Goal: Task Accomplishment & Management: Manage account settings

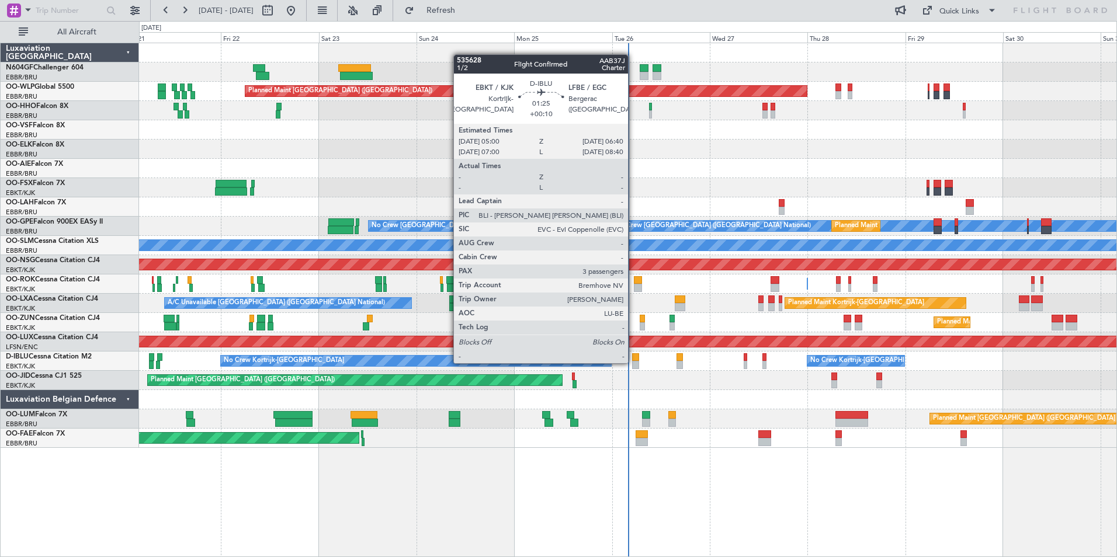
click at [633, 362] on div at bounding box center [635, 365] width 7 height 8
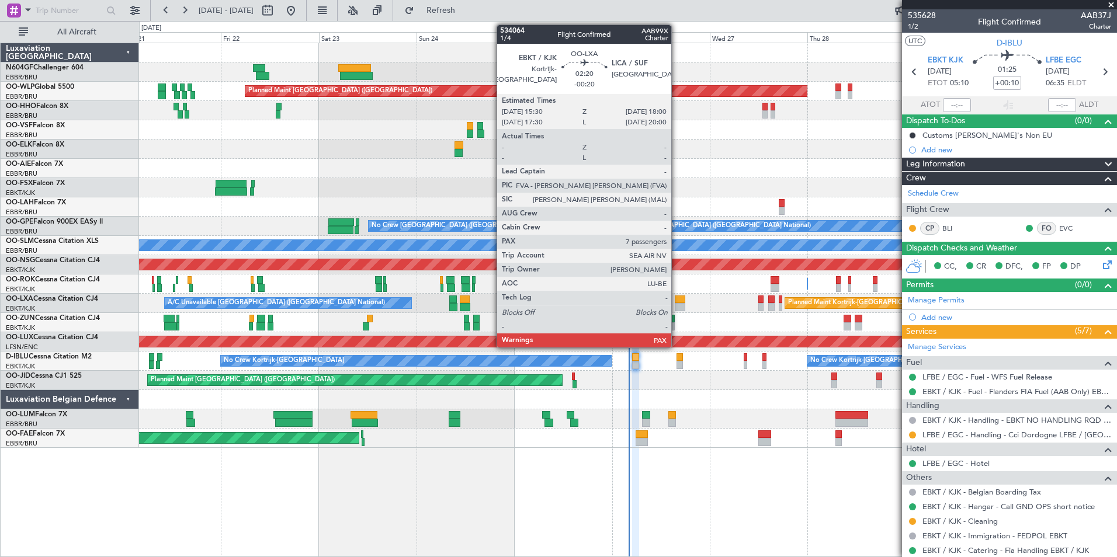
click at [676, 302] on div at bounding box center [680, 300] width 11 height 8
type input "-00:20"
type input "7"
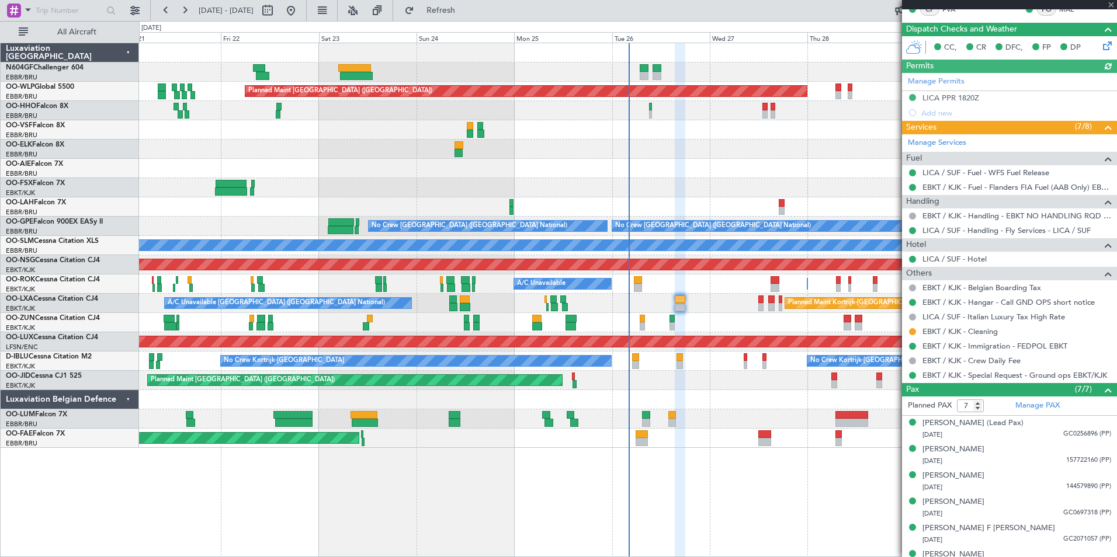
scroll to position [276, 0]
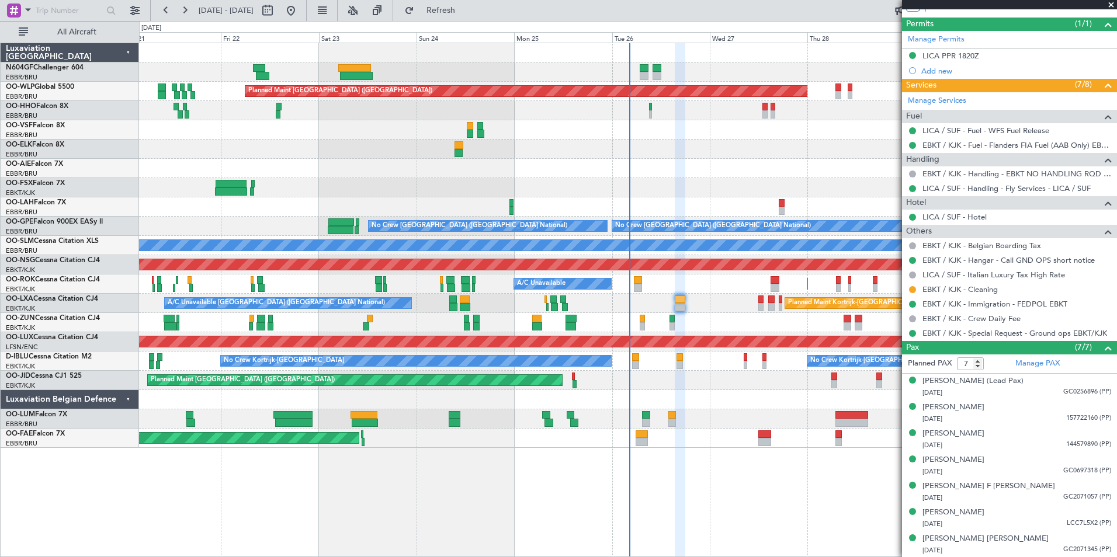
click at [707, 176] on div "Planned Maint [GEOGRAPHIC_DATA] ([GEOGRAPHIC_DATA])" at bounding box center [627, 168] width 977 height 19
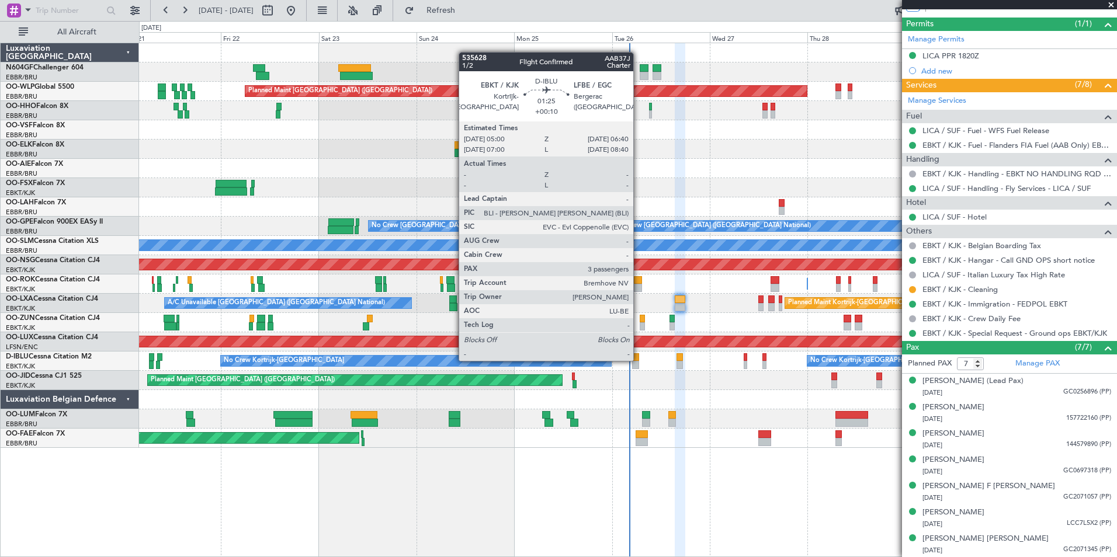
click at [638, 360] on div at bounding box center [635, 357] width 7 height 8
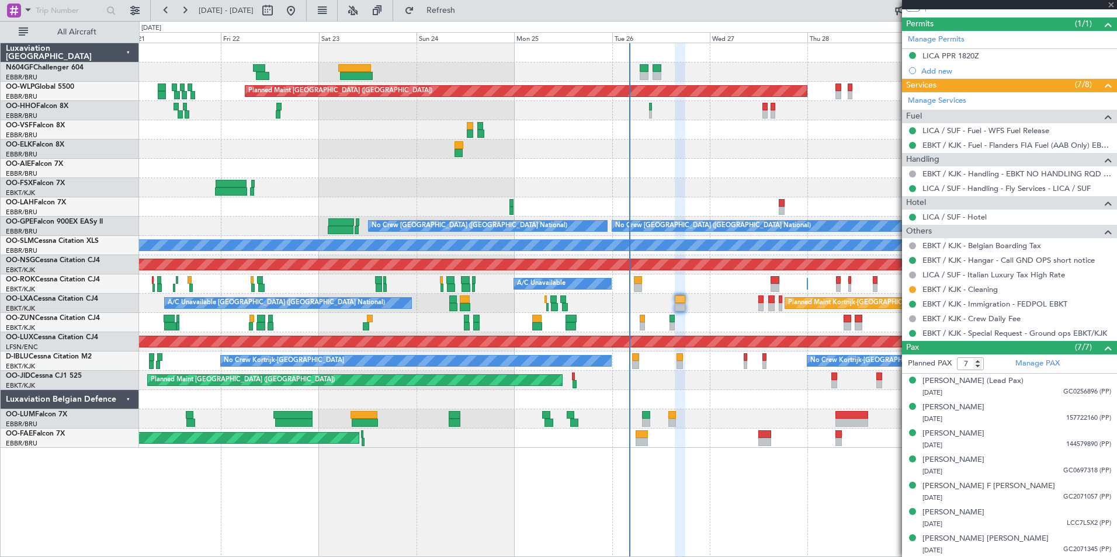
type input "+00:10"
type input "3"
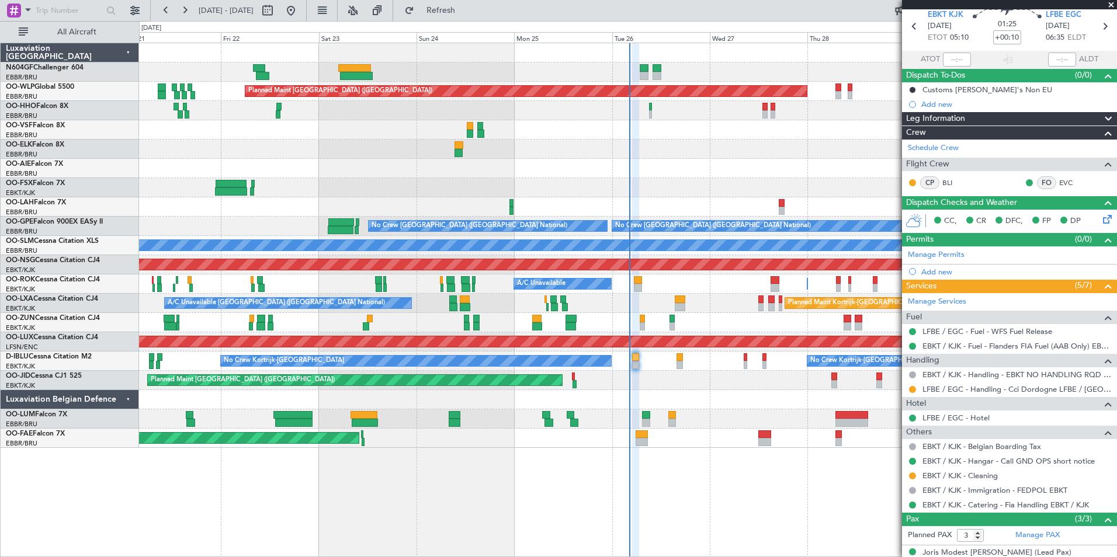
scroll to position [0, 0]
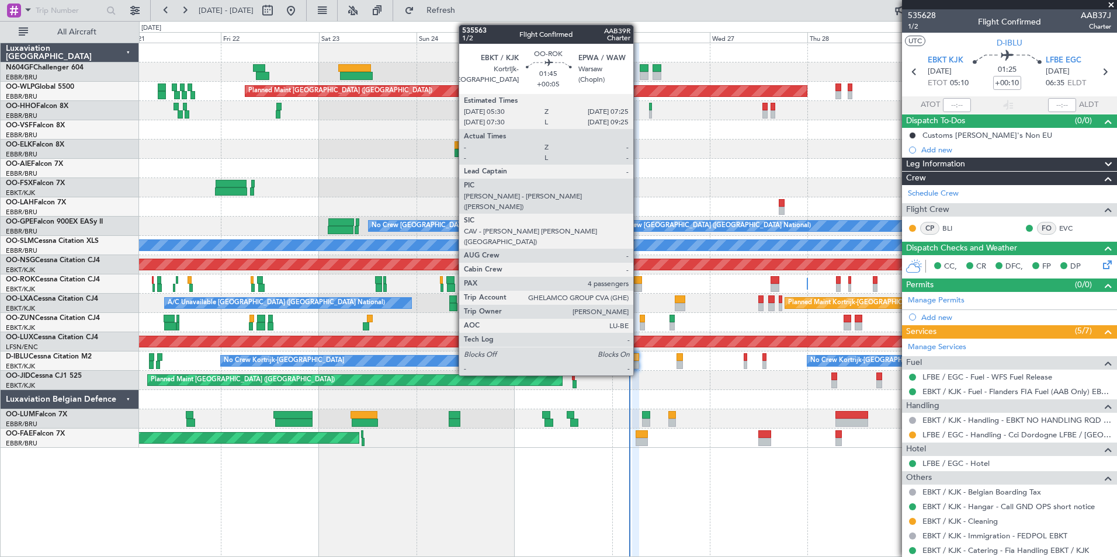
click at [638, 284] on div at bounding box center [638, 288] width 8 height 8
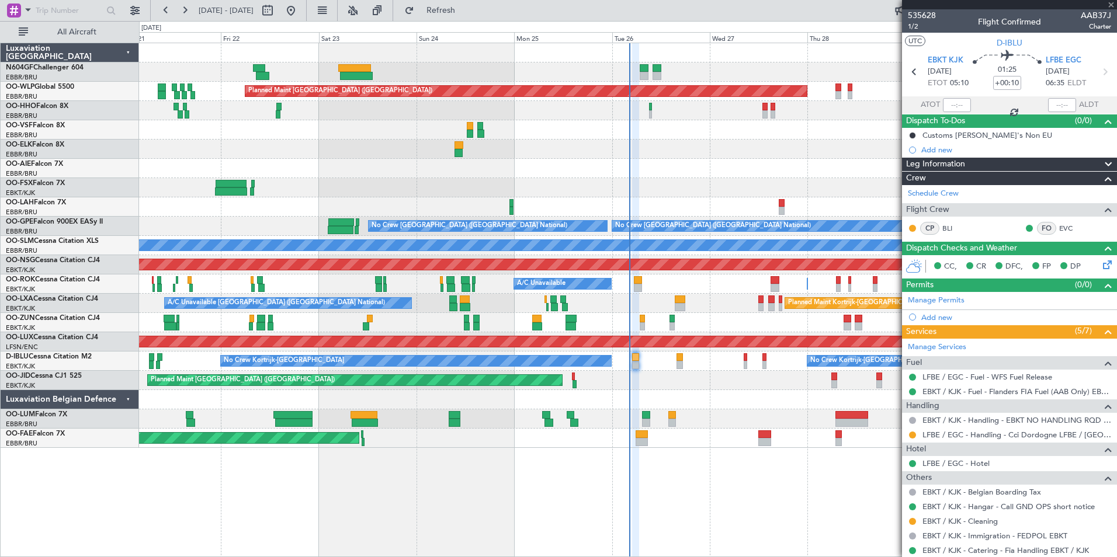
type input "+00:05"
type input "4"
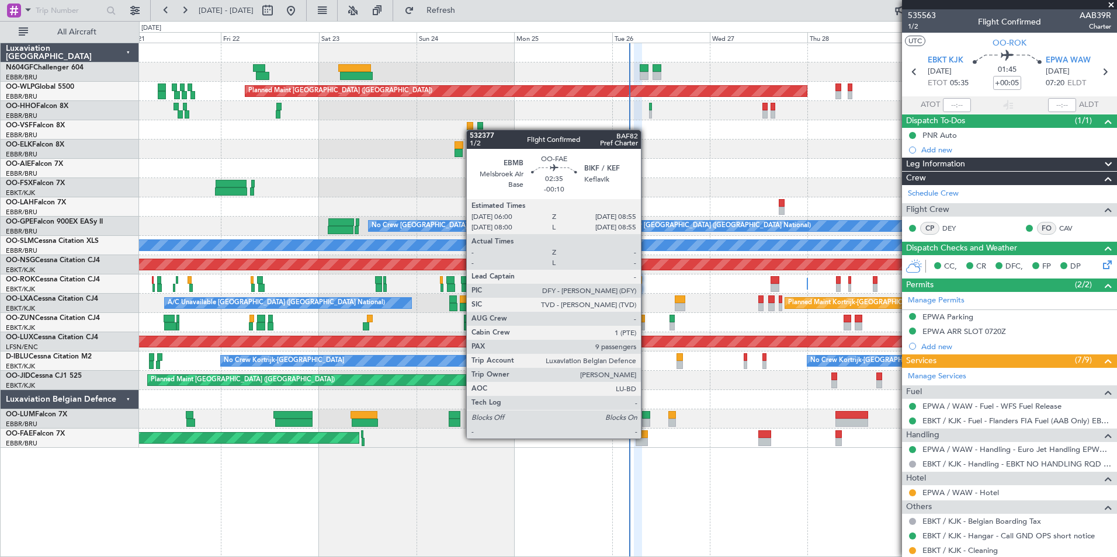
click at [646, 438] on div at bounding box center [642, 435] width 12 height 8
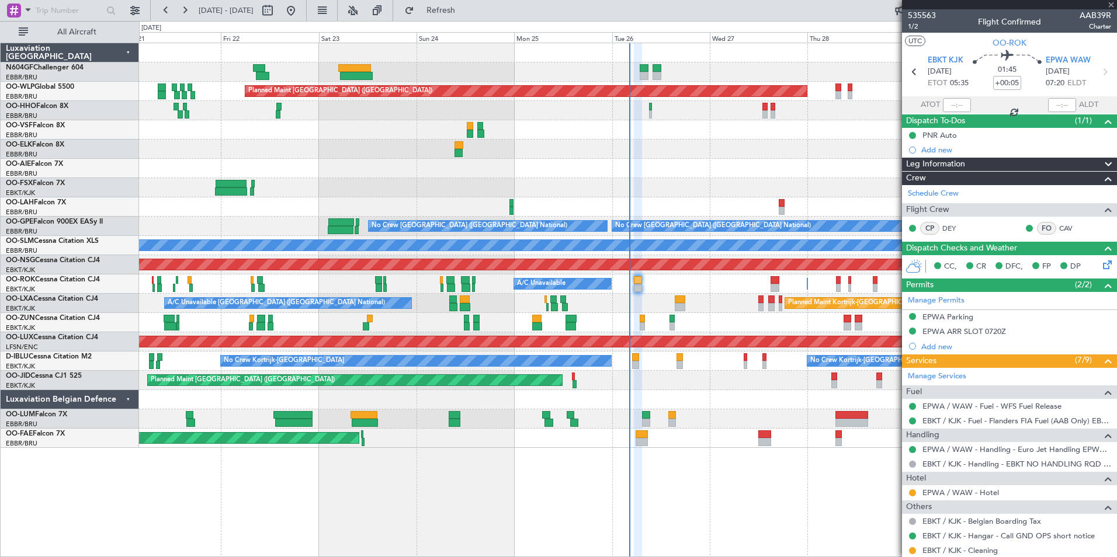
type input "-00:10"
type input "9"
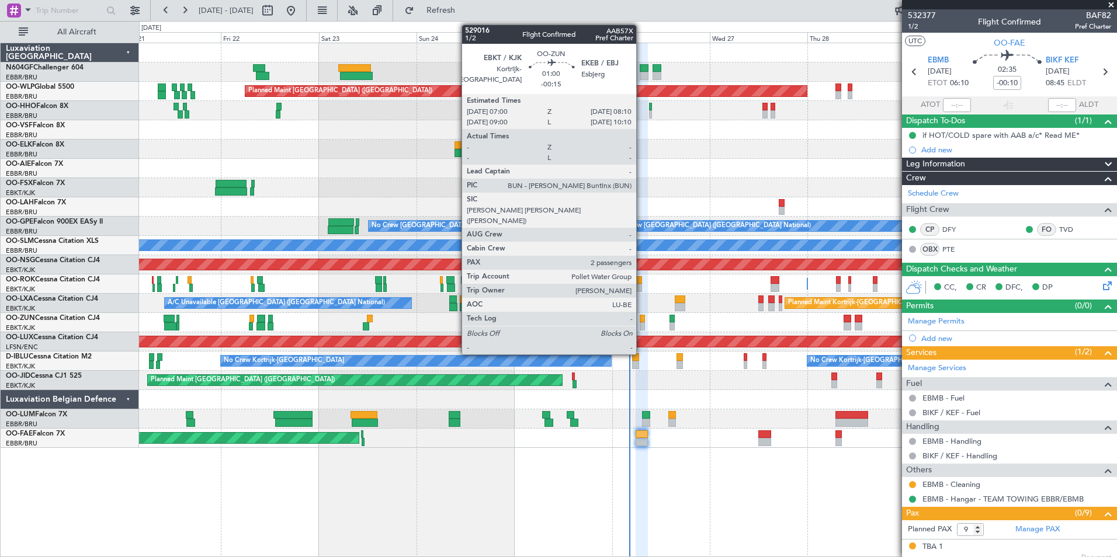
click at [641, 324] on div at bounding box center [642, 326] width 5 height 8
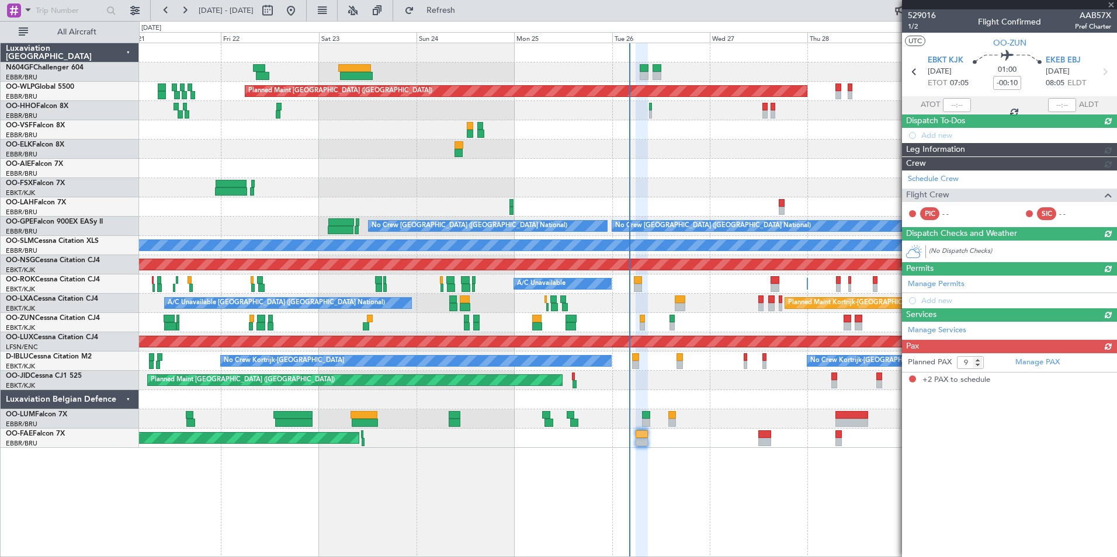
type input "-00:15"
type input "2"
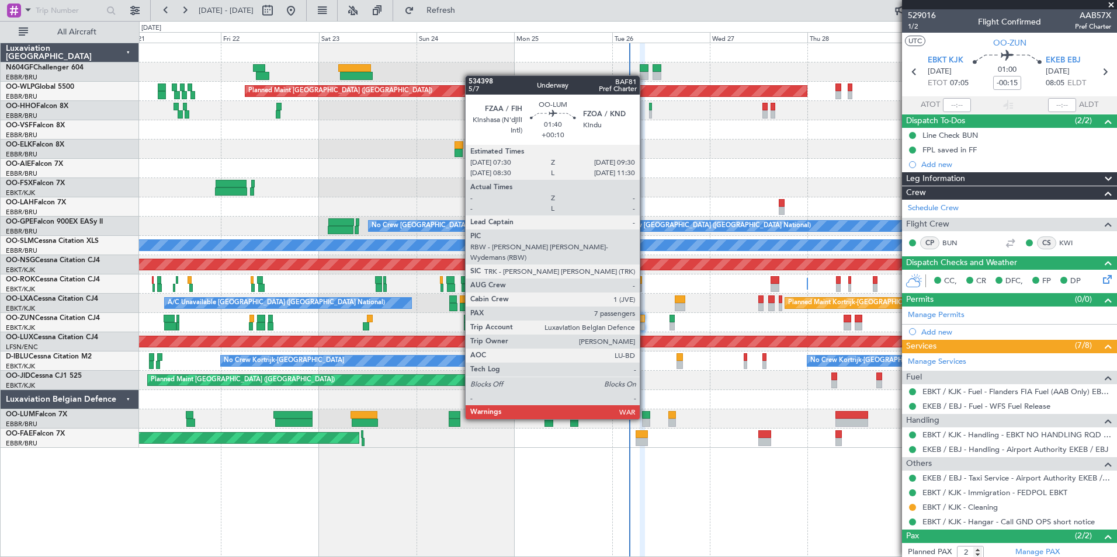
click at [645, 418] on div at bounding box center [646, 415] width 8 height 8
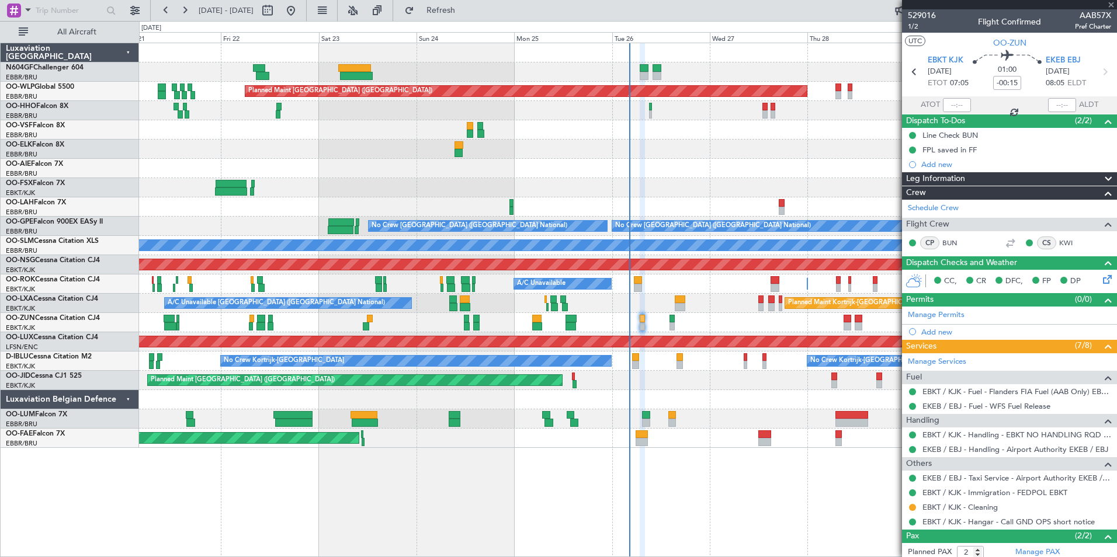
type input "+00:10"
type input "7"
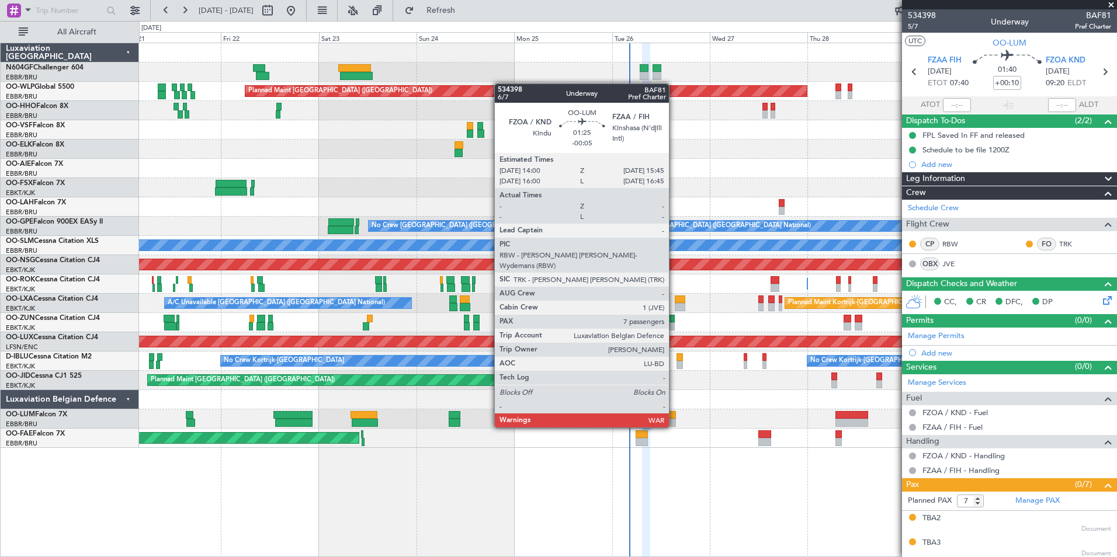
click at [674, 426] on div at bounding box center [672, 423] width 8 height 8
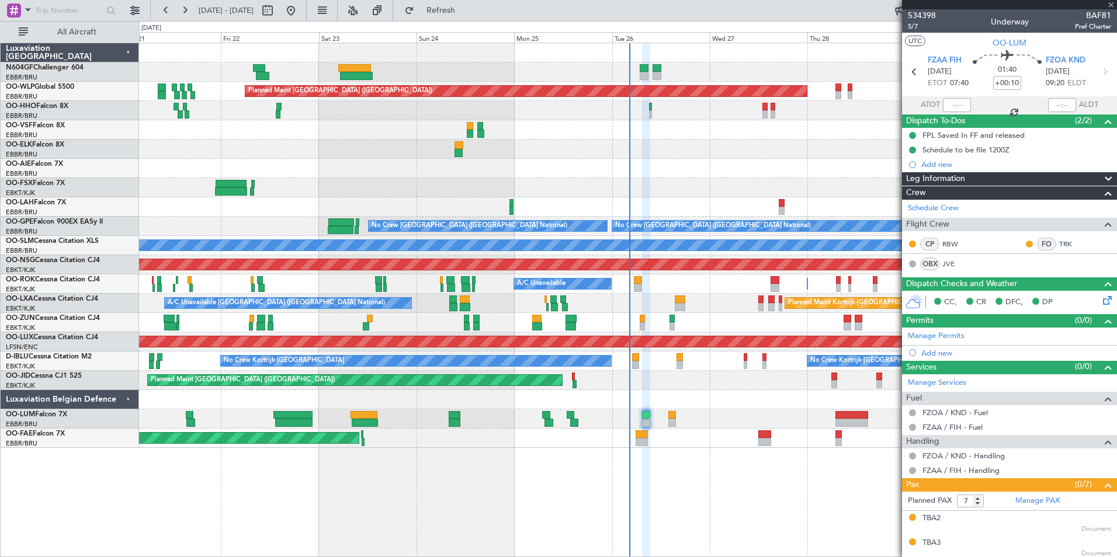
type input "-00:05"
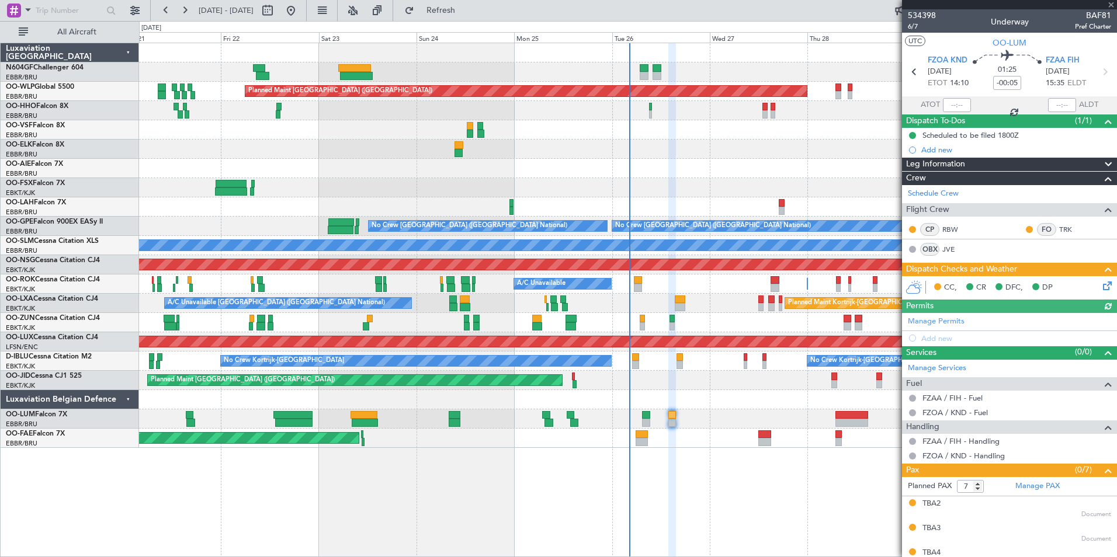
click at [1101, 284] on icon at bounding box center [1105, 283] width 9 height 9
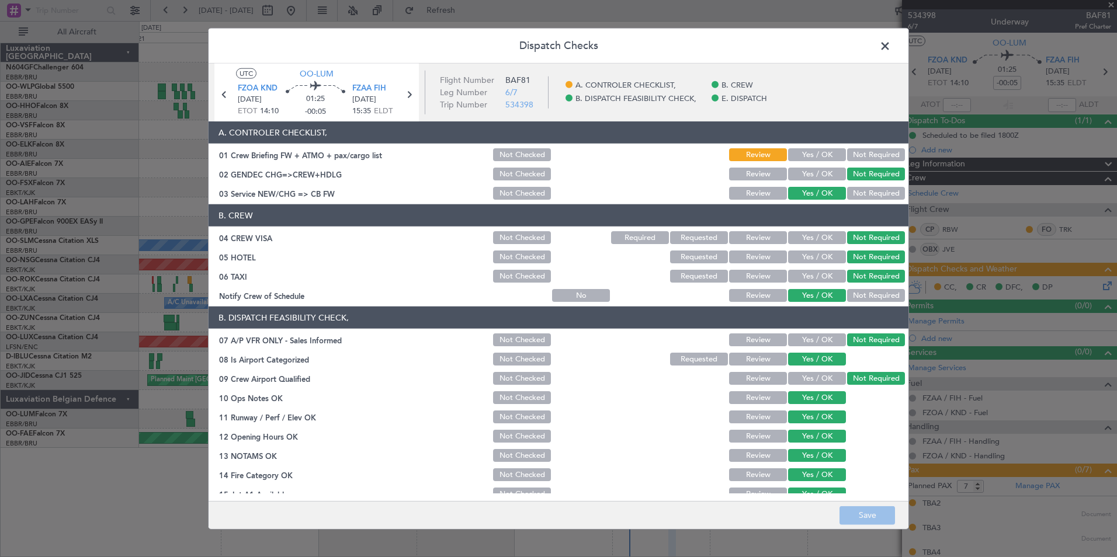
click at [891, 51] on span at bounding box center [891, 48] width 0 height 23
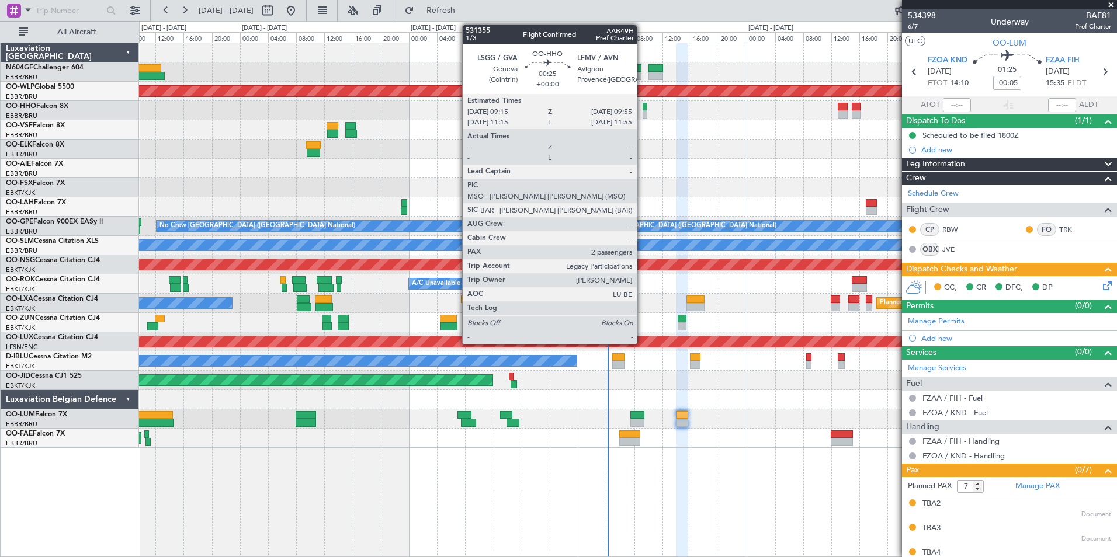
click at [643, 114] on div at bounding box center [645, 114] width 5 height 8
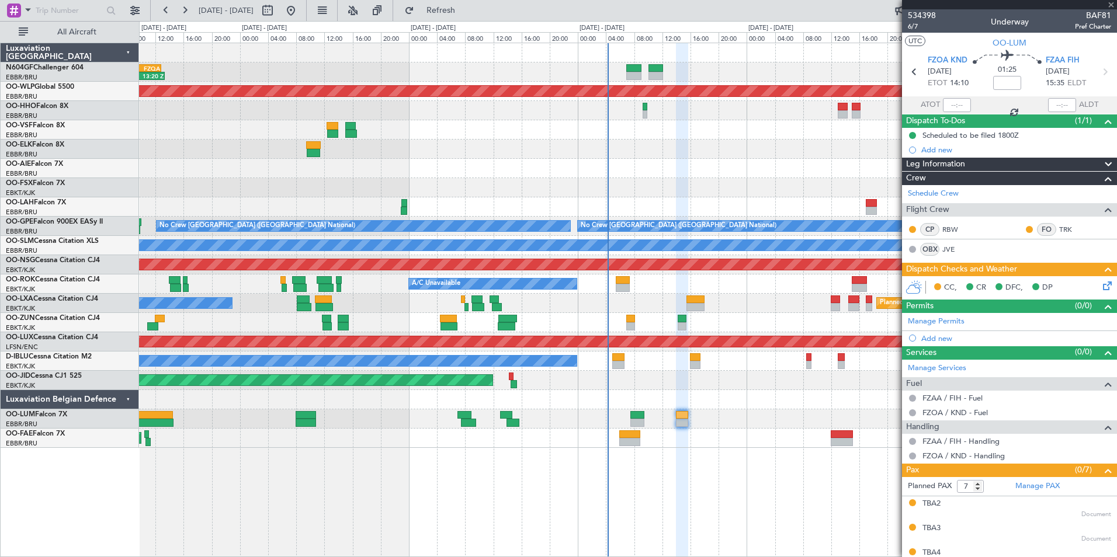
type input "2"
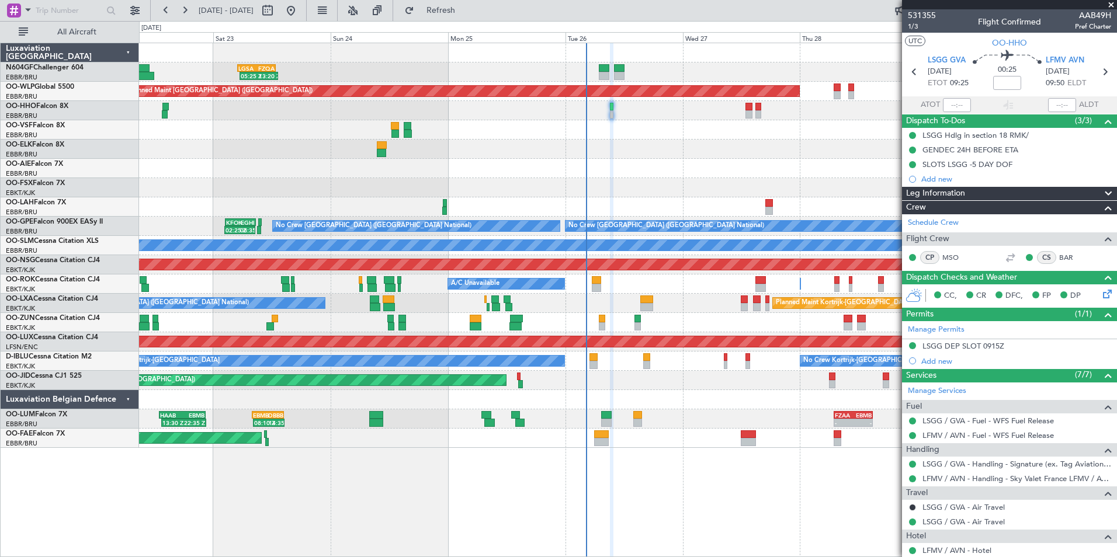
click at [711, 168] on div "05:25 Z 13:20 Z LGSA 05:00 Z FZQA 12:50 Z Planned Maint Berlin (Brandenburg) - …" at bounding box center [627, 245] width 977 height 405
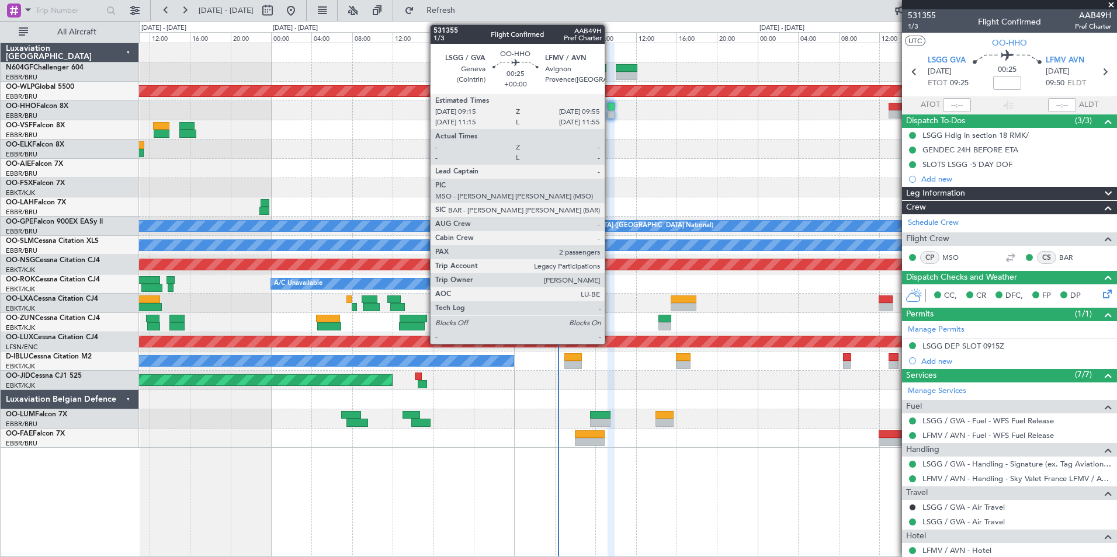
click at [735, 63] on div "05:25 Z 13:20 Z LGSA 05:00 Z FZQA 12:50 Z" at bounding box center [627, 72] width 977 height 19
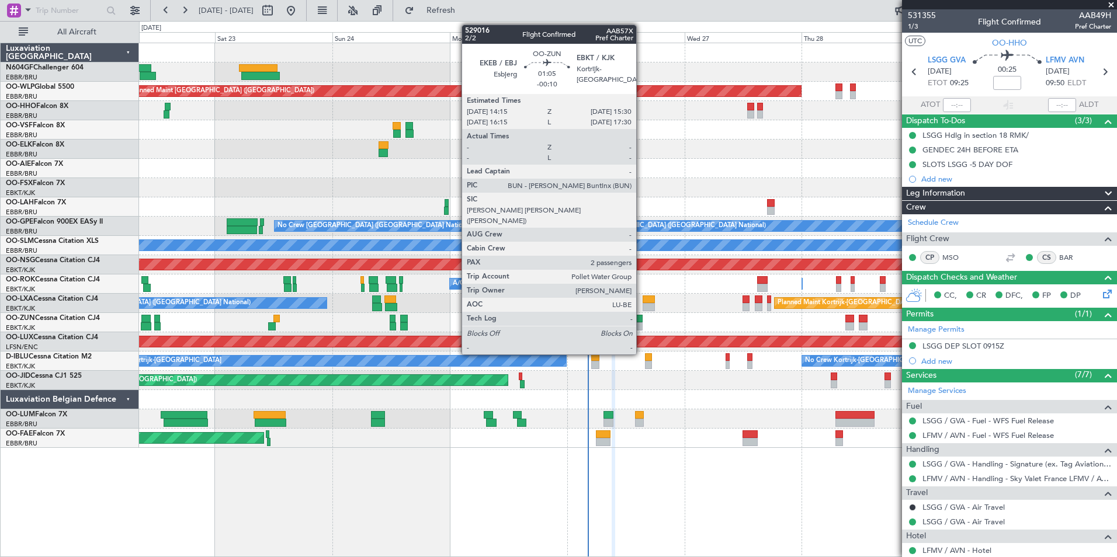
click at [641, 318] on div at bounding box center [639, 319] width 6 height 8
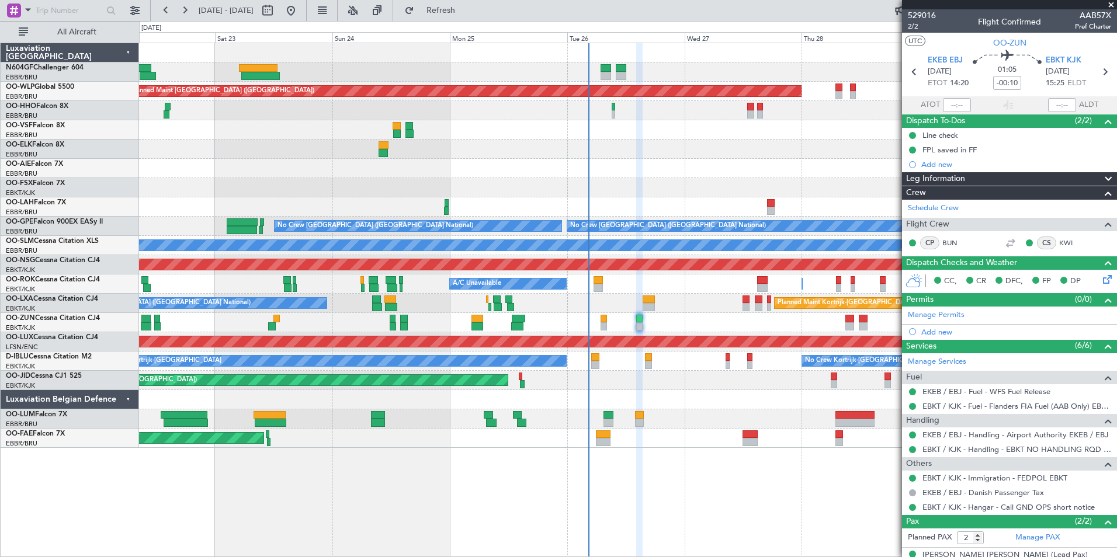
click at [612, 283] on div "Owner [GEOGRAPHIC_DATA]-[GEOGRAPHIC_DATA] A/C Unavailable" at bounding box center [627, 284] width 977 height 19
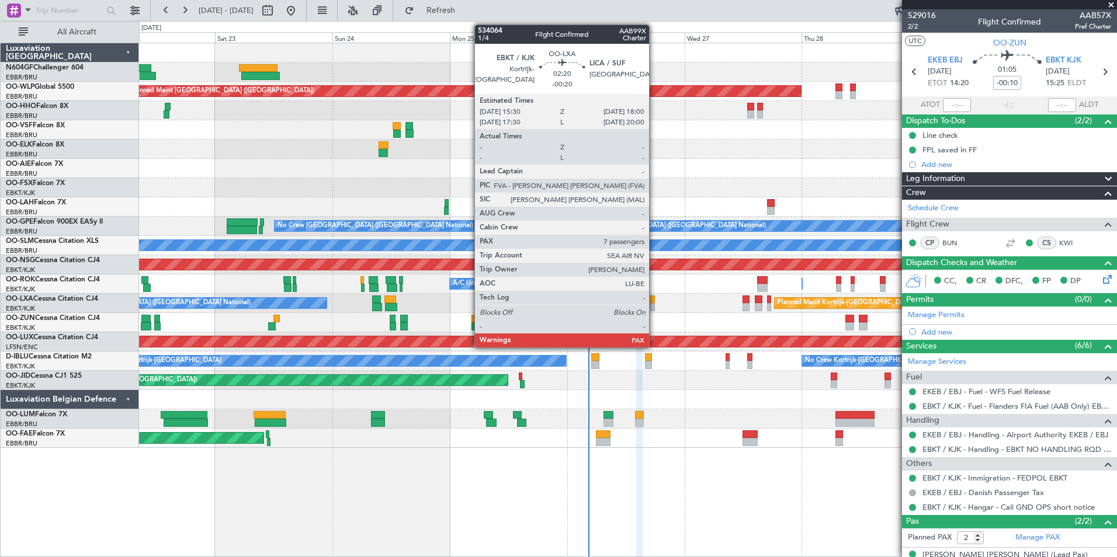
click at [654, 297] on div at bounding box center [649, 300] width 12 height 8
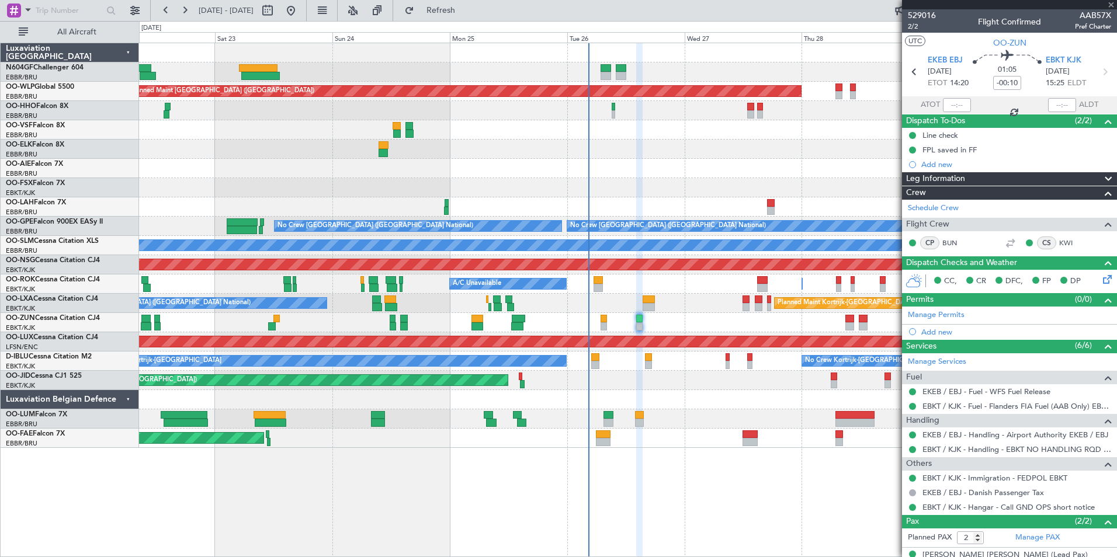
type input "-00:20"
type input "7"
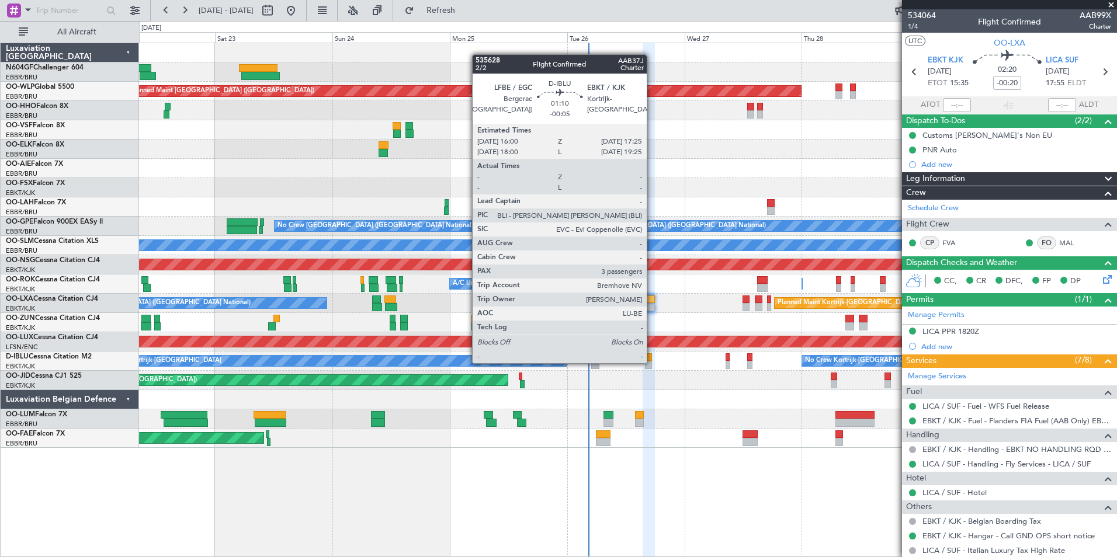
click at [652, 362] on div at bounding box center [648, 365] width 7 height 8
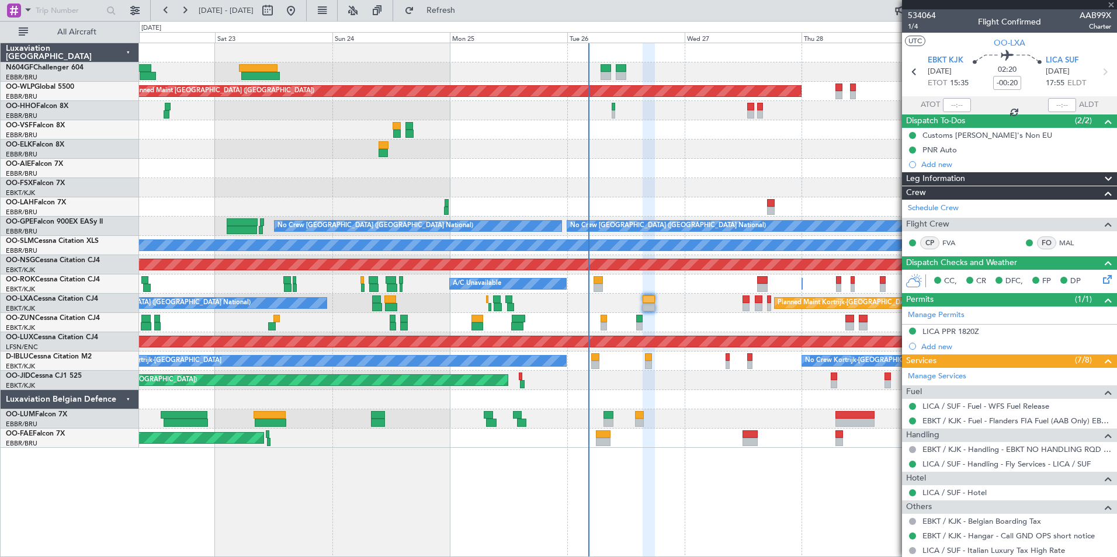
type input "-00:05"
type input "3"
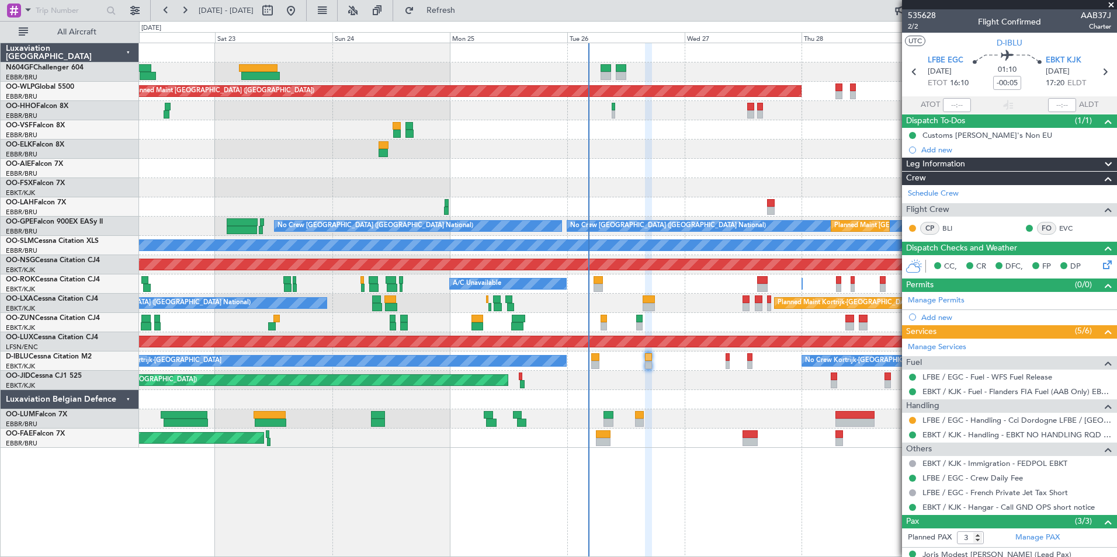
click at [556, 157] on div "Planned Maint Berlin (Brandenburg) Planned Maint London (Farnborough) Planned M…" at bounding box center [627, 245] width 977 height 405
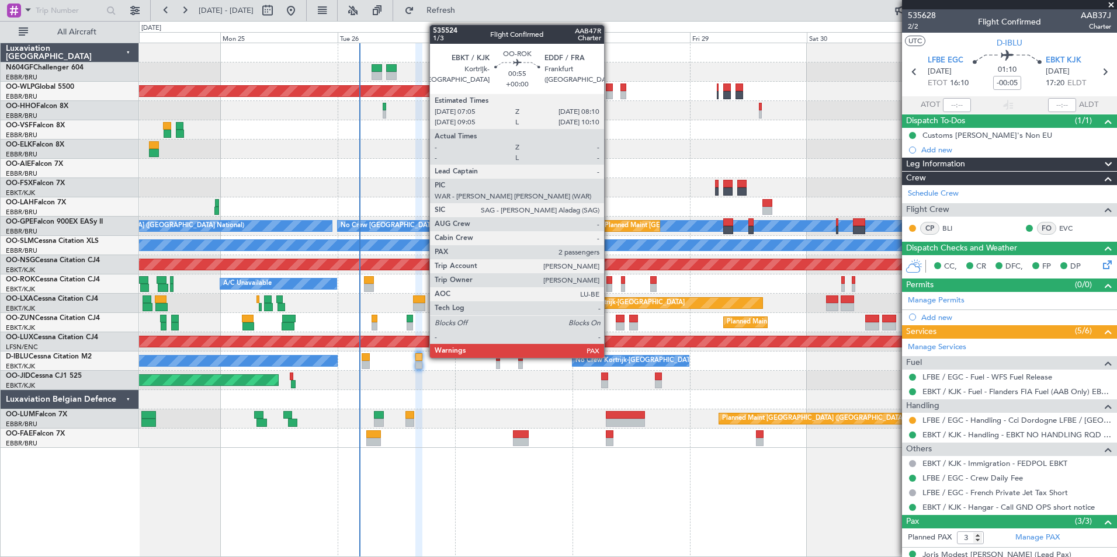
click at [609, 284] on div at bounding box center [609, 288] width 6 height 8
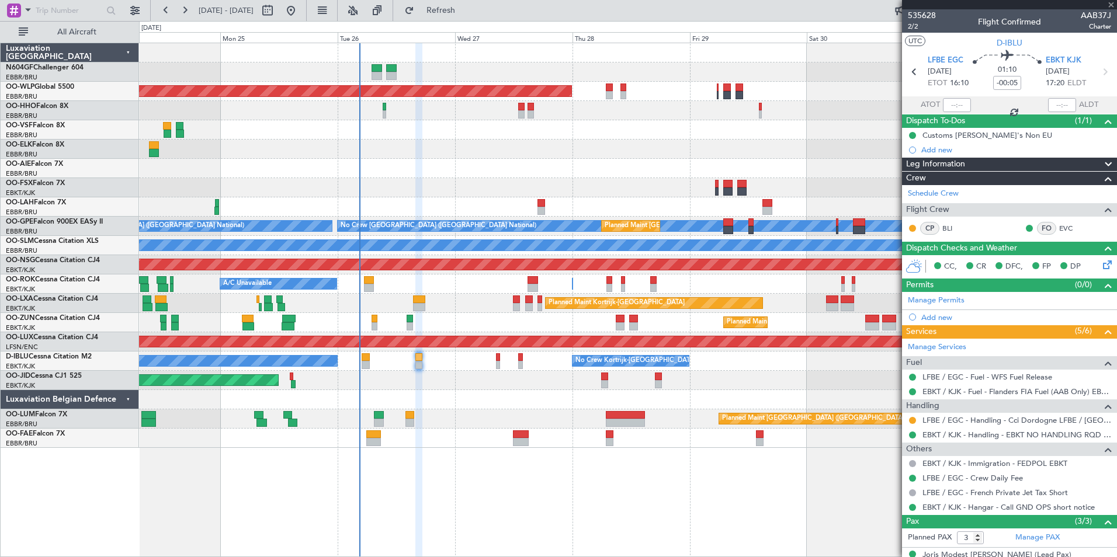
type input "2"
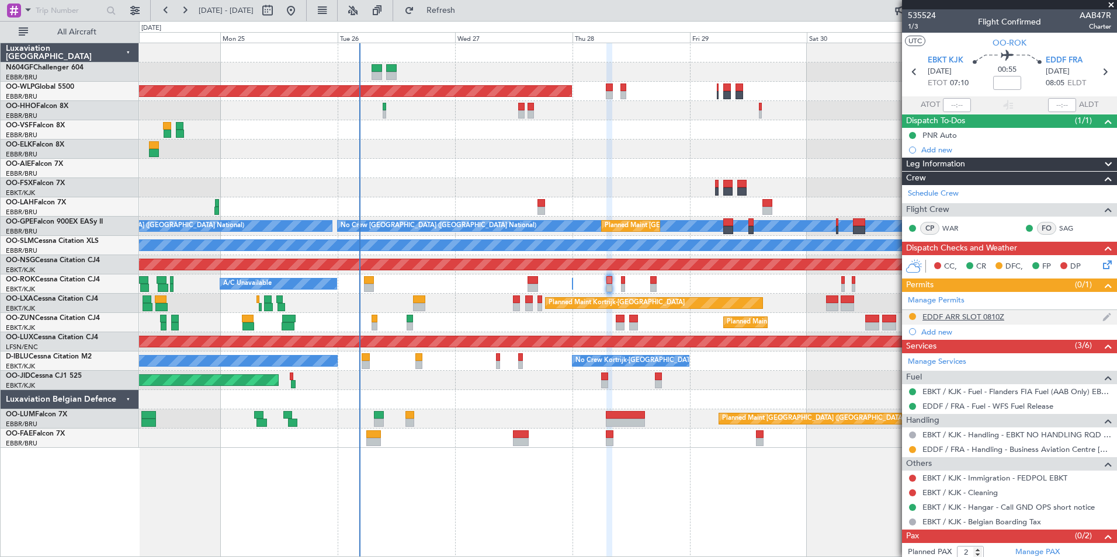
click at [944, 318] on div "EDDF ARR SLOT 0810Z" at bounding box center [963, 317] width 82 height 10
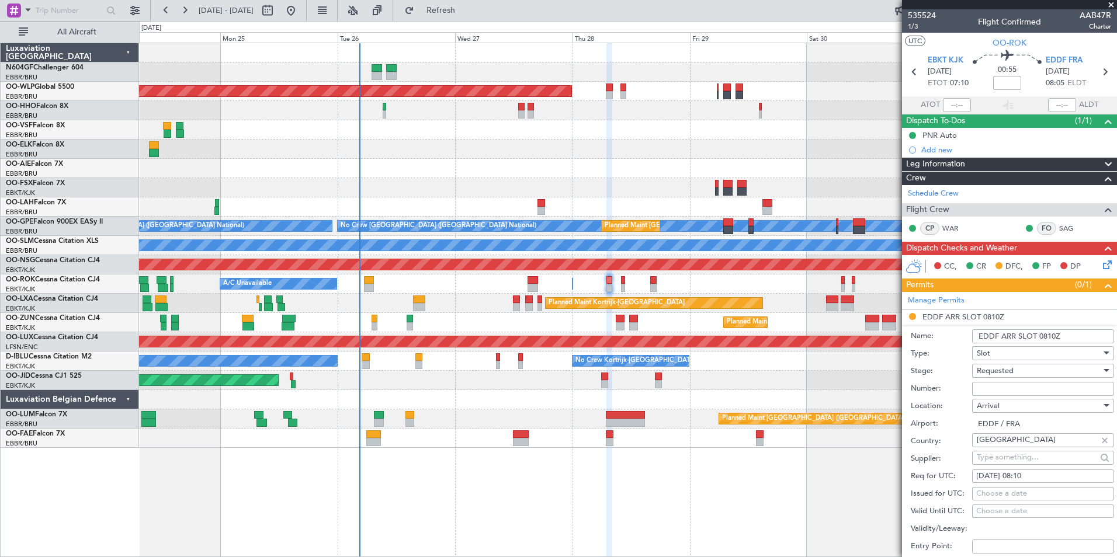
click at [999, 383] on input "Number:" at bounding box center [1043, 389] width 142 height 14
paste input "EDDF2508250784"
type input "EDDF2508250784"
click at [1030, 363] on div "Requested" at bounding box center [1039, 371] width 124 height 18
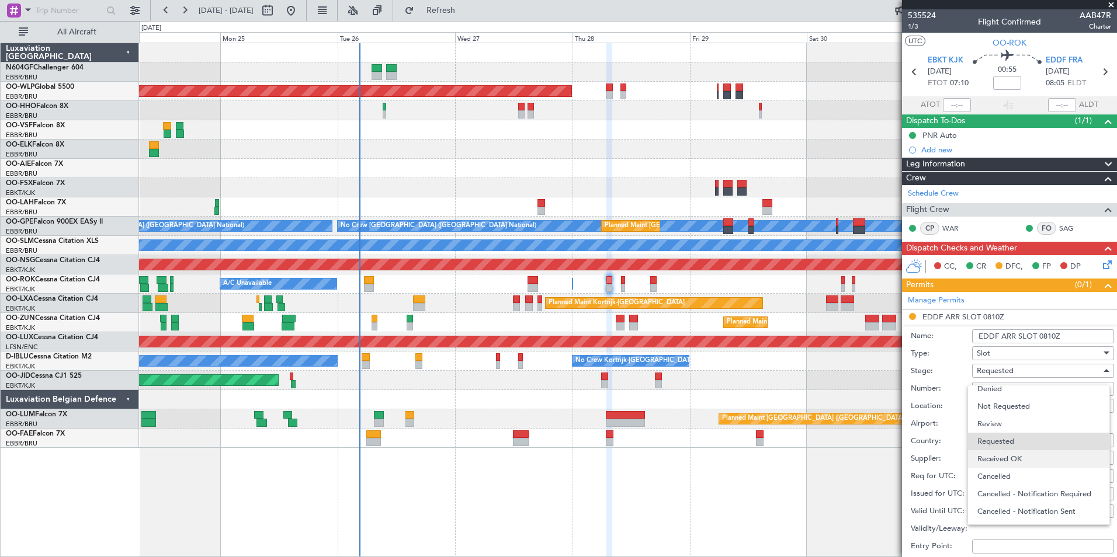
click at [1025, 456] on span "Received OK" at bounding box center [1038, 459] width 123 height 18
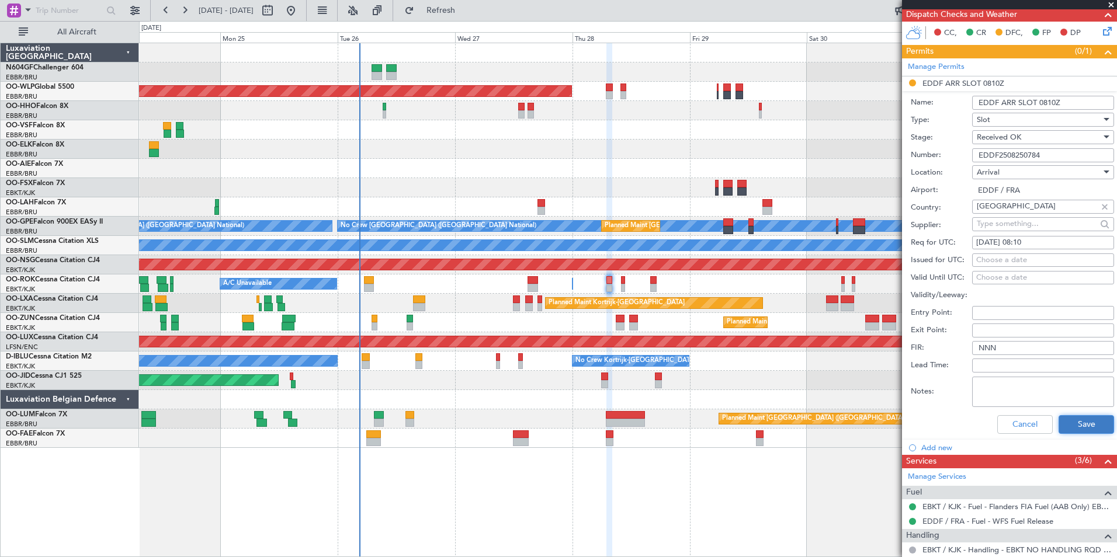
click at [1072, 428] on button "Save" at bounding box center [1085, 424] width 55 height 19
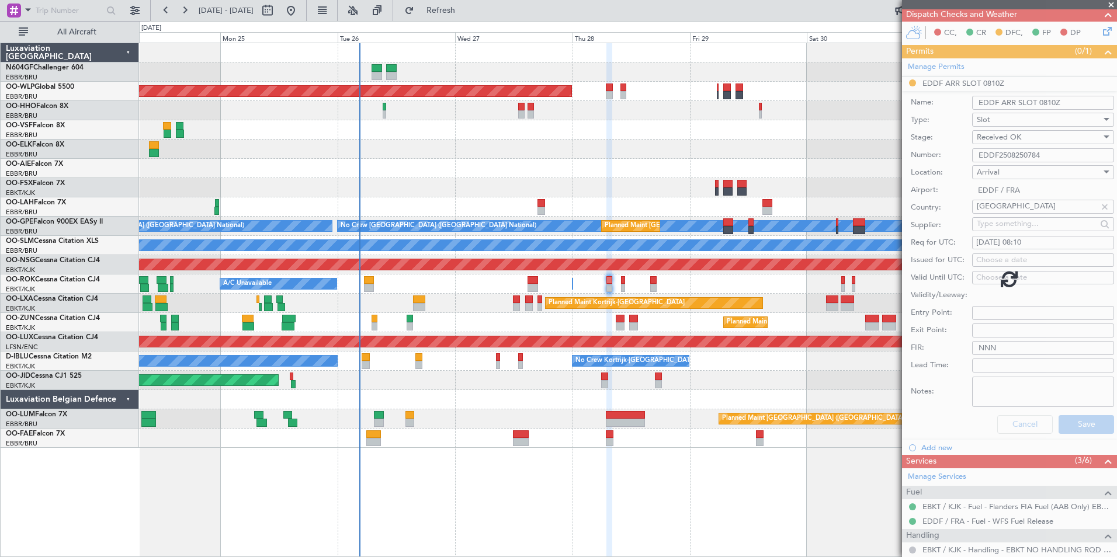
scroll to position [20, 0]
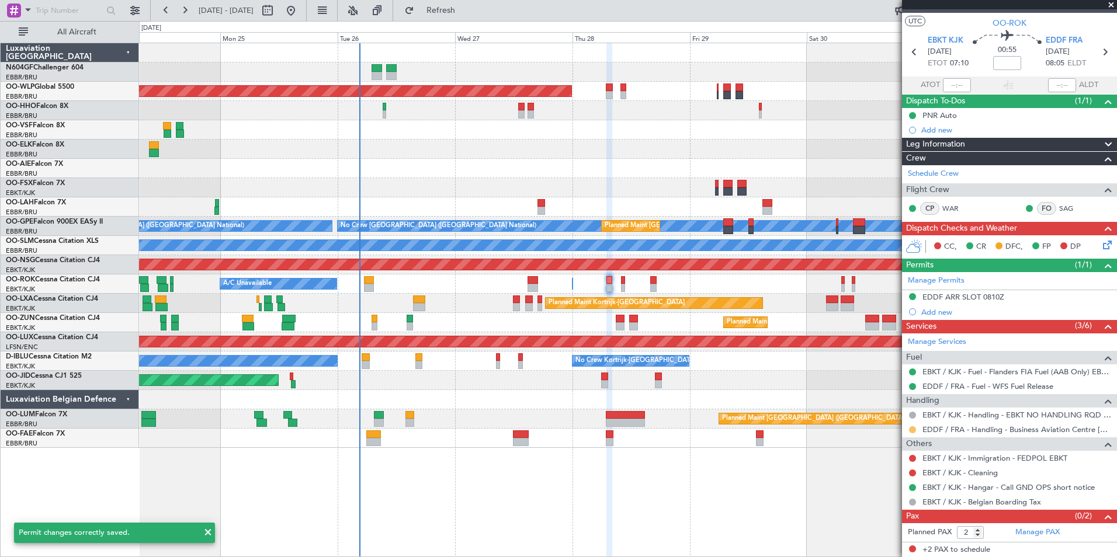
click at [914, 431] on button at bounding box center [912, 429] width 7 height 7
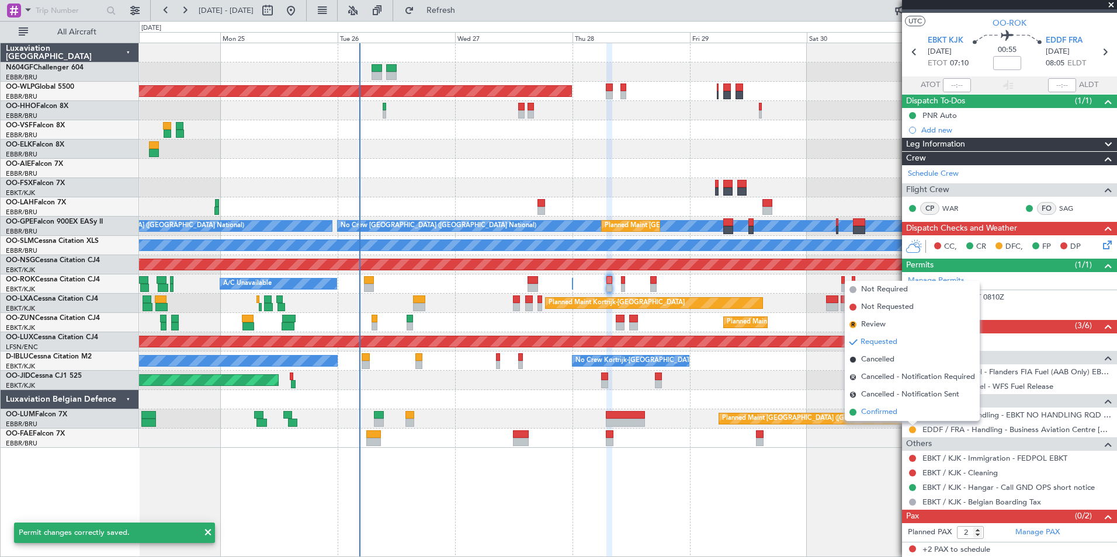
click at [900, 418] on li "Confirmed" at bounding box center [912, 413] width 135 height 18
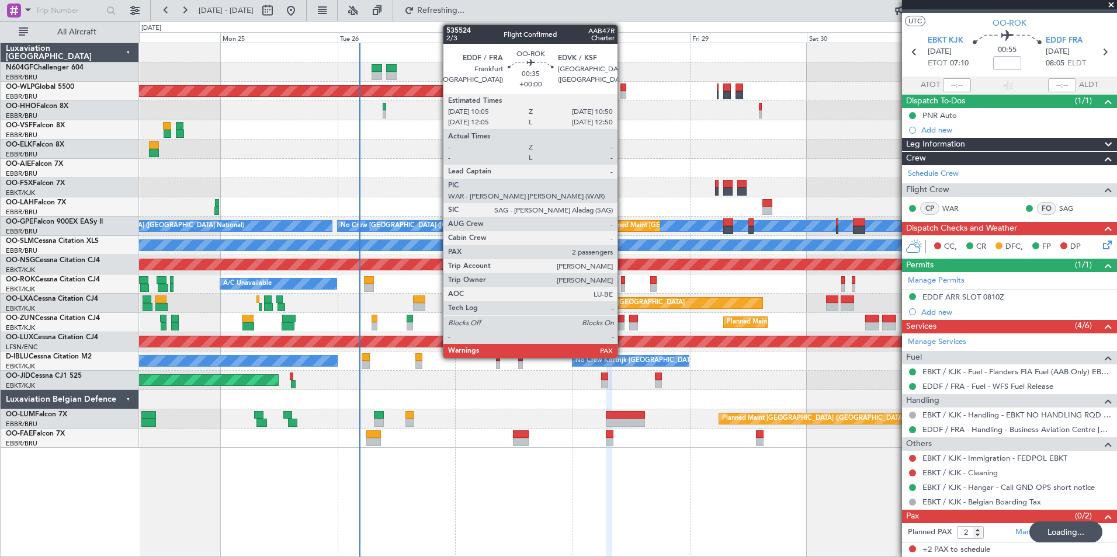
click at [623, 286] on div at bounding box center [623, 288] width 4 height 8
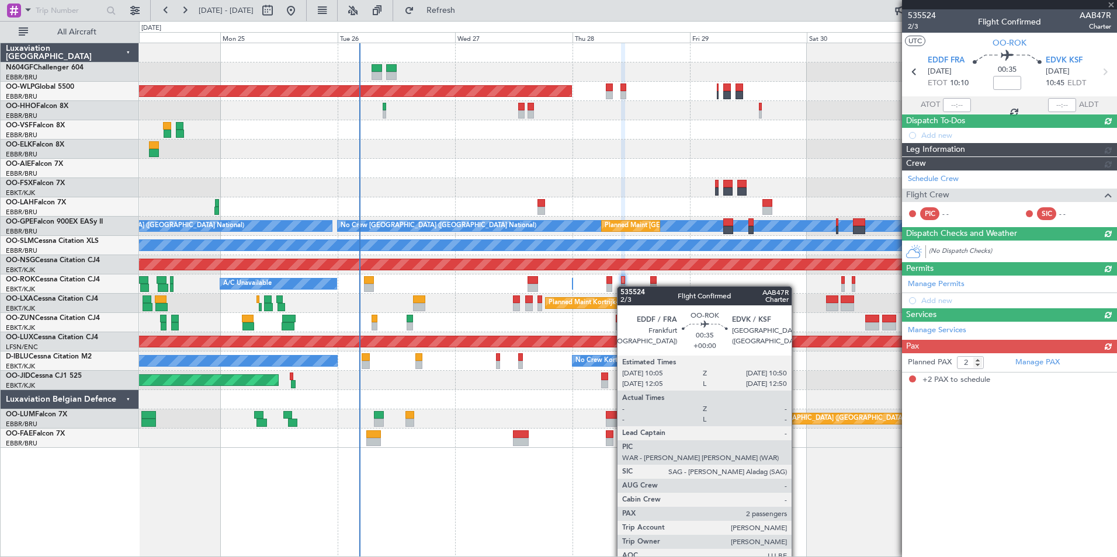
scroll to position [0, 0]
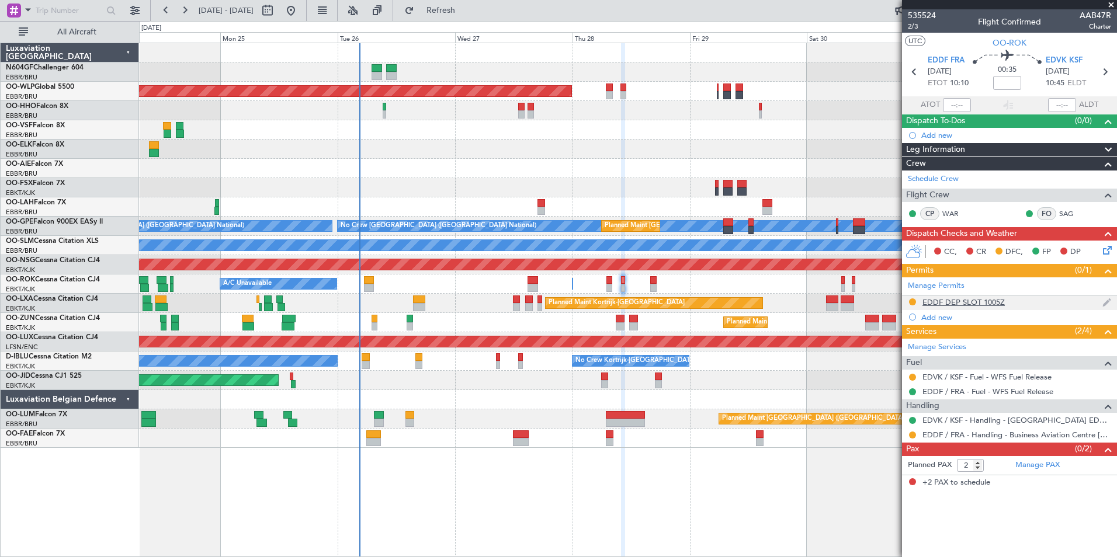
click at [965, 299] on div "EDDF DEP SLOT 1005Z" at bounding box center [963, 302] width 82 height 10
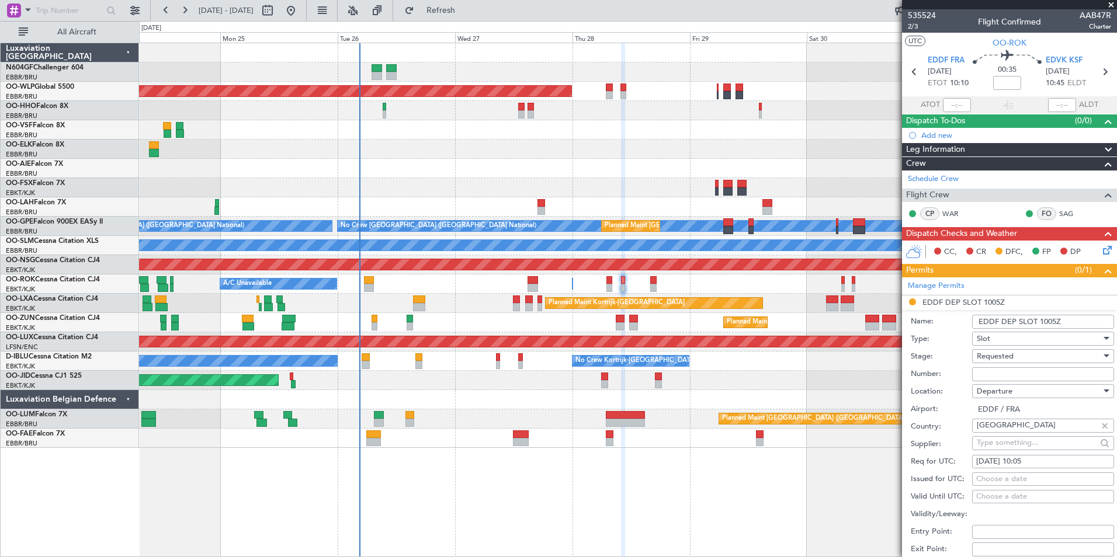
click at [1001, 374] on input "Number:" at bounding box center [1043, 374] width 142 height 14
paste input "EDDF2508250786"
type input "EDDF2508250786"
click at [1026, 353] on div "Requested" at bounding box center [1039, 357] width 124 height 18
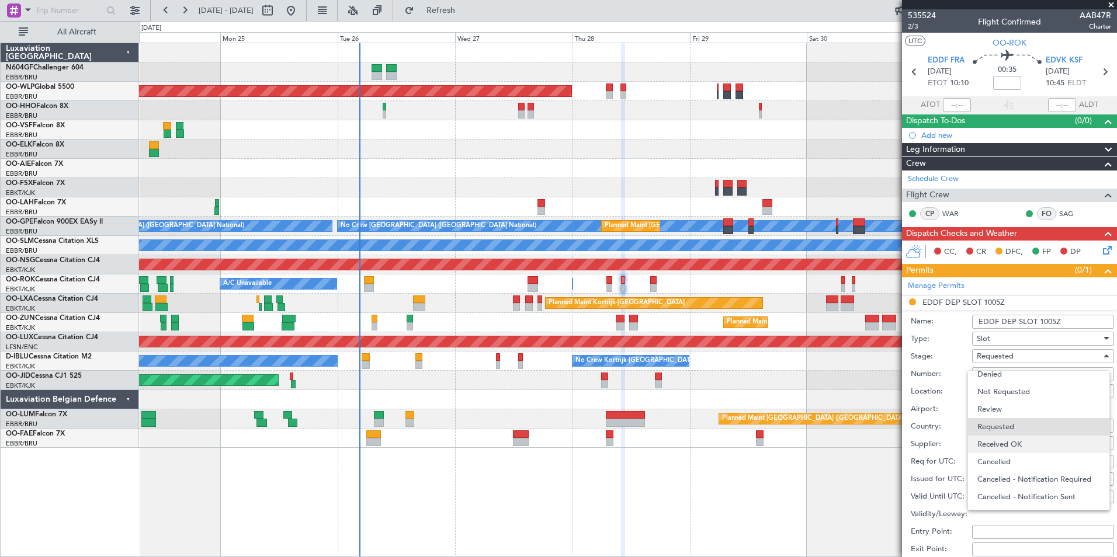
click at [1006, 437] on span "Received OK" at bounding box center [1038, 445] width 123 height 18
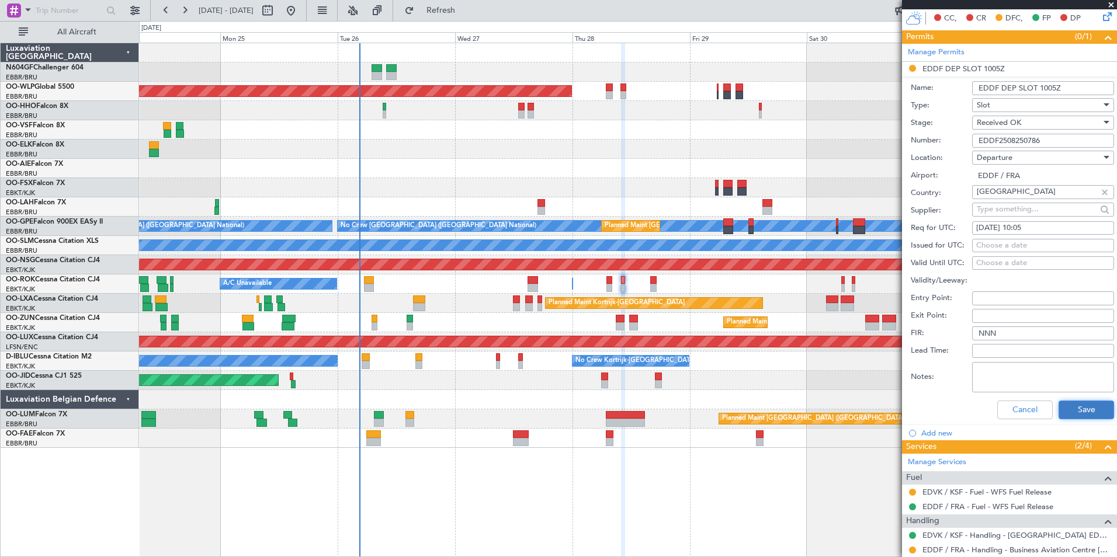
click at [1078, 414] on button "Save" at bounding box center [1085, 410] width 55 height 19
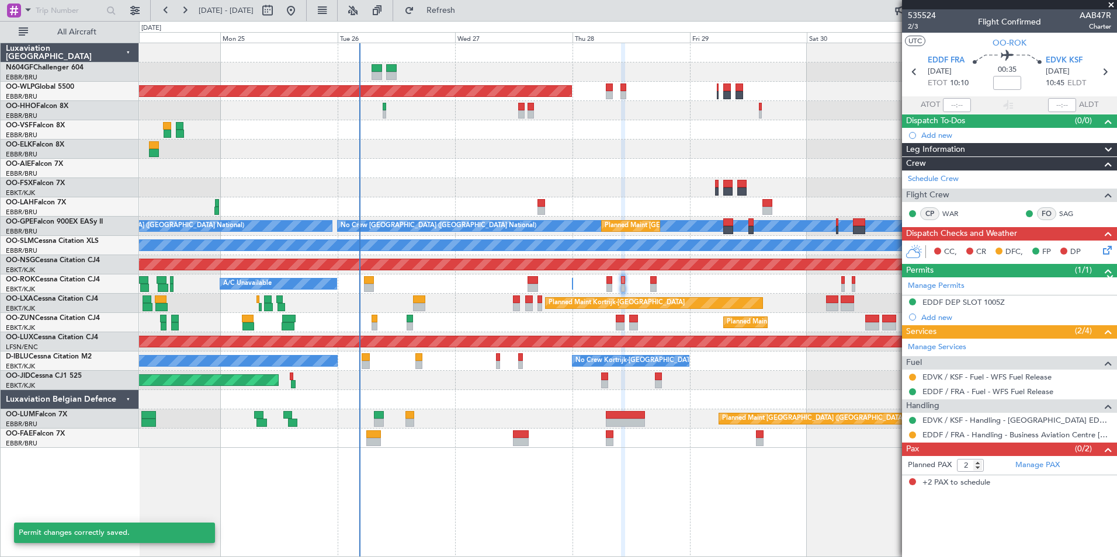
scroll to position [0, 0]
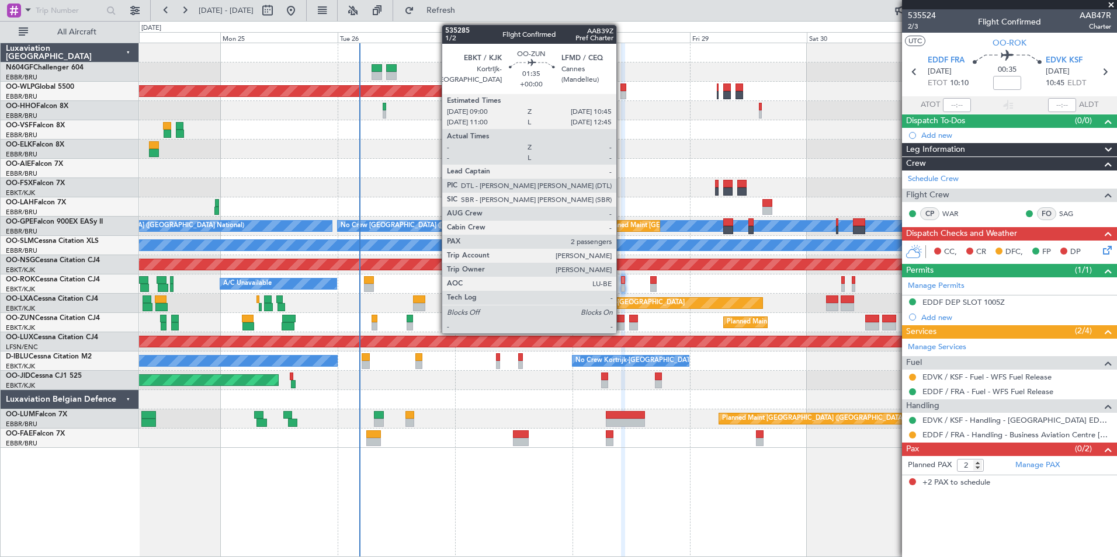
click at [622, 323] on div at bounding box center [620, 326] width 9 height 8
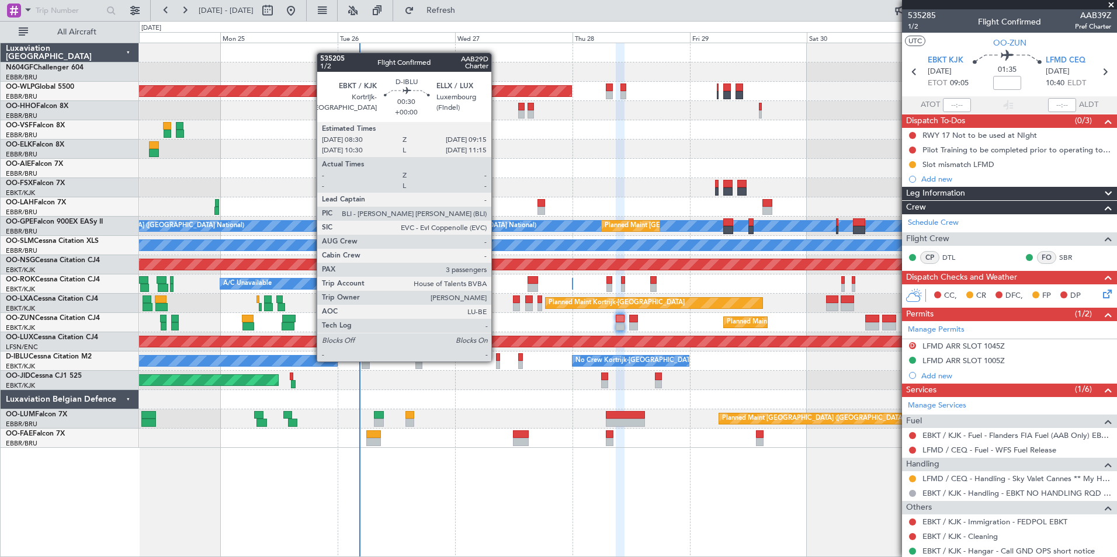
click at [497, 360] on div at bounding box center [498, 357] width 4 height 8
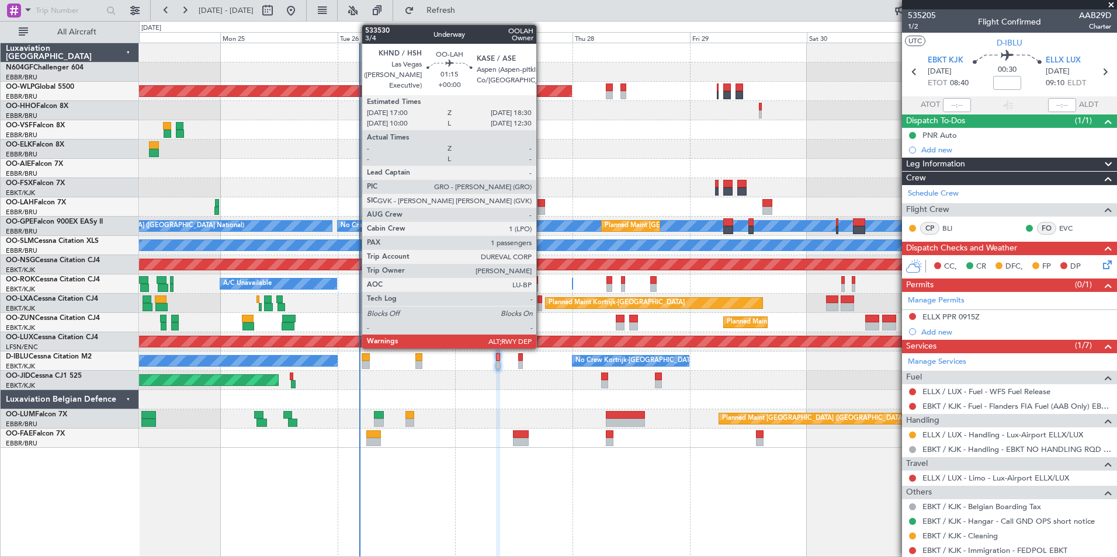
click at [541, 202] on div at bounding box center [541, 203] width 8 height 8
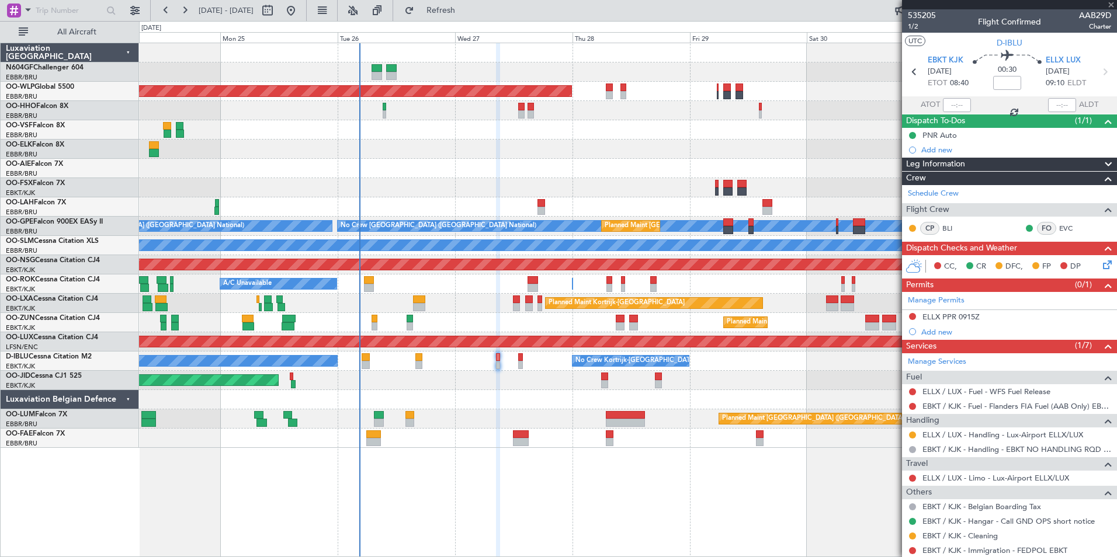
type input "1"
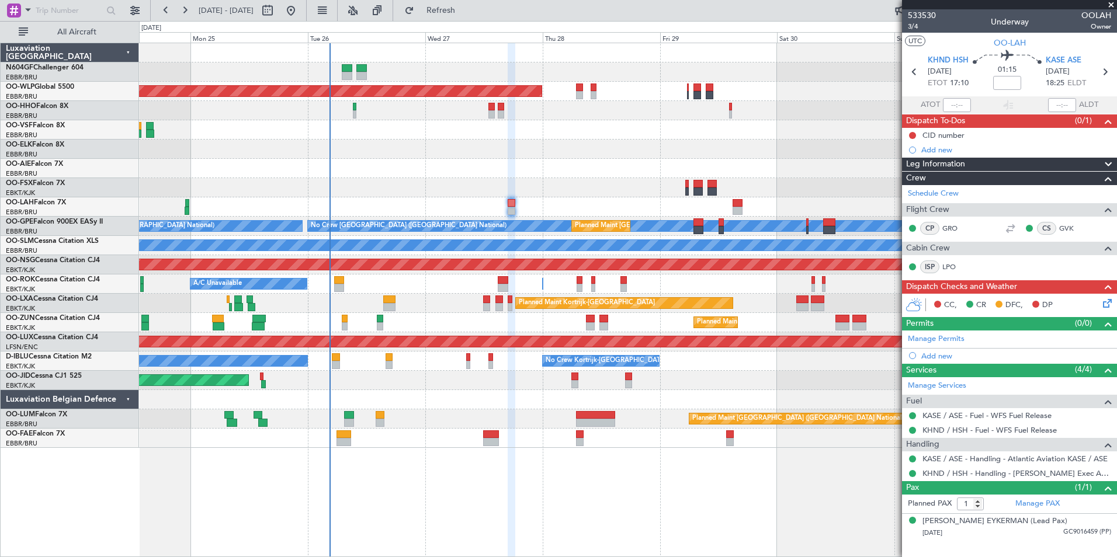
click at [472, 182] on div at bounding box center [627, 187] width 977 height 19
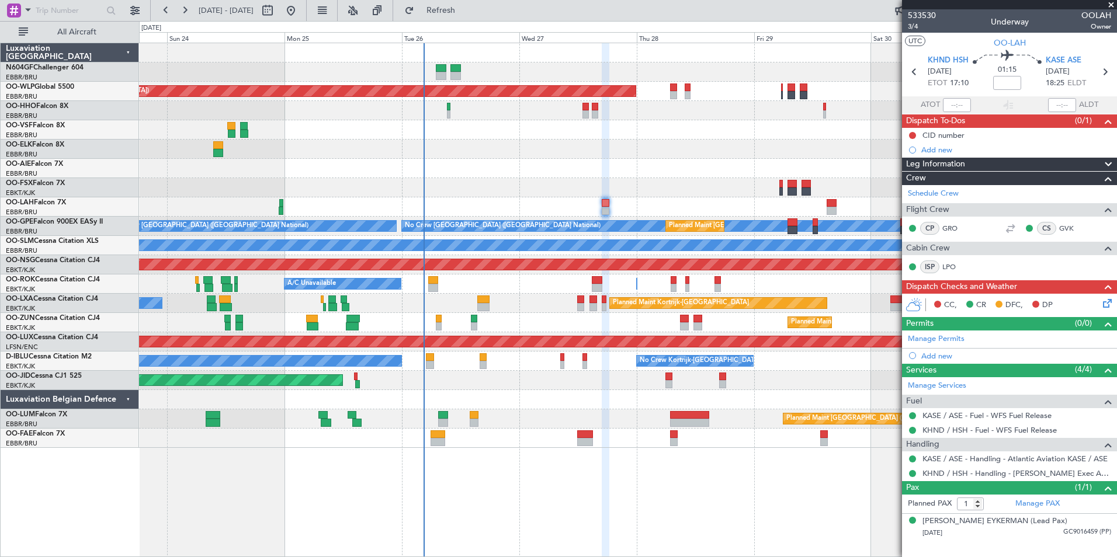
click at [456, 177] on div "Planned Maint [GEOGRAPHIC_DATA] ([GEOGRAPHIC_DATA]) Planned Maint [GEOGRAPHIC_D…" at bounding box center [627, 245] width 977 height 405
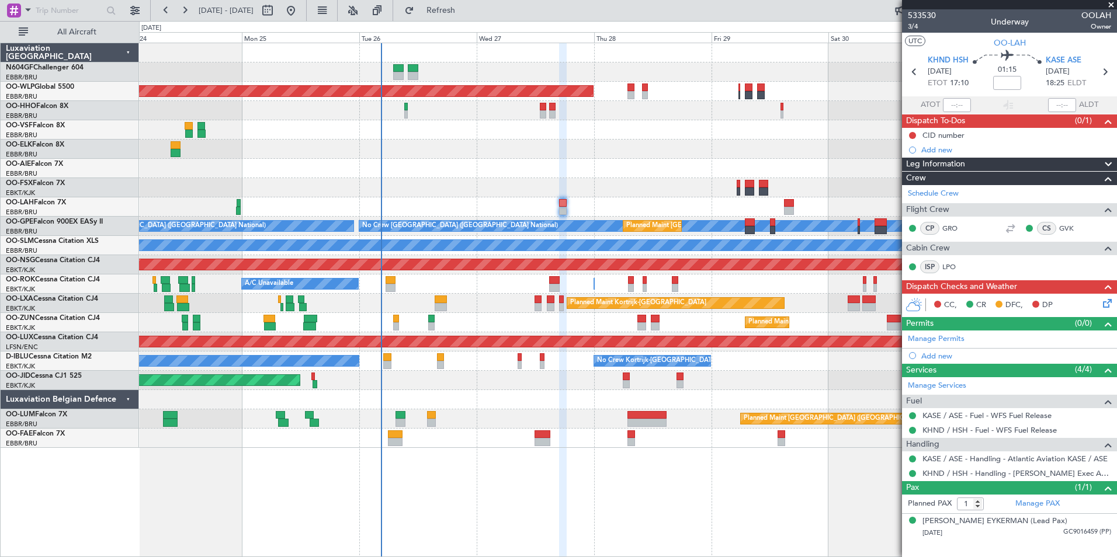
click at [231, 178] on div "Planned Maint [GEOGRAPHIC_DATA] ([GEOGRAPHIC_DATA])" at bounding box center [627, 168] width 977 height 19
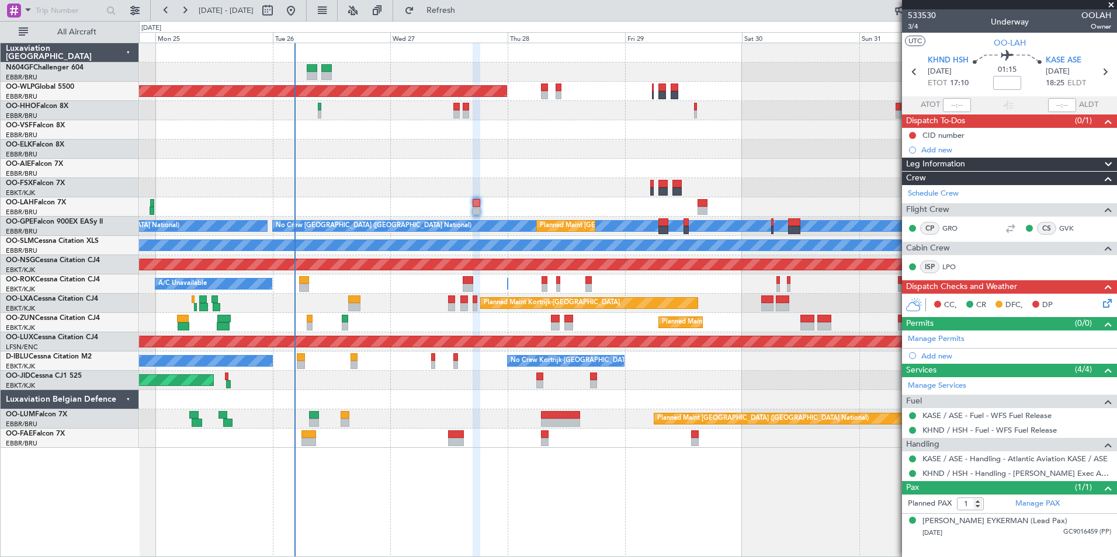
click at [387, 157] on div at bounding box center [627, 149] width 977 height 19
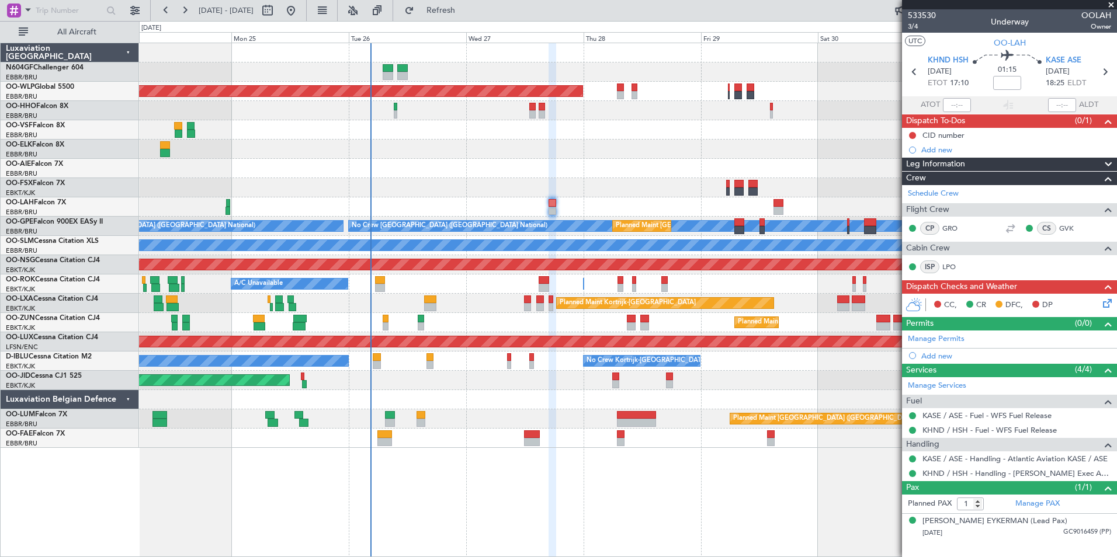
click at [631, 168] on div "Planned Maint [GEOGRAPHIC_DATA] ([GEOGRAPHIC_DATA])" at bounding box center [627, 168] width 977 height 19
click at [580, 166] on div "Planned Maint [GEOGRAPHIC_DATA] ([GEOGRAPHIC_DATA])" at bounding box center [627, 168] width 977 height 19
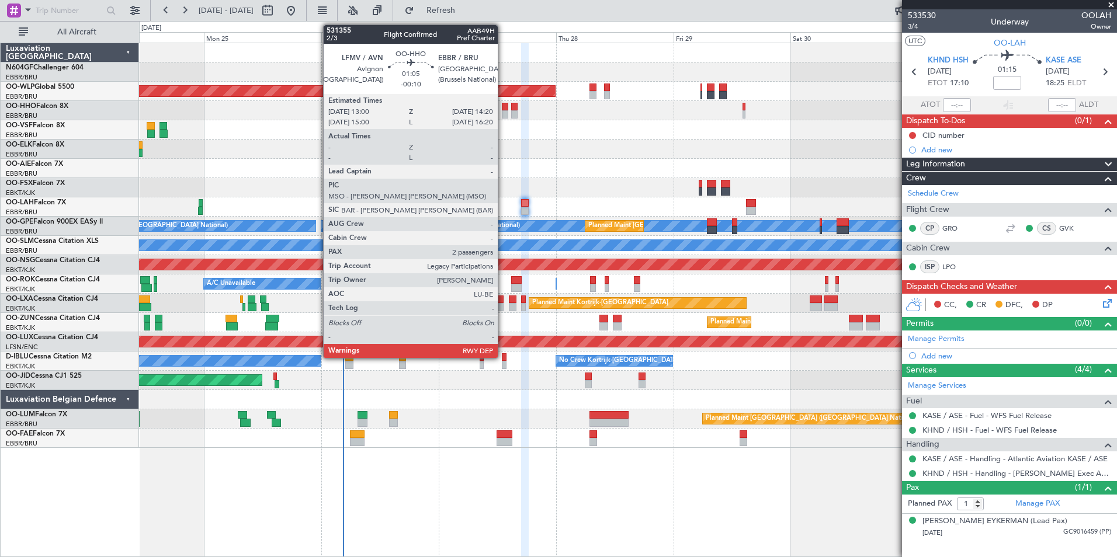
click at [503, 115] on div at bounding box center [505, 114] width 7 height 8
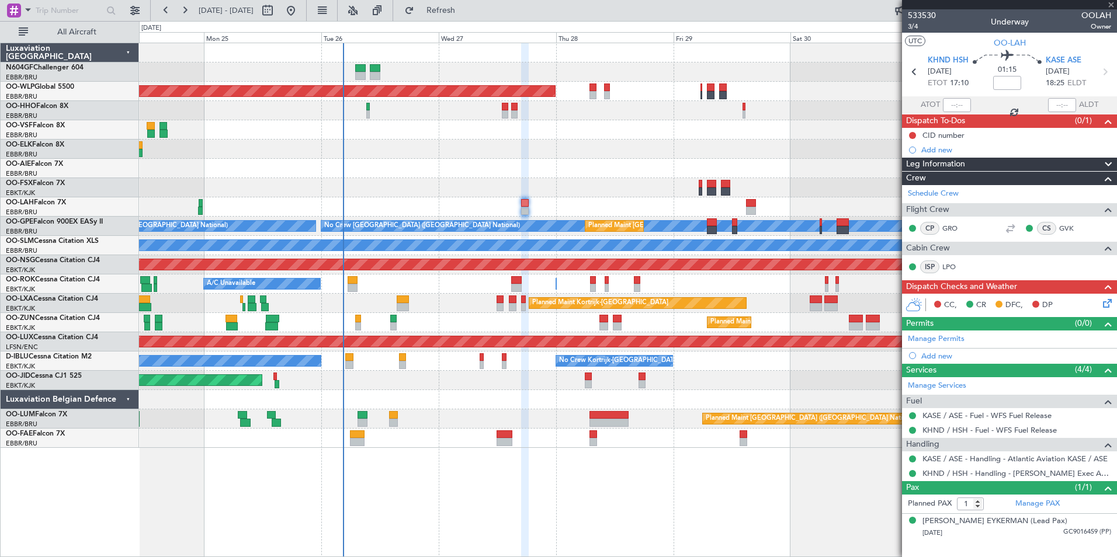
type input "-00:10"
type input "2"
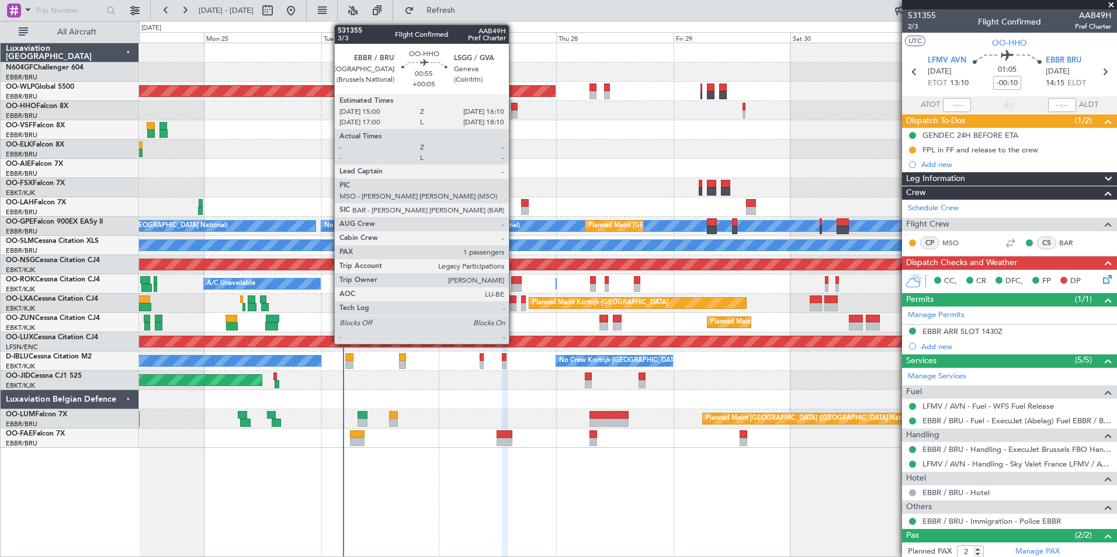
click at [514, 112] on div at bounding box center [514, 114] width 6 height 8
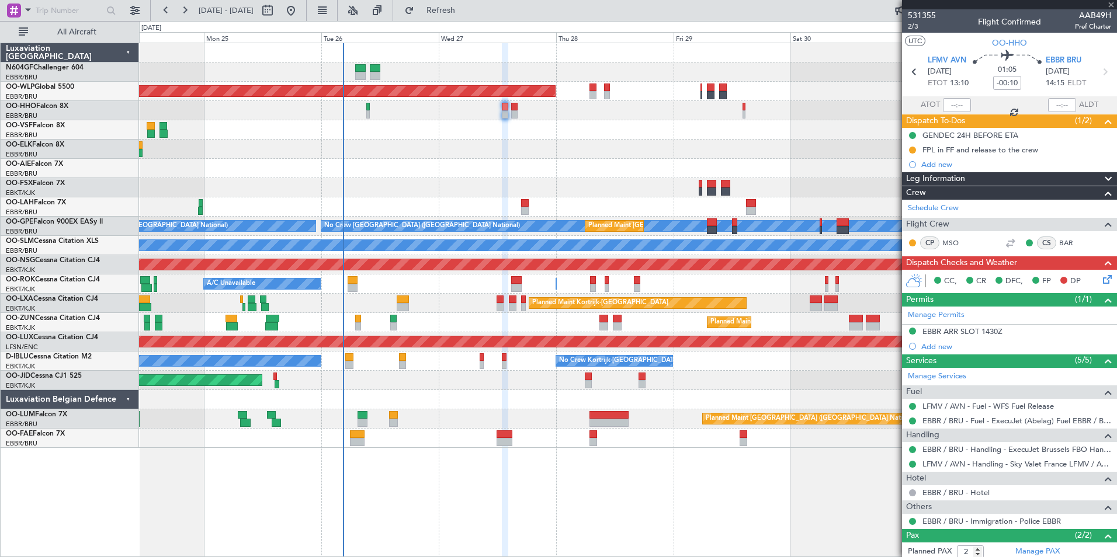
type input "+00:05"
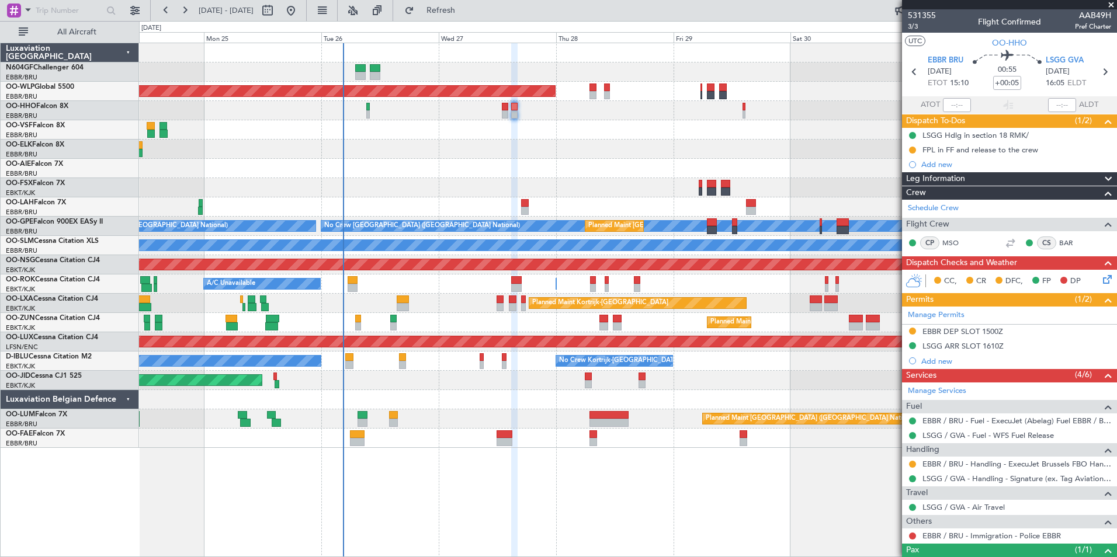
scroll to position [45, 0]
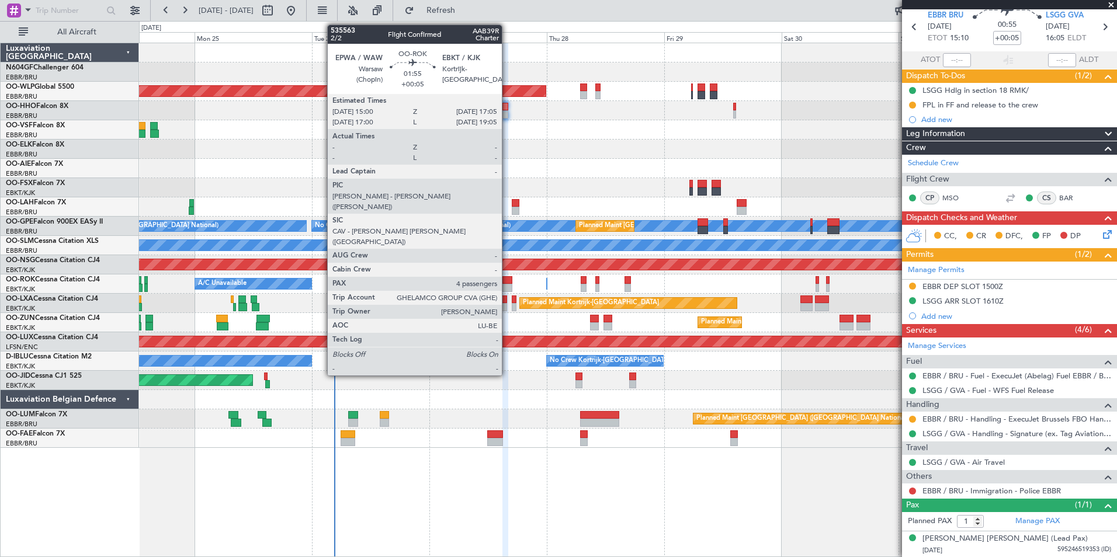
click at [507, 287] on div at bounding box center [507, 288] width 11 height 8
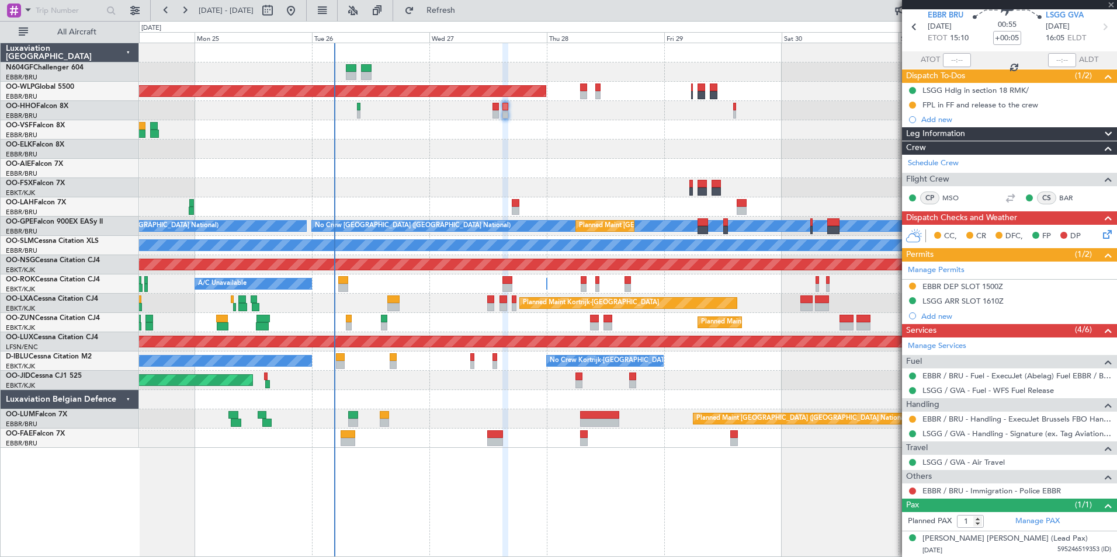
type input "4"
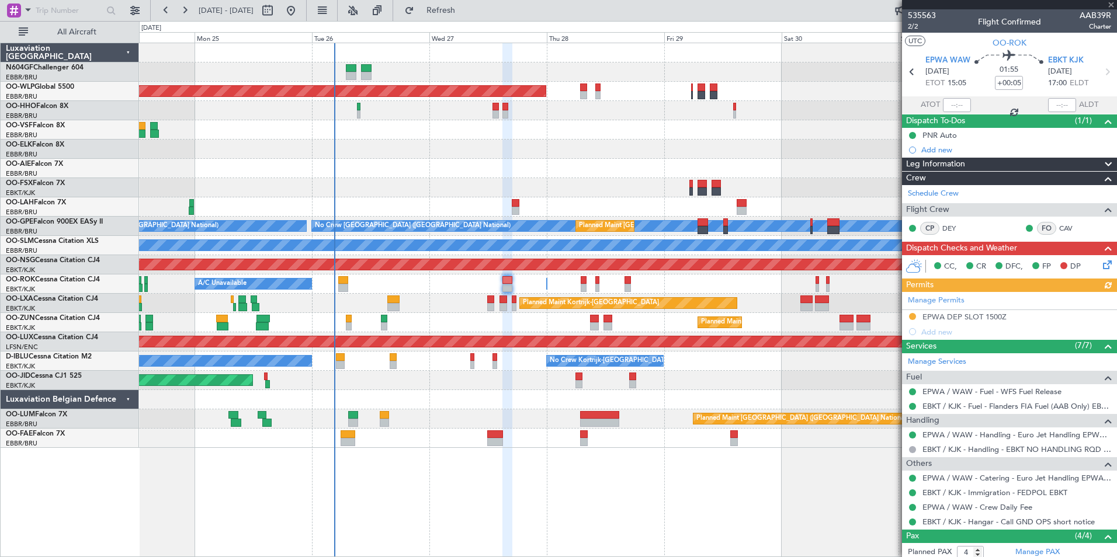
click at [461, 283] on div "Owner [GEOGRAPHIC_DATA]-[GEOGRAPHIC_DATA] A/C Unavailable" at bounding box center [627, 284] width 977 height 19
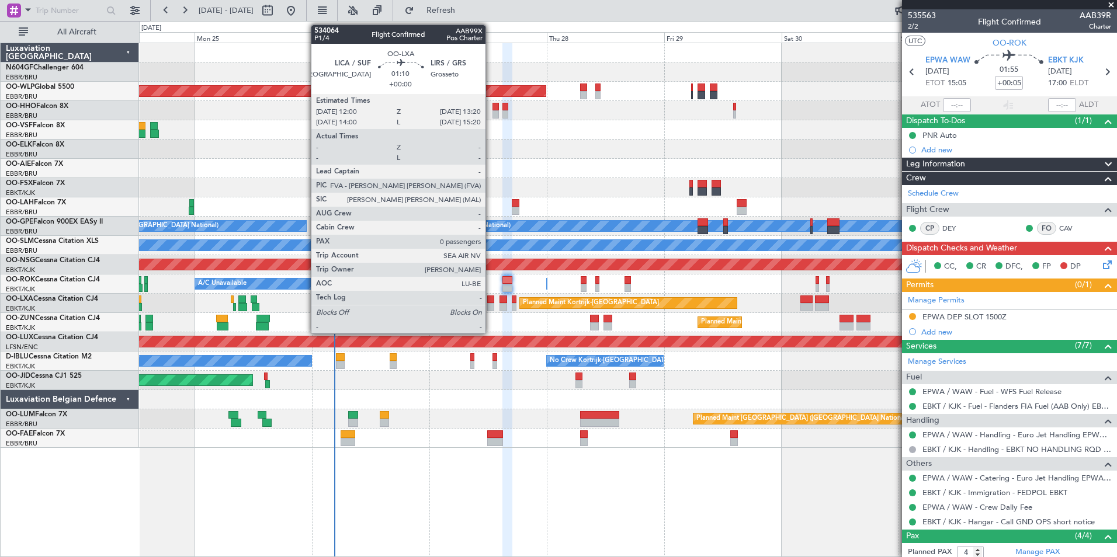
click at [491, 304] on div at bounding box center [490, 307] width 7 height 8
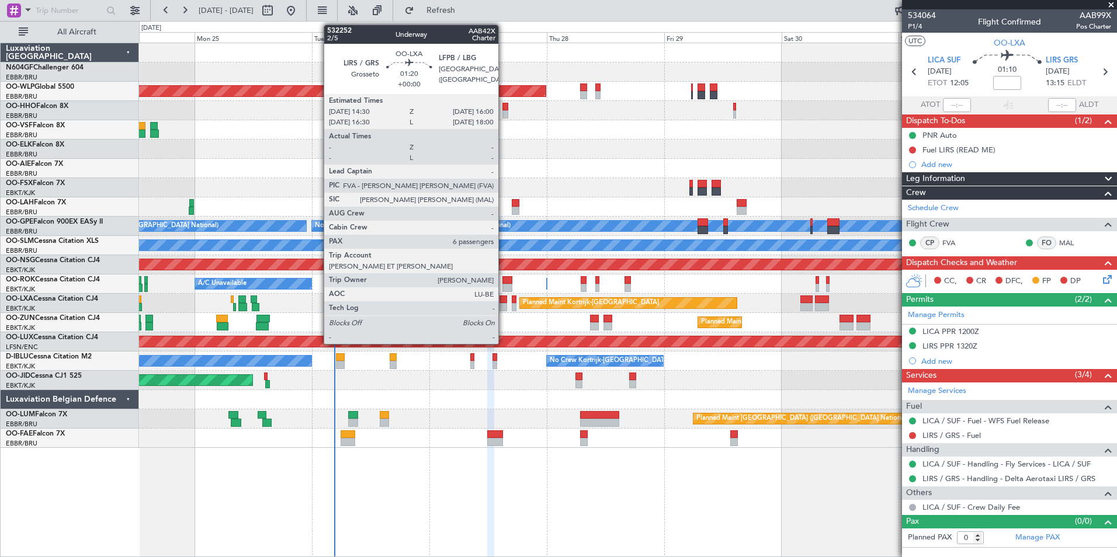
click at [504, 303] on div at bounding box center [503, 300] width 8 height 8
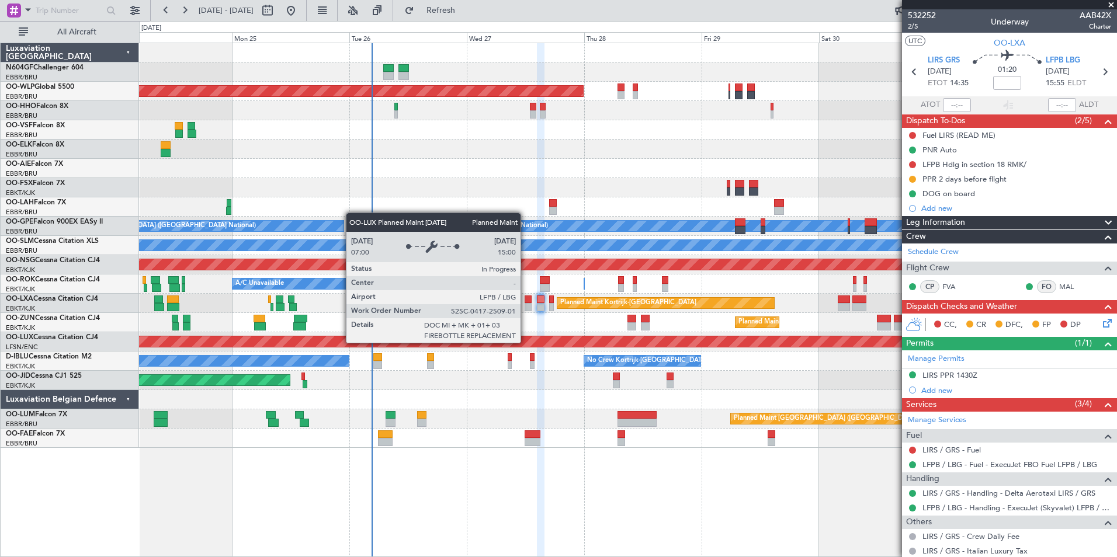
click at [563, 341] on div "Planned Maint [GEOGRAPHIC_DATA] ([GEOGRAPHIC_DATA])" at bounding box center [168, 341] width 1915 height 11
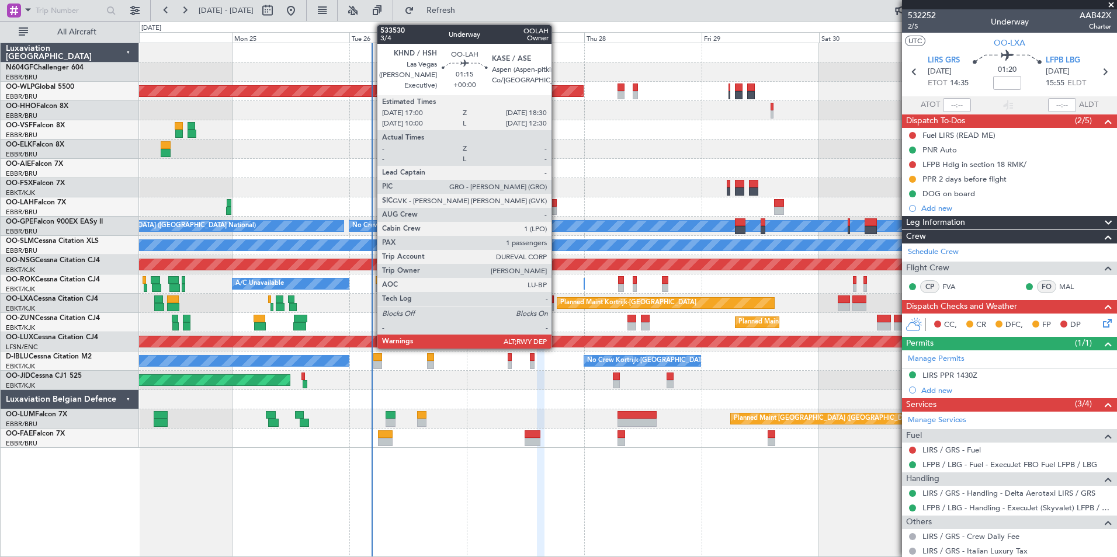
click at [557, 204] on div at bounding box center [553, 203] width 8 height 8
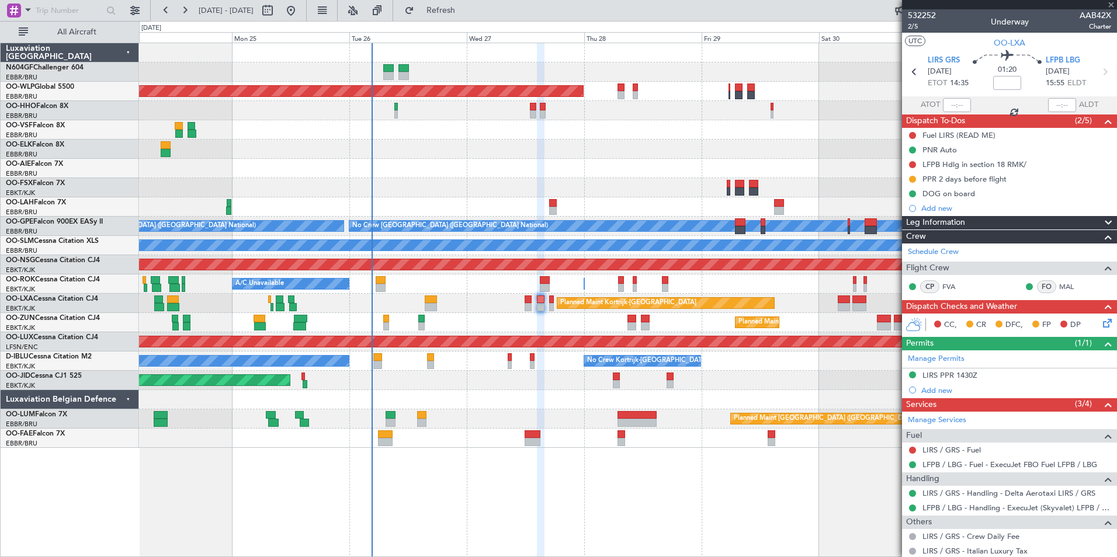
type input "1"
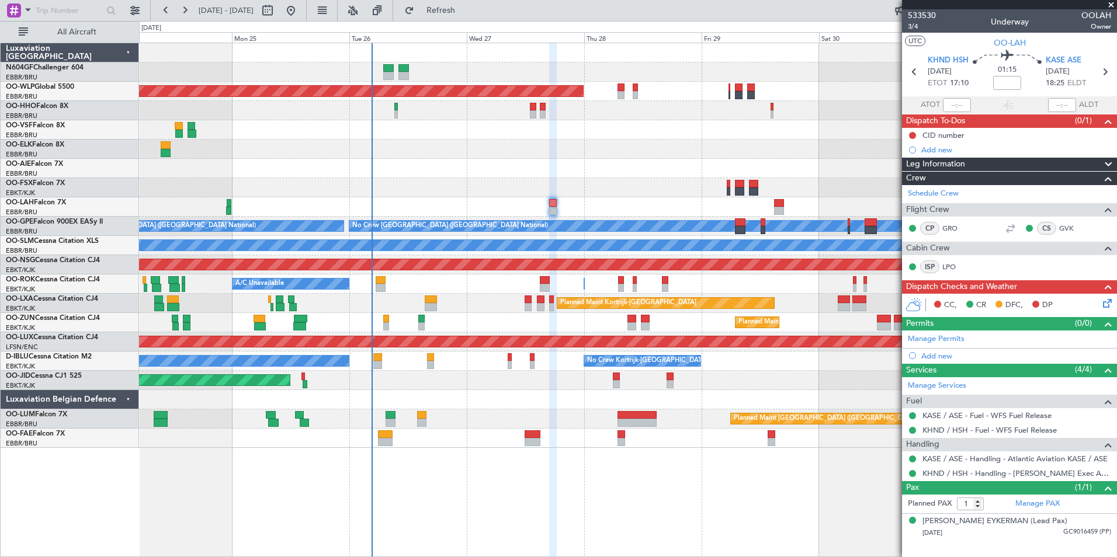
click at [1104, 305] on icon at bounding box center [1105, 301] width 9 height 9
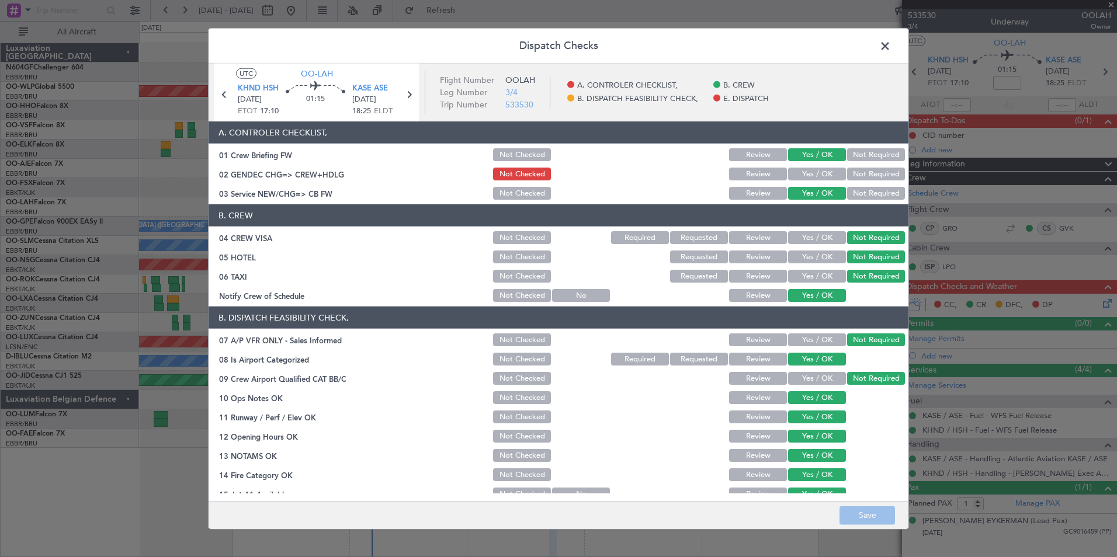
click at [891, 43] on span at bounding box center [891, 48] width 0 height 23
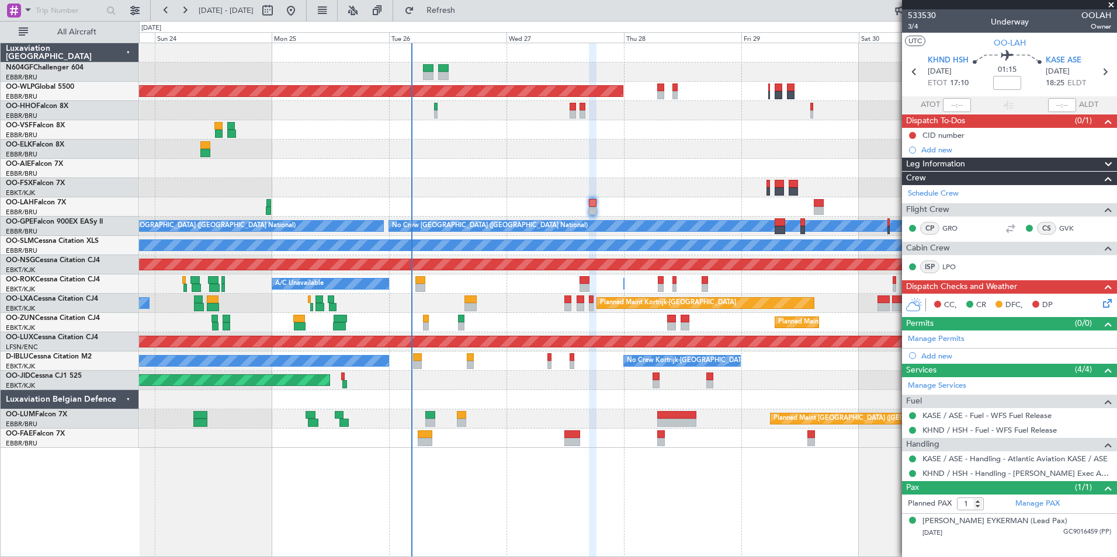
click at [618, 433] on div "Planned Maint Kortrijk-[GEOGRAPHIC_DATA]" at bounding box center [627, 438] width 977 height 19
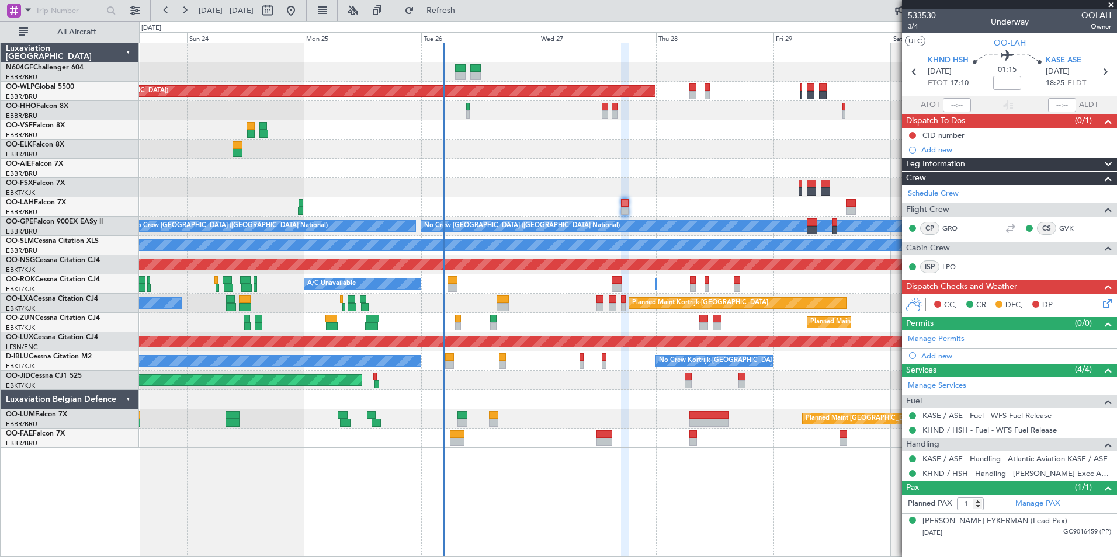
click at [651, 400] on div at bounding box center [627, 399] width 977 height 19
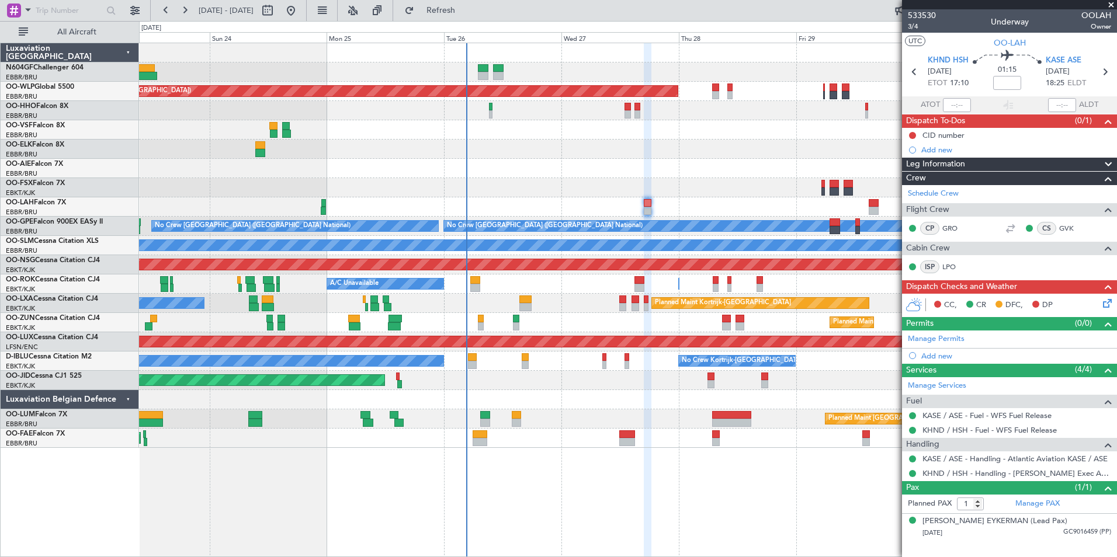
click at [736, 435] on div "Planned Maint Kortrijk-[GEOGRAPHIC_DATA]" at bounding box center [627, 438] width 977 height 19
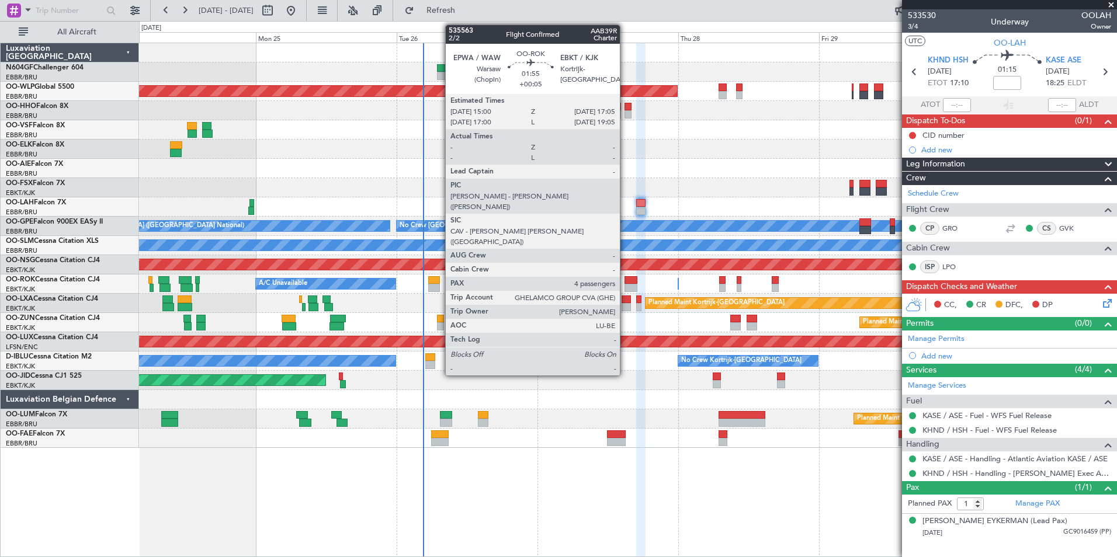
click at [625, 284] on div at bounding box center [630, 288] width 12 height 8
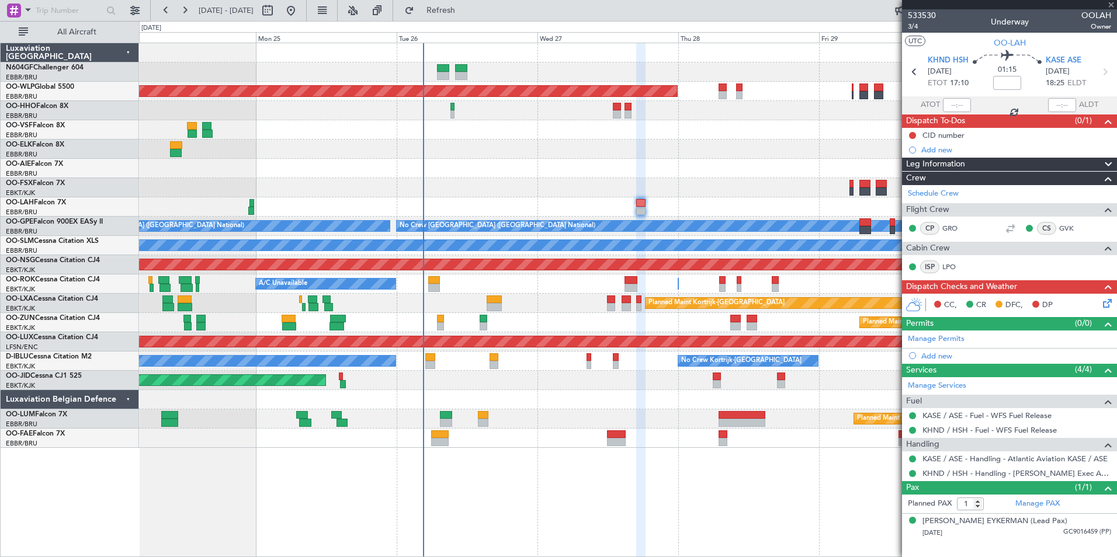
type input "+00:05"
type input "4"
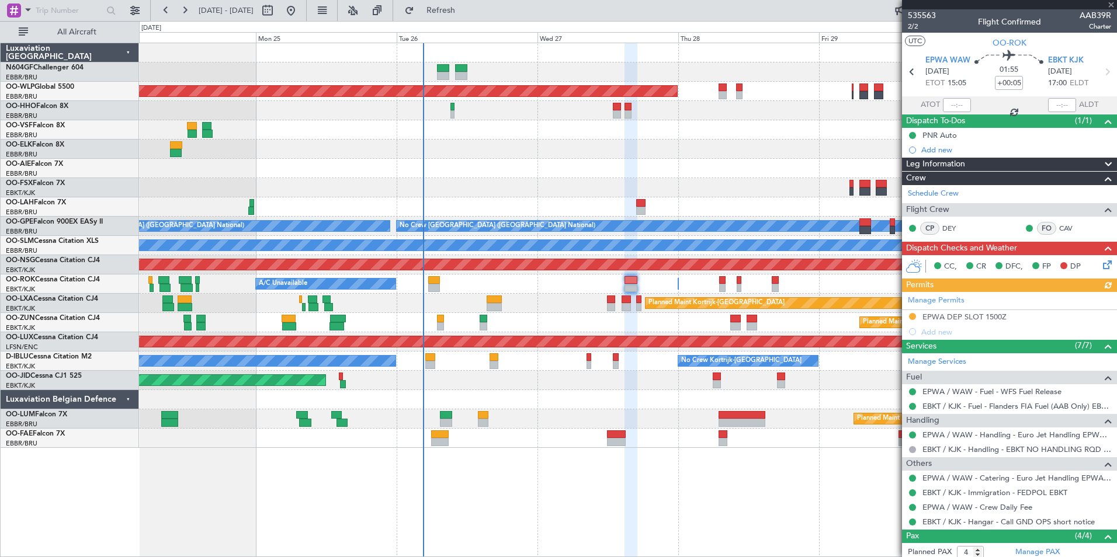
click at [601, 284] on div "Owner [GEOGRAPHIC_DATA]-[GEOGRAPHIC_DATA] A/C Unavailable" at bounding box center [627, 284] width 977 height 19
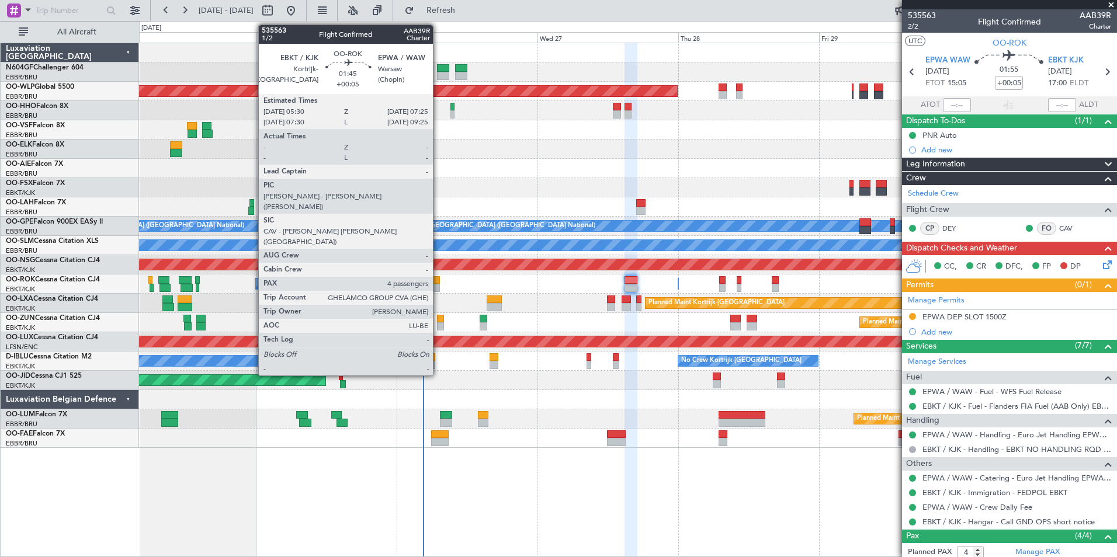
click at [438, 283] on div at bounding box center [434, 280] width 12 height 8
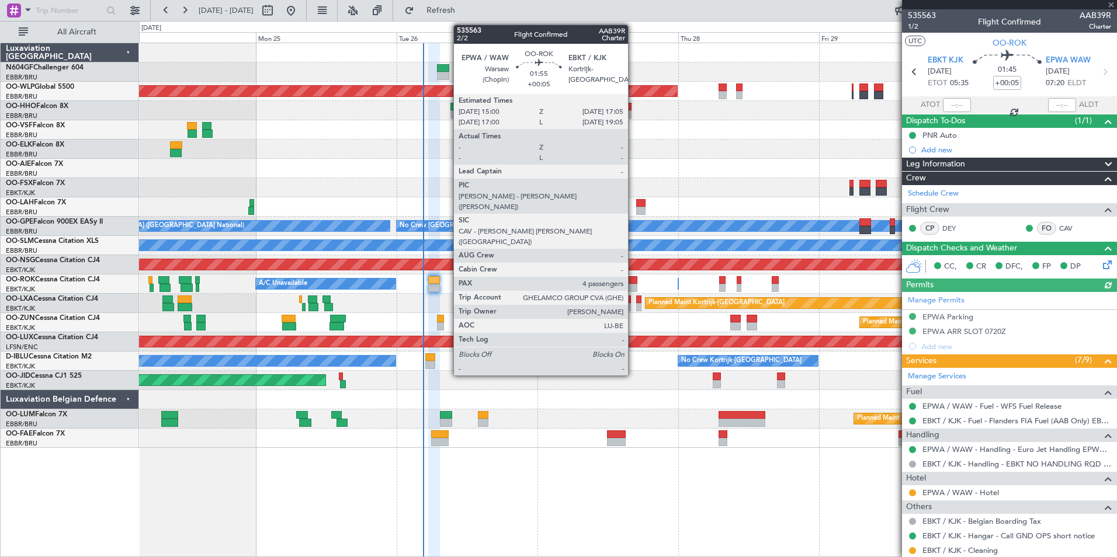
click at [633, 283] on div at bounding box center [630, 280] width 12 height 8
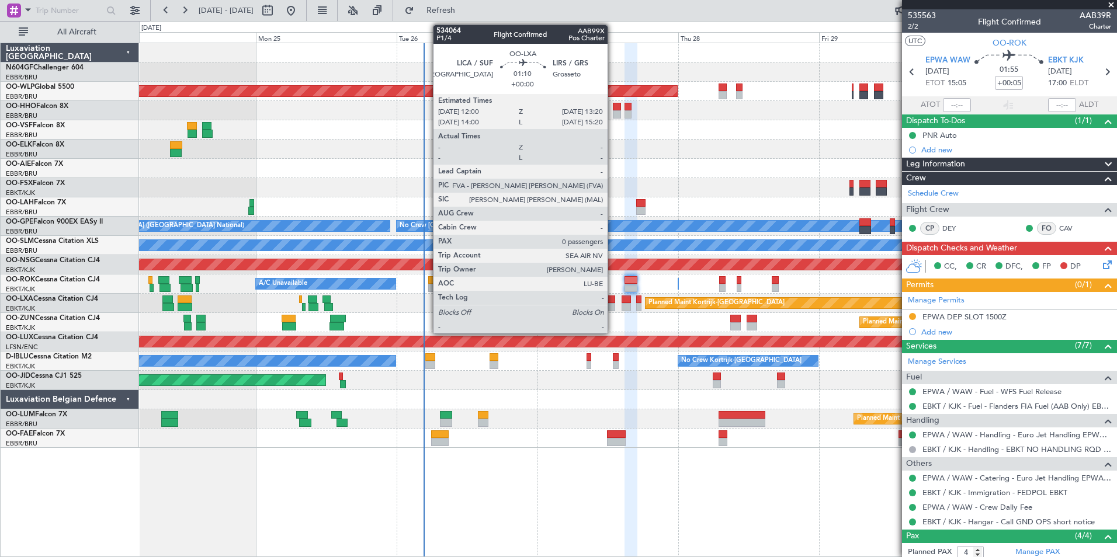
click at [613, 303] on div at bounding box center [611, 300] width 8 height 8
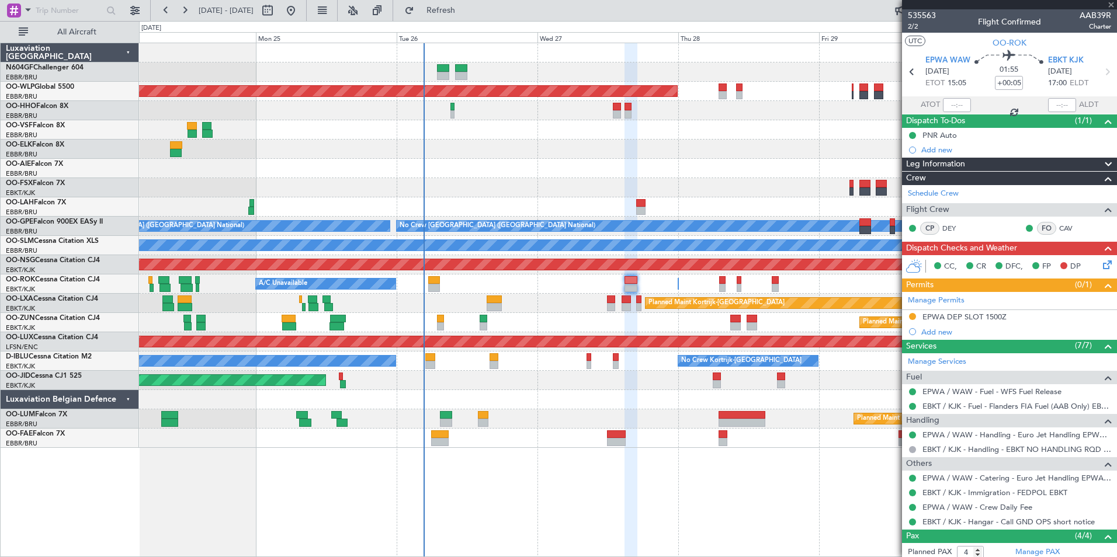
type input "0"
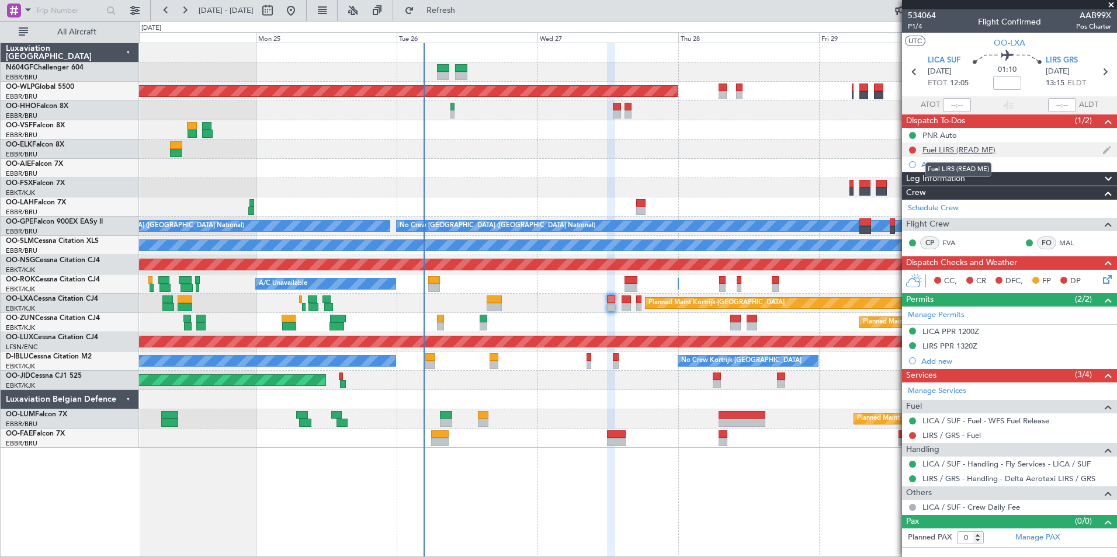
click at [953, 148] on div "Fuel LIRS (READ ME)" at bounding box center [958, 150] width 73 height 10
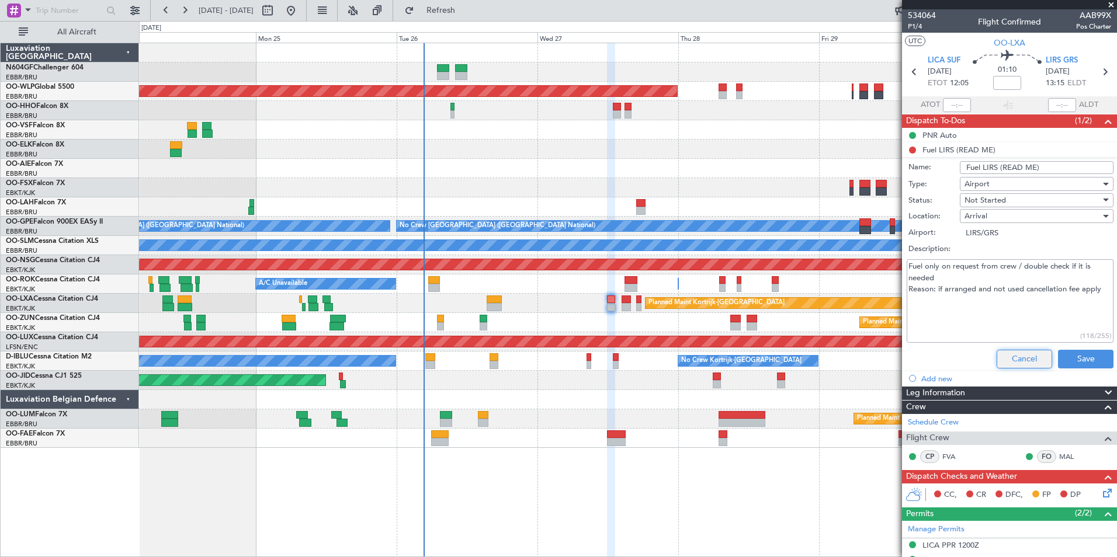
click at [1010, 360] on button "Cancel" at bounding box center [1024, 359] width 55 height 19
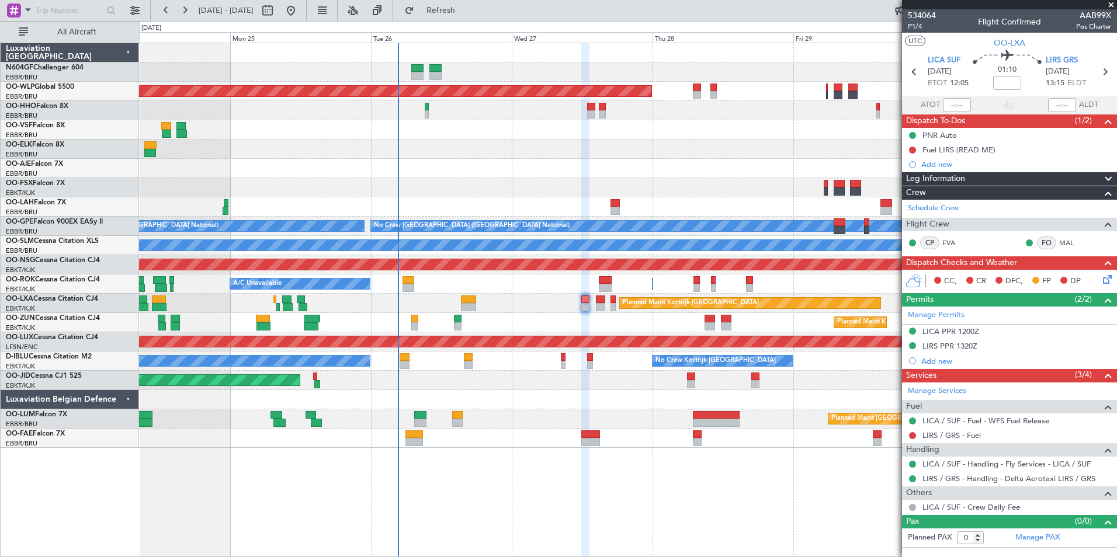
click at [653, 396] on div at bounding box center [627, 399] width 977 height 19
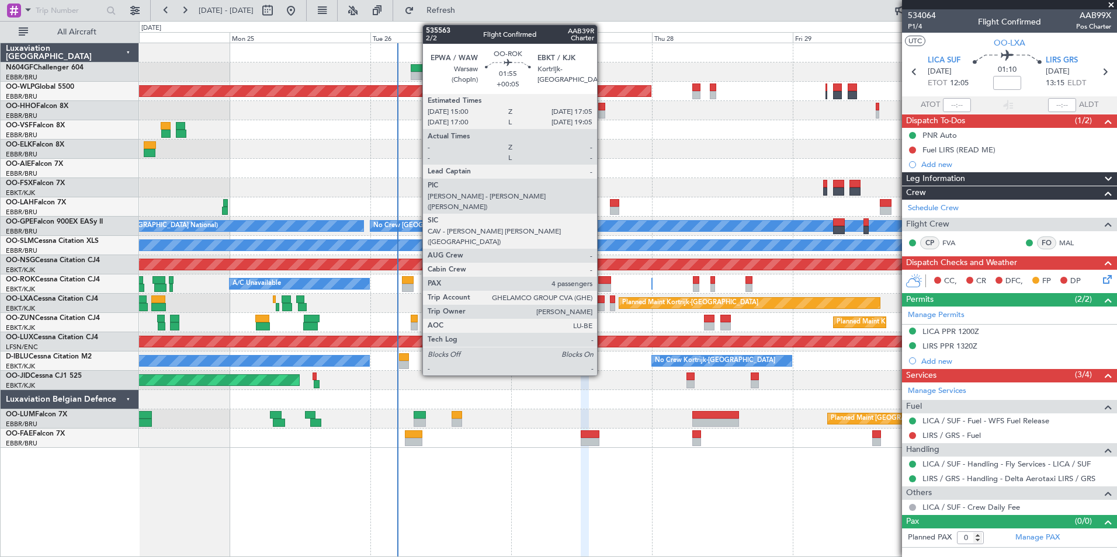
click at [602, 282] on div at bounding box center [604, 280] width 12 height 8
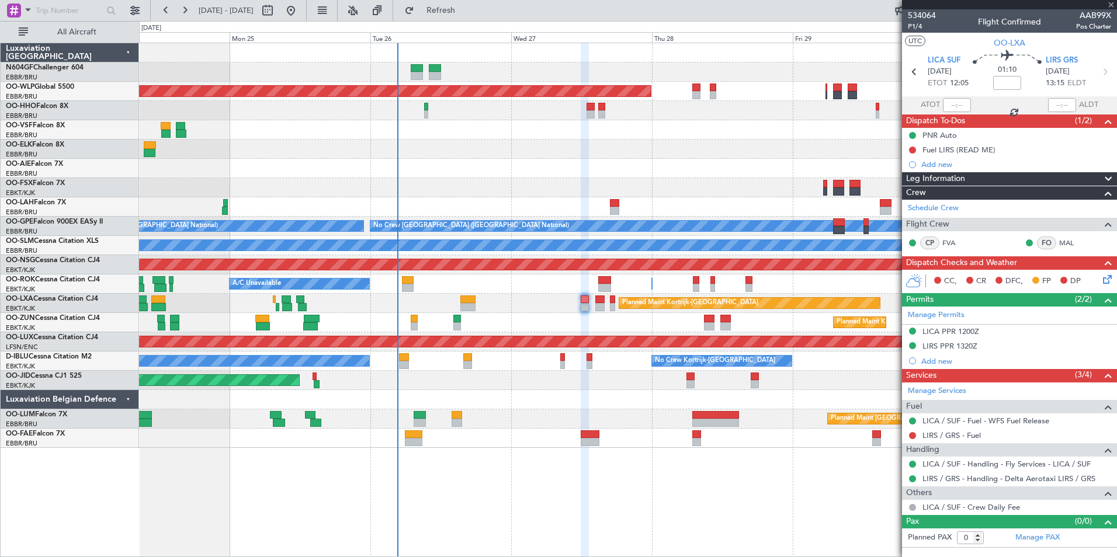
type input "+00:05"
type input "4"
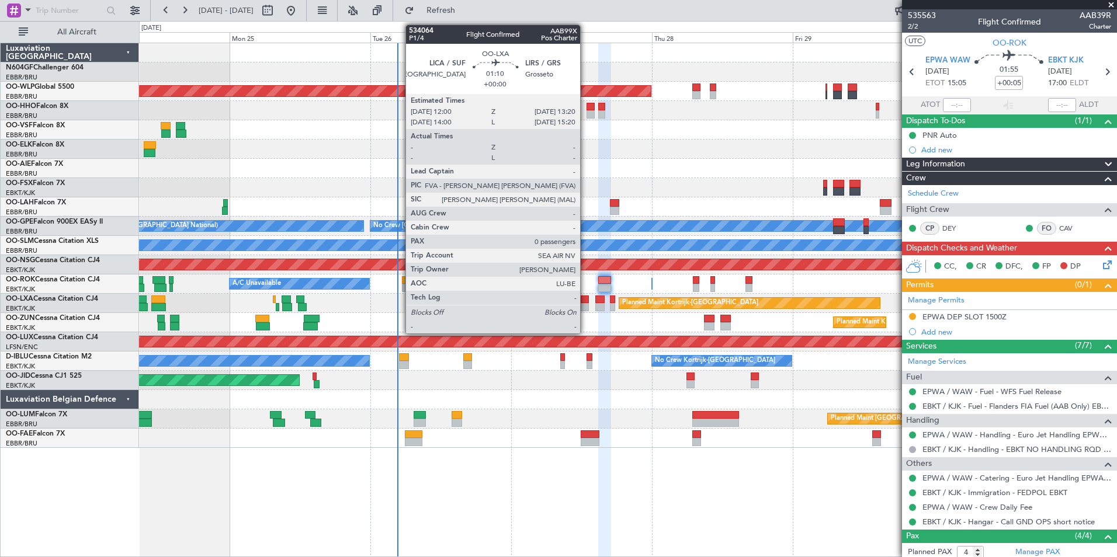
click at [585, 310] on div at bounding box center [585, 307] width 8 height 8
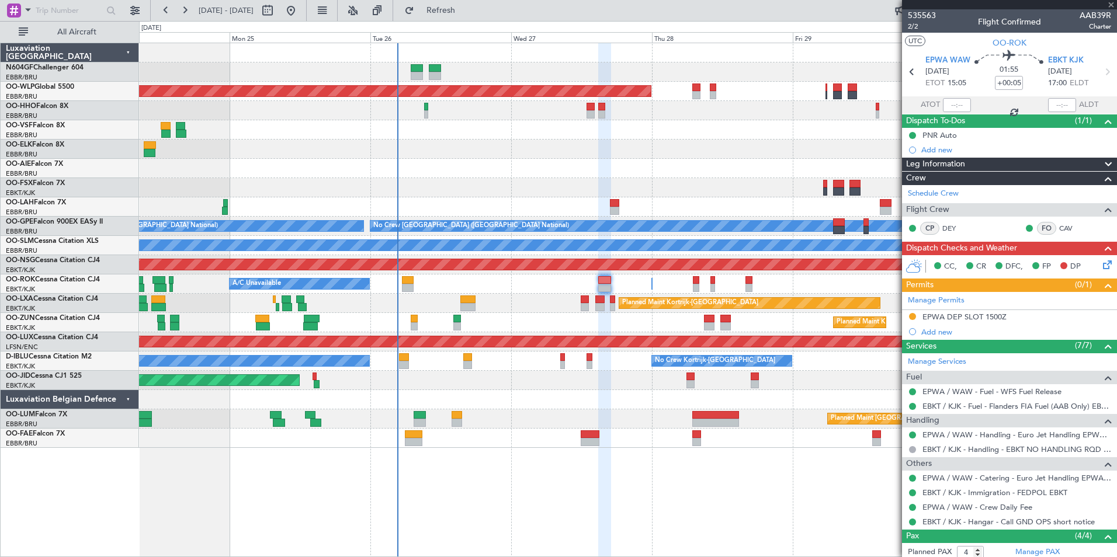
type input "0"
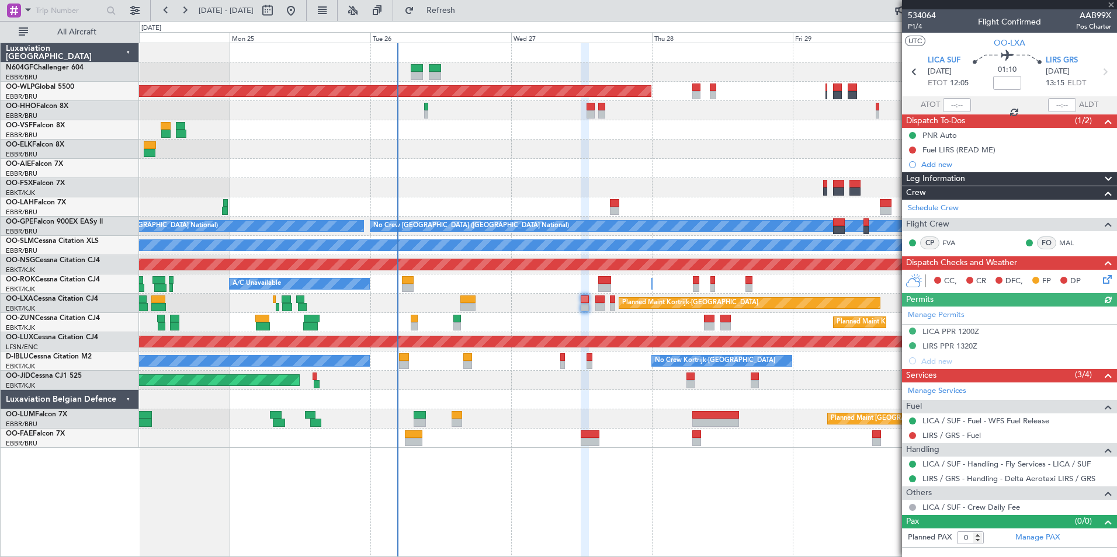
click at [553, 328] on div "Planned Maint Kortrijk-[GEOGRAPHIC_DATA]" at bounding box center [627, 322] width 977 height 19
click at [974, 152] on div "Fuel LIRS (READ ME)" at bounding box center [958, 150] width 73 height 10
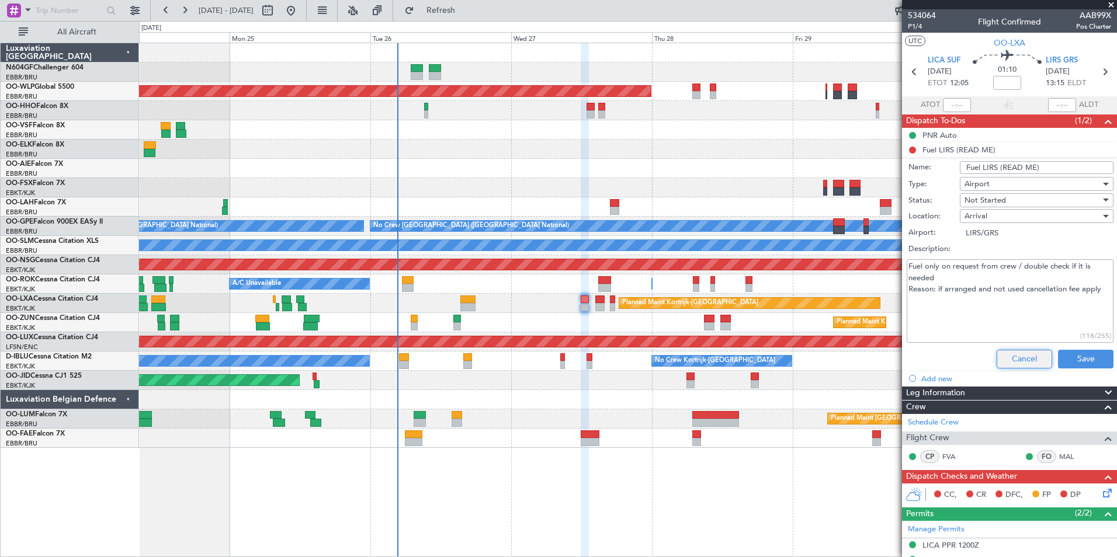
click at [1019, 359] on button "Cancel" at bounding box center [1024, 359] width 55 height 19
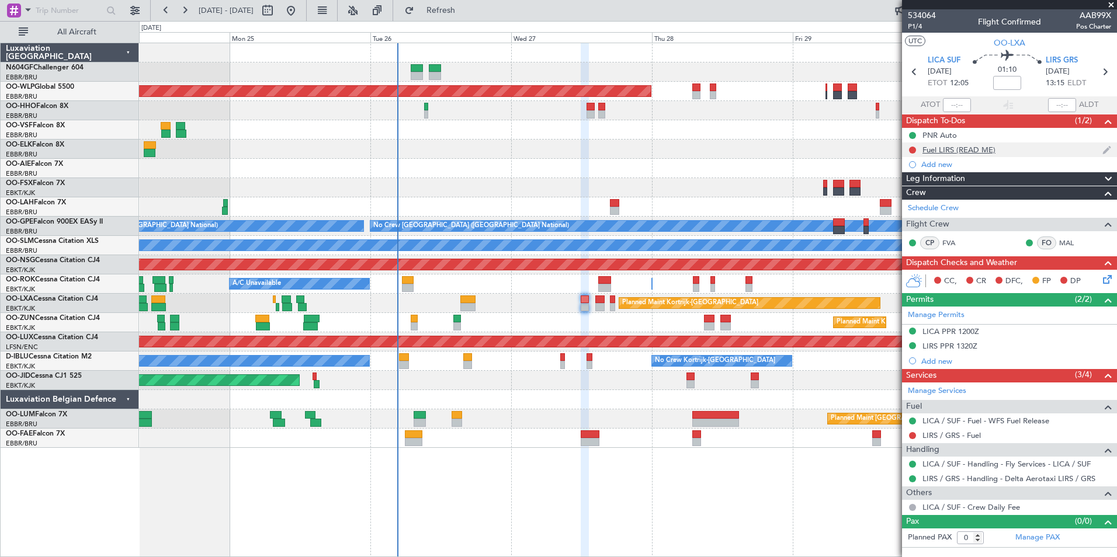
click at [958, 147] on div "Fuel LIRS (READ ME)" at bounding box center [958, 150] width 73 height 10
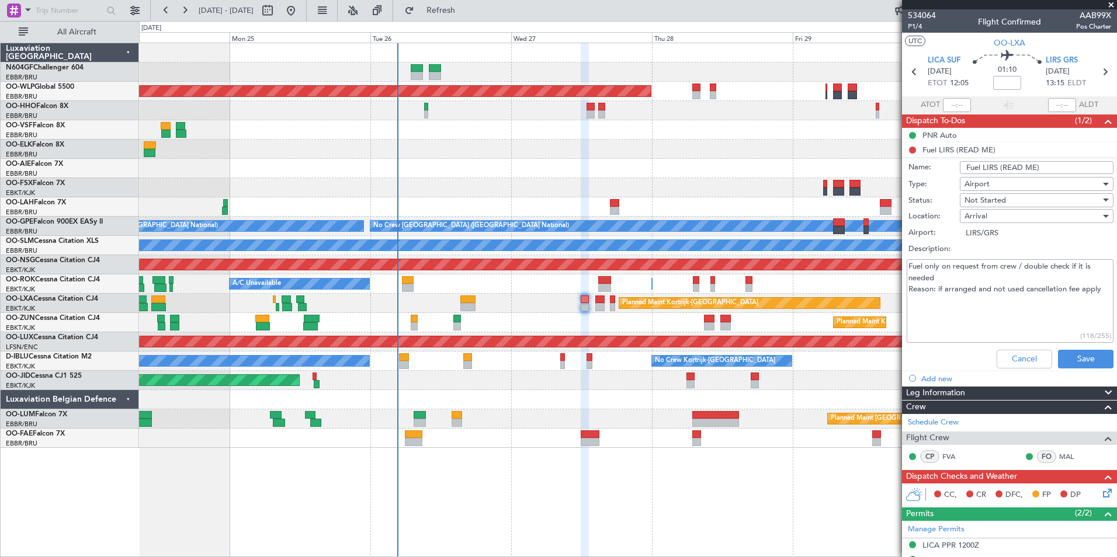
drag, startPoint x: 938, startPoint y: 288, endPoint x: 1116, endPoint y: 289, distance: 177.6
click at [1116, 289] on article "534064 P1/4 Flight Confirmed AAB99X Pos Charter UTC OO-LXA LICA SUF 27/08/2025 …" at bounding box center [1009, 283] width 215 height 548
click at [998, 203] on span "Not Started" at bounding box center [984, 200] width 41 height 11
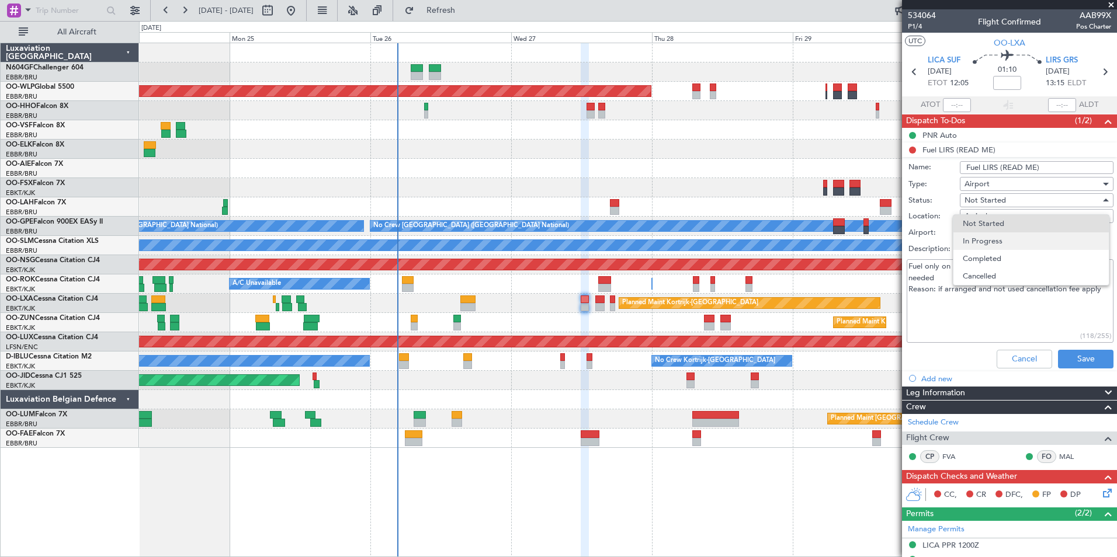
click at [1004, 238] on span "In Progress" at bounding box center [1031, 241] width 137 height 18
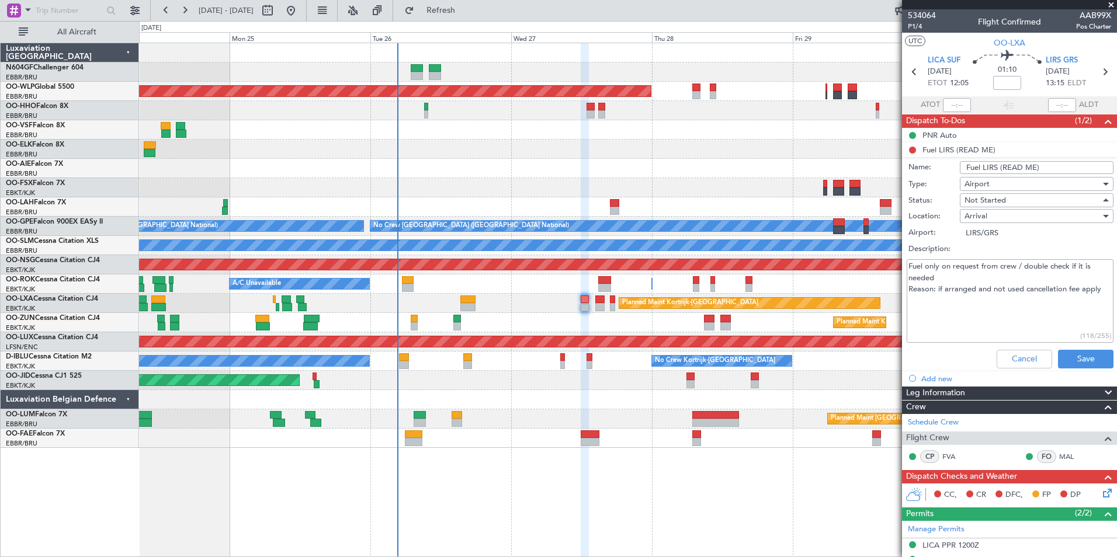
type textarea "Fuel only on request from crew / double check if it is needed Reason: if arrang…"
click at [1072, 348] on div "Cancel Save" at bounding box center [1006, 359] width 220 height 28
click at [1073, 355] on button "Save" at bounding box center [1085, 359] width 55 height 19
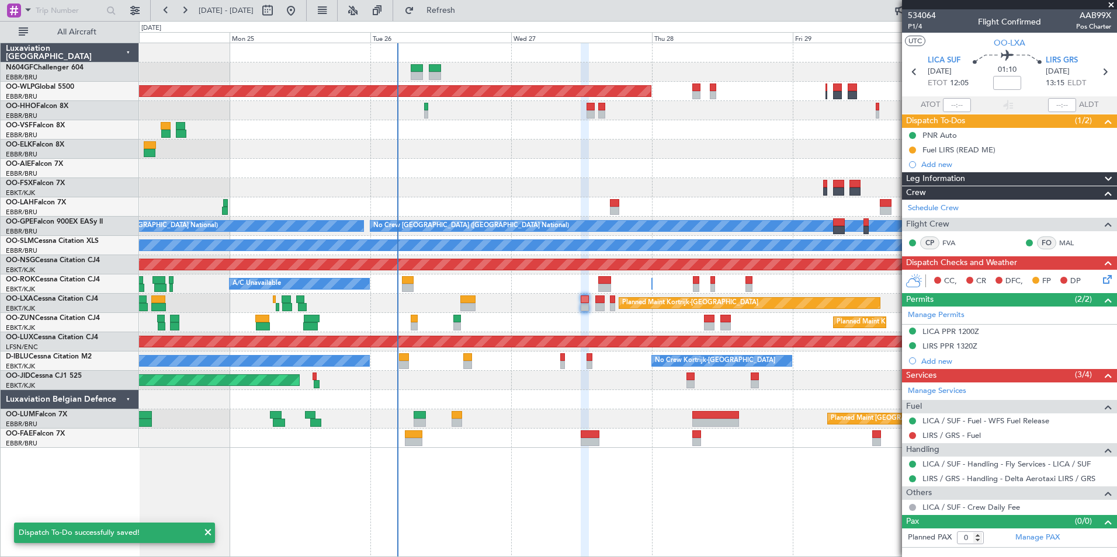
click at [547, 318] on div "Planned Maint Kortrijk-[GEOGRAPHIC_DATA]" at bounding box center [627, 322] width 977 height 19
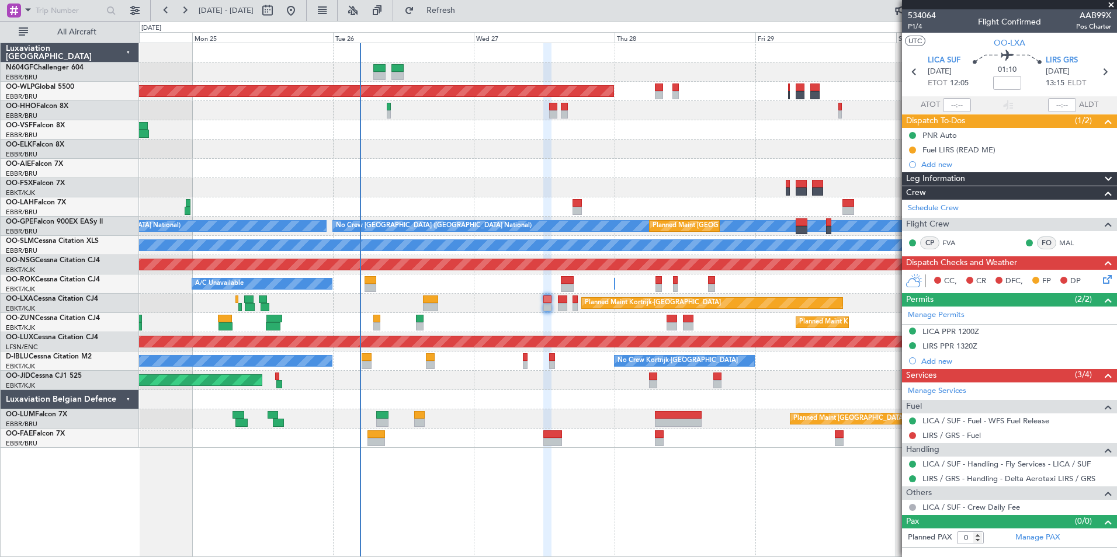
click at [689, 167] on div "Planned Maint [GEOGRAPHIC_DATA] ([GEOGRAPHIC_DATA])" at bounding box center [627, 168] width 977 height 19
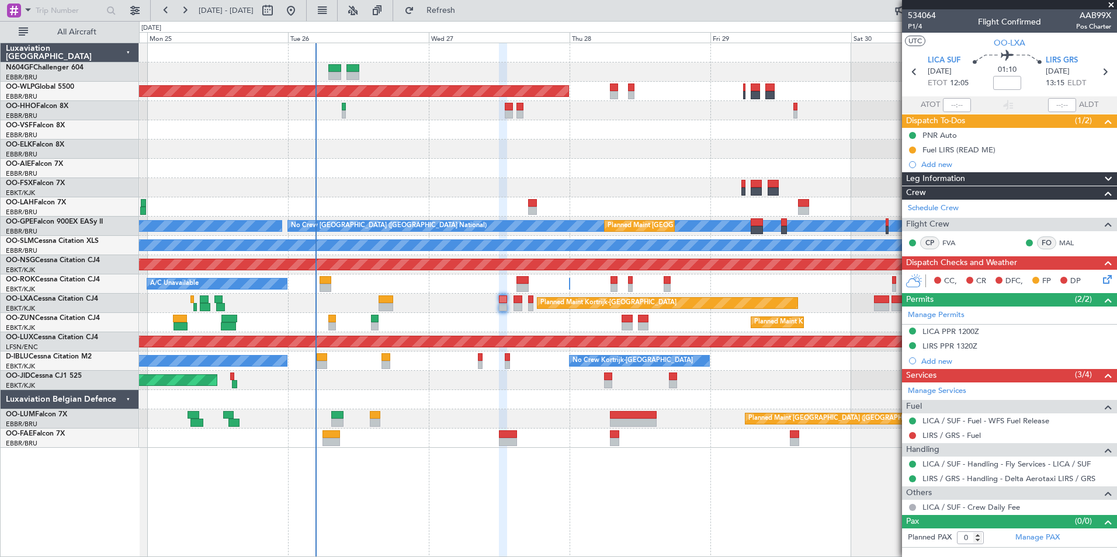
click at [519, 326] on div "Planned Maint Kortrijk-[GEOGRAPHIC_DATA]" at bounding box center [627, 322] width 977 height 19
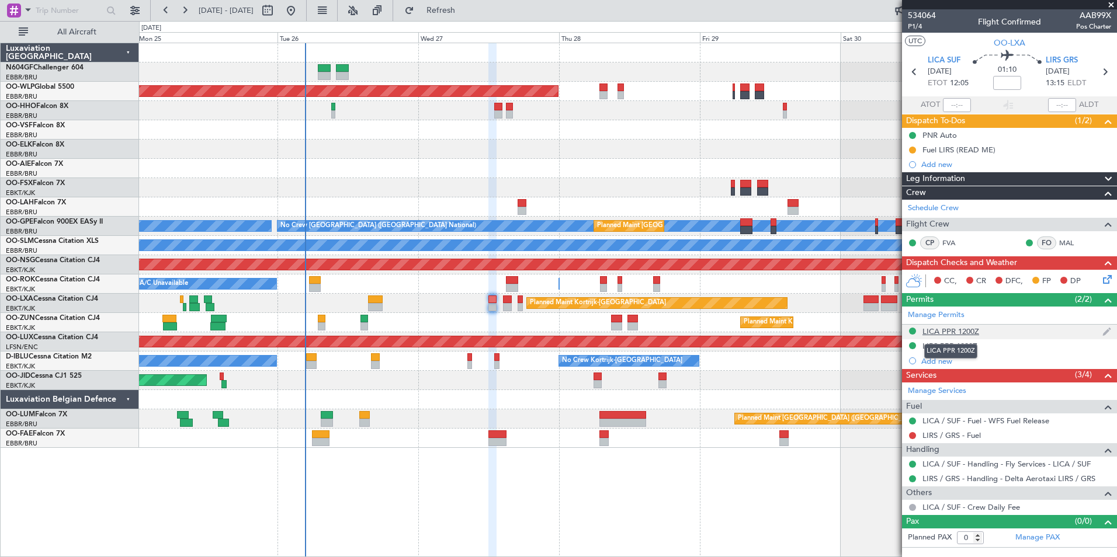
click at [963, 328] on div "LICA PPR 1200Z" at bounding box center [950, 332] width 57 height 10
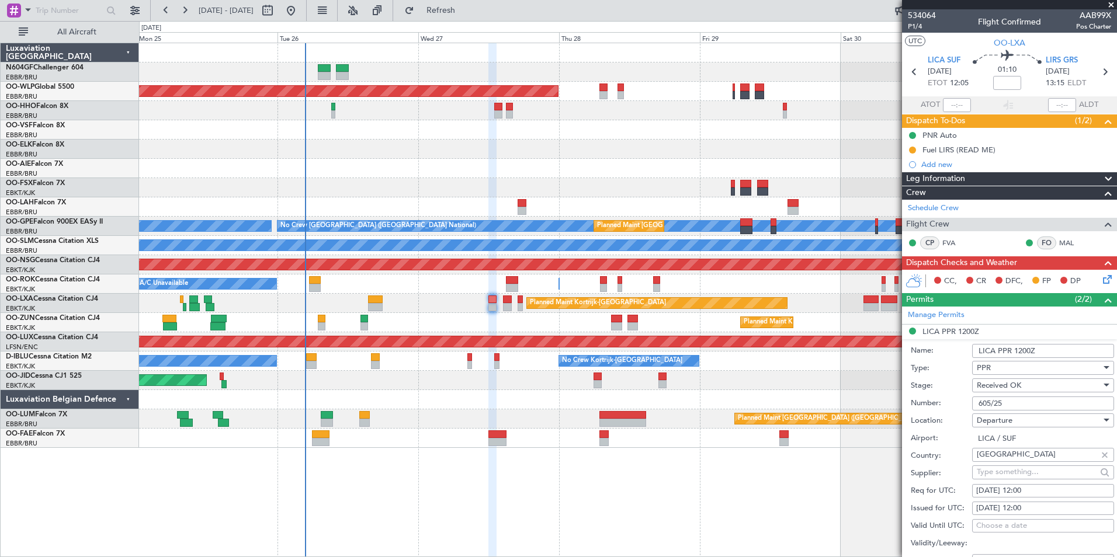
drag, startPoint x: 1012, startPoint y: 397, endPoint x: 955, endPoint y: 400, distance: 57.3
click at [955, 400] on div "Number: 605/25" at bounding box center [1012, 404] width 203 height 18
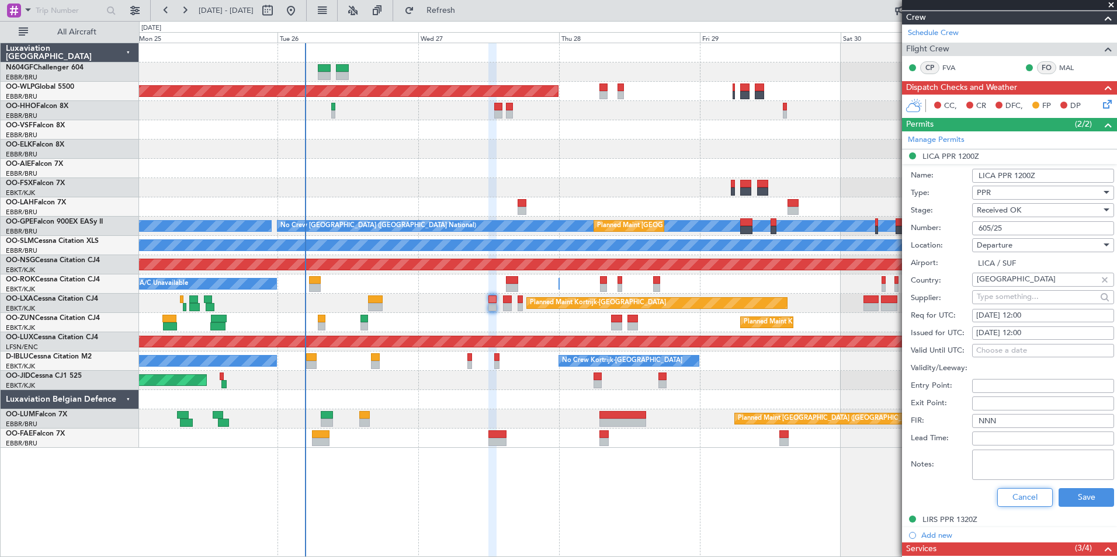
drag, startPoint x: 1011, startPoint y: 491, endPoint x: 1008, endPoint y: 482, distance: 8.5
click at [1011, 491] on button "Cancel" at bounding box center [1024, 497] width 55 height 19
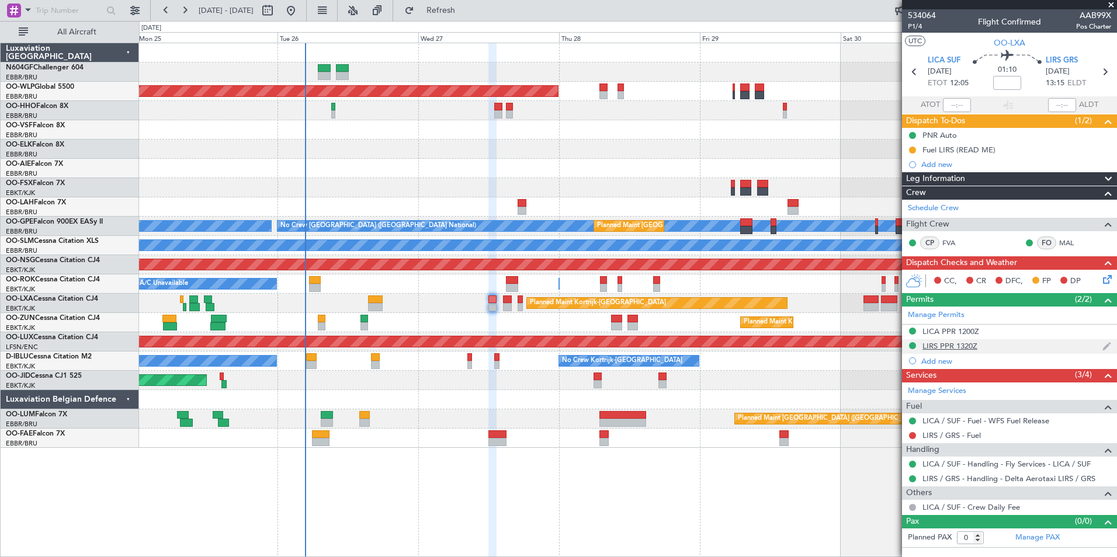
click at [949, 348] on div "LIRS PPR 1320Z" at bounding box center [949, 346] width 55 height 10
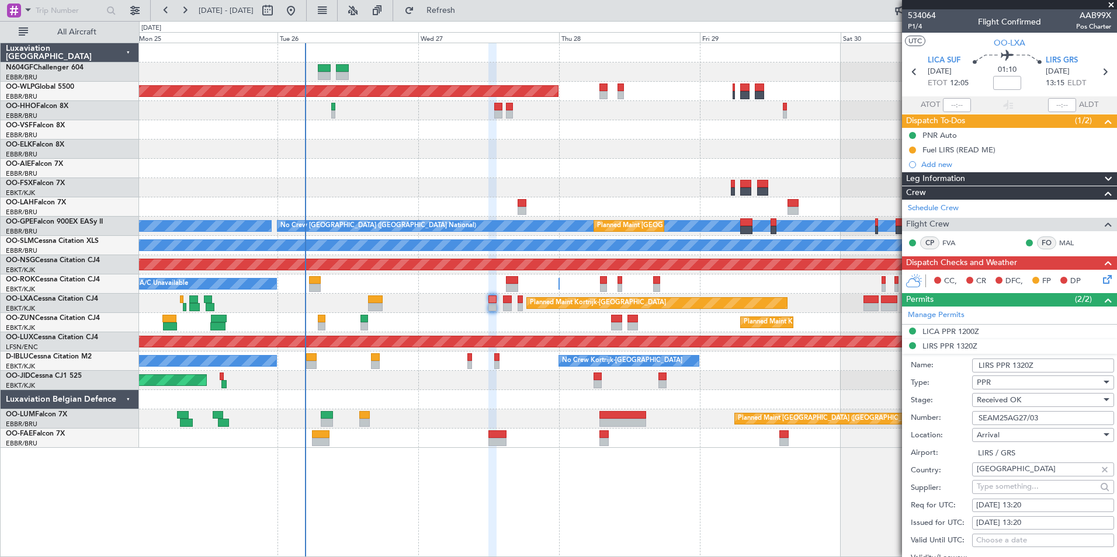
drag, startPoint x: 1065, startPoint y: 422, endPoint x: 977, endPoint y: 416, distance: 89.0
click at [977, 416] on input "SEAM25AG27/03" at bounding box center [1043, 418] width 142 height 14
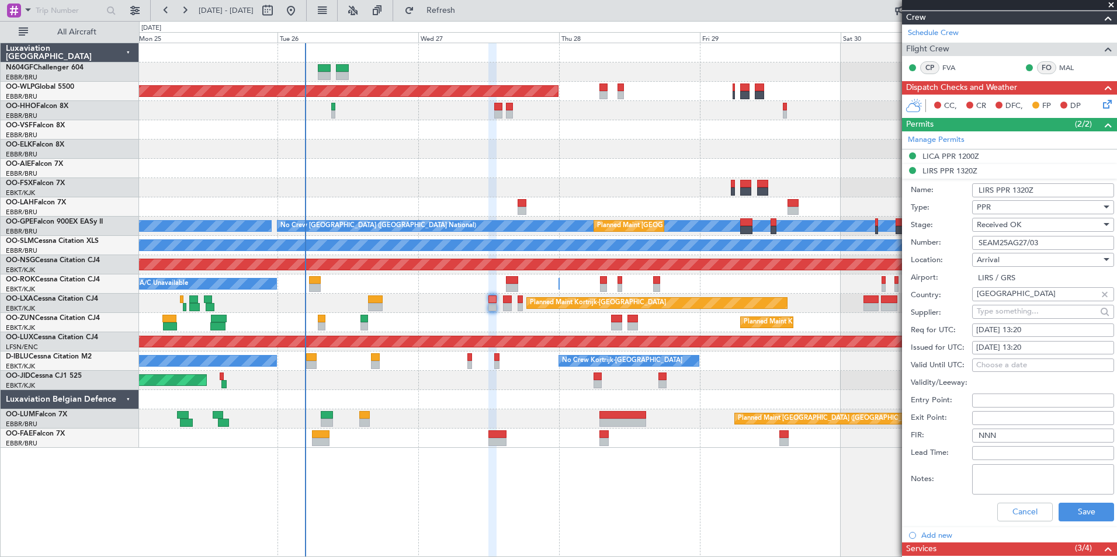
scroll to position [234, 0]
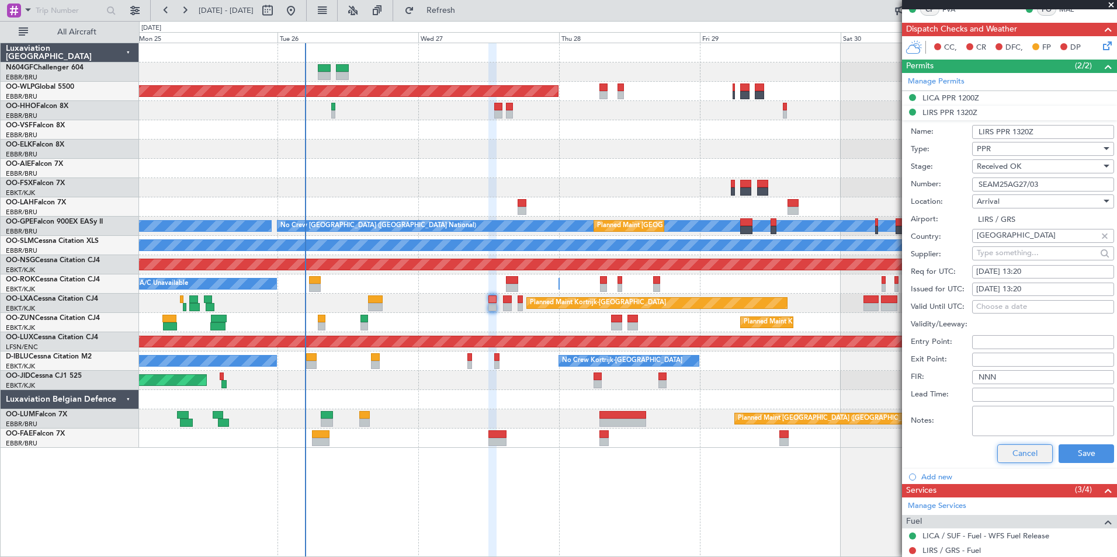
click at [1021, 450] on button "Cancel" at bounding box center [1024, 454] width 55 height 19
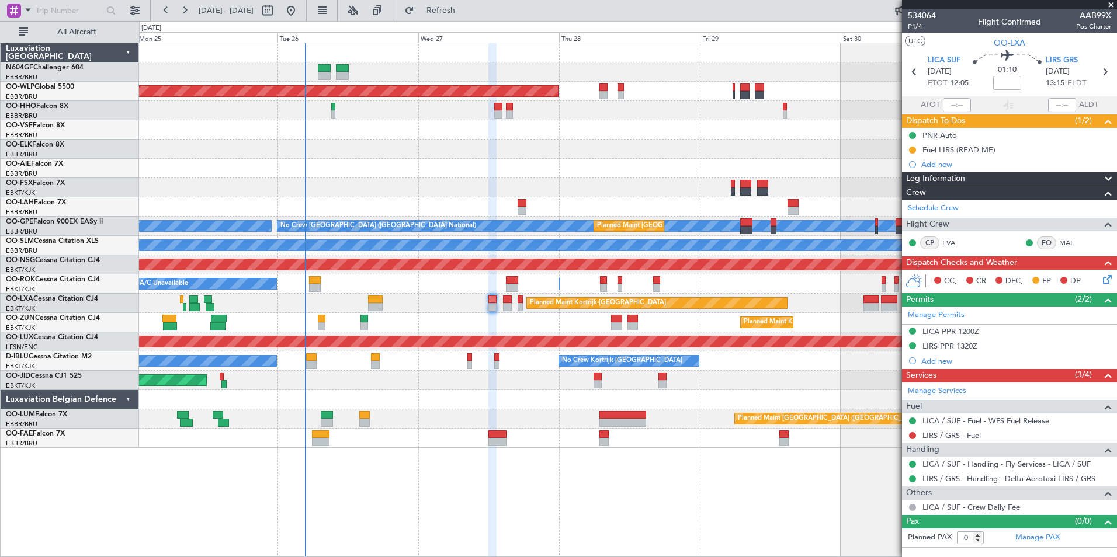
scroll to position [0, 0]
click at [1110, 277] on icon at bounding box center [1105, 277] width 9 height 9
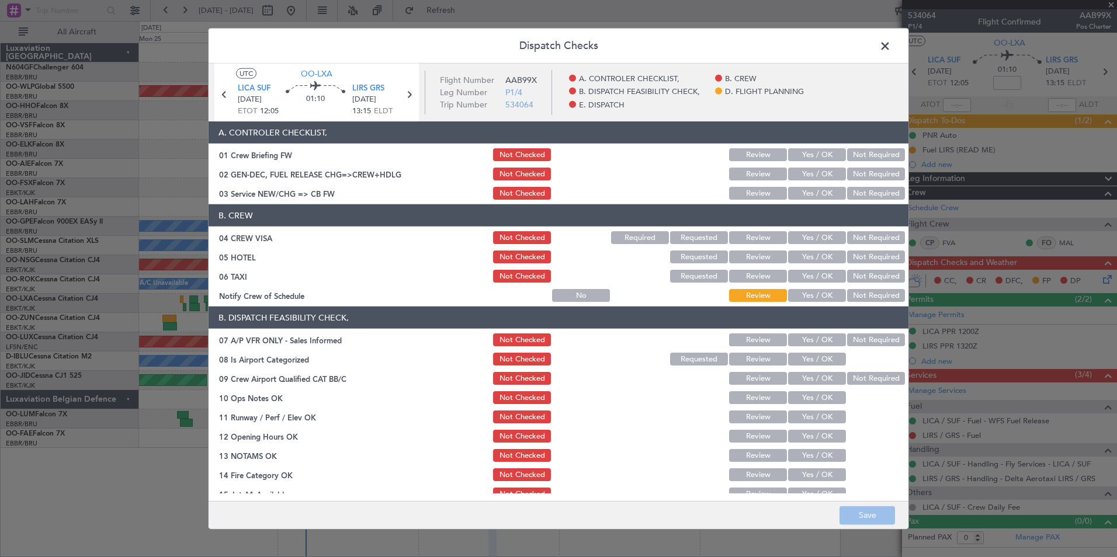
click at [812, 193] on button "Yes / OK" at bounding box center [817, 193] width 58 height 13
click at [859, 242] on button "Not Required" at bounding box center [876, 237] width 58 height 13
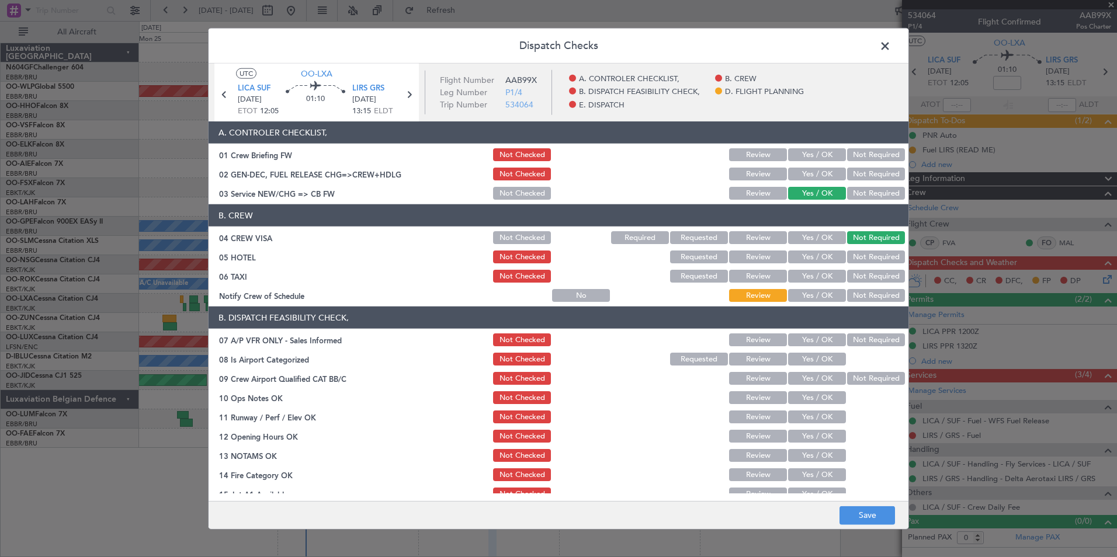
click at [854, 256] on button "Not Required" at bounding box center [876, 257] width 58 height 13
click at [848, 275] on button "Not Required" at bounding box center [876, 276] width 58 height 13
click at [810, 298] on button "Yes / OK" at bounding box center [817, 295] width 58 height 13
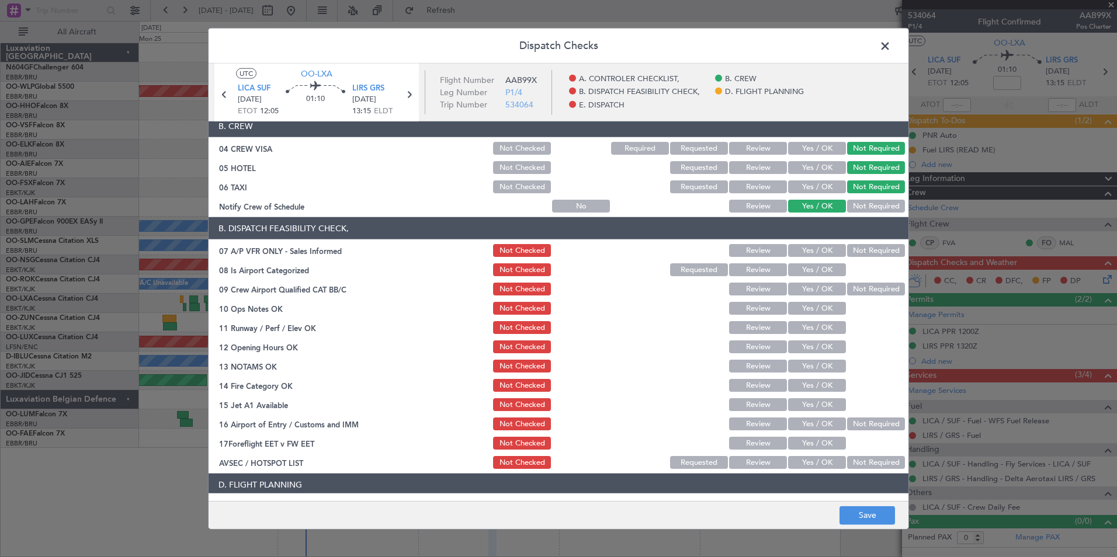
scroll to position [117, 0]
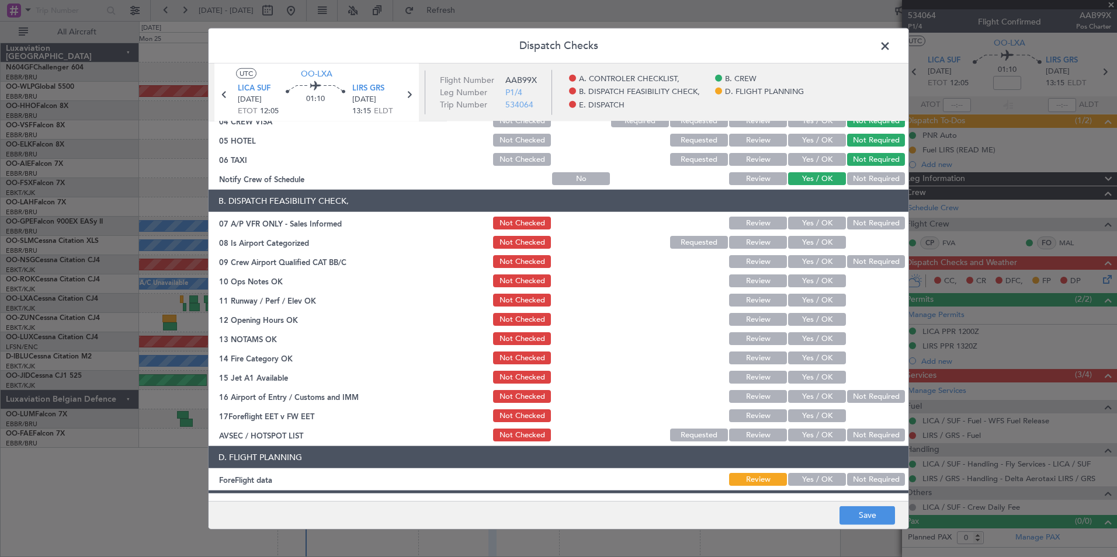
click at [847, 222] on button "Not Required" at bounding box center [876, 223] width 58 height 13
click at [819, 242] on button "Yes / OK" at bounding box center [817, 242] width 58 height 13
click at [860, 266] on button "Not Required" at bounding box center [876, 261] width 58 height 13
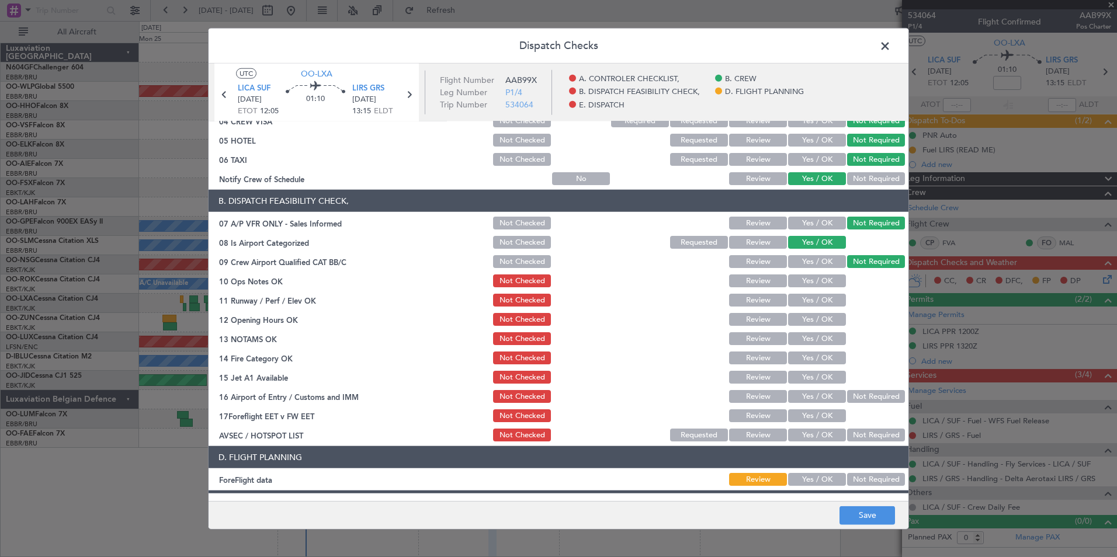
click at [816, 281] on button "Yes / OK" at bounding box center [817, 281] width 58 height 13
drag, startPoint x: 813, startPoint y: 297, endPoint x: 813, endPoint y: 307, distance: 9.9
click at [813, 297] on button "Yes / OK" at bounding box center [817, 300] width 58 height 13
click at [813, 315] on button "Yes / OK" at bounding box center [817, 319] width 58 height 13
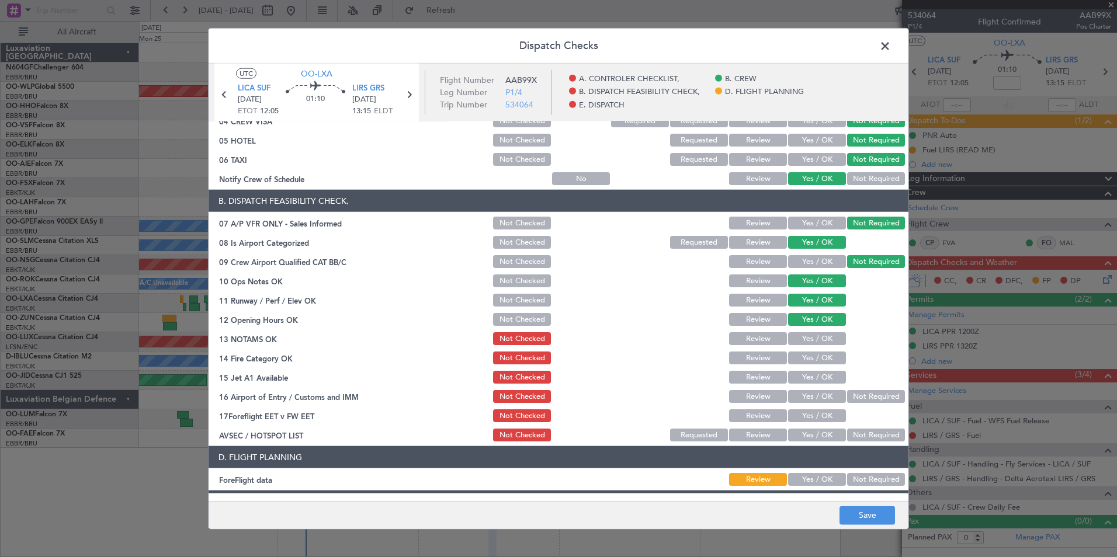
click at [810, 333] on button "Yes / OK" at bounding box center [817, 338] width 58 height 13
click at [807, 353] on button "Yes / OK" at bounding box center [817, 358] width 58 height 13
click at [809, 372] on button "Yes / OK" at bounding box center [817, 377] width 58 height 13
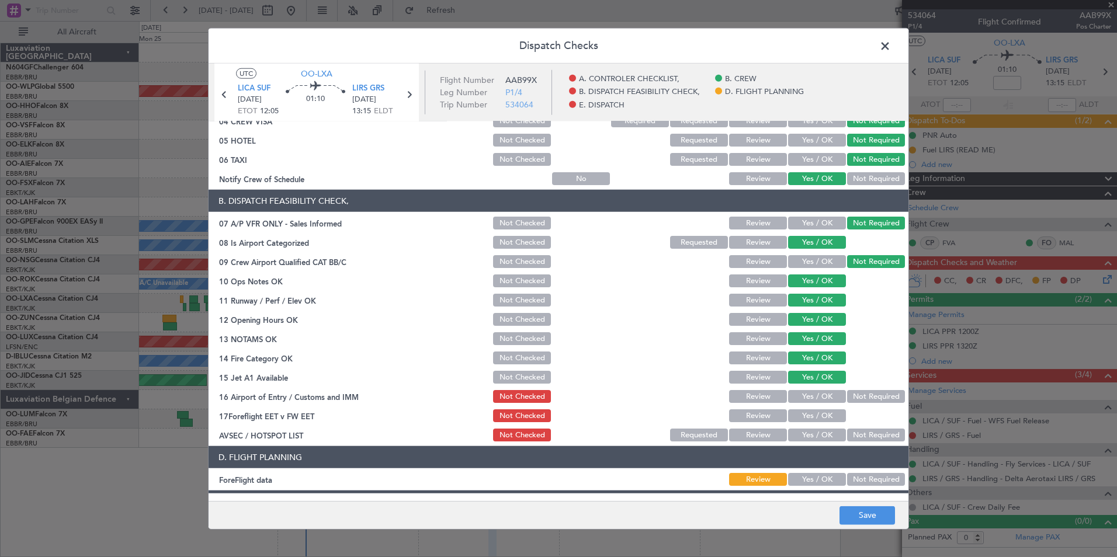
click at [847, 390] on button "Not Required" at bounding box center [876, 396] width 58 height 13
click at [804, 415] on button "Yes / OK" at bounding box center [817, 415] width 58 height 13
click at [815, 426] on section "B. DISPATCH FEASIBILITY CHECK, 07 A/P VFR ONLY - Sales Informed Not Checked Rev…" at bounding box center [559, 317] width 700 height 254
click at [815, 435] on button "Yes / OK" at bounding box center [817, 435] width 58 height 13
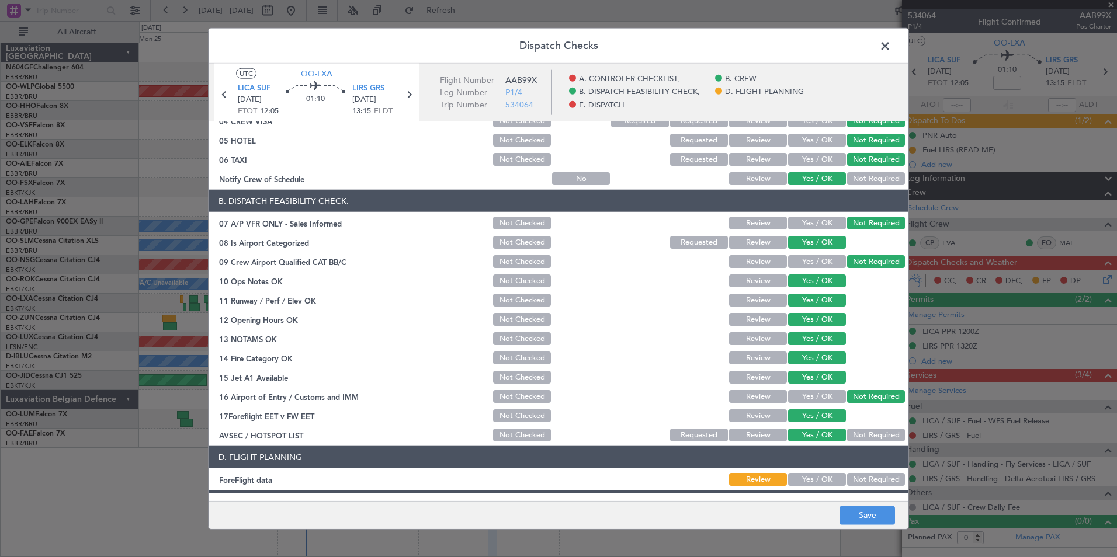
click at [818, 474] on button "Yes / OK" at bounding box center [817, 479] width 58 height 13
click at [843, 514] on button "Save" at bounding box center [866, 515] width 55 height 19
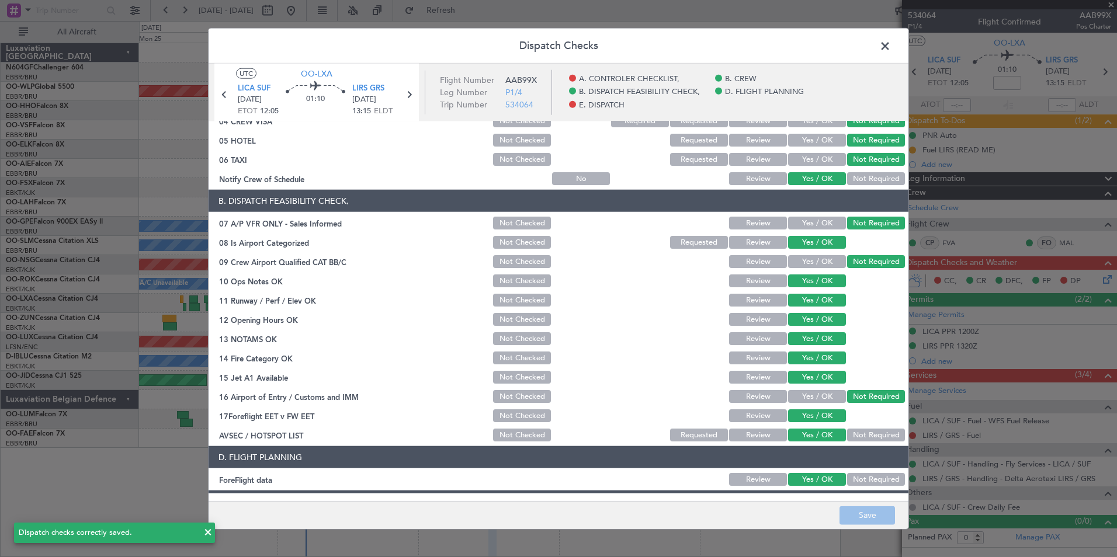
click at [891, 52] on span at bounding box center [891, 48] width 0 height 23
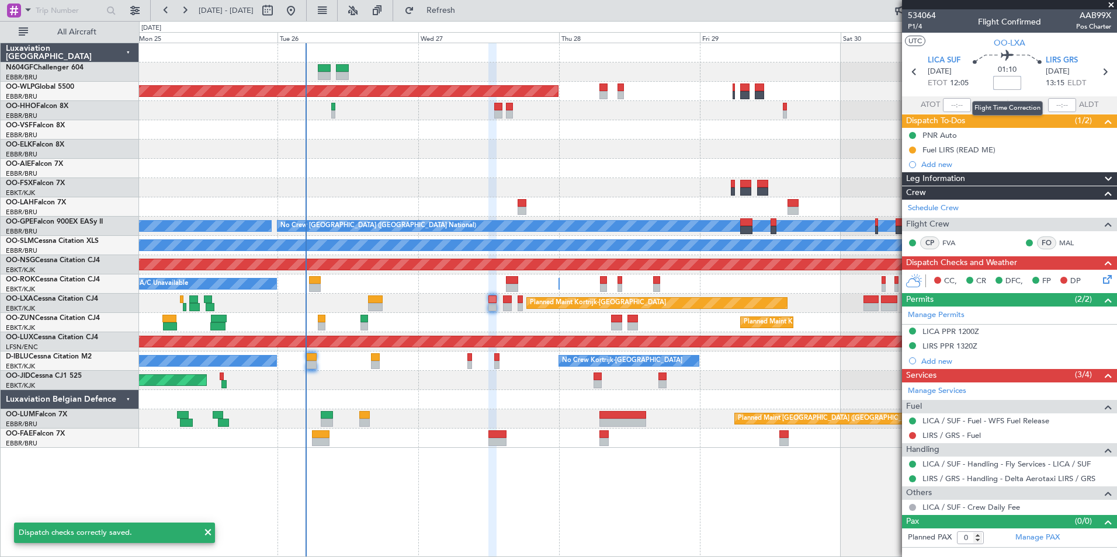
click at [1003, 82] on input at bounding box center [1007, 83] width 28 height 14
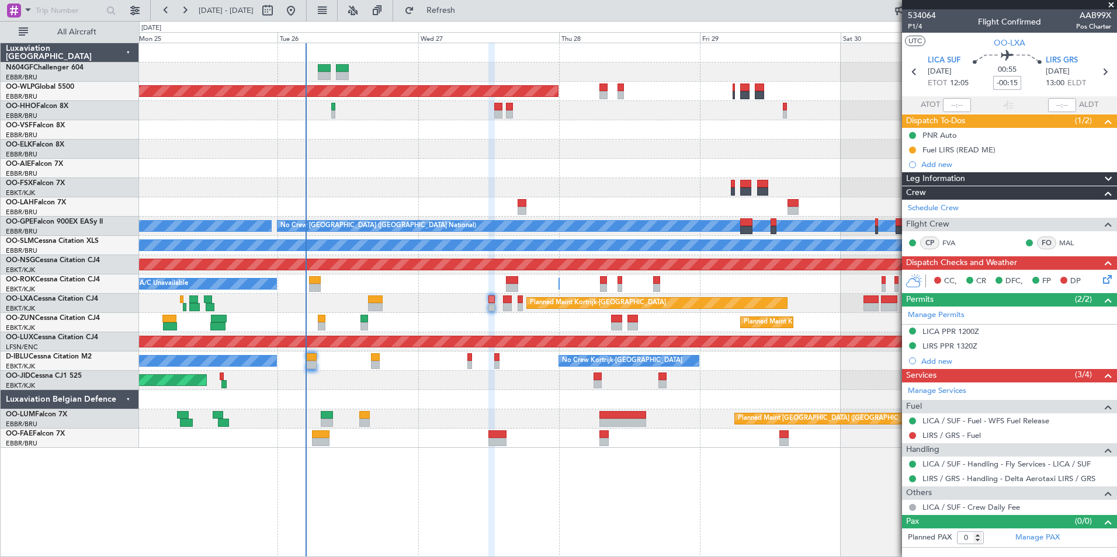
type input "-00:15"
click at [1101, 281] on icon at bounding box center [1105, 277] width 9 height 9
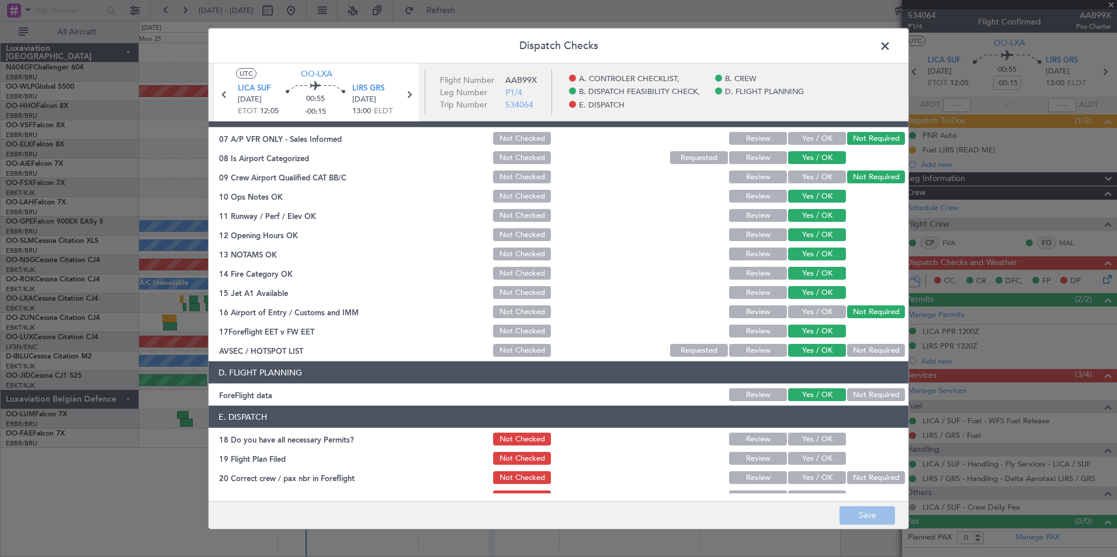
scroll to position [216, 0]
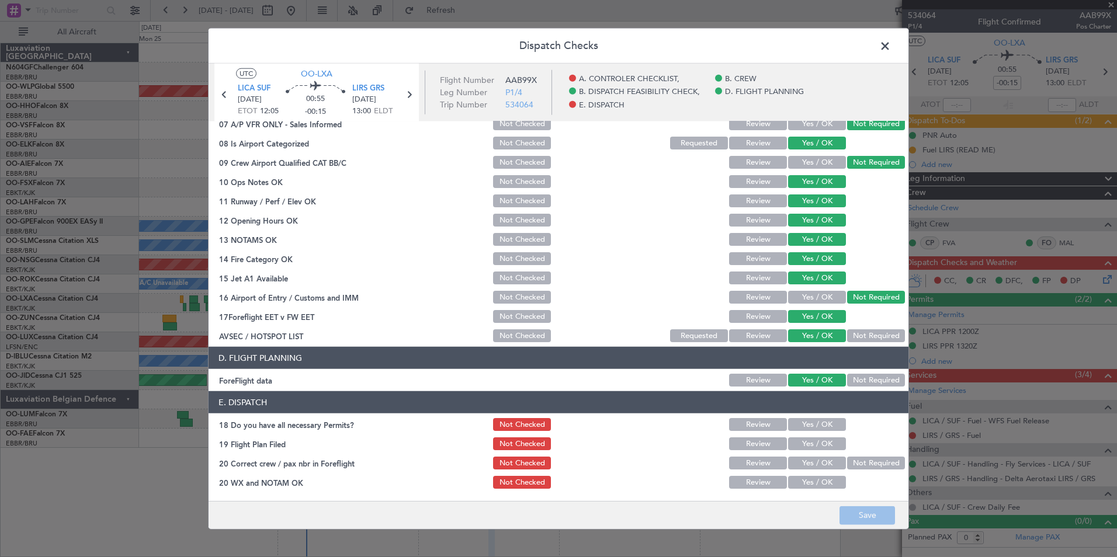
click at [891, 42] on span at bounding box center [891, 48] width 0 height 23
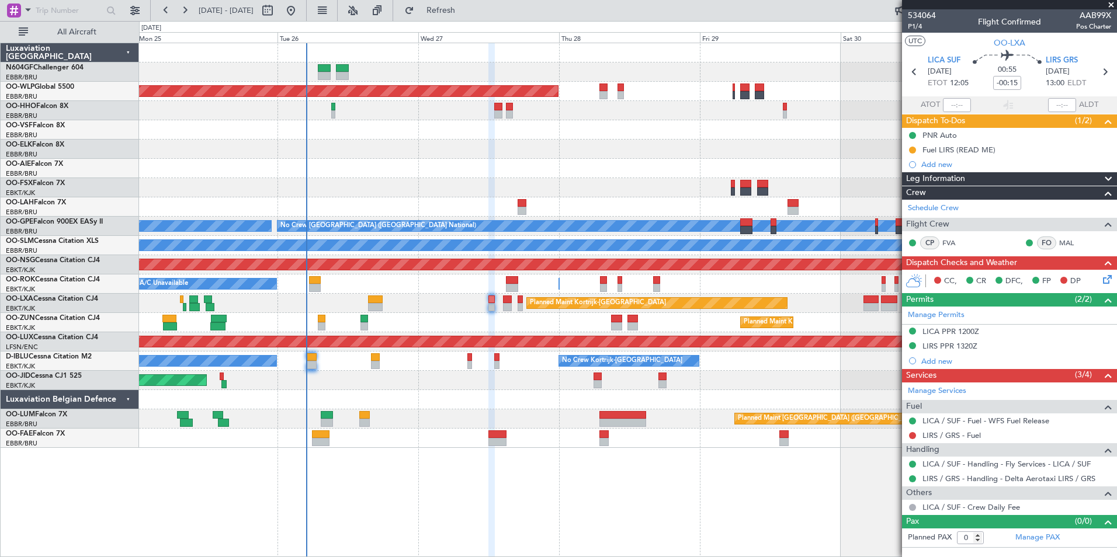
click at [1110, 281] on icon at bounding box center [1105, 277] width 9 height 9
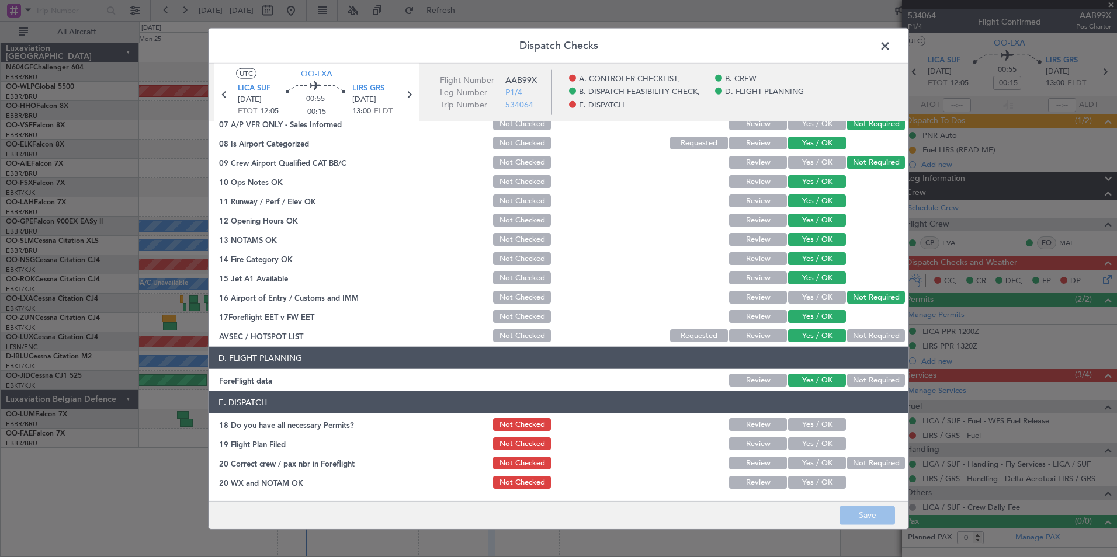
click at [820, 420] on button "Yes / OK" at bounding box center [817, 424] width 58 height 13
click at [820, 436] on div "Yes / OK" at bounding box center [815, 444] width 59 height 16
click at [818, 441] on button "Yes / OK" at bounding box center [817, 444] width 58 height 13
click at [815, 459] on button "Yes / OK" at bounding box center [817, 463] width 58 height 13
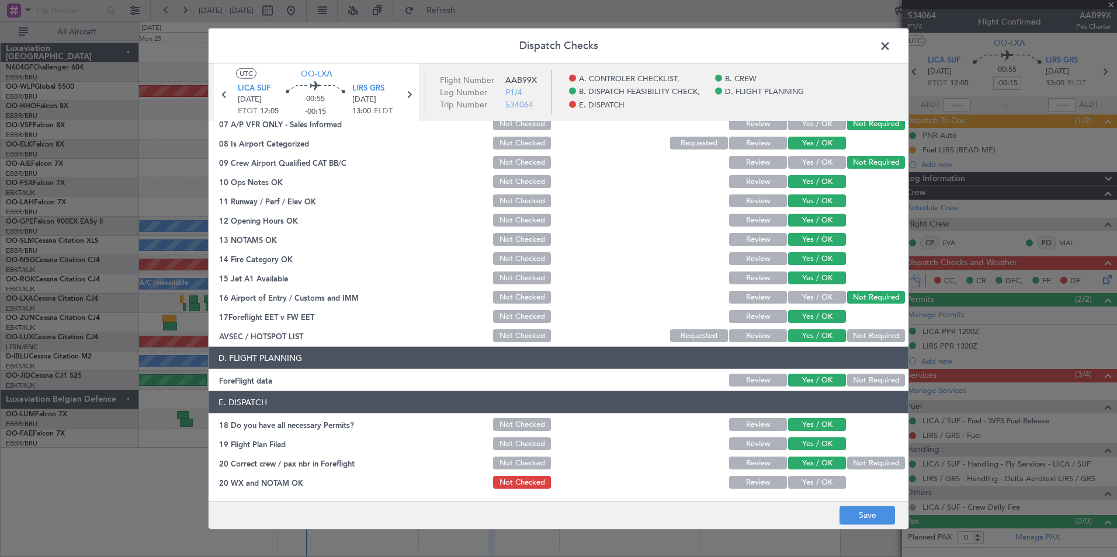
click at [814, 483] on button "Yes / OK" at bounding box center [817, 482] width 58 height 13
click at [834, 510] on footer "Save" at bounding box center [559, 515] width 700 height 28
click at [842, 516] on button "Save" at bounding box center [866, 515] width 55 height 19
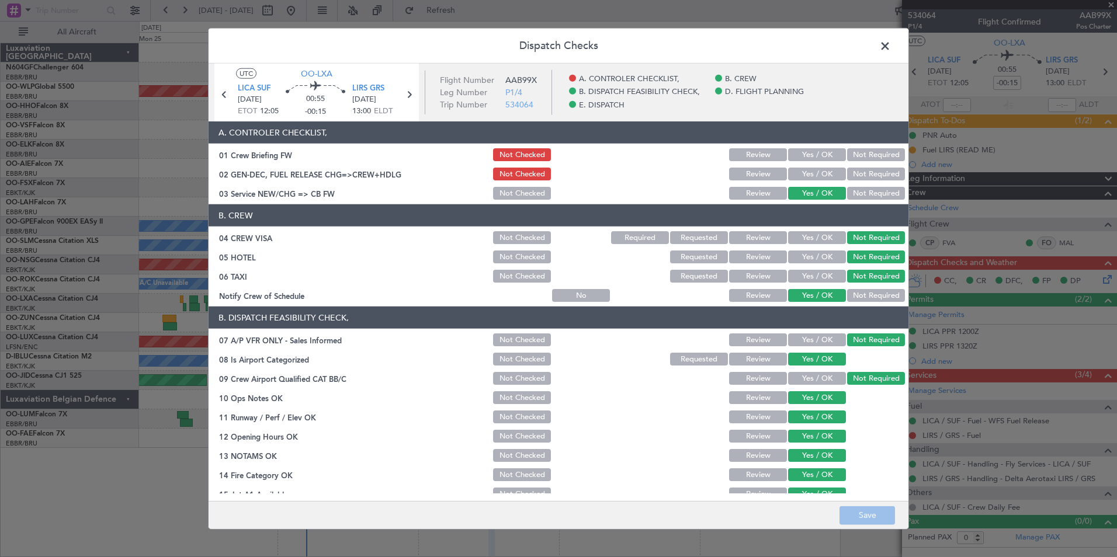
drag, startPoint x: 886, startPoint y: 51, endPoint x: 877, endPoint y: 78, distance: 28.4
click at [891, 51] on span at bounding box center [891, 48] width 0 height 23
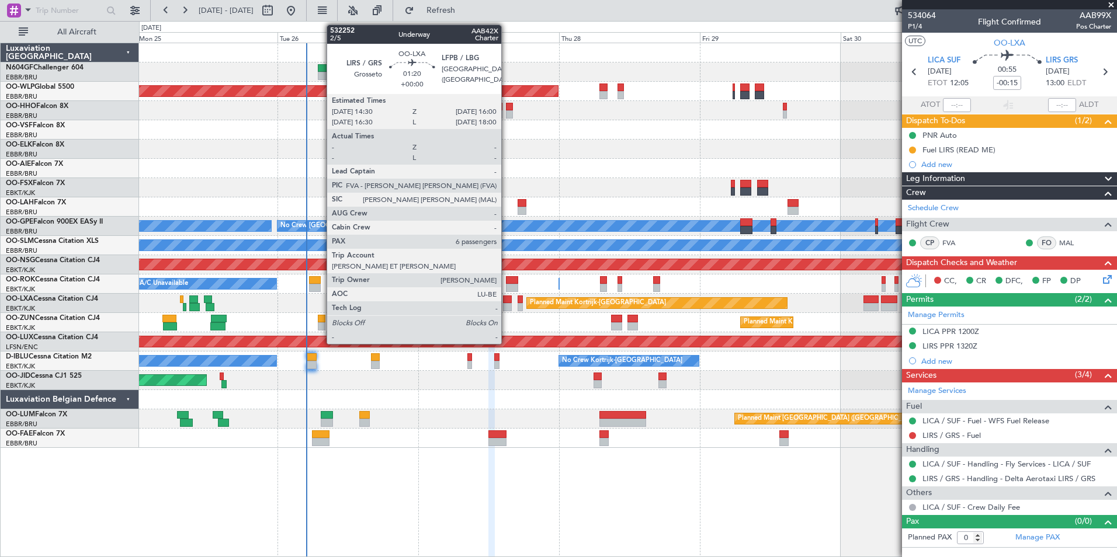
click at [506, 303] on div at bounding box center [507, 300] width 9 height 8
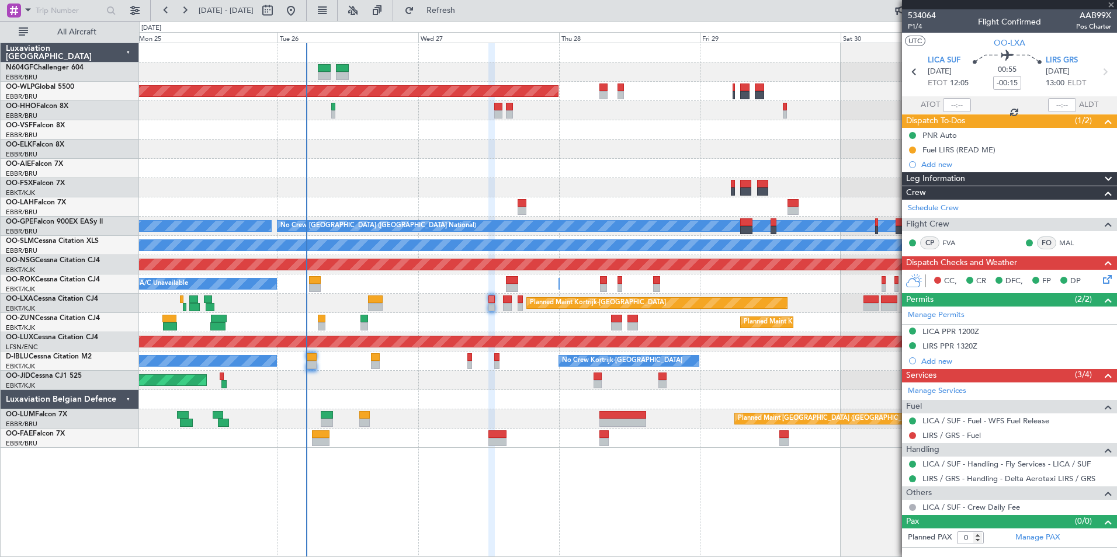
type input "6"
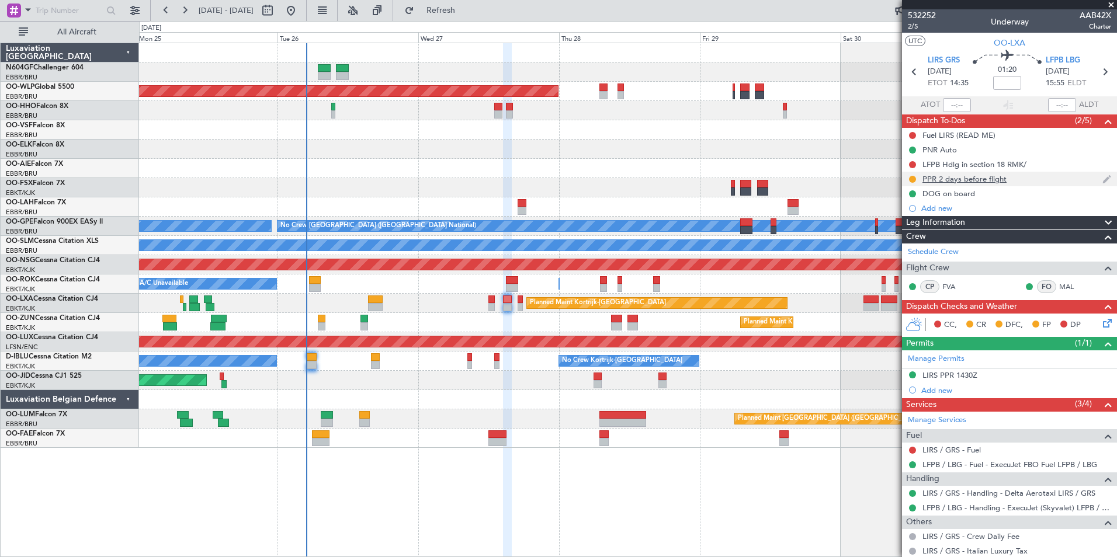
click at [809, 165] on div "Planned Maint [GEOGRAPHIC_DATA] ([GEOGRAPHIC_DATA])" at bounding box center [627, 168] width 977 height 19
click at [914, 136] on button at bounding box center [912, 135] width 7 height 7
click at [910, 171] on span "In Progress" at bounding box center [918, 170] width 40 height 12
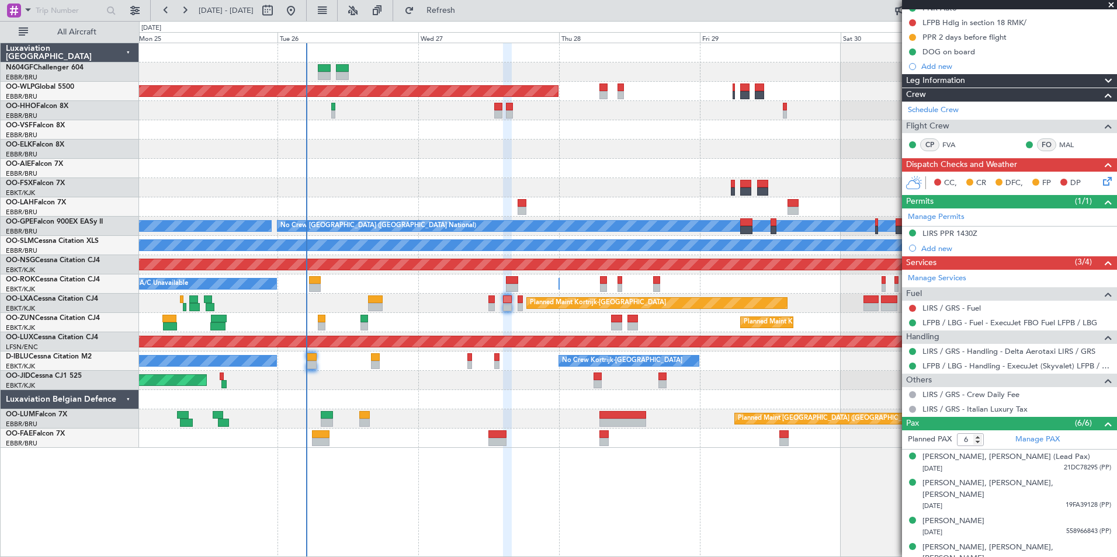
scroll to position [192, 0]
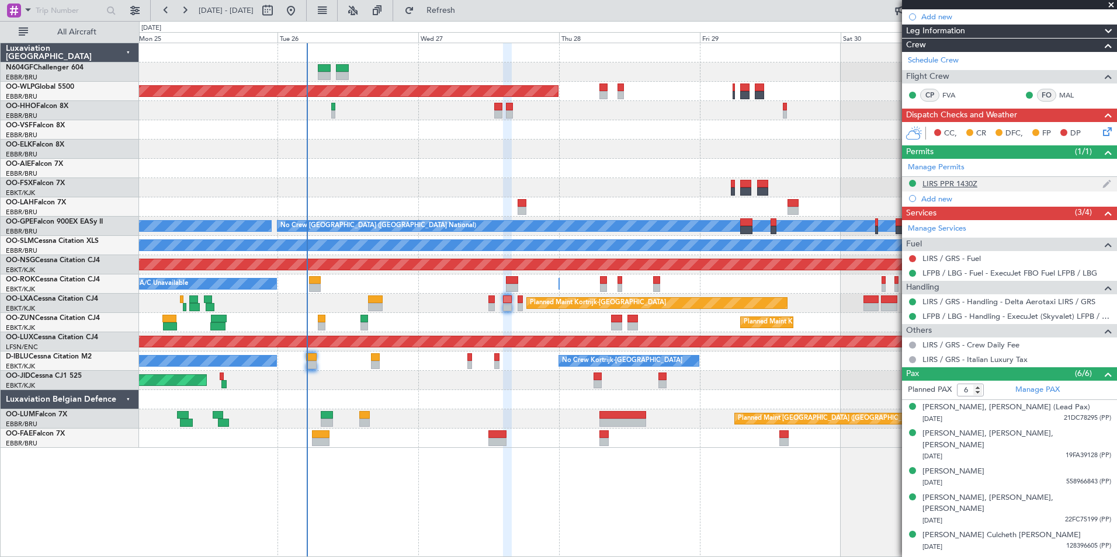
click at [935, 185] on div "LIRS PPR 1430Z" at bounding box center [949, 184] width 55 height 10
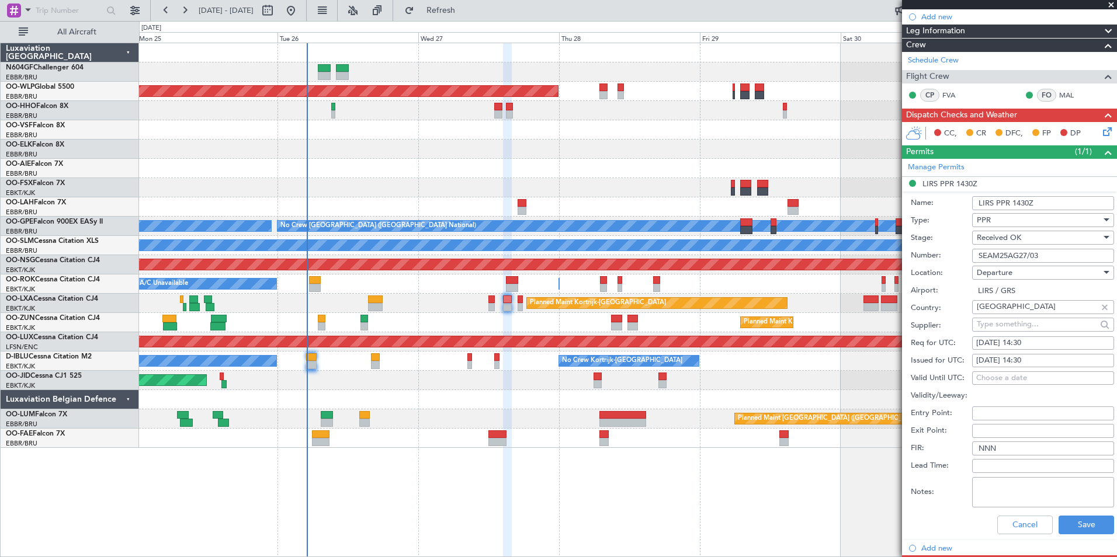
drag, startPoint x: 1042, startPoint y: 256, endPoint x: 961, endPoint y: 255, distance: 81.2
click at [961, 255] on div "Number: SEAM25AG27/03" at bounding box center [1012, 256] width 203 height 18
click at [1011, 528] on button "Cancel" at bounding box center [1024, 525] width 55 height 19
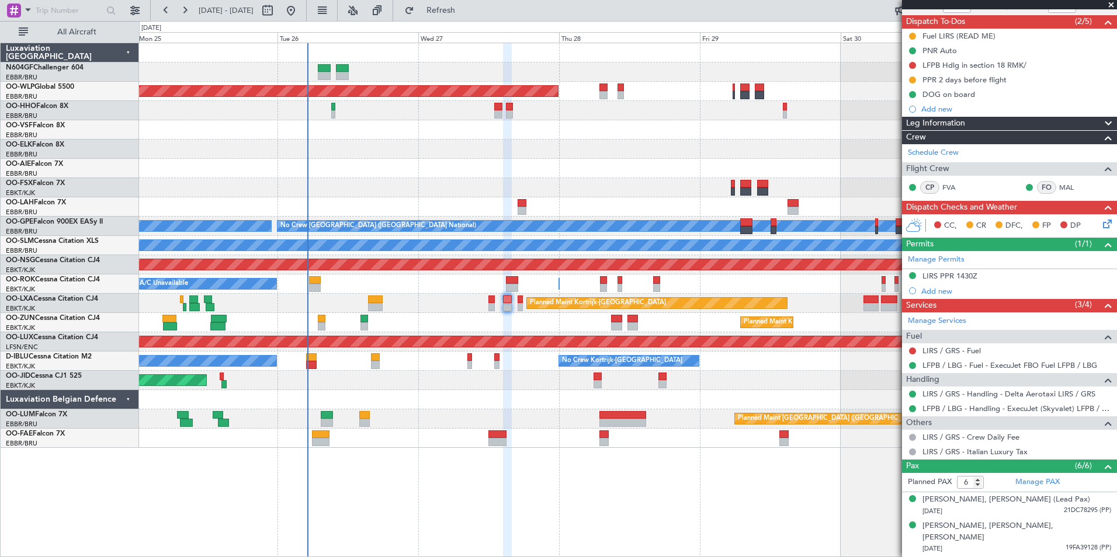
scroll to position [16, 0]
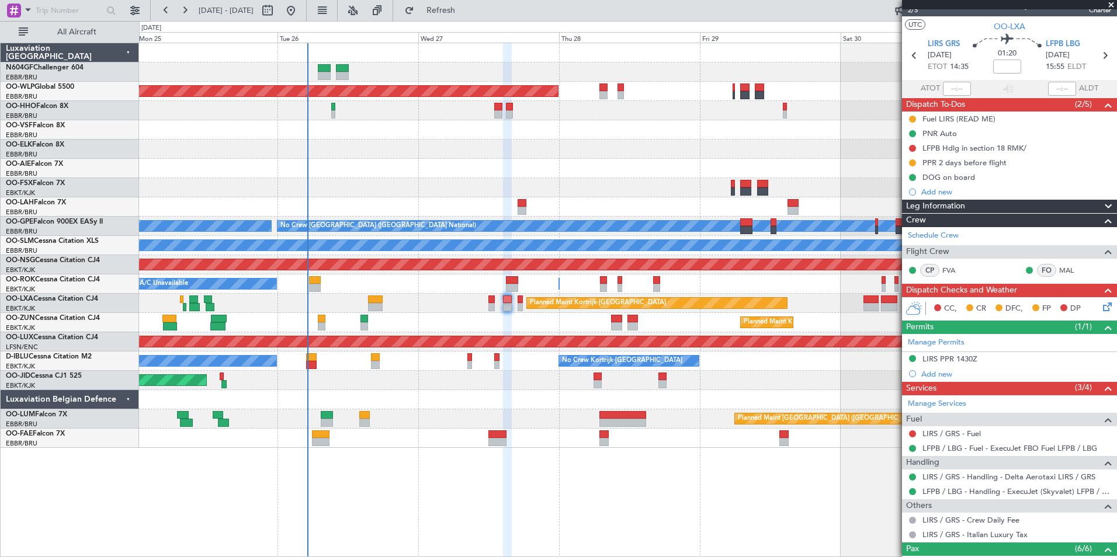
click at [1101, 310] on icon at bounding box center [1105, 304] width 9 height 9
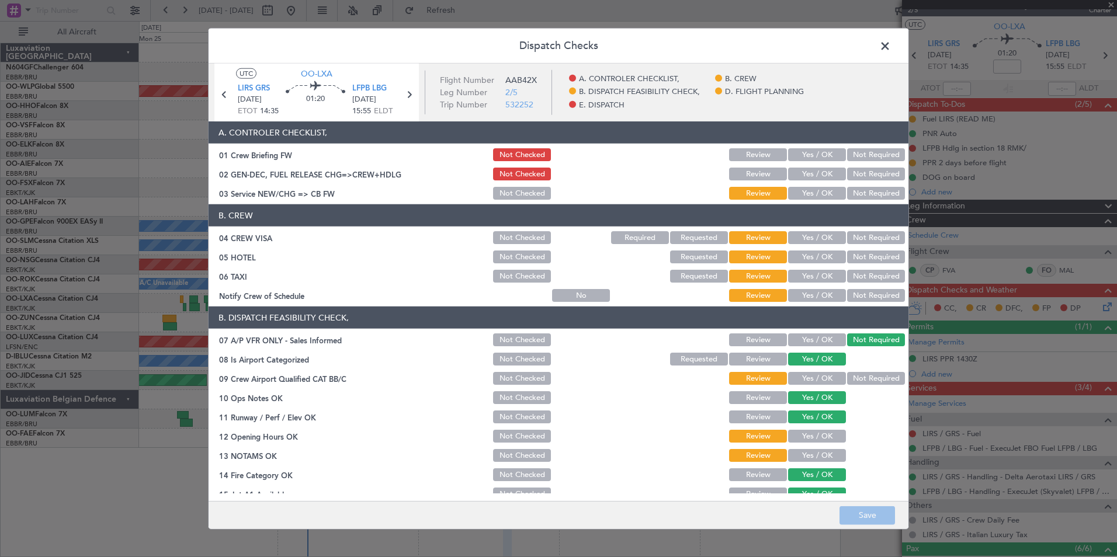
click at [799, 192] on button "Yes / OK" at bounding box center [817, 193] width 58 height 13
click at [865, 238] on button "Not Required" at bounding box center [876, 237] width 58 height 13
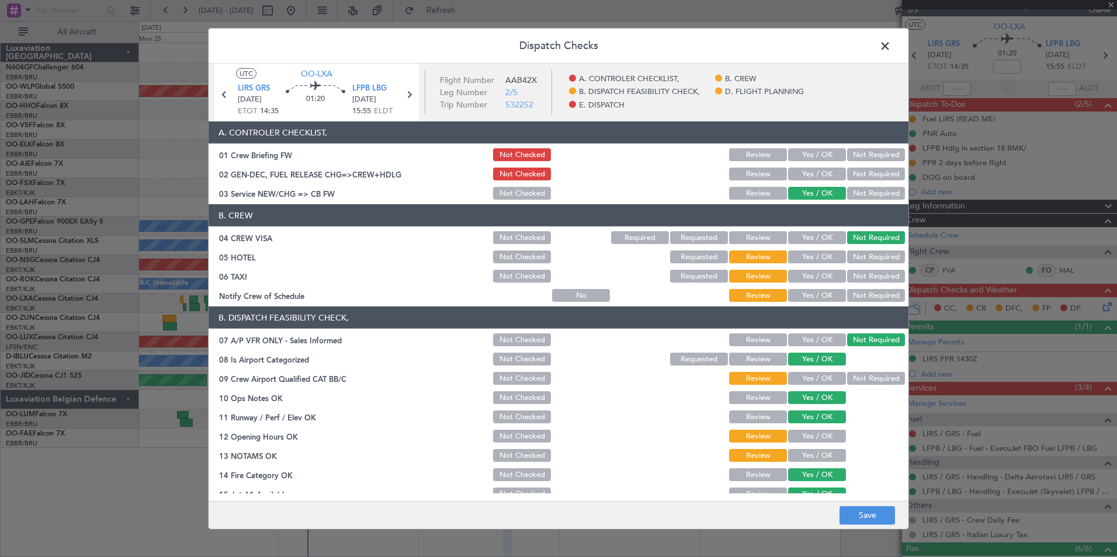
click at [866, 263] on div "Not Required" at bounding box center [874, 257] width 59 height 16
click at [851, 251] on button "Not Required" at bounding box center [876, 257] width 58 height 13
click at [851, 271] on button "Not Required" at bounding box center [876, 276] width 58 height 13
click at [820, 295] on button "Yes / OK" at bounding box center [817, 295] width 58 height 13
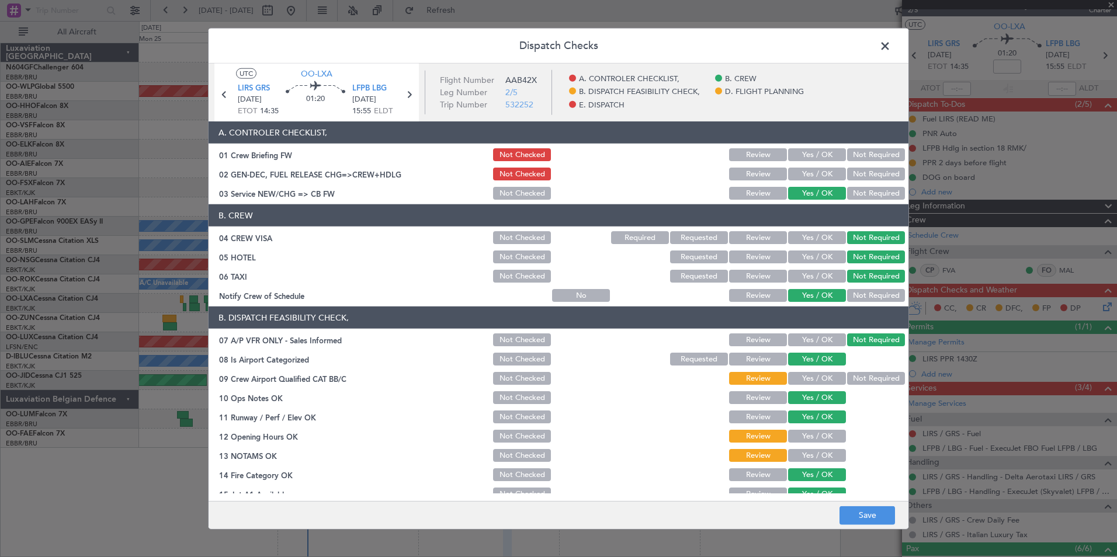
scroll to position [117, 0]
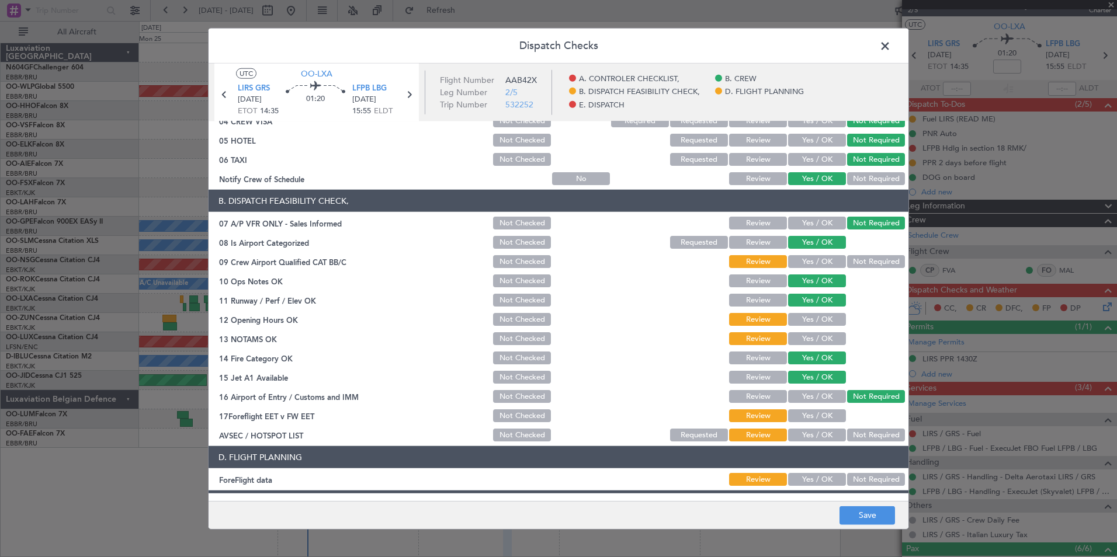
click at [872, 261] on button "Not Required" at bounding box center [876, 261] width 58 height 13
click at [816, 315] on button "Yes / OK" at bounding box center [817, 319] width 58 height 13
click at [807, 345] on button "Yes / OK" at bounding box center [817, 338] width 58 height 13
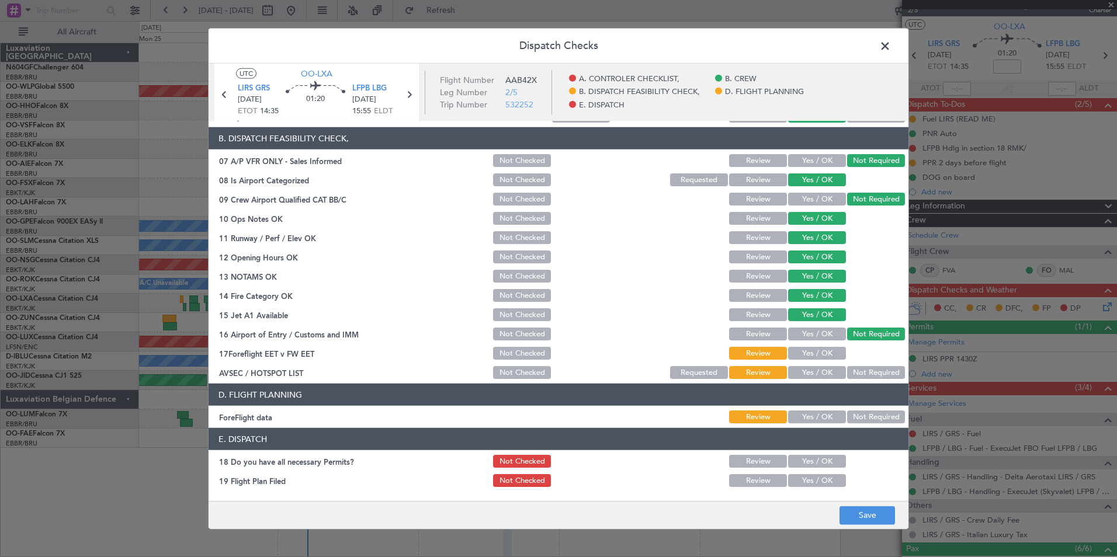
scroll to position [216, 0]
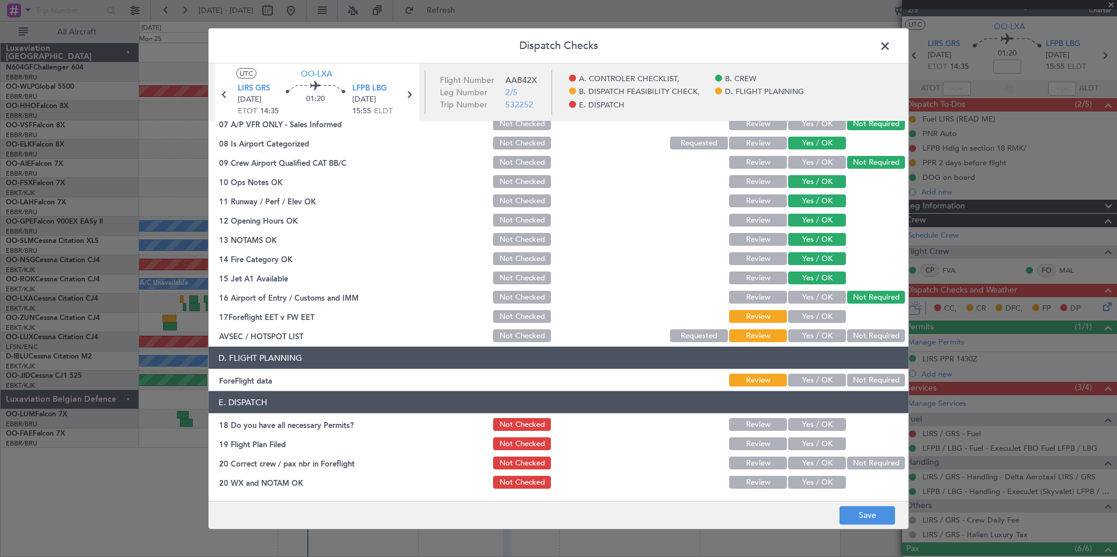
click at [814, 331] on button "Yes / OK" at bounding box center [817, 335] width 58 height 13
click at [810, 383] on button "Yes / OK" at bounding box center [817, 380] width 58 height 13
click at [851, 513] on button "Save" at bounding box center [866, 515] width 55 height 19
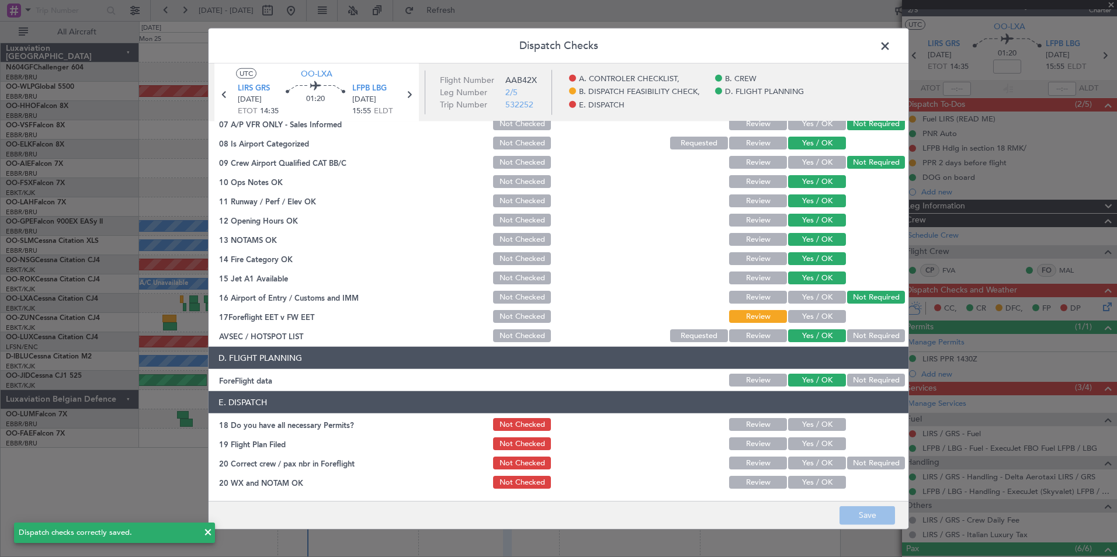
click at [793, 314] on button "Yes / OK" at bounding box center [817, 316] width 58 height 13
click at [856, 519] on button "Save" at bounding box center [866, 515] width 55 height 19
click at [891, 44] on span at bounding box center [891, 48] width 0 height 23
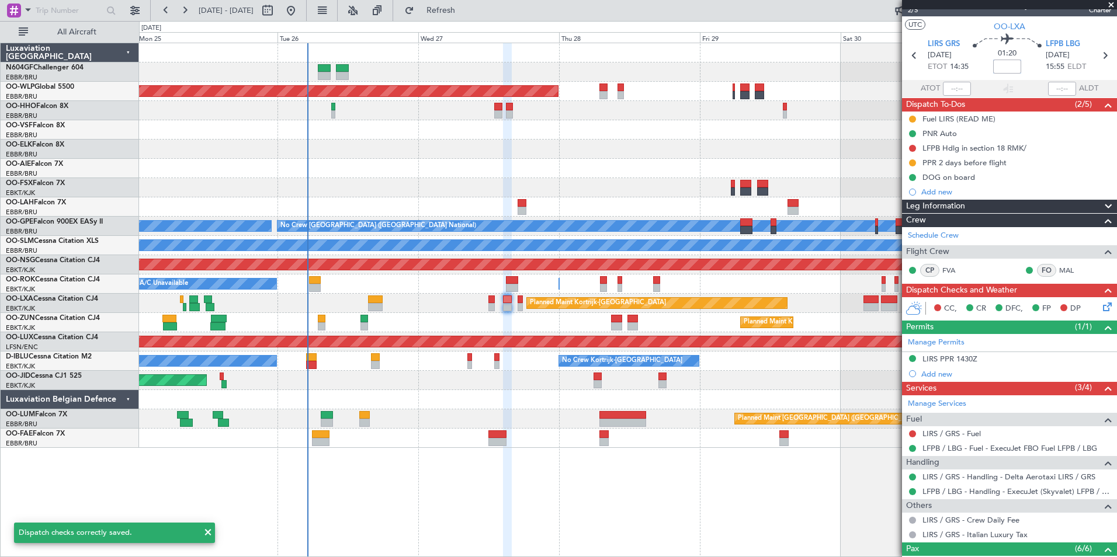
click at [1002, 68] on input at bounding box center [1007, 67] width 28 height 14
type input "+00:10"
click at [968, 32] on section "UTC OO-LXA" at bounding box center [1009, 25] width 215 height 18
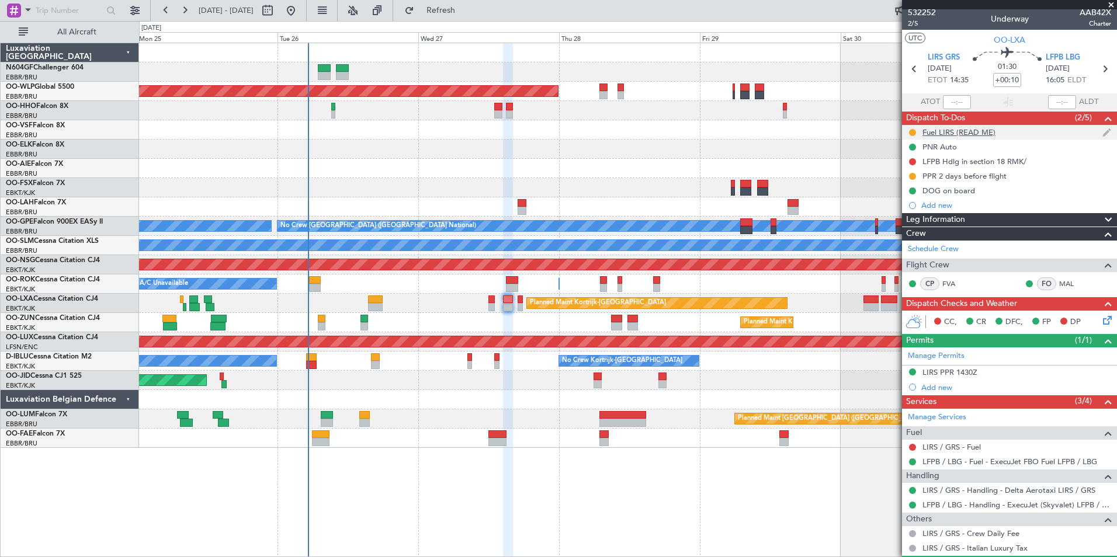
scroll to position [0, 0]
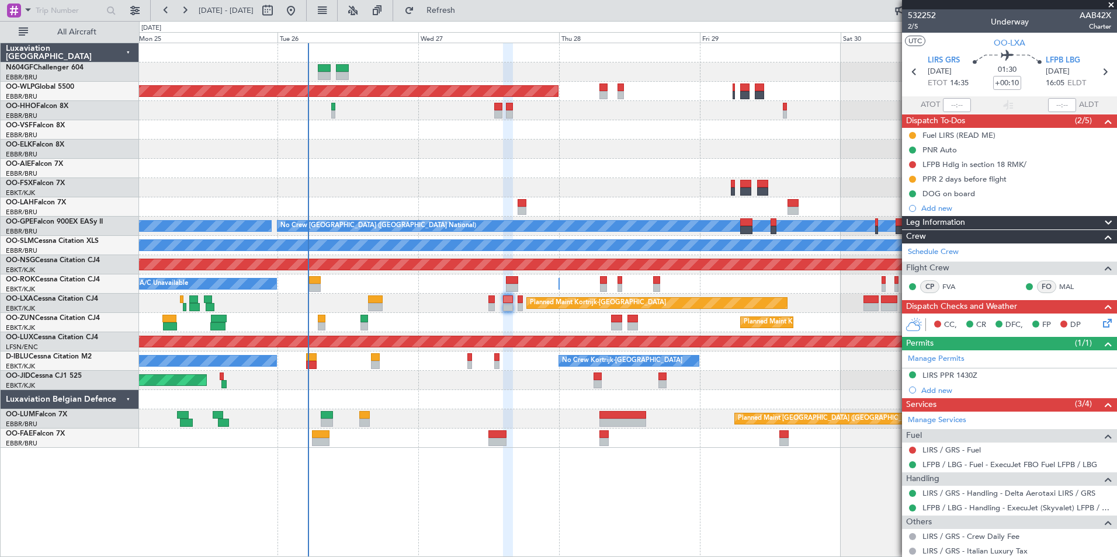
click at [1101, 319] on icon at bounding box center [1105, 321] width 9 height 9
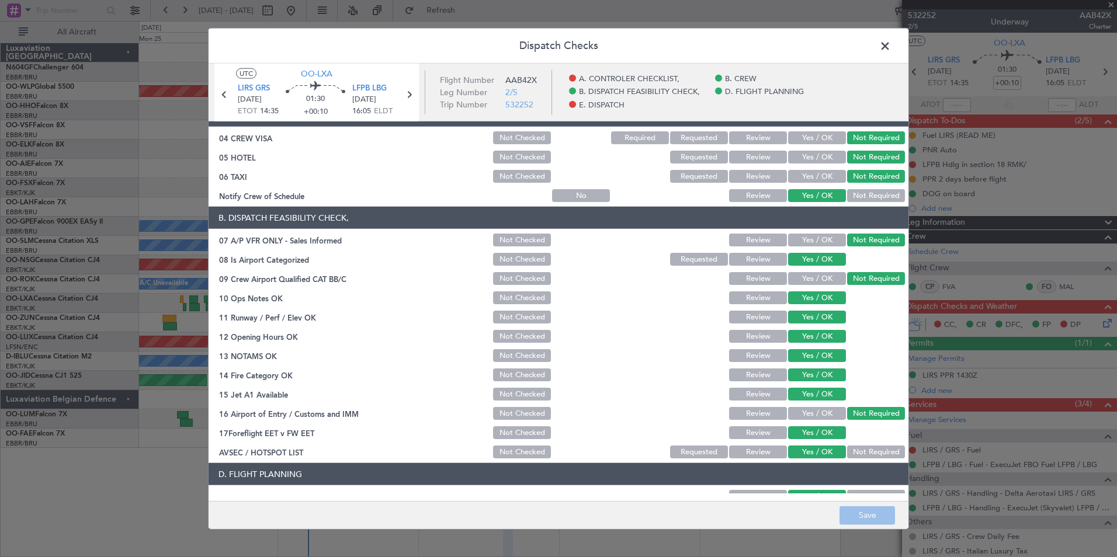
scroll to position [216, 0]
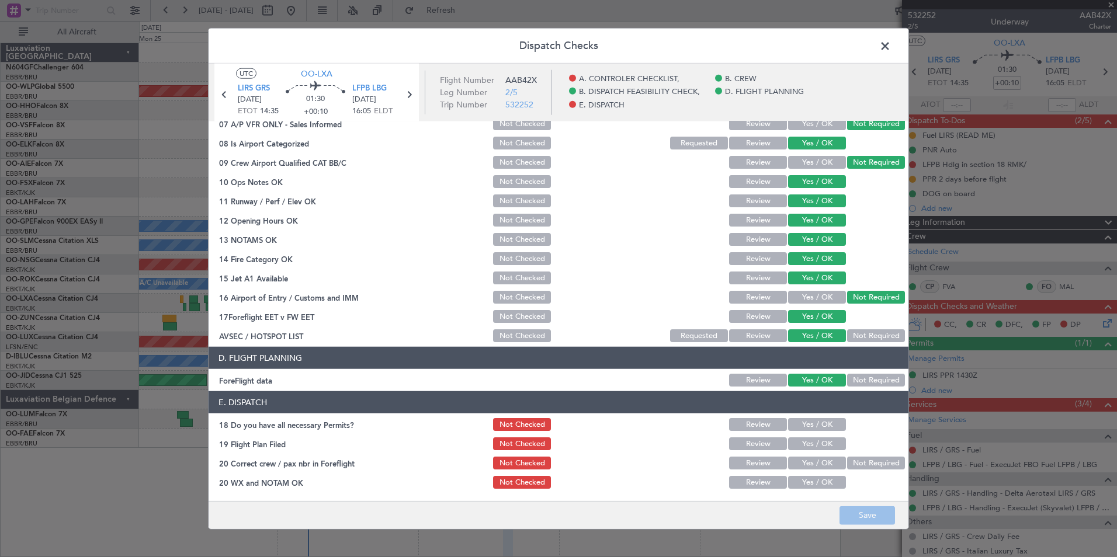
click at [820, 431] on div "Yes / OK" at bounding box center [815, 424] width 59 height 16
click at [814, 431] on button "Yes / OK" at bounding box center [817, 424] width 58 height 13
click at [813, 438] on button "Yes / OK" at bounding box center [817, 444] width 58 height 13
click at [810, 461] on button "Yes / OK" at bounding box center [817, 463] width 58 height 13
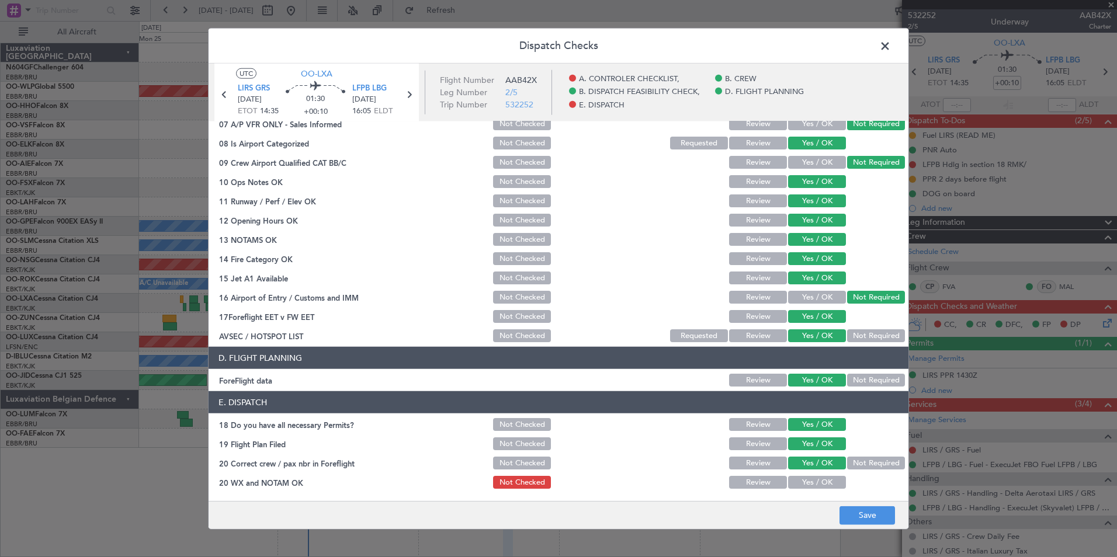
click at [810, 484] on button "Yes / OK" at bounding box center [817, 482] width 58 height 13
click at [854, 517] on button "Save" at bounding box center [866, 515] width 55 height 19
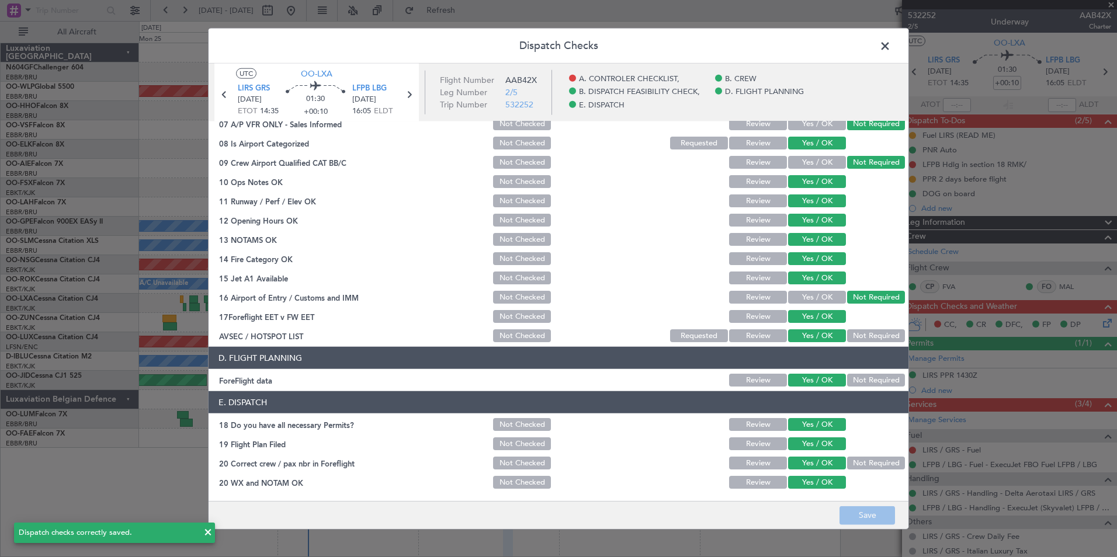
click at [891, 44] on span at bounding box center [891, 48] width 0 height 23
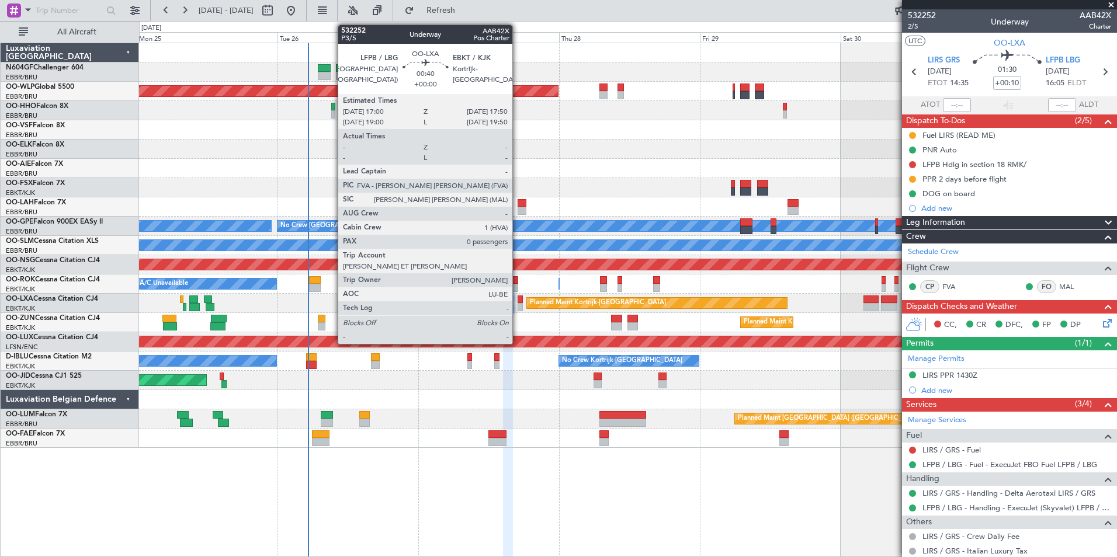
click at [518, 303] on div at bounding box center [520, 307] width 5 height 8
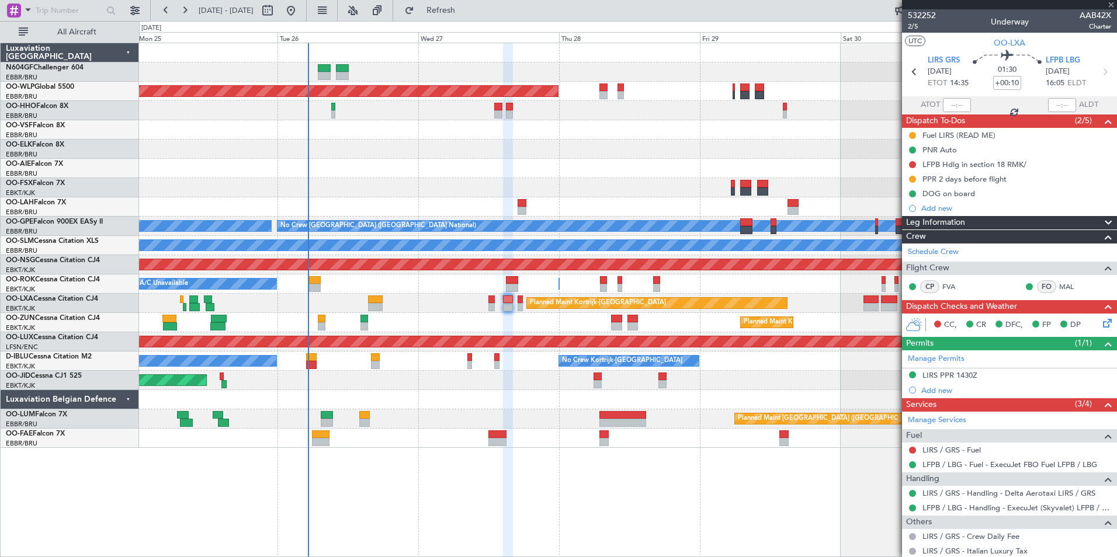
type input "0"
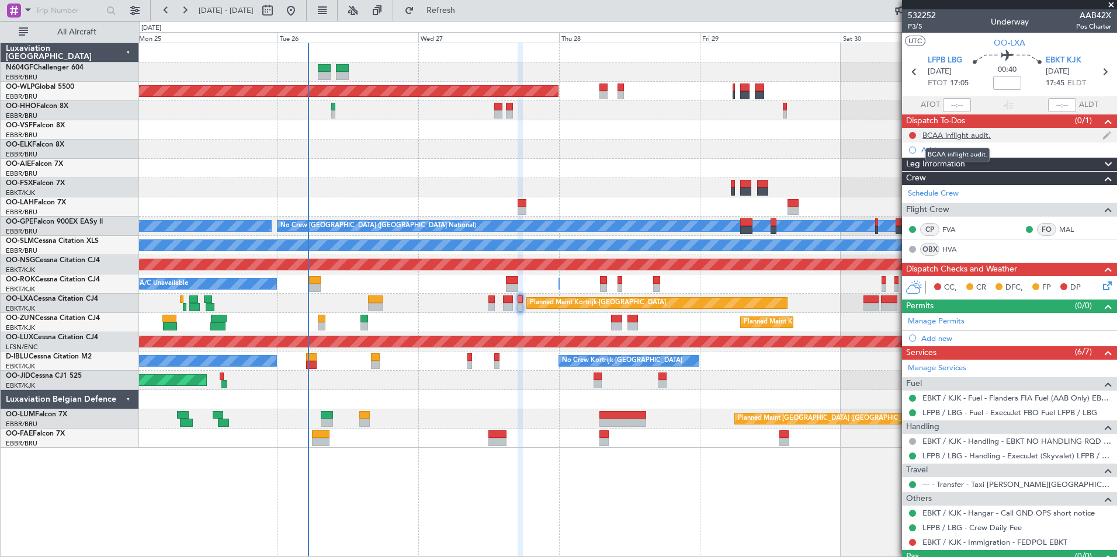
click at [954, 134] on div "BCAA inflight audit." at bounding box center [956, 135] width 68 height 10
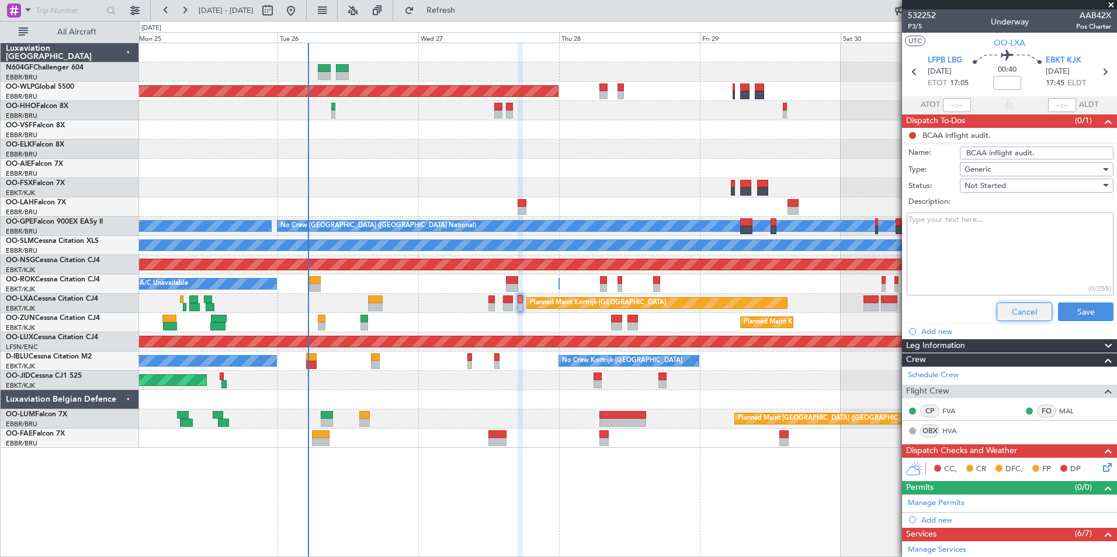
click at [1013, 312] on button "Cancel" at bounding box center [1024, 312] width 55 height 19
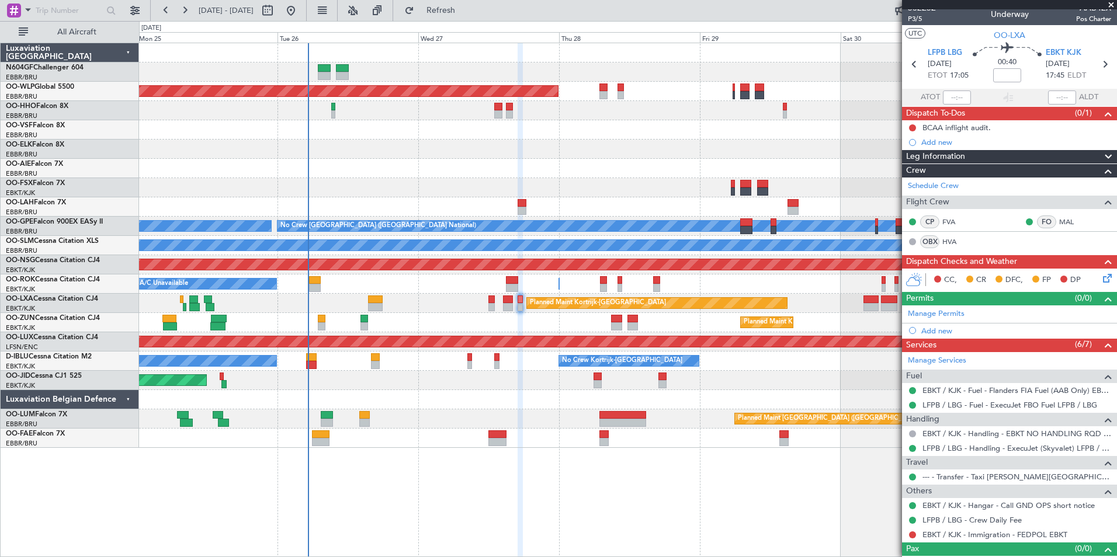
scroll to position [0, 0]
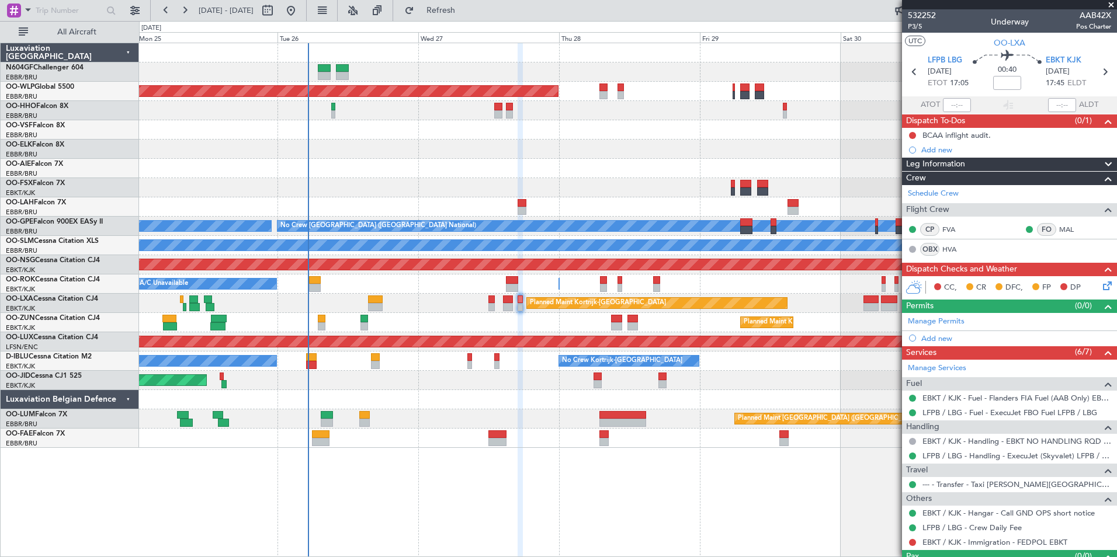
click at [1098, 294] on div "CC, CR DFC, FP DP" at bounding box center [1009, 287] width 215 height 23
click at [1101, 289] on icon at bounding box center [1105, 283] width 9 height 9
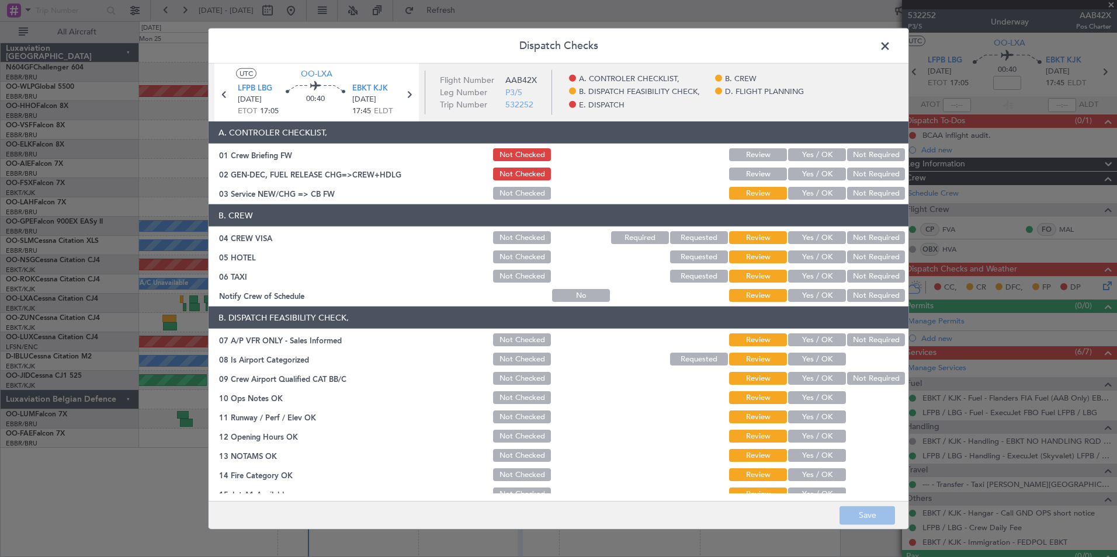
click at [794, 196] on button "Yes / OK" at bounding box center [817, 193] width 58 height 13
click at [847, 234] on button "Not Required" at bounding box center [876, 237] width 58 height 13
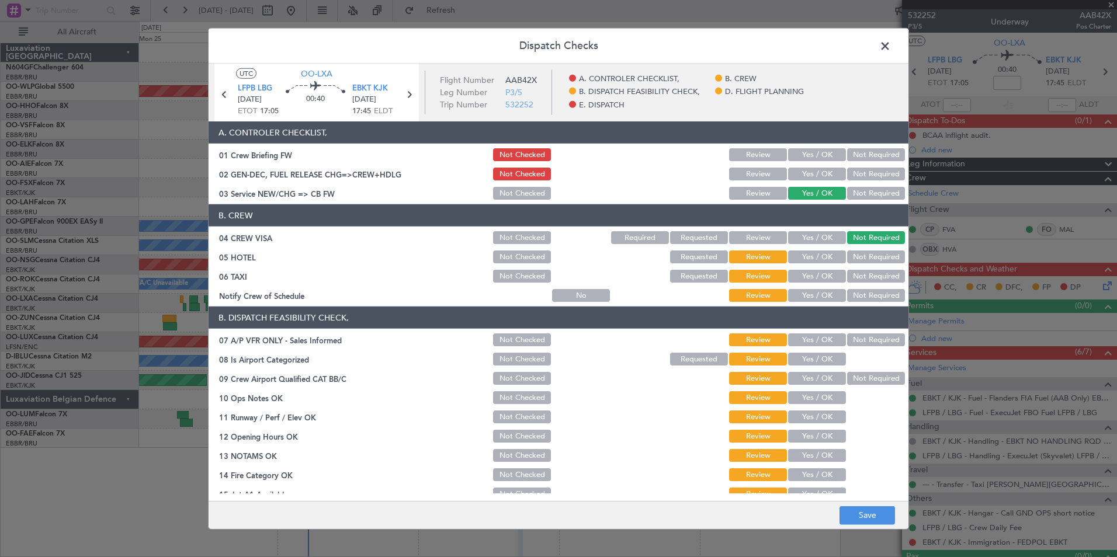
click at [855, 254] on button "Not Required" at bounding box center [876, 257] width 58 height 13
drag, startPoint x: 855, startPoint y: 273, endPoint x: 835, endPoint y: 290, distance: 26.6
click at [855, 273] on button "Not Required" at bounding box center [876, 276] width 58 height 13
click at [832, 289] on button "Yes / OK" at bounding box center [817, 295] width 58 height 13
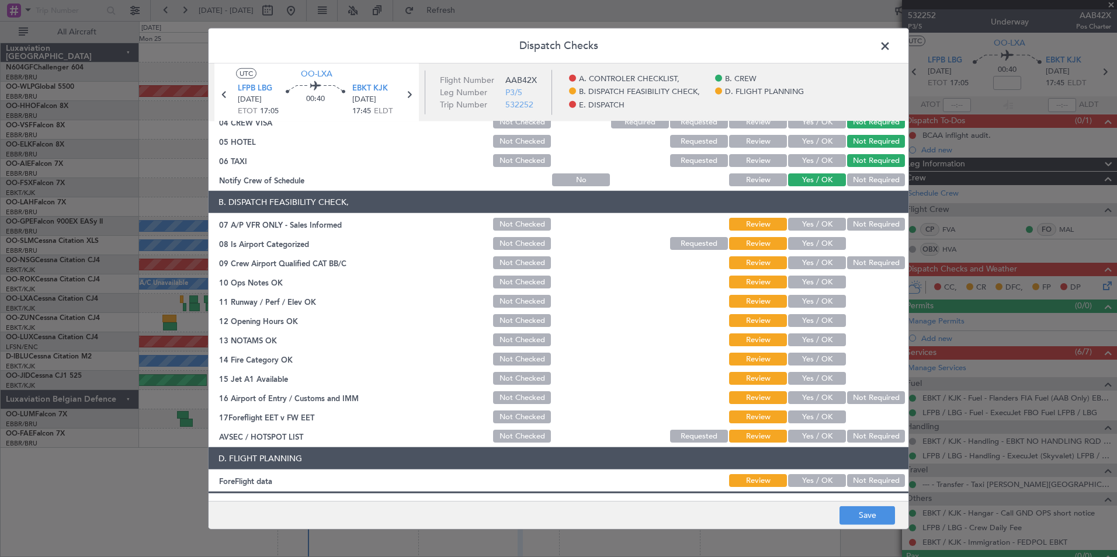
scroll to position [117, 0]
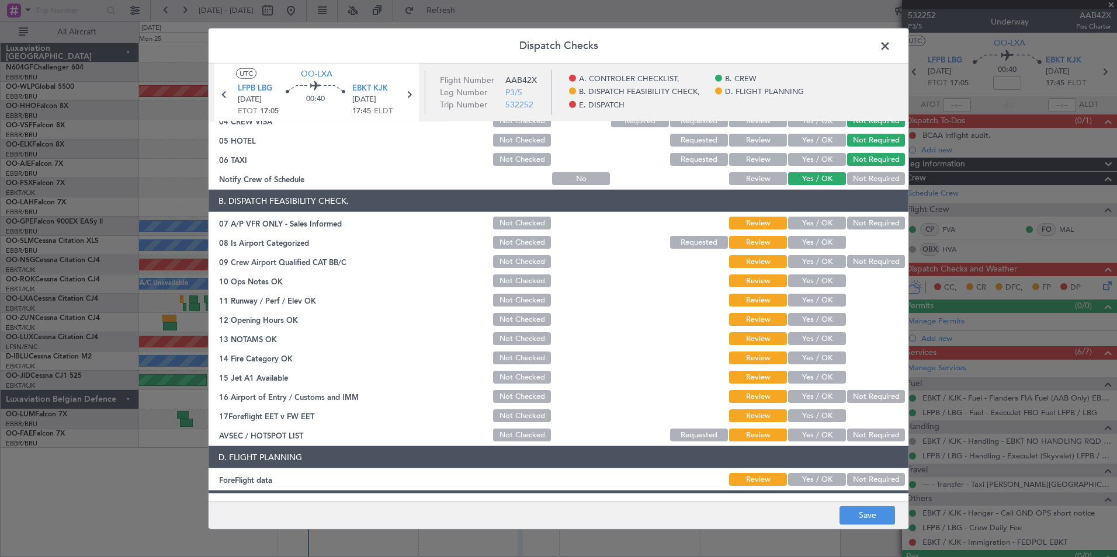
click at [847, 227] on button "Not Required" at bounding box center [876, 223] width 58 height 13
click at [822, 240] on button "Yes / OK" at bounding box center [817, 242] width 58 height 13
click at [863, 268] on button "Not Required" at bounding box center [876, 261] width 58 height 13
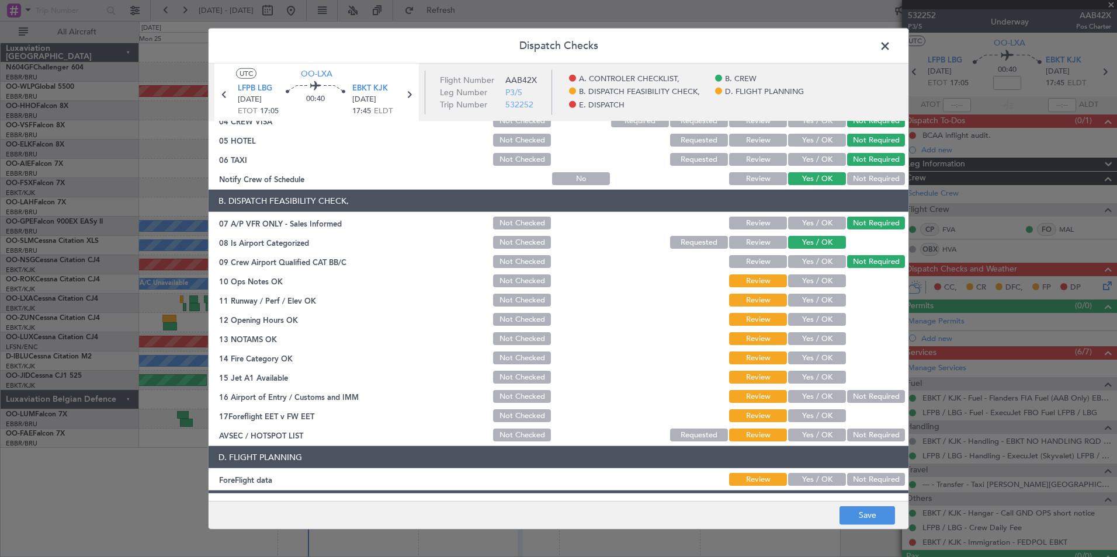
click at [805, 285] on button "Yes / OK" at bounding box center [817, 281] width 58 height 13
click at [810, 304] on button "Yes / OK" at bounding box center [817, 300] width 58 height 13
click at [811, 322] on button "Yes / OK" at bounding box center [817, 319] width 58 height 13
click at [807, 339] on button "Yes / OK" at bounding box center [817, 338] width 58 height 13
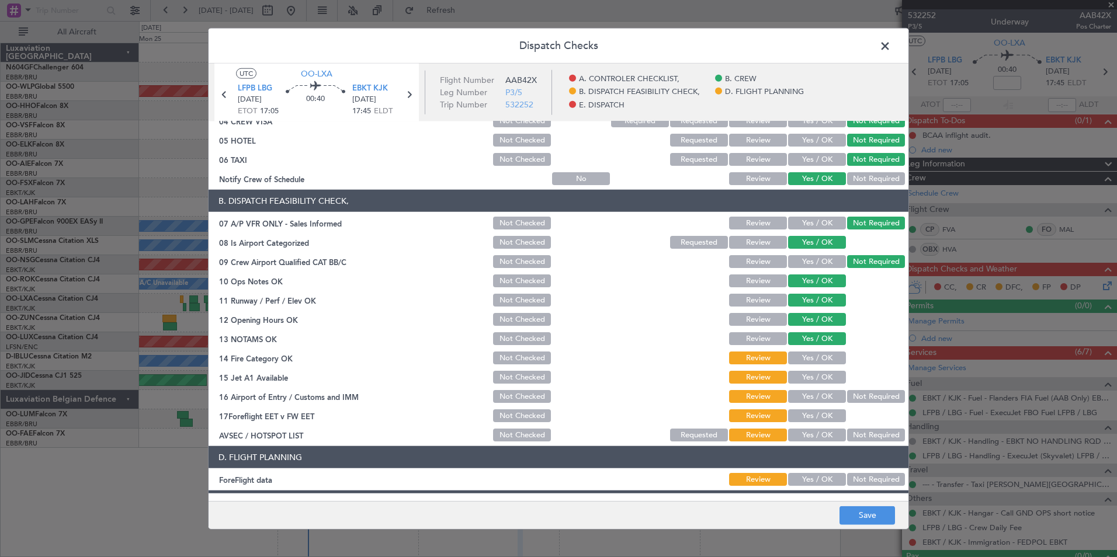
click at [807, 359] on button "Yes / OK" at bounding box center [817, 358] width 58 height 13
drag, startPoint x: 807, startPoint y: 377, endPoint x: 841, endPoint y: 380, distance: 34.0
click at [808, 377] on button "Yes / OK" at bounding box center [817, 377] width 58 height 13
click at [864, 395] on button "Not Required" at bounding box center [876, 396] width 58 height 13
drag, startPoint x: 827, startPoint y: 413, endPoint x: 826, endPoint y: 425, distance: 11.7
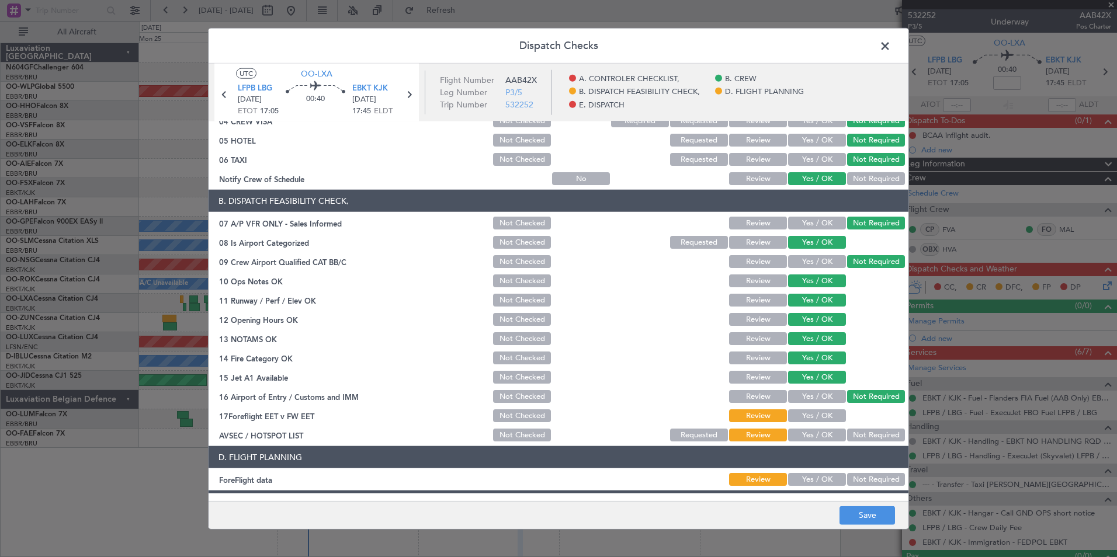
click at [827, 414] on button "Yes / OK" at bounding box center [817, 415] width 58 height 13
click at [825, 436] on button "Yes / OK" at bounding box center [817, 435] width 58 height 13
click at [872, 509] on button "Save" at bounding box center [866, 515] width 55 height 19
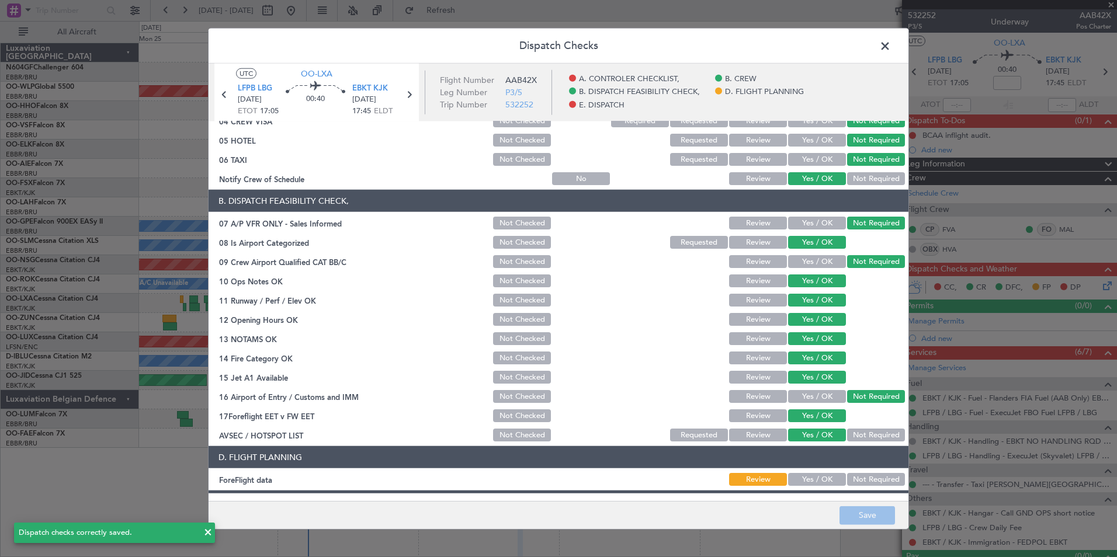
click at [891, 48] on span at bounding box center [891, 48] width 0 height 23
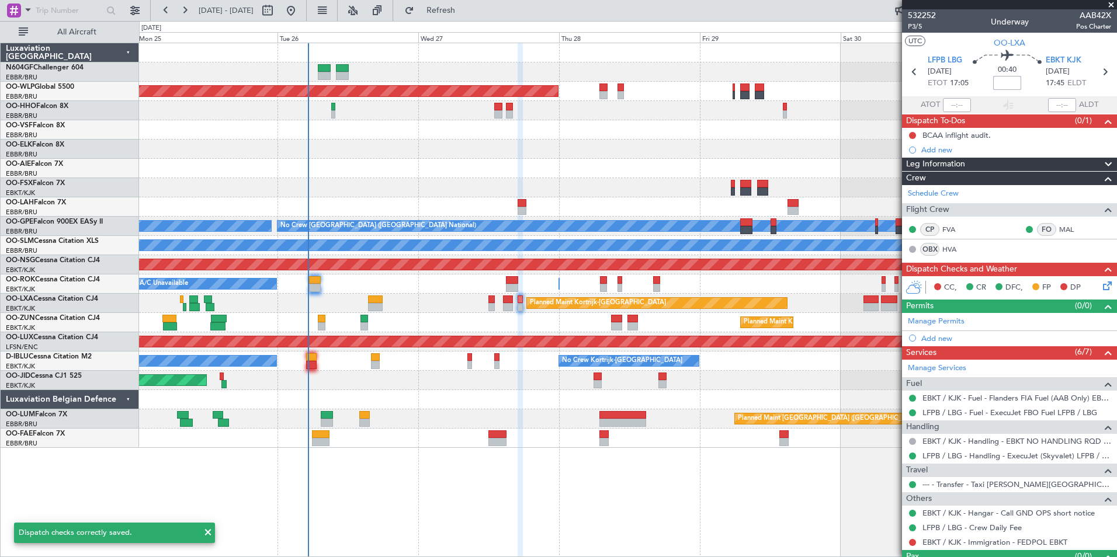
click at [998, 85] on input at bounding box center [1007, 83] width 28 height 14
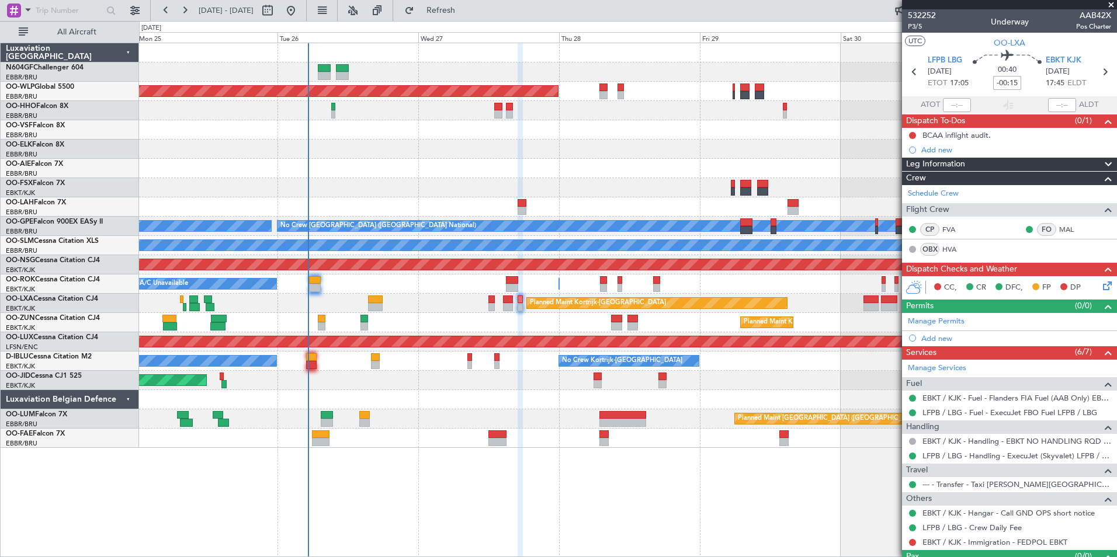
click at [1051, 41] on section "UTC OO-LXA" at bounding box center [1009, 42] width 215 height 18
click at [1049, 41] on section "UTC OO-LXA" at bounding box center [1009, 42] width 215 height 18
click at [1102, 287] on icon at bounding box center [1105, 283] width 9 height 9
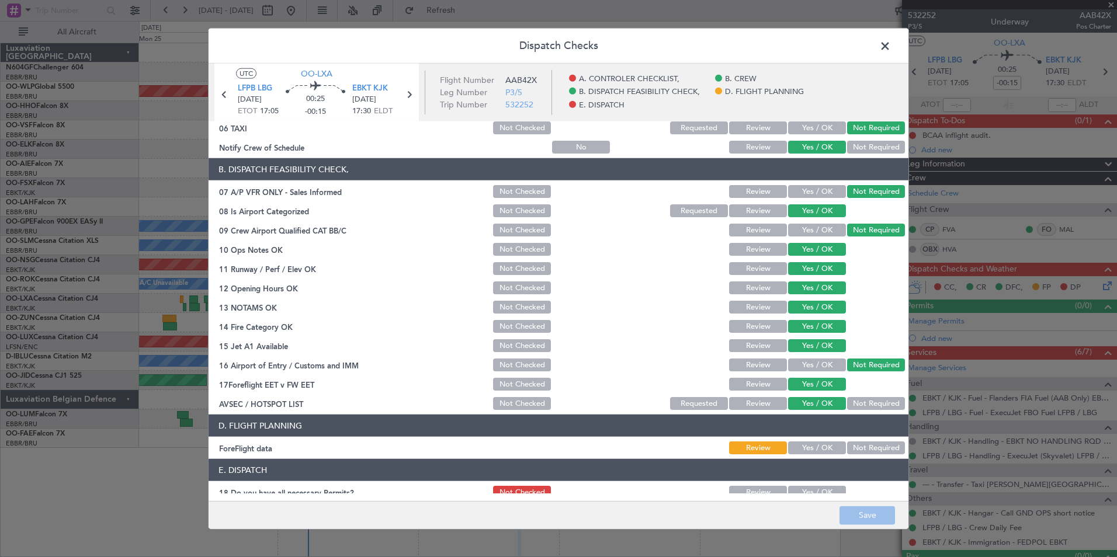
scroll to position [216, 0]
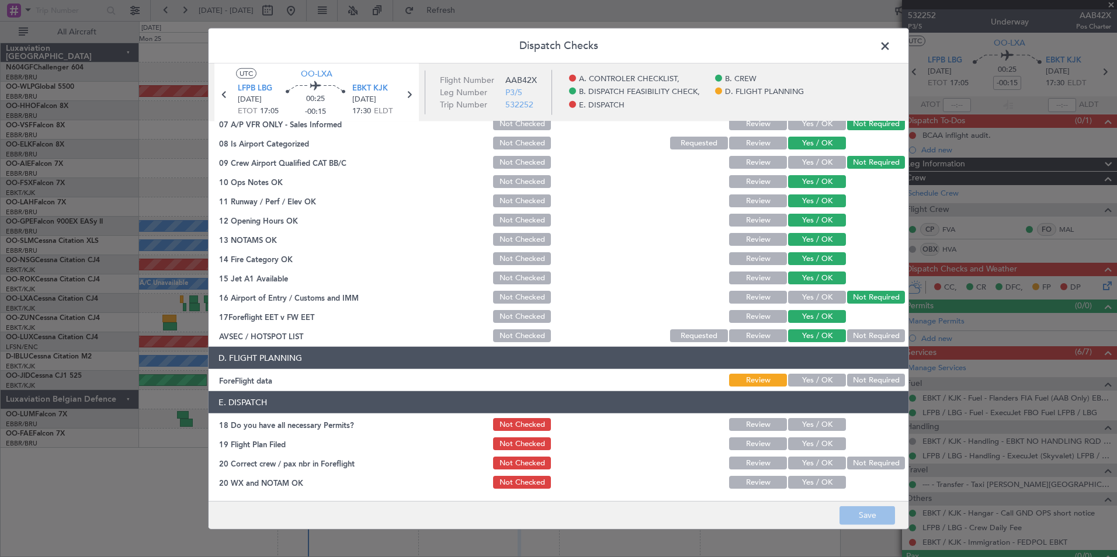
drag, startPoint x: 809, startPoint y: 380, endPoint x: 815, endPoint y: 380, distance: 5.9
click at [810, 380] on button "Yes / OK" at bounding box center [817, 380] width 58 height 13
click at [869, 520] on button "Save" at bounding box center [866, 515] width 55 height 19
click at [891, 51] on span at bounding box center [891, 48] width 0 height 23
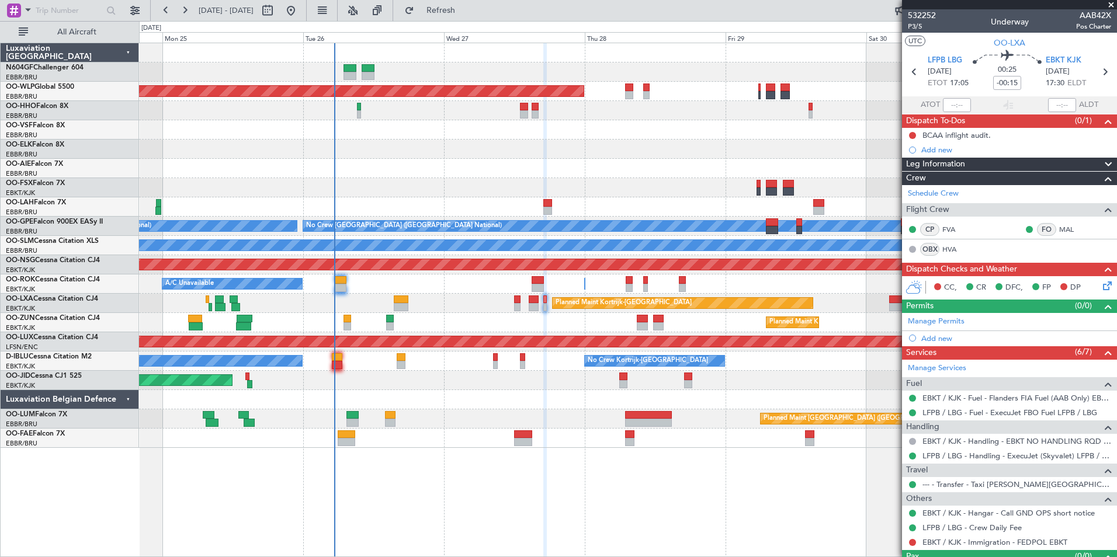
click at [475, 307] on div "Planned Maint Berlin (Brandenburg) - - LIEO 10:00 Z KTEB 19:15 Z Planned Maint …" at bounding box center [627, 245] width 977 height 405
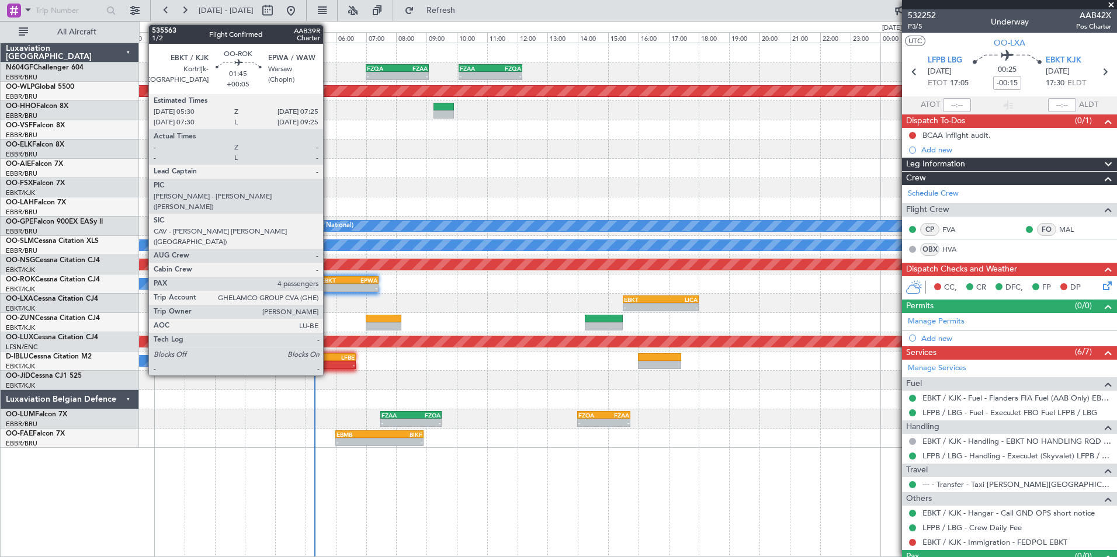
click at [328, 284] on div "-" at bounding box center [335, 287] width 28 height 7
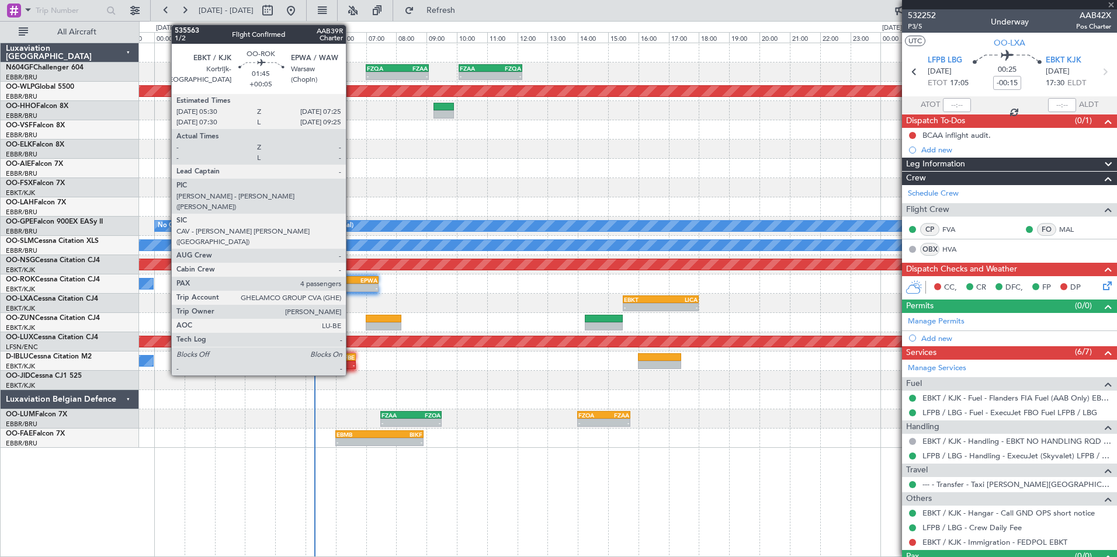
type input "+00:05"
type input "4"
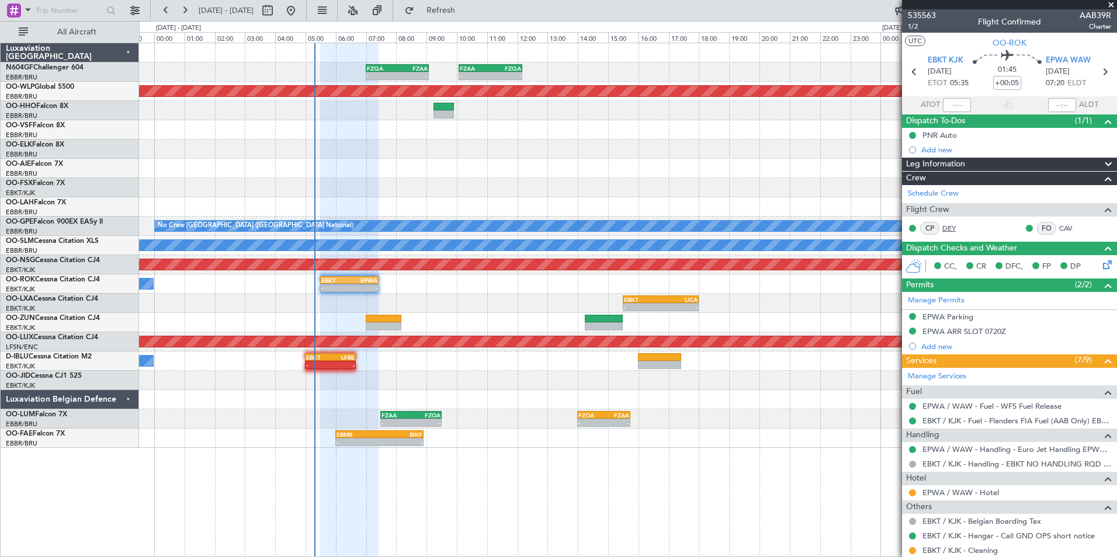
click at [959, 225] on link "DEY" at bounding box center [955, 228] width 26 height 11
click at [951, 228] on link "DEY" at bounding box center [955, 228] width 26 height 11
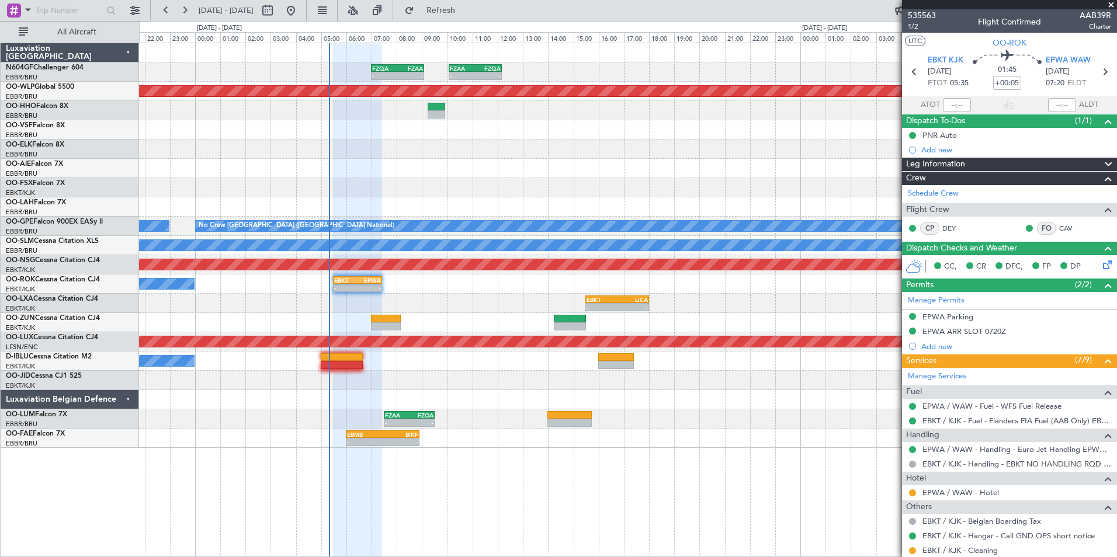
click at [470, 290] on div "- - EBKT 05:30 Z EPWA 07:25 Z A/C Unavailable - - EPWA 15:00 Z EBKT 17:05 Z" at bounding box center [627, 284] width 977 height 19
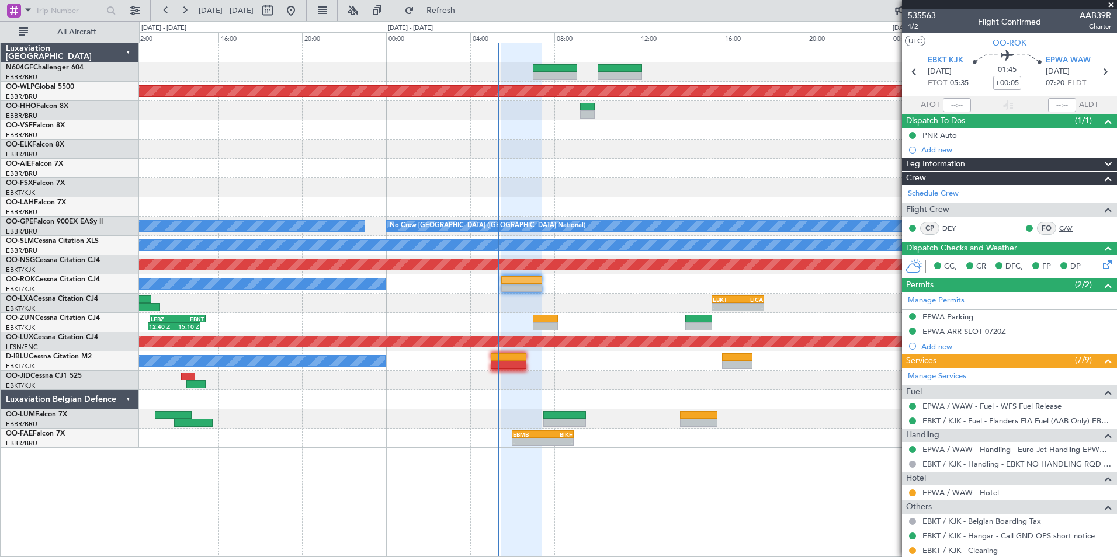
click at [1061, 228] on link "CAV" at bounding box center [1072, 228] width 26 height 11
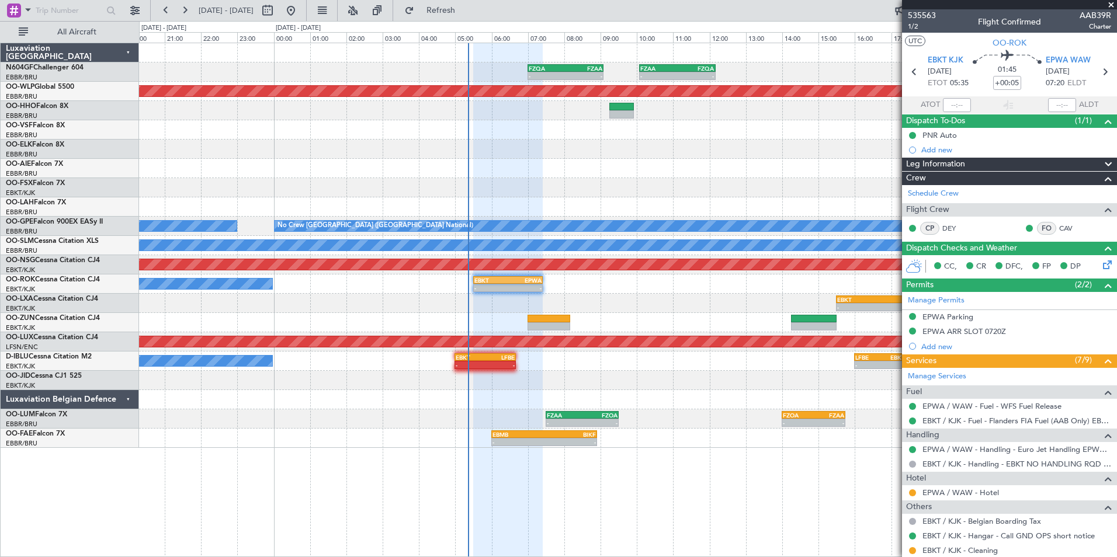
click at [561, 282] on div "- - EBKT 05:30 Z EPWA 07:25 Z A/C Unavailable" at bounding box center [627, 284] width 977 height 19
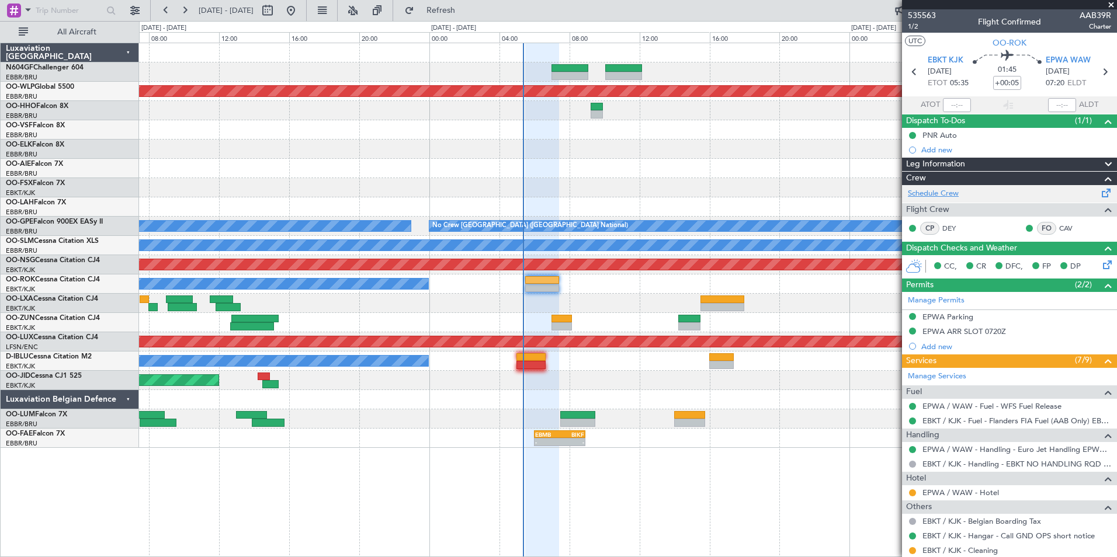
click at [939, 189] on link "Schedule Crew" at bounding box center [933, 194] width 51 height 12
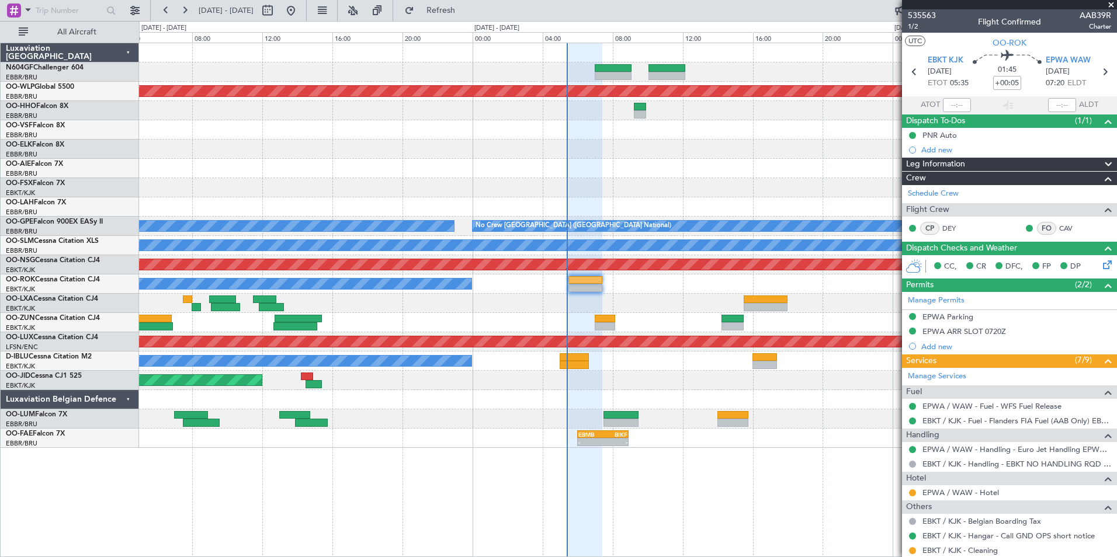
click at [491, 144] on div at bounding box center [627, 149] width 977 height 19
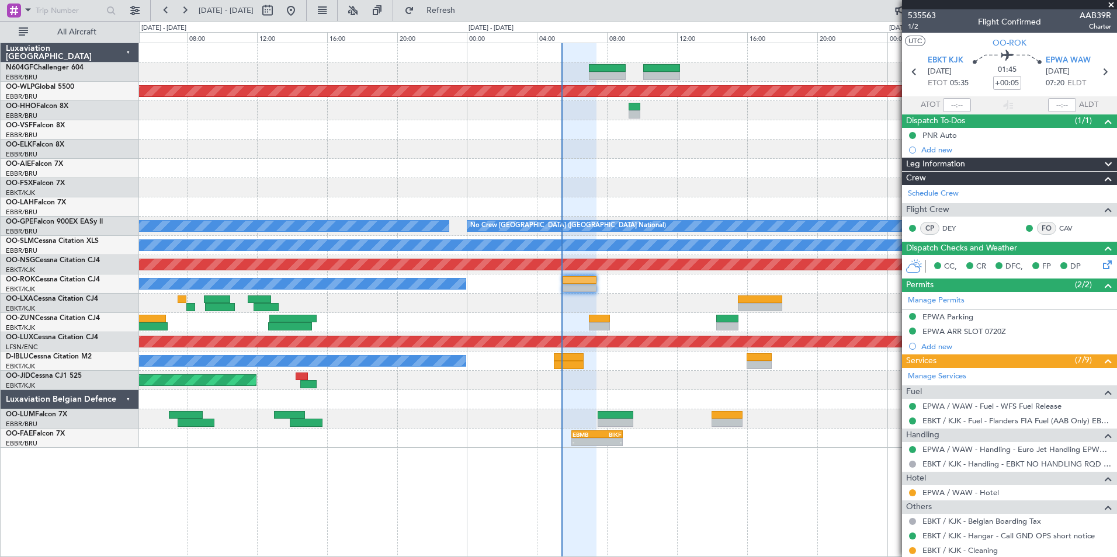
click at [596, 517] on div at bounding box center [580, 300] width 34 height 515
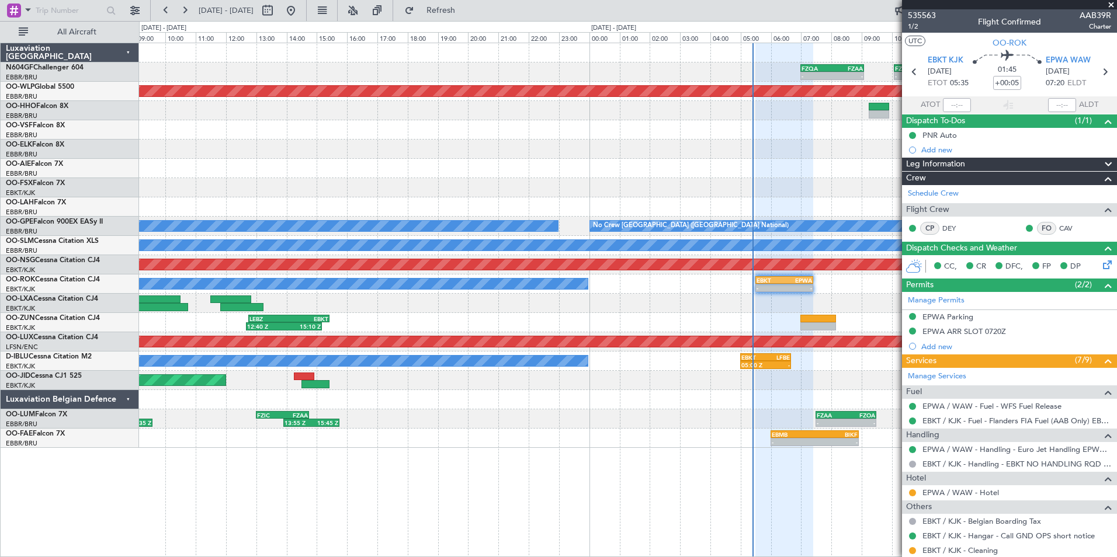
click at [699, 316] on div "- - FZQA 07:00 Z FZAA 09:05 Z - - FZAA 10:05 Z FZQA 12:10 Z Planned Maint Berli…" at bounding box center [627, 245] width 977 height 405
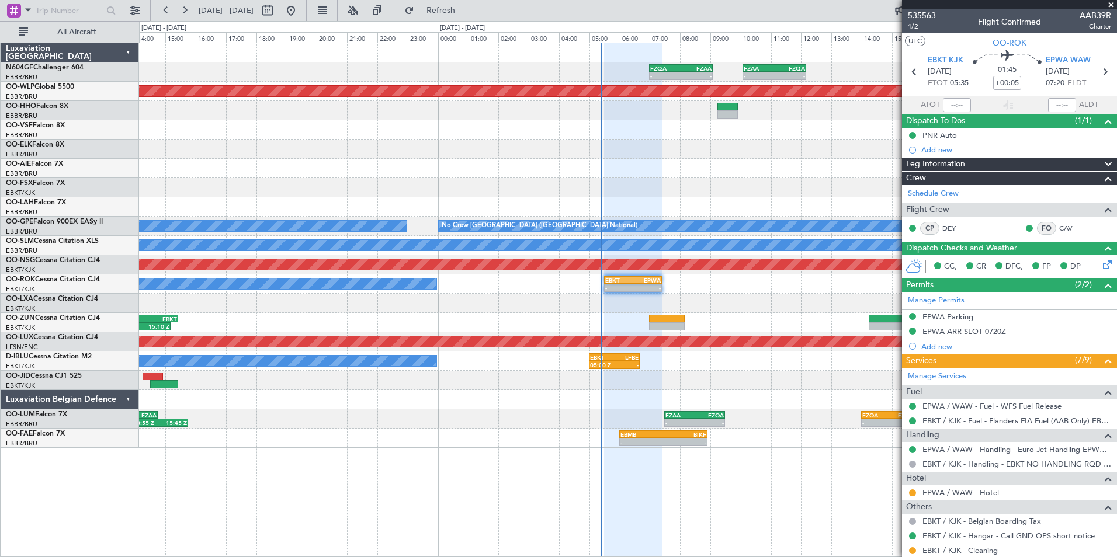
click at [531, 322] on div "12:40 Z 15:10 Z LEBZ 12:45 Z EBKT 15:25 Z 04:35 Z 06:55 Z EBKT 04:30 Z LEBZ 06:…" at bounding box center [627, 322] width 977 height 19
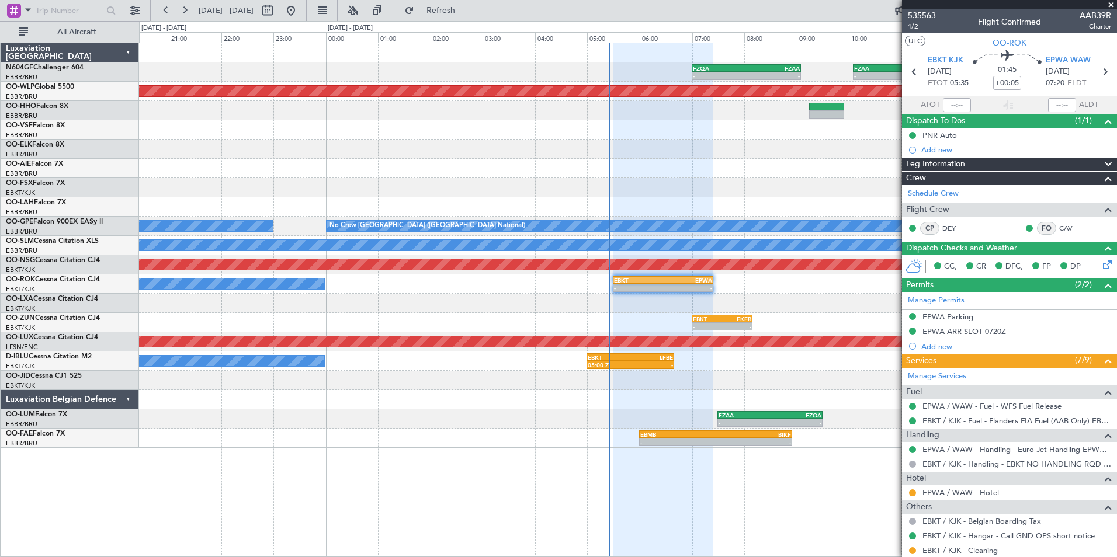
click at [484, 286] on div "A/C Unavailable - - EBKT 05:30 Z EPWA 07:25 Z" at bounding box center [627, 284] width 977 height 19
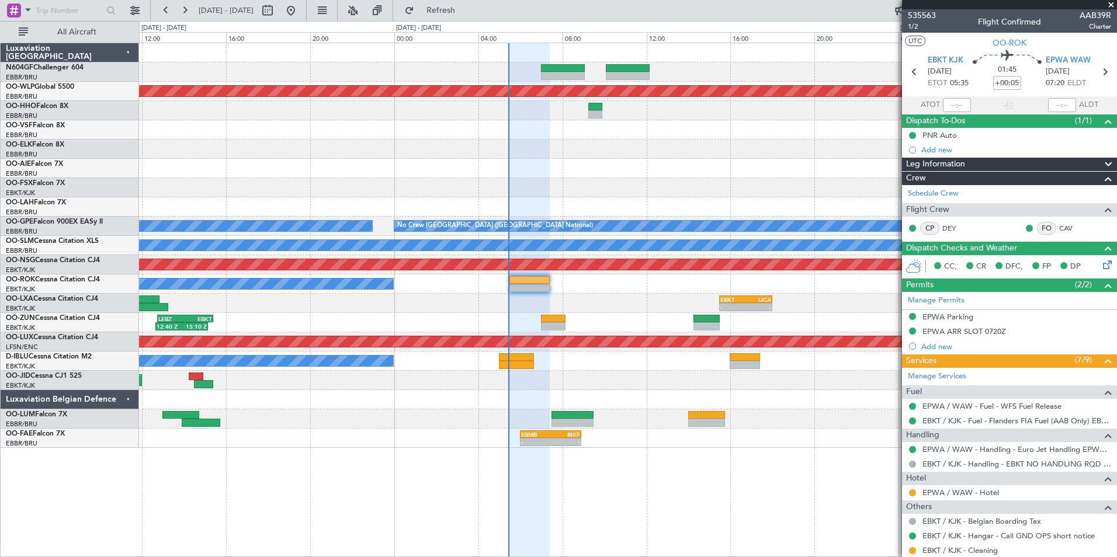
click at [497, 286] on div "A/C Unavailable" at bounding box center [627, 284] width 977 height 19
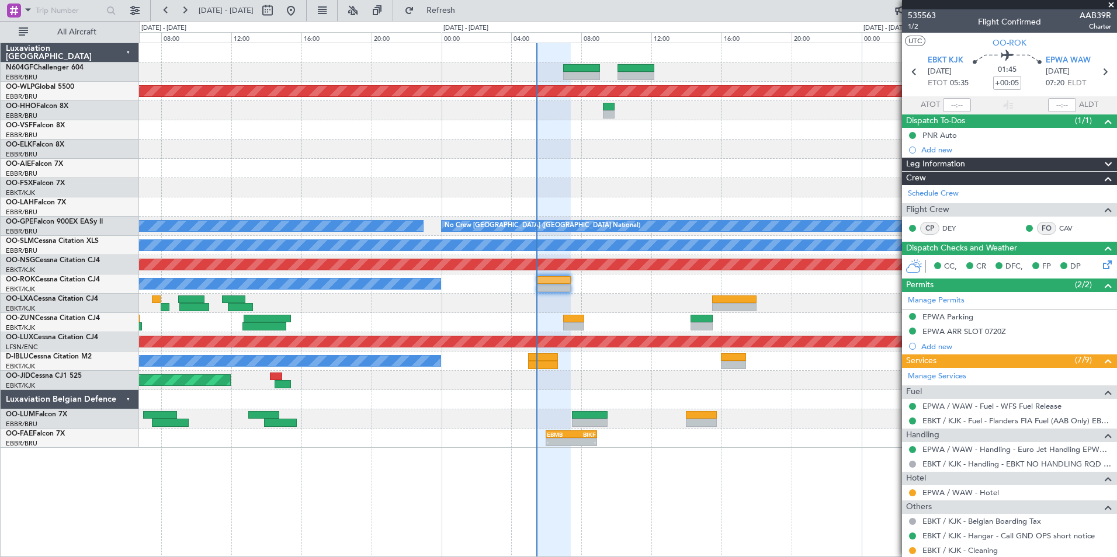
click at [610, 307] on div "Planned Maint Kortrijk-[GEOGRAPHIC_DATA]" at bounding box center [627, 303] width 977 height 19
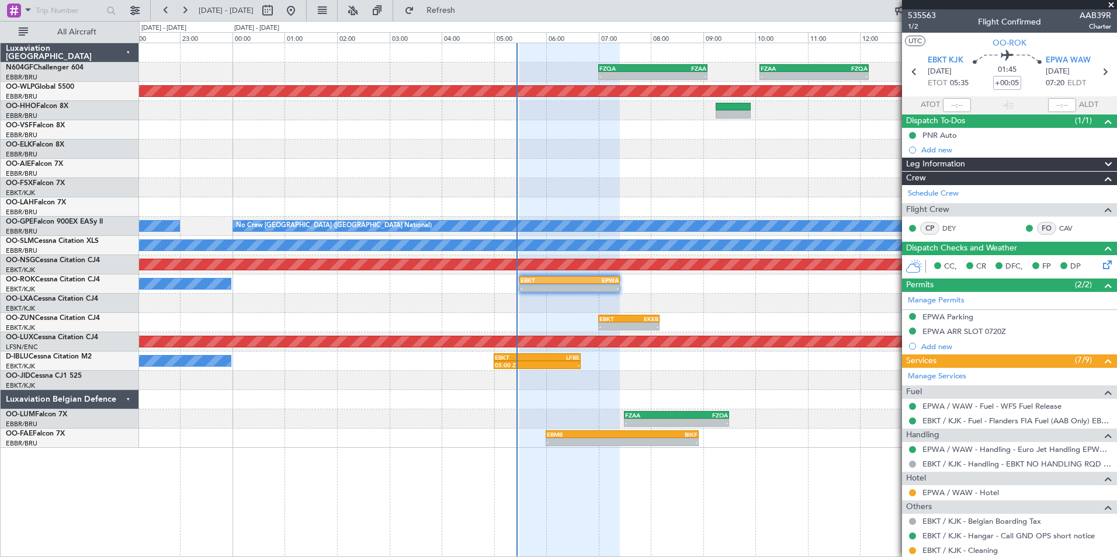
click at [560, 311] on div "- - EBKT 15:30 Z LICA 18:00 Z" at bounding box center [627, 303] width 977 height 19
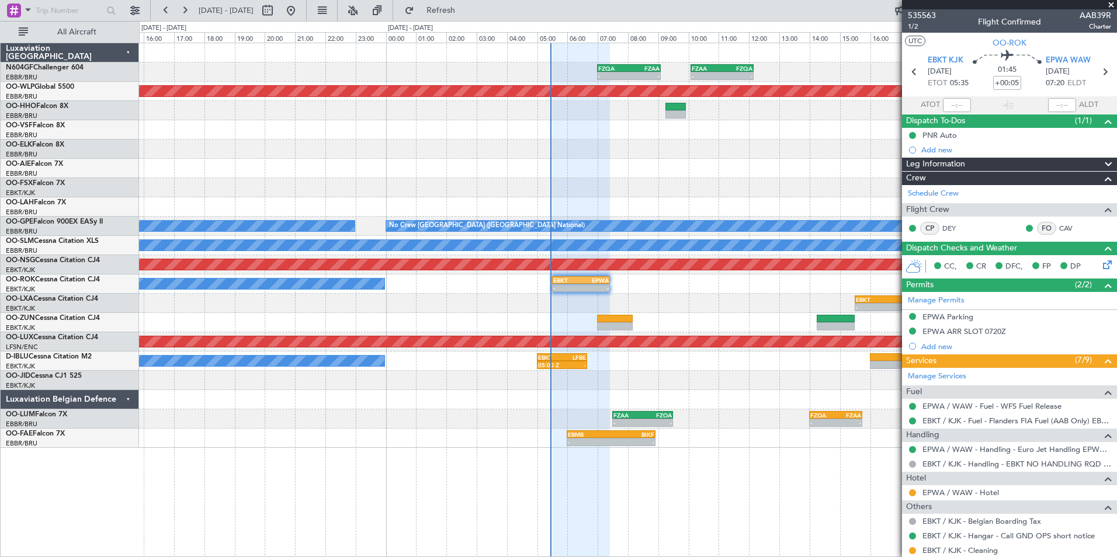
click at [598, 310] on div "- - EBKT 15:30 Z LICA 18:00 Z" at bounding box center [627, 303] width 977 height 19
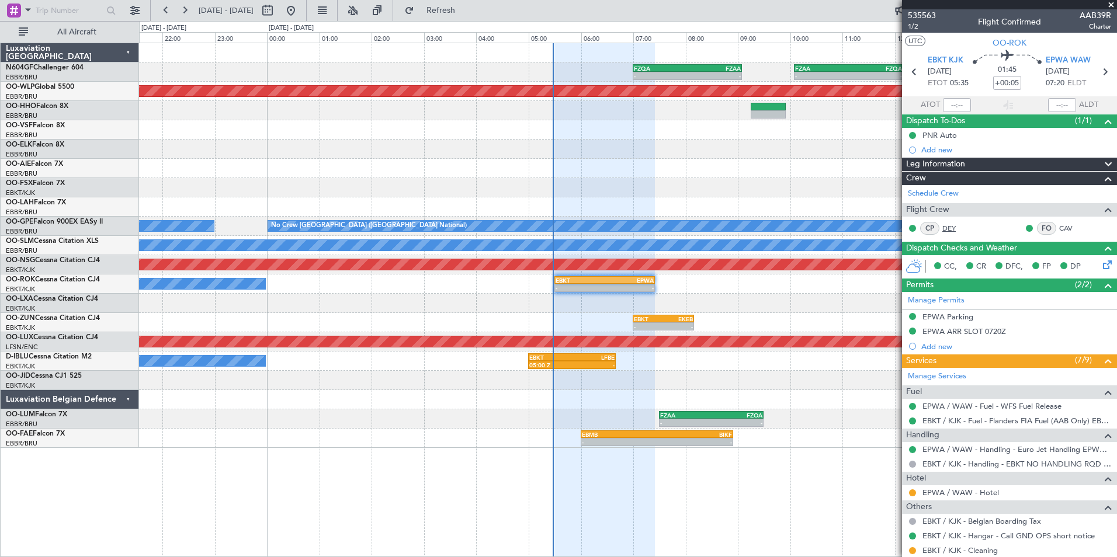
click at [943, 223] on link "DEY" at bounding box center [955, 228] width 26 height 11
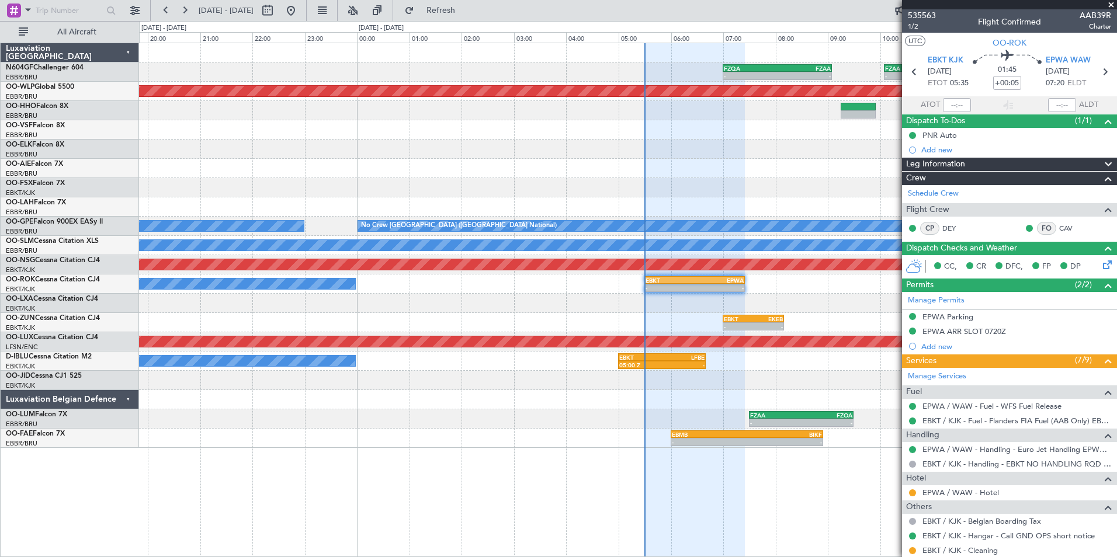
click at [509, 308] on div "- - EBKT 15:30 Z LICA 18:00 Z" at bounding box center [627, 303] width 977 height 19
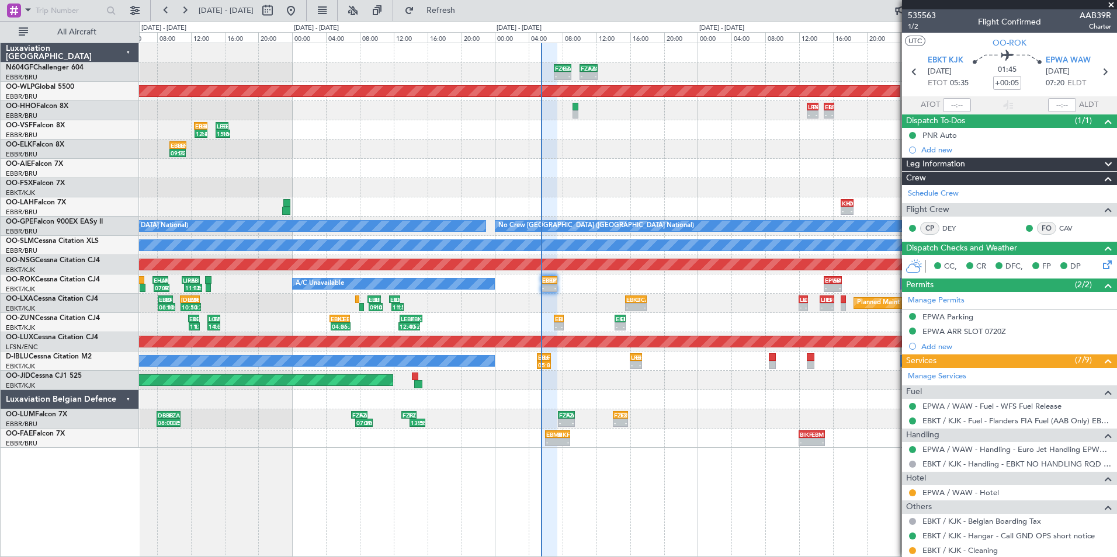
click at [575, 290] on div "A/C Unavailable - - EBKT 05:30 Z EPWA 07:25 Z - - EPWA 15:00 Z EBKT 17:05 Z Own…" at bounding box center [627, 284] width 977 height 19
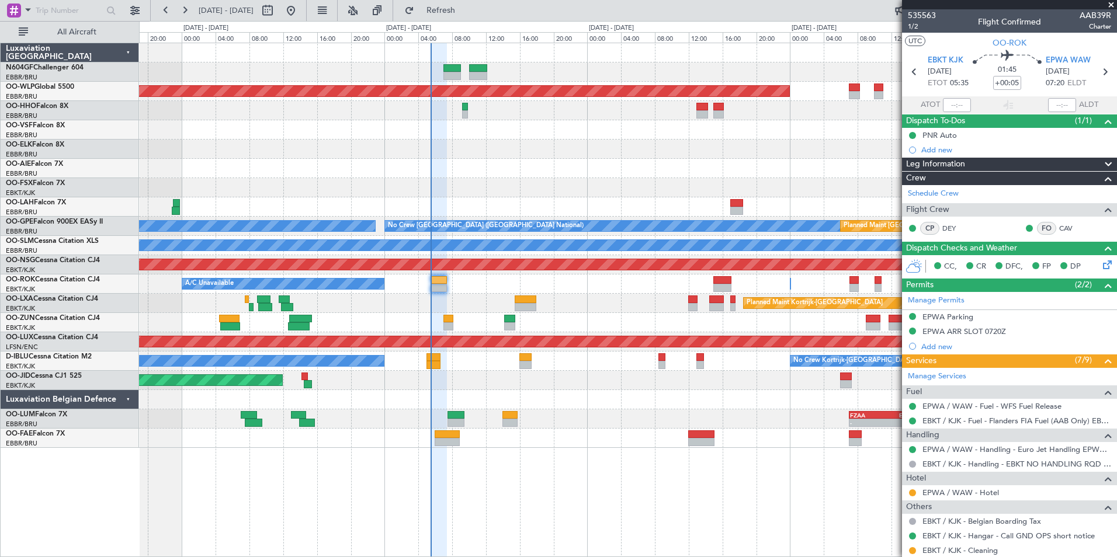
click at [510, 290] on div "Planned Maint Berlin (Brandenburg) No Crew Brussels (Brussels National) No Crew…" at bounding box center [627, 245] width 977 height 405
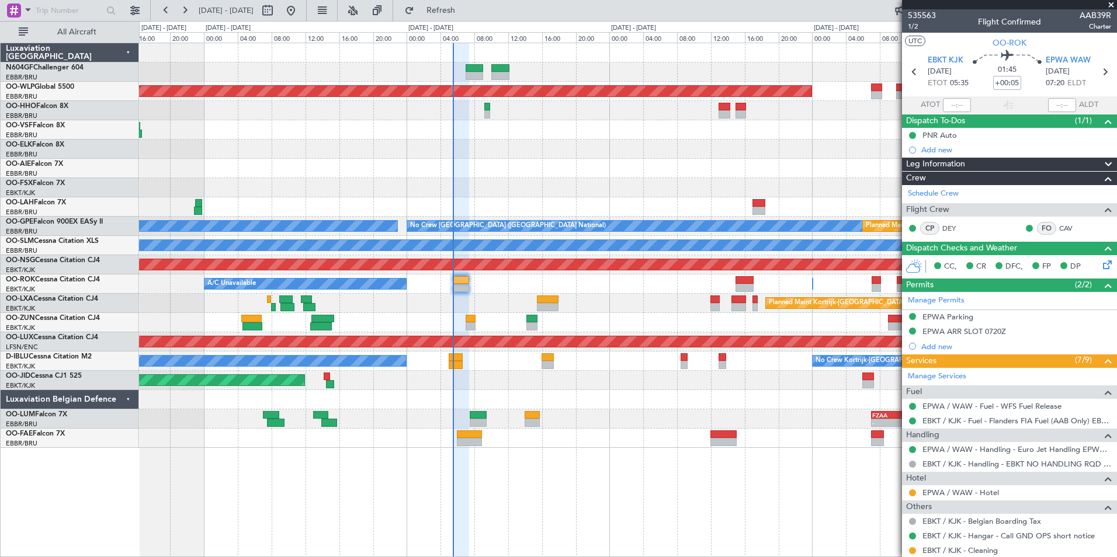
click at [551, 292] on div "A/C Unavailable Owner Kortrijk-Wevelgem" at bounding box center [627, 284] width 977 height 19
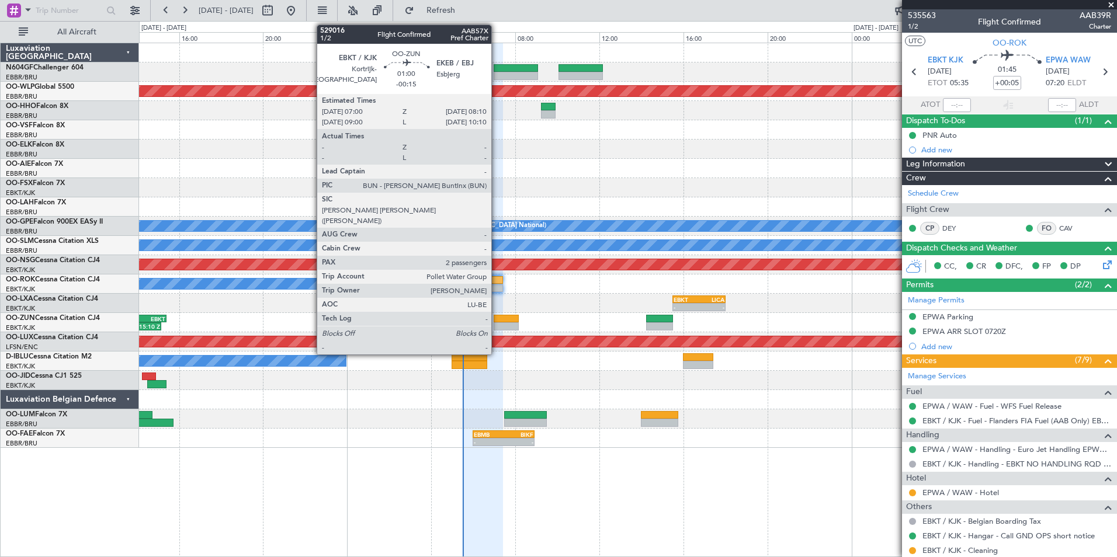
click at [508, 321] on div at bounding box center [506, 319] width 25 height 8
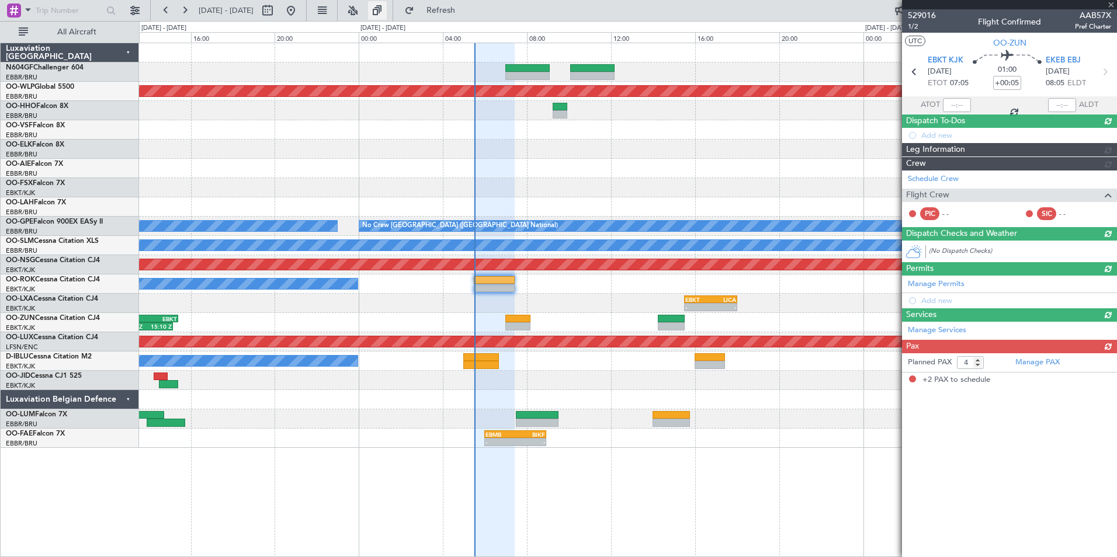
type input "-00:15"
type input "2"
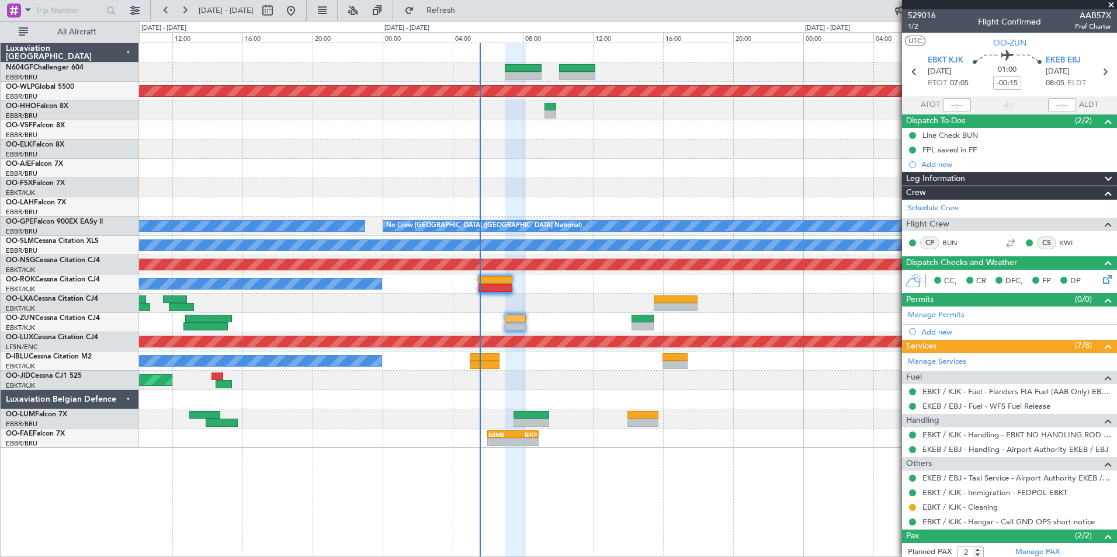
click at [487, 302] on div "Planned Maint Kortrijk-[GEOGRAPHIC_DATA]" at bounding box center [627, 303] width 977 height 19
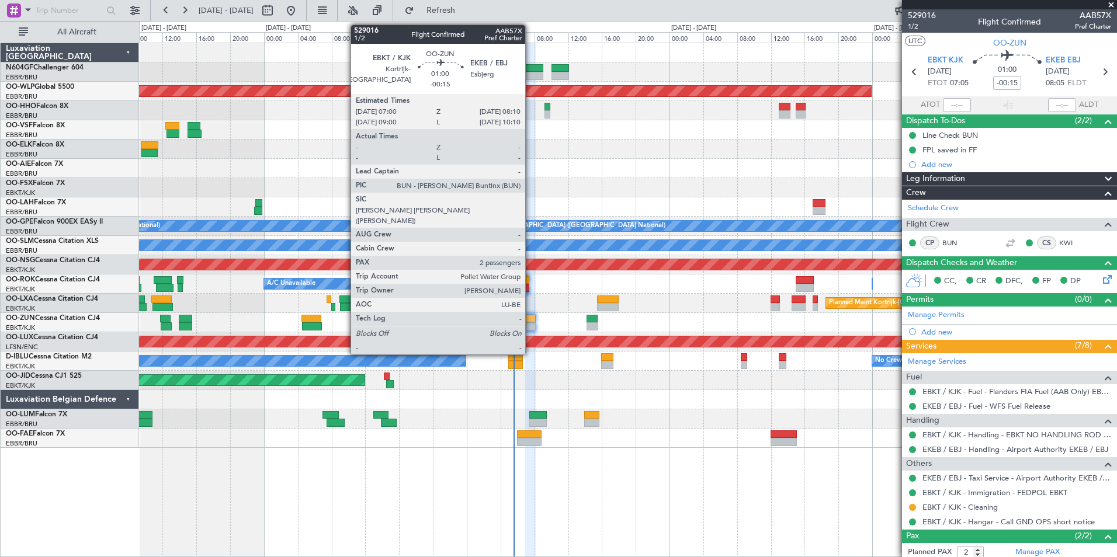
click at [530, 320] on div at bounding box center [530, 319] width 10 height 8
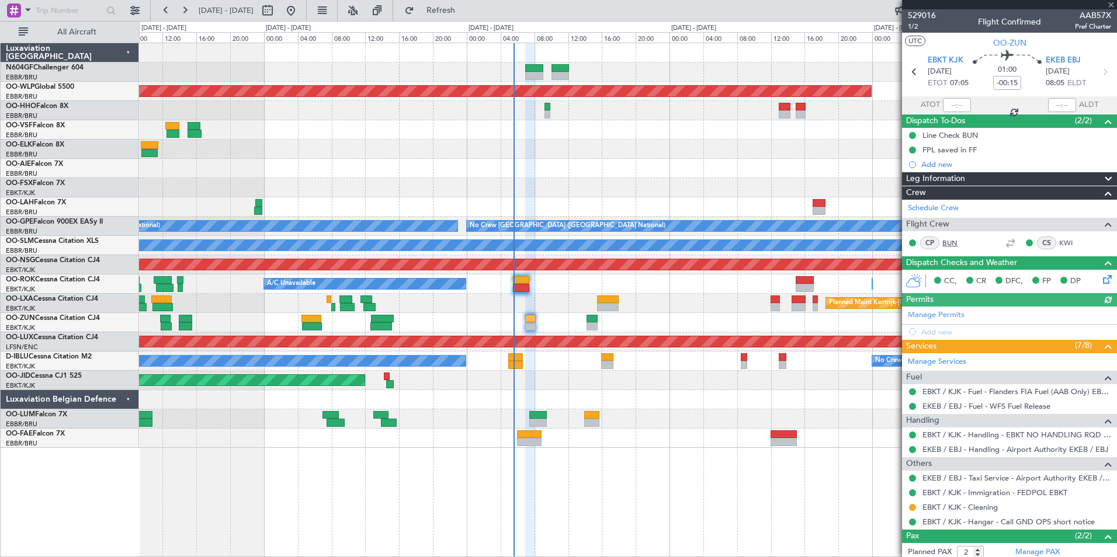
click at [951, 241] on link "BUN" at bounding box center [955, 243] width 26 height 11
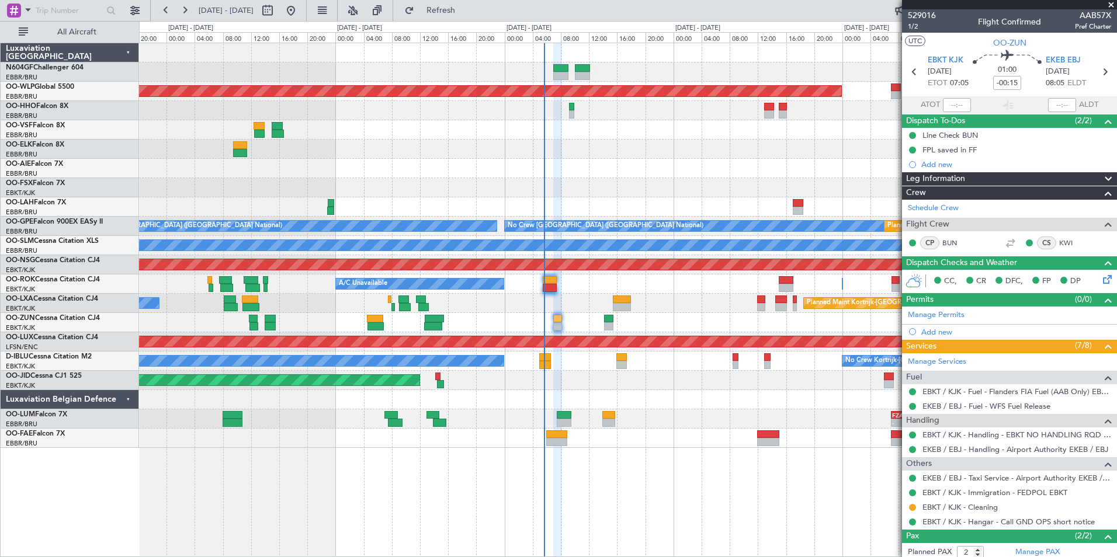
click at [567, 301] on div "Planned Maint Kortrijk-Wevelgem A/C Unavailable Brussels (Brussels National)" at bounding box center [627, 303] width 977 height 19
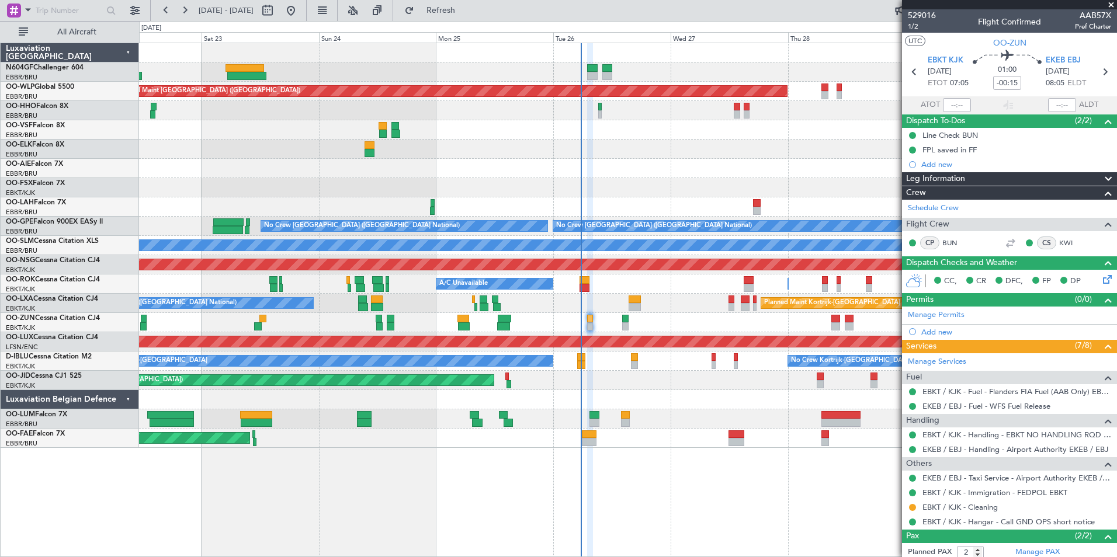
click at [601, 288] on div "Owner Kortrijk-Wevelgem A/C Unavailable" at bounding box center [627, 284] width 977 height 19
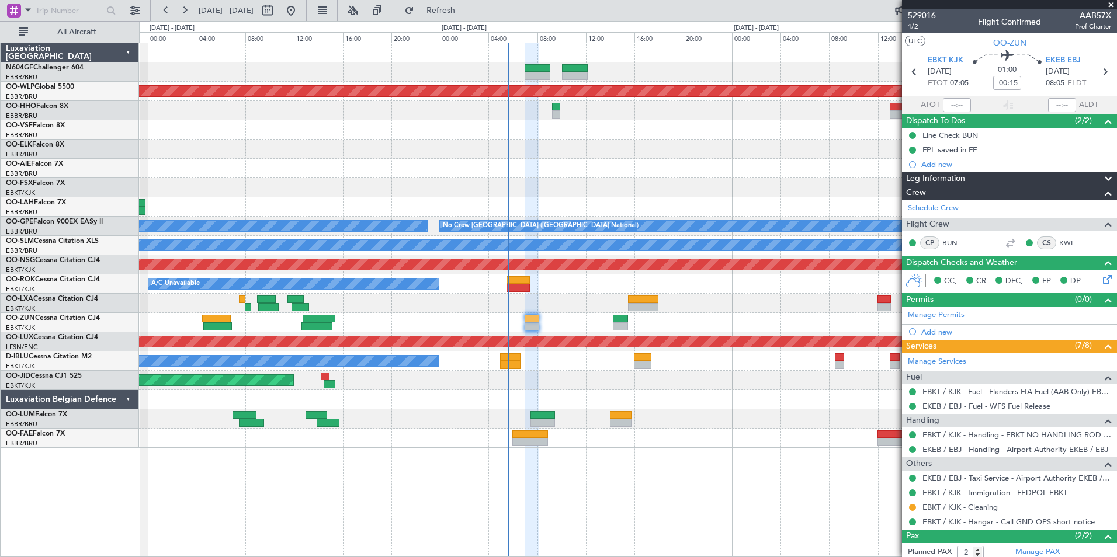
click at [483, 311] on div "Planned Maint Kortrijk-[GEOGRAPHIC_DATA]" at bounding box center [627, 303] width 977 height 19
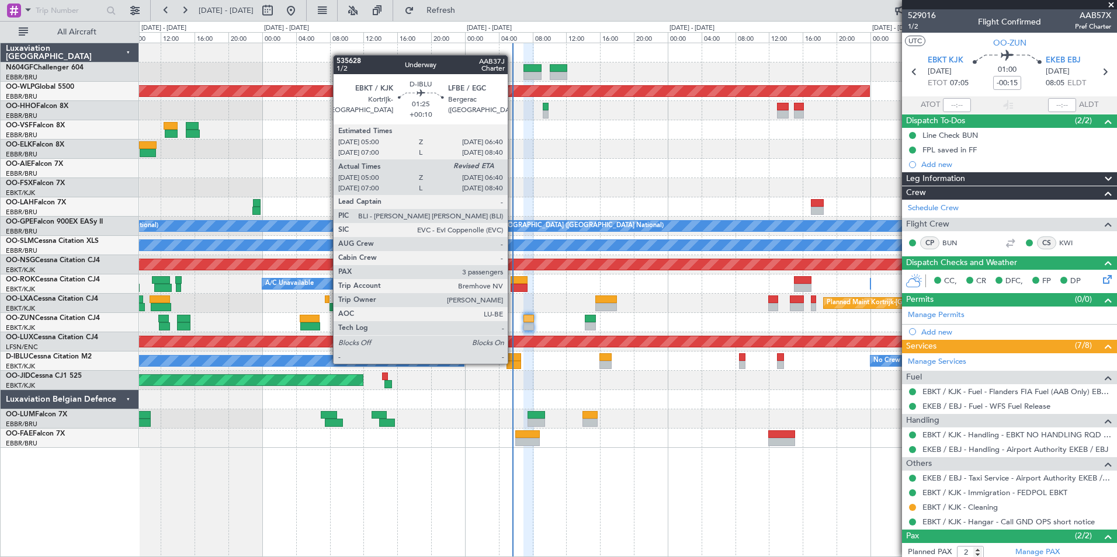
click at [513, 363] on div at bounding box center [513, 365] width 15 height 8
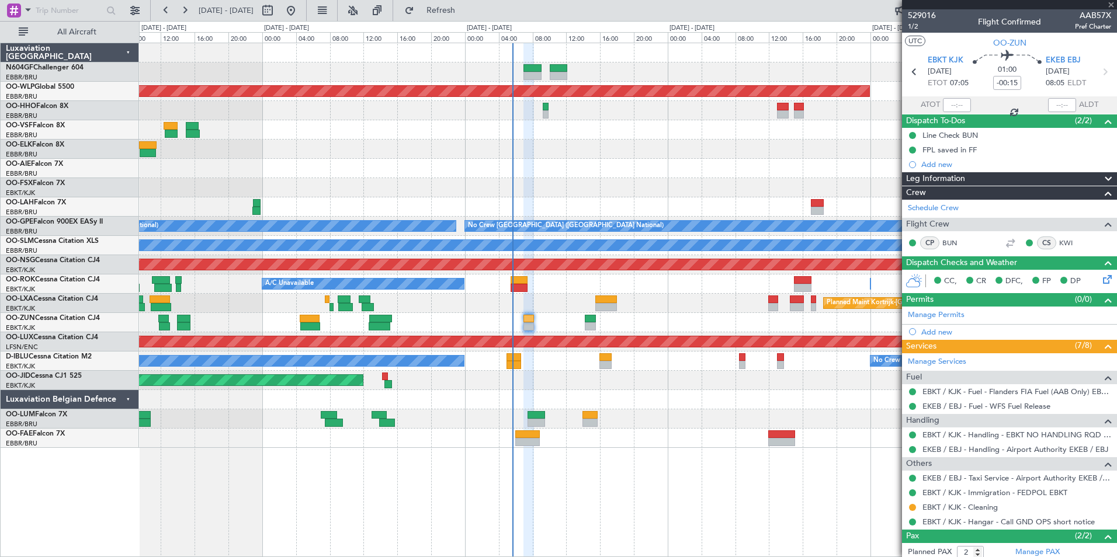
type input "+00:10"
type input "05:10"
type input "3"
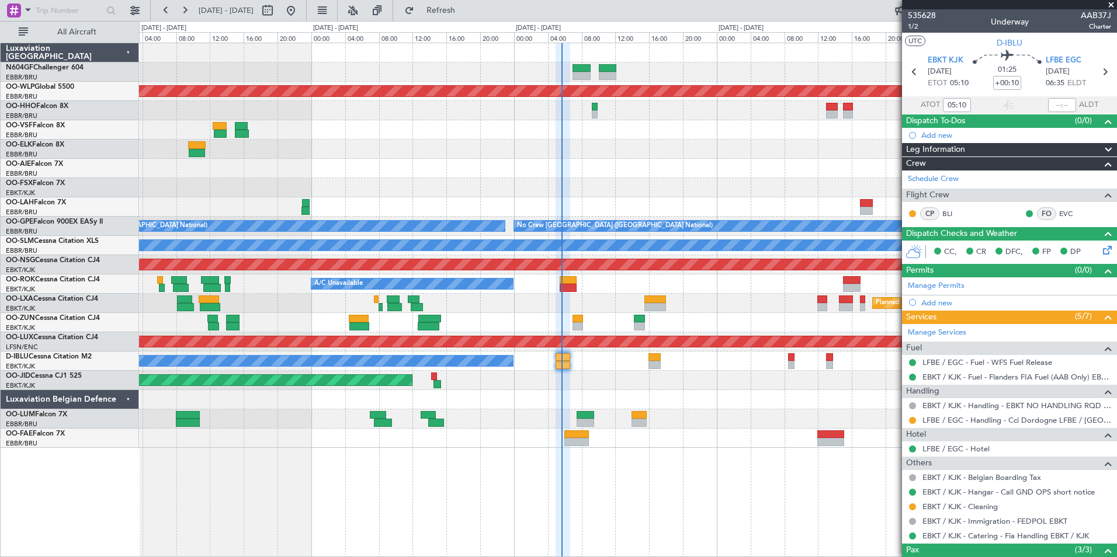
click at [610, 390] on div "Planned Maint [GEOGRAPHIC_DATA] ([GEOGRAPHIC_DATA])" at bounding box center [627, 380] width 977 height 19
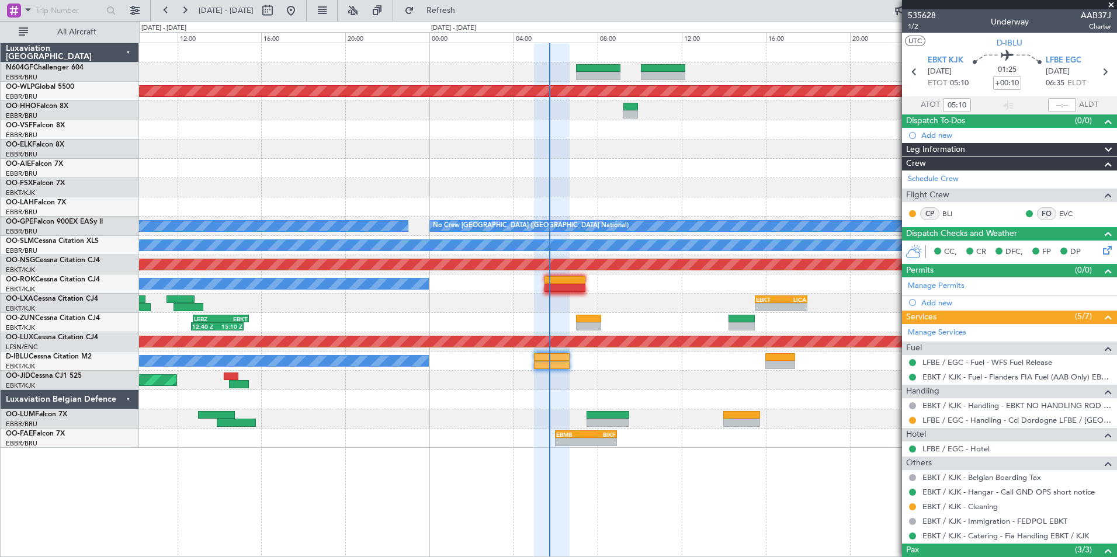
click at [525, 286] on div "A/C Unavailable" at bounding box center [627, 284] width 977 height 19
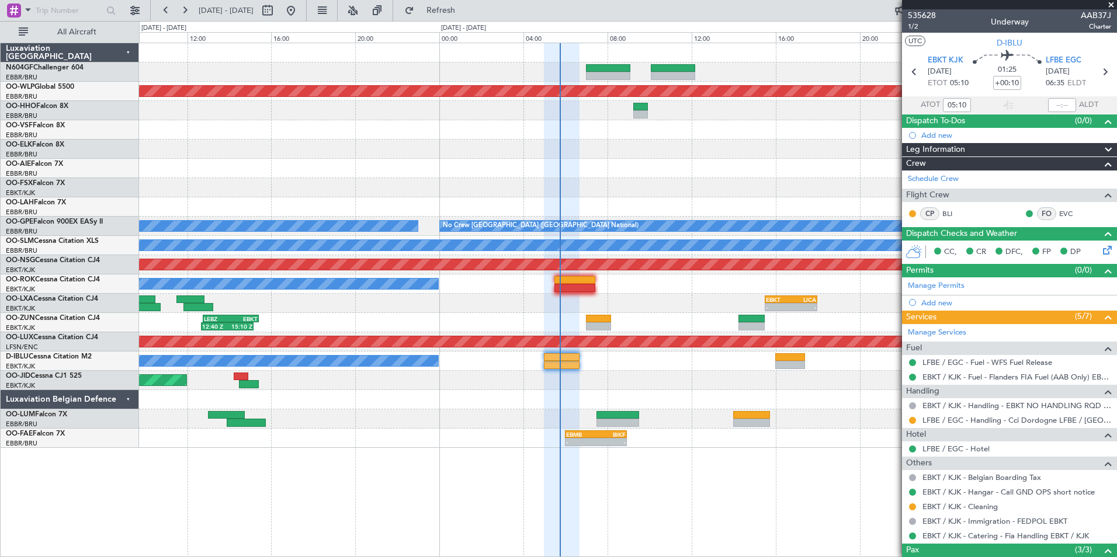
click at [575, 319] on div "12:40 Z 15:10 Z LEBZ 12:45 Z EBKT 15:25 Z 04:35 Z 06:55 Z EBKT 04:30 Z LEBZ 06:…" at bounding box center [627, 322] width 977 height 19
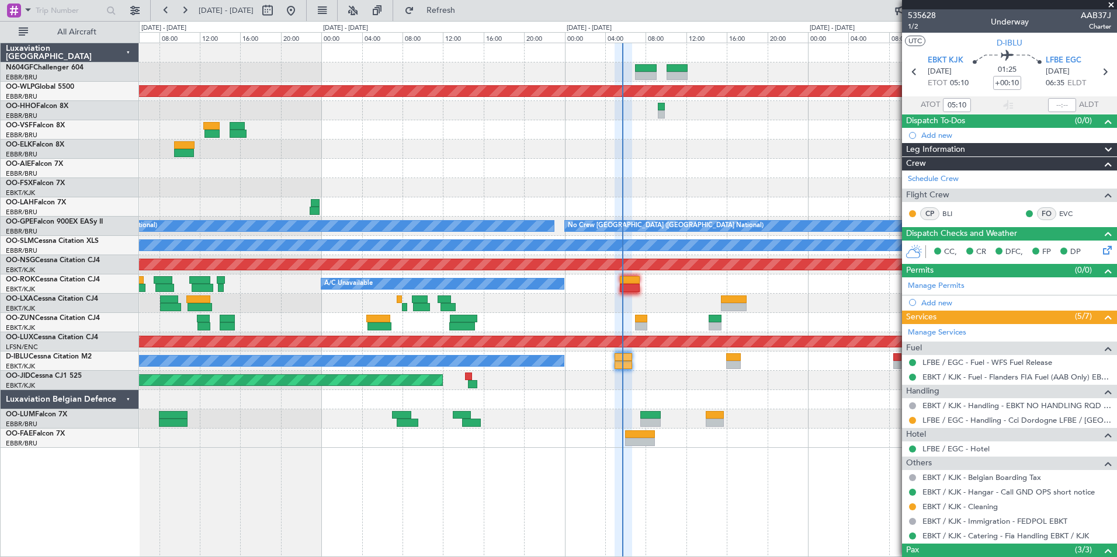
click at [665, 297] on div "Planned Maint Kortrijk-[GEOGRAPHIC_DATA] A/C Unavailable [GEOGRAPHIC_DATA] ([GE…" at bounding box center [627, 303] width 977 height 19
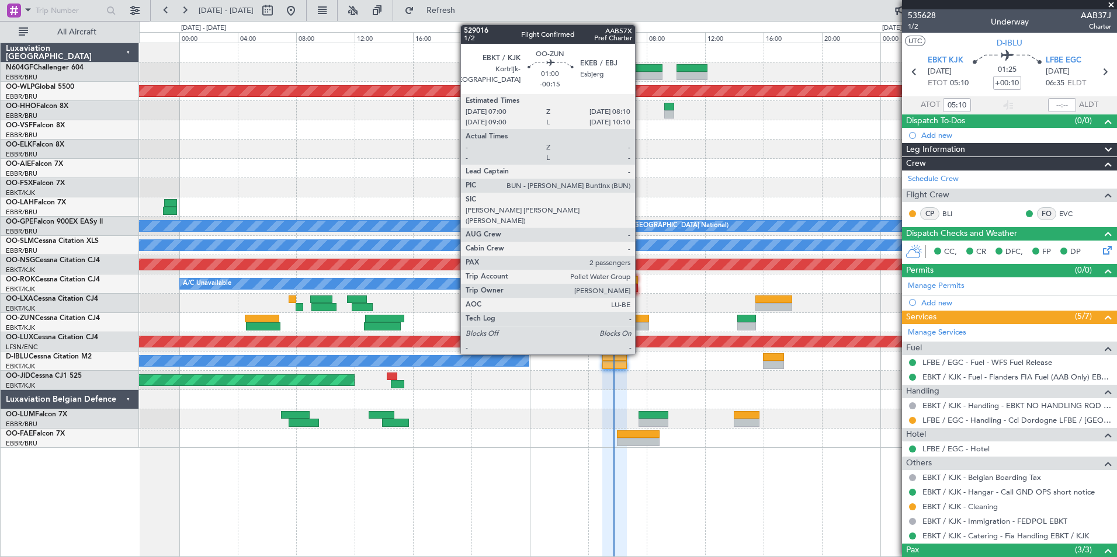
click at [640, 326] on div at bounding box center [640, 326] width 18 height 8
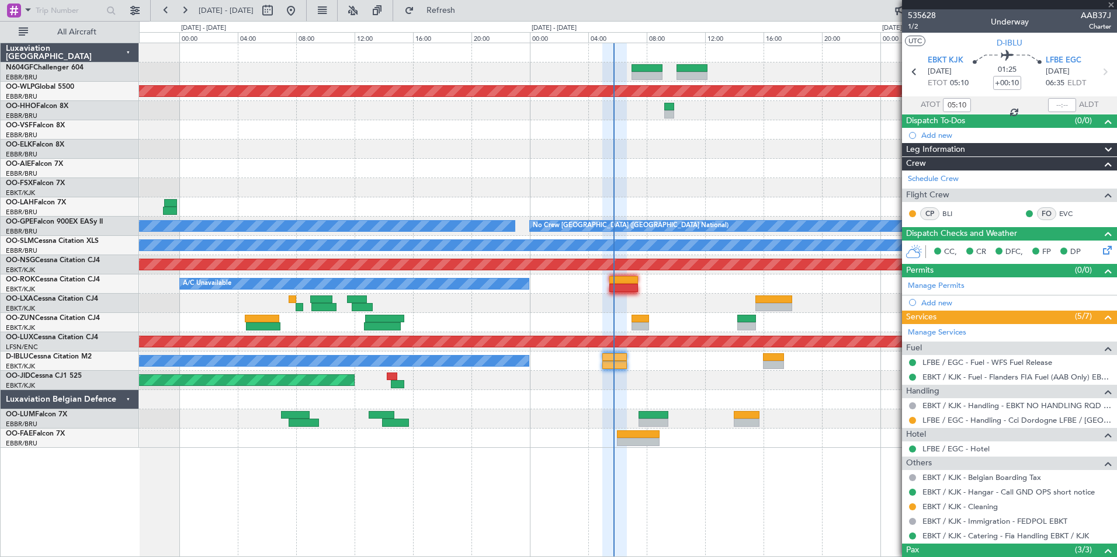
type input "-00:15"
type input "2"
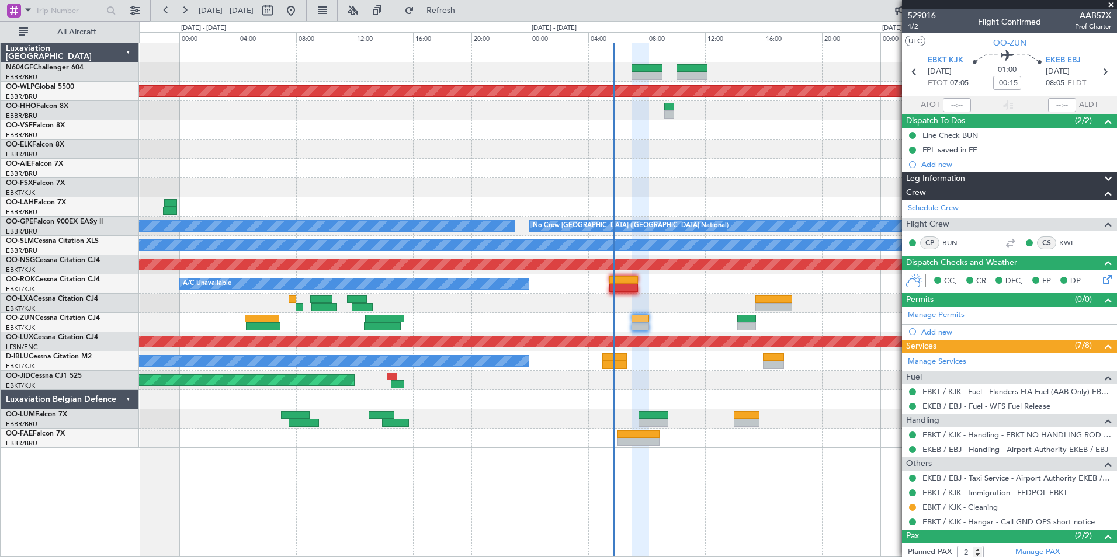
click at [951, 244] on link "BUN" at bounding box center [955, 243] width 26 height 11
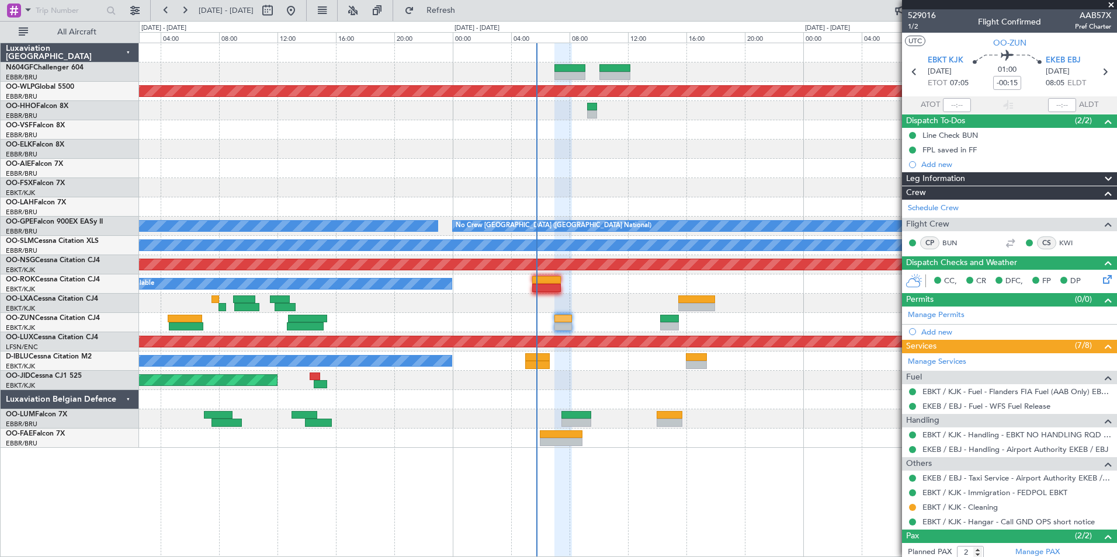
click at [511, 175] on div "Planned Maint Berlin (Brandenburg) No Crew Brussels (Brussels National) No Crew…" at bounding box center [627, 245] width 977 height 405
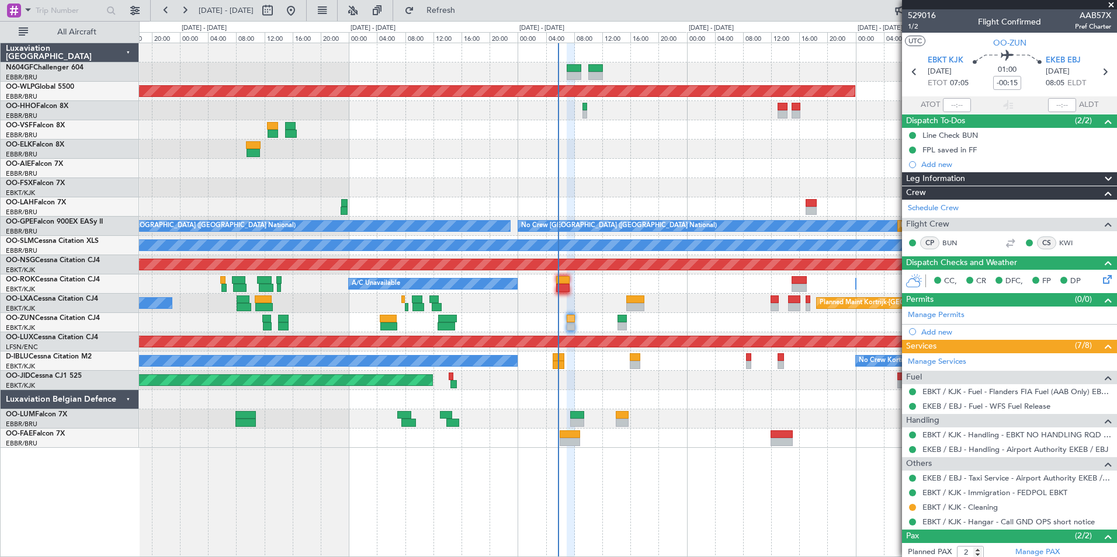
click at [591, 294] on div "Planned Maint Kortrijk-[GEOGRAPHIC_DATA] A/C Unavailable [GEOGRAPHIC_DATA] ([GE…" at bounding box center [627, 303] width 977 height 19
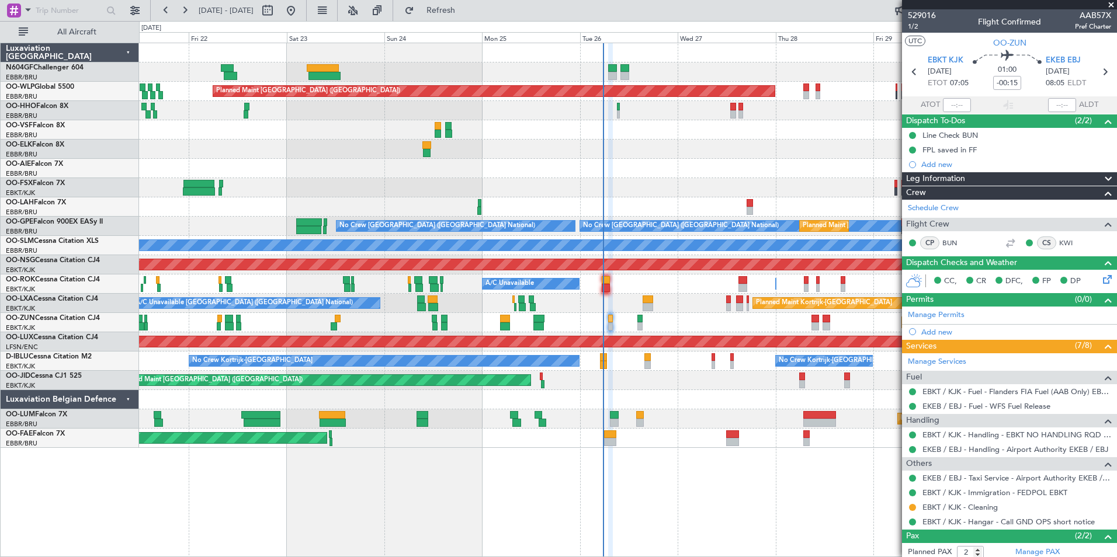
click at [693, 280] on div "A/C Unavailable Owner [GEOGRAPHIC_DATA]-[GEOGRAPHIC_DATA]" at bounding box center [627, 284] width 977 height 19
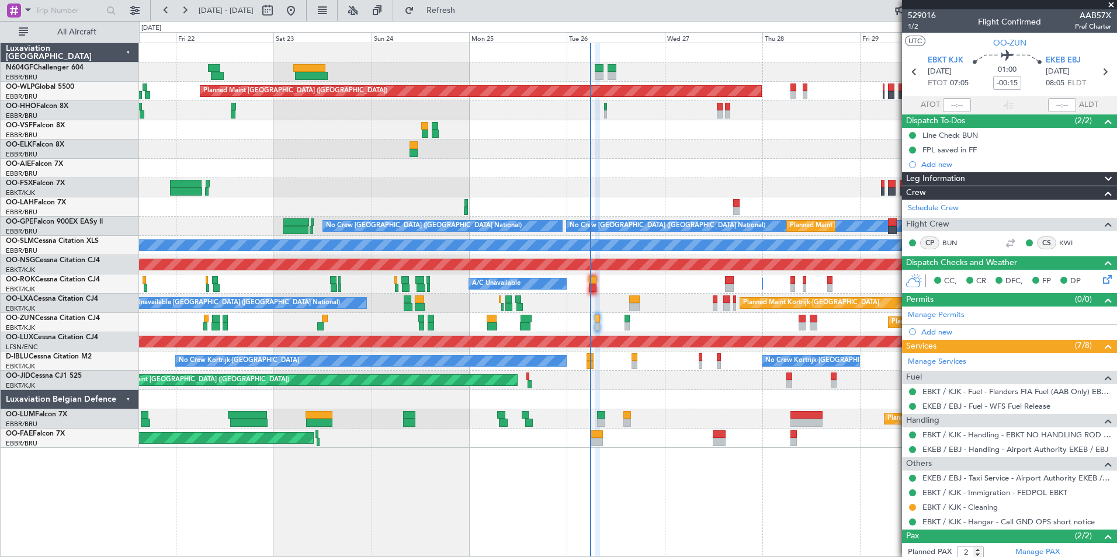
click at [613, 289] on div "A/C Unavailable Owner [GEOGRAPHIC_DATA]-[GEOGRAPHIC_DATA]" at bounding box center [627, 284] width 977 height 19
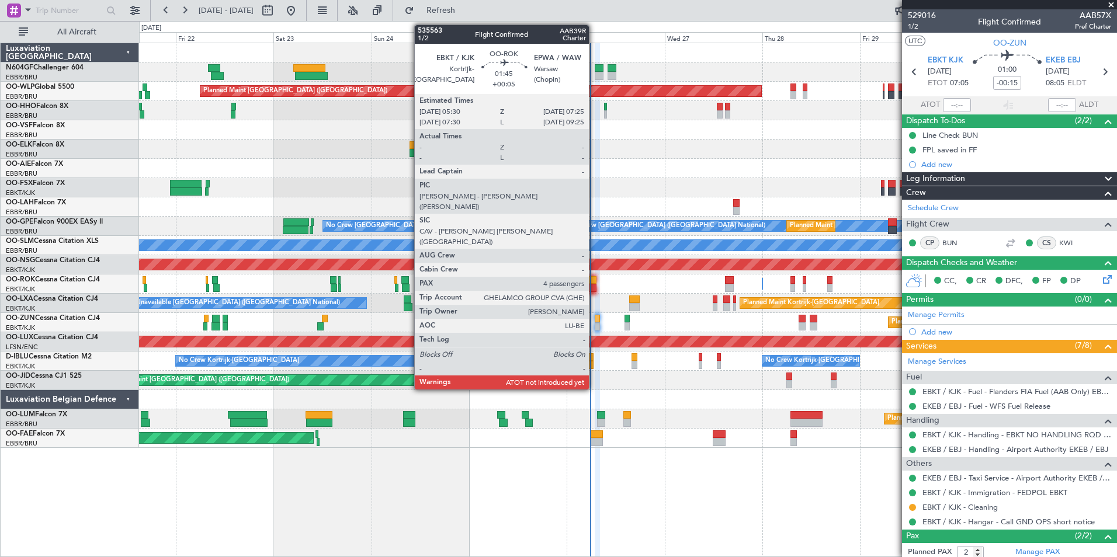
click at [594, 283] on div at bounding box center [593, 280] width 8 height 8
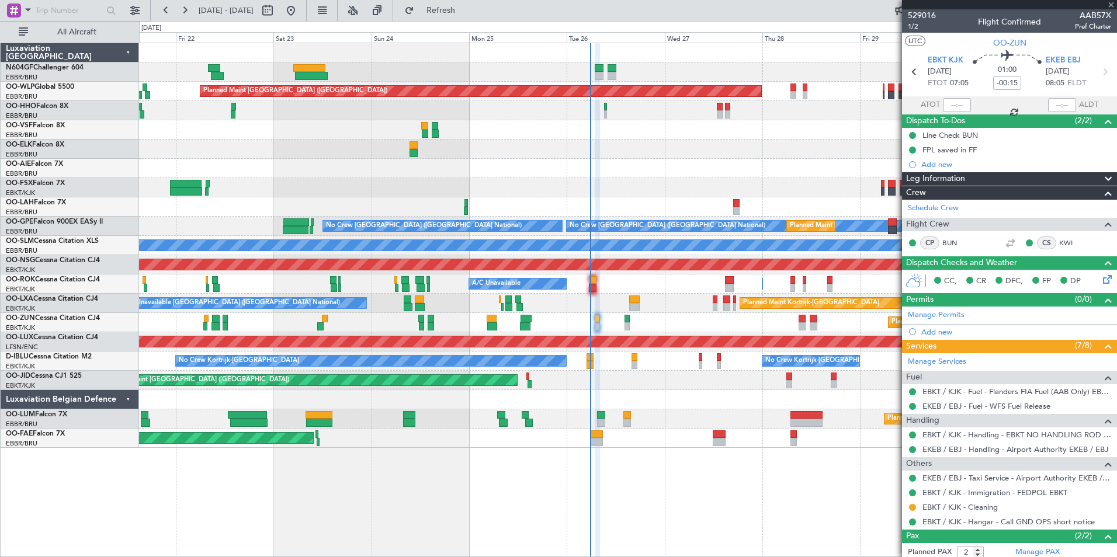
type input "+00:05"
type input "4"
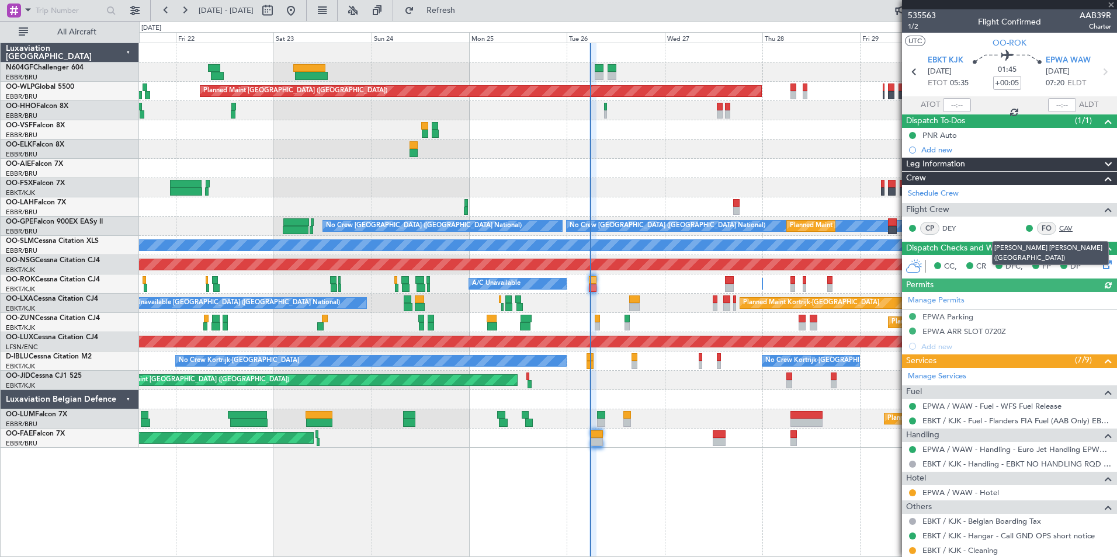
click at [1059, 228] on link "CAV" at bounding box center [1072, 228] width 26 height 11
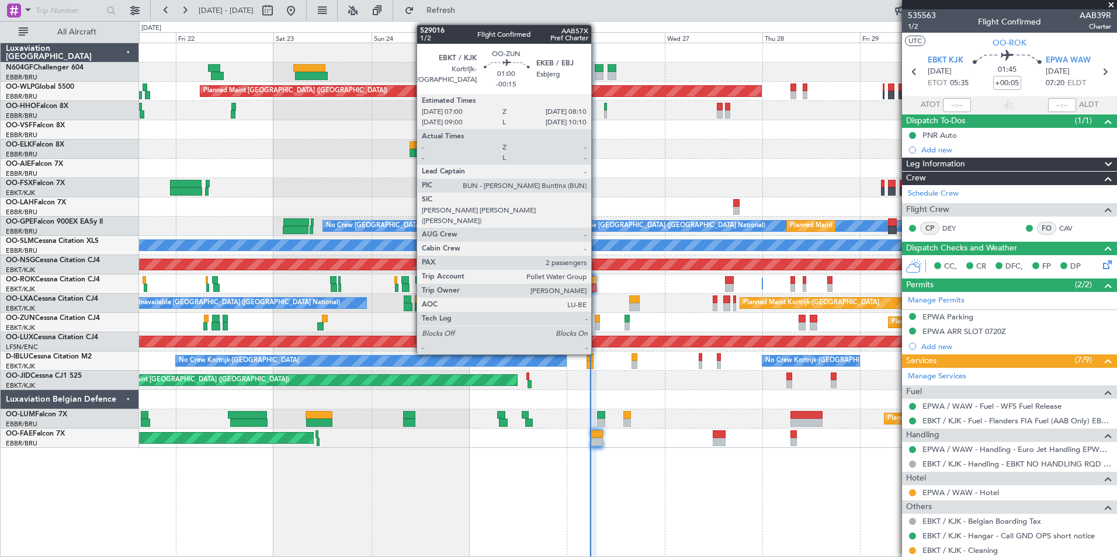
click at [596, 324] on div at bounding box center [597, 326] width 5 height 8
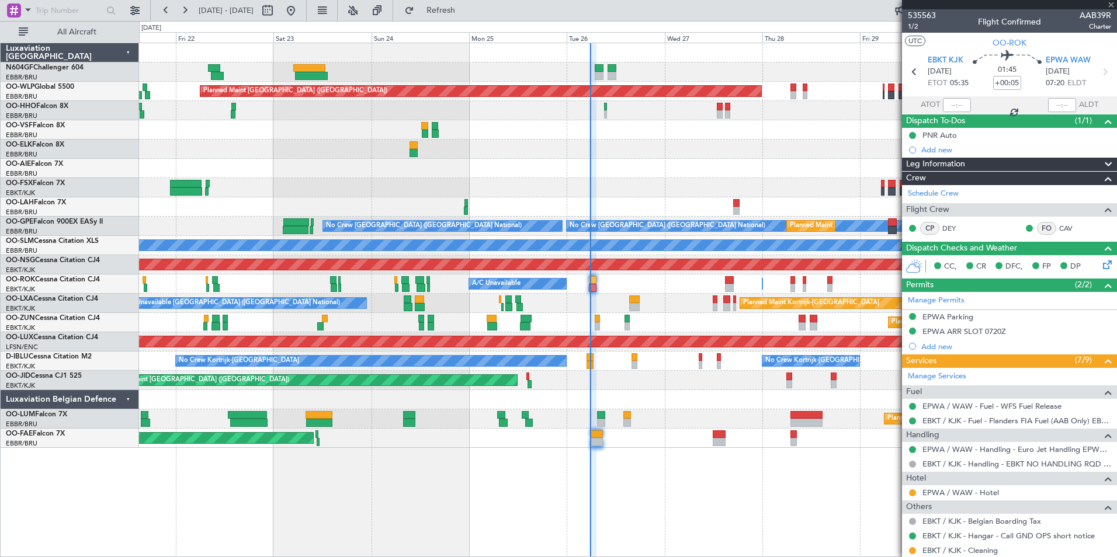
type input "-00:15"
type input "2"
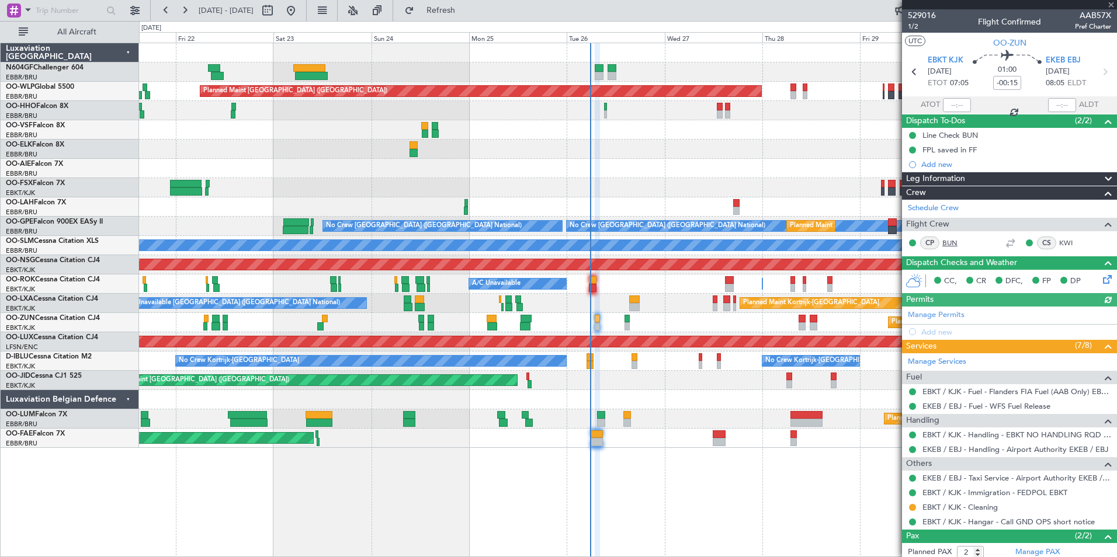
click at [952, 241] on link "BUN" at bounding box center [955, 243] width 26 height 11
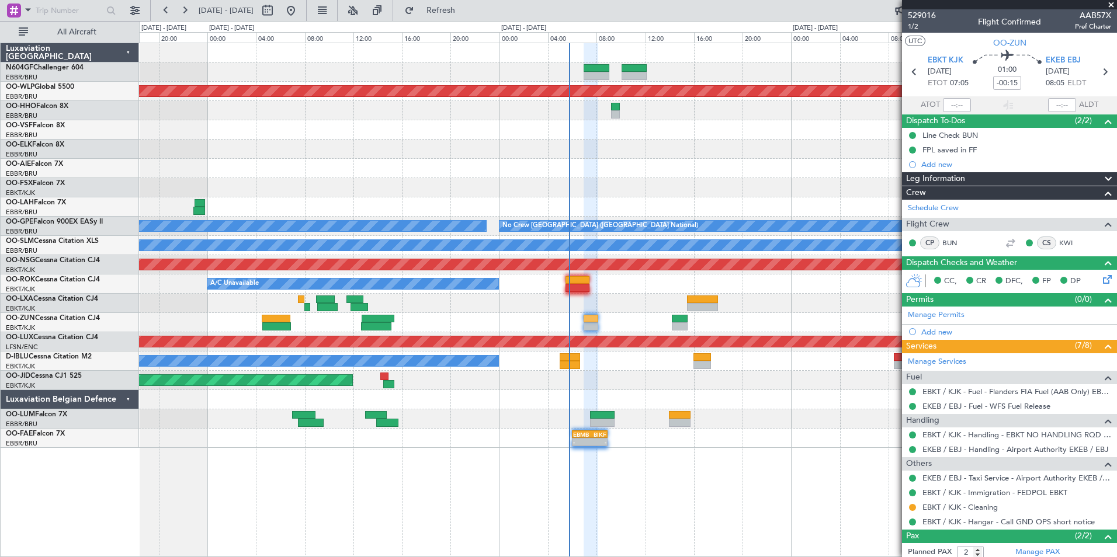
click at [587, 280] on div "A/C Unavailable Owner [GEOGRAPHIC_DATA]-[GEOGRAPHIC_DATA]" at bounding box center [627, 284] width 977 height 19
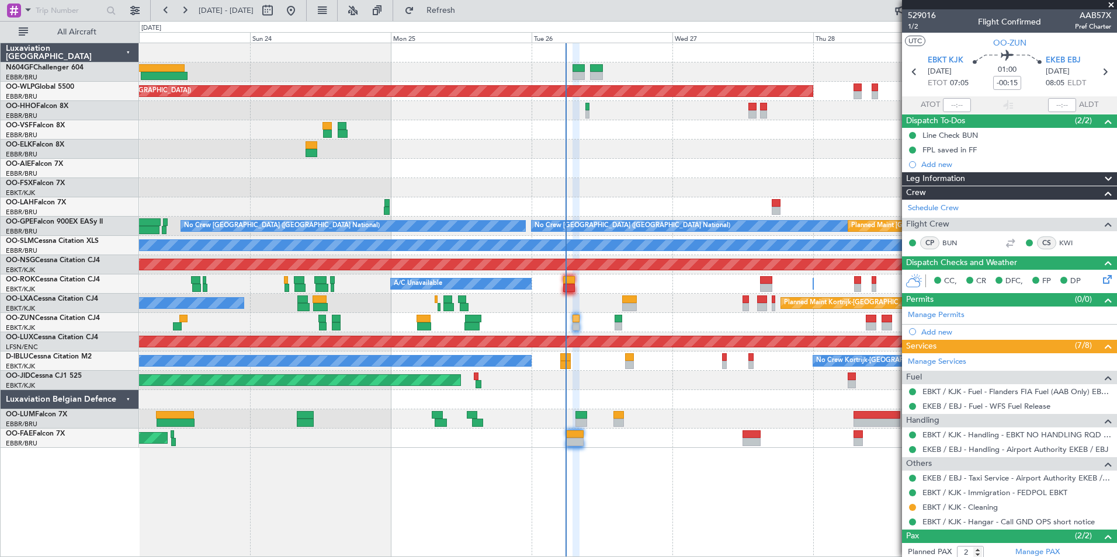
click at [581, 284] on div "A/C Unavailable Owner [GEOGRAPHIC_DATA]-[GEOGRAPHIC_DATA]" at bounding box center [627, 284] width 977 height 19
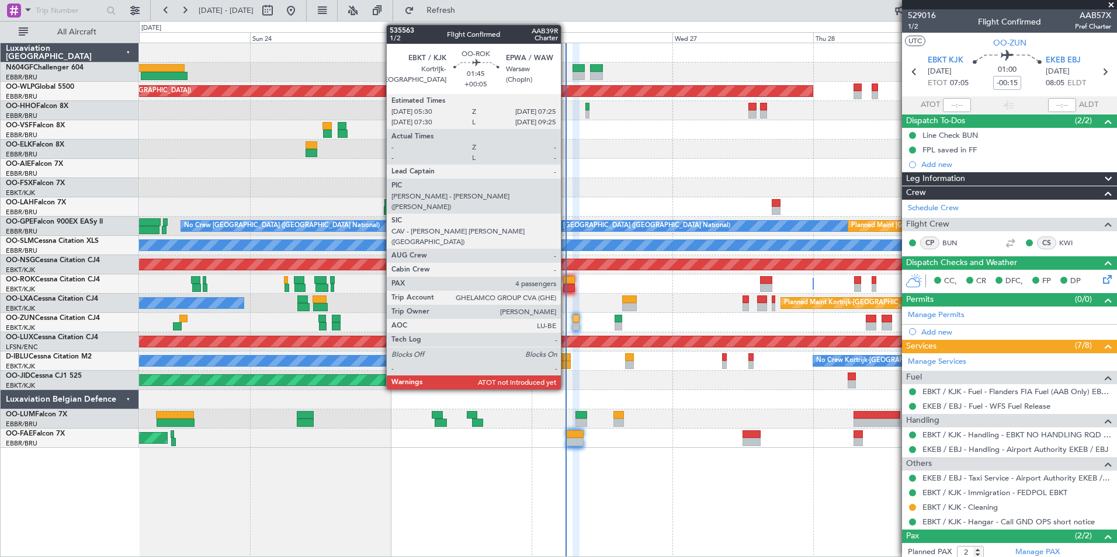
click at [566, 286] on div at bounding box center [569, 288] width 12 height 8
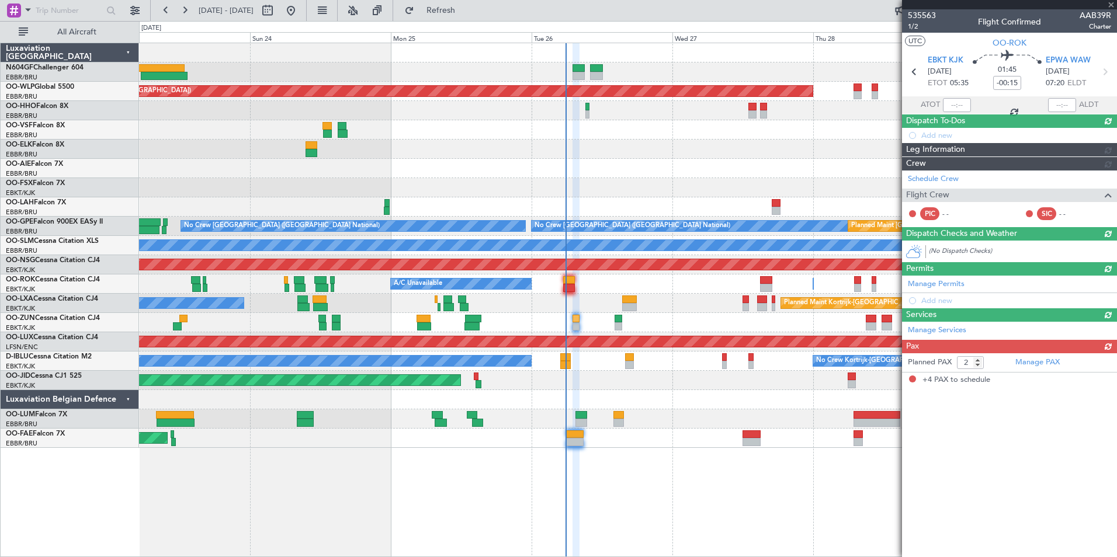
type input "+00:05"
type input "4"
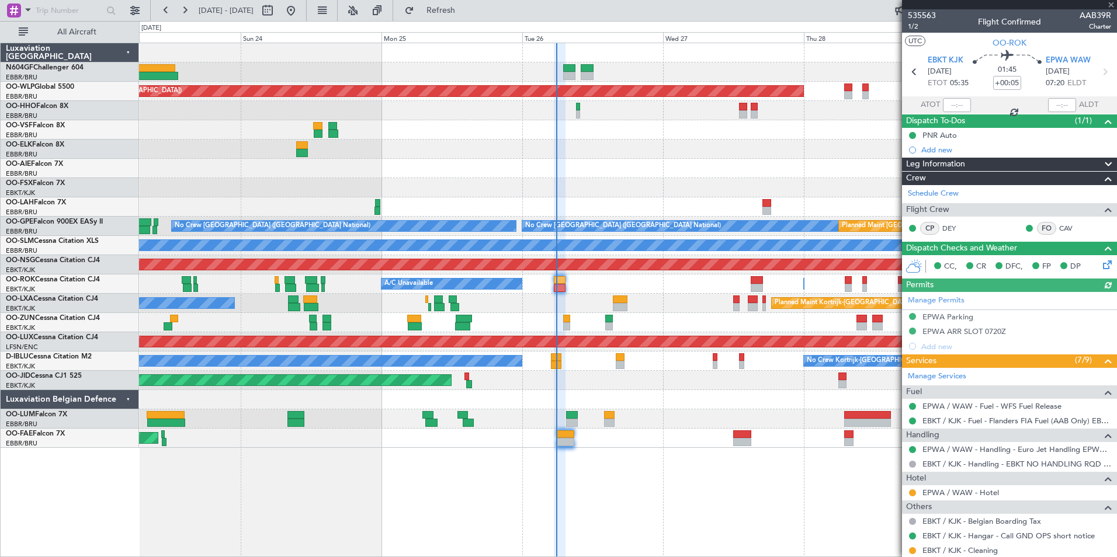
click at [566, 296] on div "Planned Maint Kortrijk-[GEOGRAPHIC_DATA] A/C Unavailable [GEOGRAPHIC_DATA] ([GE…" at bounding box center [627, 303] width 977 height 19
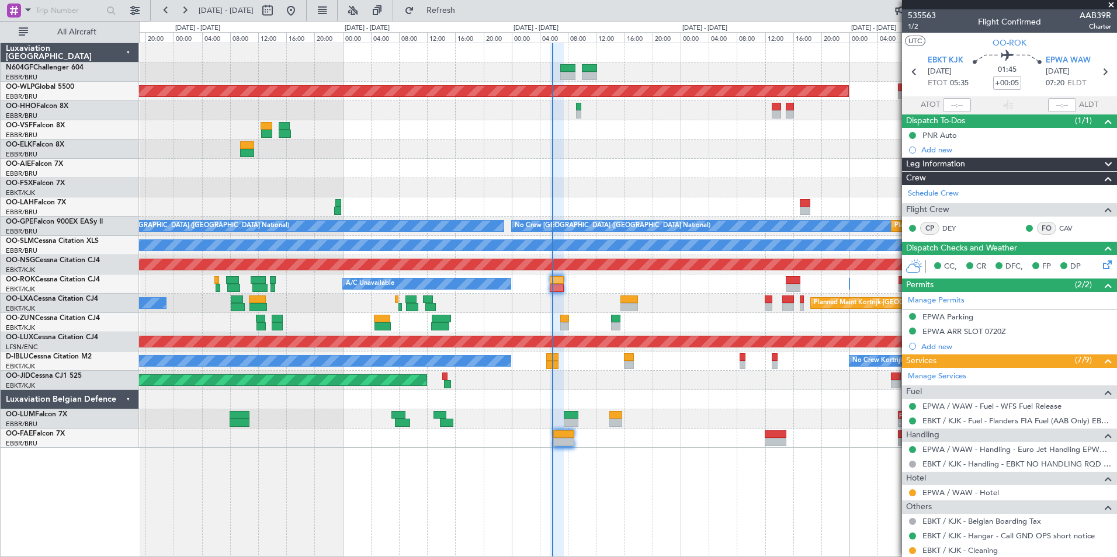
scroll to position [182, 0]
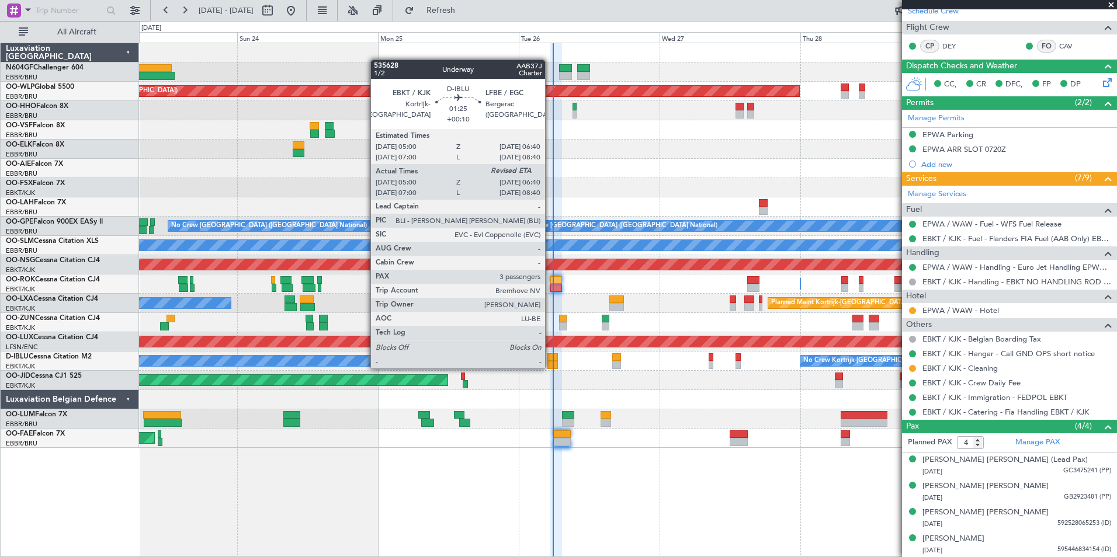
click at [550, 367] on div at bounding box center [552, 365] width 10 height 8
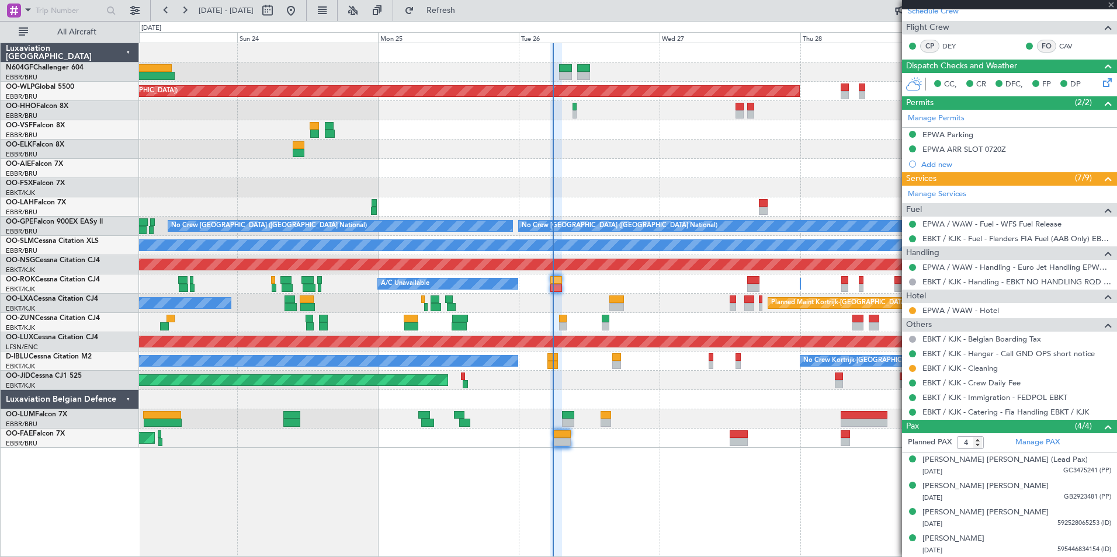
type input "+00:10"
type input "05:10"
type input "3"
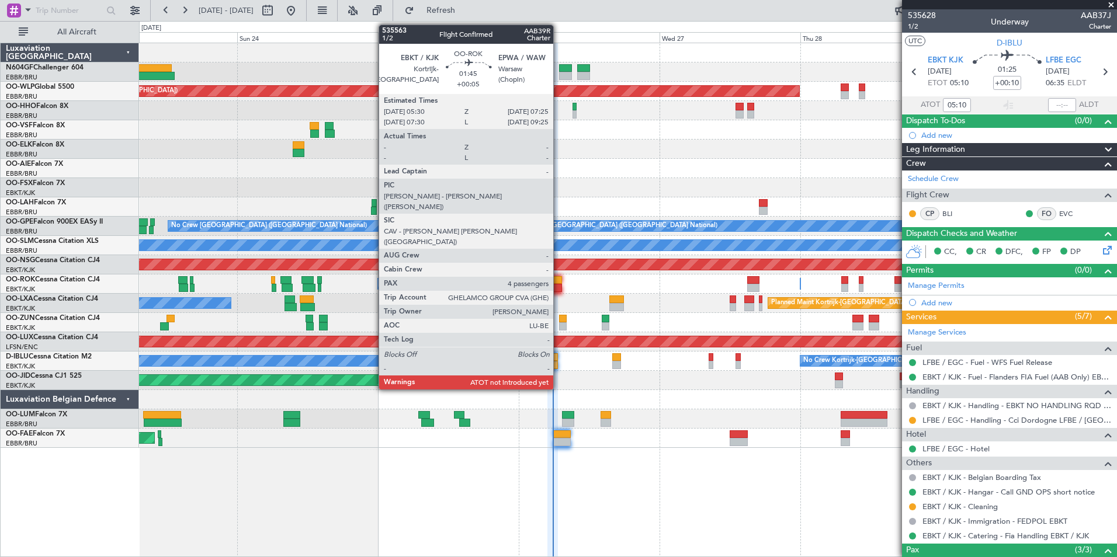
click at [558, 287] on div at bounding box center [556, 288] width 12 height 8
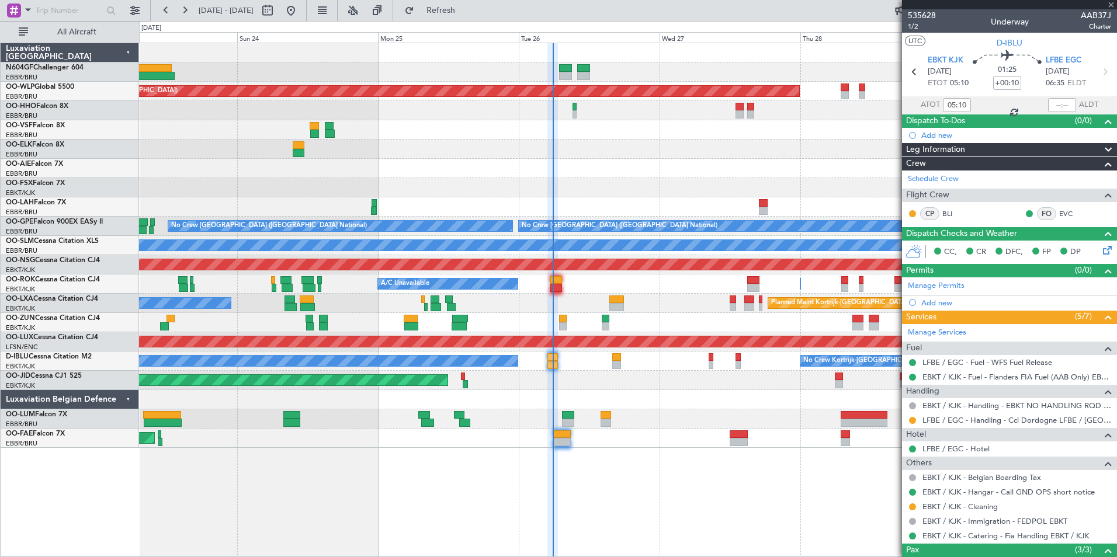
type input "+00:05"
type input "4"
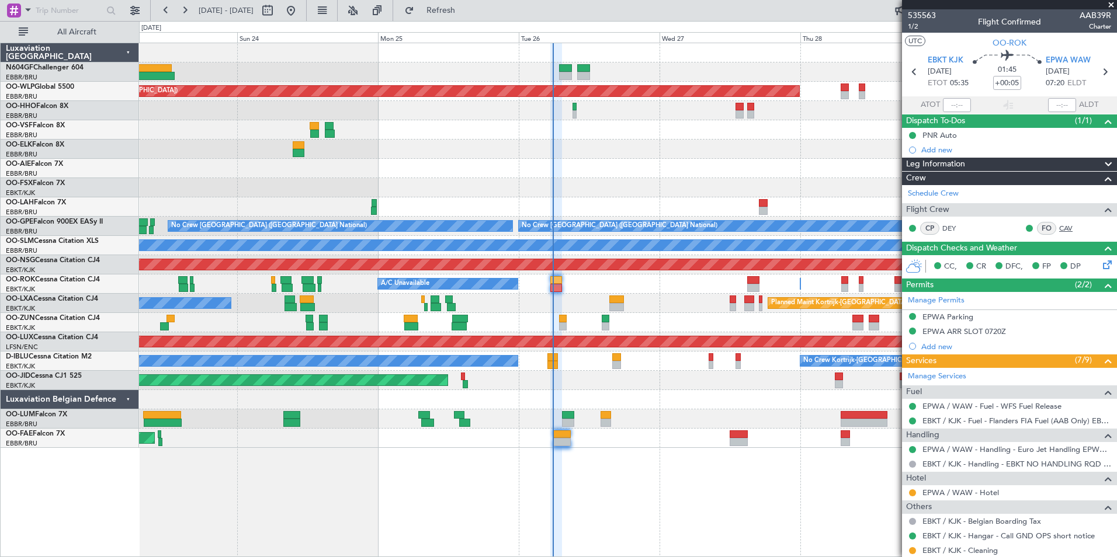
click at [1059, 227] on link "CAV" at bounding box center [1072, 228] width 26 height 11
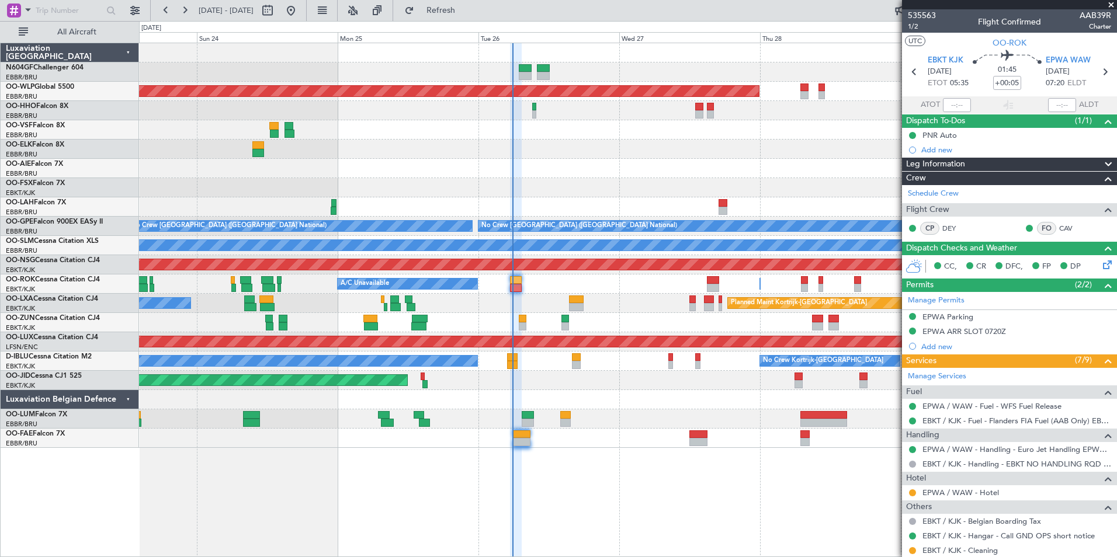
click at [364, 166] on div at bounding box center [627, 168] width 977 height 19
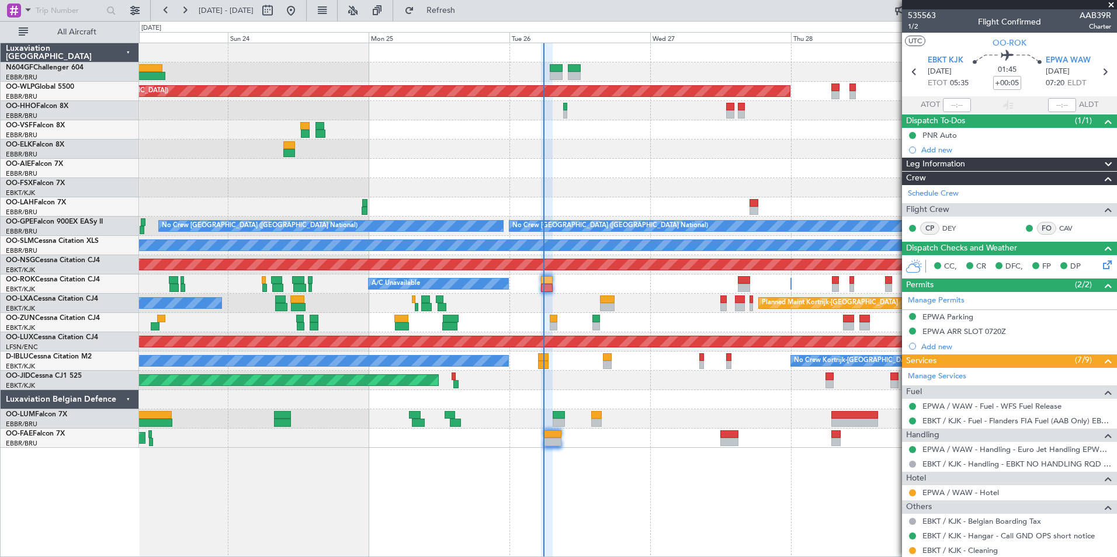
click at [565, 292] on div "Planned Maint Berlin (Brandenburg) - - LIEO 10:00 Z KTEB 19:15 Z Planned Maint …" at bounding box center [627, 245] width 977 height 405
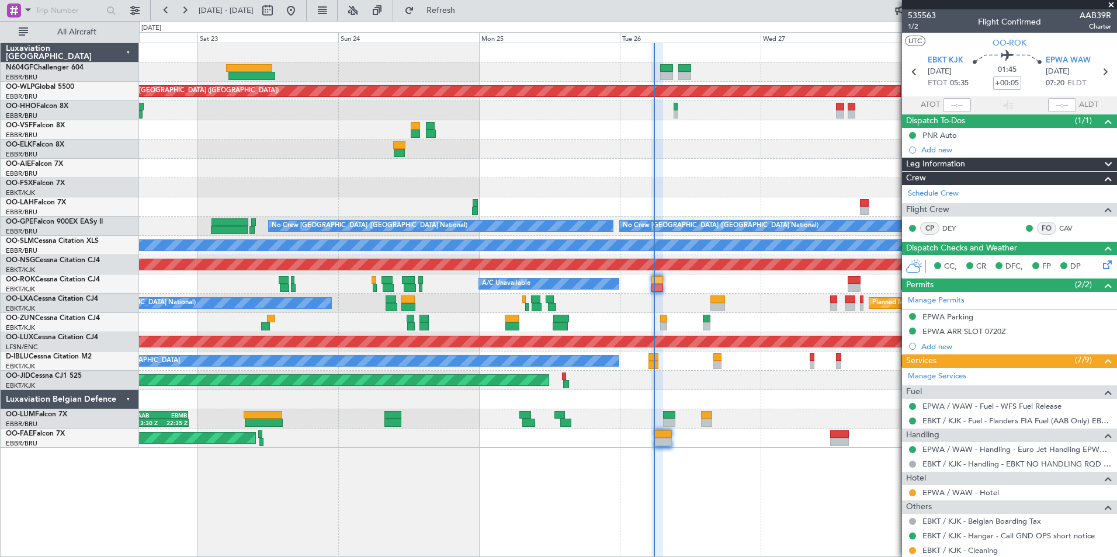
click at [739, 386] on div "Planned Maint Berlin (Brandenburg) No Crew Brussels (Brussels National) No Crew…" at bounding box center [627, 245] width 977 height 405
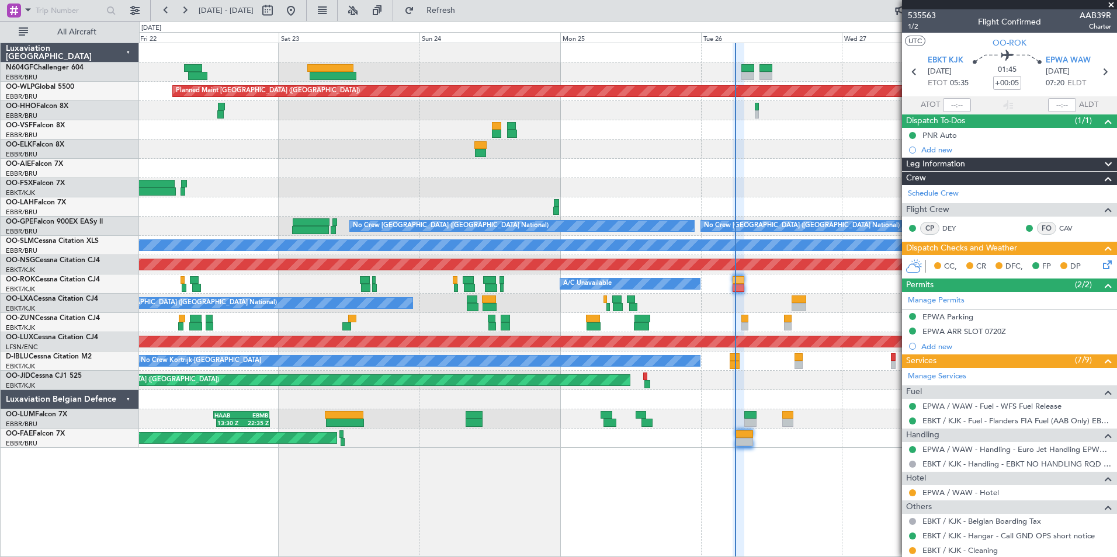
click at [822, 384] on div "Planned Maint [GEOGRAPHIC_DATA] ([GEOGRAPHIC_DATA])" at bounding box center [627, 380] width 977 height 19
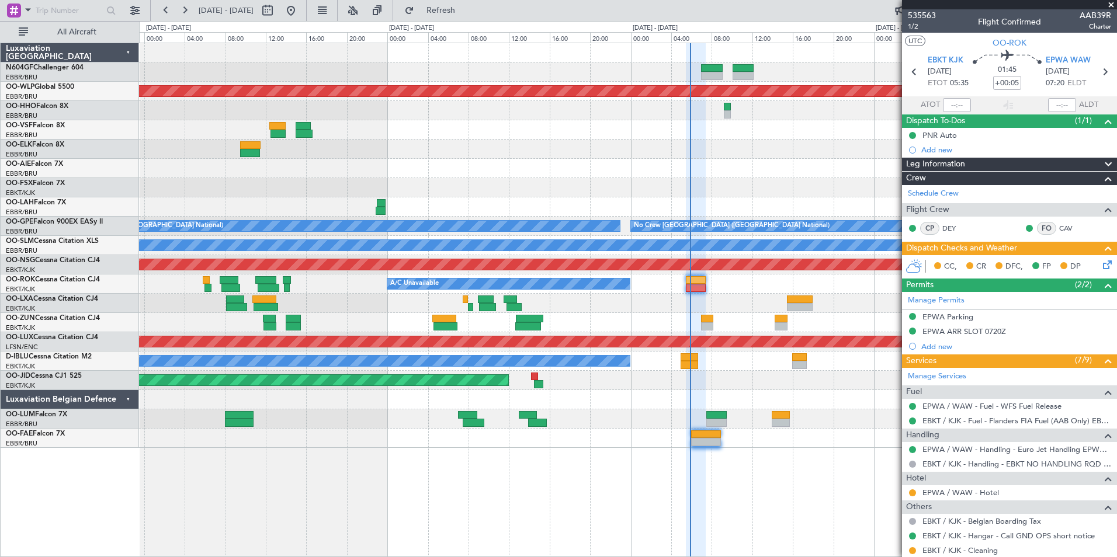
click at [721, 289] on div "05:25 Z 13:20 Z LGSA 05:00 Z FZQA 12:50 Z Planned Maint Berlin (Brandenburg) No…" at bounding box center [627, 245] width 977 height 405
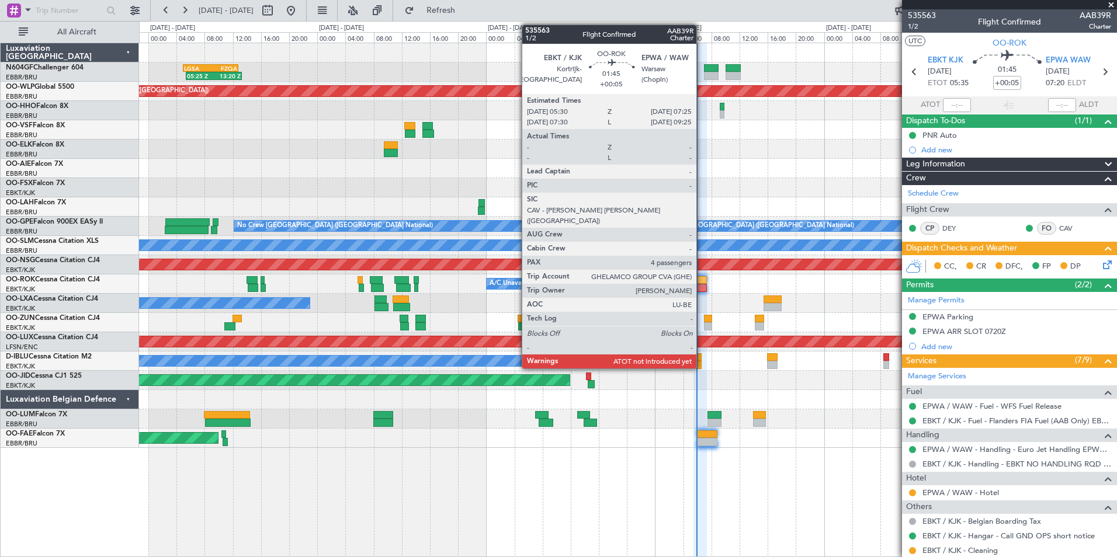
click at [702, 287] on div at bounding box center [700, 288] width 14 height 8
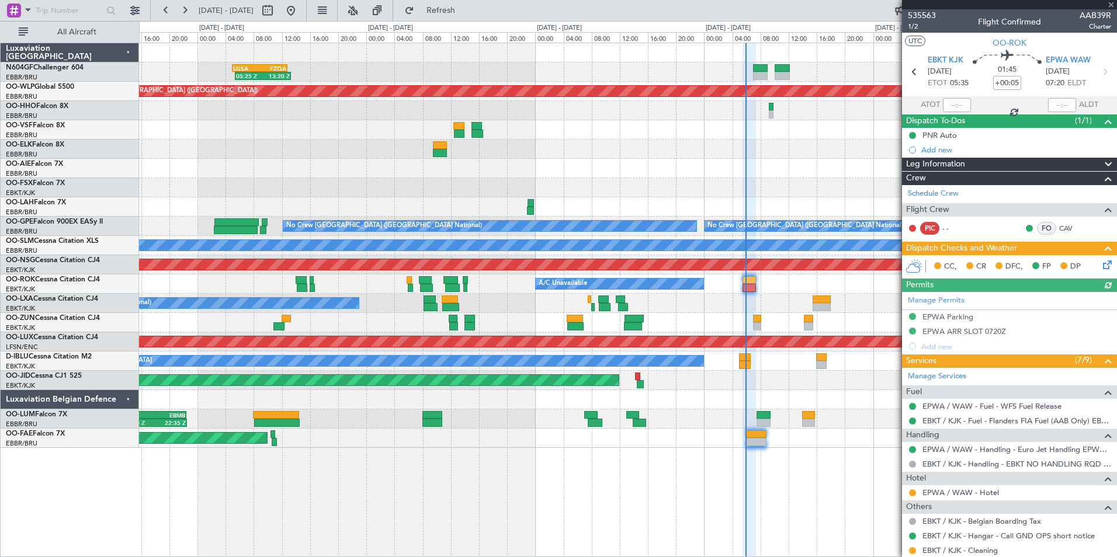
click at [766, 298] on div "05:25 Z 13:20 Z LGSA 05:00 Z FZQA 12:50 Z Planned Maint Berlin (Brandenburg) FC…" at bounding box center [627, 245] width 977 height 405
click at [715, 304] on div "Planned Maint Kortrijk-[GEOGRAPHIC_DATA] A/C Unavailable [GEOGRAPHIC_DATA] ([GE…" at bounding box center [627, 303] width 977 height 19
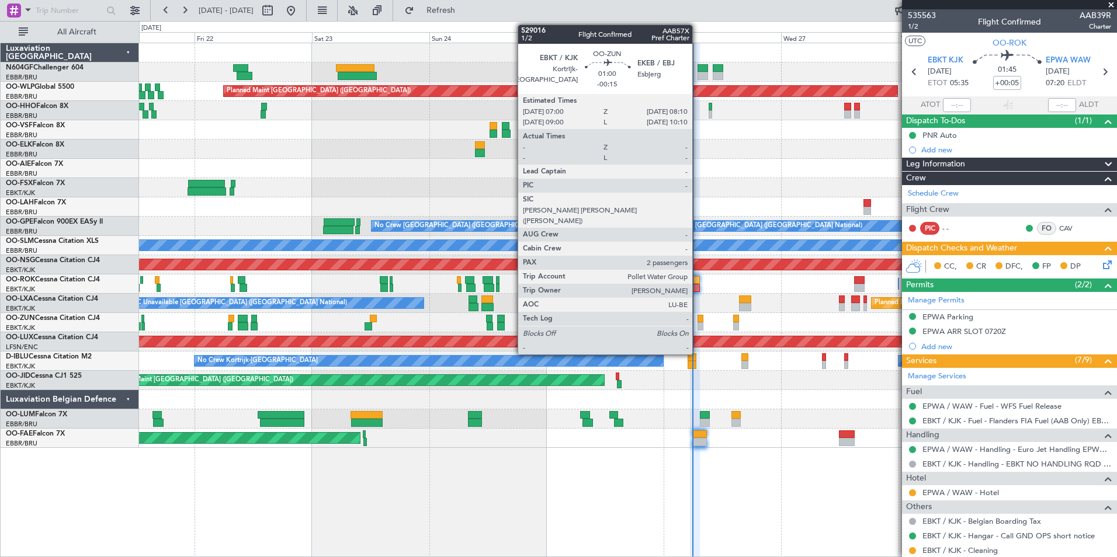
click at [697, 321] on div at bounding box center [700, 319] width 6 height 8
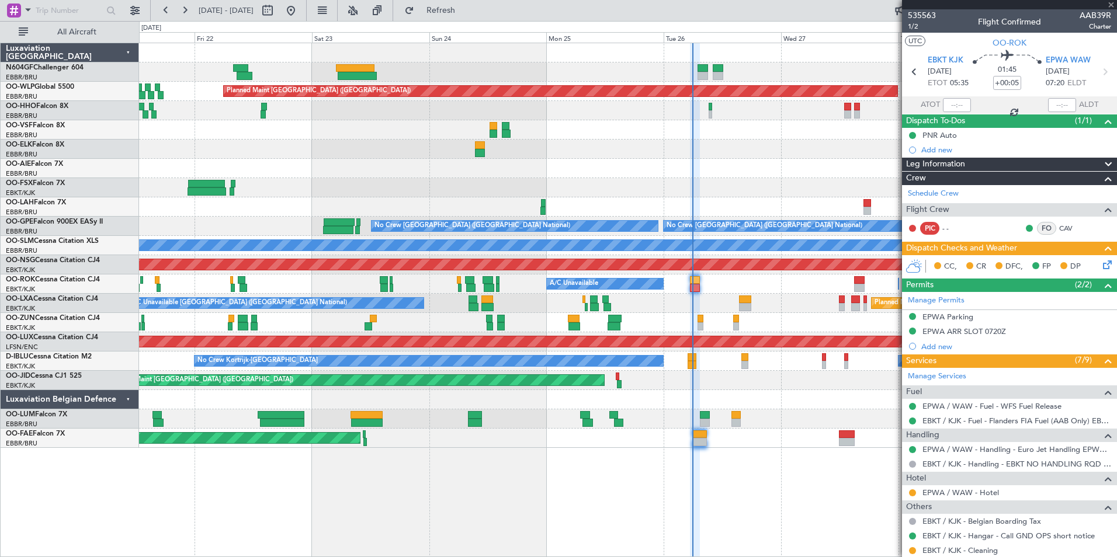
type input "-00:15"
type input "2"
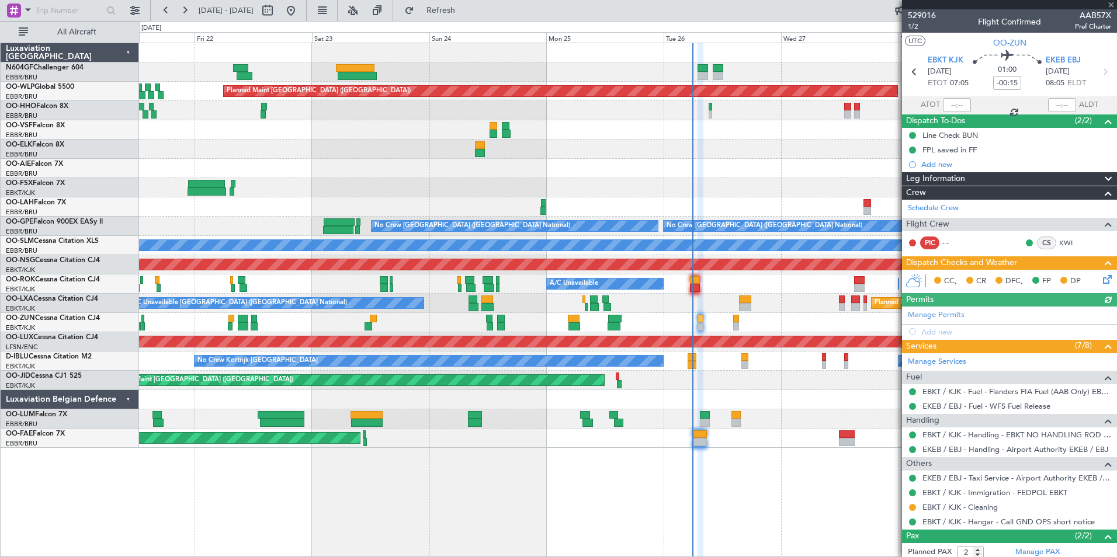
click at [793, 391] on div at bounding box center [627, 399] width 977 height 19
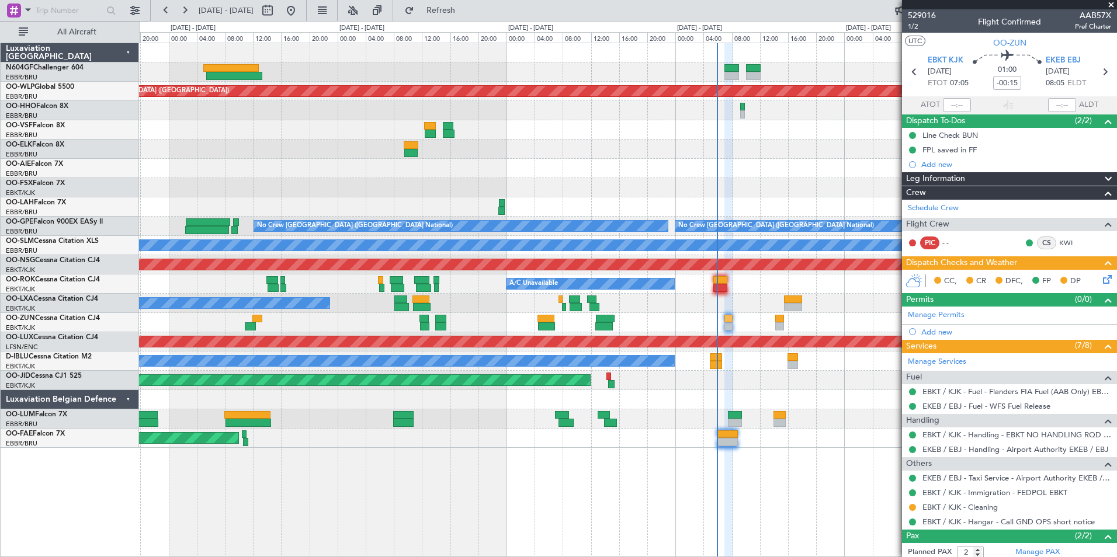
click at [706, 279] on div "Owner [GEOGRAPHIC_DATA]-[GEOGRAPHIC_DATA] A/C Unavailable" at bounding box center [627, 284] width 977 height 19
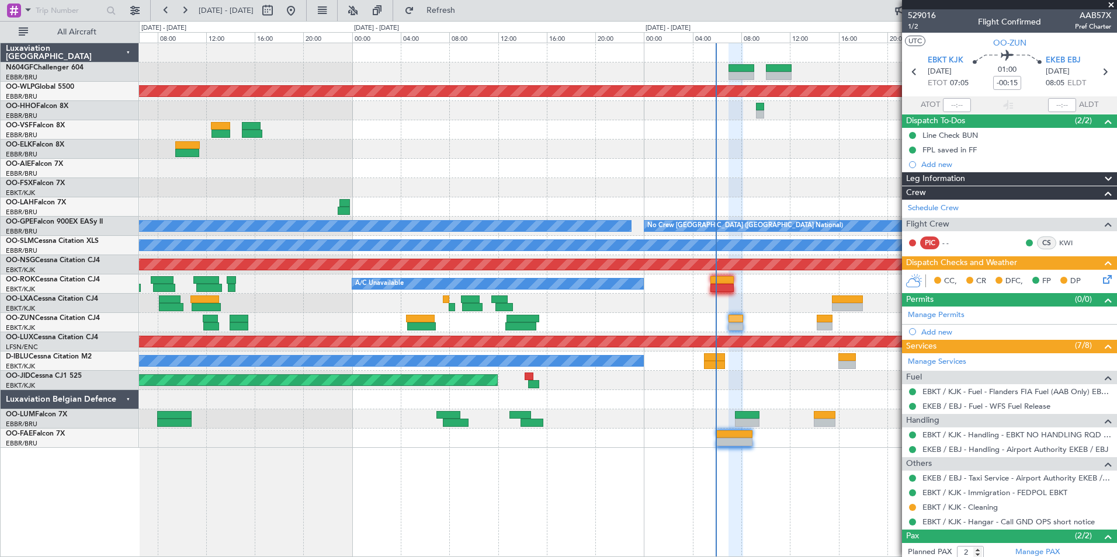
click at [672, 391] on div at bounding box center [627, 399] width 977 height 19
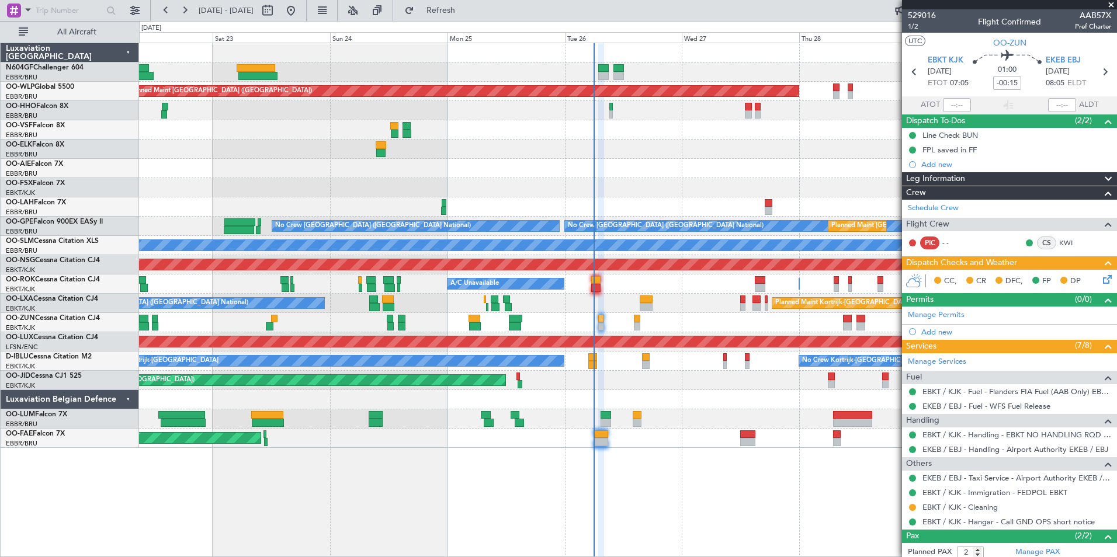
click at [681, 315] on div "Planned Maint Berlin (Brandenburg) Planned Maint London (Farnborough) Planned M…" at bounding box center [627, 245] width 977 height 405
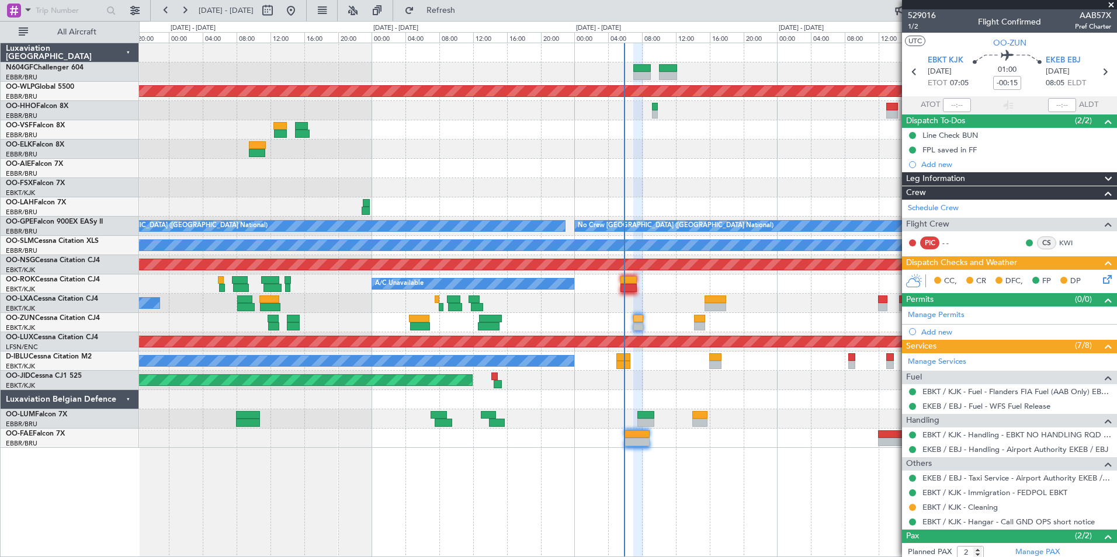
click at [619, 327] on div "Planned Maint Kortrijk-[GEOGRAPHIC_DATA]" at bounding box center [627, 322] width 977 height 19
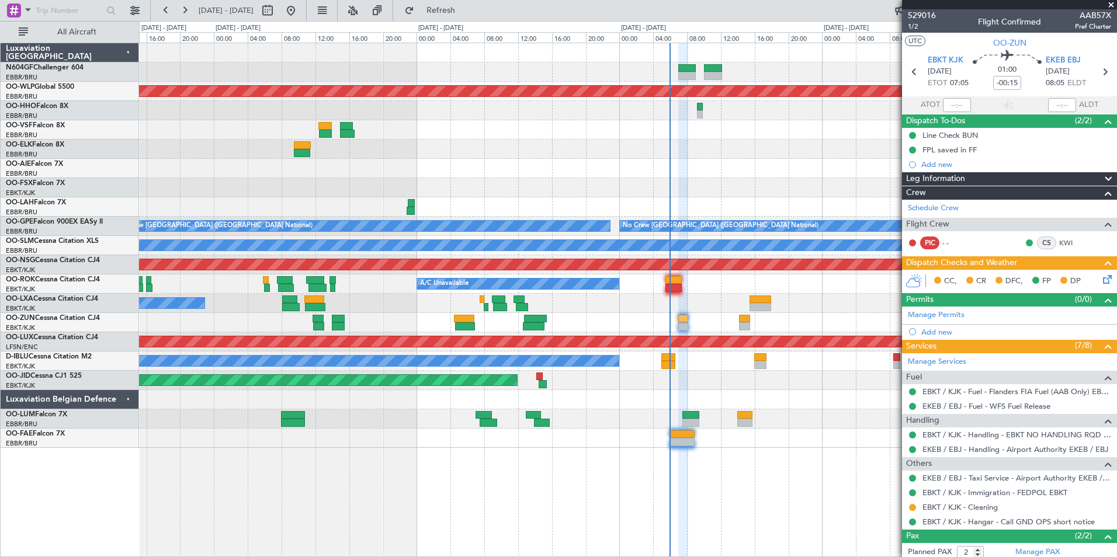
click at [743, 487] on div "05:25 Z 13:20 Z LGSA 05:00 Z FZQA 12:50 Z Planned Maint Berlin (Brandenburg) No…" at bounding box center [628, 300] width 978 height 515
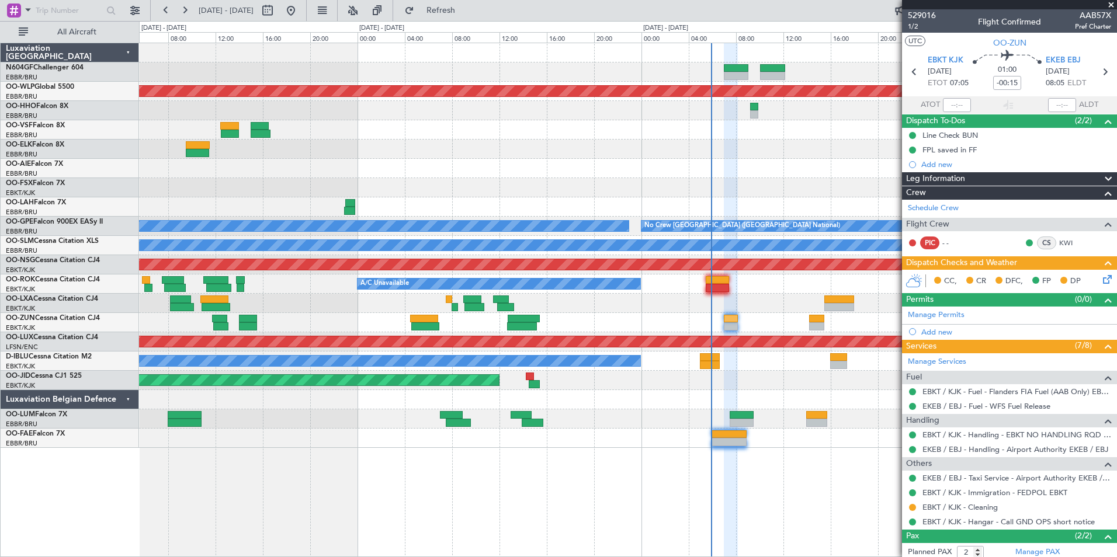
click at [725, 503] on div at bounding box center [731, 300] width 14 height 515
click at [606, 350] on div "05:25 Z 13:20 Z LGSA 05:00 Z FZQA 12:50 Z Planned Maint Berlin (Brandenburg) No…" at bounding box center [627, 245] width 977 height 405
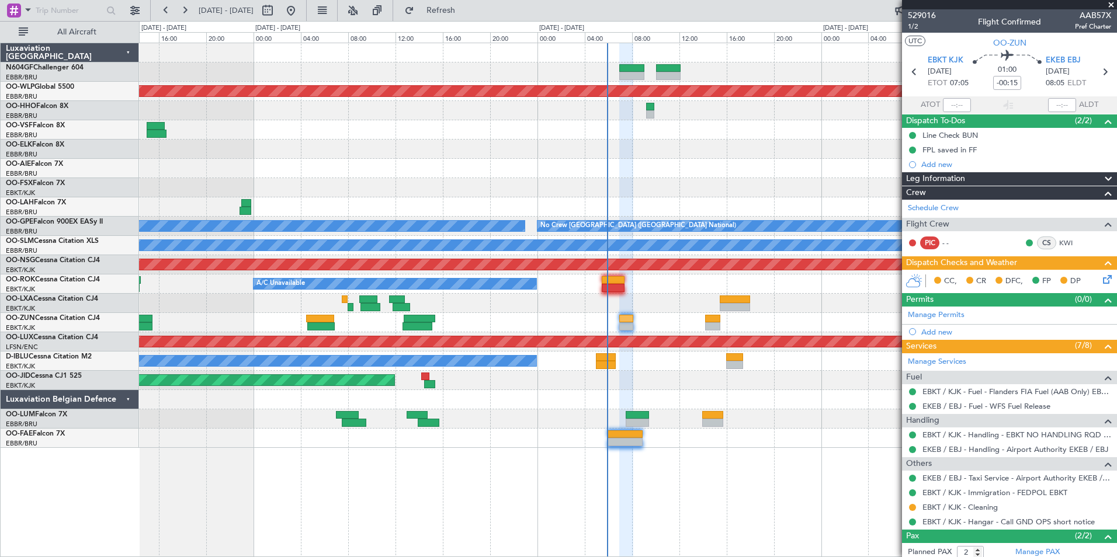
click at [616, 299] on div "Planned Maint Kortrijk-[GEOGRAPHIC_DATA] A/C Unavailable [GEOGRAPHIC_DATA] ([GE…" at bounding box center [627, 303] width 977 height 19
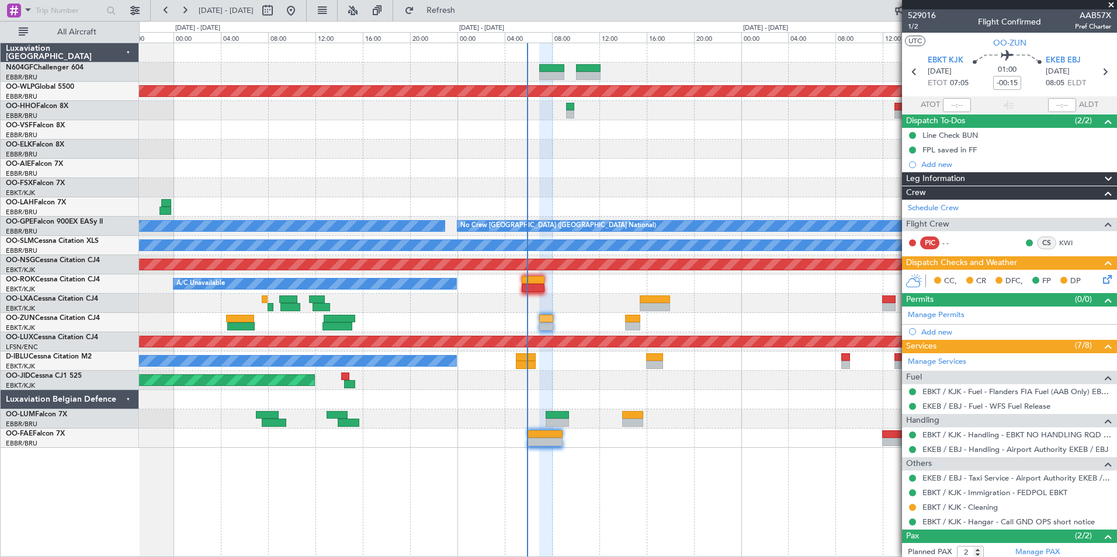
click at [512, 287] on div "A/C Unavailable Owner [GEOGRAPHIC_DATA]-[GEOGRAPHIC_DATA]" at bounding box center [627, 284] width 977 height 19
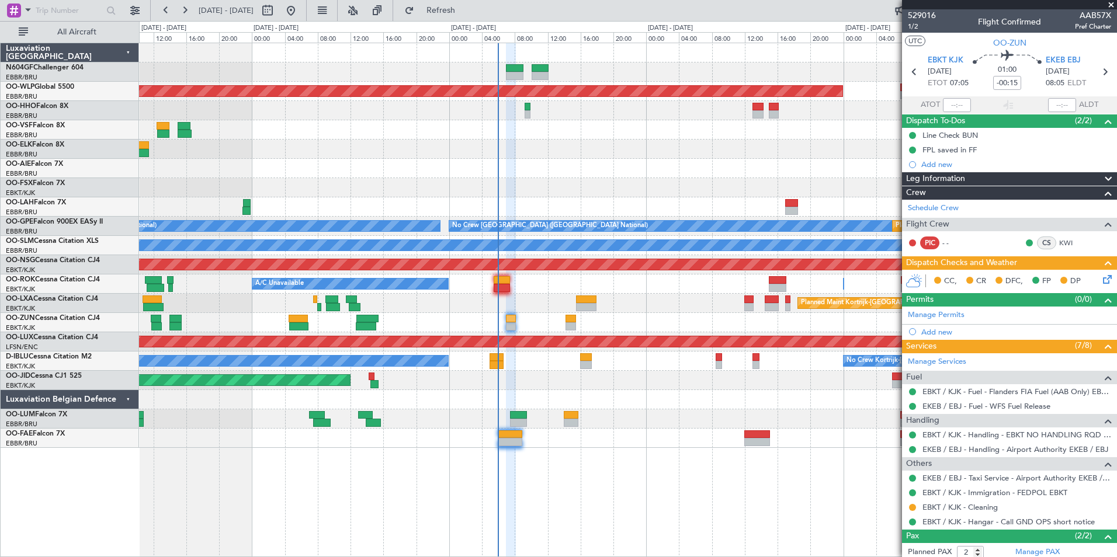
click at [459, 314] on div "Planned Maint Kortrijk-[GEOGRAPHIC_DATA]" at bounding box center [627, 322] width 977 height 19
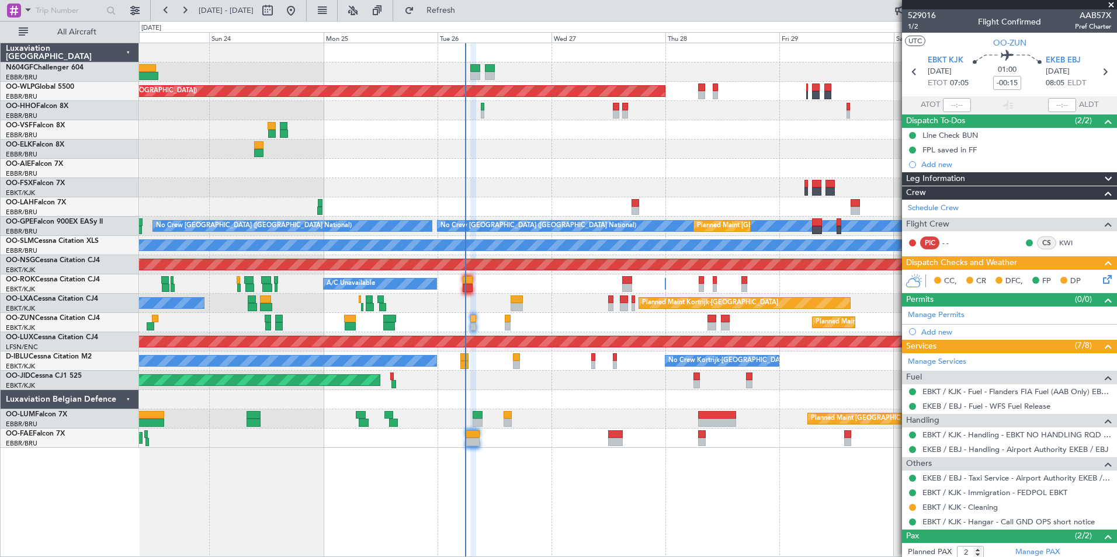
click at [445, 316] on div "Planned Maint Kortrijk-[GEOGRAPHIC_DATA]" at bounding box center [627, 322] width 977 height 19
click at [436, 316] on div "Planned Maint Berlin (Brandenburg) Planned Maint London (Farnborough) Planned M…" at bounding box center [627, 245] width 977 height 405
click at [436, 316] on div "Planned Maint Kortrijk-[GEOGRAPHIC_DATA]" at bounding box center [627, 322] width 977 height 19
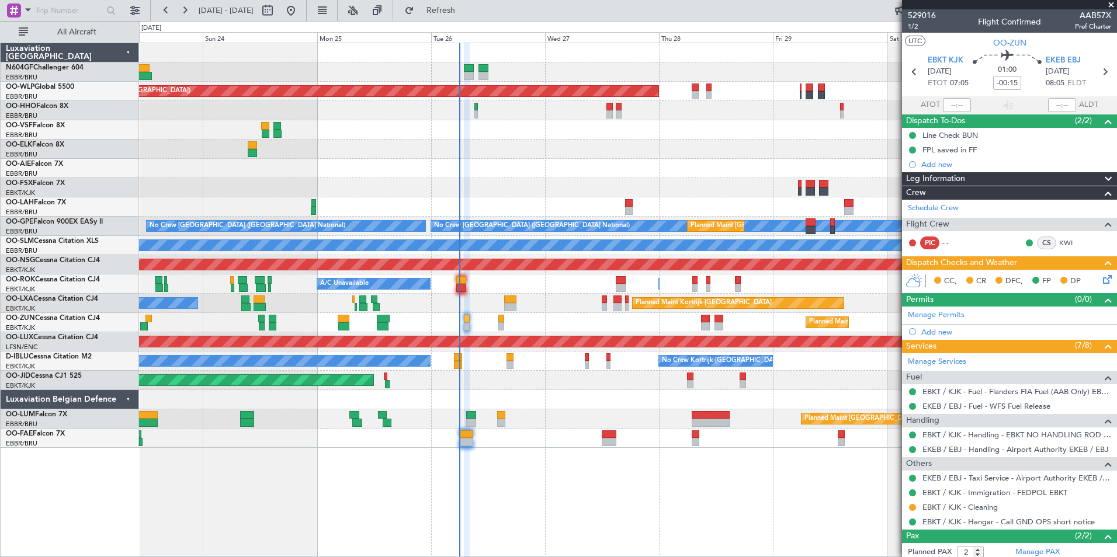
click at [435, 315] on div "Planned Maint Kortrijk-[GEOGRAPHIC_DATA]" at bounding box center [627, 322] width 977 height 19
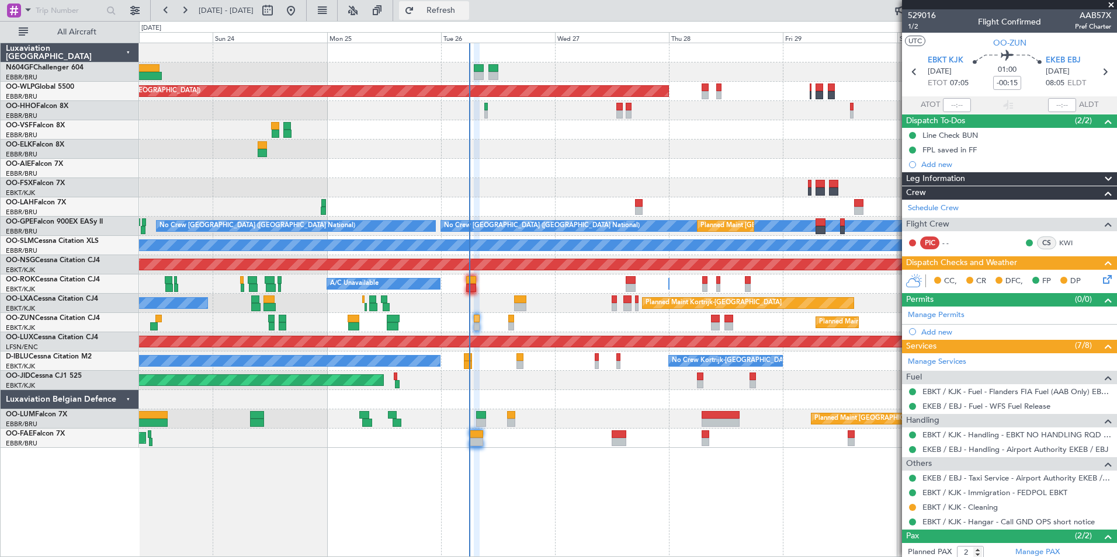
click at [466, 9] on span "Refresh" at bounding box center [440, 10] width 49 height 8
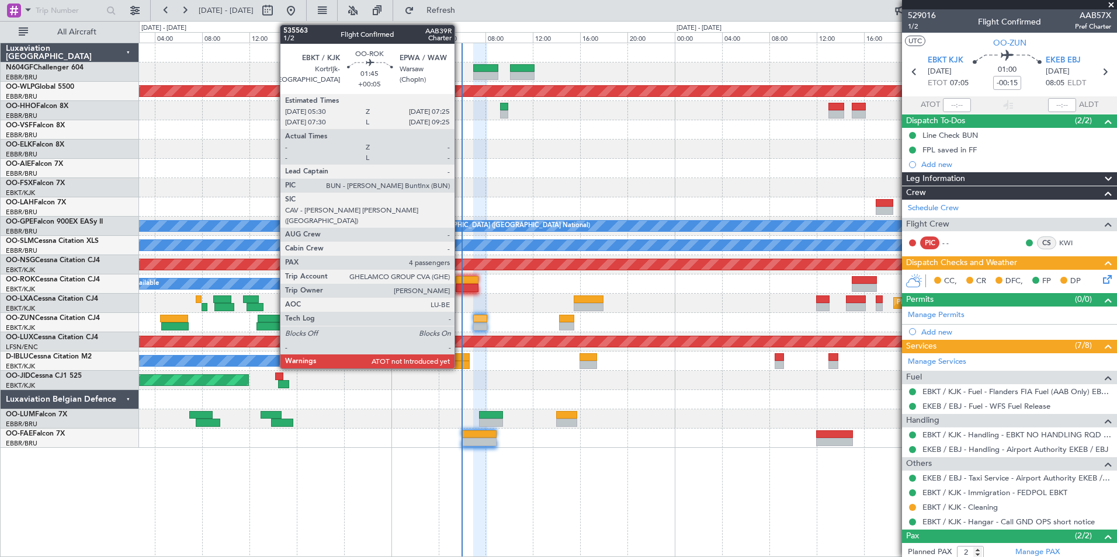
click at [460, 284] on div at bounding box center [467, 288] width 23 height 8
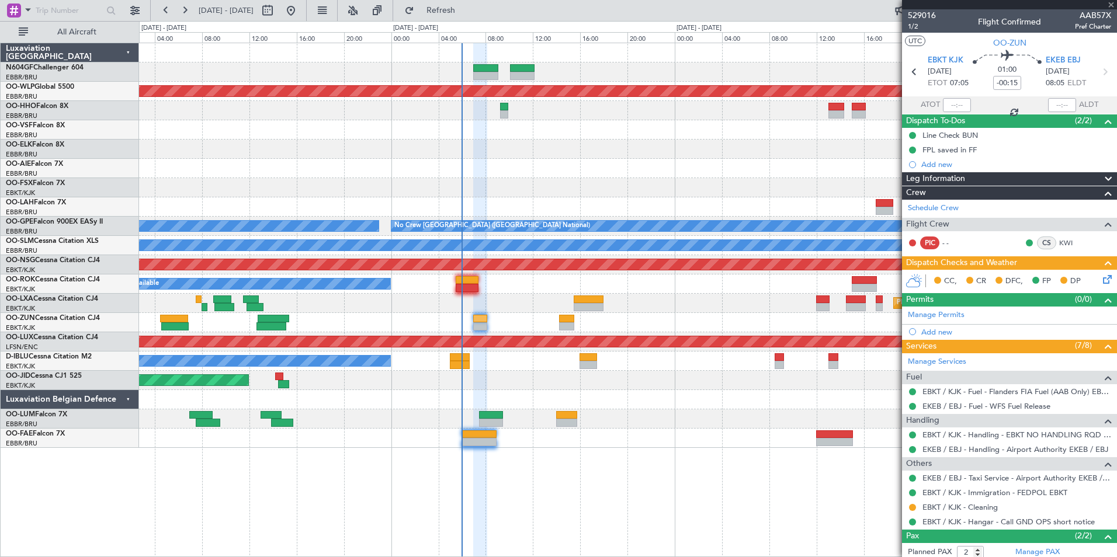
type input "+00:05"
type input "4"
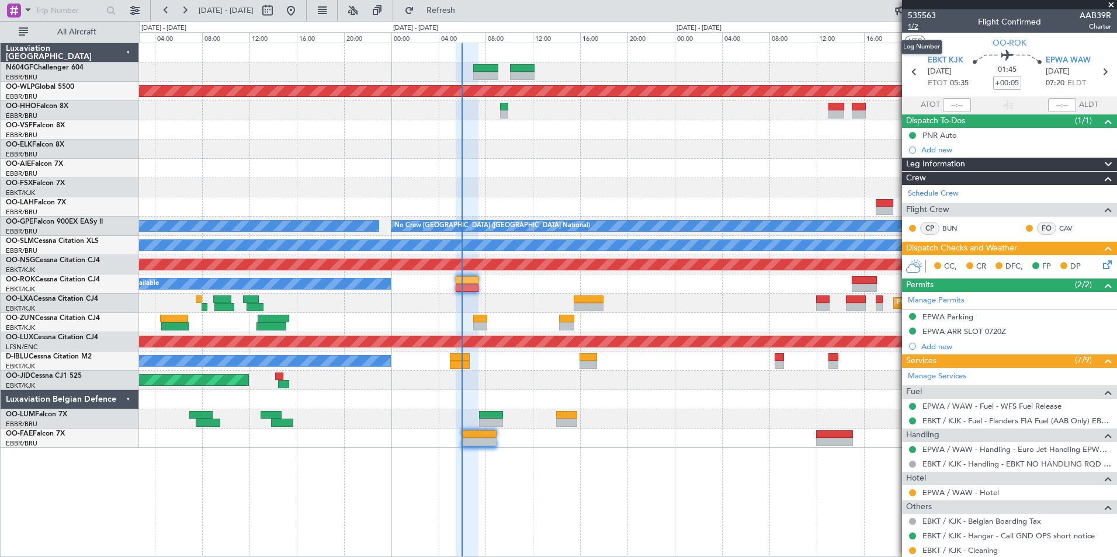
click at [921, 25] on span "1/2" at bounding box center [922, 27] width 28 height 10
click at [499, 169] on div at bounding box center [627, 168] width 977 height 19
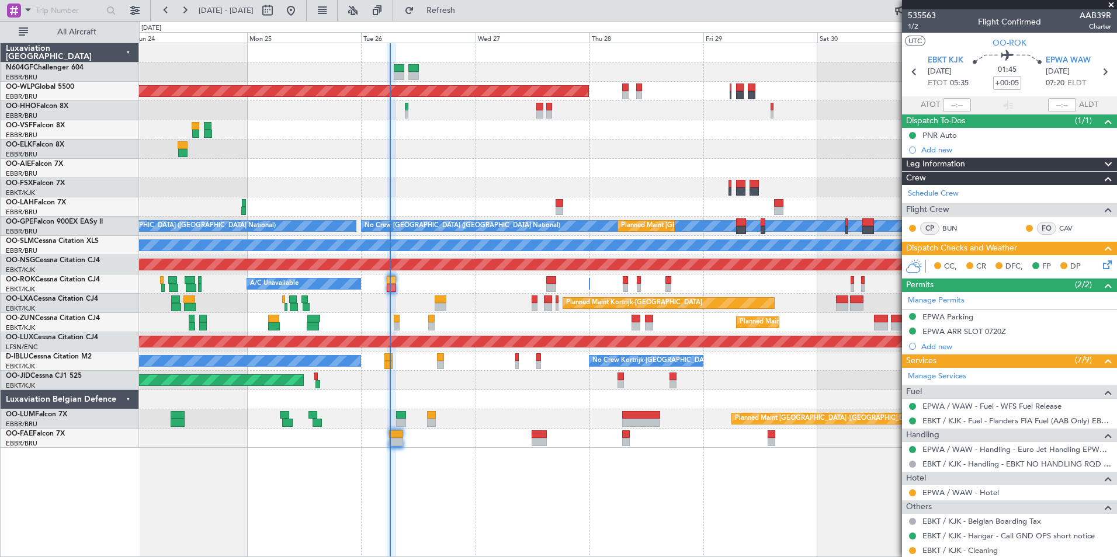
click at [428, 272] on div "Planned Maint [GEOGRAPHIC_DATA] ([GEOGRAPHIC_DATA]) Planned Maint [GEOGRAPHIC_D…" at bounding box center [627, 245] width 977 height 405
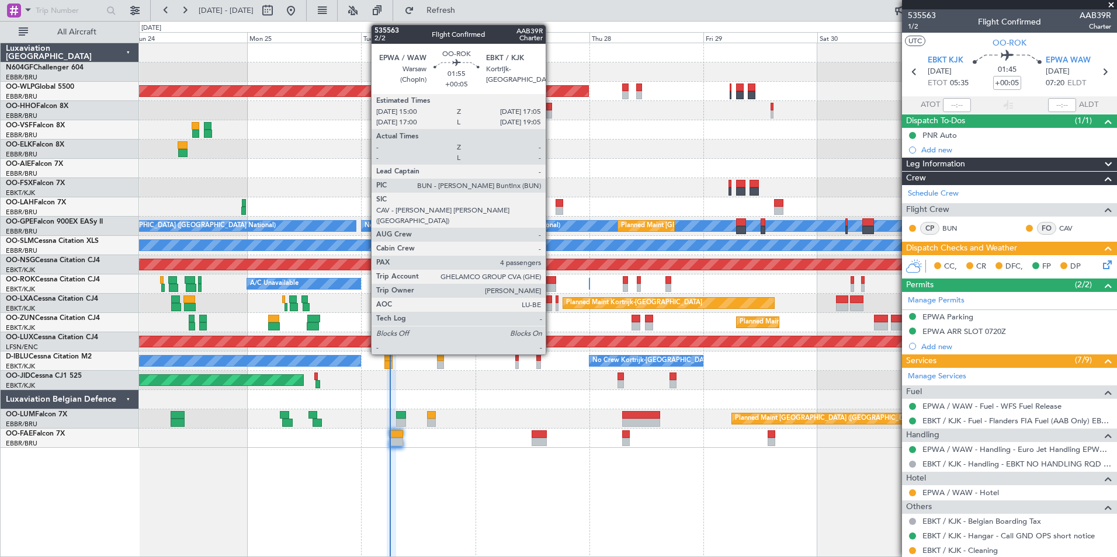
click at [551, 278] on div at bounding box center [551, 280] width 10 height 8
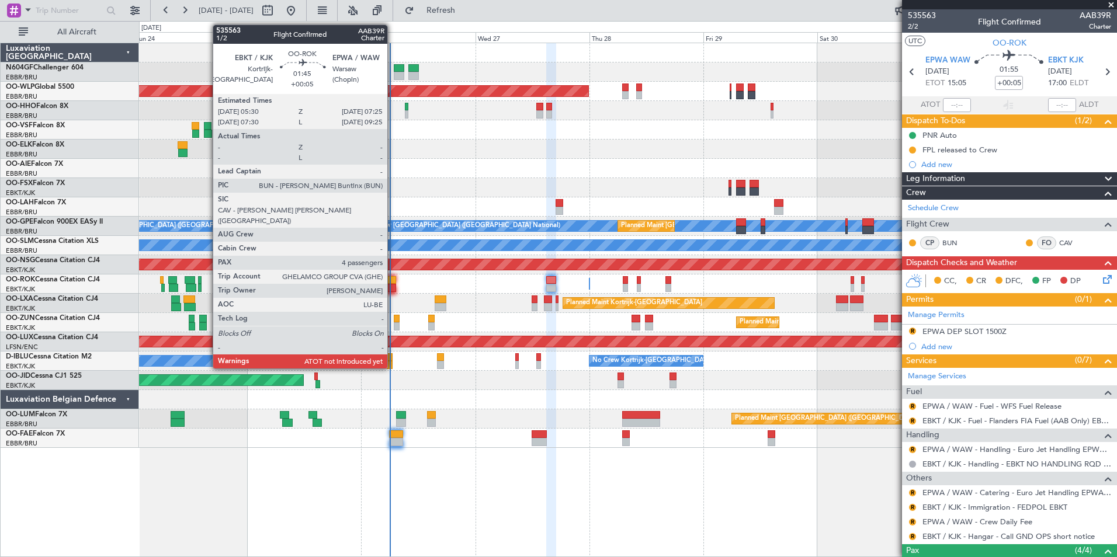
click at [393, 289] on div at bounding box center [391, 288] width 9 height 8
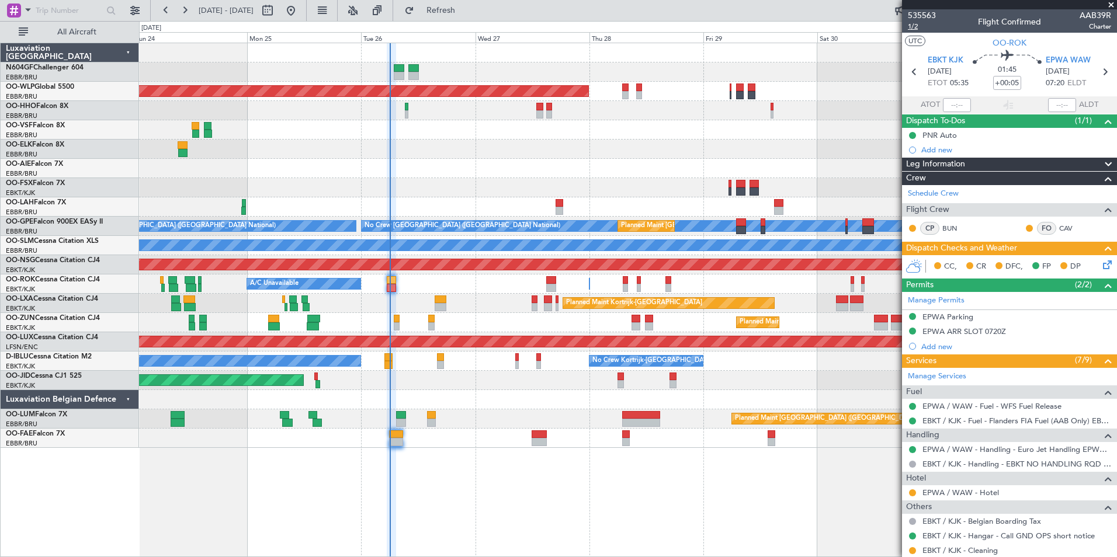
click at [910, 30] on span "1/2" at bounding box center [922, 27] width 28 height 10
click at [1101, 266] on icon at bounding box center [1105, 262] width 9 height 9
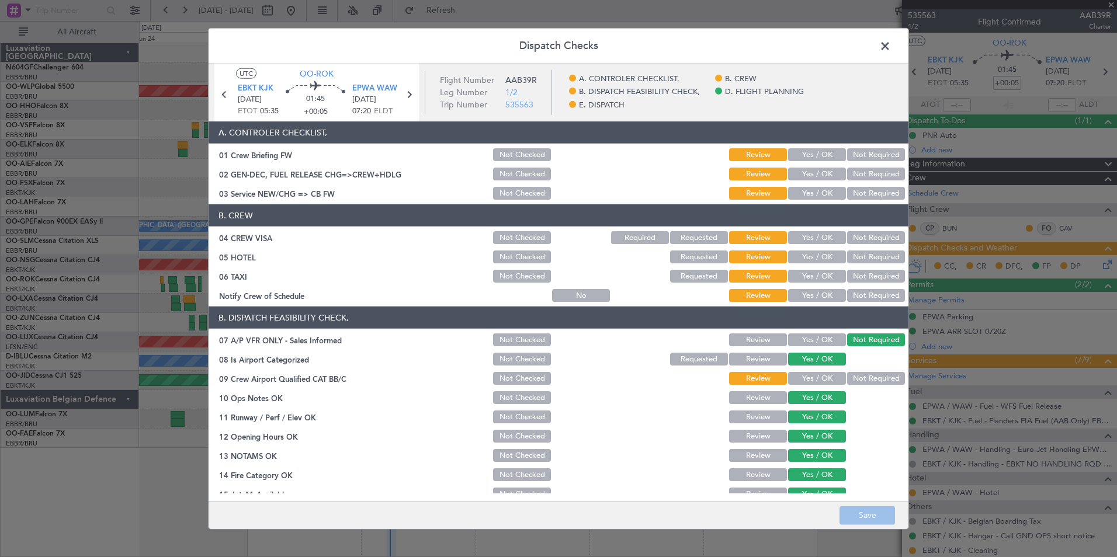
click at [815, 160] on button "Yes / OK" at bounding box center [817, 154] width 58 height 13
click at [815, 164] on section "A. CONTROLER CHECKLIST, 01 Crew Briefing FW Not Checked Review Yes / OK Not Req…" at bounding box center [559, 162] width 700 height 80
click at [815, 176] on button "Yes / OK" at bounding box center [817, 174] width 58 height 13
click at [814, 192] on button "Yes / OK" at bounding box center [817, 193] width 58 height 13
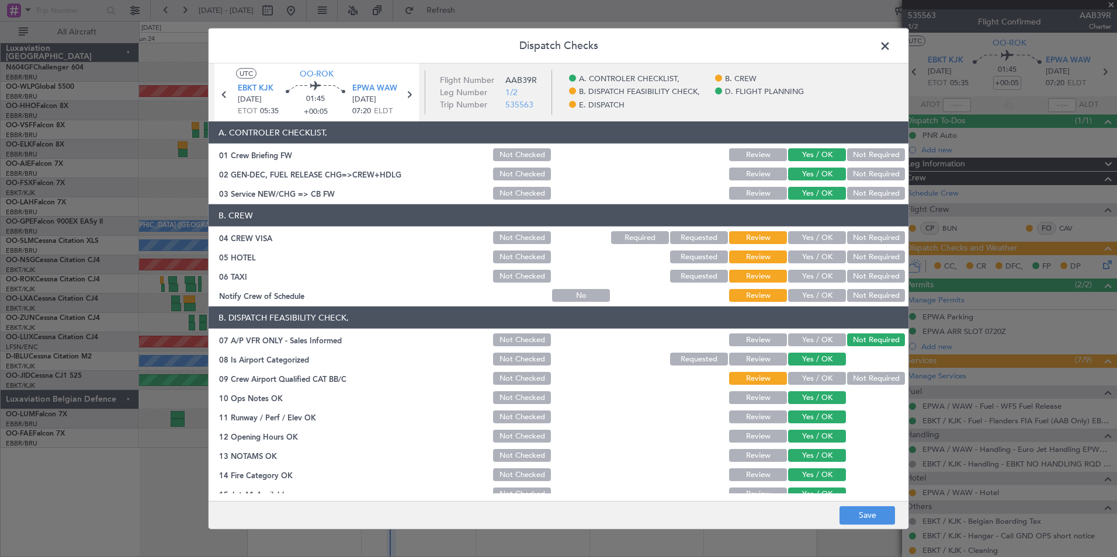
click at [855, 239] on button "Not Required" at bounding box center [876, 237] width 58 height 13
drag, startPoint x: 857, startPoint y: 255, endPoint x: 858, endPoint y: 264, distance: 9.4
click at [858, 256] on button "Not Required" at bounding box center [876, 257] width 58 height 13
click at [858, 275] on button "Not Required" at bounding box center [876, 276] width 58 height 13
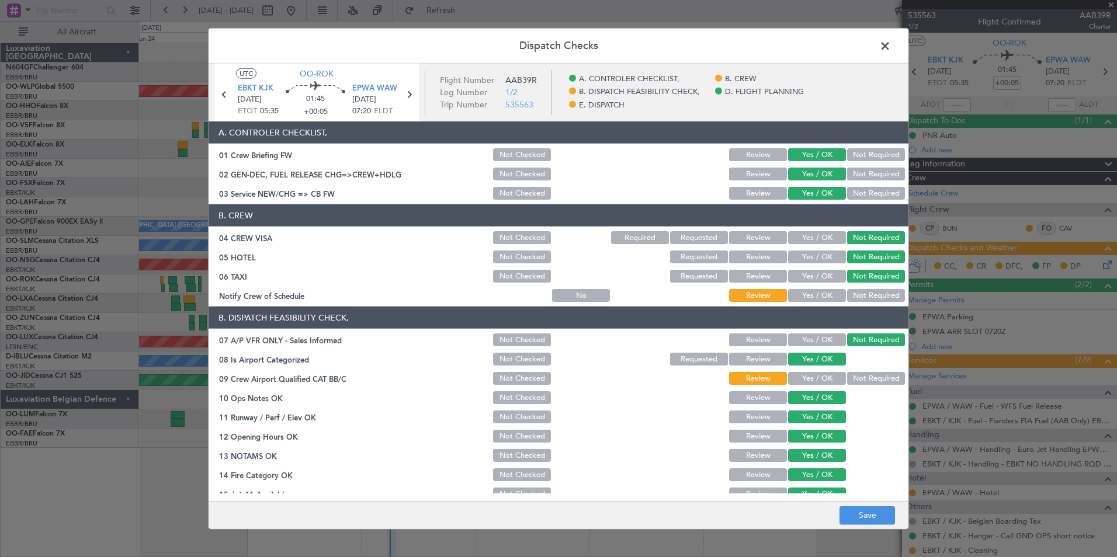
click at [824, 297] on button "Yes / OK" at bounding box center [817, 295] width 58 height 13
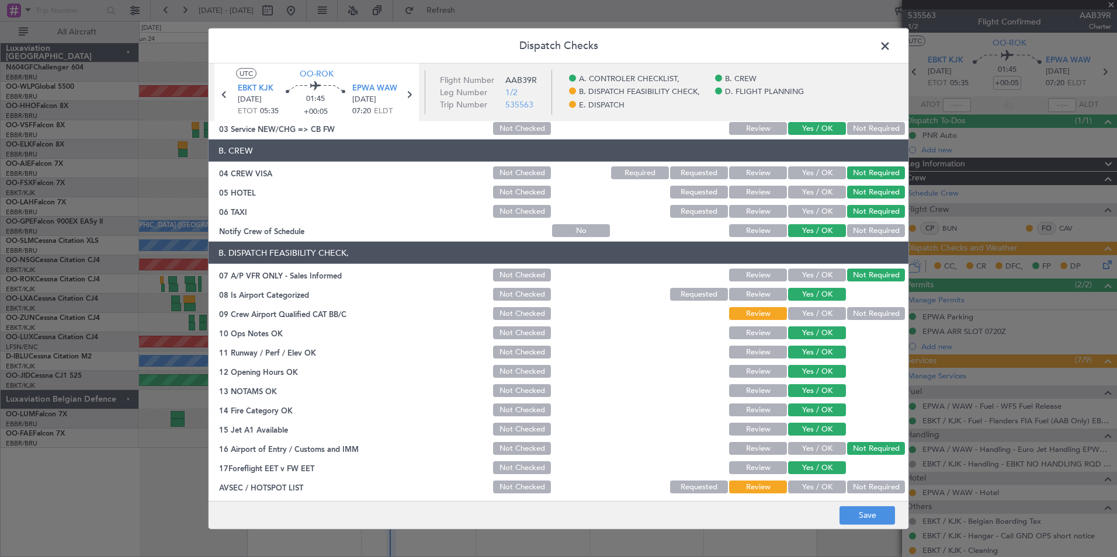
scroll to position [175, 0]
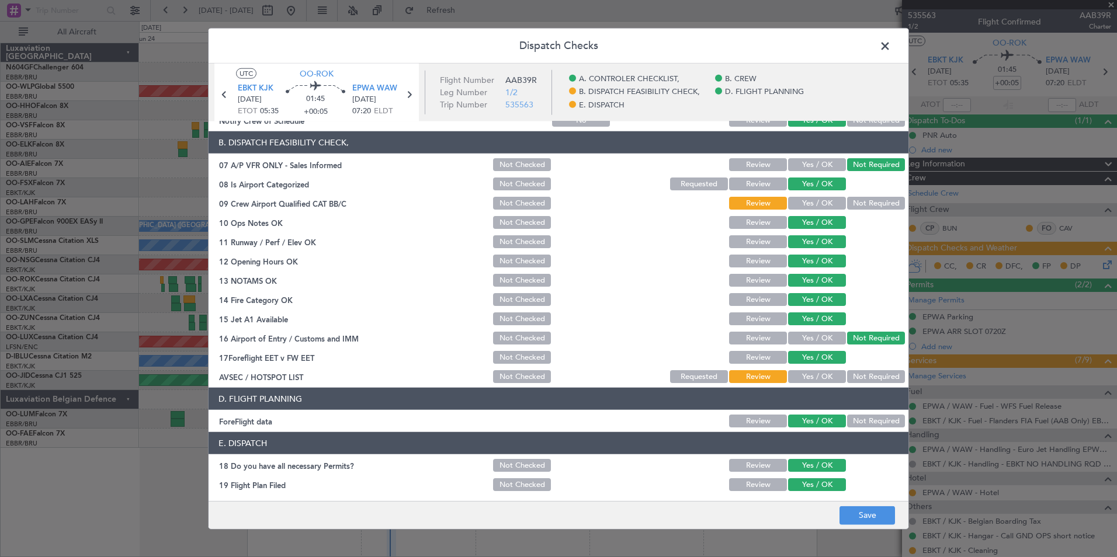
click at [853, 208] on button "Not Required" at bounding box center [876, 203] width 58 height 13
click at [822, 375] on button "Yes / OK" at bounding box center [817, 376] width 58 height 13
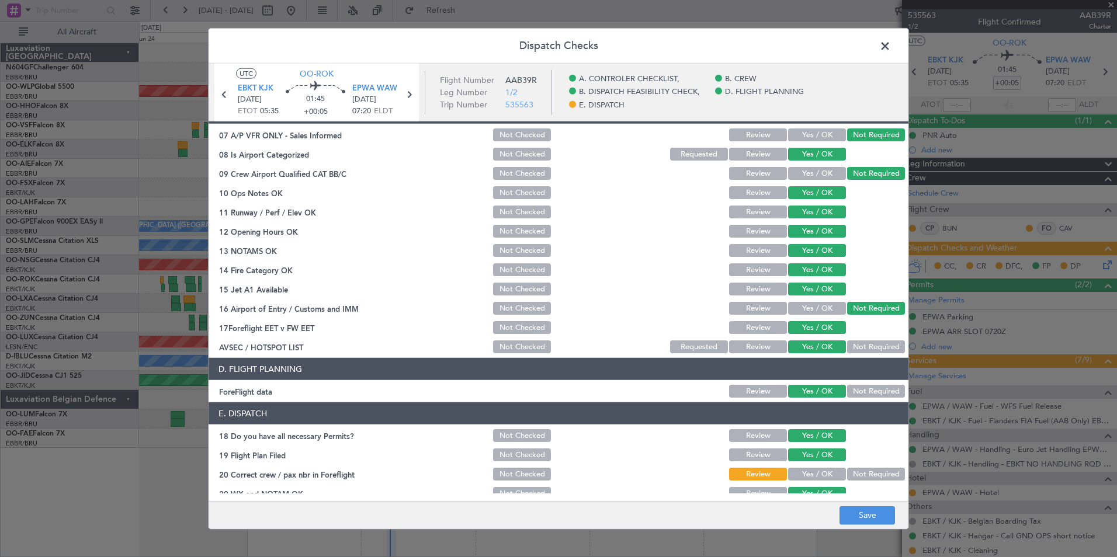
scroll to position [216, 0]
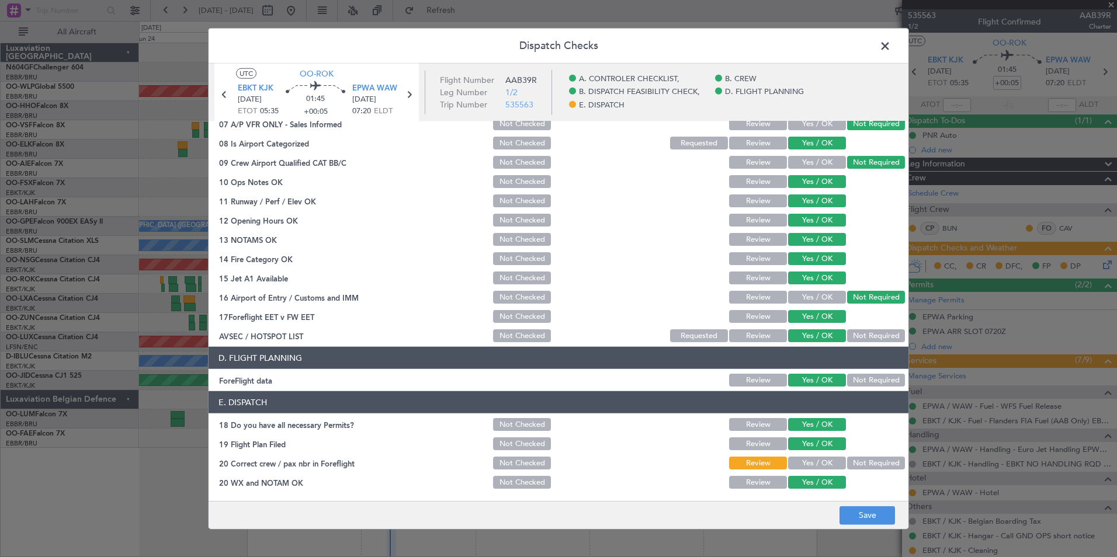
click at [801, 461] on button "Yes / OK" at bounding box center [817, 463] width 58 height 13
click at [860, 511] on button "Save" at bounding box center [866, 515] width 55 height 19
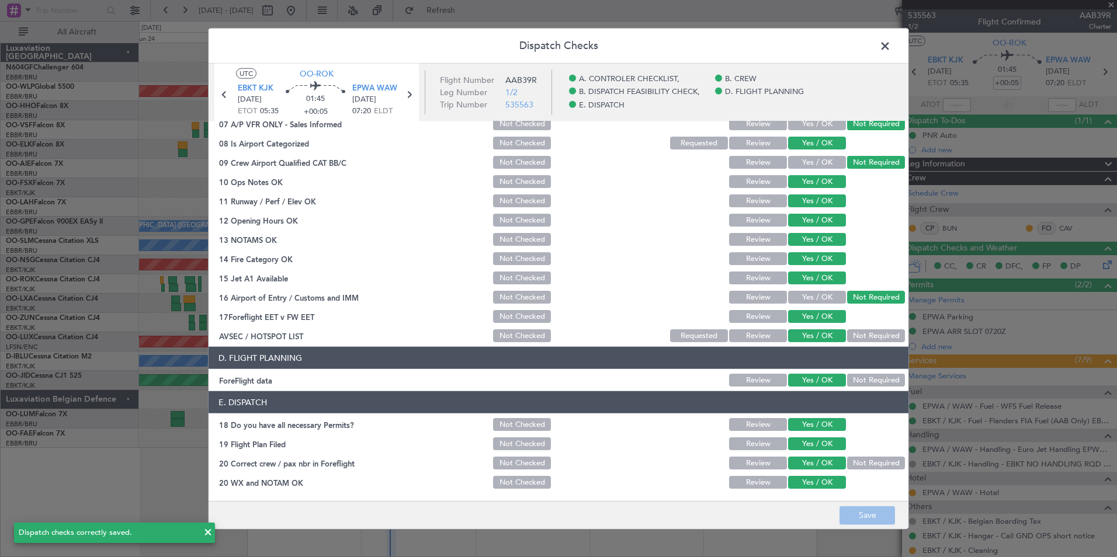
click at [891, 44] on span at bounding box center [891, 48] width 0 height 23
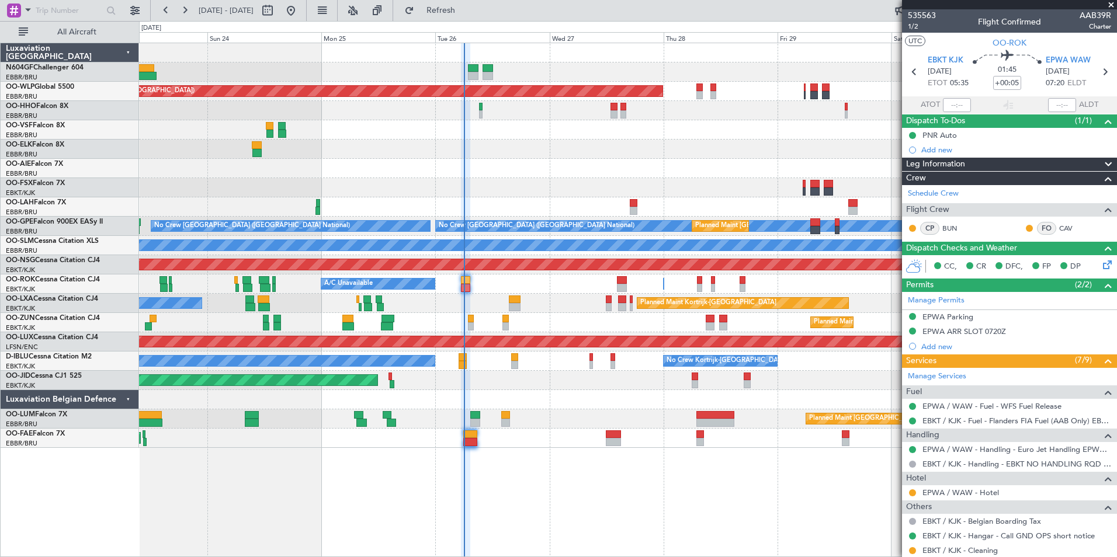
click at [532, 303] on div "Planned Maint Kortrijk-Wevelgem A/C Unavailable Brussels (Brussels National)" at bounding box center [627, 303] width 977 height 19
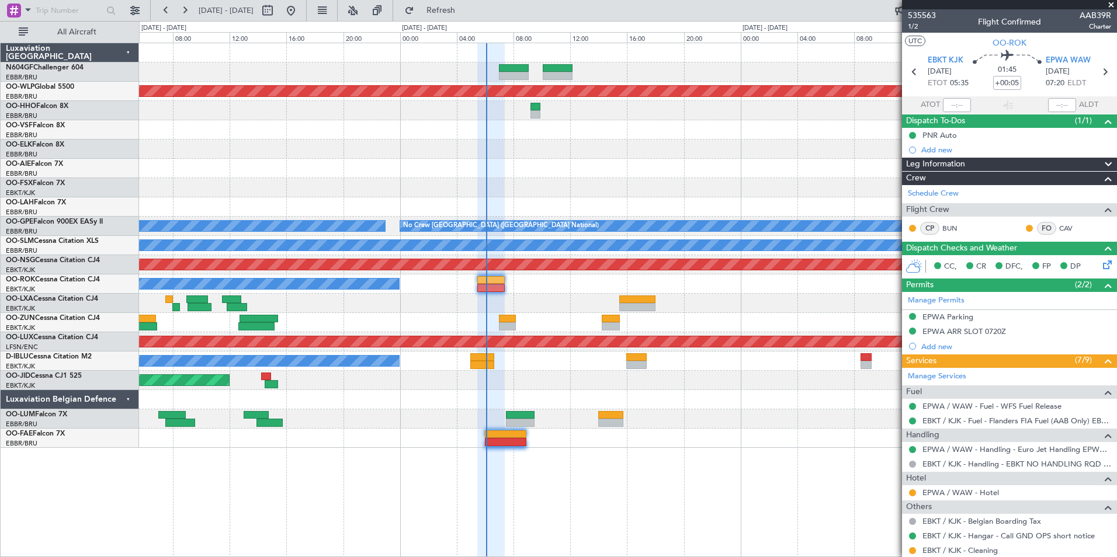
click at [546, 285] on div "A/C Unavailable Owner Kortrijk-Wevelgem" at bounding box center [627, 284] width 977 height 19
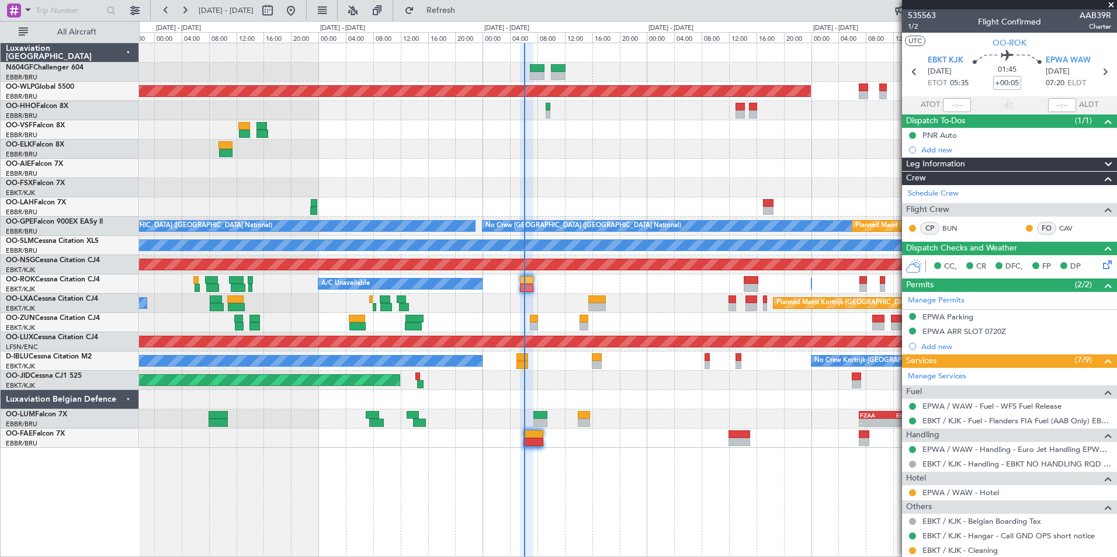
click at [583, 298] on div "Planned Maint Kortrijk-Wevelgem A/C Unavailable Brussels (Brussels National)" at bounding box center [627, 303] width 977 height 19
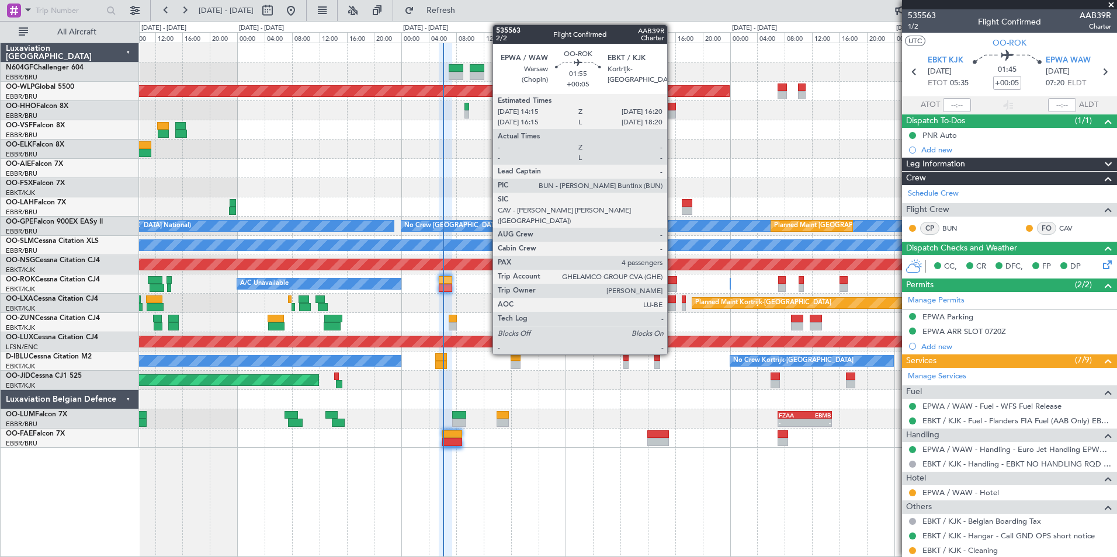
click at [672, 280] on div at bounding box center [669, 280] width 15 height 8
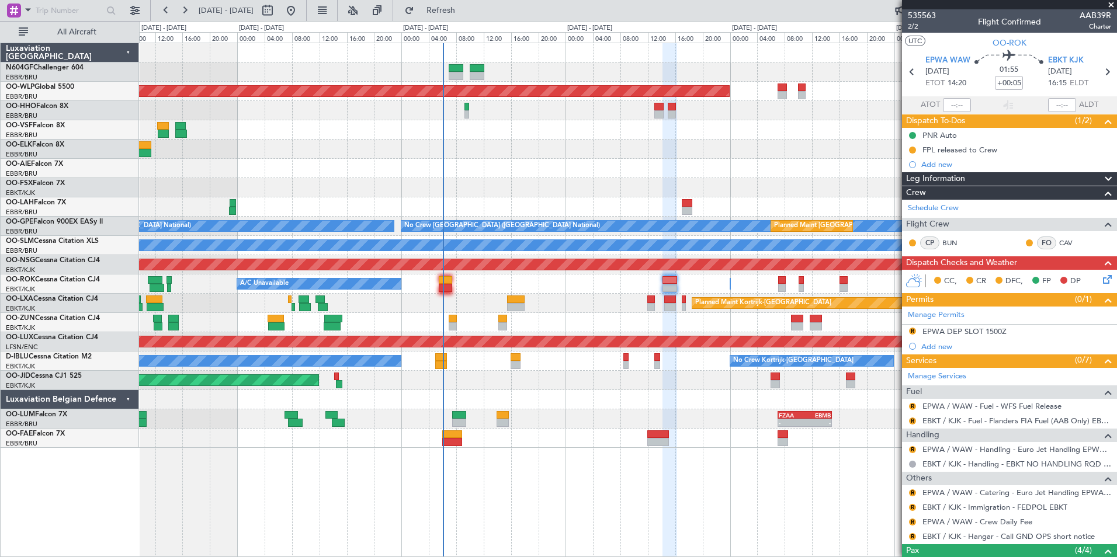
click at [1101, 279] on icon at bounding box center [1105, 277] width 9 height 9
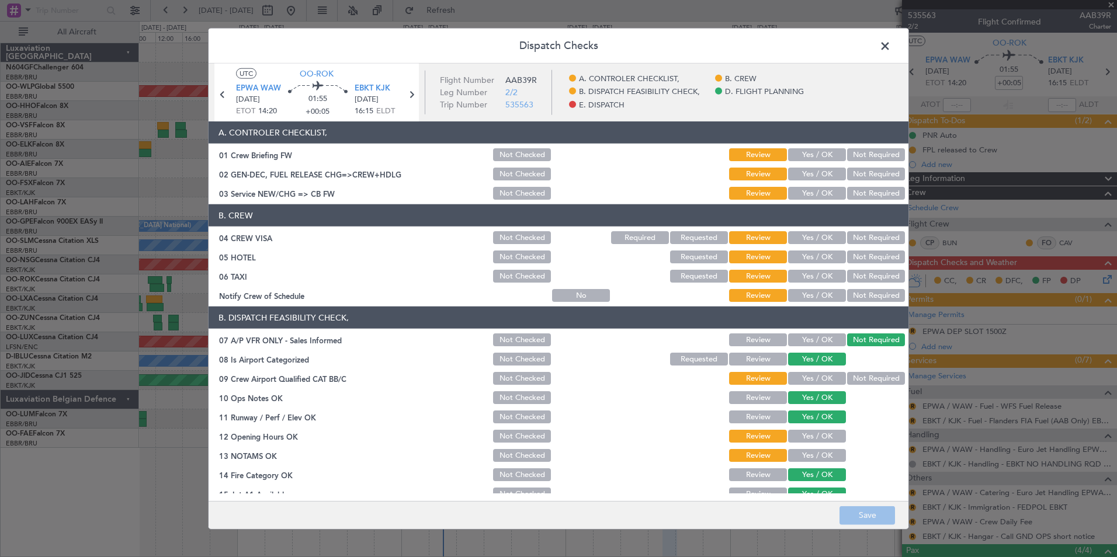
click at [811, 157] on button "Yes / OK" at bounding box center [817, 154] width 58 height 13
click at [814, 172] on button "Yes / OK" at bounding box center [817, 174] width 58 height 13
click at [817, 190] on button "Yes / OK" at bounding box center [817, 193] width 58 height 13
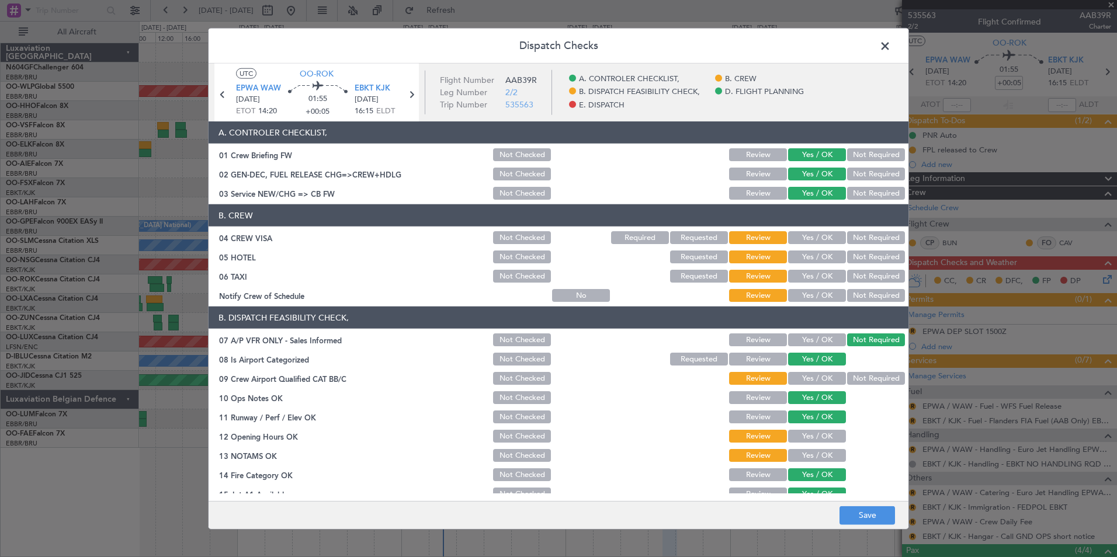
click at [873, 234] on button "Not Required" at bounding box center [876, 237] width 58 height 13
click at [867, 255] on button "Not Required" at bounding box center [876, 257] width 58 height 13
click at [857, 279] on button "Not Required" at bounding box center [876, 276] width 58 height 13
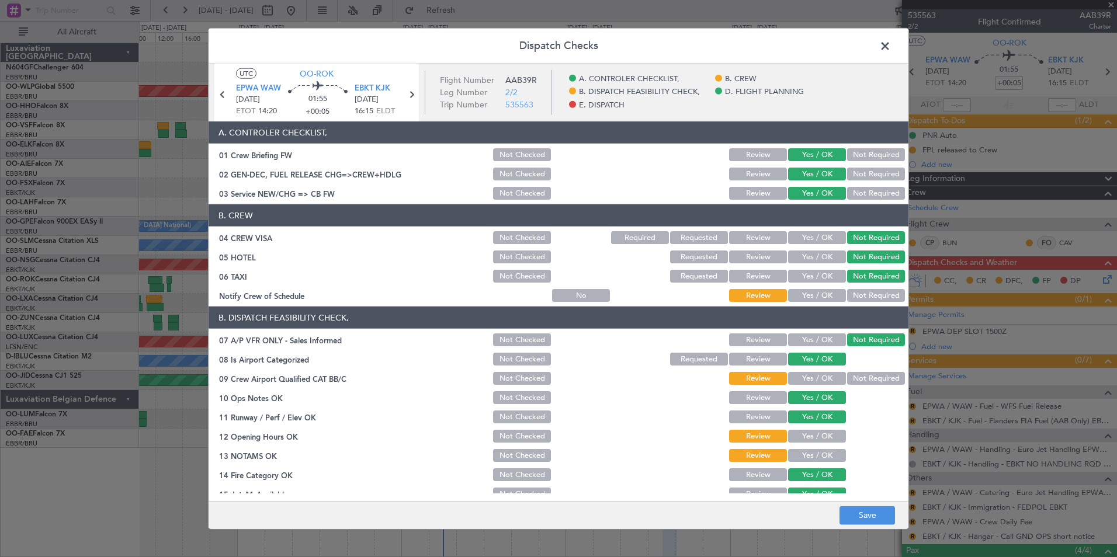
click at [807, 296] on button "Yes / OK" at bounding box center [817, 295] width 58 height 13
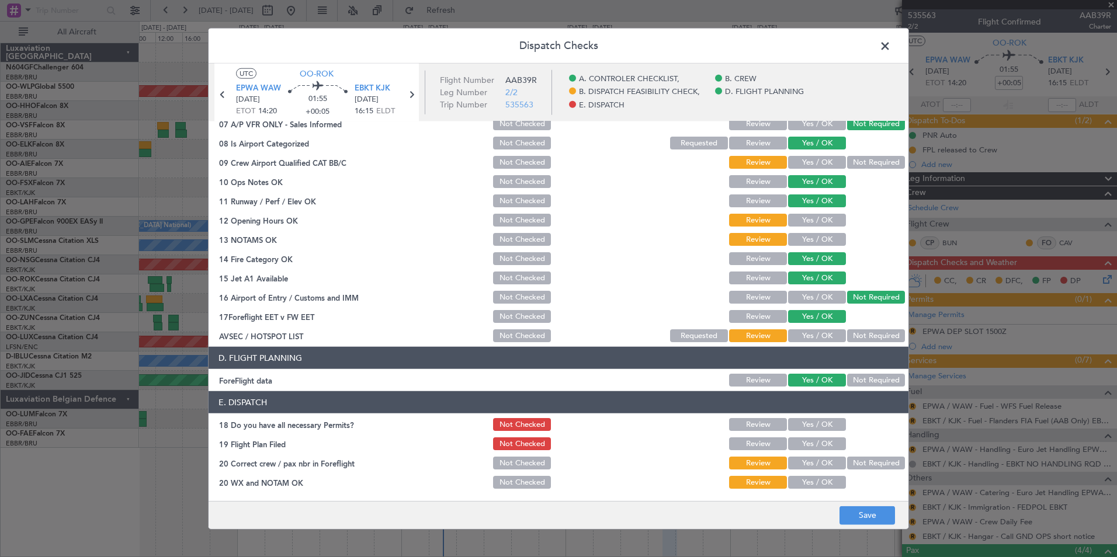
click at [849, 162] on button "Not Required" at bounding box center [876, 162] width 58 height 13
click at [813, 223] on button "Yes / OK" at bounding box center [817, 220] width 58 height 13
click at [810, 239] on button "Yes / OK" at bounding box center [817, 239] width 58 height 13
click at [815, 330] on button "Yes / OK" at bounding box center [817, 335] width 58 height 13
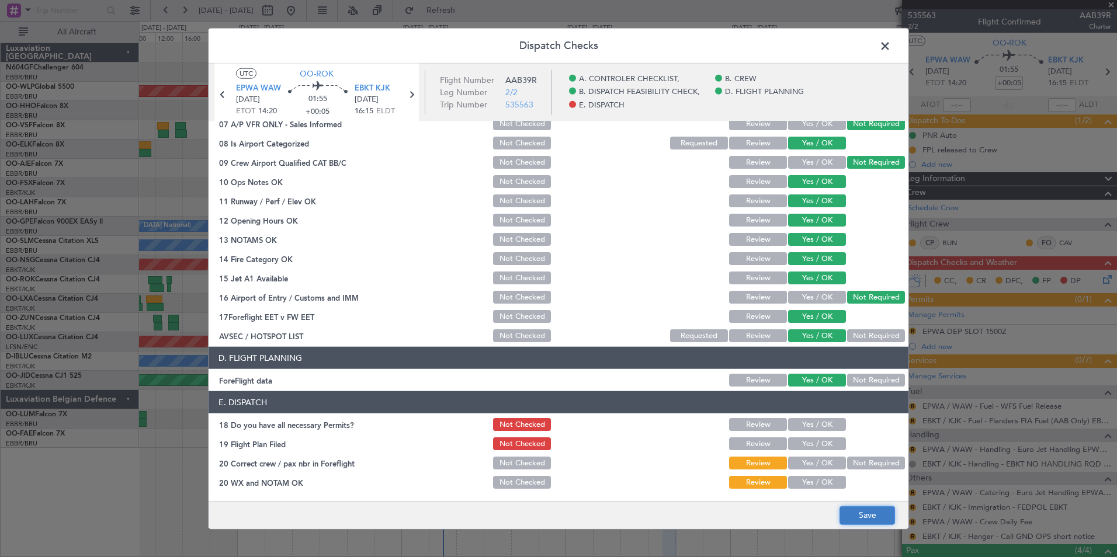
click at [877, 511] on button "Save" at bounding box center [866, 515] width 55 height 19
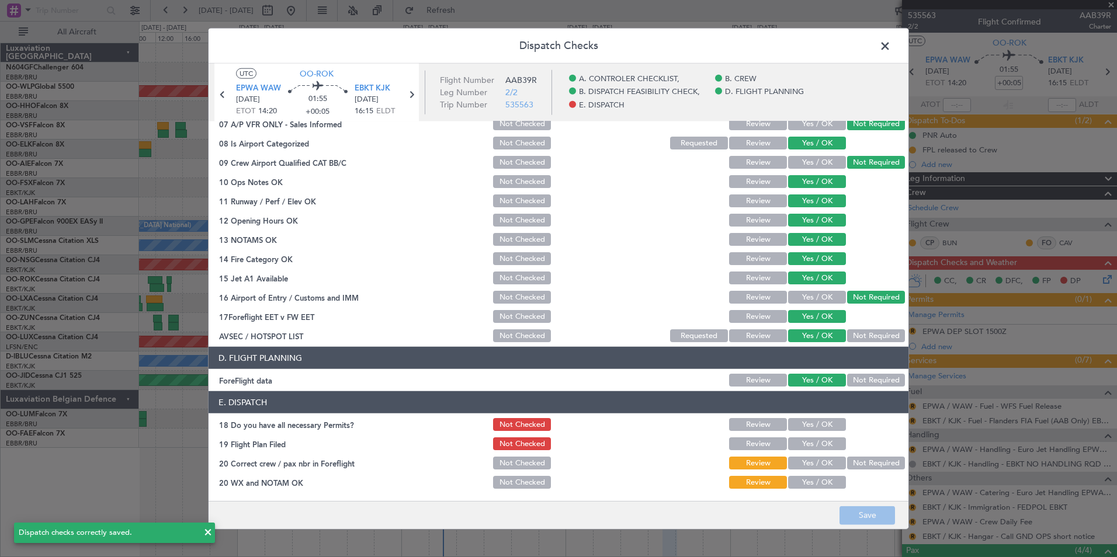
click at [891, 43] on span at bounding box center [891, 48] width 0 height 23
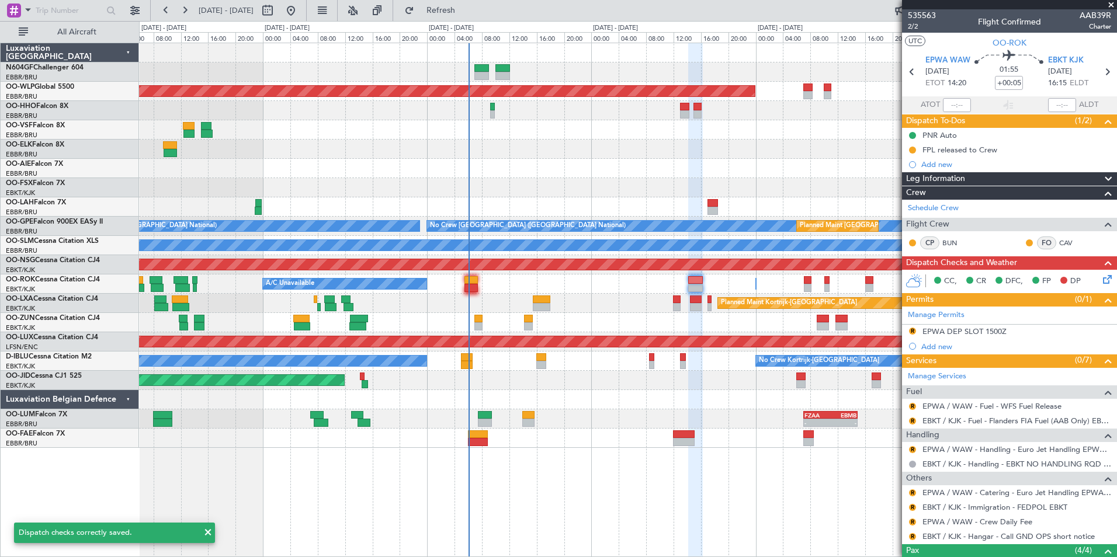
click at [570, 290] on div "Owner [GEOGRAPHIC_DATA]-[GEOGRAPHIC_DATA] A/C Unavailable" at bounding box center [627, 284] width 977 height 19
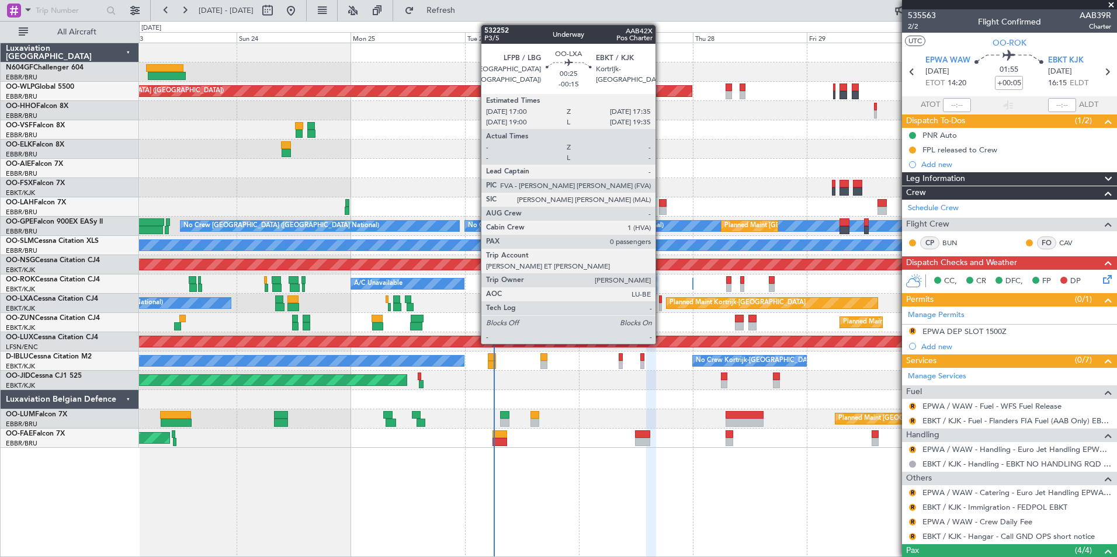
click at [661, 300] on div at bounding box center [660, 300] width 3 height 8
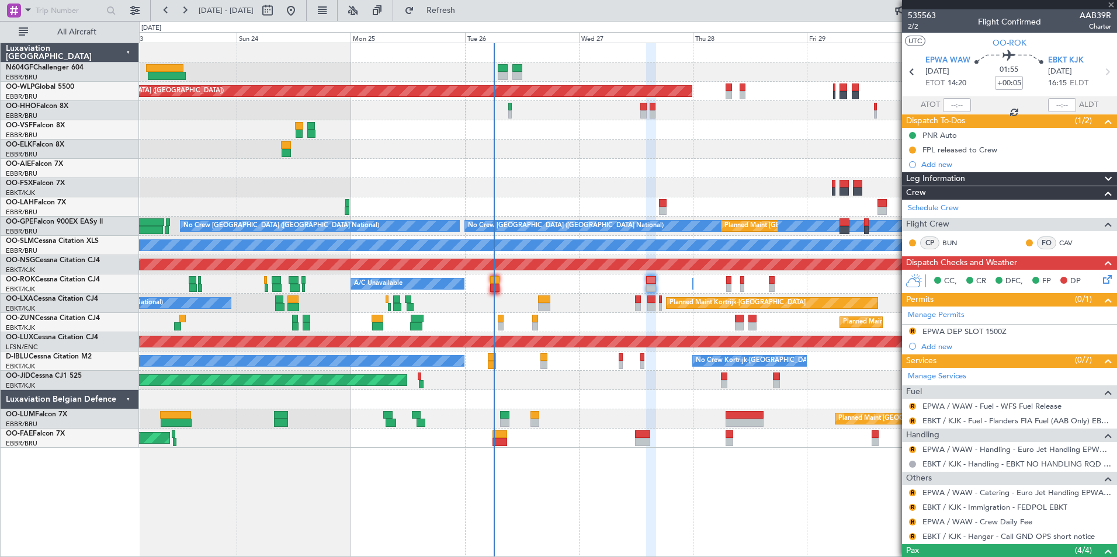
type input "-00:15"
type input "0"
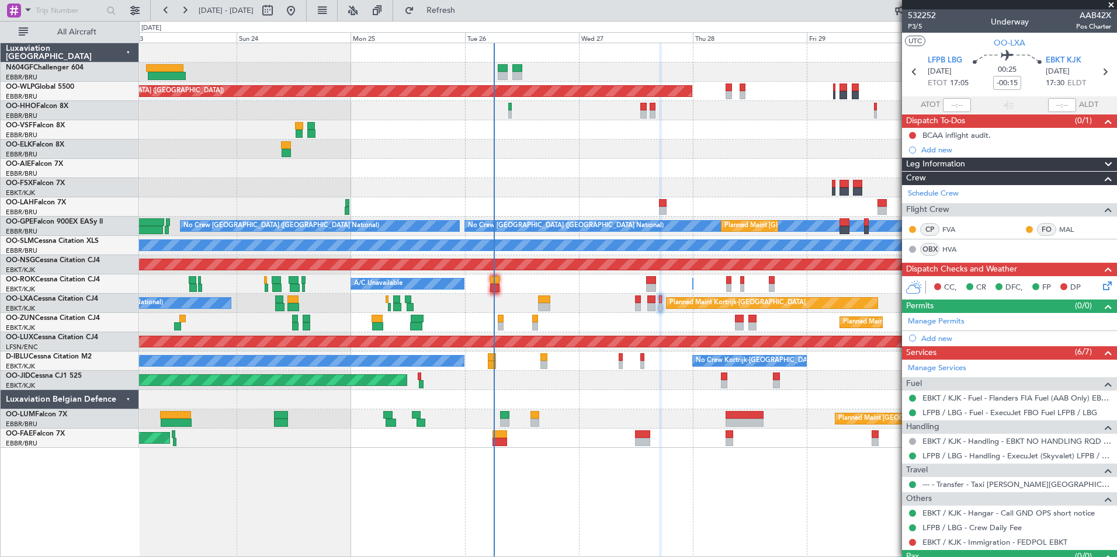
click at [1101, 287] on icon at bounding box center [1105, 283] width 9 height 9
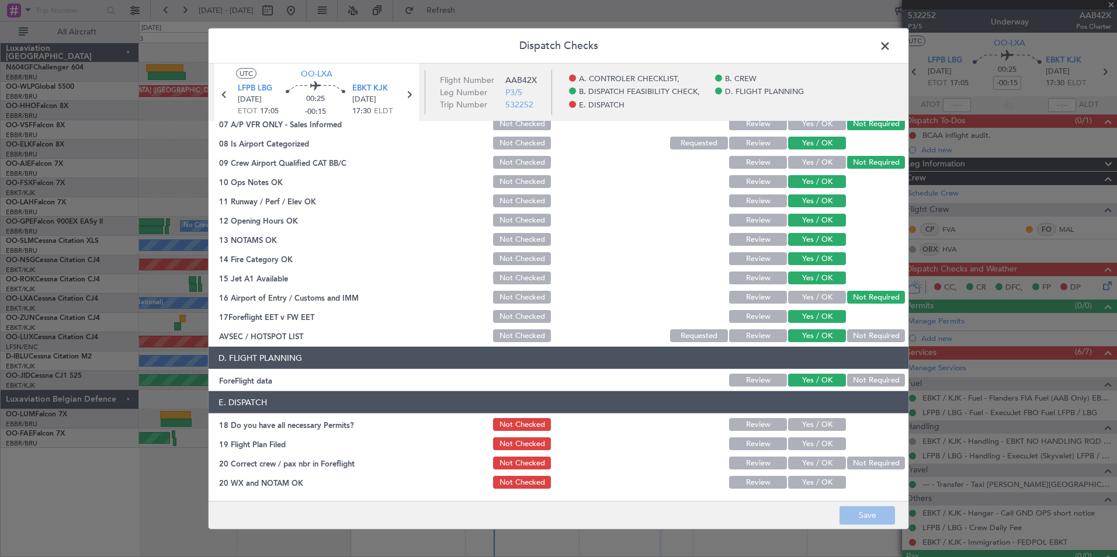
click at [891, 54] on span at bounding box center [891, 48] width 0 height 23
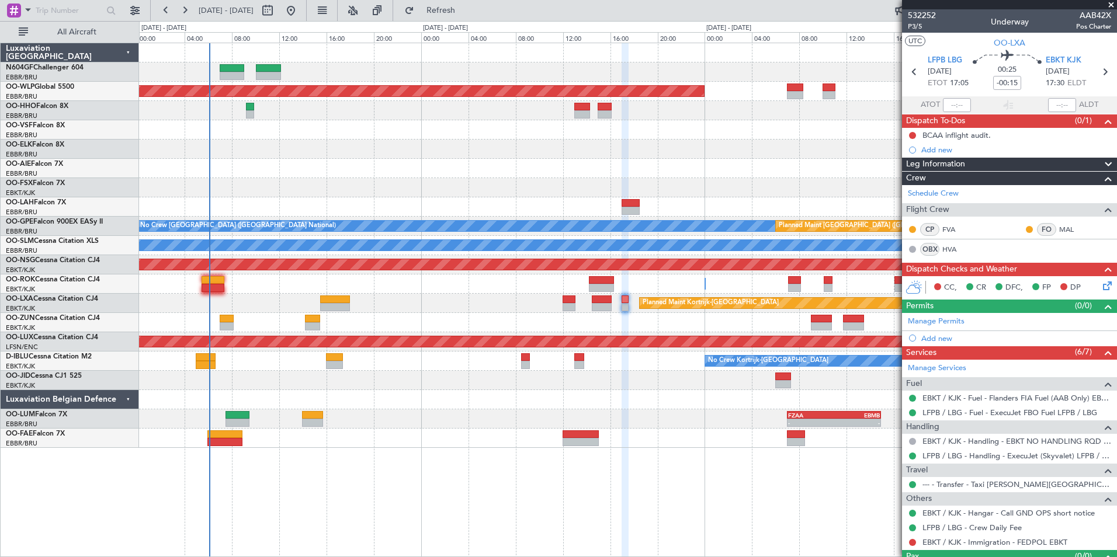
click at [1101, 287] on icon at bounding box center [1105, 283] width 9 height 9
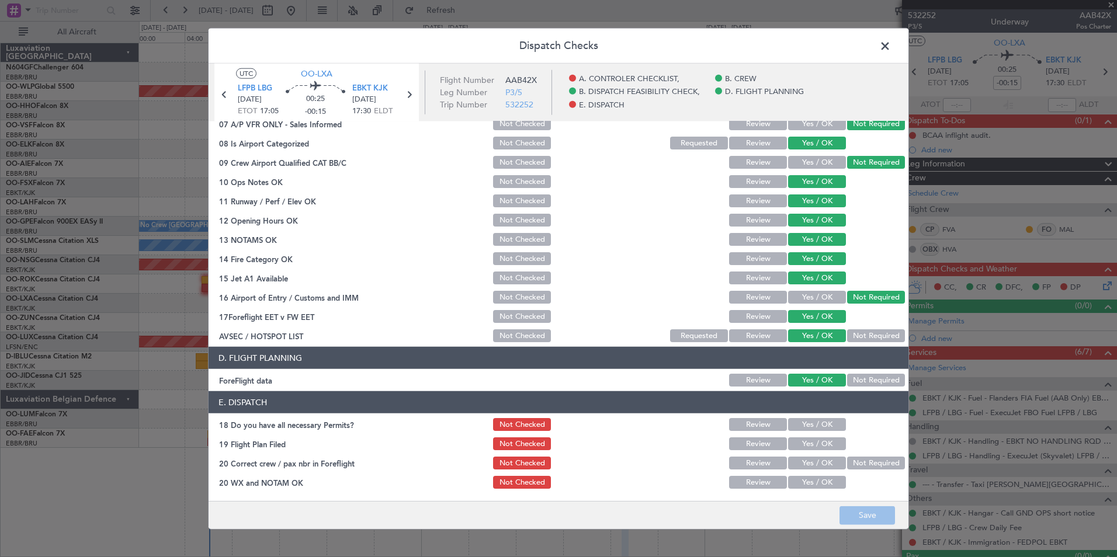
click at [806, 420] on button "Yes / OK" at bounding box center [817, 424] width 58 height 13
click at [811, 443] on button "Yes / OK" at bounding box center [817, 444] width 58 height 13
click at [811, 464] on button "Yes / OK" at bounding box center [817, 463] width 58 height 13
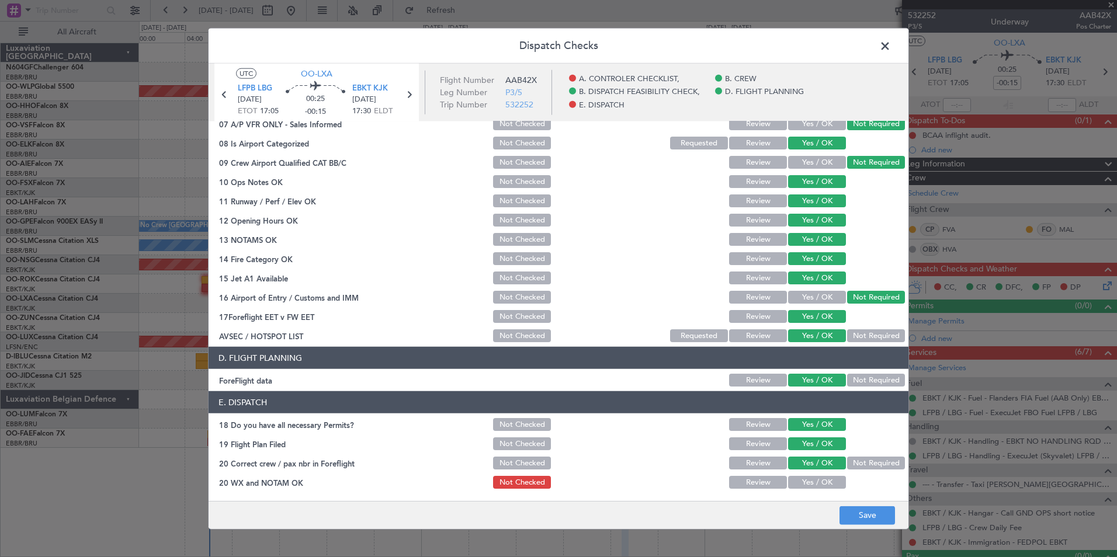
click at [811, 487] on button "Yes / OK" at bounding box center [817, 482] width 58 height 13
click at [856, 518] on button "Save" at bounding box center [866, 515] width 55 height 19
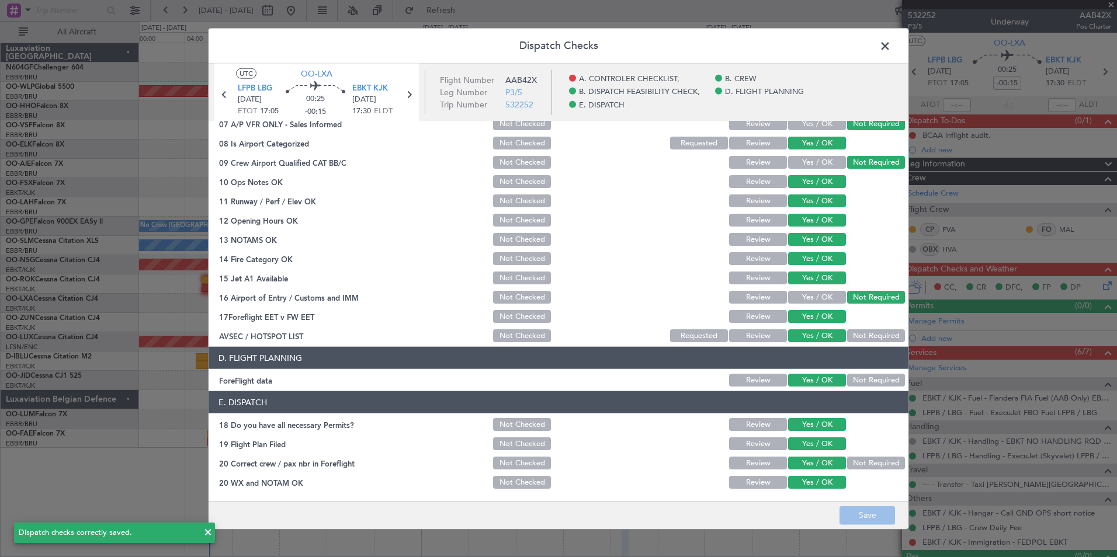
click at [884, 55] on header "Dispatch Checks" at bounding box center [559, 46] width 700 height 35
click at [891, 40] on span at bounding box center [891, 48] width 0 height 23
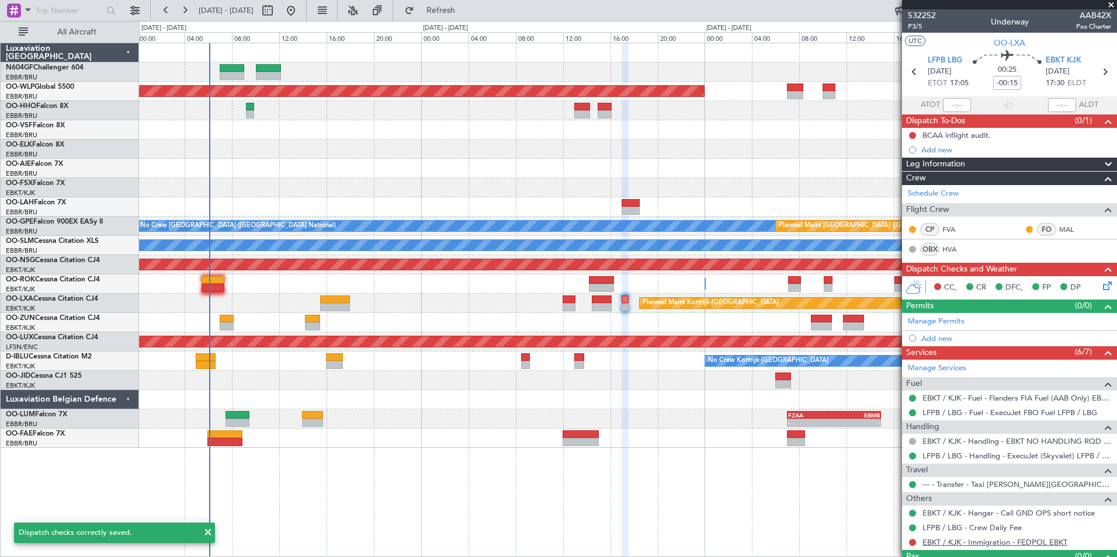
click at [953, 540] on link "EBKT / KJK - Immigration - FEDPOL EBKT" at bounding box center [994, 542] width 145 height 10
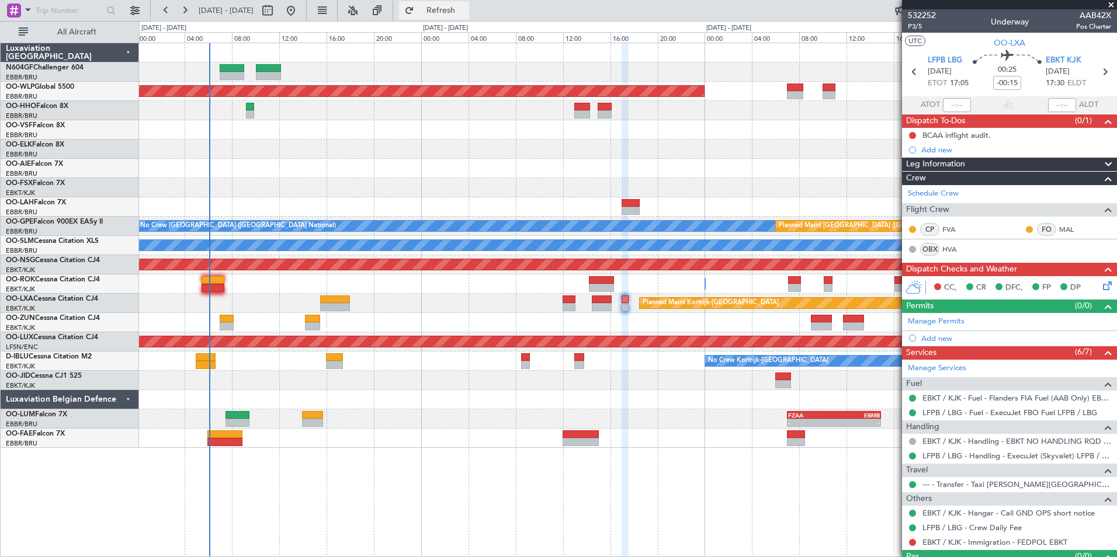
click at [460, 3] on button "Refresh" at bounding box center [434, 10] width 70 height 19
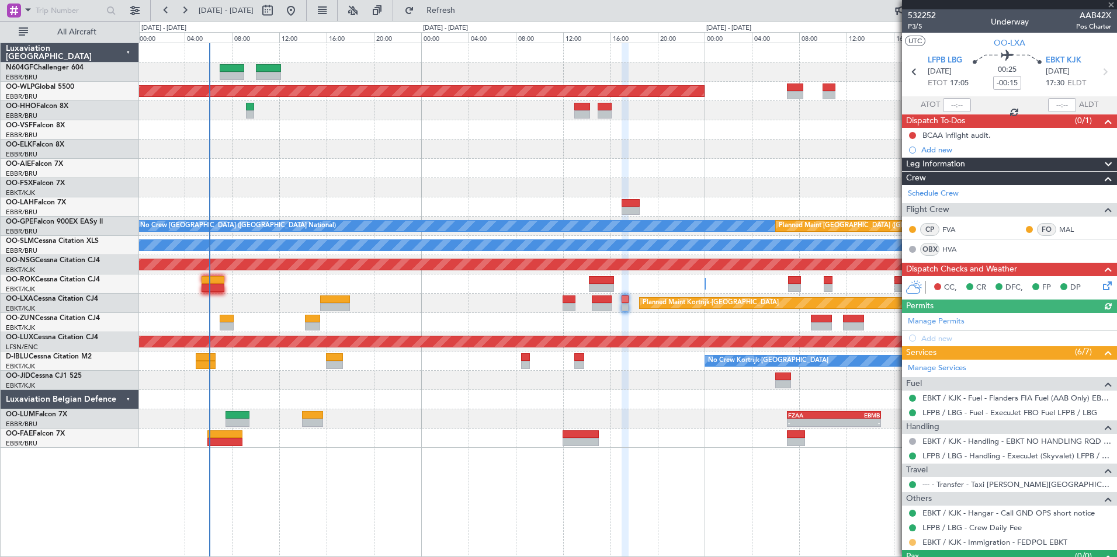
click at [912, 543] on button at bounding box center [912, 542] width 7 height 7
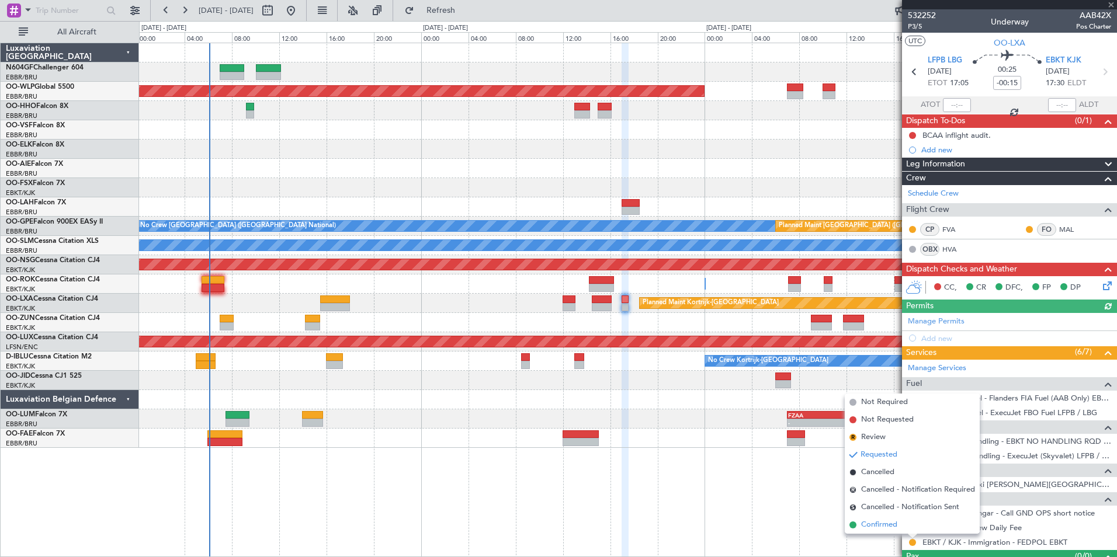
click at [874, 519] on span "Confirmed" at bounding box center [879, 525] width 36 height 12
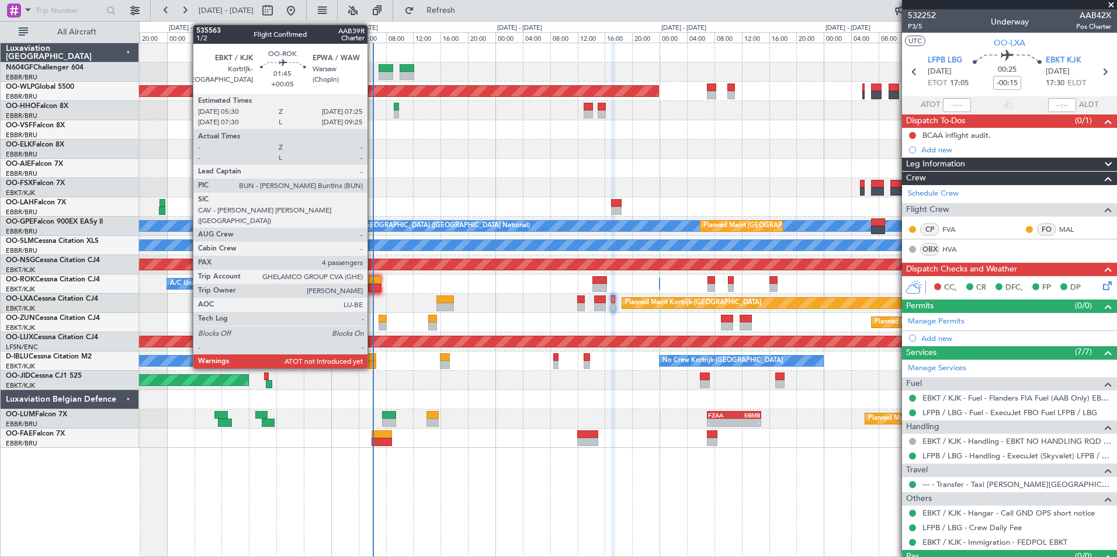
click at [373, 289] on div at bounding box center [374, 288] width 13 height 8
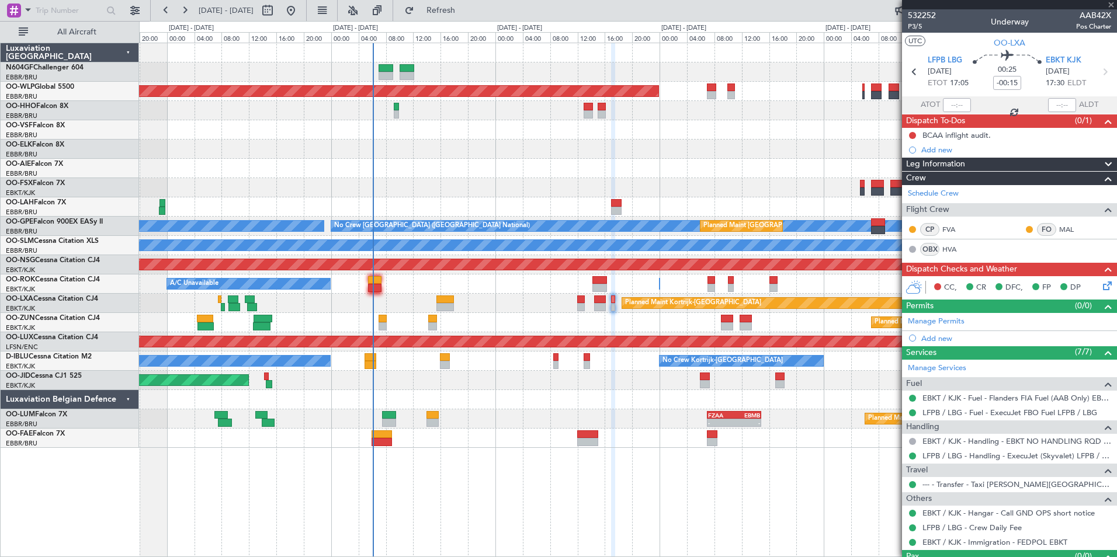
type input "+00:05"
type input "4"
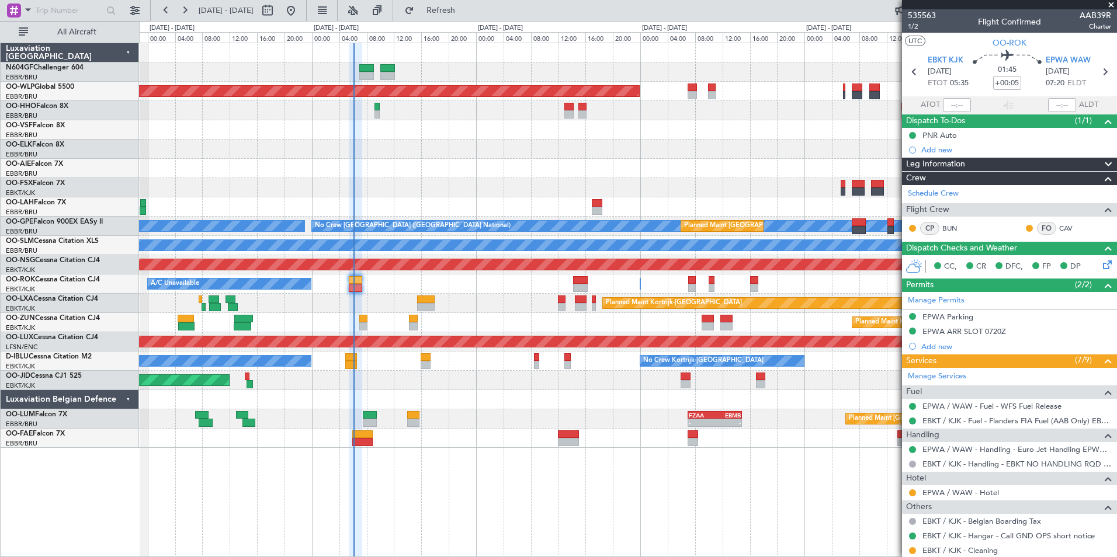
click at [457, 282] on div "Owner [GEOGRAPHIC_DATA]-[GEOGRAPHIC_DATA] A/C Unavailable" at bounding box center [627, 284] width 977 height 19
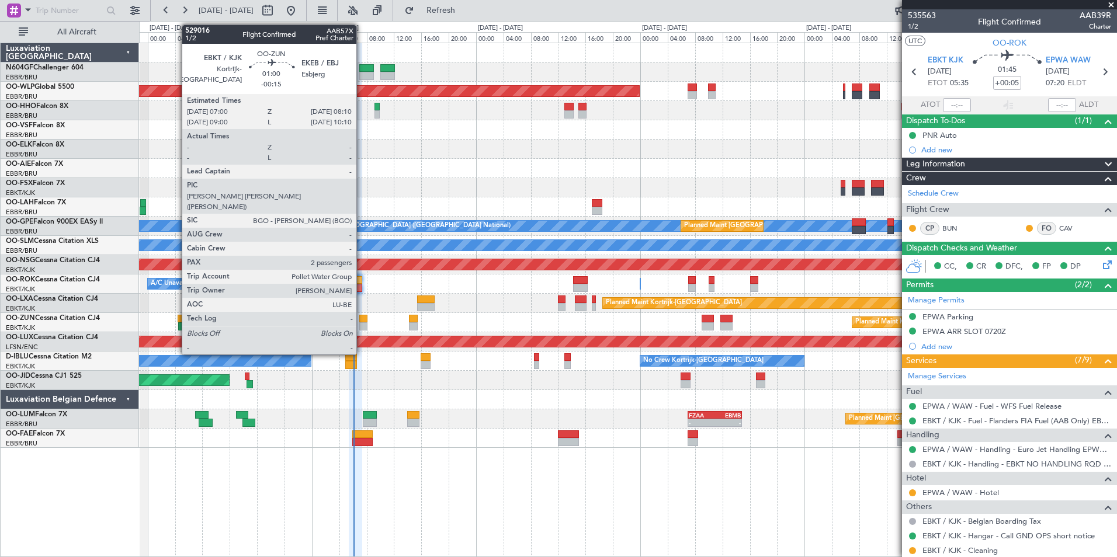
click at [362, 321] on div at bounding box center [363, 319] width 8 height 8
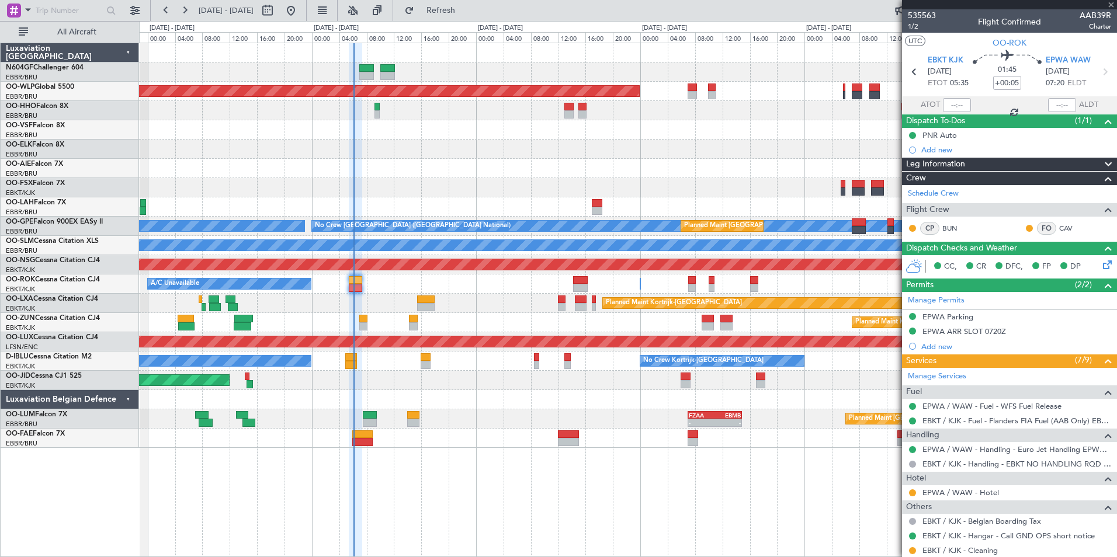
type input "-00:15"
type input "2"
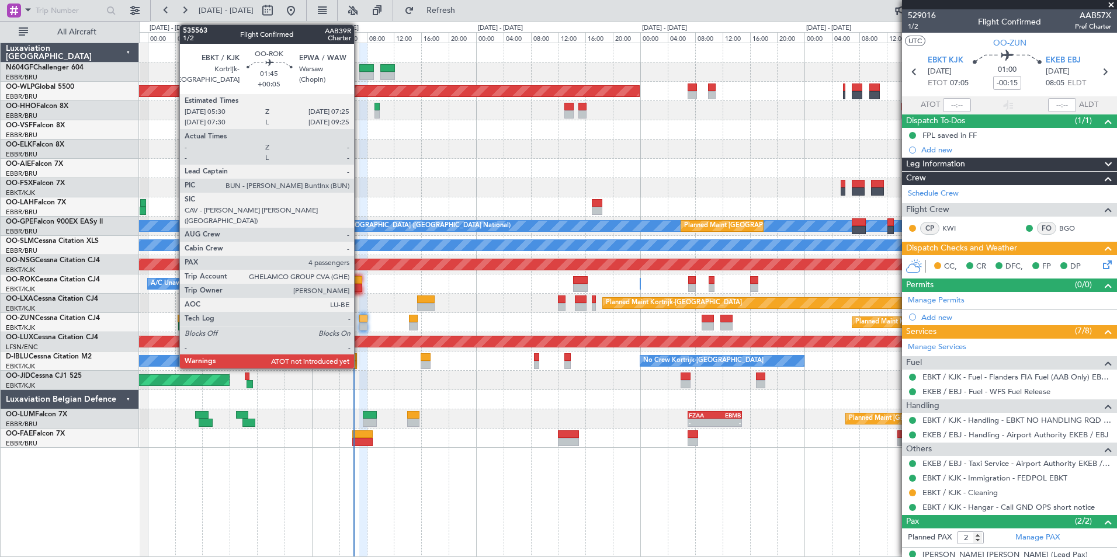
click at [359, 291] on div at bounding box center [355, 288] width 13 height 8
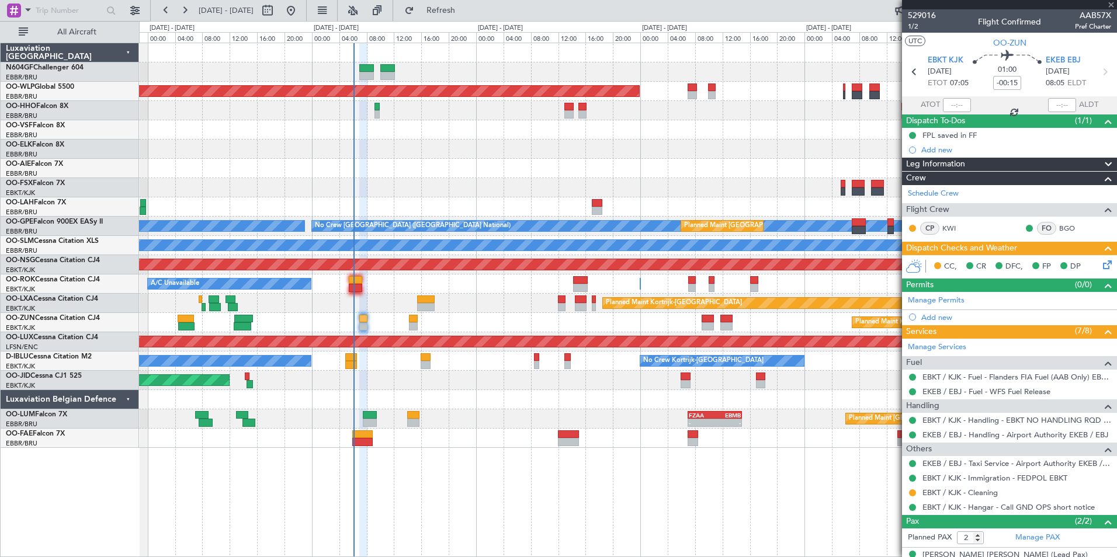
type input "+00:05"
type input "4"
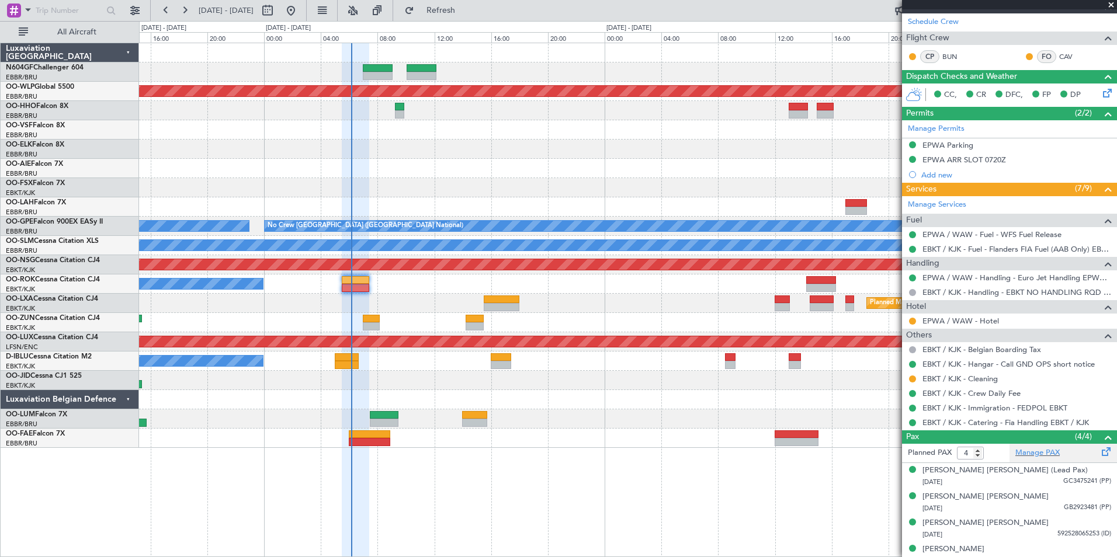
scroll to position [175, 0]
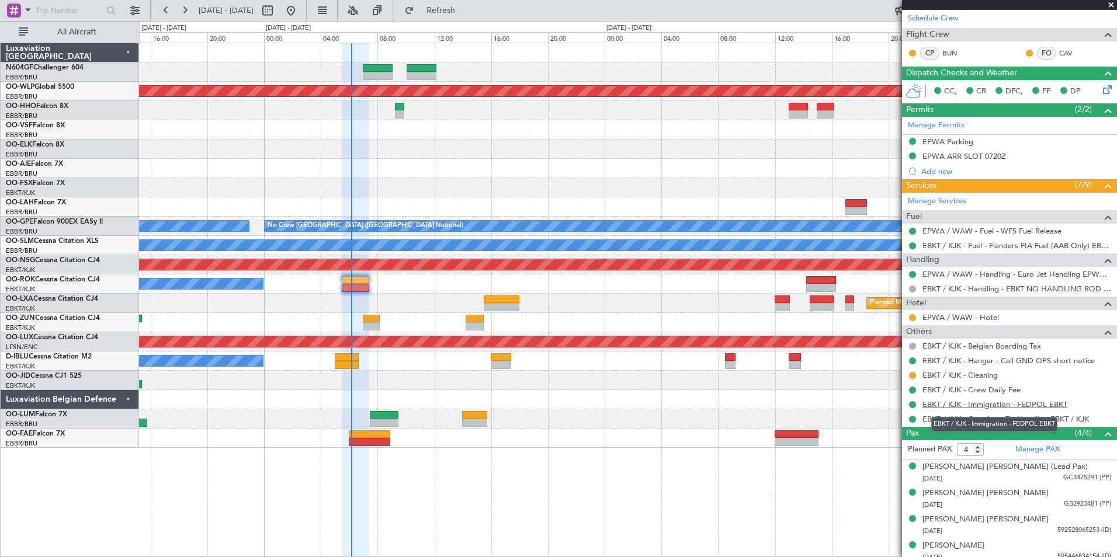
click at [977, 401] on link "EBKT / KJK - Immigration - FEDPOL EBKT" at bounding box center [994, 405] width 145 height 10
click at [447, 21] on mat-tooltip-component "Legs Stacking On" at bounding box center [416, 35] width 72 height 31
click at [448, 15] on button "Refresh" at bounding box center [434, 10] width 70 height 19
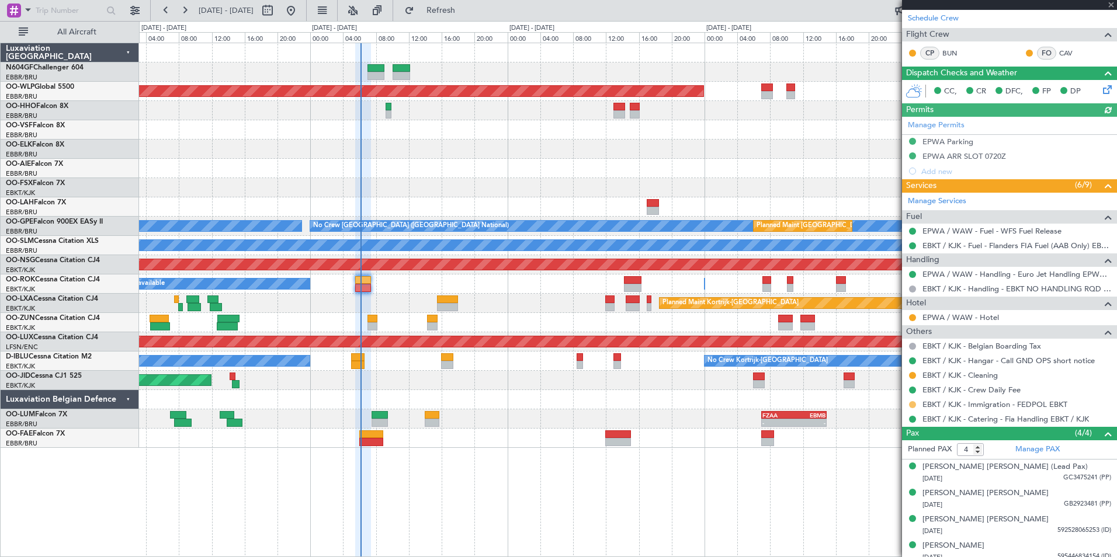
click at [915, 404] on button at bounding box center [912, 404] width 7 height 7
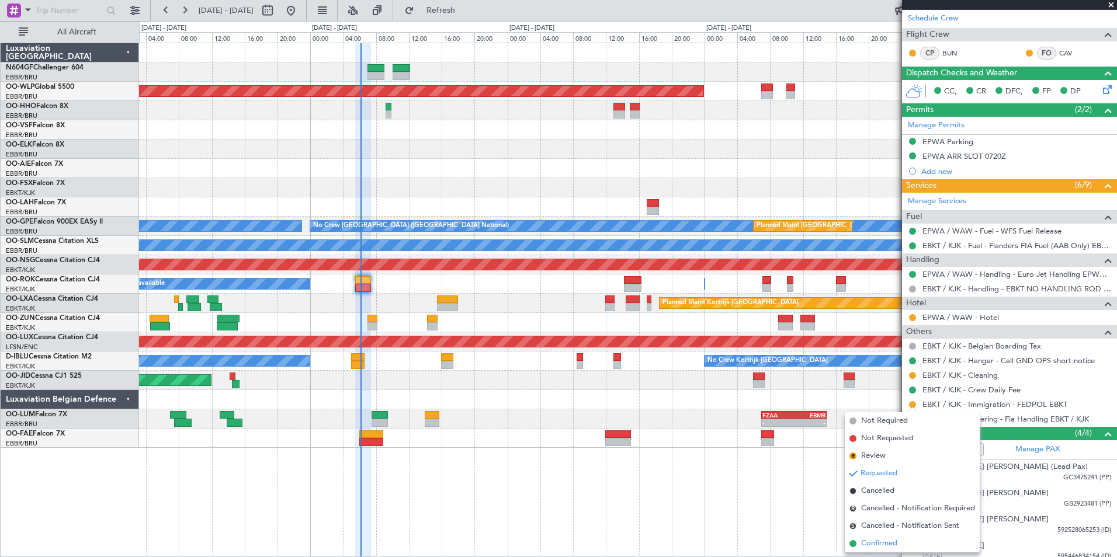
click at [883, 540] on span "Confirmed" at bounding box center [879, 544] width 36 height 12
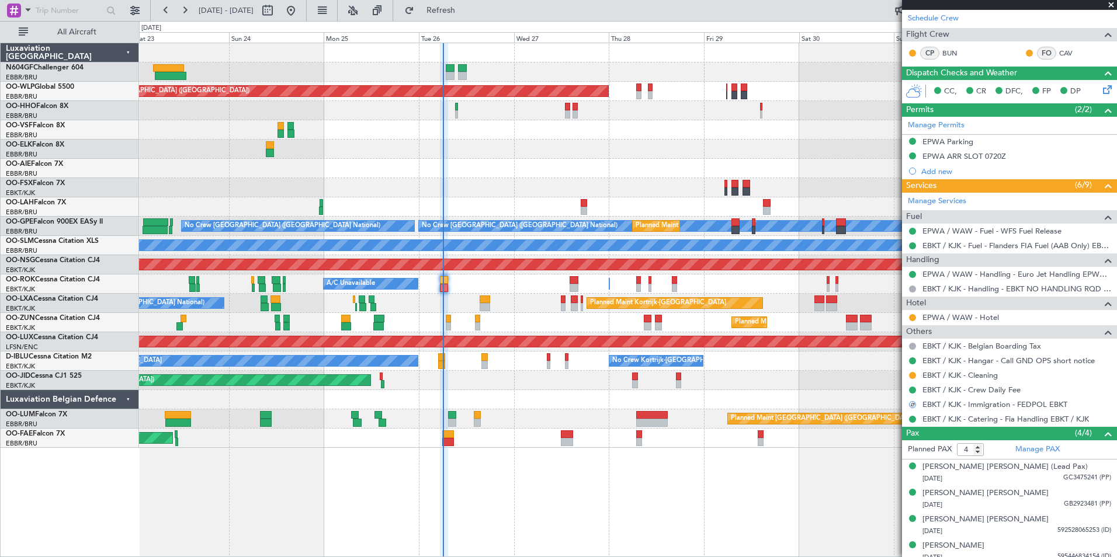
click at [580, 282] on div "Owner [GEOGRAPHIC_DATA]-[GEOGRAPHIC_DATA] A/C Unavailable" at bounding box center [627, 284] width 977 height 19
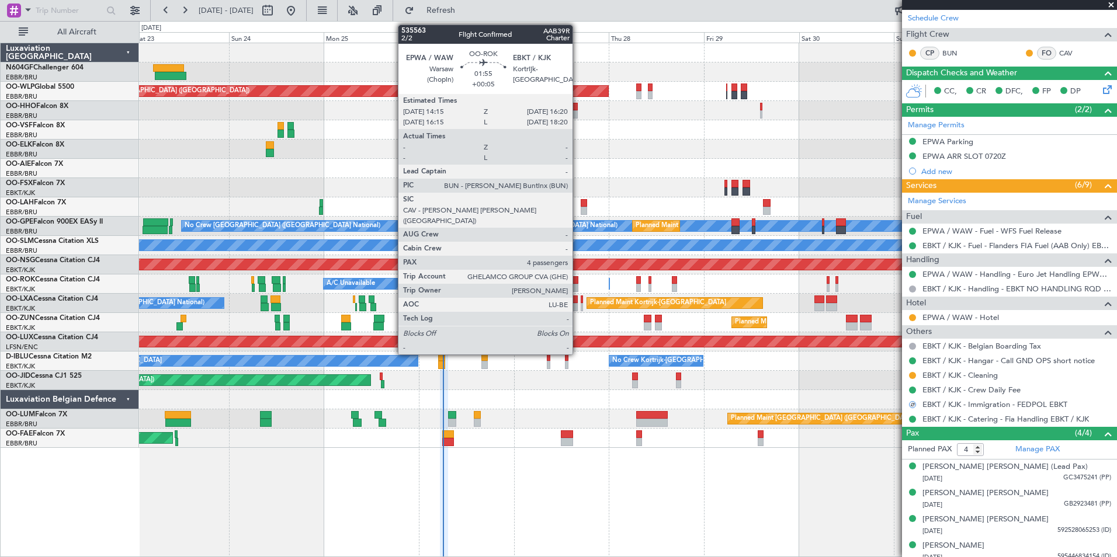
click at [578, 282] on div at bounding box center [574, 280] width 9 height 8
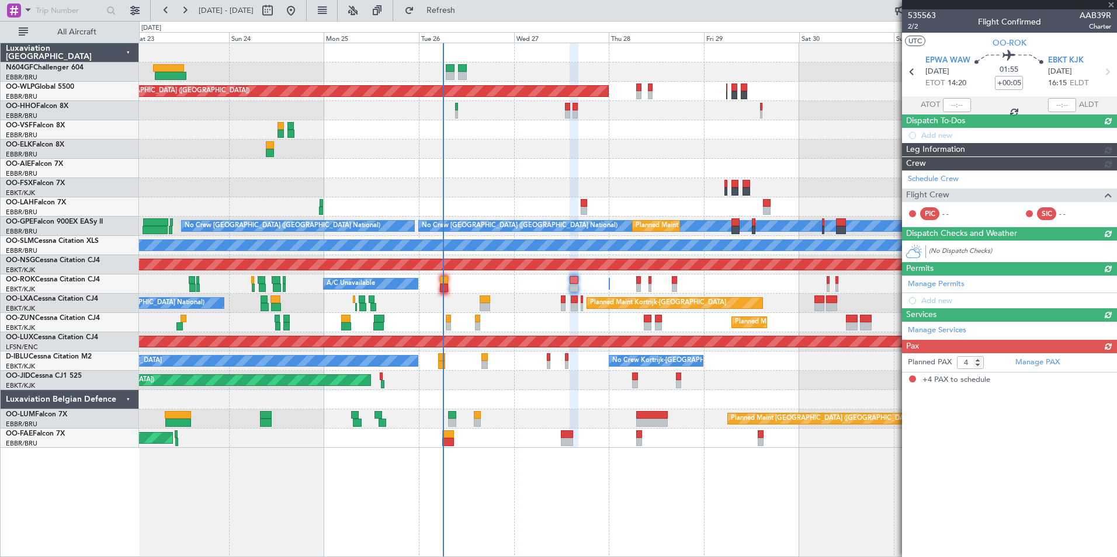
scroll to position [0, 0]
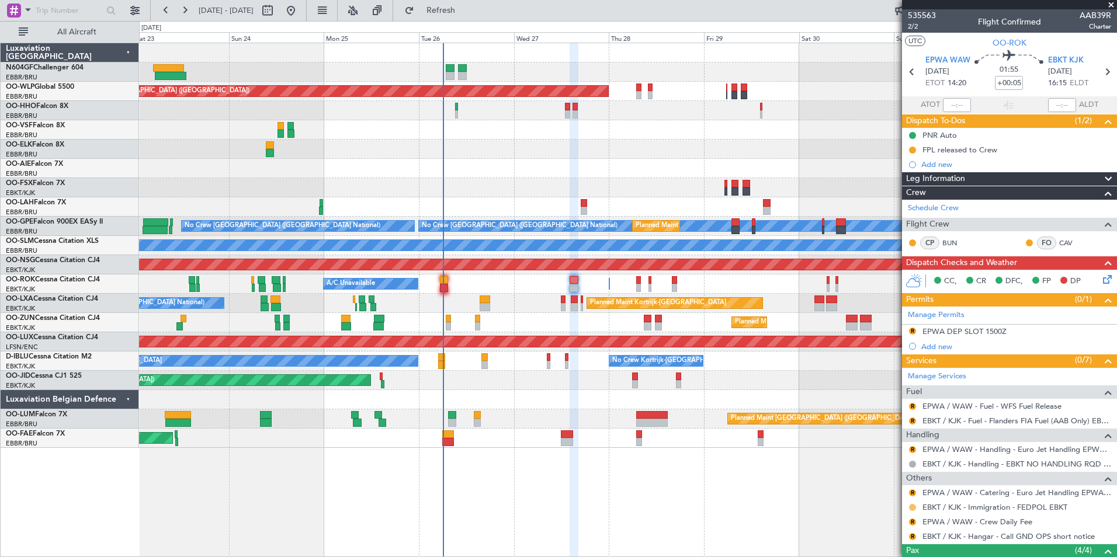
click at [909, 508] on button at bounding box center [912, 507] width 7 height 7
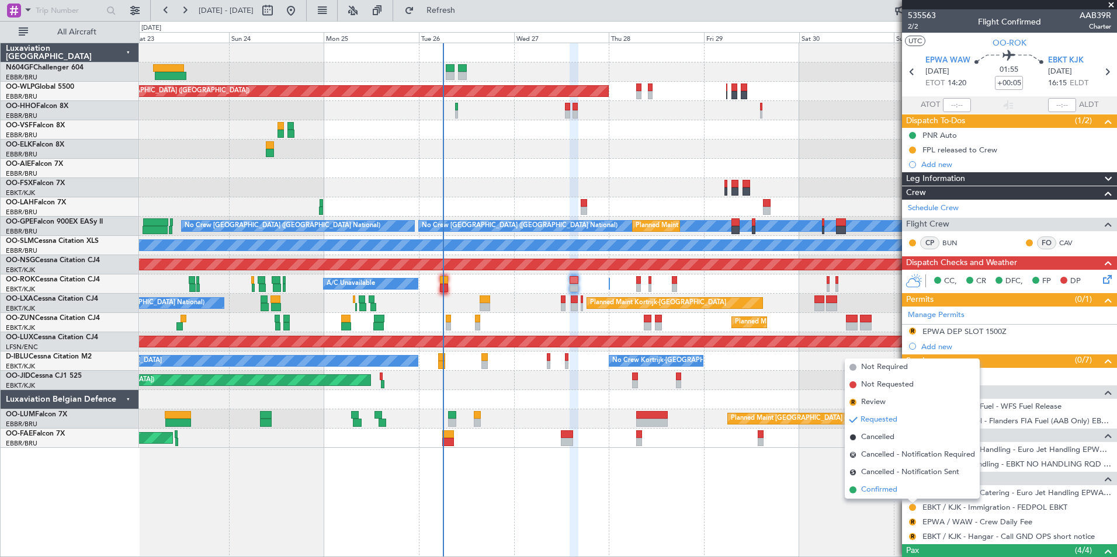
click at [895, 497] on li "Confirmed" at bounding box center [912, 490] width 135 height 18
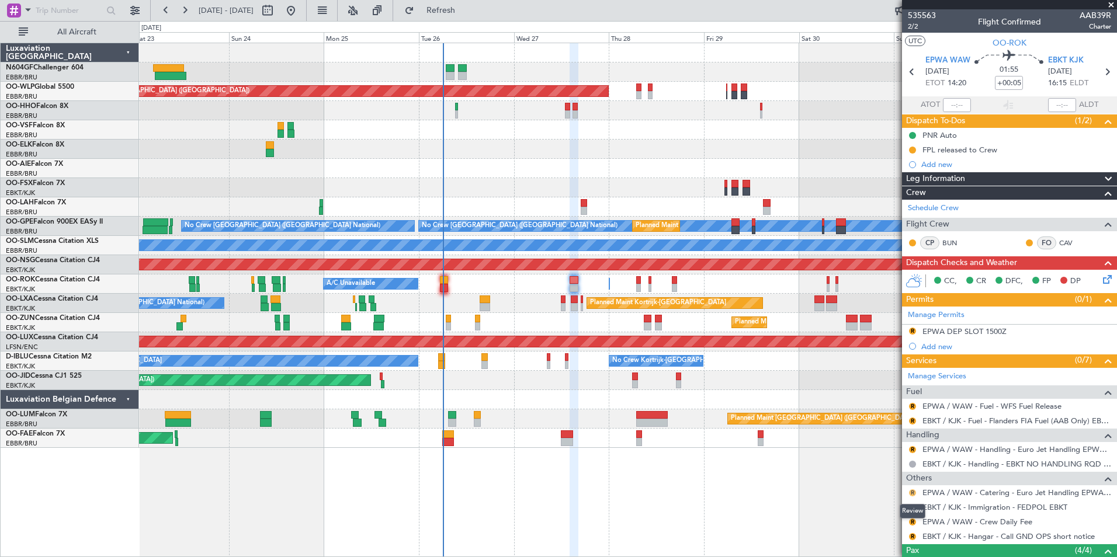
click at [910, 490] on button "R" at bounding box center [912, 493] width 7 height 7
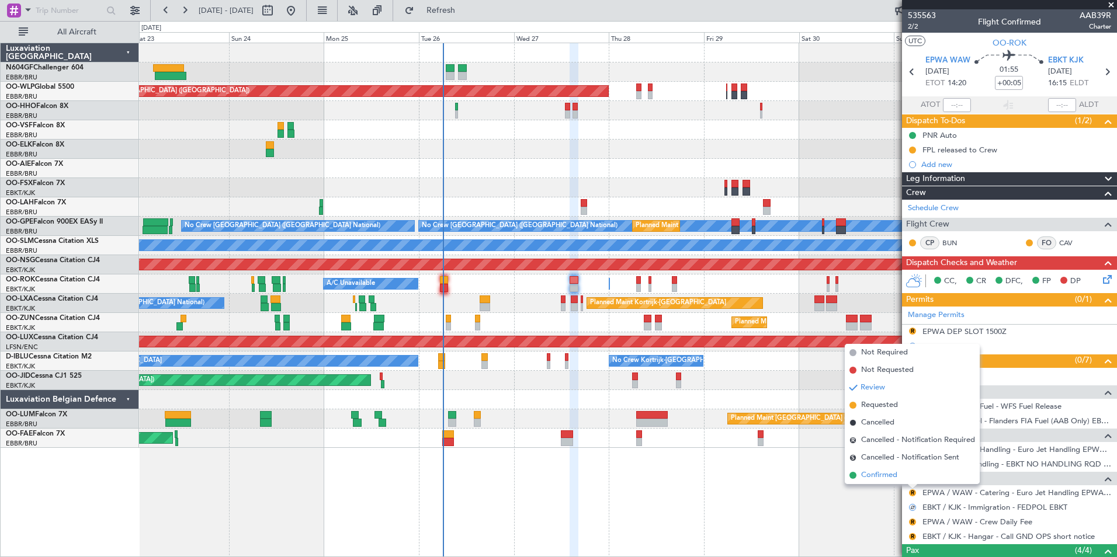
click at [886, 473] on span "Confirmed" at bounding box center [879, 476] width 36 height 12
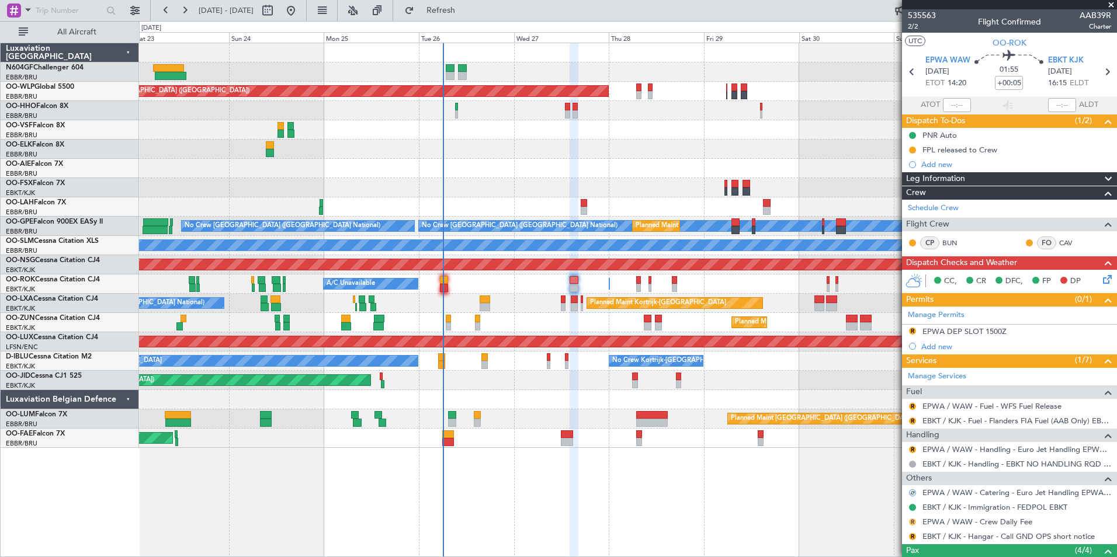
click at [915, 523] on button "R" at bounding box center [912, 522] width 7 height 7
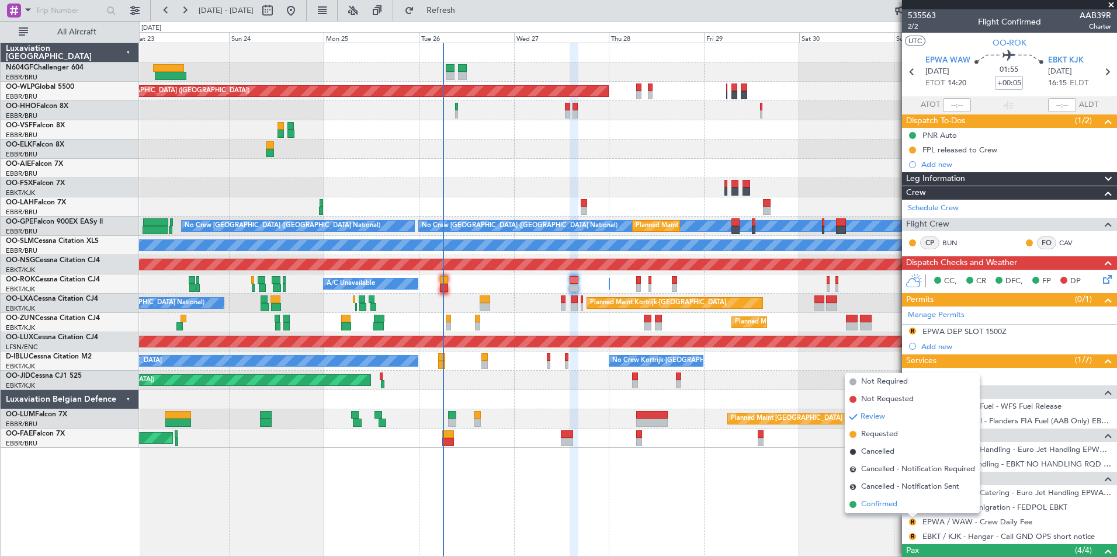
click at [879, 504] on span "Confirmed" at bounding box center [879, 505] width 36 height 12
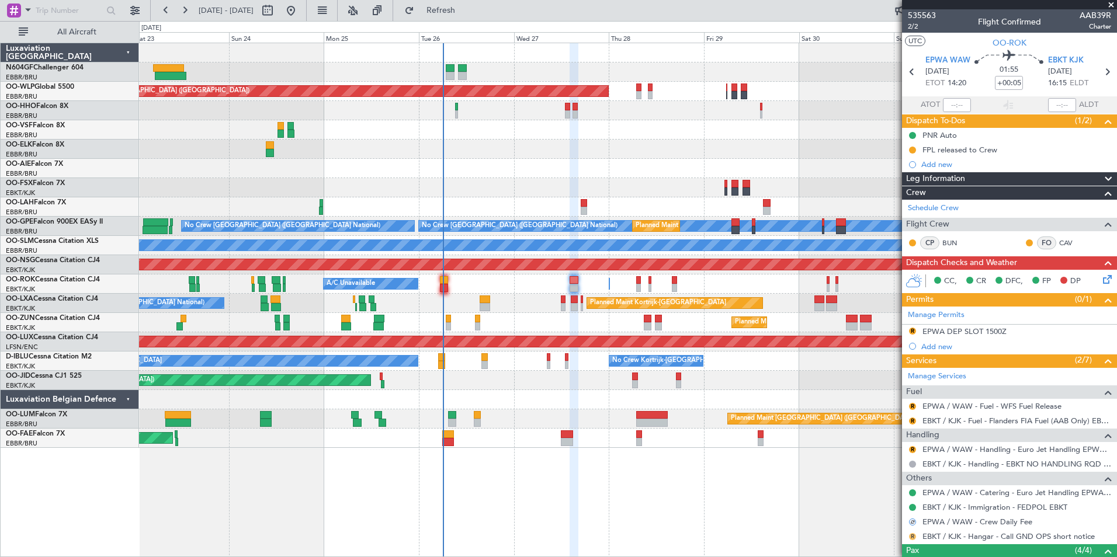
click at [914, 536] on button "R" at bounding box center [912, 536] width 7 height 7
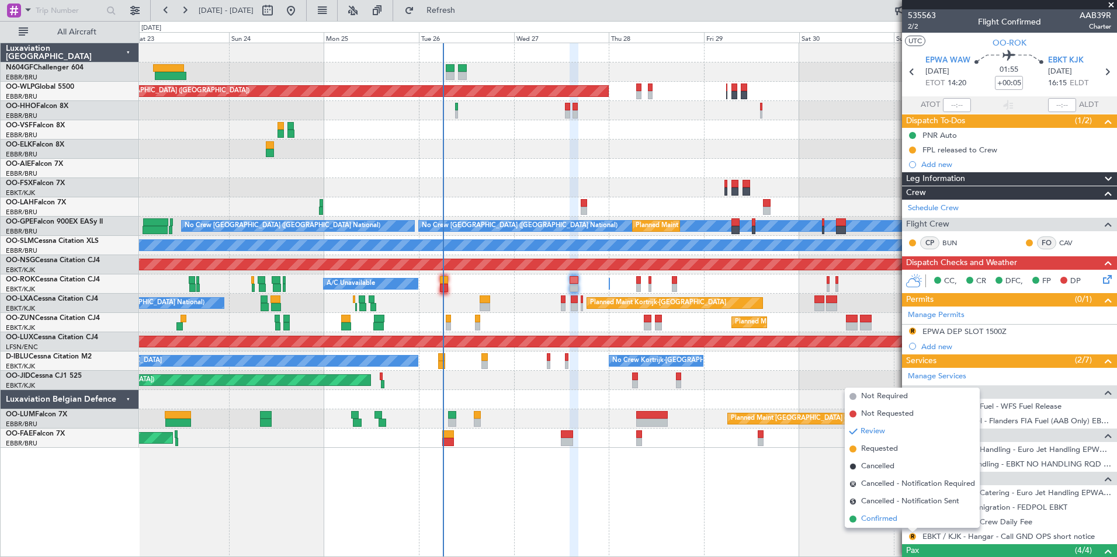
click at [885, 520] on span "Confirmed" at bounding box center [879, 519] width 36 height 12
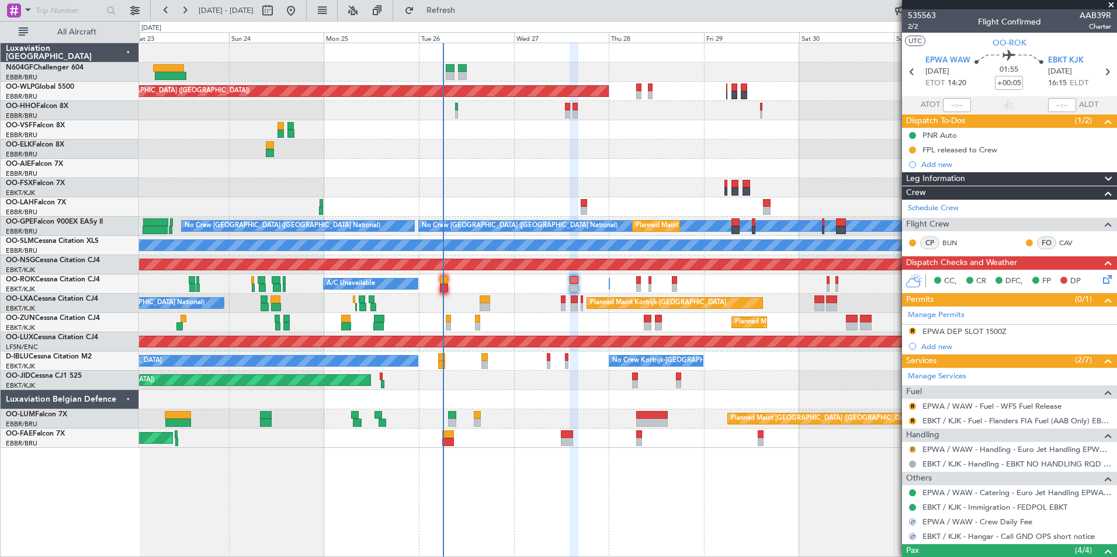
click at [911, 447] on button "R" at bounding box center [912, 449] width 7 height 7
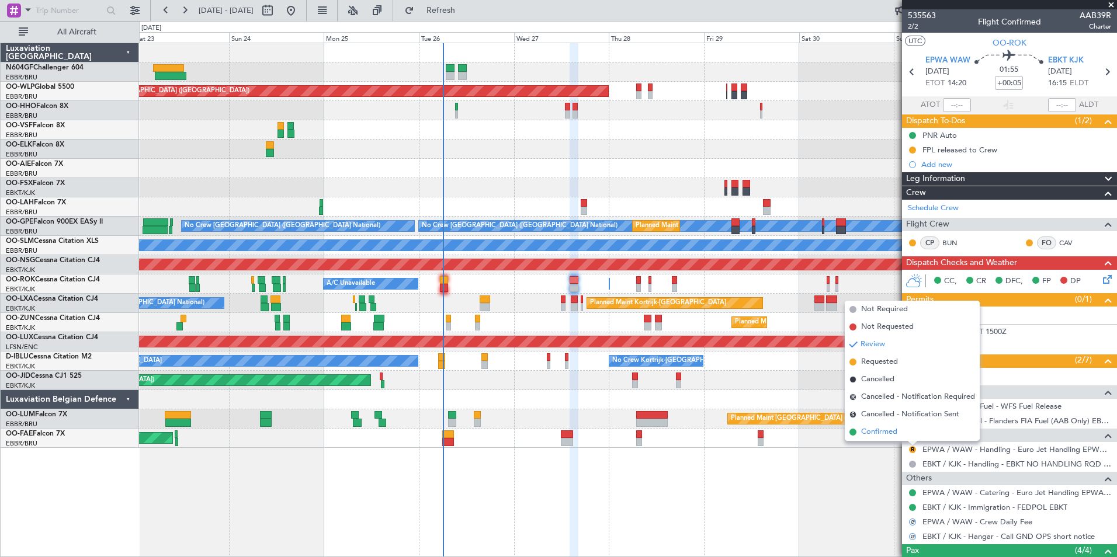
click at [883, 435] on span "Confirmed" at bounding box center [879, 432] width 36 height 12
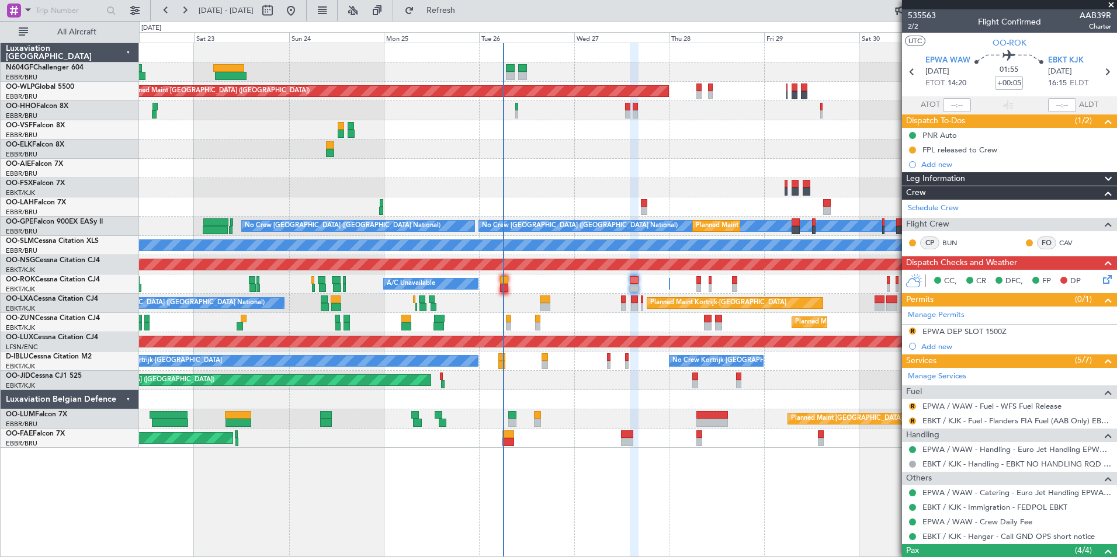
click at [668, 478] on div "Planned Maint Berlin (Brandenburg) Planned Maint London (Farnborough) Planned M…" at bounding box center [628, 300] width 978 height 515
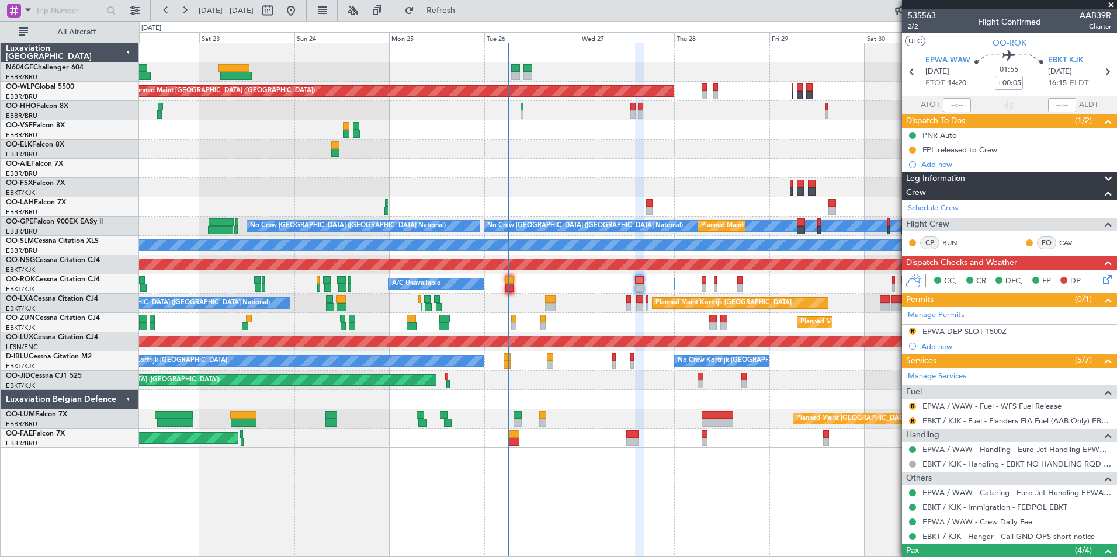
click at [504, 301] on div "Planned Maint Kortrijk-[GEOGRAPHIC_DATA] A/C Unavailable [GEOGRAPHIC_DATA] ([GE…" at bounding box center [627, 303] width 977 height 19
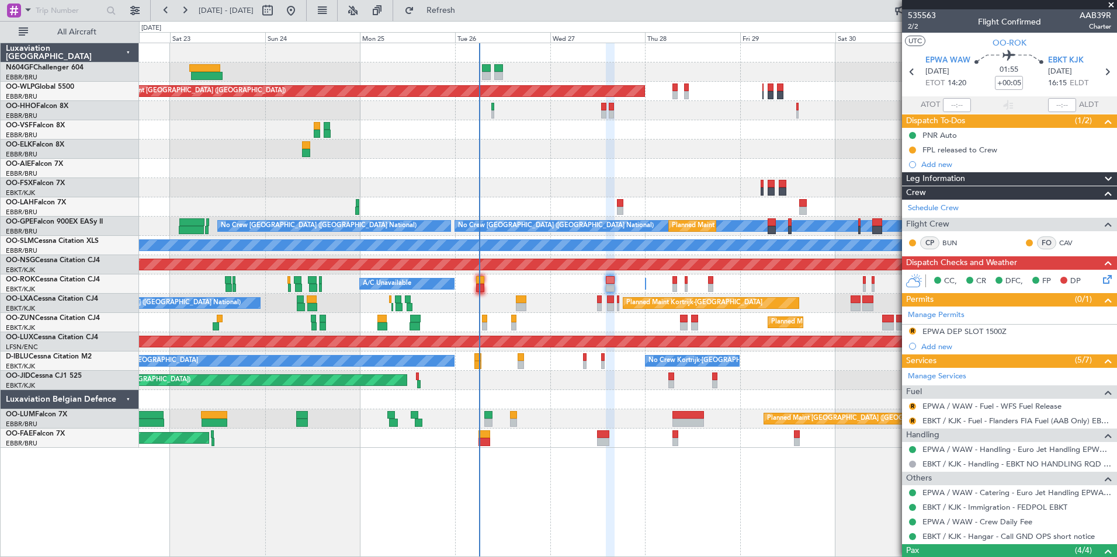
click at [484, 303] on div "Planned Maint Kortrijk-[GEOGRAPHIC_DATA] A/C Unavailable [GEOGRAPHIC_DATA] ([GE…" at bounding box center [627, 303] width 977 height 19
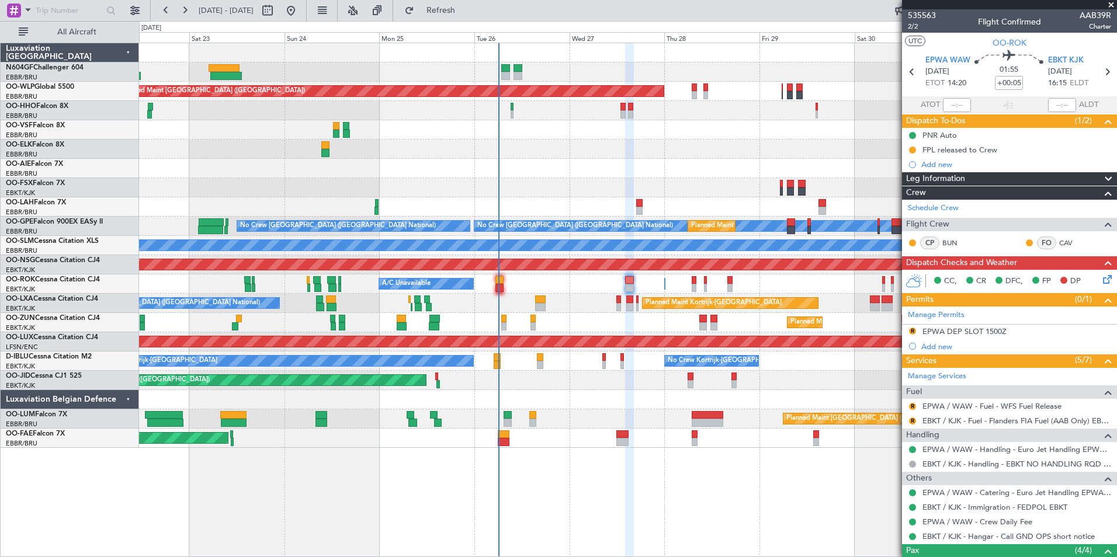
click at [510, 281] on div "Owner Kortrijk-Wevelgem A/C Unavailable" at bounding box center [627, 284] width 977 height 19
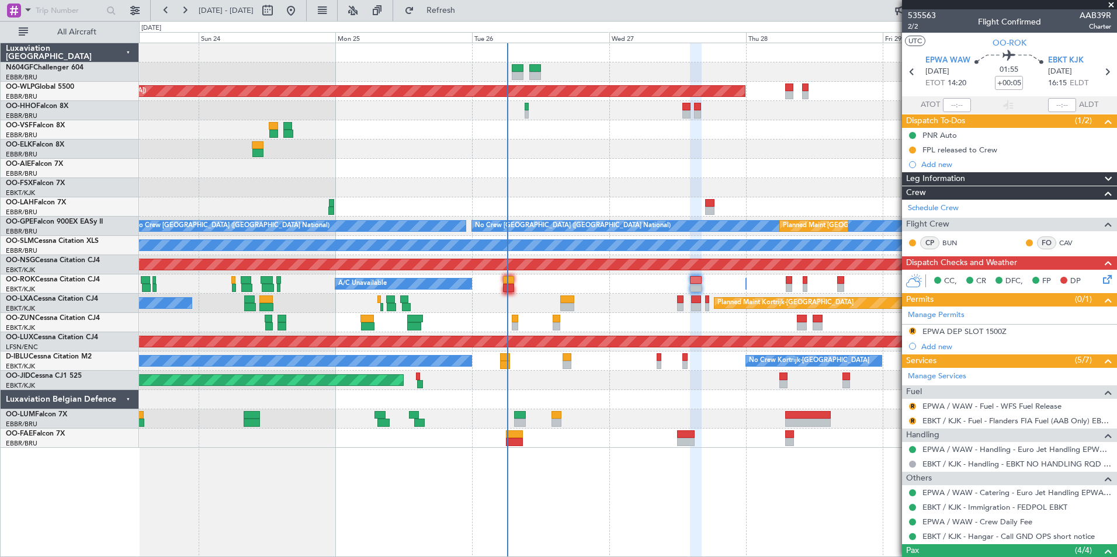
click at [495, 301] on div "Planned Maint Kortrijk-[GEOGRAPHIC_DATA] A/C Unavailable [GEOGRAPHIC_DATA] ([GE…" at bounding box center [627, 303] width 977 height 19
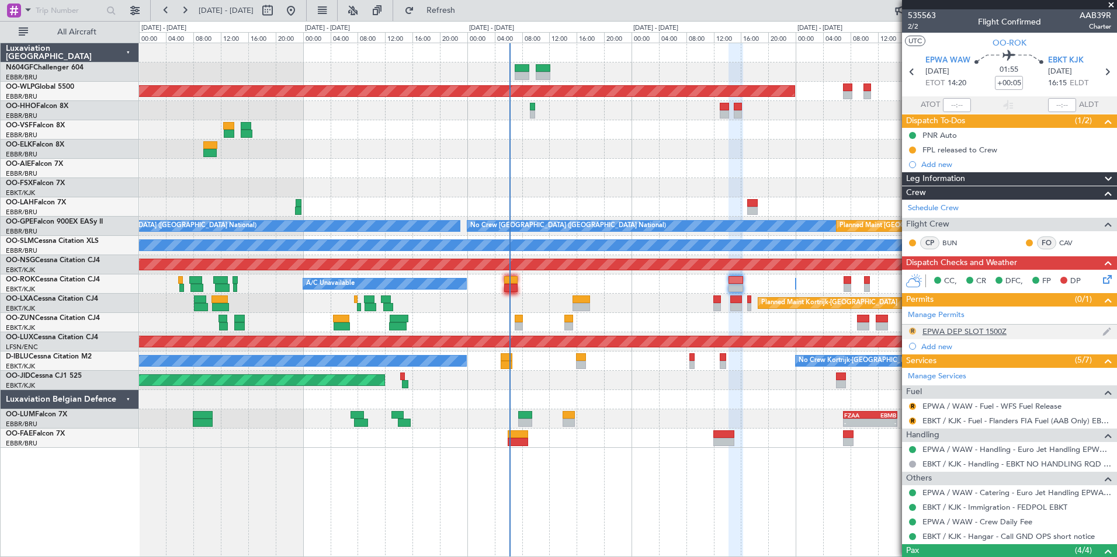
click at [911, 329] on button "R" at bounding box center [912, 331] width 7 height 7
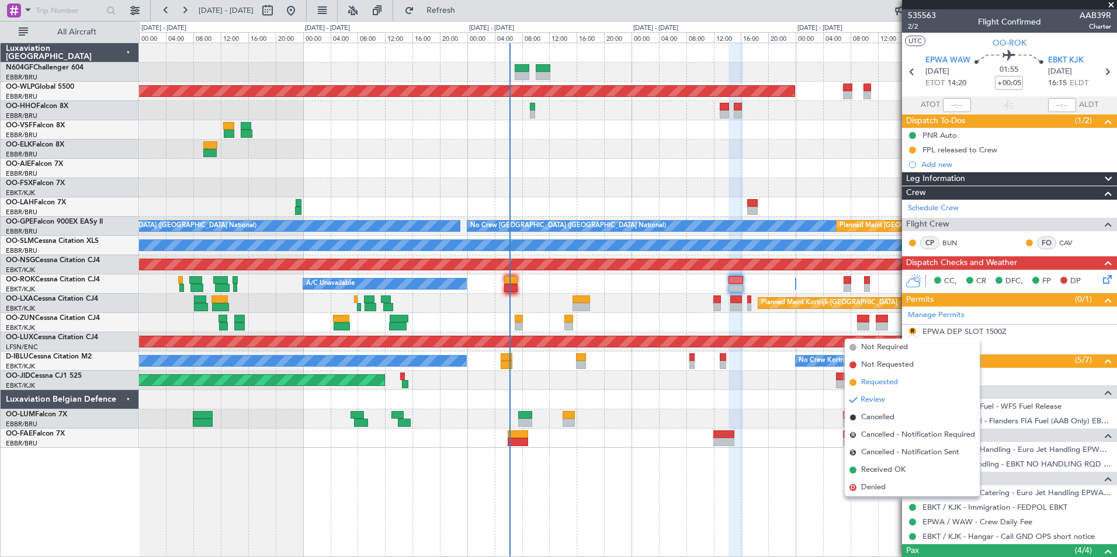
click at [873, 384] on span "Requested" at bounding box center [879, 383] width 37 height 12
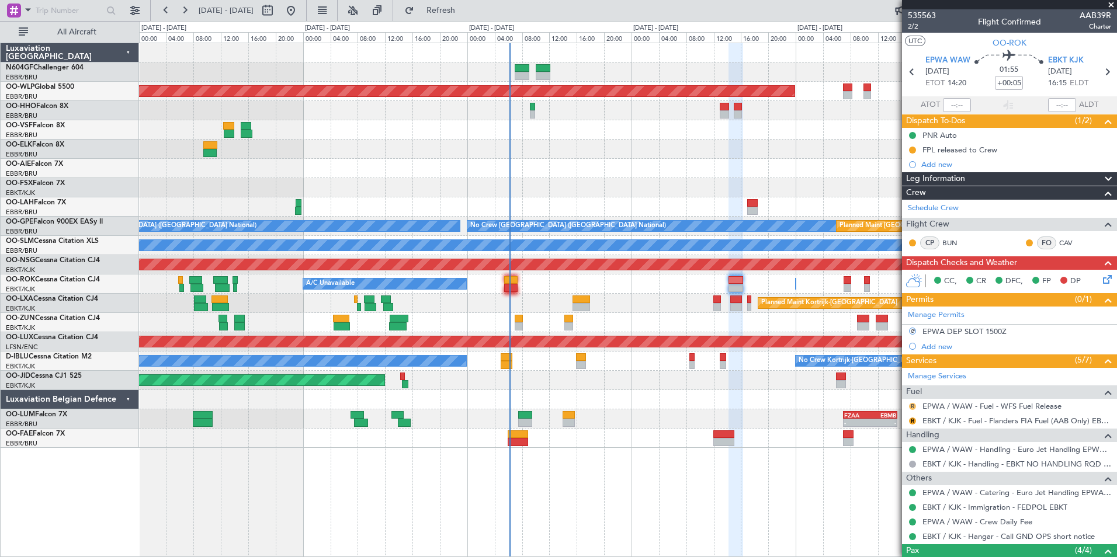
click at [909, 406] on button "R" at bounding box center [912, 406] width 7 height 7
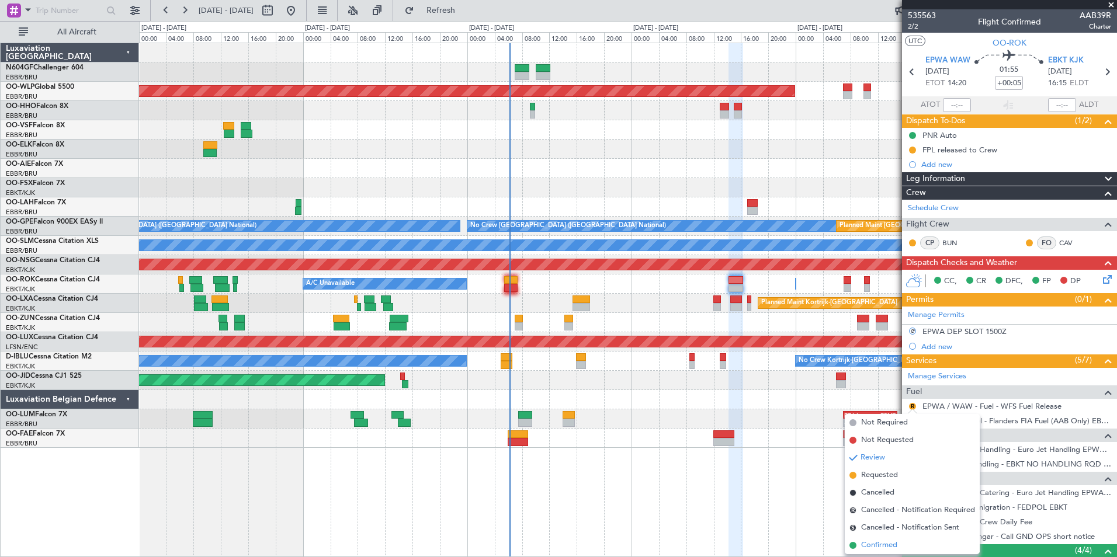
click at [876, 547] on span "Confirmed" at bounding box center [879, 546] width 36 height 12
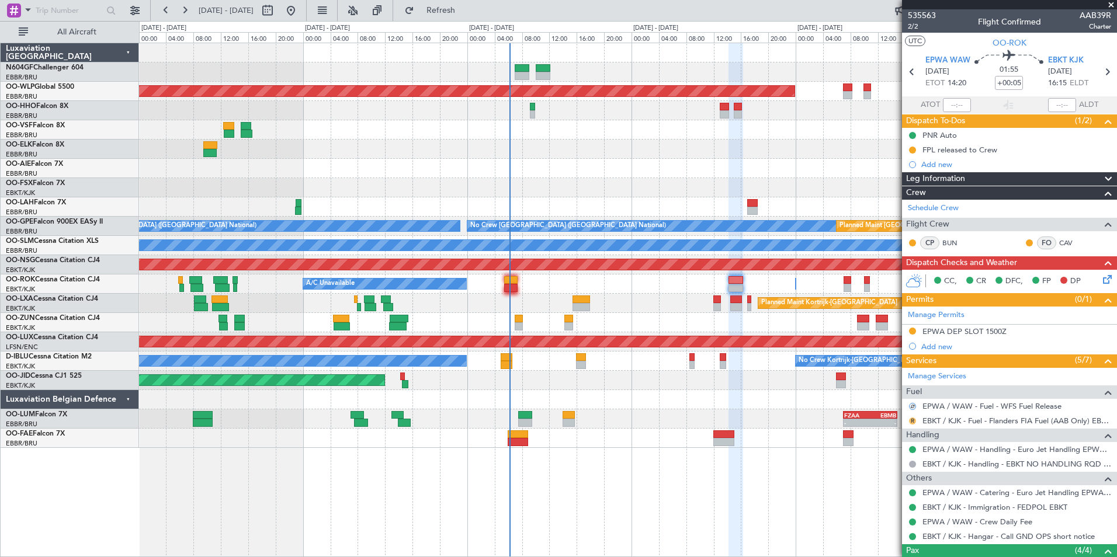
click at [912, 418] on button "R" at bounding box center [912, 421] width 7 height 7
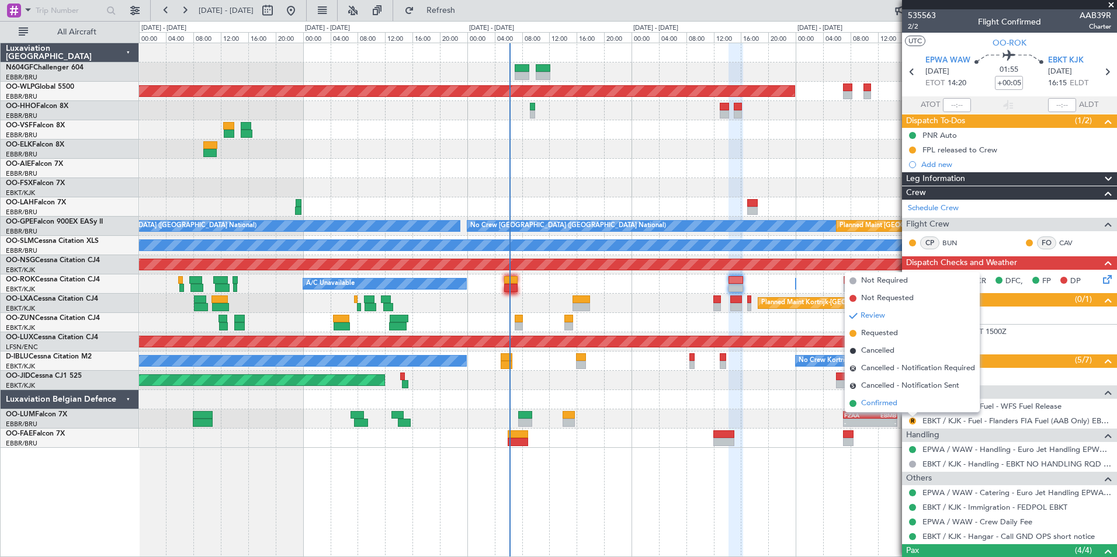
click at [879, 403] on span "Confirmed" at bounding box center [879, 404] width 36 height 12
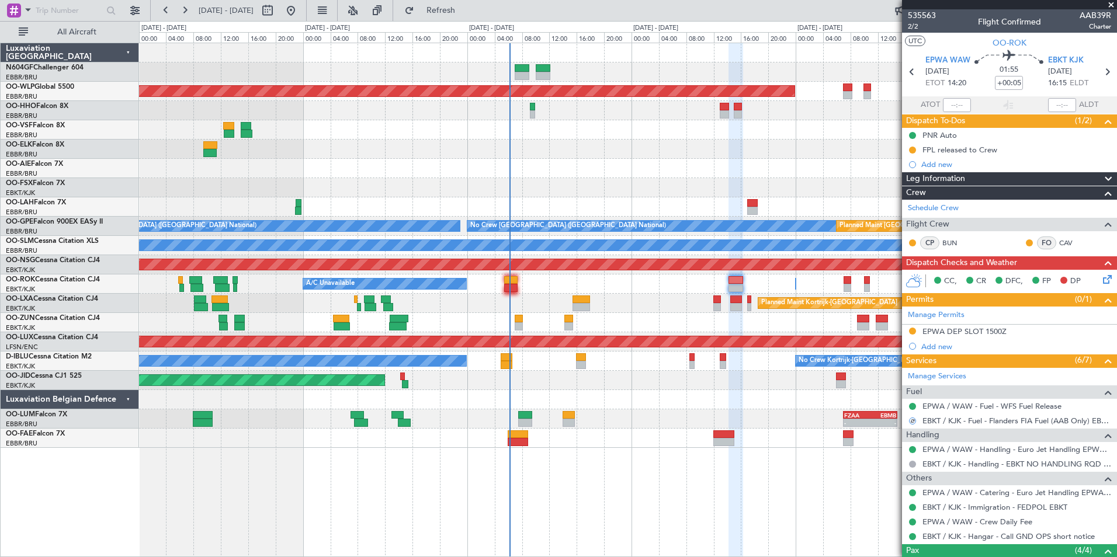
click at [1098, 290] on div "CC, CR DFC, FP DP" at bounding box center [1009, 281] width 215 height 23
click at [1101, 280] on icon at bounding box center [1105, 277] width 9 height 9
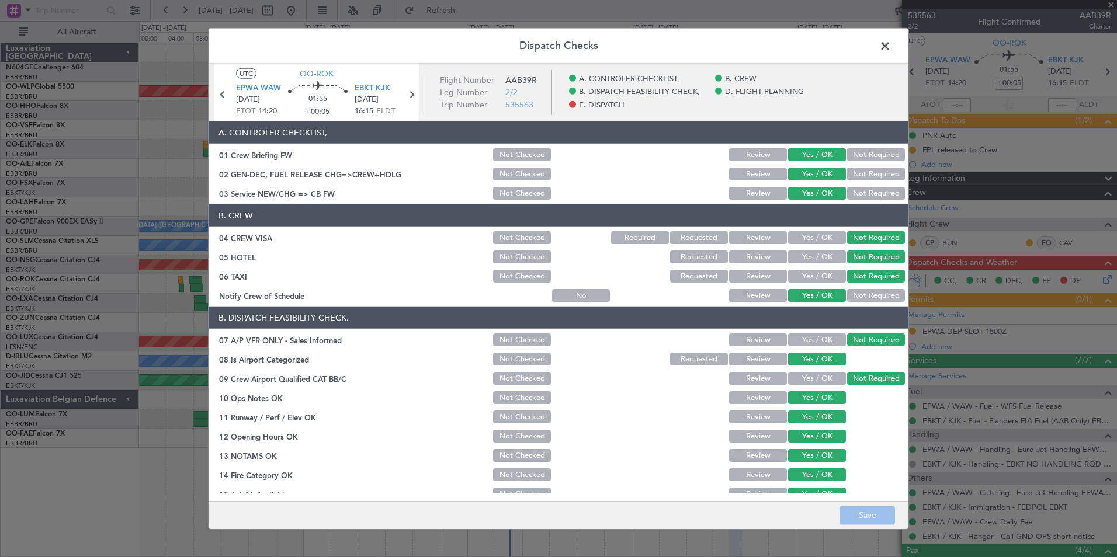
click at [891, 43] on span at bounding box center [891, 48] width 0 height 23
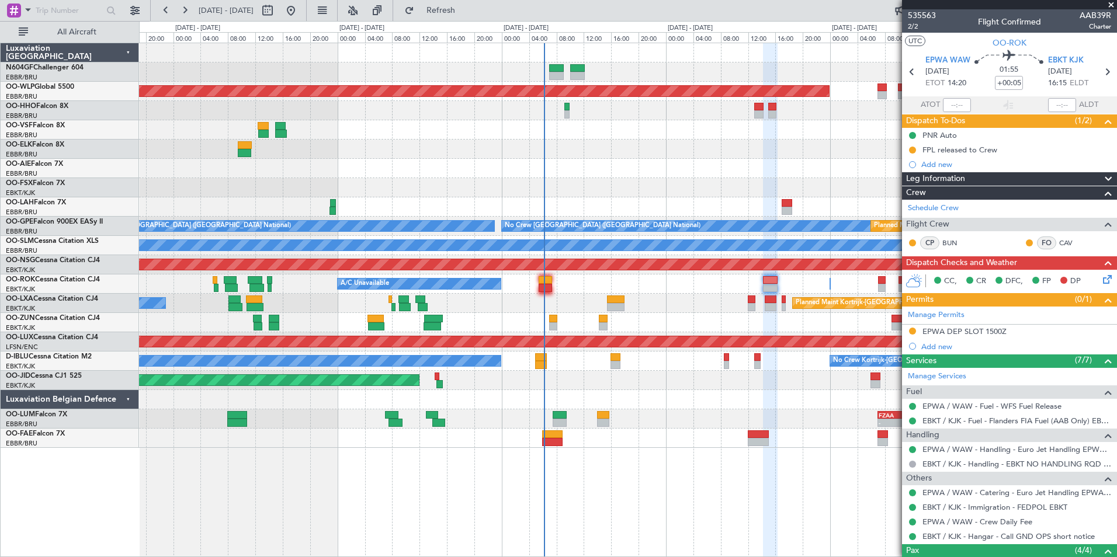
click at [638, 329] on div "Planned Maint Kortrijk-[GEOGRAPHIC_DATA]" at bounding box center [627, 322] width 977 height 19
click at [655, 301] on div "Planned Maint Kortrijk-[GEOGRAPHIC_DATA] A/C Unavailable [GEOGRAPHIC_DATA] ([GE…" at bounding box center [627, 303] width 977 height 19
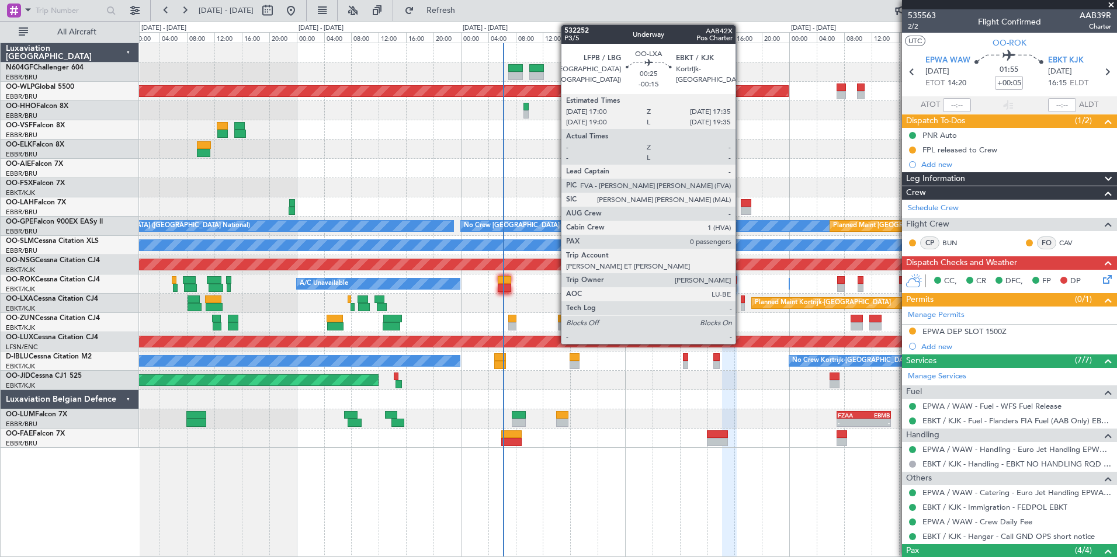
click at [741, 304] on div at bounding box center [743, 307] width 4 height 8
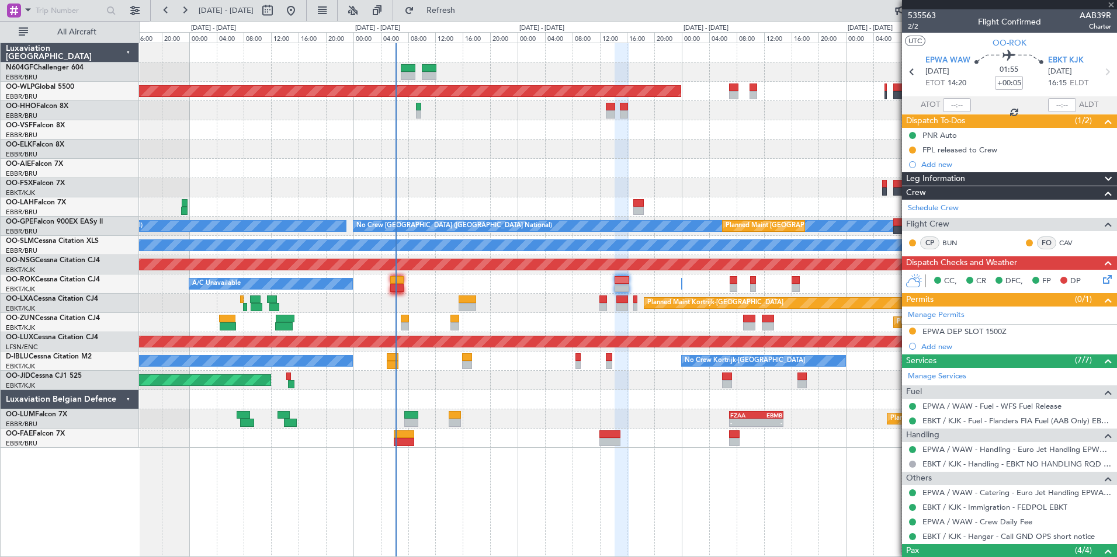
click at [625, 322] on div "05:25 Z 13:20 Z LGSA 05:00 Z FZQA 12:50 Z Planned Maint Berlin (Brandenburg) - …" at bounding box center [627, 245] width 977 height 405
type input "-00:15"
type input "0"
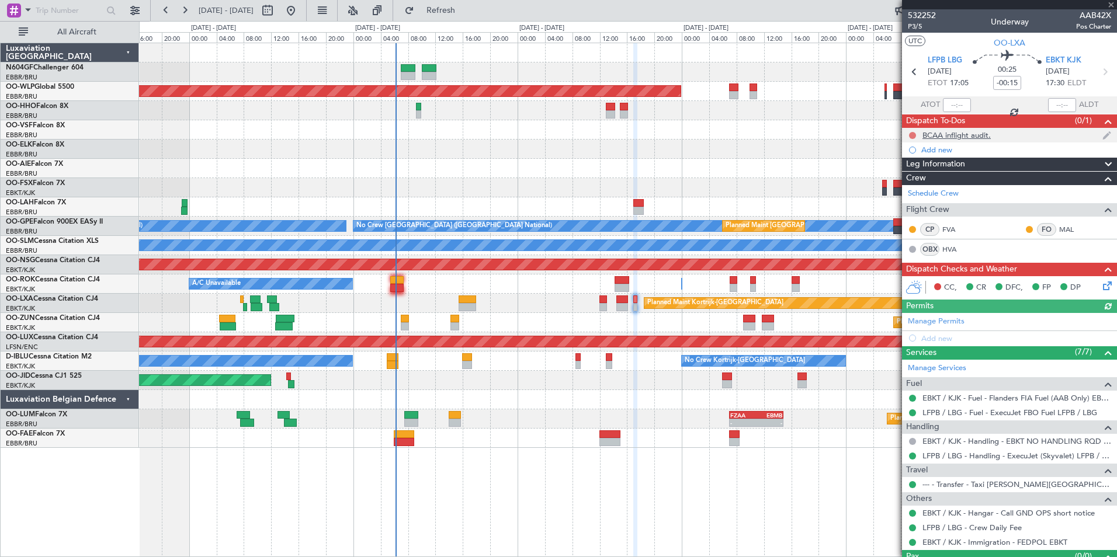
click at [911, 132] on button at bounding box center [912, 135] width 7 height 7
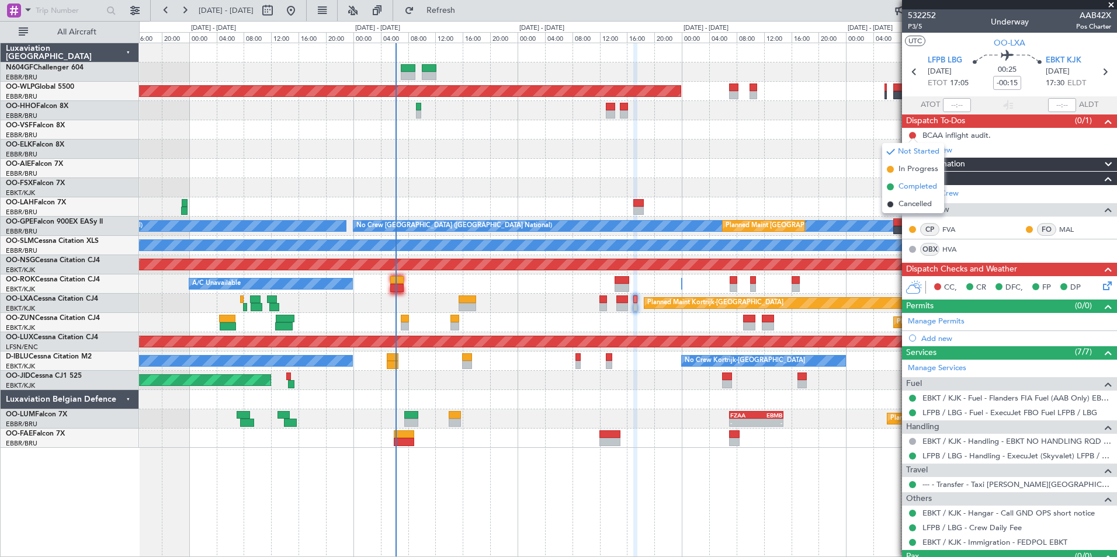
click at [900, 182] on span "Completed" at bounding box center [917, 187] width 39 height 12
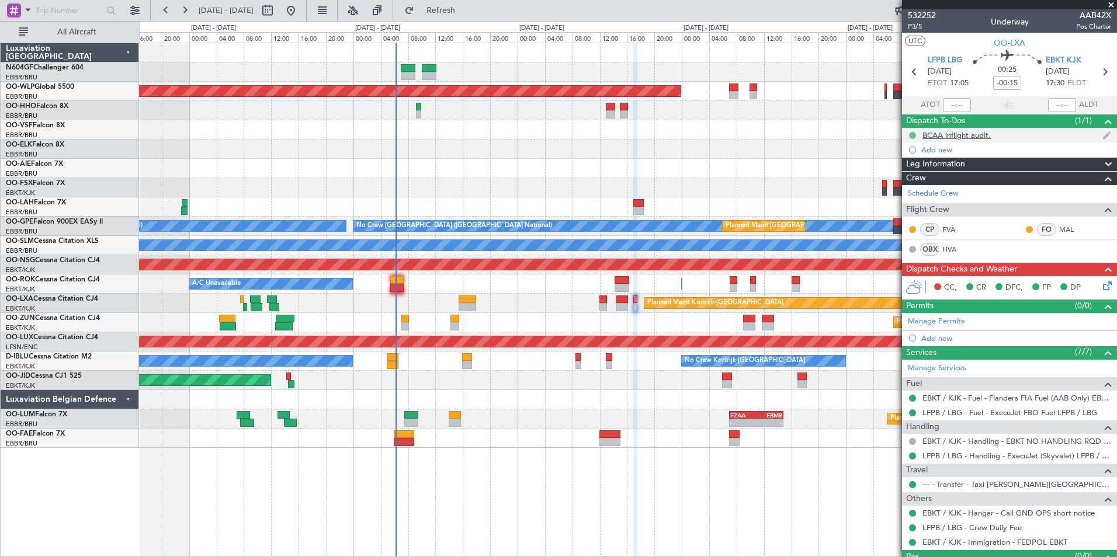
click at [914, 133] on button at bounding box center [912, 135] width 7 height 7
click at [758, 166] on div at bounding box center [627, 168] width 977 height 19
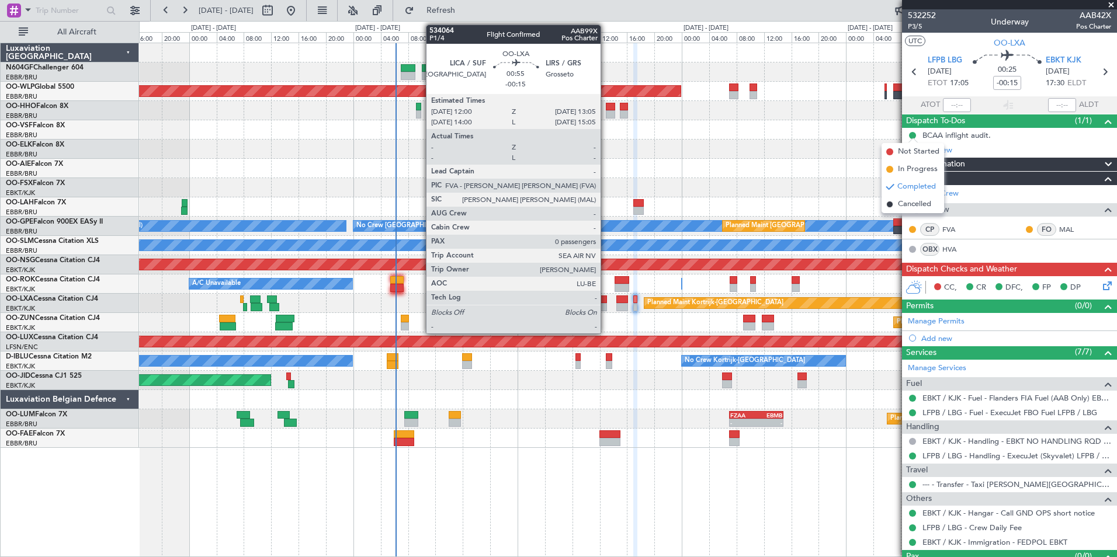
click at [606, 298] on div at bounding box center [603, 300] width 8 height 8
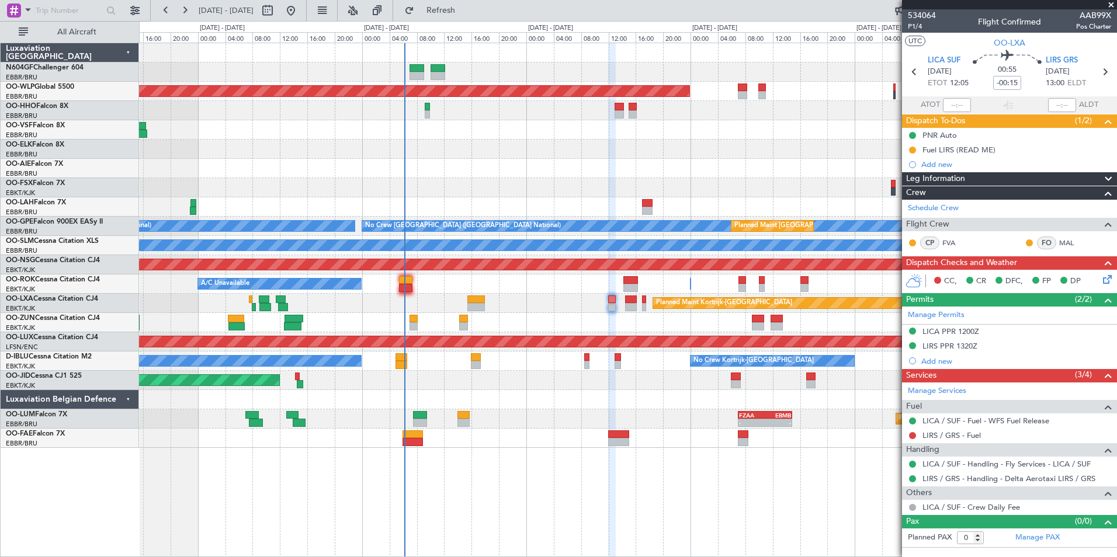
click at [409, 304] on div "Planned Maint Kortrijk-Wevelgem A/C Unavailable Brussels (Brussels National)" at bounding box center [627, 303] width 977 height 19
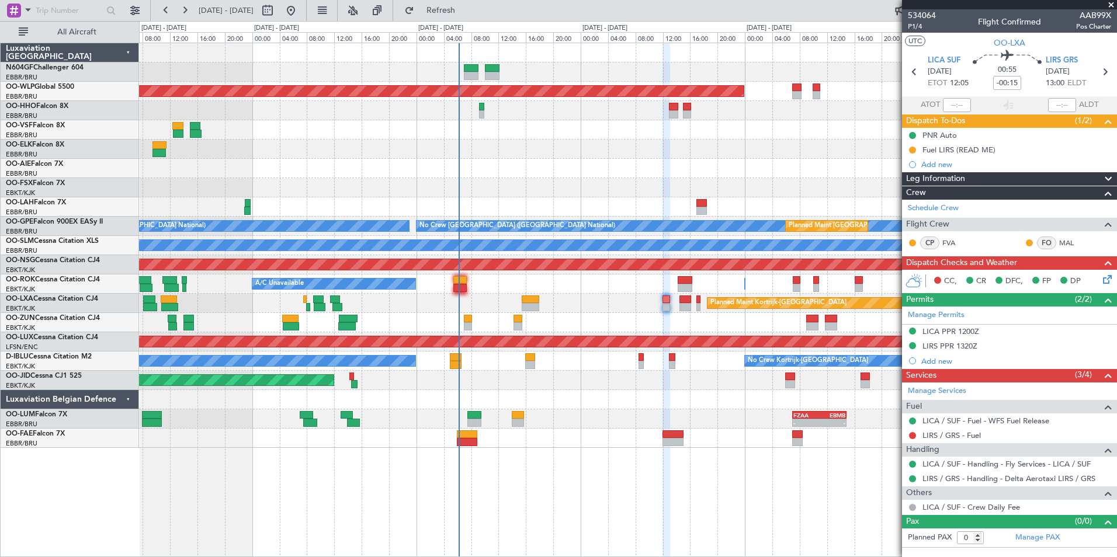
click at [506, 289] on div "Owner Kortrijk-Wevelgem A/C Unavailable" at bounding box center [627, 284] width 977 height 19
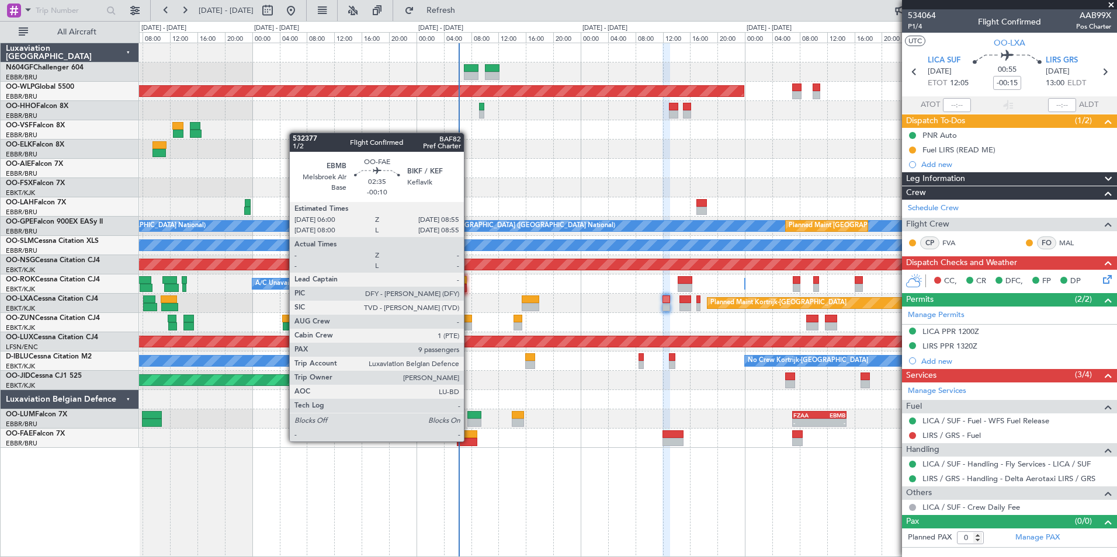
click at [469, 440] on div at bounding box center [467, 442] width 20 height 8
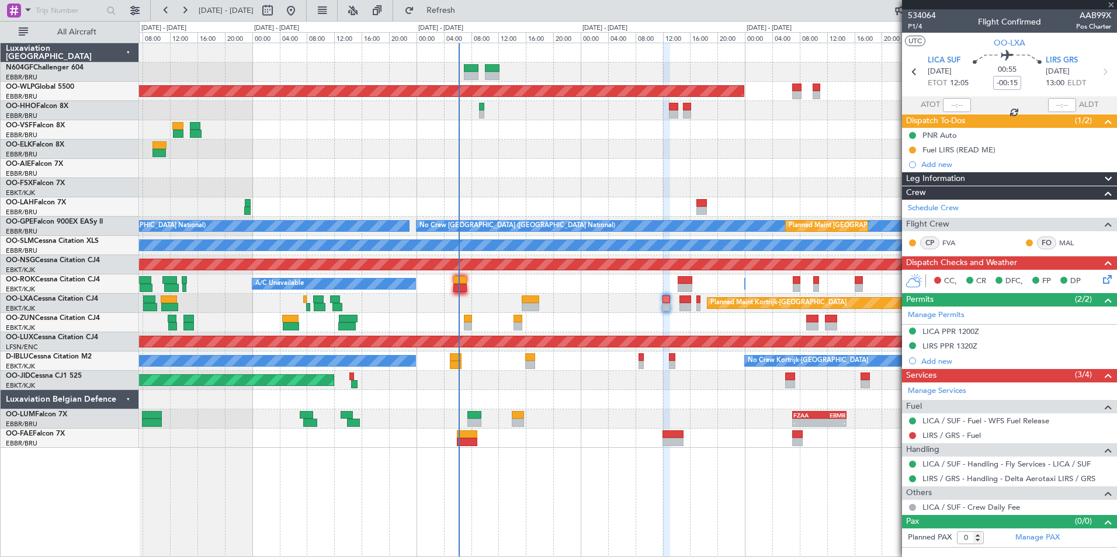
type input "-00:10"
type input "9"
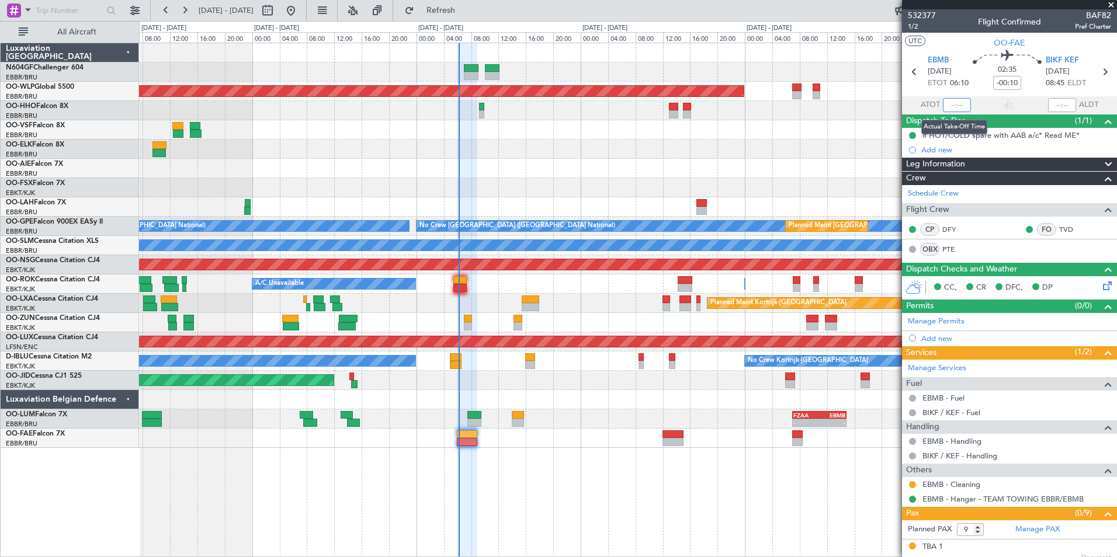
click at [956, 106] on input "text" at bounding box center [957, 105] width 28 height 14
click at [952, 39] on section "UTC OO-FAE" at bounding box center [1009, 42] width 215 height 18
type input "06:08"
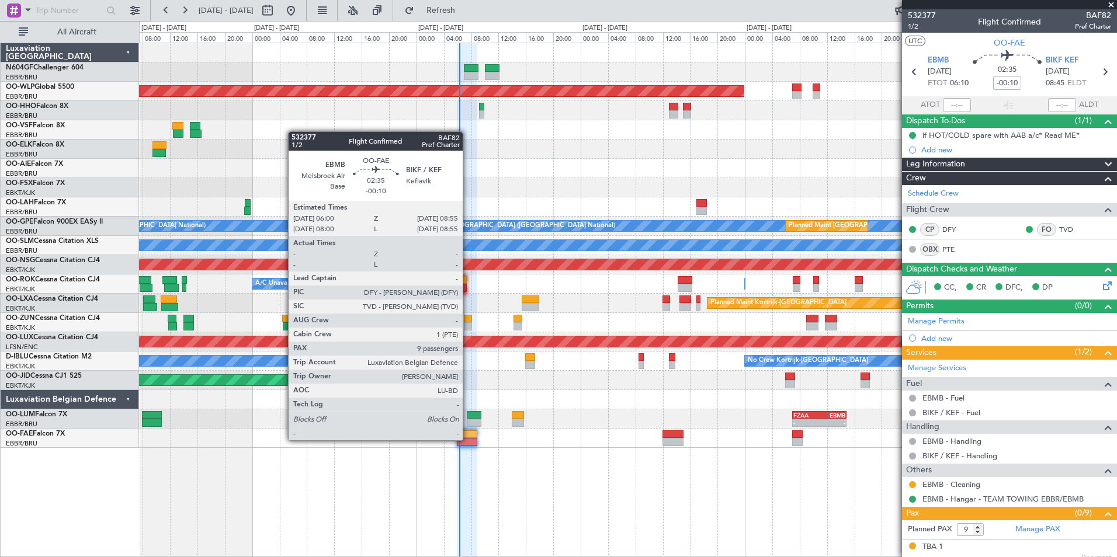
click at [468, 439] on div at bounding box center [467, 442] width 20 height 8
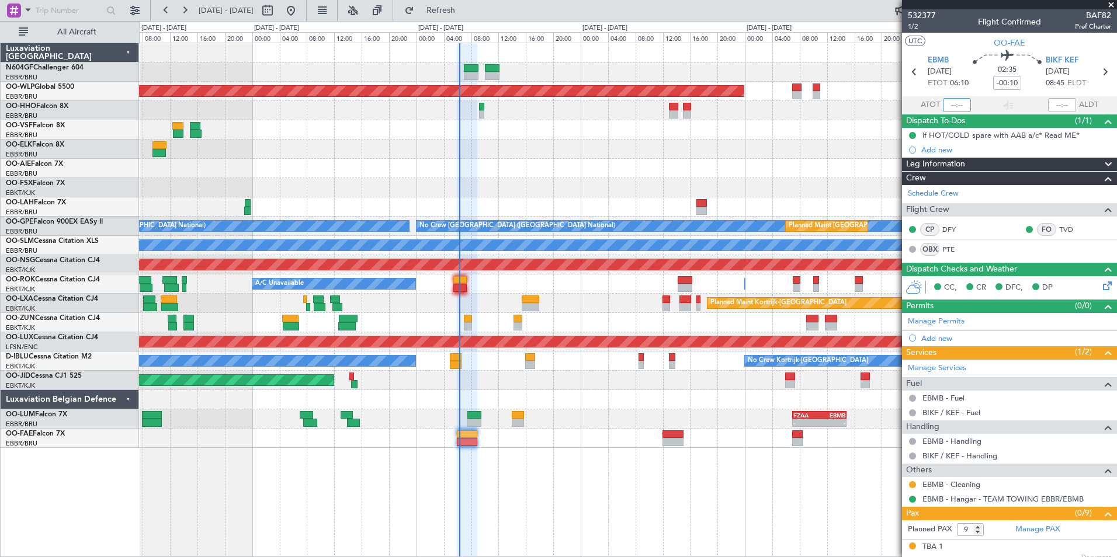
click at [959, 104] on input "text" at bounding box center [957, 105] width 28 height 14
click at [960, 53] on section "EBMB 26/08/2025 ETOT 06:10 02:35 -00:10 BIKF KEF 26/08/2025 08:45 ELDT" at bounding box center [1009, 73] width 215 height 46
type input "06:08"
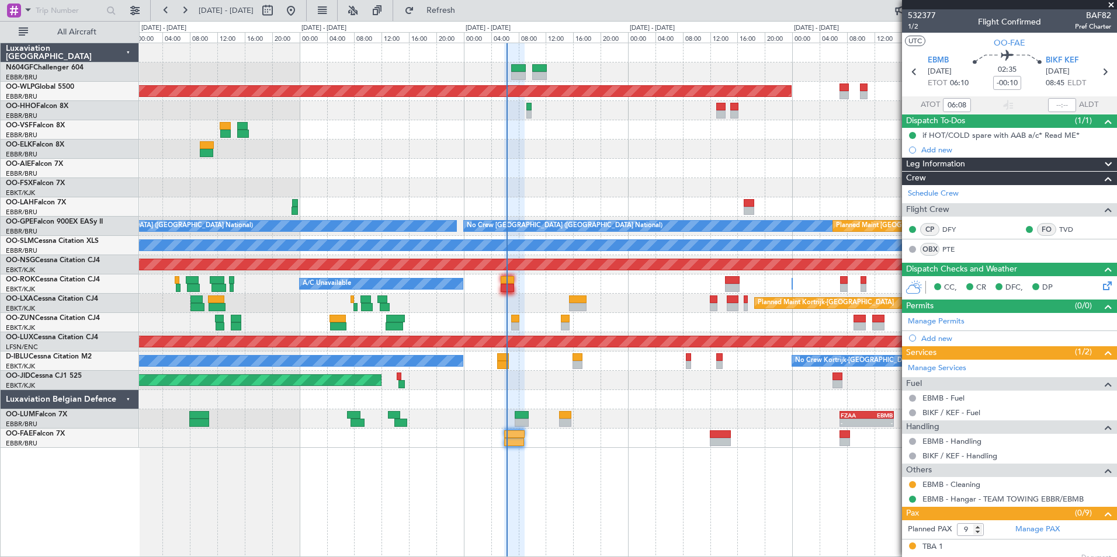
click at [537, 404] on div at bounding box center [627, 399] width 977 height 19
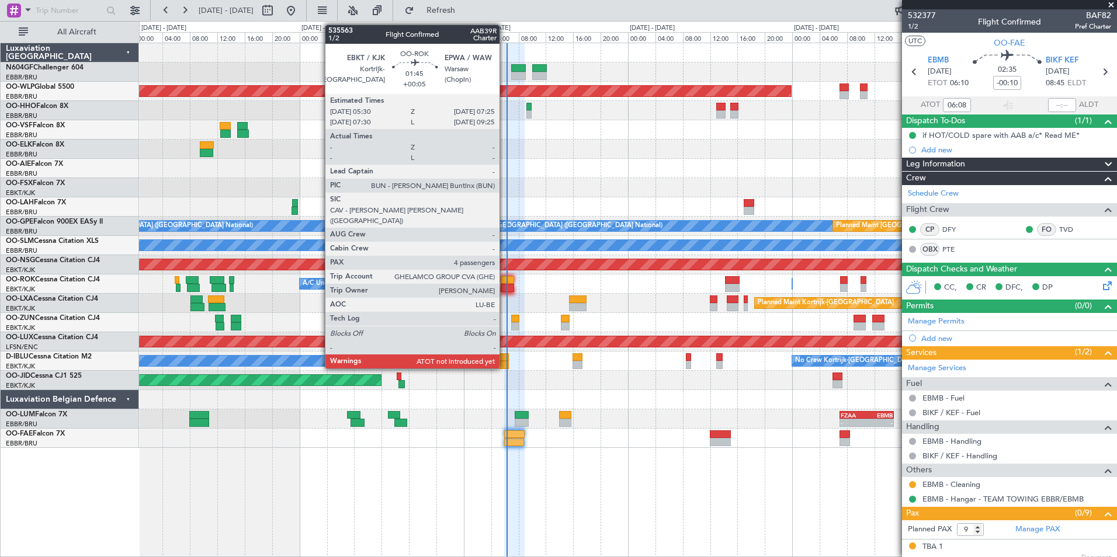
click at [505, 289] on div at bounding box center [507, 288] width 13 height 8
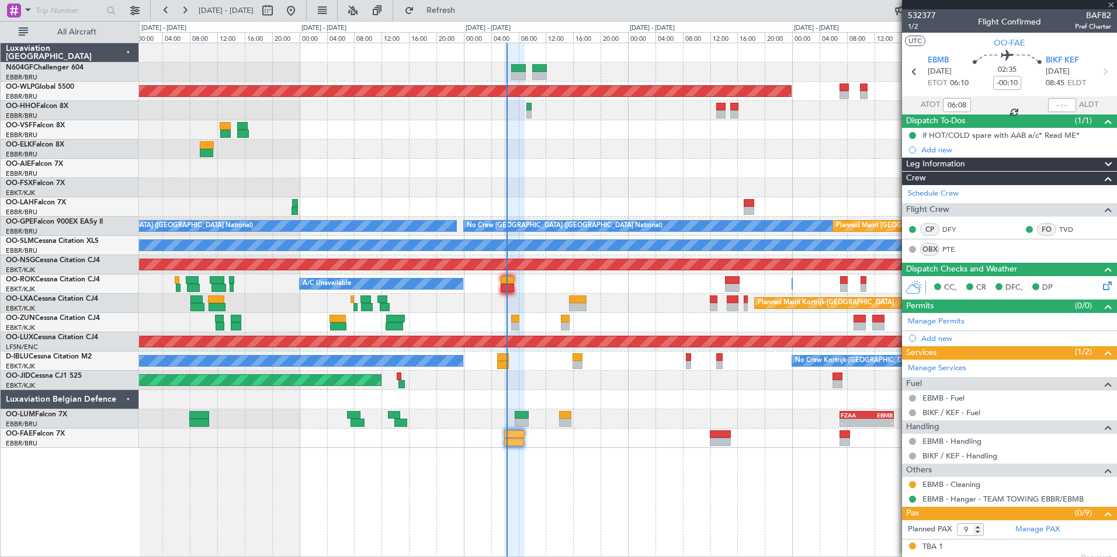
type input "+00:05"
type input "4"
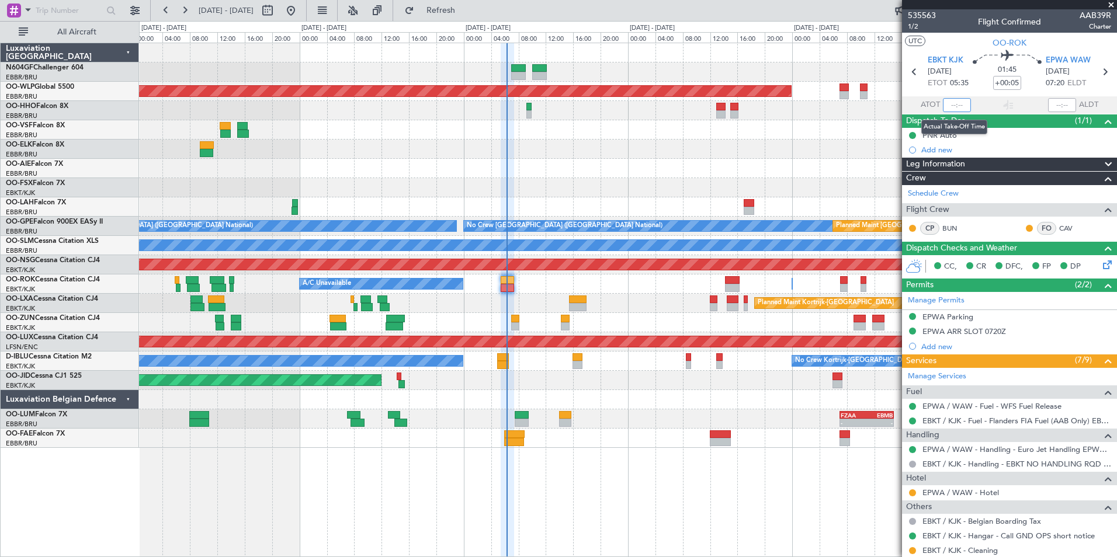
click at [949, 105] on input "text" at bounding box center [957, 105] width 28 height 14
click at [946, 41] on section "UTC OO-ROK" at bounding box center [1009, 42] width 215 height 18
type input "06:13"
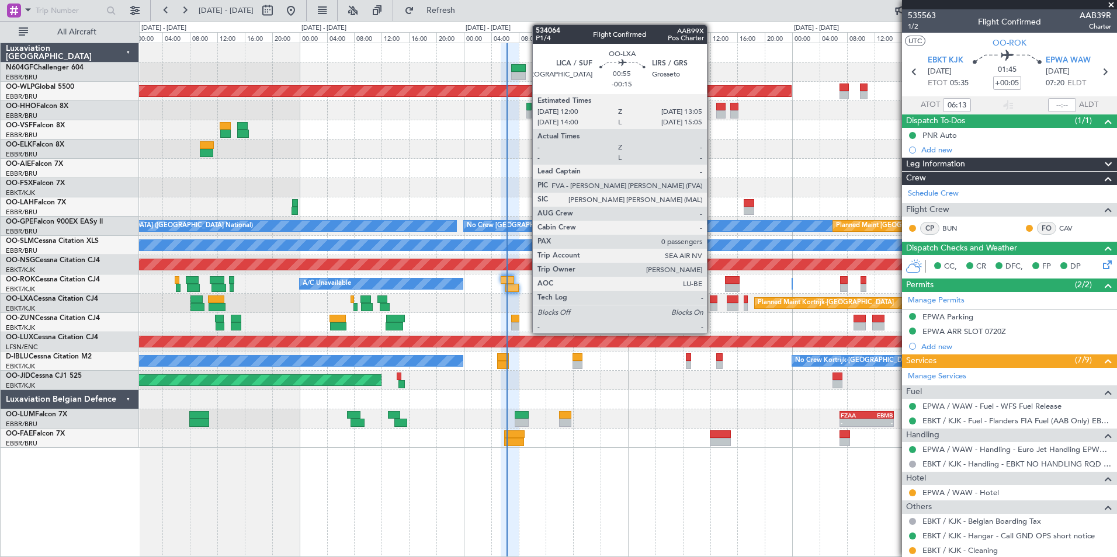
click at [713, 302] on div at bounding box center [714, 300] width 8 height 8
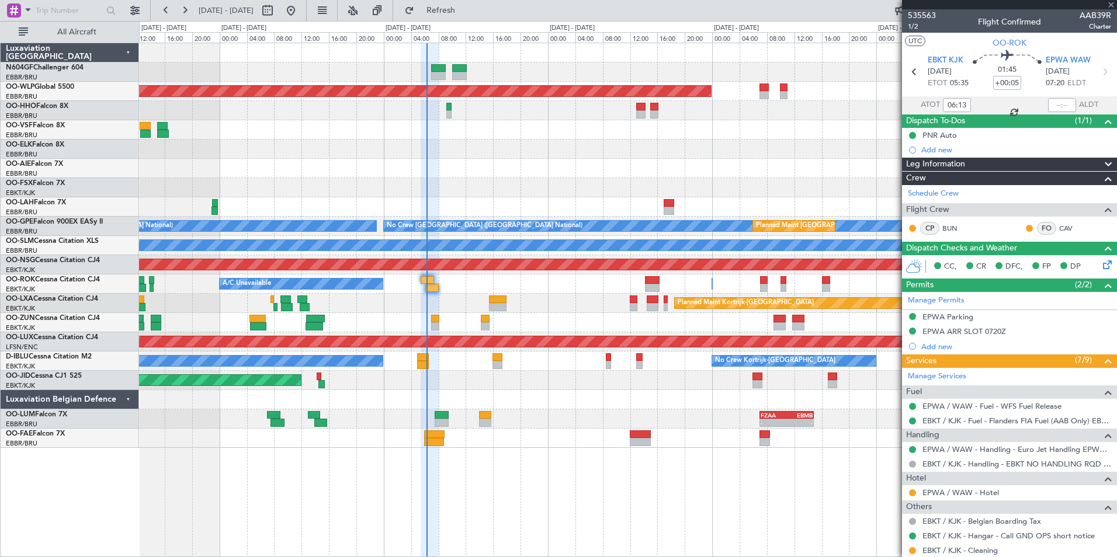
click at [640, 326] on div "05:25 Z 13:20 Z LGSA 05:00 Z FZQA 12:50 Z Planned Maint Berlin (Brandenburg) - …" at bounding box center [627, 245] width 977 height 405
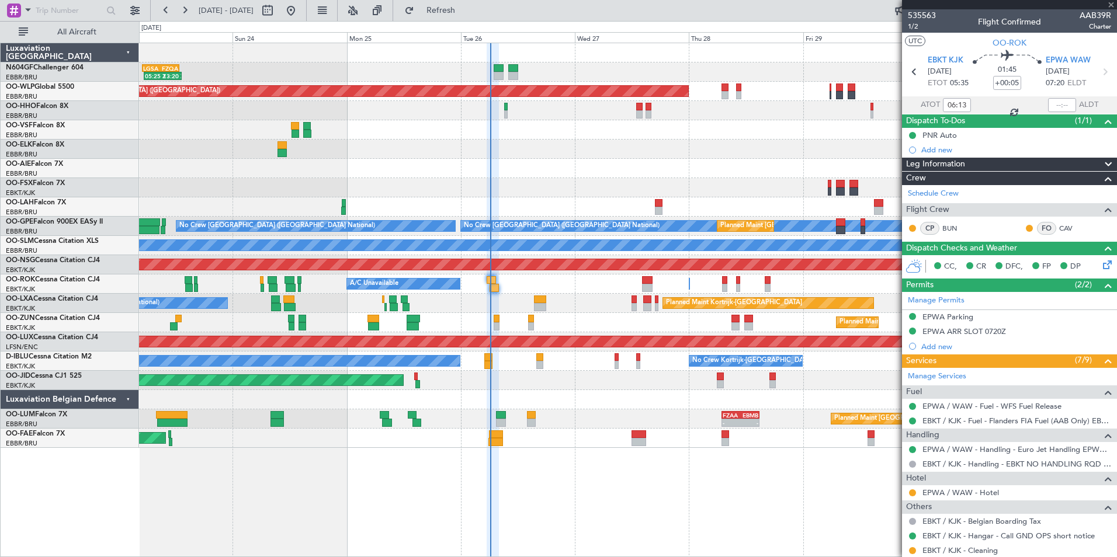
type input "-00:15"
type input "0"
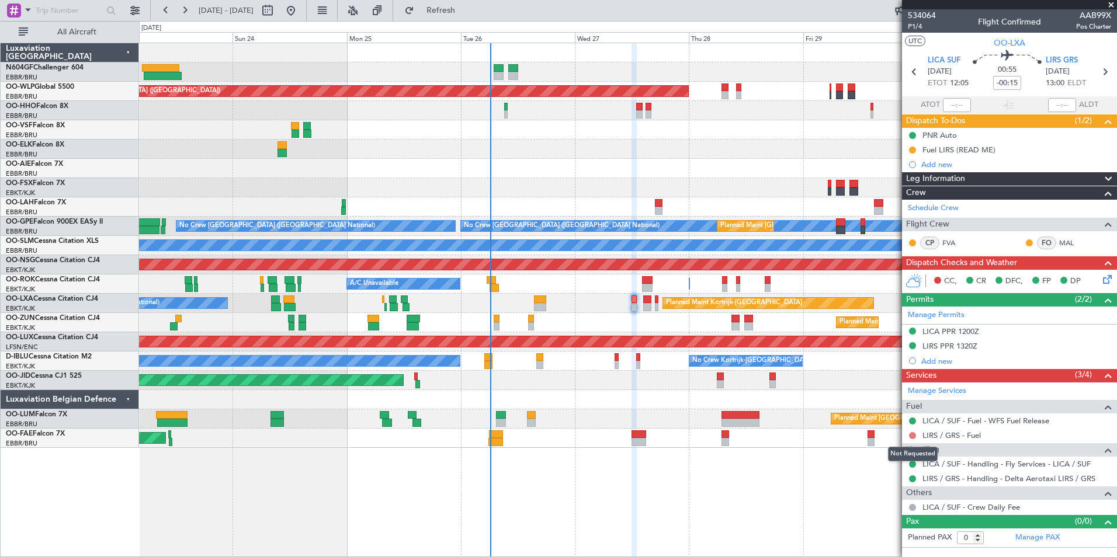
click at [911, 435] on button at bounding box center [912, 435] width 7 height 7
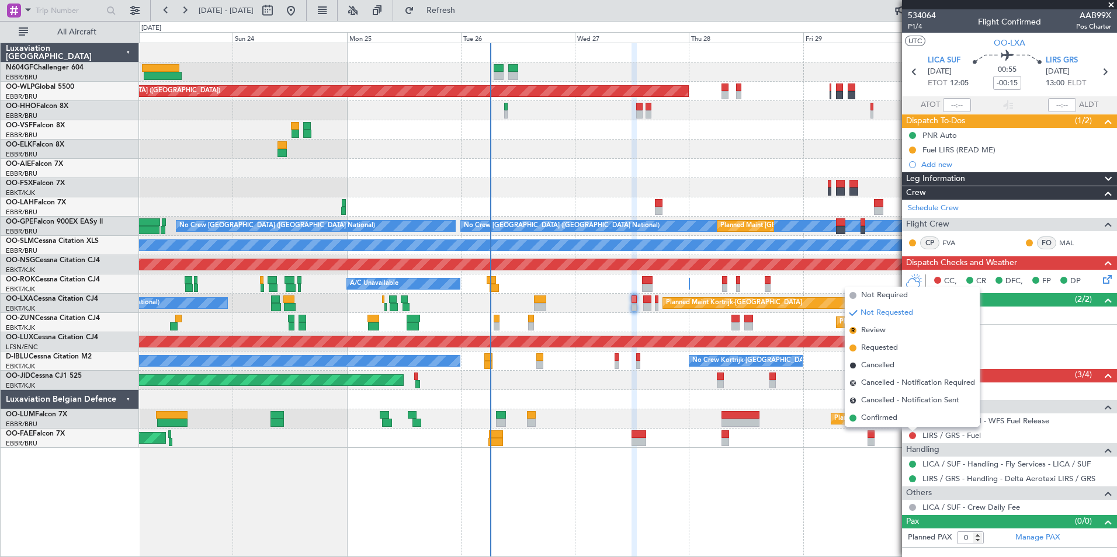
click at [817, 381] on div "Planned Maint Paris (Le Bourget) Planned Maint Kortrijk-Wevelgem" at bounding box center [627, 380] width 977 height 19
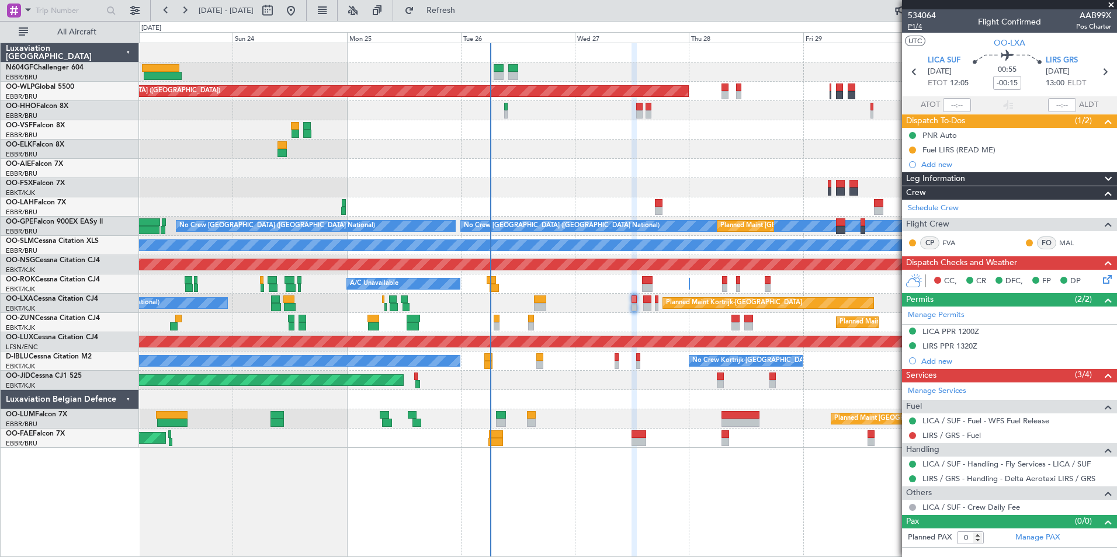
click at [926, 23] on span "P1/4" at bounding box center [922, 27] width 28 height 10
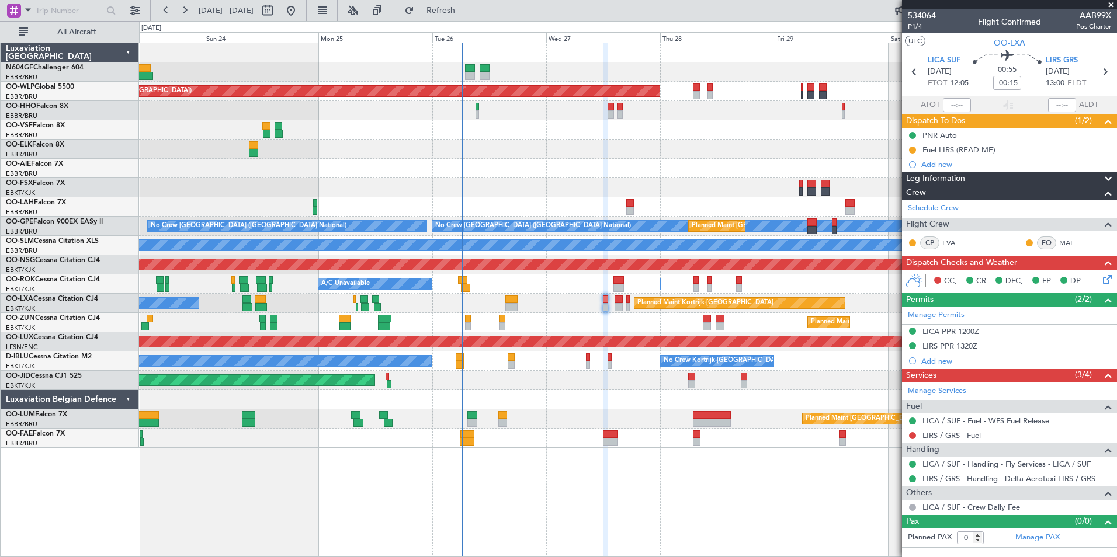
click at [563, 296] on div "Planned Maint Berlin (Brandenburg) Planned Maint London (Farnborough) Planned M…" at bounding box center [627, 245] width 977 height 405
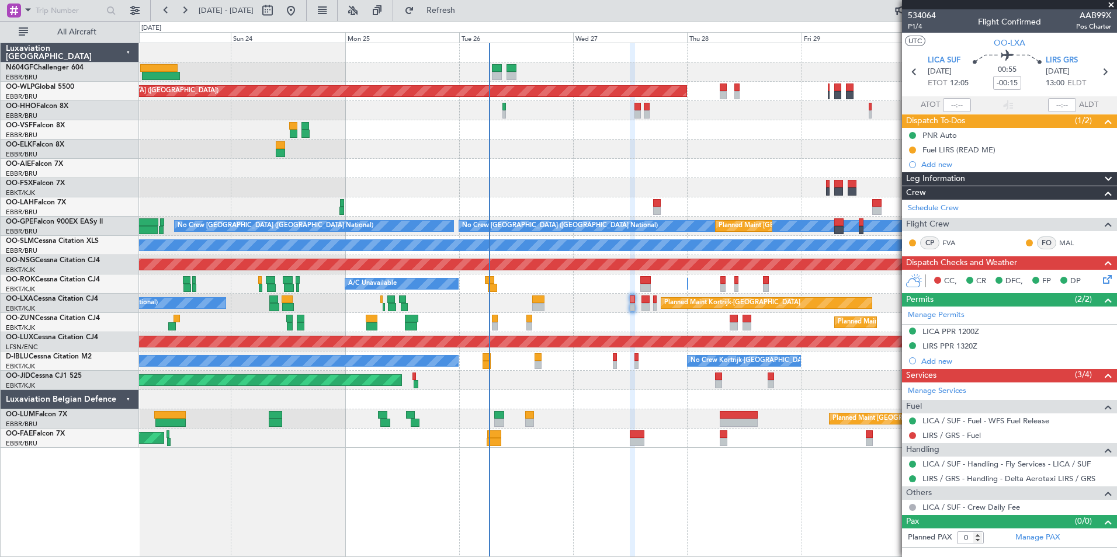
click at [657, 384] on div "Planned Maint Paris (Le Bourget) Planned Maint Kortrijk-Wevelgem" at bounding box center [627, 380] width 977 height 19
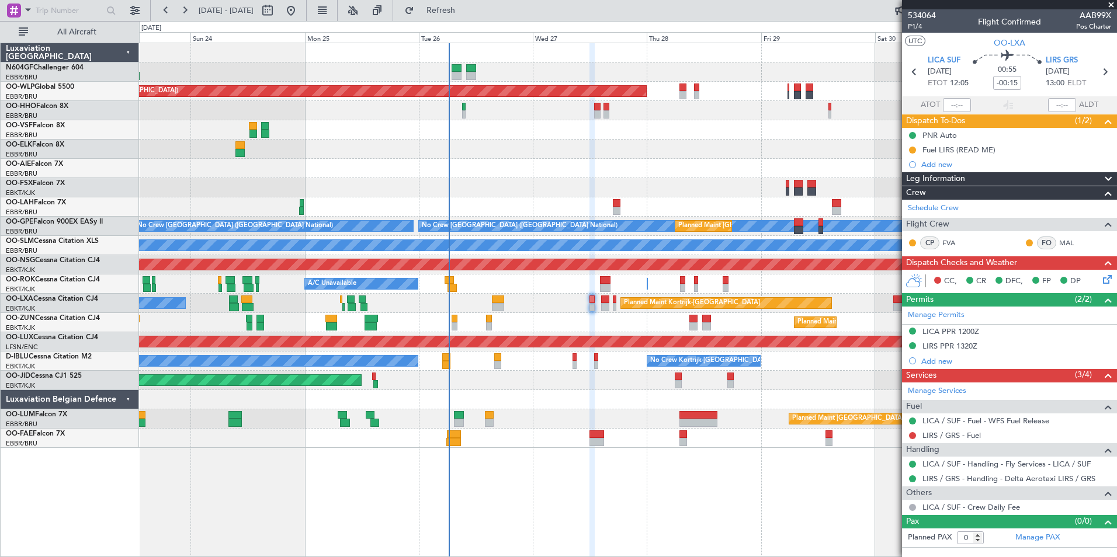
click at [546, 321] on div "Planned Maint Kortrijk-[GEOGRAPHIC_DATA]" at bounding box center [627, 322] width 977 height 19
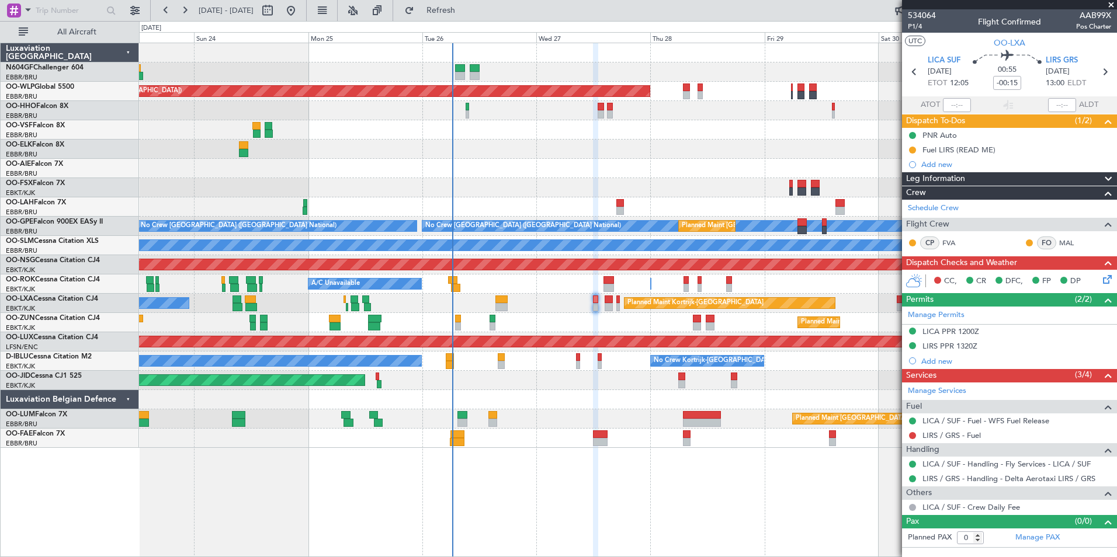
click at [674, 133] on div at bounding box center [627, 129] width 977 height 19
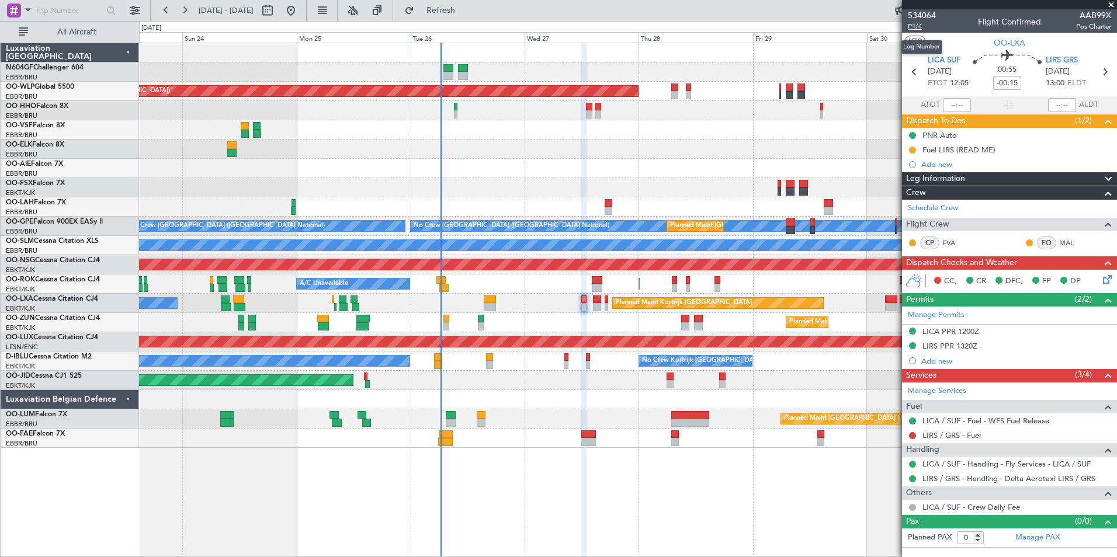
click at [918, 23] on span "P1/4" at bounding box center [922, 27] width 28 height 10
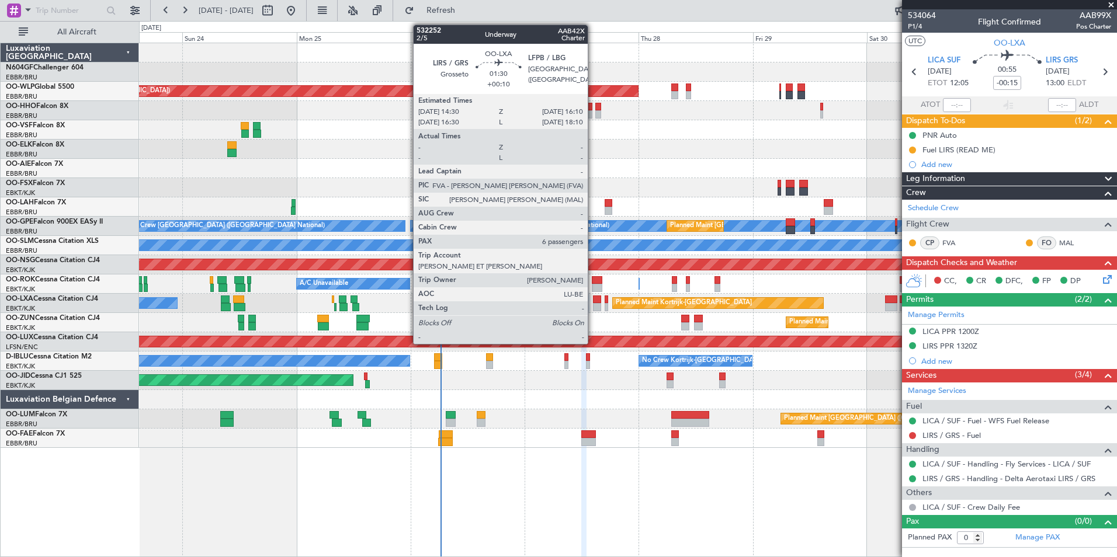
click at [593, 306] on div at bounding box center [597, 307] width 8 height 8
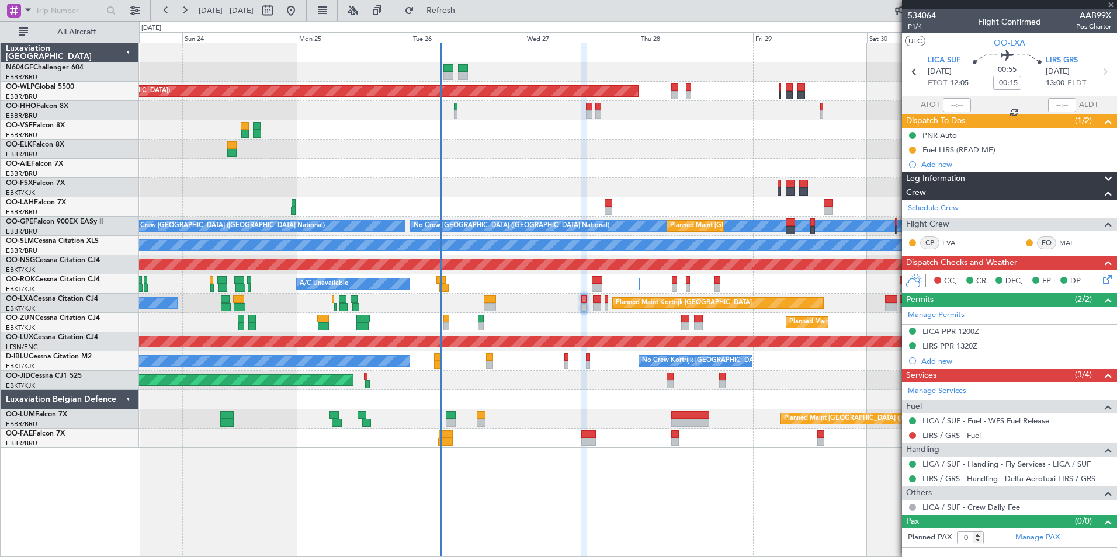
type input "+00:10"
type input "6"
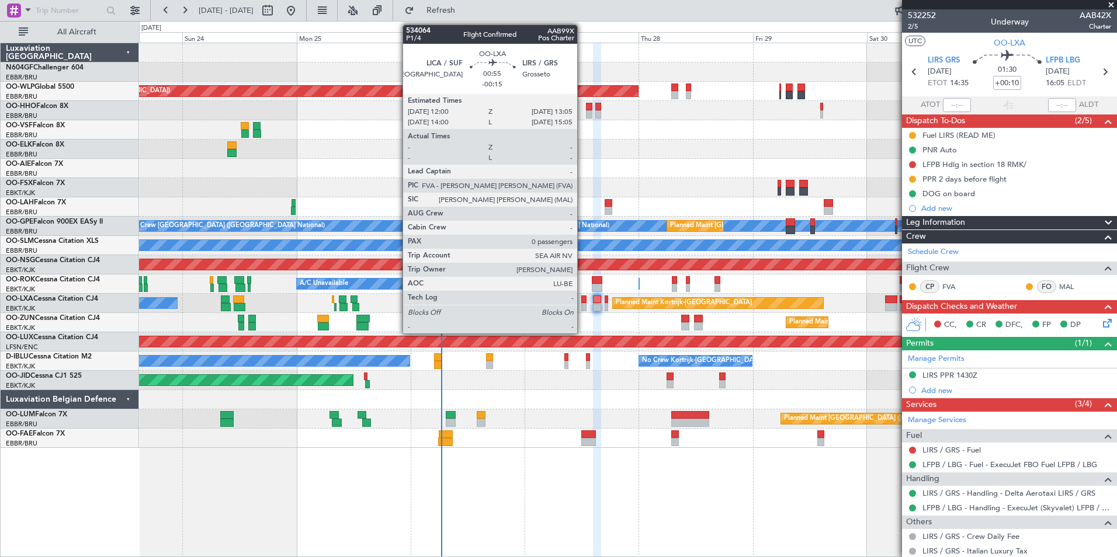
click at [582, 297] on div at bounding box center [583, 300] width 5 height 8
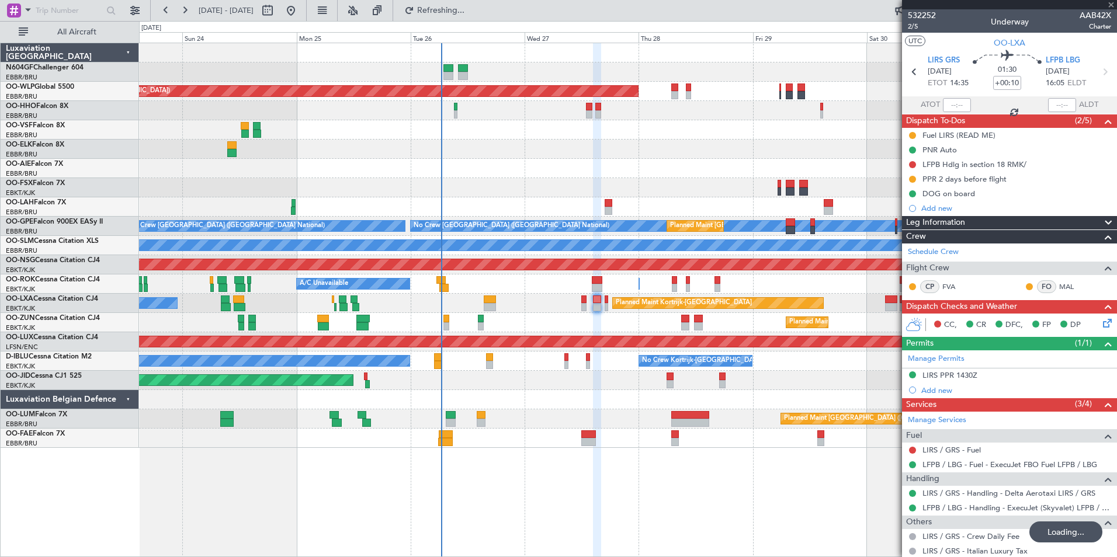
type input "-00:15"
type input "0"
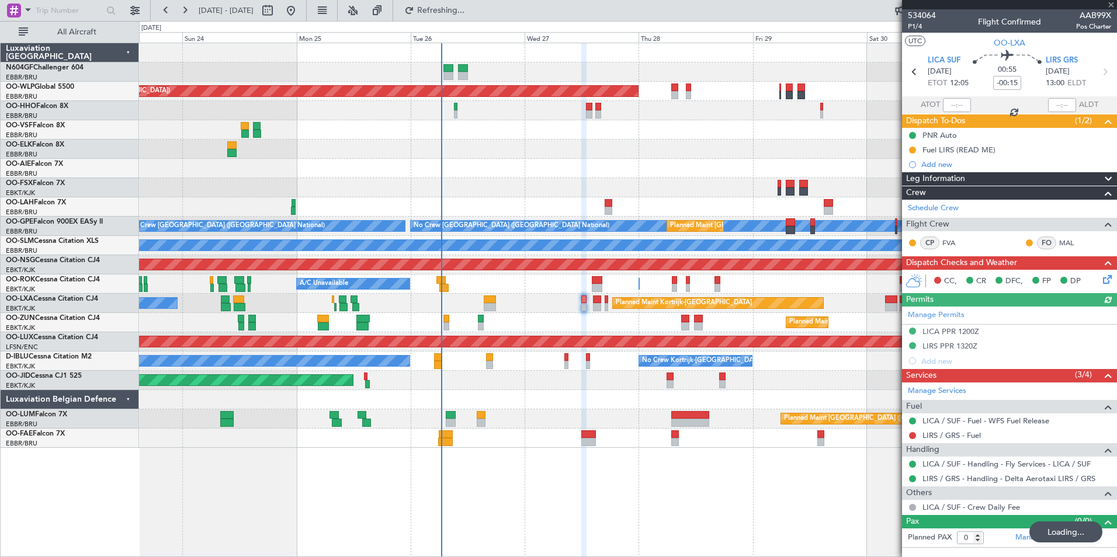
type input "+00:10"
type input "6"
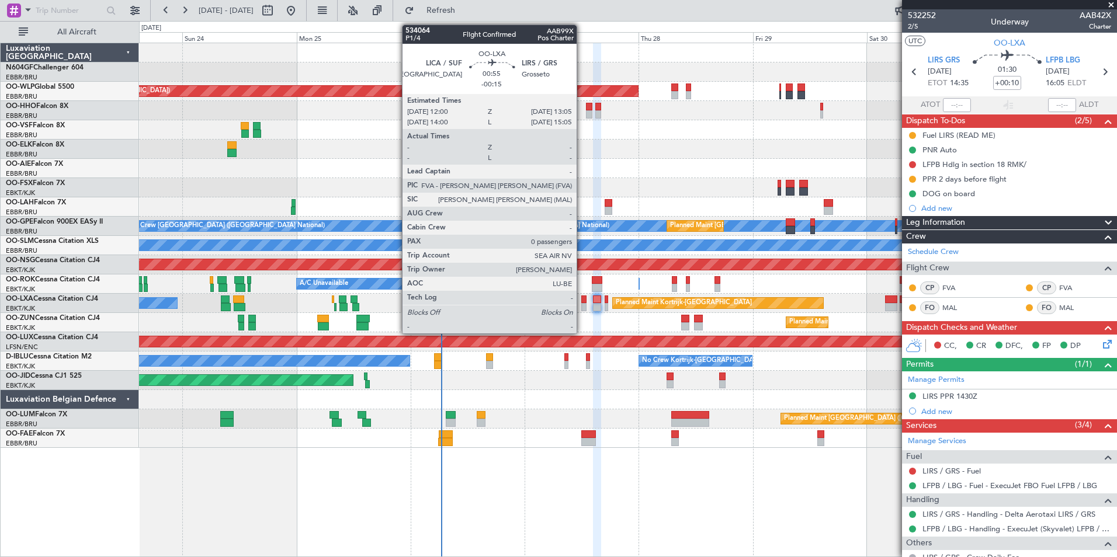
click at [582, 298] on div at bounding box center [583, 300] width 5 height 8
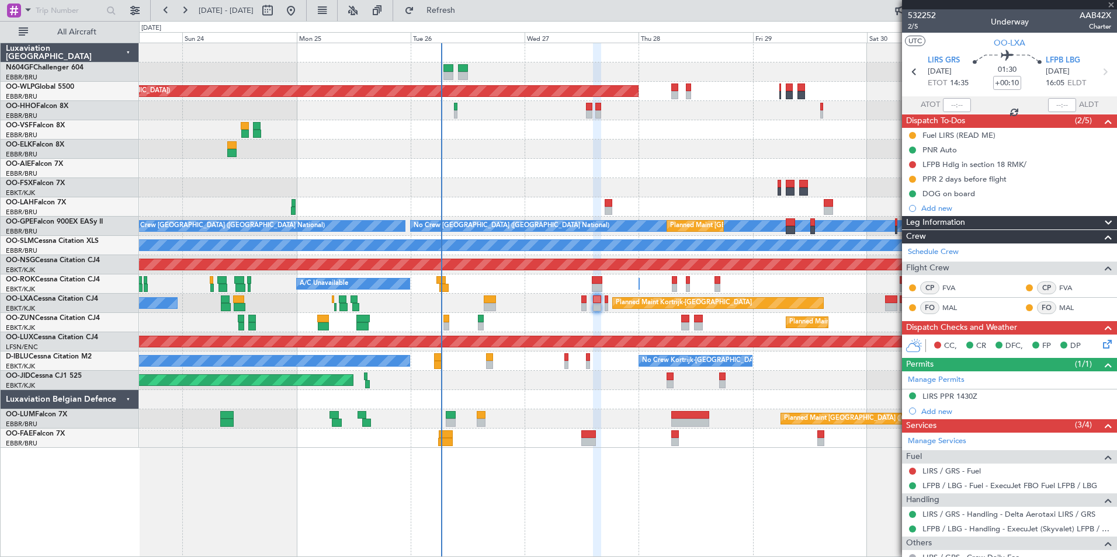
type input "-00:15"
type input "0"
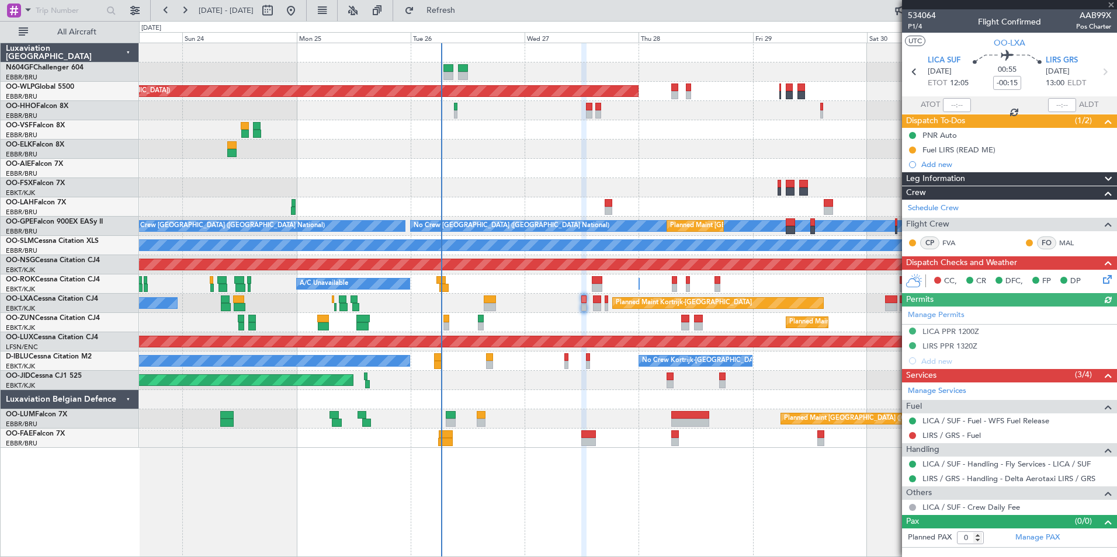
click at [1104, 282] on icon at bounding box center [1105, 277] width 9 height 9
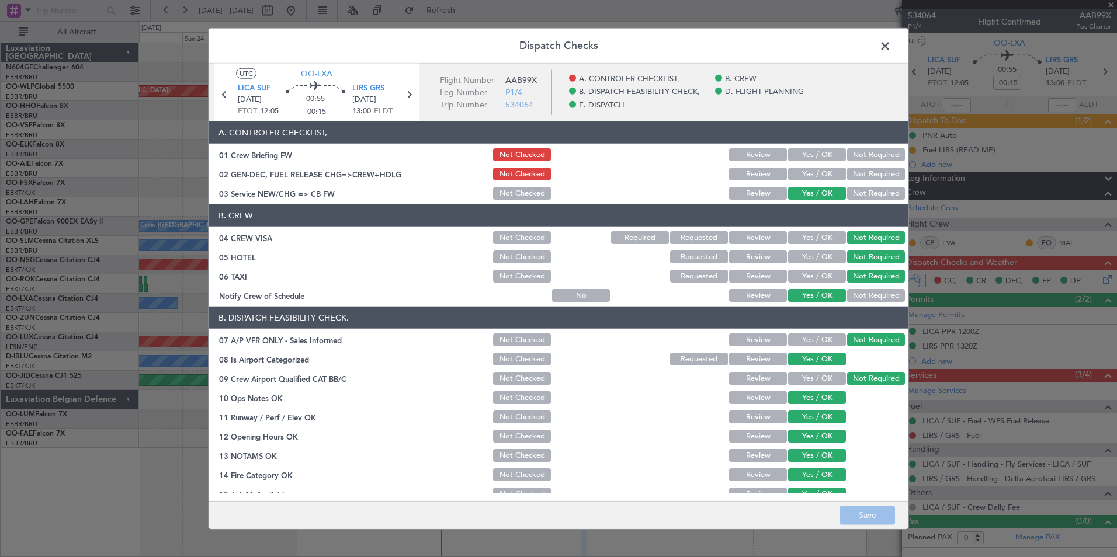
click at [799, 171] on button "Yes / OK" at bounding box center [817, 174] width 58 height 13
click at [799, 156] on button "Yes / OK" at bounding box center [817, 154] width 58 height 13
click at [859, 504] on footer "Save" at bounding box center [559, 515] width 700 height 28
click at [859, 511] on button "Save" at bounding box center [866, 515] width 55 height 19
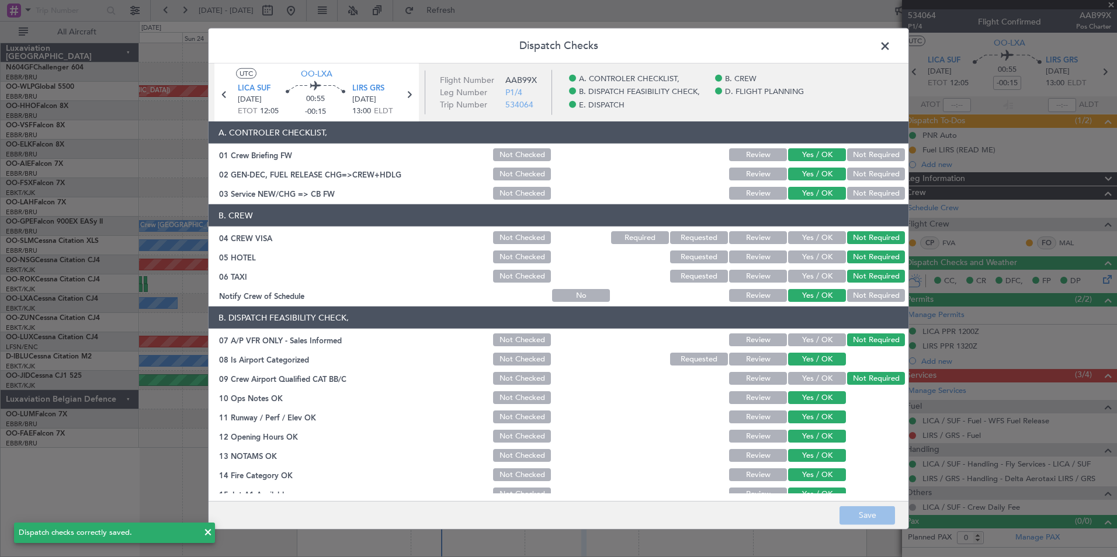
click at [891, 46] on span at bounding box center [891, 48] width 0 height 23
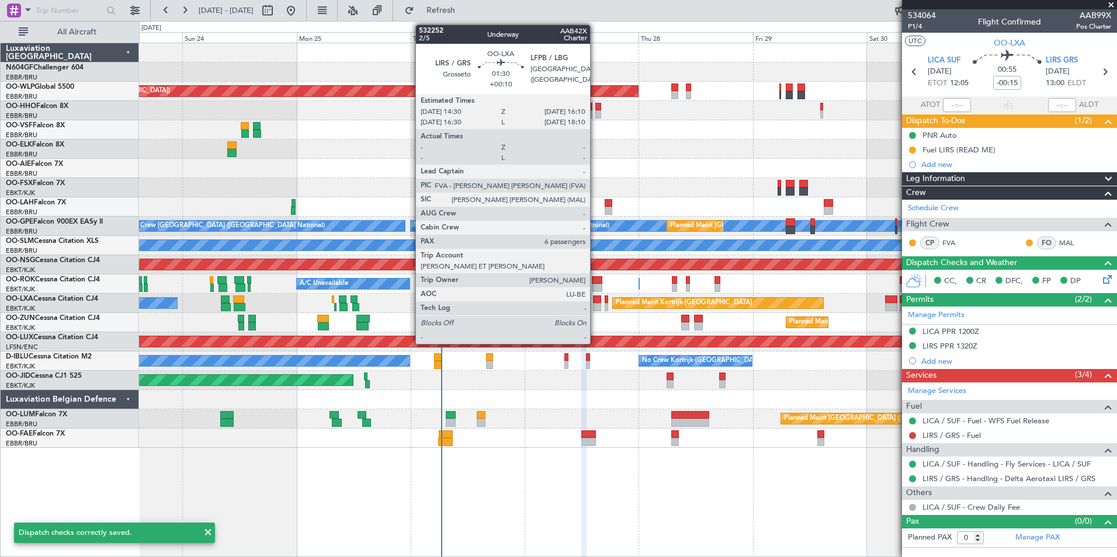
click at [595, 307] on div at bounding box center [597, 307] width 8 height 8
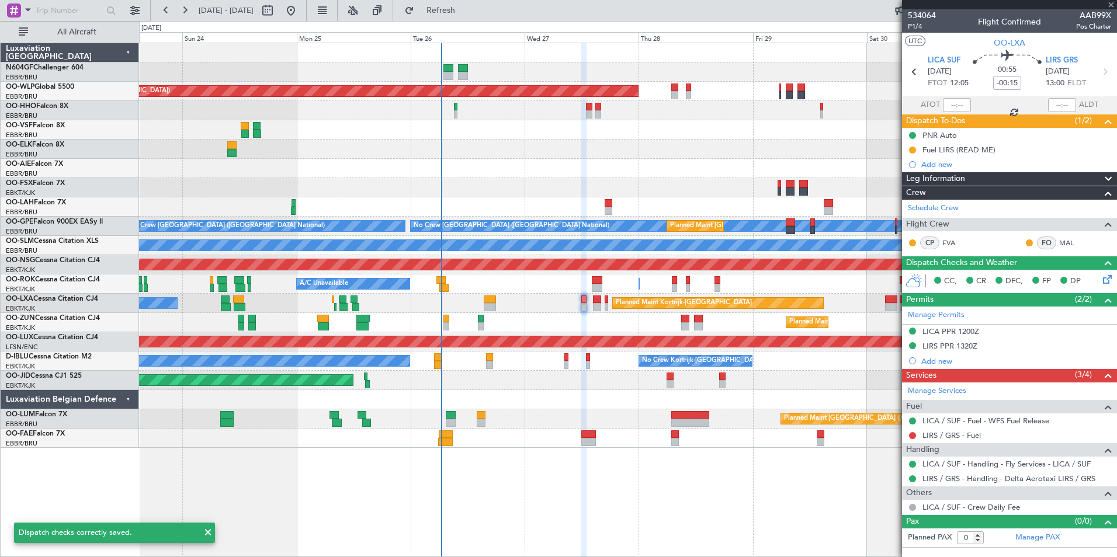
type input "+00:10"
type input "6"
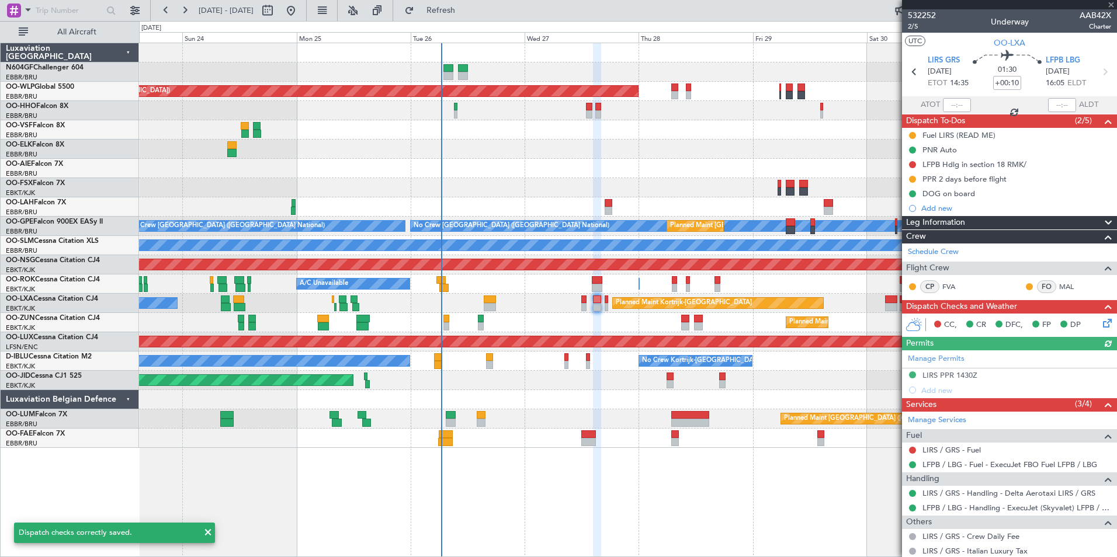
click at [1101, 324] on icon at bounding box center [1105, 321] width 9 height 9
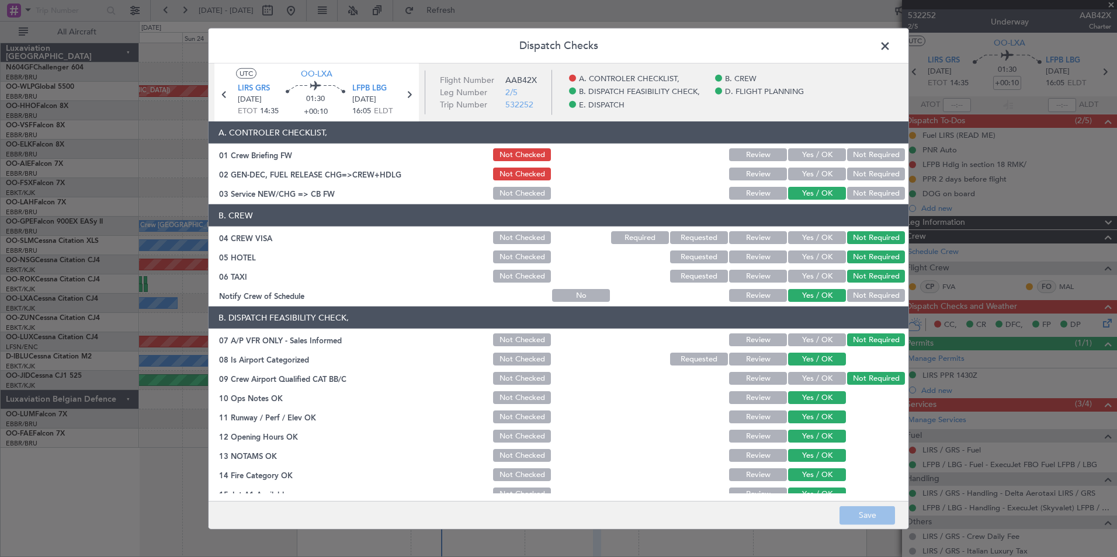
click at [807, 174] on button "Yes / OK" at bounding box center [817, 174] width 58 height 13
click at [806, 152] on button "Yes / OK" at bounding box center [817, 154] width 58 height 13
click at [869, 510] on button "Save" at bounding box center [866, 515] width 55 height 19
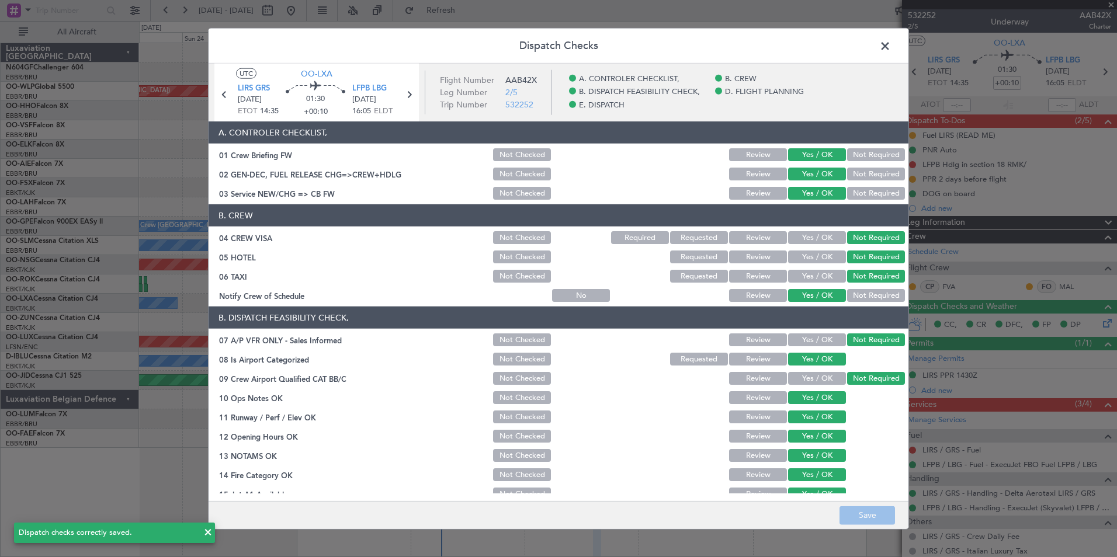
click at [891, 43] on span at bounding box center [891, 48] width 0 height 23
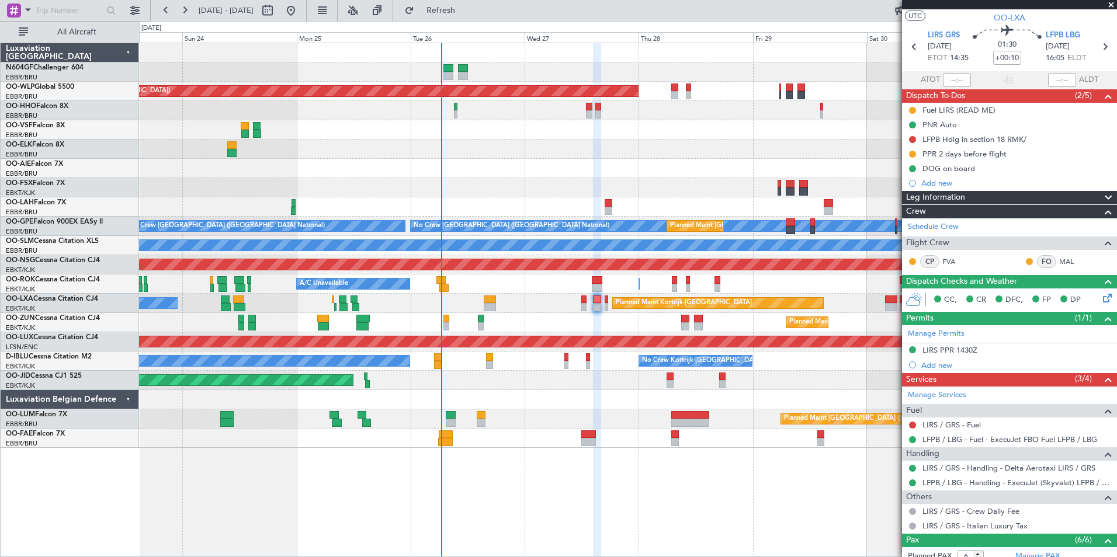
scroll to position [16, 0]
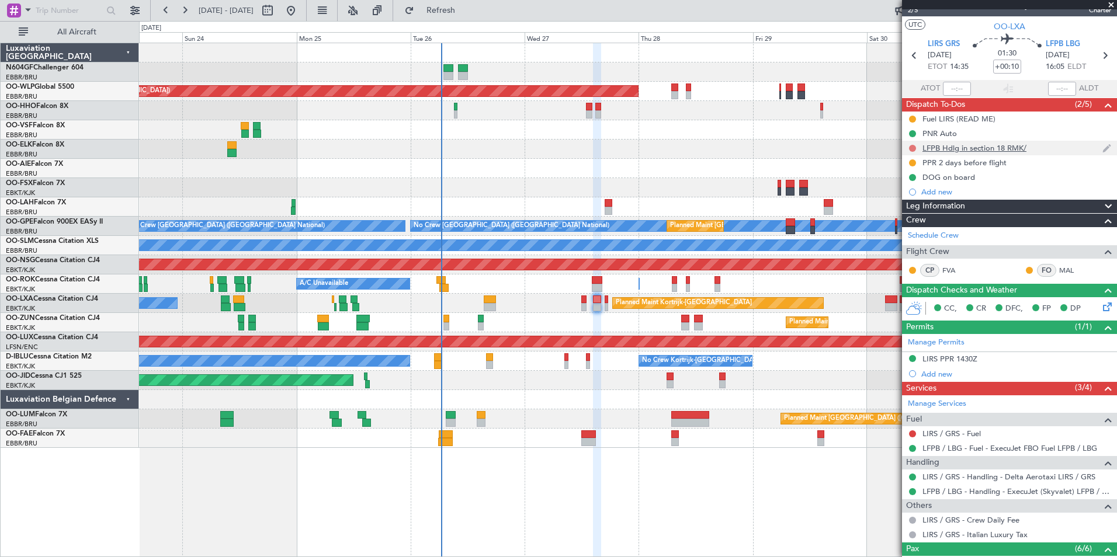
click at [914, 146] on button at bounding box center [912, 148] width 7 height 7
click at [926, 201] on span "Completed" at bounding box center [917, 200] width 39 height 12
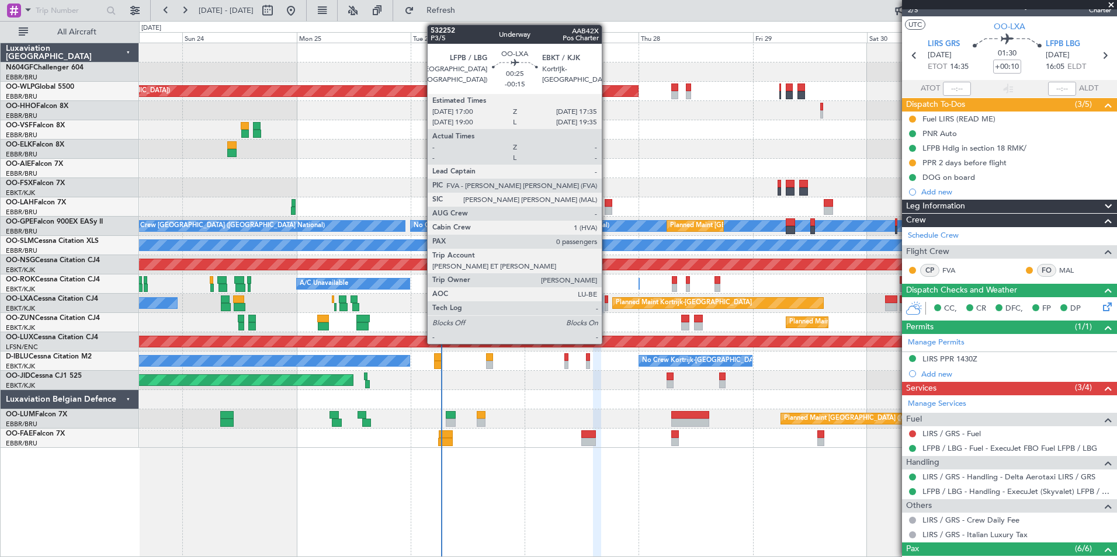
click at [607, 300] on div at bounding box center [606, 300] width 3 height 8
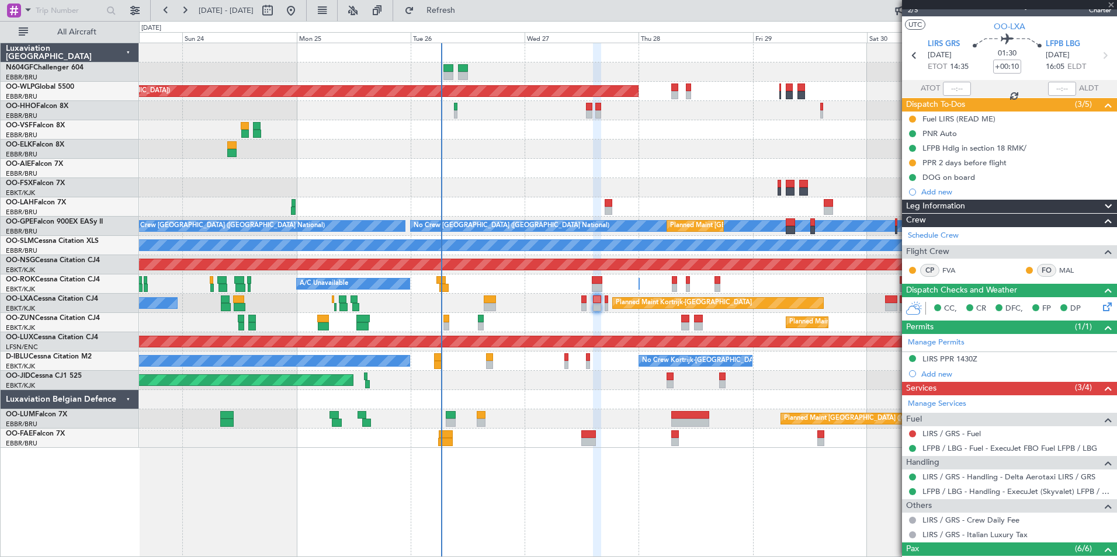
type input "-00:15"
type input "0"
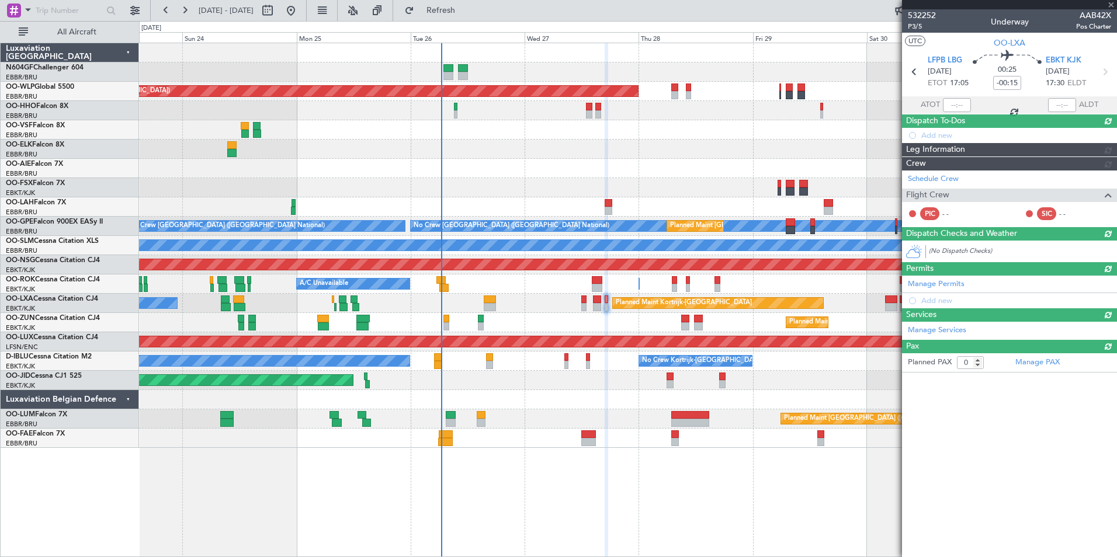
scroll to position [0, 0]
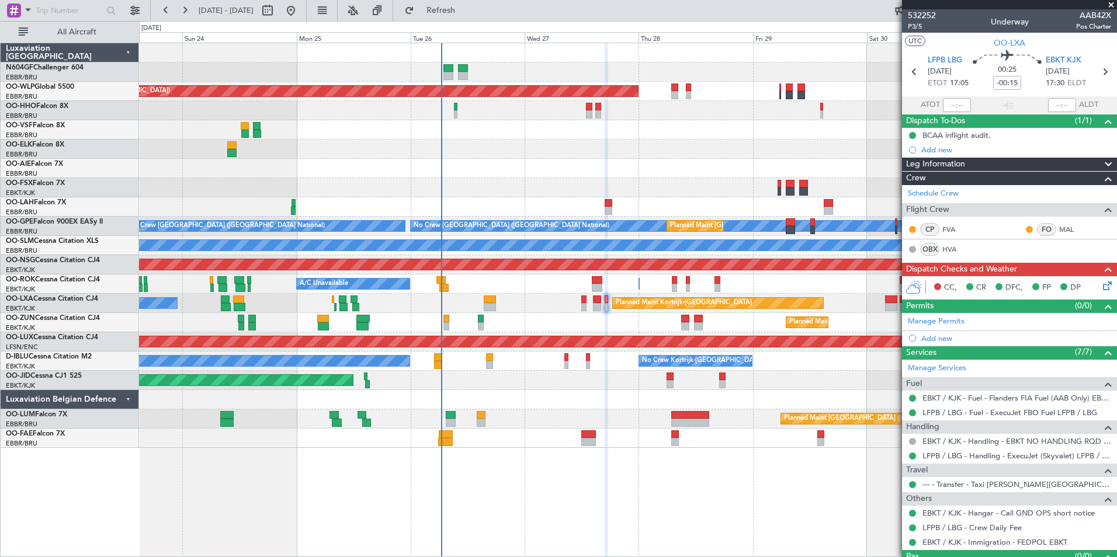
click at [1101, 289] on icon at bounding box center [1105, 283] width 9 height 9
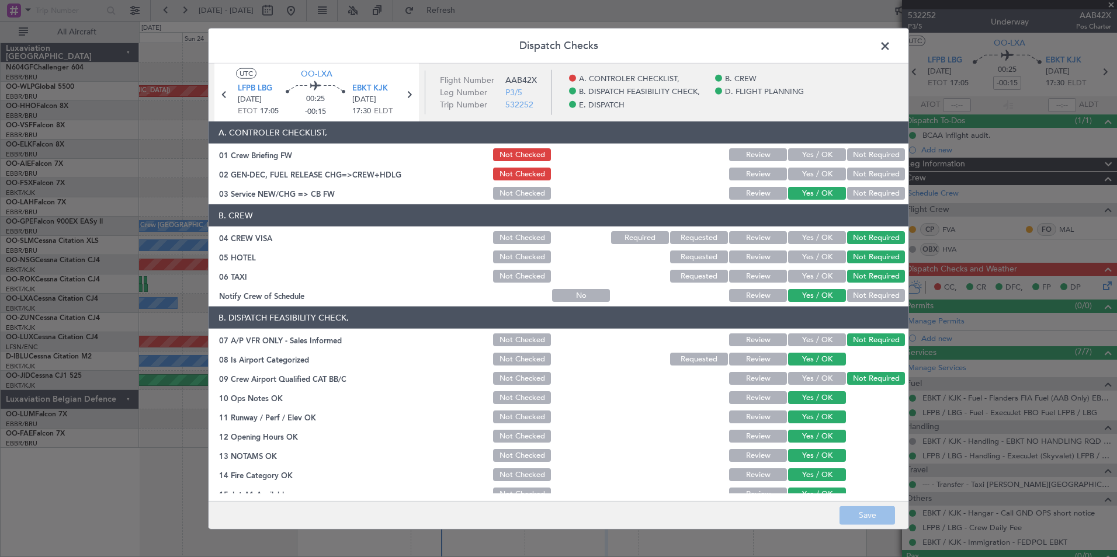
click at [808, 158] on button "Yes / OK" at bounding box center [817, 154] width 58 height 13
click at [803, 184] on section "A. CONTROLER CHECKLIST, 01 Crew Briefing FW Not Checked Review Yes / OK Not Req…" at bounding box center [559, 162] width 700 height 80
click at [796, 172] on button "Yes / OK" at bounding box center [817, 174] width 58 height 13
click at [853, 509] on button "Save" at bounding box center [866, 515] width 55 height 19
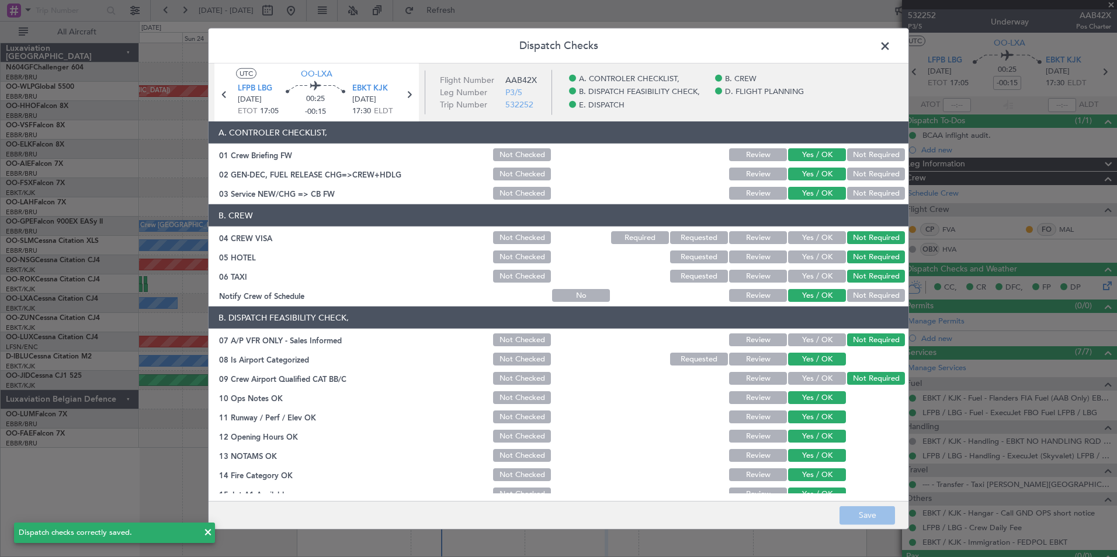
click at [891, 47] on span at bounding box center [891, 48] width 0 height 23
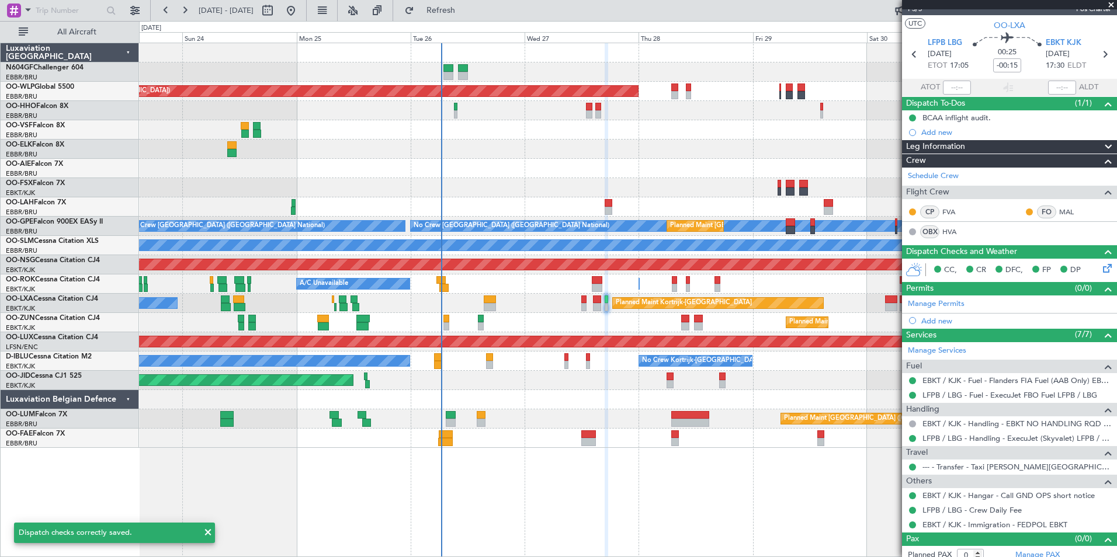
scroll to position [25, 0]
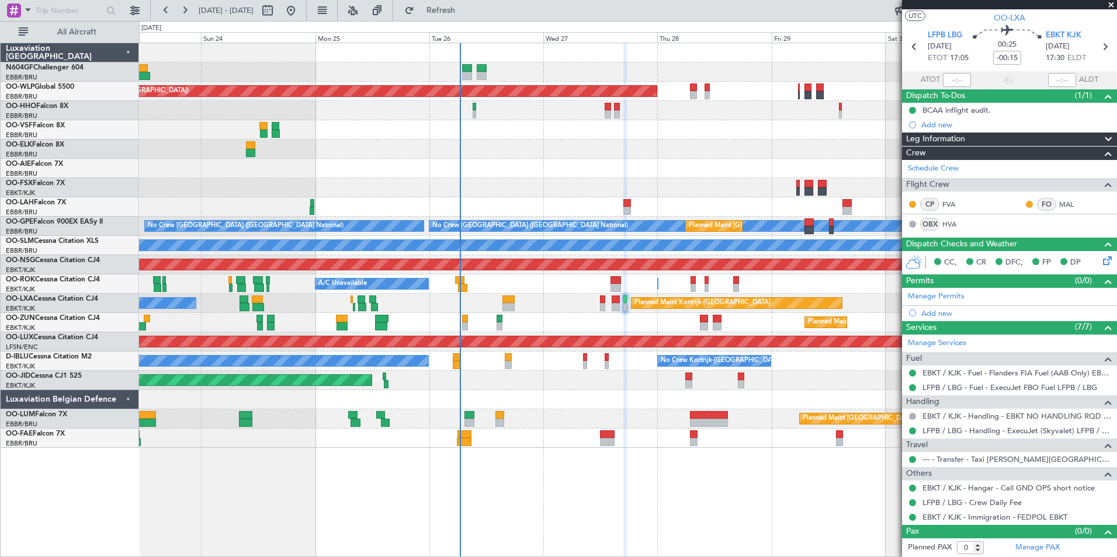
click at [608, 324] on div "Planned Maint Kortrijk-[GEOGRAPHIC_DATA]" at bounding box center [627, 322] width 977 height 19
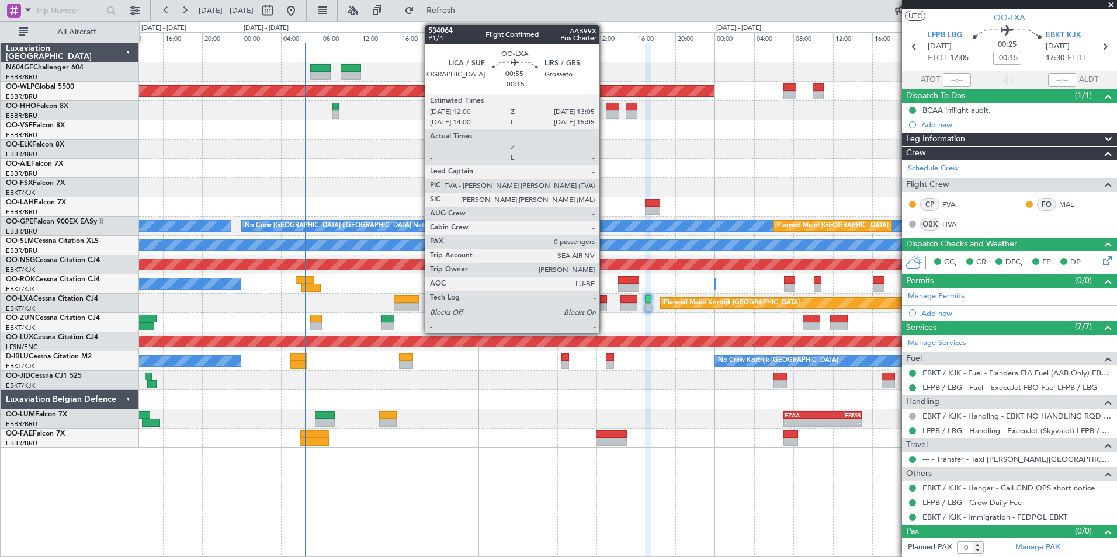
click at [605, 310] on div at bounding box center [601, 307] width 11 height 8
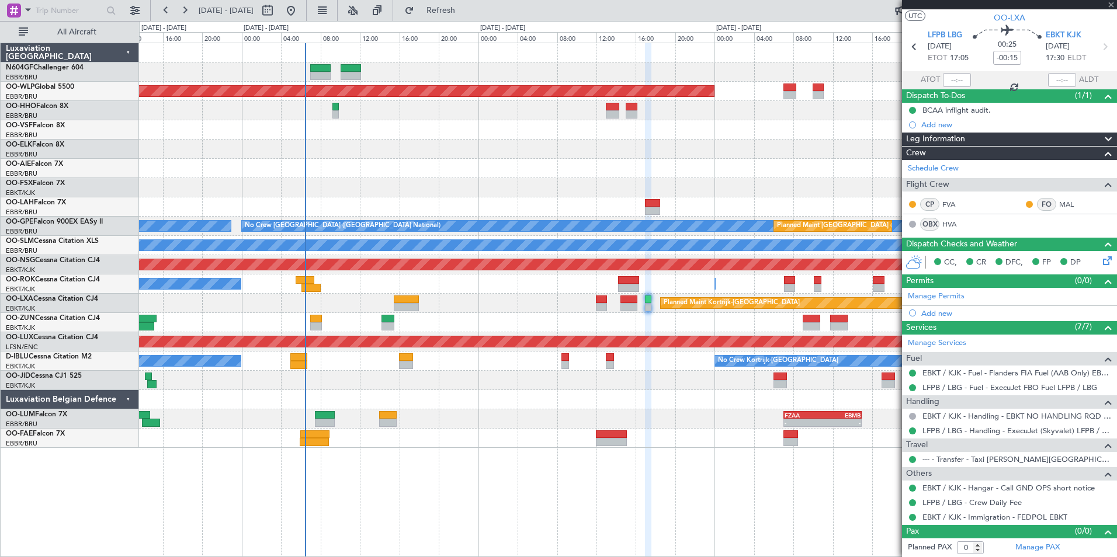
scroll to position [0, 0]
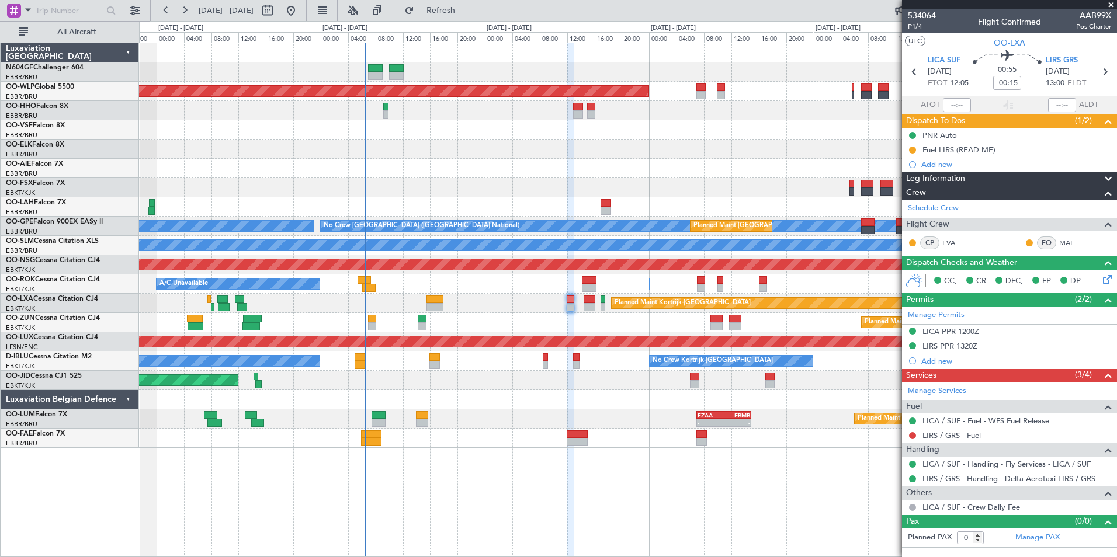
click at [550, 319] on div "Planned Maint Kortrijk-[GEOGRAPHIC_DATA]" at bounding box center [627, 322] width 977 height 19
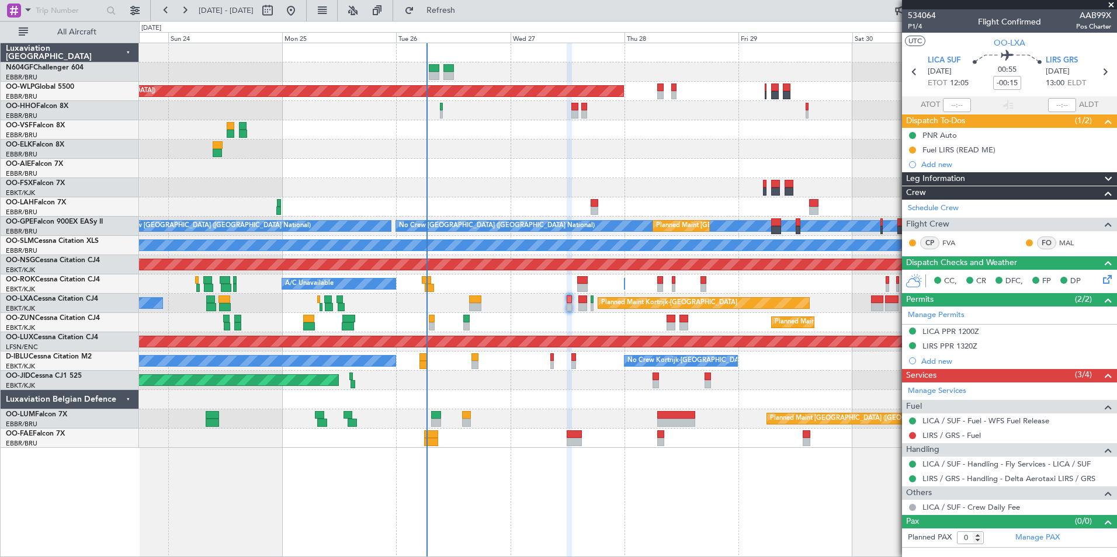
click at [627, 473] on div "Planned Maint [GEOGRAPHIC_DATA] ([GEOGRAPHIC_DATA]) Planned Maint [GEOGRAPHIC_D…" at bounding box center [628, 300] width 978 height 515
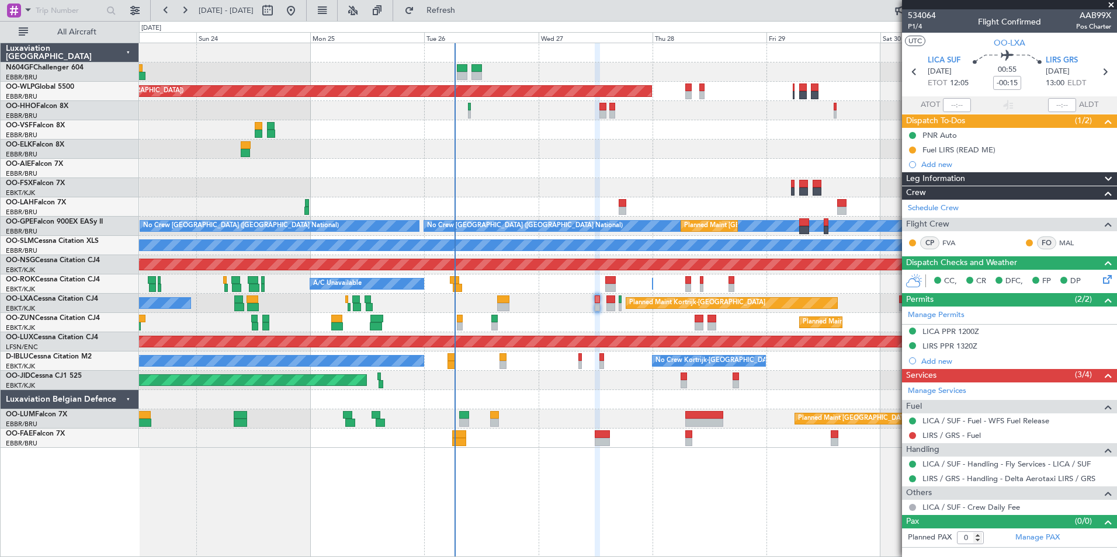
click at [624, 356] on div "Planned Maint [GEOGRAPHIC_DATA] ([GEOGRAPHIC_DATA]) Planned Maint [GEOGRAPHIC_D…" at bounding box center [627, 245] width 977 height 405
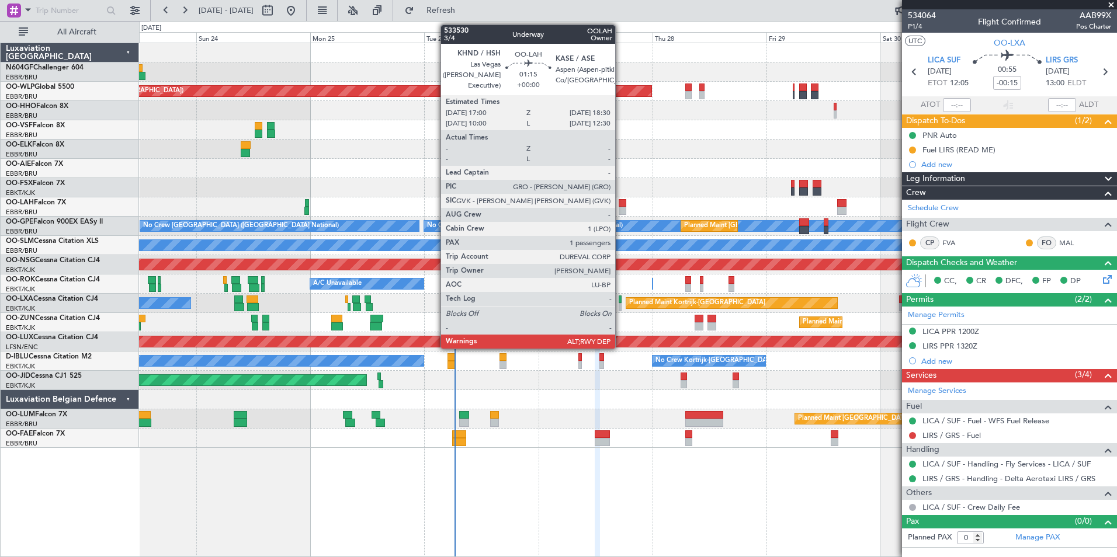
click at [620, 206] on div at bounding box center [623, 203] width 8 height 8
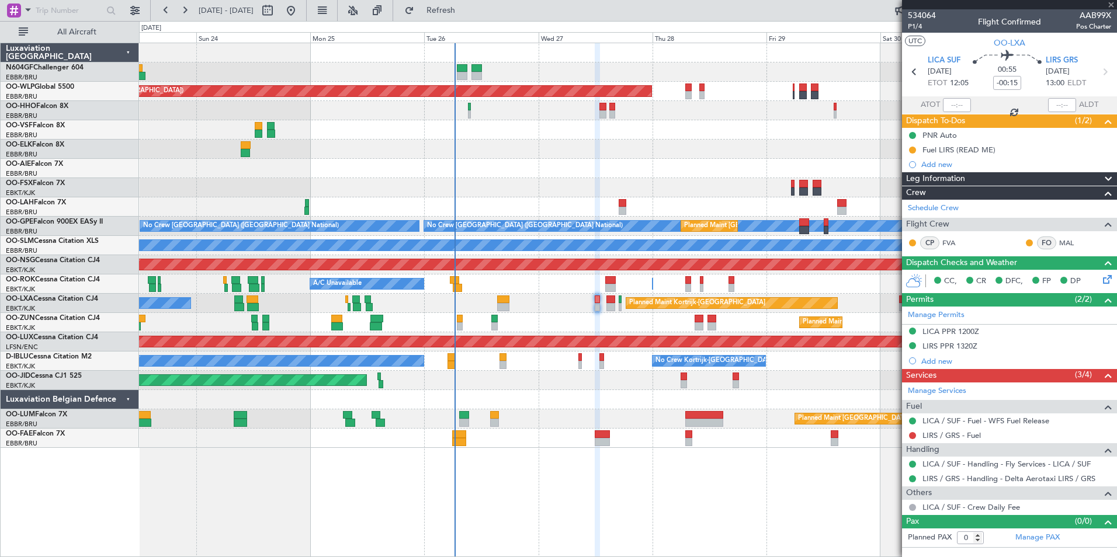
type input "1"
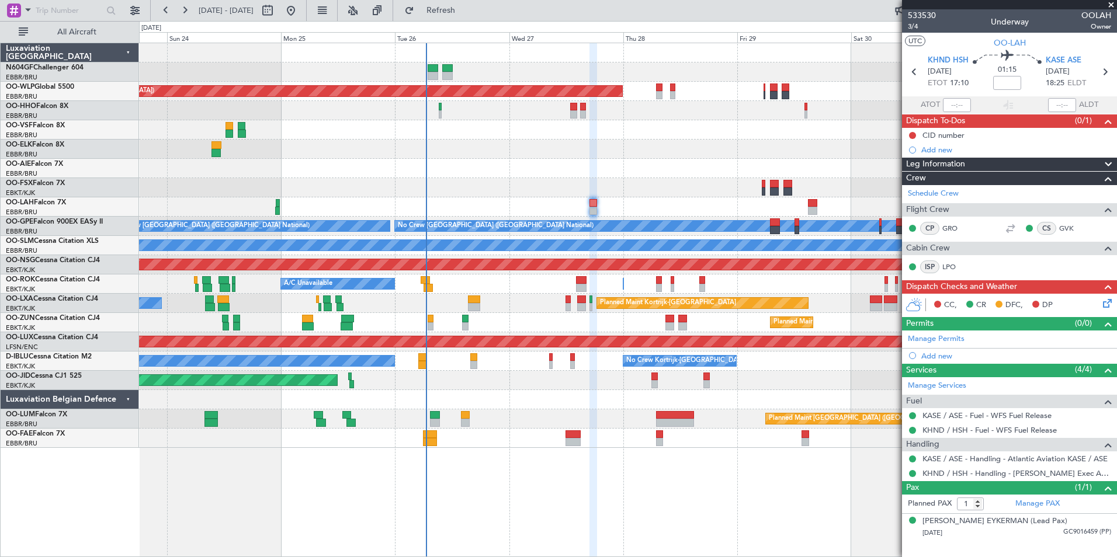
click at [492, 174] on div "Planned Maint [GEOGRAPHIC_DATA] ([GEOGRAPHIC_DATA])" at bounding box center [627, 168] width 977 height 19
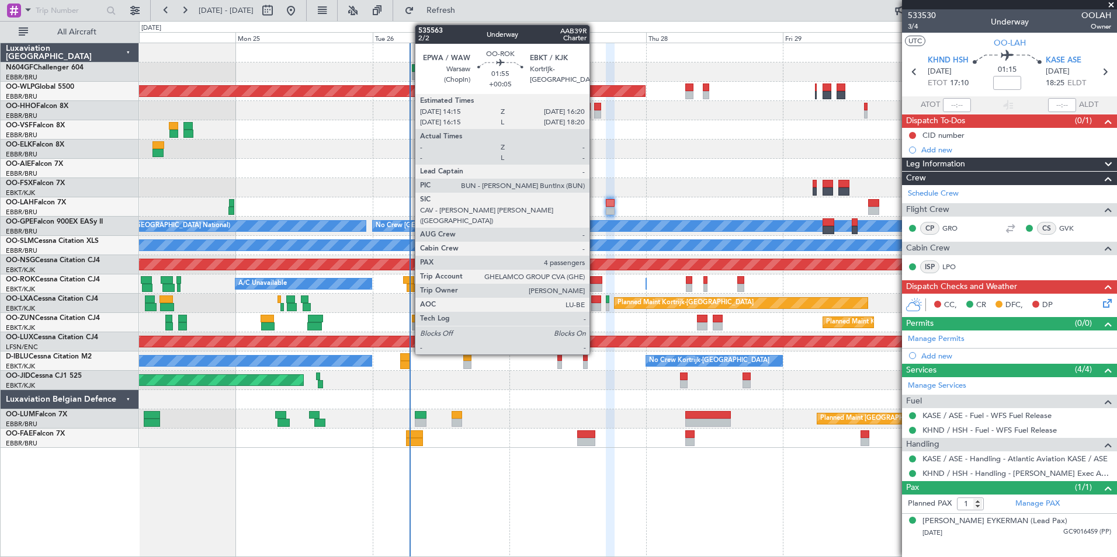
click at [595, 281] on div at bounding box center [596, 280] width 12 height 8
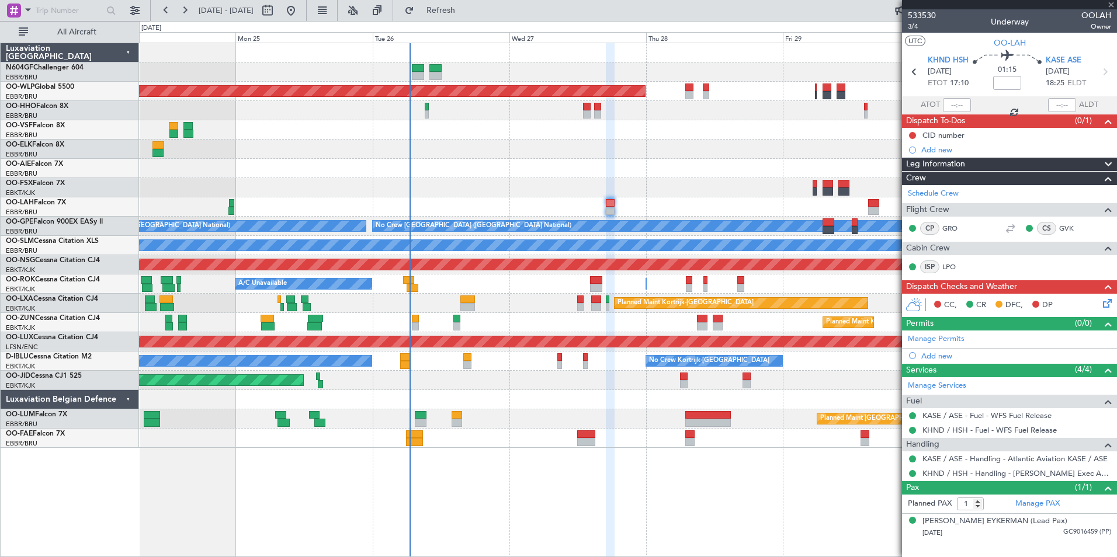
type input "+00:05"
type input "4"
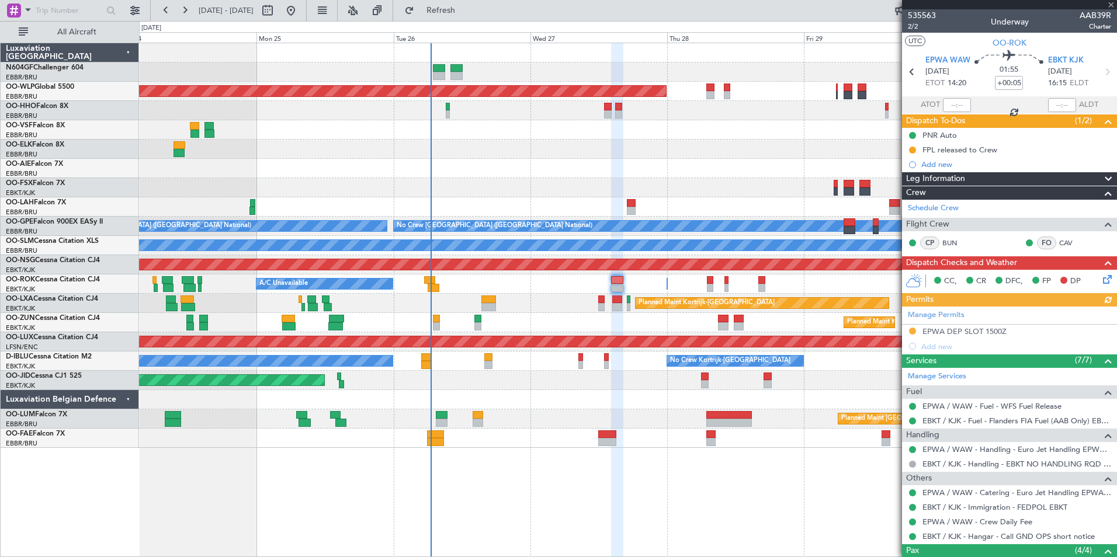
click at [560, 282] on div "Owner [GEOGRAPHIC_DATA]-[GEOGRAPHIC_DATA] A/C Unavailable" at bounding box center [627, 284] width 977 height 19
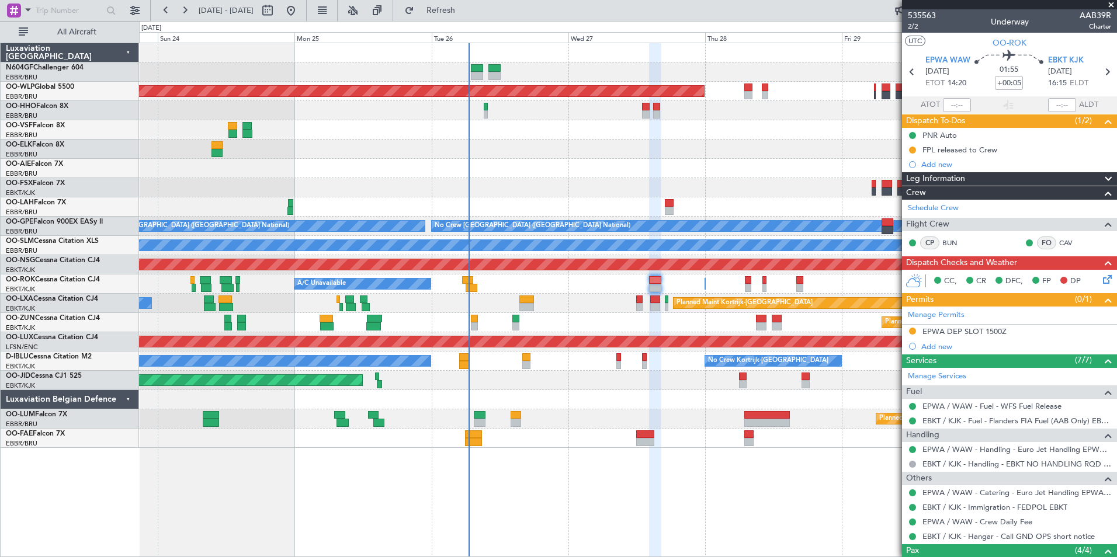
click at [664, 187] on div "Planned Maint [GEOGRAPHIC_DATA] ([GEOGRAPHIC_DATA]) - - [PERSON_NAME] 10:00 Z K…" at bounding box center [627, 245] width 977 height 405
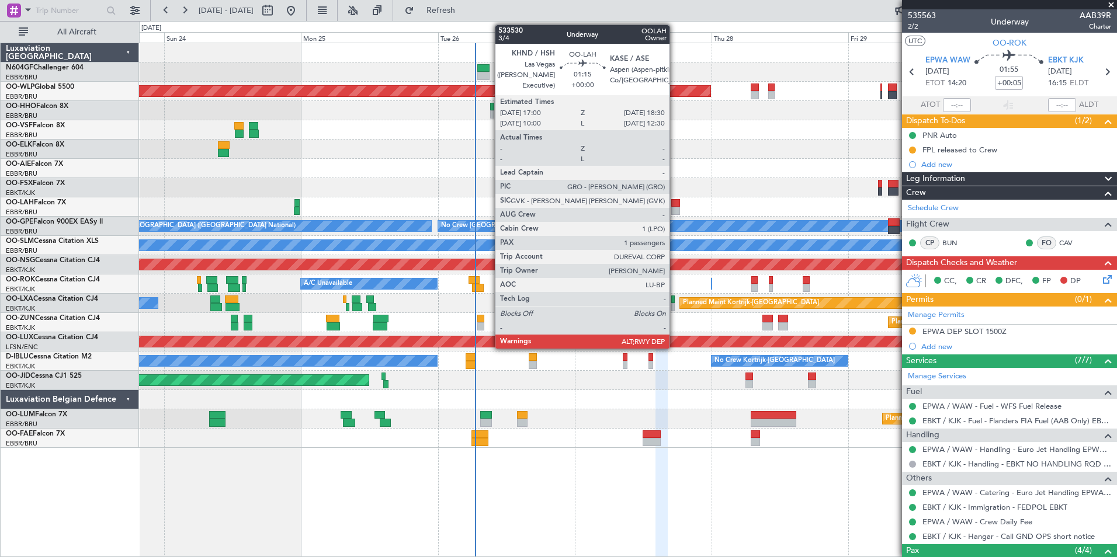
click at [675, 209] on div at bounding box center [675, 211] width 9 height 8
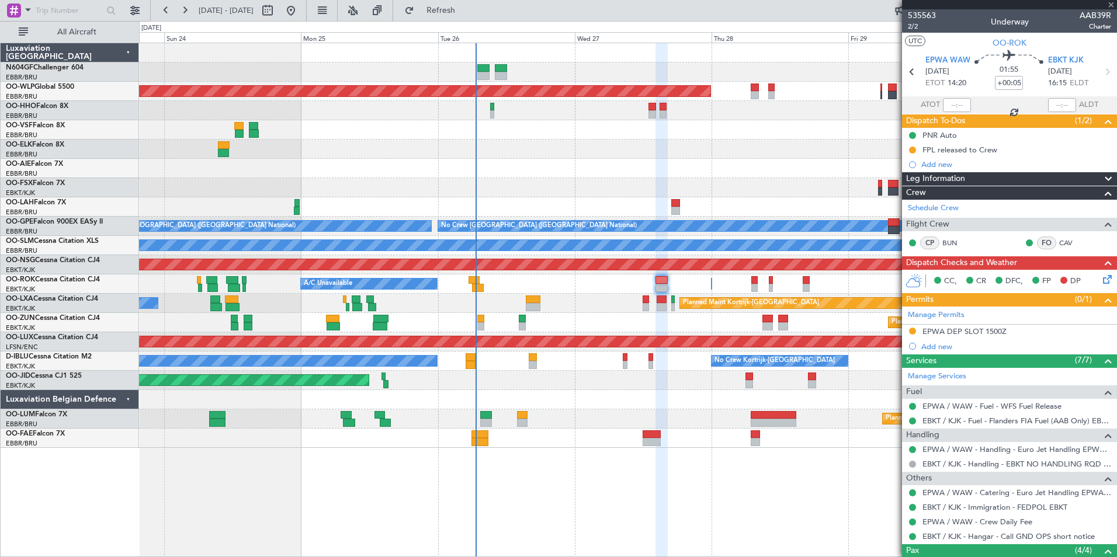
type input "1"
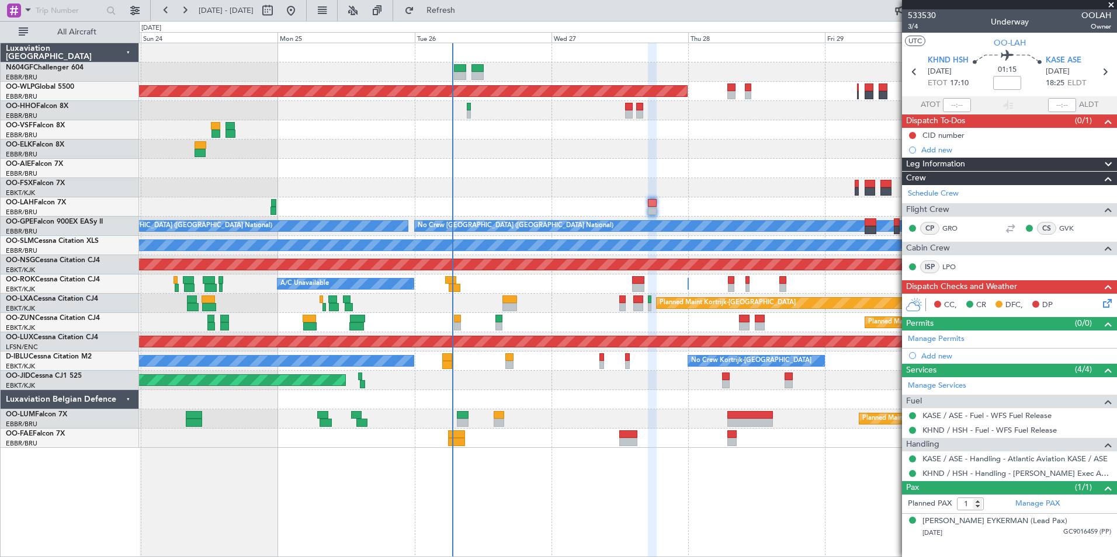
click at [549, 178] on div at bounding box center [627, 187] width 977 height 19
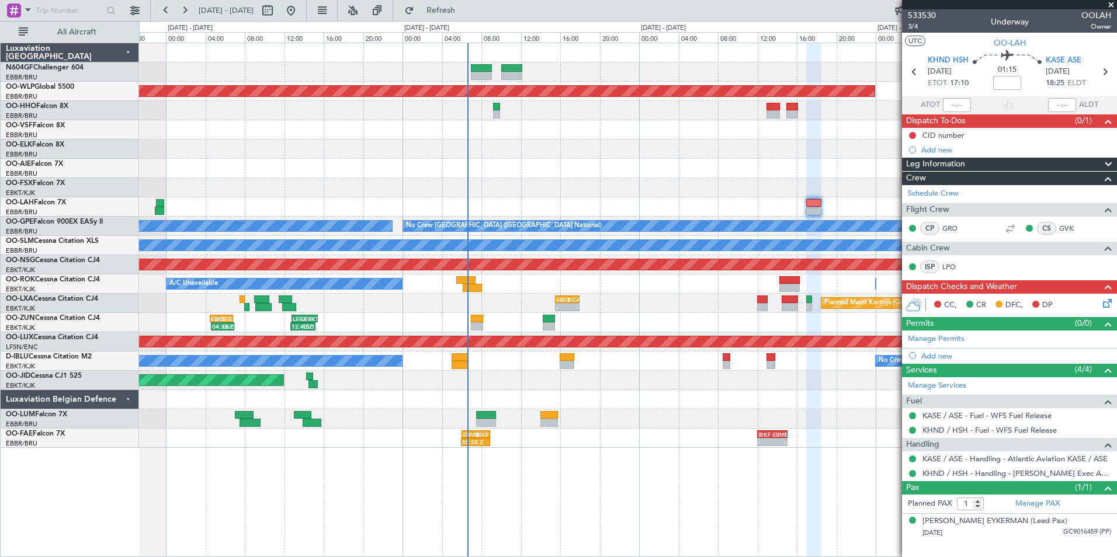
click at [500, 305] on div "- - EBKT 15:30 Z LICA 18:00 Z Planned Maint [GEOGRAPHIC_DATA]-[GEOGRAPHIC_DATA]…" at bounding box center [627, 303] width 977 height 19
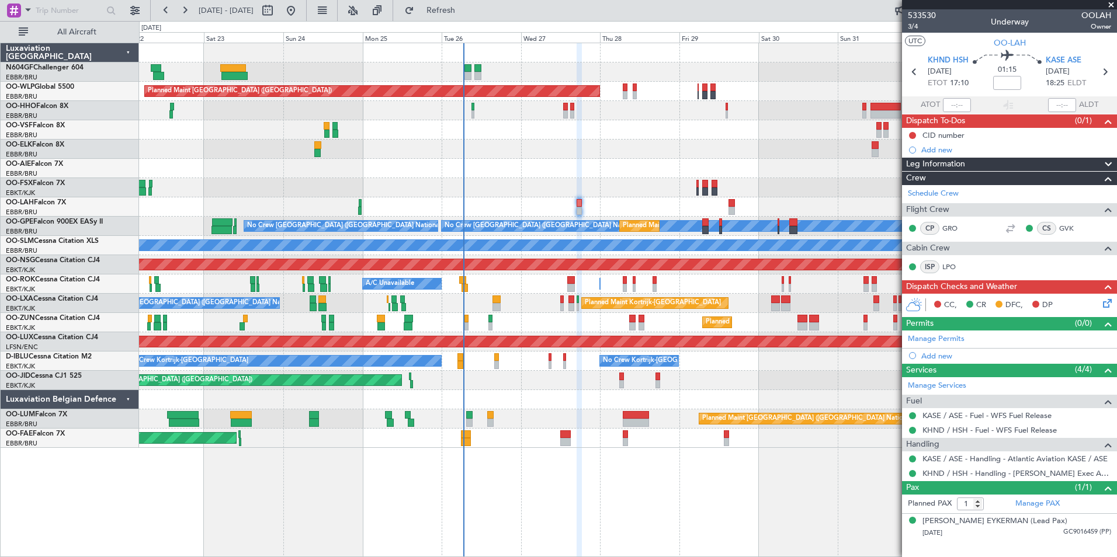
click at [511, 401] on div at bounding box center [627, 399] width 977 height 19
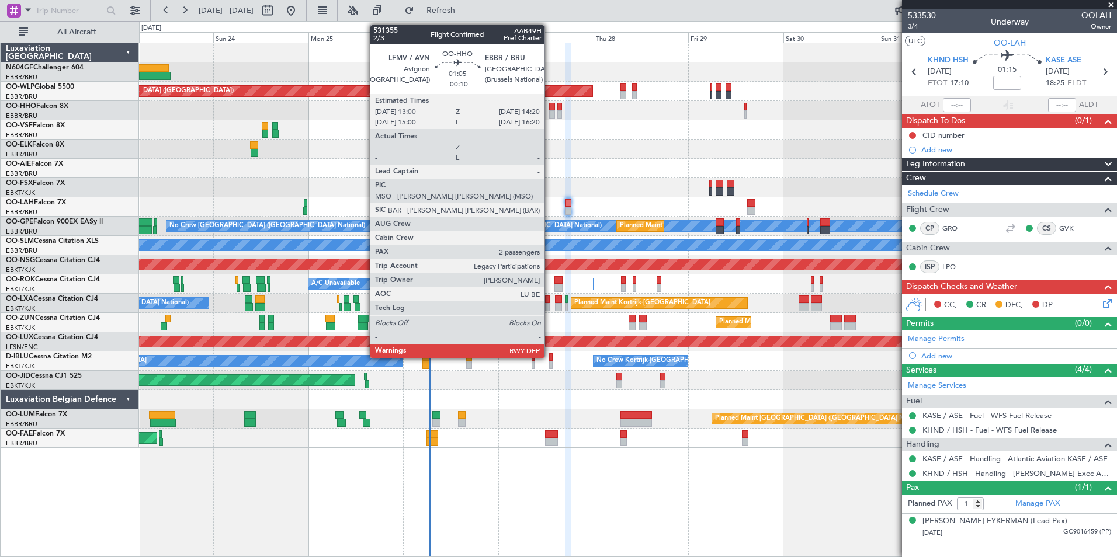
click at [550, 105] on div at bounding box center [552, 107] width 6 height 8
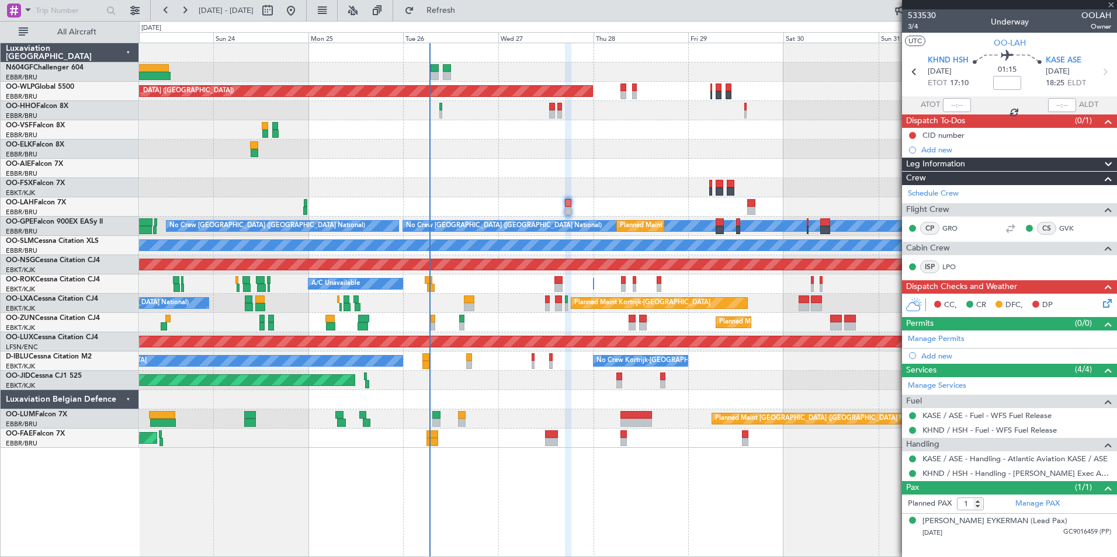
type input "-00:10"
type input "2"
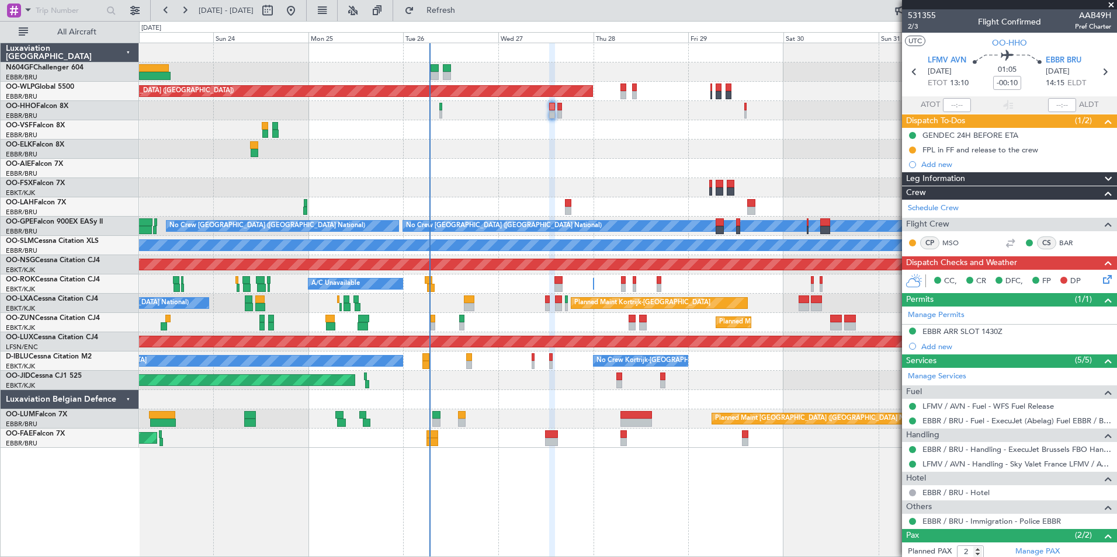
click at [1105, 279] on icon at bounding box center [1105, 277] width 9 height 9
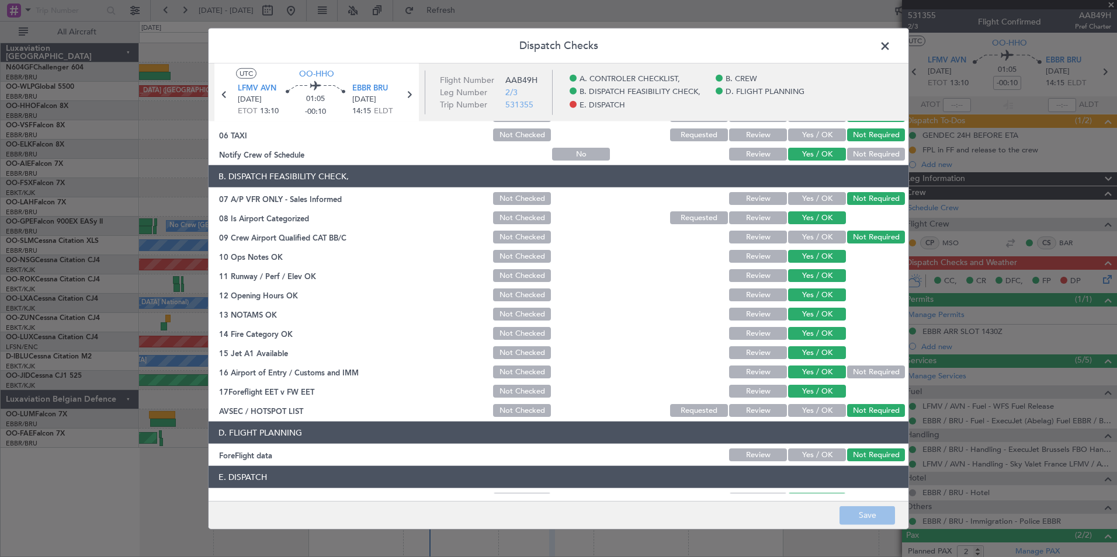
scroll to position [216, 0]
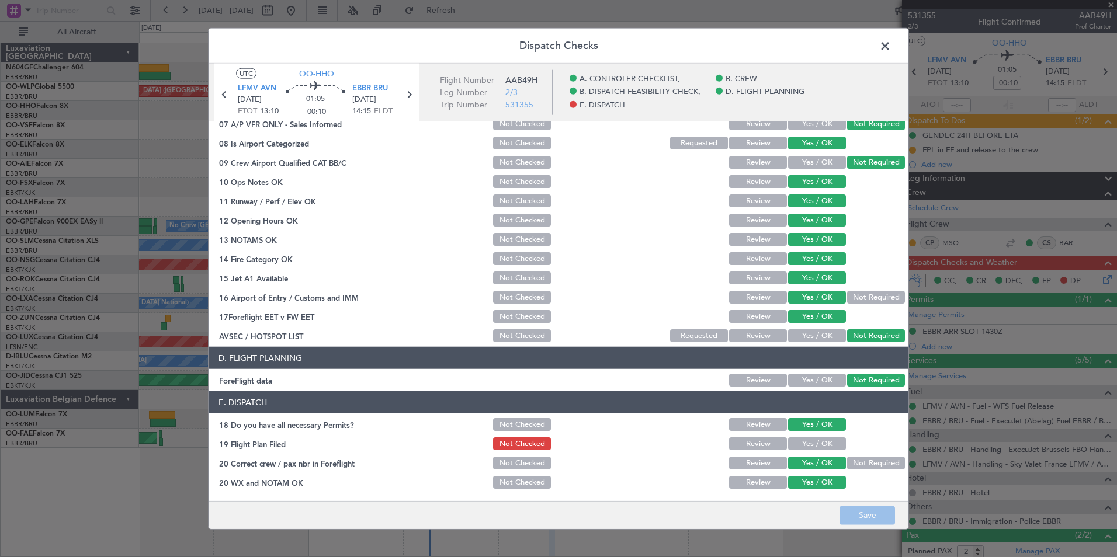
click at [891, 43] on span at bounding box center [891, 48] width 0 height 23
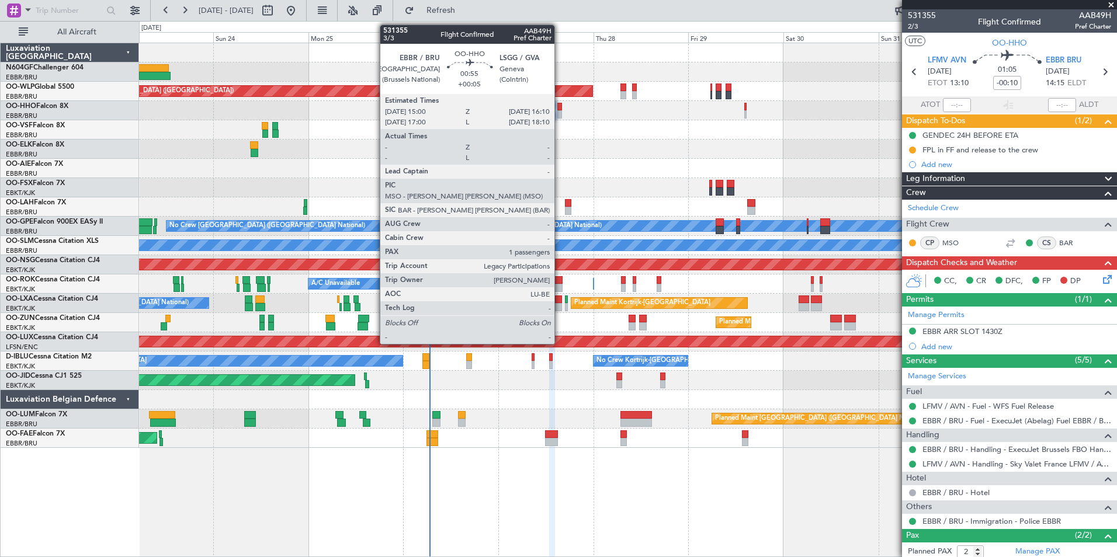
click at [560, 110] on div at bounding box center [559, 107] width 5 height 8
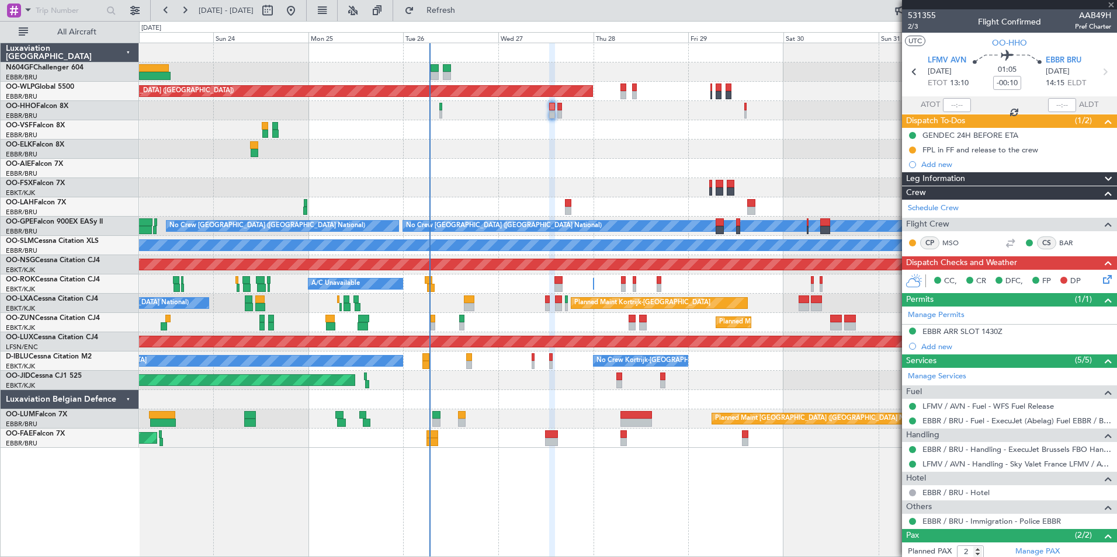
type input "+00:05"
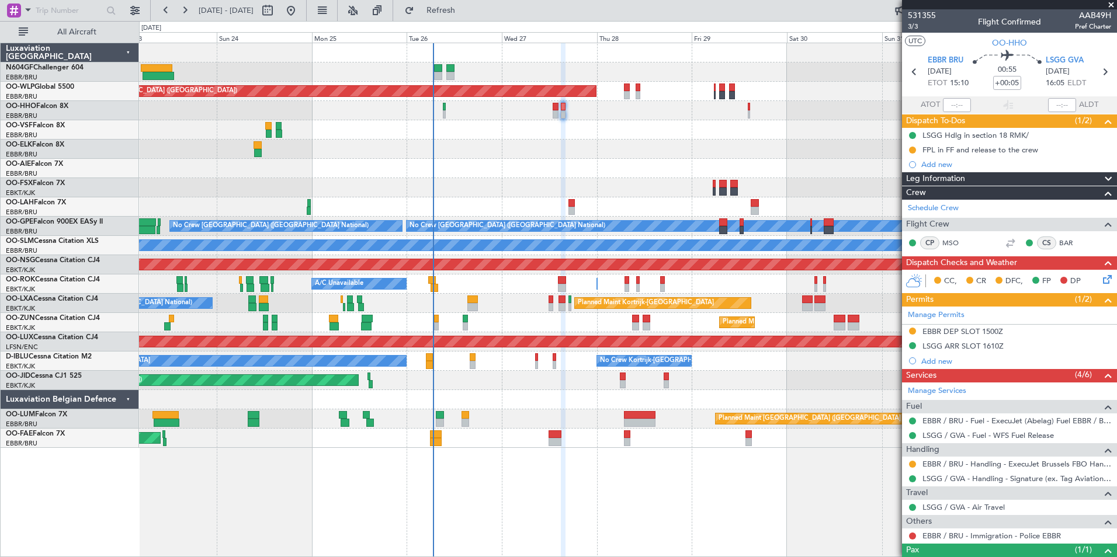
click at [551, 157] on div at bounding box center [627, 149] width 977 height 19
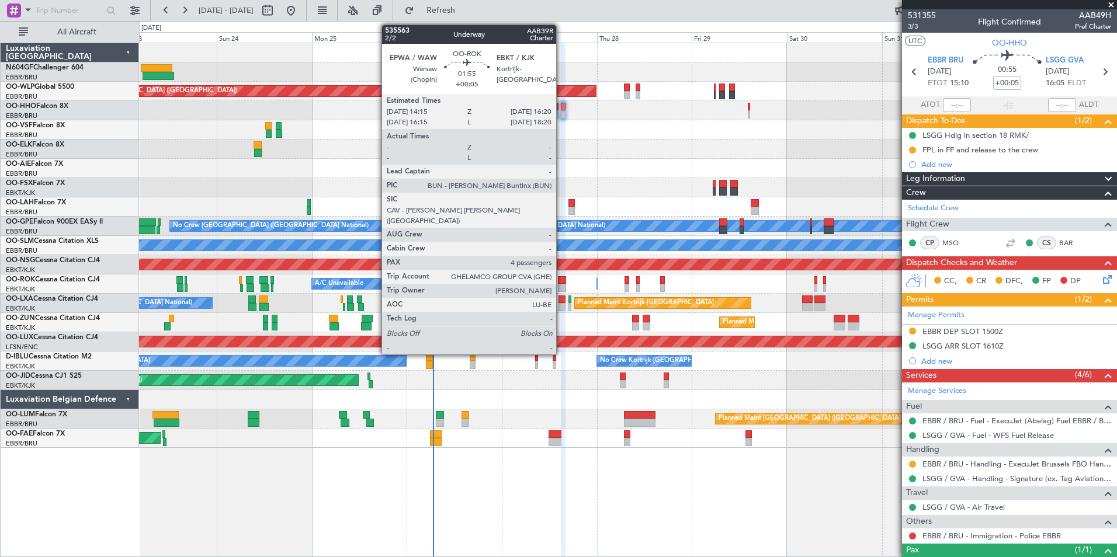
click at [561, 282] on div at bounding box center [562, 280] width 9 height 8
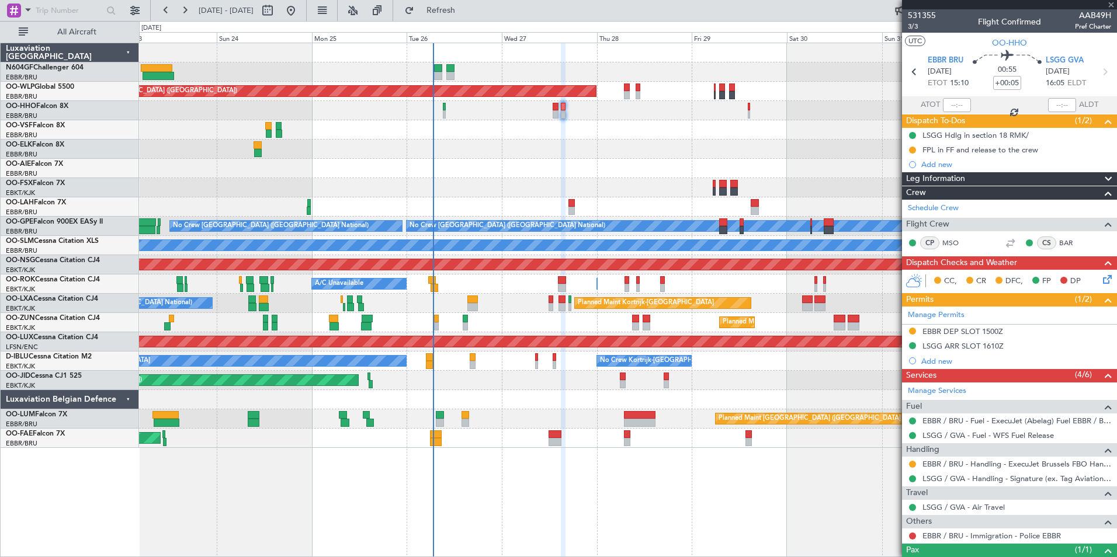
type input "4"
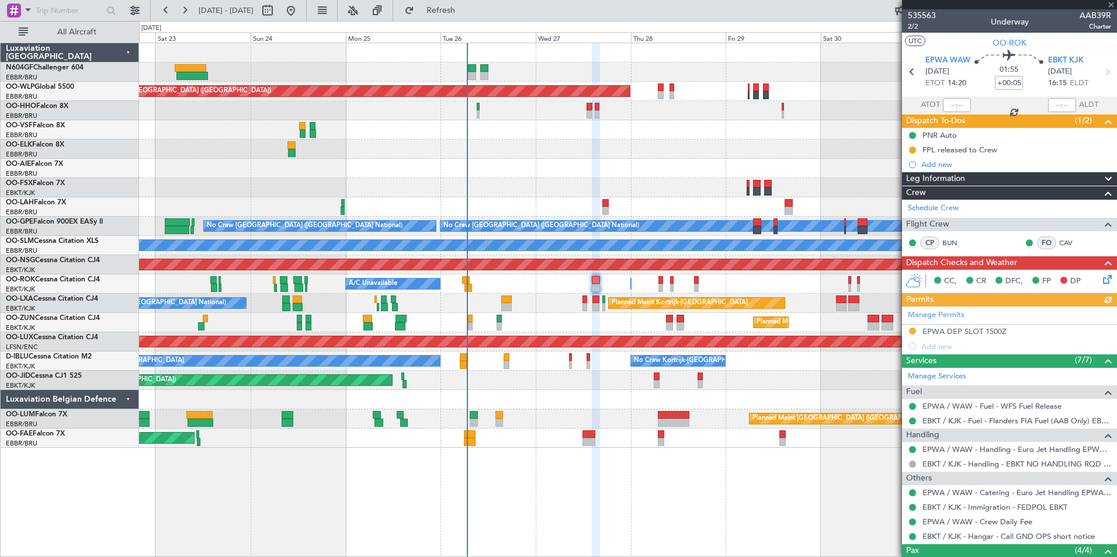
click at [592, 330] on div "Planned Maint Kortrijk-[GEOGRAPHIC_DATA]" at bounding box center [627, 322] width 977 height 19
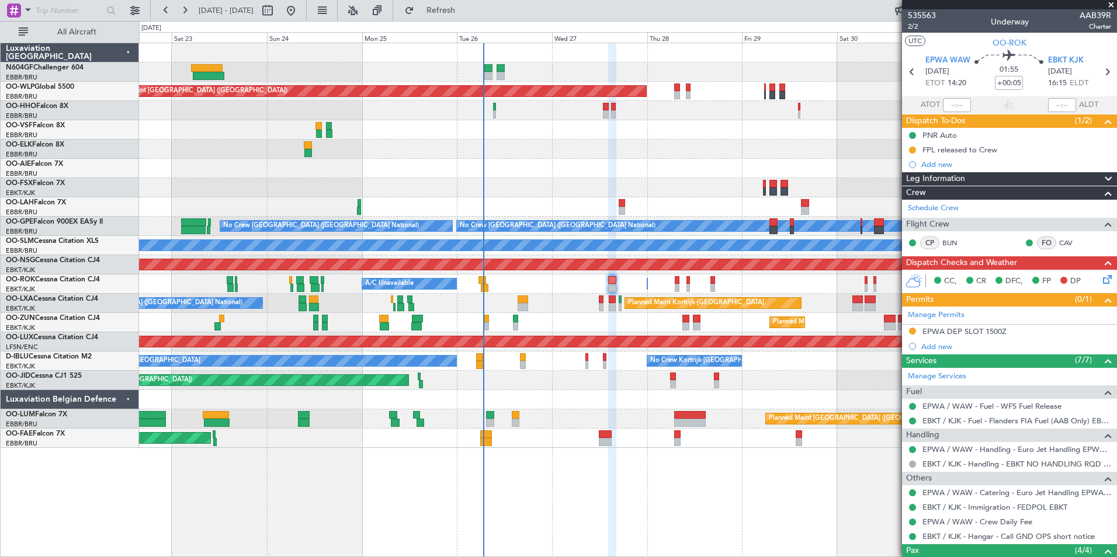
click at [617, 385] on div "Planned Maint Kortrijk-[GEOGRAPHIC_DATA] Planned Maint [GEOGRAPHIC_DATA] ([GEOG…" at bounding box center [627, 380] width 977 height 19
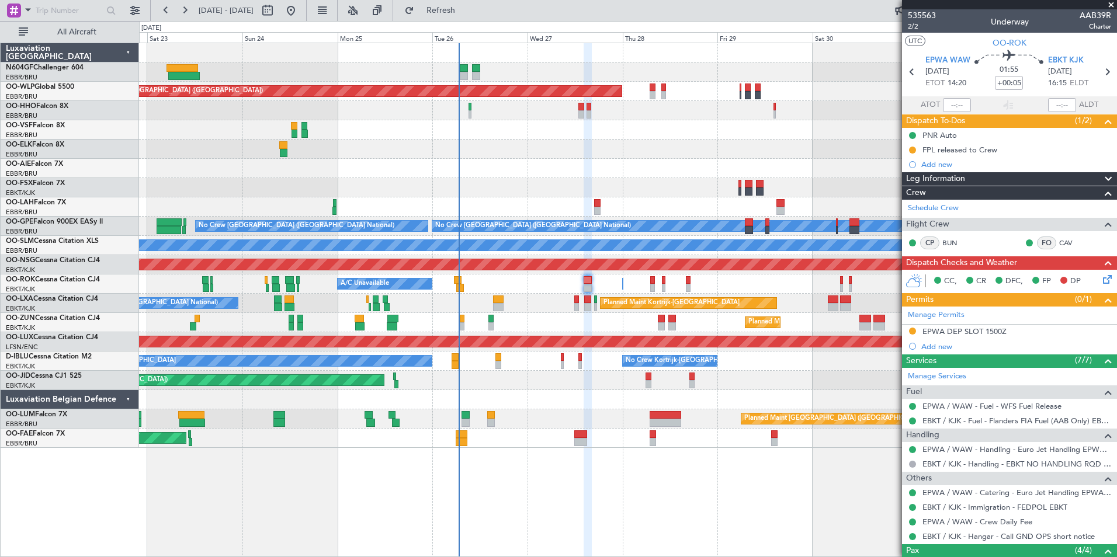
click at [589, 389] on div "Planned Maint Kortrijk-[GEOGRAPHIC_DATA] Planned Maint [GEOGRAPHIC_DATA] ([GEOG…" at bounding box center [627, 380] width 977 height 19
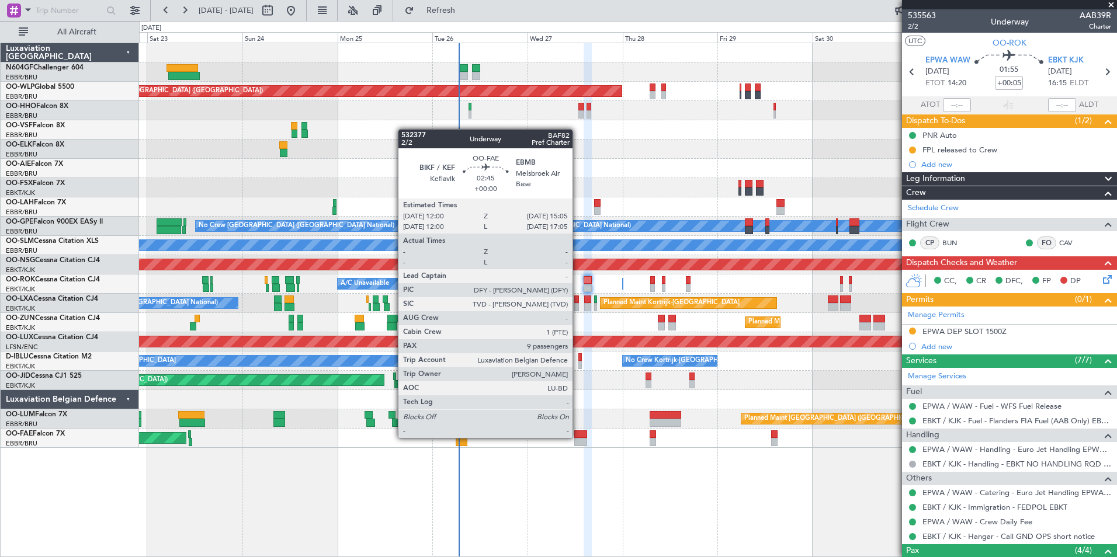
click at [578, 437] on div at bounding box center [580, 435] width 12 height 8
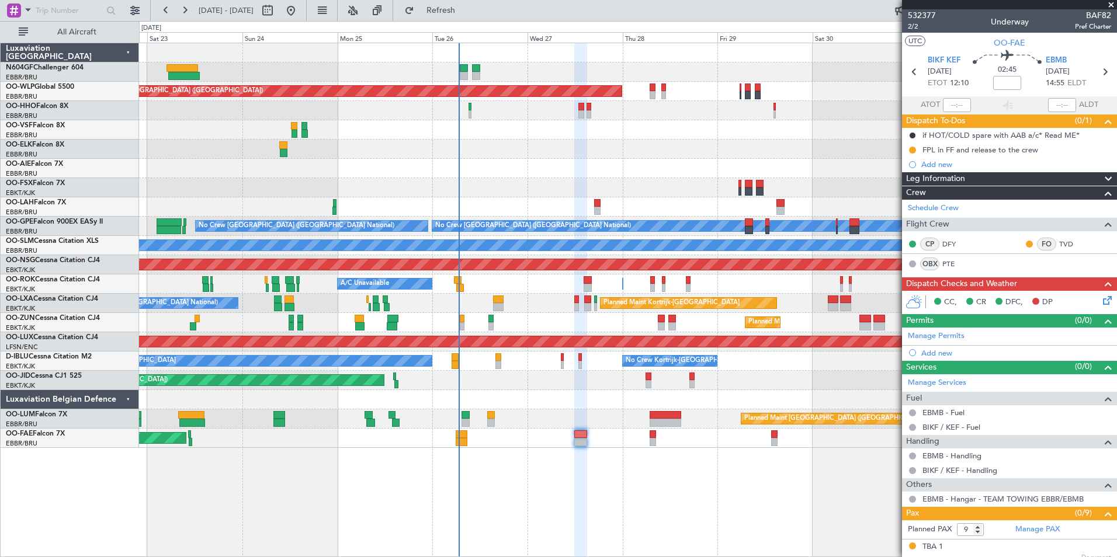
click at [543, 418] on div "Planned Maint [GEOGRAPHIC_DATA] ([GEOGRAPHIC_DATA] National) Owner [GEOGRAPHIC_…" at bounding box center [627, 418] width 977 height 19
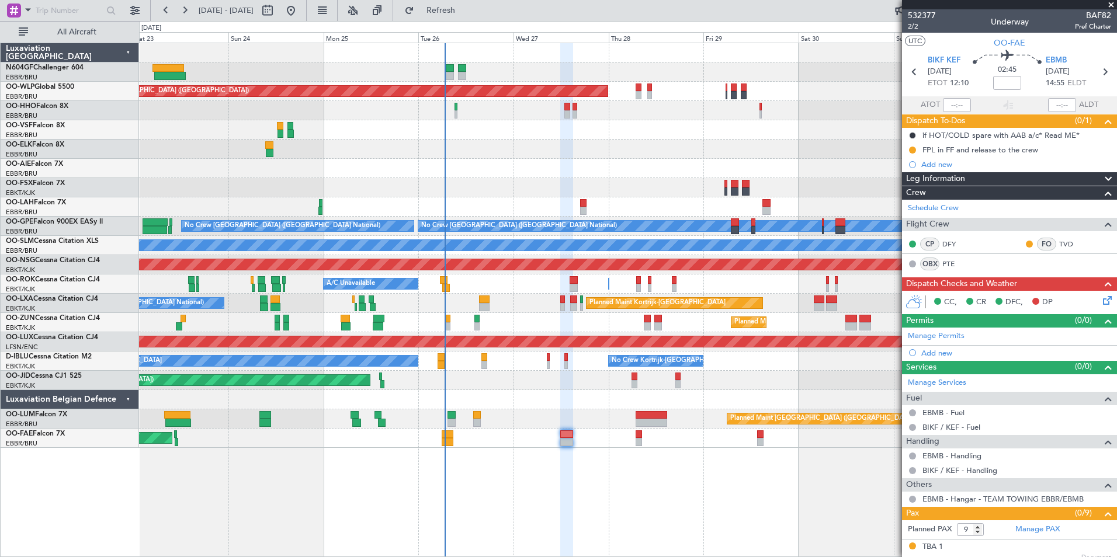
click at [553, 384] on div "Planned Maint Berlin (Brandenburg) Planned Maint London (Farnborough) Planned M…" at bounding box center [627, 245] width 977 height 405
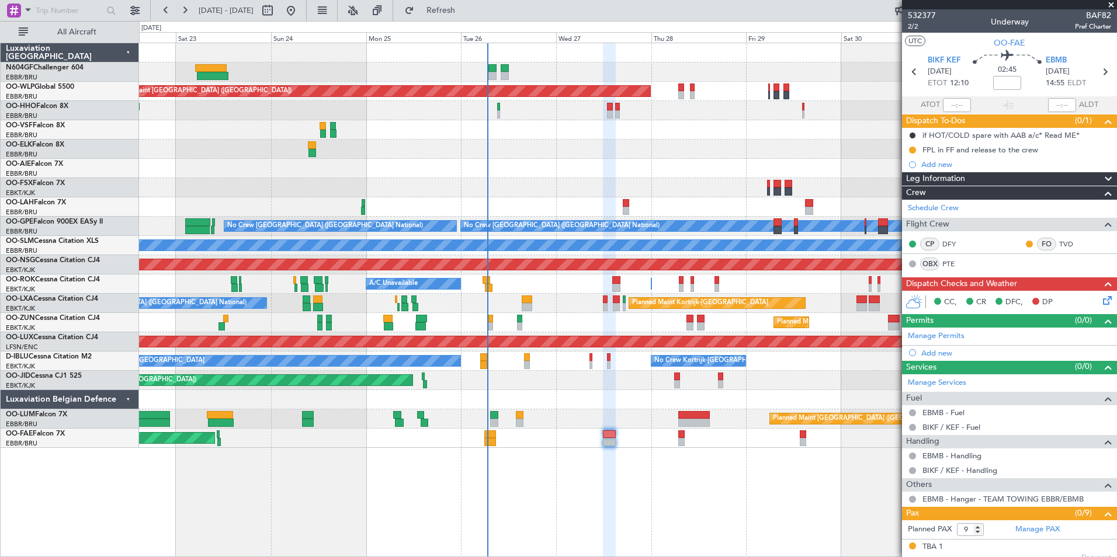
click at [574, 406] on div at bounding box center [627, 399] width 977 height 19
click at [1101, 299] on icon at bounding box center [1105, 298] width 9 height 9
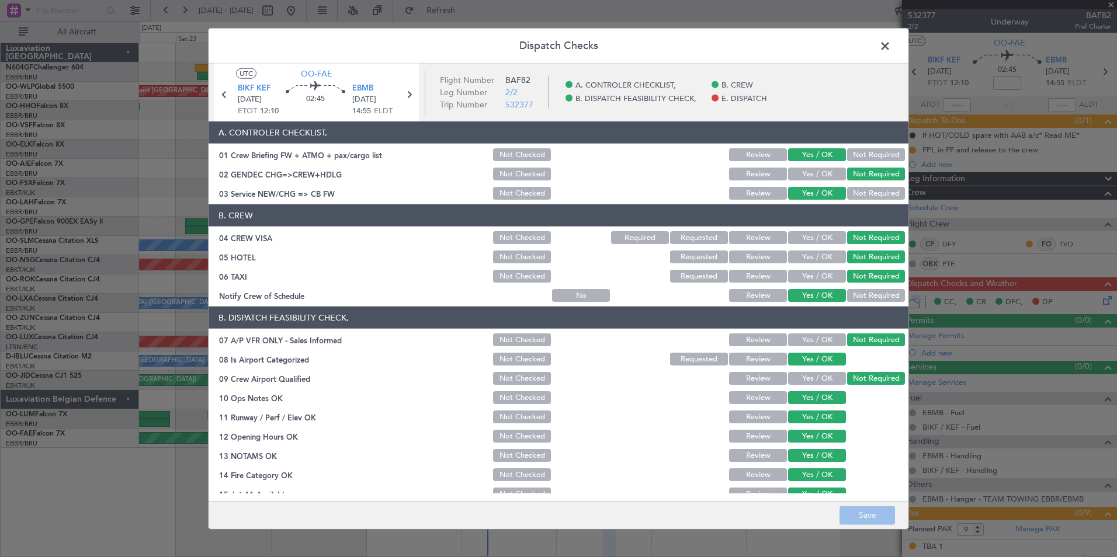
scroll to position [172, 0]
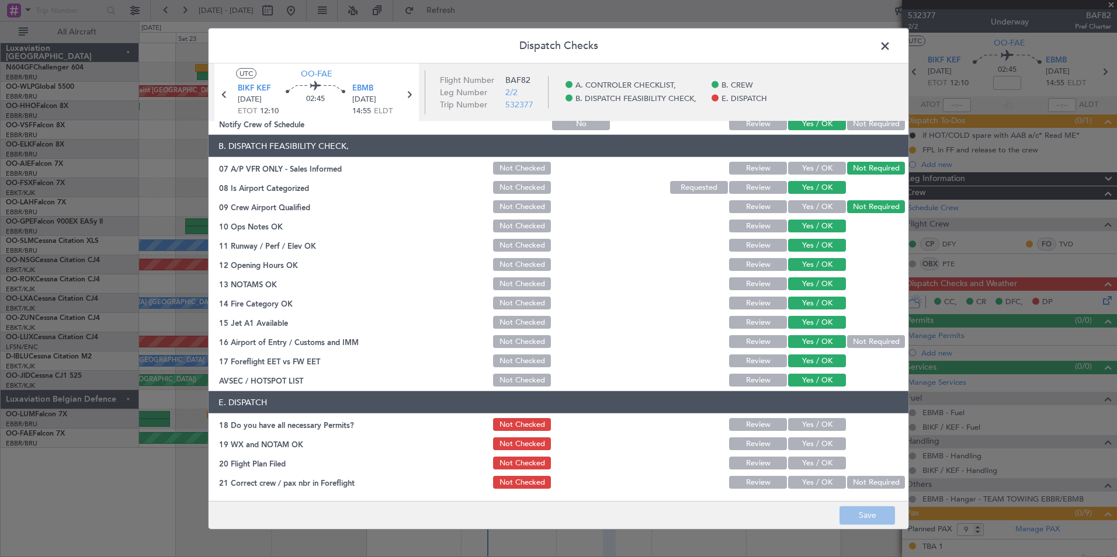
click at [802, 424] on button "Yes / OK" at bounding box center [817, 424] width 58 height 13
drag, startPoint x: 804, startPoint y: 441, endPoint x: 804, endPoint y: 460, distance: 19.3
click at [804, 442] on button "Yes / OK" at bounding box center [817, 444] width 58 height 13
click at [804, 461] on button "Yes / OK" at bounding box center [817, 463] width 58 height 13
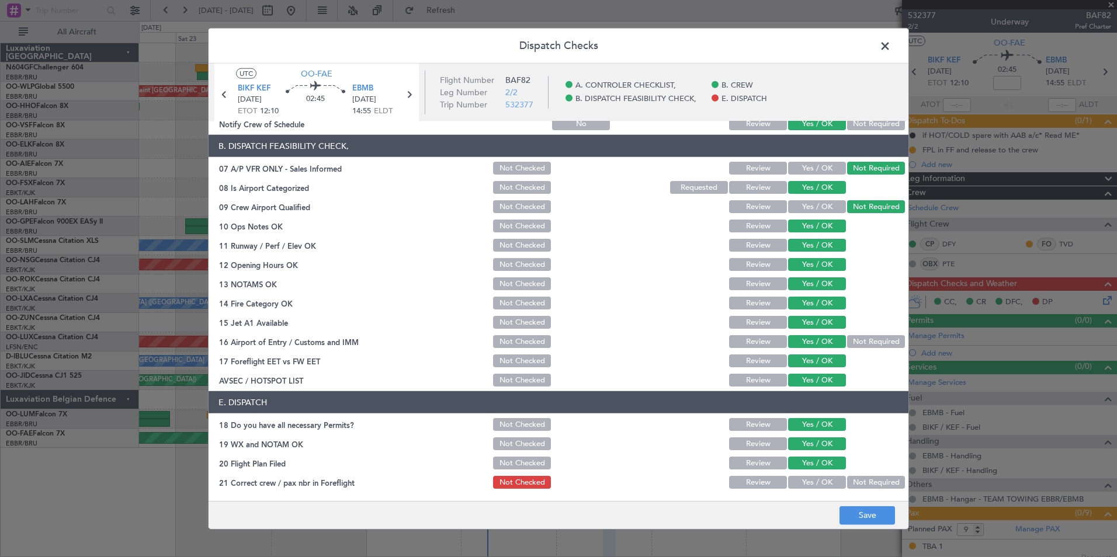
click at [807, 481] on button "Yes / OK" at bounding box center [817, 482] width 58 height 13
click at [857, 515] on button "Save" at bounding box center [866, 515] width 55 height 19
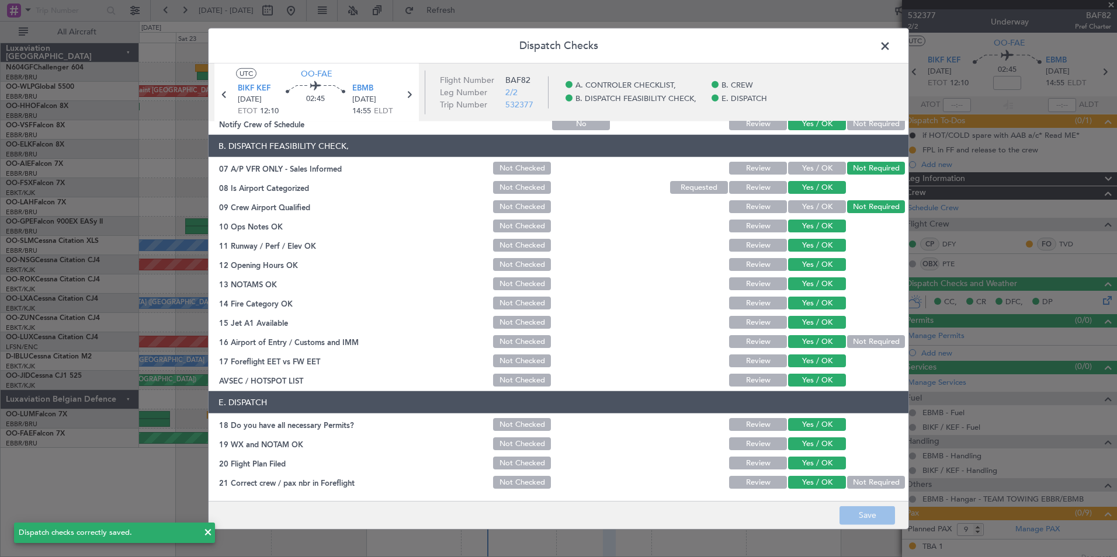
click at [891, 41] on span at bounding box center [891, 48] width 0 height 23
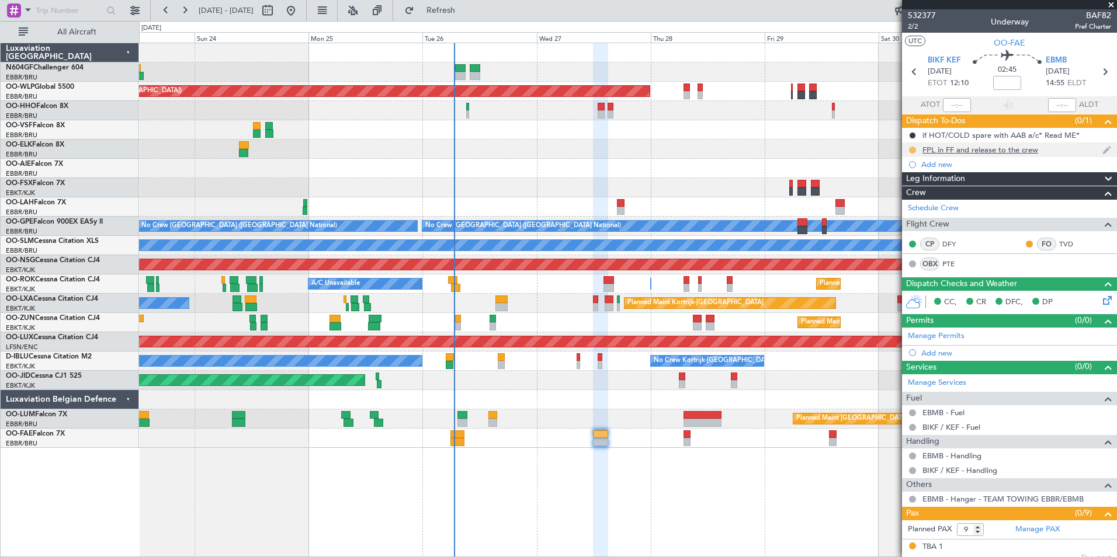
click at [912, 149] on button at bounding box center [912, 150] width 7 height 7
click at [910, 202] on span "Completed" at bounding box center [917, 202] width 39 height 12
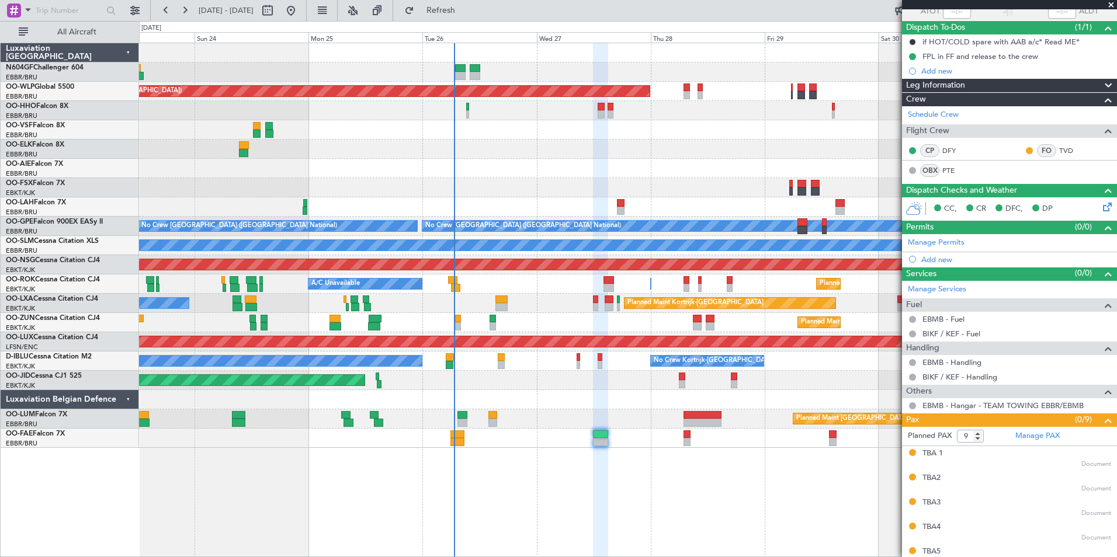
scroll to position [0, 0]
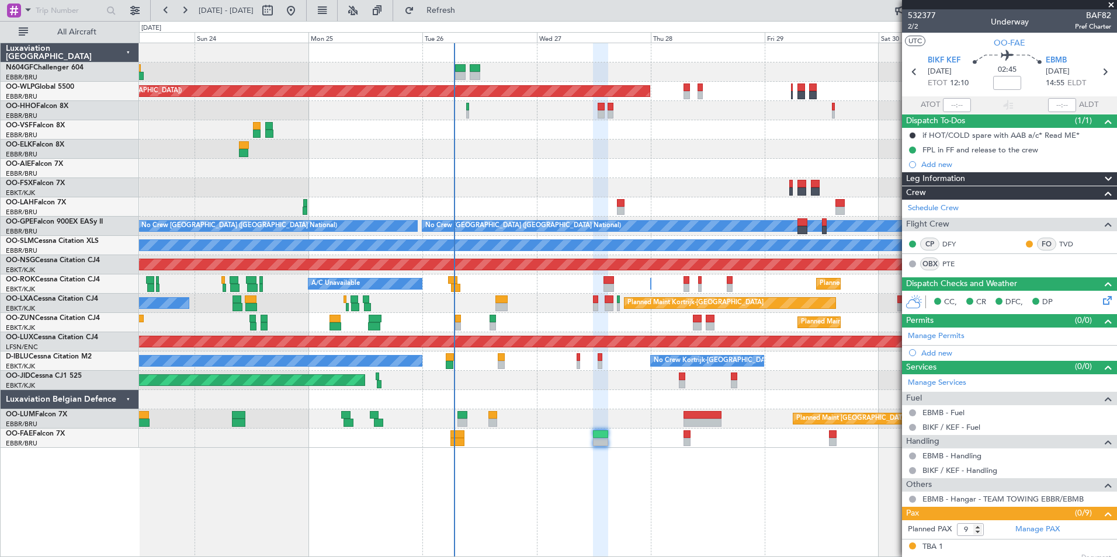
click at [625, 380] on div "Planned Maint Paris (Le Bourget) Planned Maint Kortrijk-Wevelgem" at bounding box center [627, 380] width 977 height 19
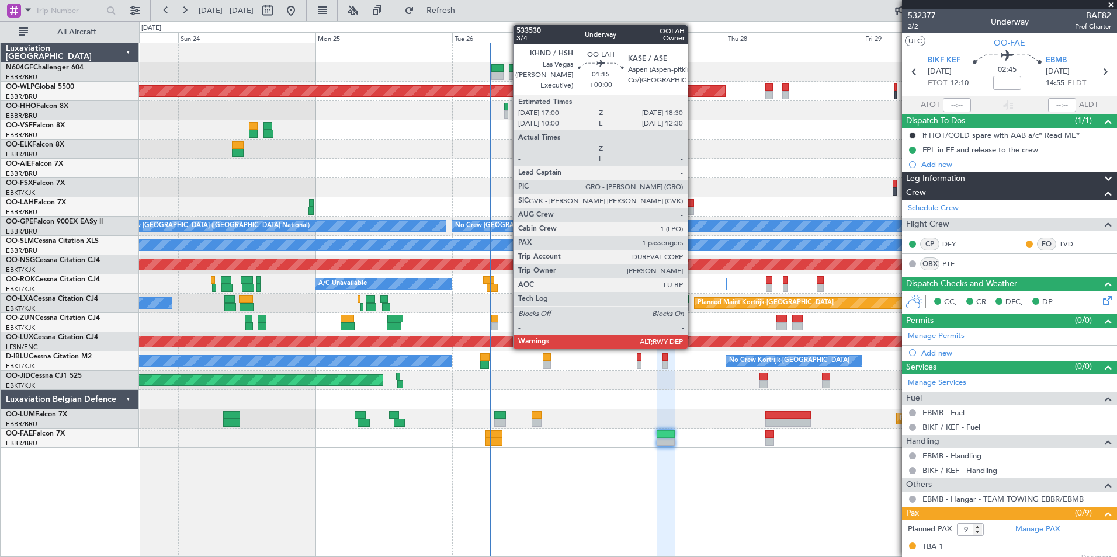
click at [693, 207] on div at bounding box center [689, 211] width 9 height 8
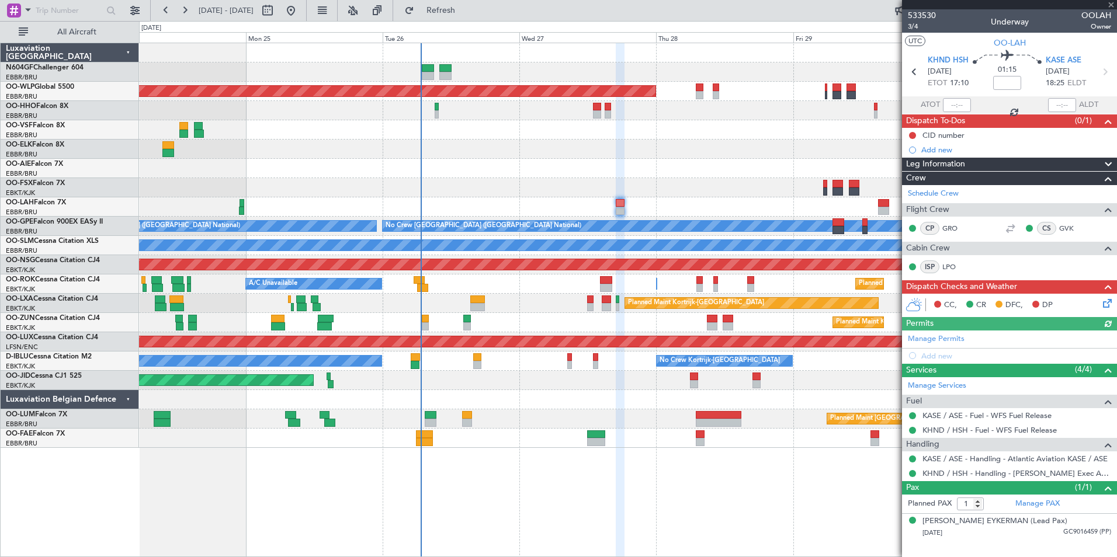
click at [558, 144] on div "Planned Maint Berlin (Brandenburg) - - LIEO 10:00 Z KTEB 19:15 Z Planned Maint …" at bounding box center [627, 245] width 977 height 405
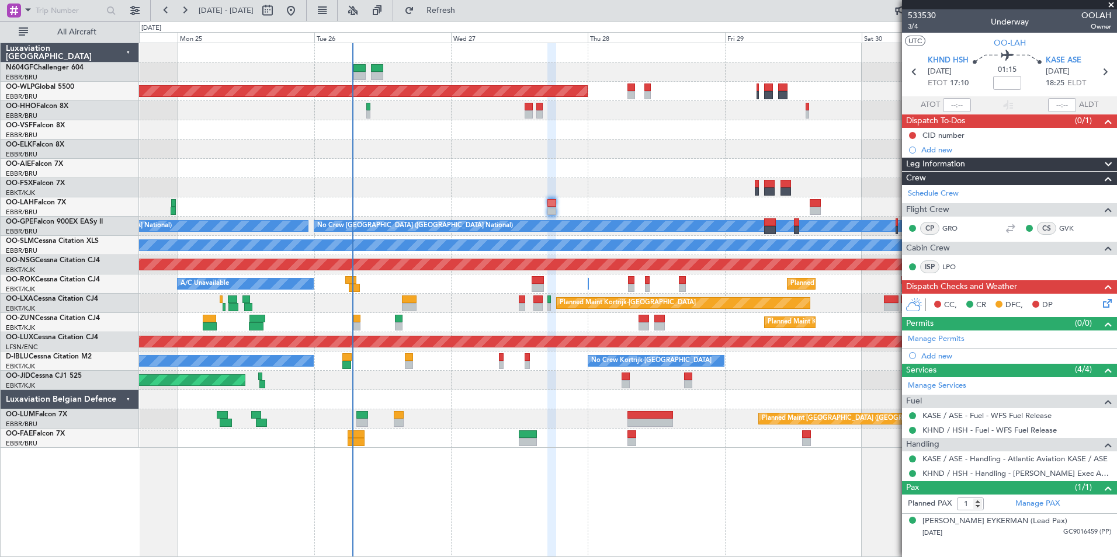
click at [595, 369] on div "Planned Maint Berlin (Brandenburg) - - LIEO 10:00 Z KTEB 19:15 Z Planned Maint …" at bounding box center [627, 245] width 977 height 405
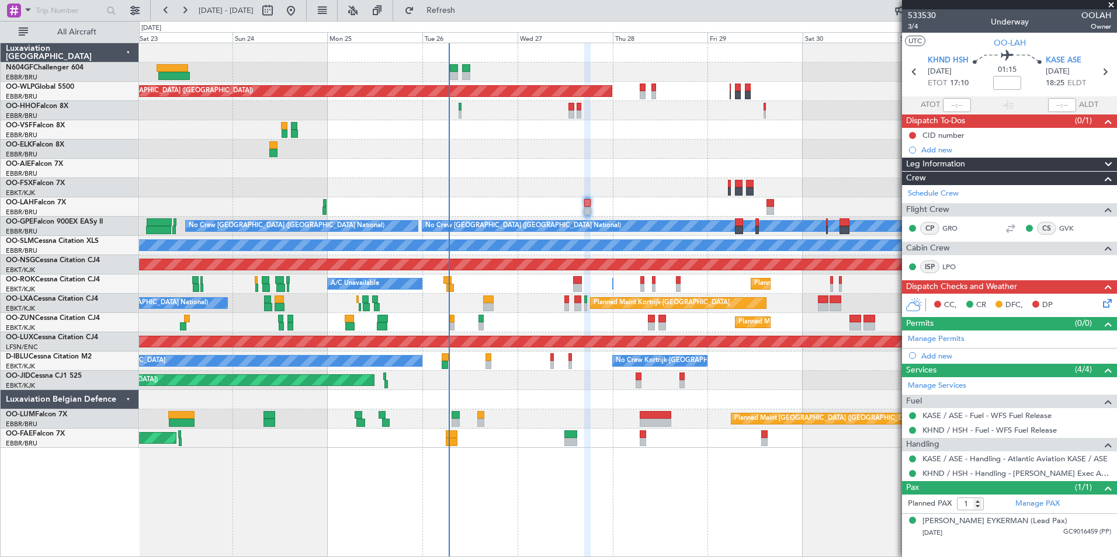
click at [1113, 6] on span at bounding box center [1111, 5] width 12 height 11
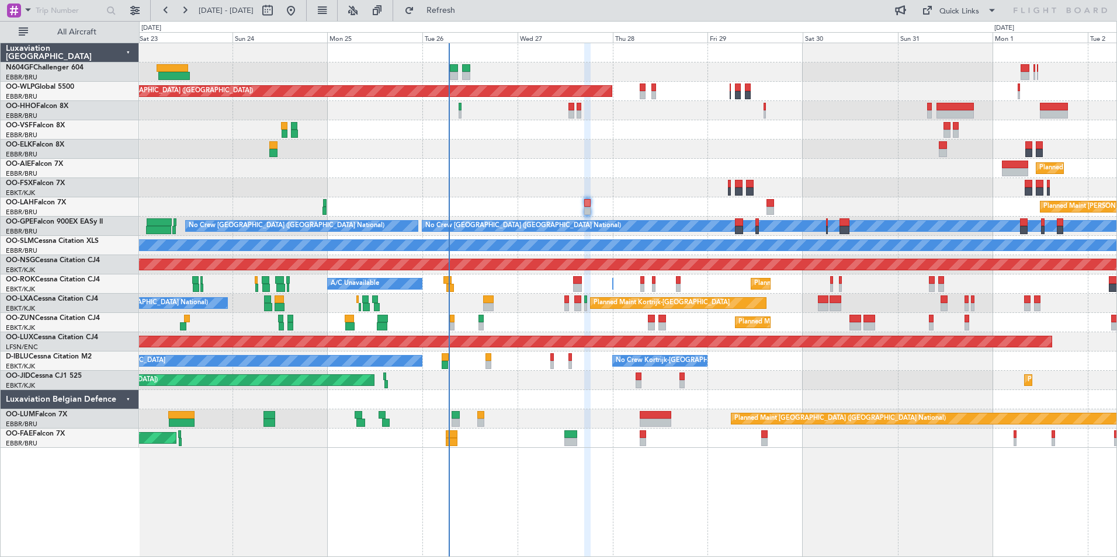
type input "0"
click at [556, 206] on div "Planned Maint Berlin (Brandenburg) Planned Maint London (Farnborough) Planned M…" at bounding box center [627, 245] width 977 height 405
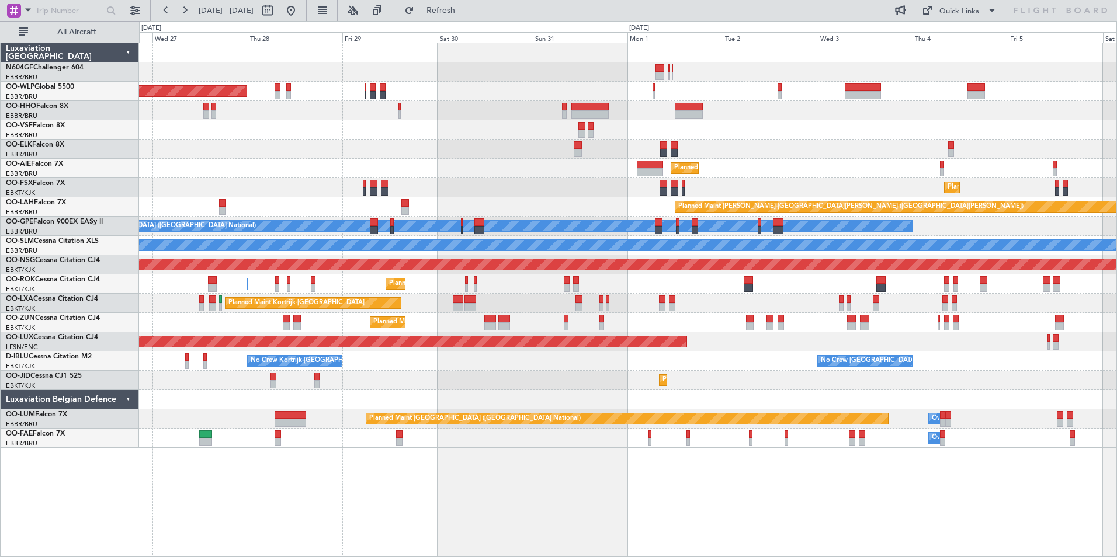
click at [316, 243] on div "Planned Maint Berlin (Brandenburg) Planned Maint Kortrijk-Wevelgem Planned Main…" at bounding box center [627, 245] width 977 height 405
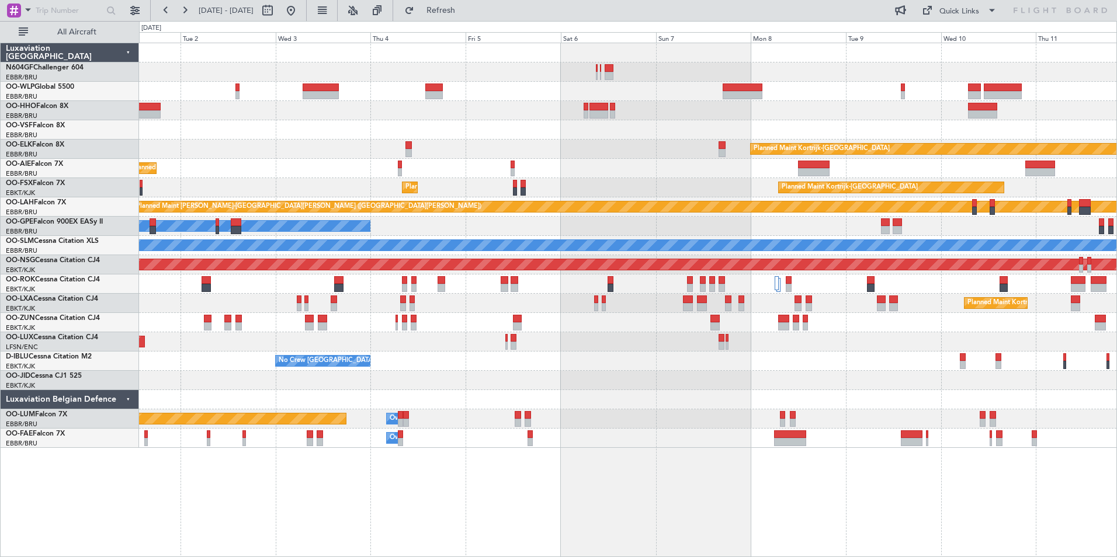
click at [394, 232] on div "No Crew [GEOGRAPHIC_DATA] ([GEOGRAPHIC_DATA] National)" at bounding box center [627, 226] width 977 height 19
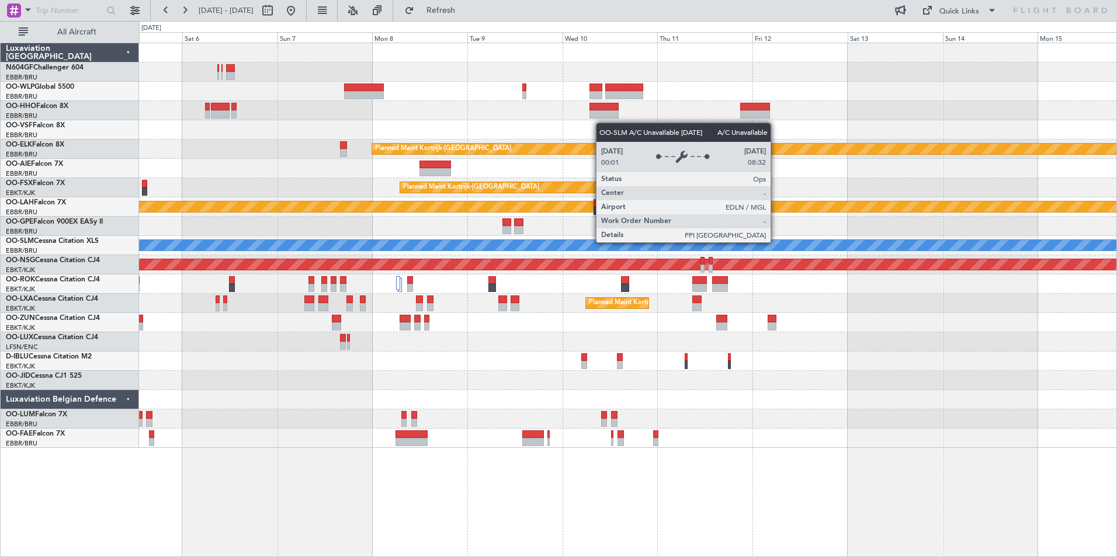
click at [398, 263] on div "Planned Maint Kortrijk-Wevelgem Planned Maint Kortrijk-Wevelgem Planned Maint K…" at bounding box center [627, 245] width 977 height 405
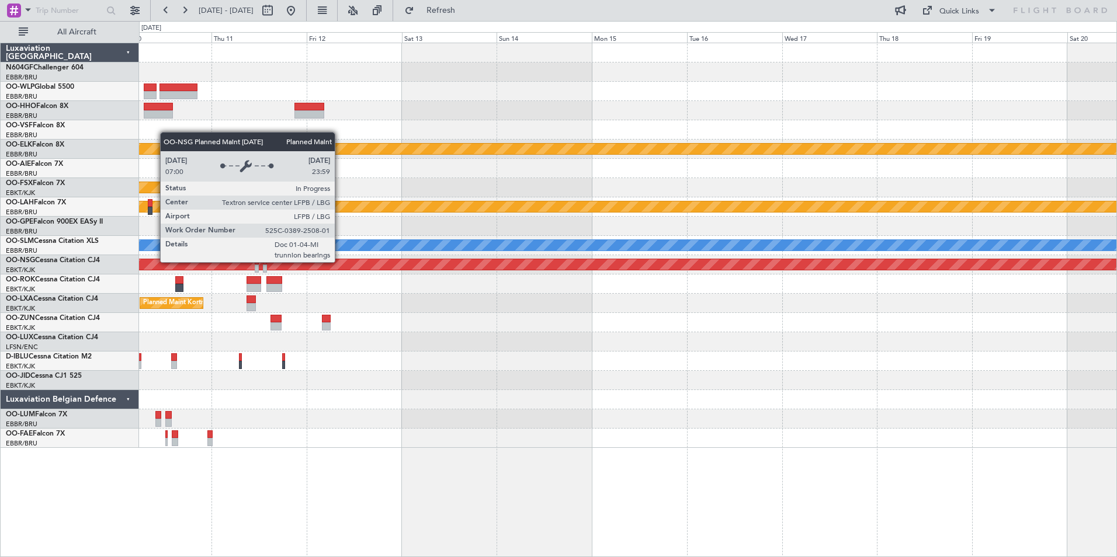
click at [647, 245] on div "Planned Maint Kortrijk-Wevelgem Planned Maint Kortrijk-Wevelgem Planned Maint A…" at bounding box center [627, 245] width 977 height 405
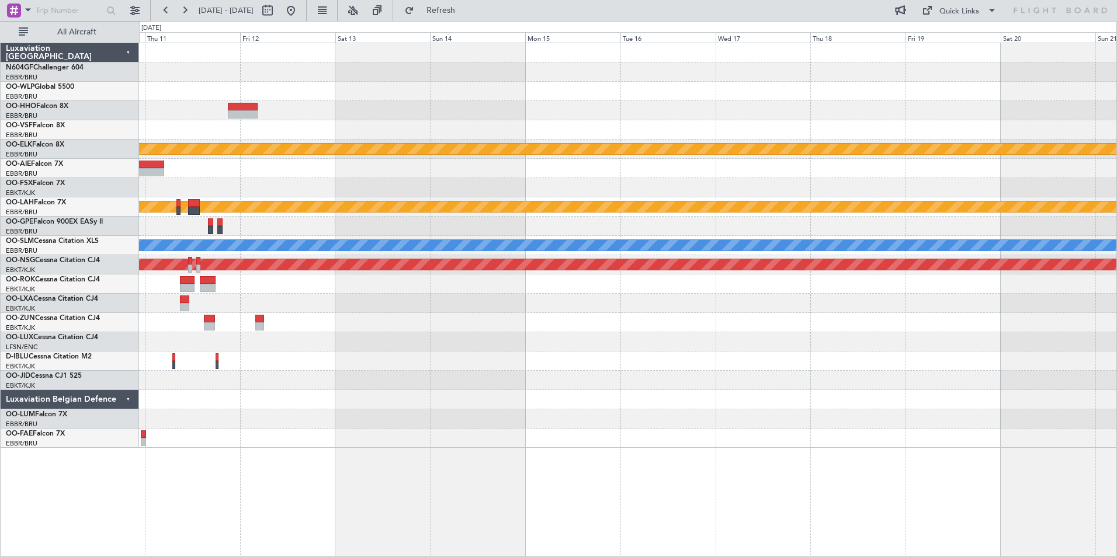
click at [365, 293] on div at bounding box center [627, 284] width 977 height 19
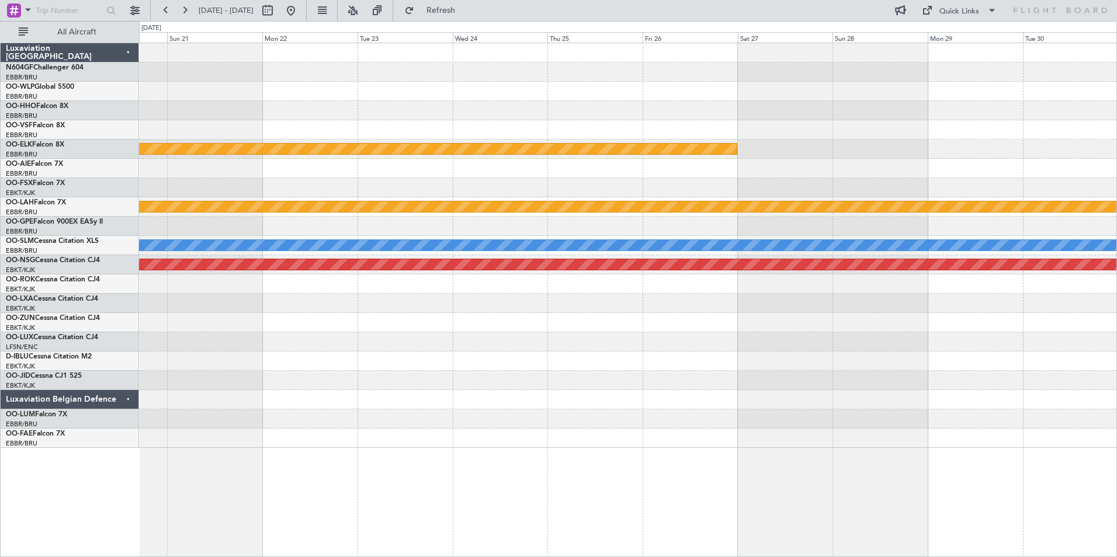
click at [310, 331] on div "Planned Maint Kortrijk-Wevelgem Planned Maint Alton-st Louis (St Louis Regl) A/…" at bounding box center [627, 245] width 977 height 405
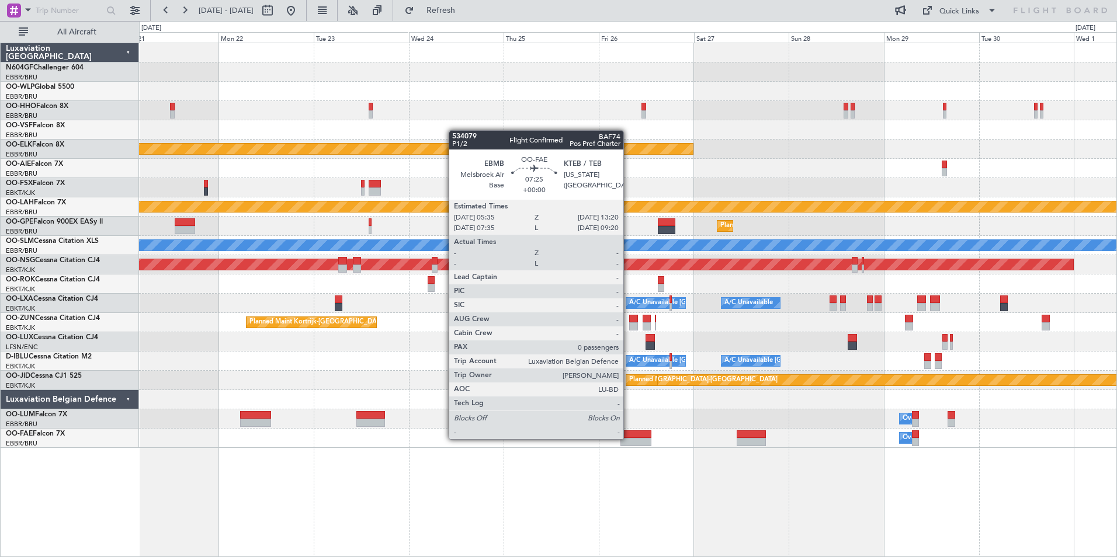
click at [629, 438] on div at bounding box center [635, 442] width 31 height 8
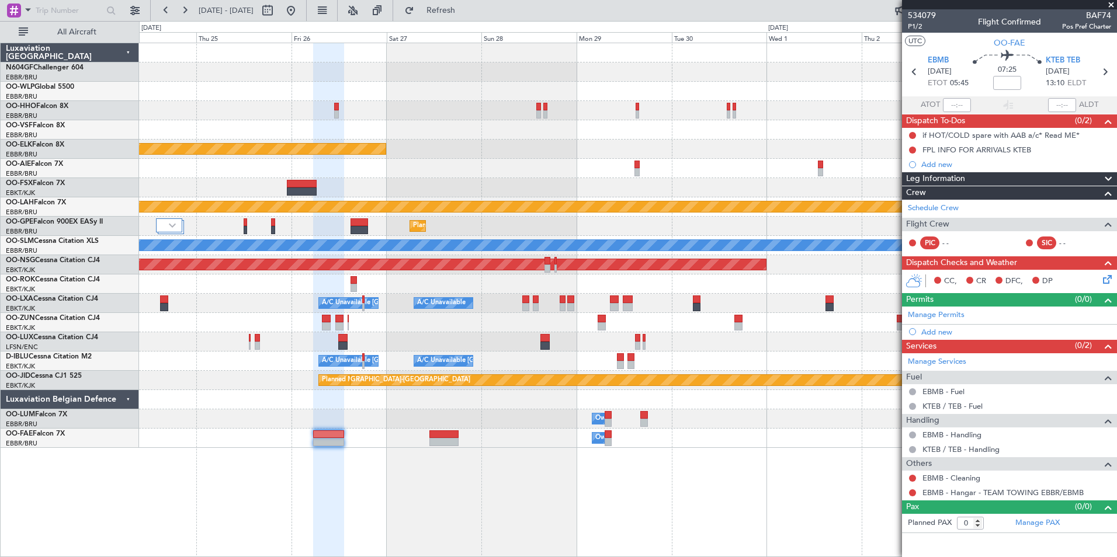
click at [411, 388] on div "Planned Maint Kortrijk-Wevelgem Planned Maint Alton-st Louis (St Louis Regl) Pl…" at bounding box center [627, 245] width 977 height 405
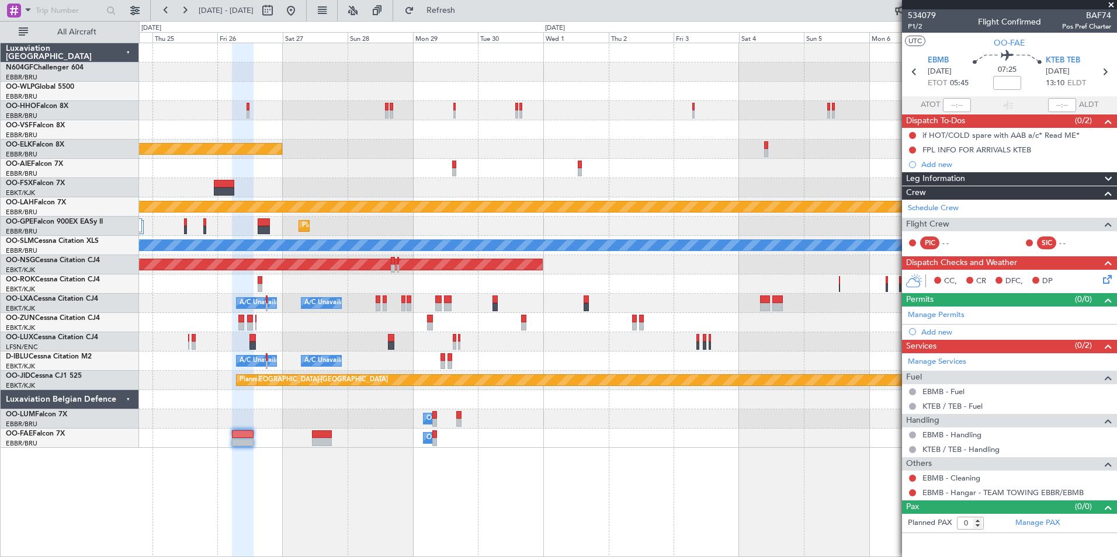
click at [298, 449] on div "Planned Maint Kortrijk-Wevelgem Planned Maint Alton-st Louis (St Louis Regl) Pl…" at bounding box center [628, 300] width 978 height 515
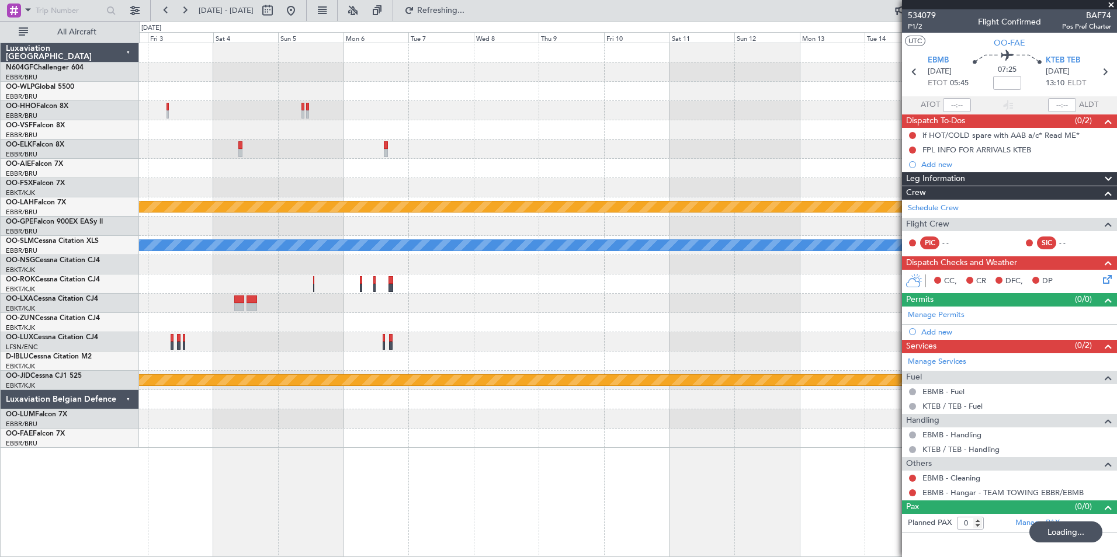
click at [461, 465] on div "Planned Maint Alton-st Louis (St Louis Regl) A/C Unavailable Monchengladbach Pl…" at bounding box center [628, 300] width 978 height 515
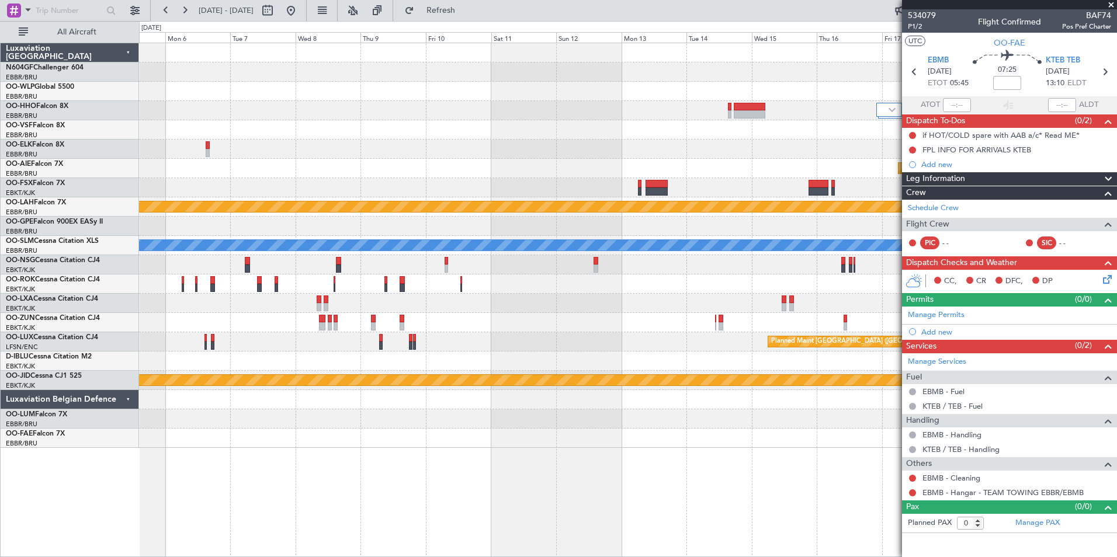
click at [411, 428] on div "Planned Maint Brussels (Brussels National) Planned Maint Alton-st Louis (St Lou…" at bounding box center [627, 245] width 977 height 405
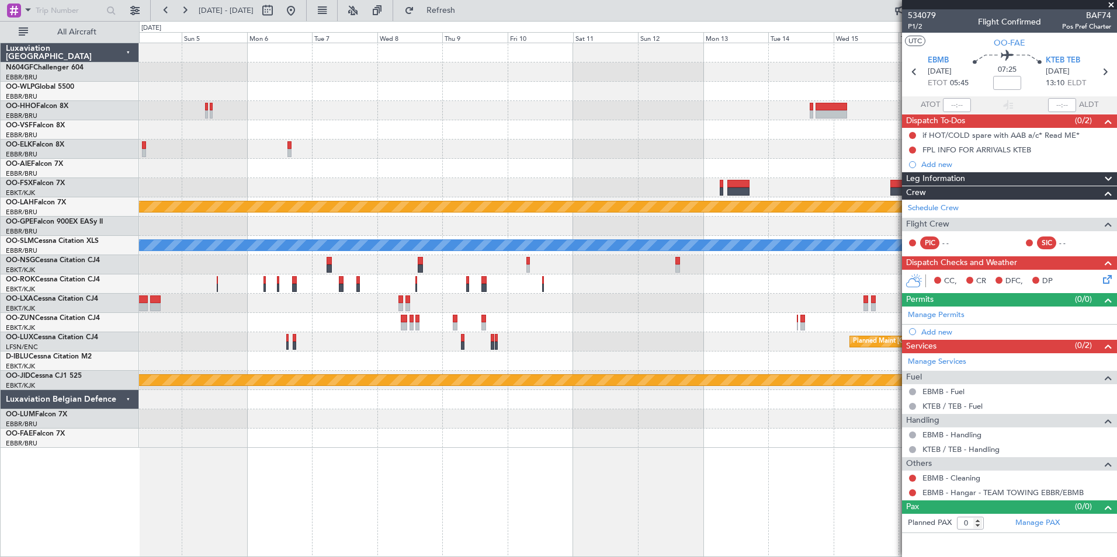
click at [480, 418] on div at bounding box center [627, 418] width 977 height 19
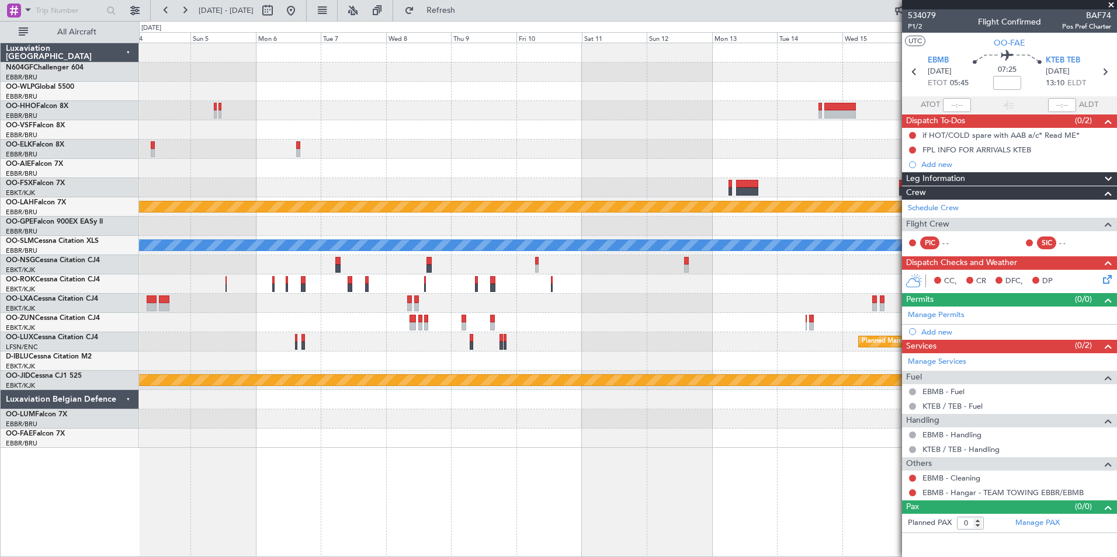
click at [1113, 2] on span at bounding box center [1111, 5] width 12 height 11
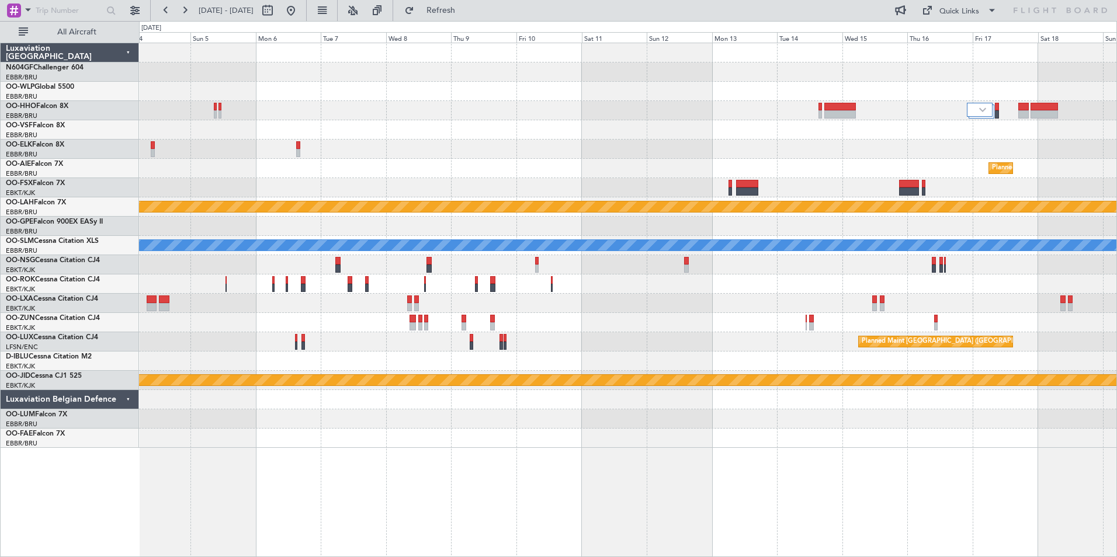
click at [389, 403] on div at bounding box center [627, 399] width 977 height 19
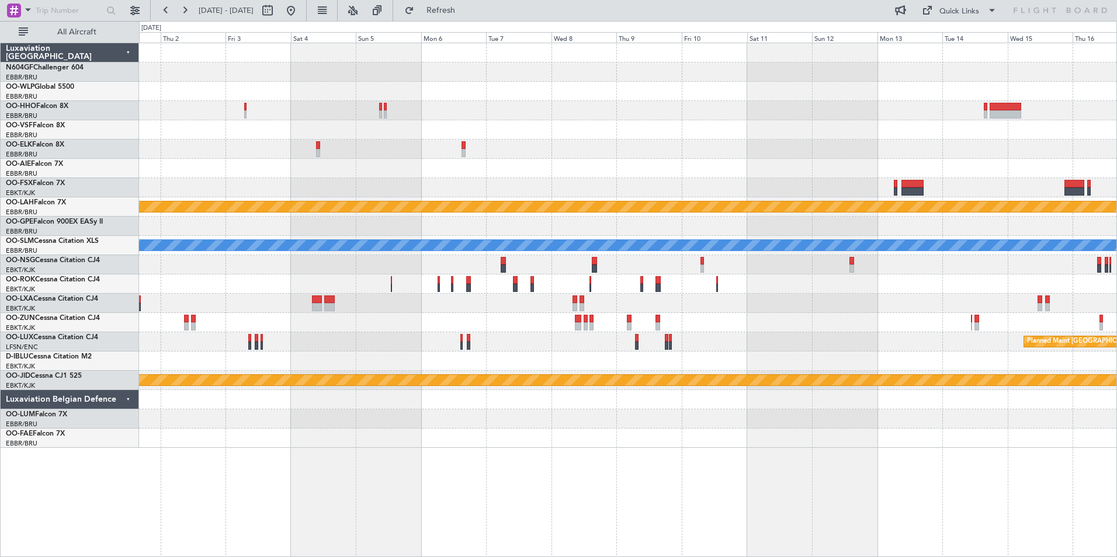
click at [635, 450] on div "Planned Maint Brussels (Brussels National) Planned Maint Alton-st Louis (St Lou…" at bounding box center [628, 300] width 978 height 515
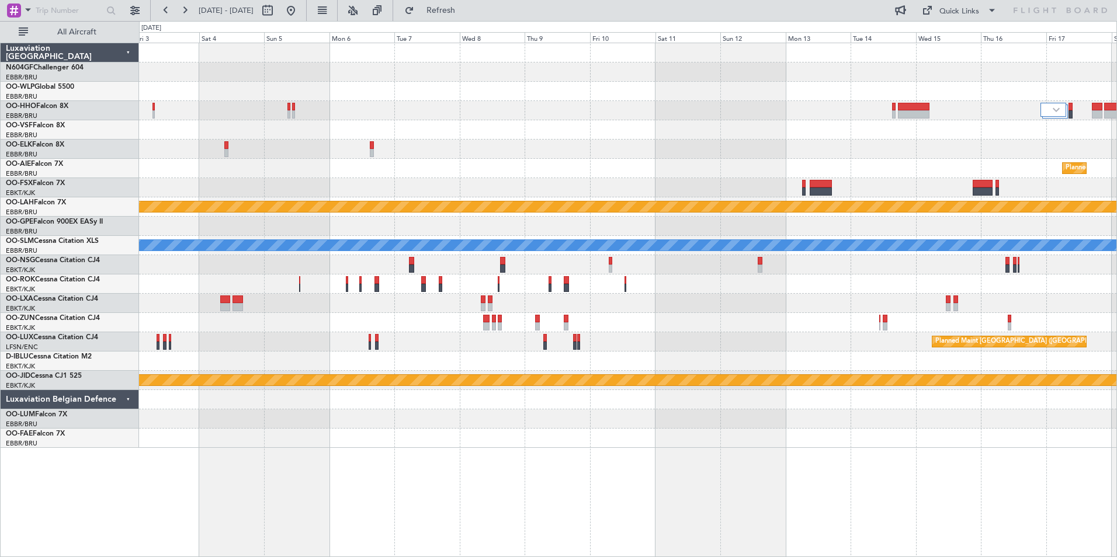
click at [636, 79] on div "Planned Maint Brussels (Brussels National) Planned Maint Alton-st Louis (St Lou…" at bounding box center [627, 245] width 977 height 405
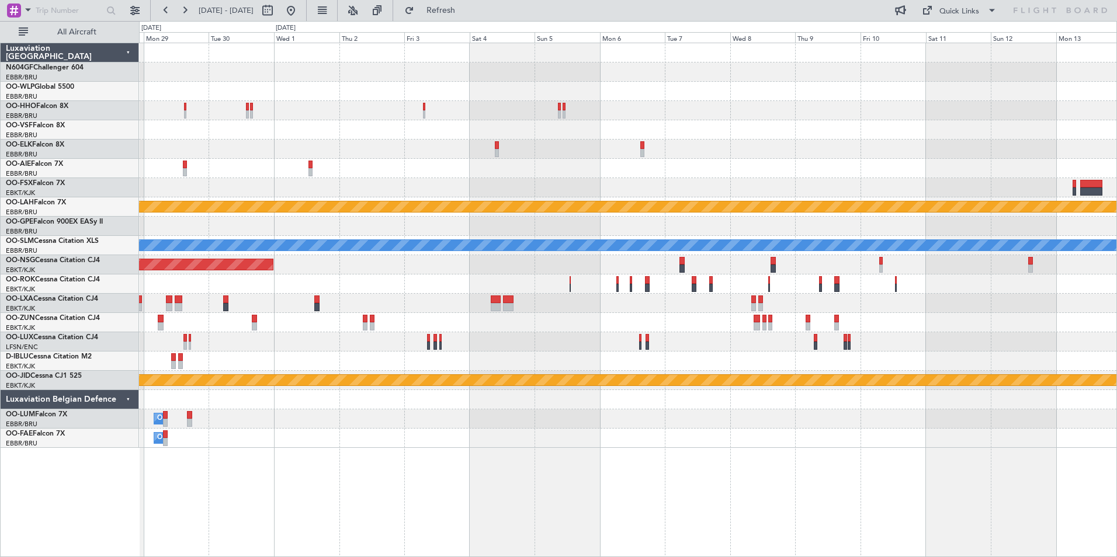
click at [736, 104] on div "Planned Maint Kortrijk-Wevelgem Planned Maint Brussels (Brussels National) Plan…" at bounding box center [627, 245] width 977 height 405
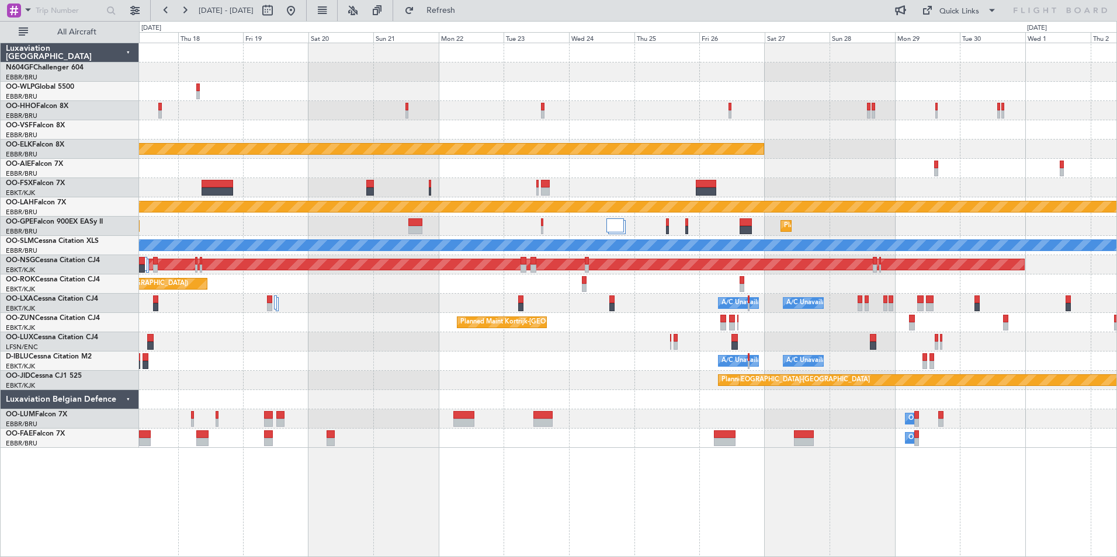
click at [733, 123] on div "Planned Maint Kortrijk-Wevelgem Planned Maint Alton-st Louis (St Louis Regl) Pl…" at bounding box center [627, 245] width 977 height 405
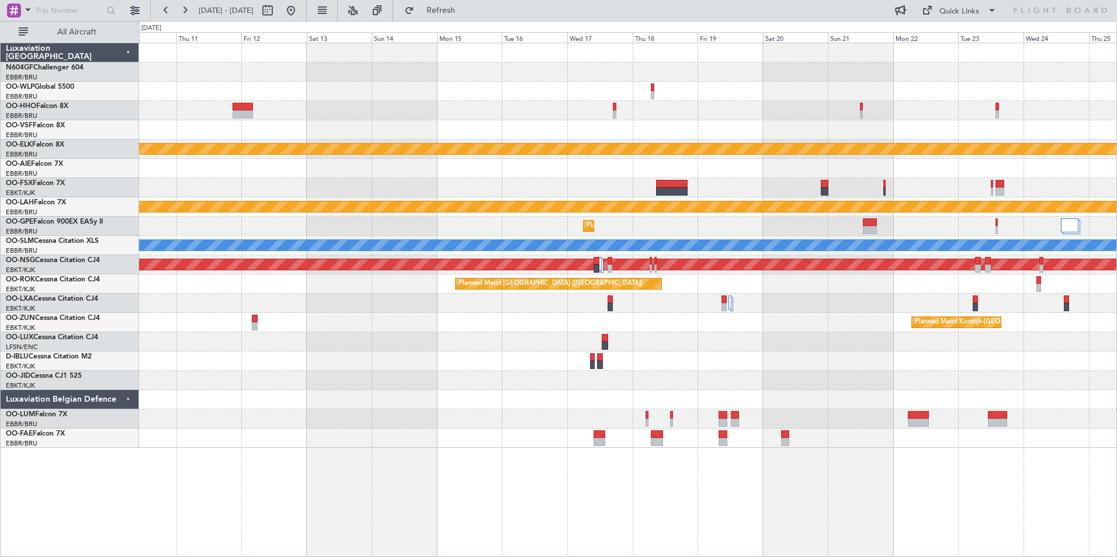
click at [707, 134] on div "Planned Maint Kortrijk-Wevelgem Planned Maint Alton-st Louis (St Louis Regl) Pl…" at bounding box center [627, 245] width 977 height 405
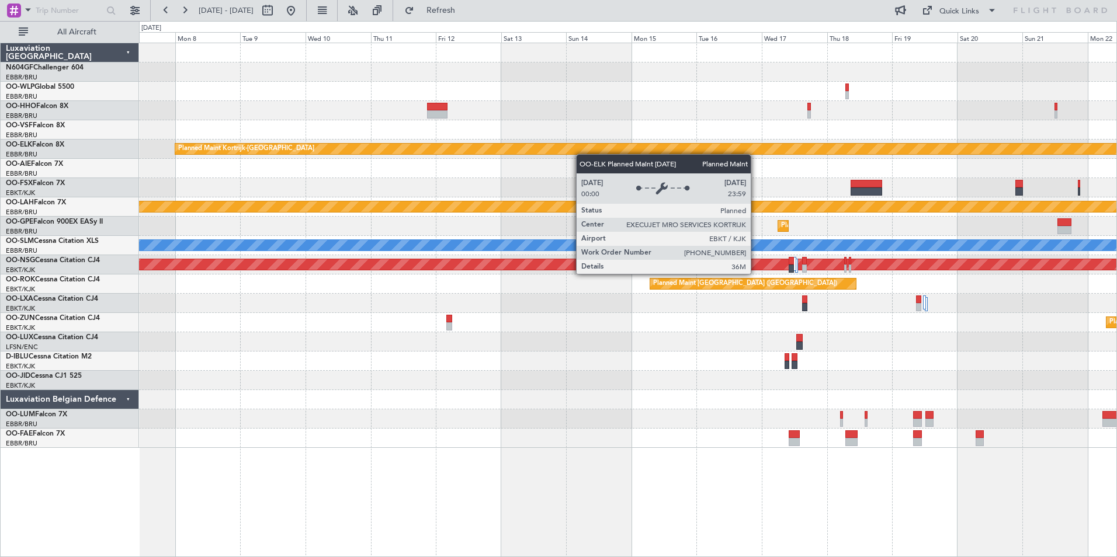
click at [546, 151] on div "Planned Maint Kortrijk-Wevelgem Planned Maint Alton-st Louis (St Louis Regl) Pl…" at bounding box center [627, 245] width 977 height 405
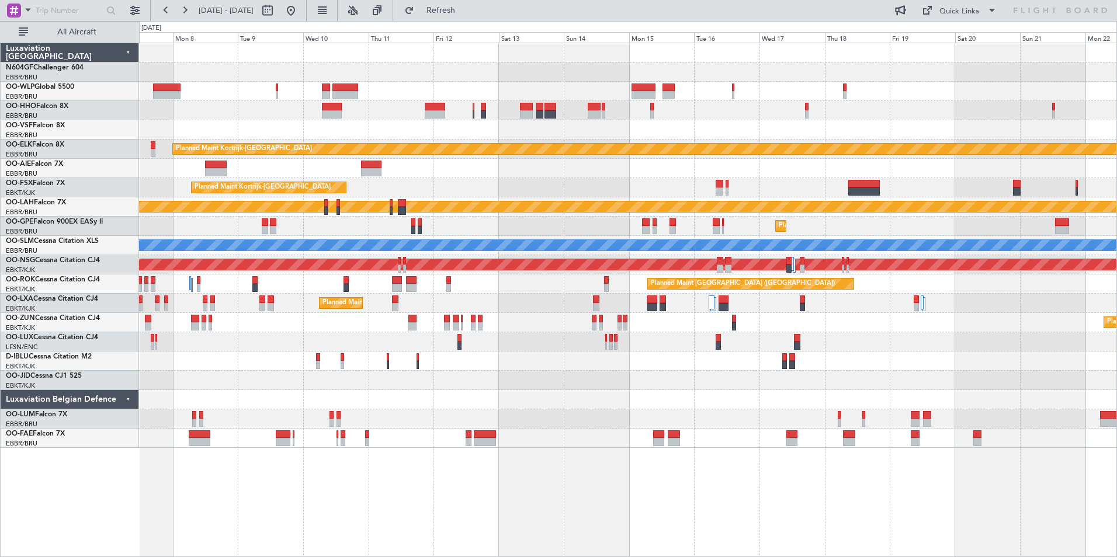
click at [471, 416] on div "Owner Melsbroek Air Base Planned Maint Brussels (Brussels National)" at bounding box center [627, 418] width 977 height 19
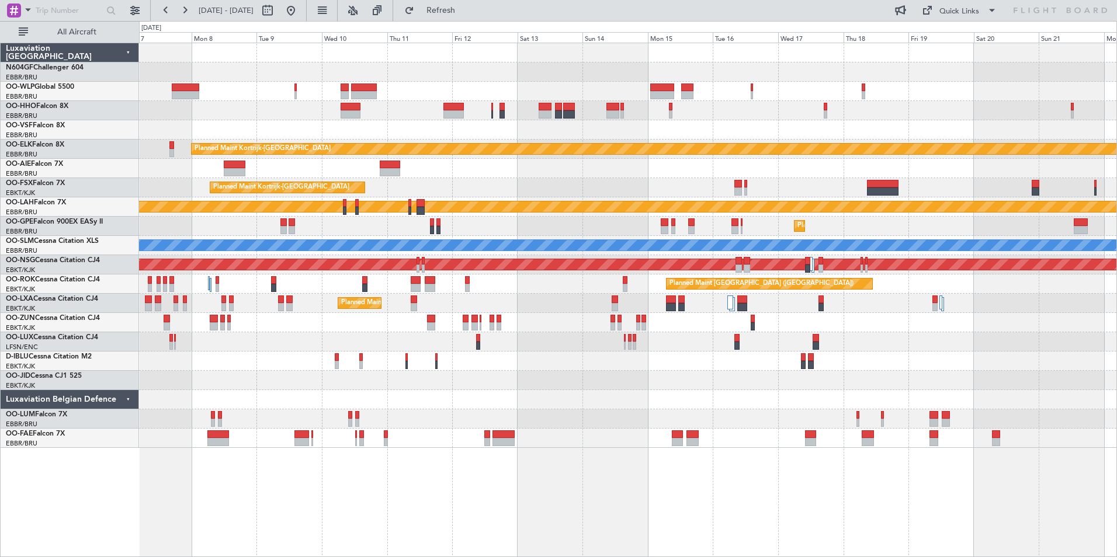
click at [482, 444] on div "Owner Melsbroek Air Base" at bounding box center [627, 438] width 977 height 19
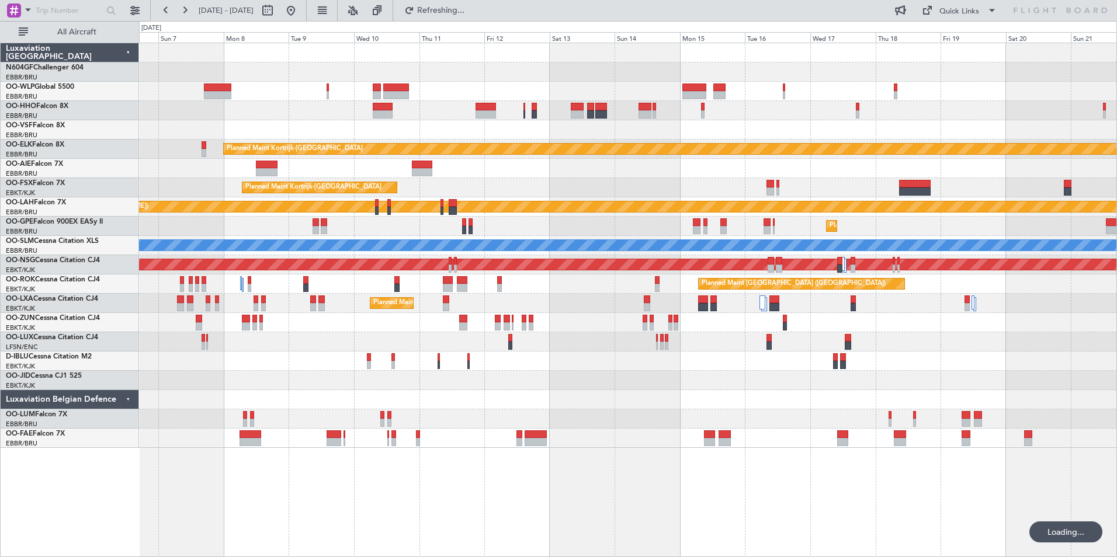
click at [435, 367] on div "Planned Maint Kortrijk-Wevelgem Planned Maint Kortrijk-Wevelgem Planned Maint K…" at bounding box center [627, 245] width 977 height 405
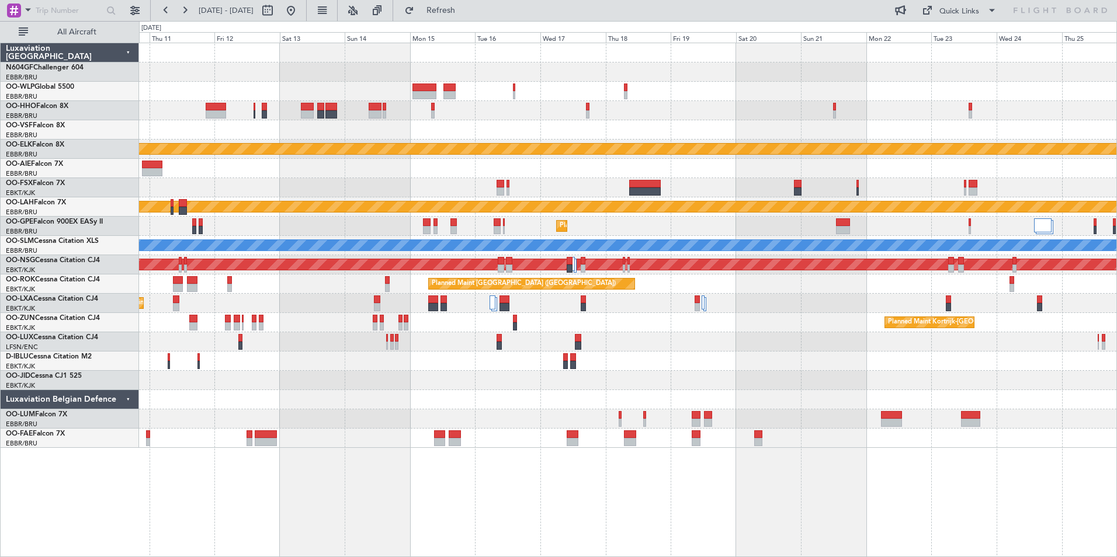
click at [433, 363] on div "A/C Unavailable Brussels (Brussels National) A/C Unavailable Kortrijk-Wevelgem" at bounding box center [627, 361] width 977 height 19
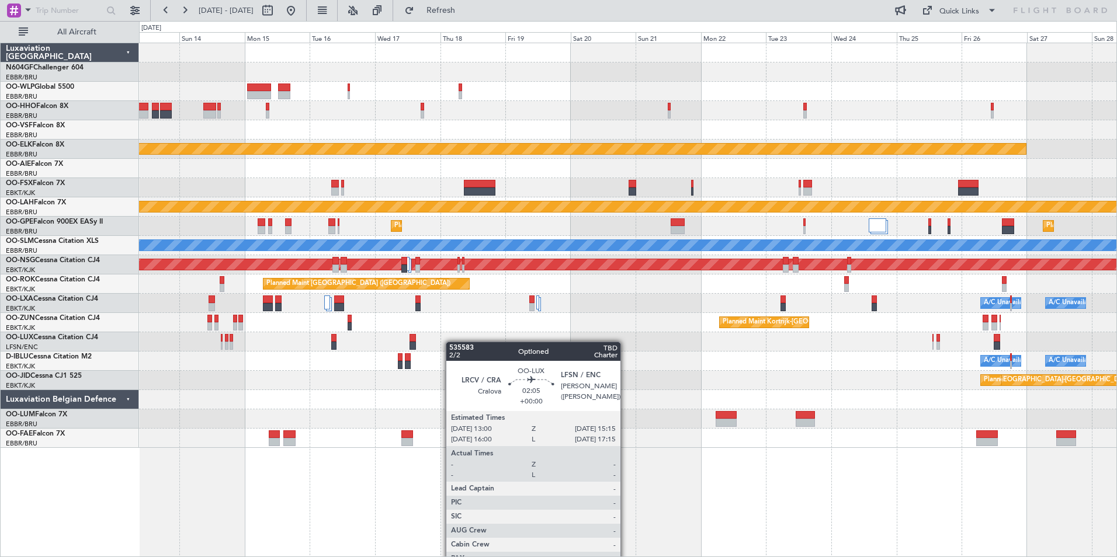
click at [411, 339] on div at bounding box center [627, 341] width 977 height 19
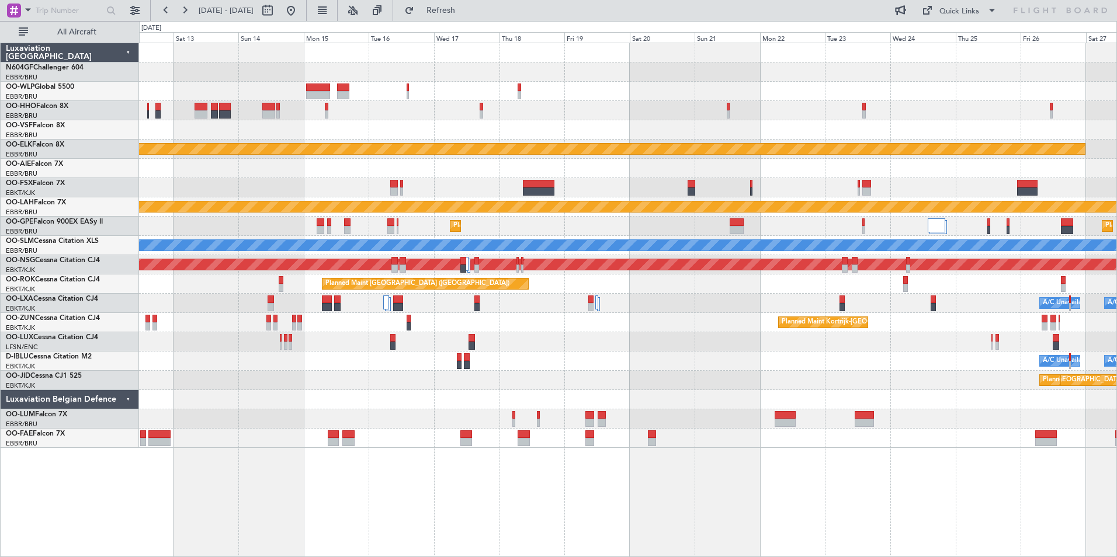
click at [583, 380] on div "null Kortrijk-Wevelgem Planned Maint Kortrijk-Wevelgem" at bounding box center [627, 380] width 977 height 19
click at [540, 220] on div "Planned Maint Kortrijk-Wevelgem Planned Maint Kortrijk-Wevelgem Planned Maint A…" at bounding box center [627, 245] width 977 height 405
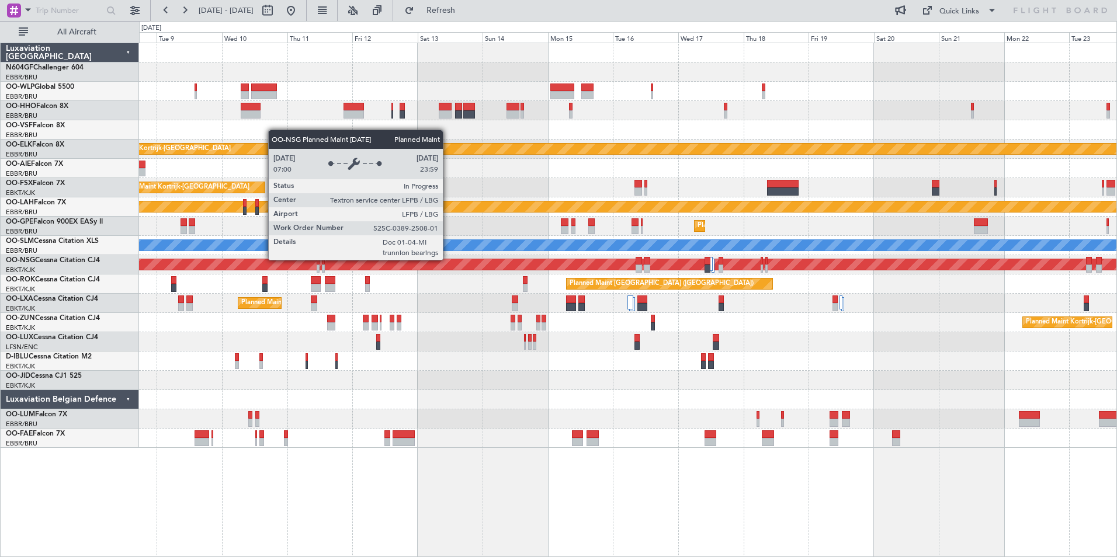
click at [584, 239] on div "Planned Maint Kortrijk-Wevelgem Planned Maint Kortrijk-Wevelgem Planned Maint A…" at bounding box center [627, 245] width 977 height 405
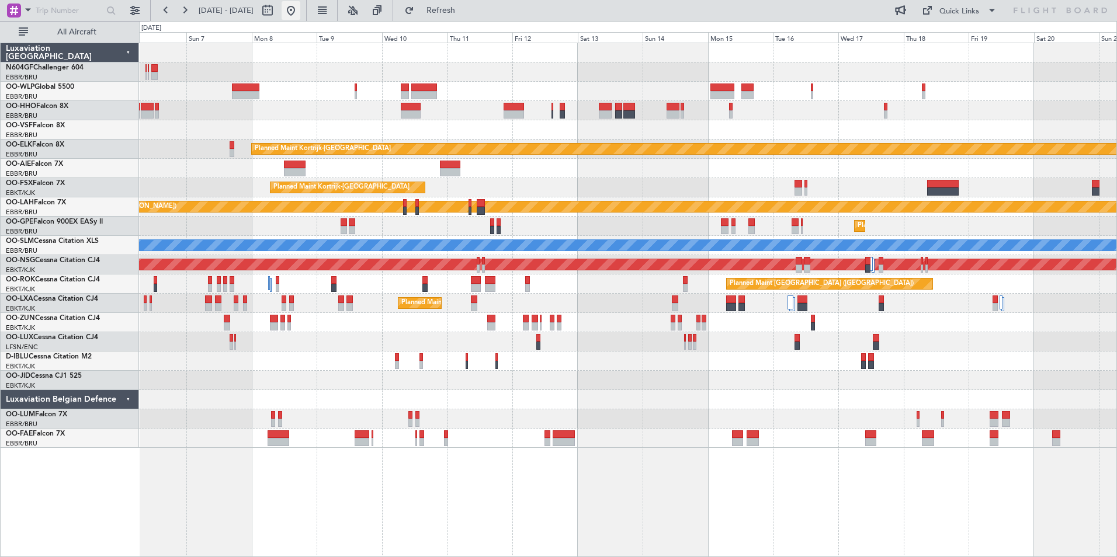
click at [300, 16] on button at bounding box center [291, 10] width 19 height 19
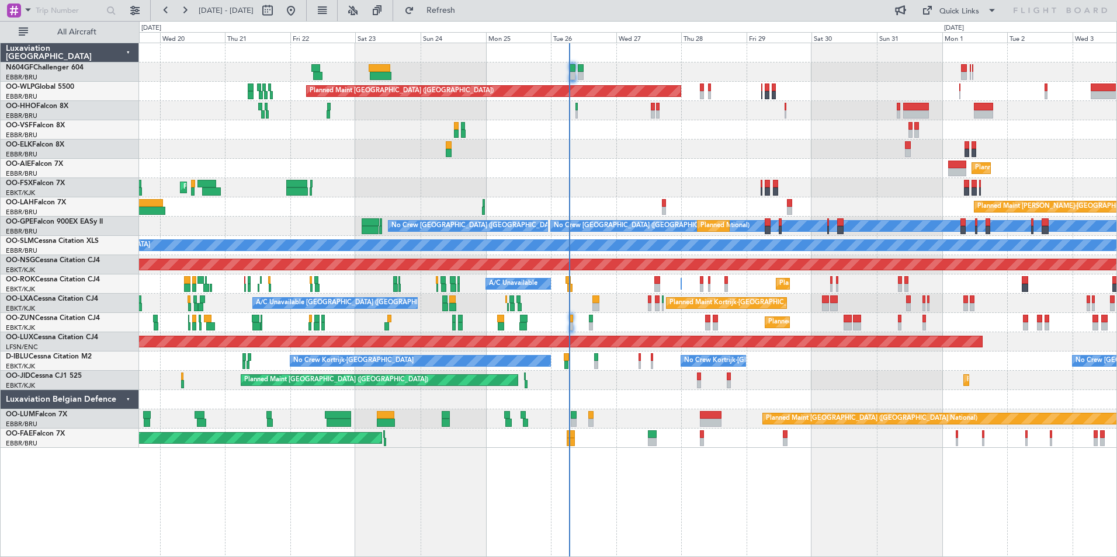
click at [761, 349] on div "Planned Maint Paris (Le Bourget) No Crew Paris (Le Bourget)" at bounding box center [627, 341] width 977 height 19
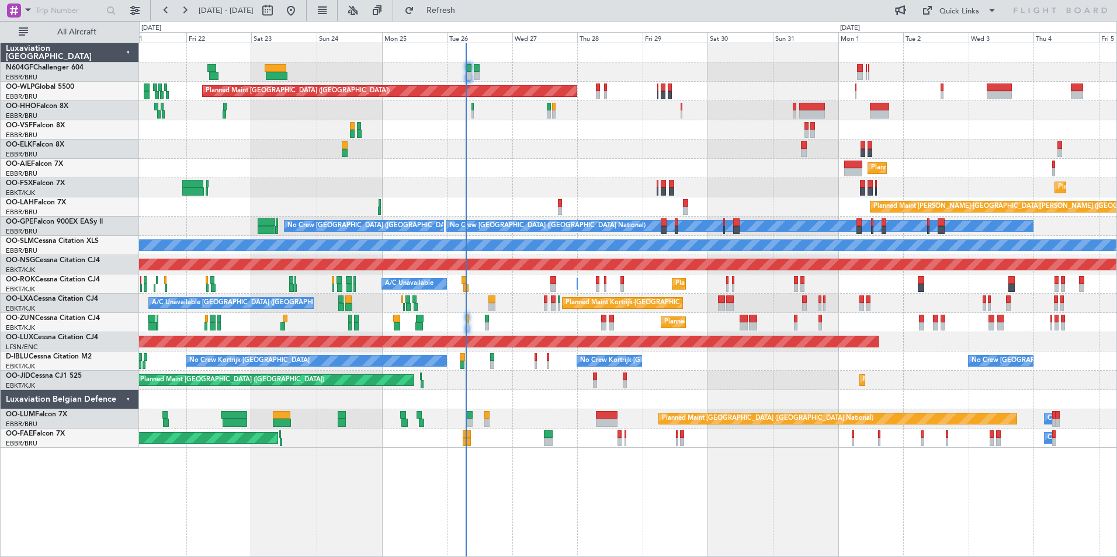
click at [657, 414] on div "Planned Maint [GEOGRAPHIC_DATA] ([GEOGRAPHIC_DATA] National) Owner [GEOGRAPHIC_…" at bounding box center [627, 418] width 977 height 19
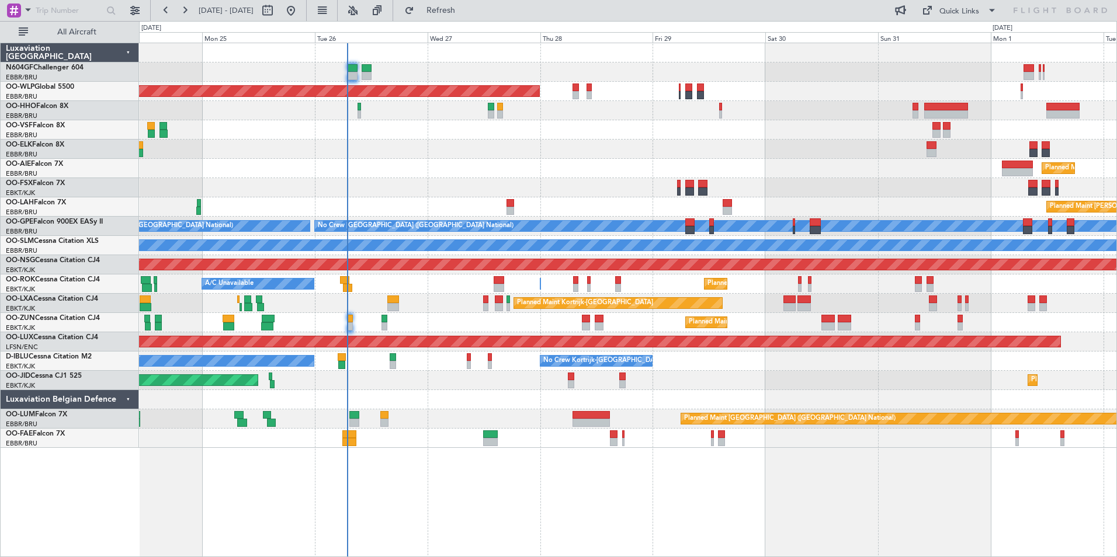
click at [575, 376] on div "Planned Maint Kortrijk-[GEOGRAPHIC_DATA] Planned Maint [GEOGRAPHIC_DATA] ([GEOG…" at bounding box center [627, 380] width 977 height 19
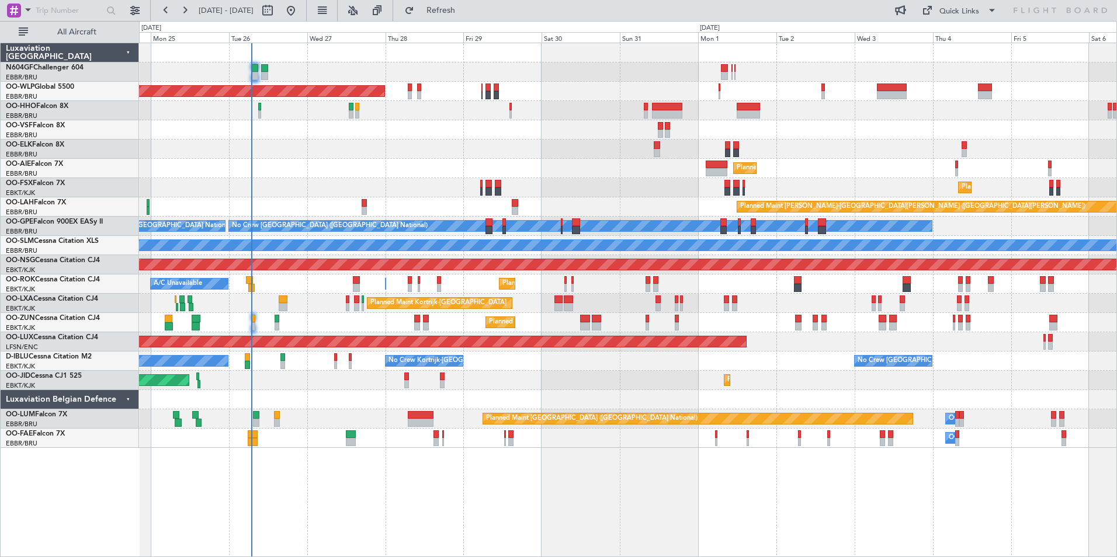
click at [522, 365] on div "No Crew Kortrijk-[GEOGRAPHIC_DATA] No Crew [GEOGRAPHIC_DATA] (Brussels National…" at bounding box center [627, 361] width 977 height 19
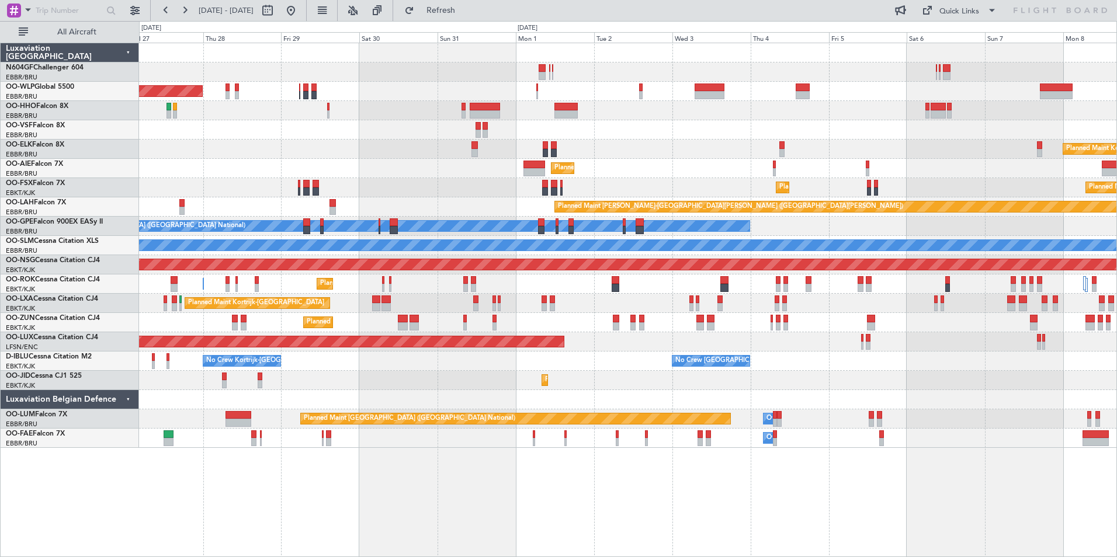
click at [804, 426] on div "Planned Maint [GEOGRAPHIC_DATA] ([GEOGRAPHIC_DATA] National) Owner [GEOGRAPHIC_…" at bounding box center [627, 418] width 977 height 19
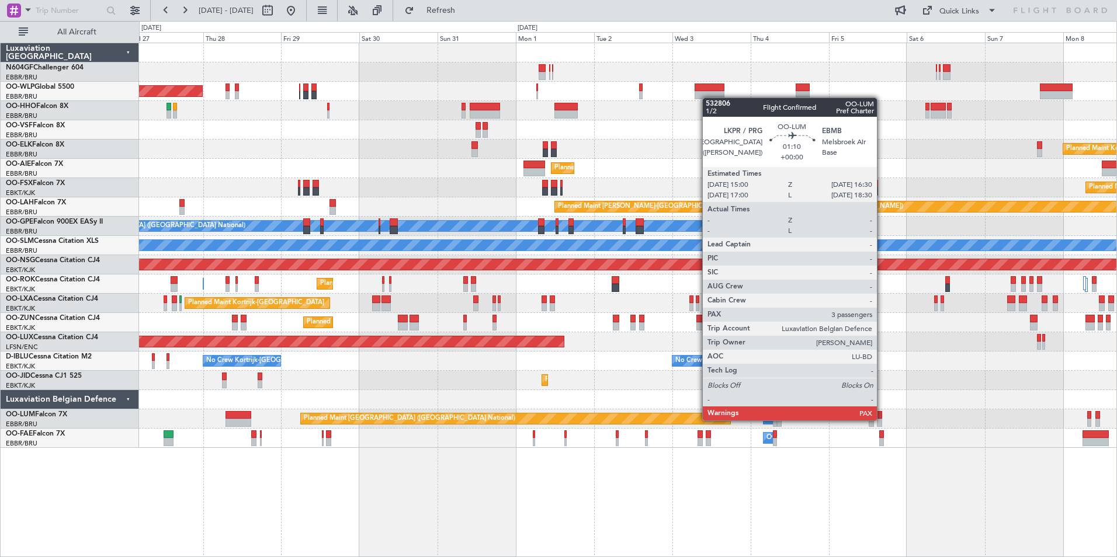
click at [853, 478] on div "Planned Maint [GEOGRAPHIC_DATA] ([GEOGRAPHIC_DATA]) Planned Maint [GEOGRAPHIC_D…" at bounding box center [628, 300] width 978 height 515
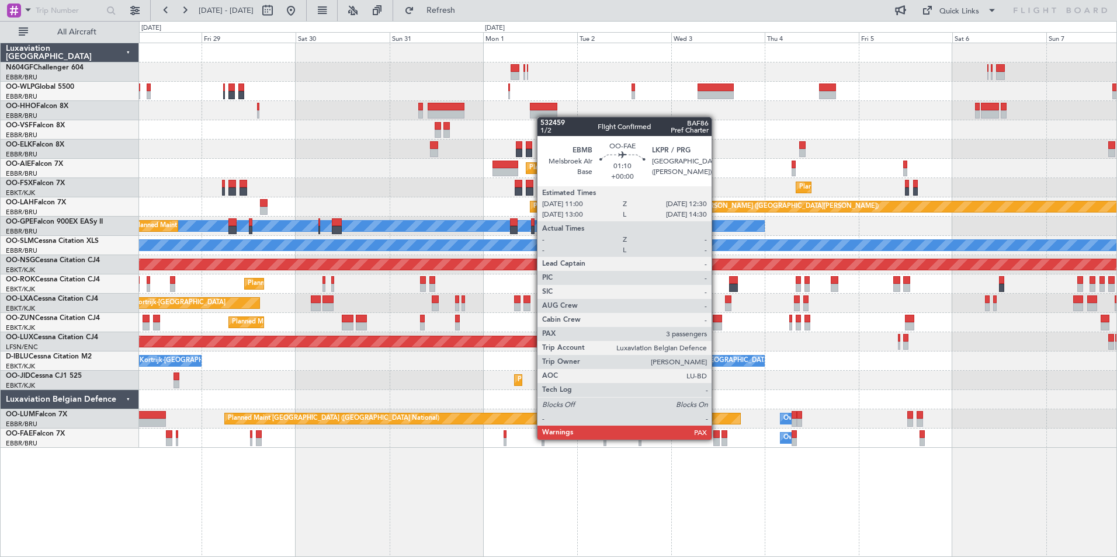
click at [717, 439] on div at bounding box center [716, 442] width 6 height 8
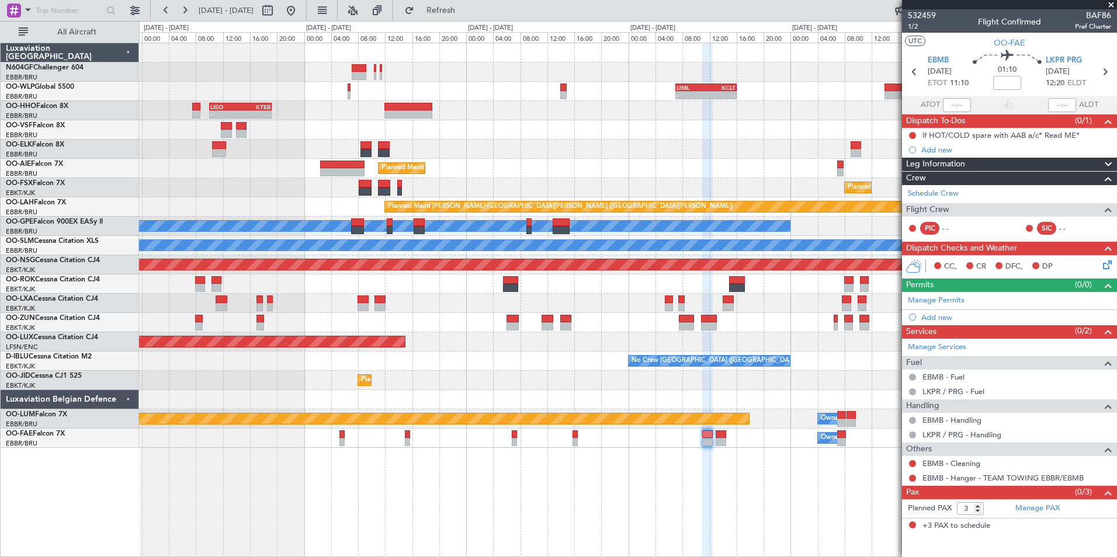
click at [817, 460] on div "- - LIML 07:00 Z KCLT 16:05 Z [PERSON_NAME] 10:00 Z KTEB 19:15 Z - - Planned Ma…" at bounding box center [628, 300] width 978 height 515
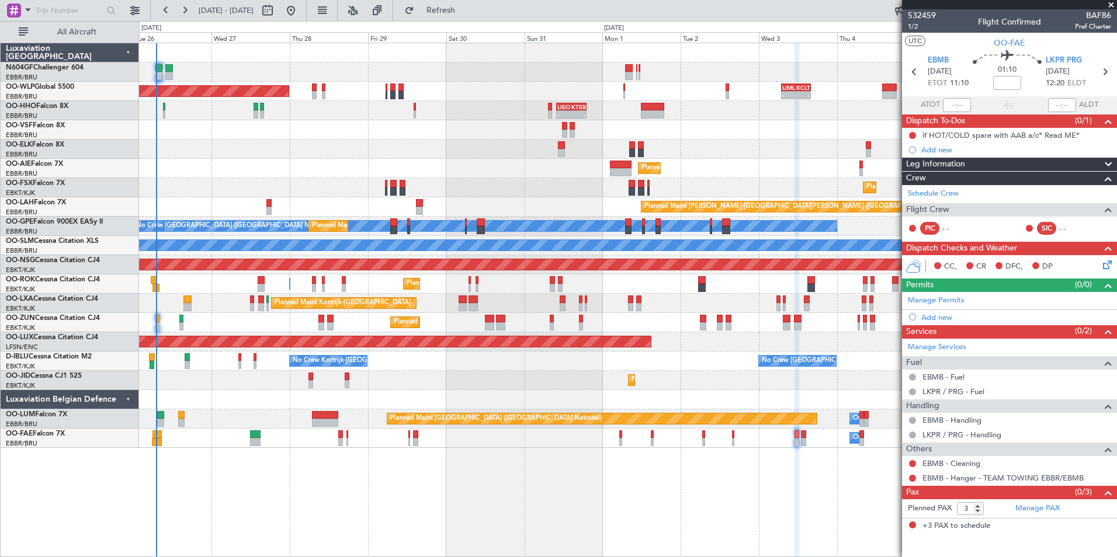
click at [903, 467] on fb-app "[DATE] - [DATE] Refresh Quick Links All Aircraft - - LIML 07:00 Z KCLT 16:05 Z …" at bounding box center [558, 283] width 1117 height 549
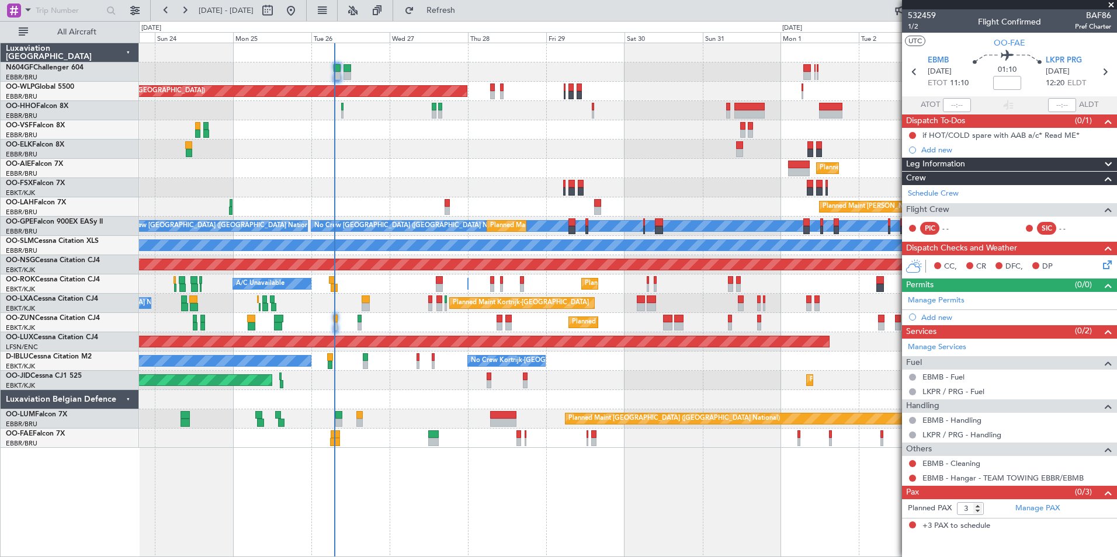
click at [618, 495] on div "Planned Maint [GEOGRAPHIC_DATA] ([GEOGRAPHIC_DATA]) Planned Maint [GEOGRAPHIC_D…" at bounding box center [628, 300] width 978 height 515
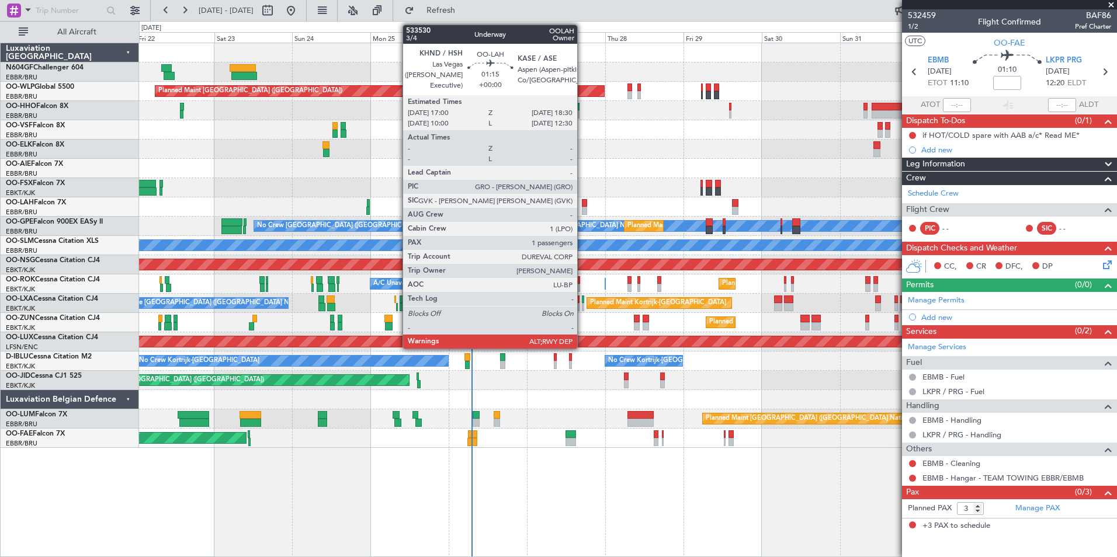
click at [582, 200] on div at bounding box center [584, 203] width 5 height 8
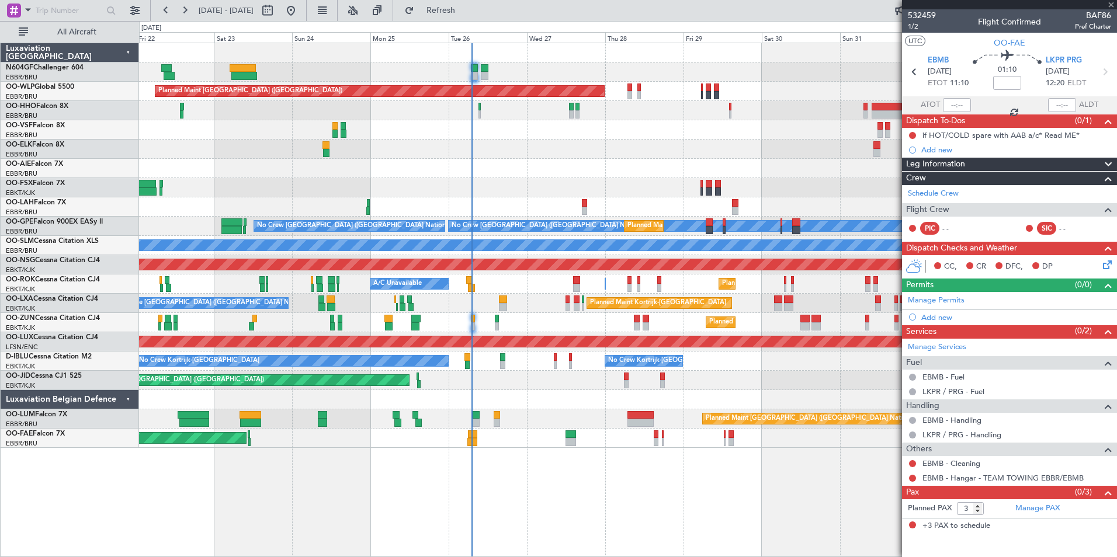
type input "1"
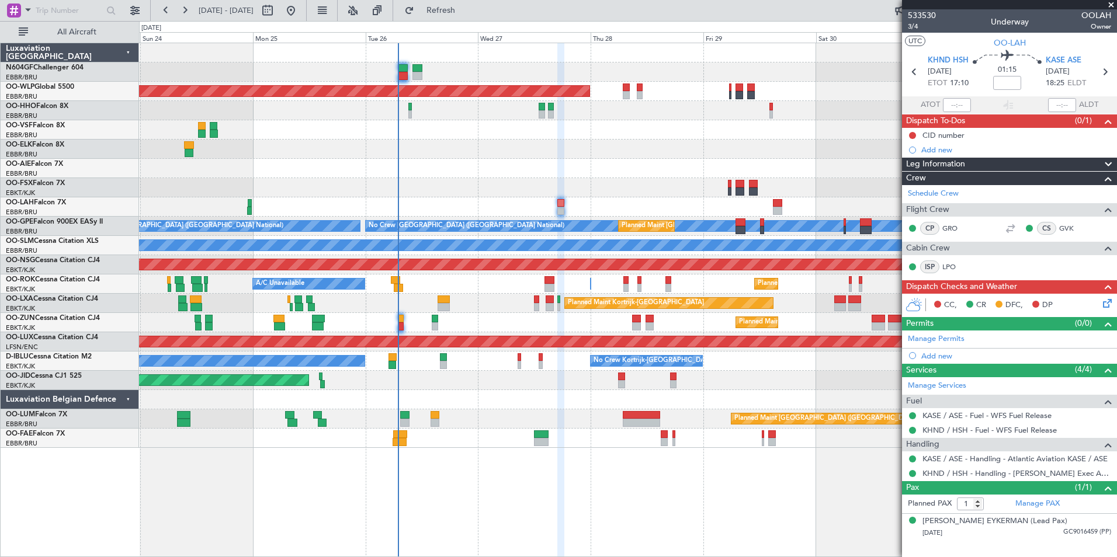
click at [291, 188] on div at bounding box center [627, 187] width 977 height 19
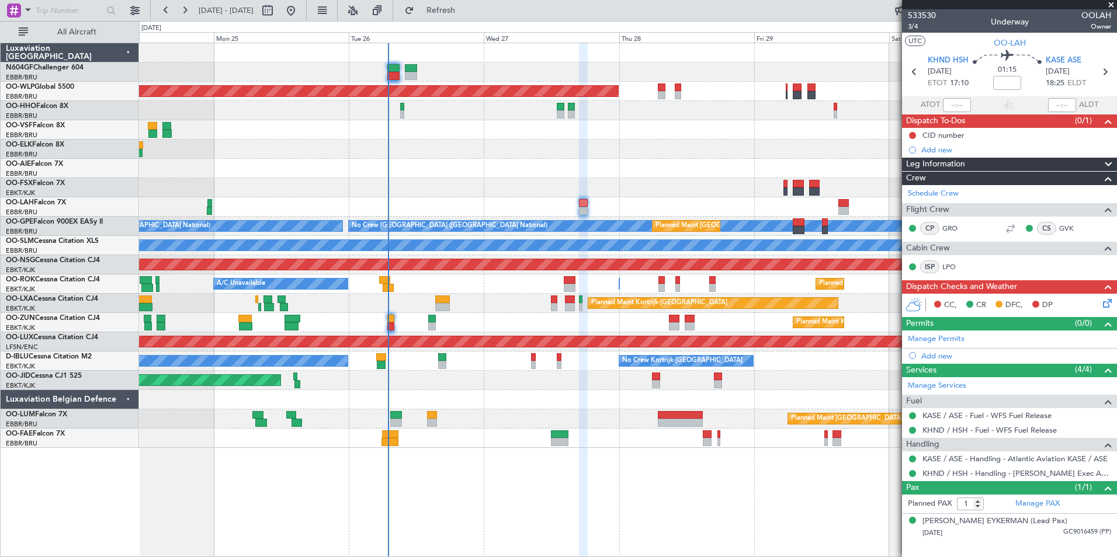
click at [497, 316] on div "Planned Maint [GEOGRAPHIC_DATA] ([GEOGRAPHIC_DATA]) [PERSON_NAME] 10:00 Z KTEB …" at bounding box center [627, 245] width 977 height 405
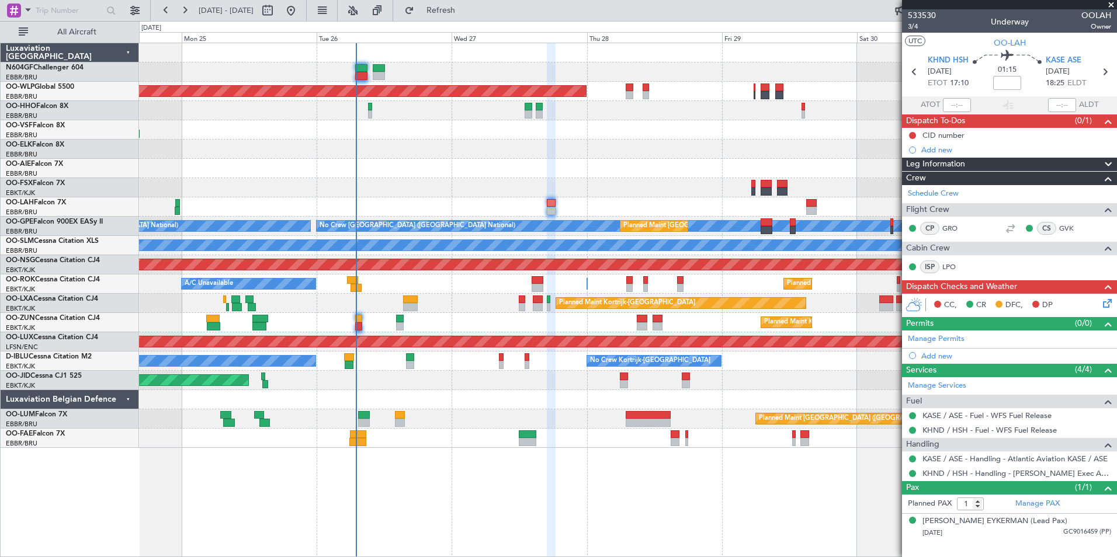
click at [502, 290] on div "Planned Maint [GEOGRAPHIC_DATA] ([GEOGRAPHIC_DATA]) [PERSON_NAME] 10:00 Z KTEB …" at bounding box center [627, 245] width 977 height 405
click at [1104, 304] on icon at bounding box center [1105, 301] width 9 height 9
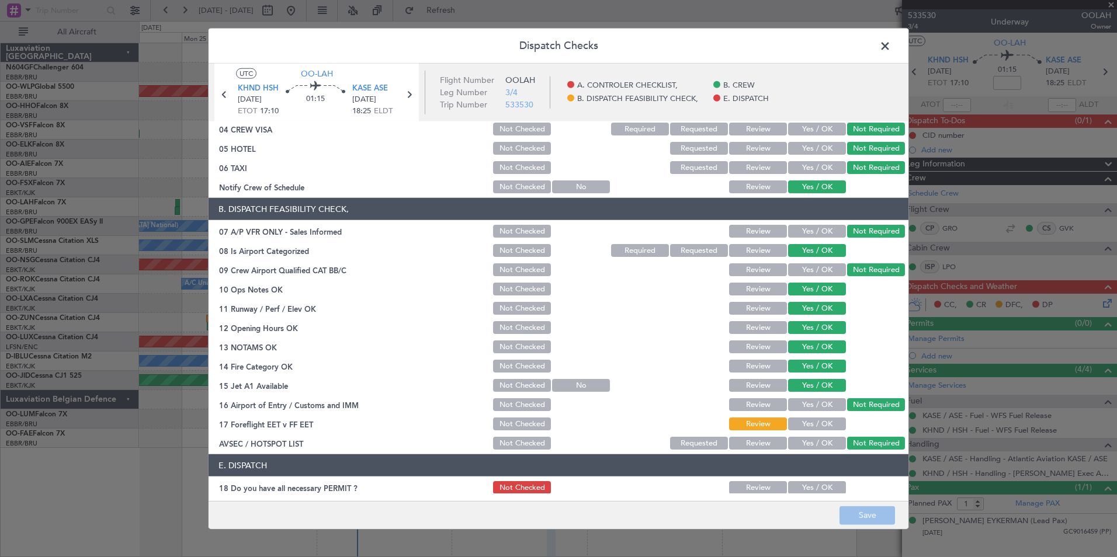
scroll to position [172, 0]
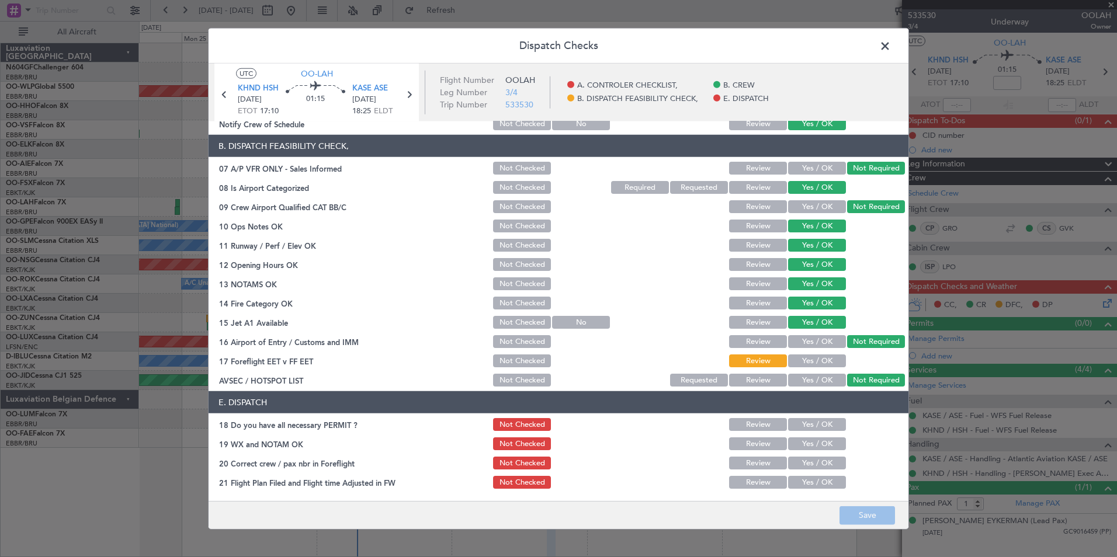
click at [788, 365] on button "Yes / OK" at bounding box center [817, 361] width 58 height 13
click at [872, 507] on button "Save" at bounding box center [866, 515] width 55 height 19
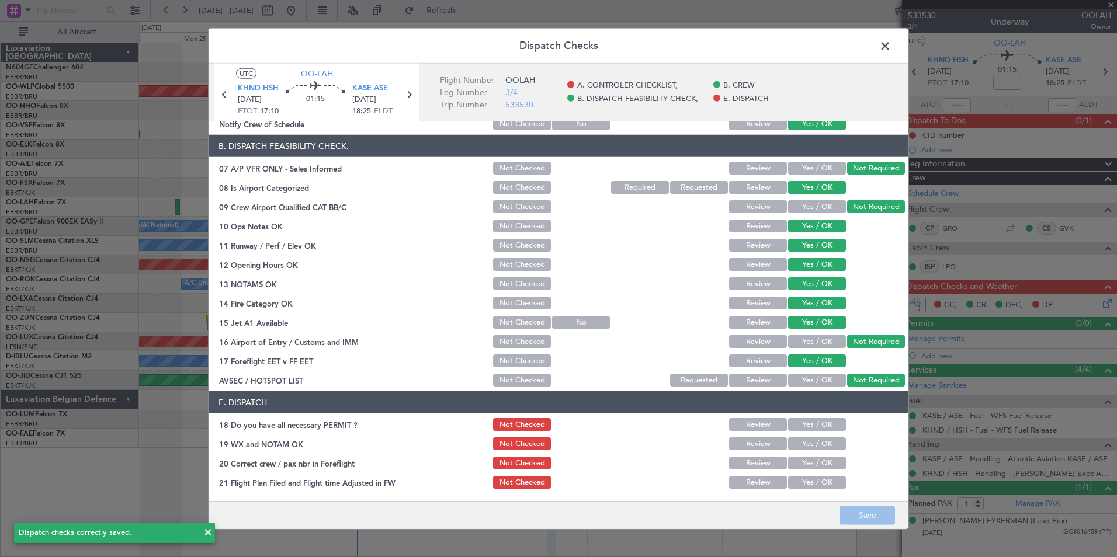
click at [891, 49] on span at bounding box center [891, 48] width 0 height 23
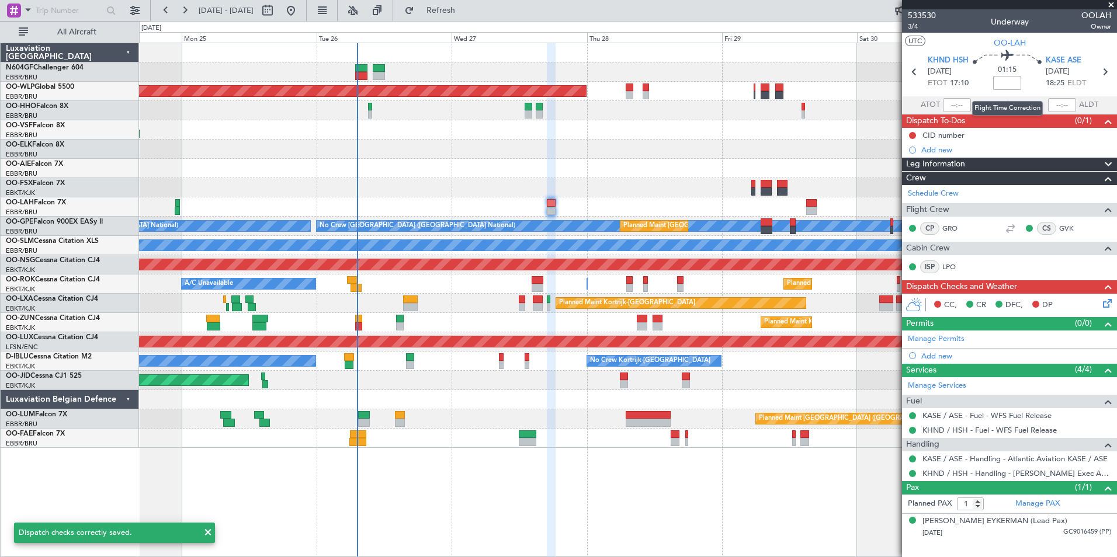
click at [1009, 85] on input at bounding box center [1007, 83] width 28 height 14
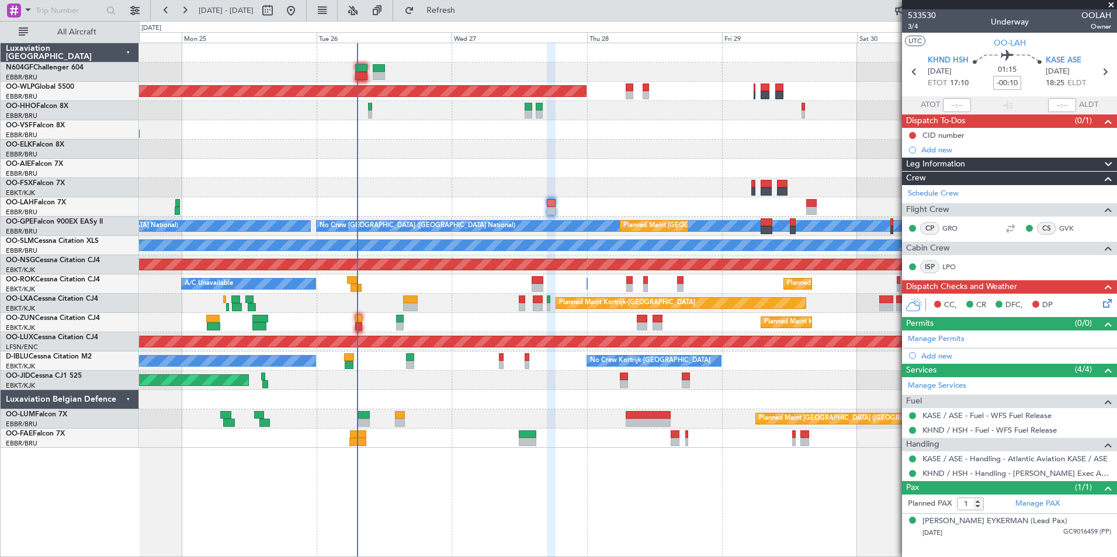
click at [976, 40] on section "UTC OO-LAH" at bounding box center [1009, 42] width 215 height 18
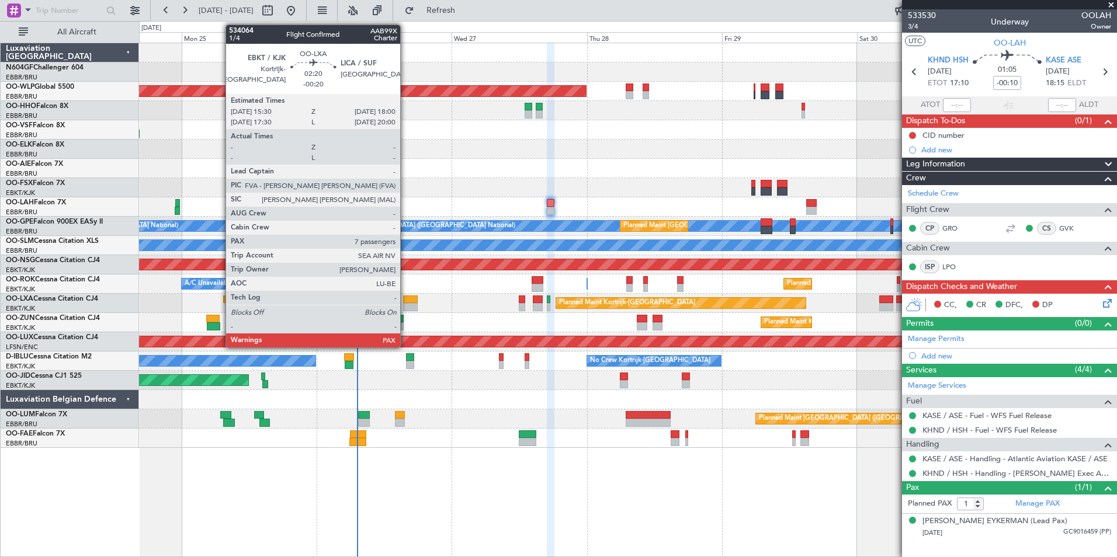
click at [405, 298] on div at bounding box center [410, 300] width 15 height 8
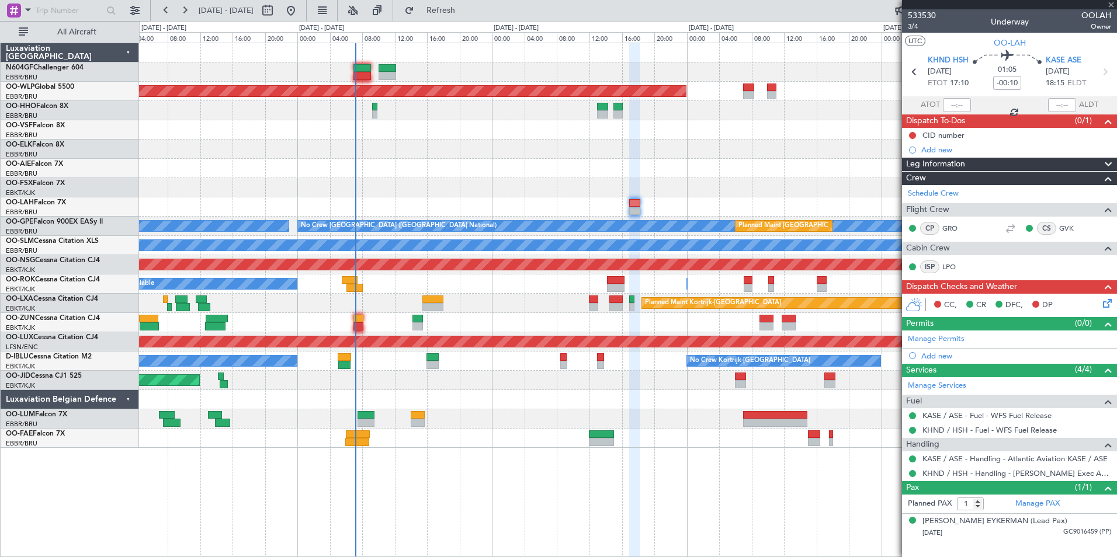
type input "-00:20"
type input "7"
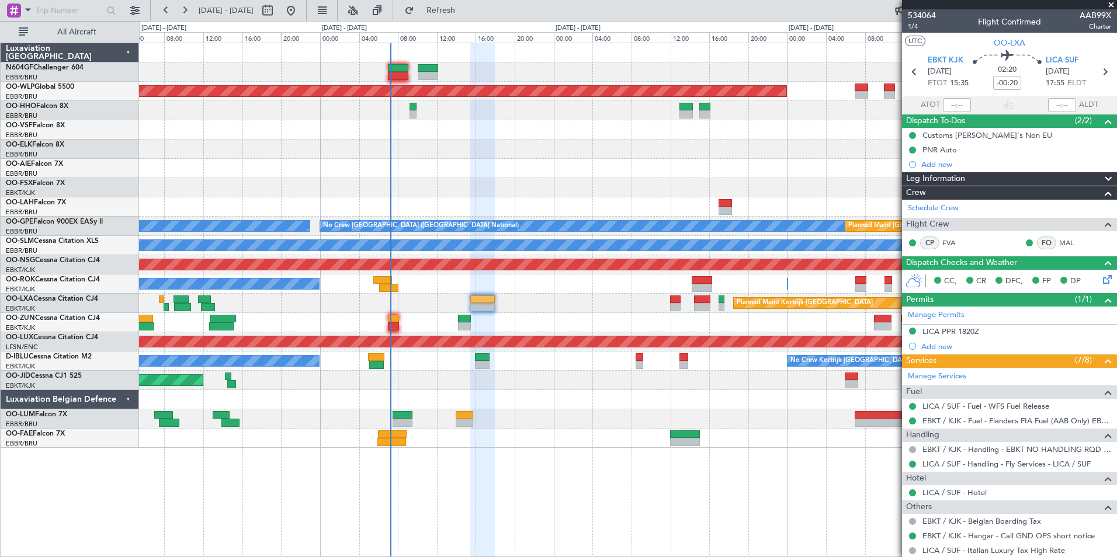
click at [520, 314] on div "Planned Maint Kortrijk-[GEOGRAPHIC_DATA]" at bounding box center [627, 322] width 977 height 19
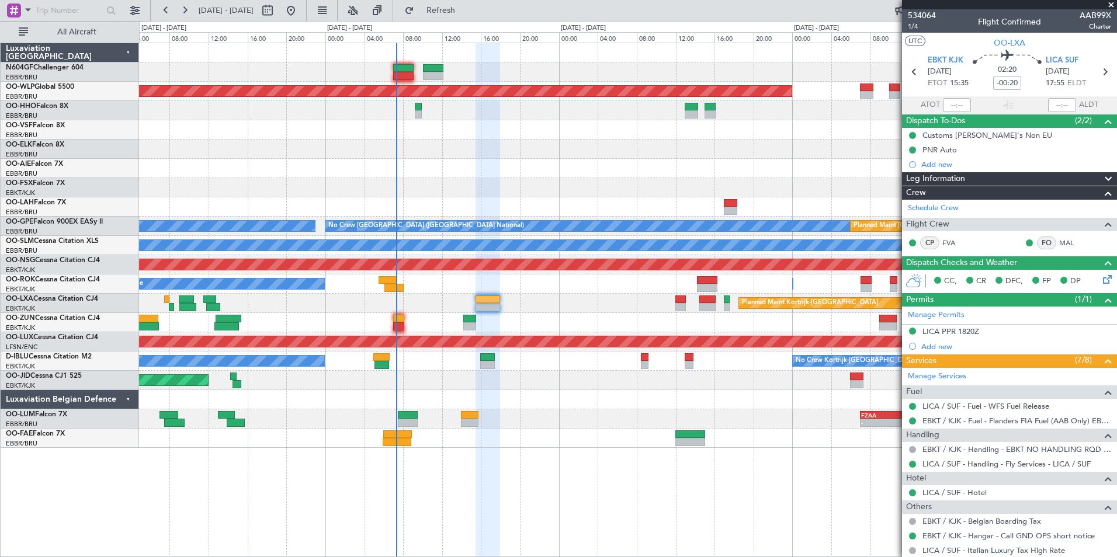
click at [523, 327] on div "Planned Maint Kortrijk-[GEOGRAPHIC_DATA]" at bounding box center [627, 322] width 977 height 19
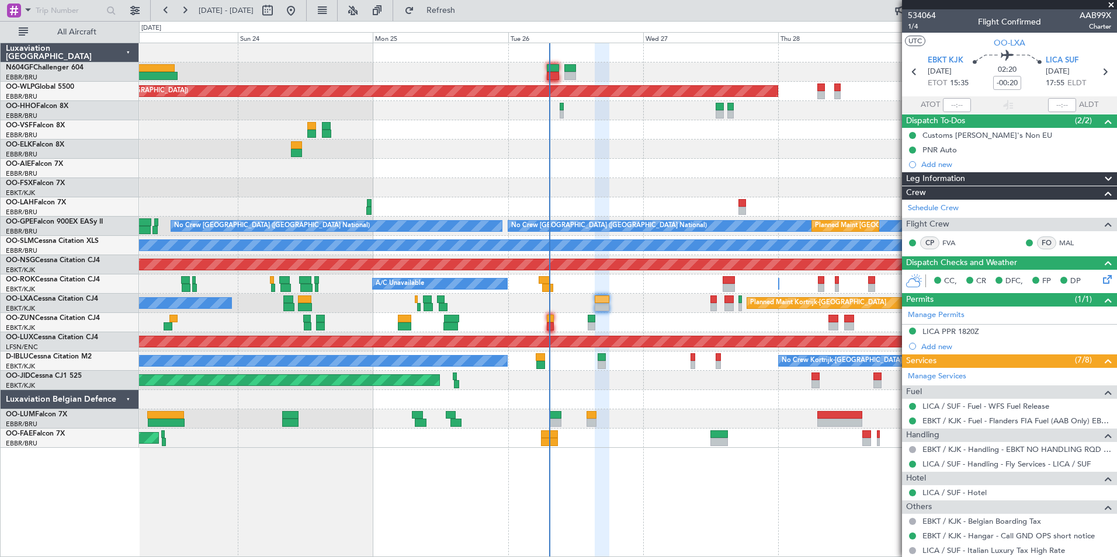
click at [613, 321] on div "Planned Maint Kortrijk-[GEOGRAPHIC_DATA]" at bounding box center [627, 322] width 977 height 19
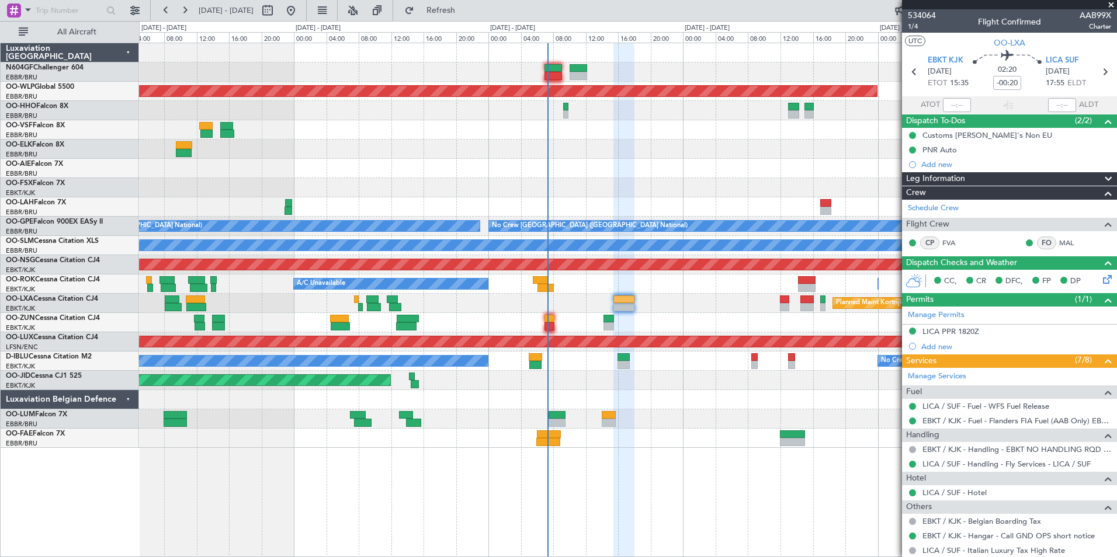
click at [560, 324] on div "Planned Maint Kortrijk-[GEOGRAPHIC_DATA]" at bounding box center [627, 322] width 977 height 19
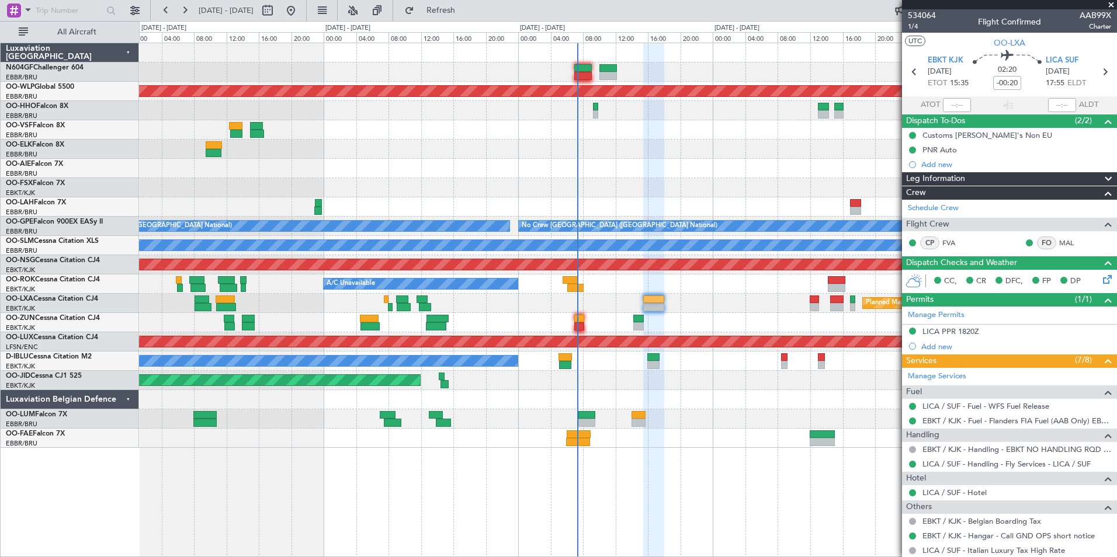
click at [597, 336] on div "05:25 Z 13:20 Z LGSA 05:00 Z FZQA 12:50 Z Planned Maint [GEOGRAPHIC_DATA] ([GEO…" at bounding box center [627, 245] width 977 height 405
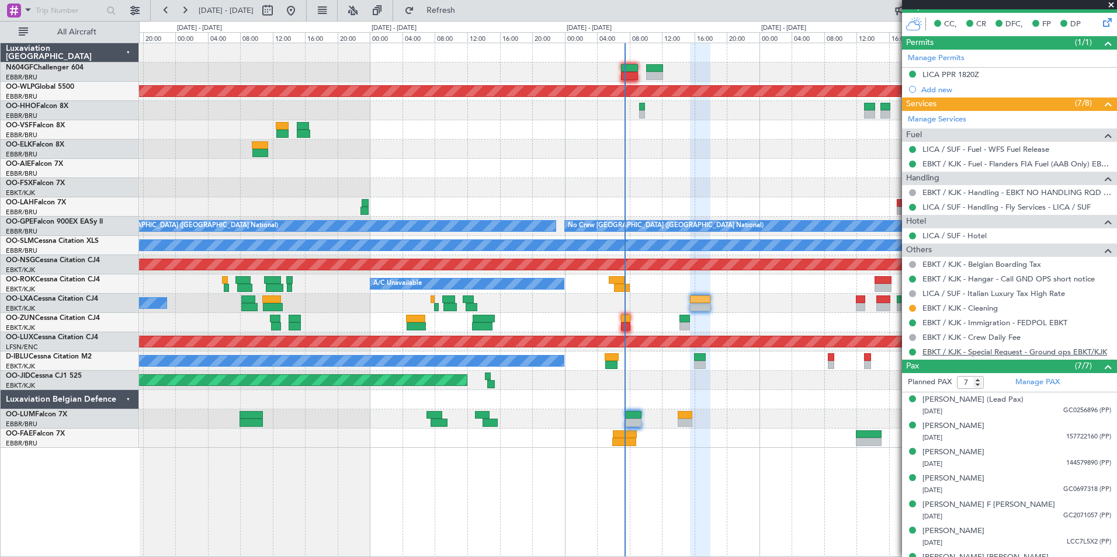
scroll to position [276, 0]
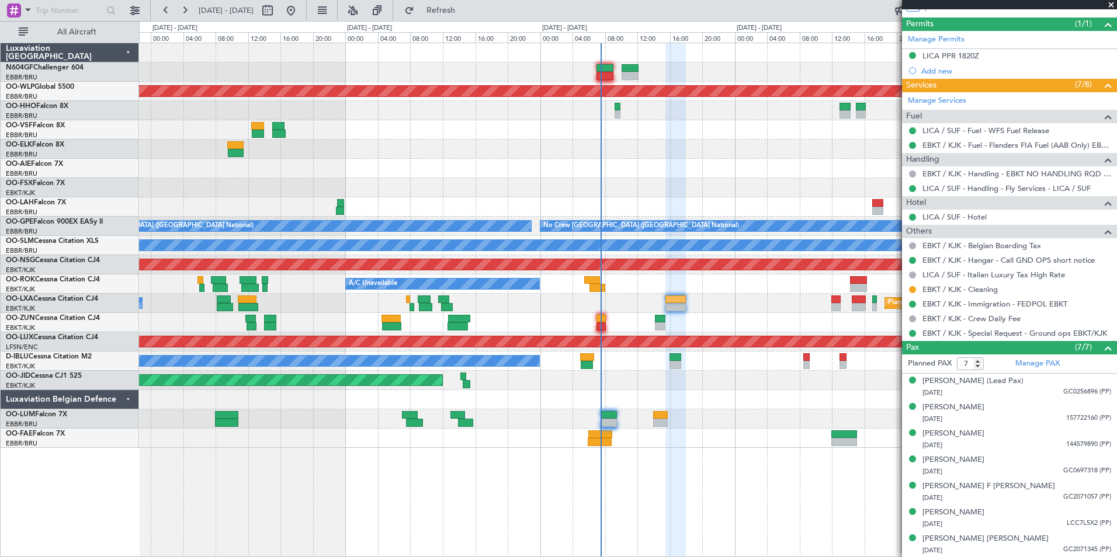
click at [776, 410] on div "05:25 Z 13:20 Z LGSA 05:00 Z FZQA 12:50 Z Planned Maint [GEOGRAPHIC_DATA] ([GEO…" at bounding box center [627, 245] width 977 height 405
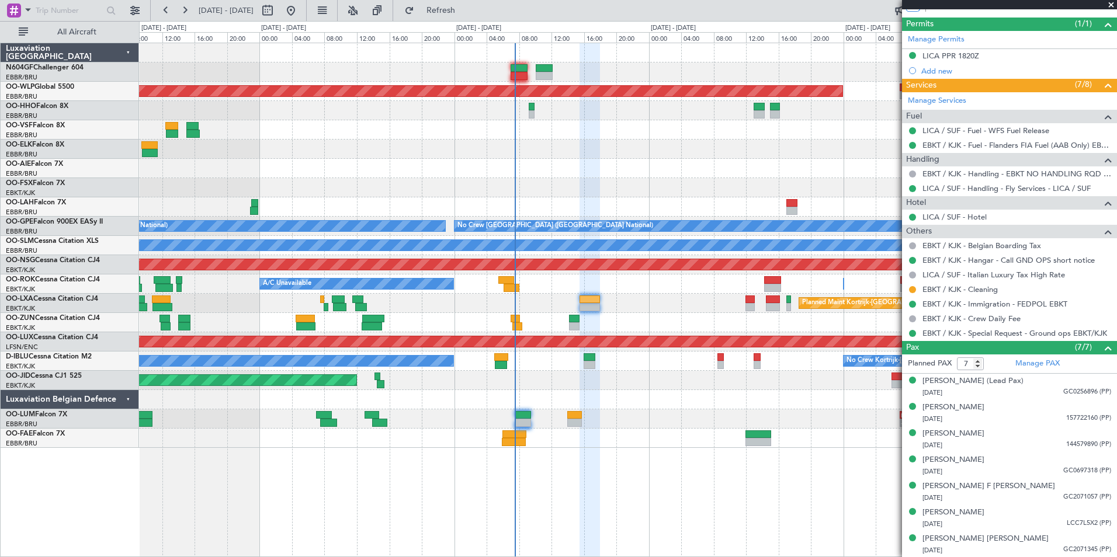
click at [668, 276] on div "Owner [GEOGRAPHIC_DATA]-[GEOGRAPHIC_DATA] A/C Unavailable Planned Maint [GEOGRA…" at bounding box center [627, 284] width 977 height 19
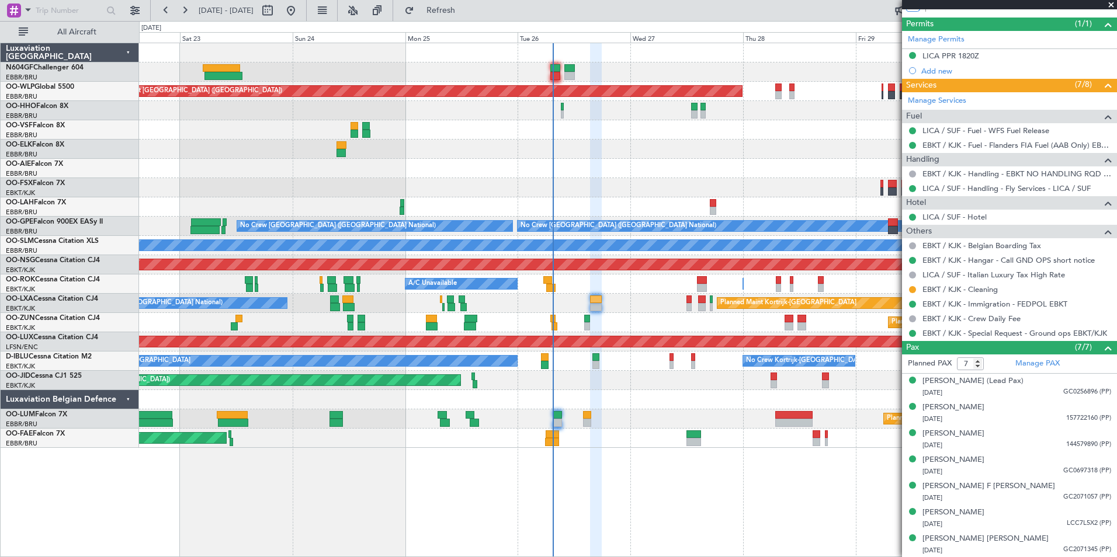
click at [678, 282] on div "Owner [GEOGRAPHIC_DATA]-[GEOGRAPHIC_DATA] A/C Unavailable Planned Maint [GEOGRA…" at bounding box center [627, 284] width 977 height 19
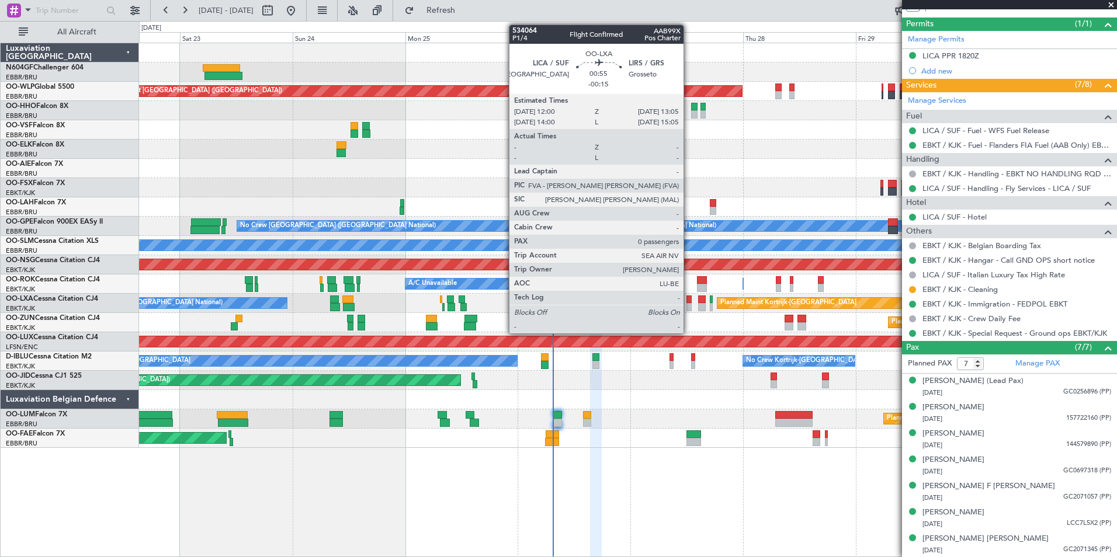
click at [697, 323] on div "Planned Maint Kortrijk-[GEOGRAPHIC_DATA]" at bounding box center [627, 322] width 977 height 19
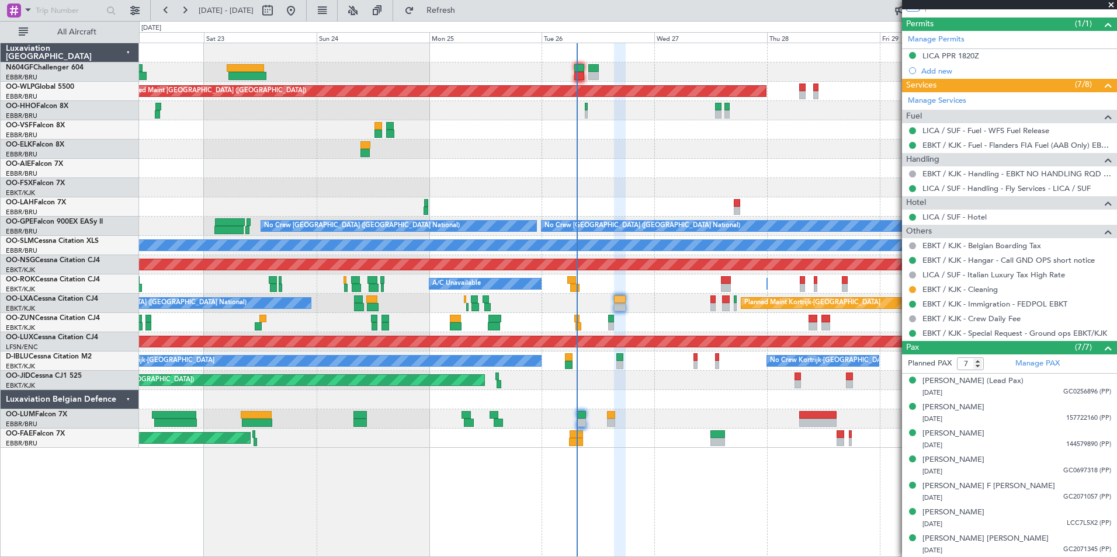
click at [717, 316] on div "Planned Maint Kortrijk-[GEOGRAPHIC_DATA]" at bounding box center [627, 322] width 977 height 19
click at [689, 306] on div "Planned Maint Kortrijk-[GEOGRAPHIC_DATA] A/C Unavailable [GEOGRAPHIC_DATA] ([GE…" at bounding box center [627, 303] width 977 height 19
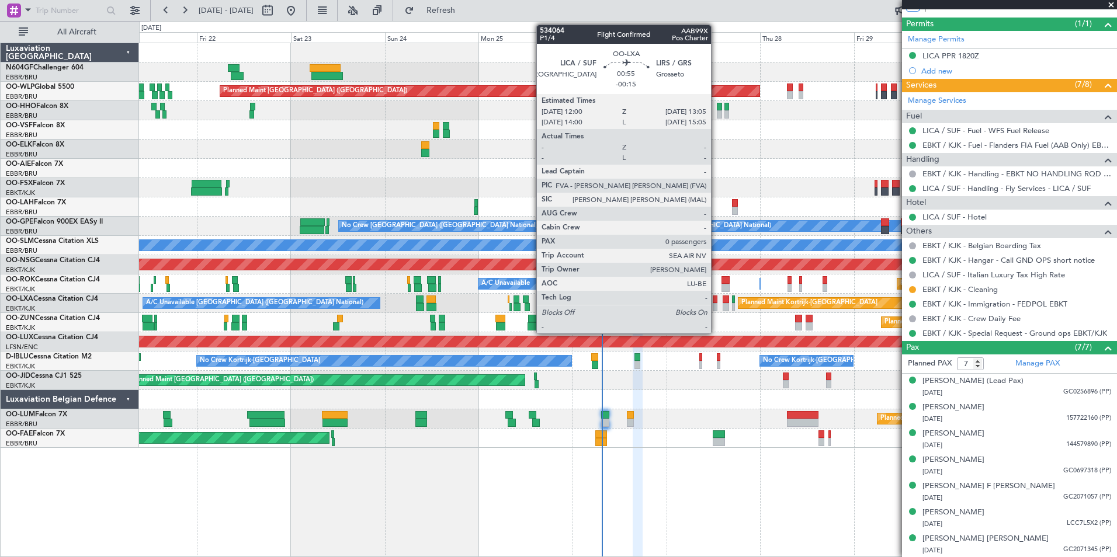
click at [716, 306] on div at bounding box center [715, 307] width 5 height 8
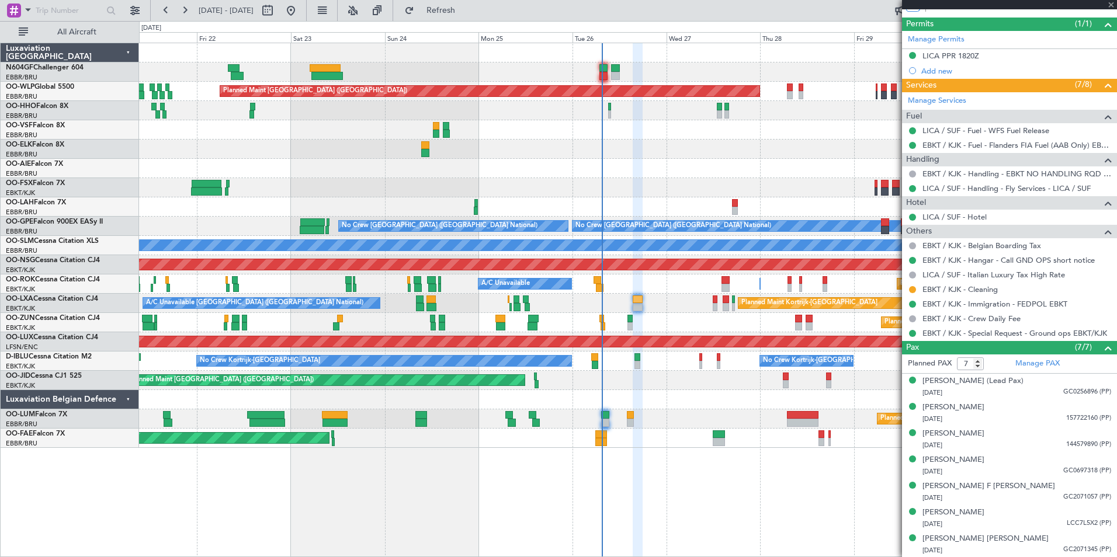
type input "-00:15"
type input "0"
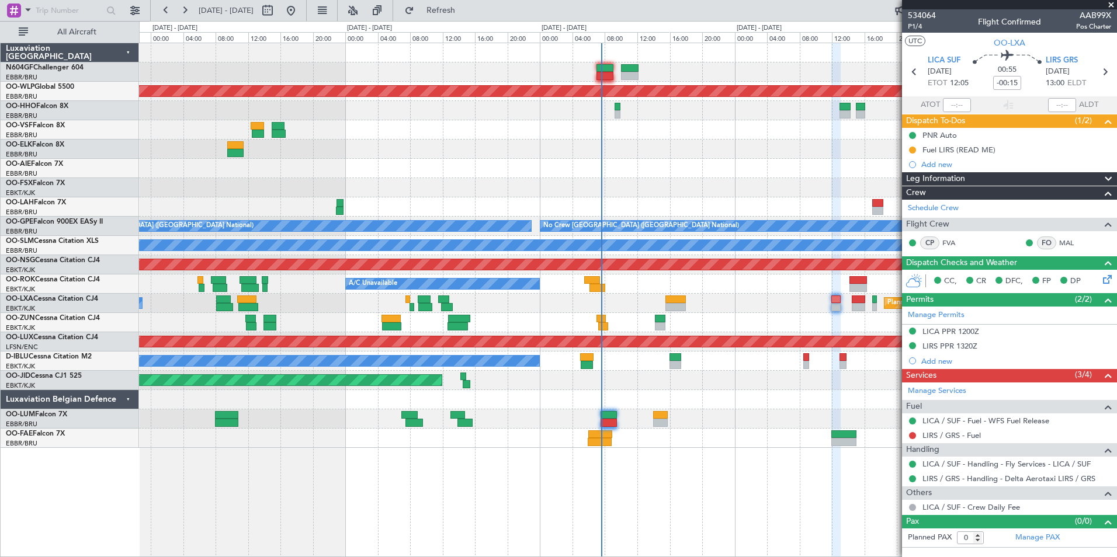
click at [794, 396] on div at bounding box center [627, 399] width 977 height 19
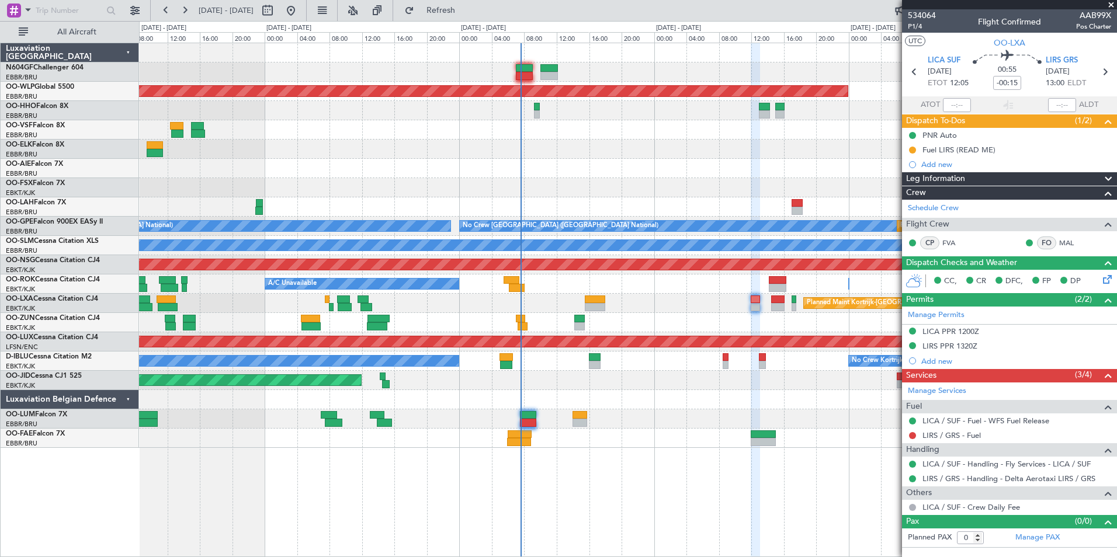
click at [619, 416] on div "- - FZAA 07:00 Z EBMB 14:55 Z Planned Maint [GEOGRAPHIC_DATA] ([GEOGRAPHIC_DATA…" at bounding box center [627, 418] width 977 height 19
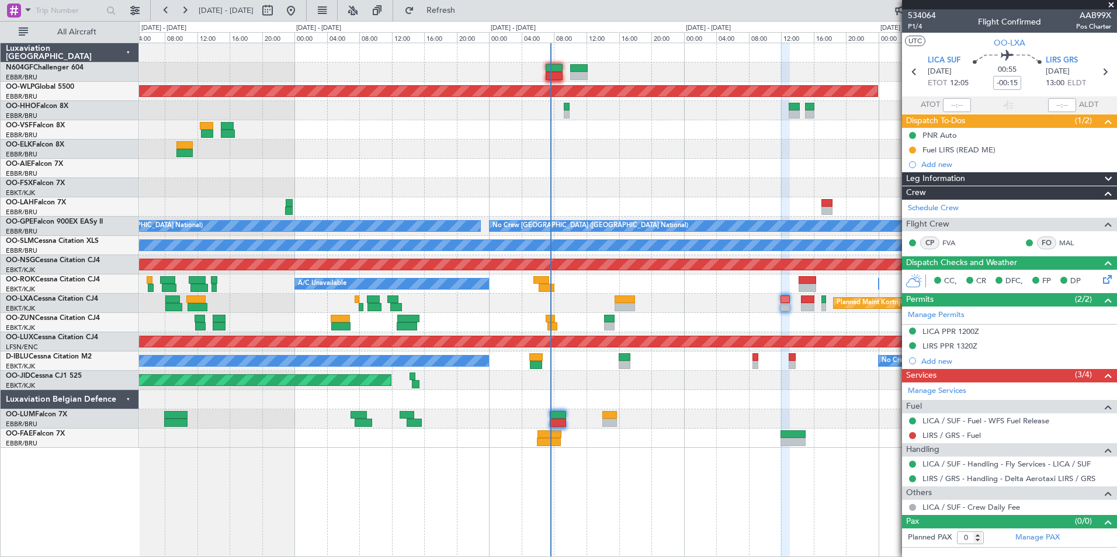
click at [730, 376] on div "Planned Maint [GEOGRAPHIC_DATA] ([GEOGRAPHIC_DATA])" at bounding box center [627, 380] width 977 height 19
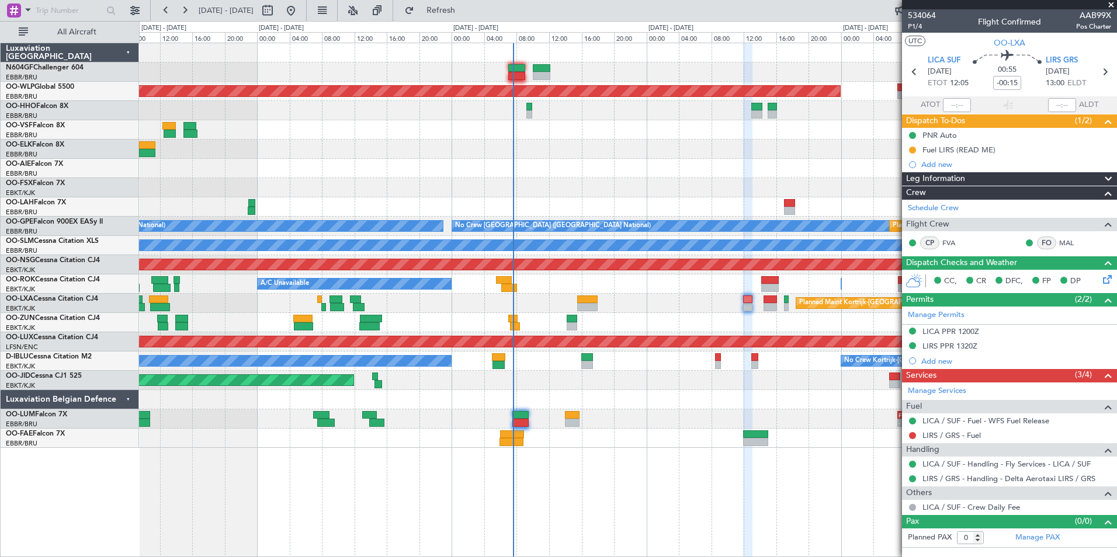
click at [663, 166] on div at bounding box center [627, 168] width 977 height 19
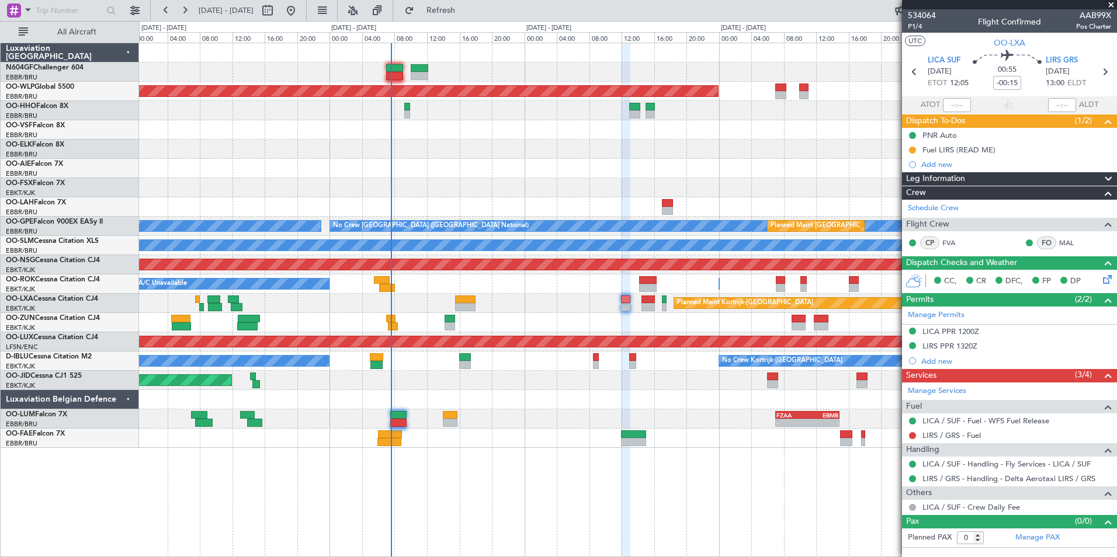
click at [579, 153] on div "Planned Maint [GEOGRAPHIC_DATA] ([GEOGRAPHIC_DATA]) No Crew [GEOGRAPHIC_DATA] (…" at bounding box center [627, 245] width 977 height 405
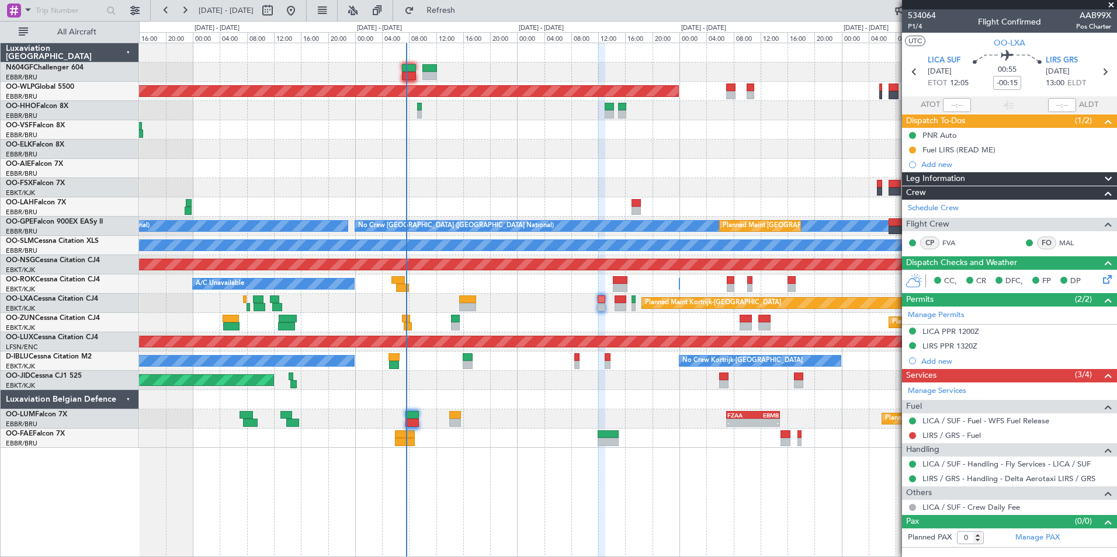
click at [587, 168] on div at bounding box center [627, 168] width 977 height 19
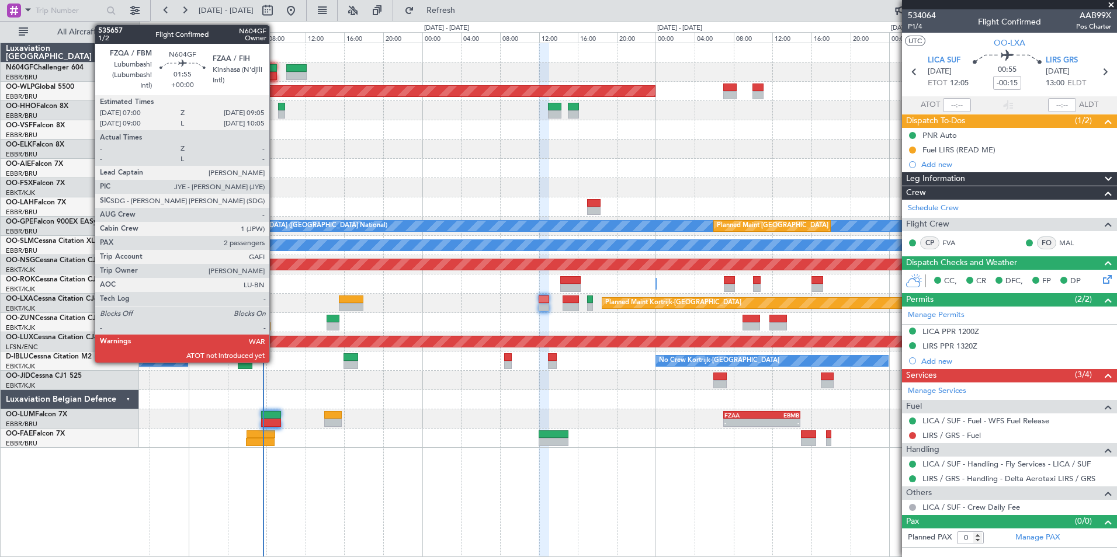
click at [275, 70] on div at bounding box center [266, 68] width 20 height 8
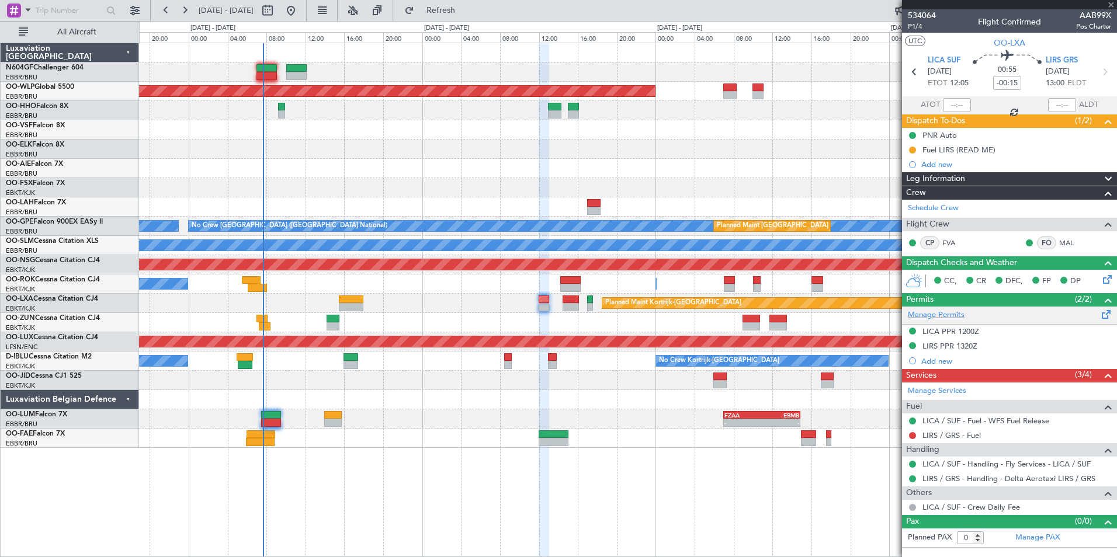
type input "2"
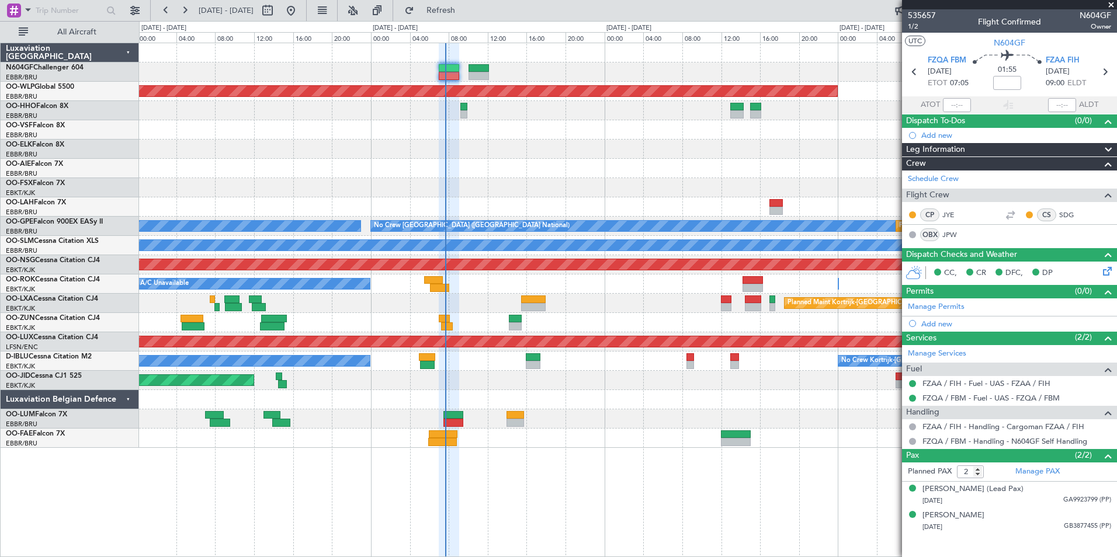
click at [619, 194] on div at bounding box center [627, 187] width 977 height 19
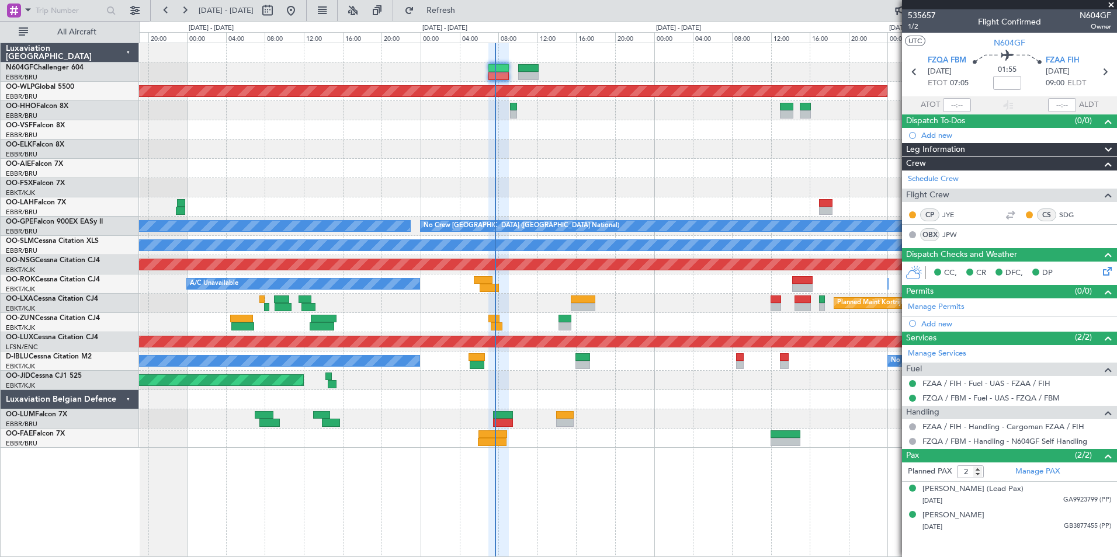
click at [475, 415] on div "- - FZAA 07:00 Z EBMB 14:55 Z Planned Maint Brussels (Brussels National)" at bounding box center [627, 418] width 977 height 19
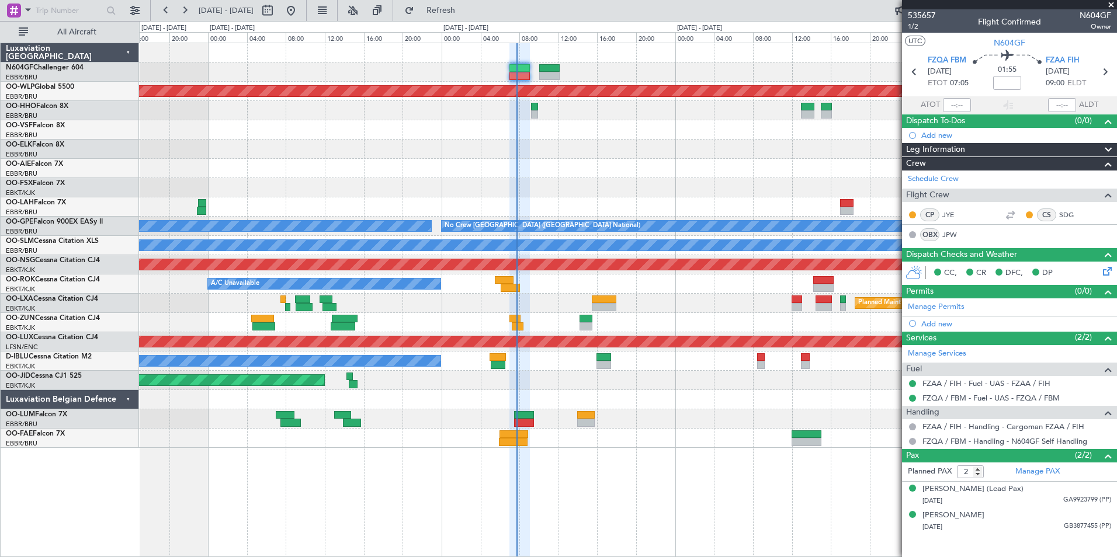
click at [565, 441] on div at bounding box center [627, 438] width 977 height 19
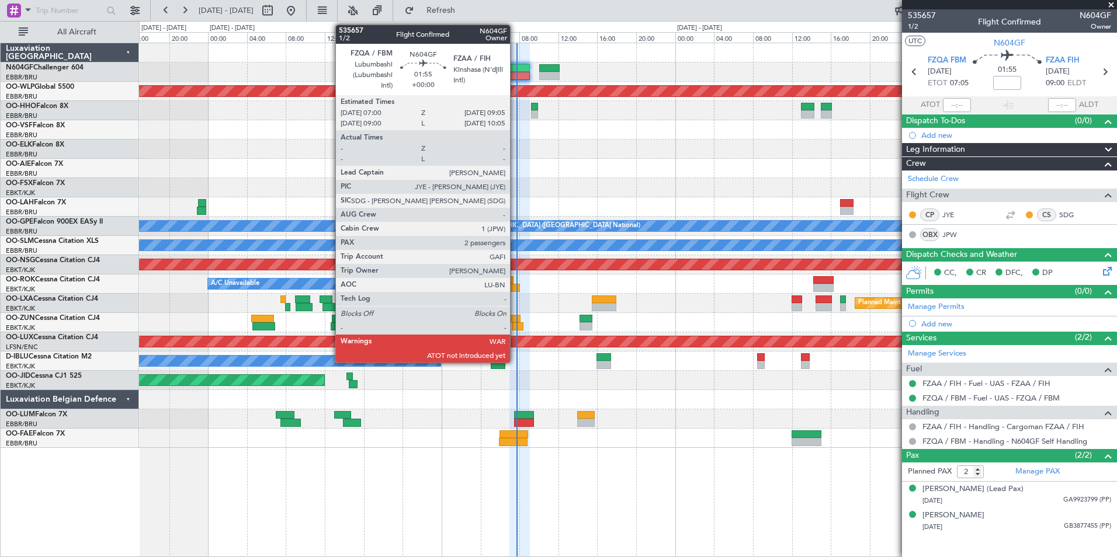
click at [515, 72] on div at bounding box center [519, 76] width 20 height 8
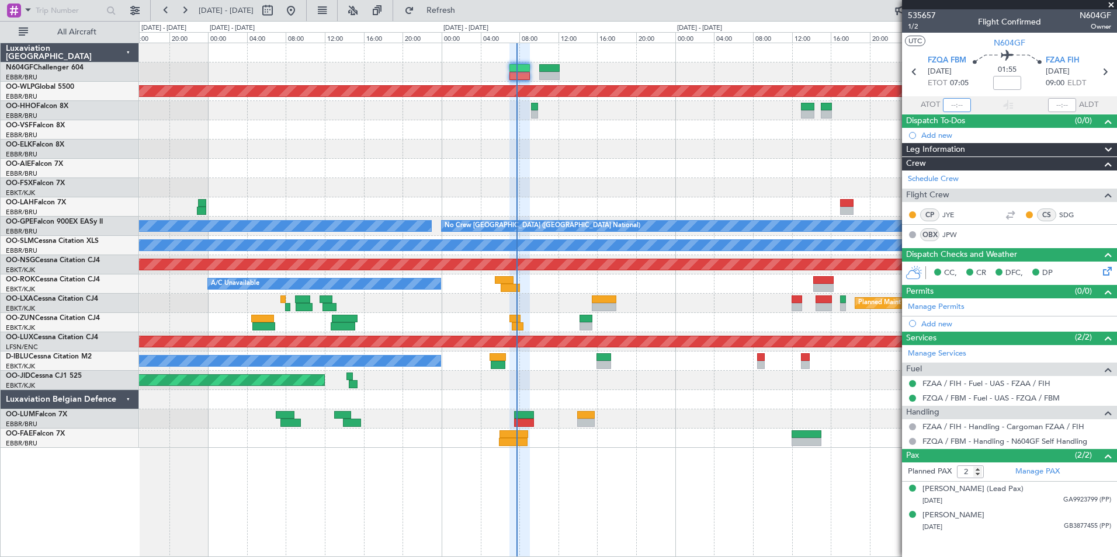
click at [959, 107] on input "text" at bounding box center [957, 105] width 28 height 14
click at [970, 33] on section "UTC N604GF" at bounding box center [1009, 42] width 215 height 18
type input "07:17"
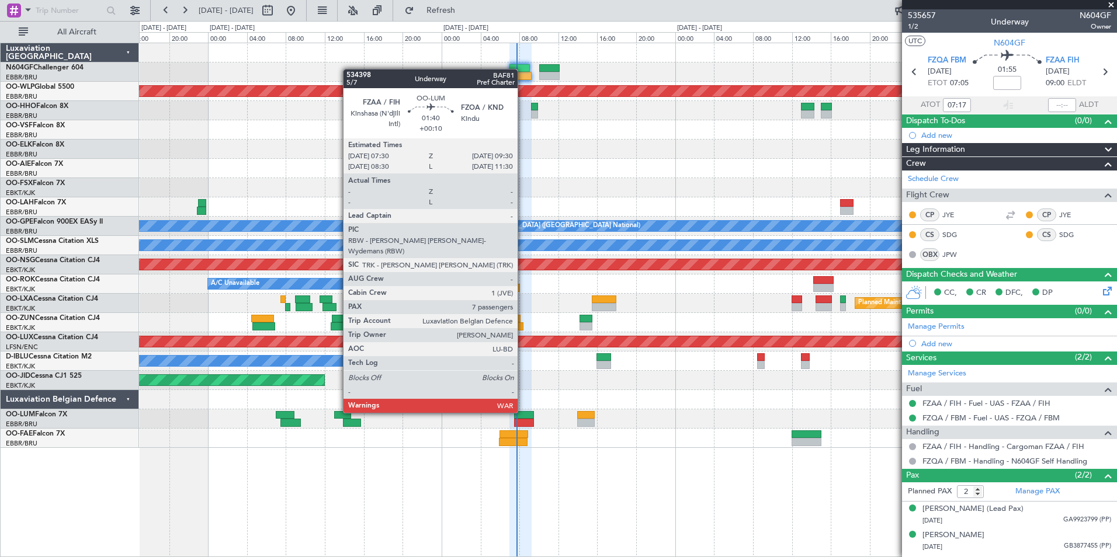
click at [523, 412] on div at bounding box center [524, 415] width 20 height 8
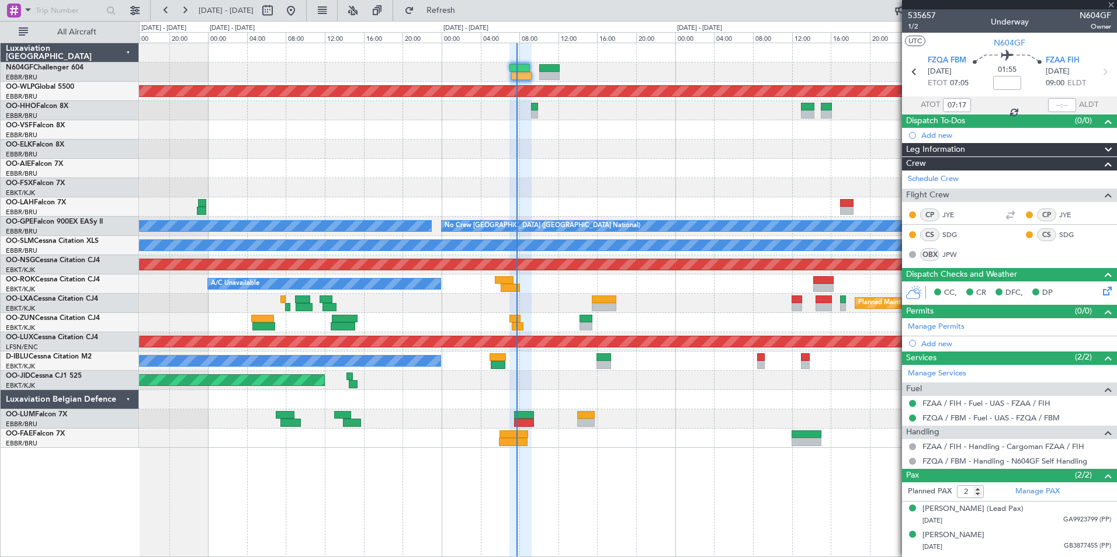
type input "+00:10"
type input "7"
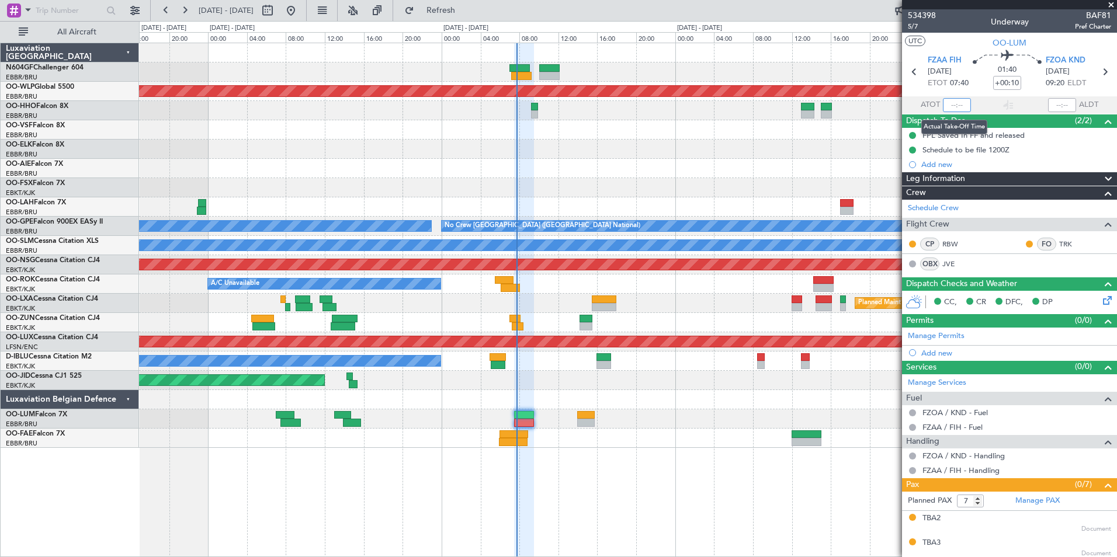
click at [950, 103] on input "text" at bounding box center [957, 105] width 28 height 14
click at [973, 55] on icon at bounding box center [1007, 57] width 69 height 14
type input "07:44"
click at [618, 182] on div at bounding box center [627, 187] width 977 height 19
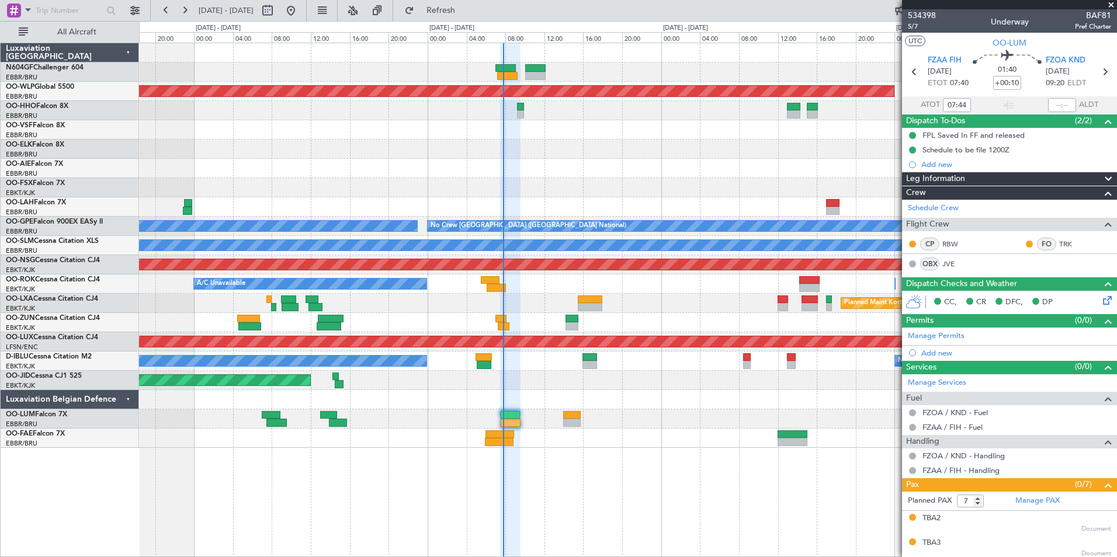
click at [651, 196] on div "Planned Maint Berlin (Brandenburg) No Crew Brussels (Brussels National) Planned…" at bounding box center [627, 245] width 977 height 405
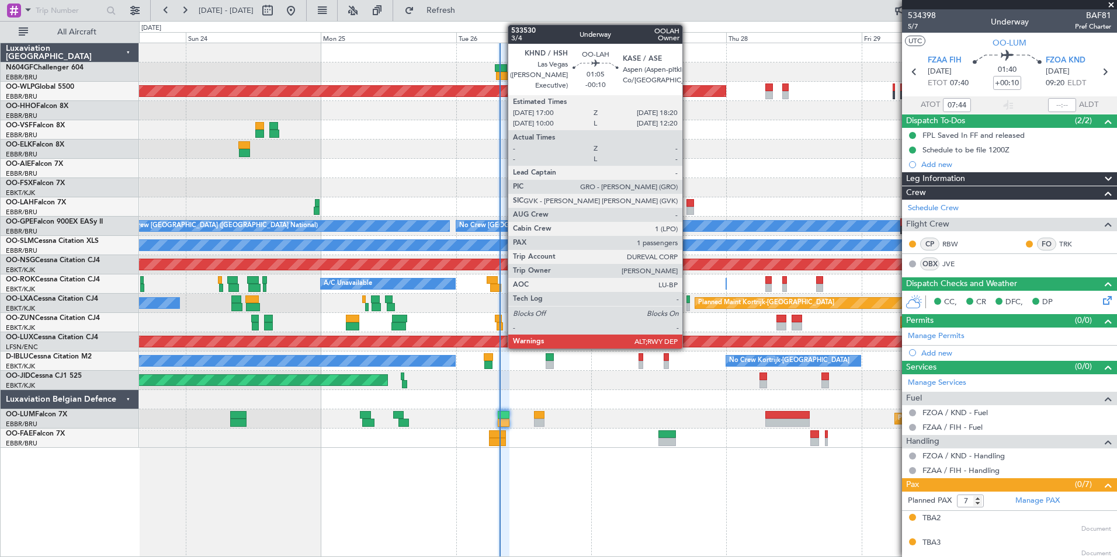
click at [688, 203] on div at bounding box center [690, 203] width 8 height 8
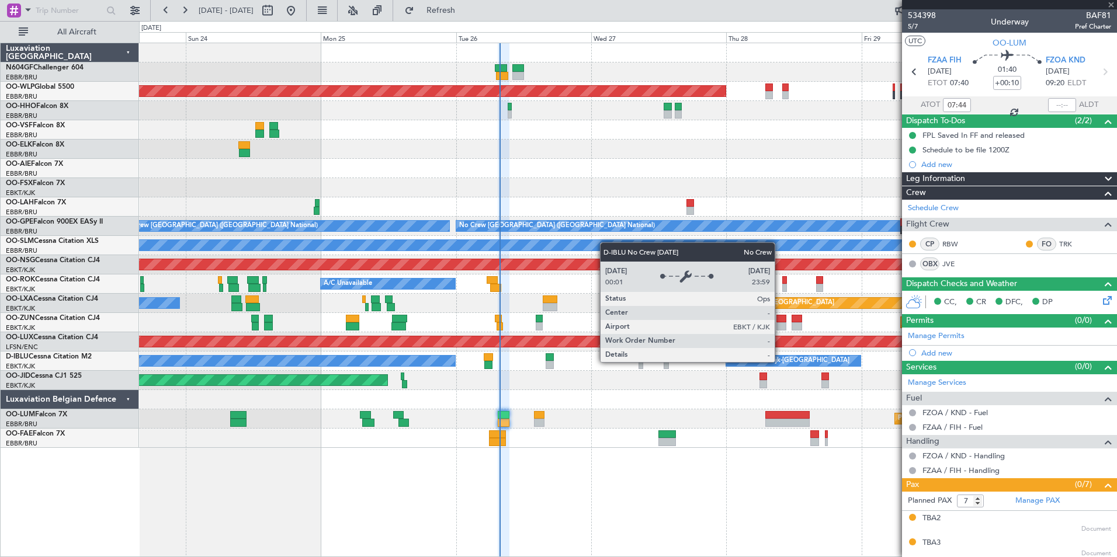
type input "-00:10"
type input "1"
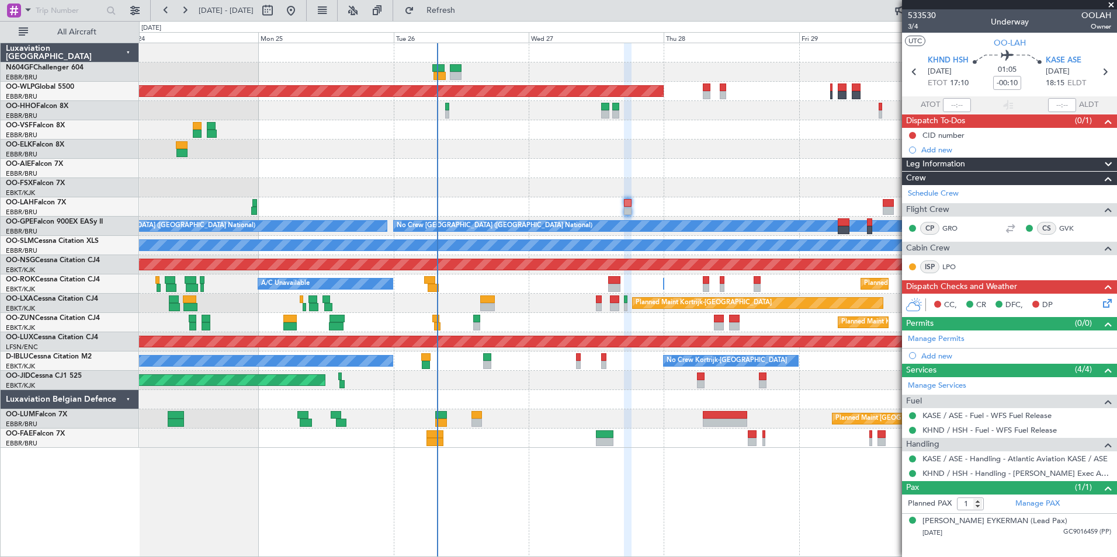
click at [700, 445] on div "Planned Maint Berlin (Brandenburg) - - LIEO 10:00 Z KTEB 19:15 Z Planned Maint …" at bounding box center [628, 300] width 978 height 515
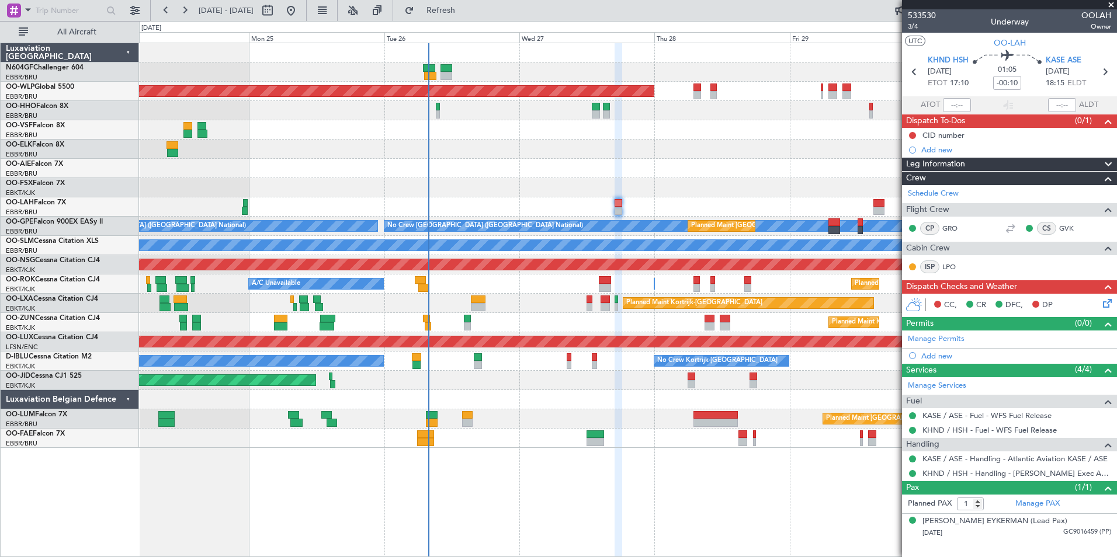
click at [367, 144] on div "Planned Maint Berlin (Brandenburg) LIEO 10:00 Z KTEB 19:15 Z - - Planned Maint …" at bounding box center [627, 245] width 977 height 405
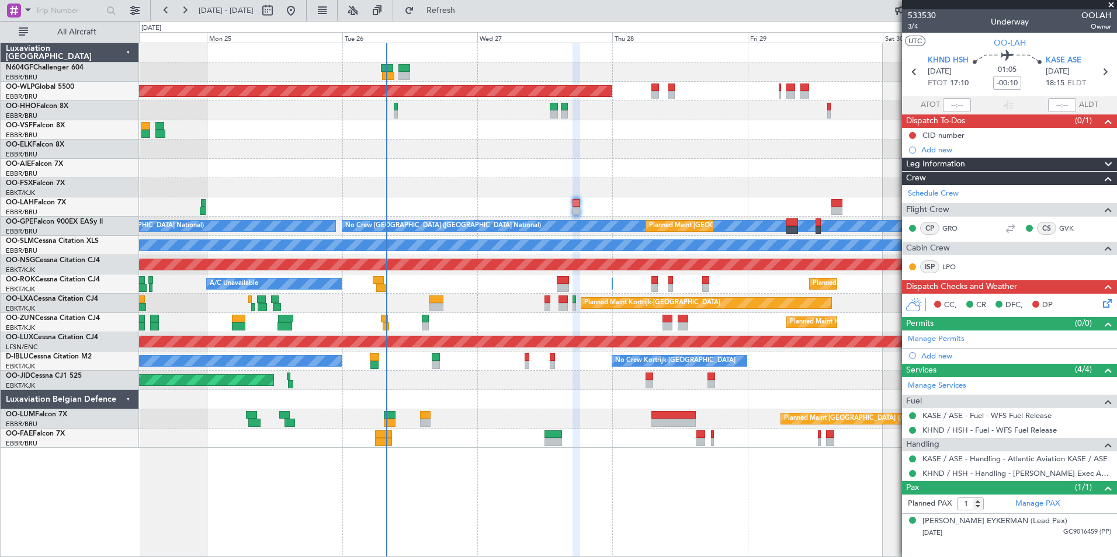
click at [1102, 306] on icon at bounding box center [1105, 301] width 9 height 9
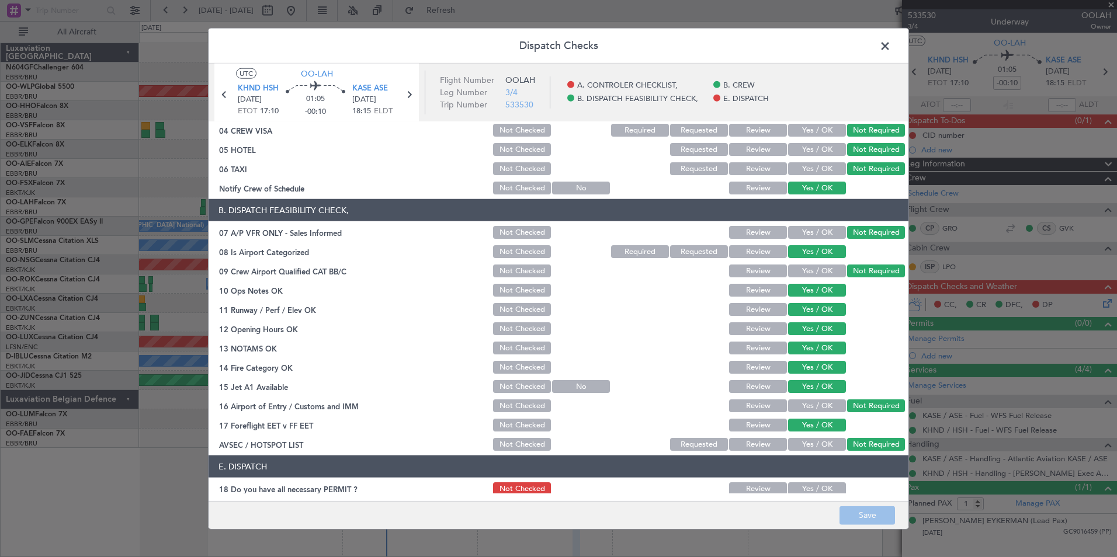
scroll to position [172, 0]
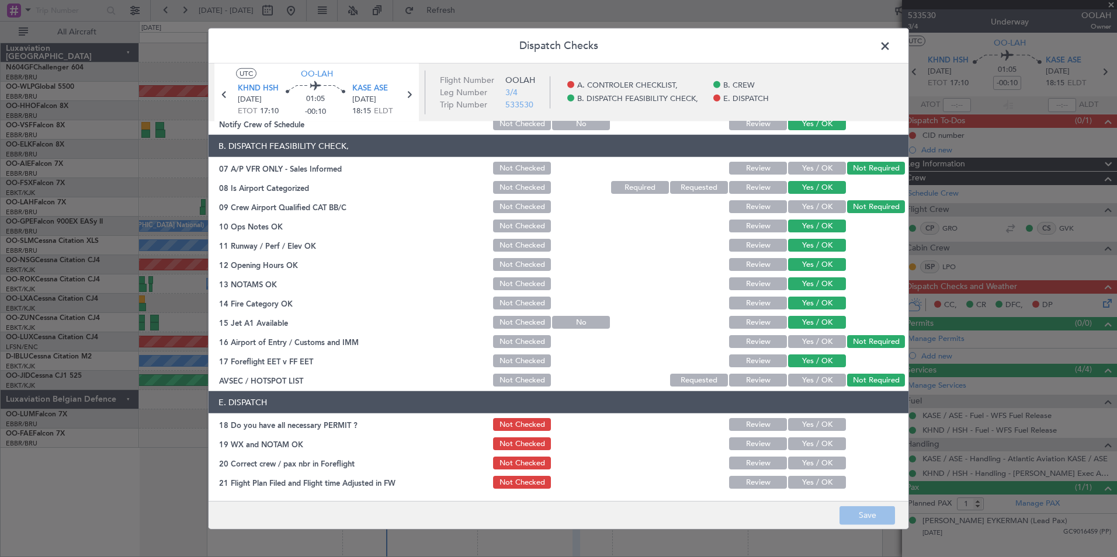
click at [891, 47] on span at bounding box center [891, 48] width 0 height 23
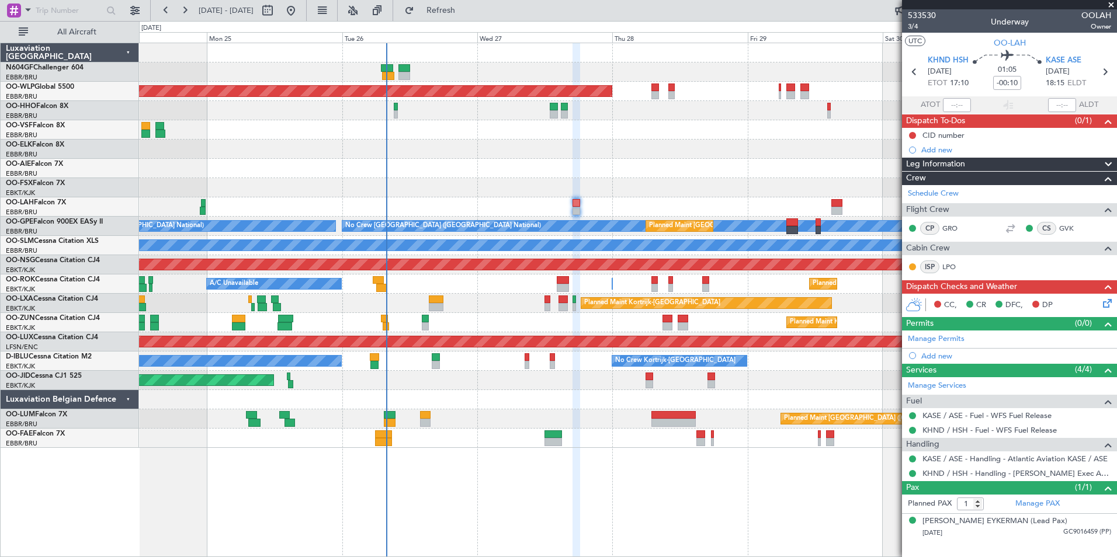
click at [655, 192] on div at bounding box center [627, 187] width 977 height 19
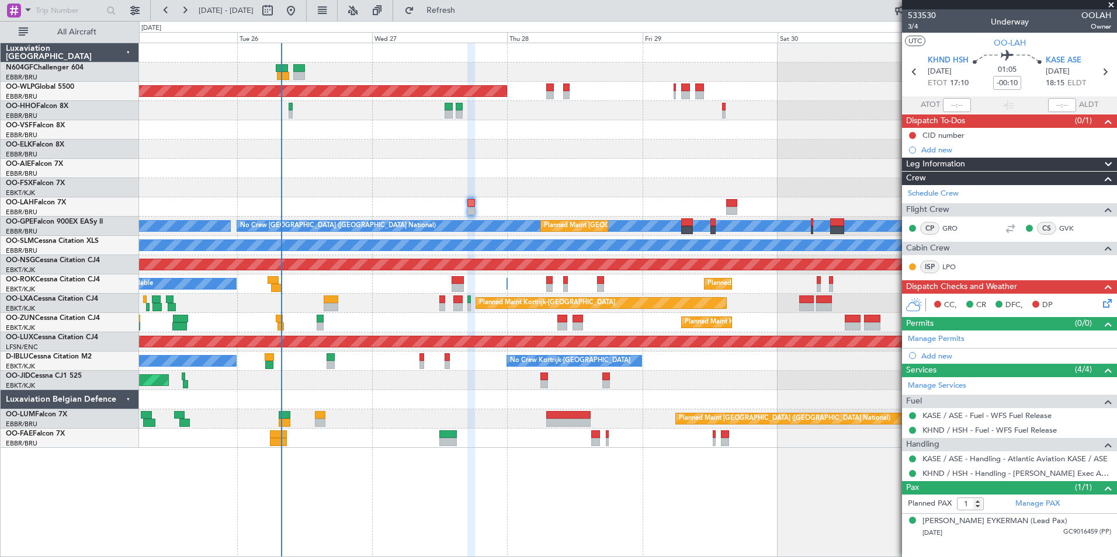
click at [575, 196] on div at bounding box center [627, 187] width 977 height 19
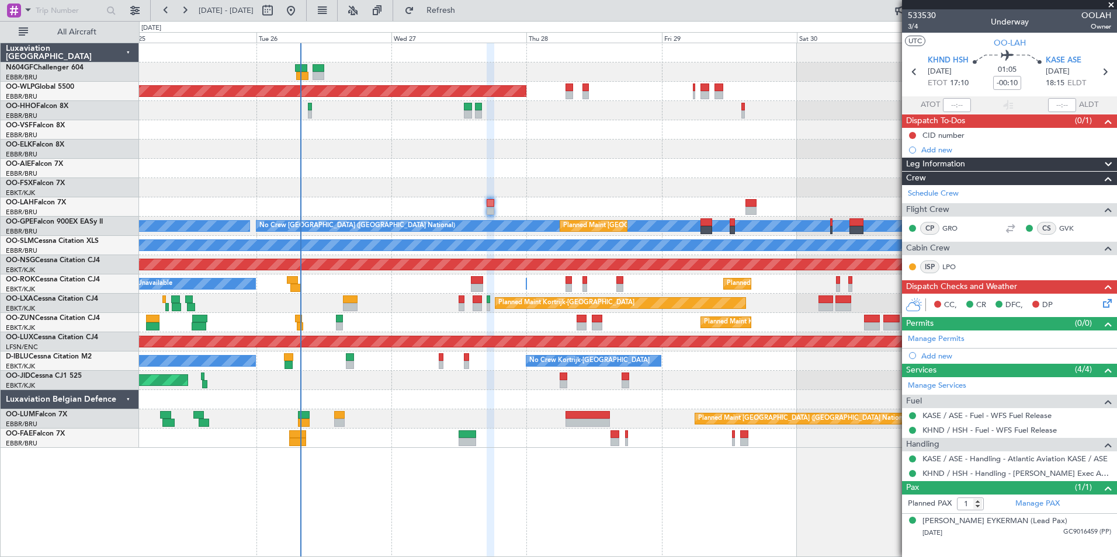
click at [568, 149] on div at bounding box center [627, 149] width 977 height 19
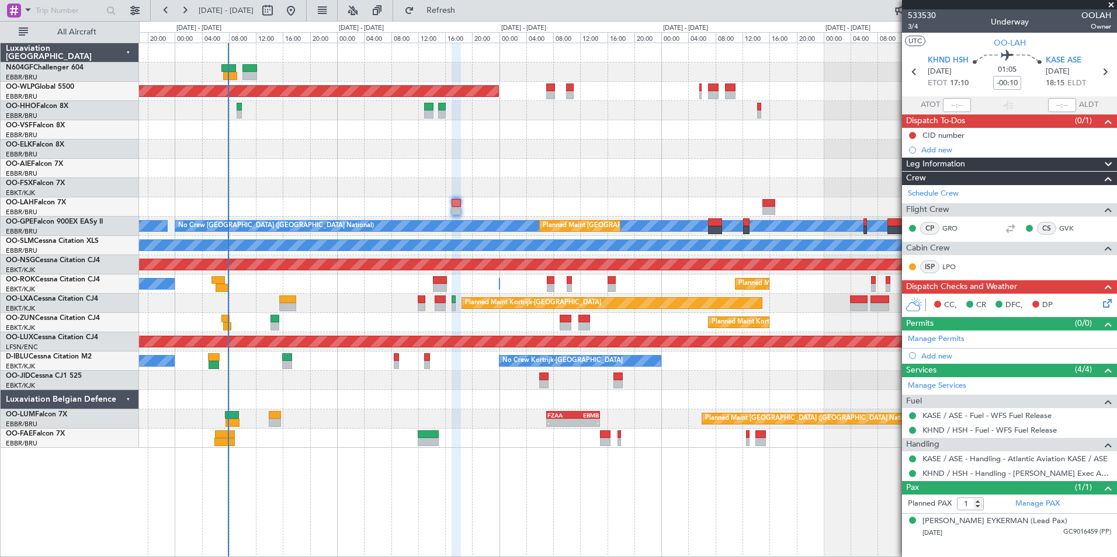
click at [1099, 298] on div "CC, CR DFC, DP" at bounding box center [1015, 306] width 172 height 18
click at [319, 162] on div "Planned Maint [GEOGRAPHIC_DATA] ([GEOGRAPHIC_DATA])" at bounding box center [627, 168] width 977 height 19
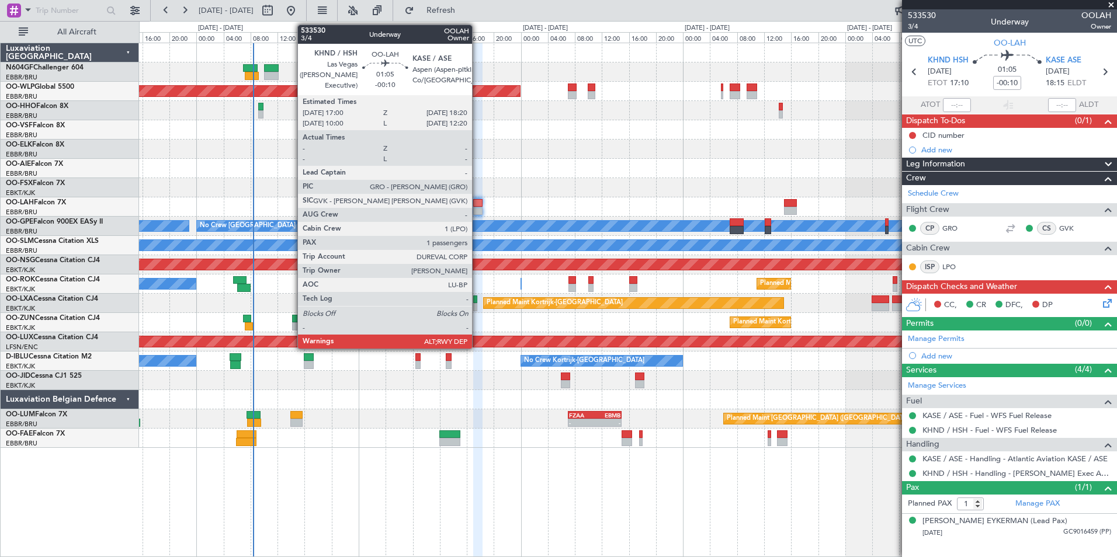
click at [477, 199] on div at bounding box center [477, 203] width 9 height 8
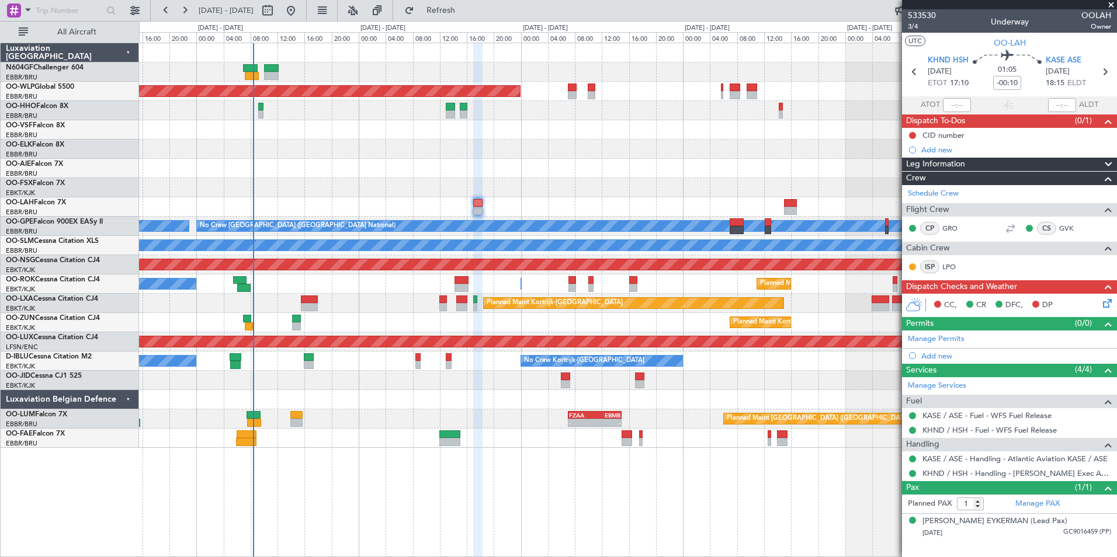
click at [1099, 304] on div "CC, CR DFC, DP" at bounding box center [1015, 306] width 172 height 18
click at [1105, 303] on icon at bounding box center [1105, 301] width 9 height 9
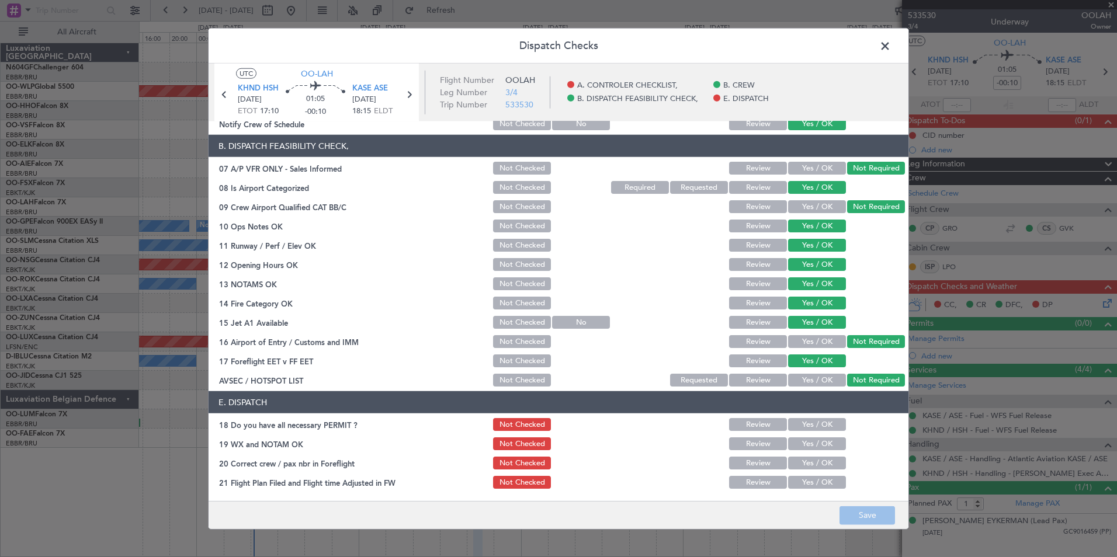
click at [891, 47] on span at bounding box center [891, 48] width 0 height 23
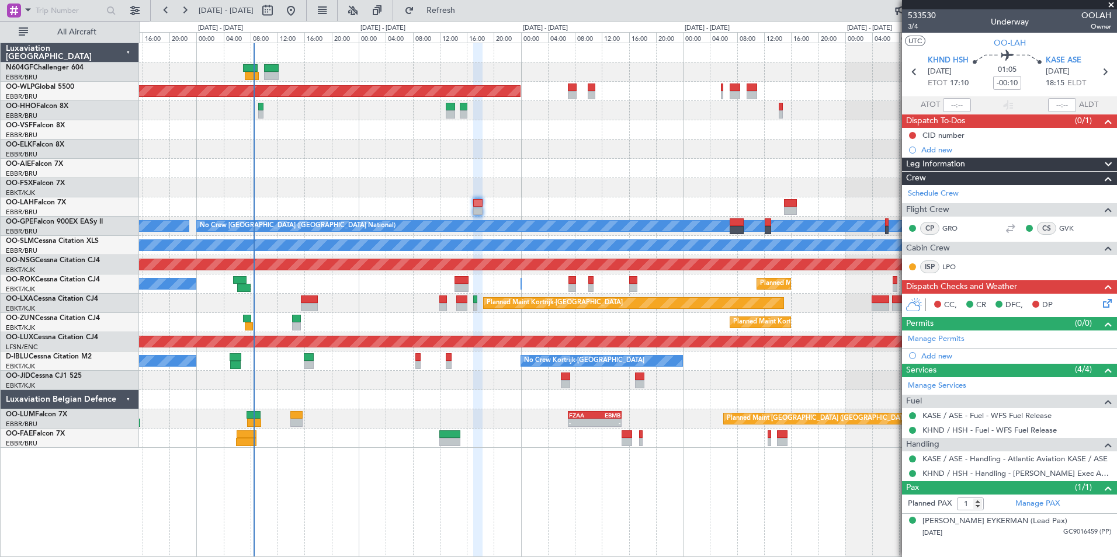
click at [1110, 305] on icon at bounding box center [1105, 301] width 9 height 9
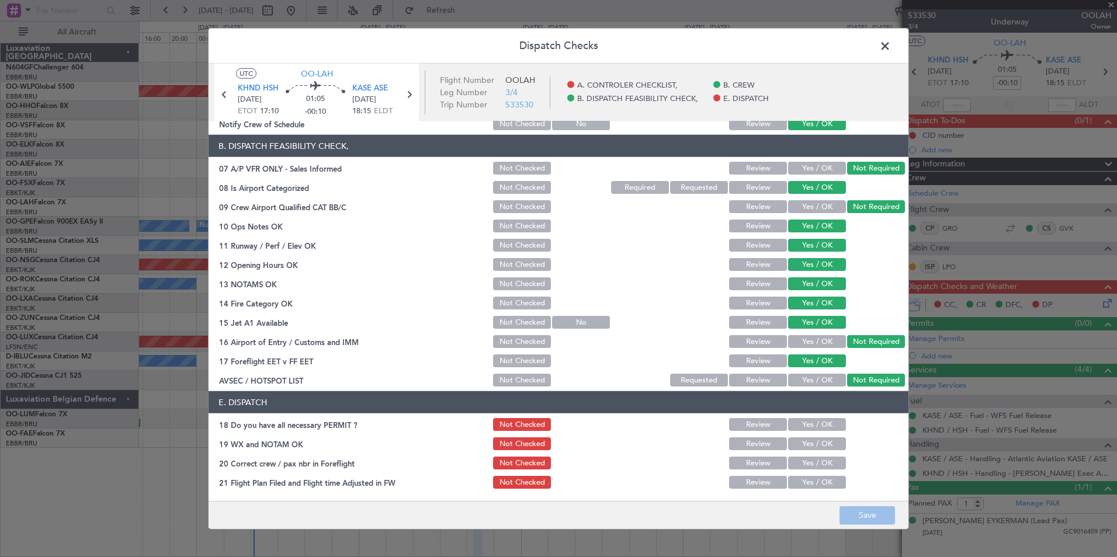
click at [814, 422] on button "Yes / OK" at bounding box center [817, 424] width 58 height 13
click at [811, 439] on button "Yes / OK" at bounding box center [817, 444] width 58 height 13
click at [806, 457] on button "Yes / OK" at bounding box center [817, 463] width 58 height 13
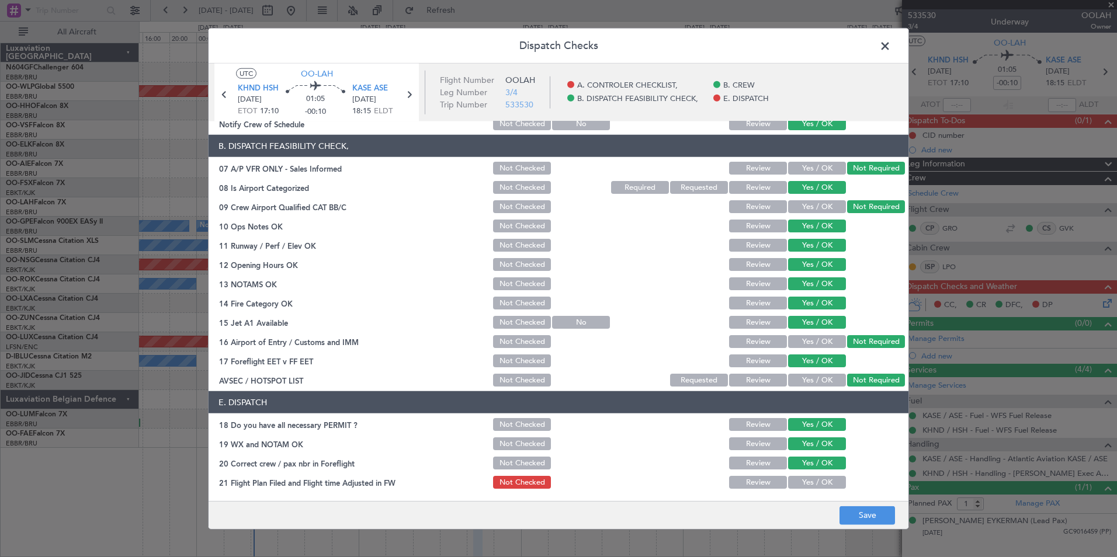
click at [812, 484] on button "Yes / OK" at bounding box center [817, 482] width 58 height 13
click at [848, 517] on button "Save" at bounding box center [866, 515] width 55 height 19
drag, startPoint x: 887, startPoint y: 47, endPoint x: 892, endPoint y: 89, distance: 41.7
click at [891, 47] on span at bounding box center [891, 48] width 0 height 23
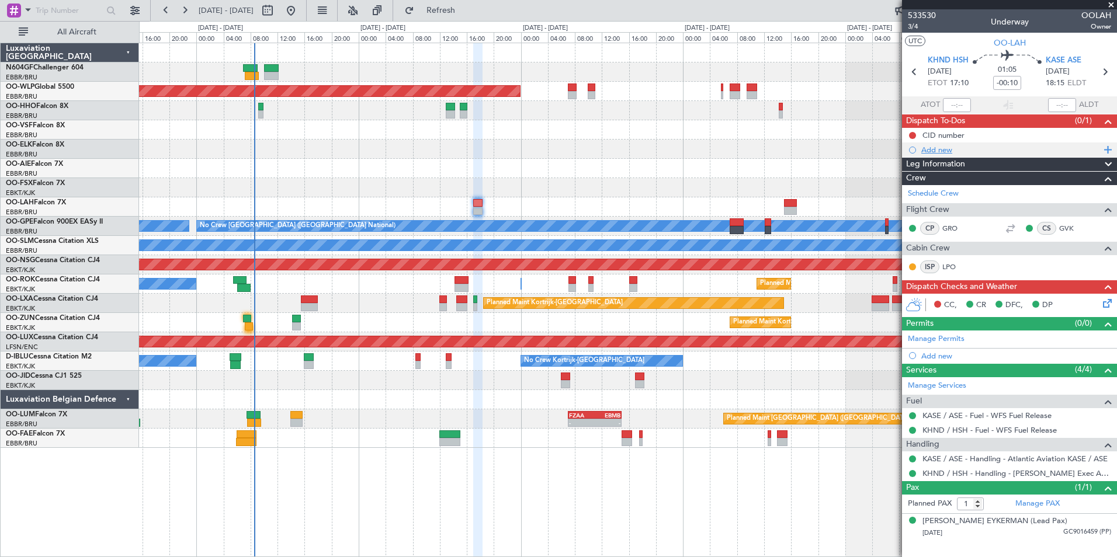
click at [950, 152] on div "Add new" at bounding box center [1010, 150] width 179 height 10
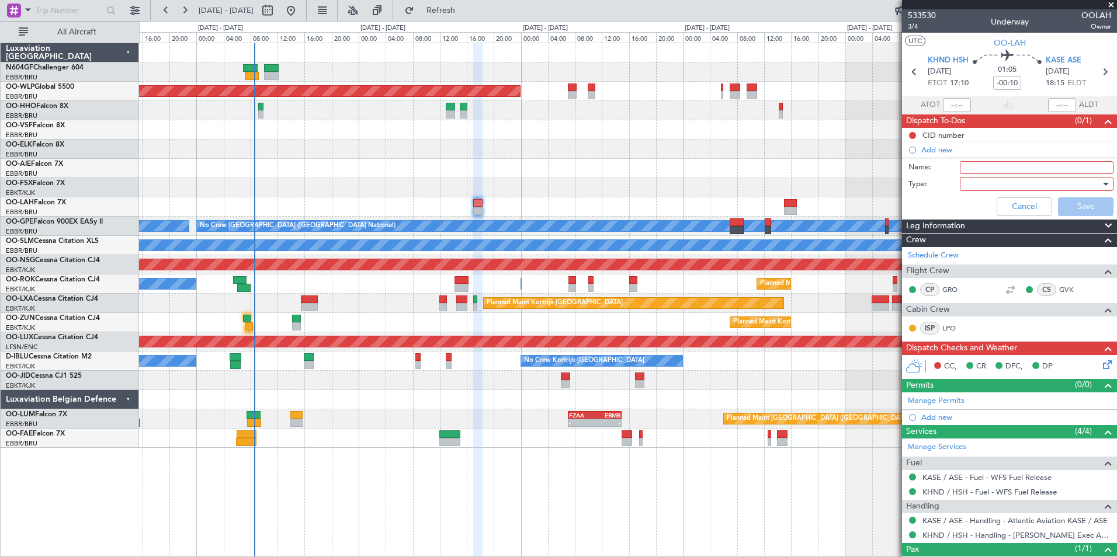
click at [977, 166] on input "Name:" at bounding box center [1037, 167] width 154 height 13
click at [1064, 169] on input "Scheduled to be filed at 13:00Z" at bounding box center [1037, 167] width 154 height 13
type input "Scheduled to be filed at 1801Z"
click at [1023, 178] on div at bounding box center [1032, 184] width 136 height 18
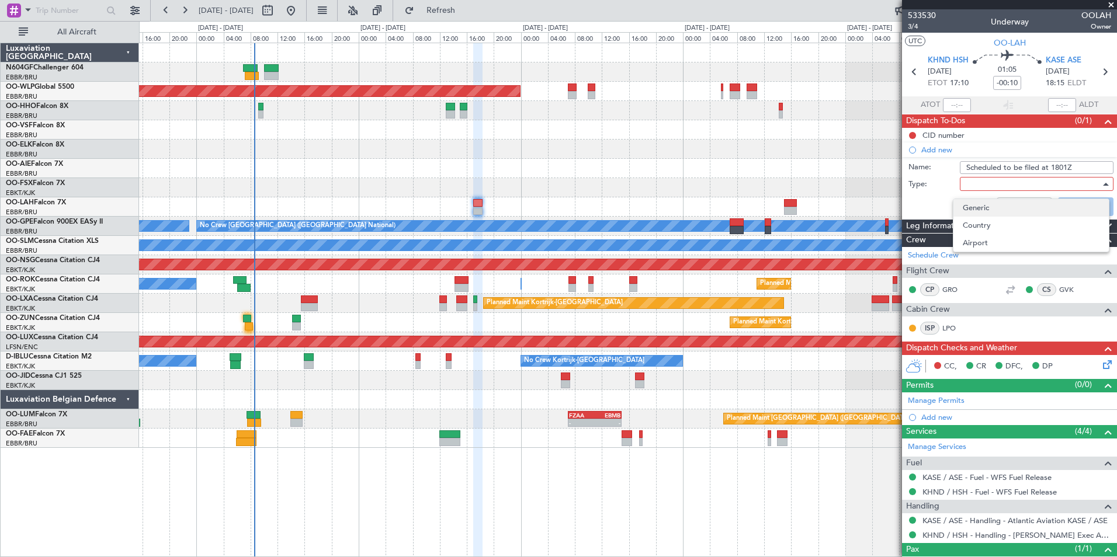
click at [992, 202] on span "Generic" at bounding box center [1031, 208] width 137 height 18
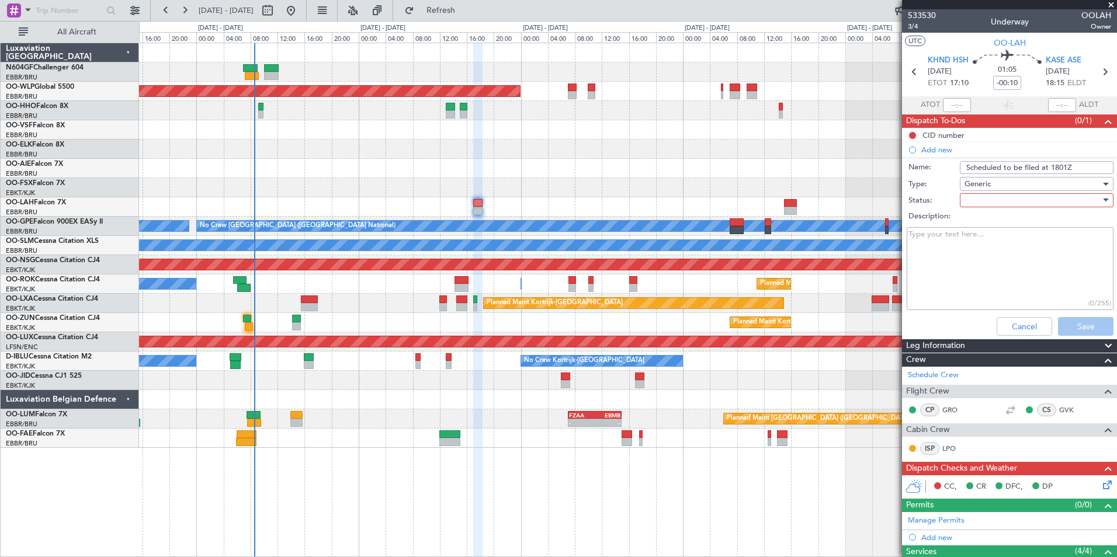
click at [983, 196] on div at bounding box center [1032, 201] width 136 height 18
click at [973, 245] on span "In Progress" at bounding box center [1031, 241] width 137 height 18
click at [1058, 319] on button "Save" at bounding box center [1085, 326] width 55 height 19
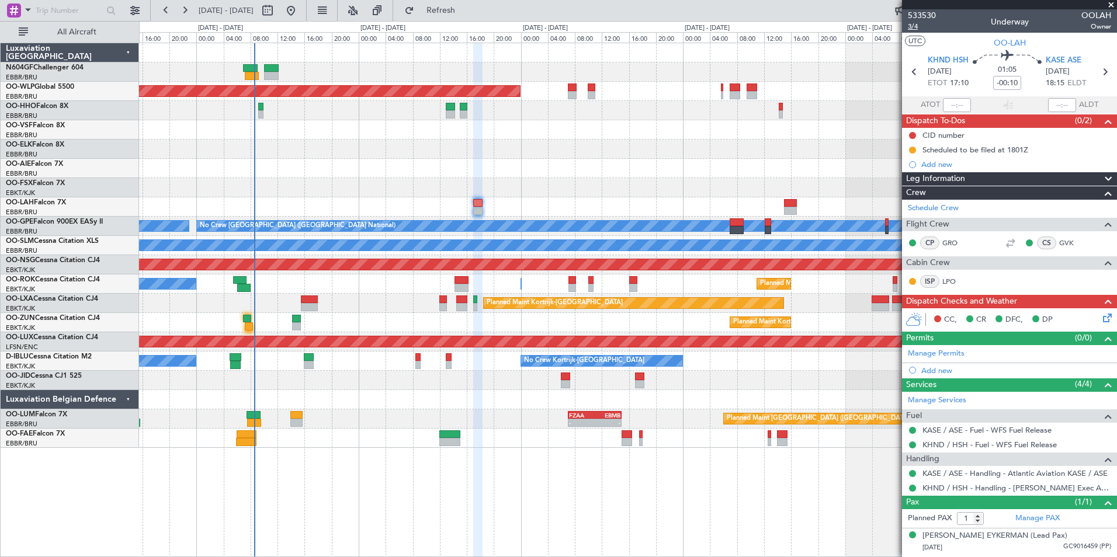
click at [917, 29] on span "3/4" at bounding box center [922, 27] width 28 height 10
click at [586, 193] on div at bounding box center [627, 187] width 977 height 19
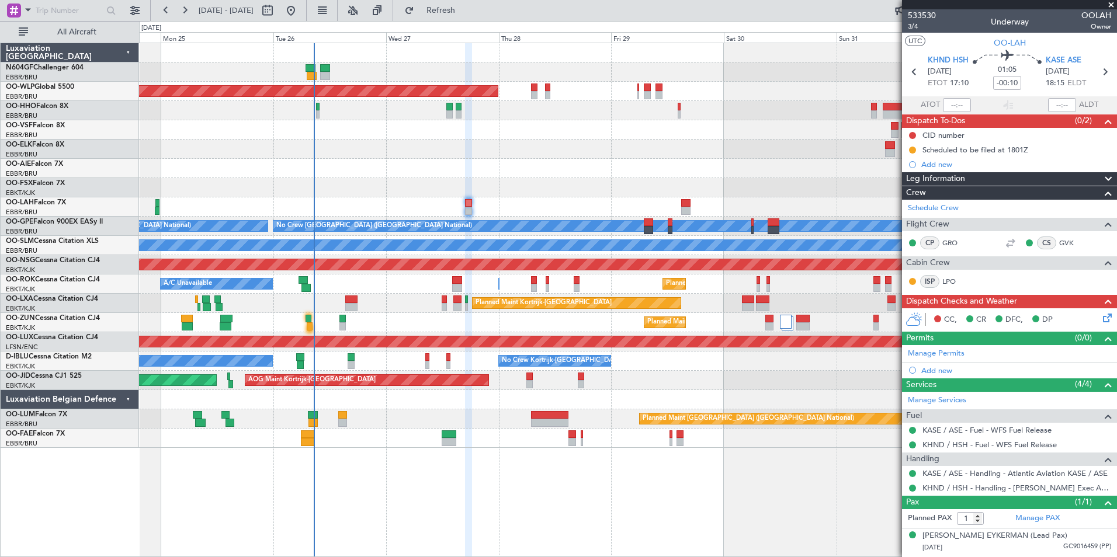
click at [790, 112] on div at bounding box center [627, 110] width 977 height 19
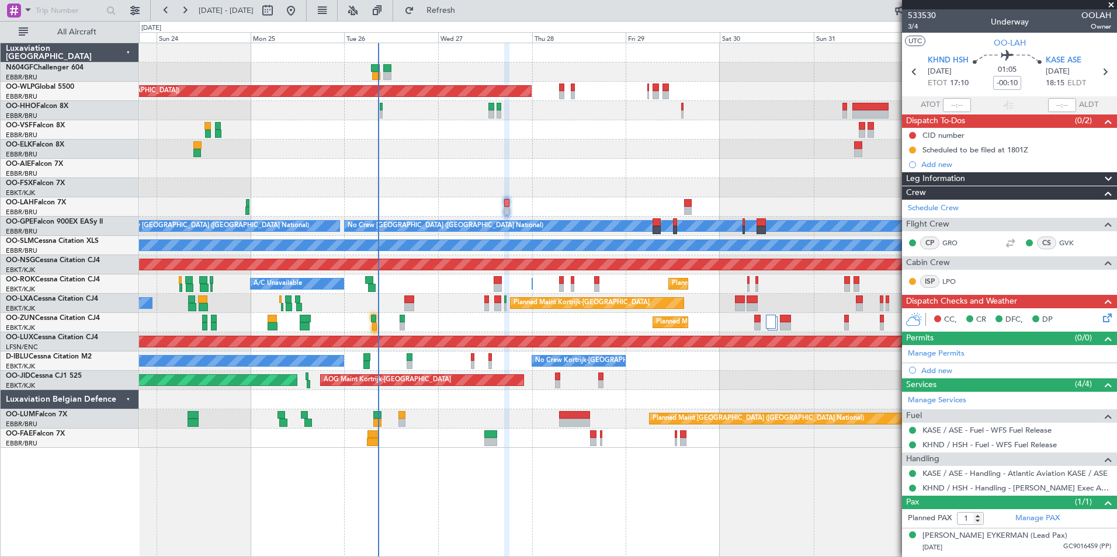
click at [537, 198] on div "Planned Maint Berlin (Brandenburg) Planned Maint London (Farnborough) Planned M…" at bounding box center [627, 245] width 977 height 405
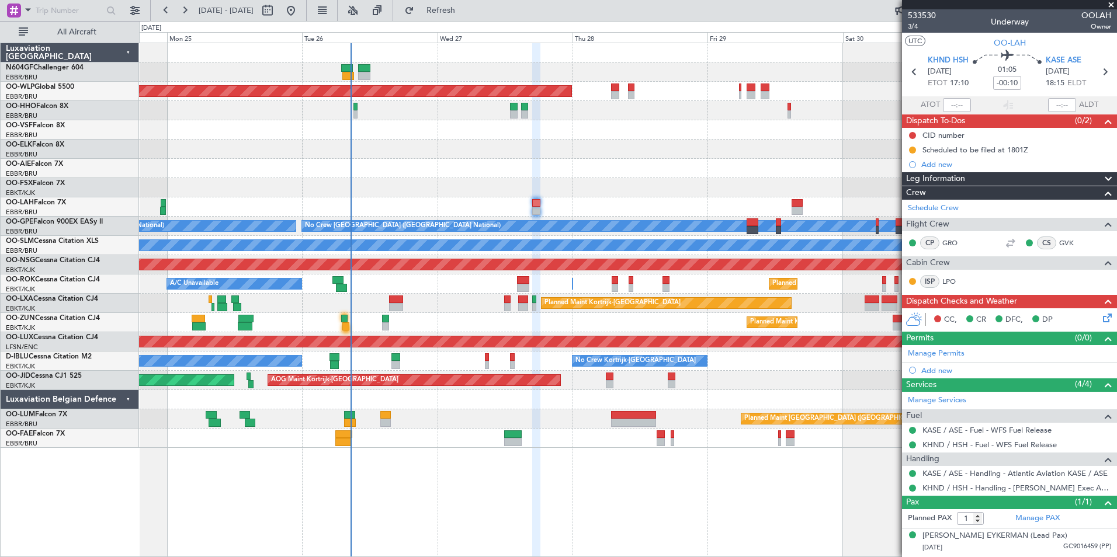
click at [560, 197] on div "Planned Maint [PERSON_NAME]-[GEOGRAPHIC_DATA][PERSON_NAME] ([GEOGRAPHIC_DATA][P…" at bounding box center [627, 206] width 977 height 19
click at [1101, 318] on icon at bounding box center [1105, 315] width 9 height 9
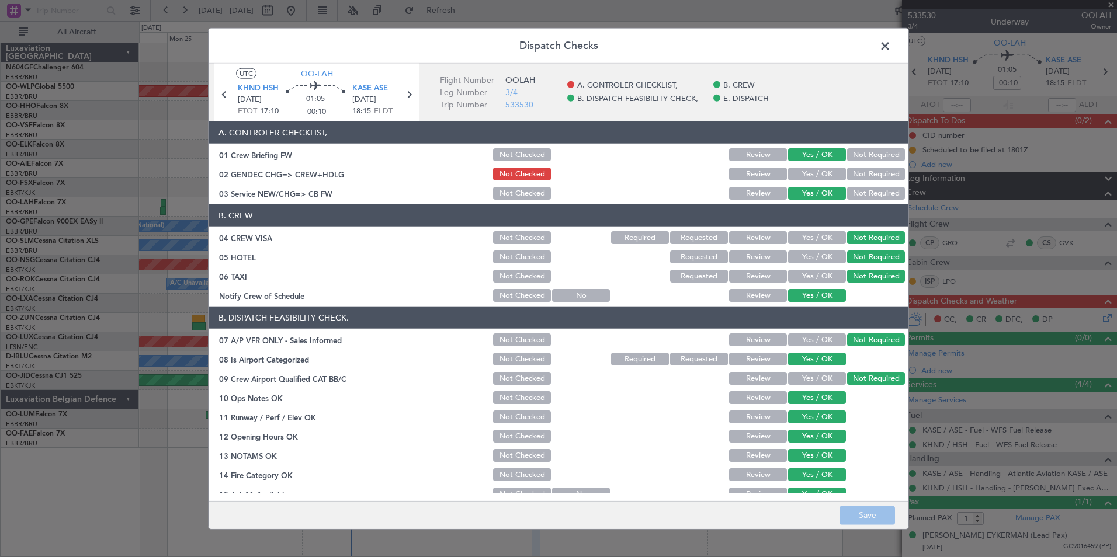
click at [800, 169] on button "Yes / OK" at bounding box center [817, 174] width 58 height 13
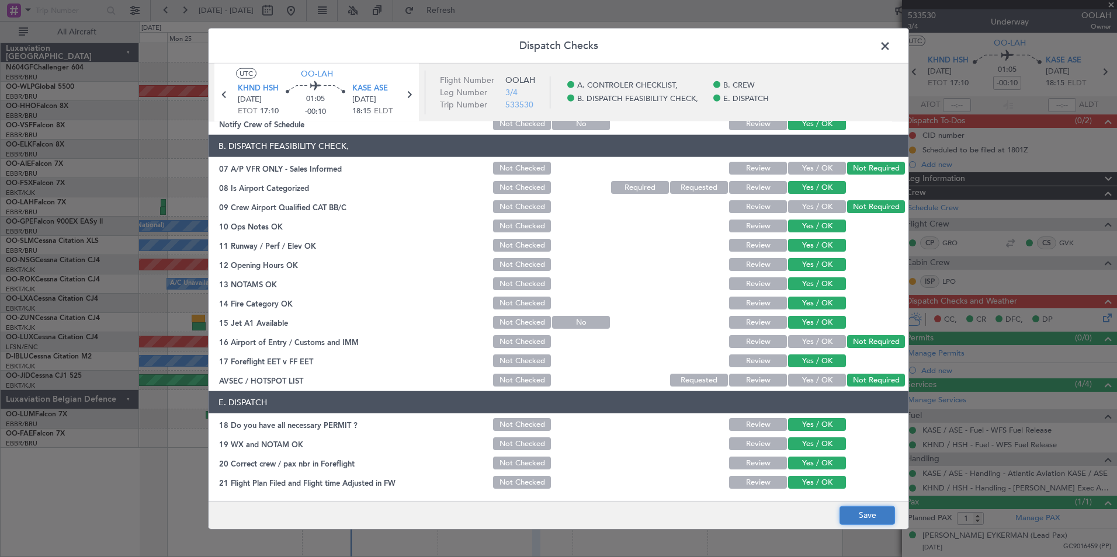
click at [860, 518] on button "Save" at bounding box center [866, 515] width 55 height 19
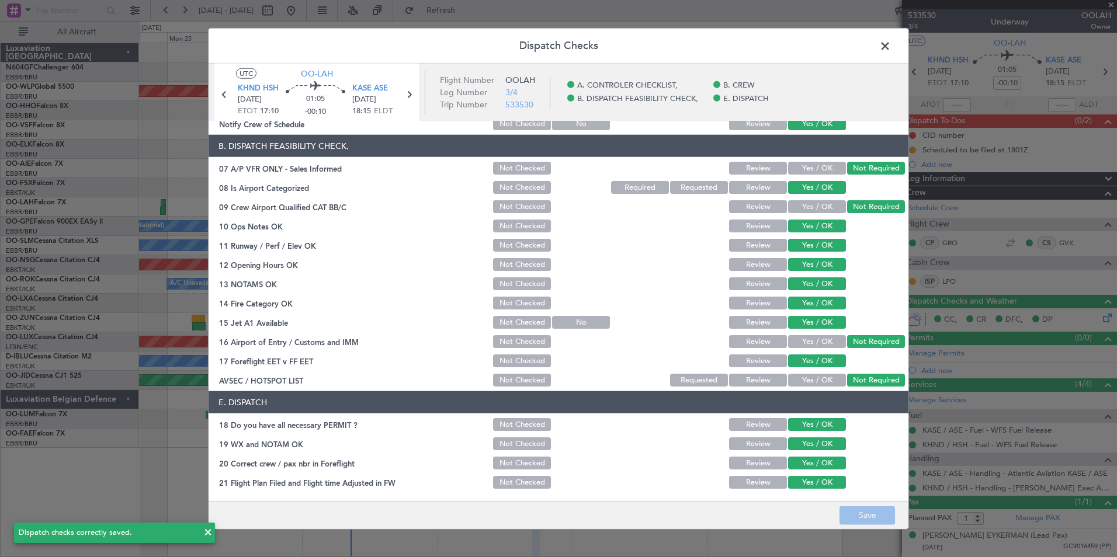
click at [891, 43] on span at bounding box center [891, 48] width 0 height 23
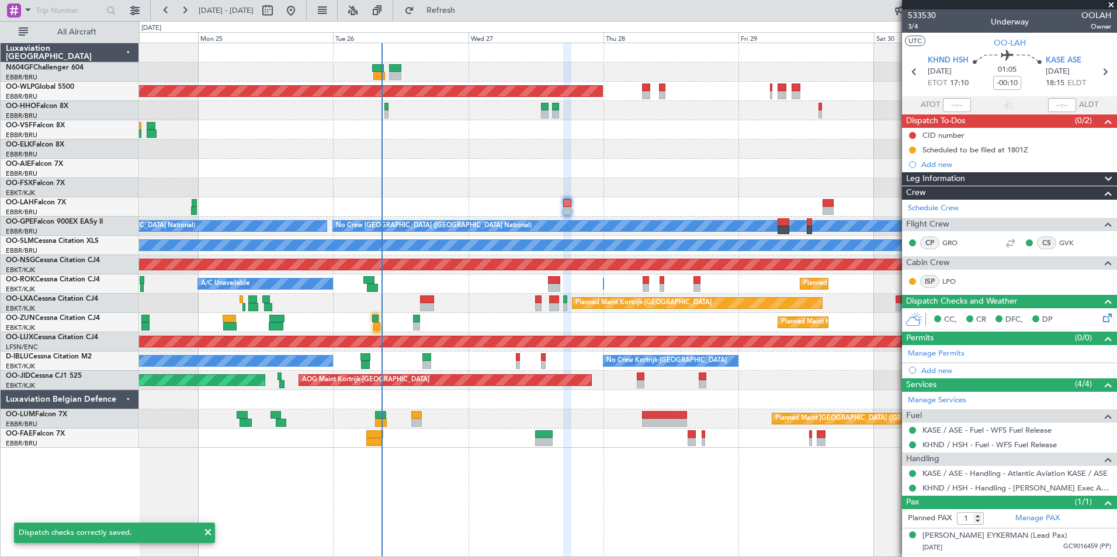
click at [643, 179] on div at bounding box center [627, 187] width 977 height 19
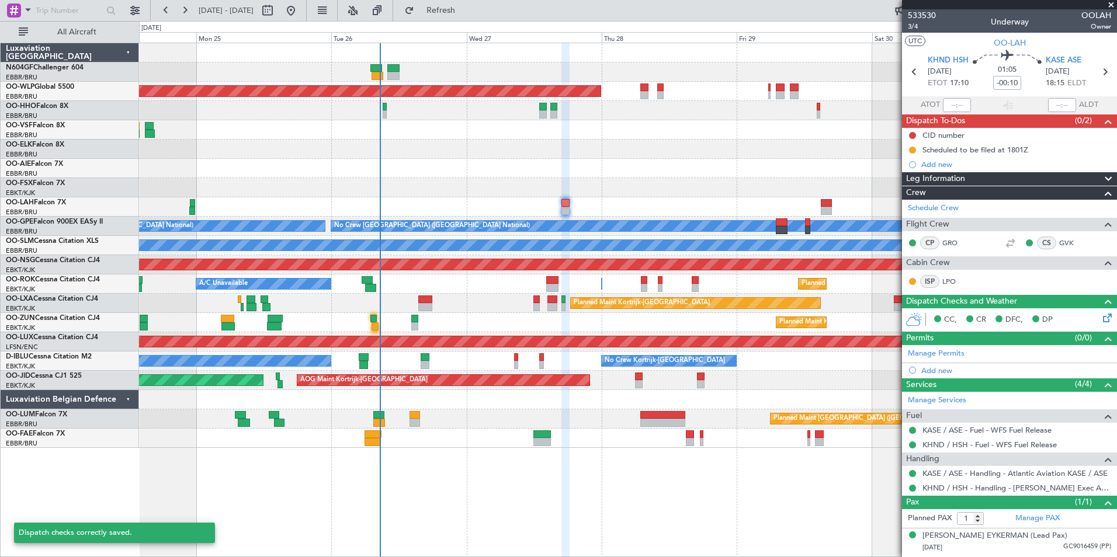
click at [736, 187] on div "Planned Maint Berlin (Brandenburg) - - LIEO 10:00 Z KTEB 19:15 Z Planned Maint …" at bounding box center [627, 245] width 977 height 405
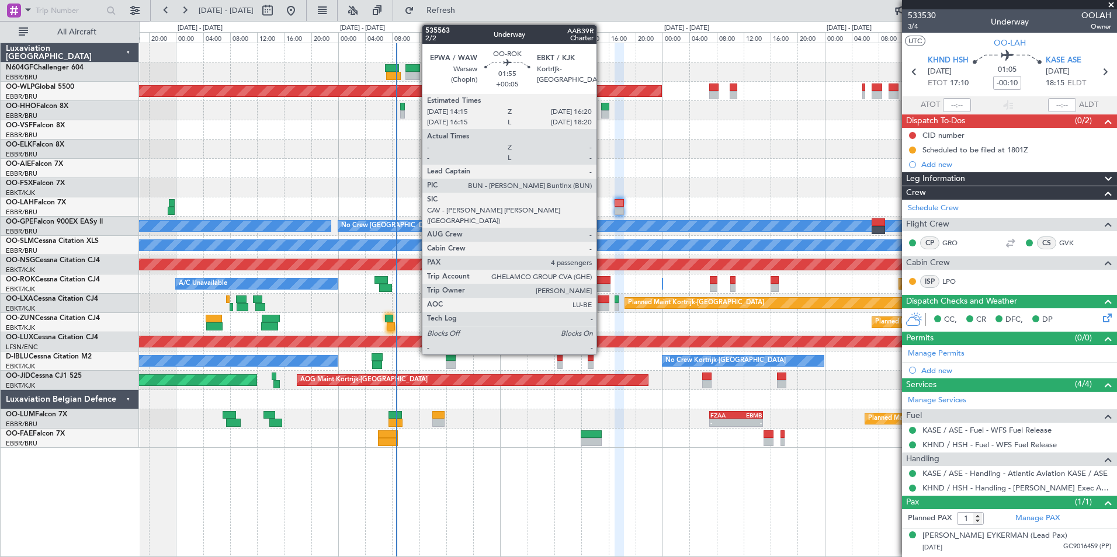
click at [602, 285] on div at bounding box center [603, 288] width 15 height 8
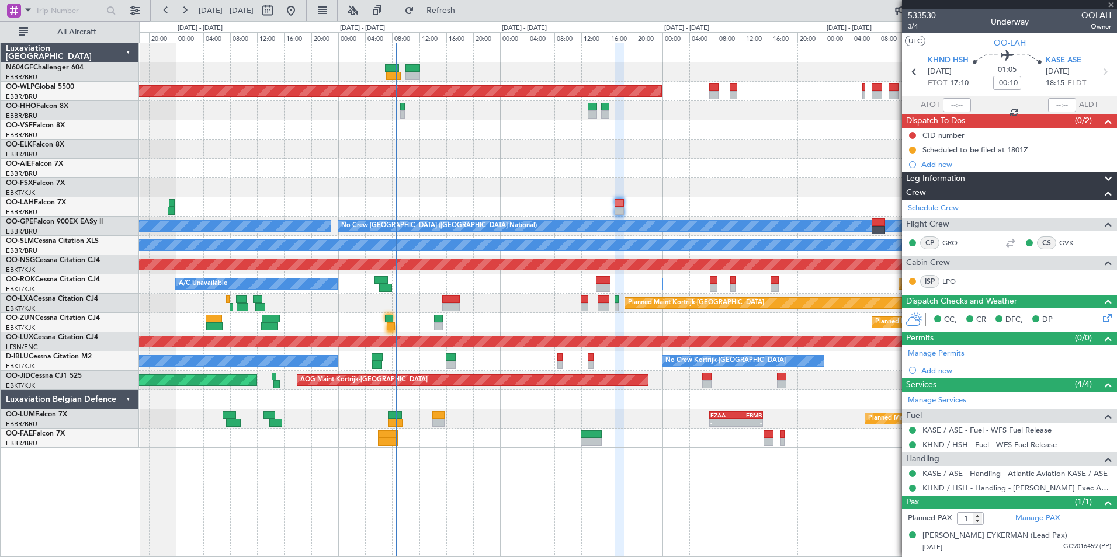
type input "+00:05"
type input "4"
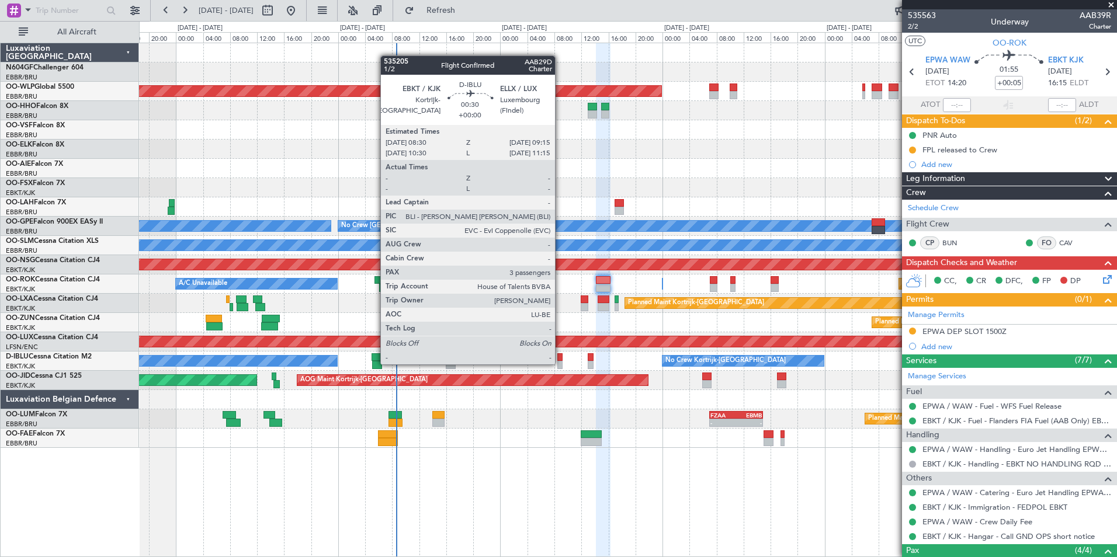
click at [560, 363] on div at bounding box center [559, 365] width 5 height 8
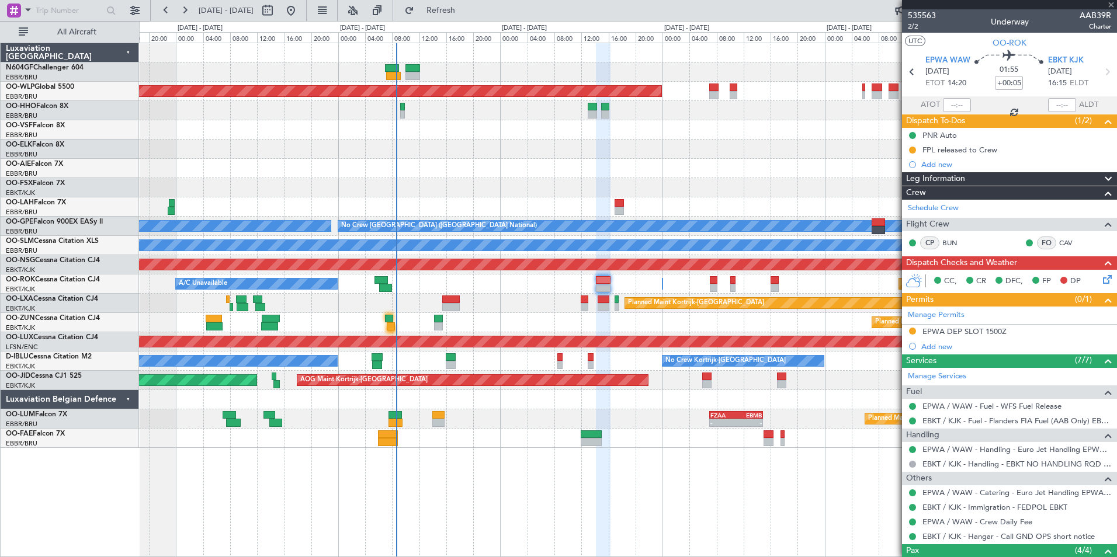
type input "3"
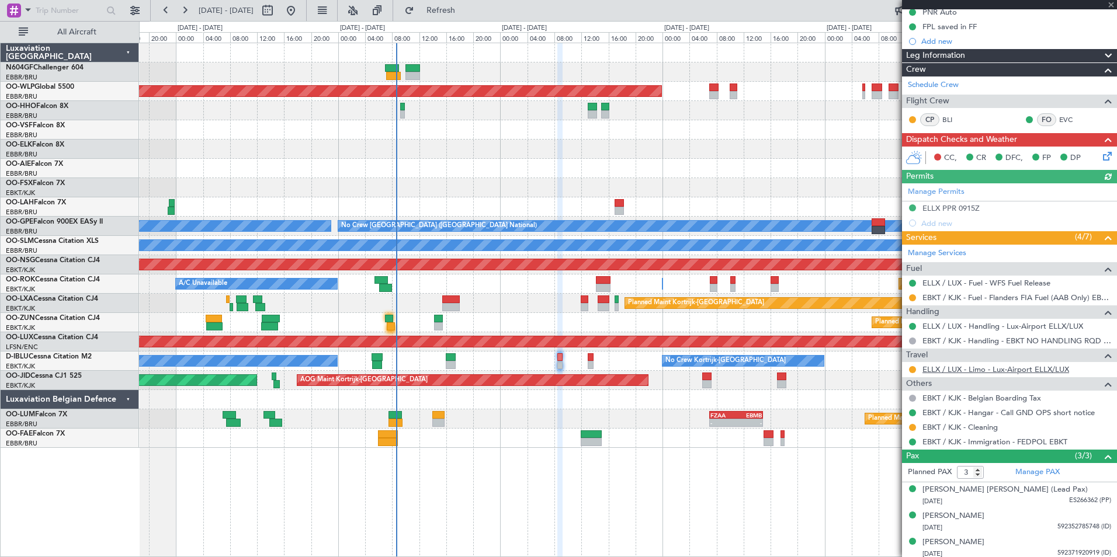
scroll to position [127, 0]
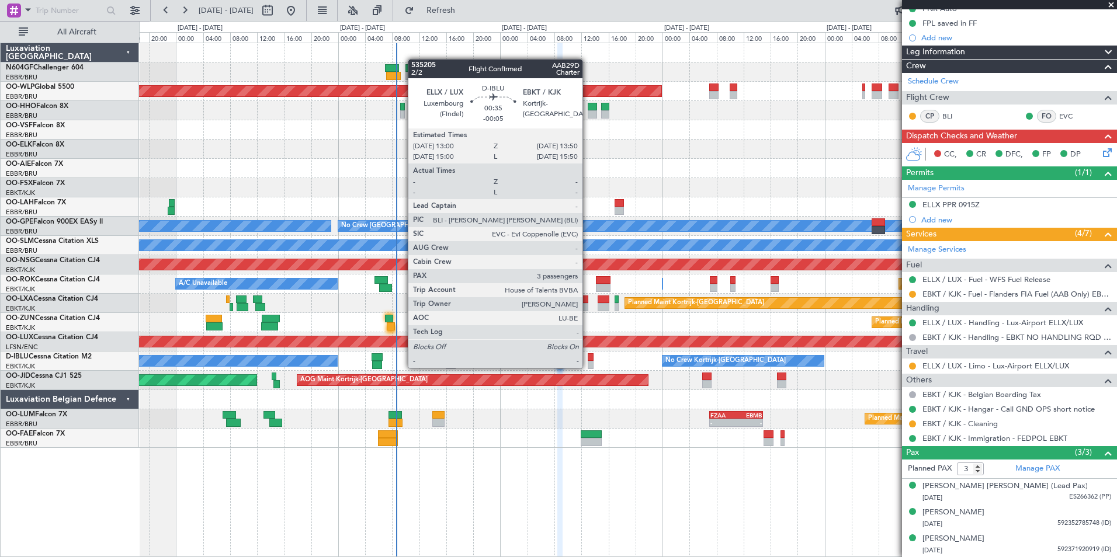
click at [588, 367] on div at bounding box center [591, 365] width 6 height 8
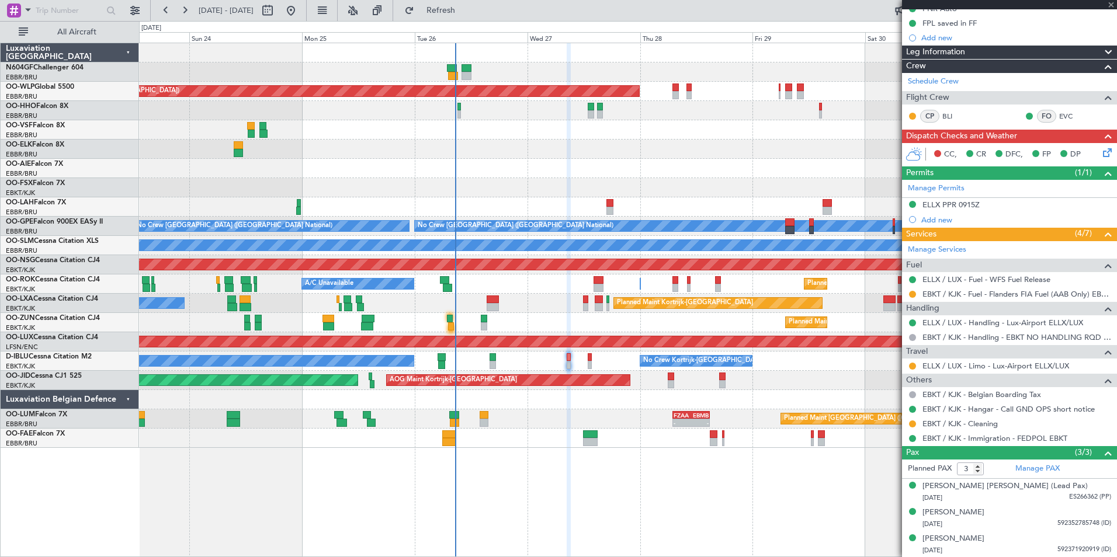
type input "-00:05"
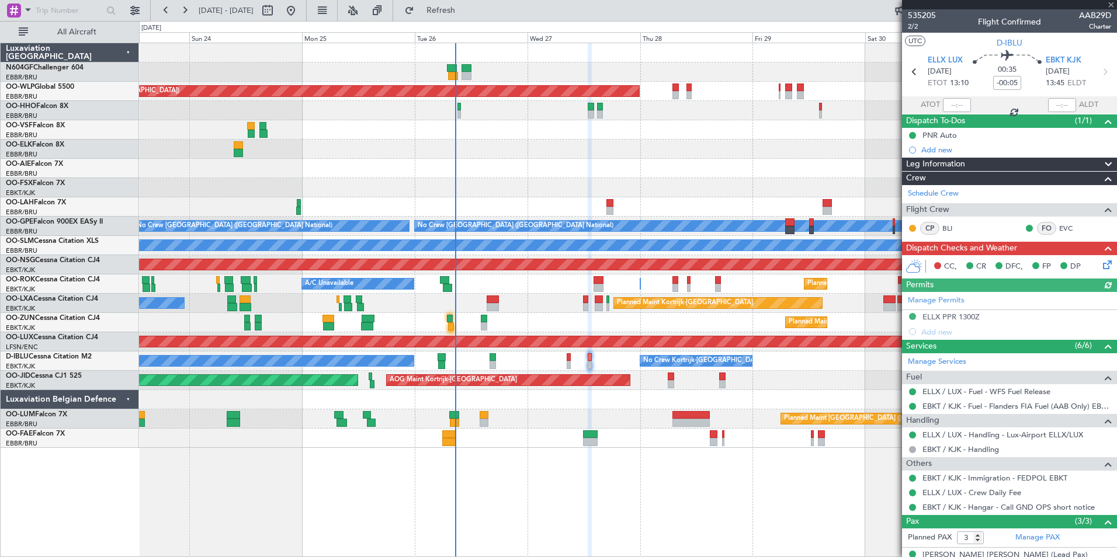
click at [587, 417] on div "Planned Maint [GEOGRAPHIC_DATA] ([GEOGRAPHIC_DATA] National)" at bounding box center [627, 418] width 977 height 19
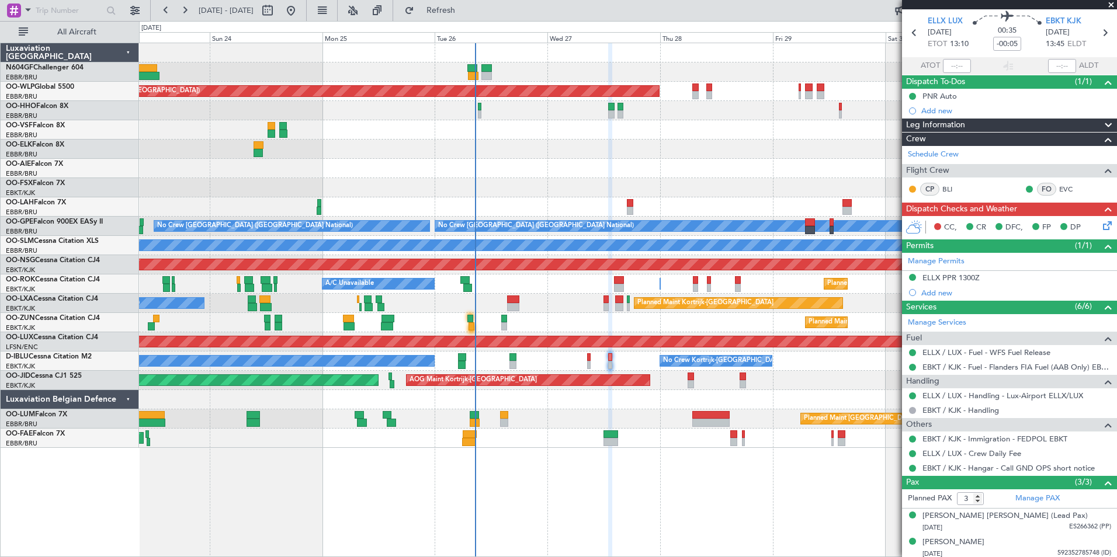
scroll to position [69, 0]
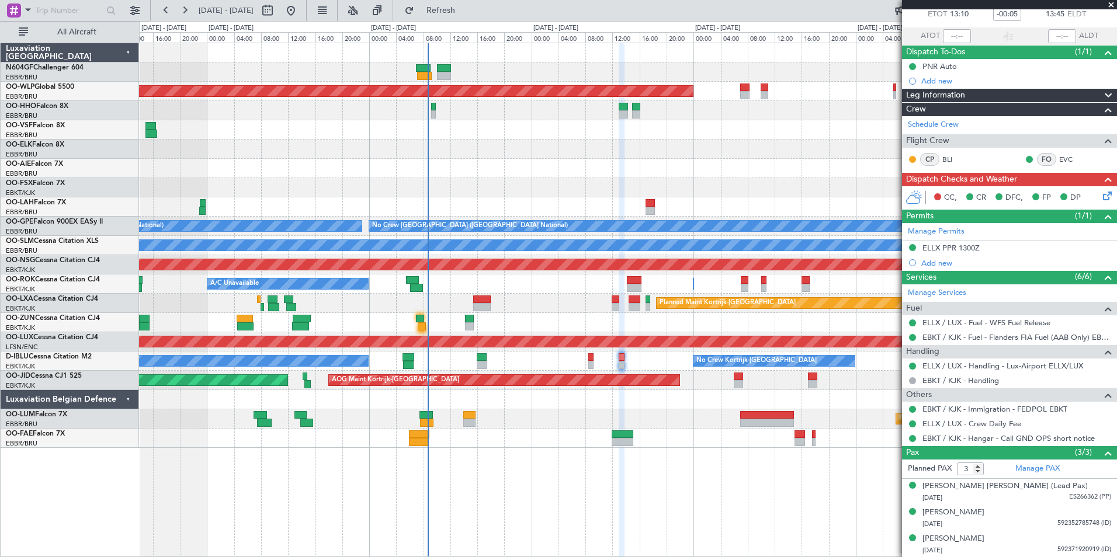
click at [599, 407] on div at bounding box center [627, 399] width 977 height 19
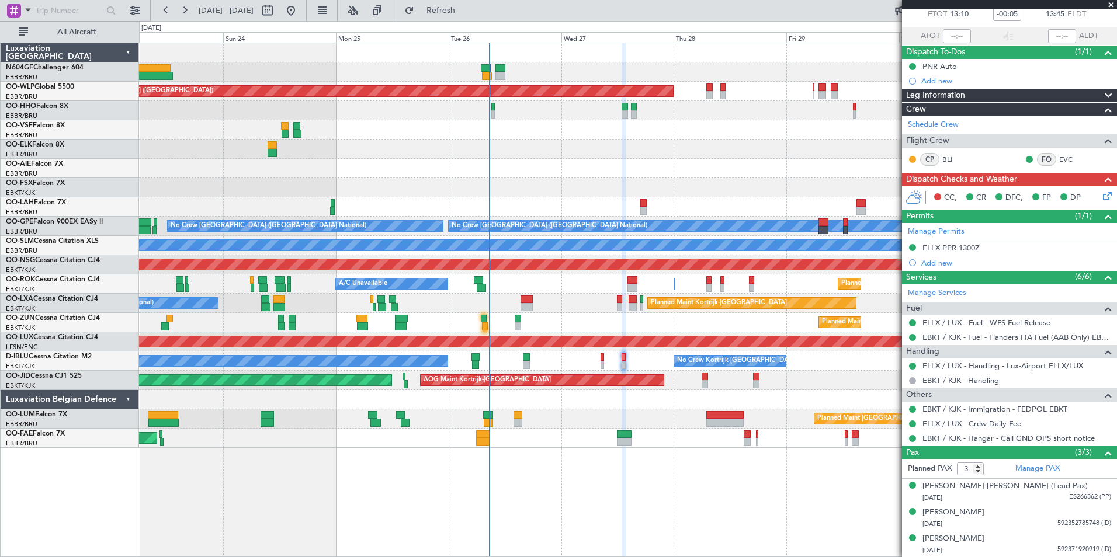
click at [399, 143] on div "Planned Maint Berlin (Brandenburg) Planned Maint London (Farnborough) Planned M…" at bounding box center [627, 245] width 977 height 405
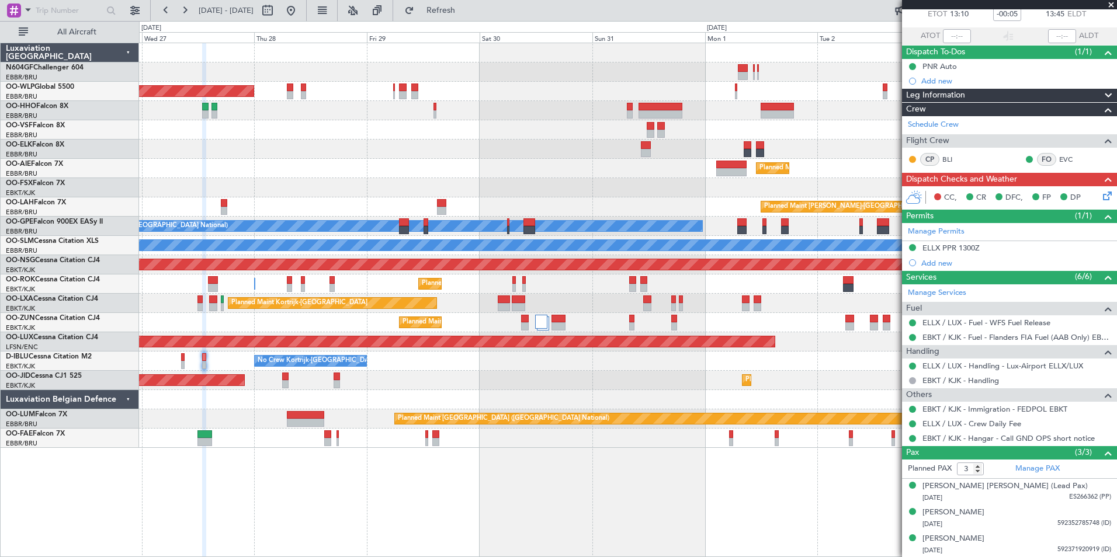
click at [504, 132] on div at bounding box center [627, 129] width 977 height 19
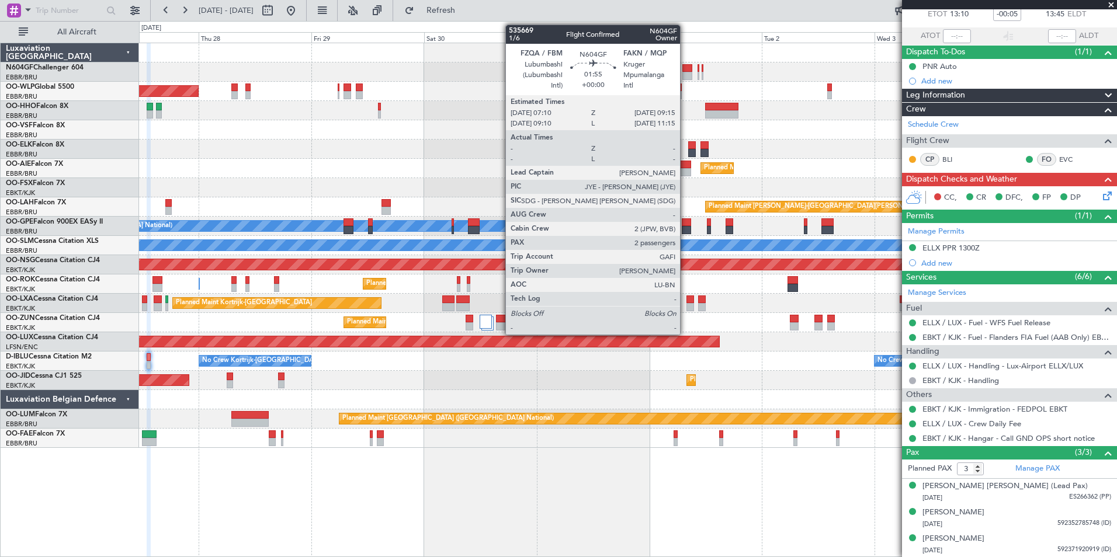
click at [685, 75] on div at bounding box center [687, 76] width 10 height 8
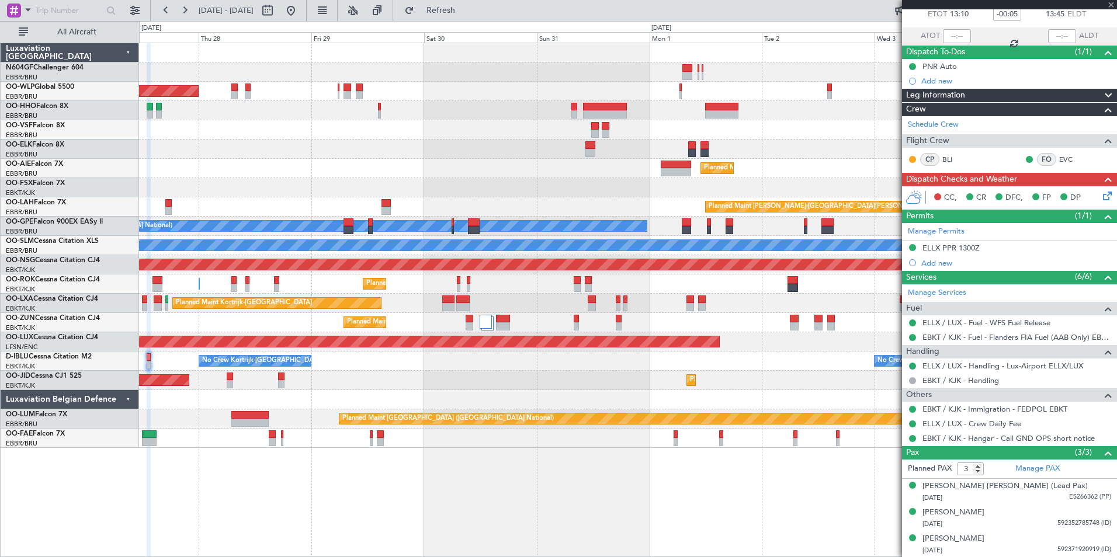
type input "2"
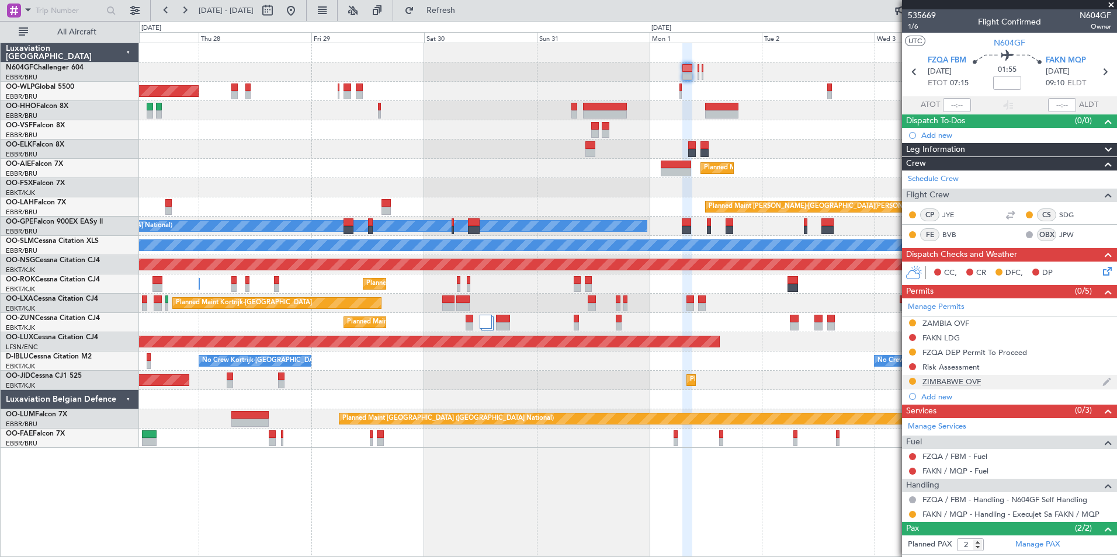
click at [970, 381] on div "ZIMBABWE OVF" at bounding box center [951, 382] width 58 height 10
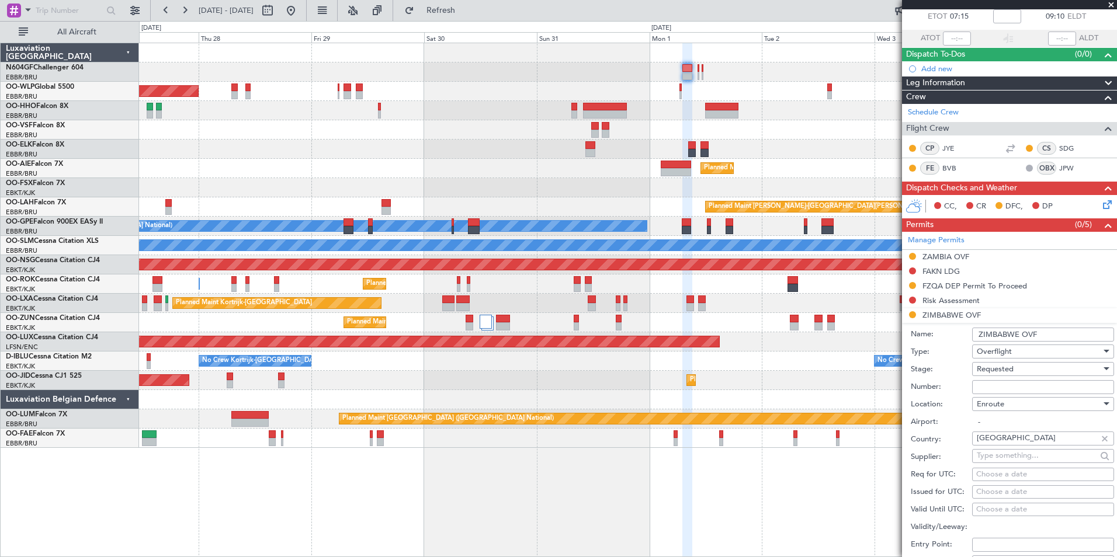
scroll to position [117, 0]
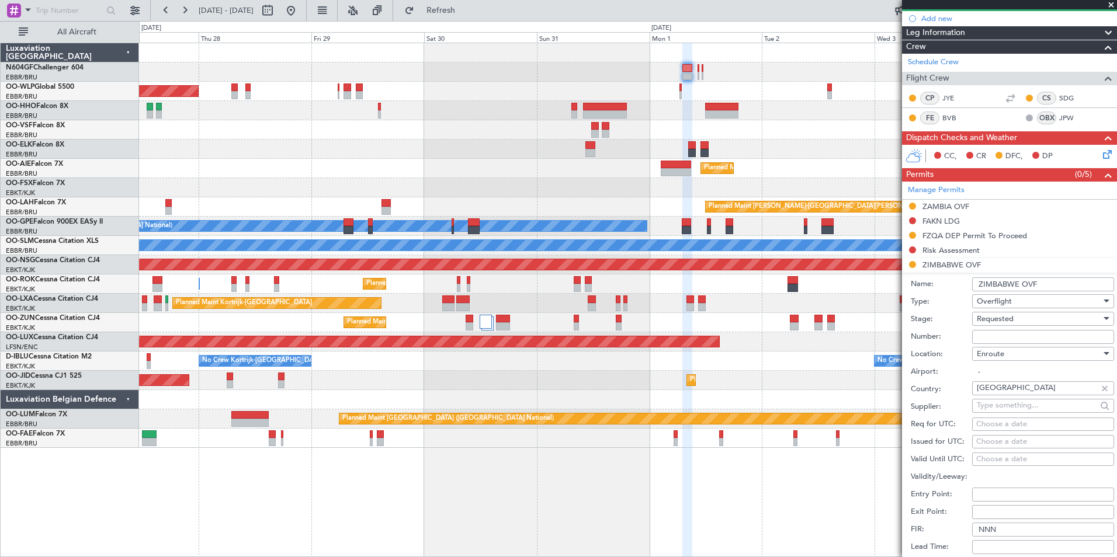
click at [1003, 341] on input "Number:" at bounding box center [1043, 337] width 142 height 14
paste input "NMO1220/25"
type input "NMO1220/25"
click at [1027, 320] on div "Requested" at bounding box center [1039, 319] width 124 height 18
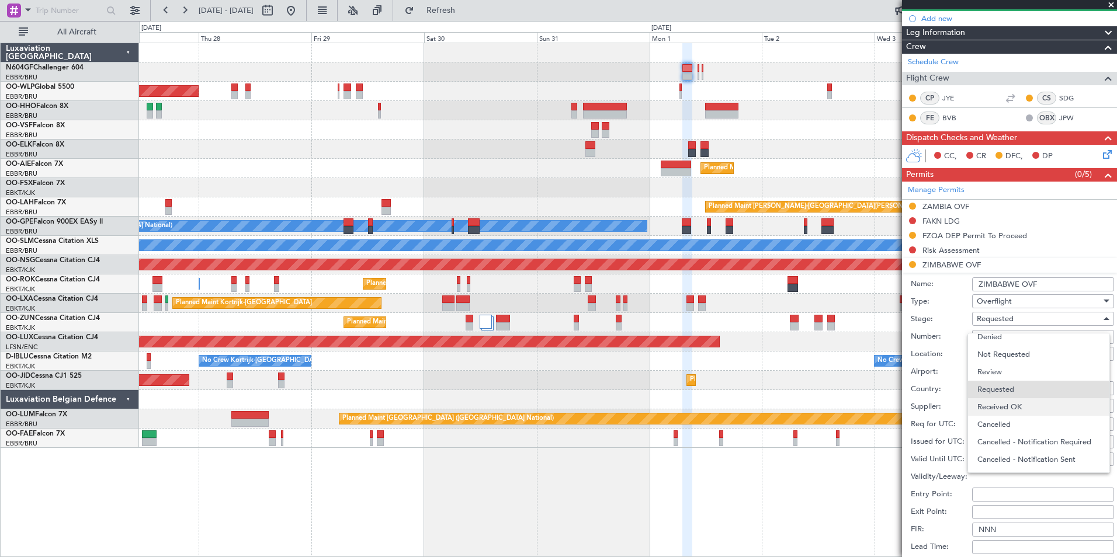
click at [1015, 404] on span "Received OK" at bounding box center [1038, 407] width 123 height 18
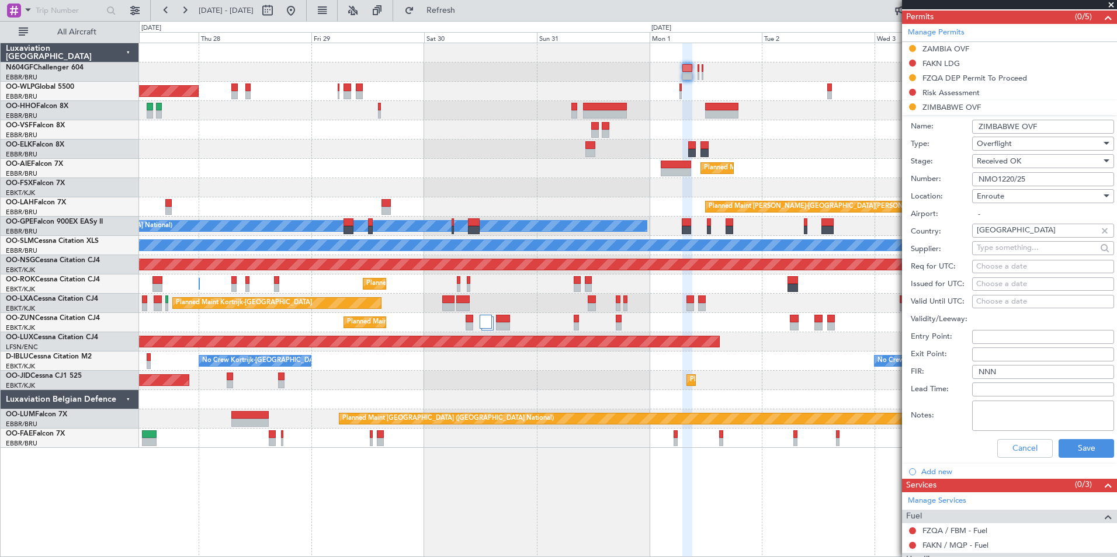
scroll to position [292, 0]
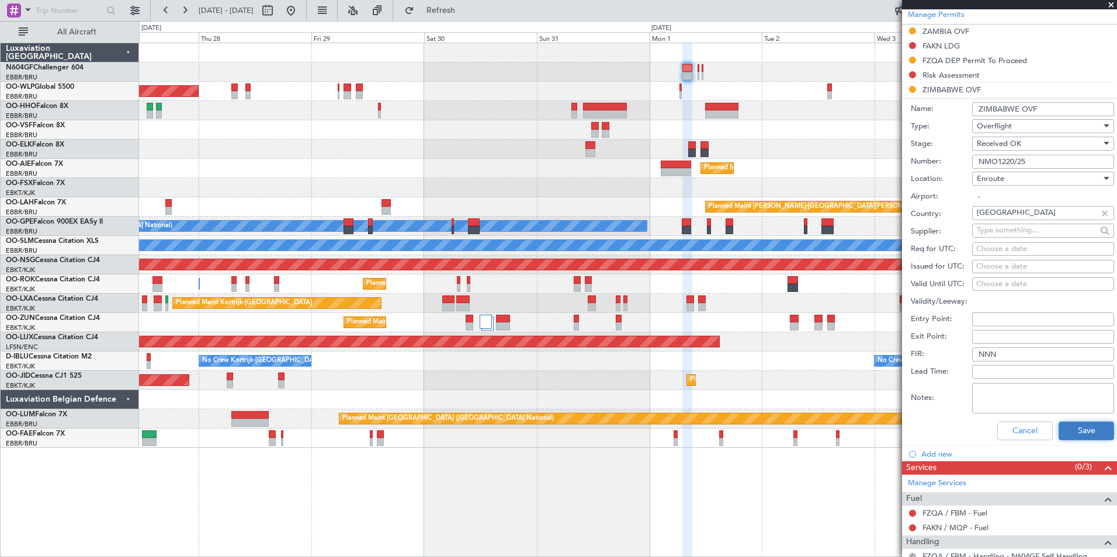
click at [1078, 423] on button "Save" at bounding box center [1085, 431] width 55 height 19
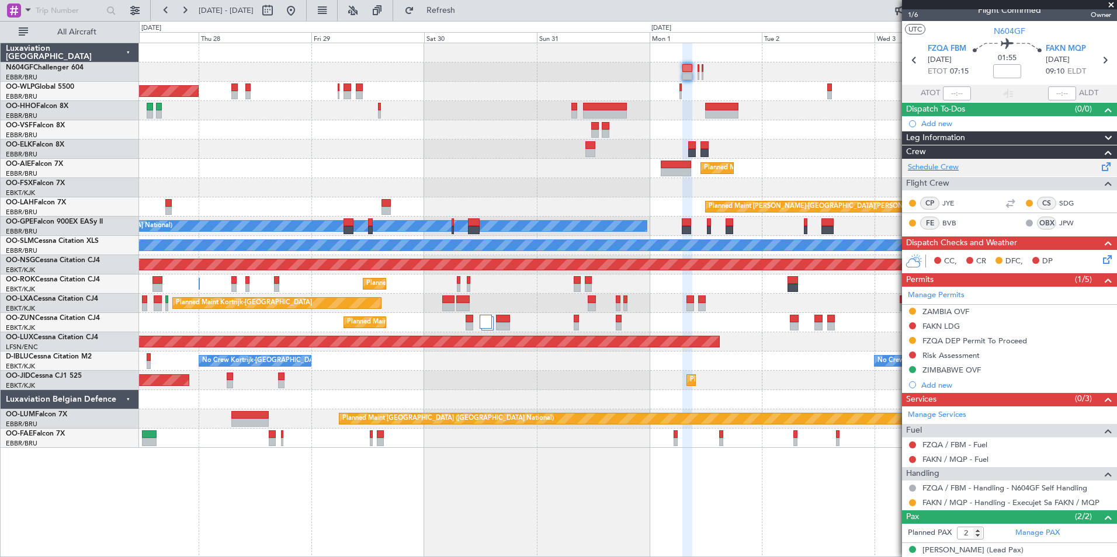
scroll to position [0, 0]
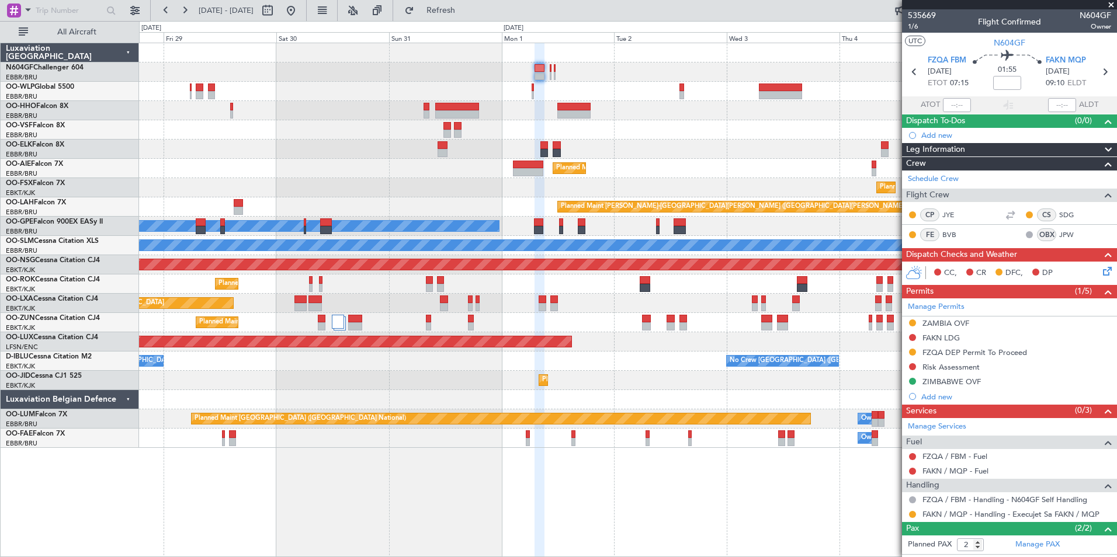
click at [616, 140] on div "- - KTMT 17:00 Z ELLX 03:00 Z Planned Maint Berlin (Brandenburg) Planned Maint …" at bounding box center [627, 245] width 977 height 405
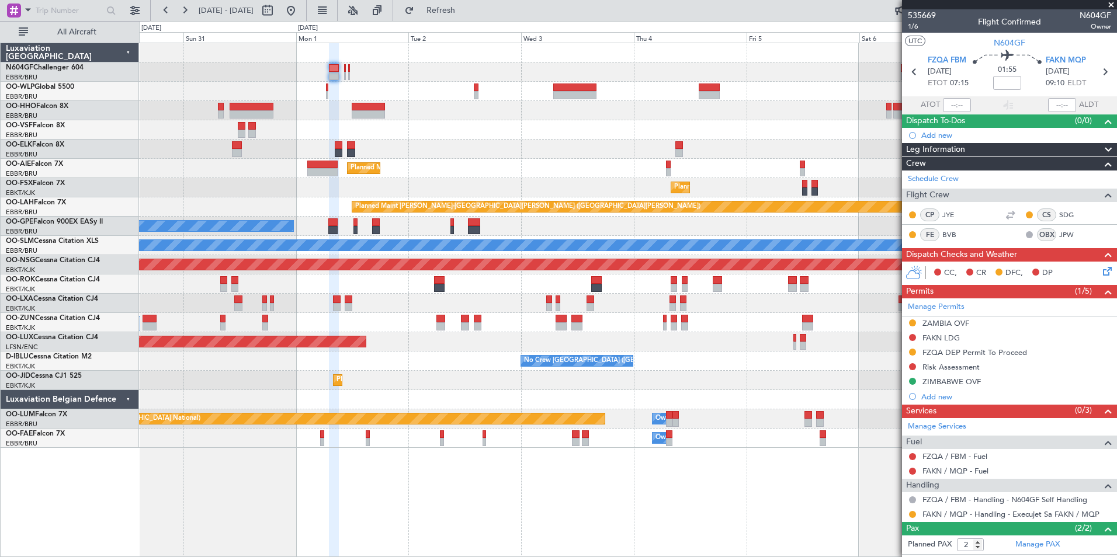
click at [622, 115] on div "- - KTMT 17:00 Z ELLX 03:00 Z Planned Maint Kortrijk-Wevelgem Planned Maint Lon…" at bounding box center [627, 245] width 977 height 405
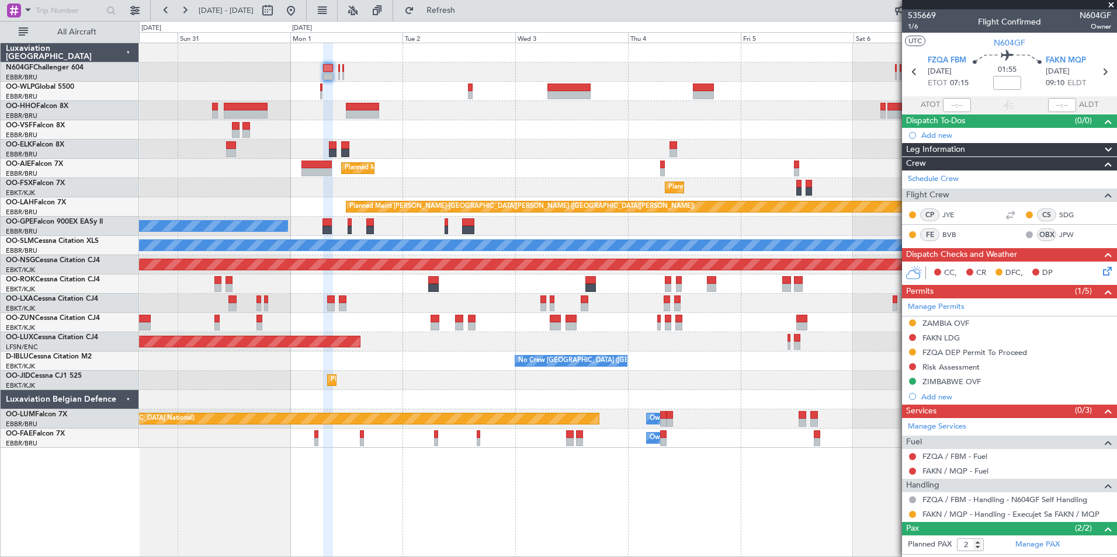
click at [612, 109] on div at bounding box center [627, 110] width 977 height 19
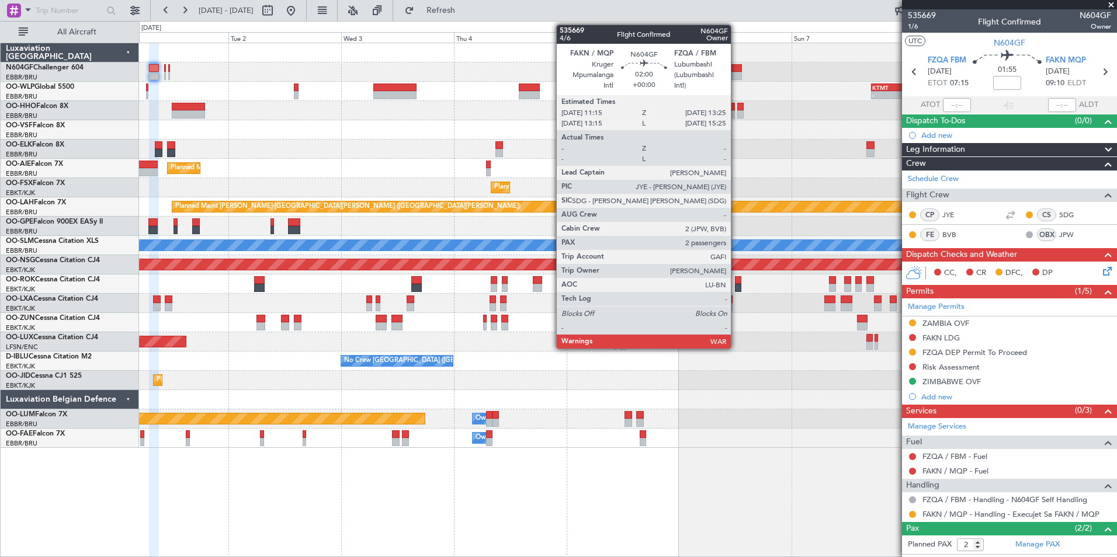
click at [736, 74] on div at bounding box center [736, 76] width 11 height 8
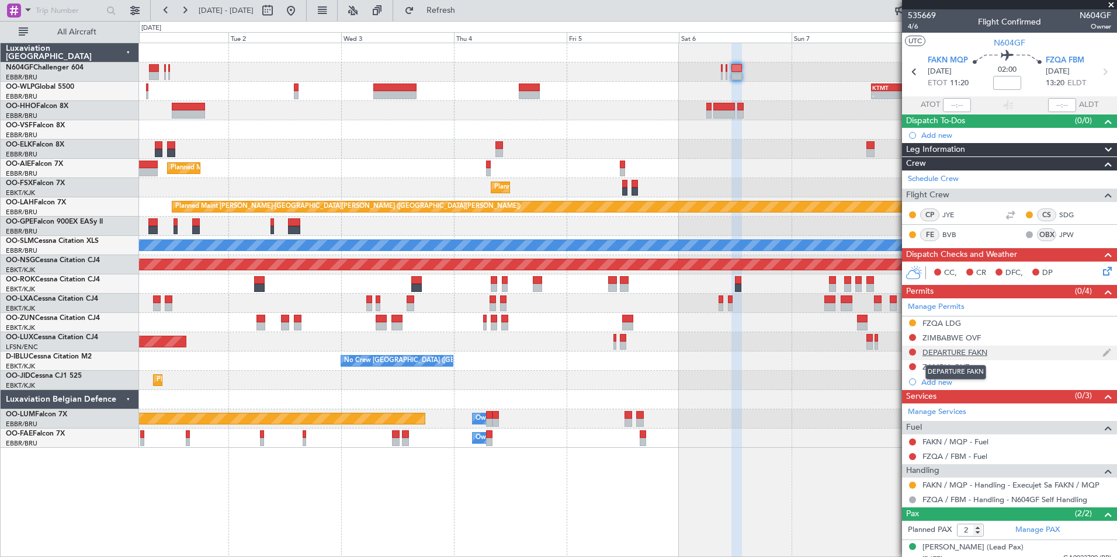
click at [947, 351] on div "DEPARTURE FAKN" at bounding box center [954, 353] width 65 height 10
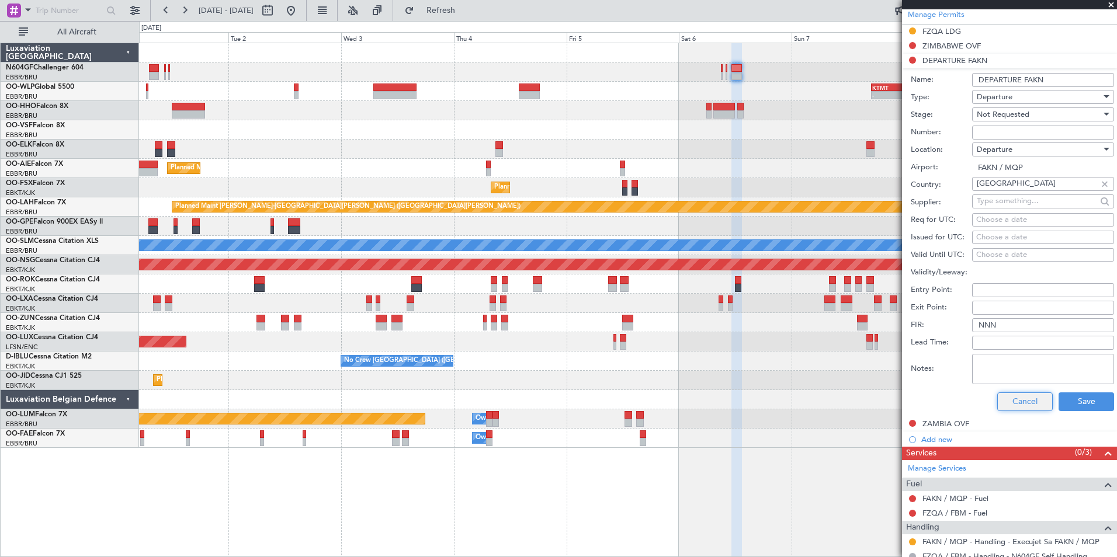
click at [1003, 404] on button "Cancel" at bounding box center [1024, 402] width 55 height 19
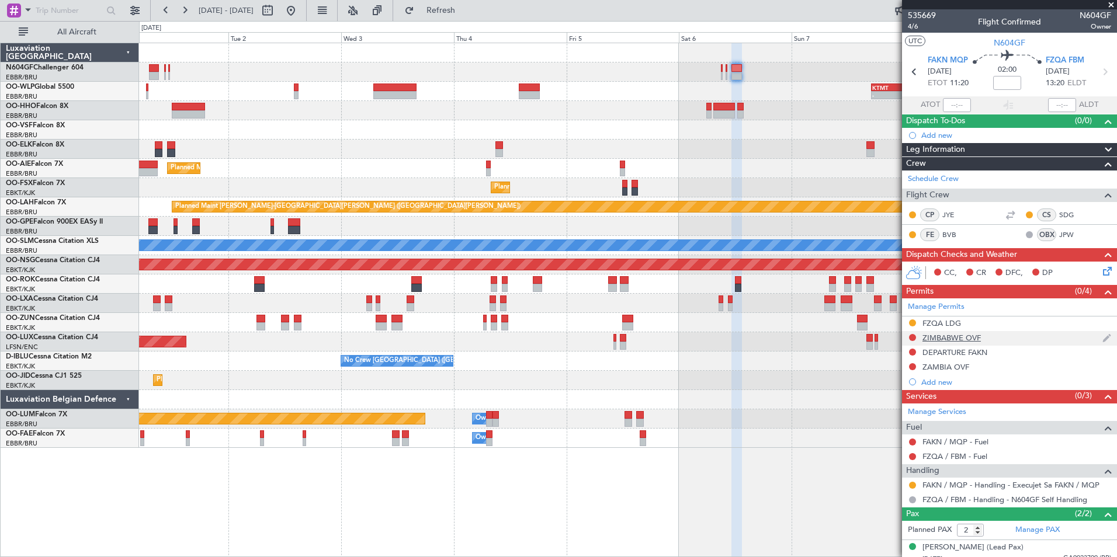
click at [965, 338] on div "ZIMBABWE OVF" at bounding box center [951, 338] width 58 height 10
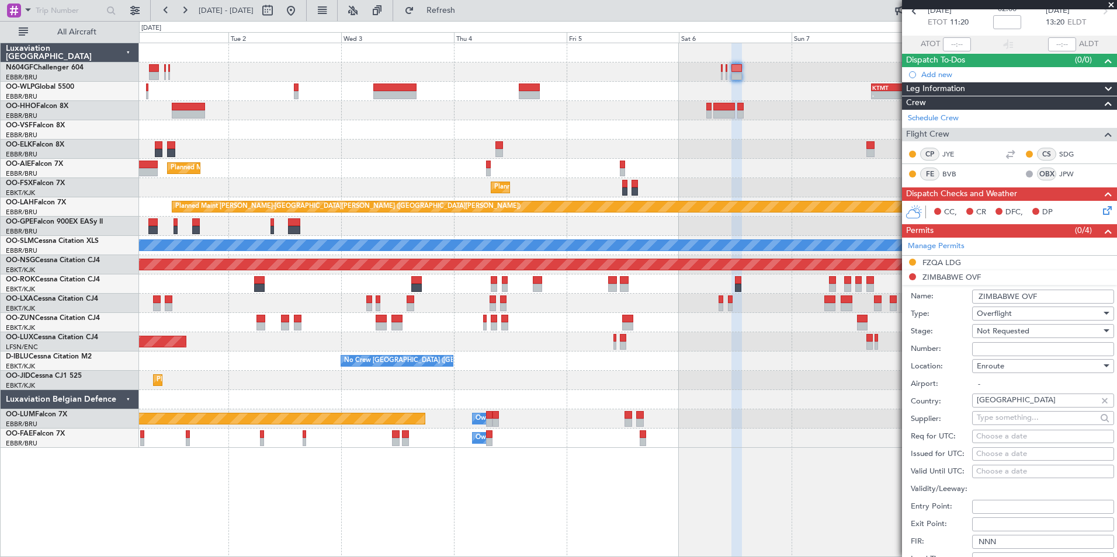
scroll to position [117, 0]
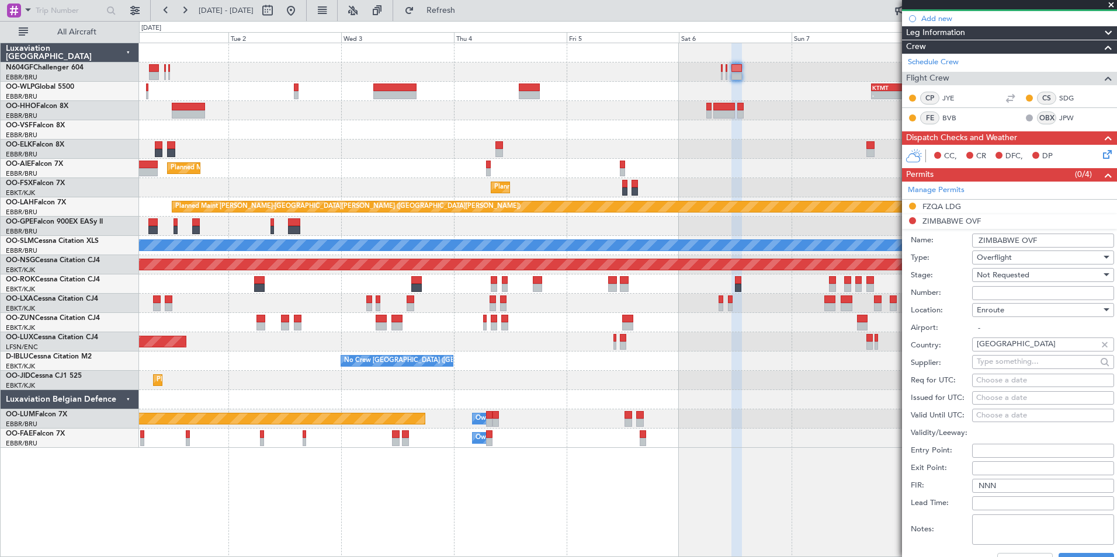
click at [1022, 276] on span "Not Requested" at bounding box center [1003, 275] width 53 height 11
click at [1009, 367] on span "Received OK" at bounding box center [1038, 369] width 123 height 18
click at [986, 290] on input "Number:" at bounding box center [1043, 293] width 142 height 14
paste input "NMO1220/25"
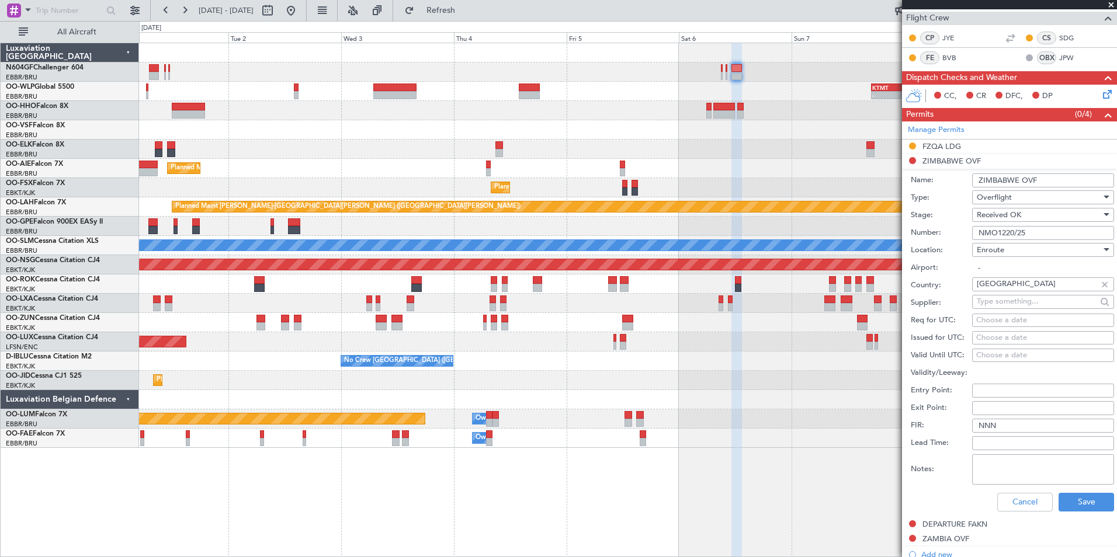
scroll to position [234, 0]
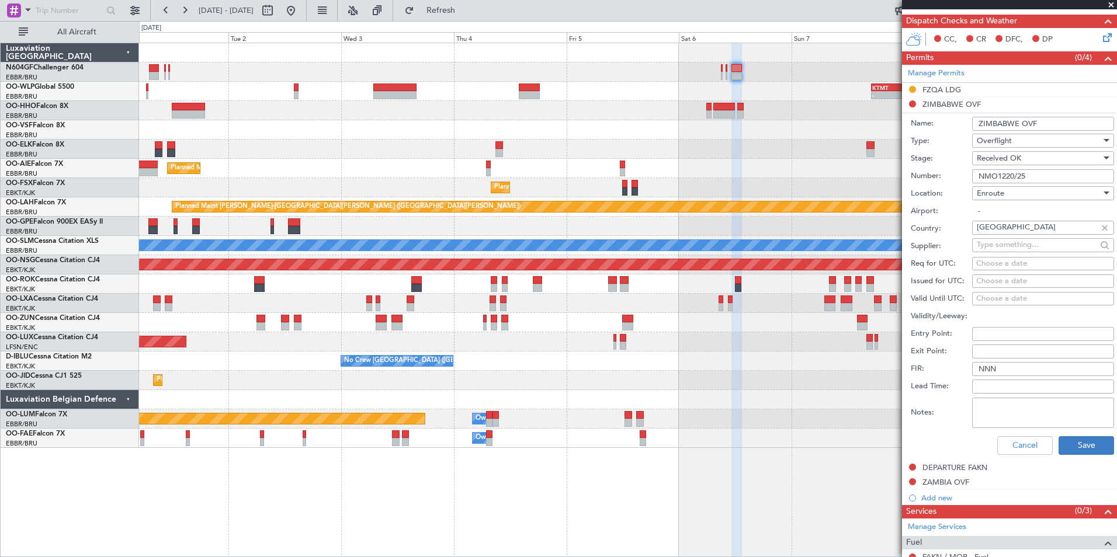
type input "NMO1220/25"
click at [1068, 445] on button "Save" at bounding box center [1085, 445] width 55 height 19
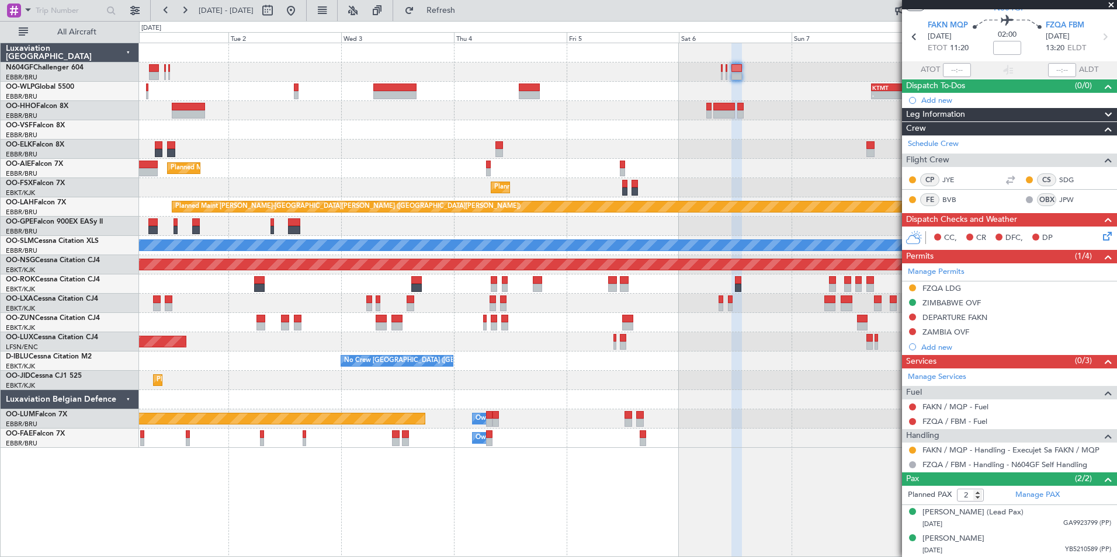
scroll to position [0, 0]
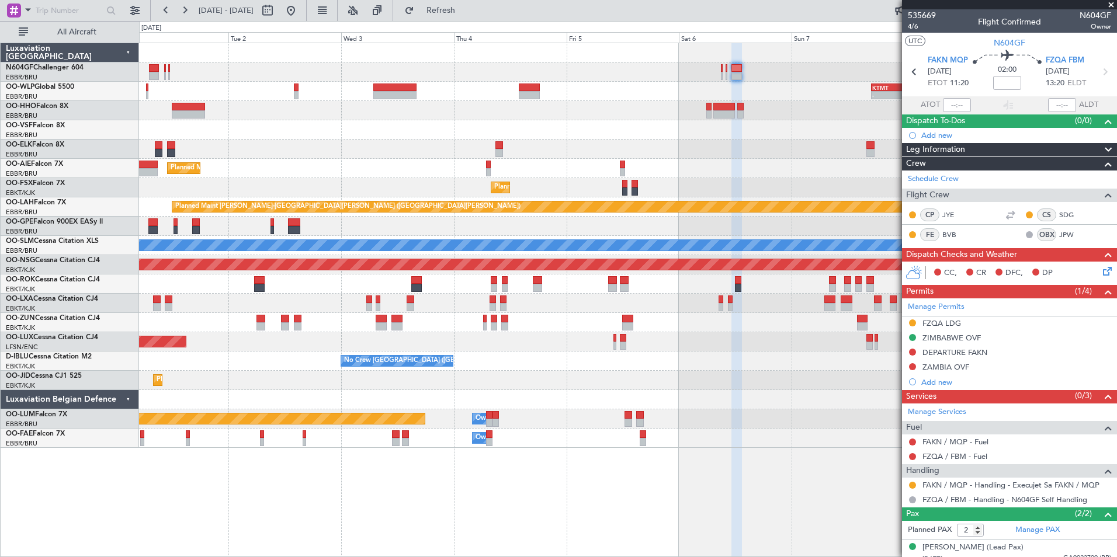
click at [1110, 5] on span at bounding box center [1111, 5] width 12 height 11
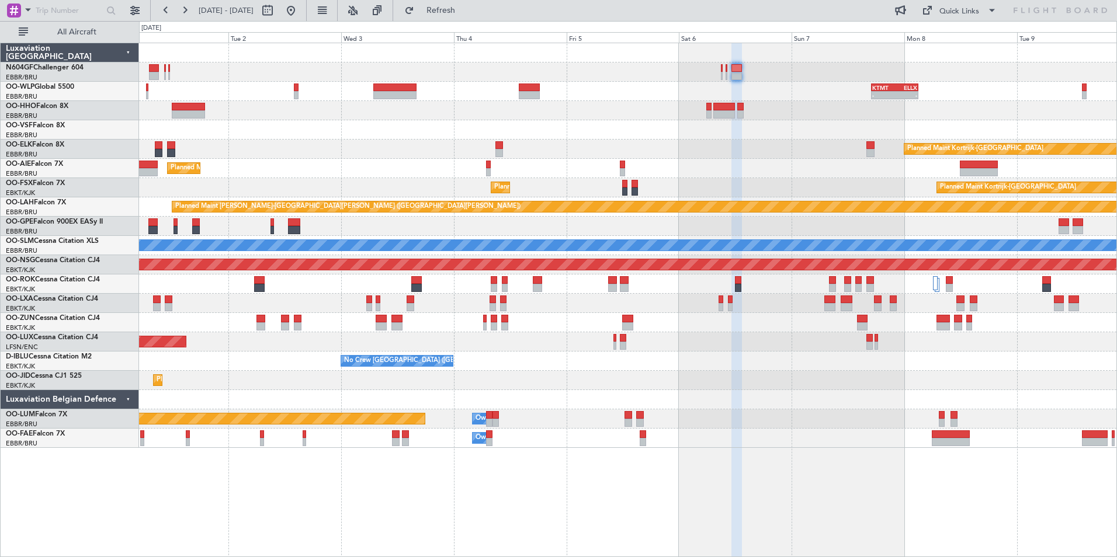
type input "0"
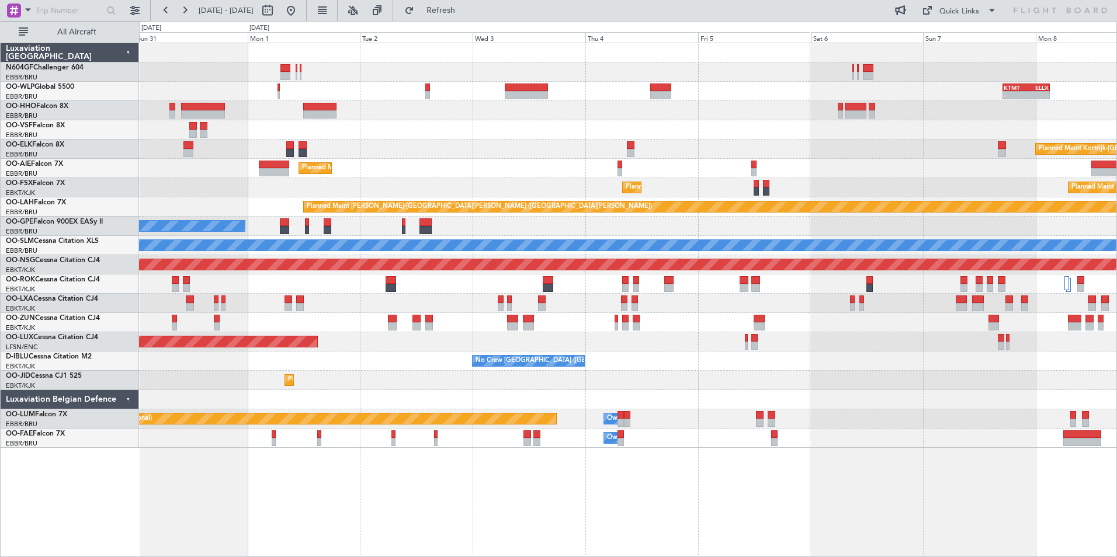
click at [772, 334] on div "Planned Maint [GEOGRAPHIC_DATA] ([GEOGRAPHIC_DATA])" at bounding box center [627, 341] width 977 height 19
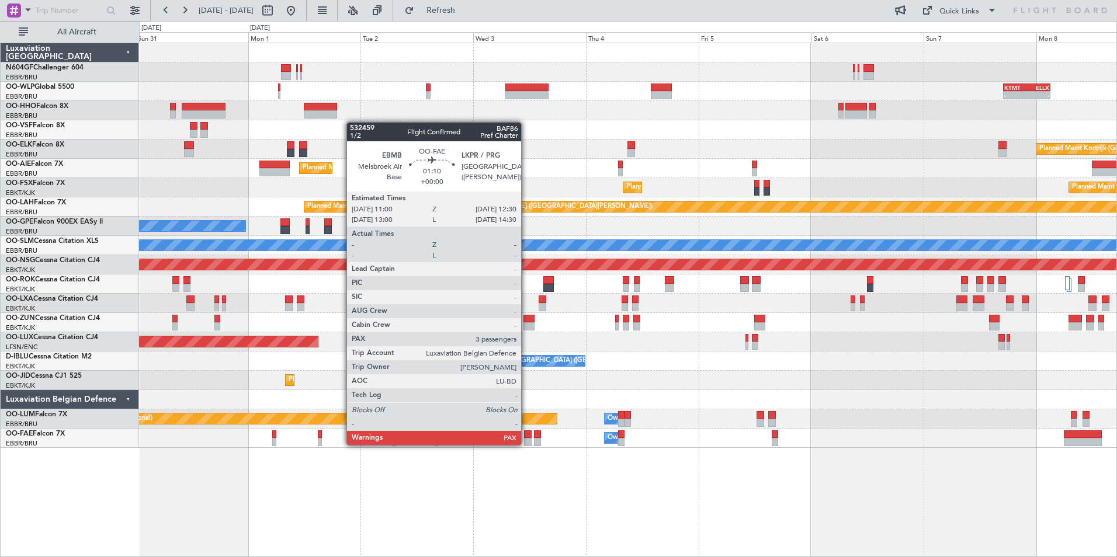
click at [526, 444] on div at bounding box center [528, 442] width 8 height 8
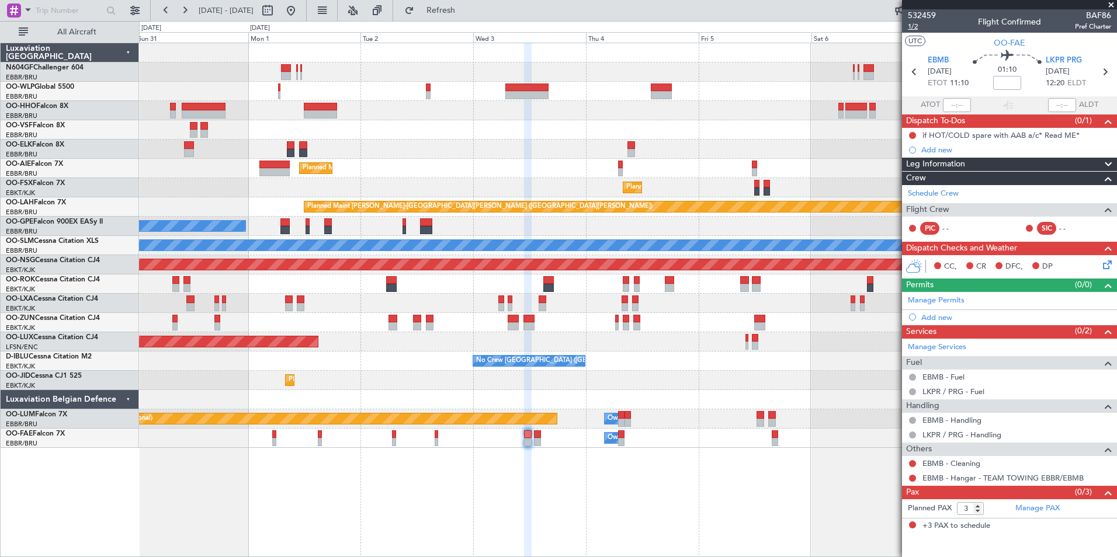
click at [918, 25] on span "1/2" at bounding box center [922, 27] width 28 height 10
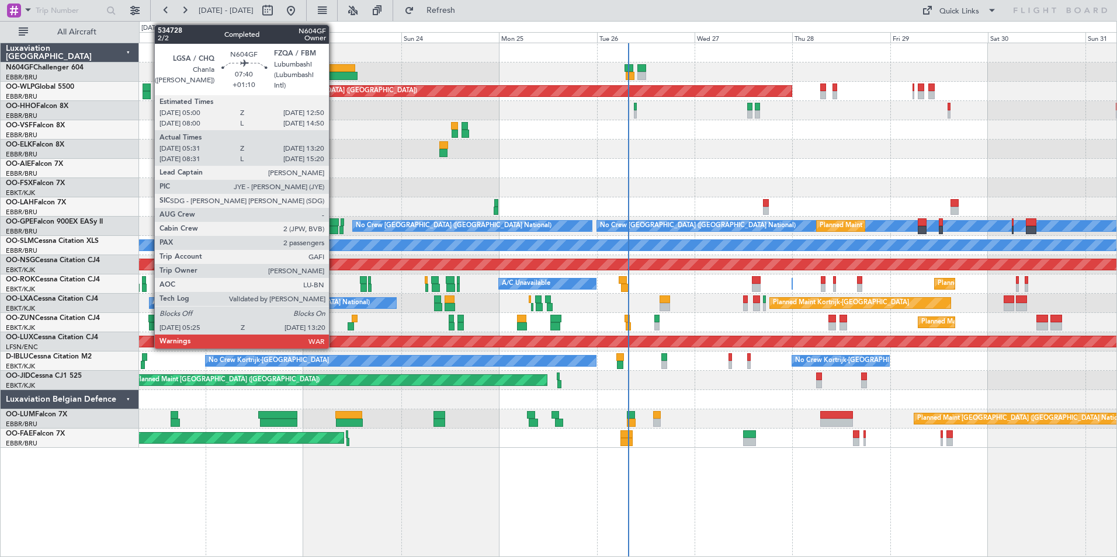
click at [334, 71] on div at bounding box center [339, 68] width 32 height 8
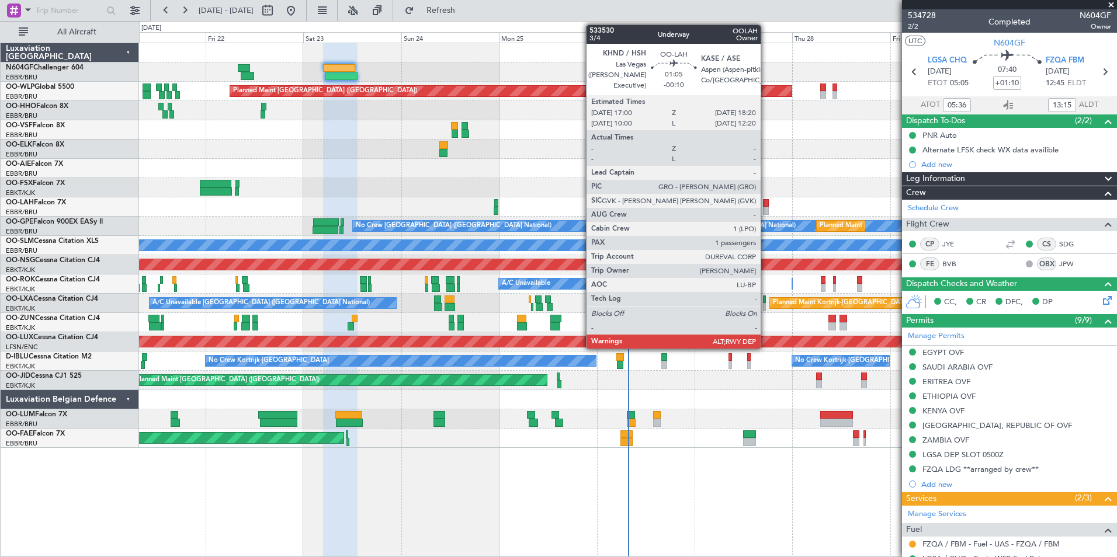
click at [766, 202] on div at bounding box center [766, 203] width 6 height 8
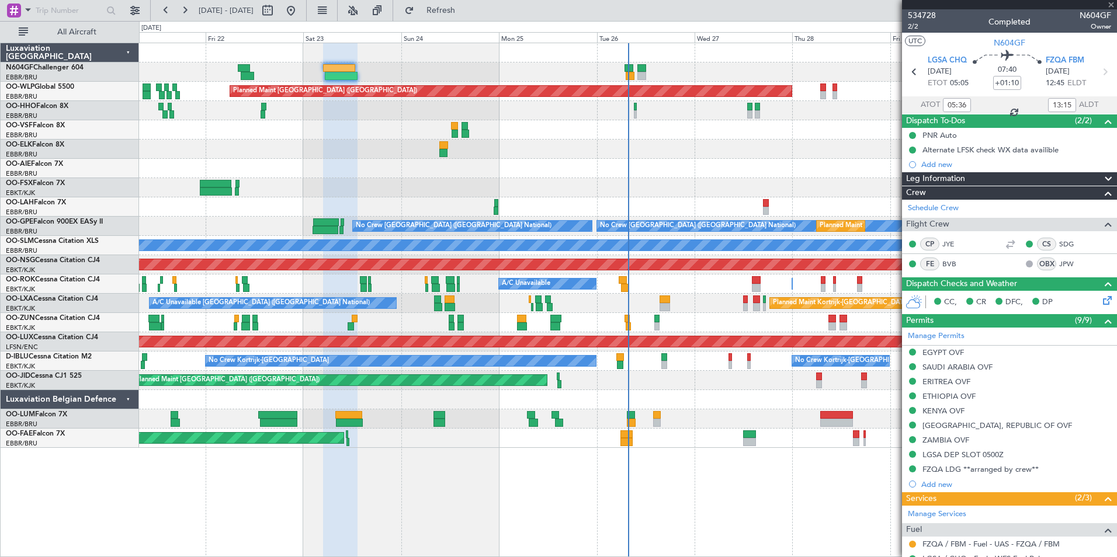
type input "-00:10"
type input "1"
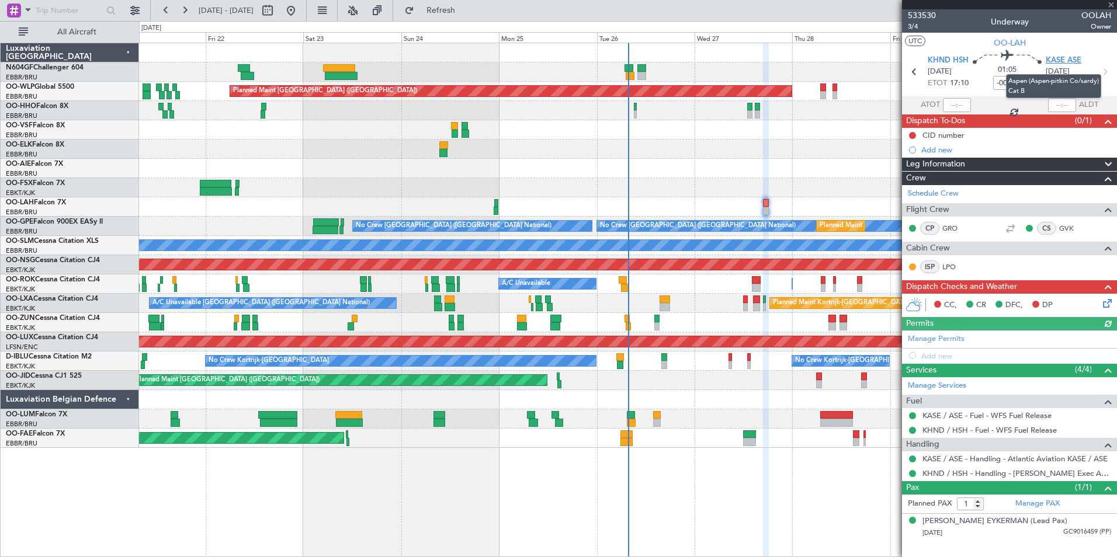
click at [1073, 61] on span "KASE ASE" at bounding box center [1064, 61] width 36 height 12
click at [565, 170] on div "Planned Maint [GEOGRAPHIC_DATA] ([GEOGRAPHIC_DATA])" at bounding box center [627, 168] width 977 height 19
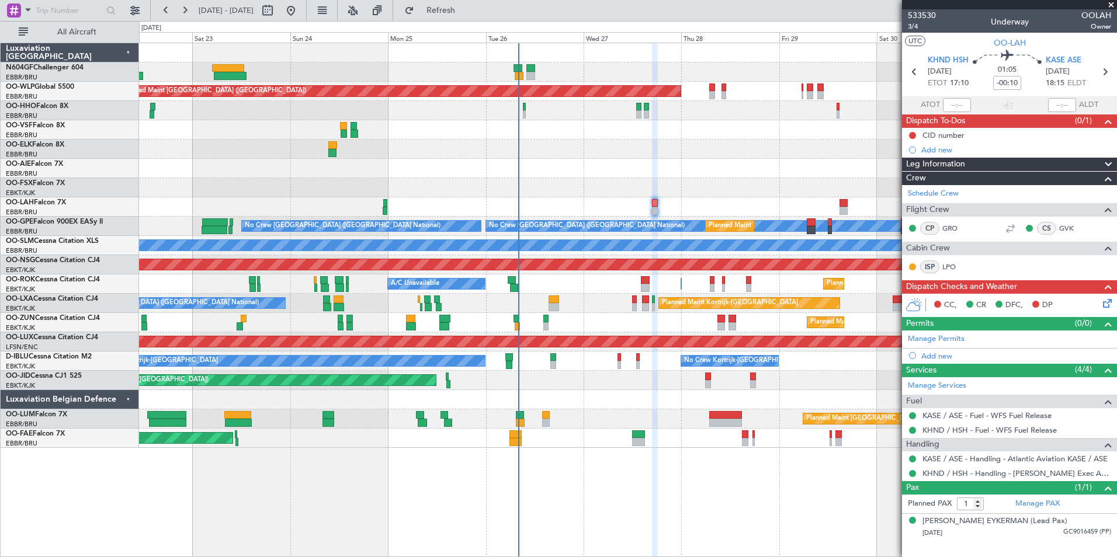
click at [387, 136] on div "Planned Maint [GEOGRAPHIC_DATA] ([GEOGRAPHIC_DATA]) Planned Maint [GEOGRAPHIC_D…" at bounding box center [627, 245] width 977 height 405
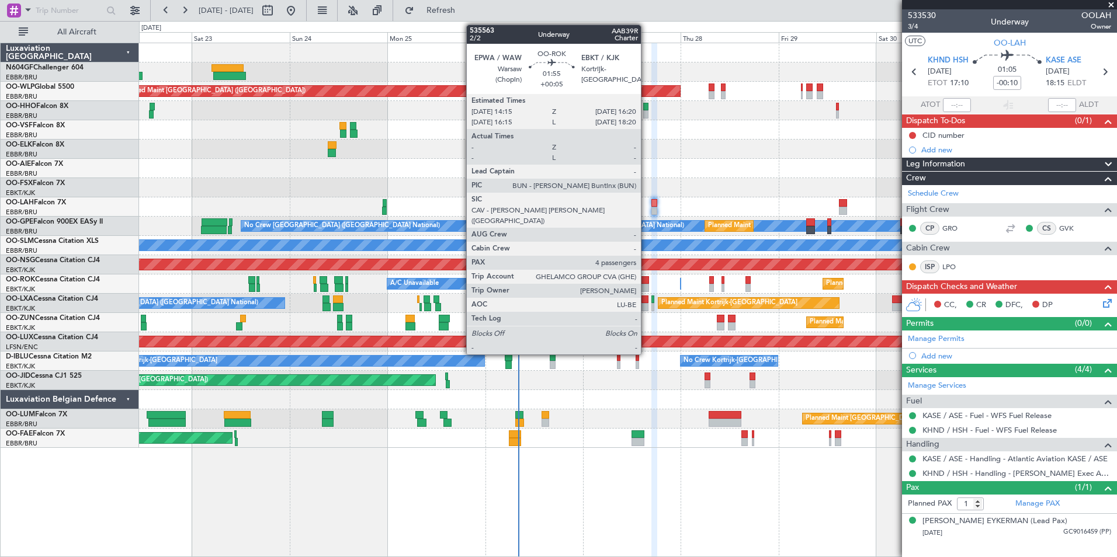
click at [646, 288] on div at bounding box center [644, 288] width 9 height 8
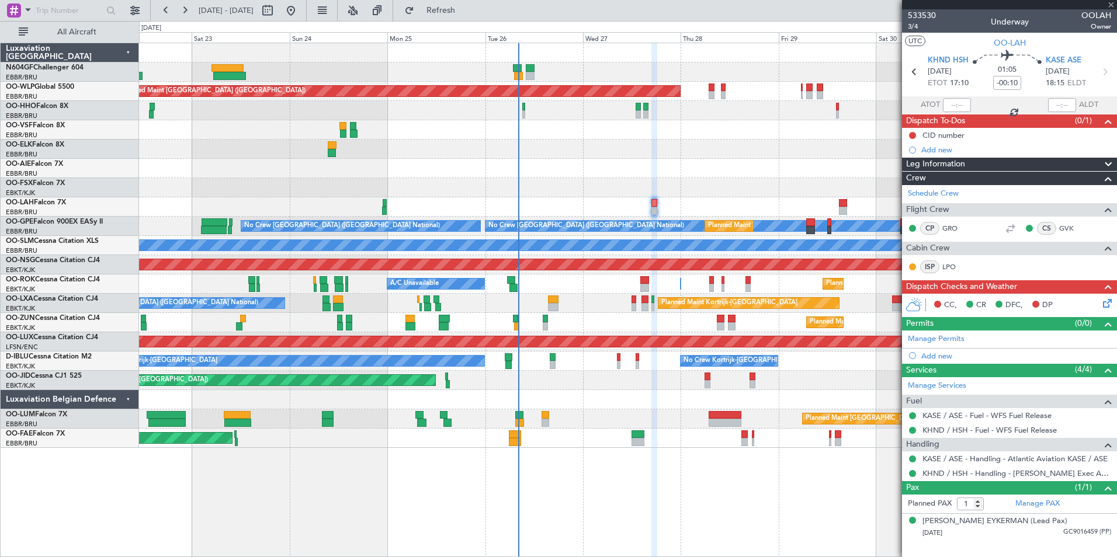
type input "+00:05"
type input "4"
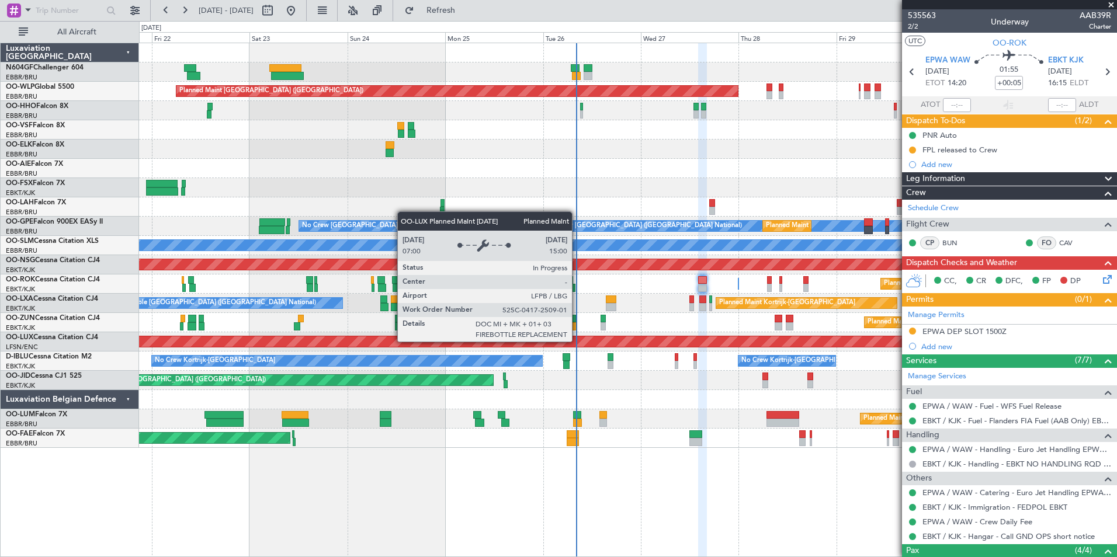
click at [636, 339] on div "Planned Maint [GEOGRAPHIC_DATA] ([GEOGRAPHIC_DATA])" at bounding box center [392, 341] width 1596 height 11
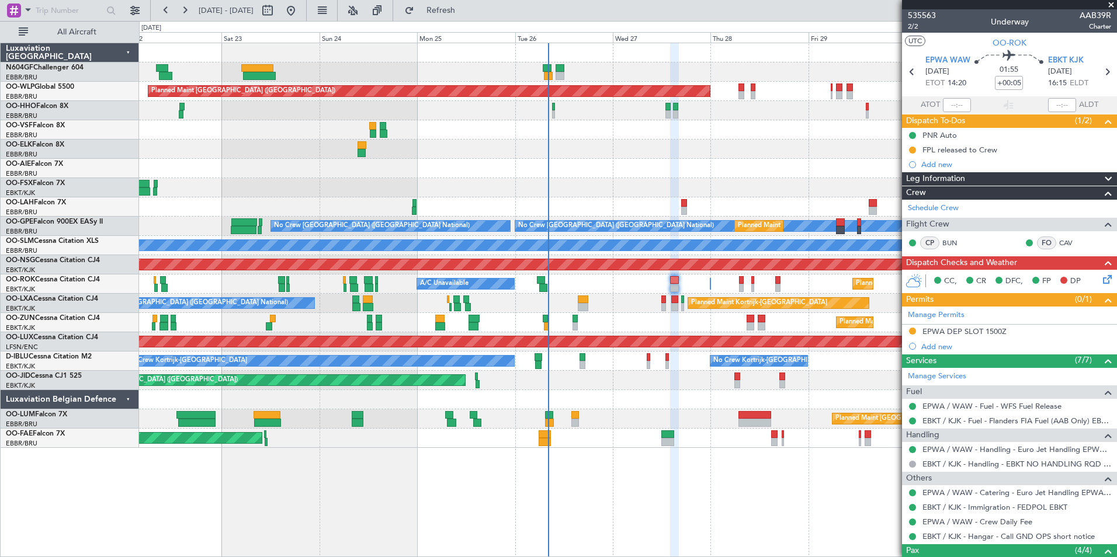
click at [650, 314] on div "Planned Maint [GEOGRAPHIC_DATA] ([GEOGRAPHIC_DATA]) Planned Maint [GEOGRAPHIC_D…" at bounding box center [627, 245] width 977 height 405
click at [973, 334] on div "EPWA DEP SLOT 1500Z" at bounding box center [964, 332] width 84 height 10
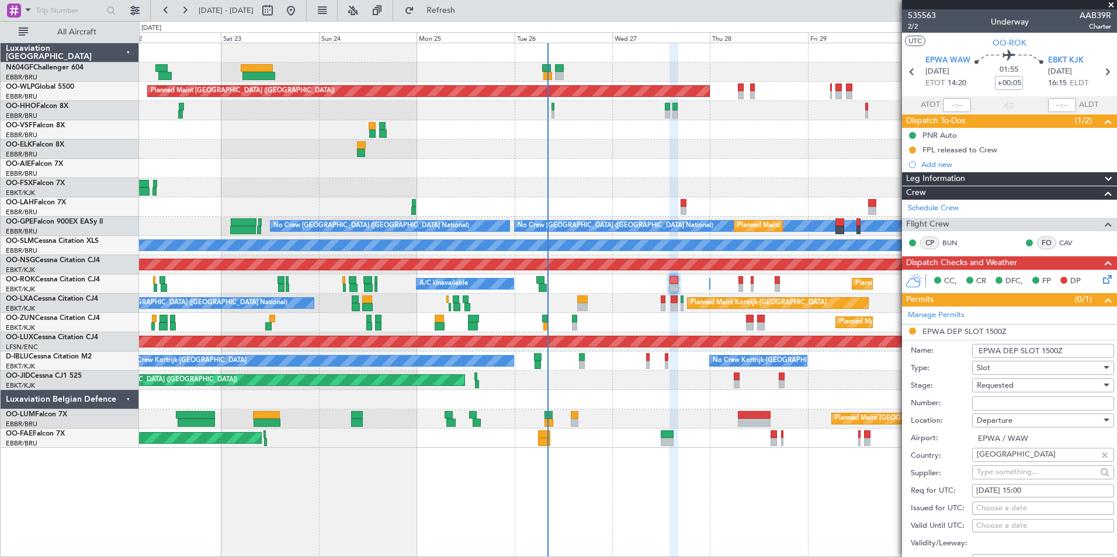
scroll to position [175, 0]
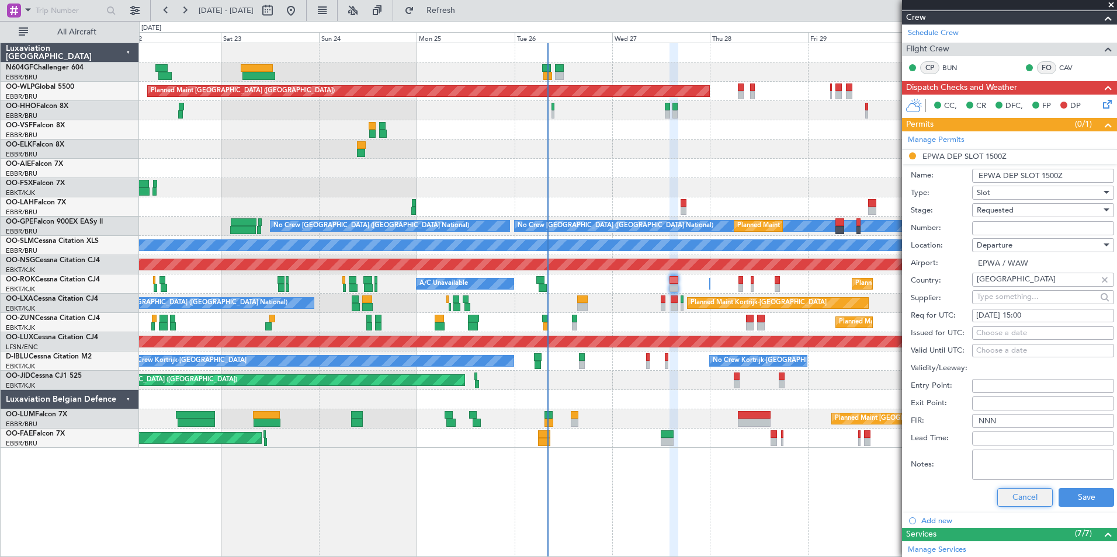
click at [1016, 488] on button "Cancel" at bounding box center [1024, 497] width 55 height 19
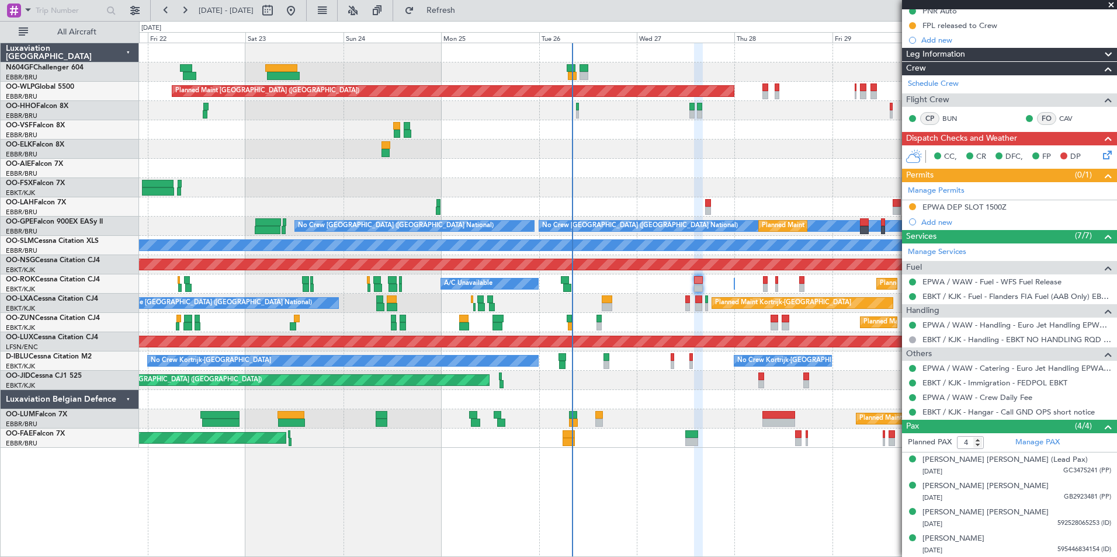
click at [668, 395] on div at bounding box center [627, 399] width 977 height 19
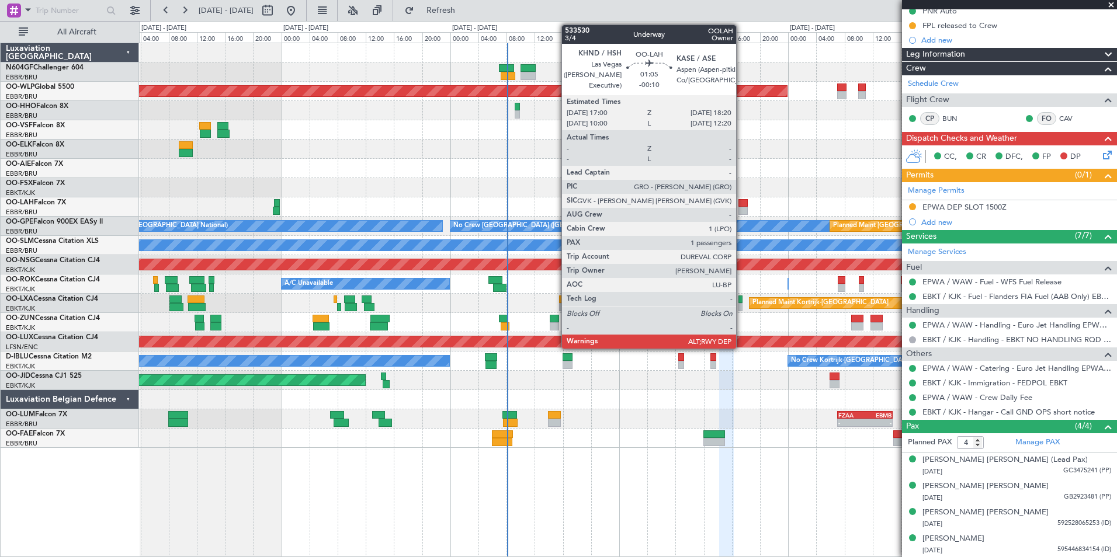
click at [741, 207] on div at bounding box center [743, 211] width 10 height 8
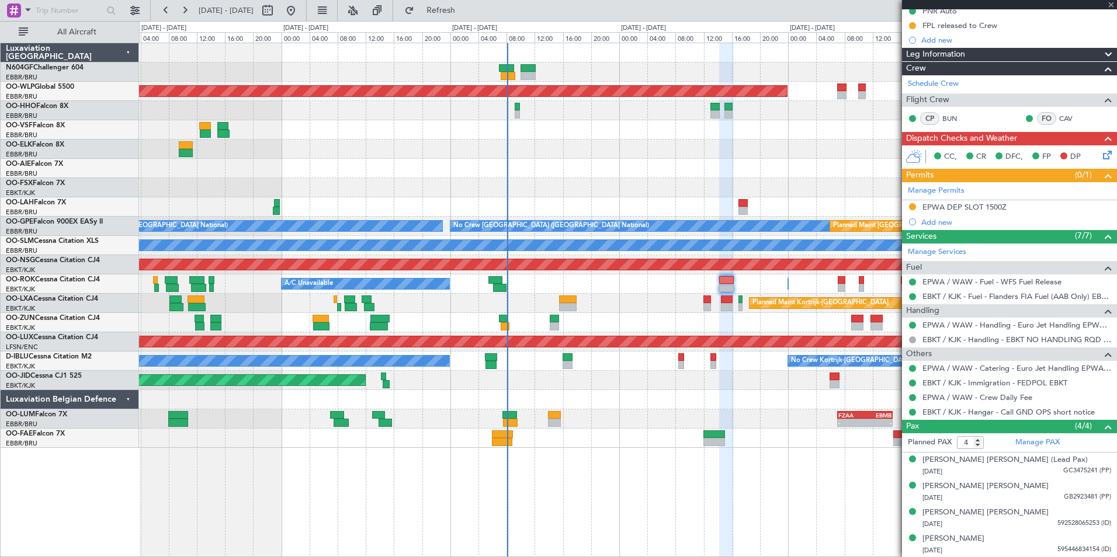
type input "-00:10"
type input "1"
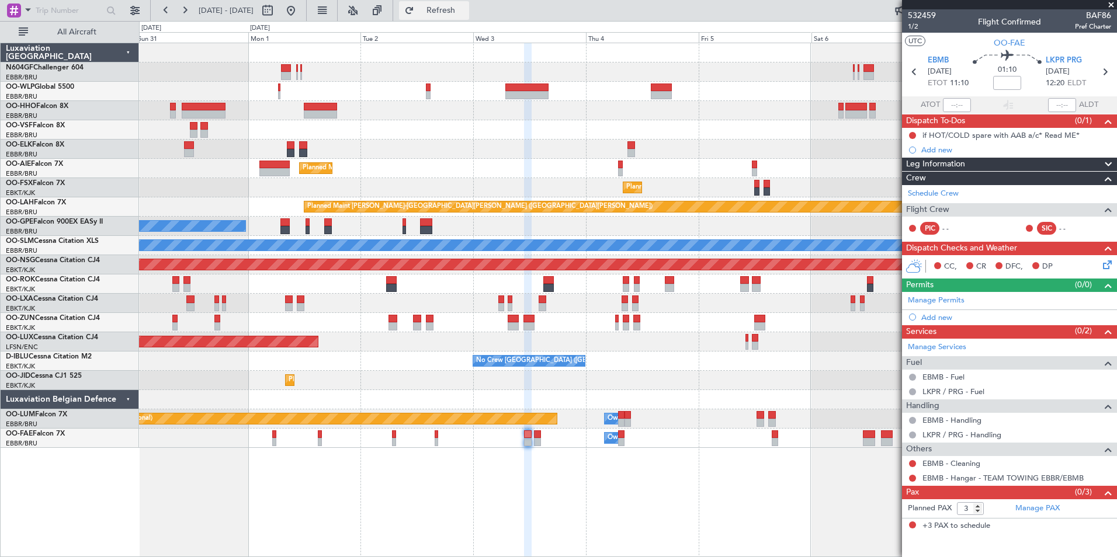
click at [459, 7] on span "Refresh" at bounding box center [440, 10] width 49 height 8
click at [630, 444] on div "- - KTMT 17:00 Z ELLX 03:00 Z Planned Maint Kortrijk-Wevelgem Planned Maint Lon…" at bounding box center [628, 300] width 978 height 515
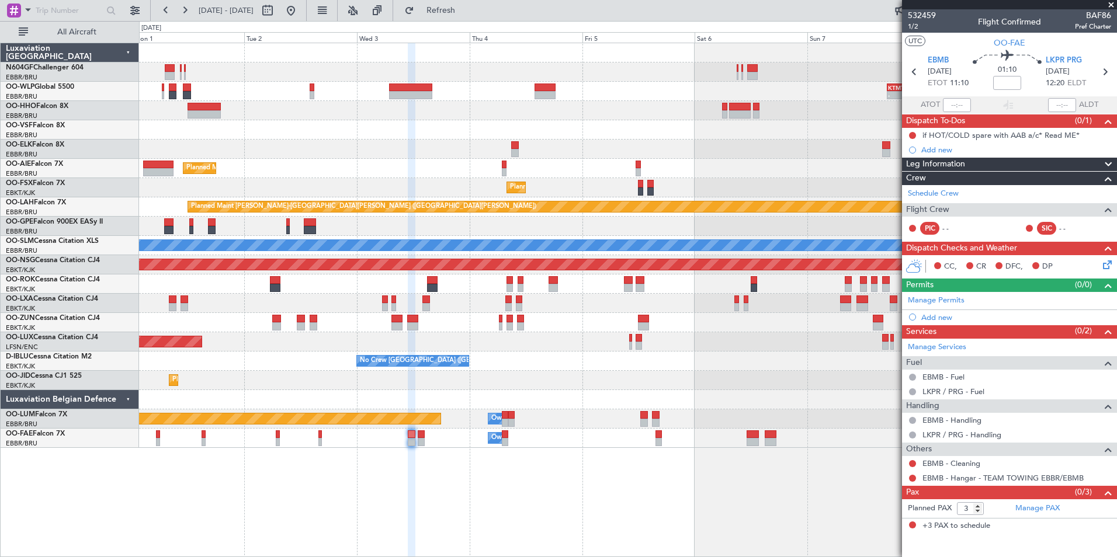
click at [572, 456] on div "- - KTMT 17:00 Z ELLX 03:00 Z Planned Maint Kortrijk-Wevelgem Planned Maint Lon…" at bounding box center [628, 300] width 978 height 515
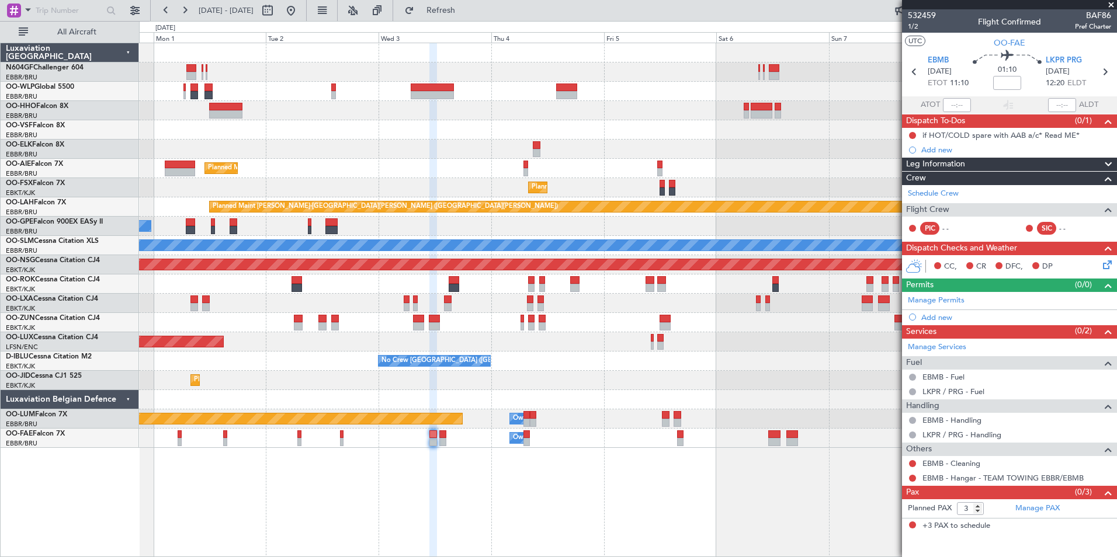
click at [653, 439] on div "Owner Melsbroek Air Base" at bounding box center [627, 438] width 977 height 19
click at [471, 345] on div "Planned Maint [GEOGRAPHIC_DATA] ([GEOGRAPHIC_DATA])" at bounding box center [627, 341] width 977 height 19
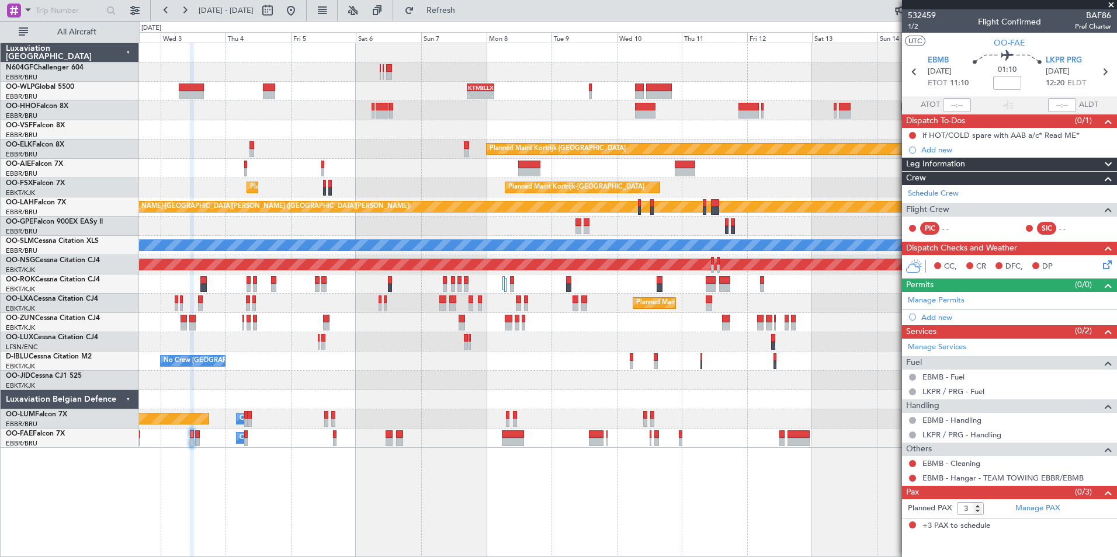
click at [475, 363] on div "No Crew [GEOGRAPHIC_DATA] ([GEOGRAPHIC_DATA] National)" at bounding box center [627, 361] width 977 height 19
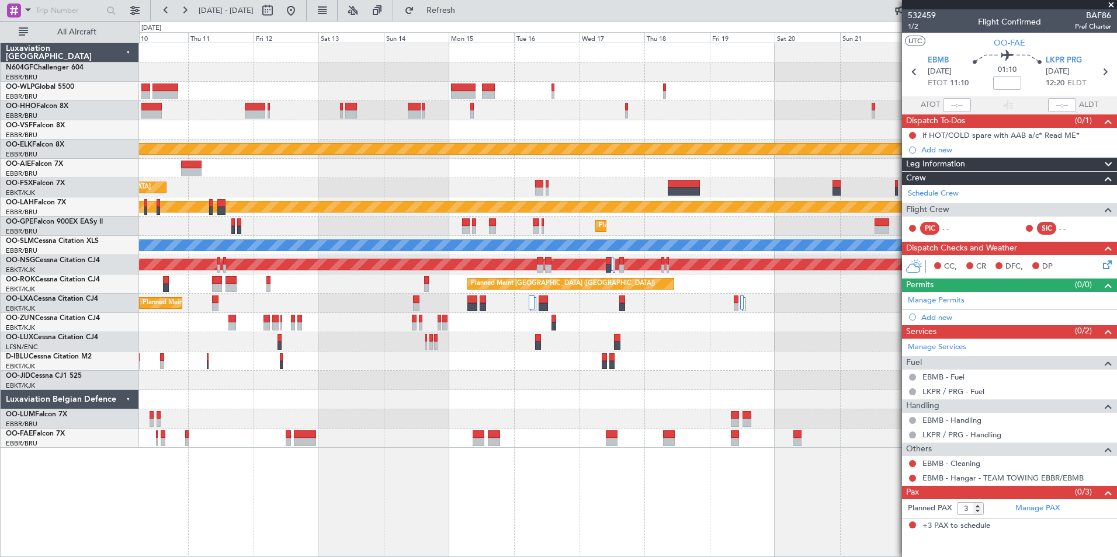
click at [591, 340] on div at bounding box center [627, 341] width 977 height 19
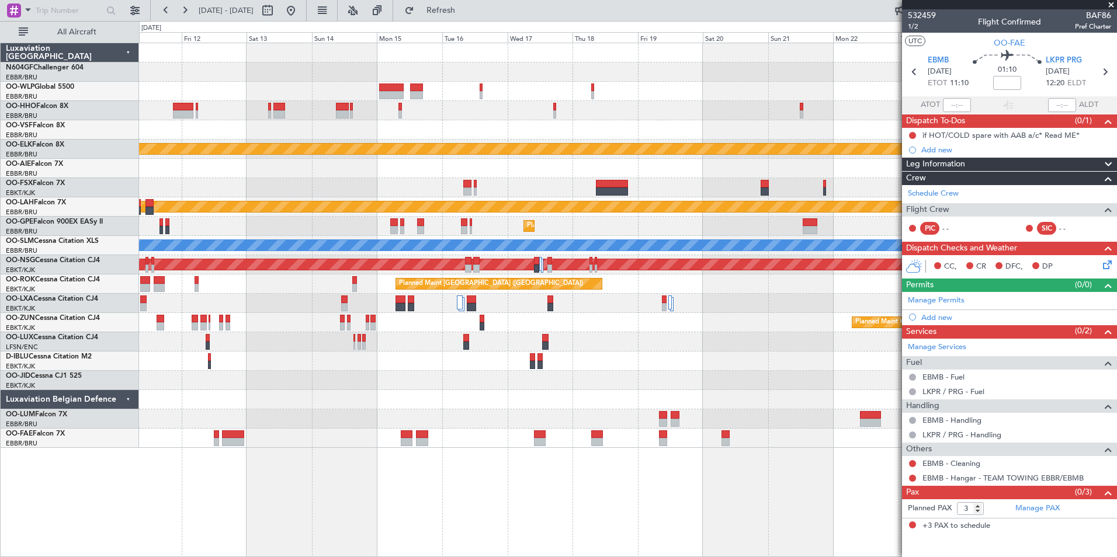
click at [693, 373] on div "null Kortrijk-Wevelgem Planned Maint Kortrijk-Wevelgem" at bounding box center [627, 380] width 977 height 19
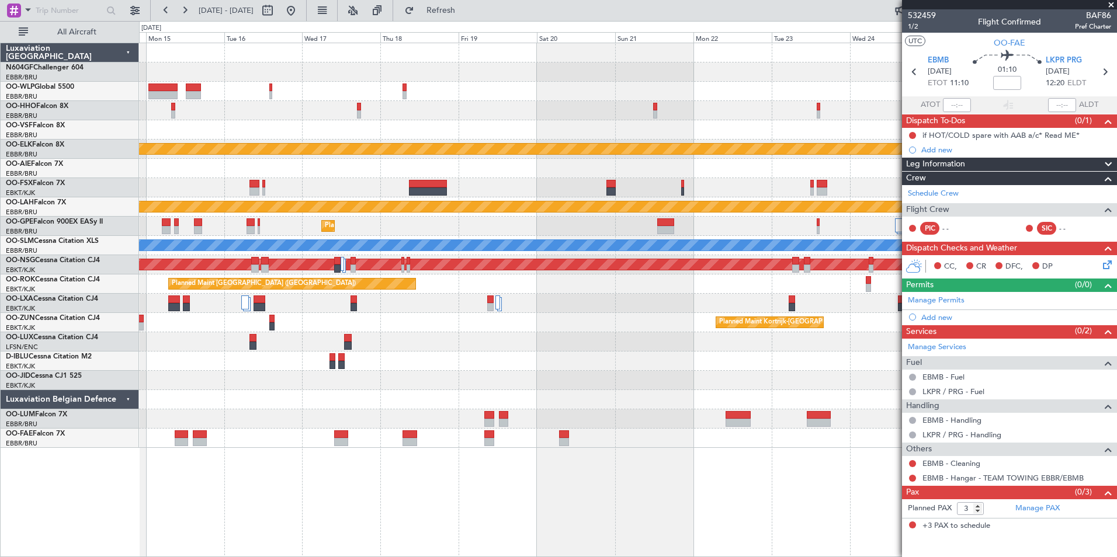
click at [536, 322] on div "Planned Maint Kortrijk-Wevelgem Planned Maint Alton-st Louis (St Louis Regl) Pl…" at bounding box center [627, 245] width 977 height 405
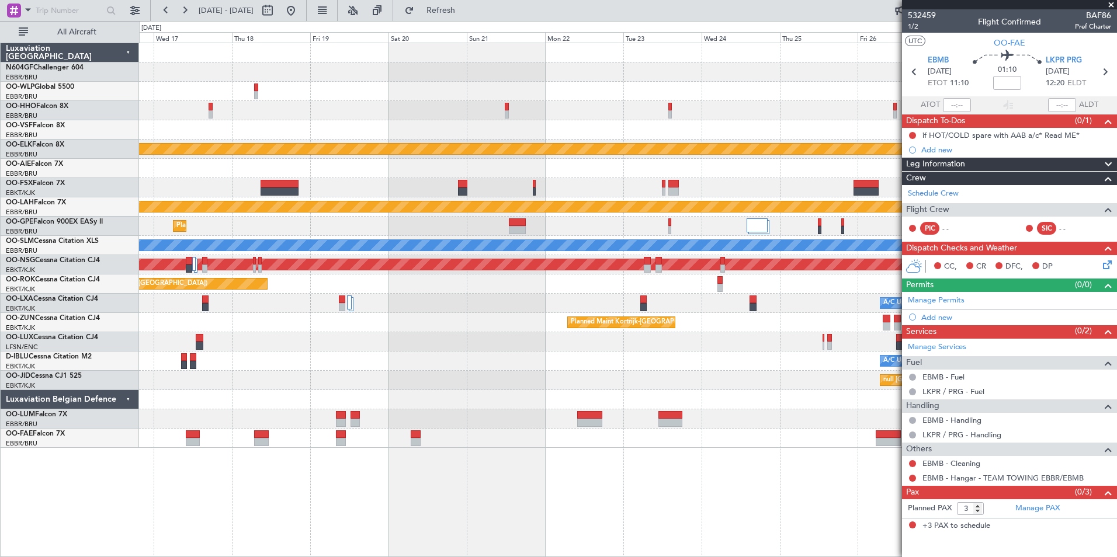
click at [540, 319] on div "Planned Maint Kortrijk-[GEOGRAPHIC_DATA]" at bounding box center [627, 322] width 977 height 19
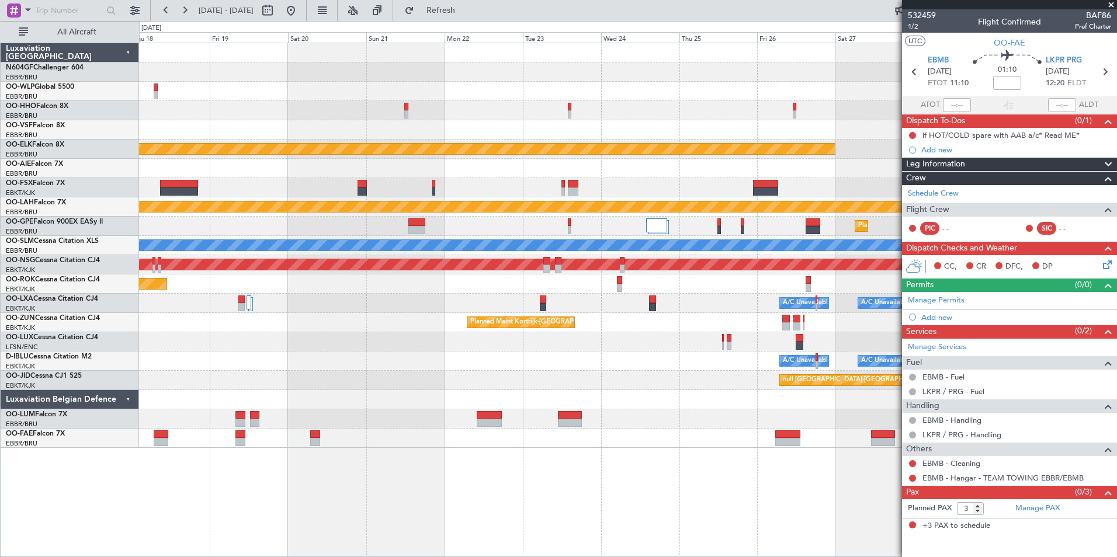
click at [541, 334] on div at bounding box center [627, 341] width 977 height 19
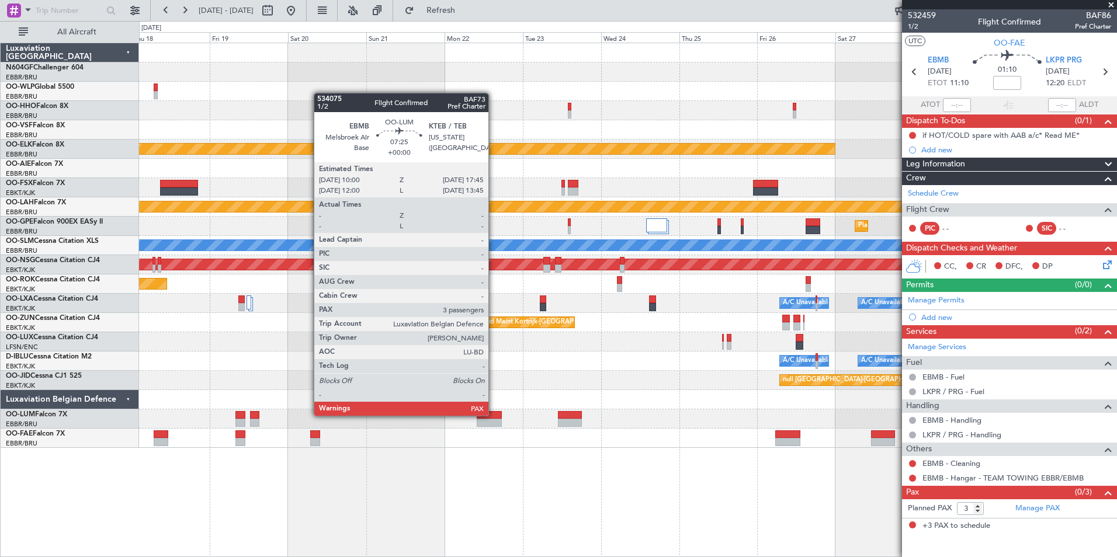
click at [494, 415] on div at bounding box center [490, 415] width 26 height 8
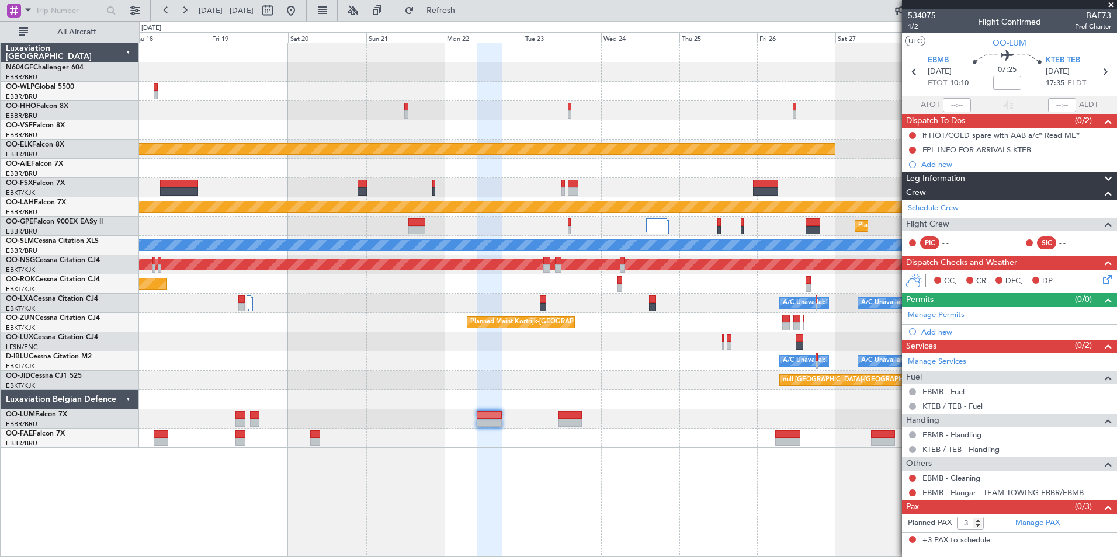
click at [506, 470] on div "Planned Maint Kortrijk-Wevelgem Planned Maint Alton-st Louis (St Louis Regl) Pl…" at bounding box center [628, 300] width 978 height 515
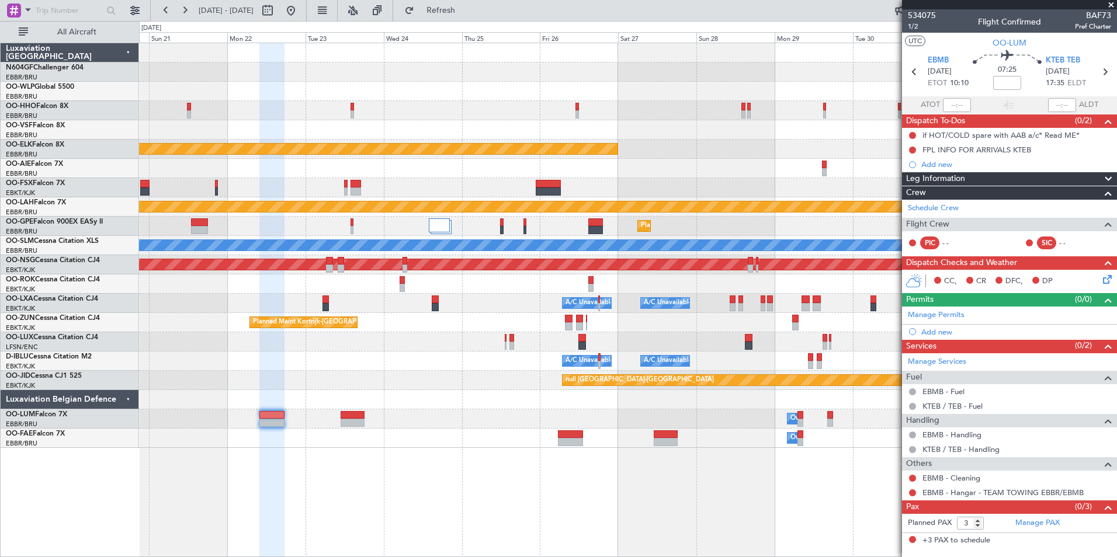
click at [488, 352] on div "A/C Unavailable Brussels (Brussels National) A/C Unavailable Kortrijk-Wevelgem" at bounding box center [627, 361] width 977 height 19
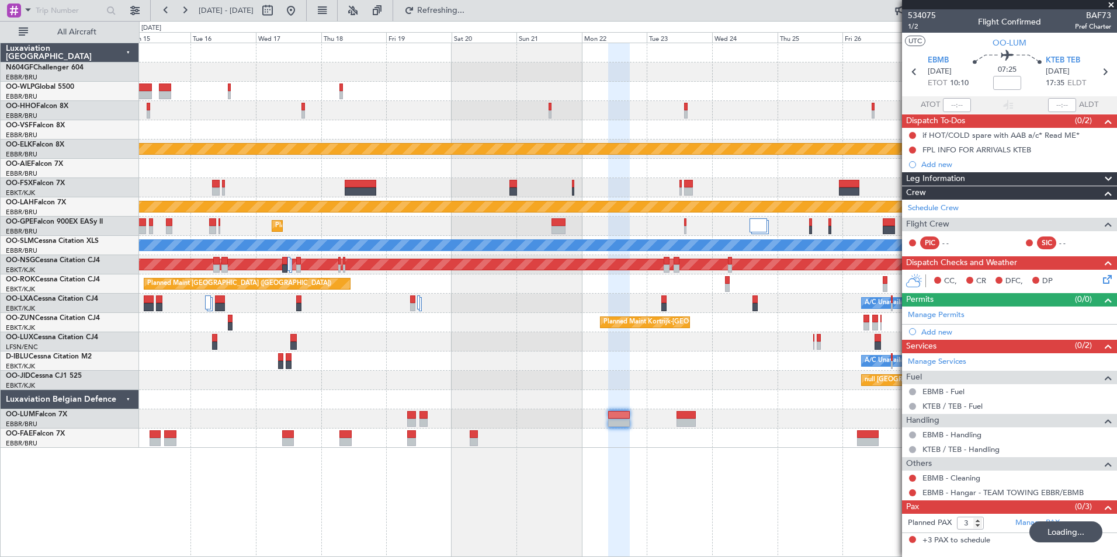
click at [444, 398] on div "Planned Maint Kortrijk-Wevelgem Planned Maint Alton-st Louis (St Louis Regl) Pl…" at bounding box center [627, 245] width 977 height 405
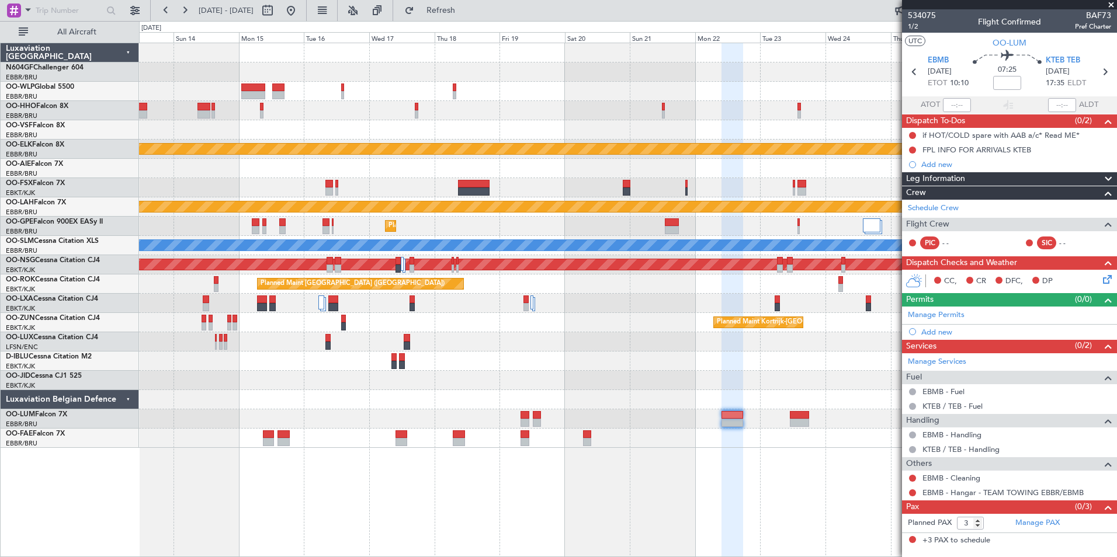
click at [615, 335] on div at bounding box center [627, 341] width 977 height 19
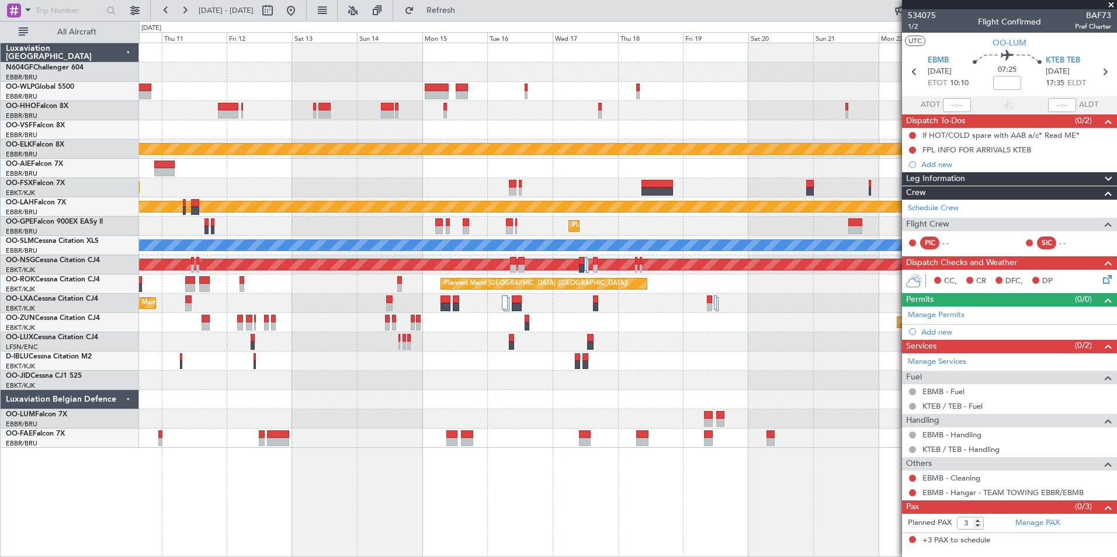
click at [541, 404] on div at bounding box center [627, 399] width 977 height 19
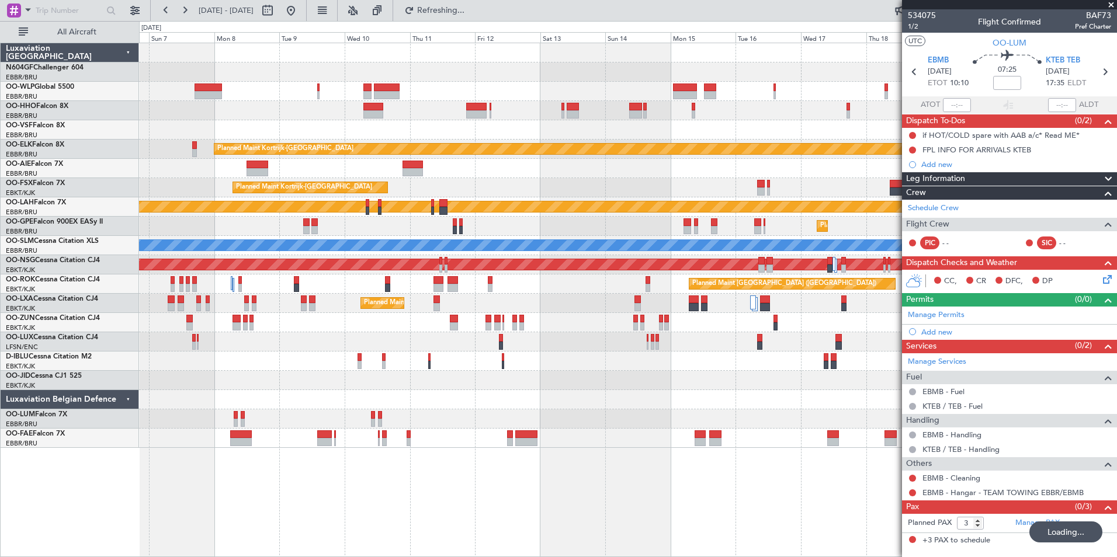
click at [445, 403] on div at bounding box center [627, 399] width 977 height 19
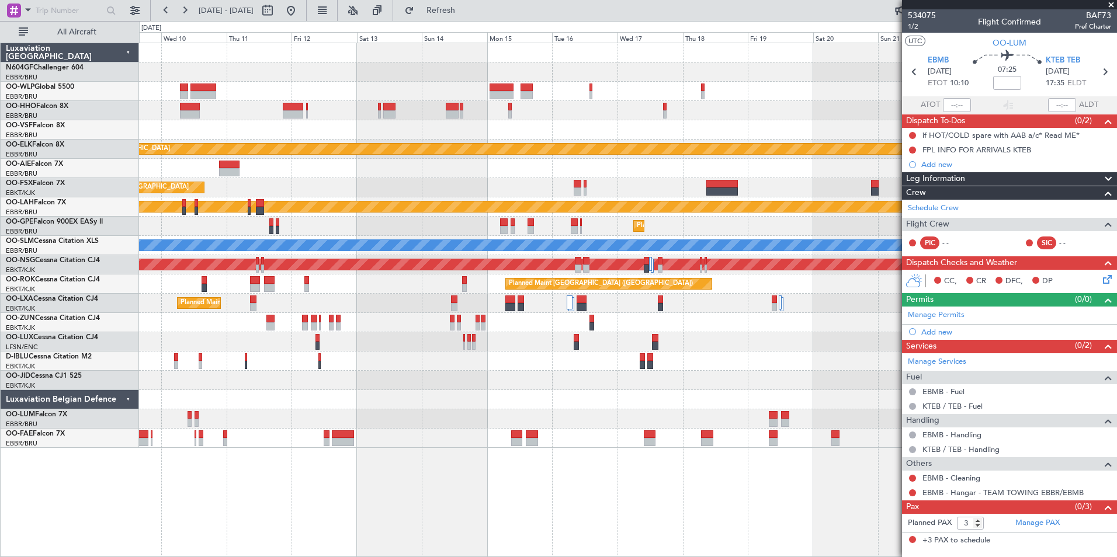
click at [405, 458] on div "Planned Maint Kortrijk-Wevelgem Planned Maint Kortrijk-Wevelgem Planned Maint A…" at bounding box center [628, 300] width 978 height 515
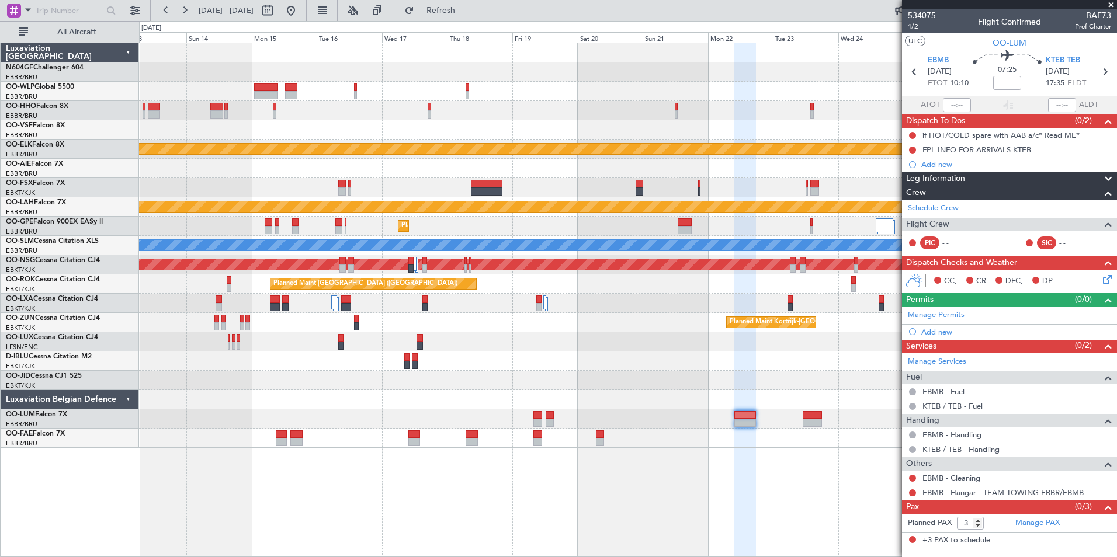
click at [582, 457] on div "Planned Maint Kortrijk-Wevelgem Planned Maint Kortrijk-Wevelgem Planned Maint A…" at bounding box center [628, 300] width 978 height 515
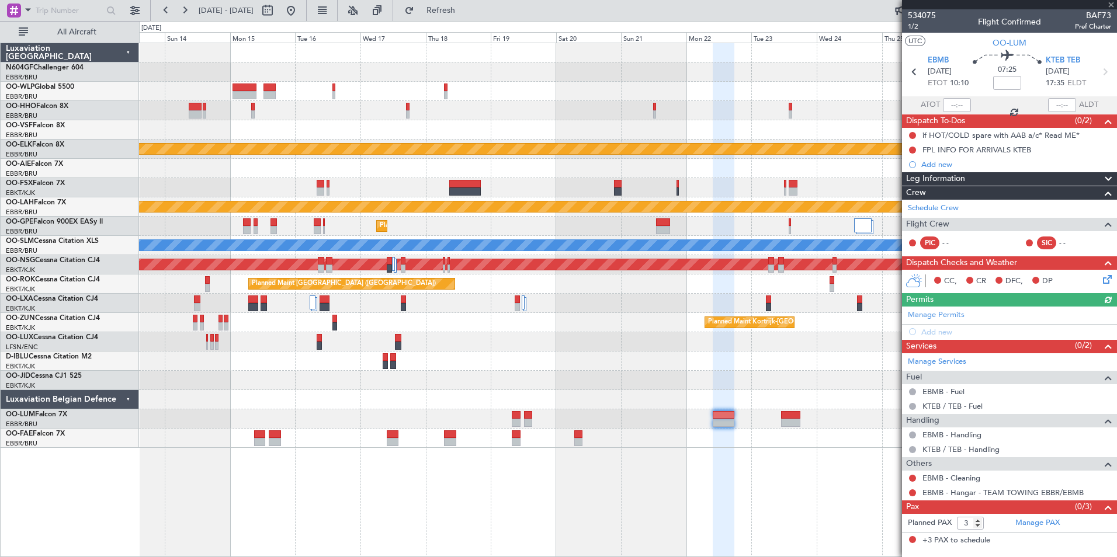
click at [742, 334] on div at bounding box center [627, 341] width 977 height 19
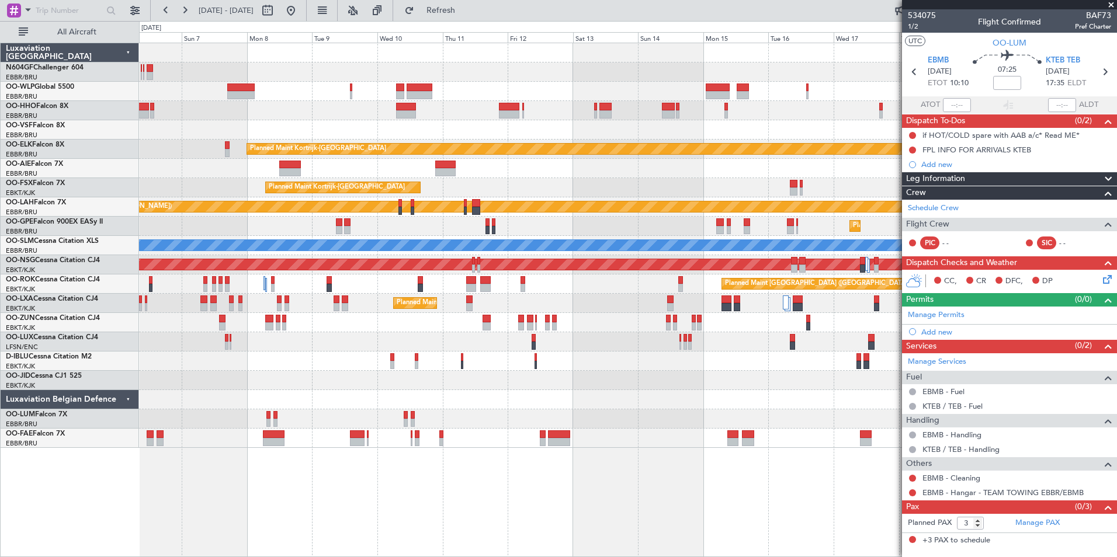
click at [544, 372] on div at bounding box center [627, 380] width 977 height 19
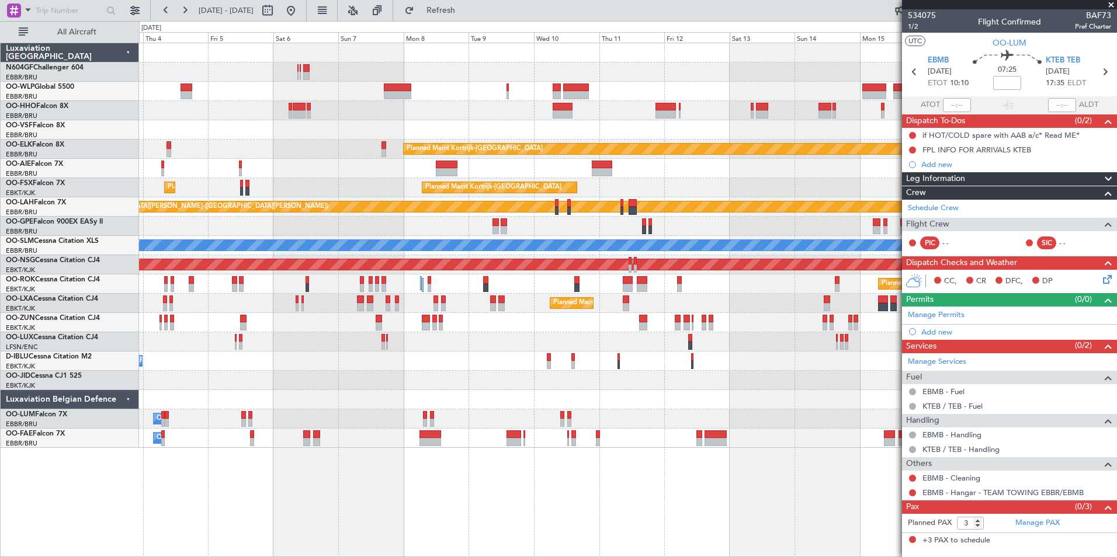
click at [384, 388] on div "Planned Maint Kortrijk-[GEOGRAPHIC_DATA]" at bounding box center [627, 380] width 977 height 19
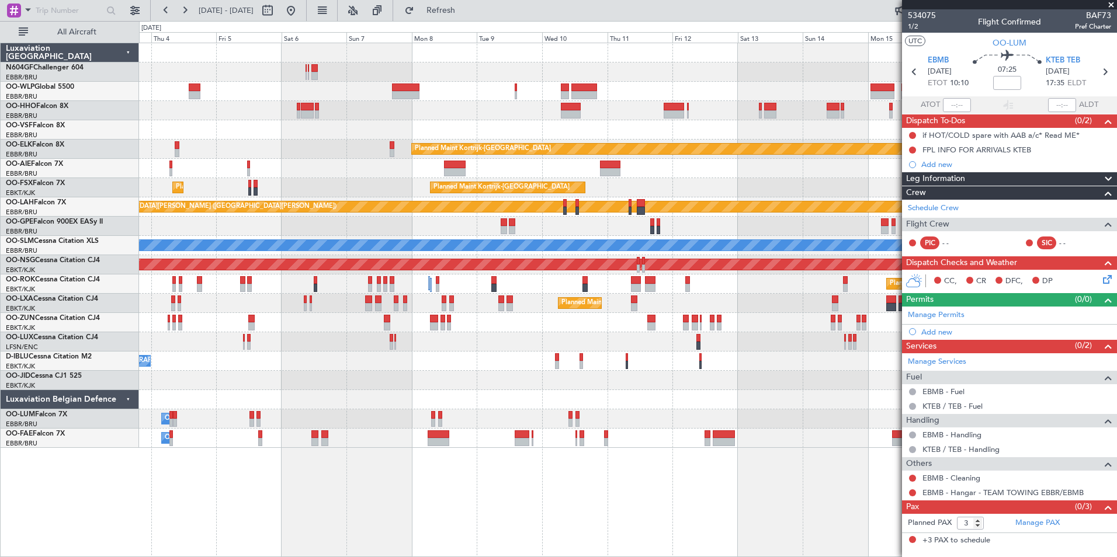
click at [329, 411] on div "Owner Melsbroek Air Base Planned Maint Brussels (Brussels National)" at bounding box center [627, 418] width 977 height 19
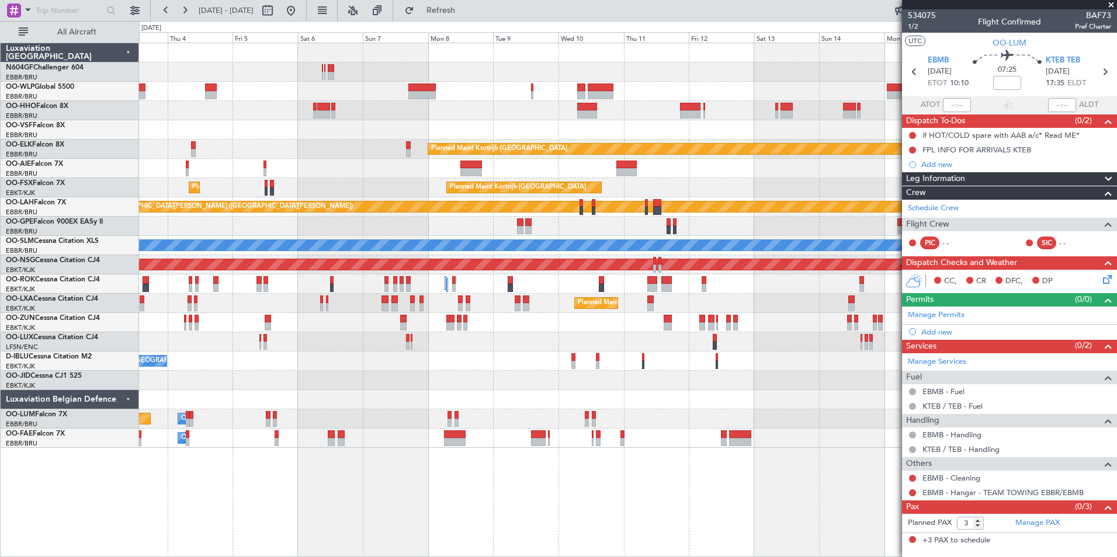
click at [329, 419] on div "Owner Melsbroek Air Base Planned Maint Brussels (Brussels National)" at bounding box center [627, 418] width 977 height 19
click at [1110, 5] on span at bounding box center [1111, 5] width 12 height 11
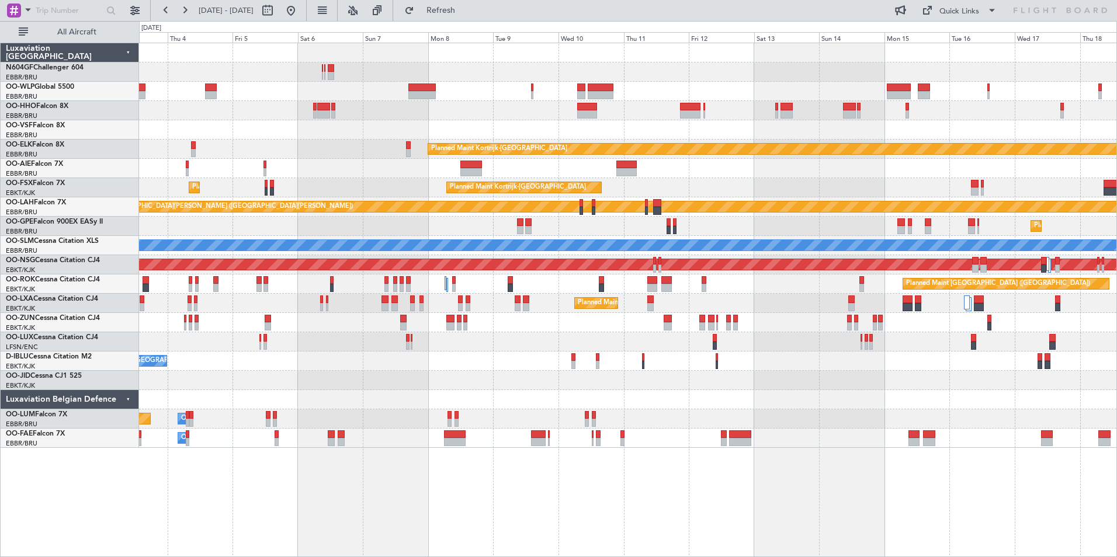
type input "0"
click at [973, 13] on div "Quick Links" at bounding box center [959, 12] width 40 height 12
click at [963, 47] on button "Trip Builder" at bounding box center [960, 39] width 88 height 28
click at [444, 13] on button "Refresh" at bounding box center [434, 10] width 70 height 19
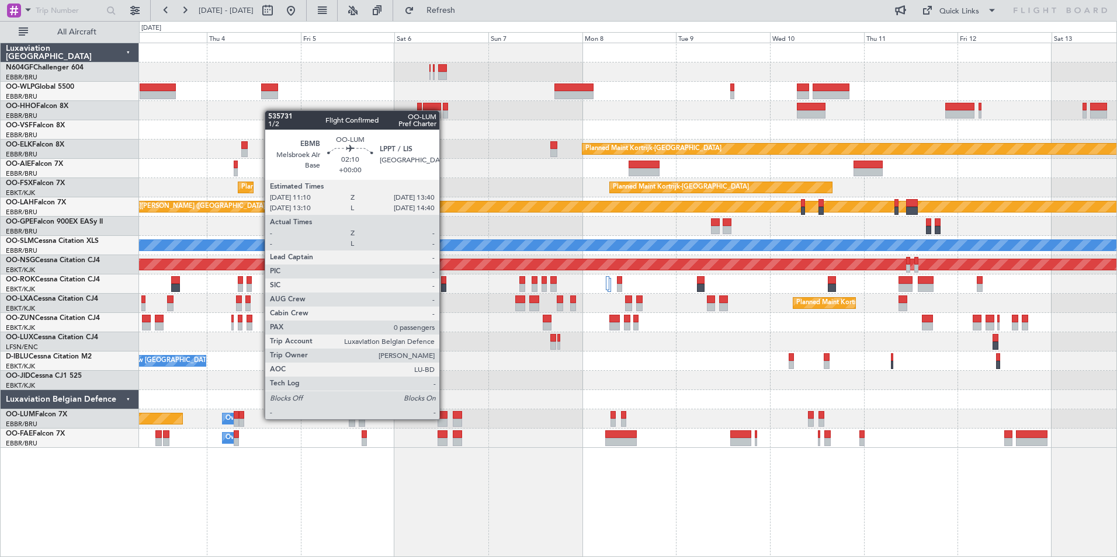
click at [445, 419] on div at bounding box center [443, 423] width 10 height 8
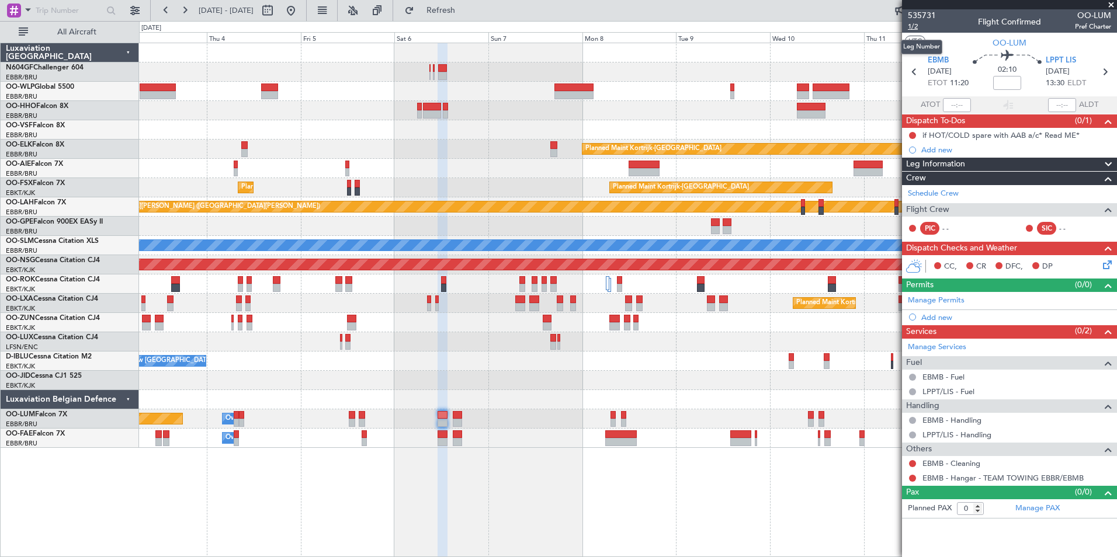
click at [921, 25] on span "1/2" at bounding box center [922, 27] width 28 height 10
click at [461, 13] on span "Refresh" at bounding box center [440, 10] width 49 height 8
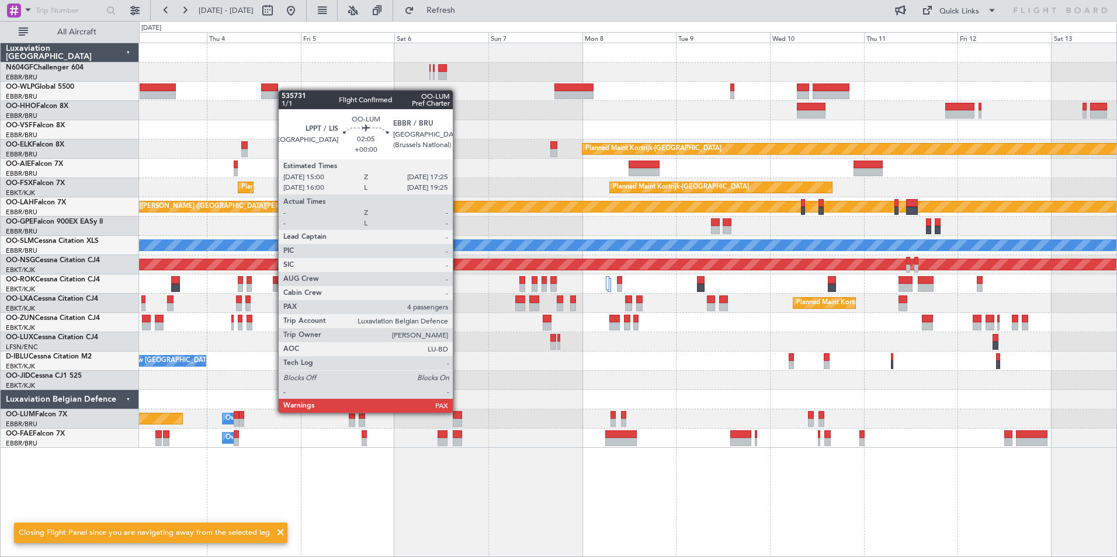
click at [458, 413] on div at bounding box center [458, 415] width 10 height 8
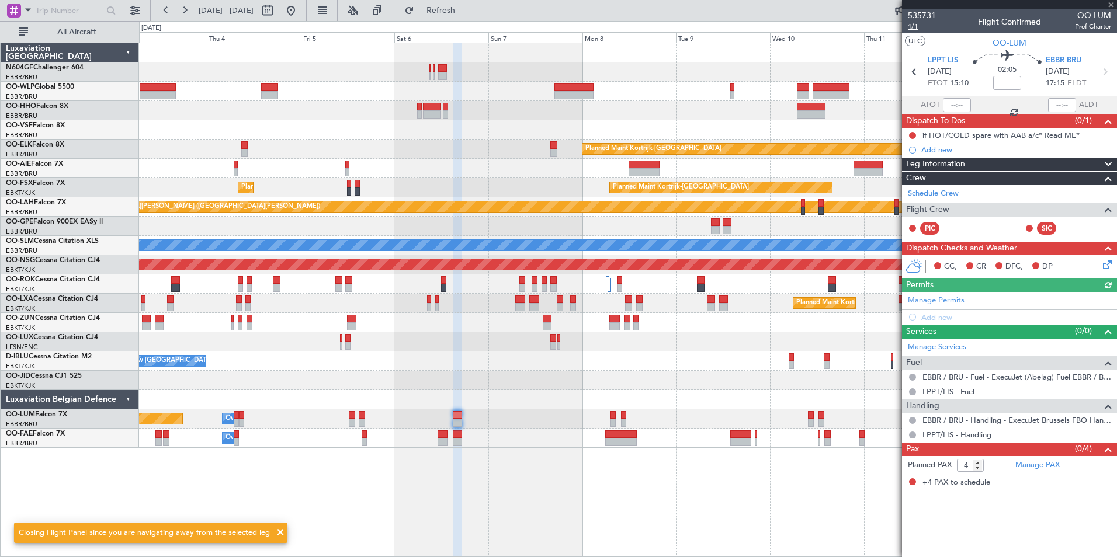
click at [915, 25] on span "1/1" at bounding box center [922, 27] width 28 height 10
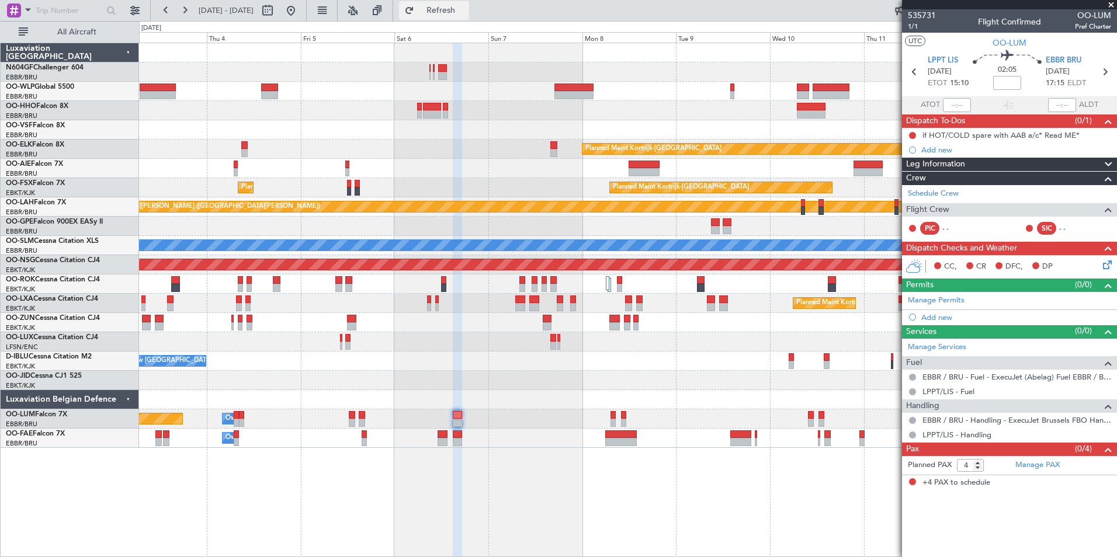
click at [466, 11] on span "Refresh" at bounding box center [440, 10] width 49 height 8
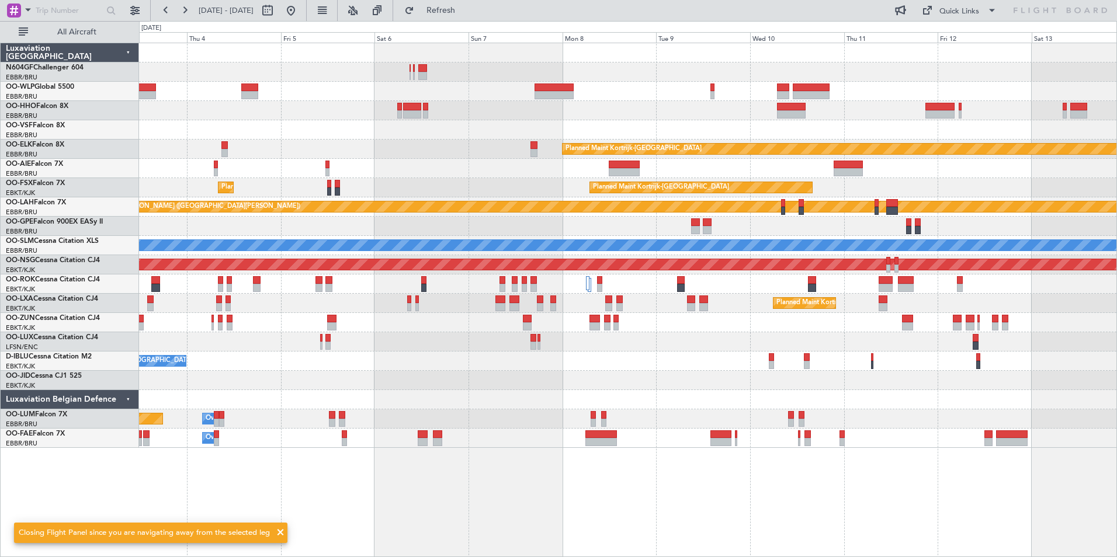
click at [536, 407] on div "Planned Maint Kortrijk-Wevelgem Planned Maint London (Farnborough) Planned Main…" at bounding box center [627, 245] width 977 height 405
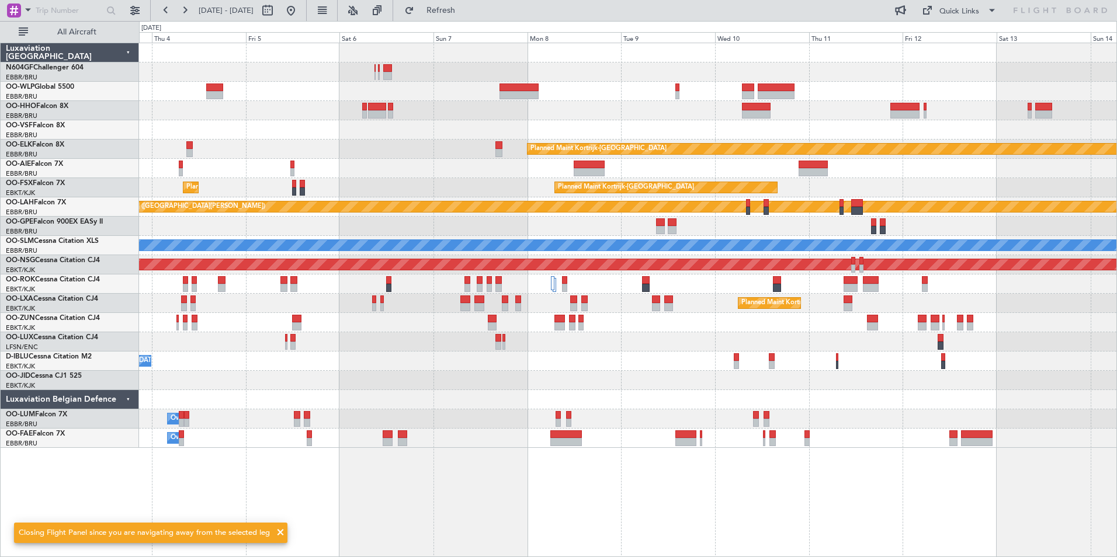
click at [602, 406] on div at bounding box center [627, 399] width 977 height 19
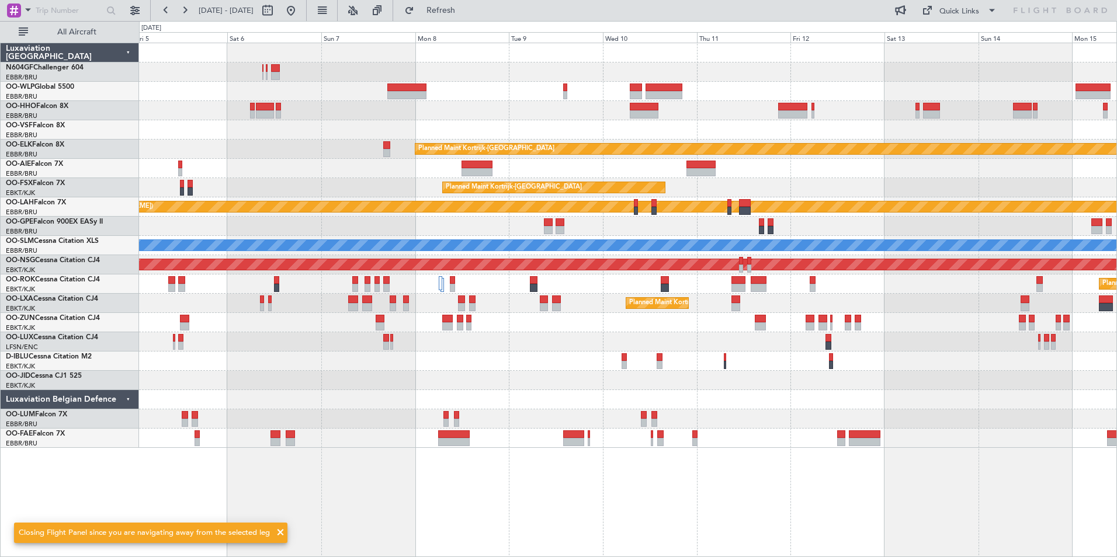
click at [640, 406] on div at bounding box center [627, 399] width 977 height 19
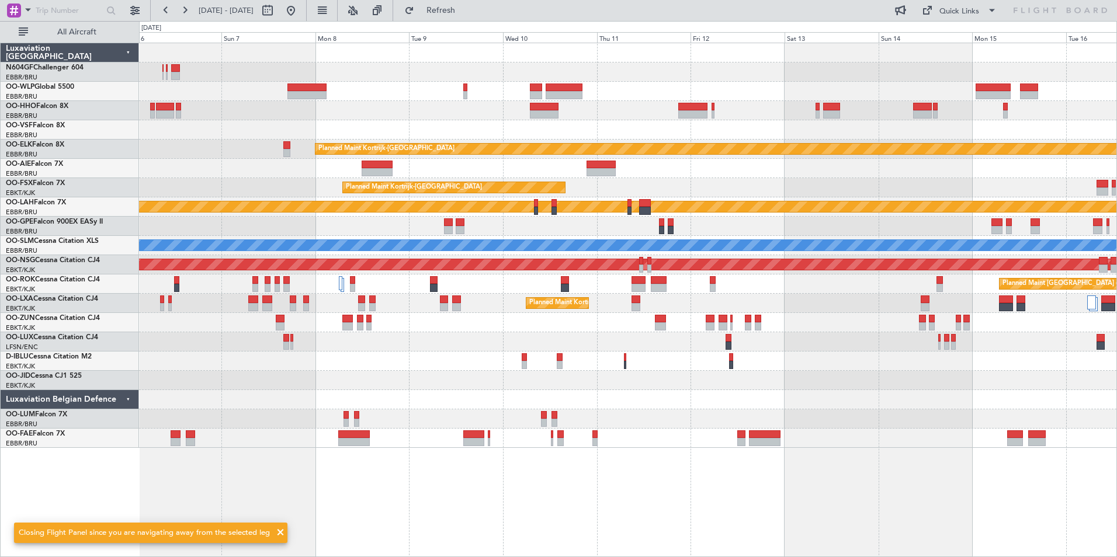
click at [558, 417] on div "Owner Melsbroek Air Base Planned Maint Brussels (Brussels National)" at bounding box center [627, 418] width 977 height 19
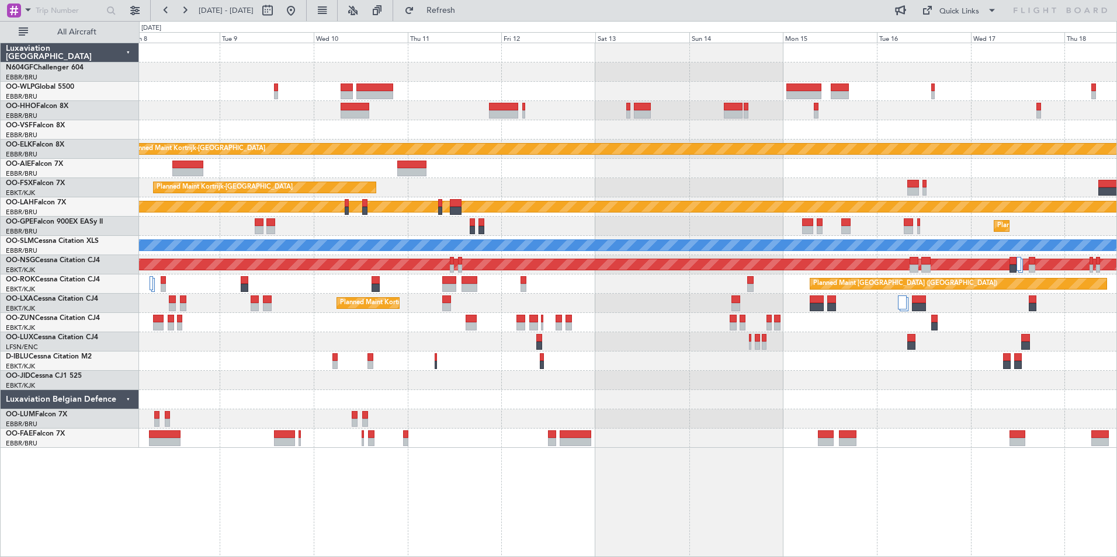
click at [601, 438] on div "Planned Maint Kortrijk-Wevelgem Planned Maint Kortrijk-Wevelgem Planned Maint A…" at bounding box center [627, 245] width 977 height 405
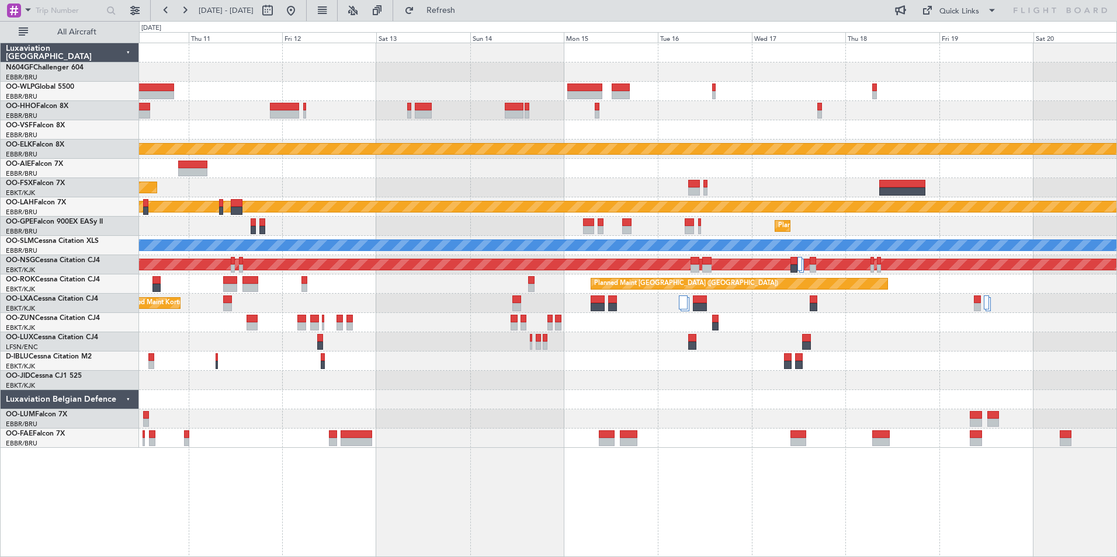
click at [738, 433] on div "Planned Maint Kortrijk-Wevelgem Planned Maint Kortrijk-Wevelgem Planned Maint A…" at bounding box center [627, 245] width 977 height 405
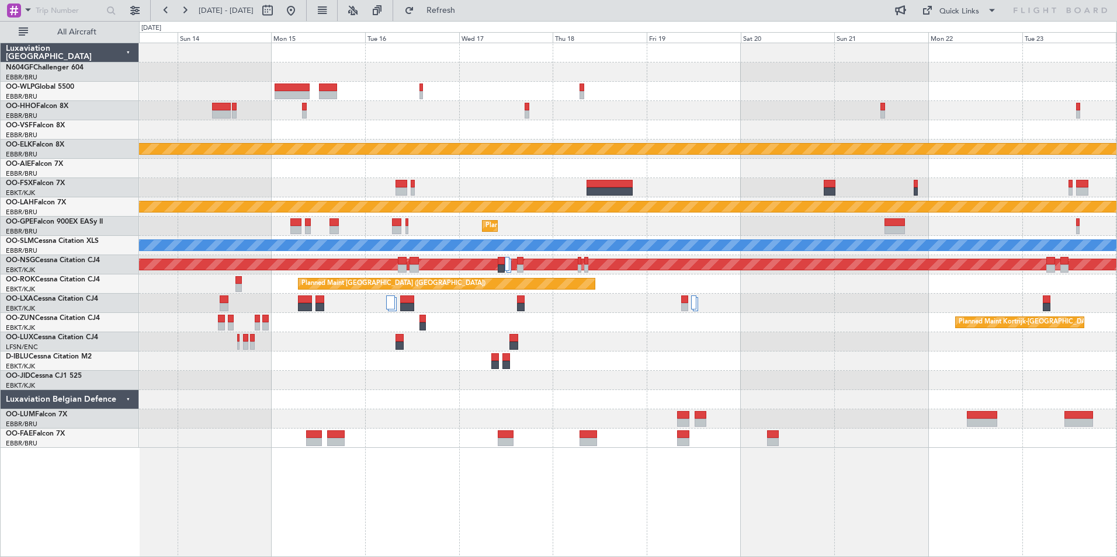
click at [649, 464] on div "Planned Maint Kortrijk-Wevelgem Planned Maint Alton-st Louis (St Louis Regl) Pl…" at bounding box center [628, 300] width 978 height 515
click at [828, 480] on div "Planned Maint Kortrijk-Wevelgem Planned Maint Alton-st Louis (St Louis Regl) Pl…" at bounding box center [628, 300] width 978 height 515
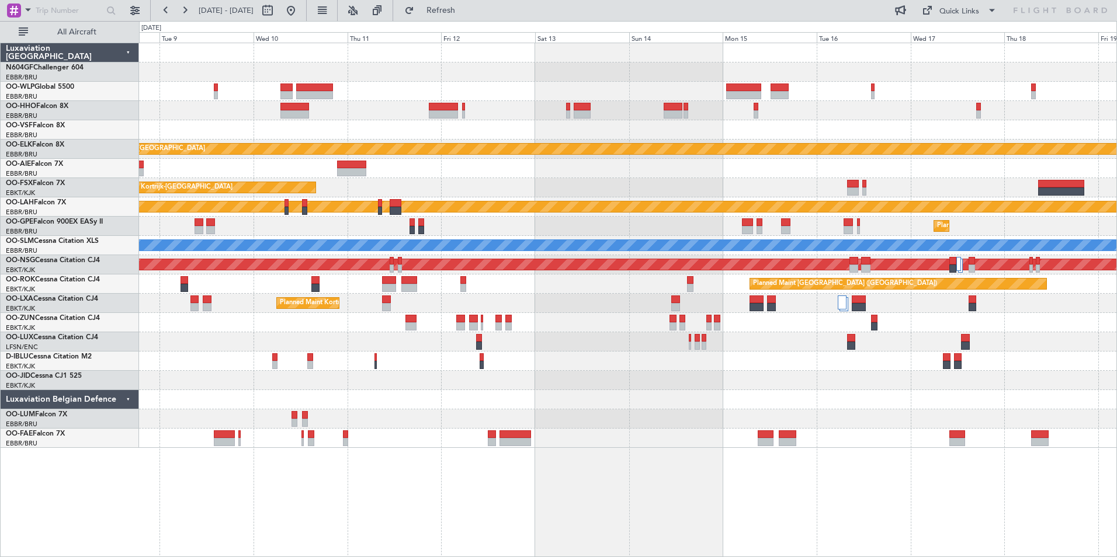
click at [605, 450] on div "Planned Maint Kortrijk-Wevelgem Planned Maint Kortrijk-Wevelgem Planned Maint A…" at bounding box center [628, 300] width 978 height 515
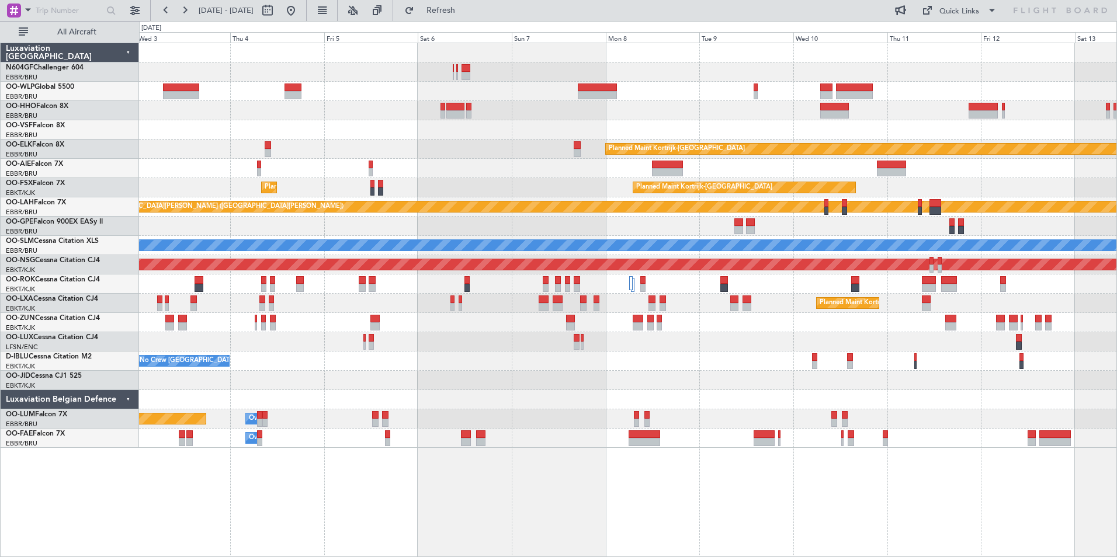
click at [804, 433] on div "Planned Maint Kortrijk-Wevelgem Planned Maint London (Farnborough) Planned Main…" at bounding box center [628, 300] width 978 height 515
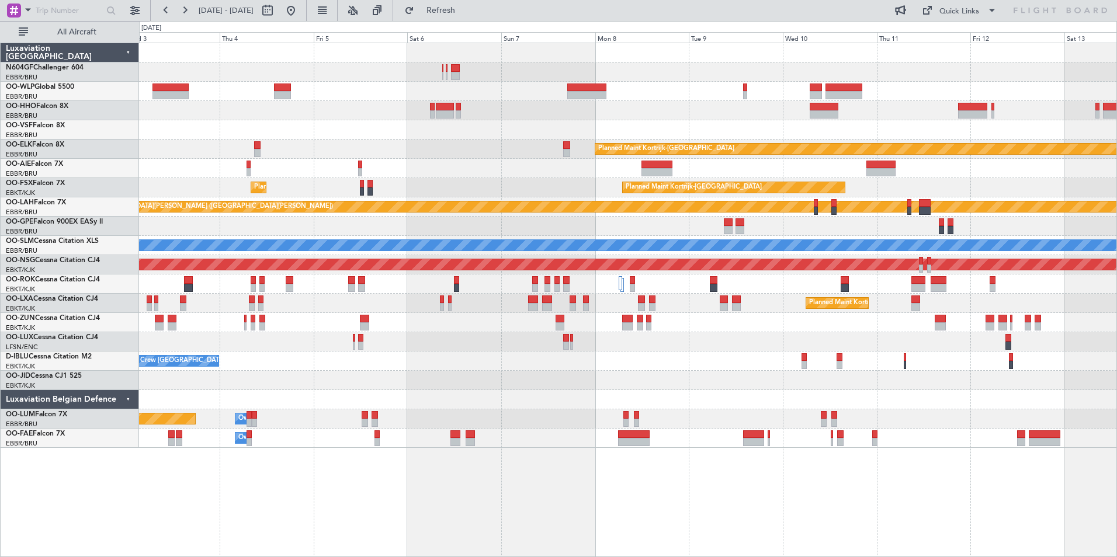
click at [631, 401] on div "Planned Maint Kortrijk-Wevelgem Planned Maint London (Farnborough) Planned Main…" at bounding box center [627, 245] width 977 height 405
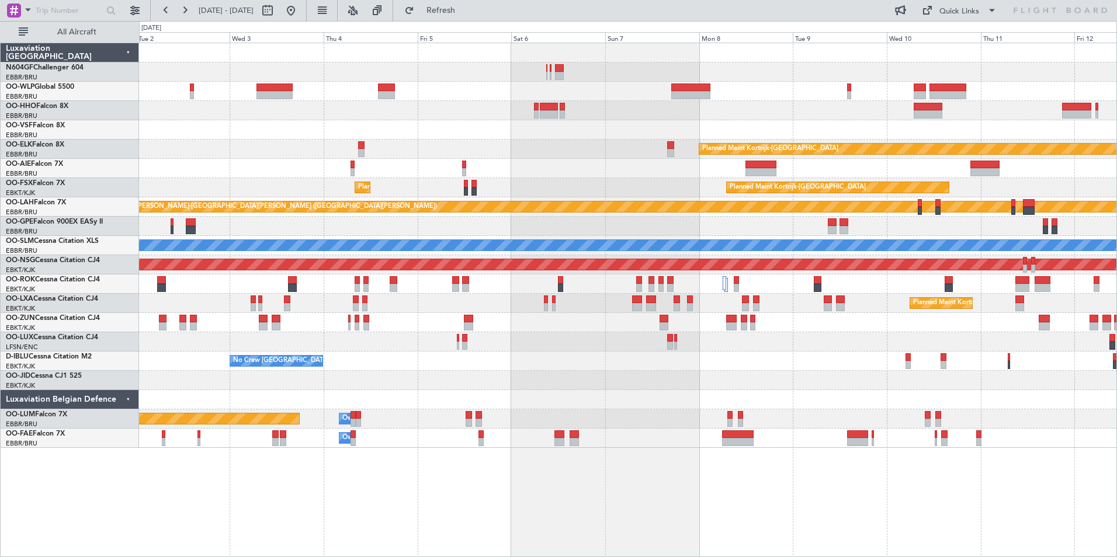
click at [553, 363] on div "No Crew [GEOGRAPHIC_DATA] ([GEOGRAPHIC_DATA] National)" at bounding box center [627, 361] width 977 height 19
click at [549, 391] on div at bounding box center [627, 399] width 977 height 19
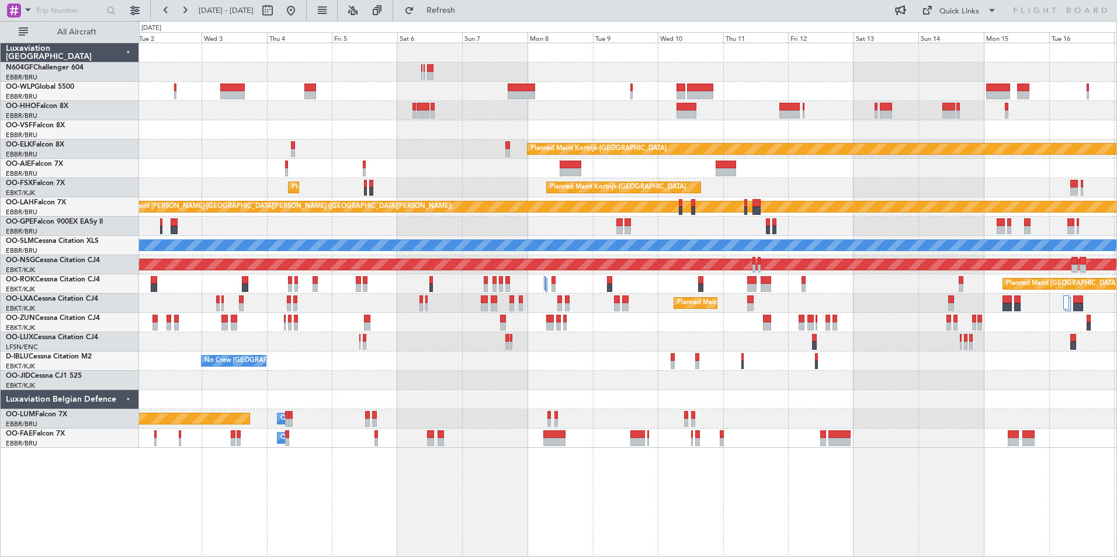
click at [488, 326] on div "Planned Maint Kortrijk-Wevelgem Planned Maint London (Farnborough) Planned Main…" at bounding box center [627, 245] width 977 height 405
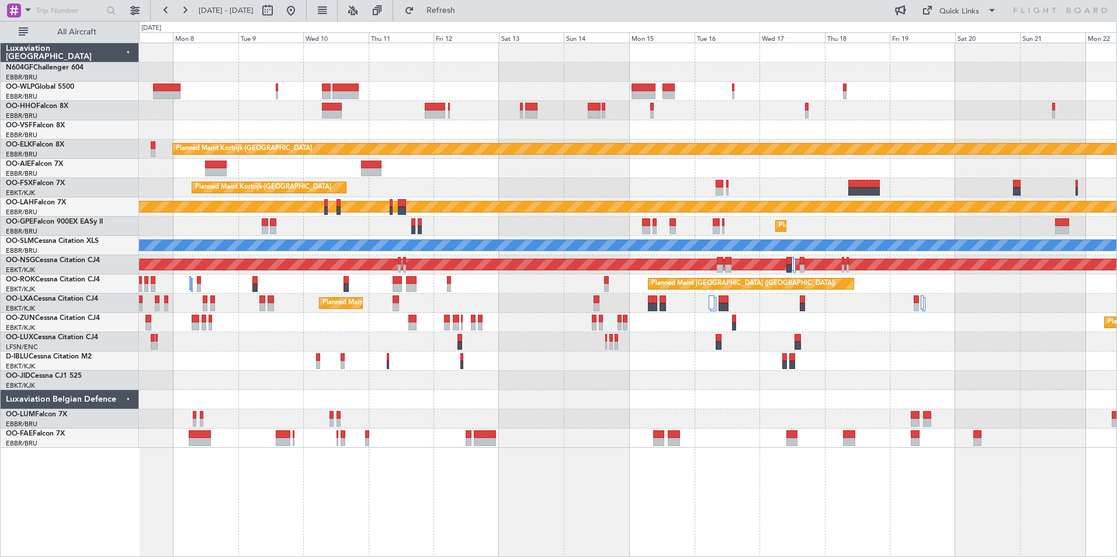
click at [516, 362] on div "No Crew [GEOGRAPHIC_DATA] ([GEOGRAPHIC_DATA] National)" at bounding box center [627, 361] width 977 height 19
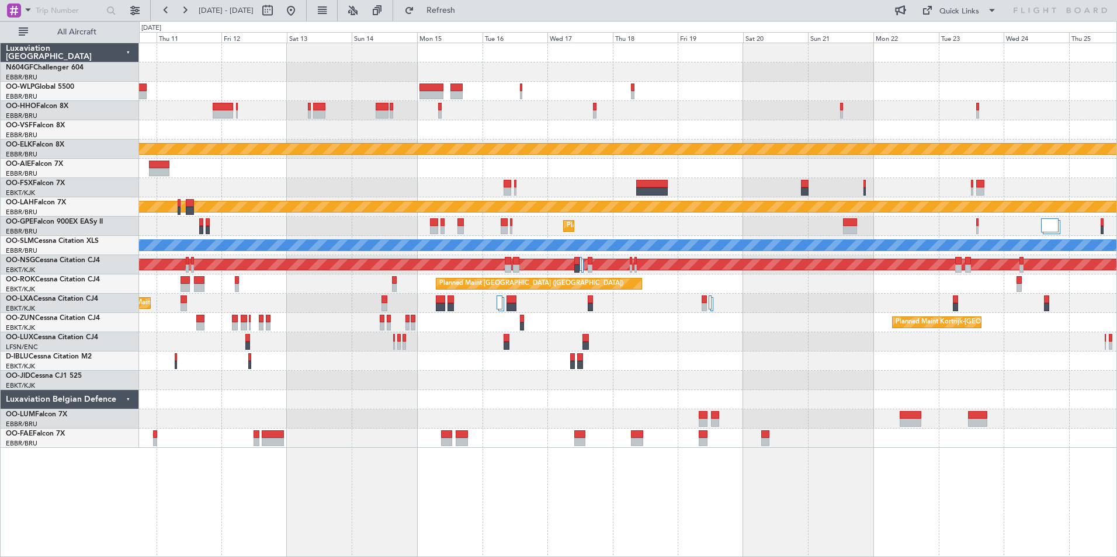
click at [634, 378] on div "Planned Maint Kortrijk-Wevelgem Planned Maint Kortrijk-Wevelgem Planned Maint A…" at bounding box center [627, 245] width 977 height 405
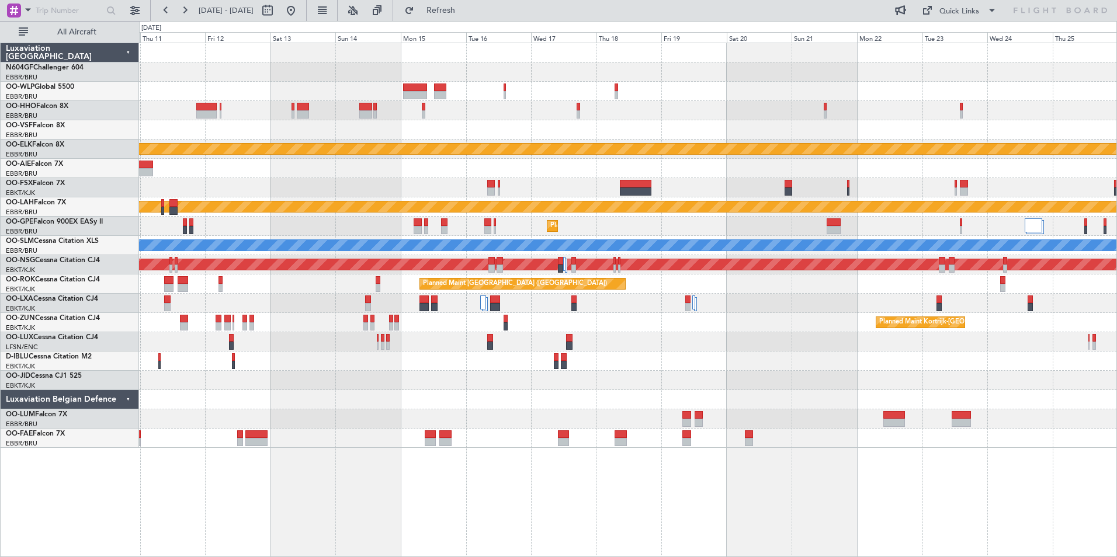
click at [708, 414] on div "Owner Melsbroek Air Base" at bounding box center [627, 418] width 977 height 19
click at [766, 345] on div "Planned Maint Kortrijk-Wevelgem Planned Maint Kortrijk-Wevelgem Planned Maint A…" at bounding box center [627, 245] width 977 height 405
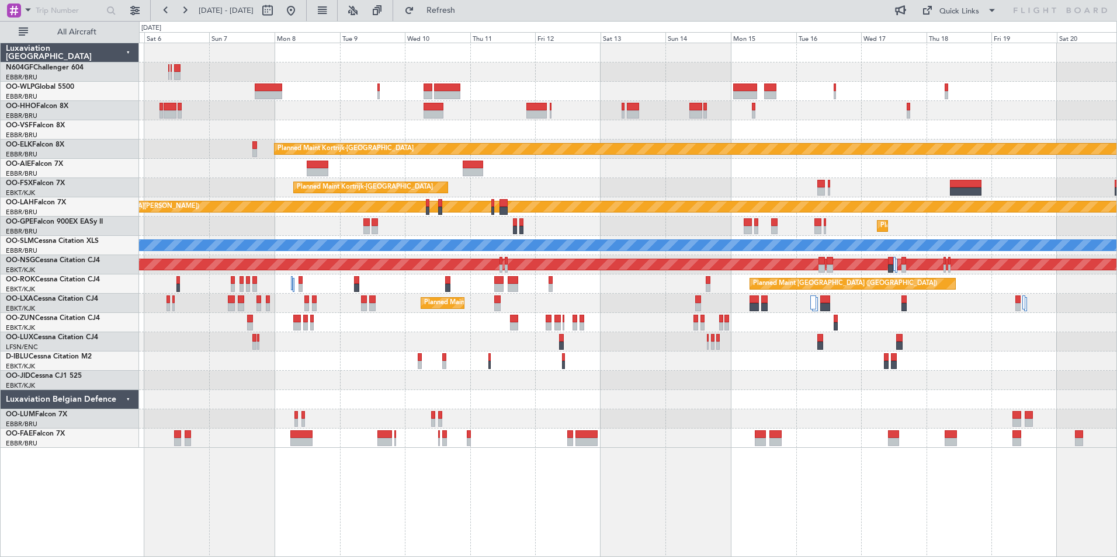
click at [806, 338] on div "Planned Maint Kortrijk-Wevelgem Planned Maint Kortrijk-Wevelgem Planned Maint K…" at bounding box center [627, 245] width 977 height 405
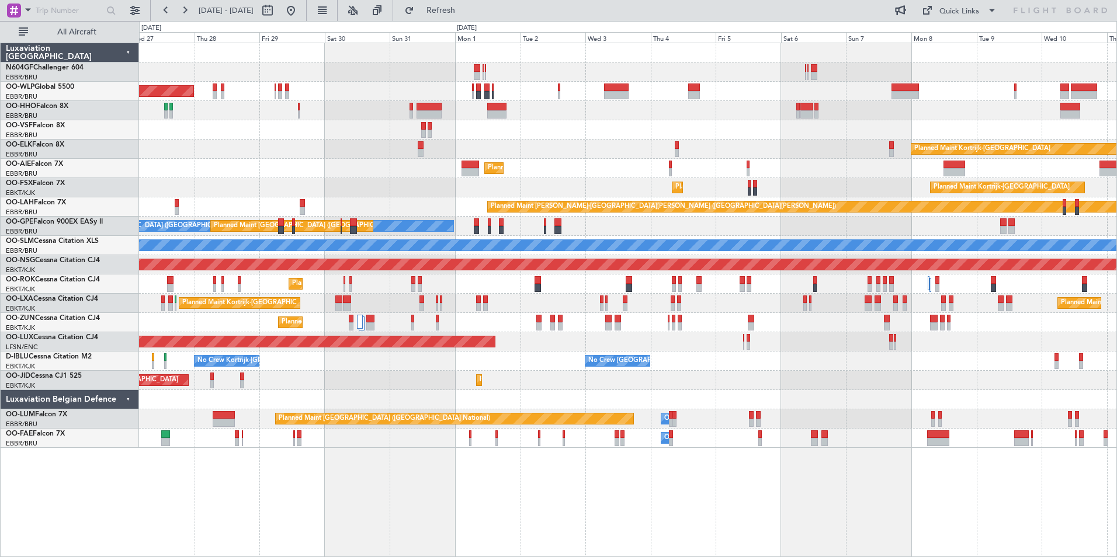
click at [710, 333] on div "Planned Maint [GEOGRAPHIC_DATA] ([GEOGRAPHIC_DATA])" at bounding box center [627, 341] width 977 height 19
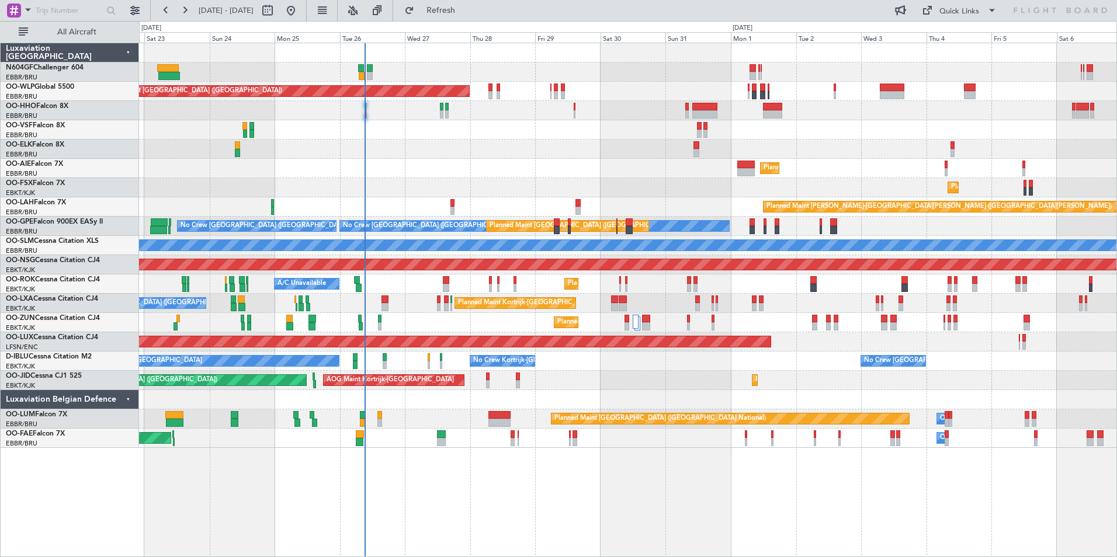
click at [516, 181] on div "Planned Maint Berlin (Brandenburg) Planned Maint Kortrijk-Wevelgem Planned Main…" at bounding box center [627, 245] width 977 height 405
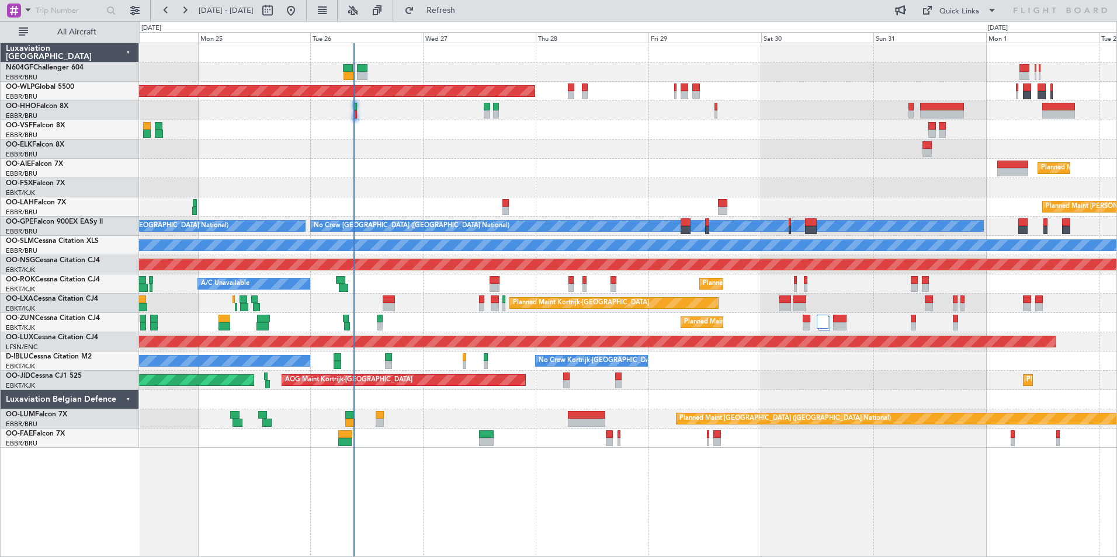
click at [480, 326] on div "Planned Maint Kortrijk-[GEOGRAPHIC_DATA]" at bounding box center [627, 322] width 977 height 19
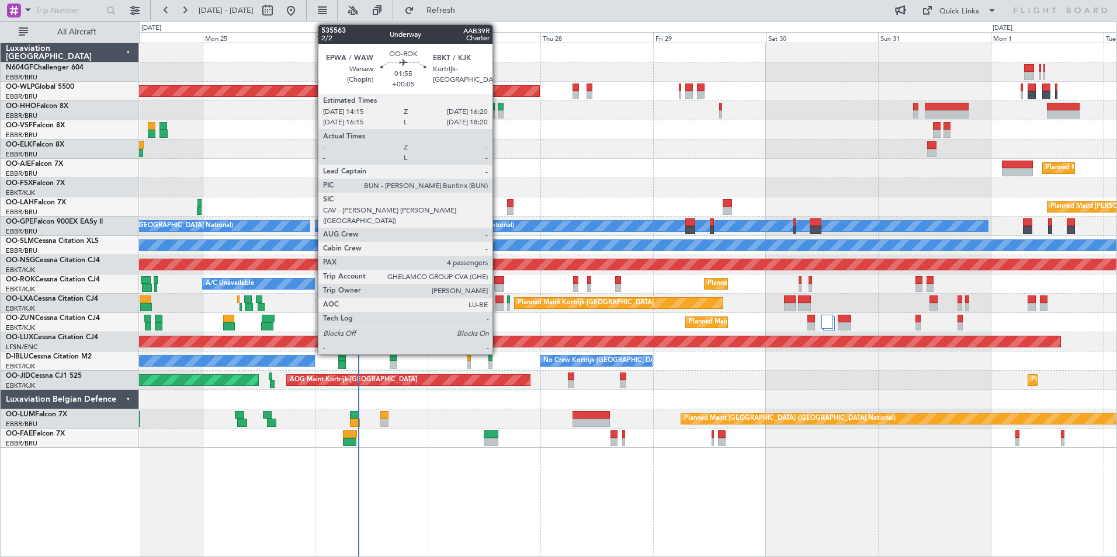
click at [498, 286] on div at bounding box center [499, 288] width 10 height 8
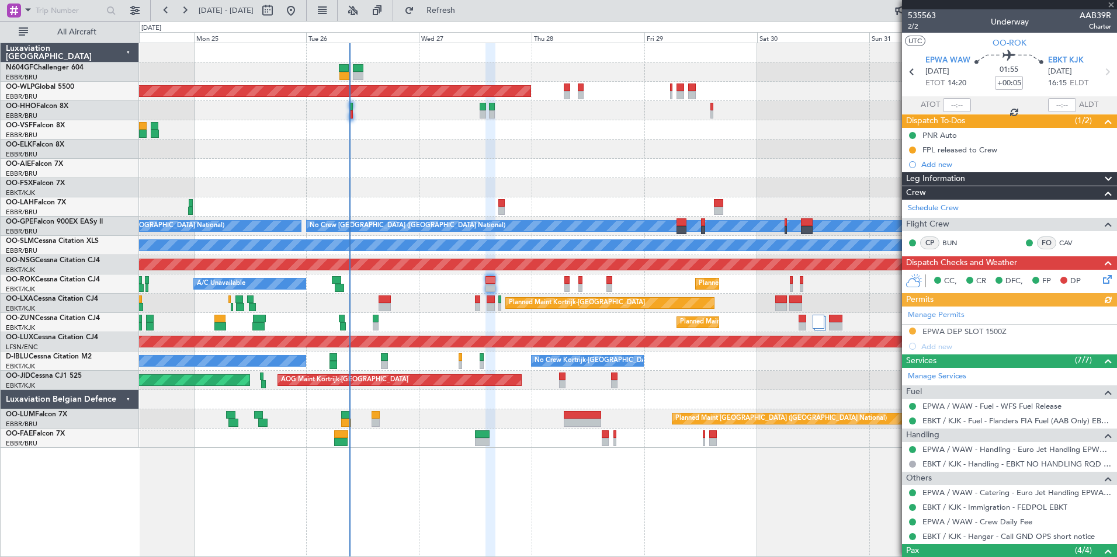
click at [424, 284] on div "Planned Maint Kortrijk-[GEOGRAPHIC_DATA] A/C Unavailable" at bounding box center [627, 284] width 977 height 19
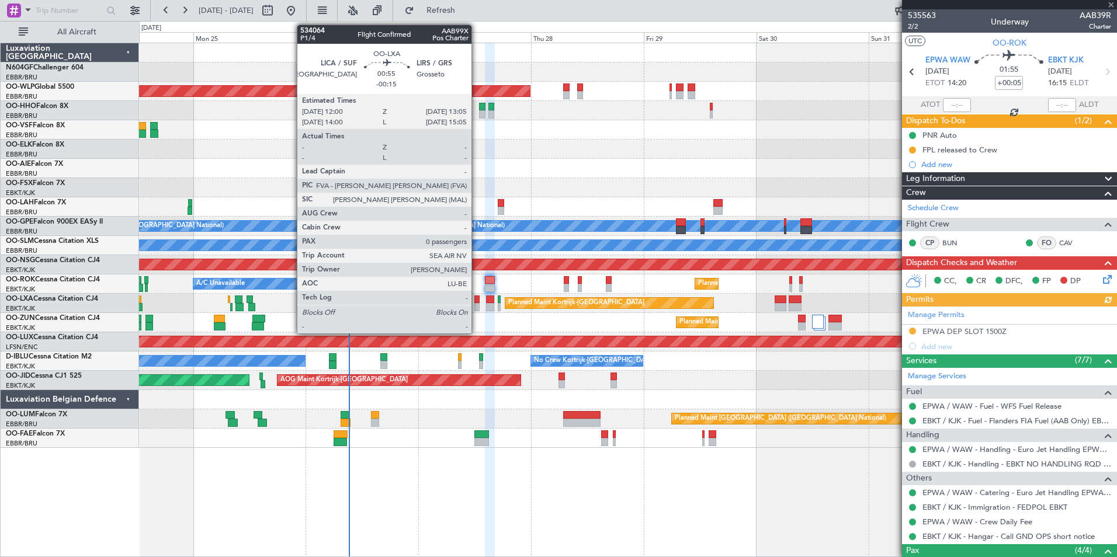
click at [477, 297] on div at bounding box center [476, 300] width 5 height 8
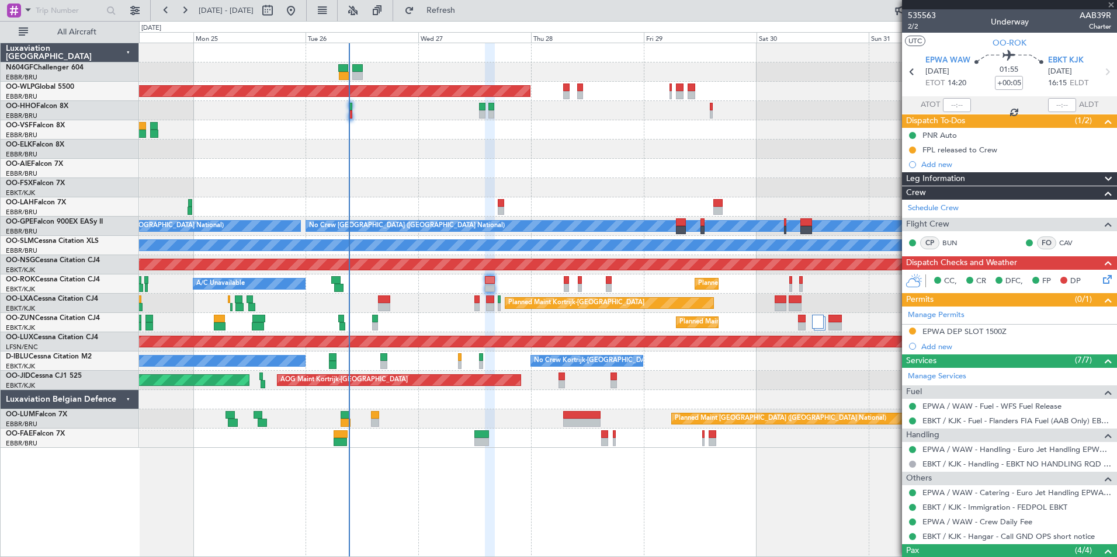
type input "-00:15"
type input "0"
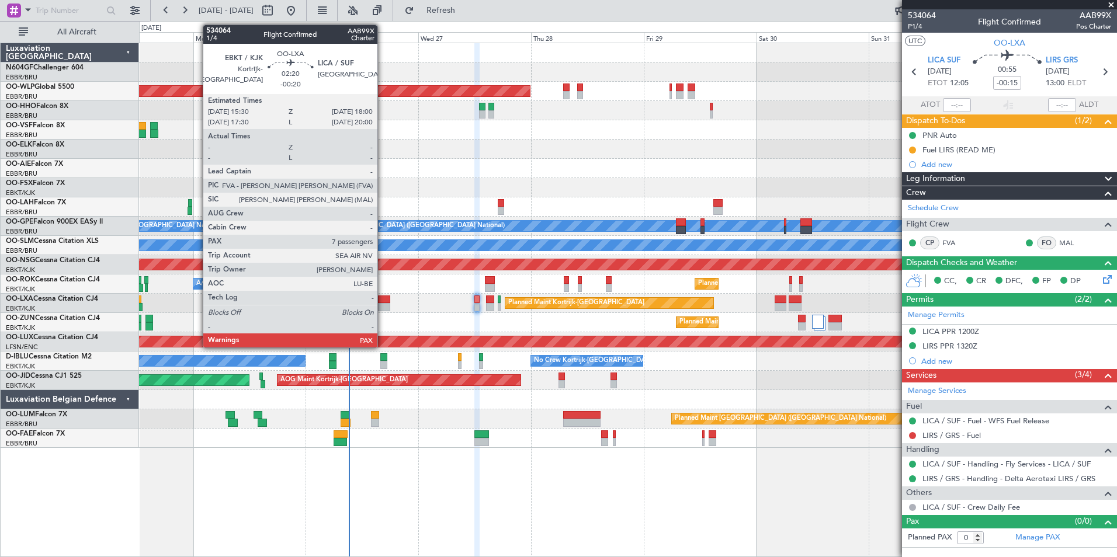
click at [383, 304] on div at bounding box center [384, 307] width 12 height 8
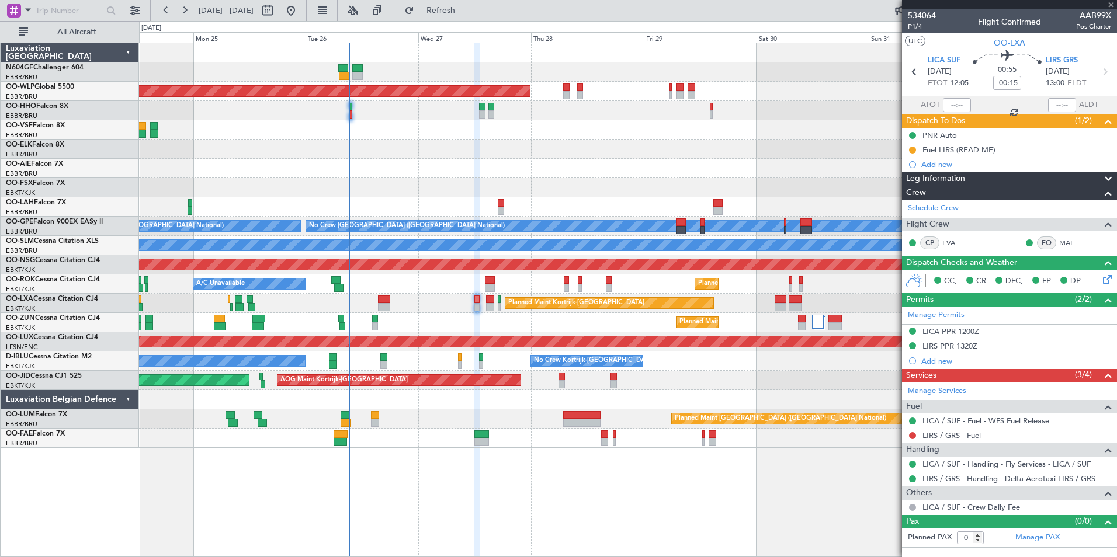
type input "-00:20"
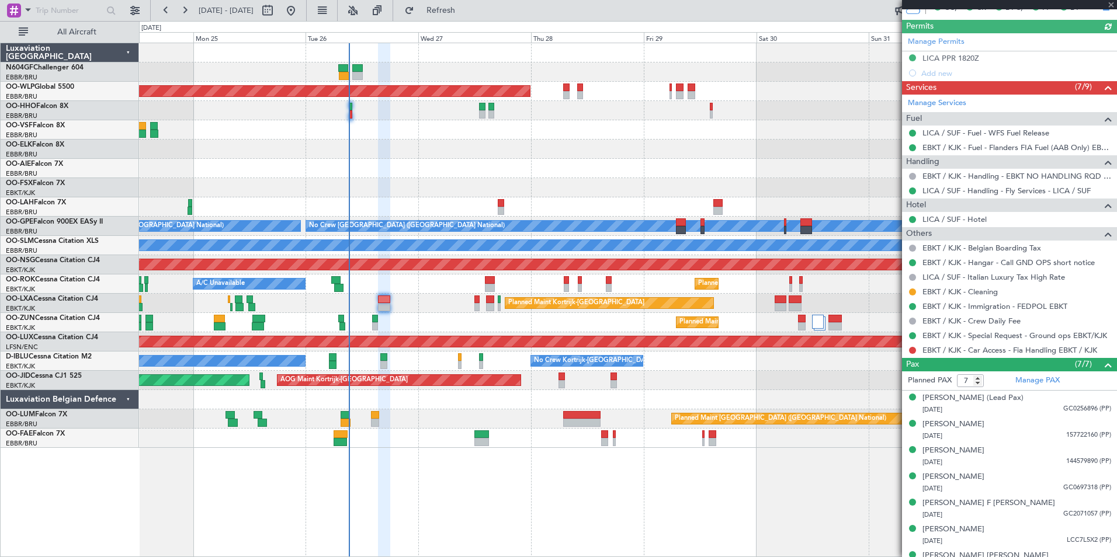
scroll to position [290, 0]
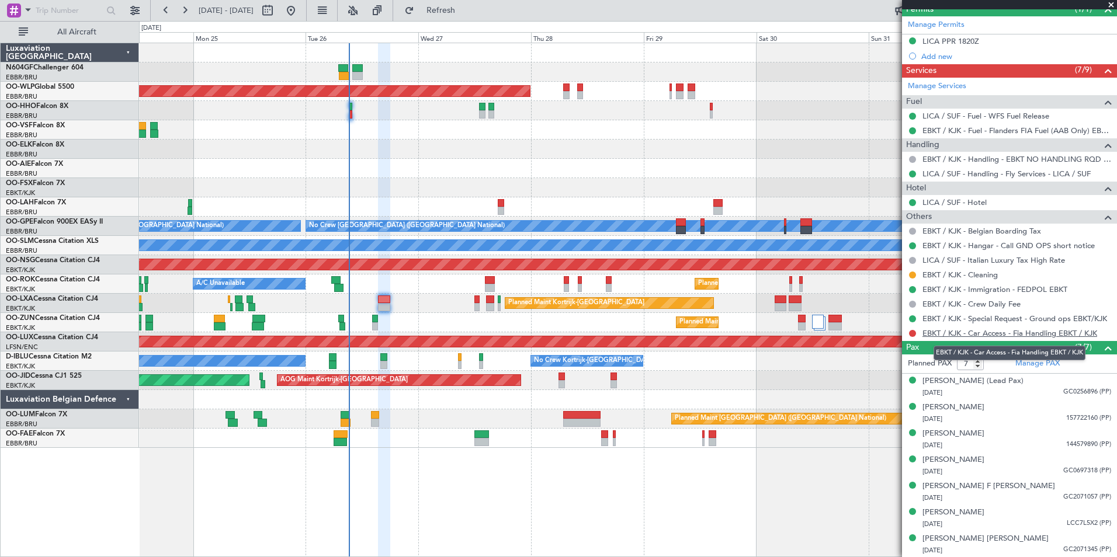
click at [979, 331] on link "EBKT / KJK - Car Access - Fia Handling EBKT / KJK" at bounding box center [1009, 333] width 175 height 10
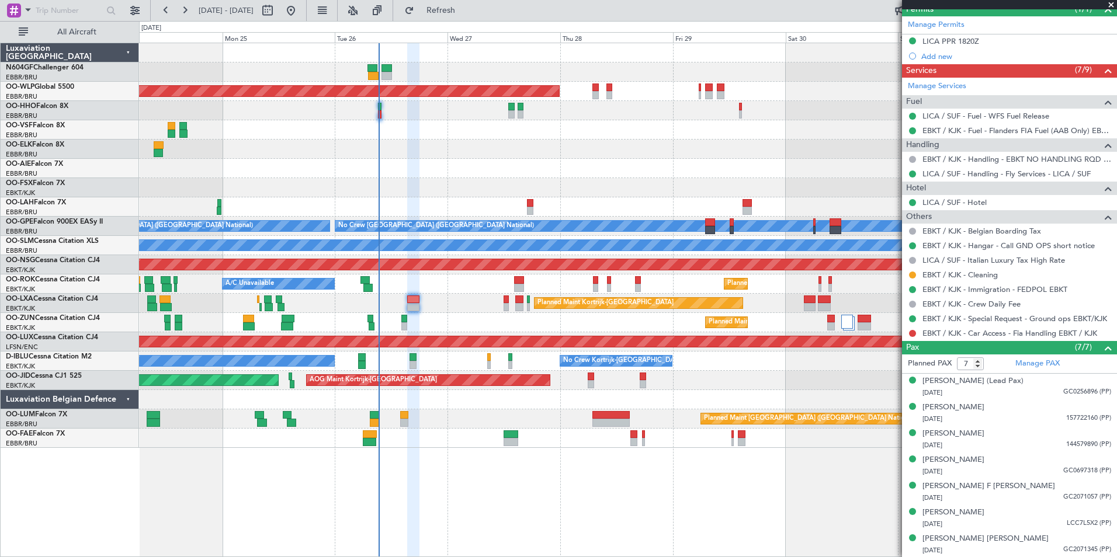
click at [592, 475] on div "Planned Maint Berlin (Brandenburg) Planned Maint London (Farnborough) Planned M…" at bounding box center [628, 300] width 978 height 515
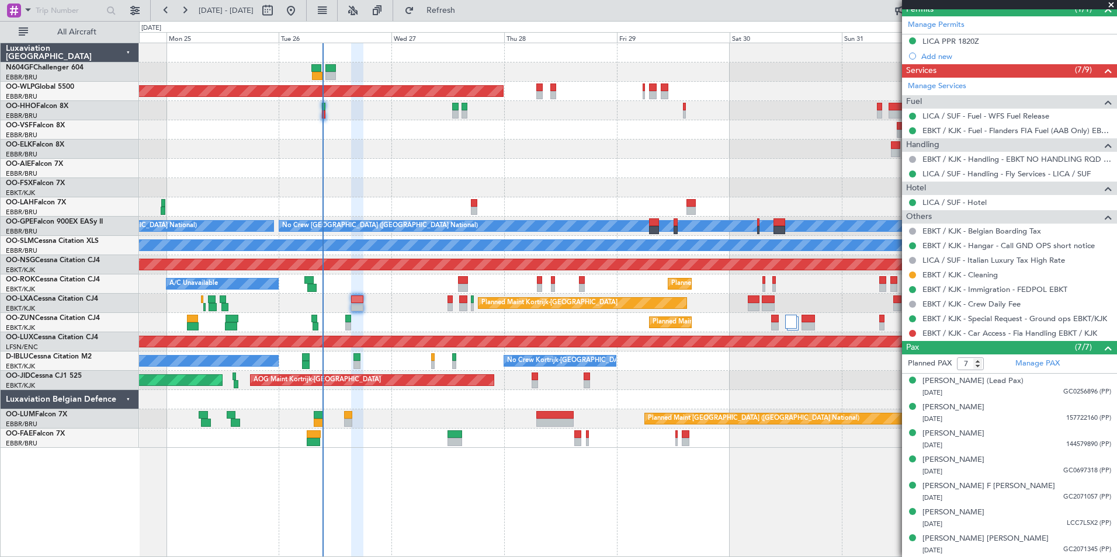
drag, startPoint x: 1109, startPoint y: 1, endPoint x: 1099, endPoint y: 7, distance: 12.3
click at [1109, 1] on span at bounding box center [1111, 5] width 12 height 11
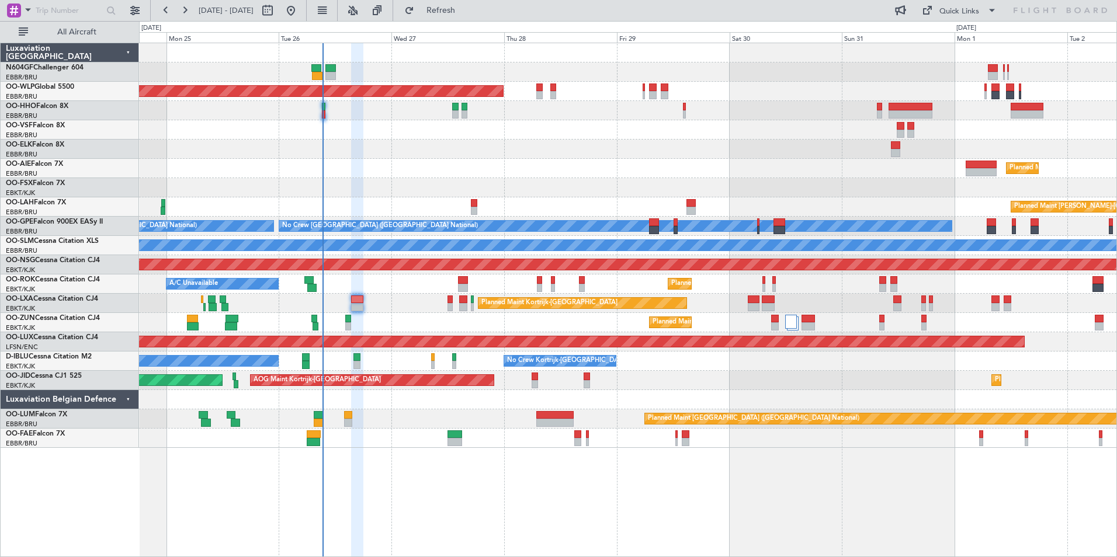
type input "0"
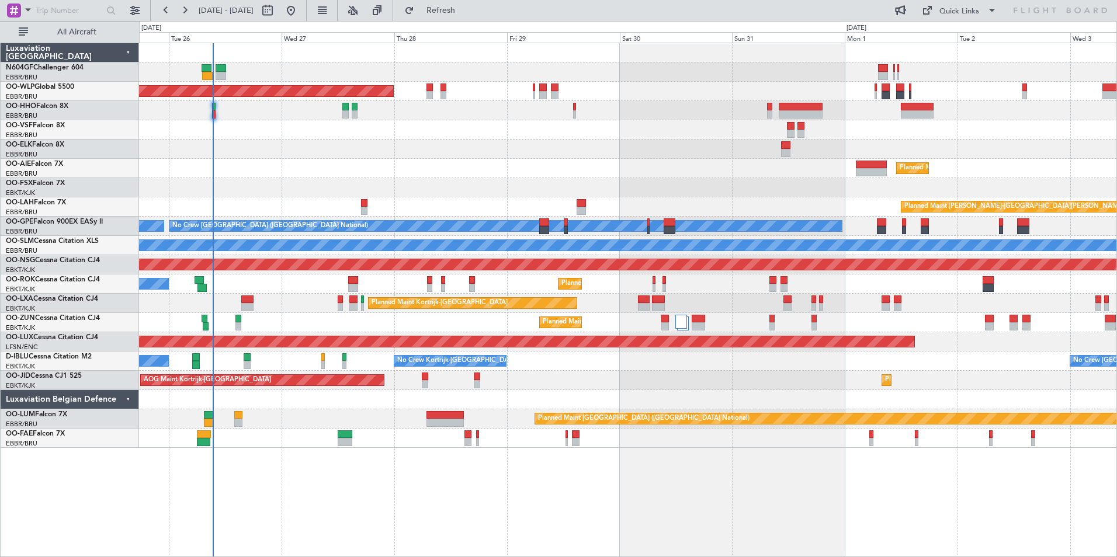
click at [552, 187] on div "Planned Maint Berlin (Brandenburg) Planned Maint London (Farnborough) Planned M…" at bounding box center [627, 245] width 977 height 405
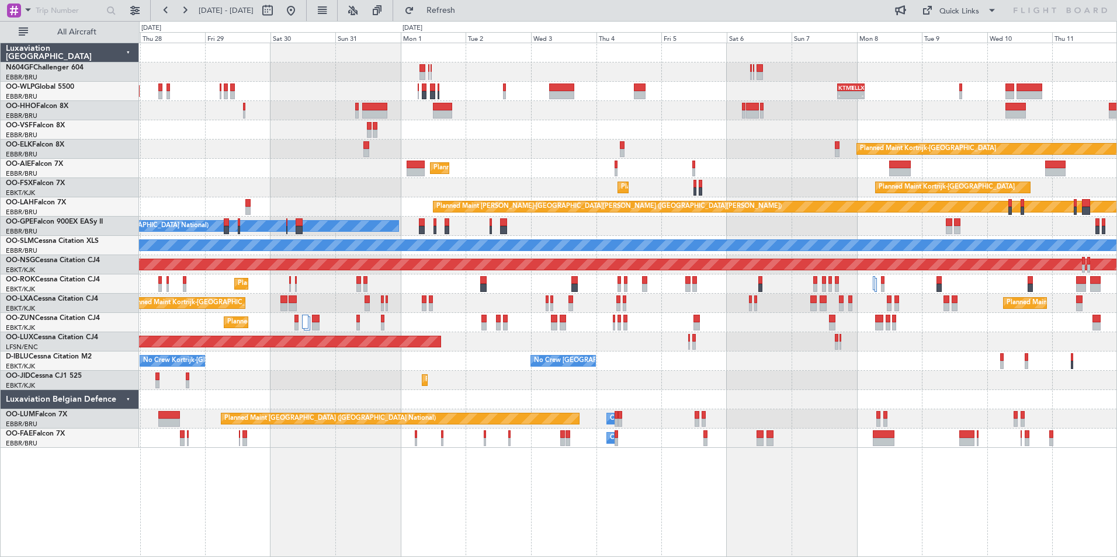
click at [450, 185] on div "Planned Maint Kortrijk-Wevelgem Planned Maint Kortrijk-Wevelgem" at bounding box center [627, 187] width 977 height 19
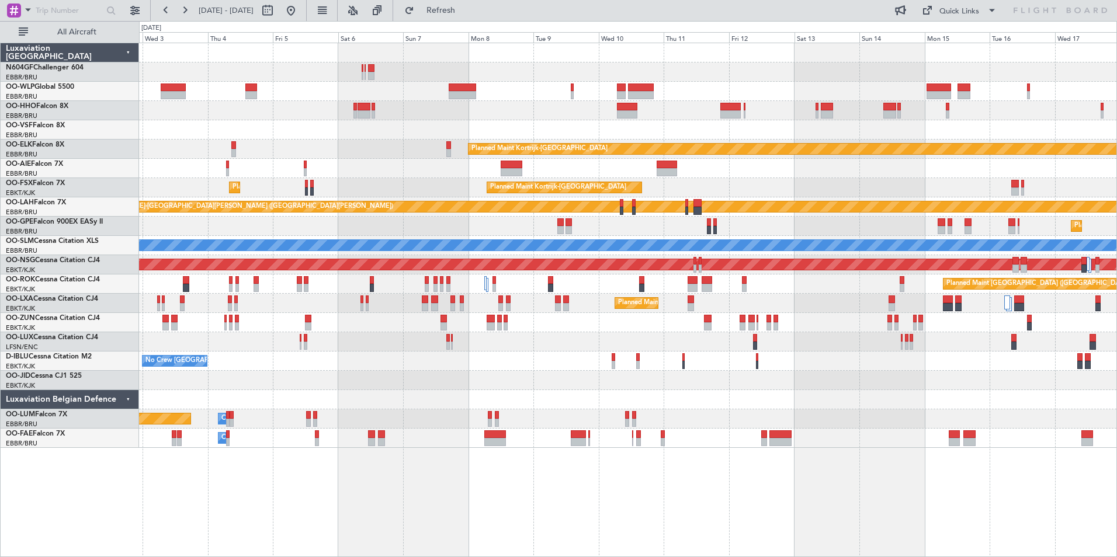
click at [436, 164] on div "Planned Maint Kortrijk-[GEOGRAPHIC_DATA] Planned Maint [GEOGRAPHIC_DATA] ([GEOG…" at bounding box center [627, 245] width 977 height 405
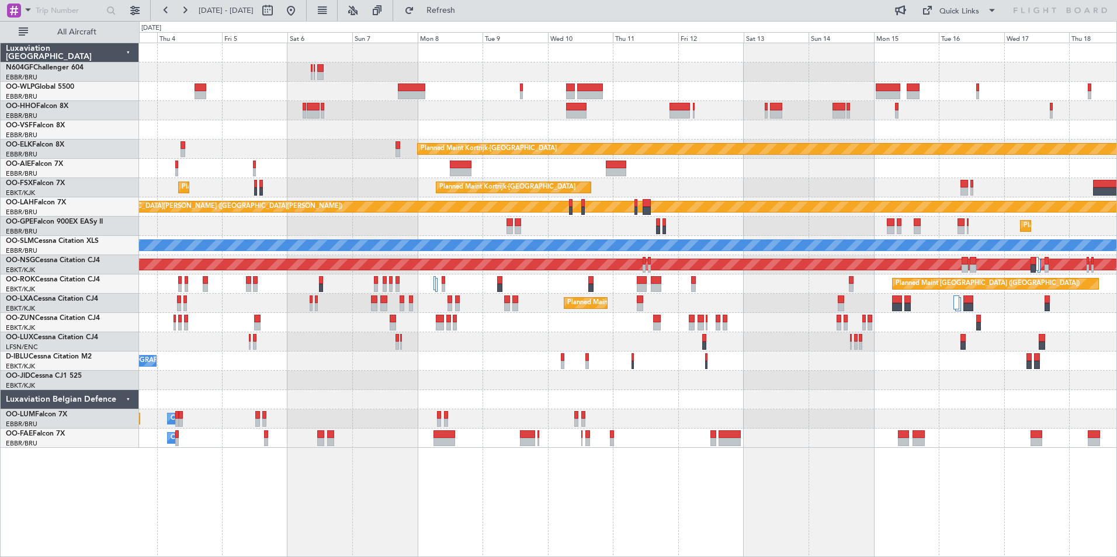
click at [605, 120] on div at bounding box center [627, 129] width 977 height 19
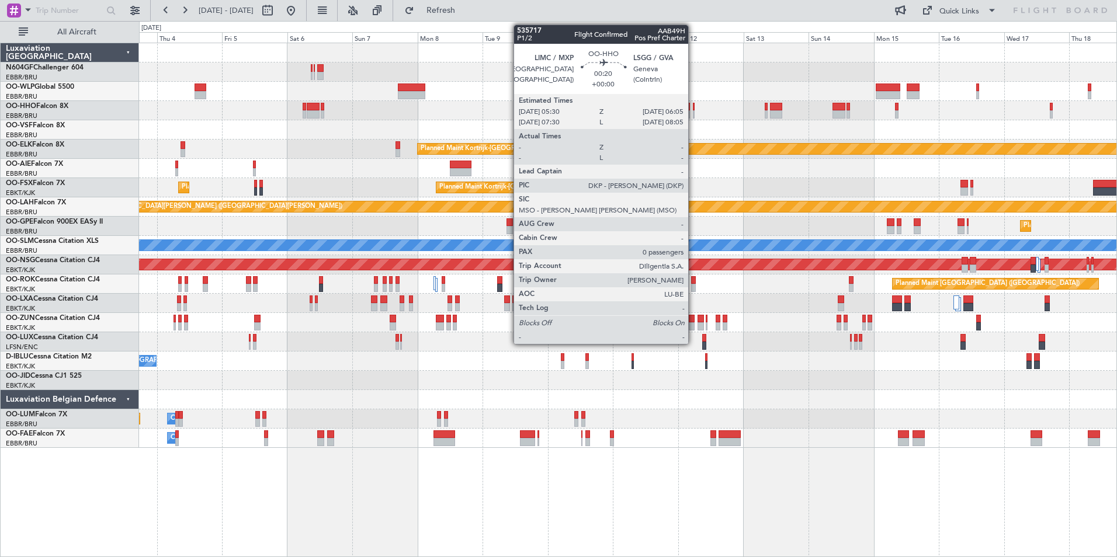
click at [693, 112] on div at bounding box center [694, 114] width 2 height 8
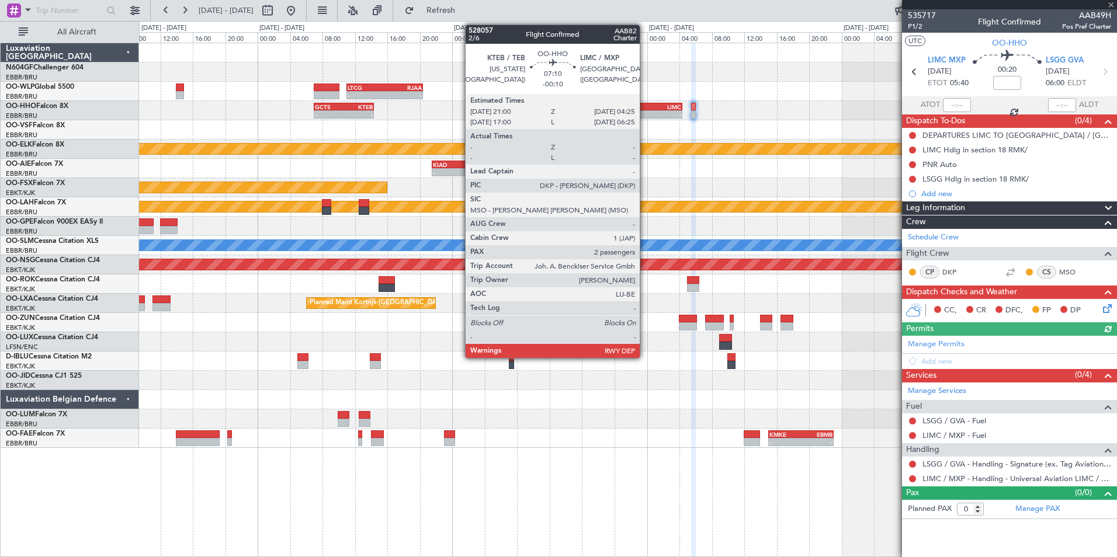
click at [645, 114] on div "-" at bounding box center [637, 114] width 29 height 7
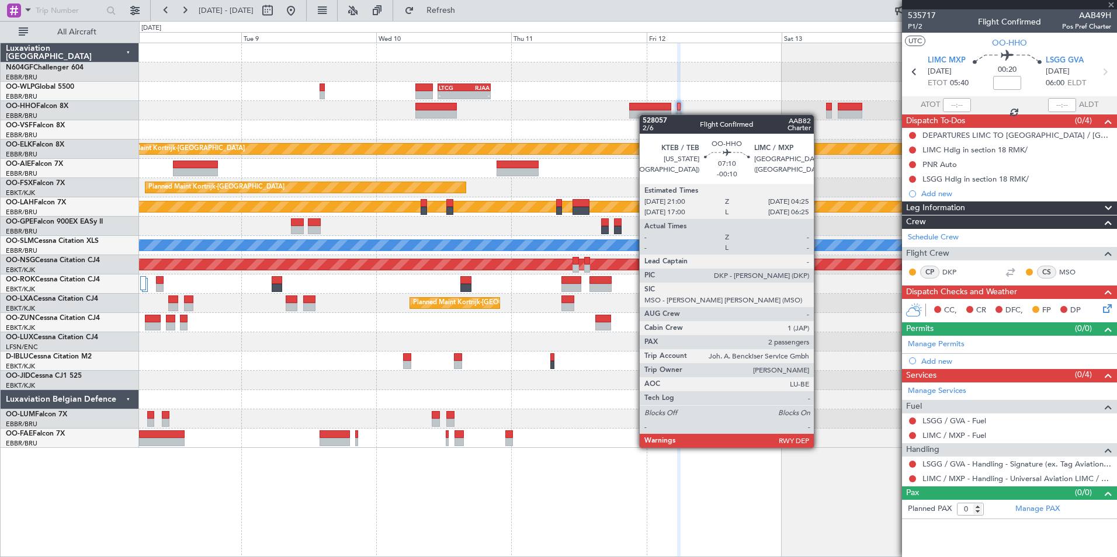
type input "-00:10"
type input "2"
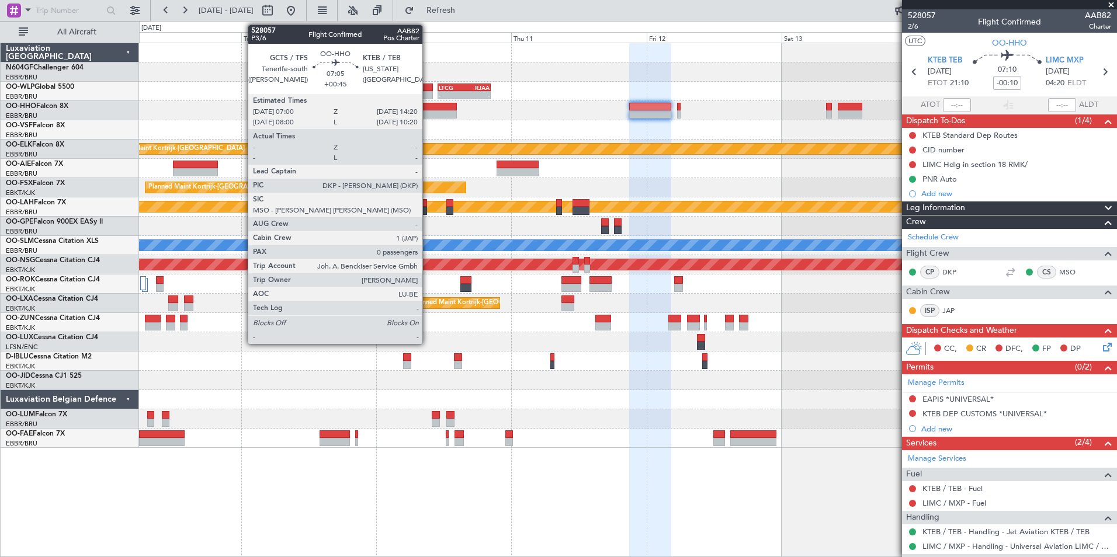
click at [428, 104] on div at bounding box center [435, 107] width 41 height 8
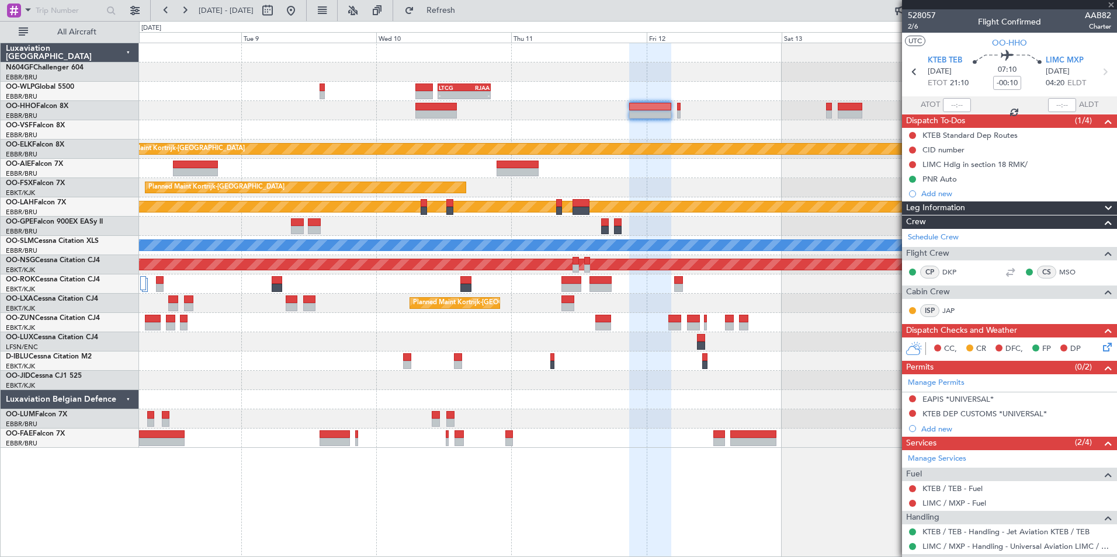
type input "+00:45"
type input "0"
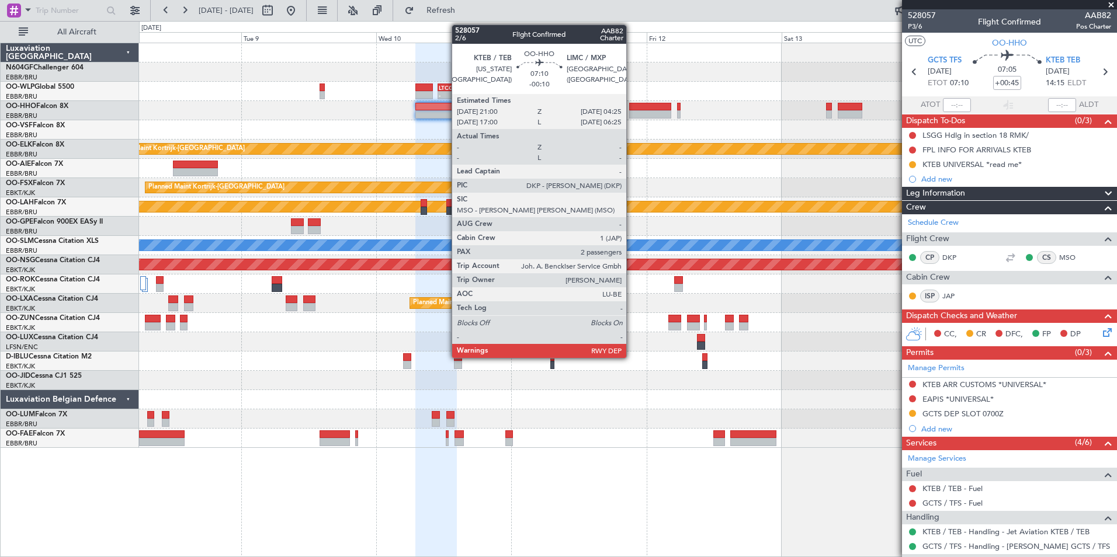
click at [631, 112] on div at bounding box center [650, 114] width 42 height 8
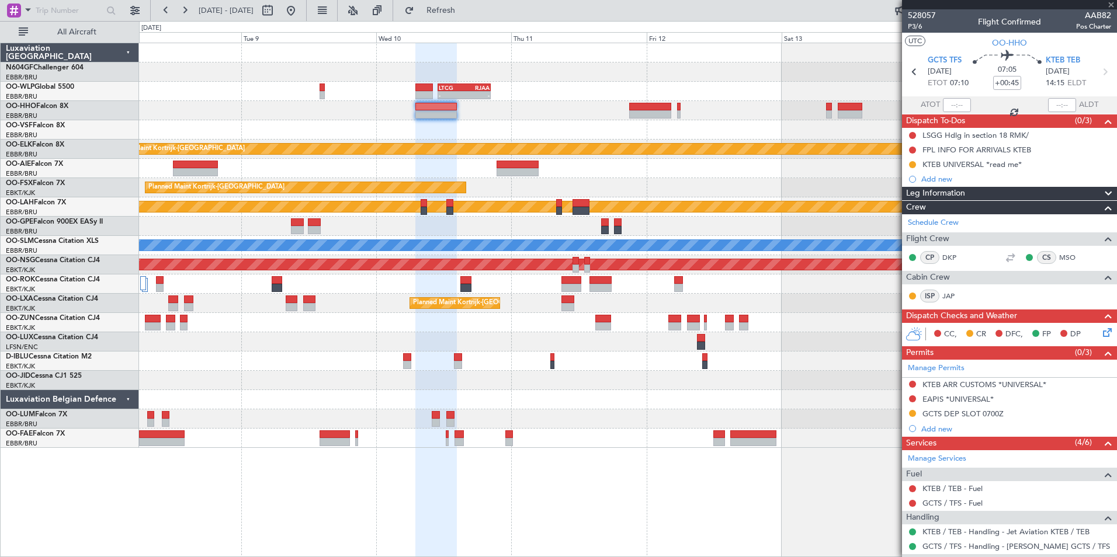
type input "-00:10"
type input "2"
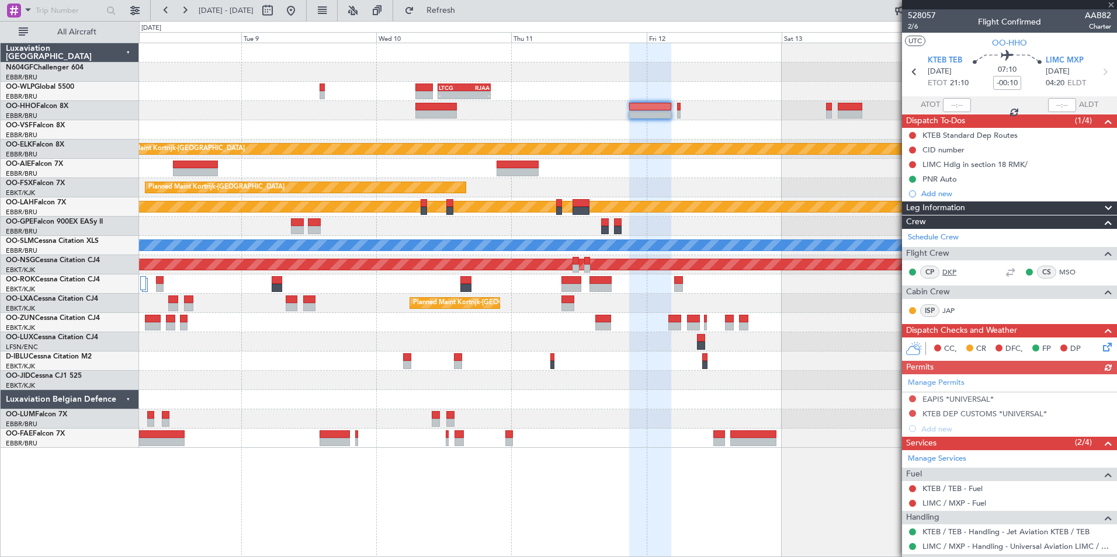
scroll to position [117, 0]
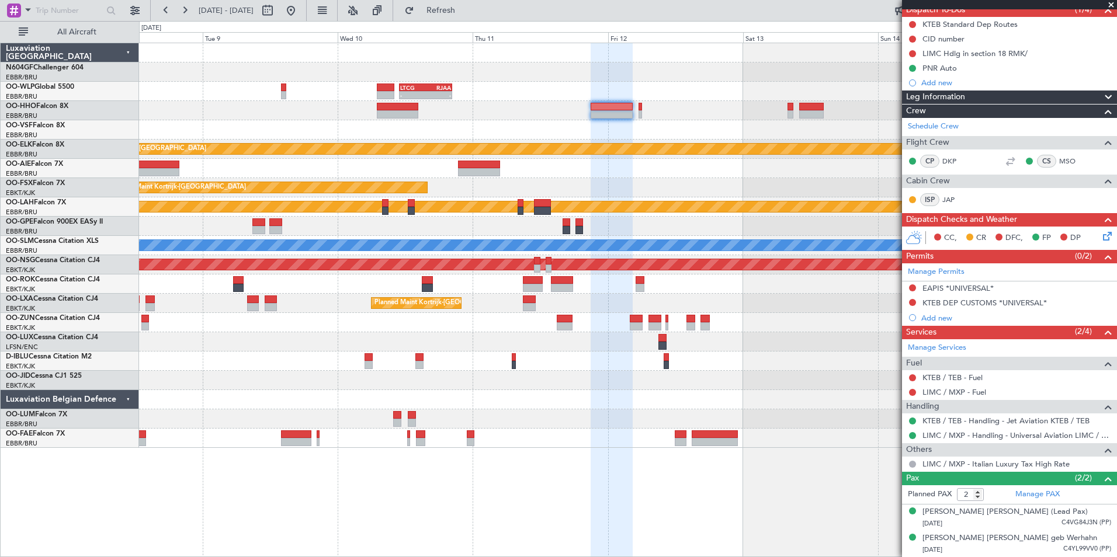
click at [681, 168] on div at bounding box center [627, 168] width 977 height 19
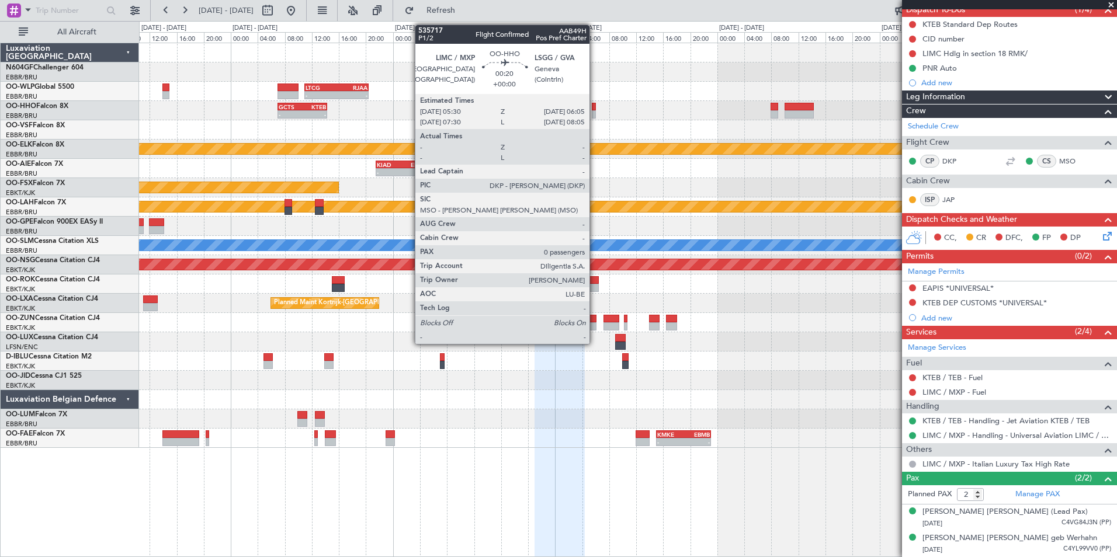
click at [595, 110] on div at bounding box center [594, 107] width 4 height 8
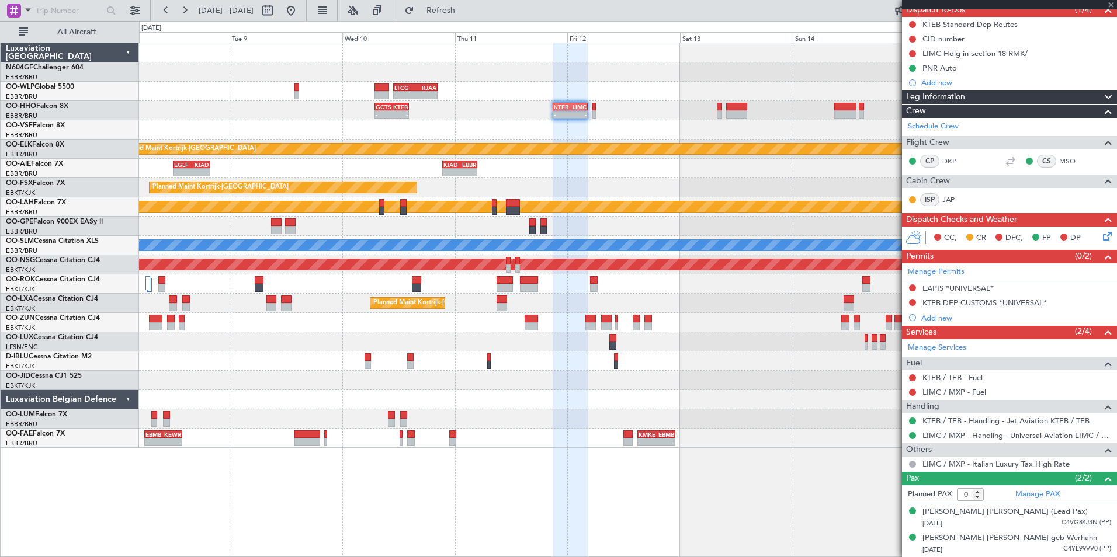
scroll to position [0, 0]
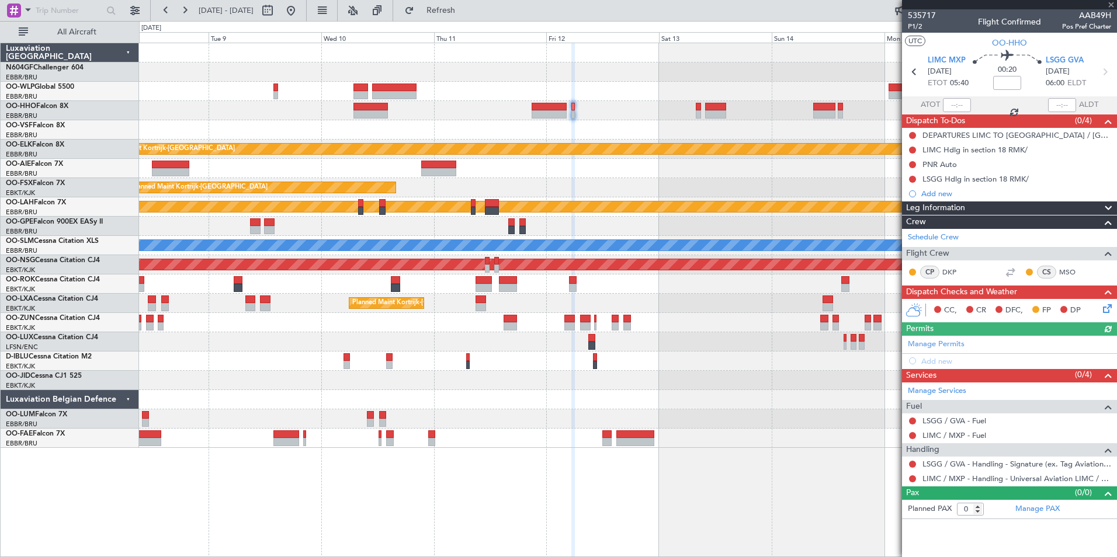
click at [610, 99] on div "KTMT 17:00 Z ELLX 03:00 Z - - Planned Maint [GEOGRAPHIC_DATA]-[GEOGRAPHIC_DATA]…" at bounding box center [627, 245] width 977 height 405
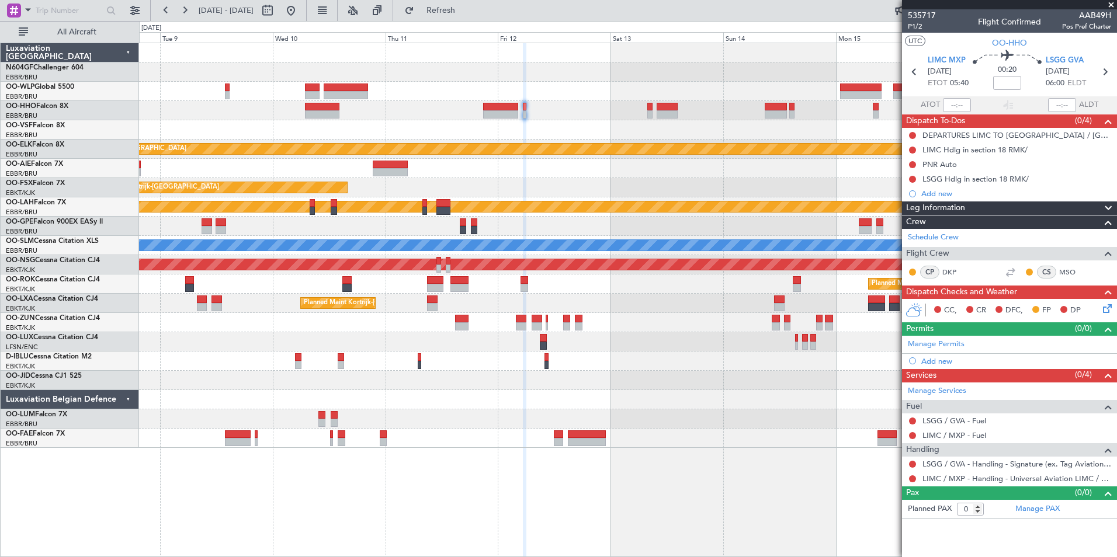
click at [559, 105] on div at bounding box center [627, 110] width 977 height 19
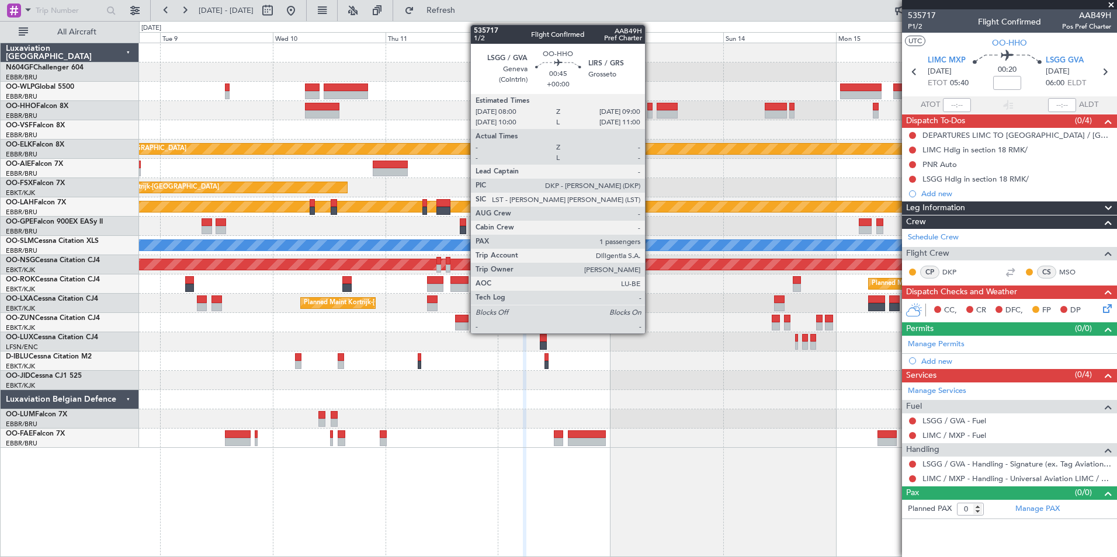
click at [650, 112] on div at bounding box center [649, 114] width 5 height 8
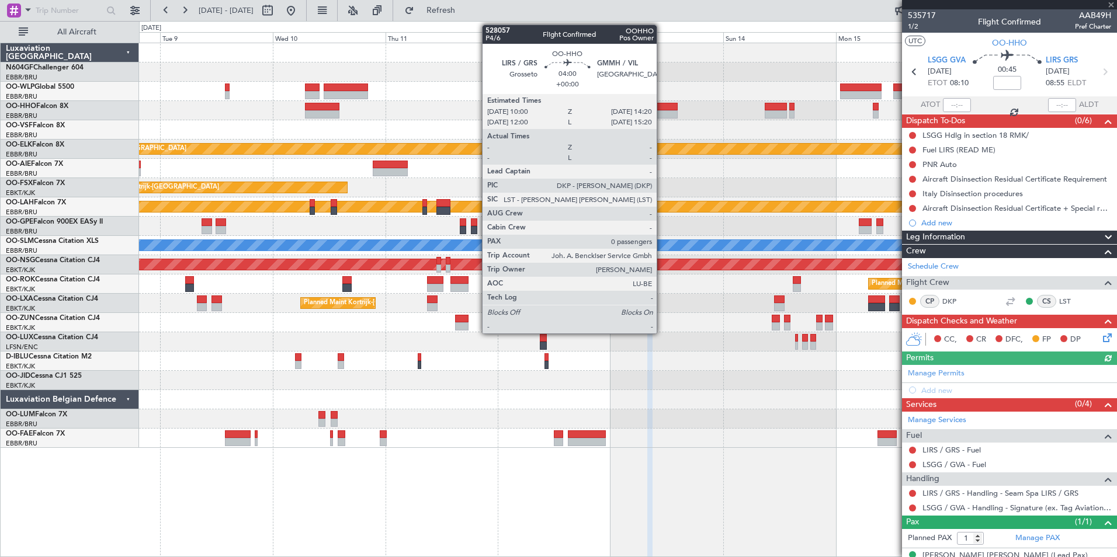
click at [662, 110] on div at bounding box center [667, 114] width 20 height 8
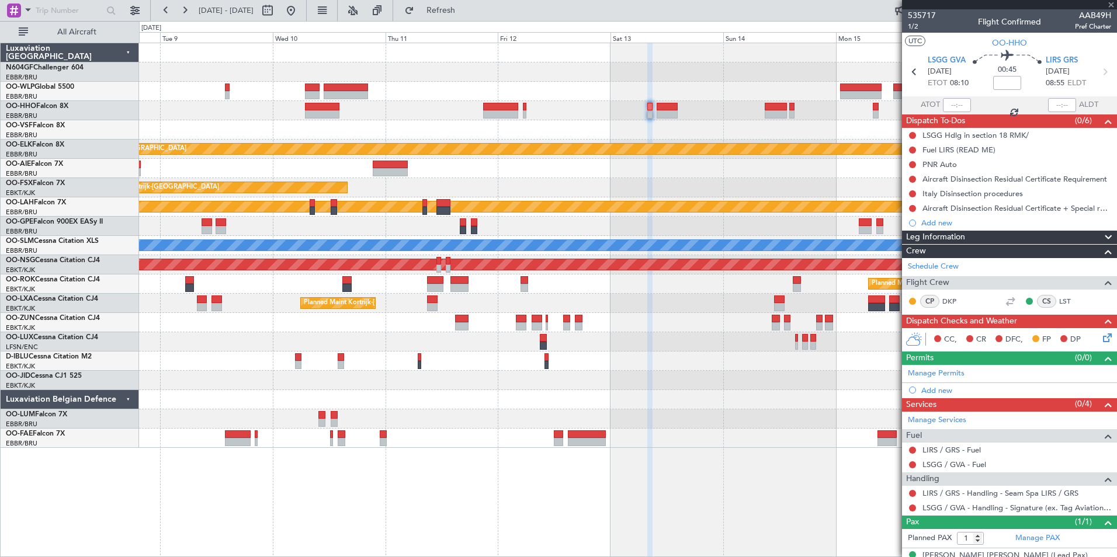
type input "0"
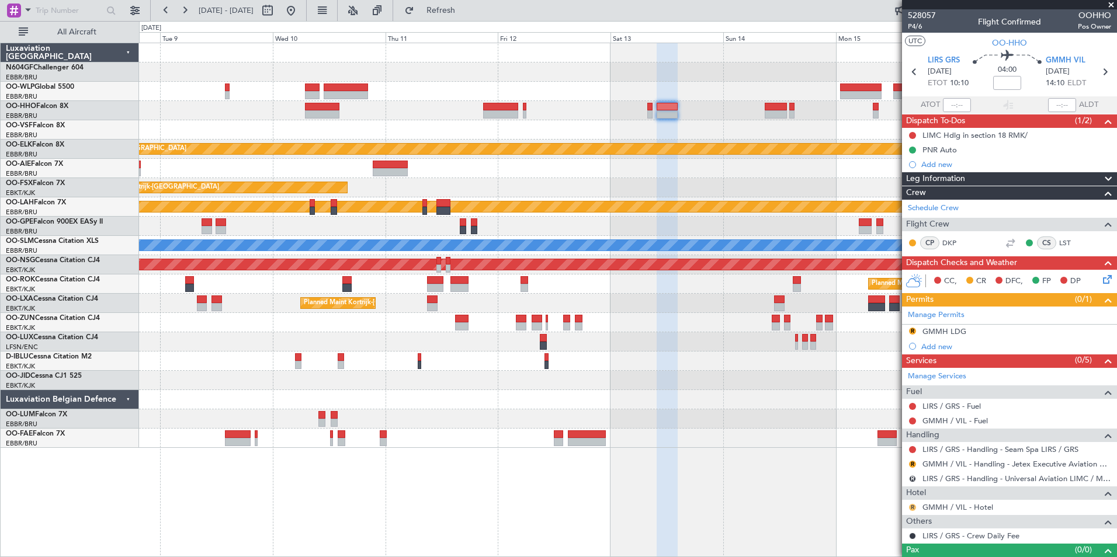
click at [912, 508] on button "R" at bounding box center [912, 507] width 7 height 7
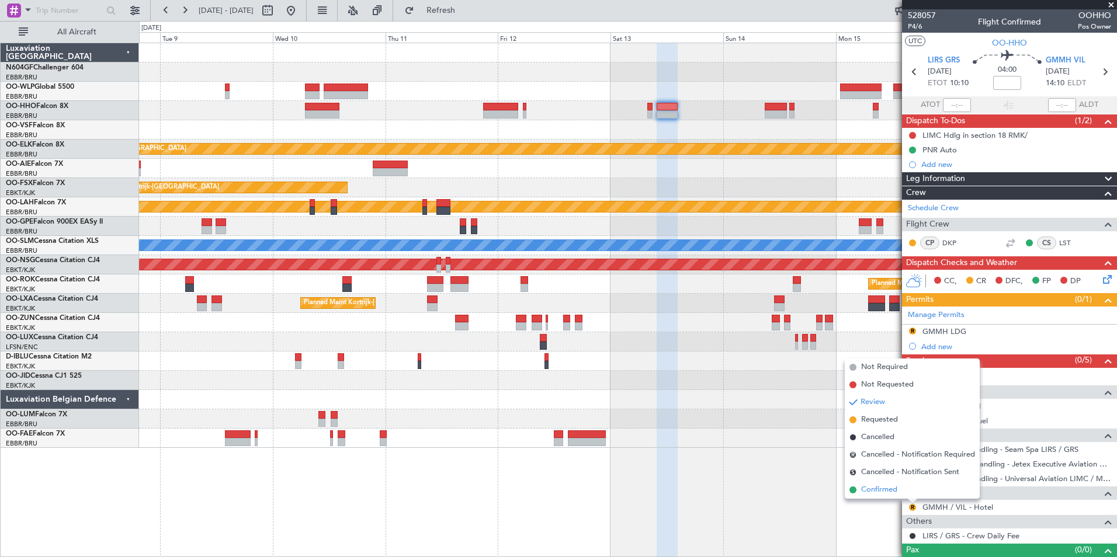
click at [897, 494] on span "Confirmed" at bounding box center [879, 490] width 36 height 12
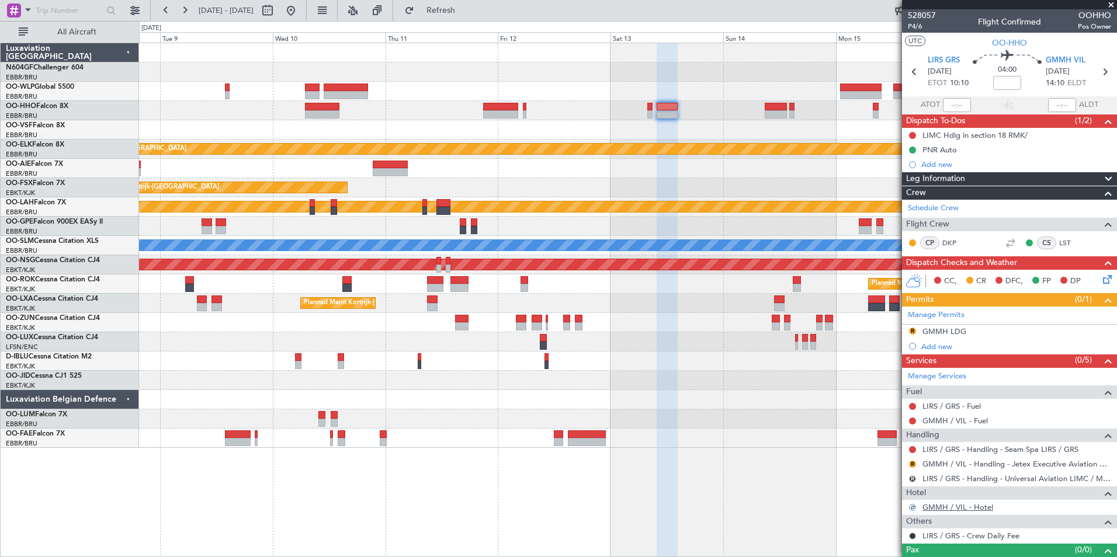
click at [950, 508] on link "GMMH / VIL - Hotel" at bounding box center [957, 507] width 71 height 10
click at [943, 328] on div "GMMH LDG" at bounding box center [944, 332] width 44 height 10
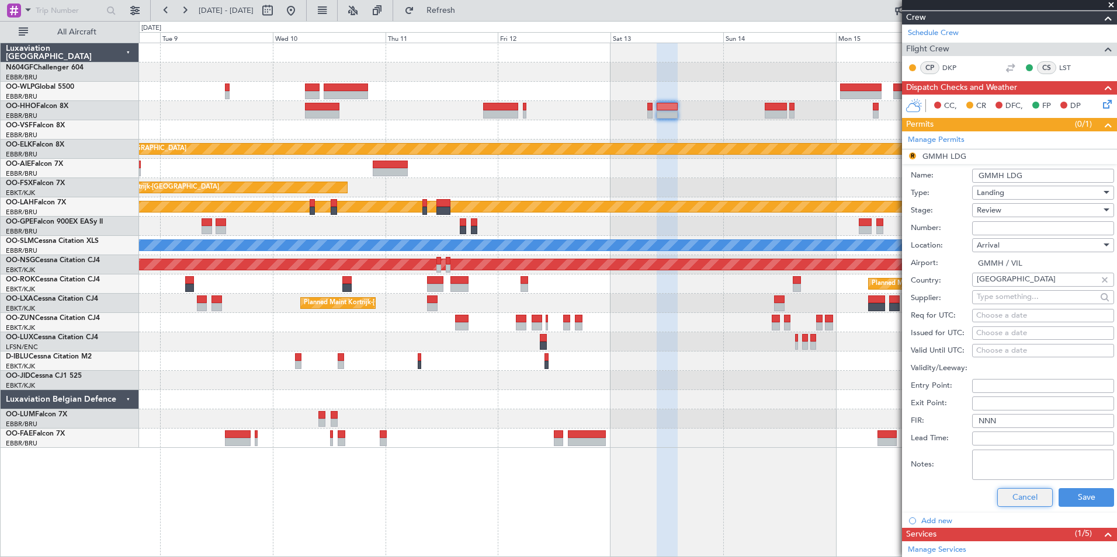
click at [1009, 493] on button "Cancel" at bounding box center [1024, 497] width 55 height 19
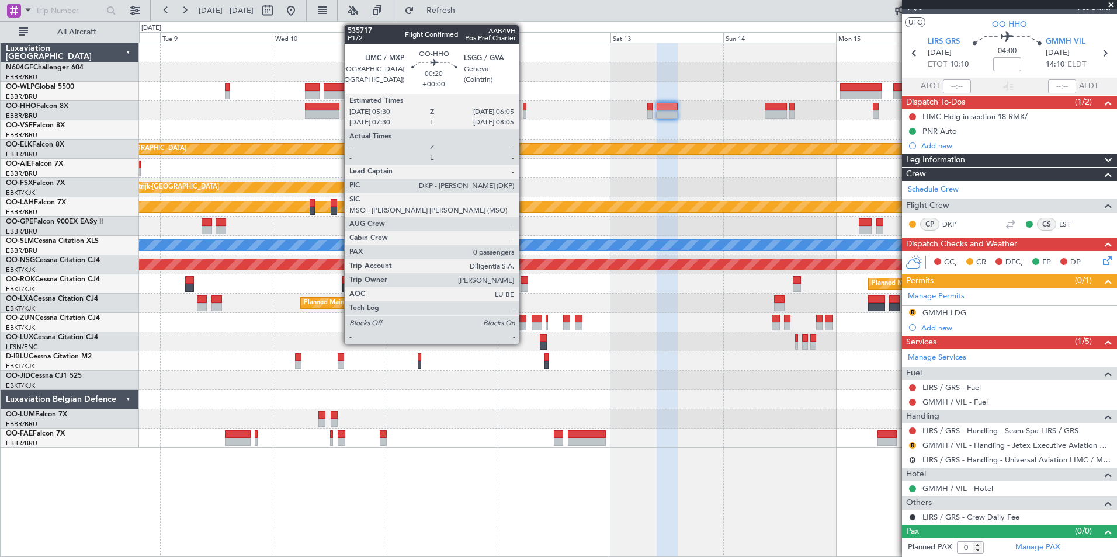
click at [524, 110] on div at bounding box center [524, 114] width 3 height 8
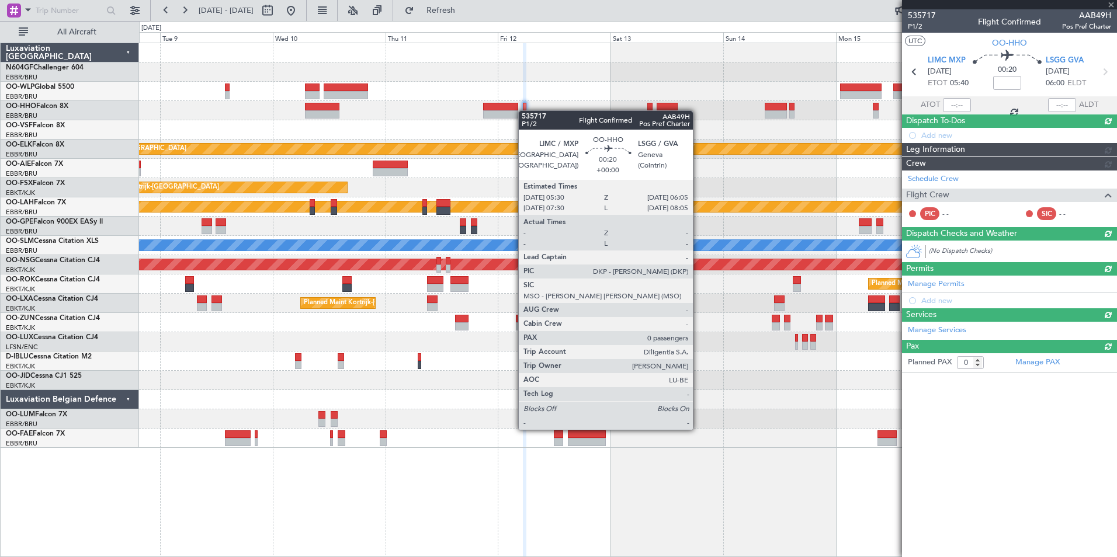
scroll to position [0, 0]
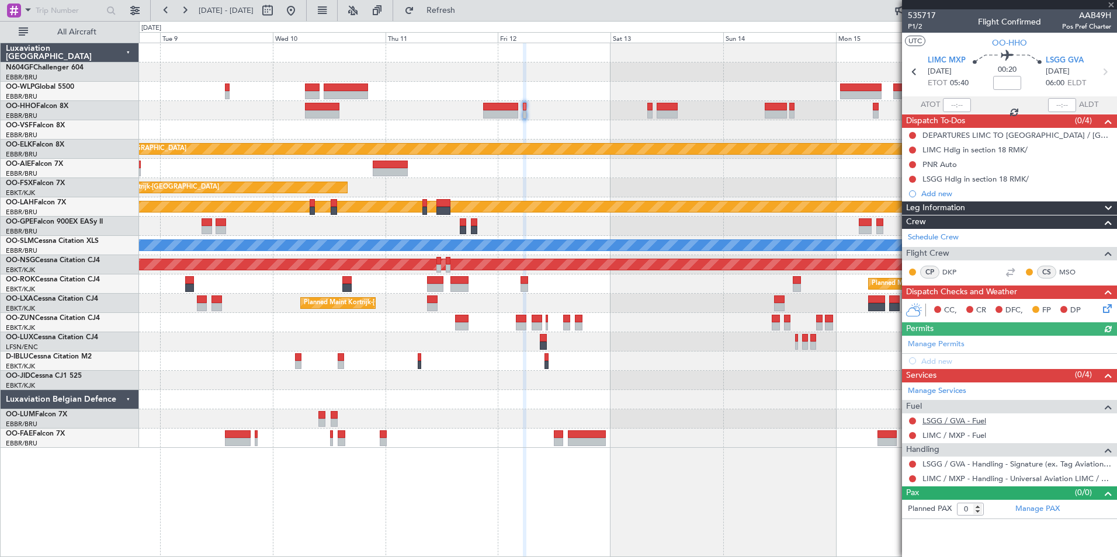
click at [949, 421] on link "LSGG / GVA - Fuel" at bounding box center [954, 421] width 64 height 10
click at [464, 12] on span "Refresh" at bounding box center [440, 10] width 49 height 8
click at [942, 434] on link "LIMC / MXP - Fuel" at bounding box center [954, 436] width 64 height 10
click at [466, 9] on span "Refresh" at bounding box center [440, 10] width 49 height 8
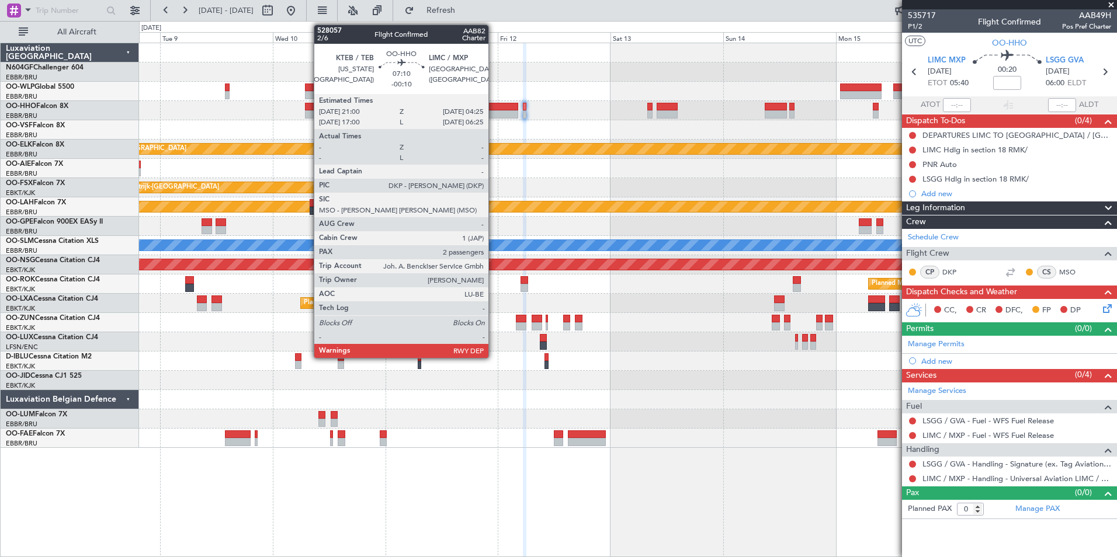
click at [494, 107] on div at bounding box center [500, 107] width 35 height 8
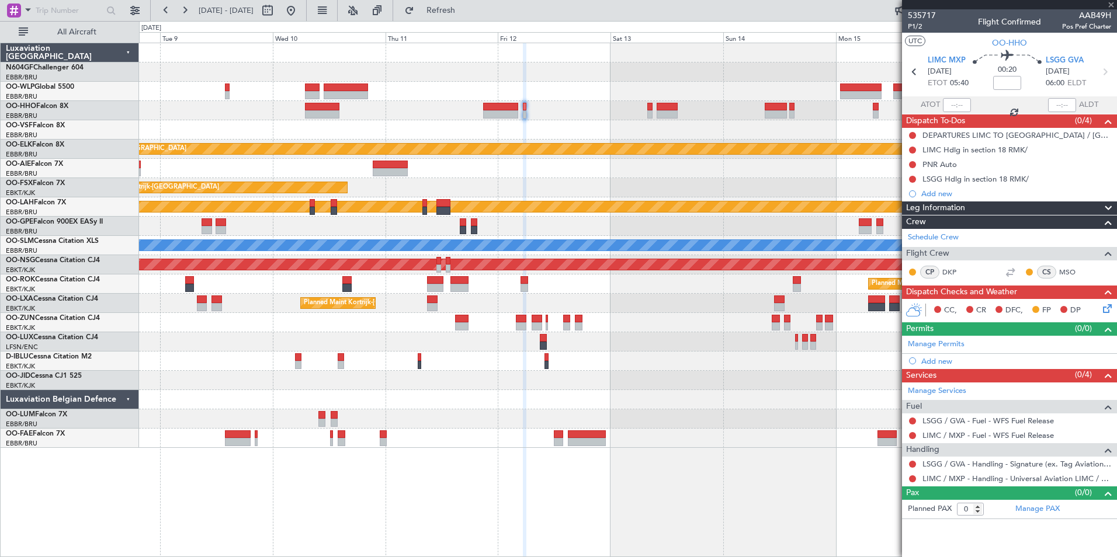
type input "-00:10"
type input "2"
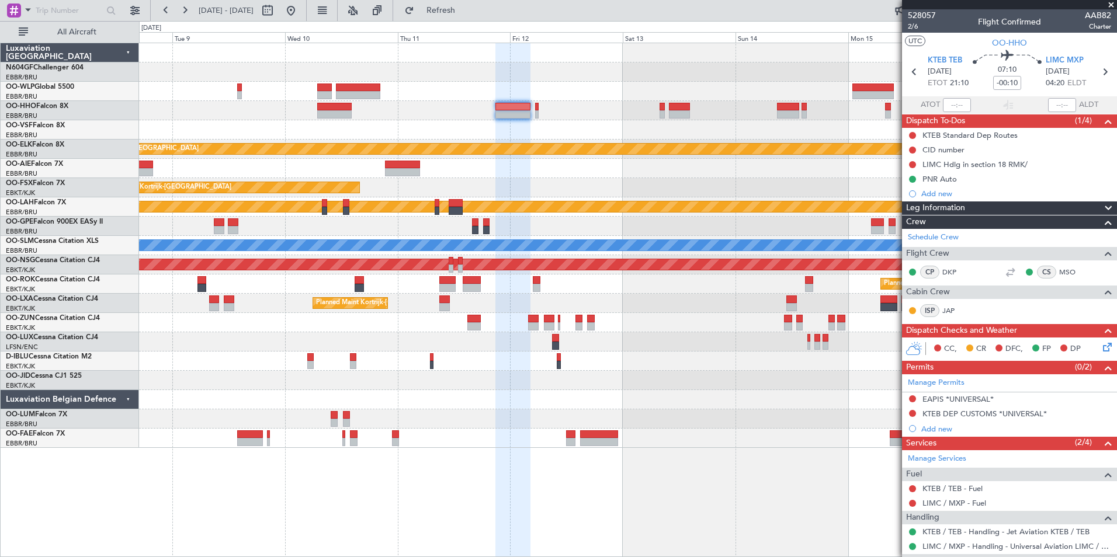
click at [586, 96] on div "KTMT 17:00 Z ELLX 03:00 Z - -" at bounding box center [627, 91] width 977 height 19
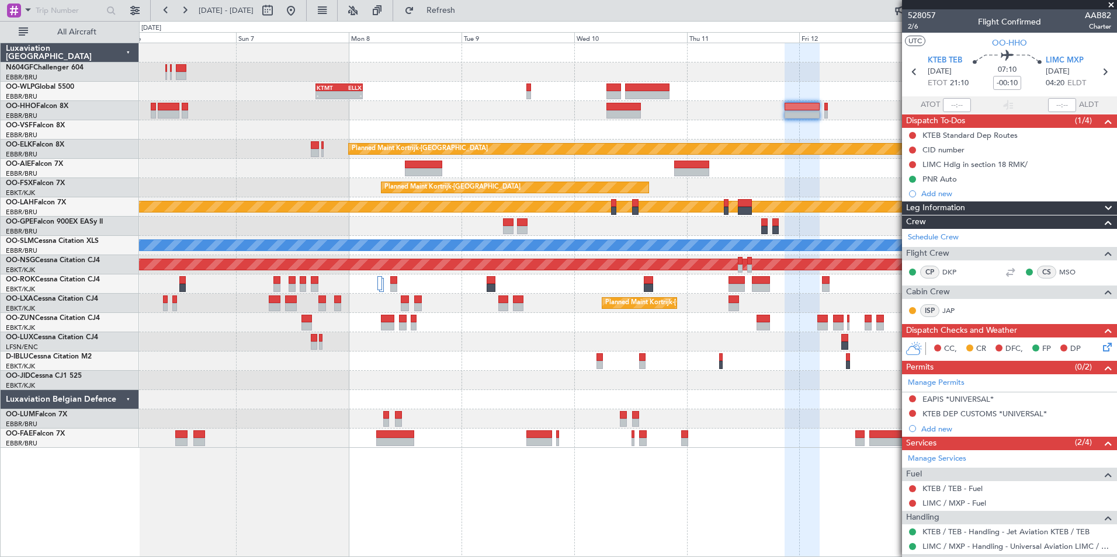
click at [859, 200] on div "KTMT 17:00 Z ELLX 03:00 Z - - Planned Maint Kortrijk-Wevelgem Planned Maint Kor…" at bounding box center [627, 245] width 977 height 405
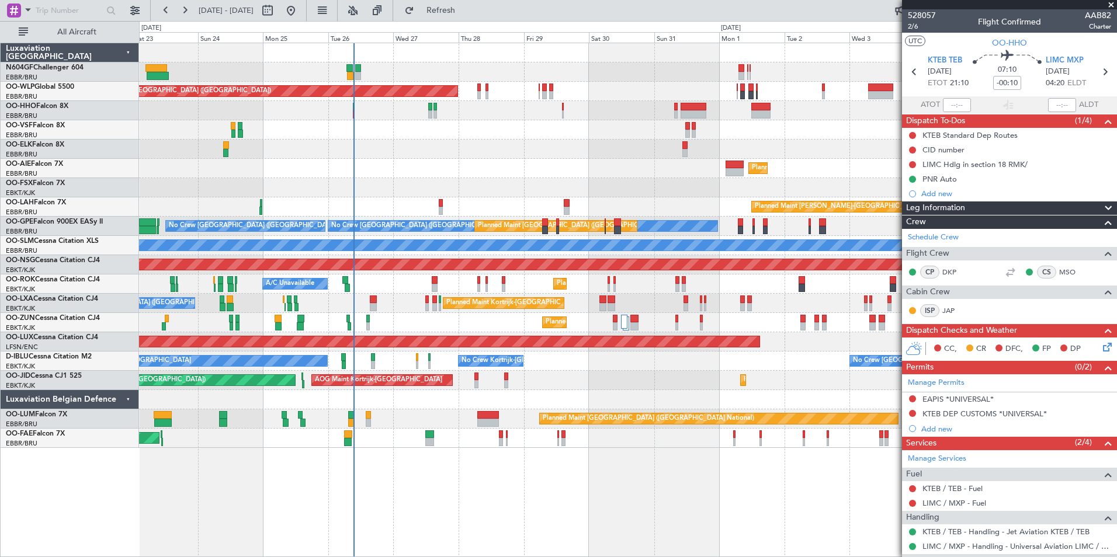
click at [568, 393] on div at bounding box center [627, 399] width 977 height 19
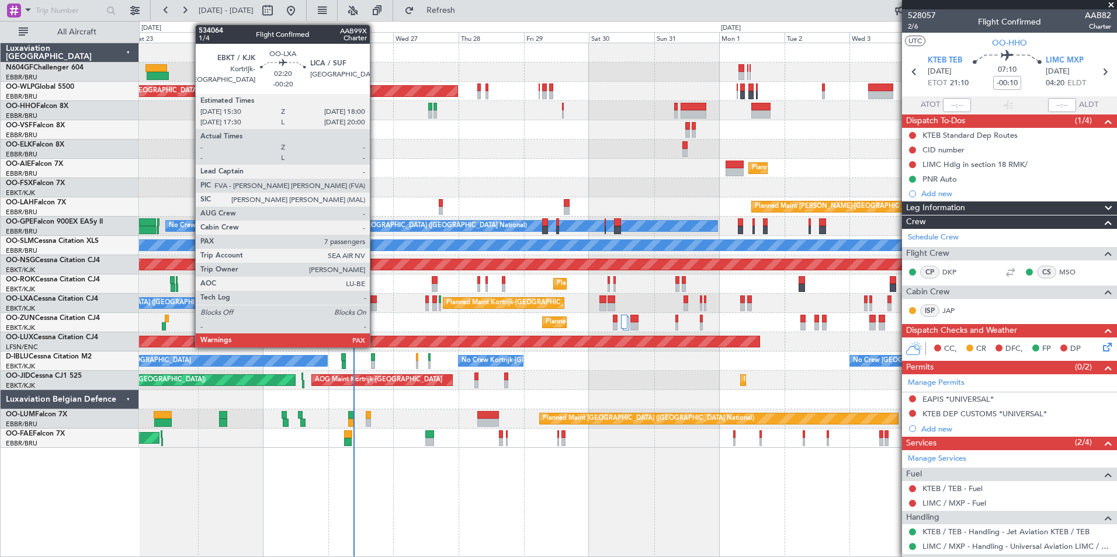
click at [375, 304] on div at bounding box center [373, 307] width 7 height 8
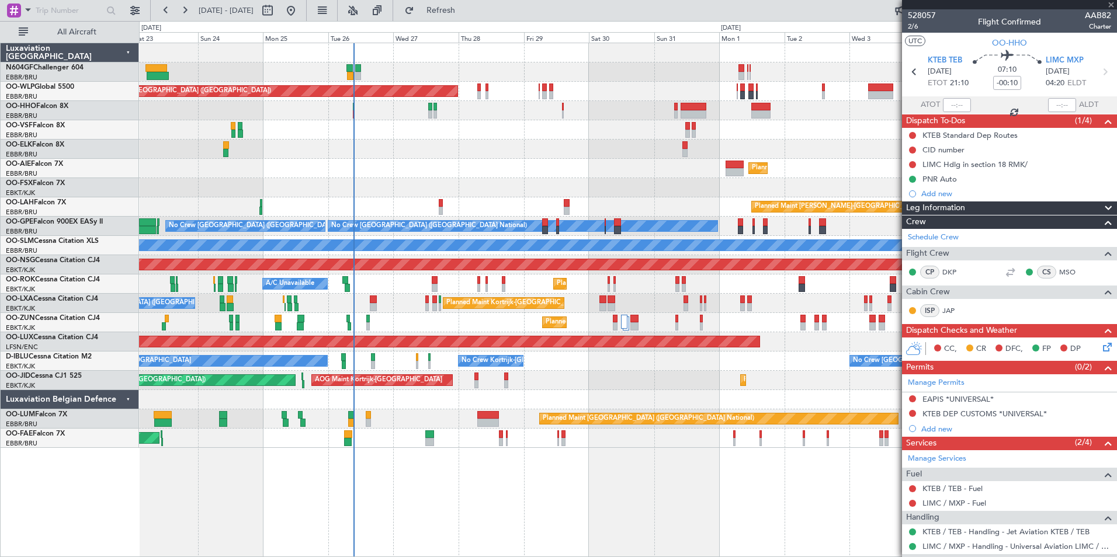
type input "-00:20"
type input "7"
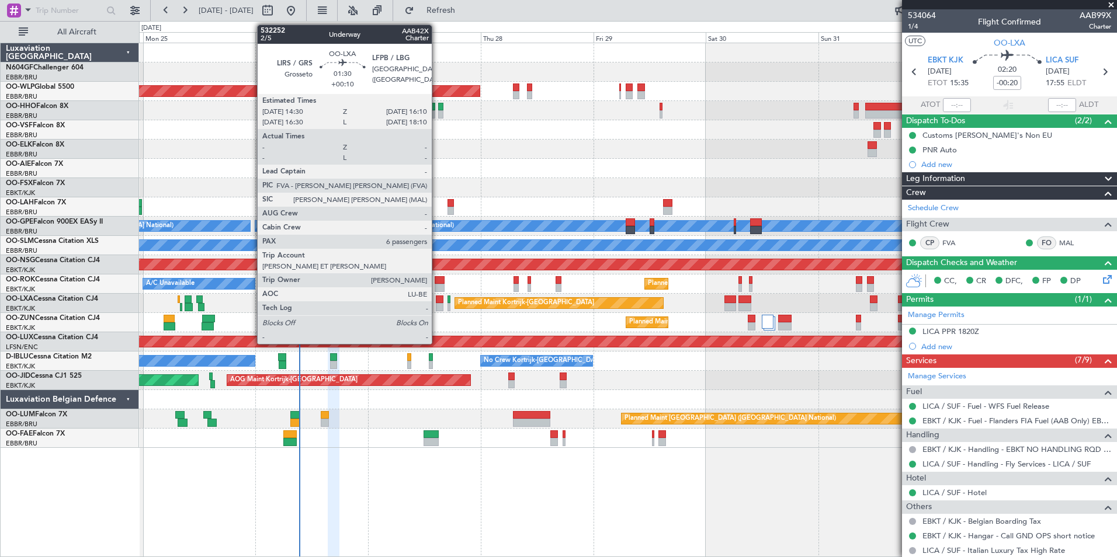
click at [437, 305] on div at bounding box center [440, 307] width 8 height 8
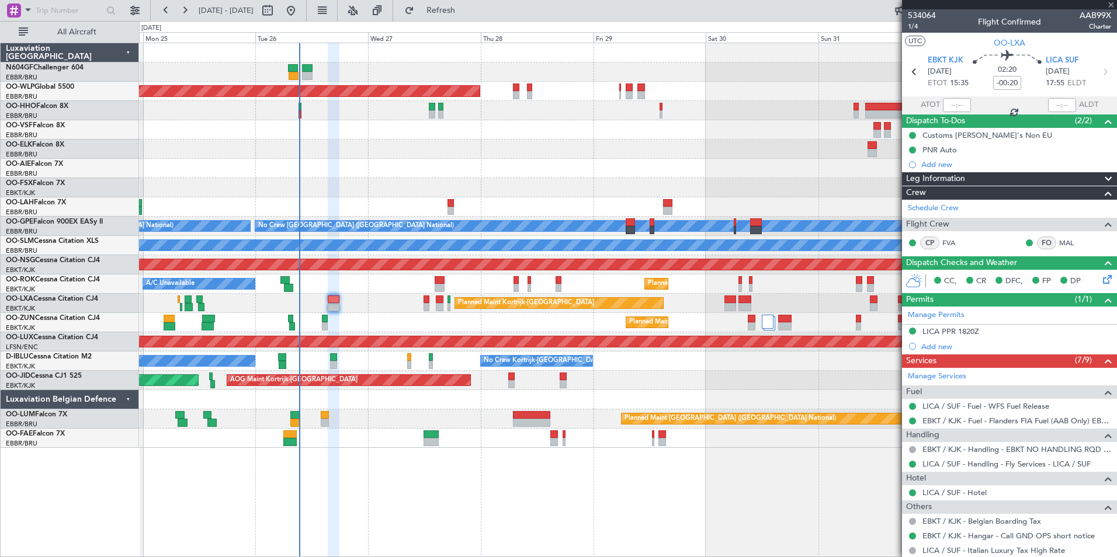
type input "+00:10"
type input "6"
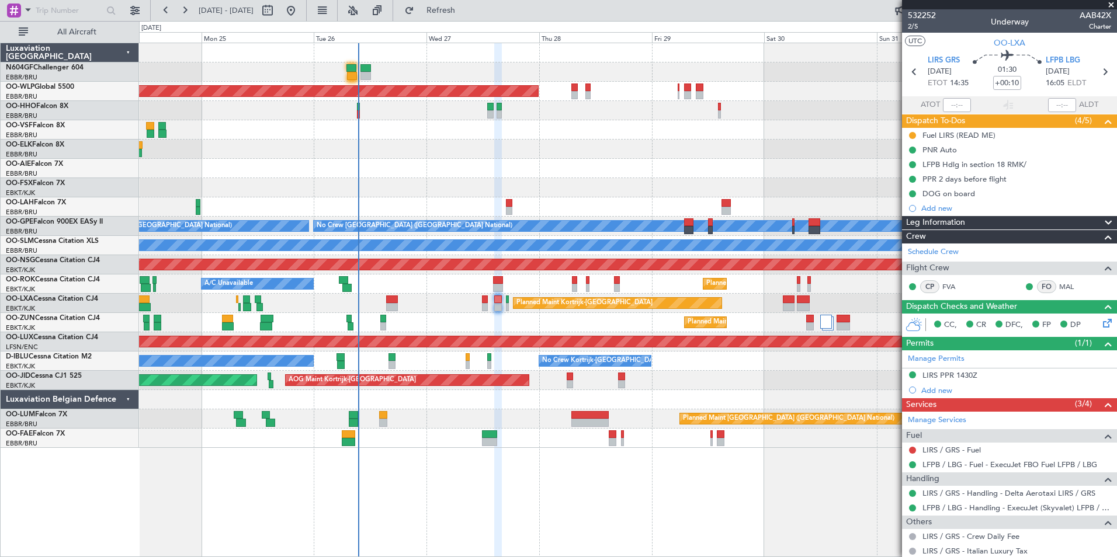
click at [513, 143] on div "Planned Maint Berlin (Brandenburg) Planned Maint London (Farnborough) Planned M…" at bounding box center [627, 245] width 977 height 405
click at [422, 169] on div "Planned Maint [GEOGRAPHIC_DATA] ([GEOGRAPHIC_DATA])" at bounding box center [627, 168] width 977 height 19
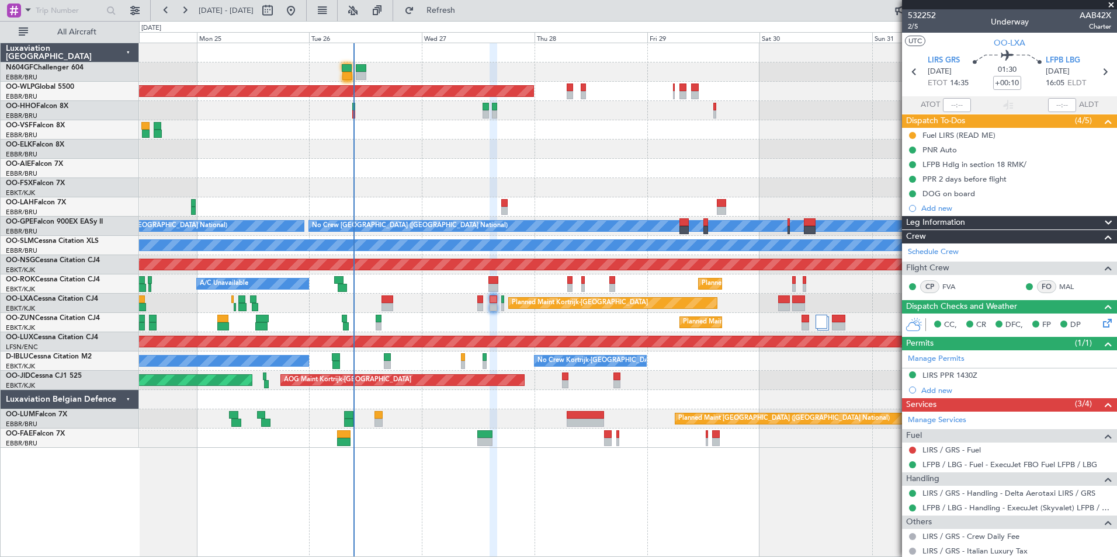
click at [421, 158] on div "Planned Maint Berlin (Brandenburg) Planned Maint London (Farnborough) Planned M…" at bounding box center [627, 245] width 977 height 405
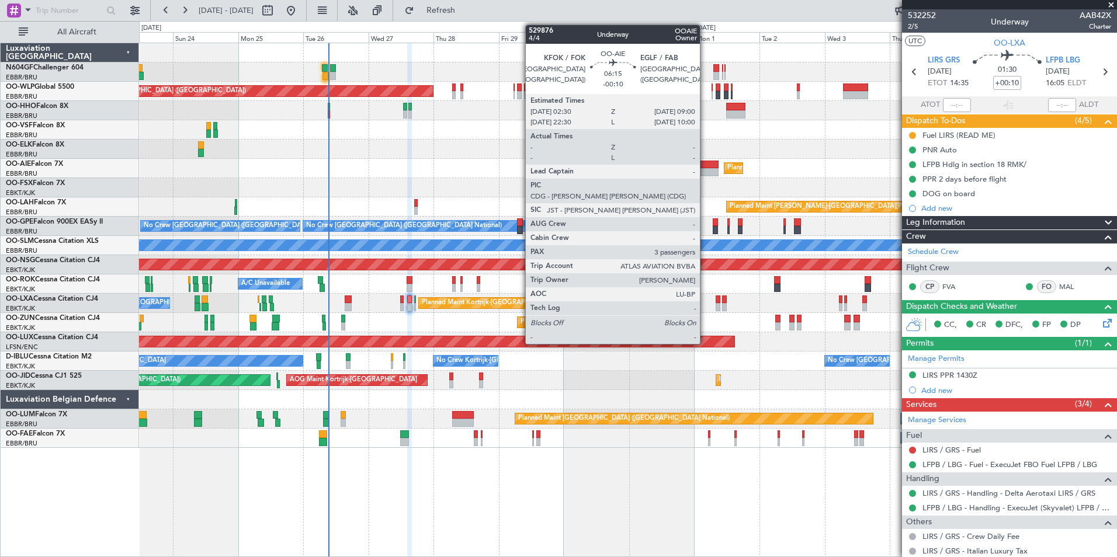
click at [568, 158] on div "Planned Maint Berlin (Brandenburg) - - KTMT 17:00 Z ELLX 03:00 Z Planned Maint …" at bounding box center [627, 245] width 977 height 405
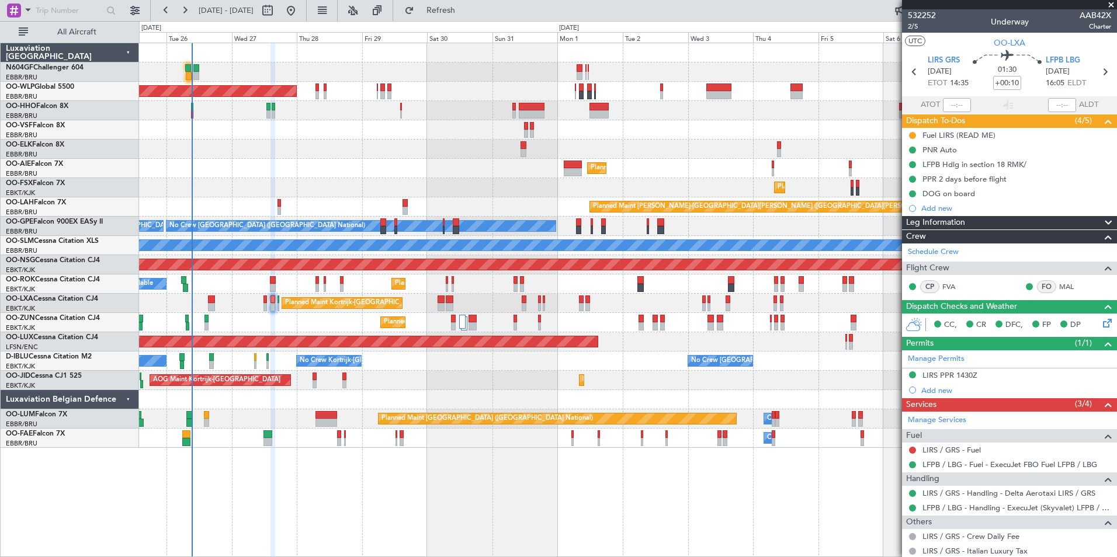
click at [647, 126] on div at bounding box center [627, 129] width 977 height 19
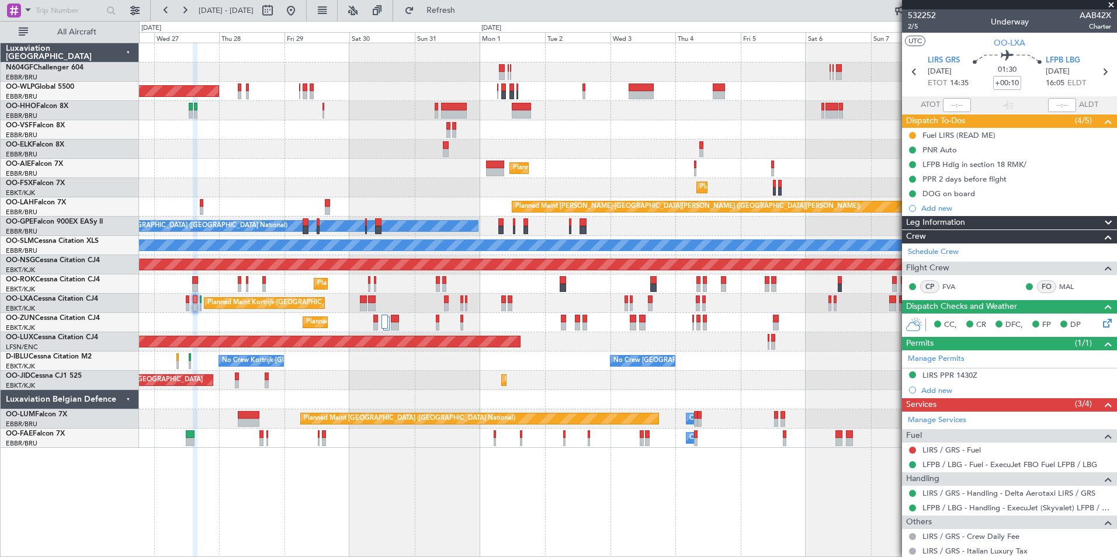
click at [847, 149] on div "Planned Maint Berlin (Brandenburg) Planned Maint Kortrijk-Wevelgem Planned Main…" at bounding box center [627, 245] width 977 height 405
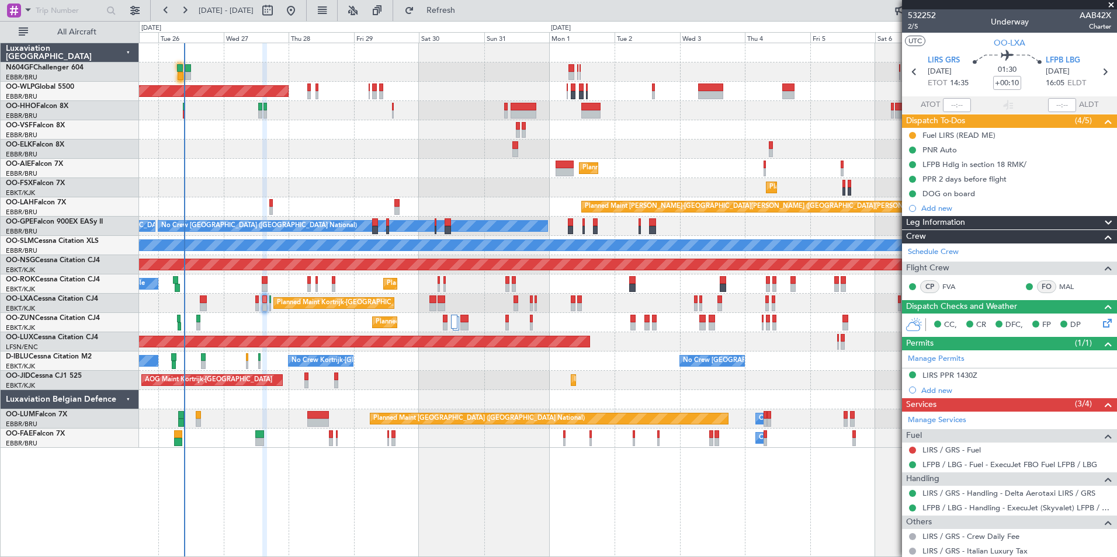
click at [465, 206] on div "Planned Maint Berlin (Brandenburg) Planned Maint Kortrijk-Wevelgem Planned Main…" at bounding box center [627, 245] width 977 height 405
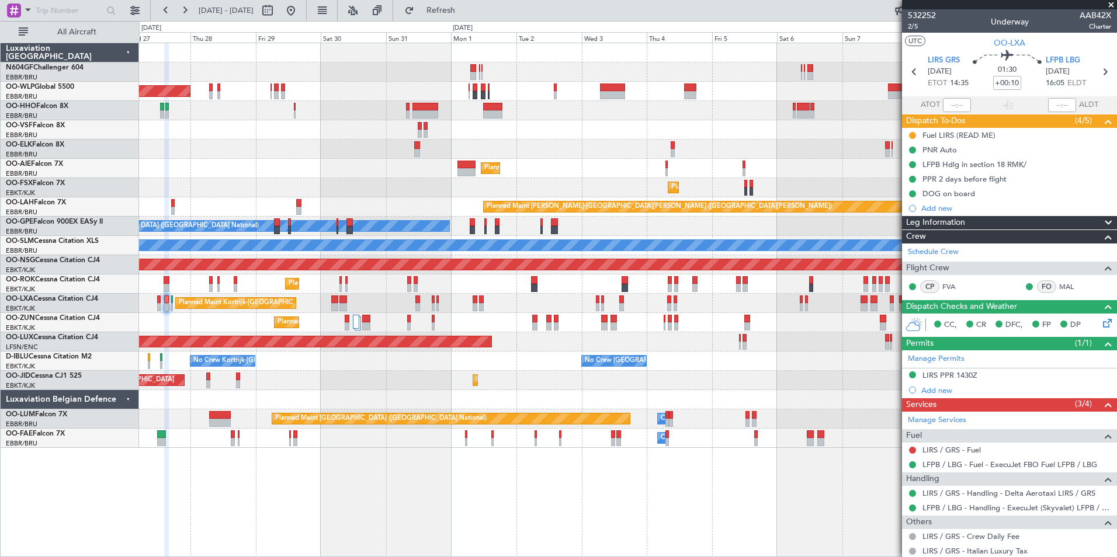
click at [641, 198] on div "Planned Maint [PERSON_NAME]-[GEOGRAPHIC_DATA][PERSON_NAME] ([GEOGRAPHIC_DATA][P…" at bounding box center [627, 206] width 977 height 19
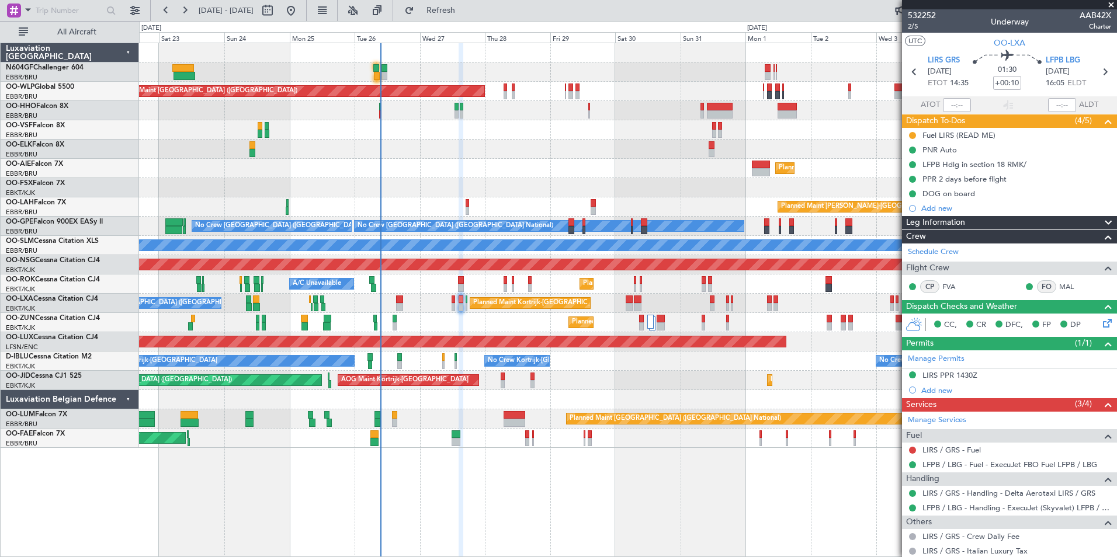
click at [523, 294] on div "Planned Maint Berlin (Brandenburg) Planned Maint Kortrijk-Wevelgem Planned Main…" at bounding box center [627, 245] width 977 height 405
click at [948, 286] on link "FVA" at bounding box center [955, 287] width 26 height 11
click at [912, 448] on button at bounding box center [912, 450] width 7 height 7
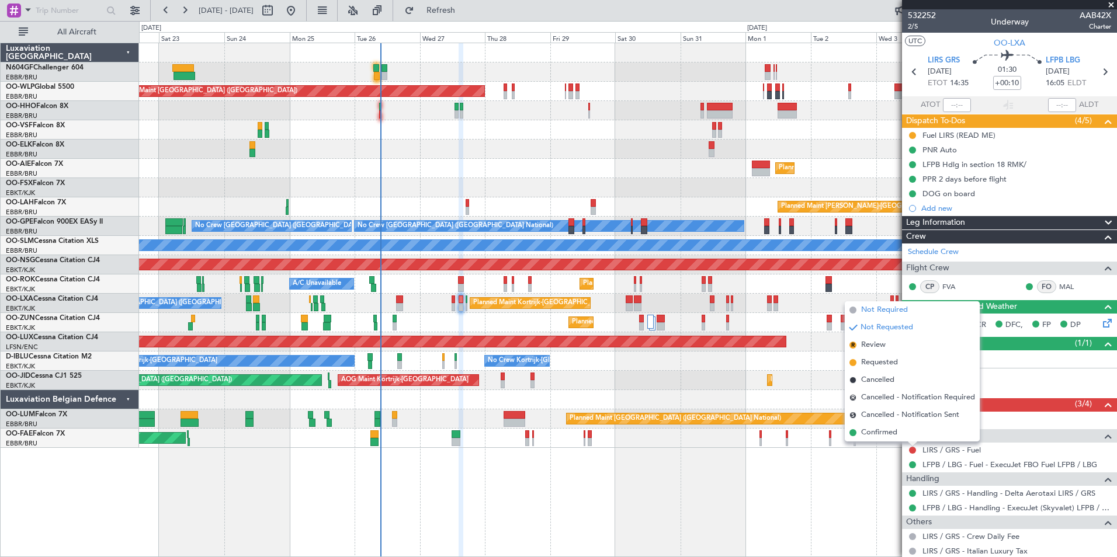
click at [874, 316] on li "Not Required" at bounding box center [912, 310] width 135 height 18
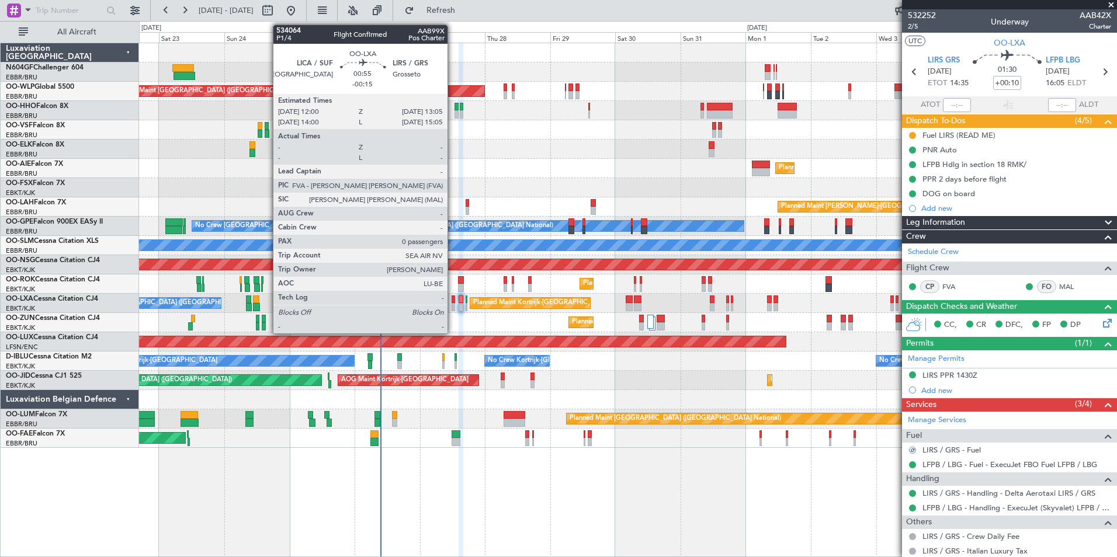
click at [453, 307] on div at bounding box center [454, 307] width 4 height 8
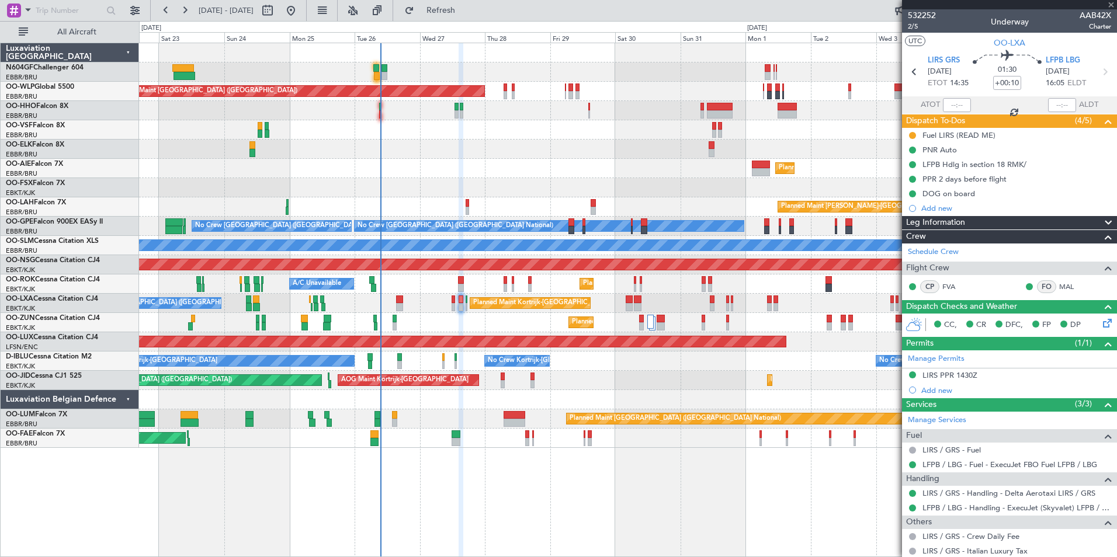
type input "-00:15"
type input "0"
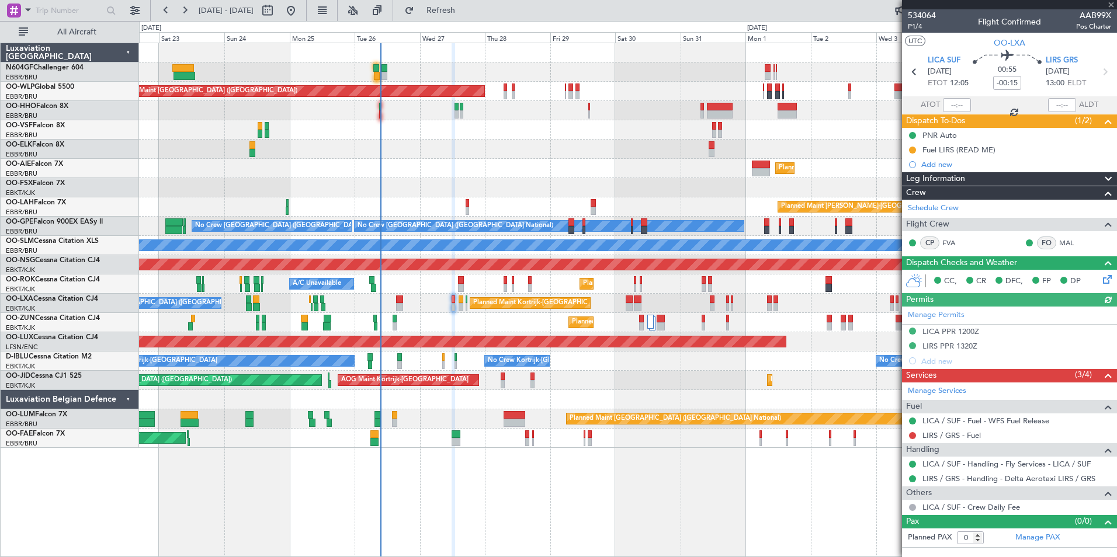
click at [905, 435] on div "LIRS / GRS - Fuel" at bounding box center [1009, 435] width 215 height 15
click at [910, 435] on button at bounding box center [912, 435] width 7 height 7
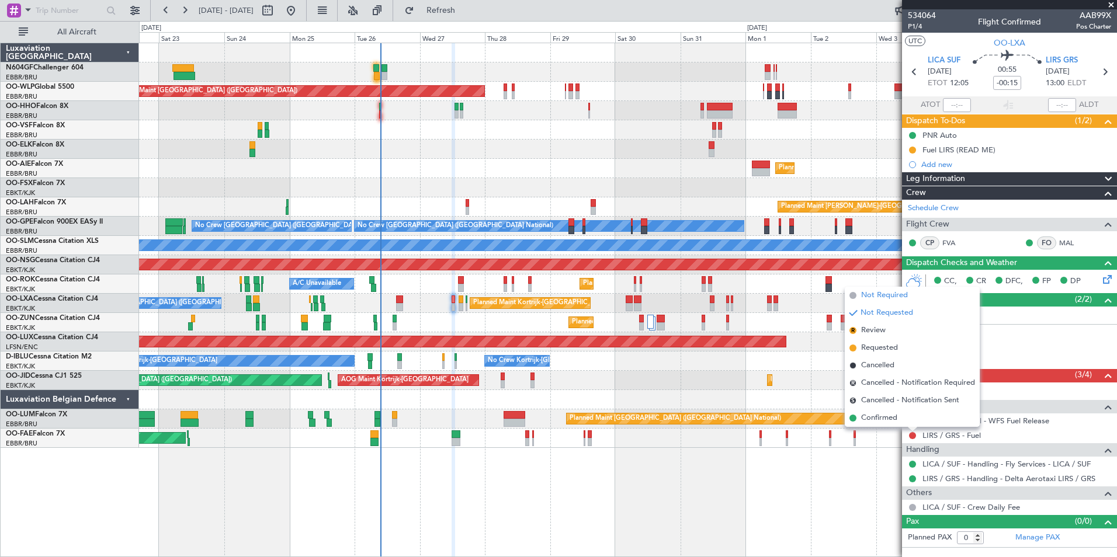
click at [872, 298] on span "Not Required" at bounding box center [884, 296] width 47 height 12
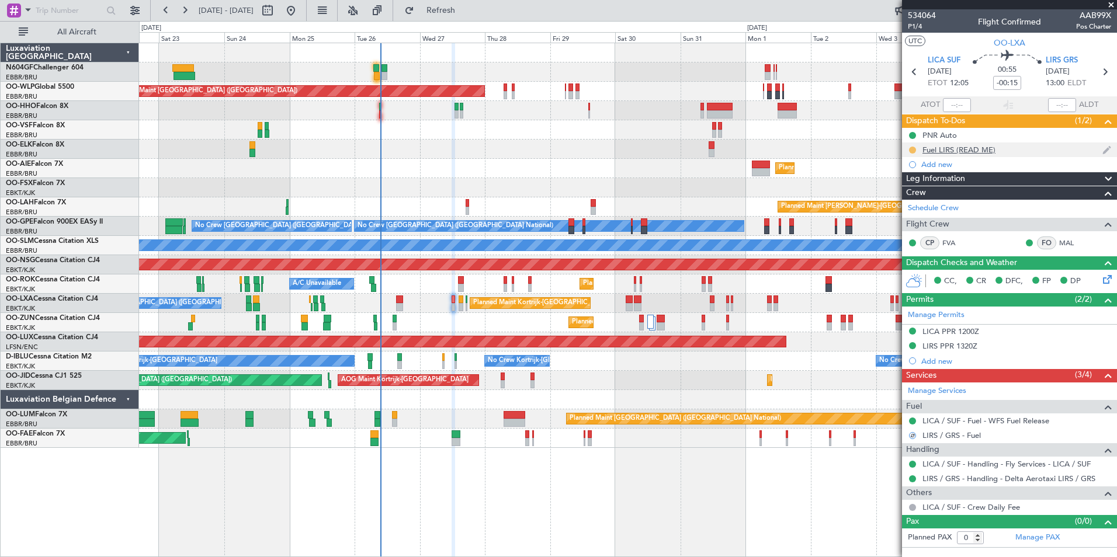
click at [910, 148] on button at bounding box center [912, 150] width 7 height 7
click at [917, 195] on li "Completed" at bounding box center [912, 202] width 63 height 18
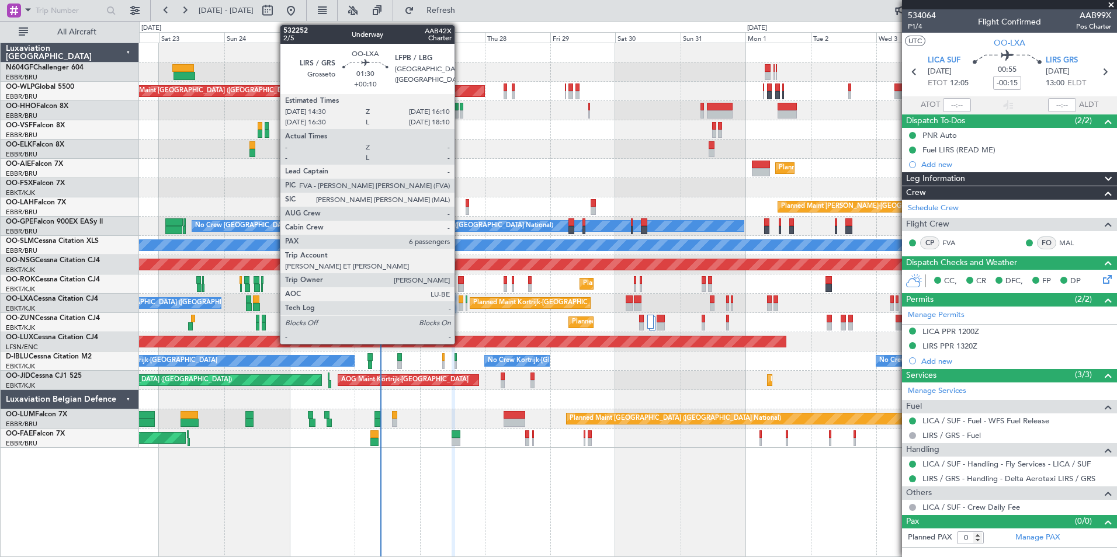
click at [460, 302] on div at bounding box center [461, 300] width 5 height 8
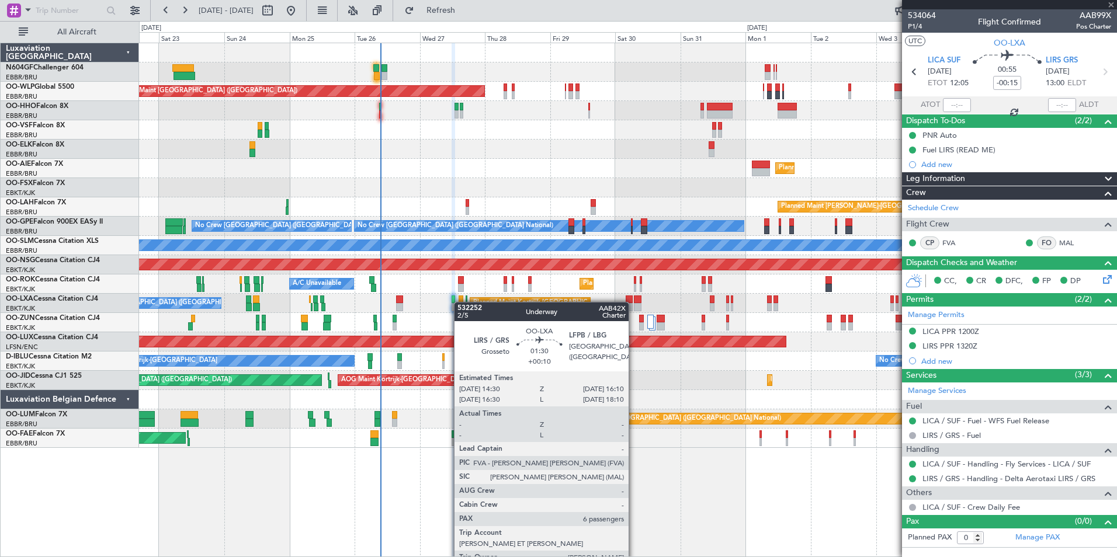
type input "+00:10"
type input "6"
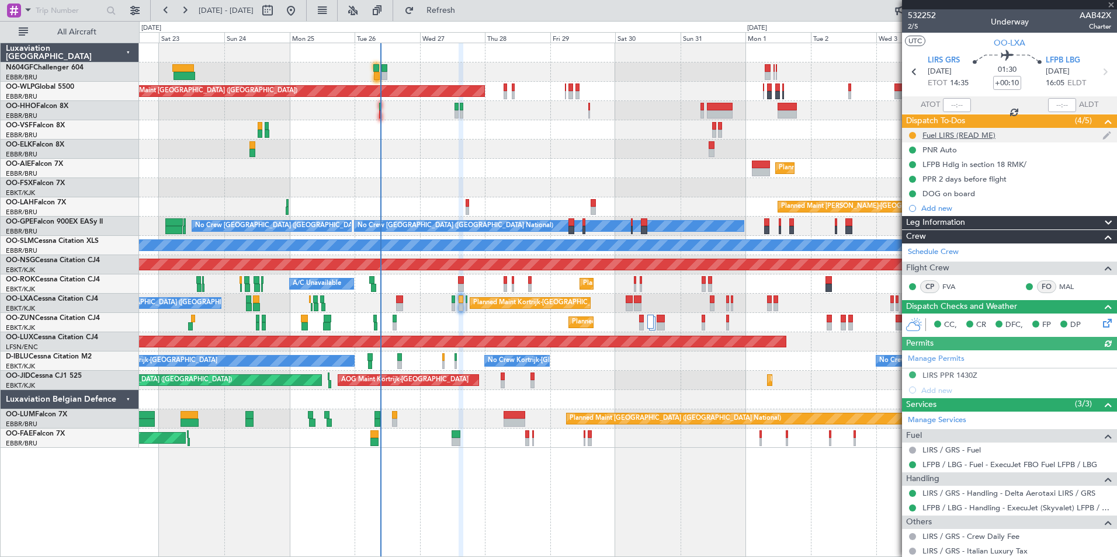
click at [916, 133] on div at bounding box center [912, 135] width 9 height 9
click at [911, 133] on button at bounding box center [912, 135] width 7 height 7
click at [921, 183] on span "Completed" at bounding box center [917, 187] width 39 height 12
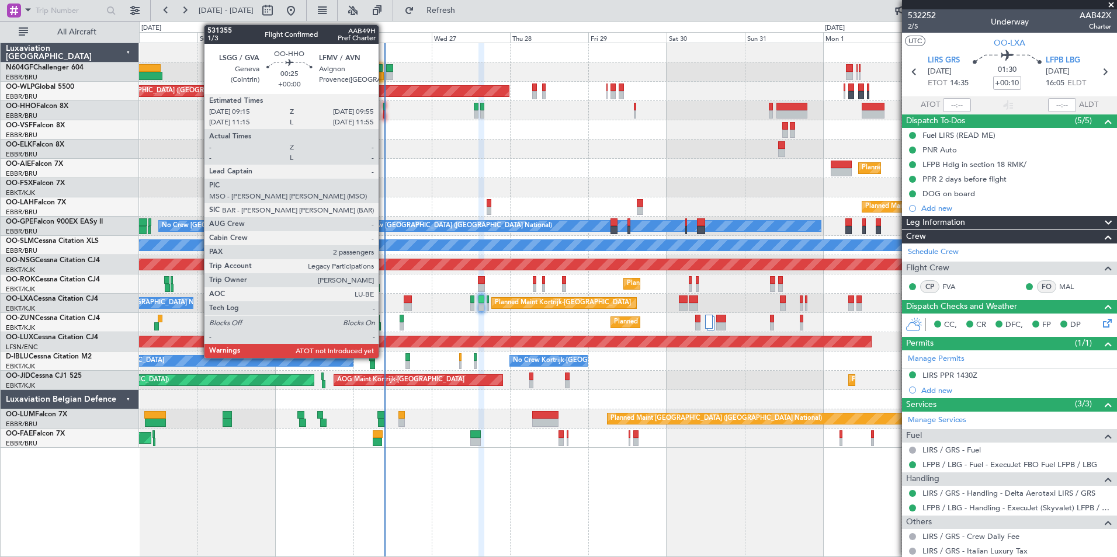
click at [384, 114] on div at bounding box center [384, 114] width 2 height 8
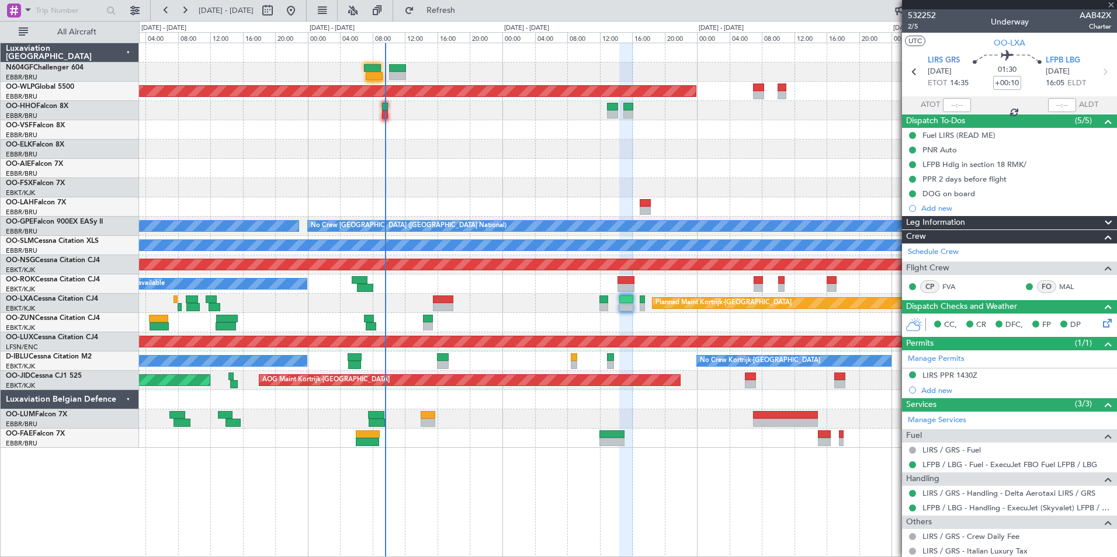
type input "2"
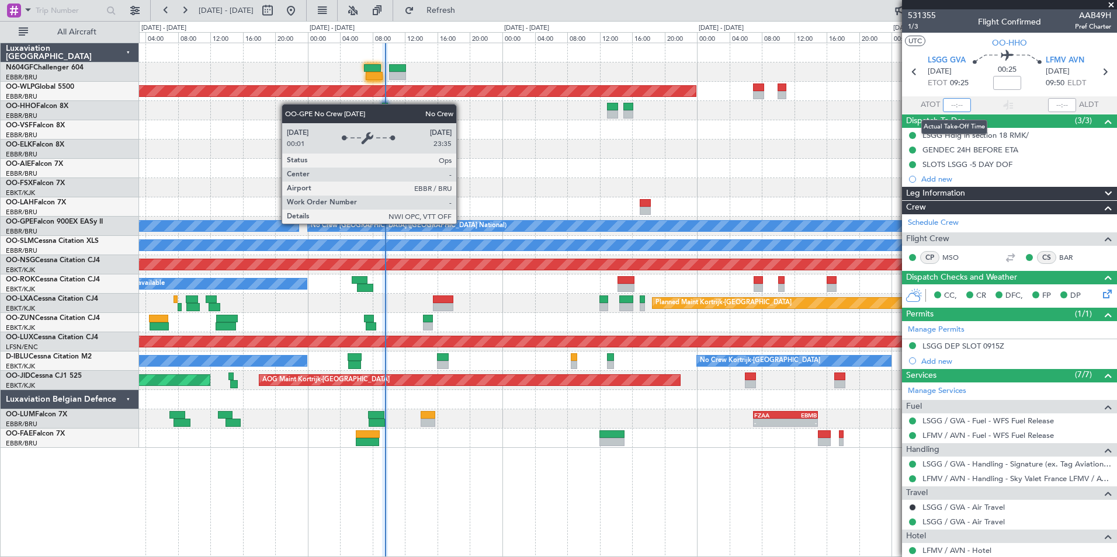
click at [958, 102] on input "text" at bounding box center [957, 105] width 28 height 14
click at [942, 55] on span "LSGG GVA" at bounding box center [947, 61] width 38 height 12
type input "09:34"
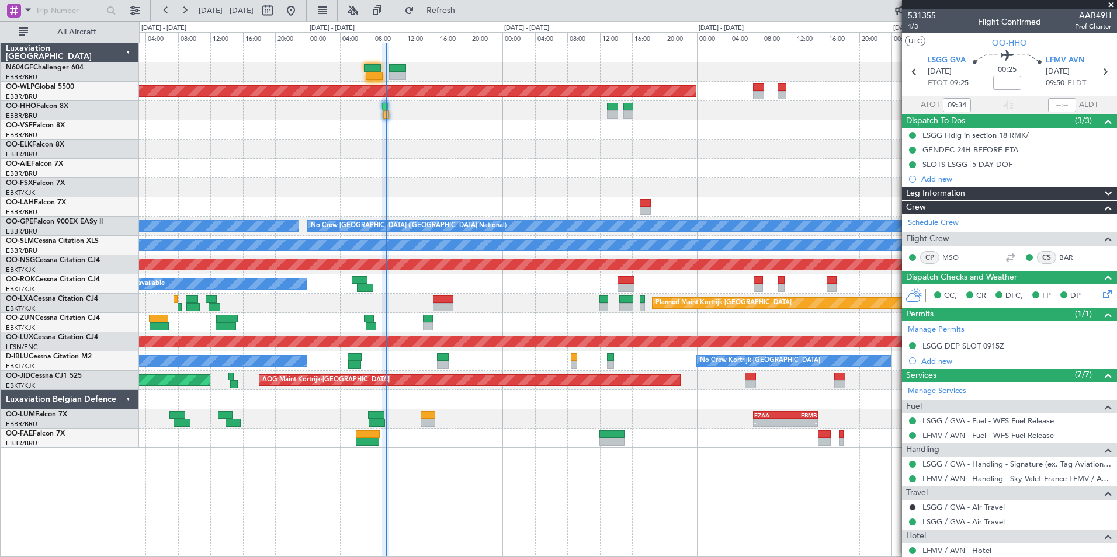
click at [1114, 3] on span at bounding box center [1111, 5] width 12 height 11
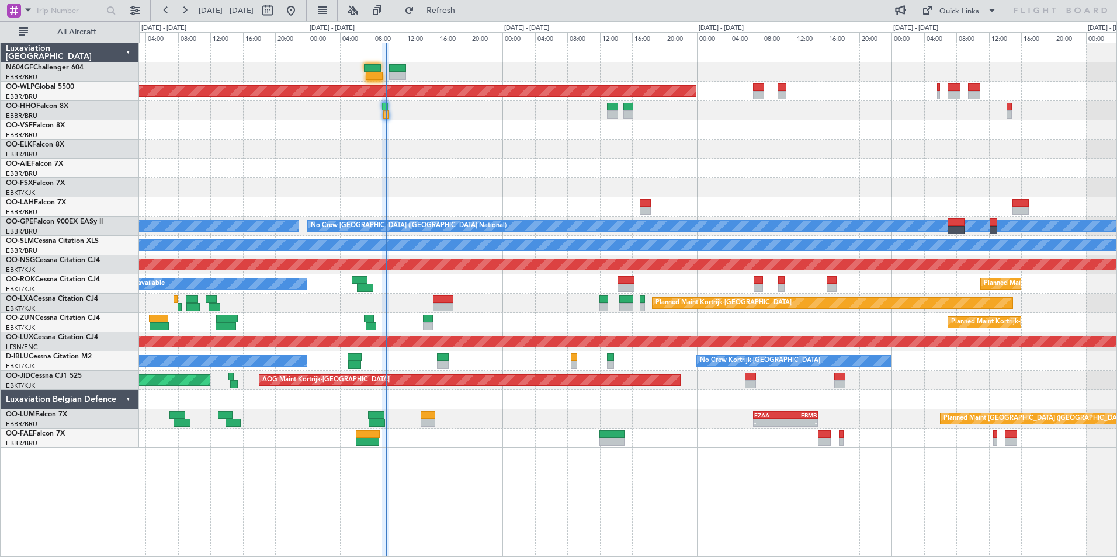
type input "0"
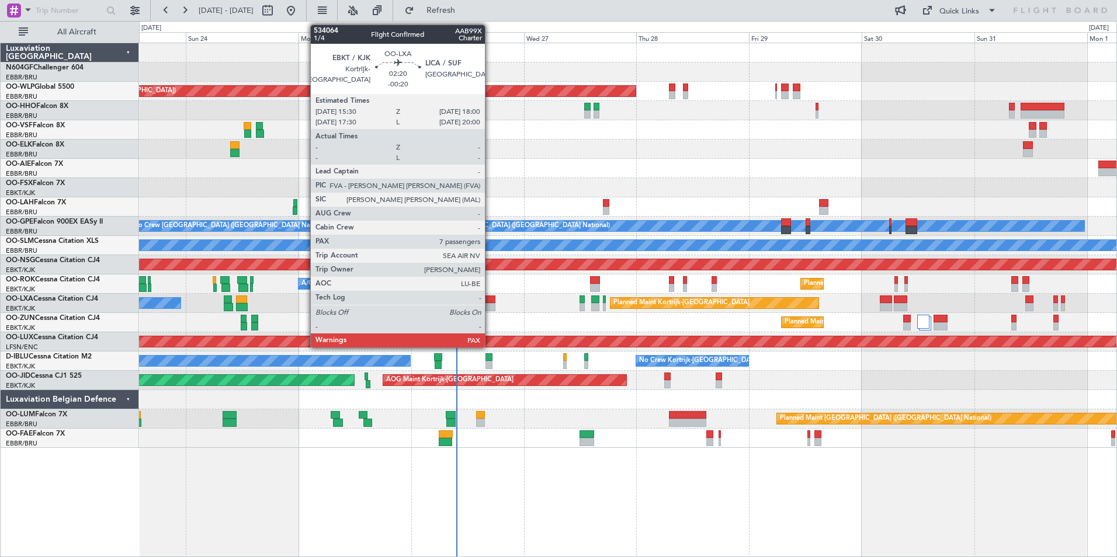
click at [490, 299] on div at bounding box center [489, 300] width 12 height 8
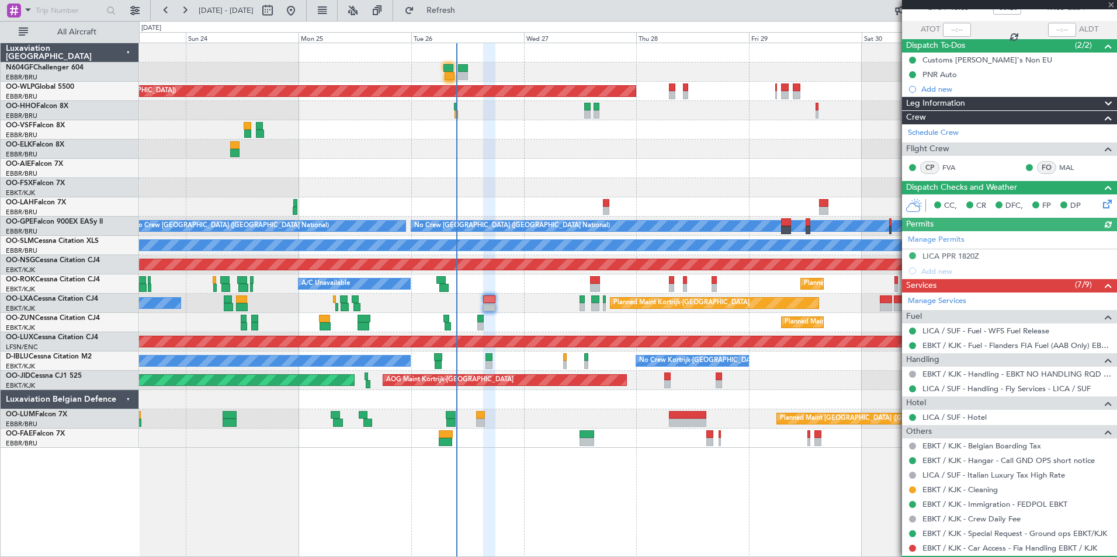
scroll to position [175, 0]
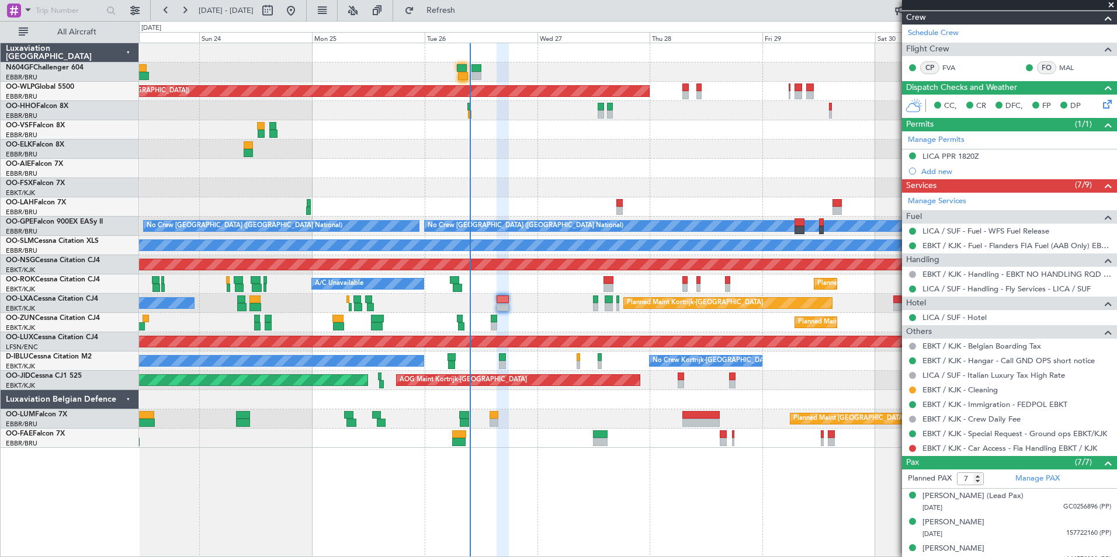
click at [541, 311] on div "Planned Maint Kortrijk-Wevelgem A/C Unavailable Brussels (Brussels National)" at bounding box center [627, 303] width 977 height 19
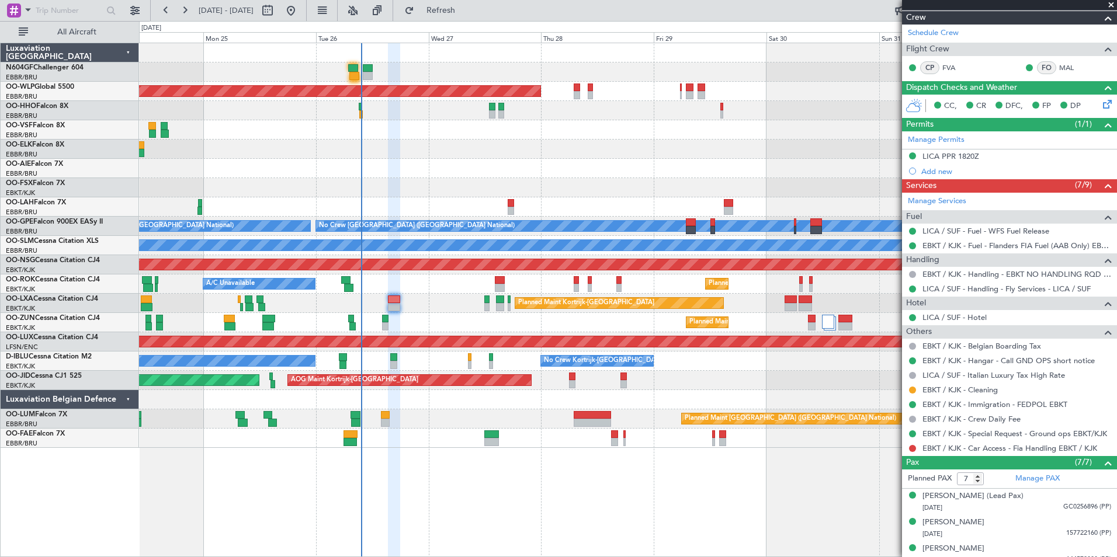
click at [512, 150] on div at bounding box center [627, 149] width 977 height 19
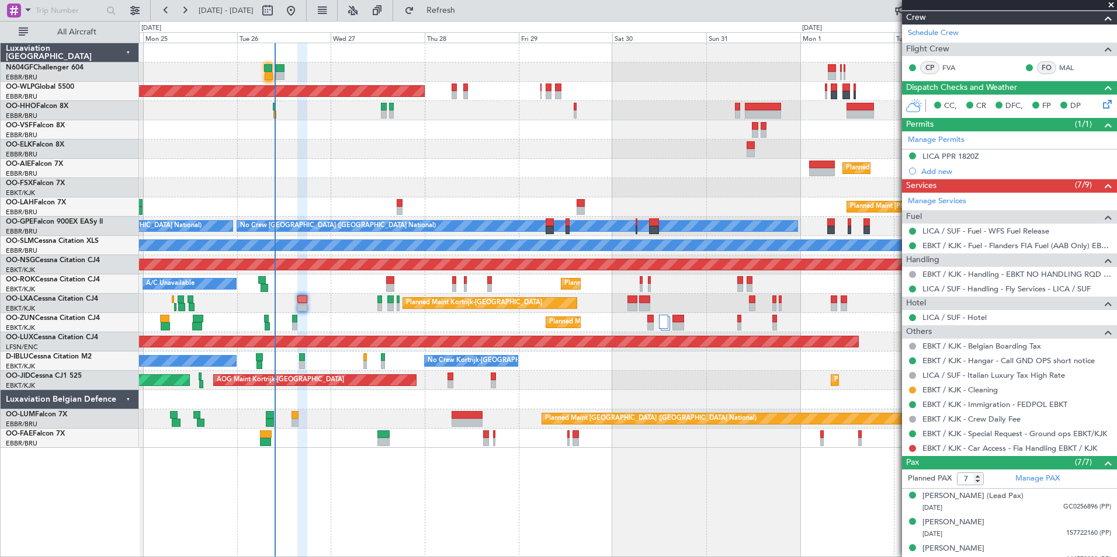
click at [396, 173] on div "Planned Maint Berlin (Brandenburg) Planned Maint London (Farnborough) Planned M…" at bounding box center [627, 245] width 977 height 405
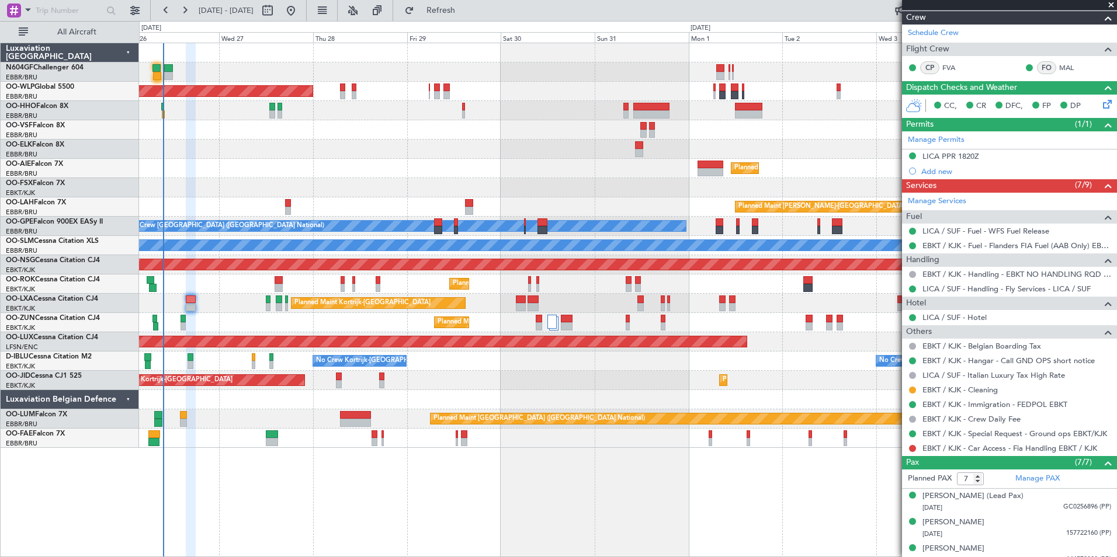
click at [515, 155] on div "Planned Maint Berlin (Brandenburg) Planned Maint Kortrijk-Wevelgem Planned Main…" at bounding box center [627, 245] width 977 height 405
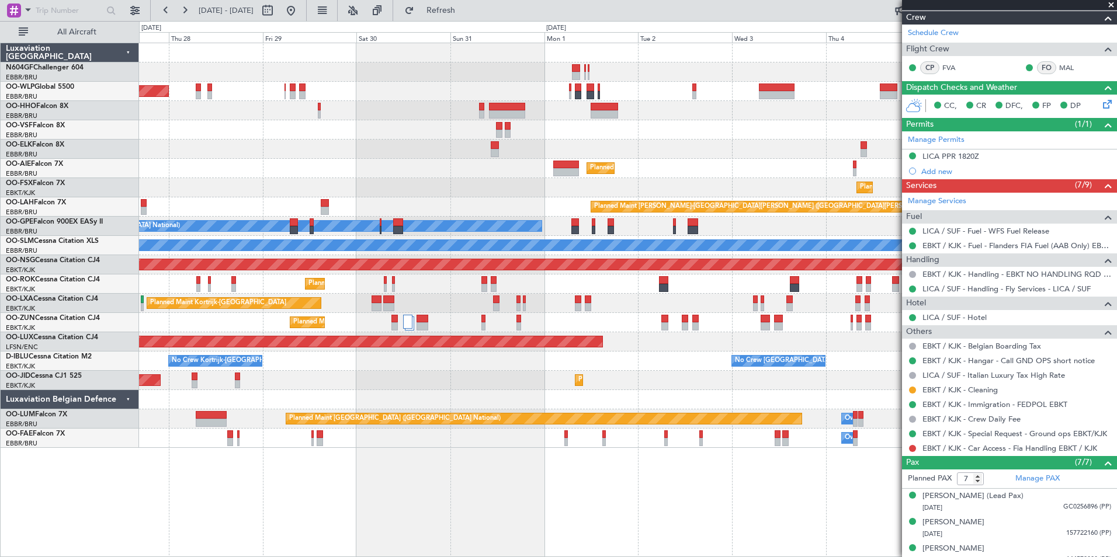
click at [733, 137] on div "Planned Maint Berlin (Brandenburg) Planned Maint Kortrijk-Wevelgem Planned Main…" at bounding box center [627, 245] width 977 height 405
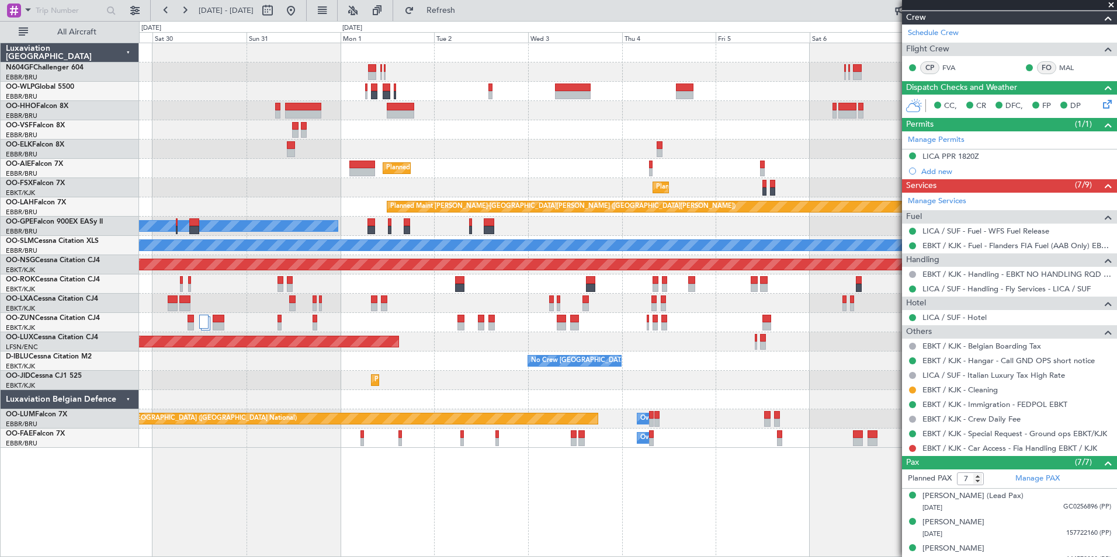
click at [536, 145] on div "Planned Maint Berlin (Brandenburg) Planned Maint Kortrijk-Wevelgem Planned Main…" at bounding box center [627, 245] width 977 height 405
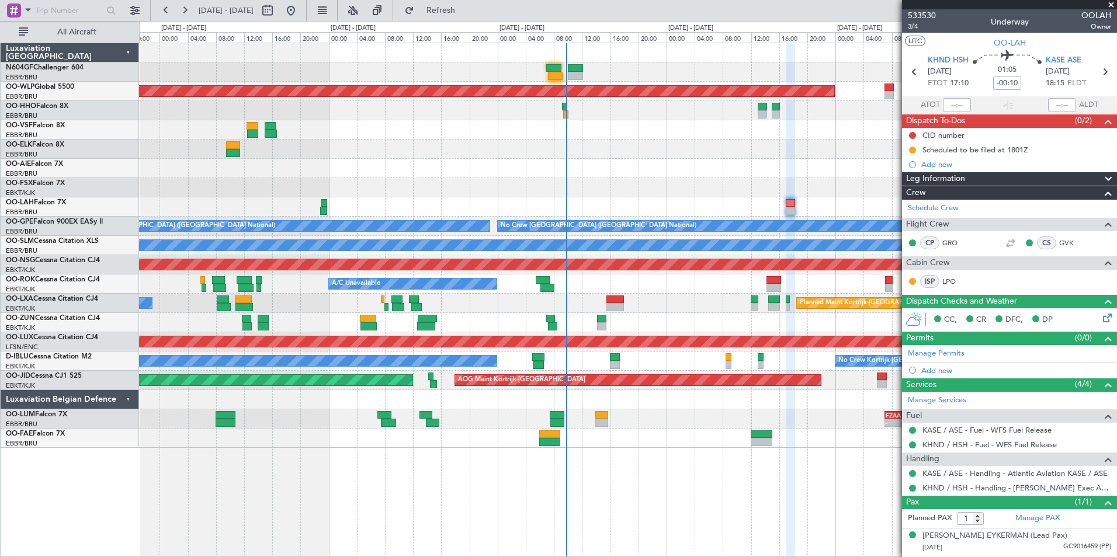
click at [657, 371] on div "05:25 Z 13:20 Z LGSA 05:00 Z FZQA 12:50 Z Planned Maint [GEOGRAPHIC_DATA] ([GEO…" at bounding box center [627, 245] width 977 height 405
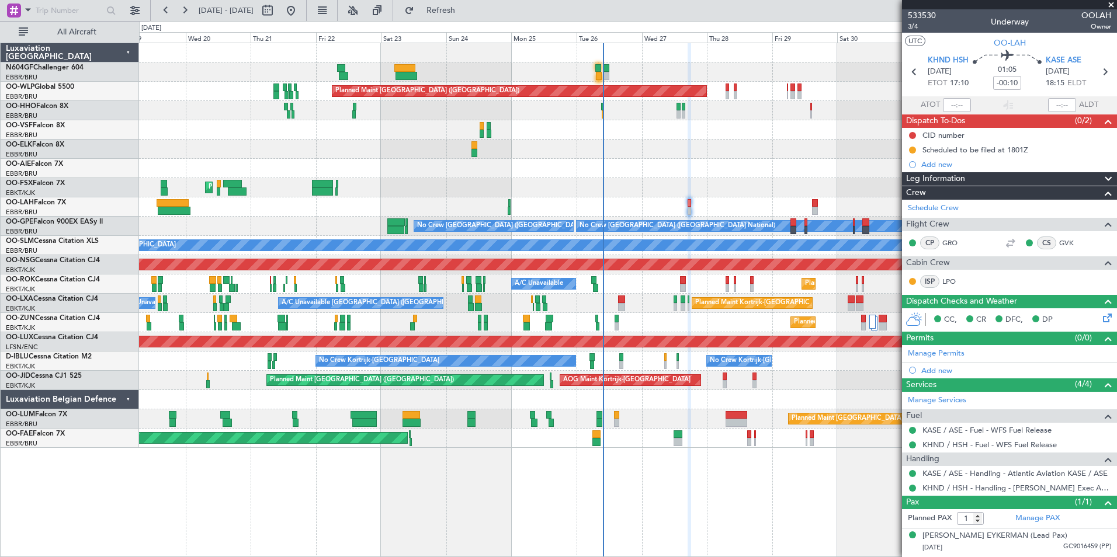
click at [613, 312] on div "Planned Maint [GEOGRAPHIC_DATA] ([GEOGRAPHIC_DATA]) AOG Maint Geneva ([GEOGRAPH…" at bounding box center [627, 245] width 977 height 405
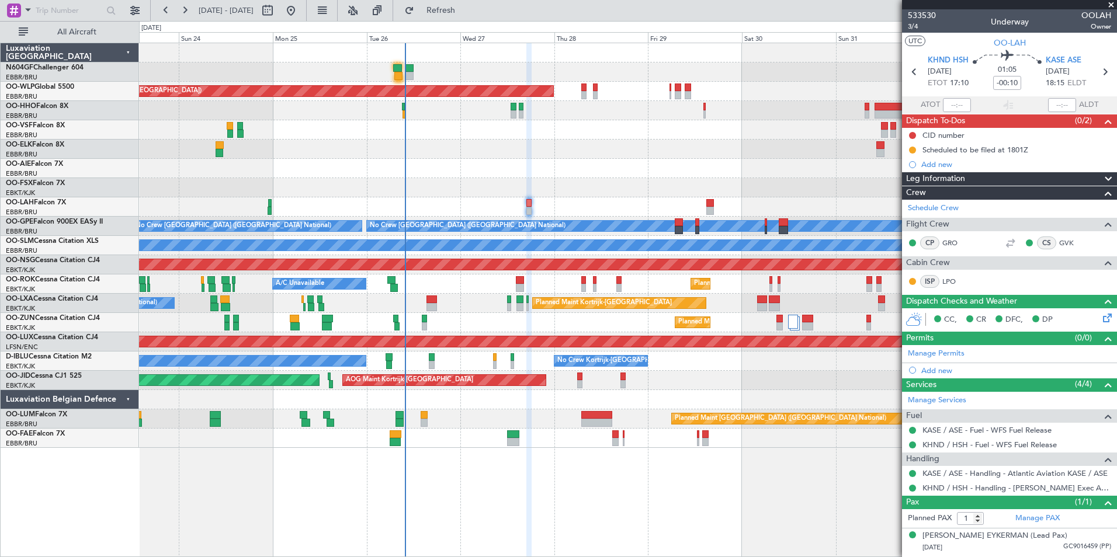
click at [689, 173] on div "Planned Maint [GEOGRAPHIC_DATA] ([GEOGRAPHIC_DATA])" at bounding box center [627, 168] width 977 height 19
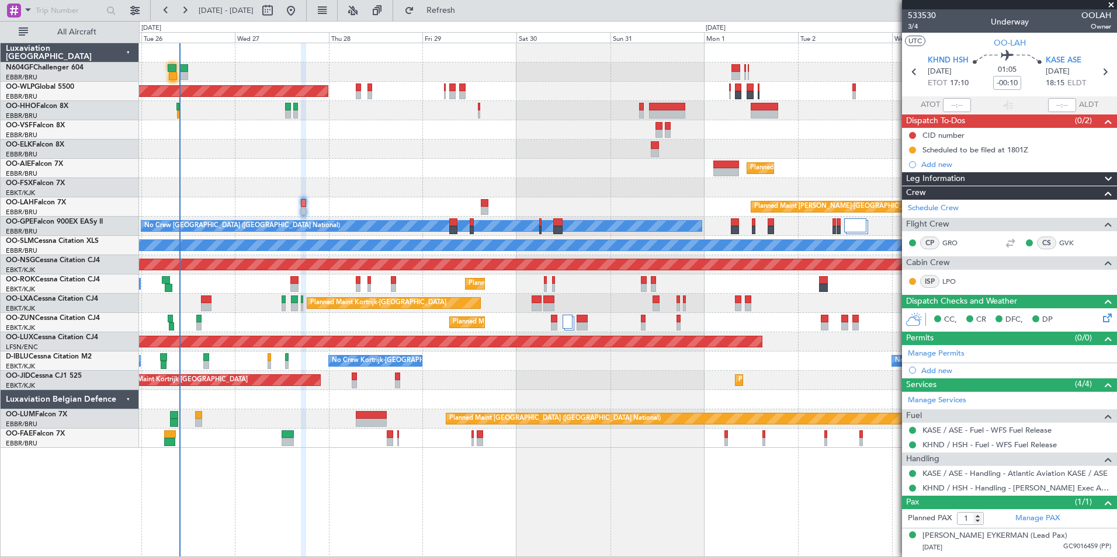
click at [547, 167] on div "Planned Maint [GEOGRAPHIC_DATA] ([GEOGRAPHIC_DATA])" at bounding box center [627, 168] width 977 height 19
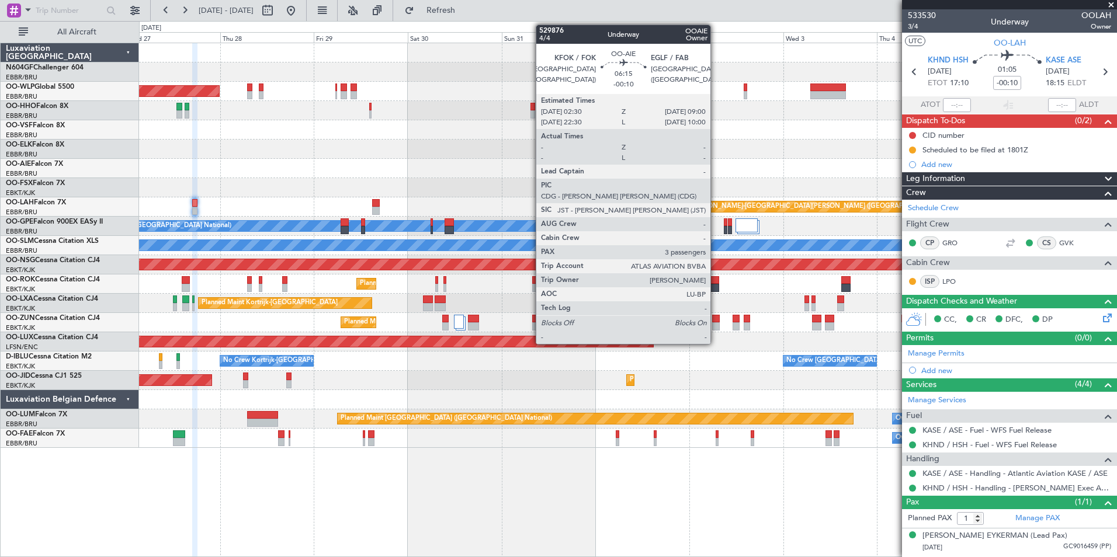
click at [619, 161] on div at bounding box center [618, 165] width 26 height 8
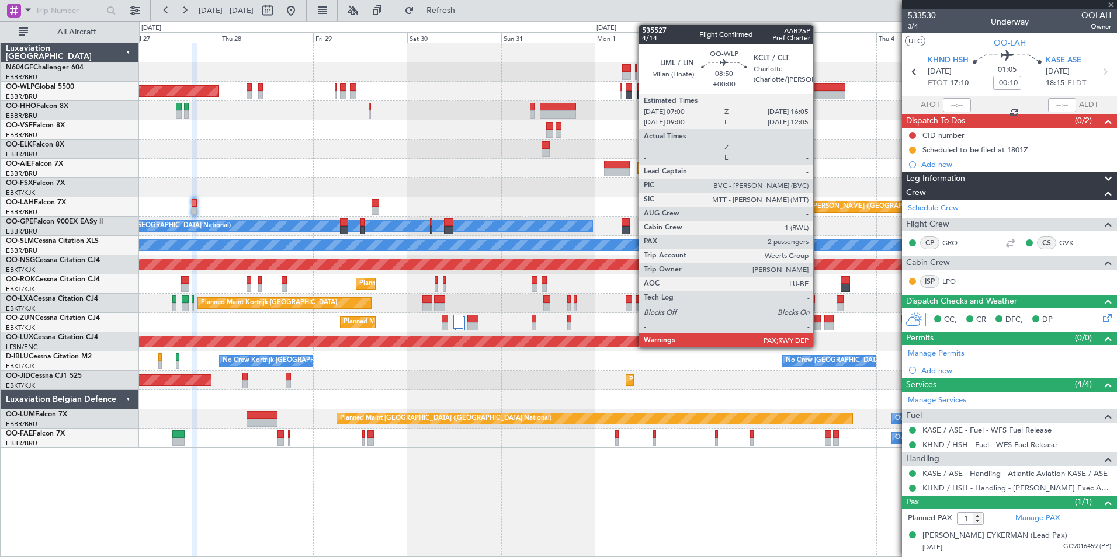
type input "3"
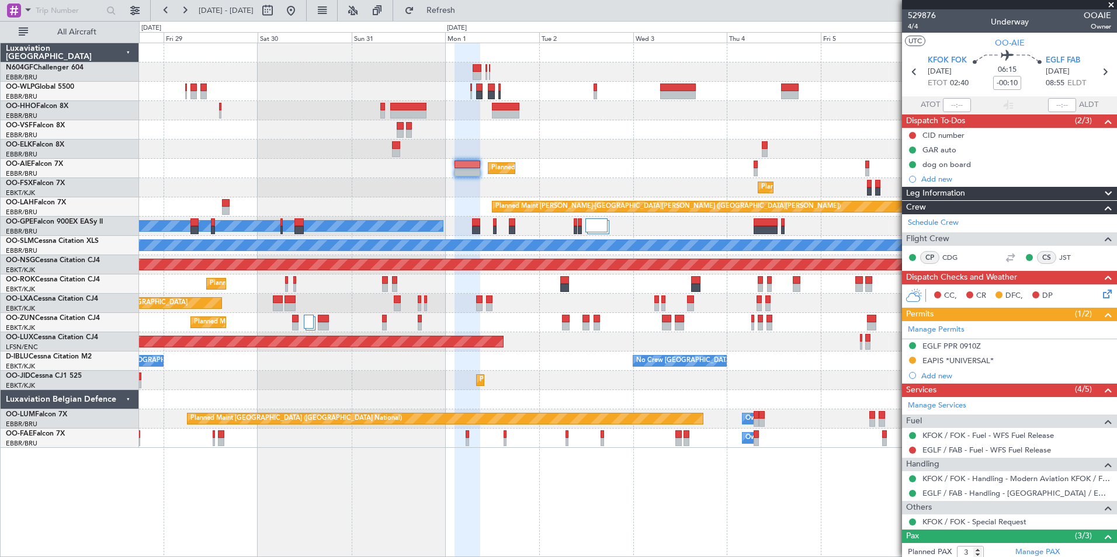
click at [668, 141] on div "Planned Maint [GEOGRAPHIC_DATA] ([GEOGRAPHIC_DATA]) Planned Maint [GEOGRAPHIC_D…" at bounding box center [627, 245] width 977 height 405
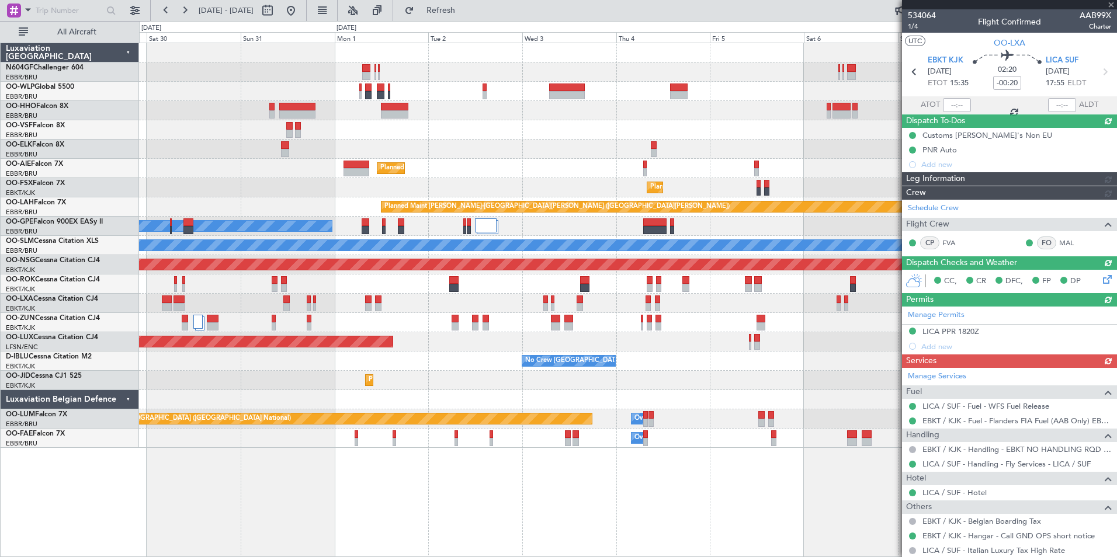
scroll to position [175, 0]
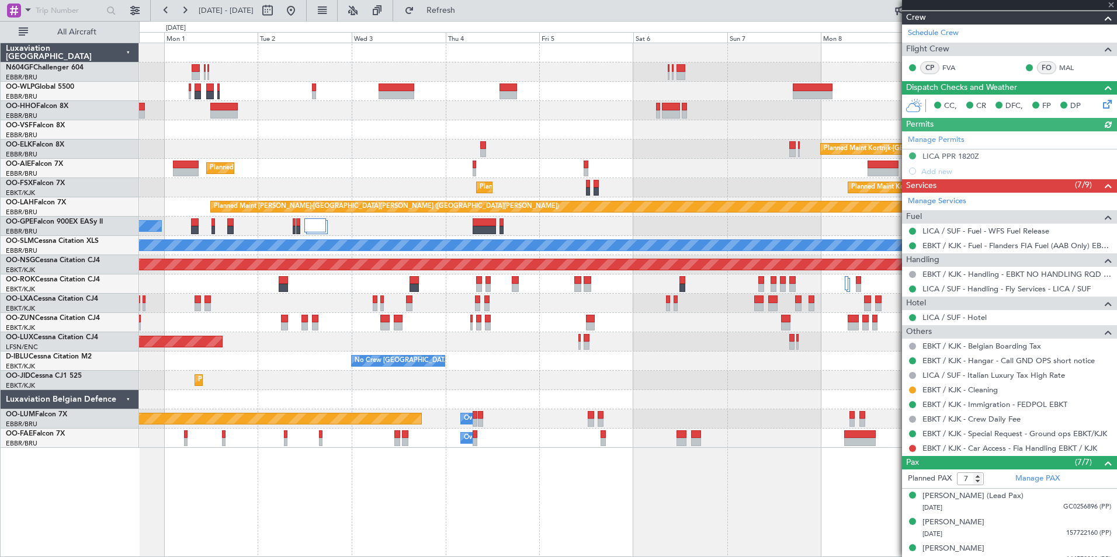
click at [568, 154] on div "Planned Maint Kortrijk-[GEOGRAPHIC_DATA] Planned Maint [GEOGRAPHIC_DATA] ([GEOG…" at bounding box center [627, 245] width 977 height 405
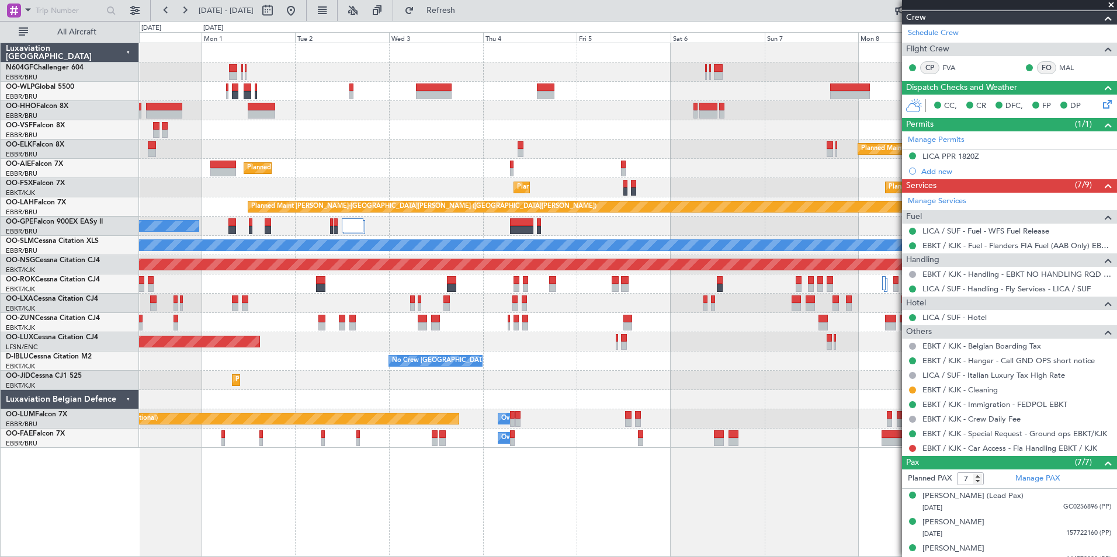
click at [442, 166] on div "Planned Maint Kortrijk-[GEOGRAPHIC_DATA] Planned Maint [GEOGRAPHIC_DATA] ([GEOG…" at bounding box center [627, 245] width 977 height 405
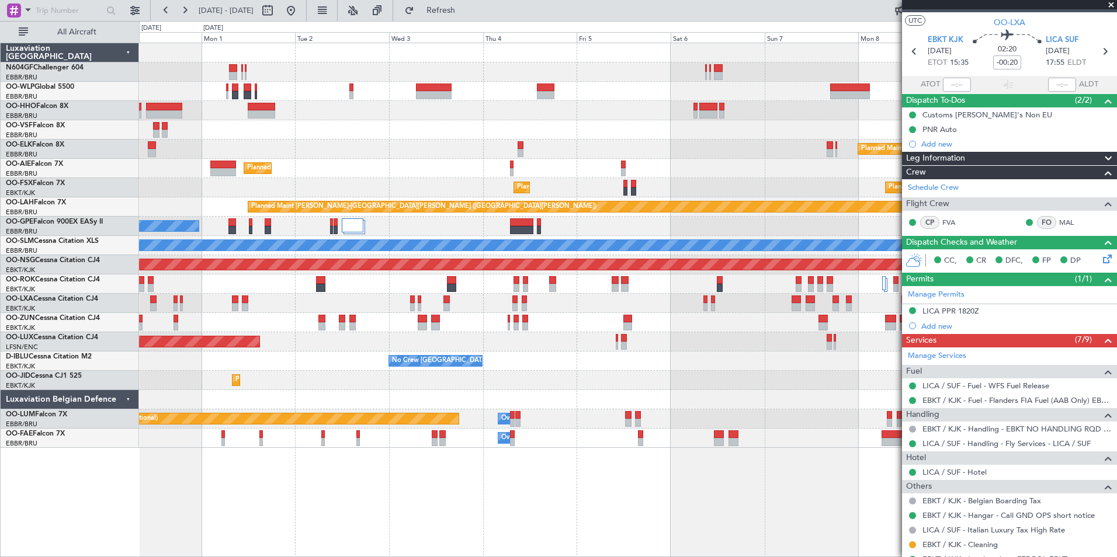
scroll to position [0, 0]
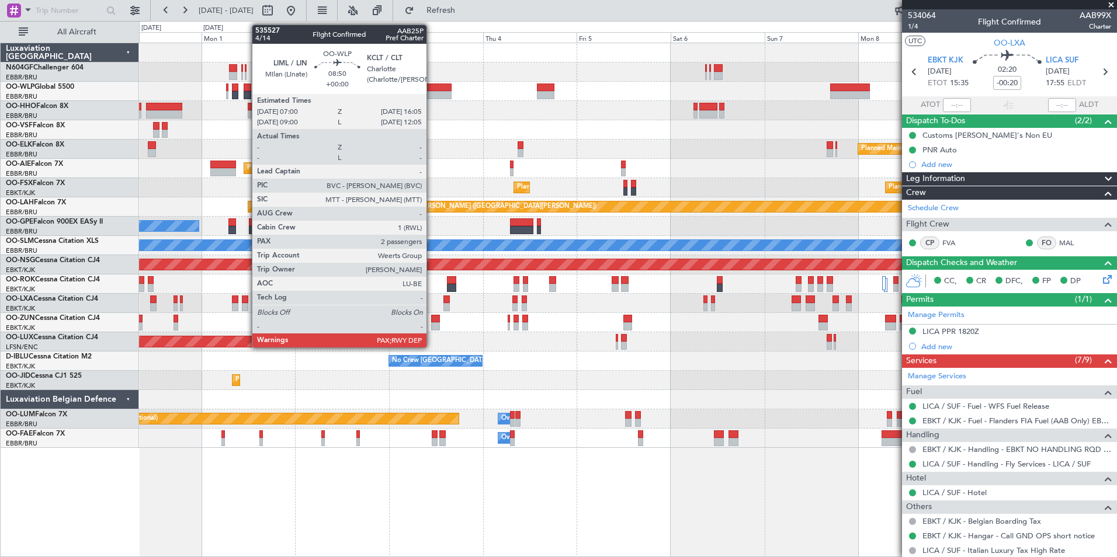
click at [432, 89] on div at bounding box center [434, 88] width 36 height 8
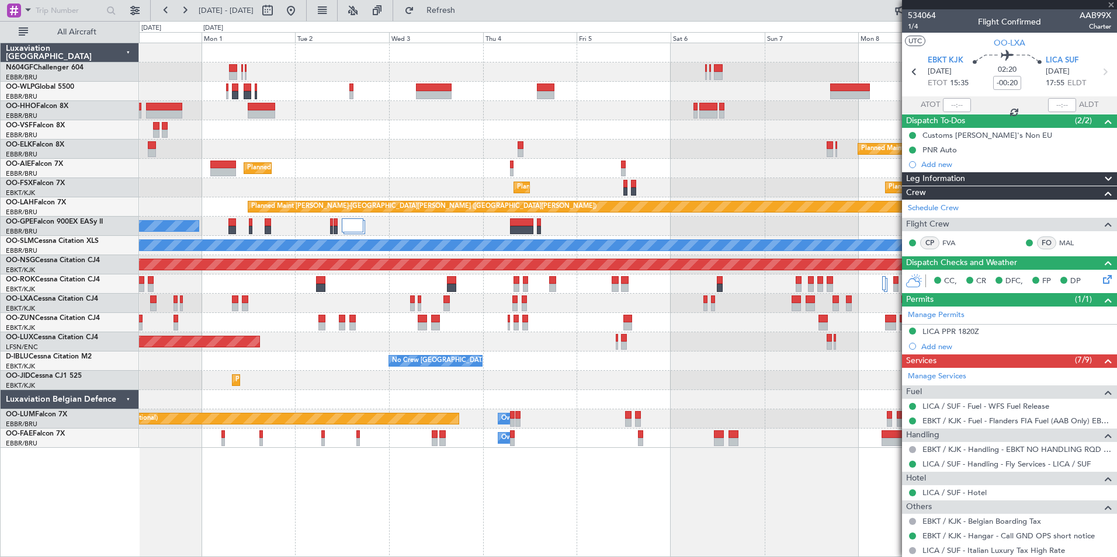
type input "2"
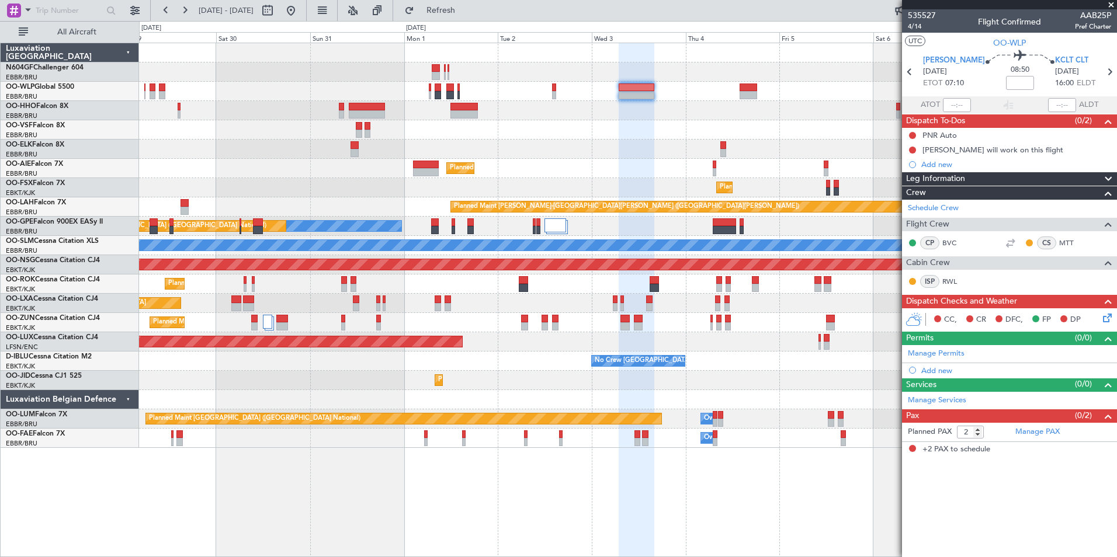
click at [667, 143] on div "Planned Maint [GEOGRAPHIC_DATA] ([GEOGRAPHIC_DATA]) Planned Maint [GEOGRAPHIC_D…" at bounding box center [627, 245] width 977 height 405
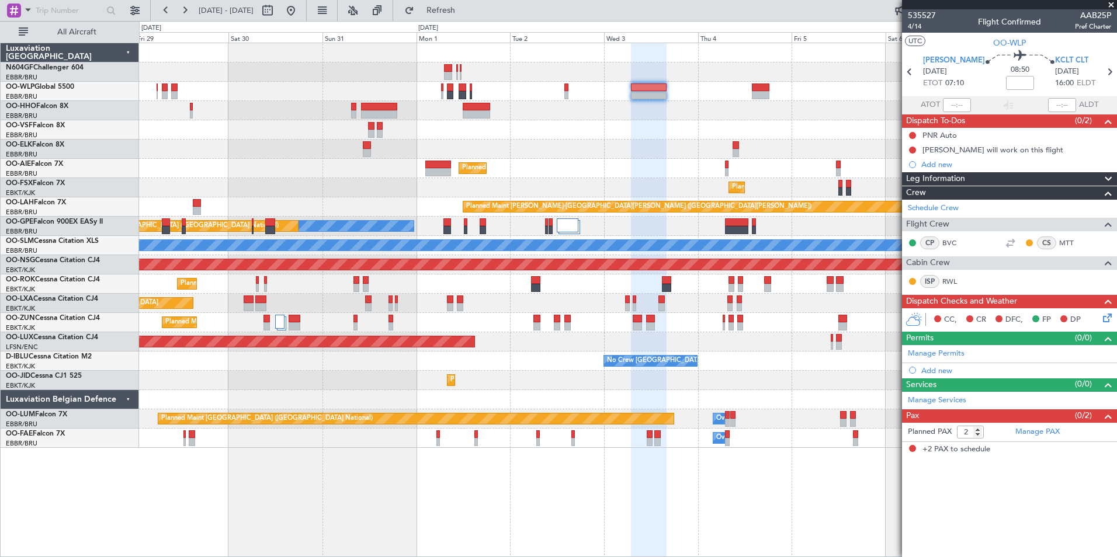
click at [726, 133] on div "Planned Maint [GEOGRAPHIC_DATA] ([GEOGRAPHIC_DATA]) Planned Maint [GEOGRAPHIC_D…" at bounding box center [627, 245] width 977 height 405
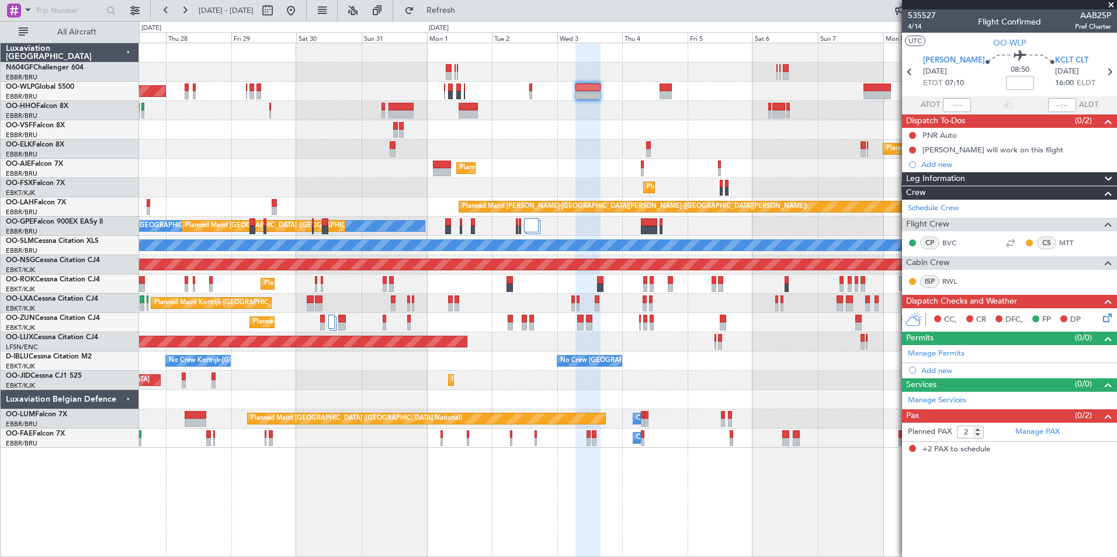
click at [536, 132] on div at bounding box center [627, 129] width 977 height 19
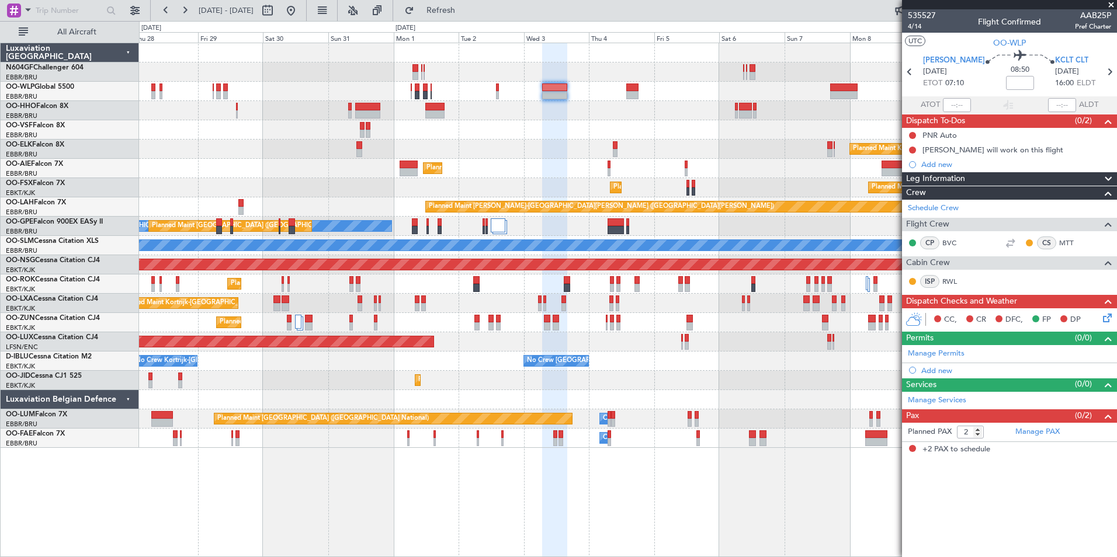
click at [513, 136] on div at bounding box center [627, 129] width 977 height 19
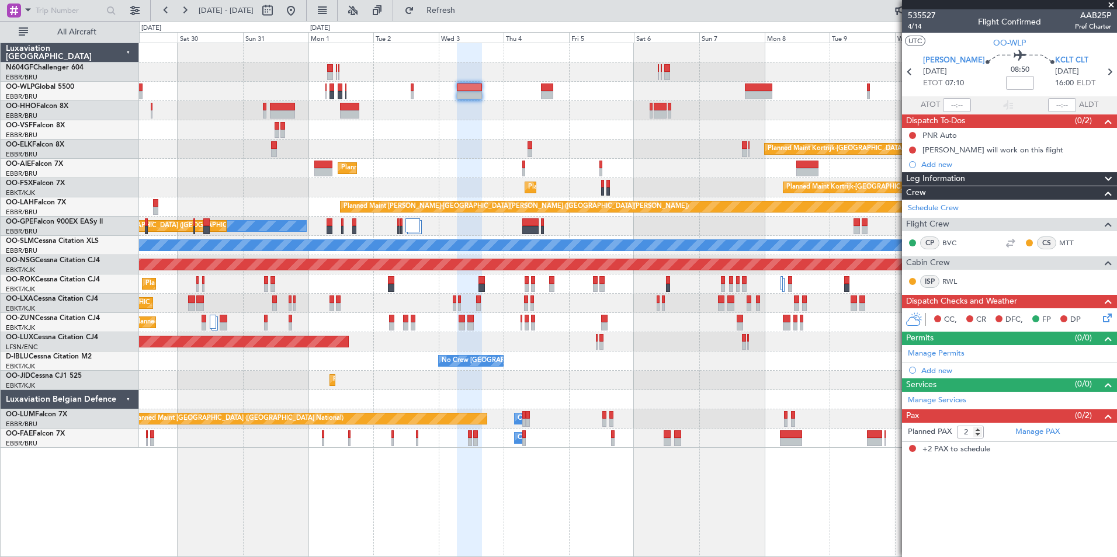
click at [366, 134] on div at bounding box center [627, 129] width 977 height 19
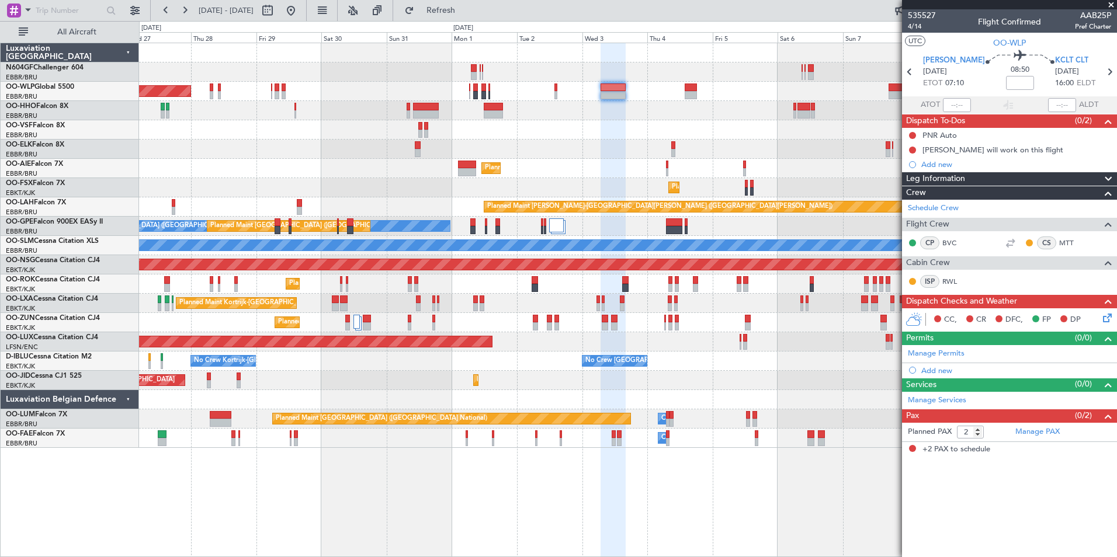
click at [591, 144] on div "Planned Maint [GEOGRAPHIC_DATA] ([GEOGRAPHIC_DATA]) Planned Maint [GEOGRAPHIC_D…" at bounding box center [627, 245] width 977 height 405
click at [598, 131] on div at bounding box center [627, 129] width 977 height 19
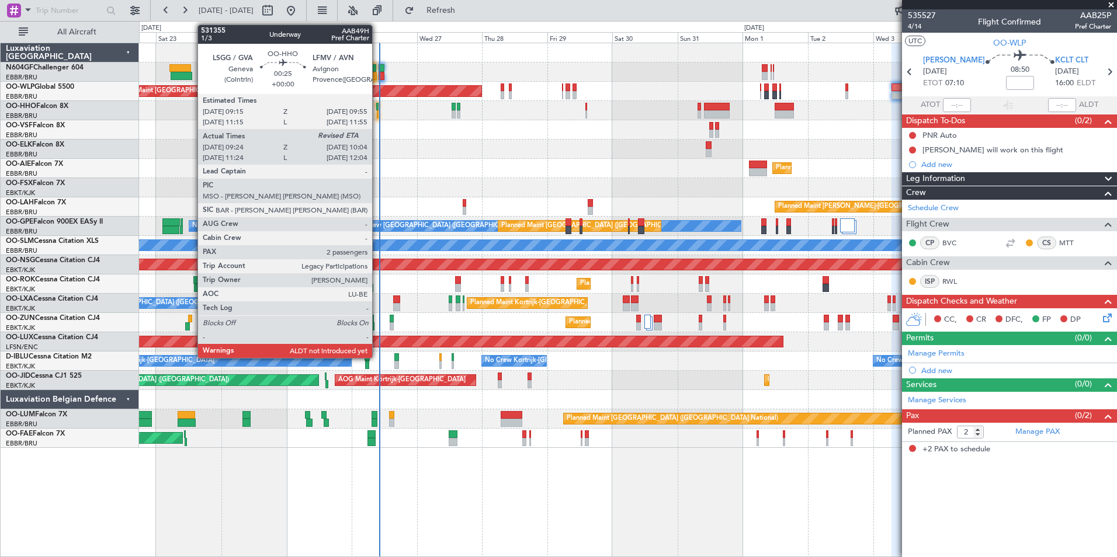
click at [377, 110] on div at bounding box center [377, 107] width 2 height 8
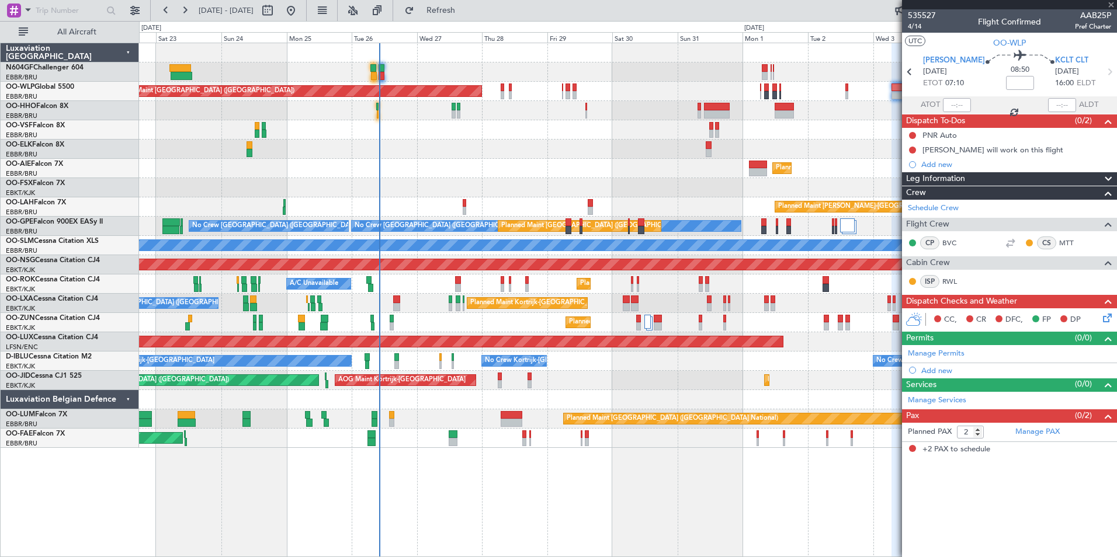
type input "09:34"
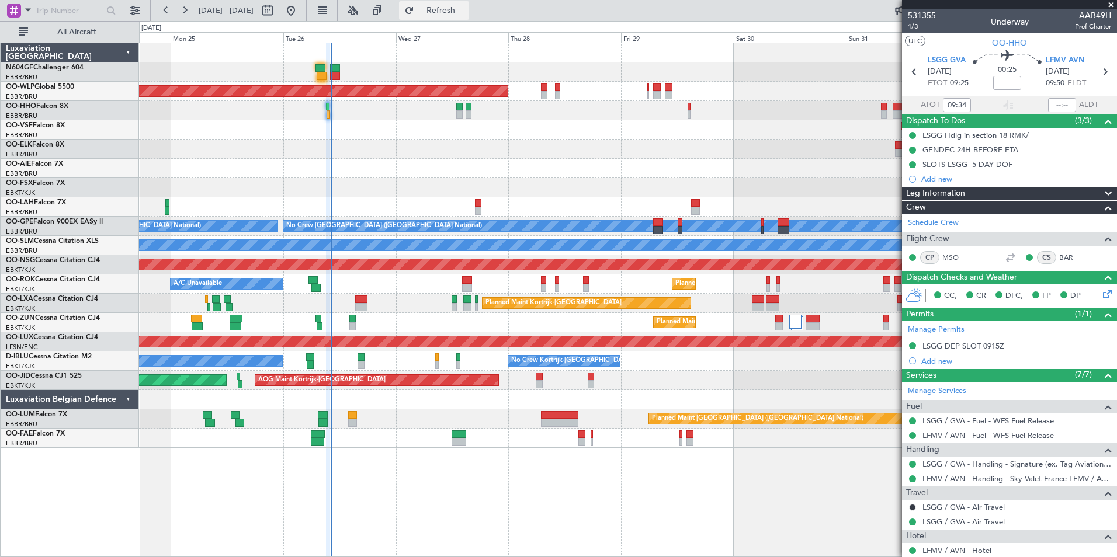
click at [457, 13] on span "Refresh" at bounding box center [440, 10] width 49 height 8
type input "10:04"
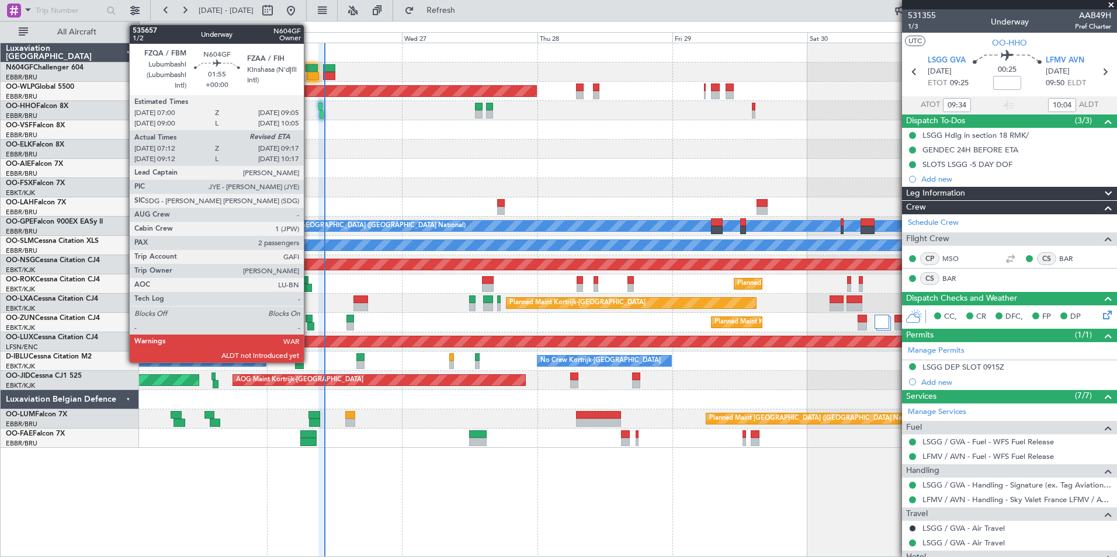
click at [309, 72] on div at bounding box center [313, 76] width 12 height 8
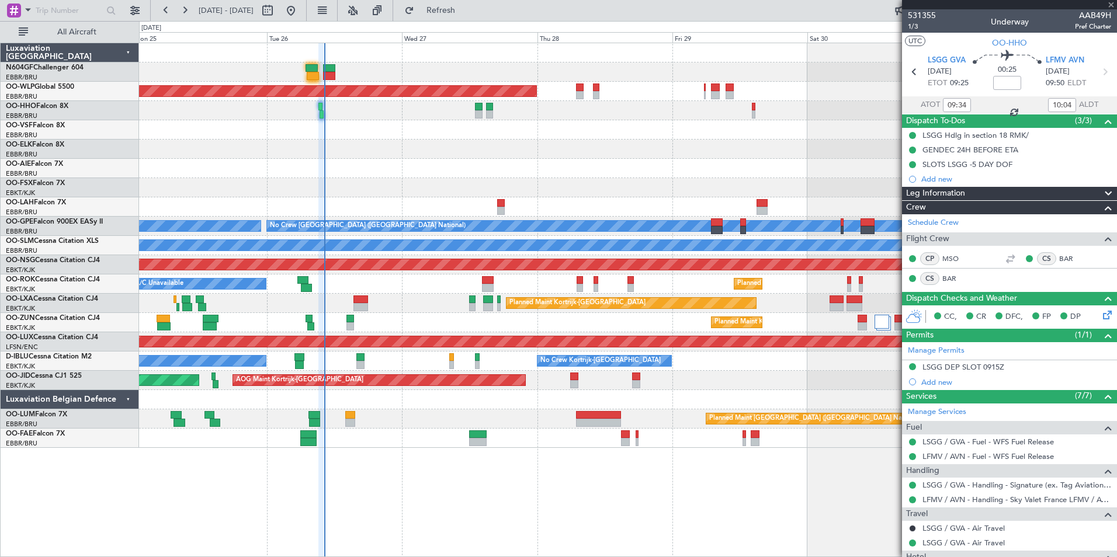
type input "07:17"
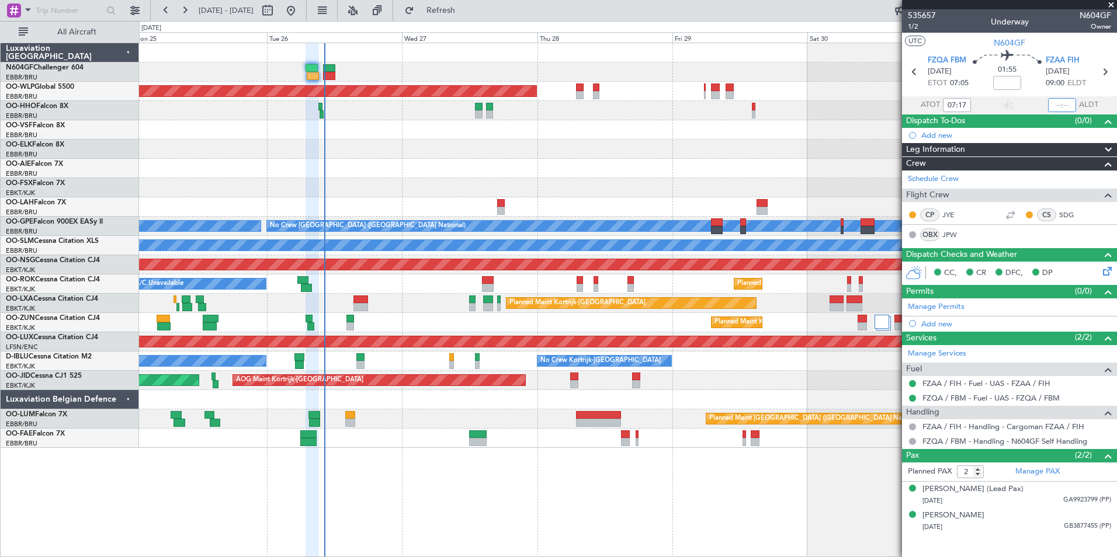
click at [1064, 105] on input "text" at bounding box center [1062, 105] width 28 height 14
type input "09:14"
click at [1046, 44] on section "UTC N604GF" at bounding box center [1009, 42] width 215 height 18
click at [597, 154] on div "Planned Maint [GEOGRAPHIC_DATA] ([GEOGRAPHIC_DATA]) - - [PERSON_NAME] 10:00 Z K…" at bounding box center [627, 245] width 977 height 405
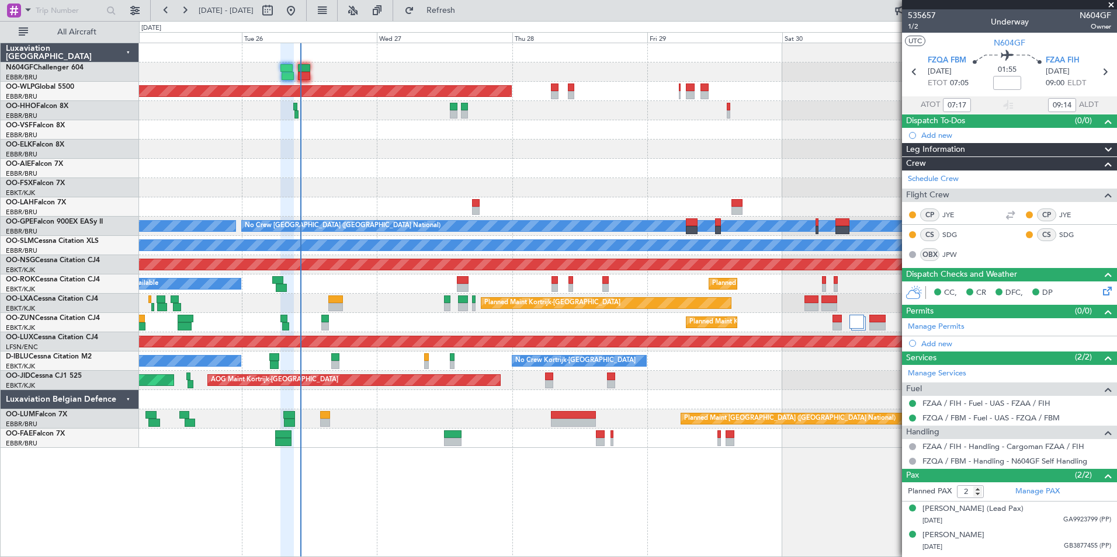
click at [550, 107] on div "Planned Maint [GEOGRAPHIC_DATA] ([GEOGRAPHIC_DATA]) - - [PERSON_NAME] 10:00 Z K…" at bounding box center [627, 245] width 977 height 405
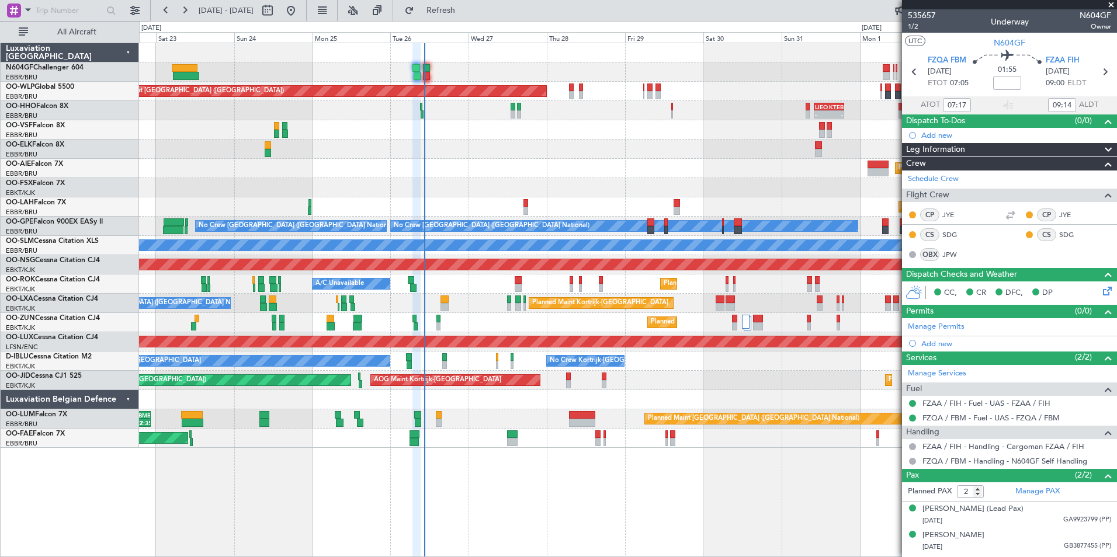
click at [516, 120] on div "Planned Maint [GEOGRAPHIC_DATA] ([GEOGRAPHIC_DATA]) - - LIML 07:00 Z KCLT 16:05…" at bounding box center [627, 245] width 977 height 405
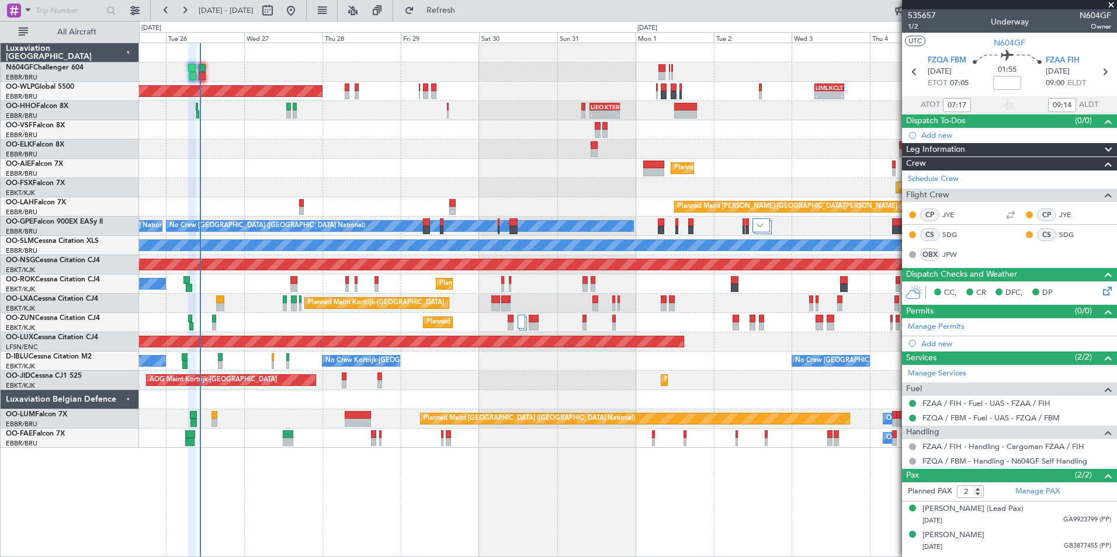
click at [691, 131] on div at bounding box center [627, 129] width 977 height 19
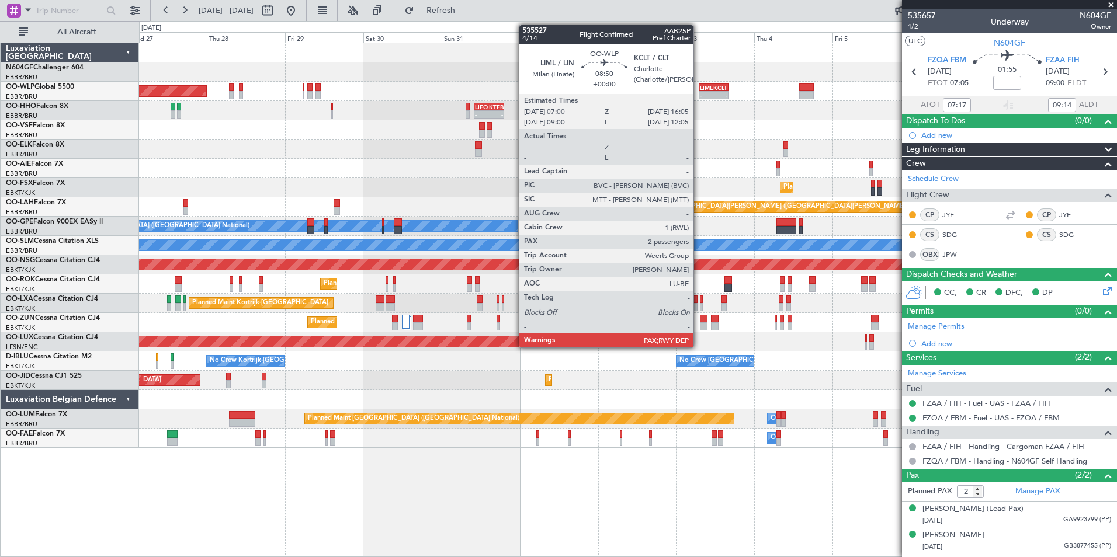
click at [699, 87] on div "LIML 07:00 Z" at bounding box center [706, 87] width 15 height 7
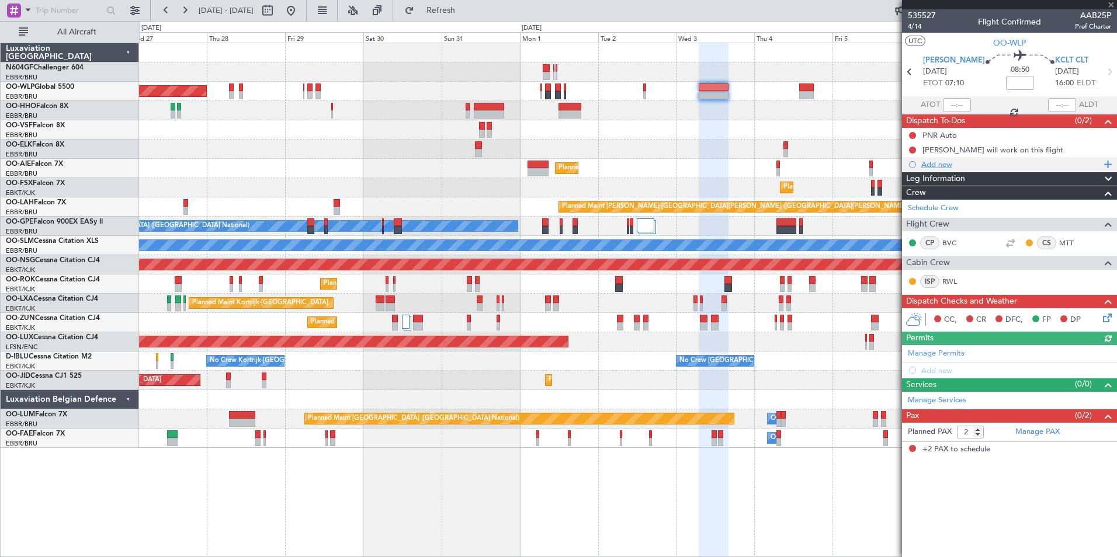
click at [938, 165] on div "Add new" at bounding box center [1010, 164] width 179 height 10
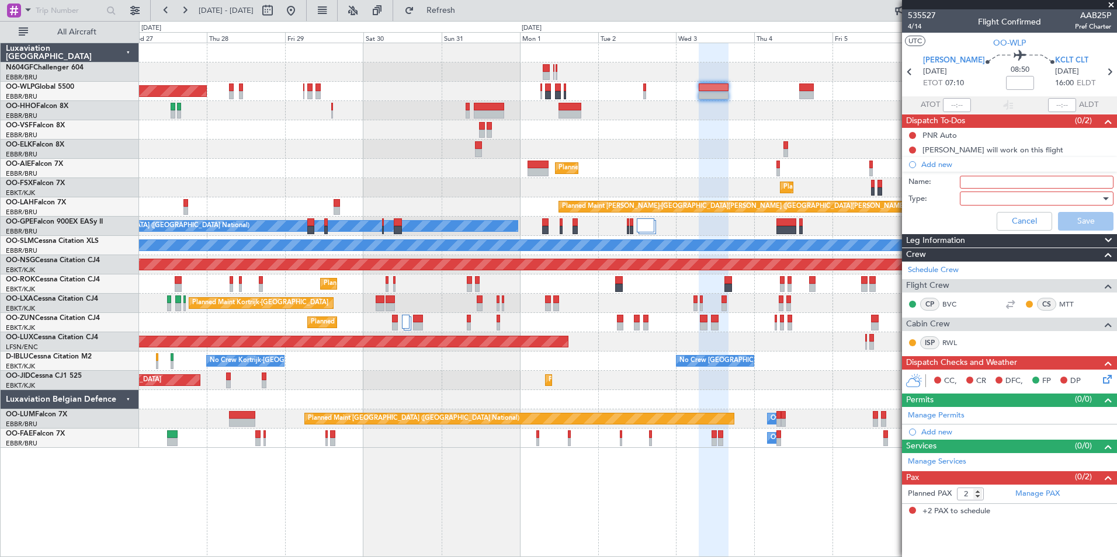
click at [996, 179] on input "Name:" at bounding box center [1037, 182] width 154 height 13
type input "FPL EBLG KDAY released"
click at [991, 199] on div at bounding box center [1032, 199] width 136 height 18
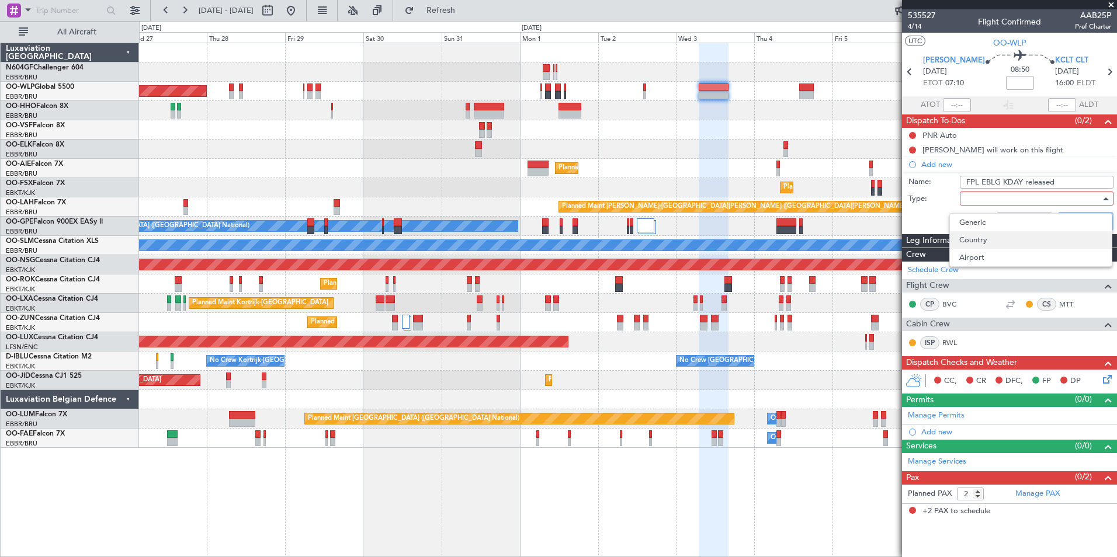
click at [964, 245] on span "Country" at bounding box center [1030, 240] width 143 height 18
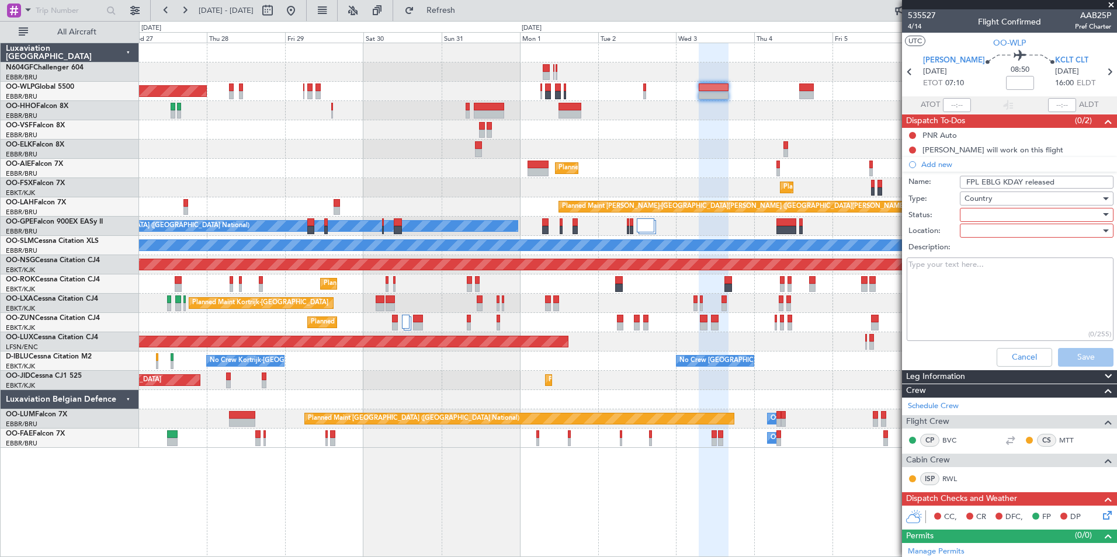
click at [973, 204] on div "Country" at bounding box center [1032, 199] width 136 height 18
click at [961, 222] on mat-option "Generic" at bounding box center [1030, 223] width 155 height 18
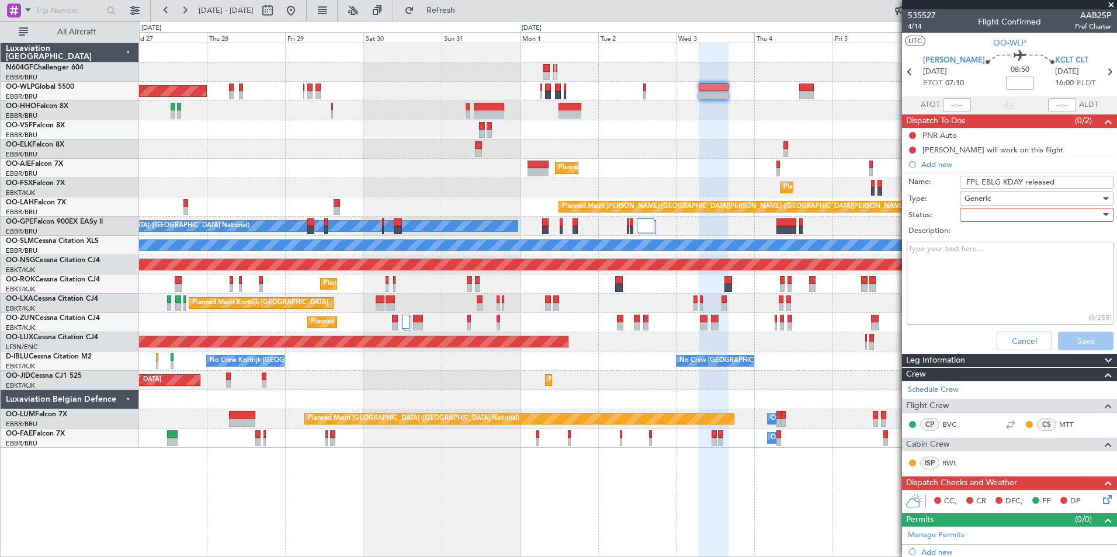
click at [970, 210] on div at bounding box center [1032, 215] width 136 height 18
click at [977, 251] on span "In Progress" at bounding box center [1031, 256] width 137 height 18
click at [945, 251] on textarea "Description:" at bounding box center [1010, 284] width 207 height 84
click at [950, 249] on textarea "On matthias's request a flight plan from EBLG to KDAY has been releases" at bounding box center [1010, 284] width 207 height 84
click at [981, 258] on textarea "On matthias's request a flight plan from EBLG to KDAY has been releases" at bounding box center [1010, 284] width 207 height 84
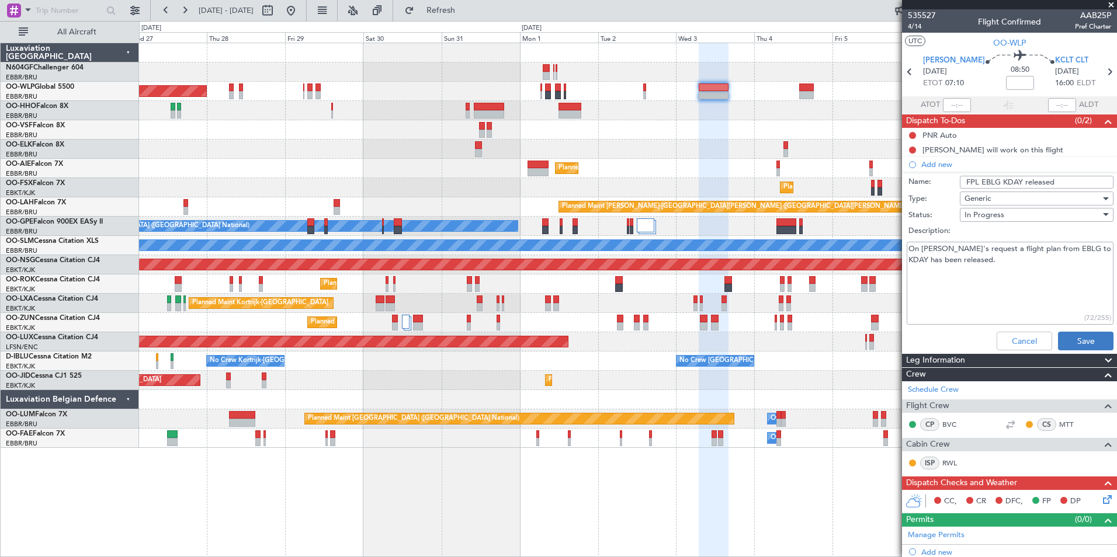
type textarea "On matthias's request a flight plan from EBLG to KDAY has been released."
click at [1086, 346] on button "Save" at bounding box center [1085, 341] width 55 height 19
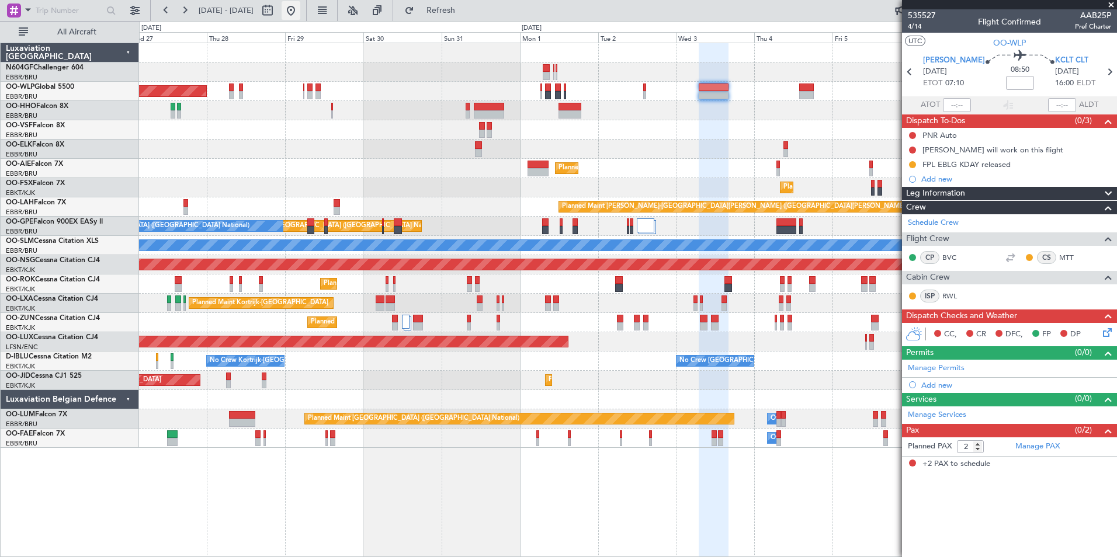
click at [300, 17] on button at bounding box center [291, 10] width 19 height 19
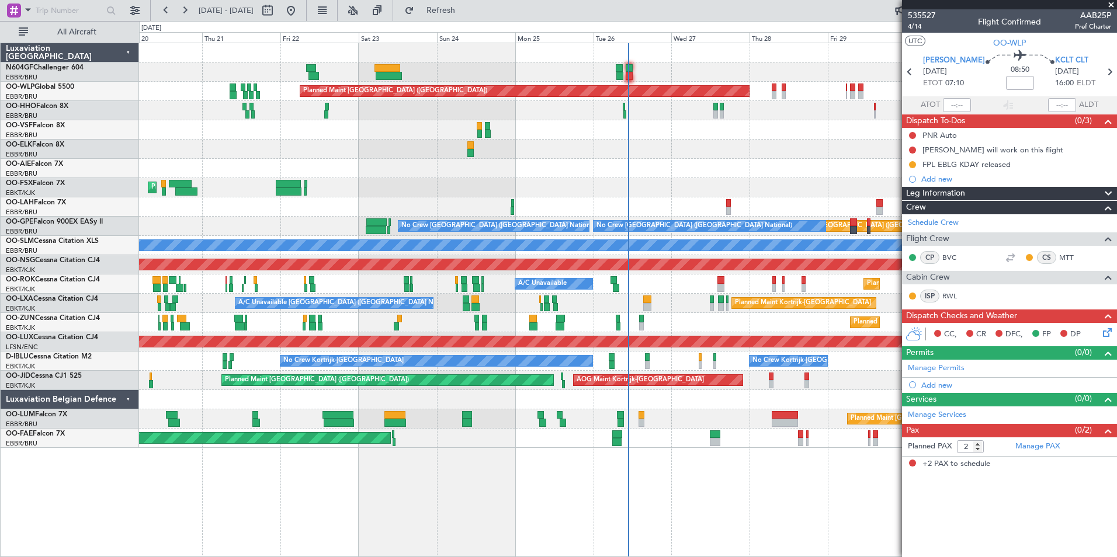
click at [516, 152] on div "Planned Maint Berlin (Brandenburg) AOG Maint Geneva (Cointrin) Planned Maint Lo…" at bounding box center [627, 245] width 977 height 405
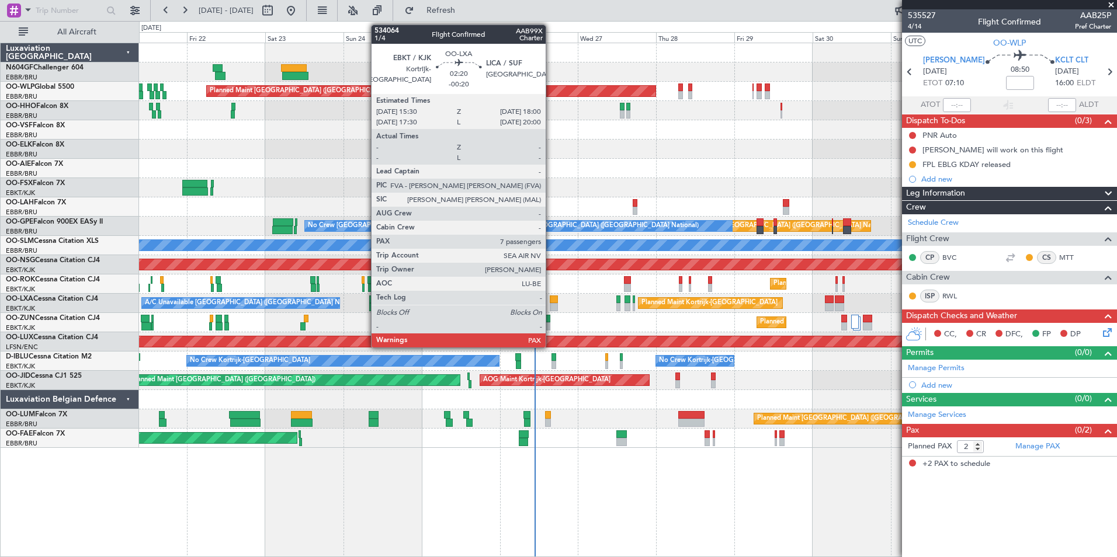
click at [551, 303] on div at bounding box center [554, 300] width 8 height 8
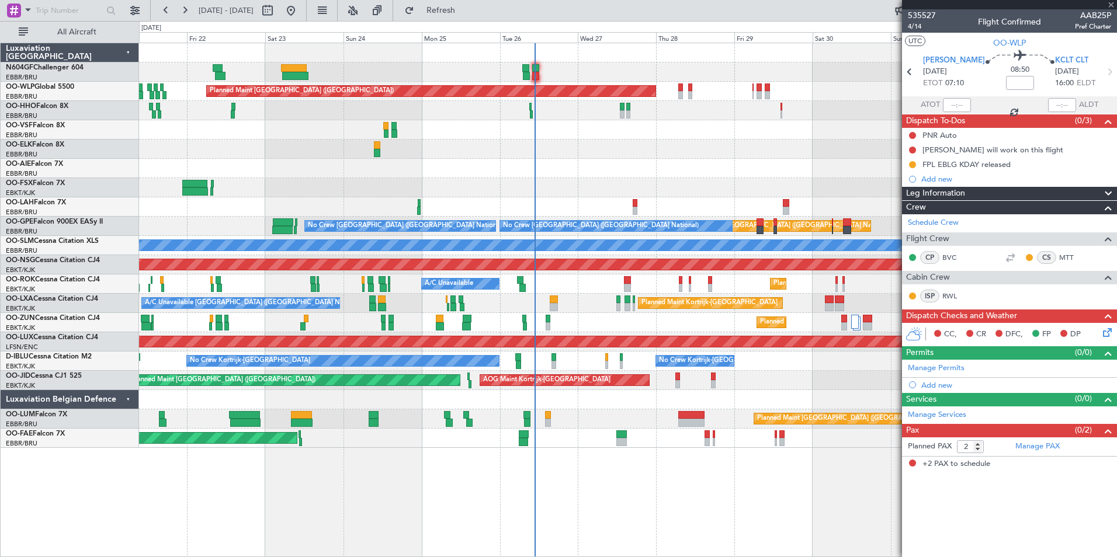
type input "-00:20"
type input "7"
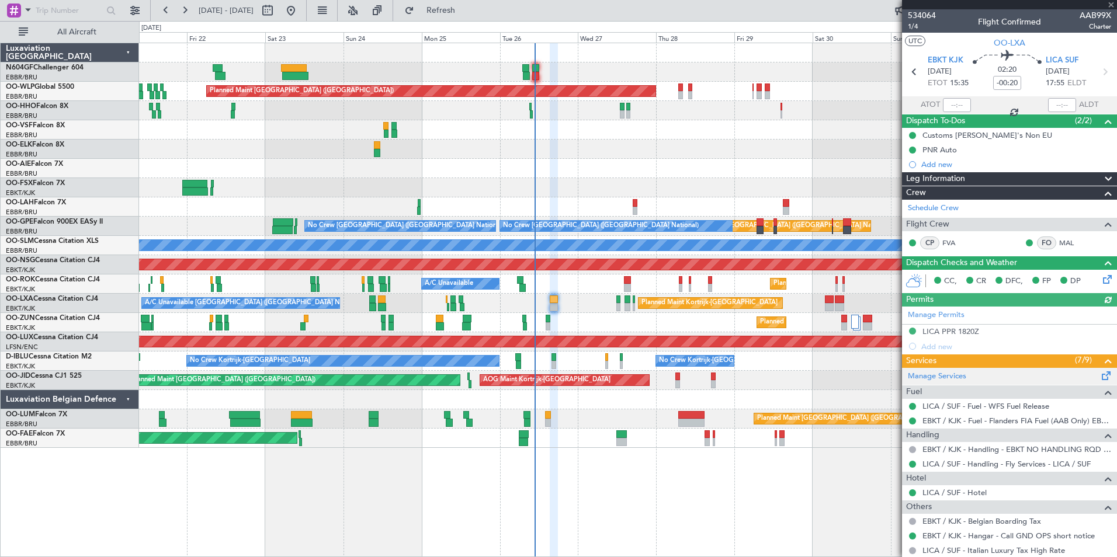
scroll to position [175, 0]
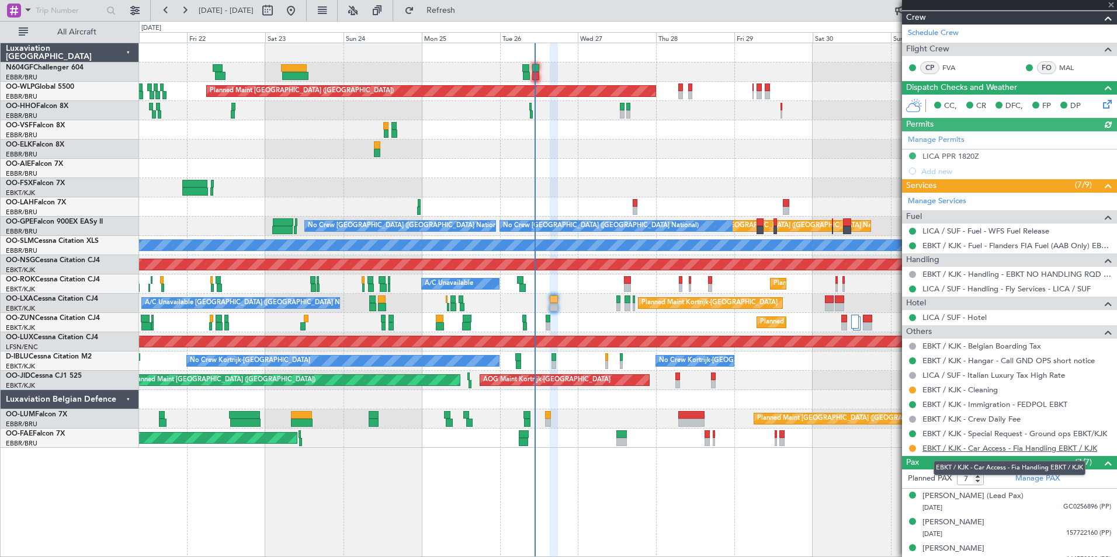
click at [1016, 444] on link "EBKT / KJK - Car Access - Fia Handling EBKT / KJK" at bounding box center [1009, 448] width 175 height 10
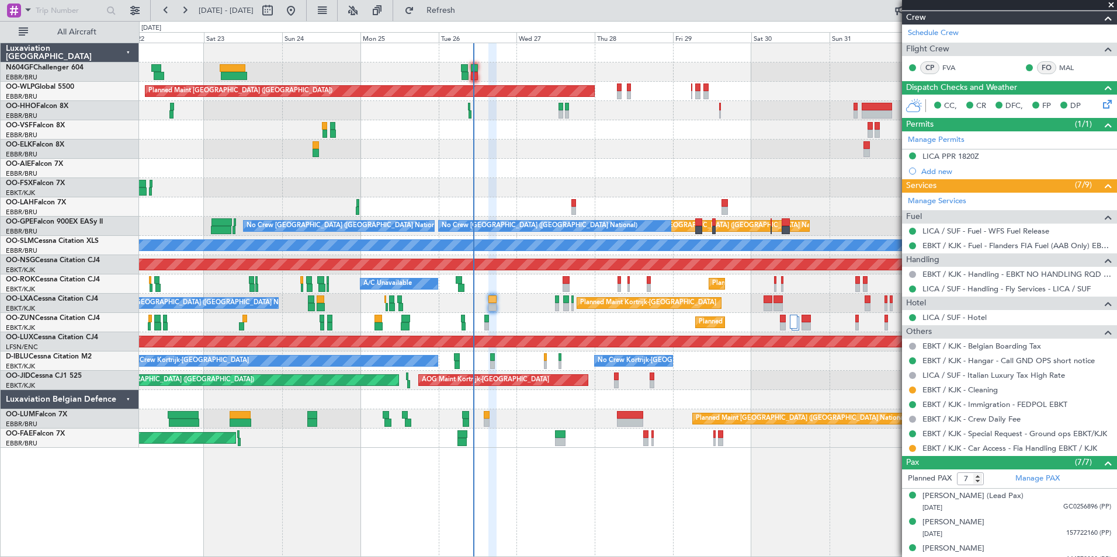
click at [529, 133] on div at bounding box center [627, 129] width 977 height 19
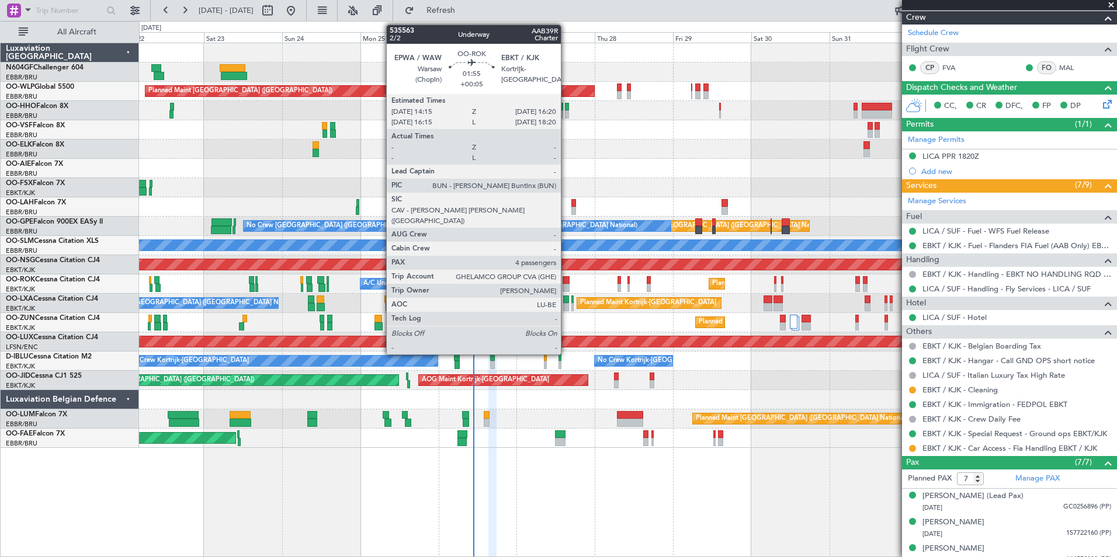
click at [566, 285] on div at bounding box center [566, 288] width 7 height 8
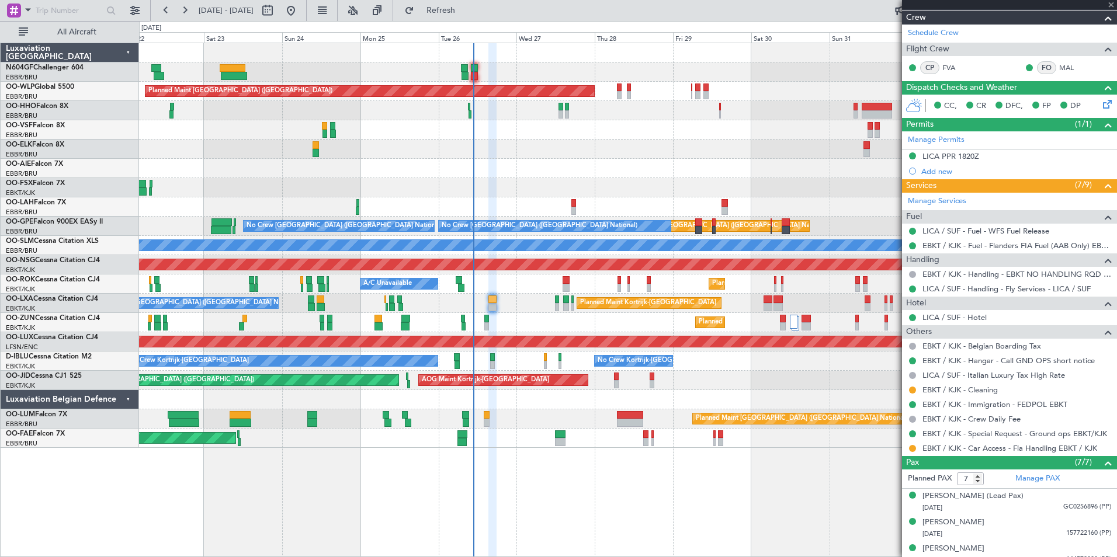
type input "+00:05"
type input "4"
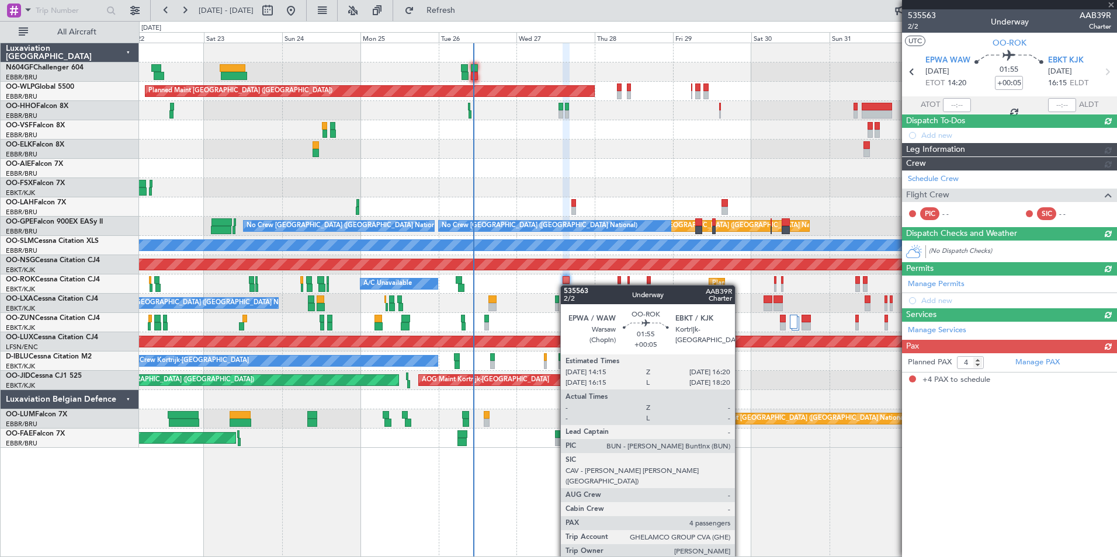
scroll to position [0, 0]
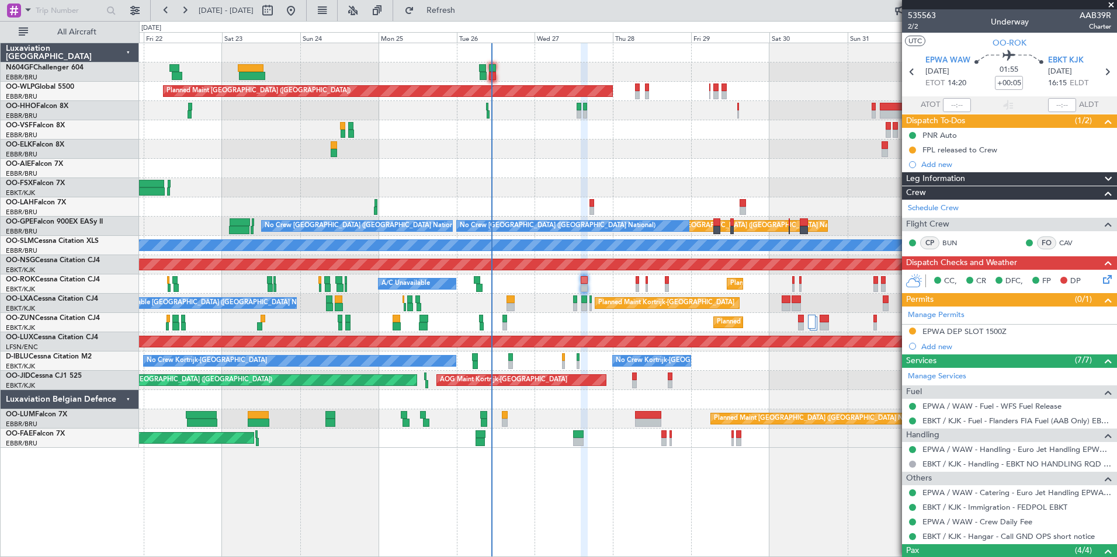
click at [528, 289] on div "Planned Maint Kortrijk-Wevelgem A/C Unavailable" at bounding box center [627, 284] width 977 height 19
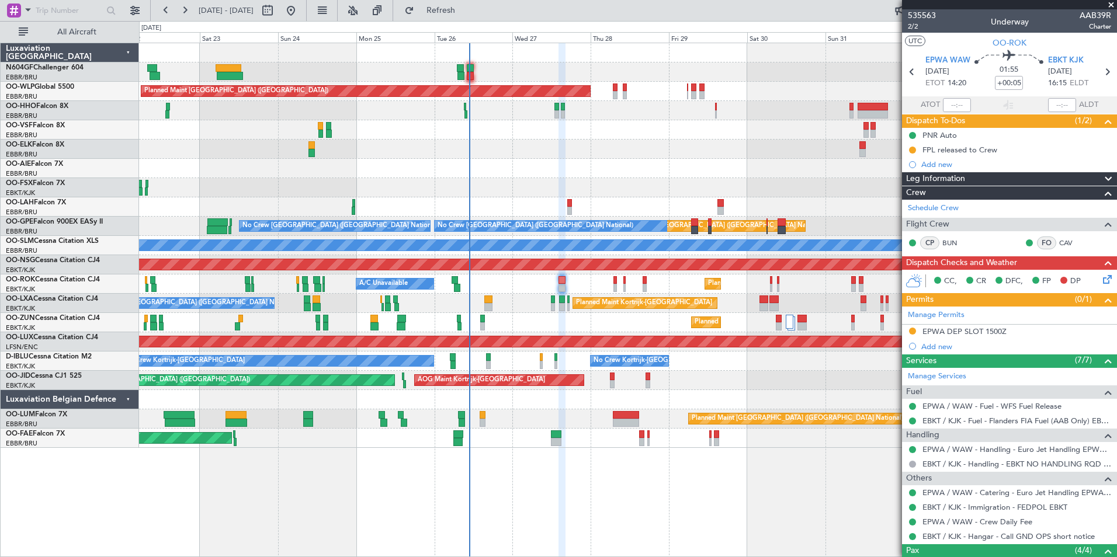
click at [506, 286] on div "Planned Maint Kortrijk-Wevelgem A/C Unavailable" at bounding box center [627, 284] width 977 height 19
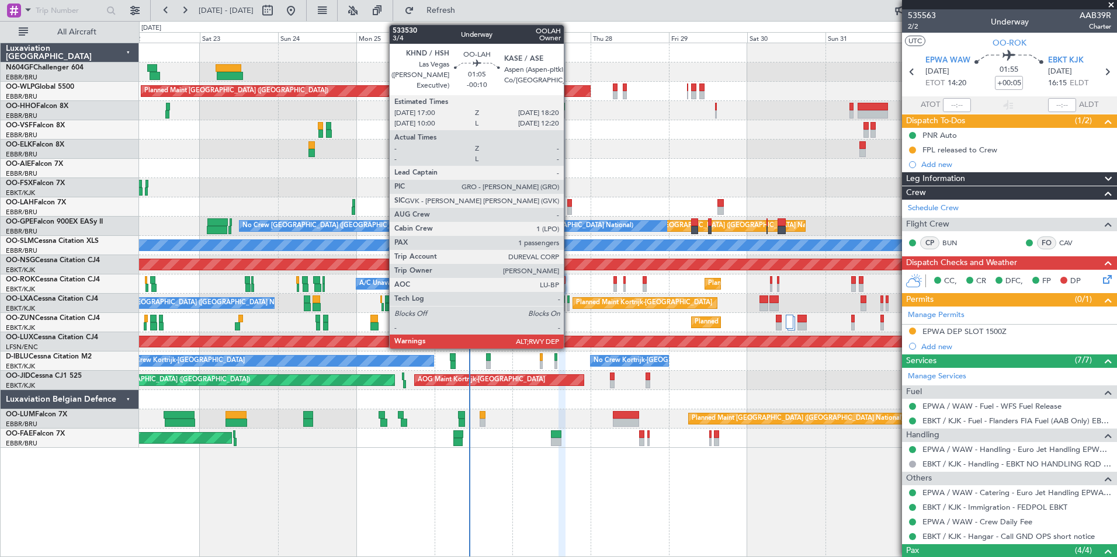
click at [569, 207] on div at bounding box center [569, 211] width 5 height 8
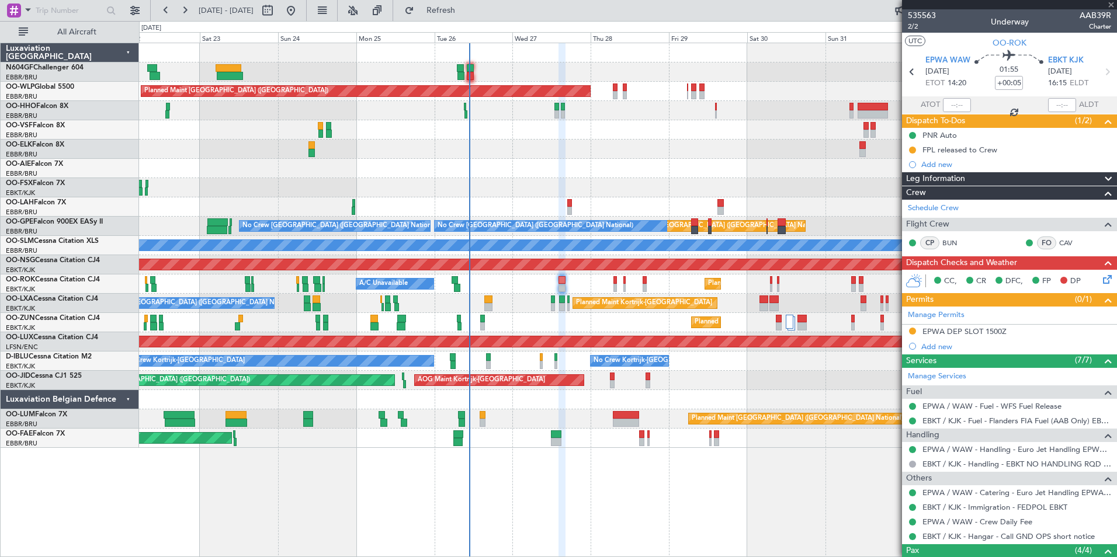
type input "-00:10"
type input "1"
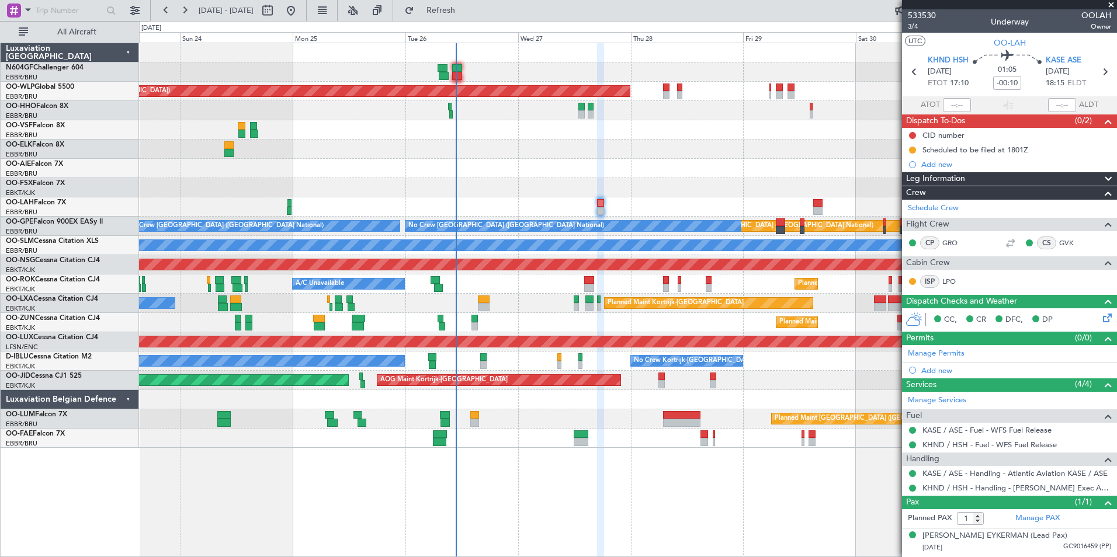
click at [496, 301] on div "Planned Maint Berlin (Brandenburg) Planned Maint London (Farnborough) Planned M…" at bounding box center [627, 245] width 977 height 405
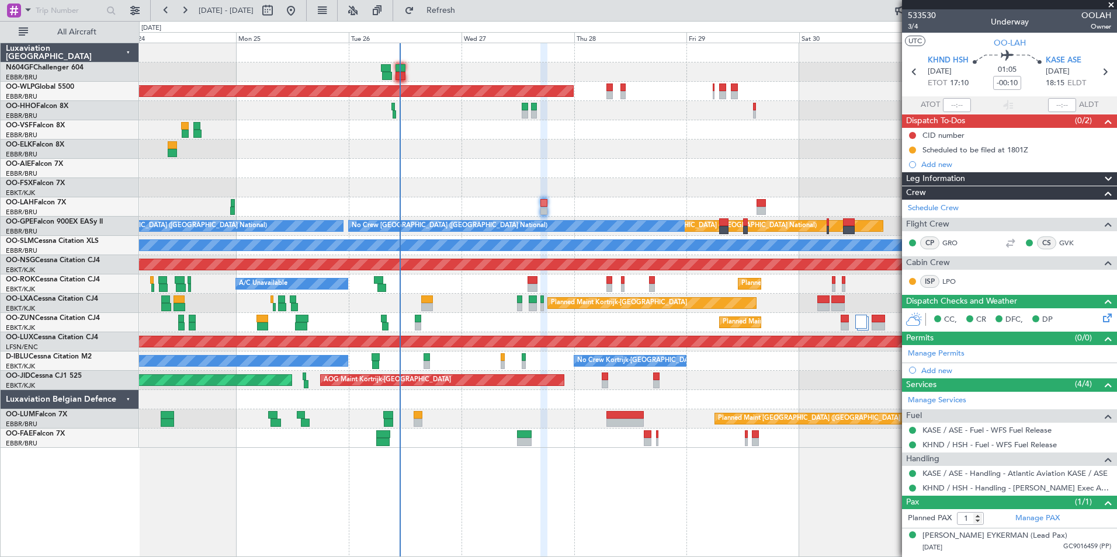
click at [525, 396] on div "Planned Maint Berlin (Brandenburg) Planned Maint London (Farnborough) Planned M…" at bounding box center [627, 245] width 977 height 405
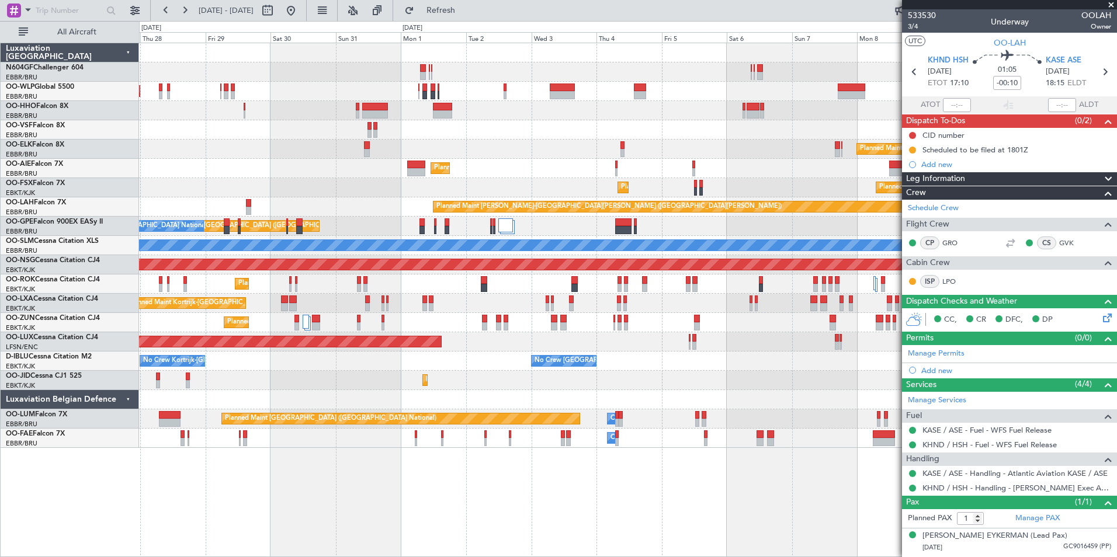
click at [369, 369] on div "No Crew Kortrijk-Wevelgem No Crew Brussels (Brussels National) No Crew Kortrijk…" at bounding box center [627, 361] width 977 height 19
click at [436, 373] on div "Planned Maint Berlin (Brandenburg) Planned Maint Kortrijk-Wevelgem Planned Main…" at bounding box center [627, 245] width 977 height 405
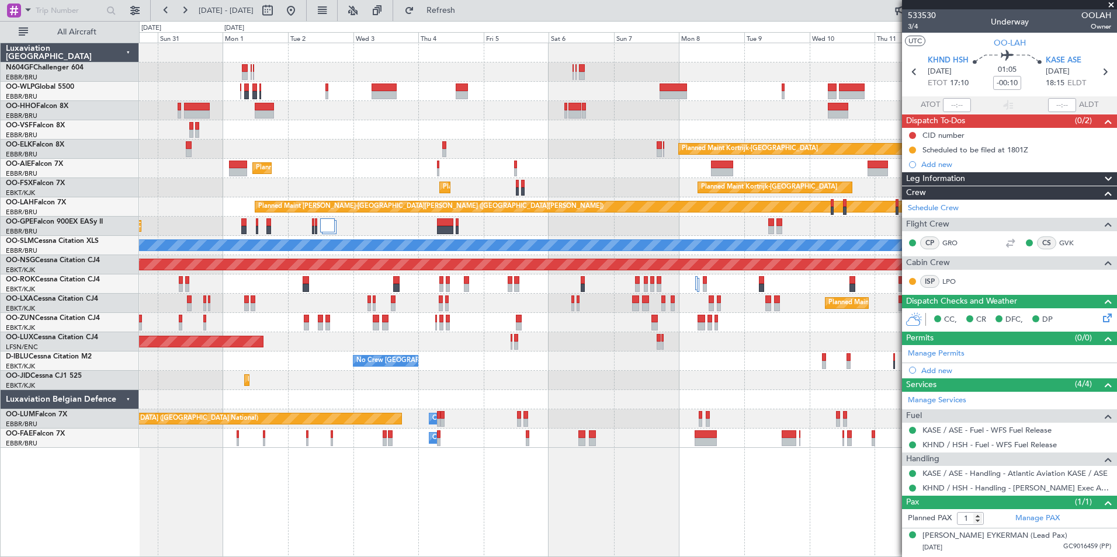
click at [554, 369] on div "No Crew Brussels (Brussels National) No Crew Kortrijk-Wevelgem" at bounding box center [627, 361] width 977 height 19
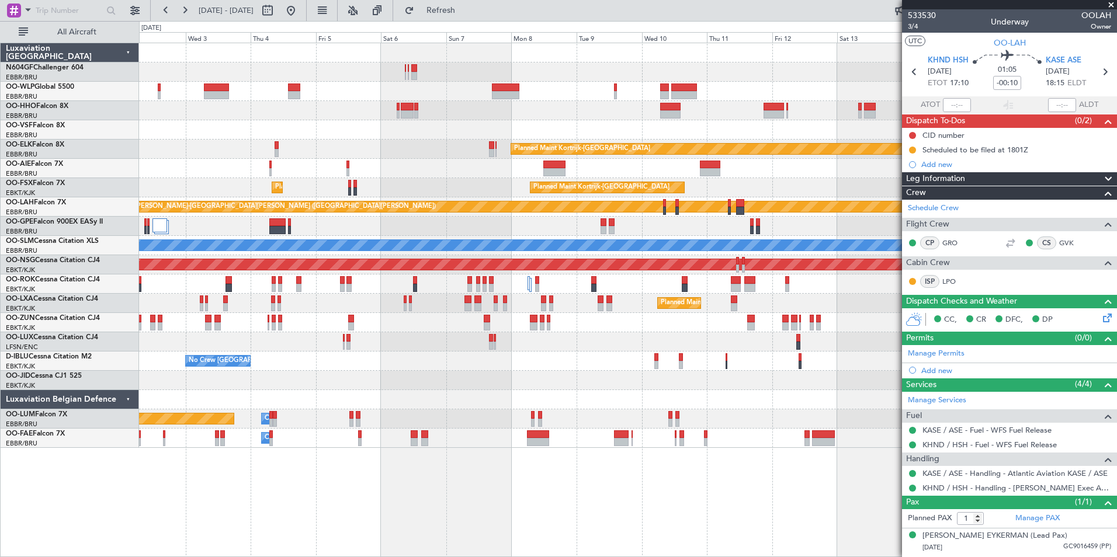
click at [360, 382] on div "Planned Maint Kortrijk-[GEOGRAPHIC_DATA]" at bounding box center [627, 380] width 977 height 19
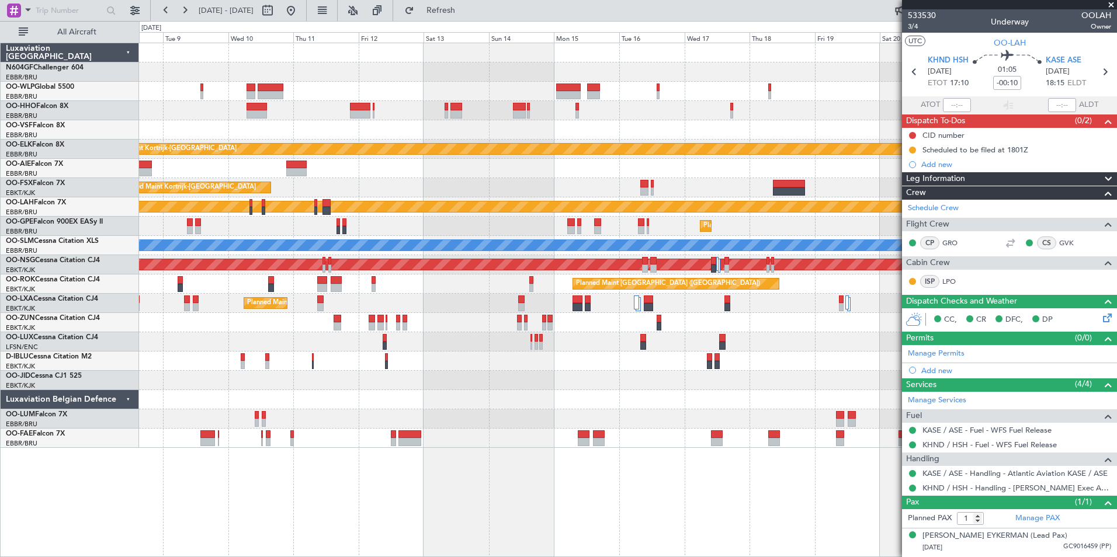
click at [405, 394] on div at bounding box center [627, 399] width 977 height 19
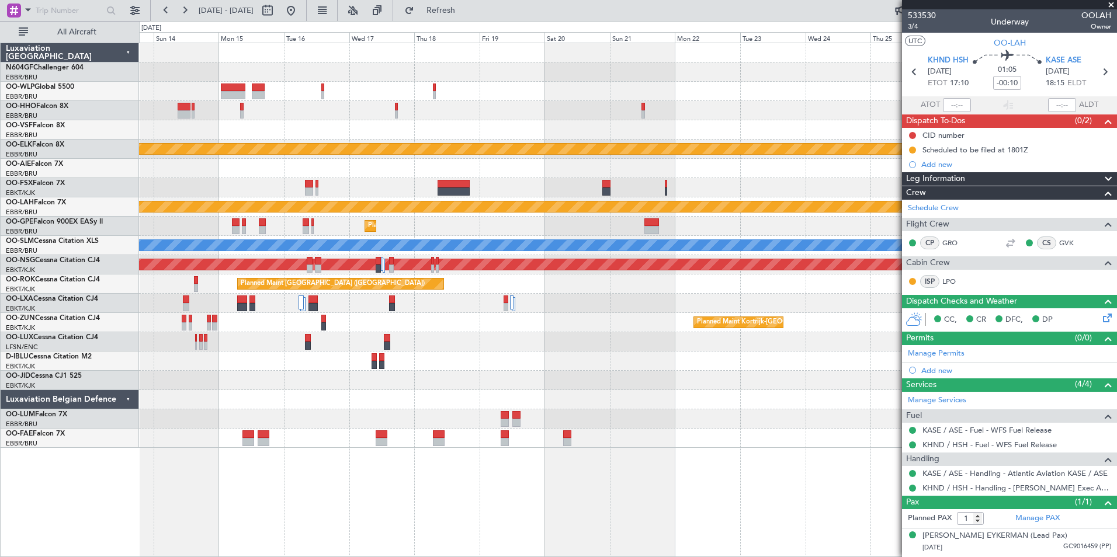
click at [563, 397] on div "Planned Maint Kortrijk-Wevelgem Planned Maint Kortrijk-Wevelgem Planned Maint A…" at bounding box center [627, 245] width 977 height 405
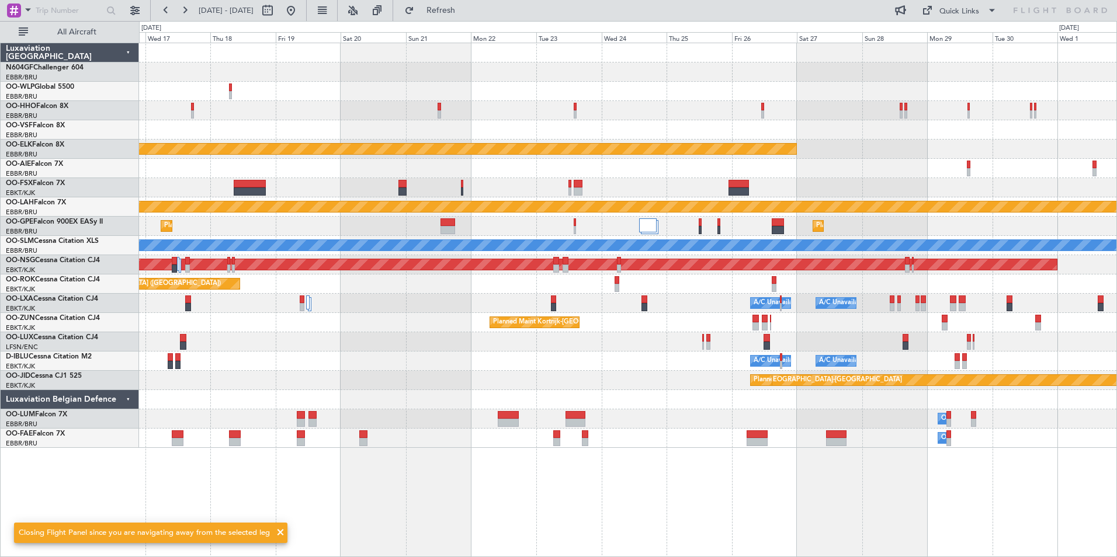
click at [567, 381] on div "Planned Maint Kortrijk-Wevelgem Planned Maint Alton-st Louis (St Louis Regl) Pl…" at bounding box center [627, 245] width 977 height 405
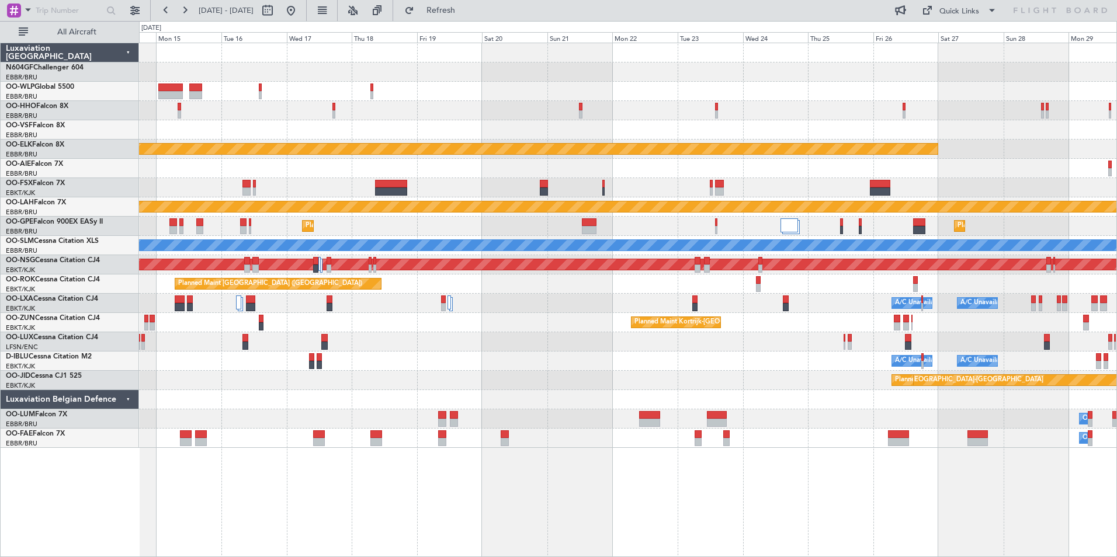
click at [806, 148] on div "Planned Maint Kortrijk-Wevelgem Planned Maint Alton-st Louis (St Louis Regl) Pl…" at bounding box center [627, 245] width 977 height 405
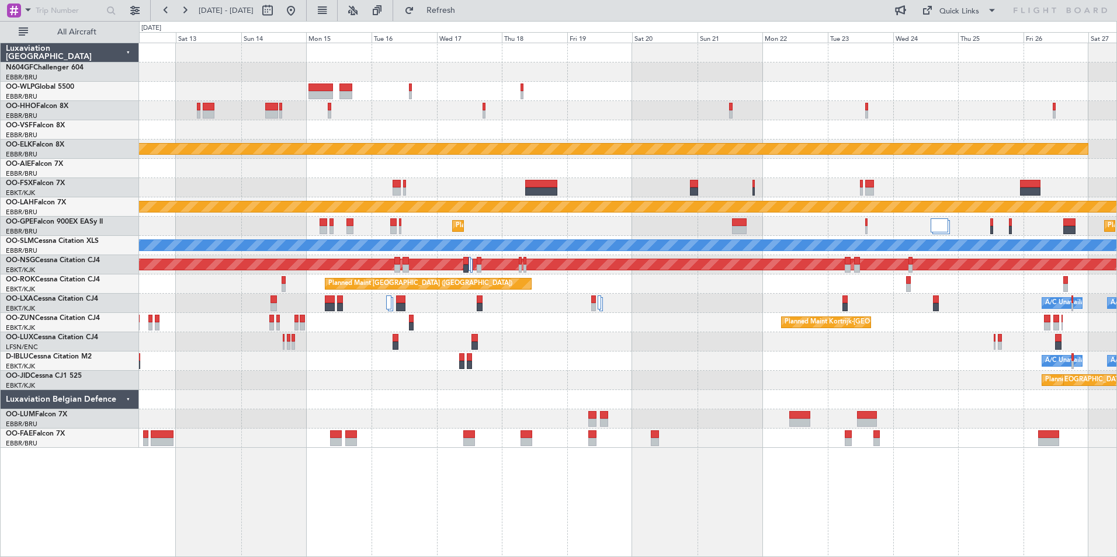
click at [598, 117] on div at bounding box center [627, 110] width 977 height 19
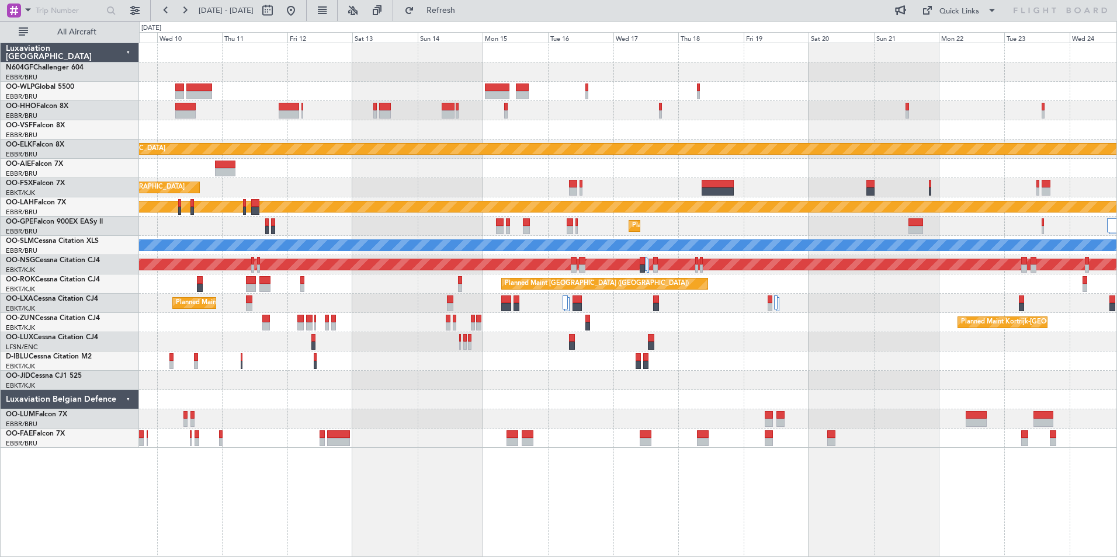
click at [640, 183] on div "Planned Maint Kortrijk-Wevelgem Planned Maint Kortrijk-Wevelgem Planned Maint A…" at bounding box center [627, 245] width 977 height 405
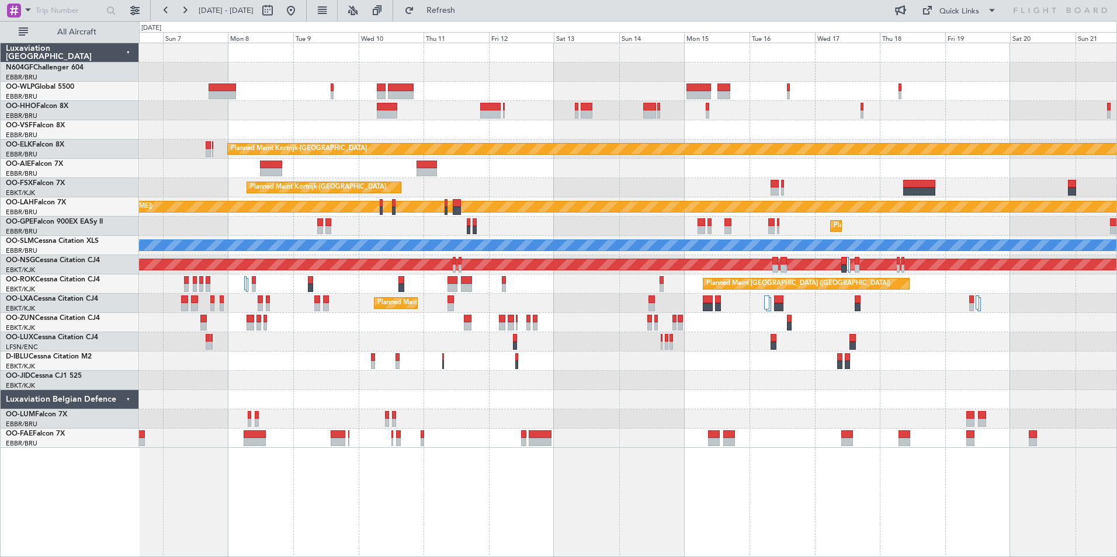
click at [468, 122] on div "Planned Maint Kortrijk-[GEOGRAPHIC_DATA] Planned Maint [GEOGRAPHIC_DATA]-[GEOGR…" at bounding box center [627, 245] width 977 height 405
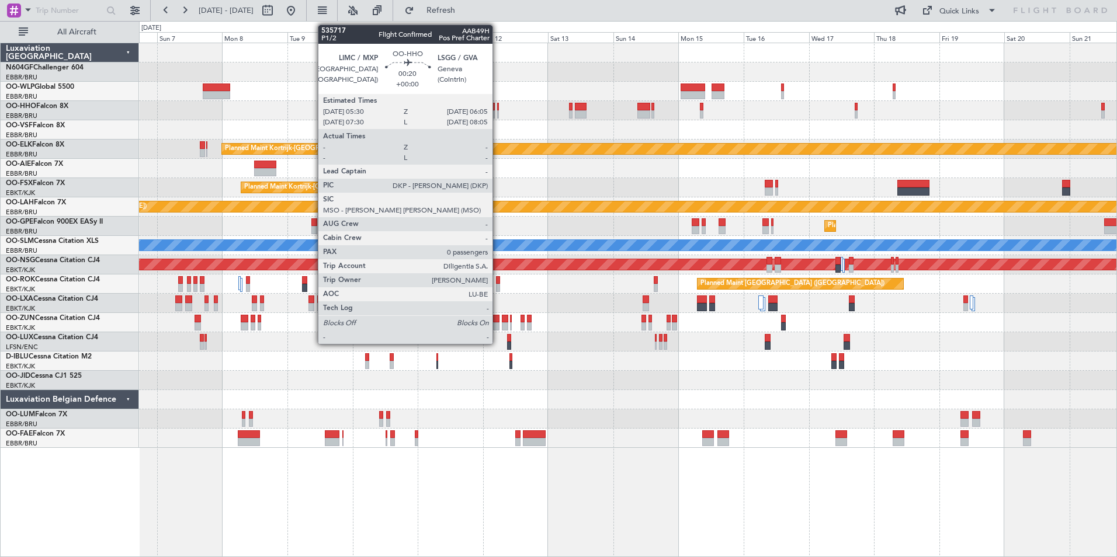
click at [498, 112] on div at bounding box center [498, 114] width 2 height 8
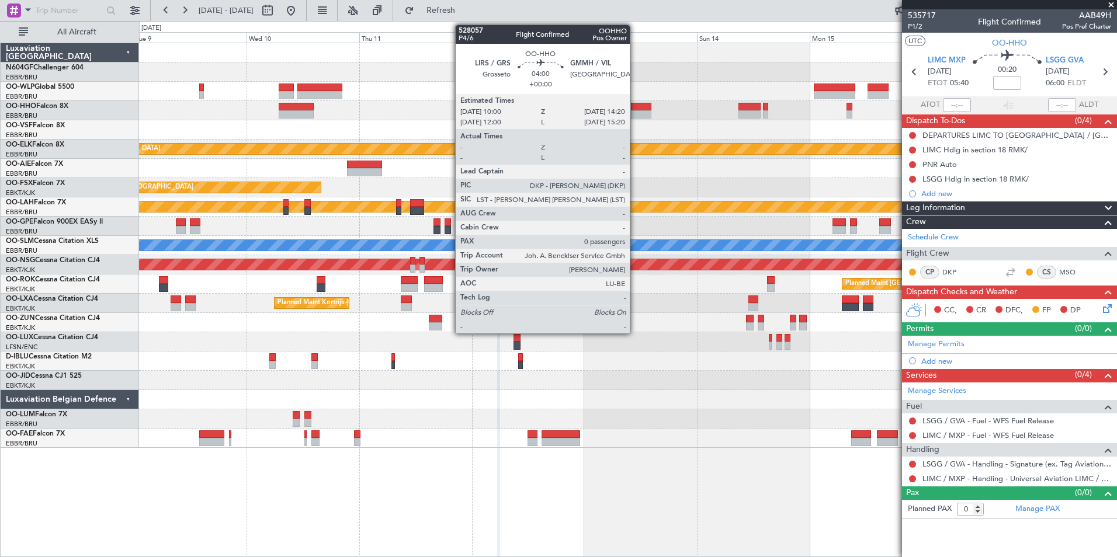
click at [635, 110] on div at bounding box center [641, 107] width 20 height 8
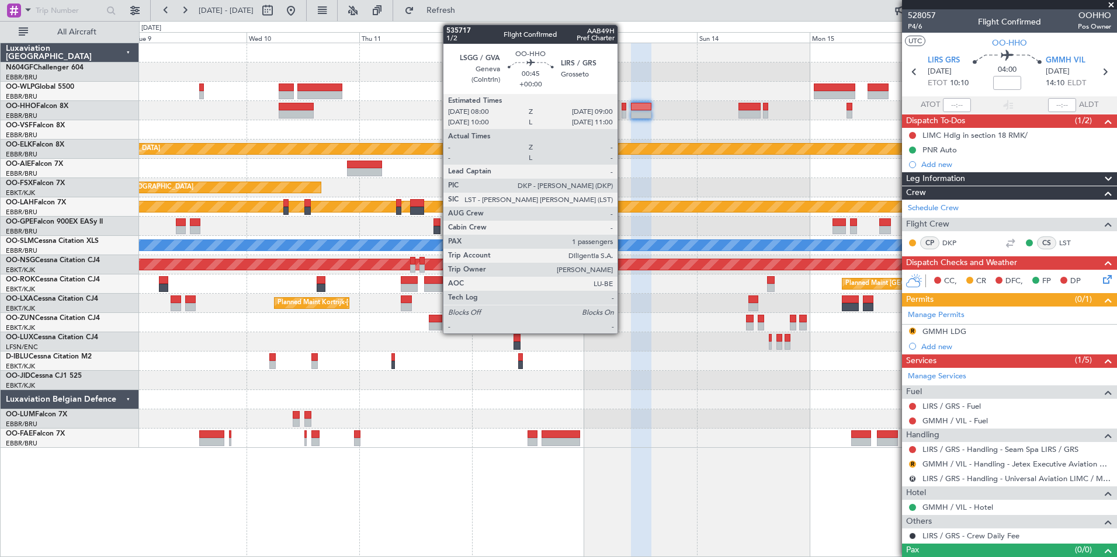
click at [623, 110] on div at bounding box center [624, 107] width 5 height 8
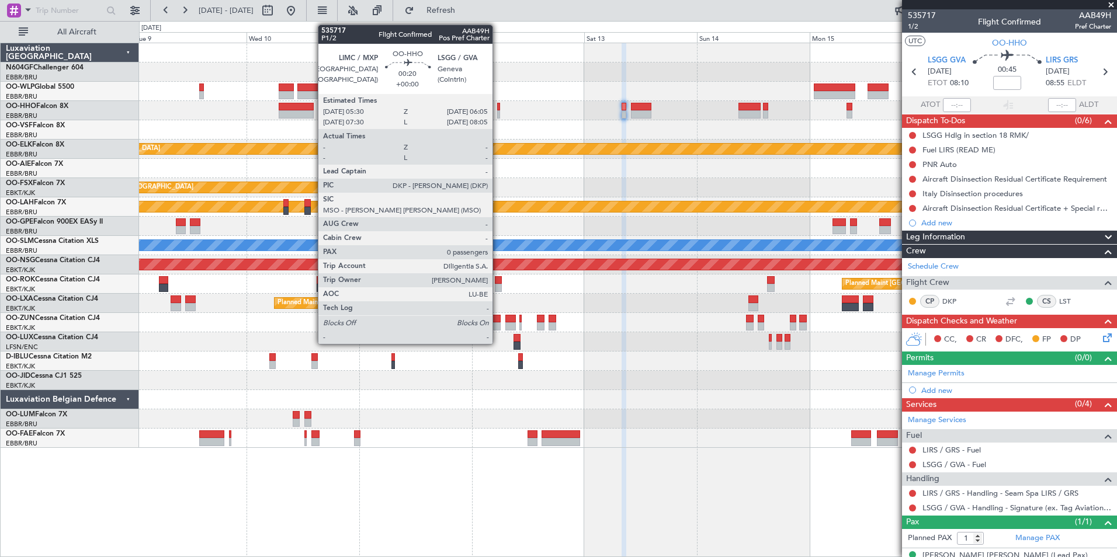
click at [498, 107] on div at bounding box center [498, 107] width 3 height 8
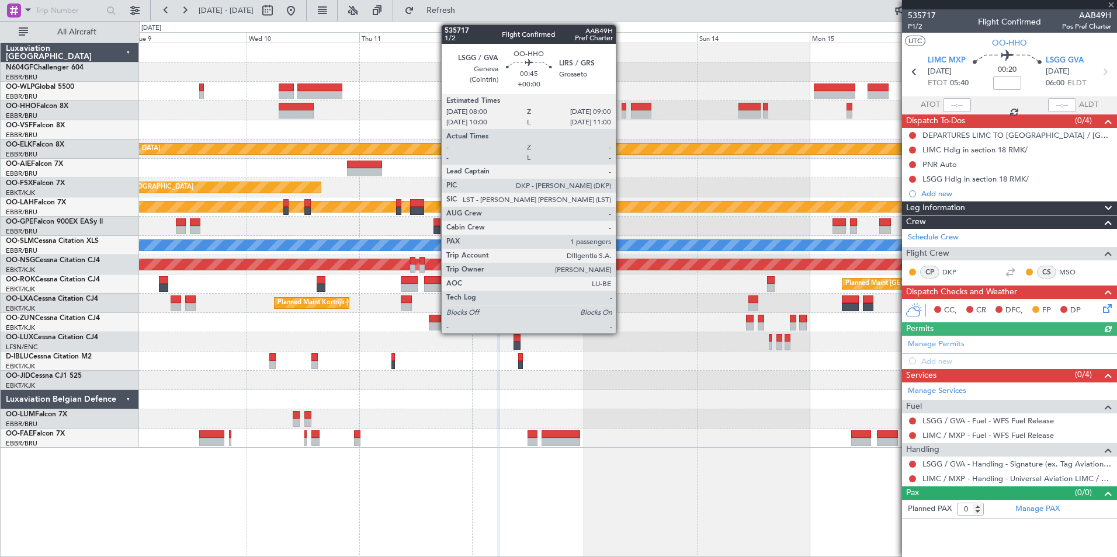
click at [622, 116] on div at bounding box center [624, 114] width 5 height 8
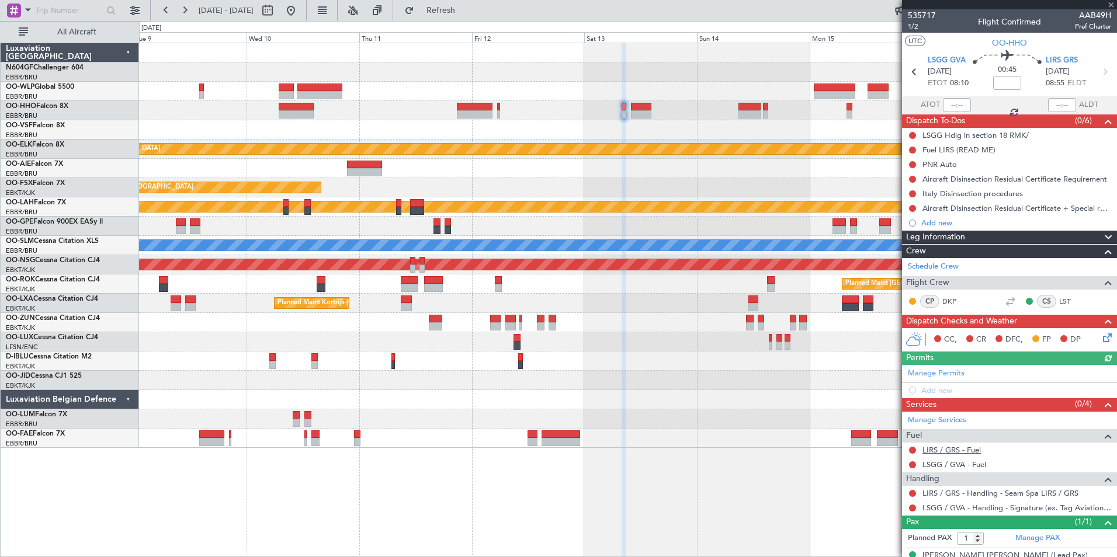
click at [935, 451] on link "LIRS / GRS - Fuel" at bounding box center [951, 450] width 58 height 10
click at [452, 6] on button "Refresh" at bounding box center [434, 10] width 70 height 19
click at [969, 460] on link "LSGG / GVA - Fuel" at bounding box center [954, 465] width 64 height 10
click at [500, 114] on div at bounding box center [627, 110] width 977 height 19
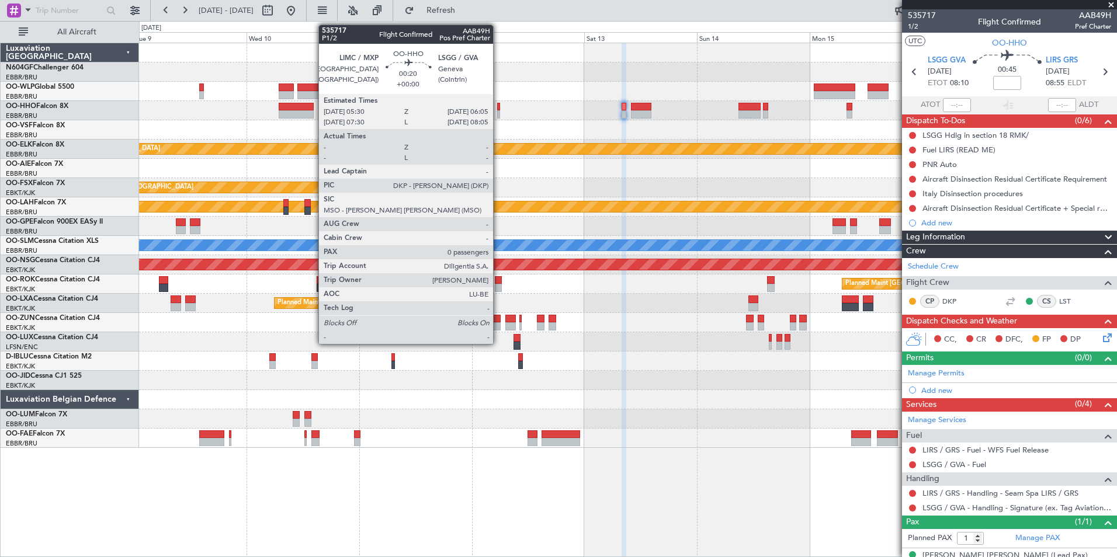
click at [498, 112] on div at bounding box center [498, 114] width 3 height 8
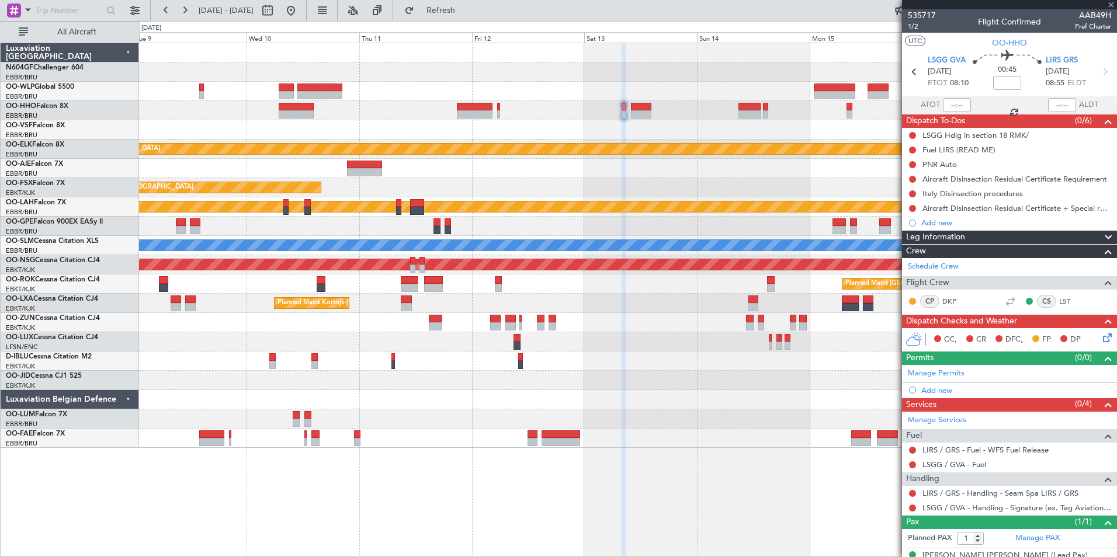
type input "0"
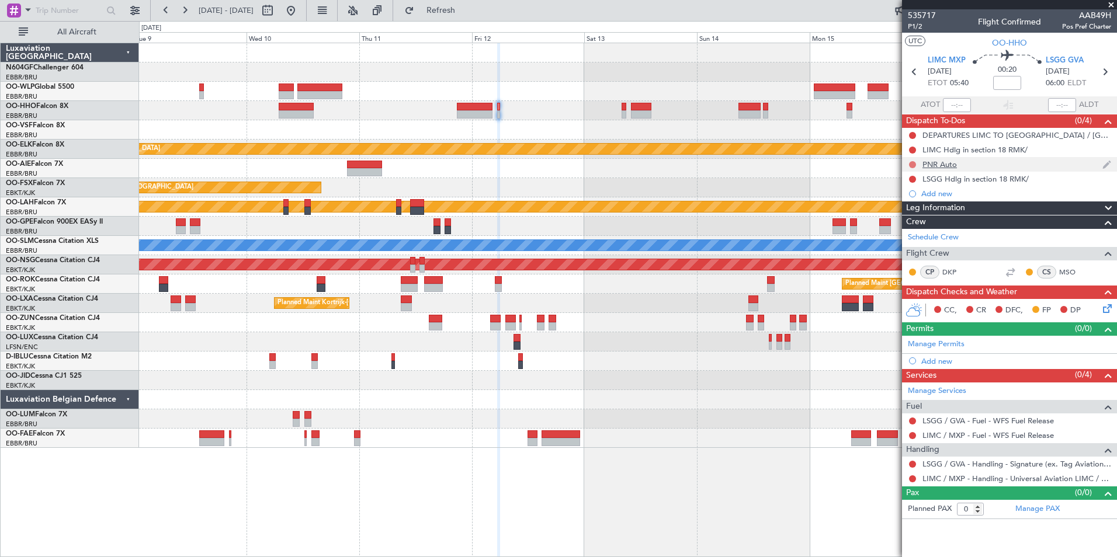
click at [910, 163] on button at bounding box center [912, 164] width 7 height 7
click at [913, 210] on span "Completed" at bounding box center [917, 216] width 39 height 12
click at [1106, 311] on icon at bounding box center [1105, 306] width 9 height 9
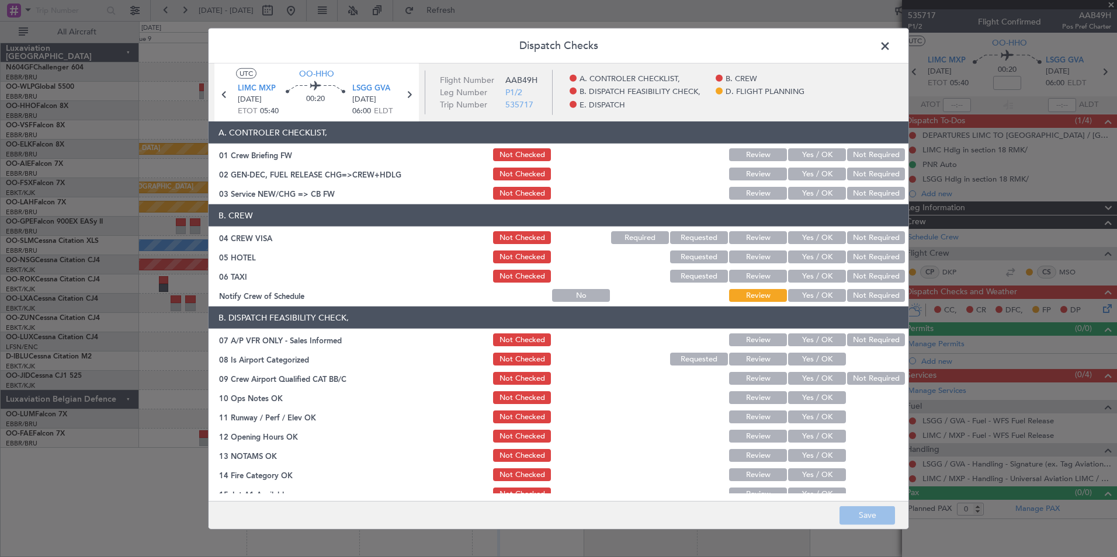
click at [817, 189] on button "Yes / OK" at bounding box center [817, 193] width 58 height 13
click at [854, 248] on section "B. CREW 04 CREW VISA Not Checked Required Requested Review Yes / OK Not Require…" at bounding box center [559, 253] width 700 height 99
click at [851, 240] on button "Not Required" at bounding box center [876, 237] width 58 height 13
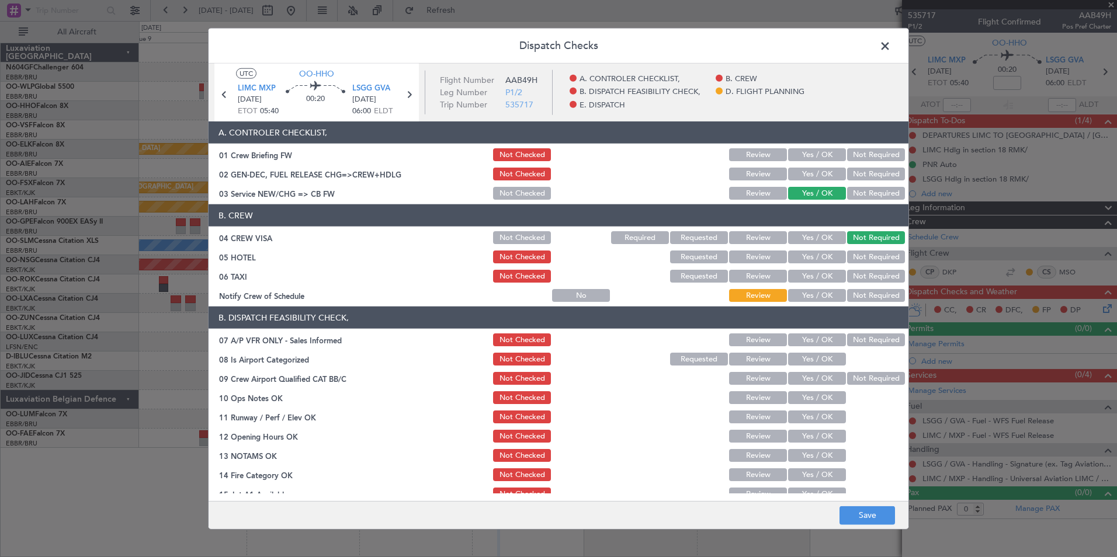
click at [851, 253] on button "Not Required" at bounding box center [876, 257] width 58 height 13
click at [853, 286] on section "B. CREW 04 CREW VISA Not Checked Required Requested Review Yes / OK Not Require…" at bounding box center [559, 253] width 700 height 99
click at [847, 278] on button "Not Required" at bounding box center [876, 276] width 58 height 13
click at [810, 293] on button "Yes / OK" at bounding box center [817, 295] width 58 height 13
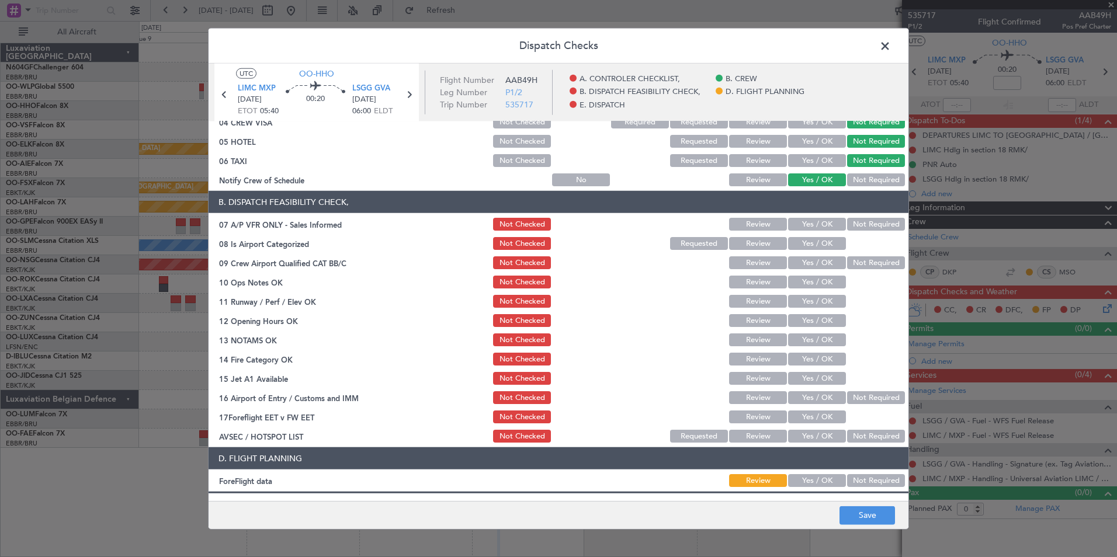
scroll to position [117, 0]
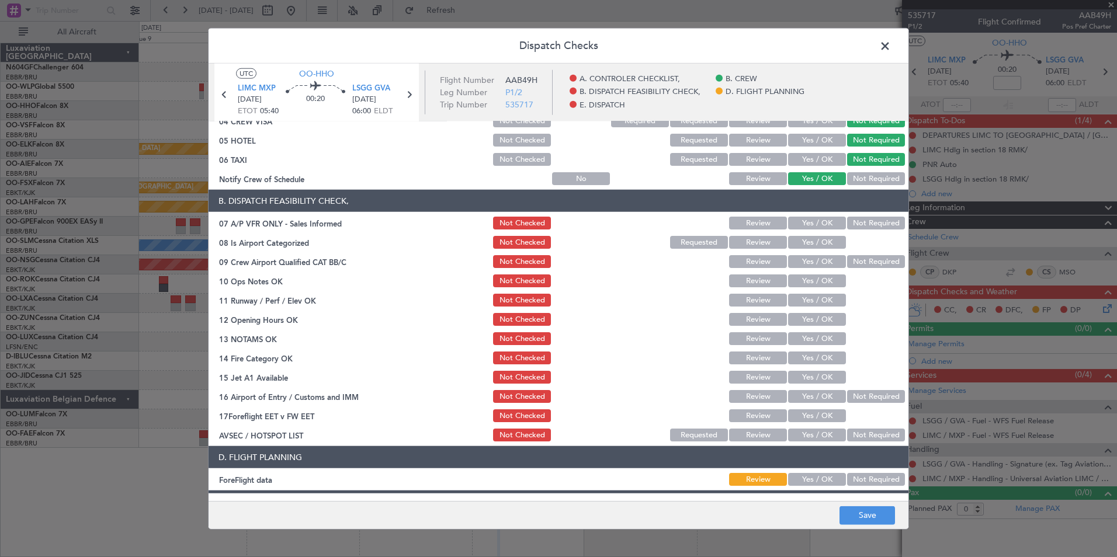
click at [847, 227] on button "Not Required" at bounding box center [876, 223] width 58 height 13
click at [819, 240] on button "Yes / OK" at bounding box center [817, 242] width 58 height 13
click at [847, 261] on button "Not Required" at bounding box center [876, 261] width 58 height 13
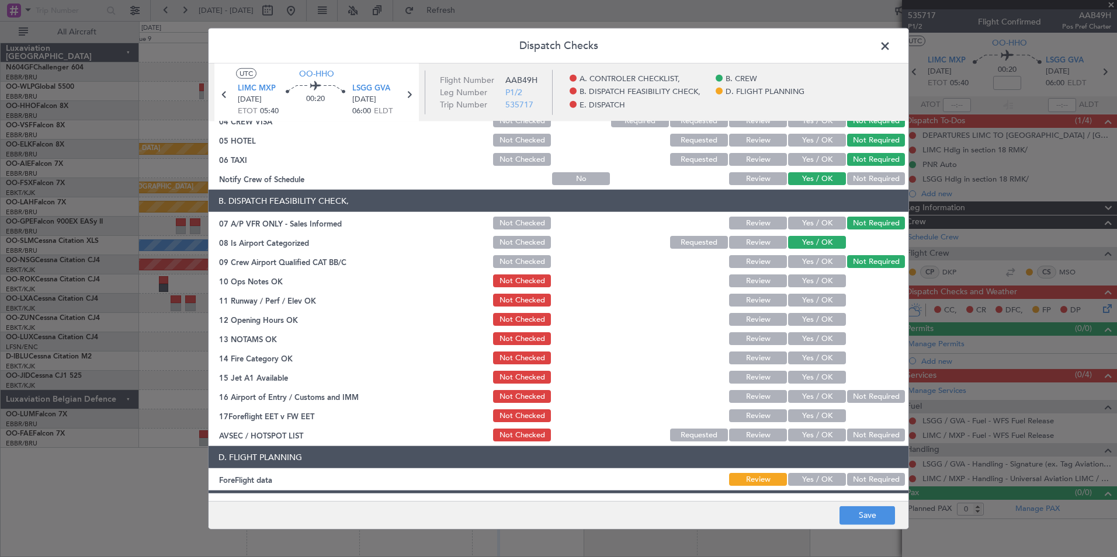
click at [810, 279] on button "Yes / OK" at bounding box center [817, 281] width 58 height 13
click at [801, 305] on button "Yes / OK" at bounding box center [817, 300] width 58 height 13
click at [804, 323] on button "Yes / OK" at bounding box center [817, 319] width 58 height 13
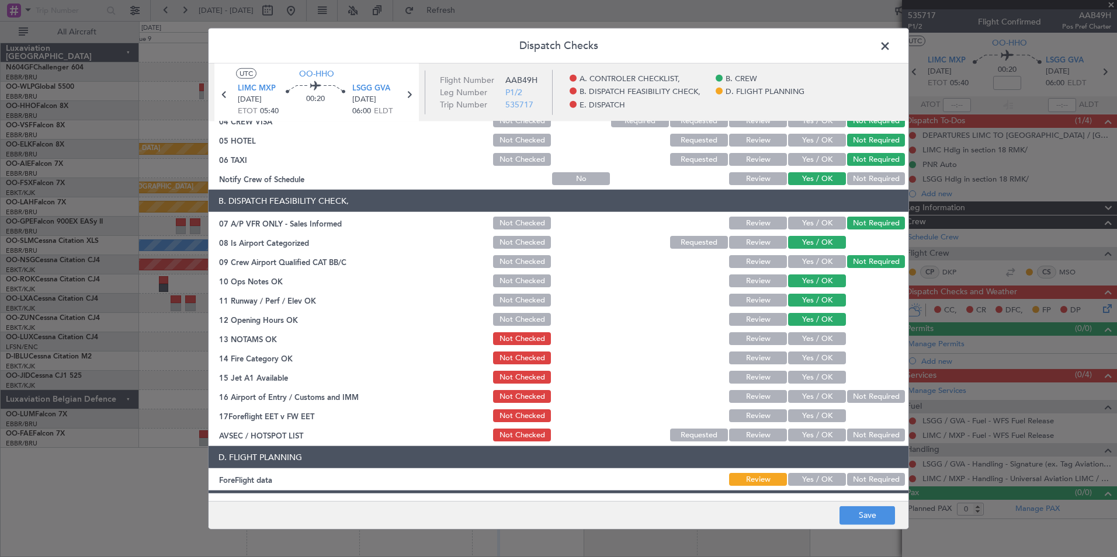
click at [804, 339] on button "Yes / OK" at bounding box center [817, 338] width 58 height 13
click at [805, 357] on button "Yes / OK" at bounding box center [817, 358] width 58 height 13
click at [808, 367] on section "B. DISPATCH FEASIBILITY CHECK, 07 A/P VFR ONLY - Sales Informed Not Checked Rev…" at bounding box center [559, 317] width 700 height 254
click at [815, 383] on button "Yes / OK" at bounding box center [817, 377] width 58 height 13
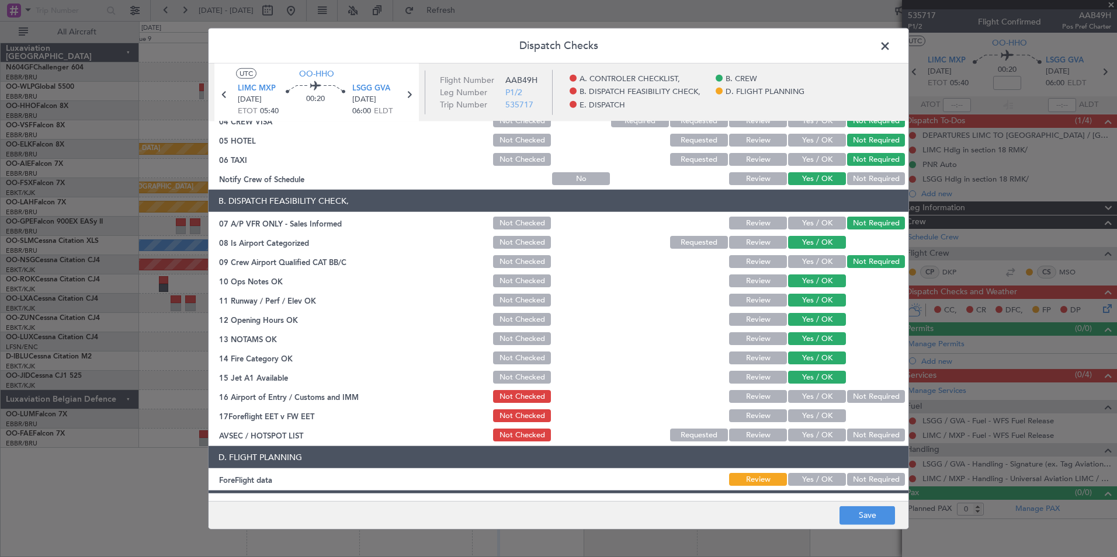
click at [861, 403] on div "Not Required" at bounding box center [874, 396] width 59 height 16
click at [848, 394] on button "Not Required" at bounding box center [876, 396] width 58 height 13
click at [820, 426] on section "B. DISPATCH FEASIBILITY CHECK, 07 A/P VFR ONLY - Sales Informed Not Checked Rev…" at bounding box center [559, 317] width 700 height 254
click at [820, 435] on button "Yes / OK" at bounding box center [817, 435] width 58 height 13
click at [821, 482] on button "Yes / OK" at bounding box center [817, 479] width 58 height 13
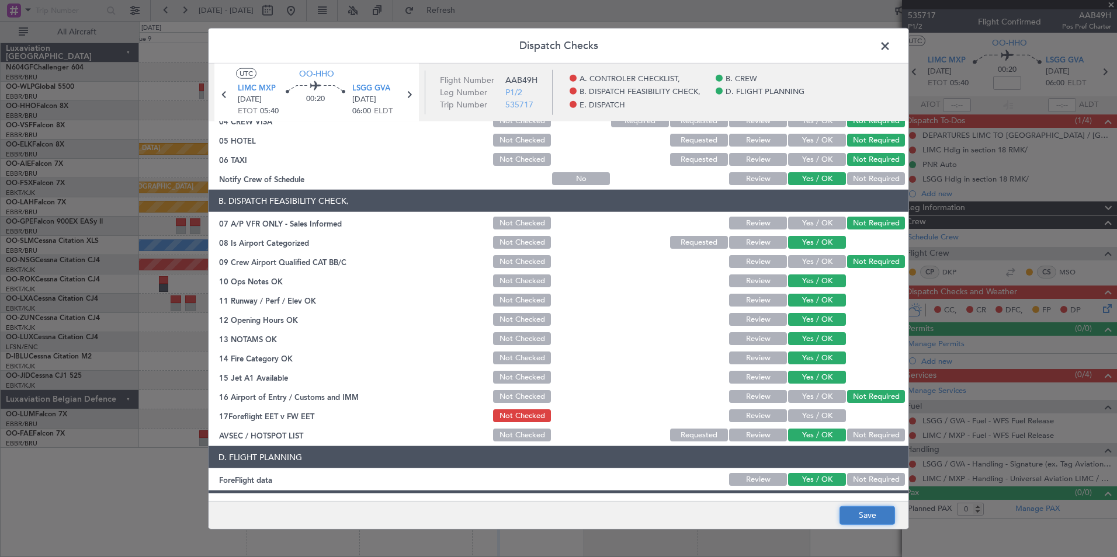
click at [853, 508] on button "Save" at bounding box center [866, 515] width 55 height 19
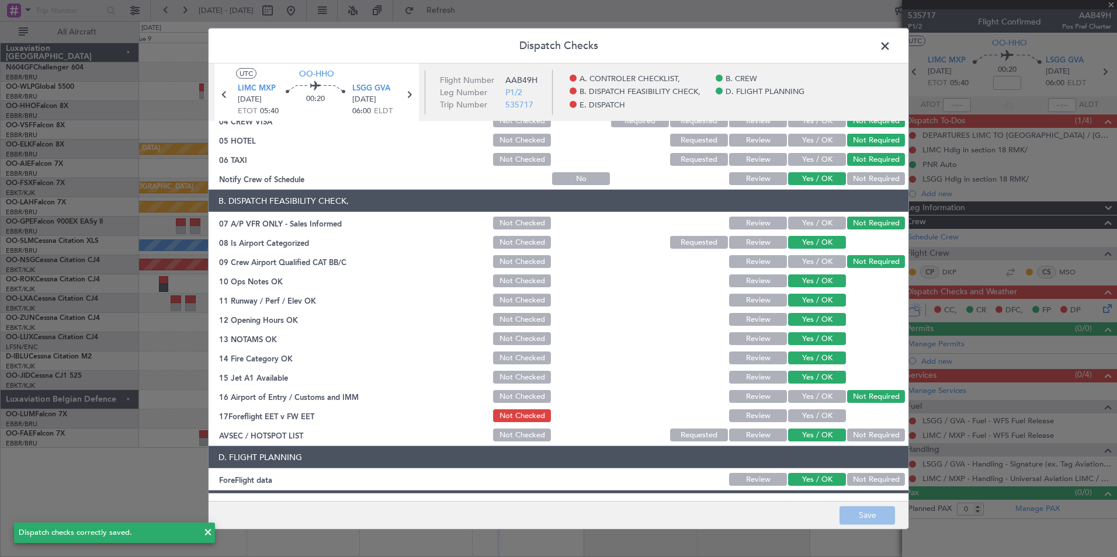
click at [891, 44] on span at bounding box center [891, 48] width 0 height 23
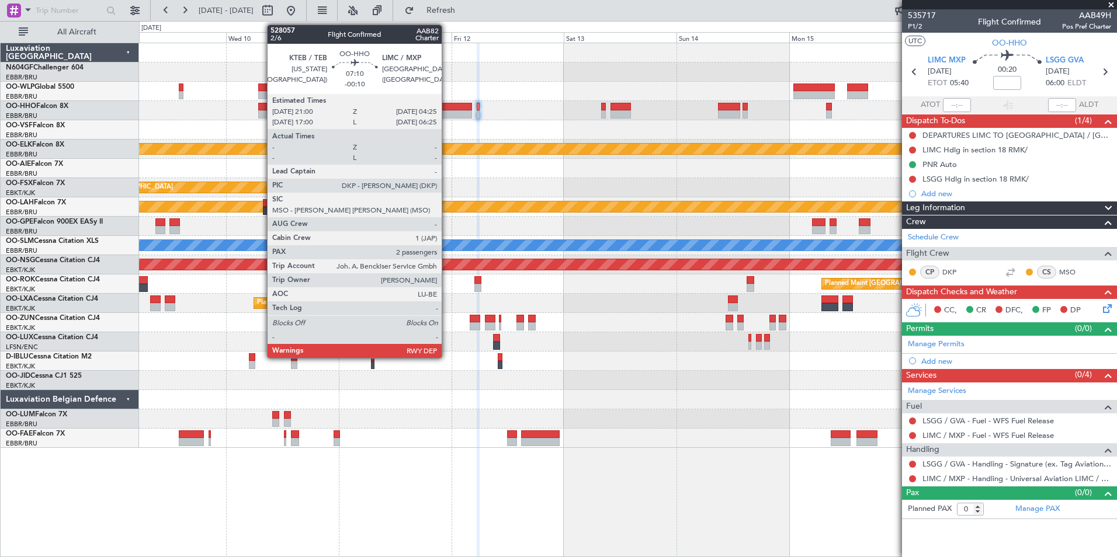
click at [447, 104] on div at bounding box center [453, 107] width 35 height 8
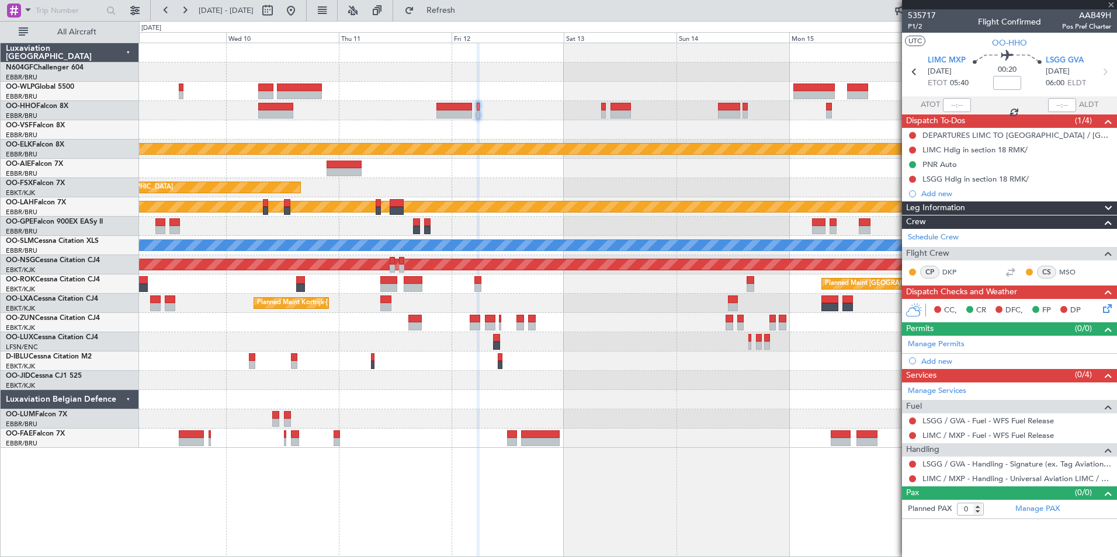
type input "-00:10"
type input "2"
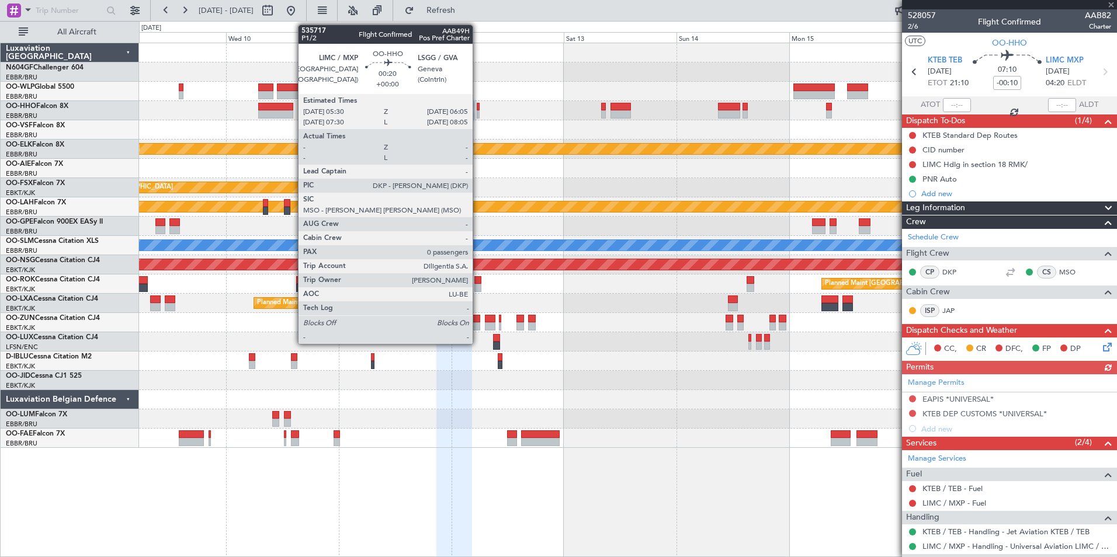
click at [478, 107] on div at bounding box center [478, 107] width 3 height 8
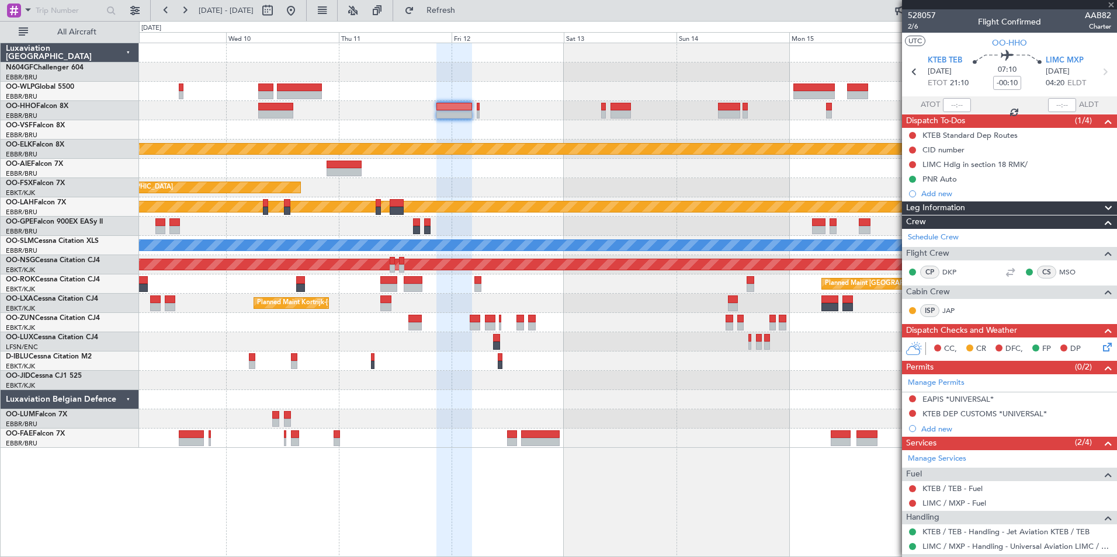
type input "0"
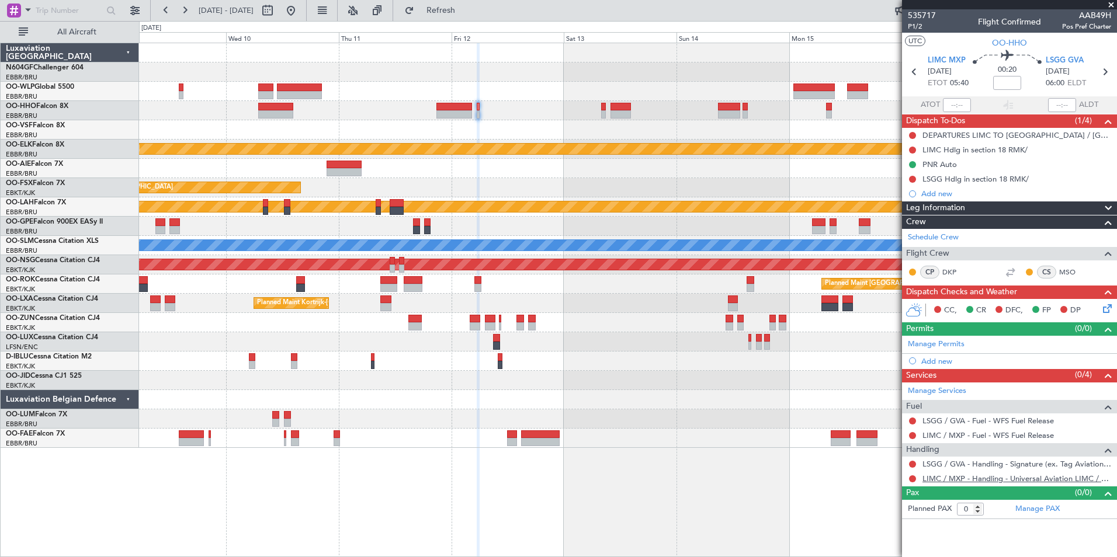
click at [959, 475] on link "LIMC / MXP - Handling - Universal Aviation LIMC / MXP" at bounding box center [1016, 479] width 189 height 10
click at [445, 16] on button "Refresh" at bounding box center [434, 10] width 70 height 19
click at [945, 59] on span "LIMC MXP" at bounding box center [947, 61] width 38 height 12
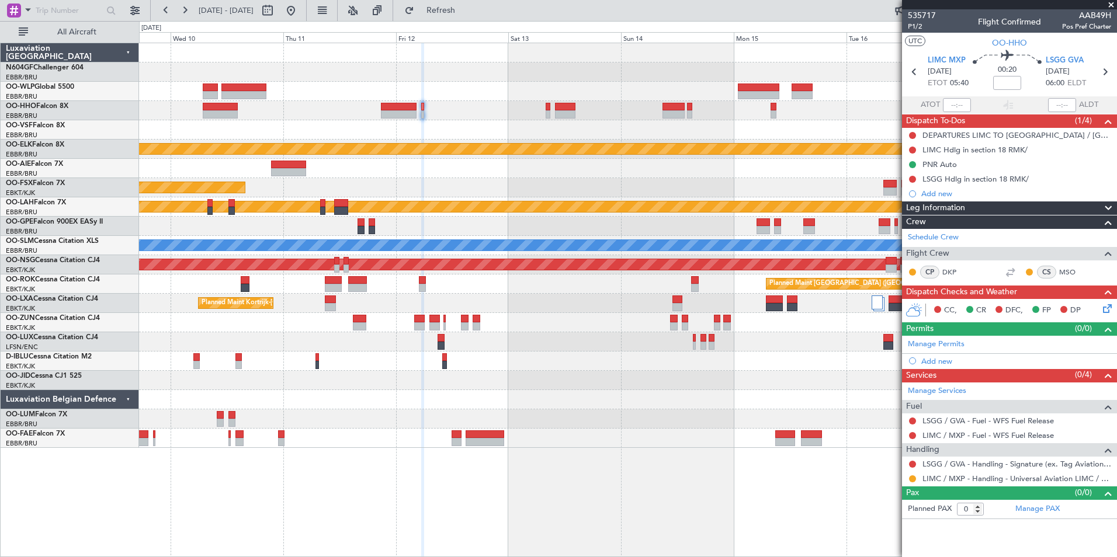
click at [493, 310] on div "KTMT 17:00 Z ELLX 03:00 Z - - Planned Maint Kortrijk-Wevelgem Planned Maint Kor…" at bounding box center [627, 245] width 977 height 405
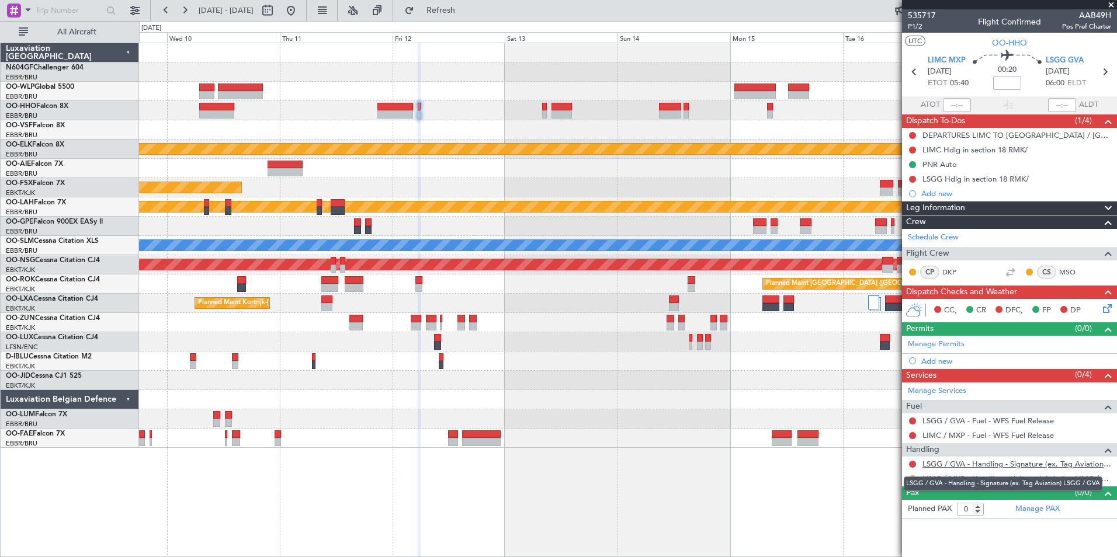
click at [963, 463] on link "LSGG / GVA - Handling - Signature (ex. Tag Aviation) LSGG / GVA" at bounding box center [1016, 464] width 189 height 10
click at [1044, 61] on div "00:20" at bounding box center [1007, 71] width 77 height 43
click at [1049, 61] on span "LSGG GVA" at bounding box center [1065, 61] width 38 height 12
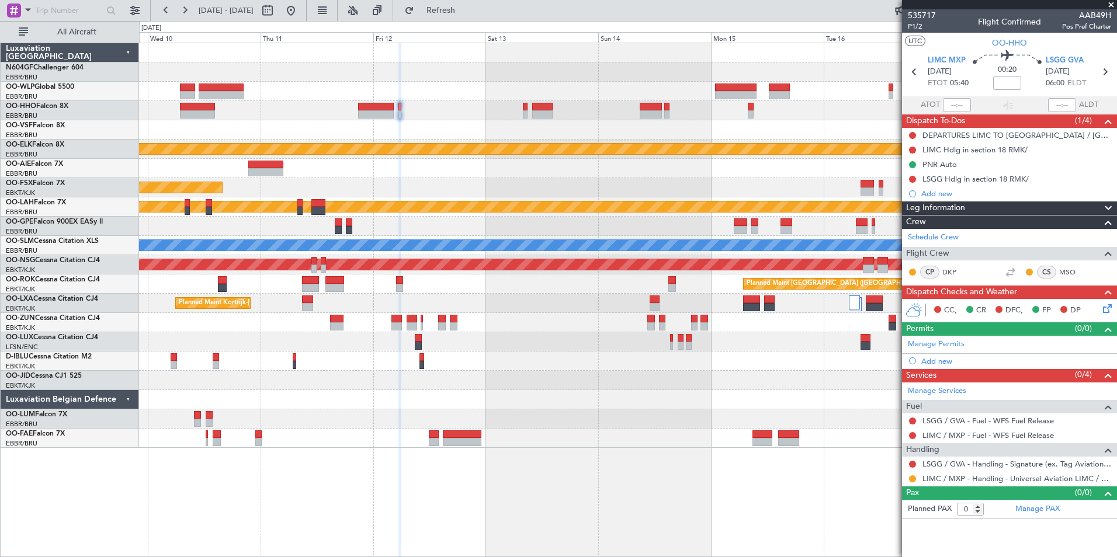
click at [501, 128] on div at bounding box center [627, 129] width 977 height 19
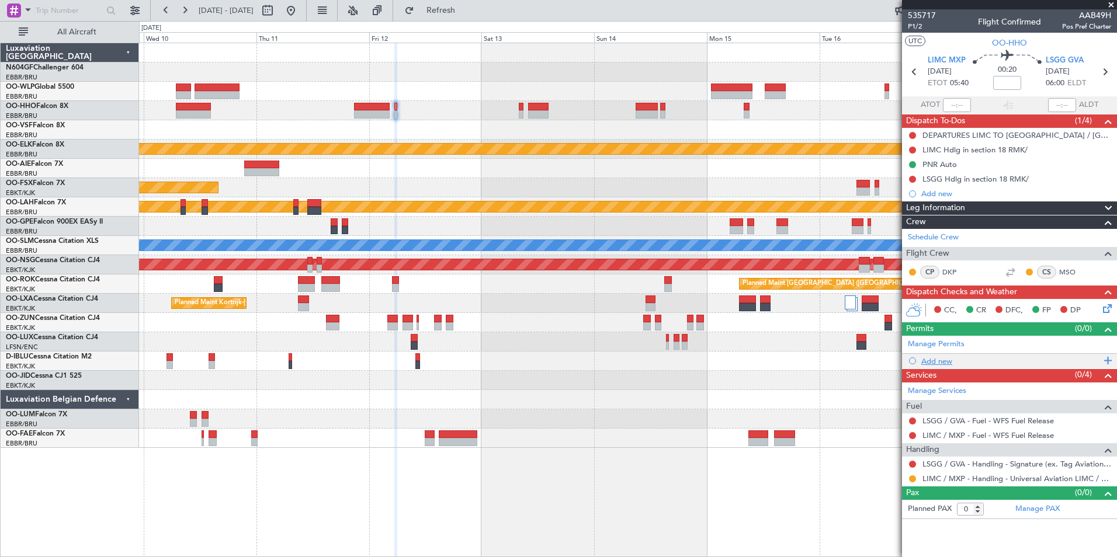
click at [931, 357] on div "Add new" at bounding box center [1010, 361] width 179 height 10
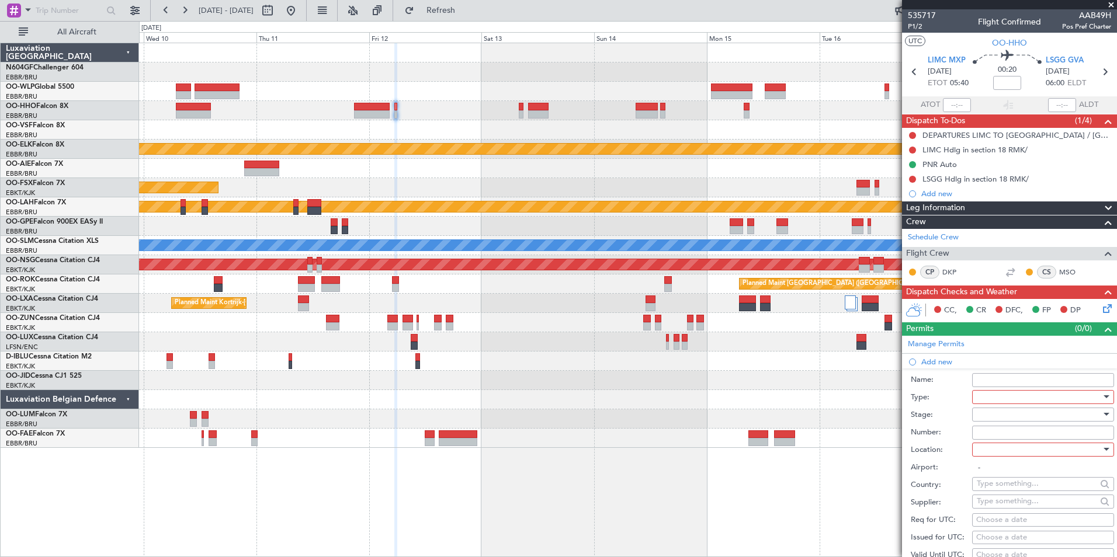
click at [997, 395] on div at bounding box center [1039, 397] width 124 height 18
click at [997, 503] on span "Slot" at bounding box center [1038, 507] width 123 height 18
click at [984, 414] on div at bounding box center [1039, 415] width 124 height 18
click at [1018, 459] on span "Not Requested" at bounding box center [1038, 456] width 123 height 18
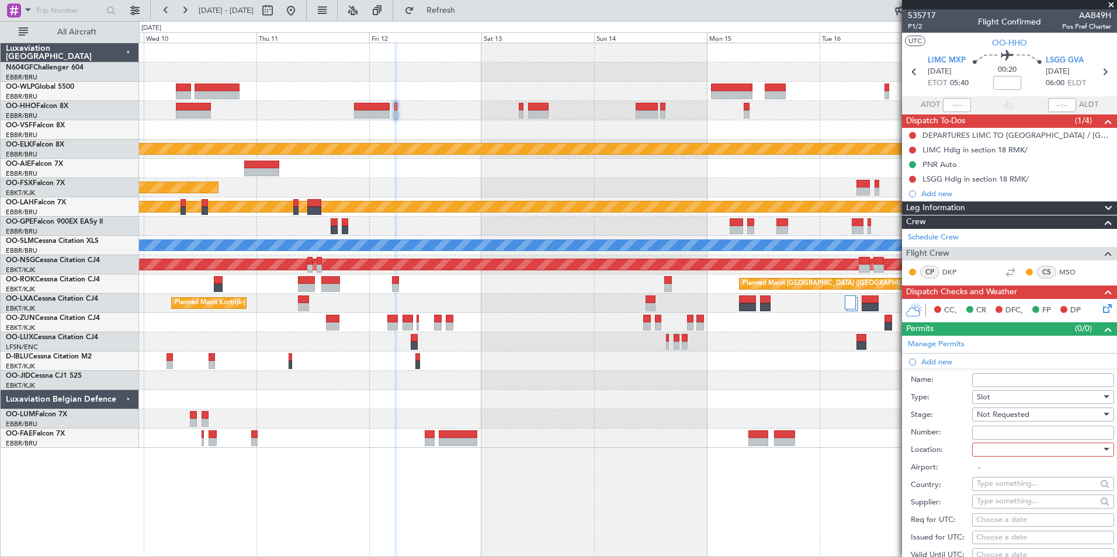
click at [999, 452] on div at bounding box center [1039, 450] width 124 height 18
click at [998, 502] on span "Arrival" at bounding box center [1038, 508] width 123 height 18
type input "LSGG / GVA"
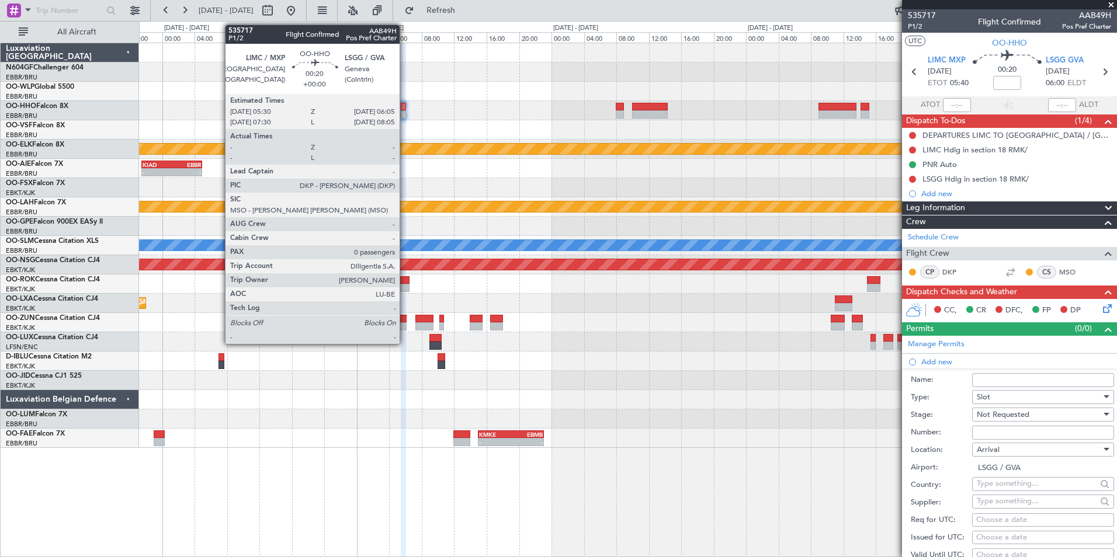
click at [479, 80] on div at bounding box center [627, 72] width 977 height 19
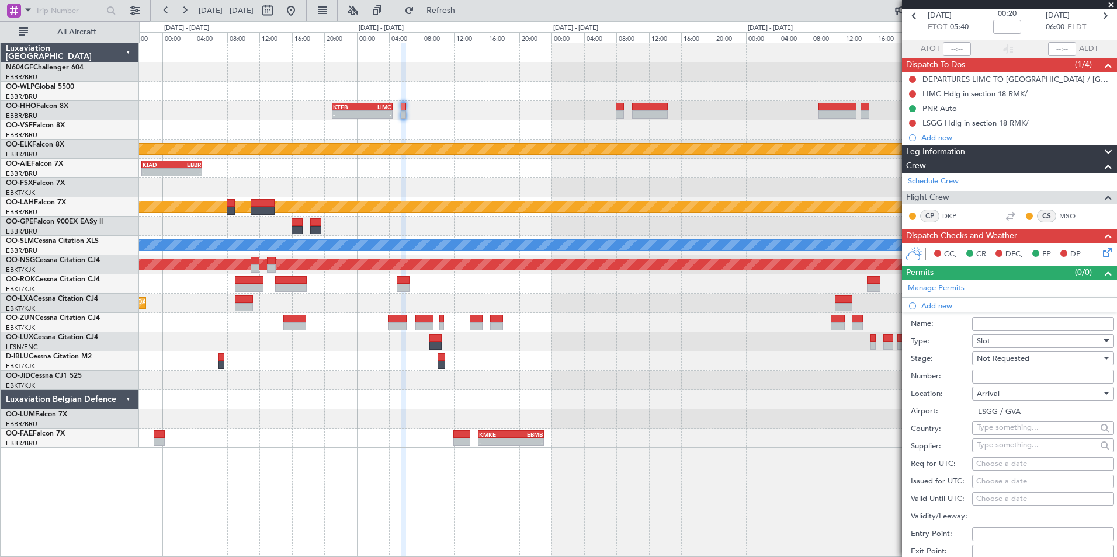
scroll to position [117, 0]
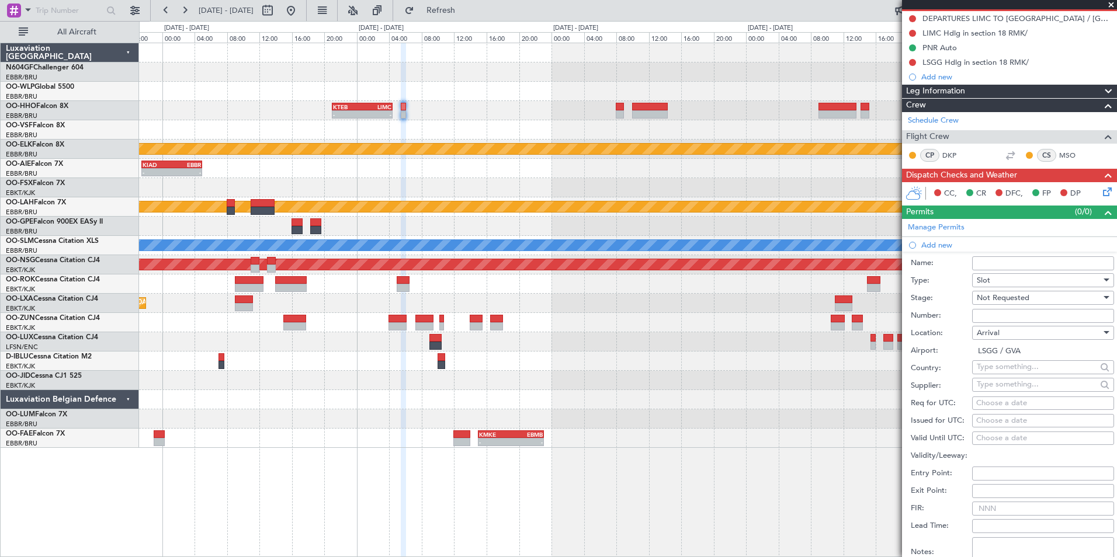
click at [997, 400] on div "Choose a date" at bounding box center [1043, 404] width 134 height 12
select select "8"
select select "2025"
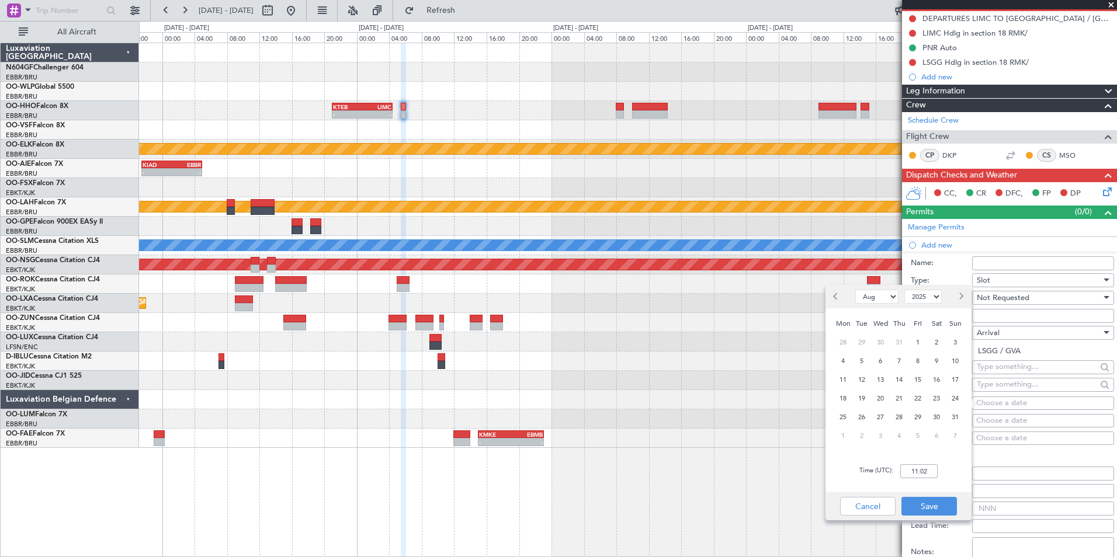
click at [871, 298] on select "Jan Feb Mar Apr May Jun Jul Aug Sep Oct Nov Dec" at bounding box center [876, 297] width 43 height 14
select select "9"
click at [855, 290] on select "Jan Feb Mar Apr May Jun Jul Aug Sep Oct Nov Dec" at bounding box center [876, 297] width 43 height 14
click at [914, 361] on span "12" at bounding box center [918, 361] width 15 height 15
click at [914, 472] on input "00:00" at bounding box center [918, 471] width 37 height 14
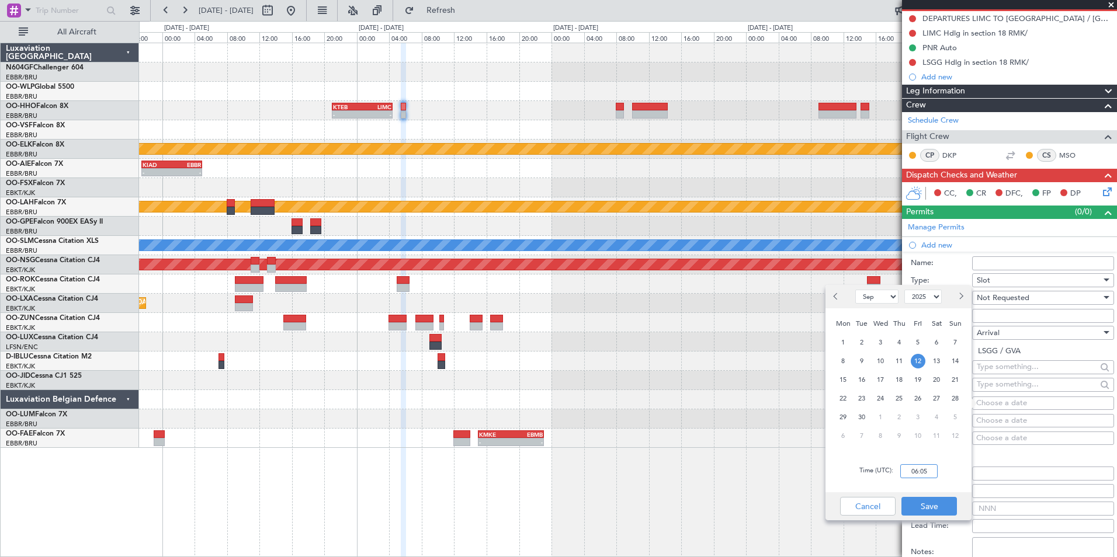
type input "06:05"
click at [955, 467] on div "Time (UTC): 06:05" at bounding box center [898, 471] width 146 height 42
click at [926, 501] on button "Save" at bounding box center [928, 506] width 55 height 19
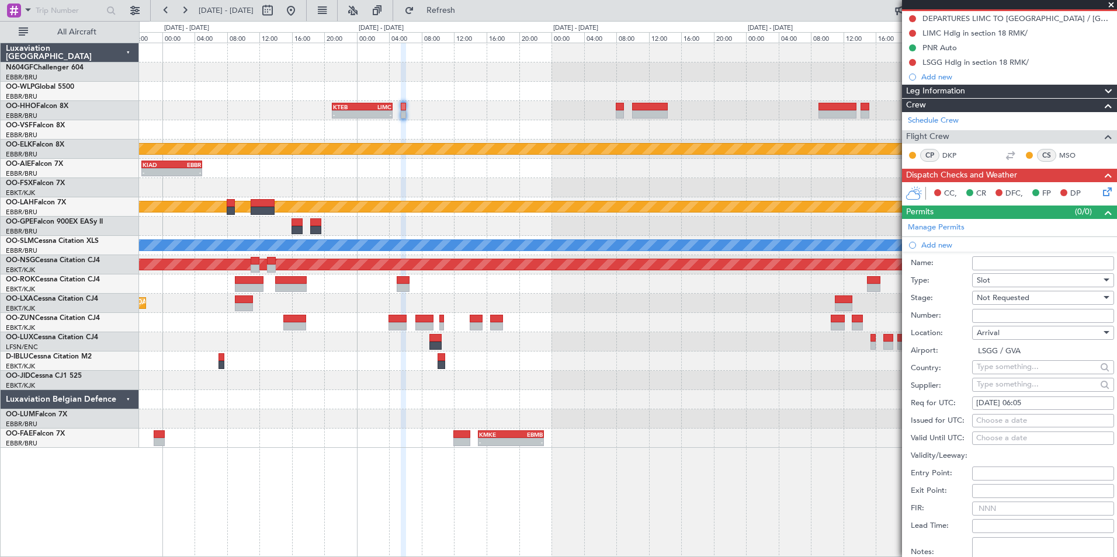
scroll to position [292, 0]
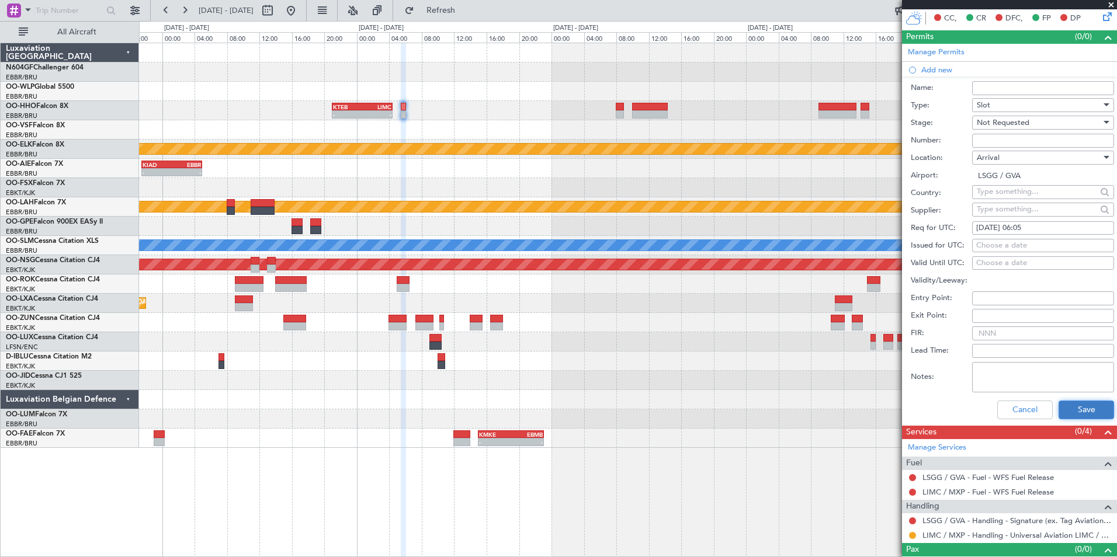
click at [1065, 404] on button "Save" at bounding box center [1085, 410] width 55 height 19
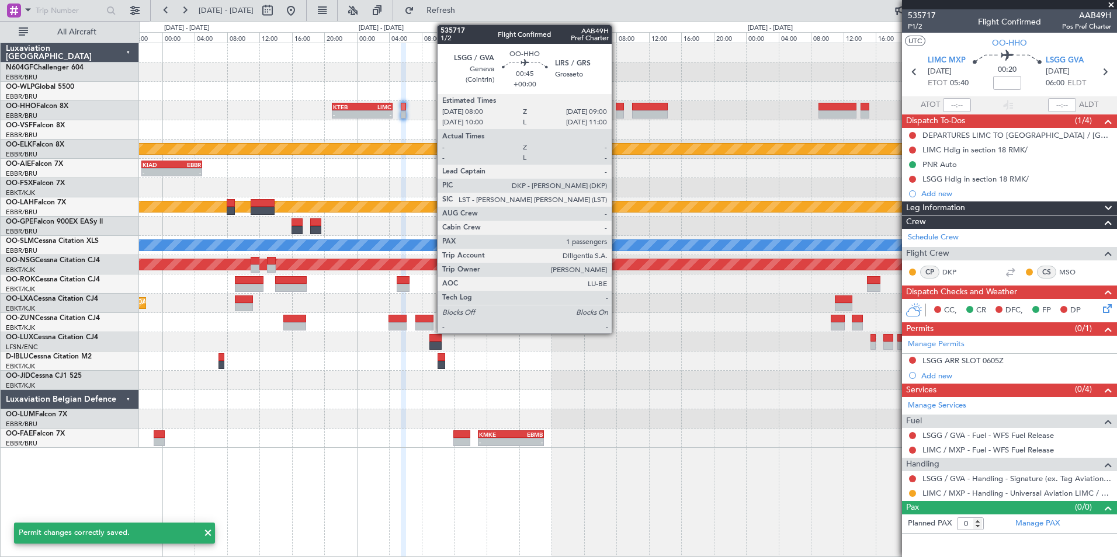
scroll to position [0, 0]
click at [617, 103] on div at bounding box center [620, 107] width 8 height 8
type input "1"
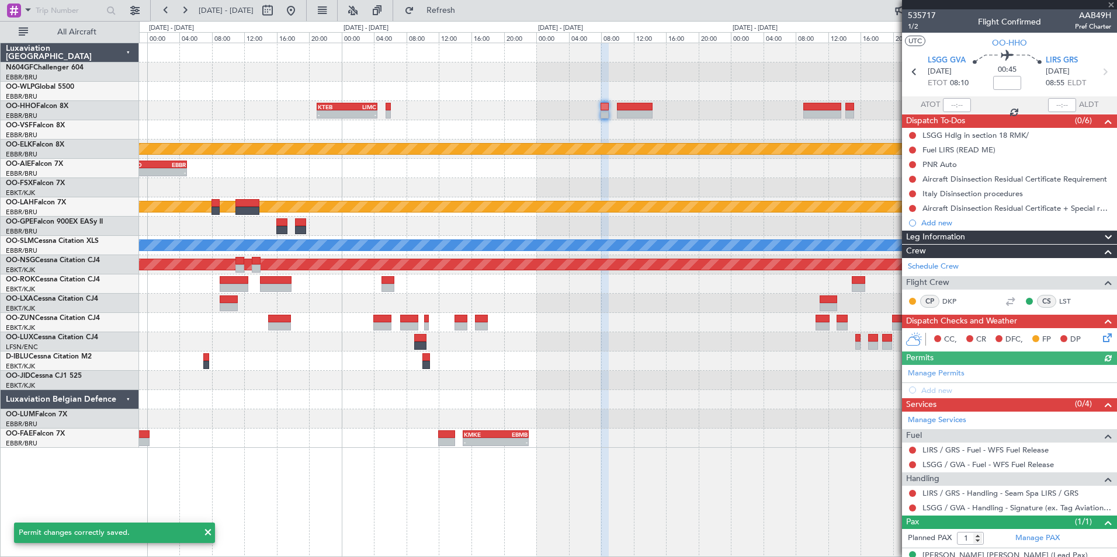
click at [580, 118] on div "- - KTEB 21:00 Z LIMC 04:25 Z GCTS 07:00 Z KTEB 14:20 Z - -" at bounding box center [627, 110] width 977 height 19
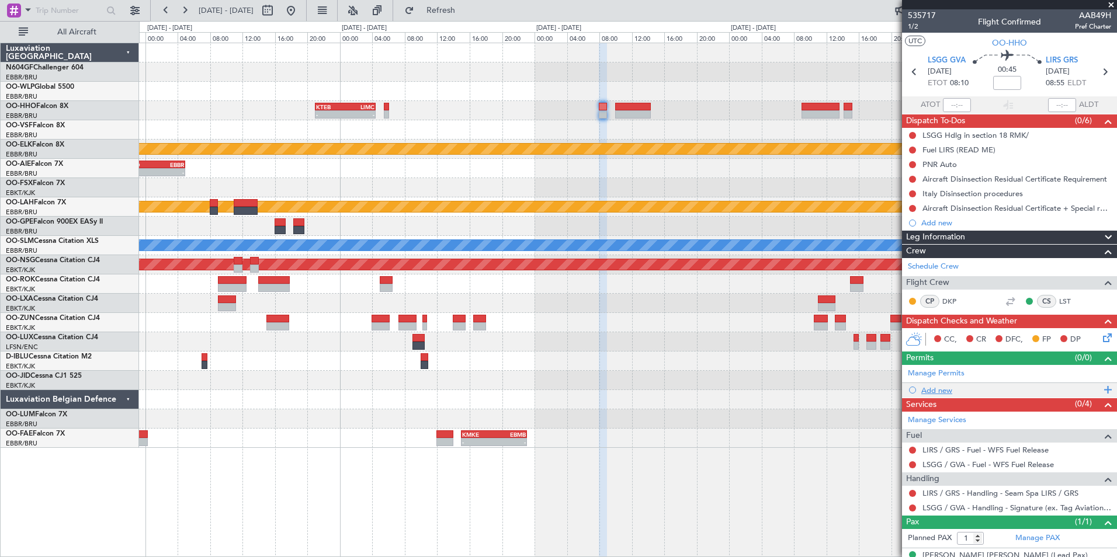
click at [944, 391] on div "Add new" at bounding box center [1010, 391] width 179 height 10
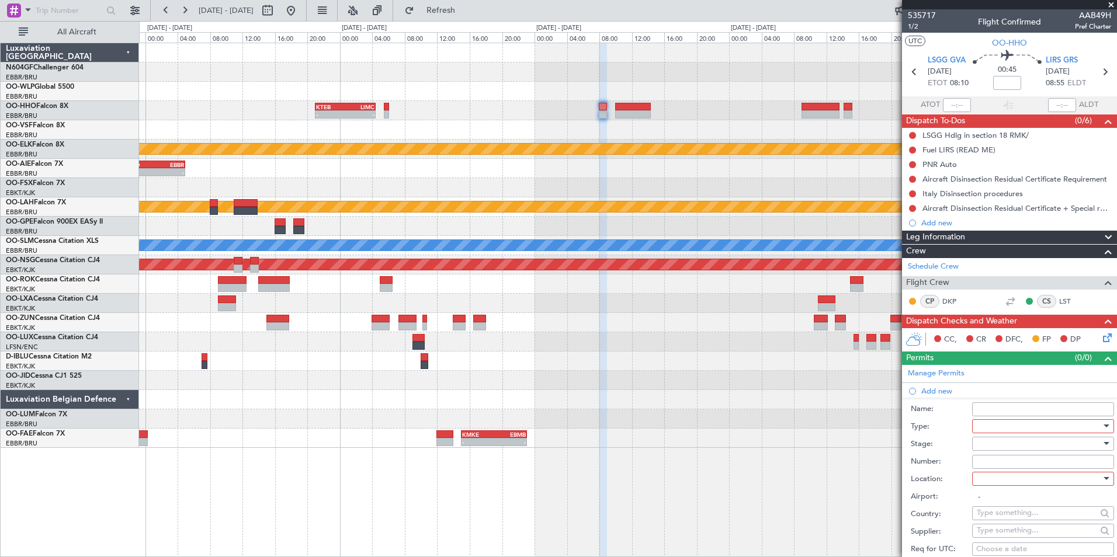
click at [1012, 429] on div at bounding box center [1039, 427] width 124 height 18
click at [995, 533] on span "Slot" at bounding box center [1038, 536] width 123 height 18
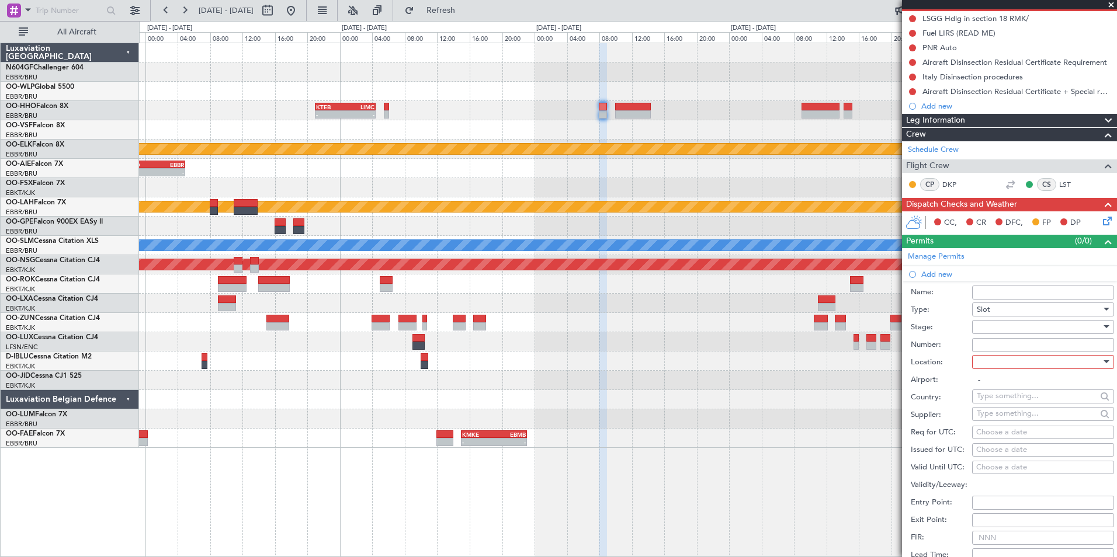
click at [1010, 332] on div at bounding box center [1039, 327] width 124 height 18
click at [1027, 369] on span "Not Requested" at bounding box center [1038, 368] width 123 height 18
click at [1019, 367] on div at bounding box center [1039, 362] width 124 height 18
click at [1018, 387] on span "Departure" at bounding box center [1038, 386] width 123 height 18
type input "LSGG / GVA"
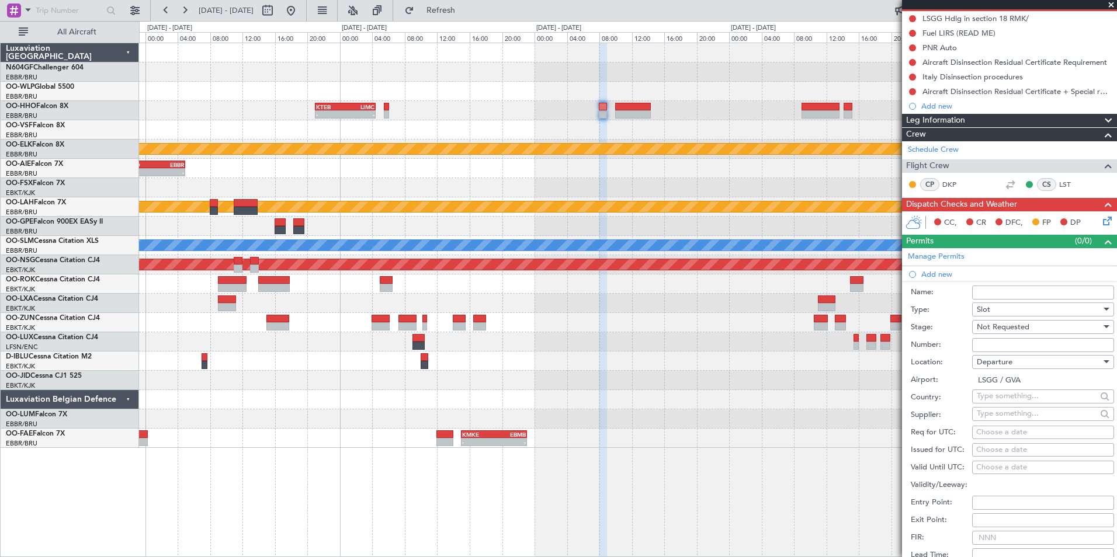
click at [985, 433] on div "Choose a date" at bounding box center [1043, 433] width 134 height 12
select select "8"
select select "2025"
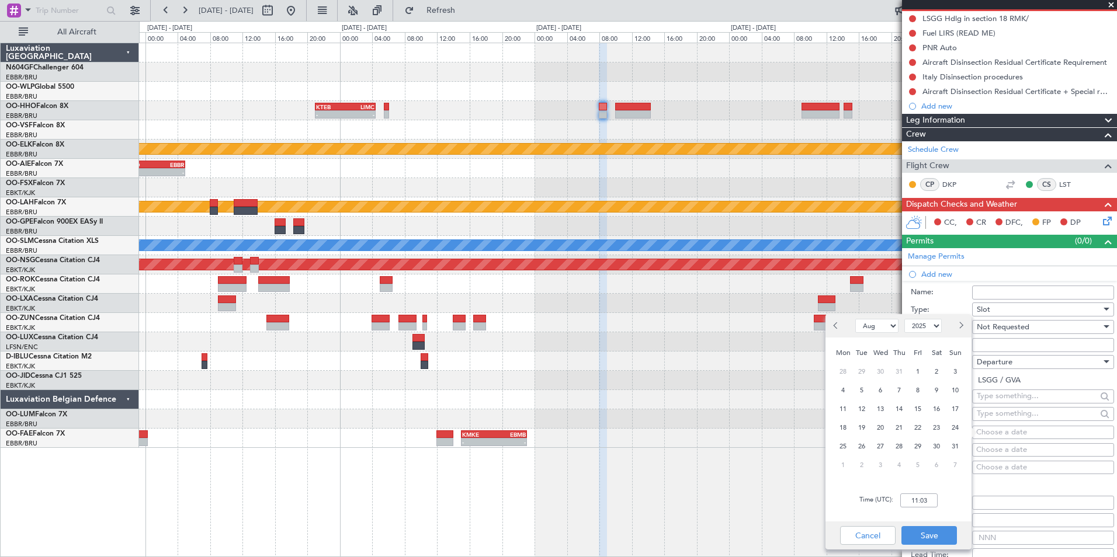
click at [880, 322] on select "Jan Feb Mar Apr May Jun Jul Aug Sep Oct Nov Dec" at bounding box center [876, 326] width 43 height 14
select select "9"
click at [855, 319] on select "Jan Feb Mar Apr May Jun Jul Aug Sep Oct Nov Dec" at bounding box center [876, 326] width 43 height 14
click at [939, 386] on span "13" at bounding box center [936, 390] width 15 height 15
click at [916, 497] on input "00:00" at bounding box center [918, 501] width 37 height 14
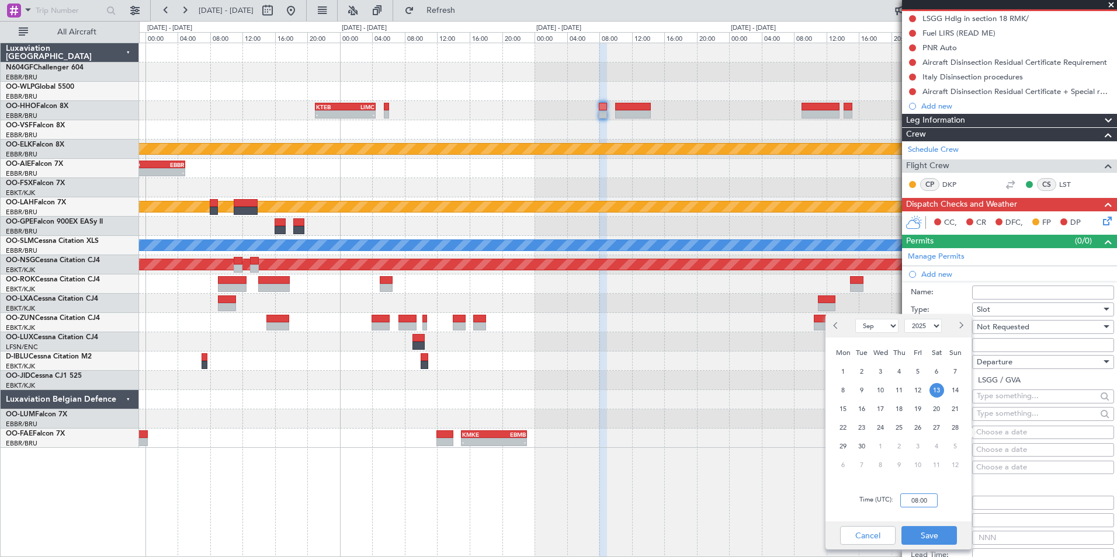
type input "08:00"
click at [949, 498] on div "Time (UTC): 08:00" at bounding box center [898, 501] width 146 height 42
click at [929, 533] on button "Save" at bounding box center [928, 535] width 55 height 19
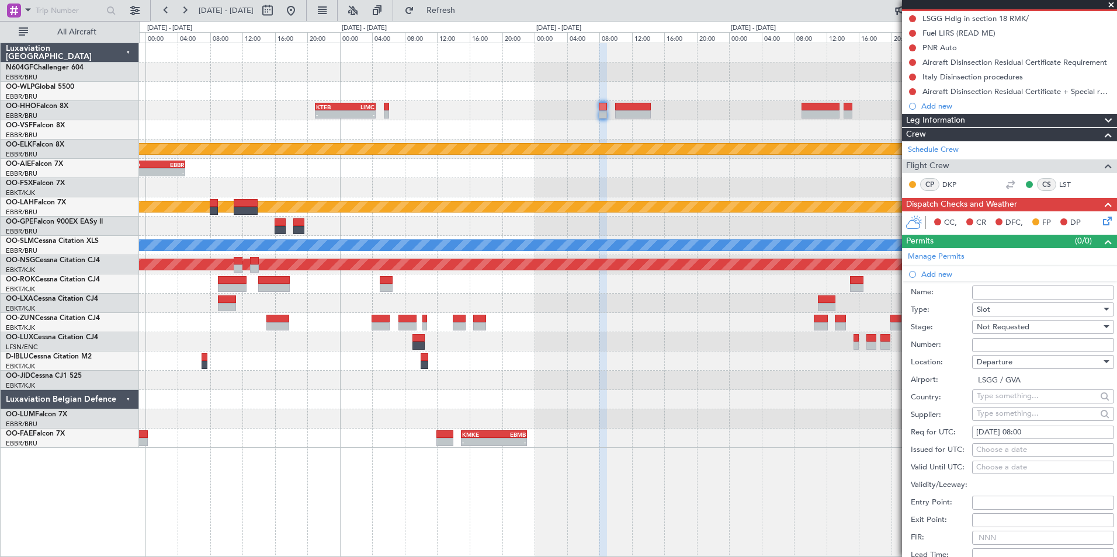
scroll to position [234, 0]
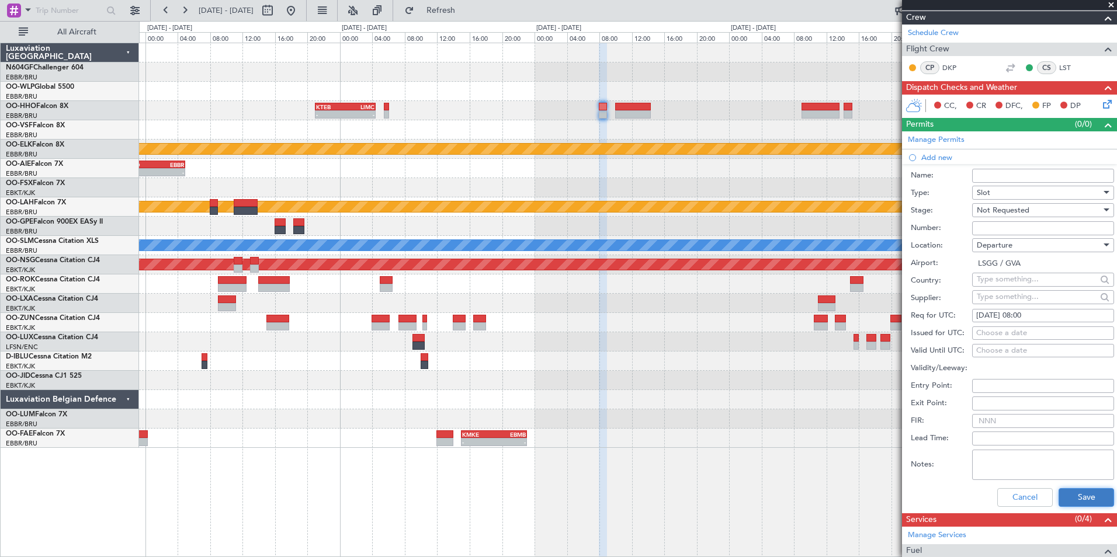
click at [1075, 498] on button "Save" at bounding box center [1085, 497] width 55 height 19
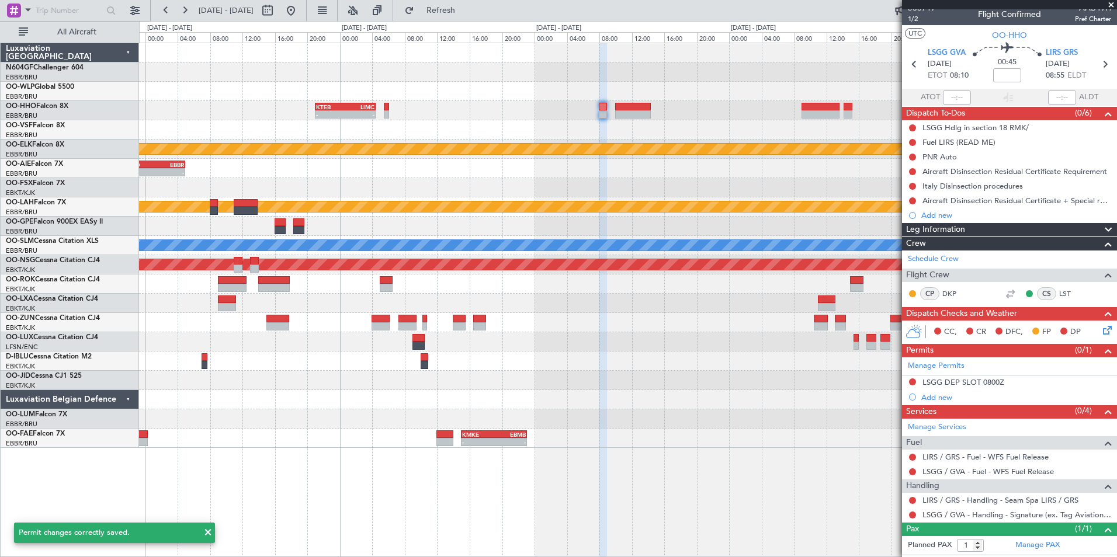
scroll to position [0, 0]
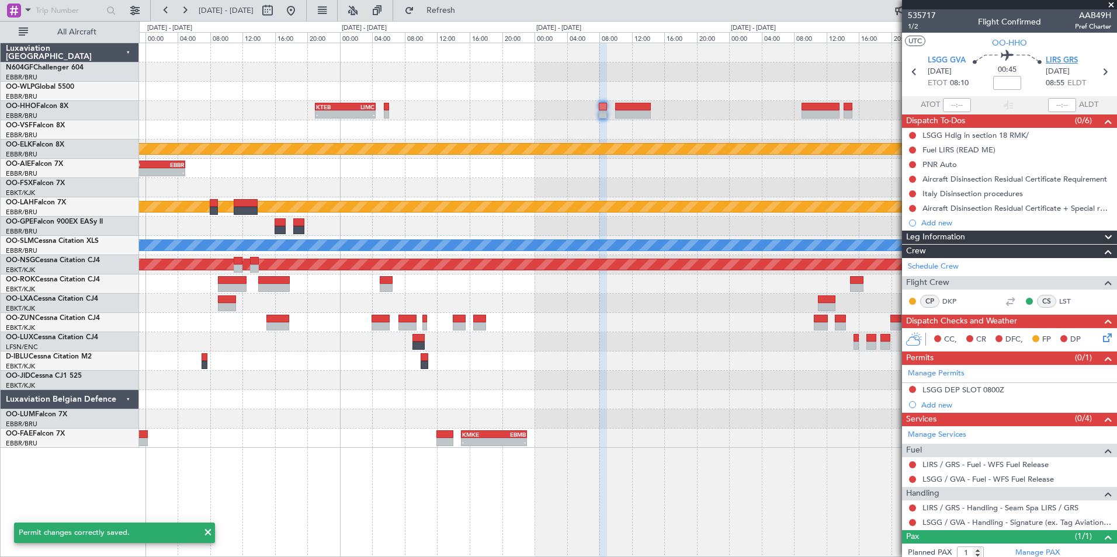
click at [1054, 58] on span "LIRS GRS" at bounding box center [1062, 61] width 32 height 12
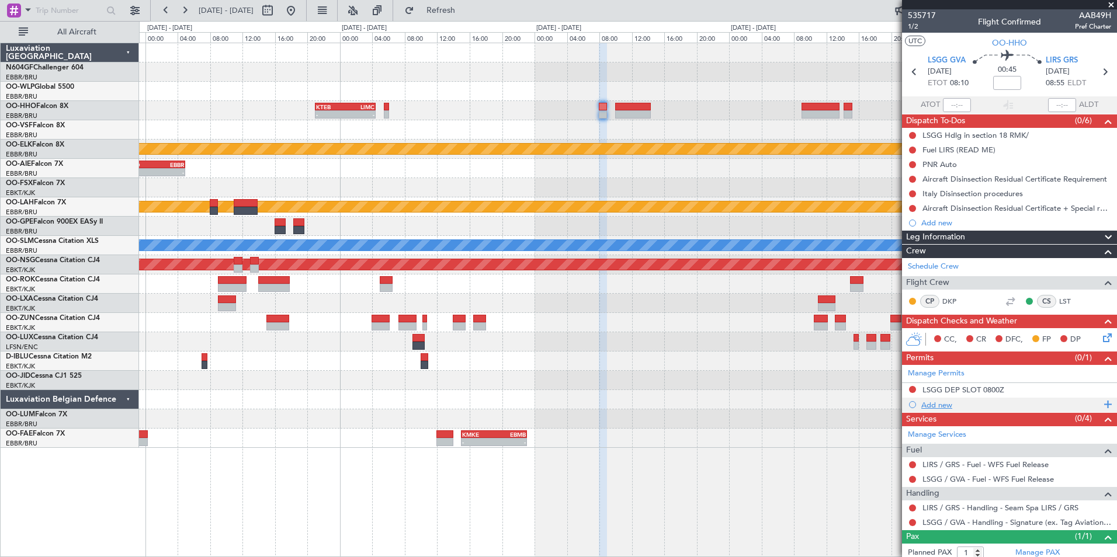
click at [927, 406] on div "Add new" at bounding box center [1010, 405] width 179 height 10
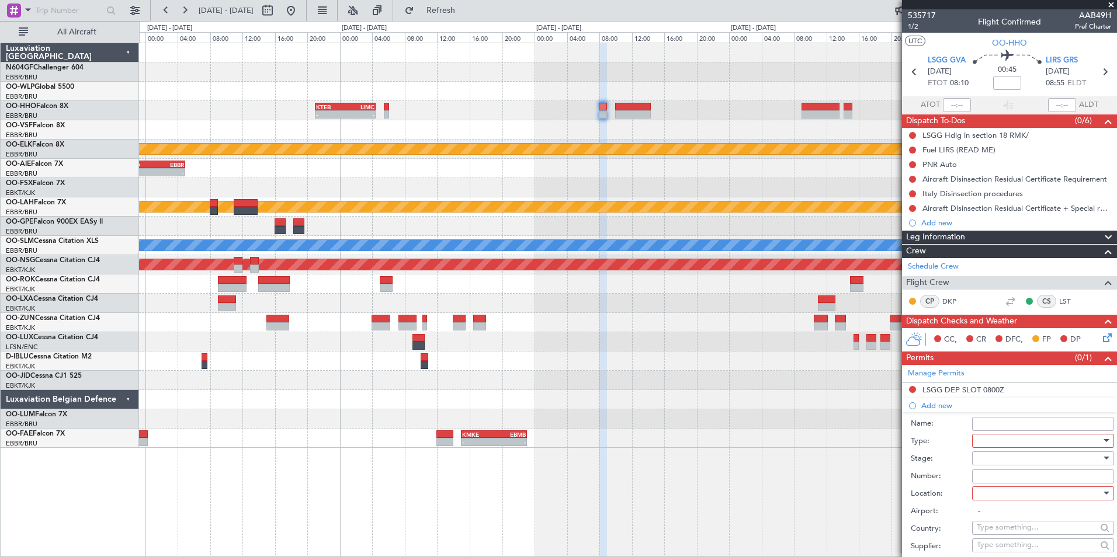
click at [988, 438] on div at bounding box center [1039, 441] width 124 height 18
click at [1005, 504] on span "PPR" at bounding box center [1038, 499] width 123 height 18
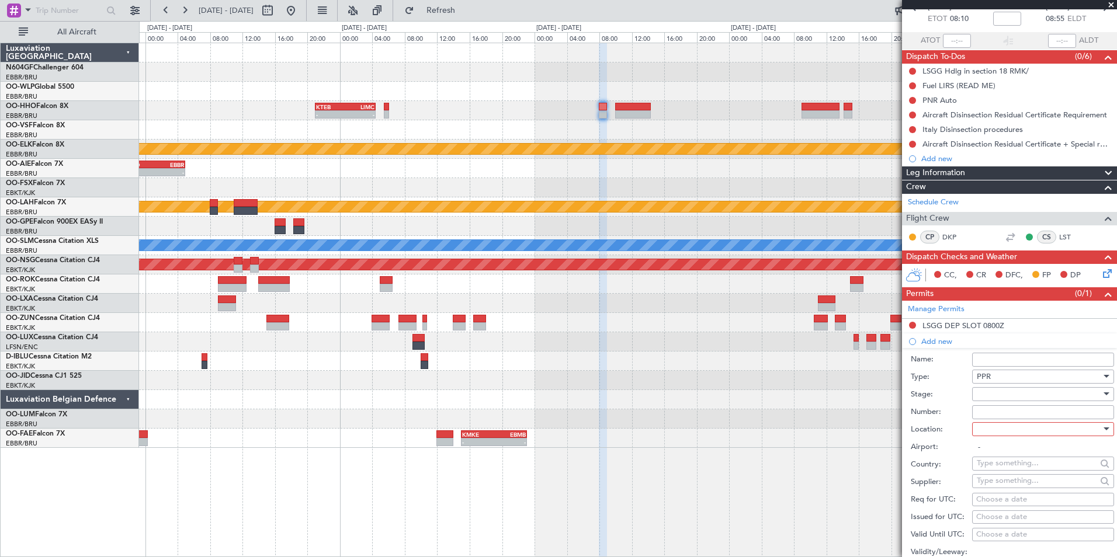
scroll to position [117, 0]
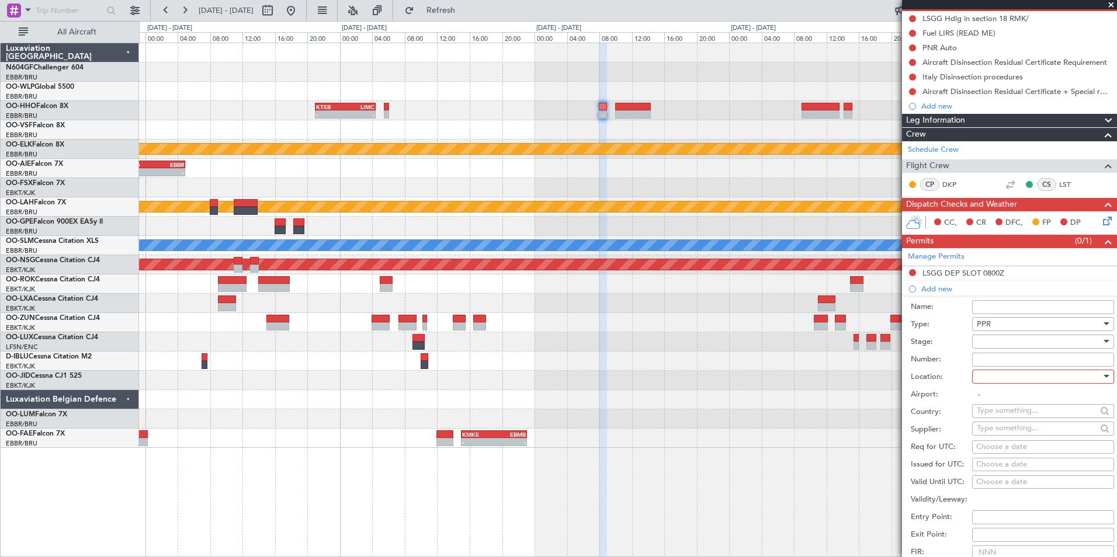
click at [999, 345] on div at bounding box center [1039, 342] width 124 height 18
click at [1006, 387] on span "Not Requested" at bounding box center [1038, 383] width 123 height 18
click at [1006, 374] on div at bounding box center [1039, 377] width 124 height 18
click at [994, 439] on span "Arrival" at bounding box center [1038, 435] width 123 height 18
type input "LIRS / GRS"
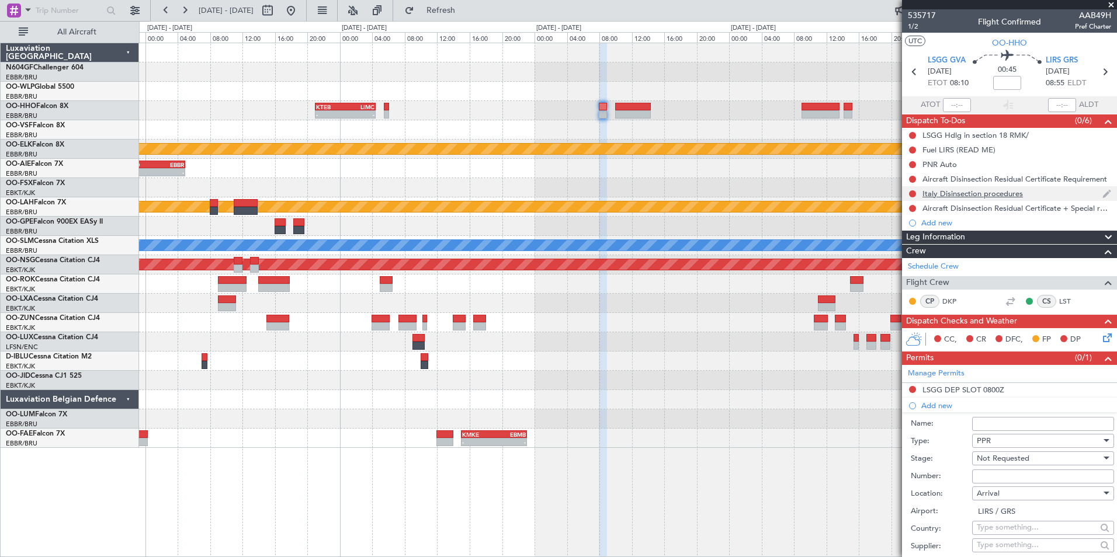
scroll to position [175, 0]
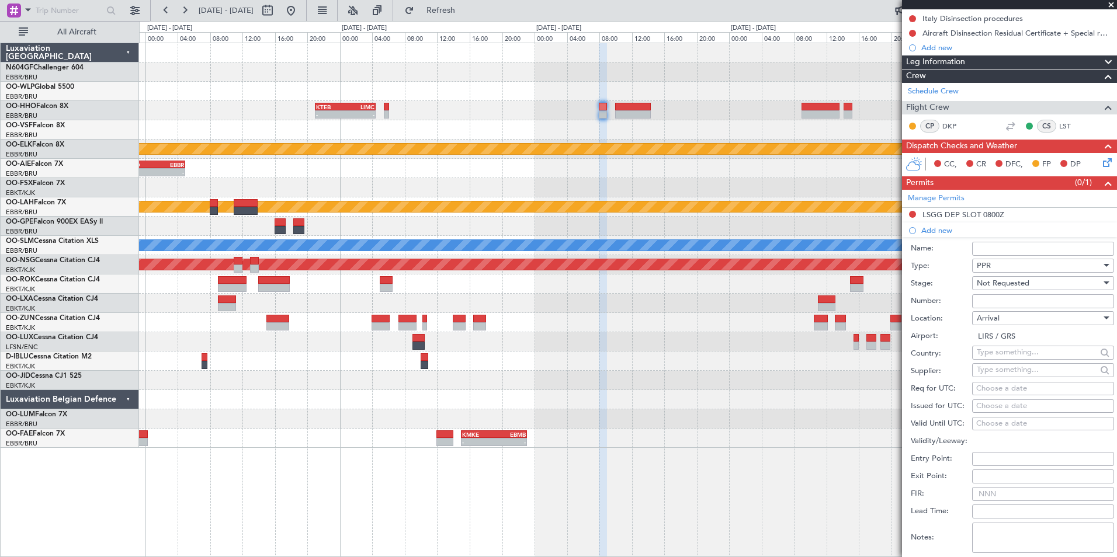
click at [1005, 389] on div "Choose a date" at bounding box center [1043, 389] width 134 height 12
select select "8"
select select "2025"
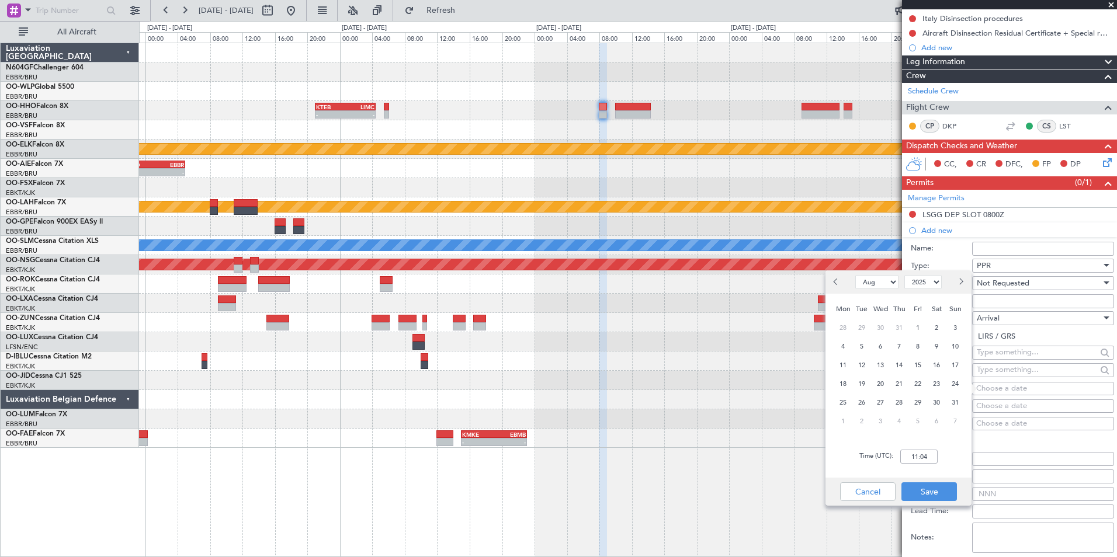
click at [876, 284] on select "Jan Feb Mar Apr May Jun Jul Aug Sep Oct Nov Dec" at bounding box center [876, 282] width 43 height 14
select select "9"
click at [855, 275] on select "Jan Feb Mar Apr May Jun Jul Aug Sep Oct Nov Dec" at bounding box center [876, 282] width 43 height 14
click at [935, 341] on span "13" at bounding box center [936, 346] width 15 height 15
click at [918, 453] on input "00:00" at bounding box center [918, 457] width 37 height 14
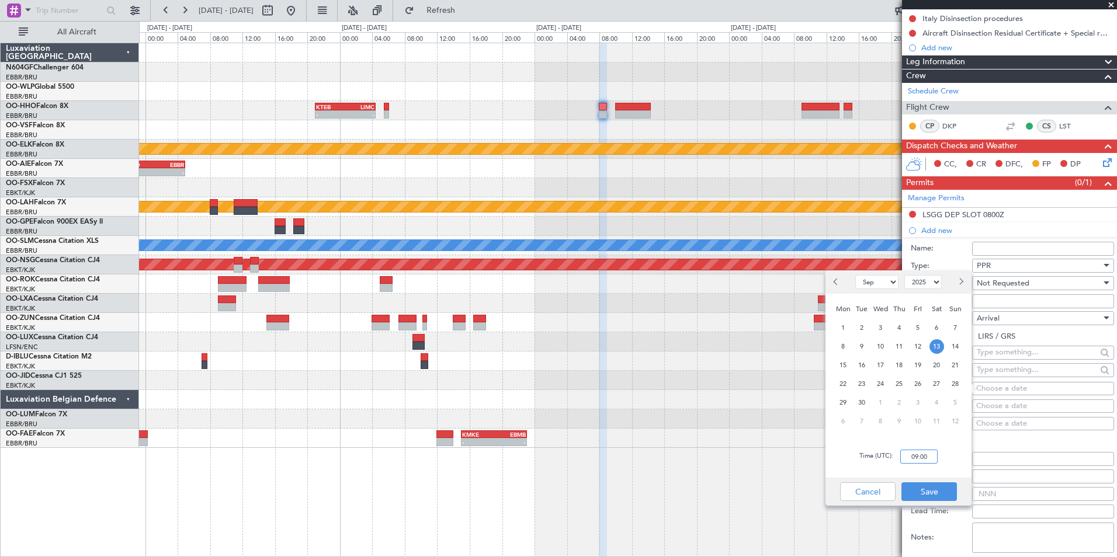
type input "09:00"
click at [952, 451] on div "Time (UTC): 09:00" at bounding box center [898, 457] width 146 height 42
click at [935, 485] on button "Save" at bounding box center [928, 491] width 55 height 19
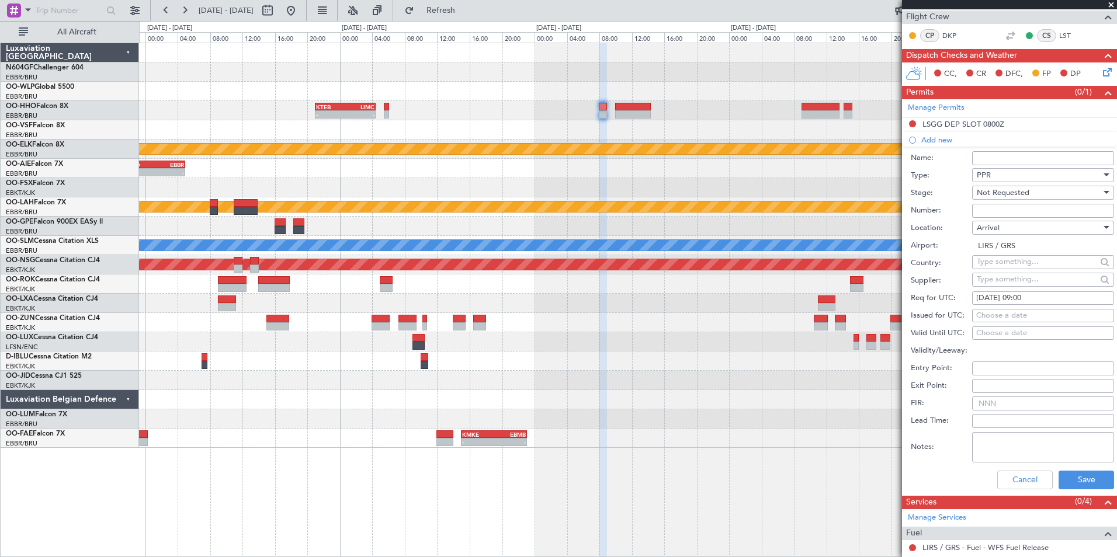
scroll to position [380, 0]
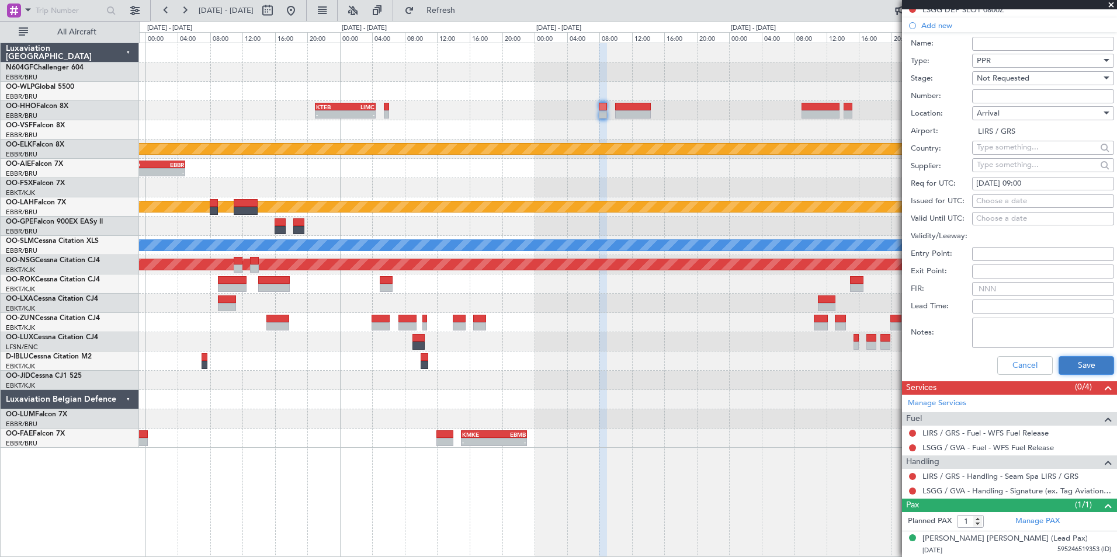
click at [1063, 360] on button "Save" at bounding box center [1085, 365] width 55 height 19
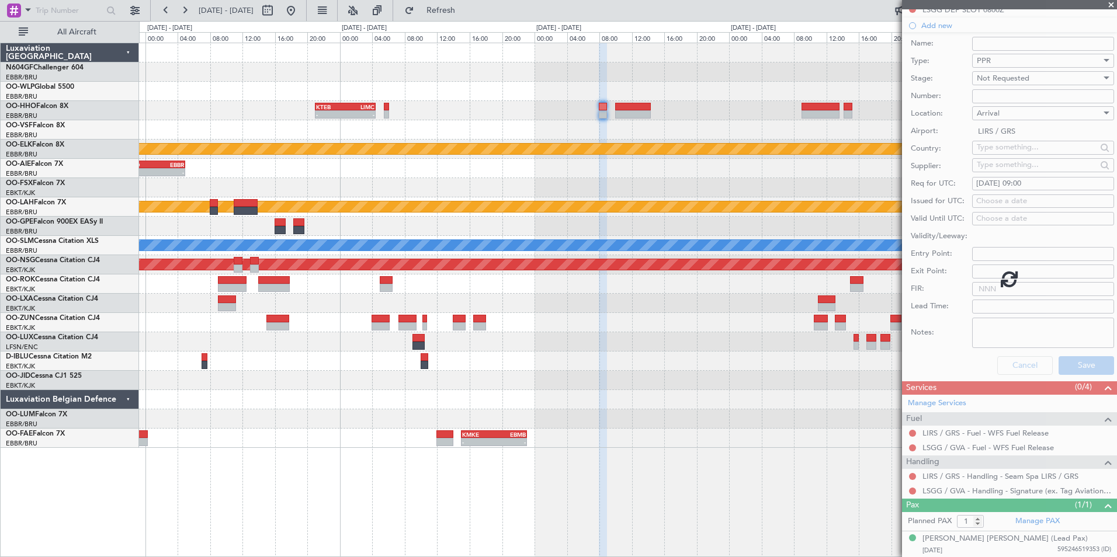
scroll to position [46, 0]
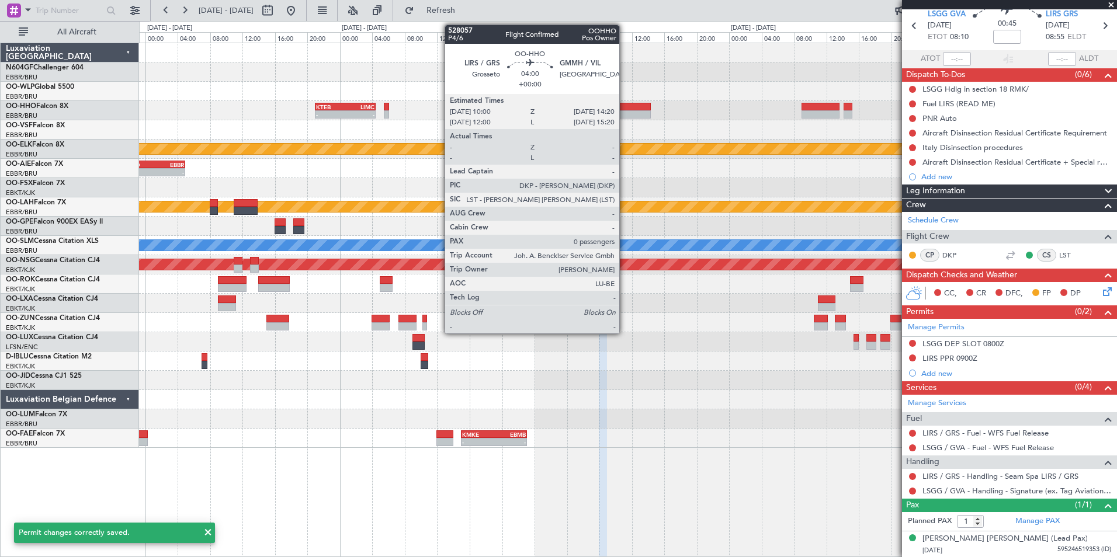
click at [624, 107] on div at bounding box center [633, 107] width 36 height 8
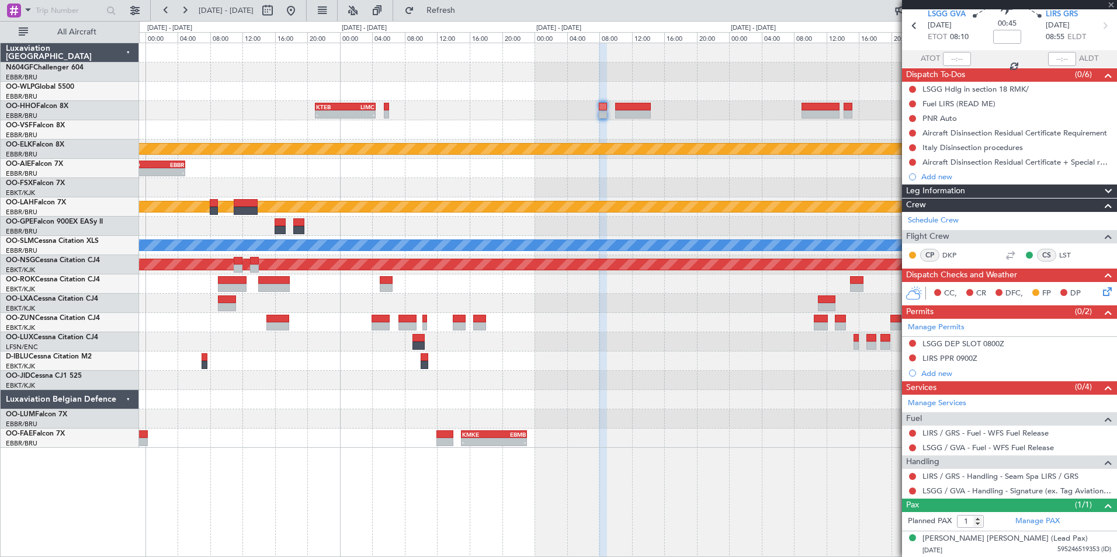
type input "0"
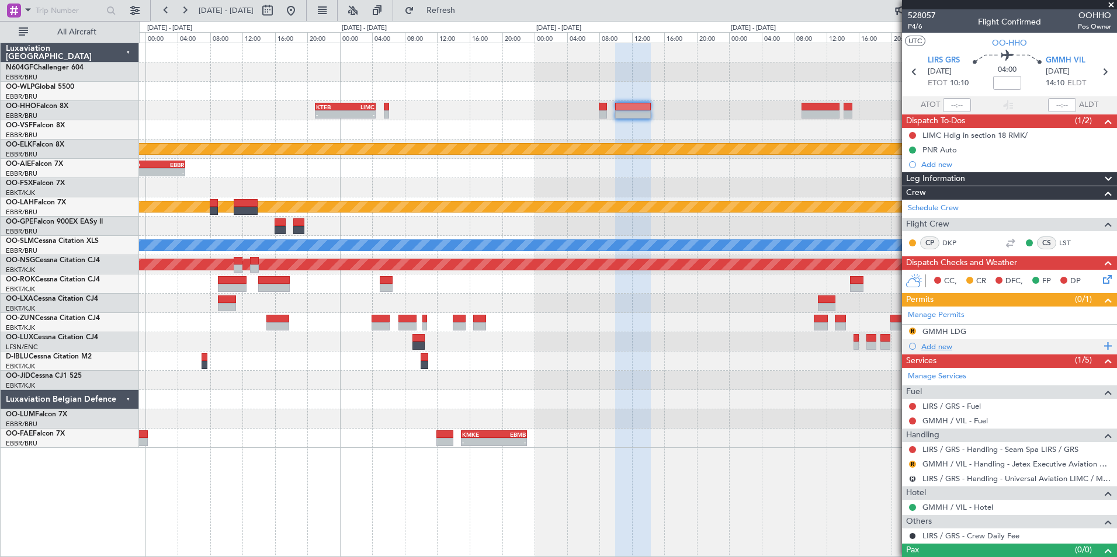
click at [945, 344] on div "Add new" at bounding box center [1010, 347] width 179 height 10
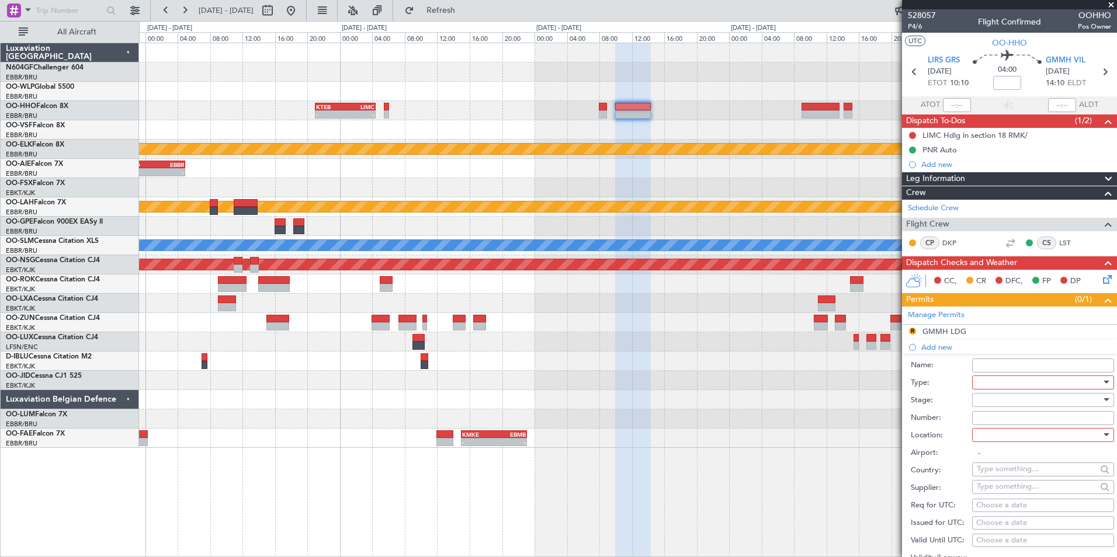
click at [1002, 386] on div at bounding box center [1039, 383] width 124 height 18
click at [991, 430] on span "Permit To Proceed" at bounding box center [1038, 423] width 123 height 18
click at [993, 383] on span "Permit To Proceed" at bounding box center [1009, 382] width 64 height 11
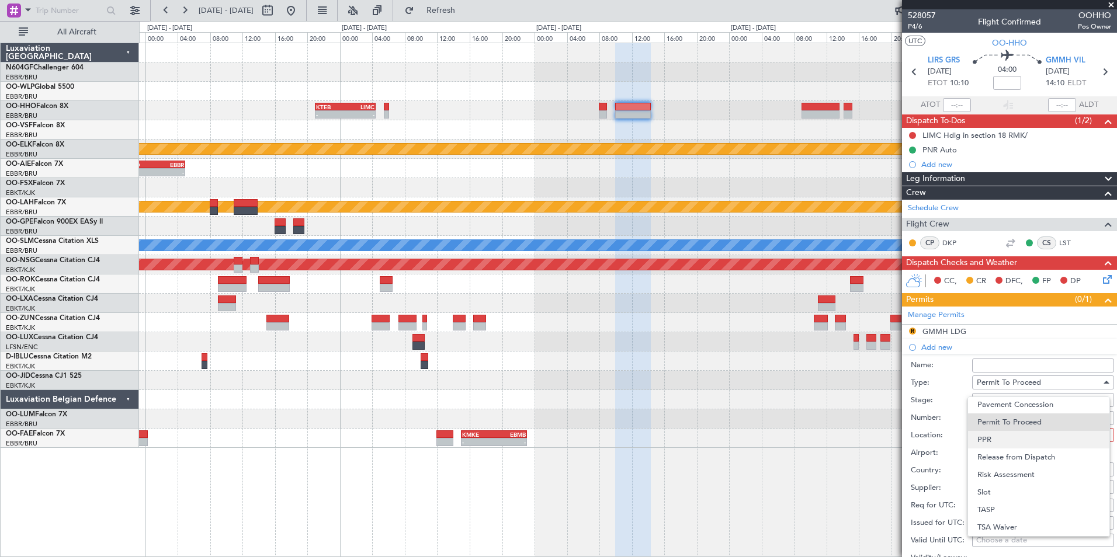
click at [997, 434] on span "PPR" at bounding box center [1038, 440] width 123 height 18
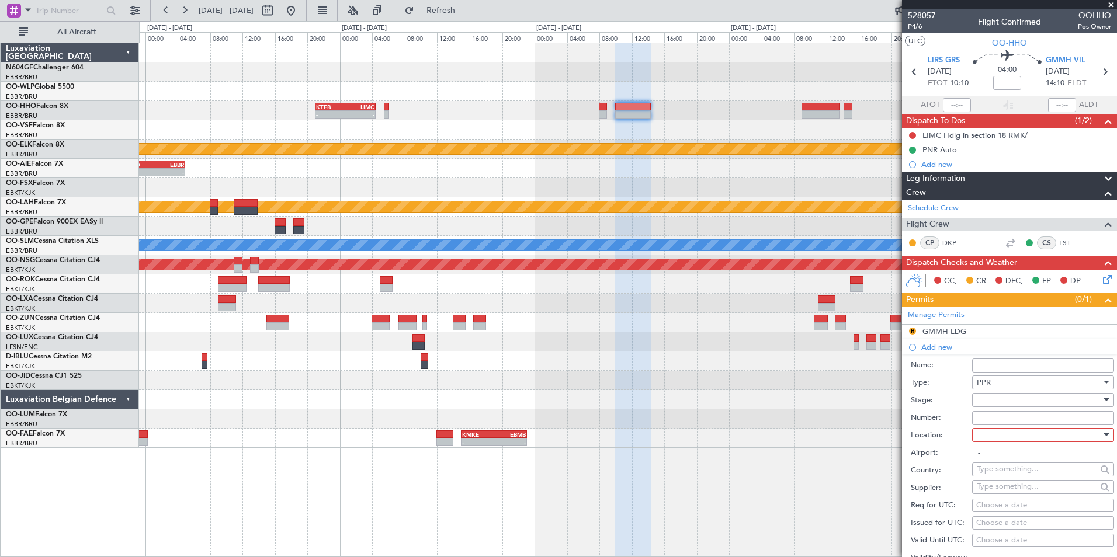
click at [994, 409] on div "Number:" at bounding box center [1012, 418] width 203 height 18
click at [1001, 402] on div at bounding box center [1039, 400] width 124 height 18
click at [1017, 440] on span "Not Requested" at bounding box center [1038, 441] width 123 height 18
click at [1000, 433] on div at bounding box center [1039, 435] width 124 height 18
click at [1008, 466] on span "Departure" at bounding box center [1038, 459] width 123 height 18
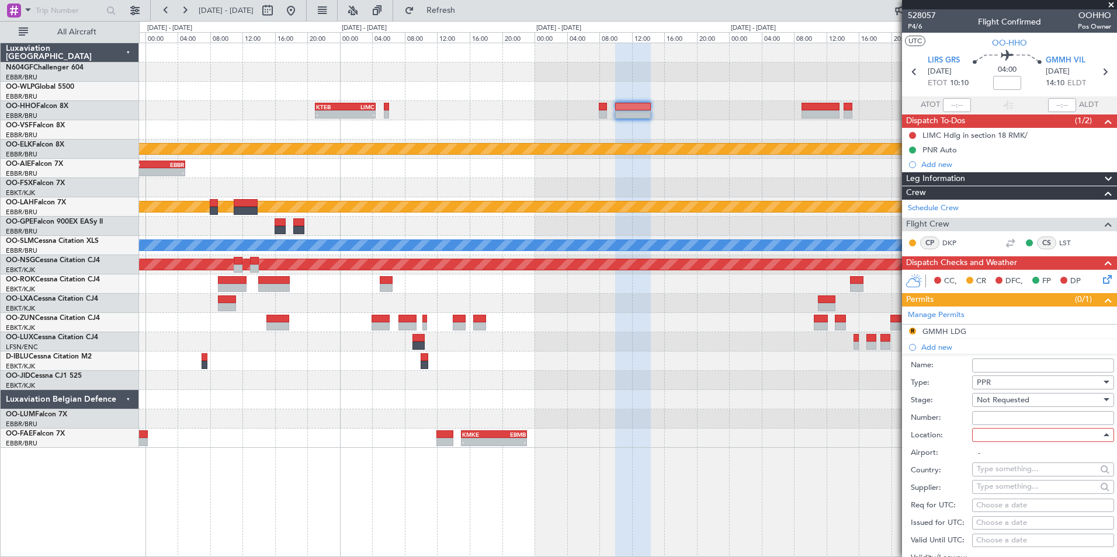
type input "LIRS / GRS"
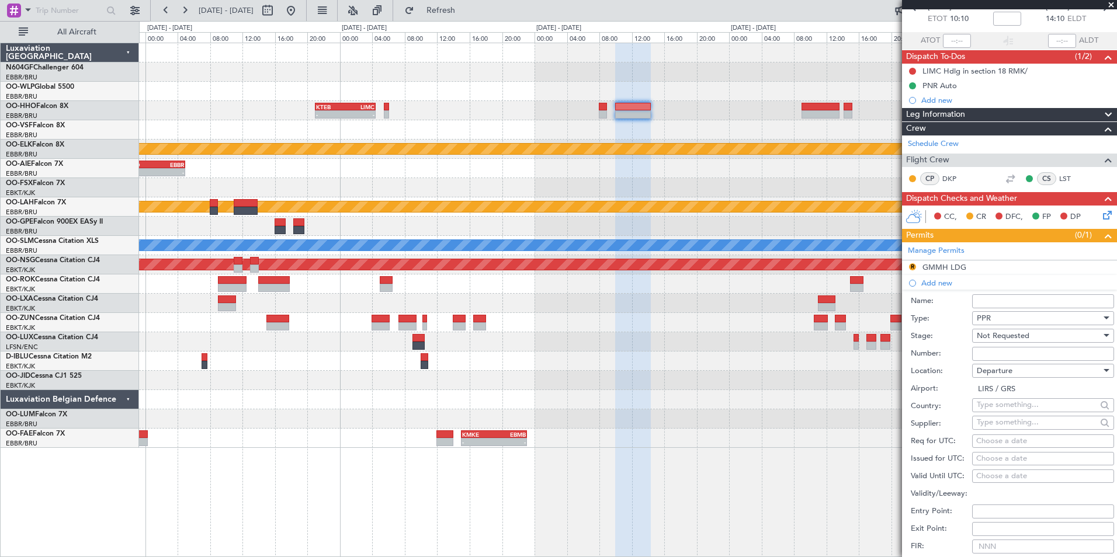
scroll to position [117, 0]
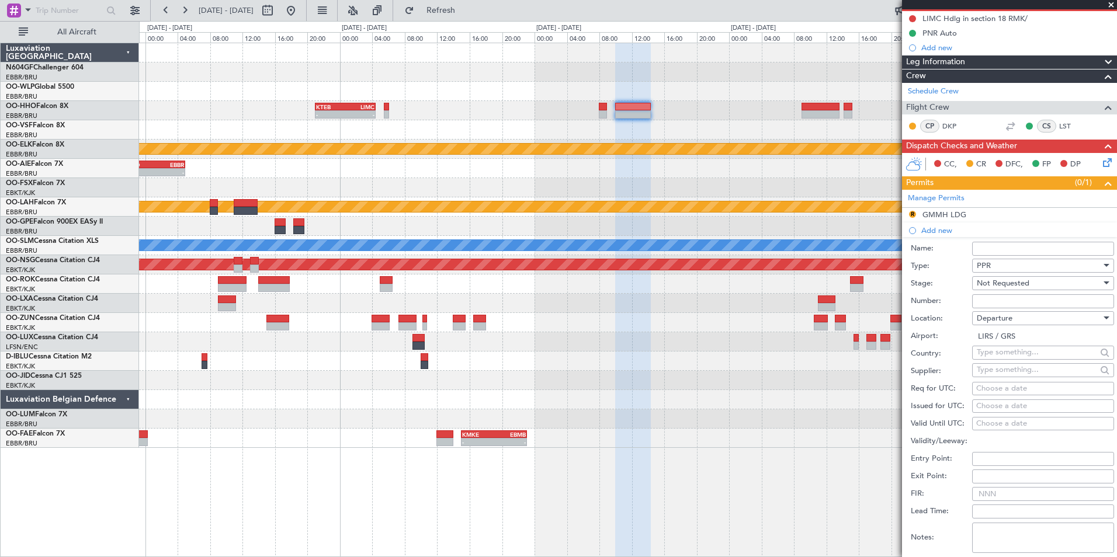
click at [1009, 388] on div "Choose a date" at bounding box center [1043, 389] width 134 height 12
select select "8"
select select "2025"
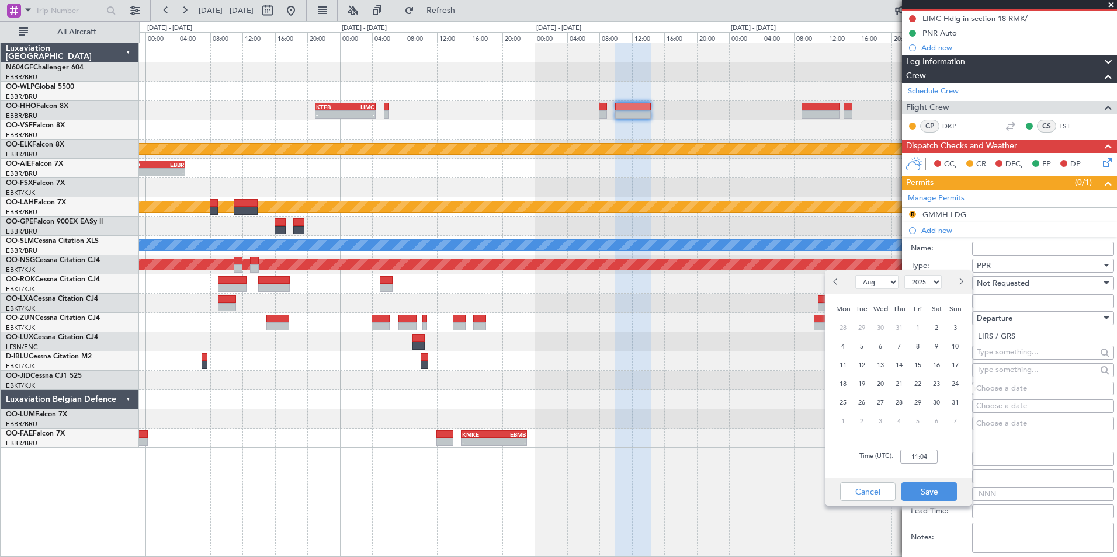
click at [875, 283] on select "Jan Feb Mar Apr May Jun Jul Aug Sep Oct Nov Dec" at bounding box center [876, 282] width 43 height 14
select select "9"
click at [855, 275] on select "Jan Feb Mar Apr May Jun Jul Aug Sep Oct Nov Dec" at bounding box center [876, 282] width 43 height 14
click at [933, 345] on span "13" at bounding box center [936, 346] width 15 height 15
click at [924, 460] on input "00:00" at bounding box center [918, 457] width 37 height 14
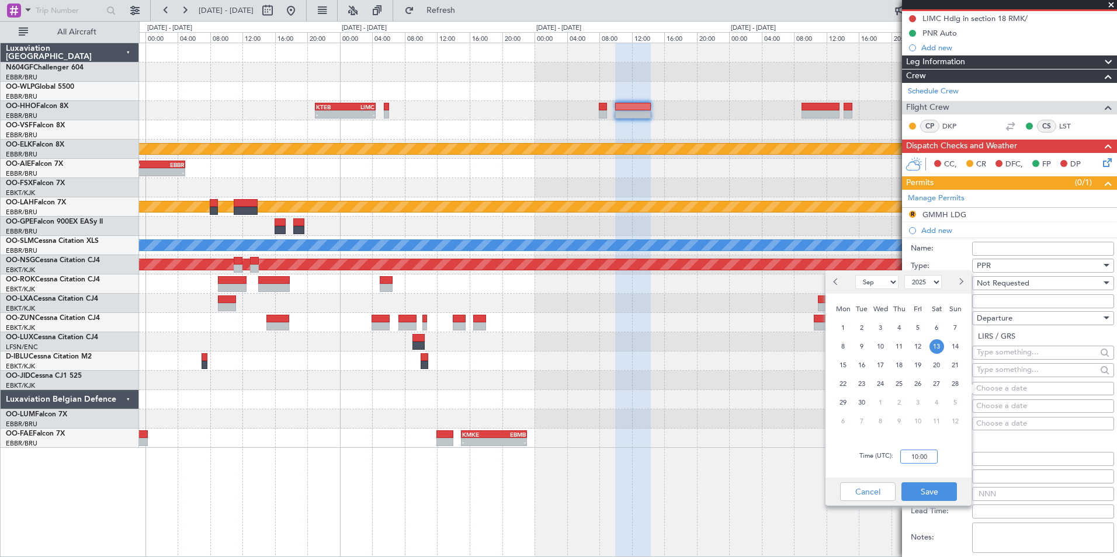
type input "10:00"
click at [940, 460] on div "Time (UTC): 10:00" at bounding box center [898, 457] width 146 height 42
click at [937, 485] on button "Save" at bounding box center [928, 491] width 55 height 19
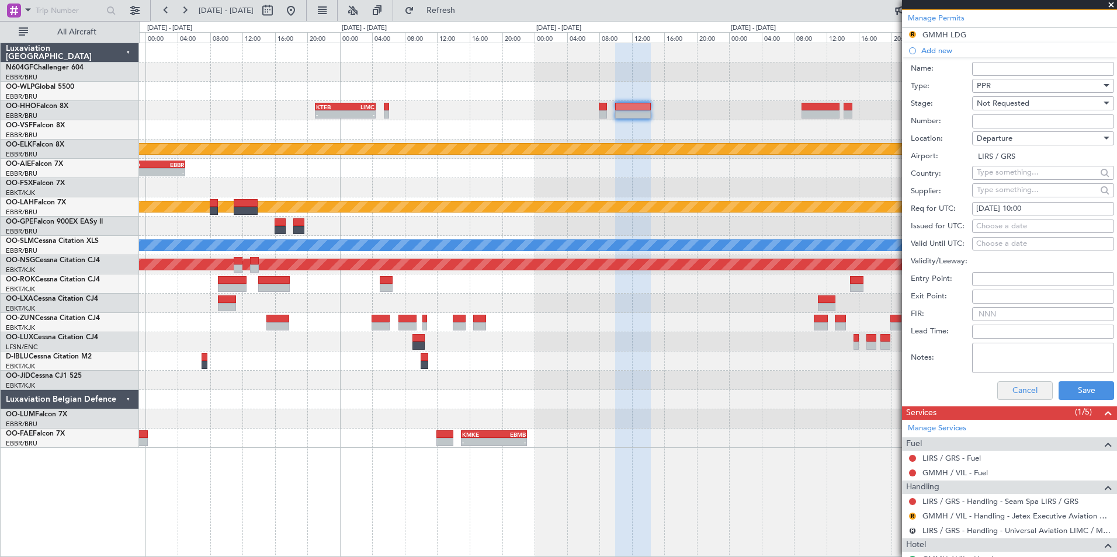
scroll to position [350, 0]
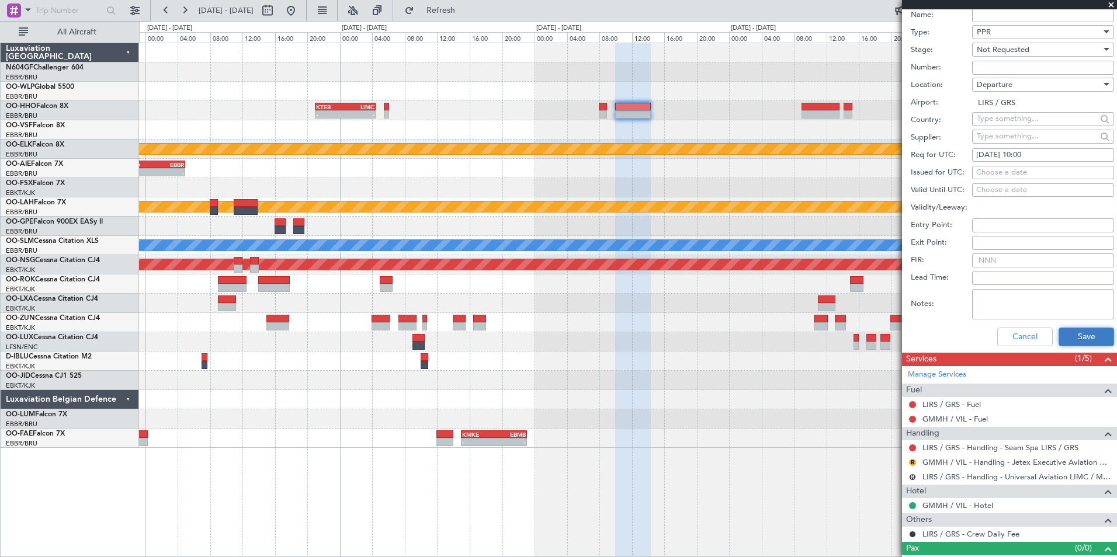
click at [1075, 332] on button "Save" at bounding box center [1085, 337] width 55 height 19
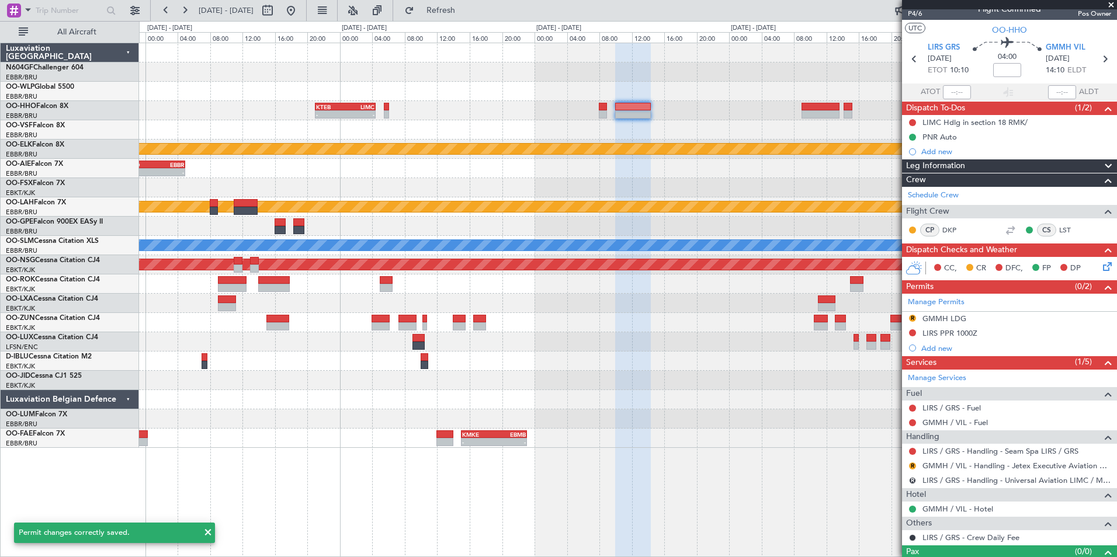
scroll to position [0, 0]
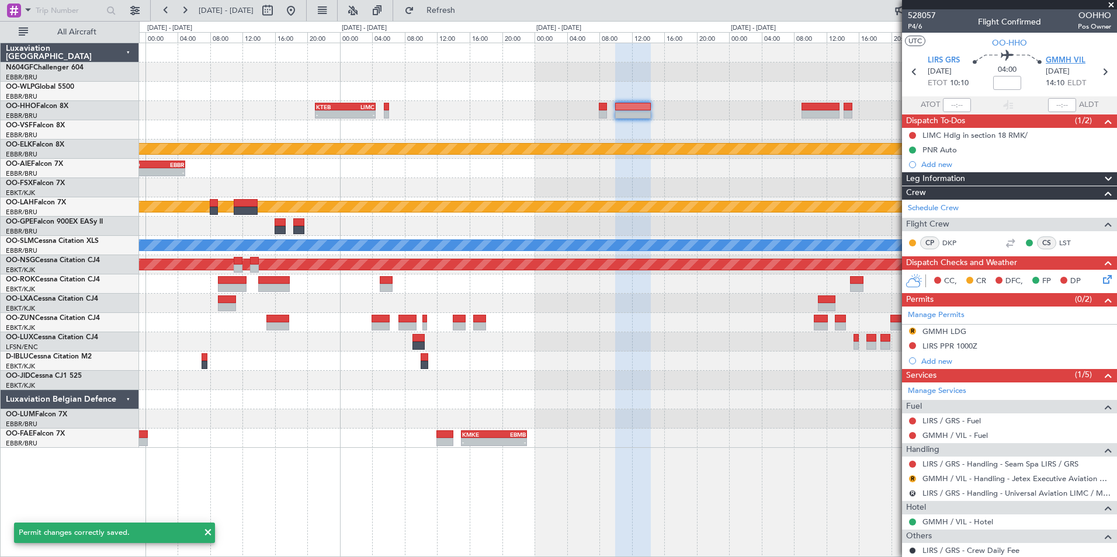
click at [1064, 61] on span "GMMH VIL" at bounding box center [1066, 61] width 40 height 12
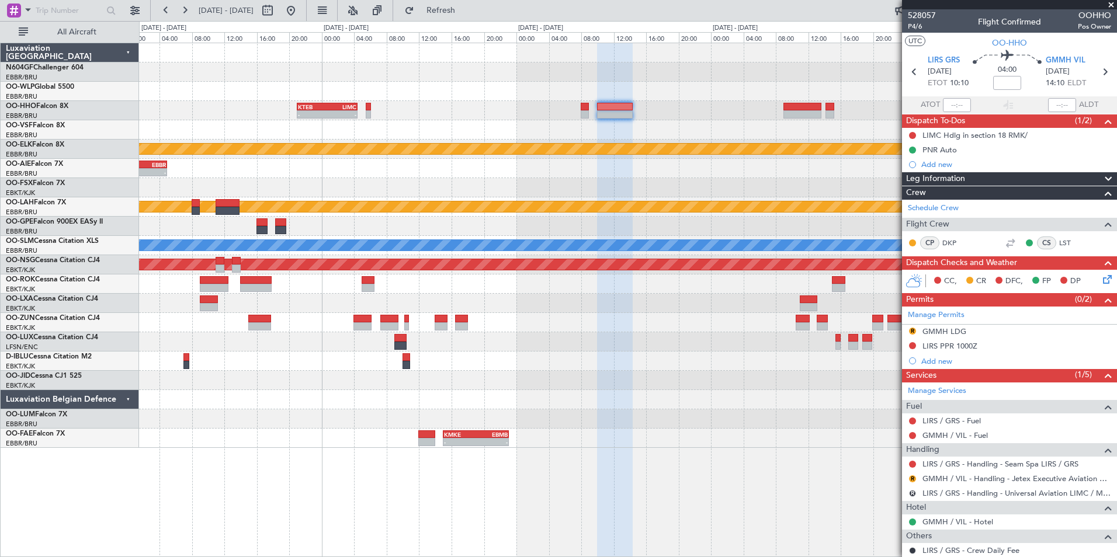
click at [606, 172] on div "- - RJAA 01:00 Z UBBB 09:50 Z - - LTCG 11:00 Z RJAA 20:25 Z - - KTEB 21:00 Z LI…" at bounding box center [627, 245] width 977 height 405
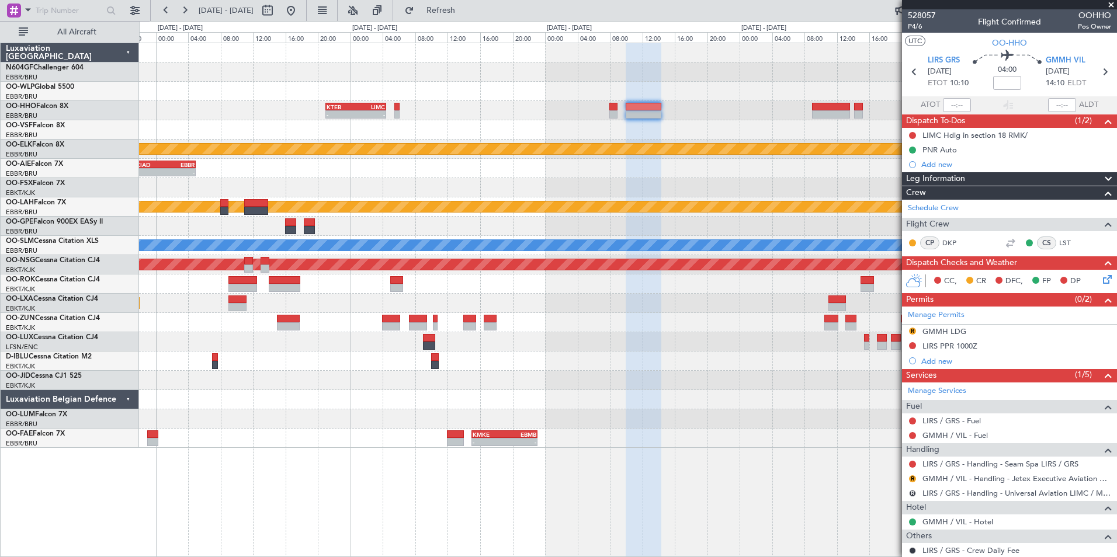
click at [838, 442] on div "- - RJAA 01:00 Z UBBB 09:50 Z - - LTCG 11:00 Z RJAA 20:25 Z - - KTEB 21:00 Z LI…" at bounding box center [628, 300] width 978 height 515
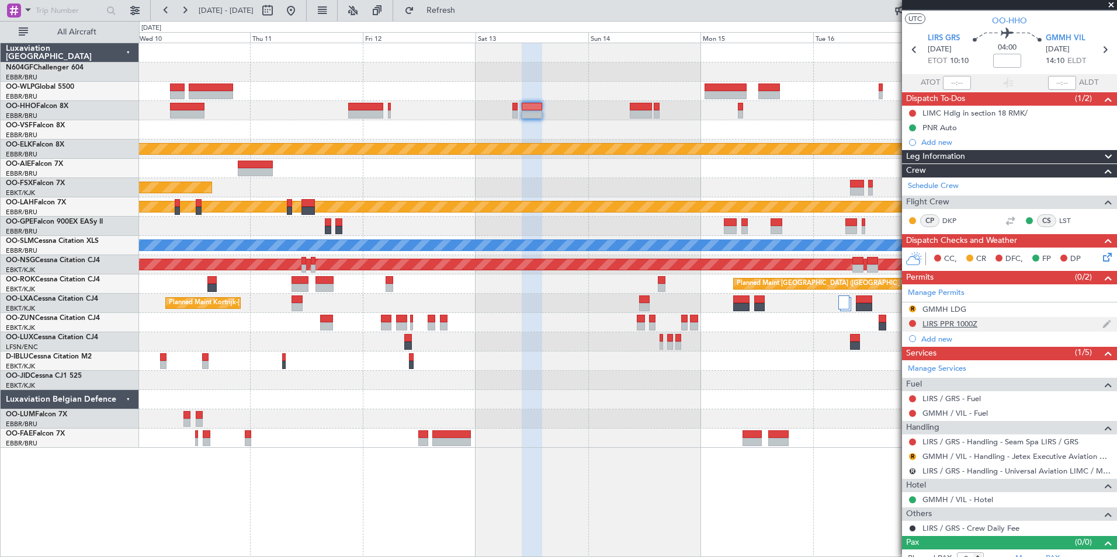
scroll to position [33, 0]
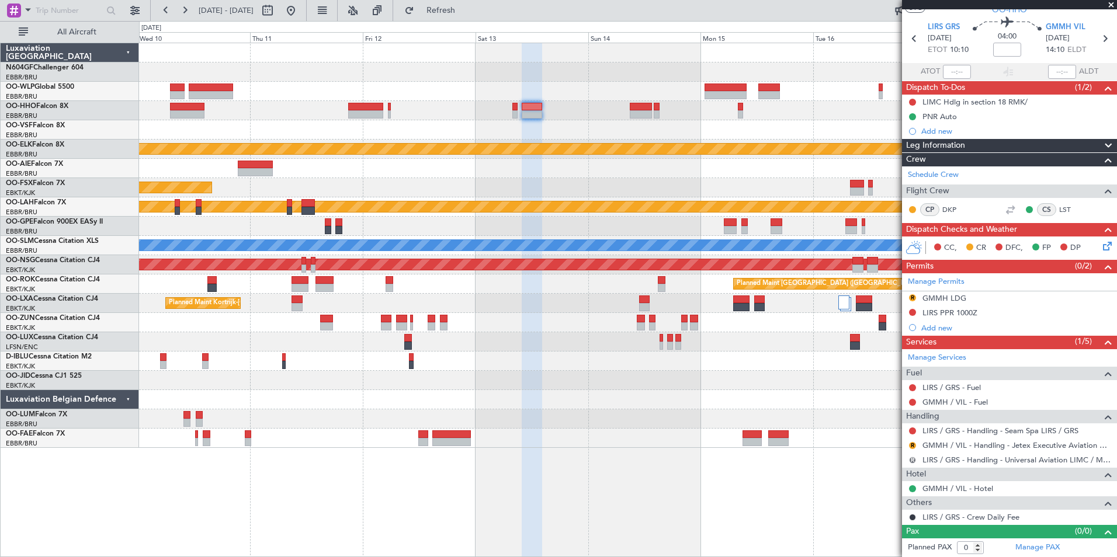
click at [910, 459] on button "R" at bounding box center [912, 460] width 7 height 7
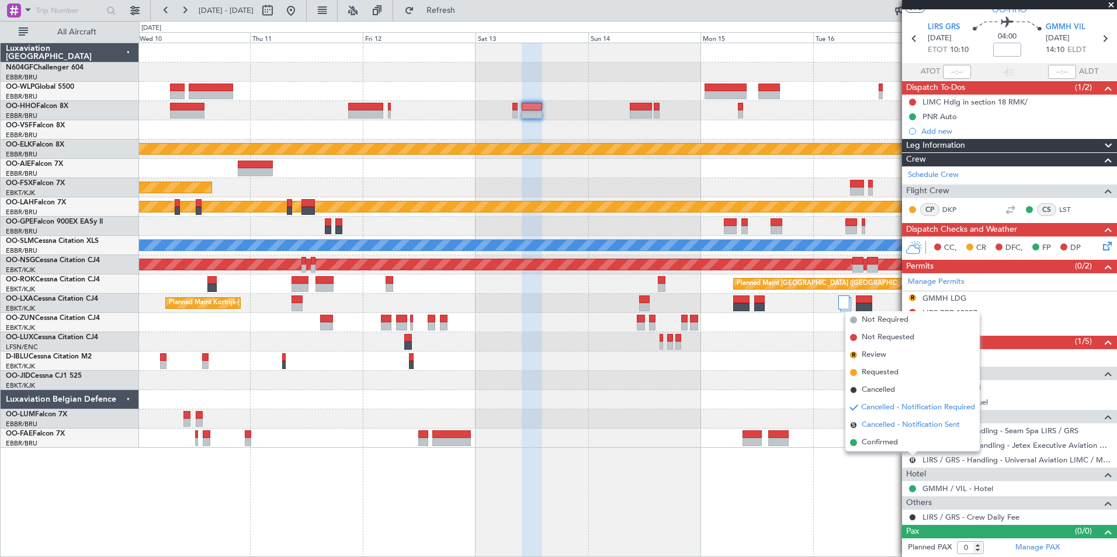
click at [904, 418] on li "S Cancelled - Notification Sent" at bounding box center [912, 425] width 134 height 18
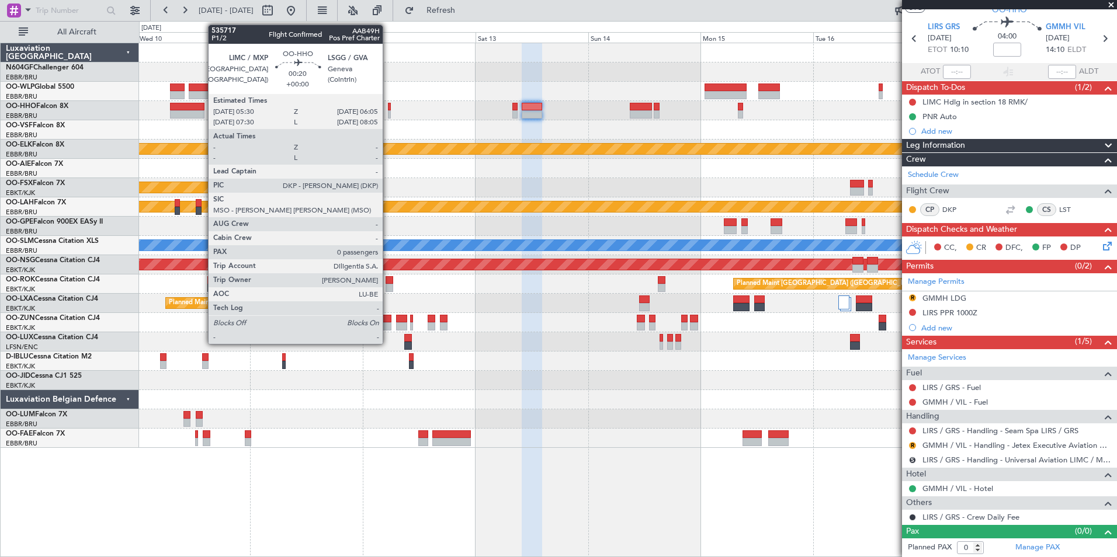
click at [388, 106] on div at bounding box center [389, 107] width 3 height 8
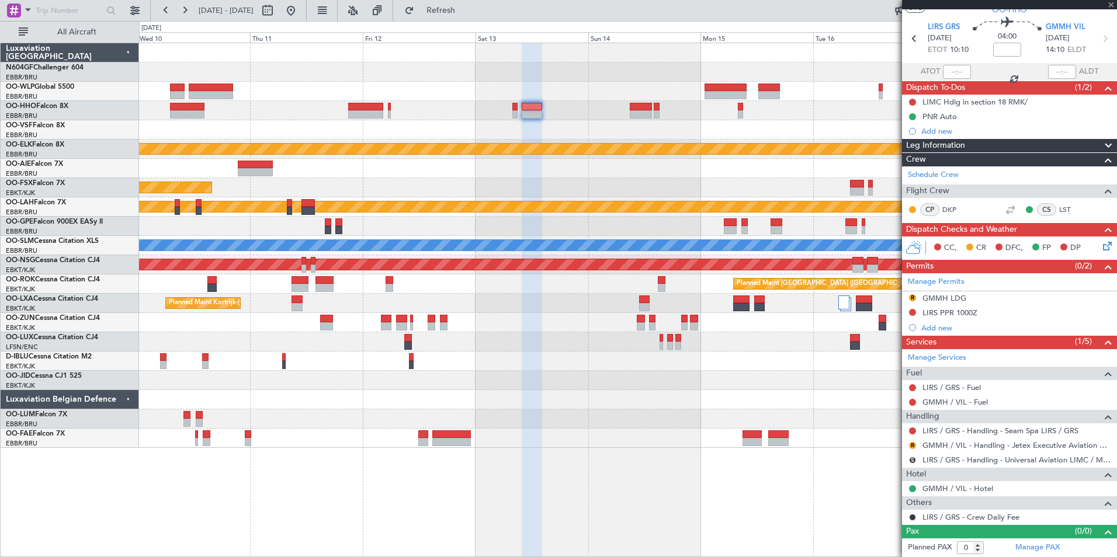
scroll to position [0, 0]
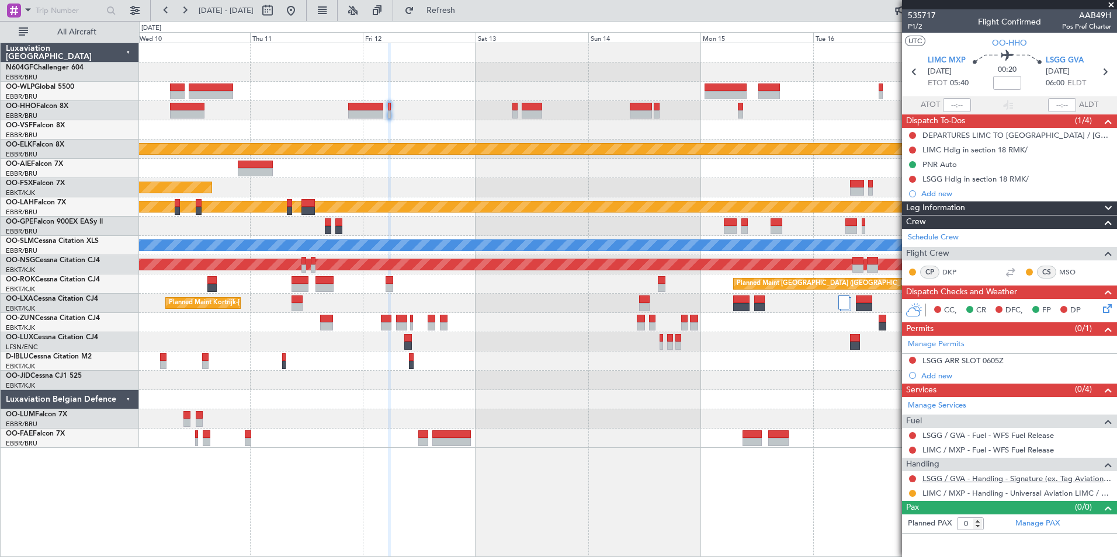
click at [946, 474] on link "LSGG / GVA - Handling - Signature (ex. Tag Aviation) LSGG / GVA" at bounding box center [1016, 479] width 189 height 10
click at [466, 13] on span "Refresh" at bounding box center [440, 10] width 49 height 8
click at [912, 359] on button at bounding box center [912, 360] width 7 height 7
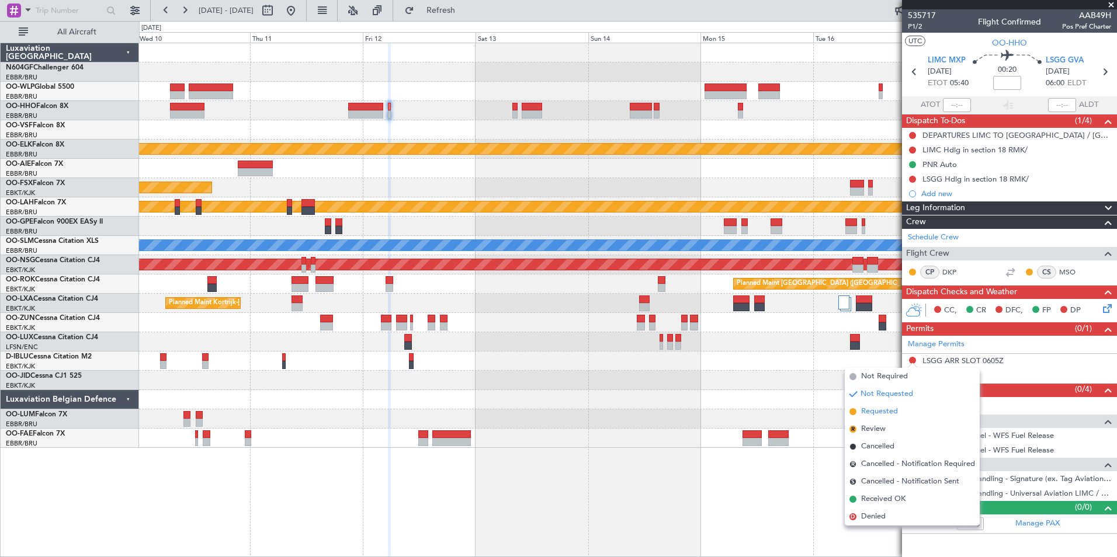
click at [885, 414] on span "Requested" at bounding box center [879, 412] width 37 height 12
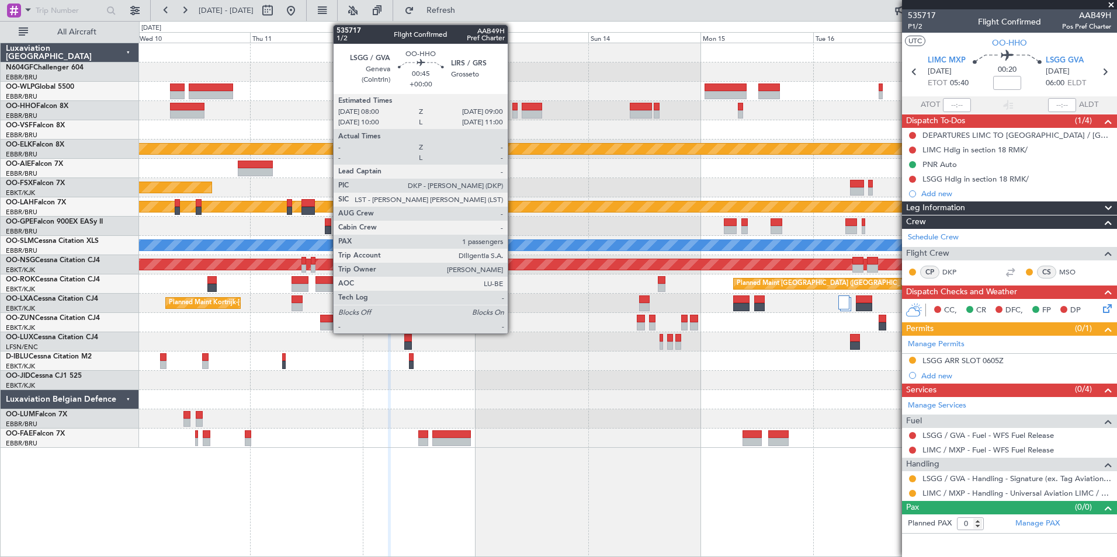
click at [513, 112] on div at bounding box center [514, 114] width 5 height 8
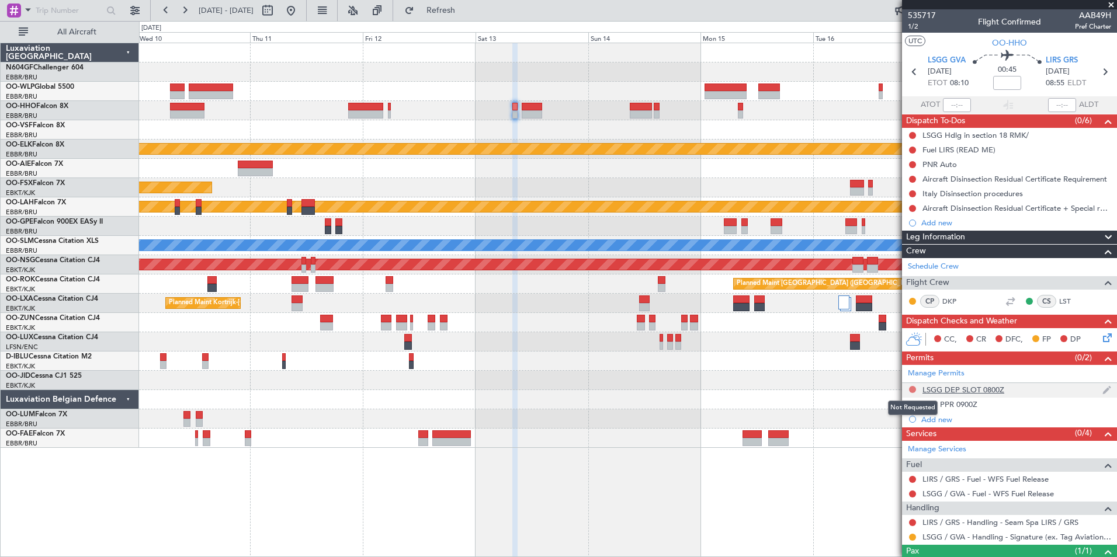
click at [912, 387] on button at bounding box center [912, 389] width 7 height 7
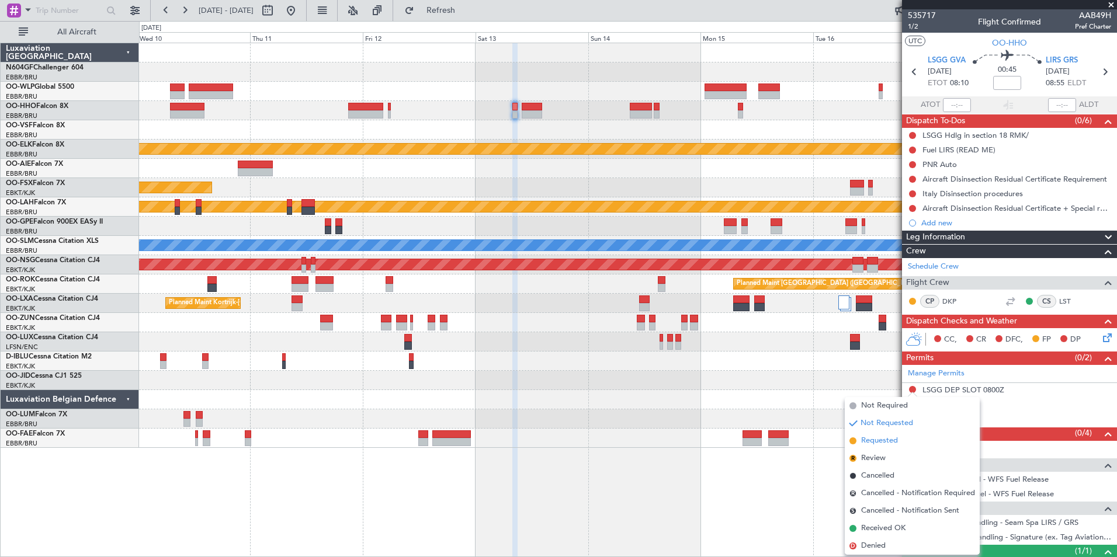
click at [875, 448] on li "Requested" at bounding box center [912, 441] width 135 height 18
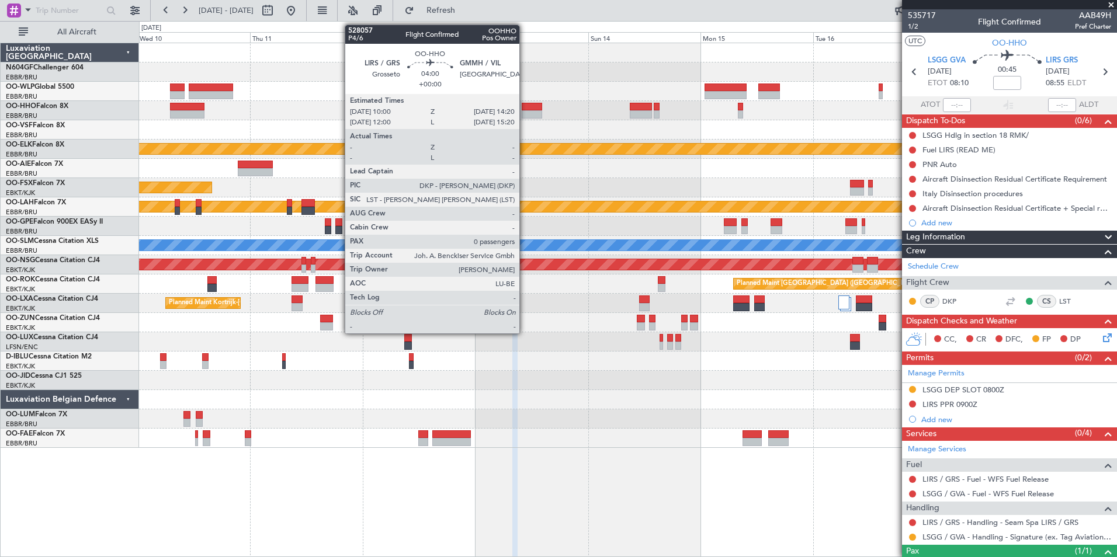
click at [528, 114] on div at bounding box center [532, 114] width 20 height 8
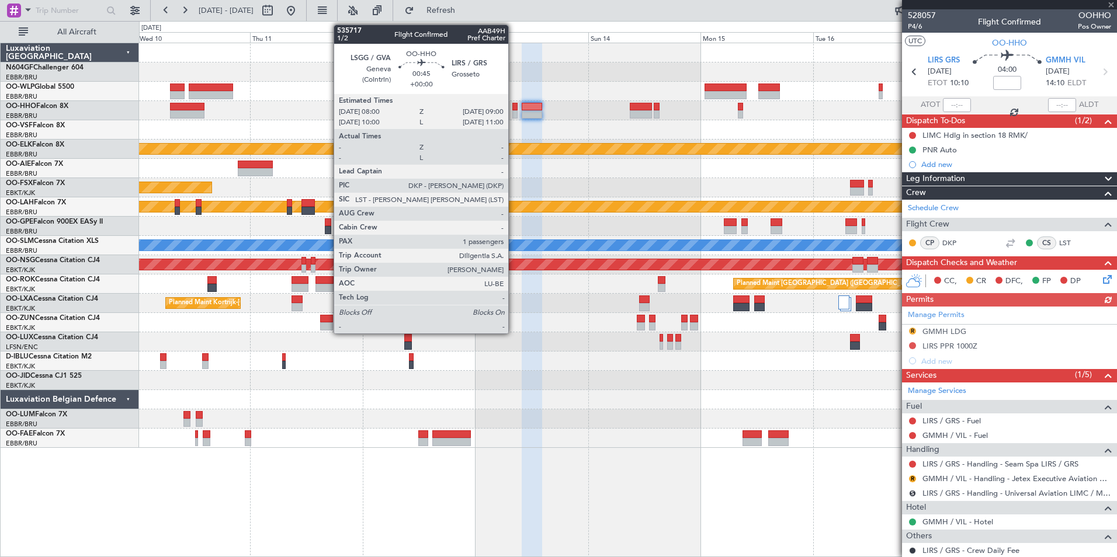
click at [513, 114] on div at bounding box center [514, 114] width 5 height 8
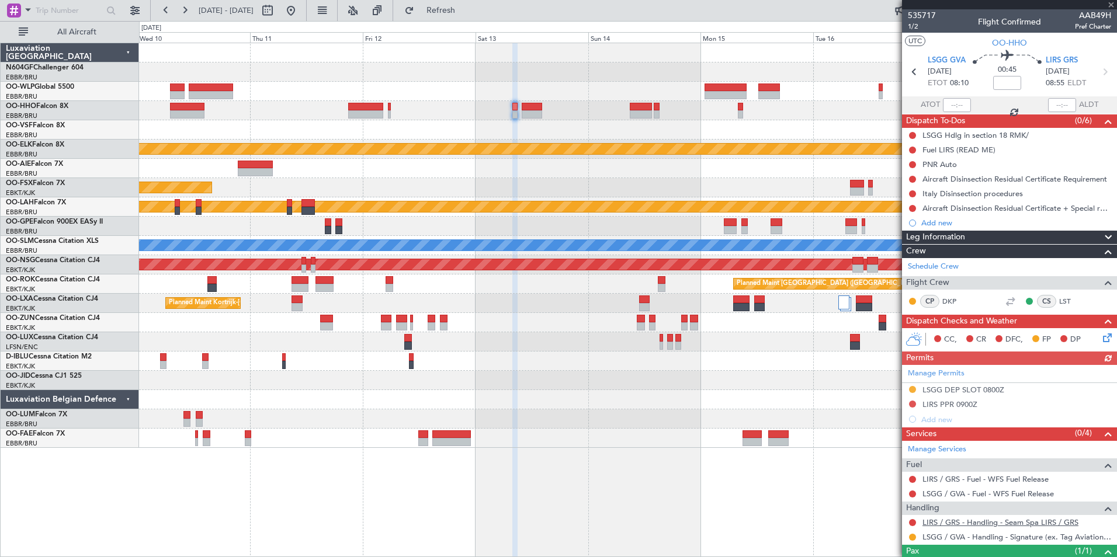
click at [963, 522] on link "LIRS / GRS - Handling - Seam Spa LIRS / GRS" at bounding box center [1000, 523] width 156 height 10
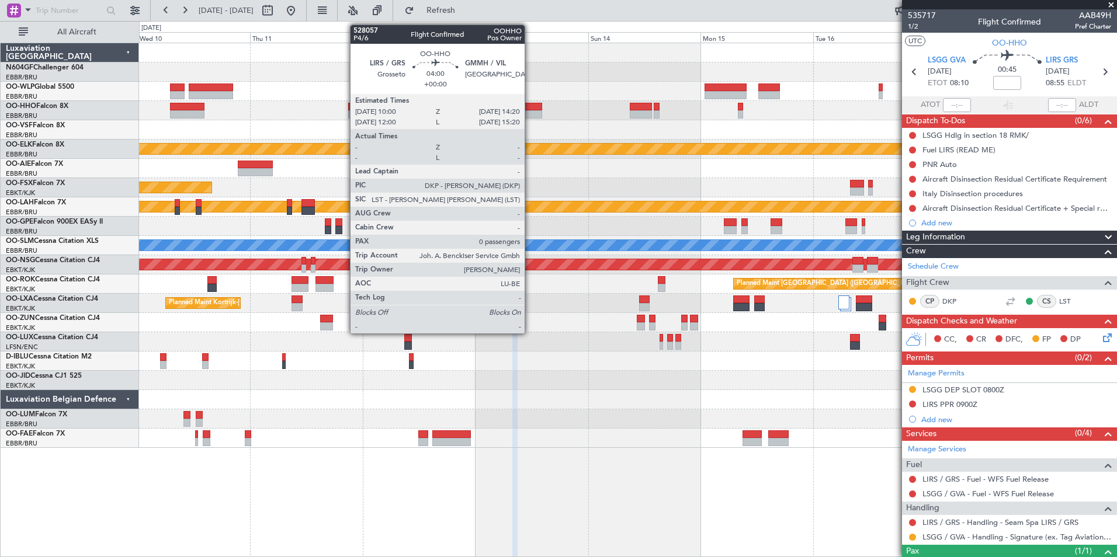
click at [530, 115] on div at bounding box center [532, 114] width 20 height 8
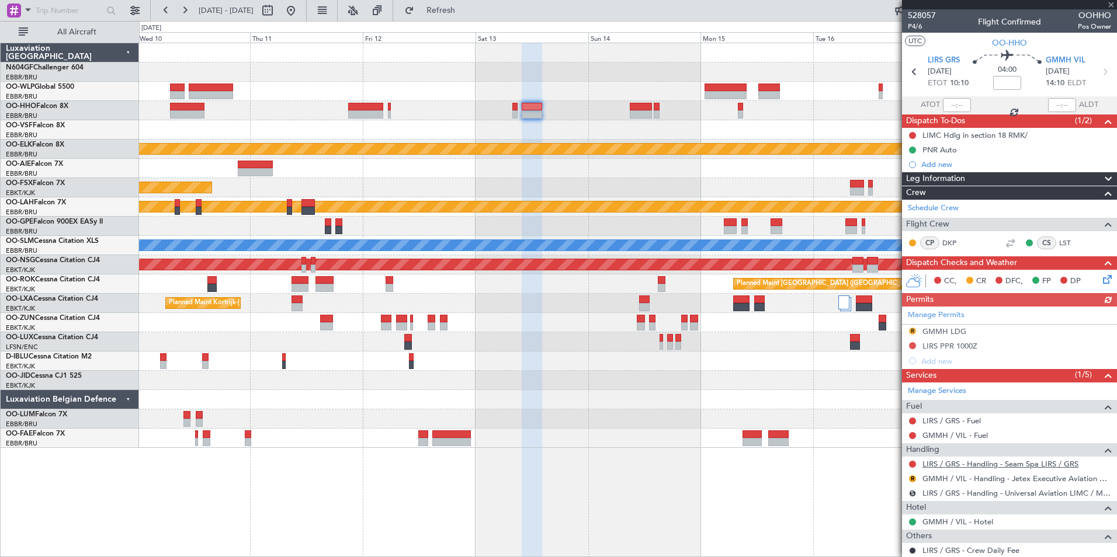
scroll to position [33, 0]
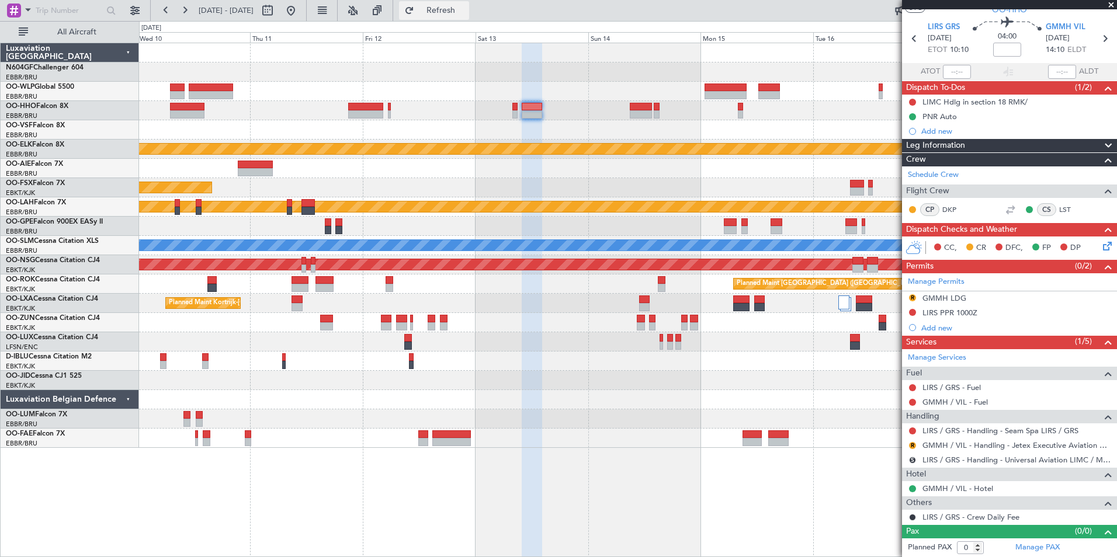
click at [466, 16] on button "Refresh" at bounding box center [434, 10] width 70 height 19
click at [913, 311] on button at bounding box center [912, 312] width 7 height 7
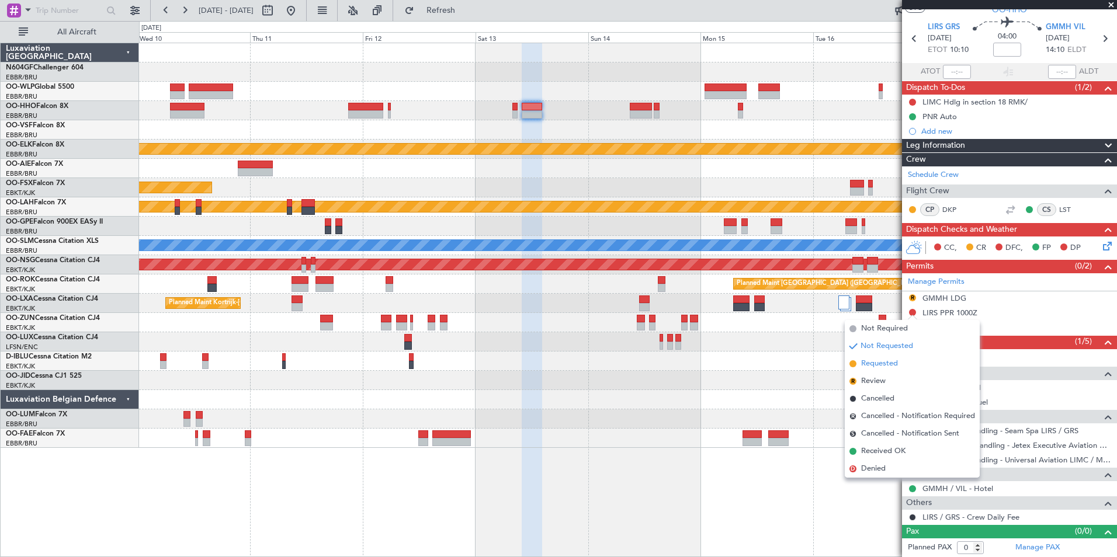
click at [902, 358] on li "Requested" at bounding box center [912, 364] width 135 height 18
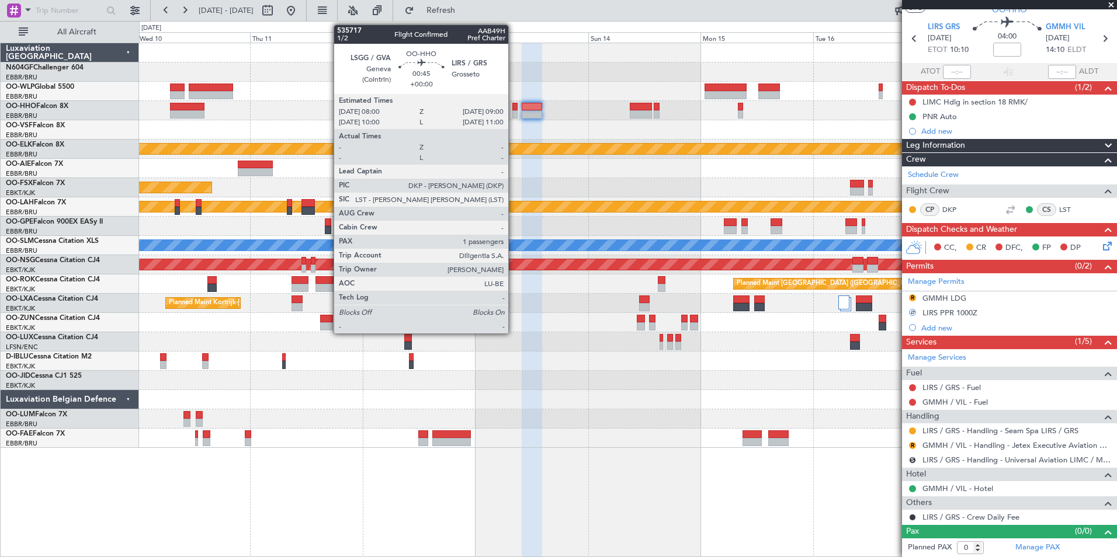
click at [513, 110] on div at bounding box center [514, 114] width 5 height 8
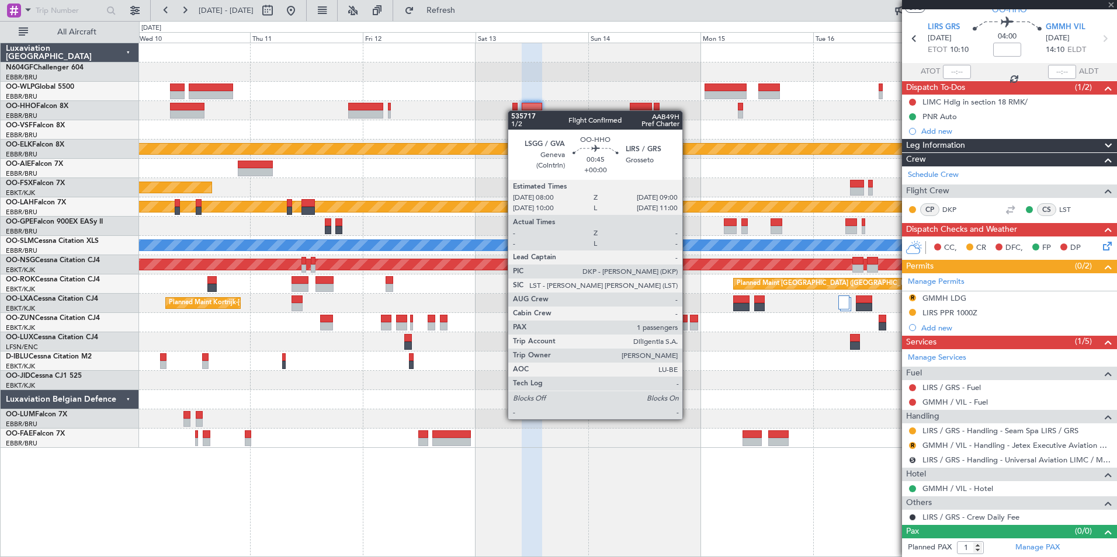
scroll to position [0, 0]
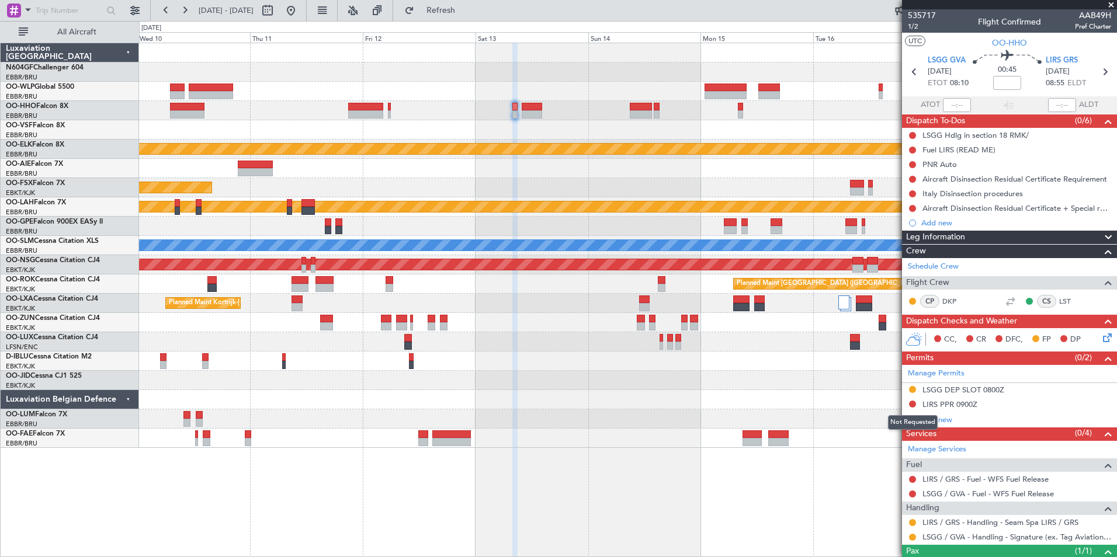
click at [912, 401] on button at bounding box center [912, 404] width 7 height 7
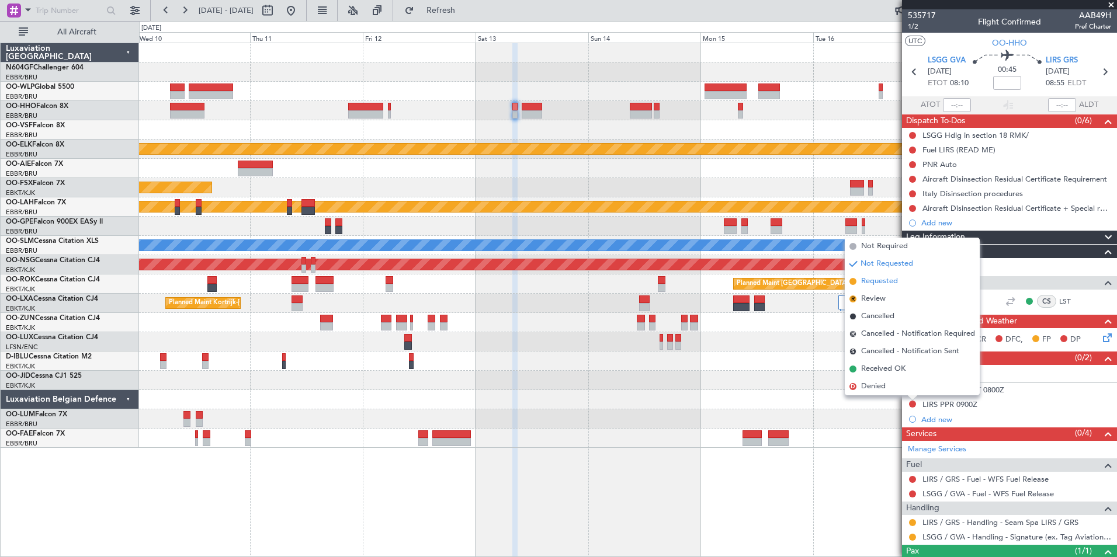
click at [870, 275] on li "Requested" at bounding box center [912, 282] width 135 height 18
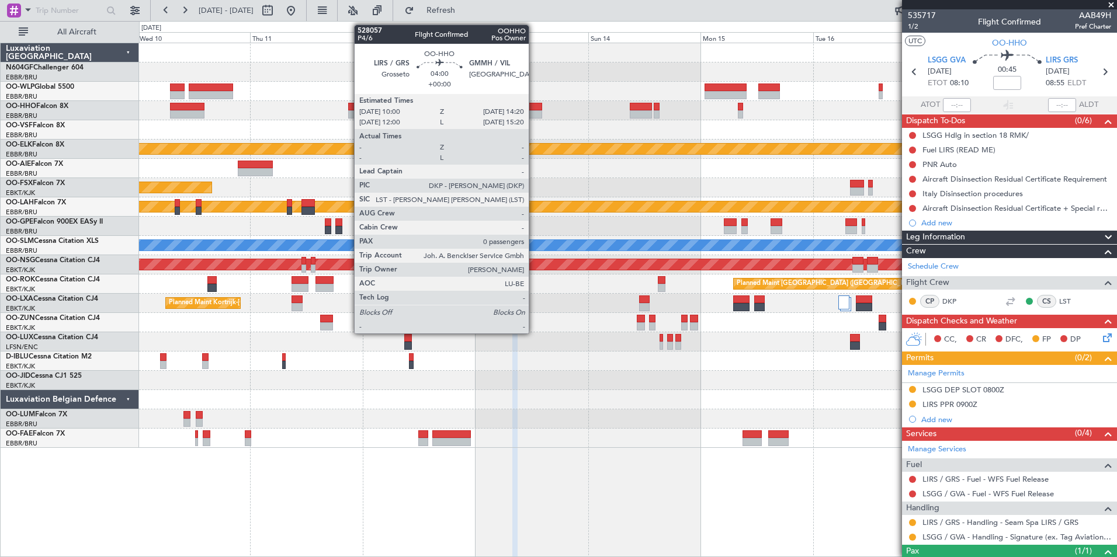
click at [534, 111] on div at bounding box center [532, 114] width 20 height 8
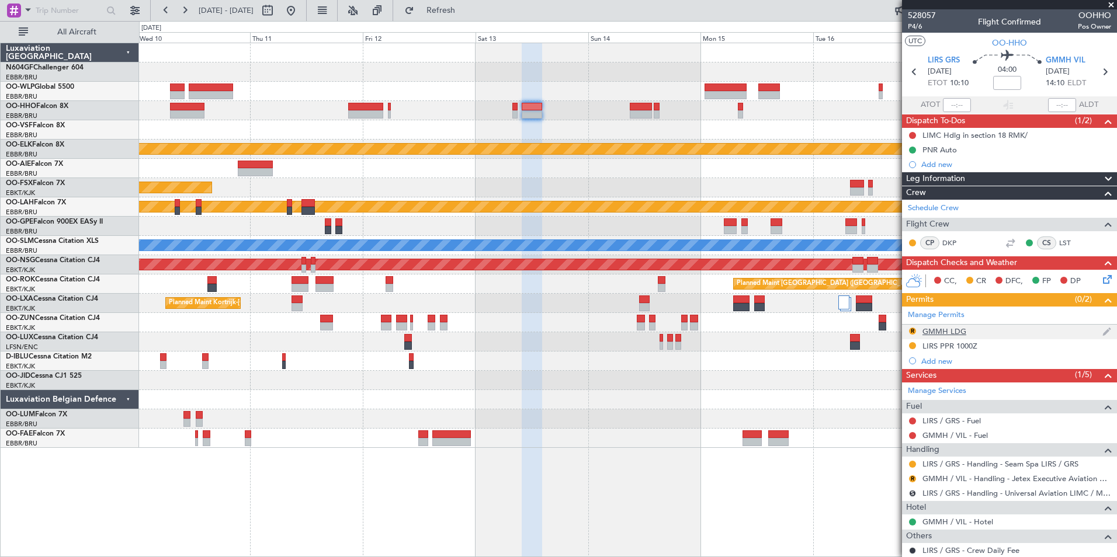
click at [948, 334] on div "GMMH LDG" at bounding box center [944, 332] width 44 height 10
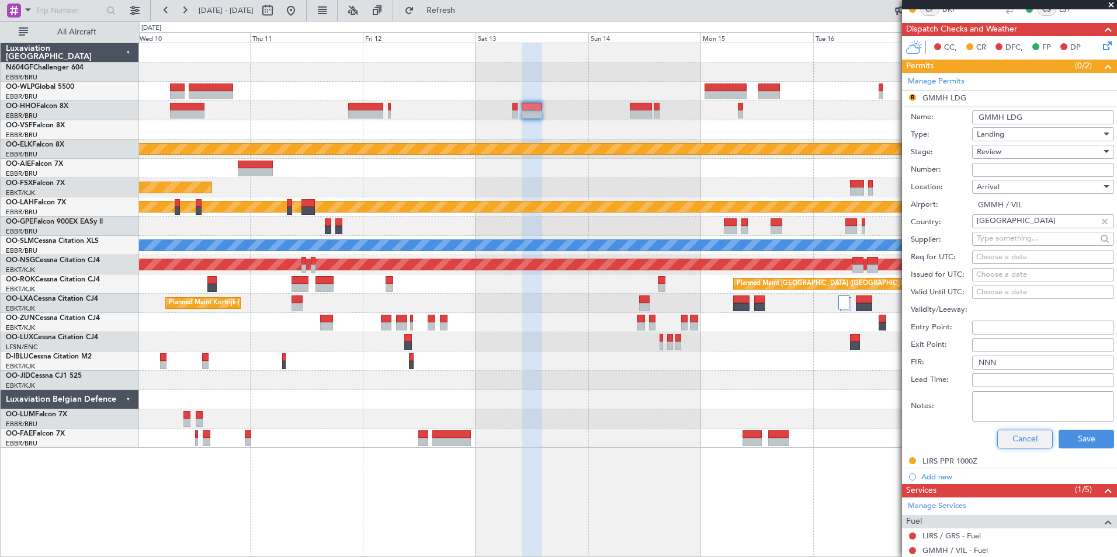
click at [1002, 434] on button "Cancel" at bounding box center [1024, 439] width 55 height 19
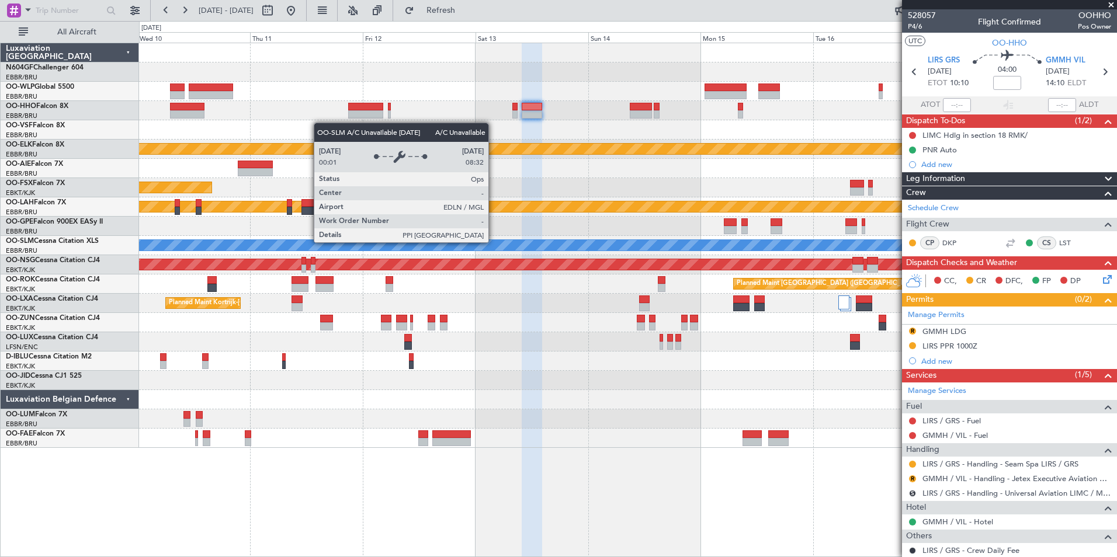
click at [363, 431] on div at bounding box center [627, 438] width 977 height 19
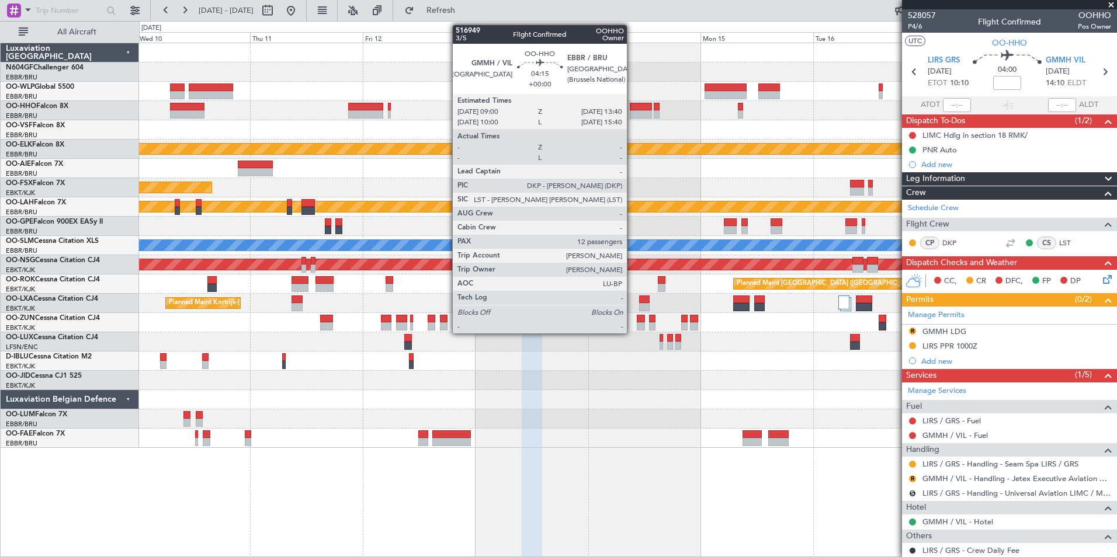
click at [632, 110] on div at bounding box center [641, 107] width 22 height 8
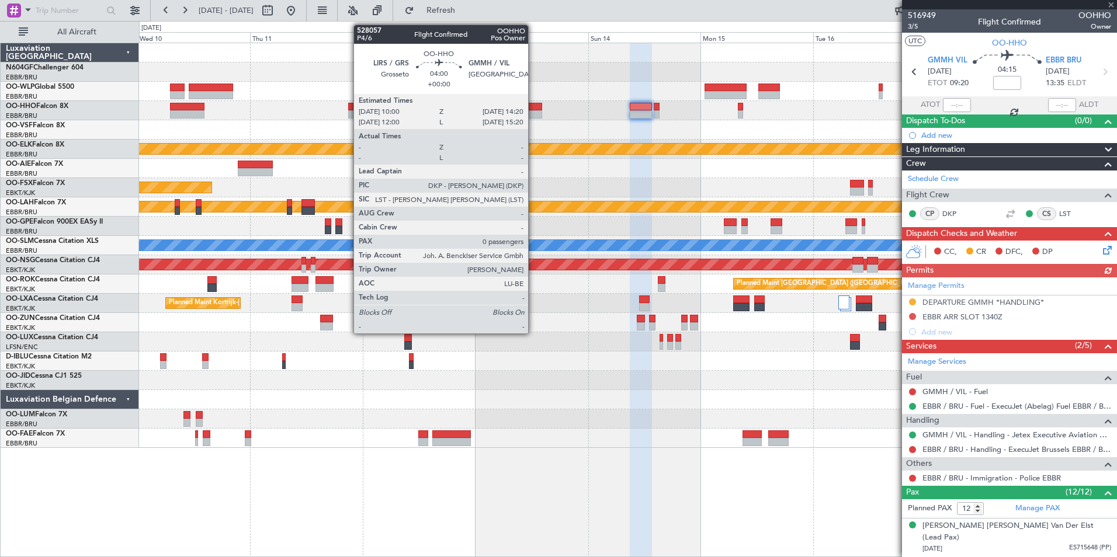
click at [532, 105] on div at bounding box center [532, 107] width 20 height 8
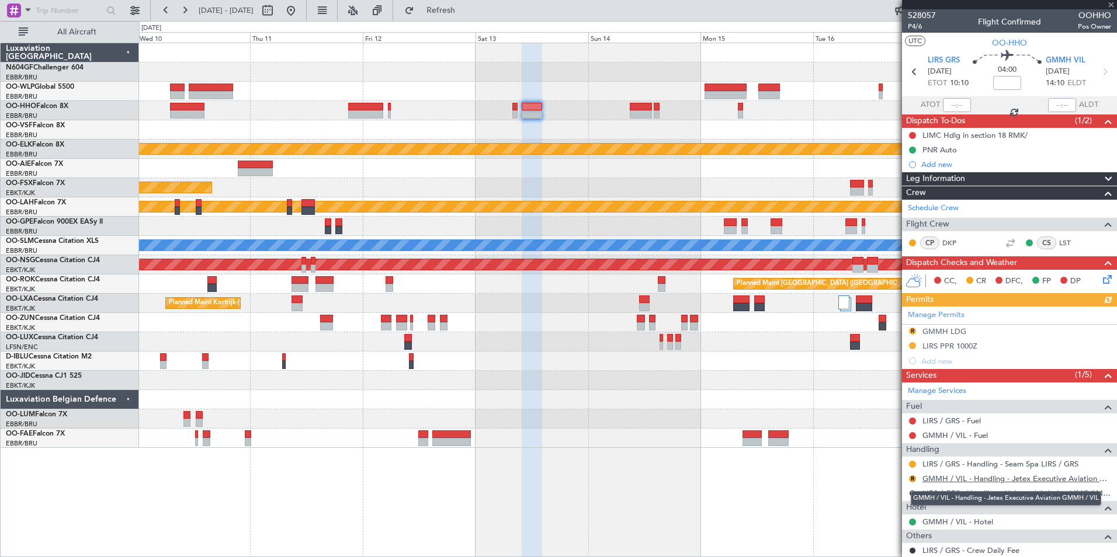
click at [947, 477] on link "GMMH / VIL - Handling - Jetex Executive Aviation GMMH / VIL" at bounding box center [1016, 479] width 189 height 10
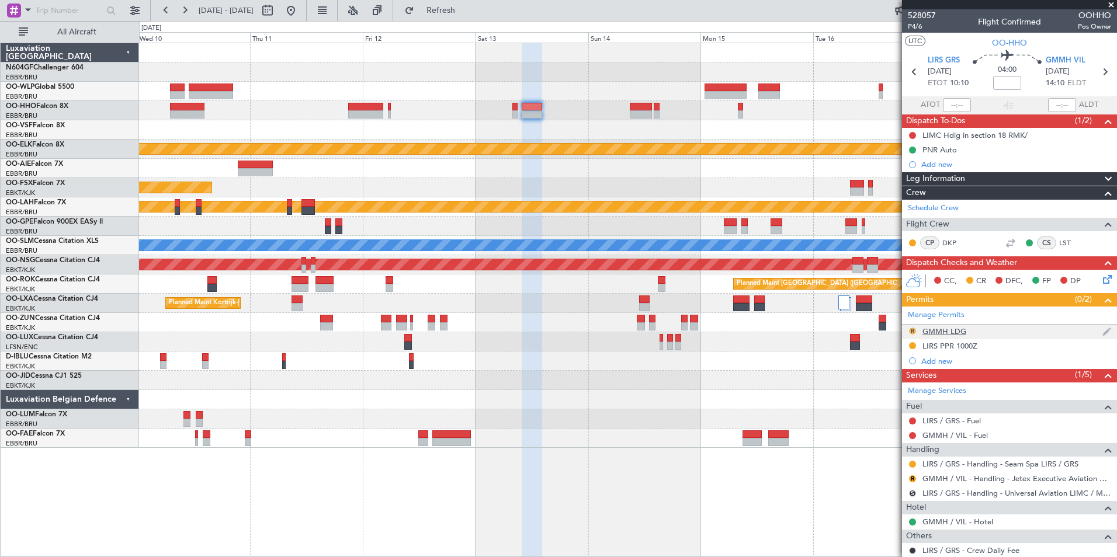
click at [912, 330] on button "R" at bounding box center [912, 331] width 7 height 7
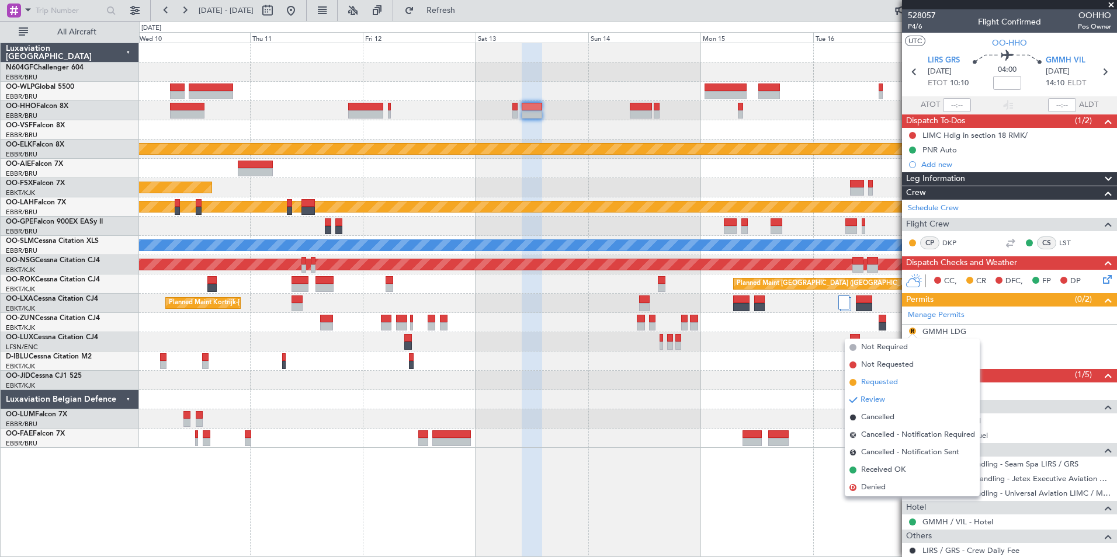
click at [875, 378] on span "Requested" at bounding box center [879, 383] width 37 height 12
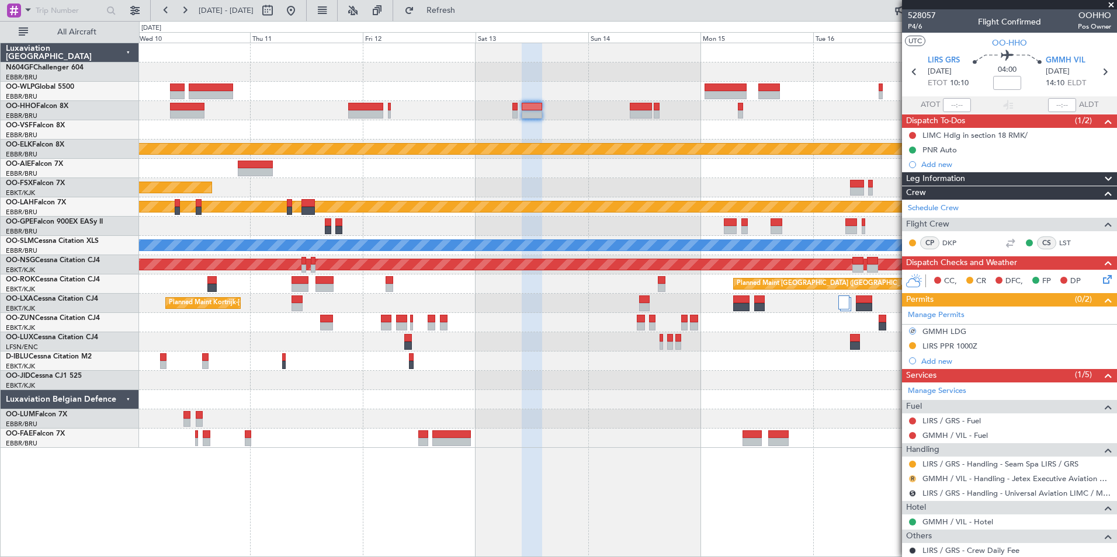
click at [912, 480] on button "R" at bounding box center [912, 478] width 7 height 7
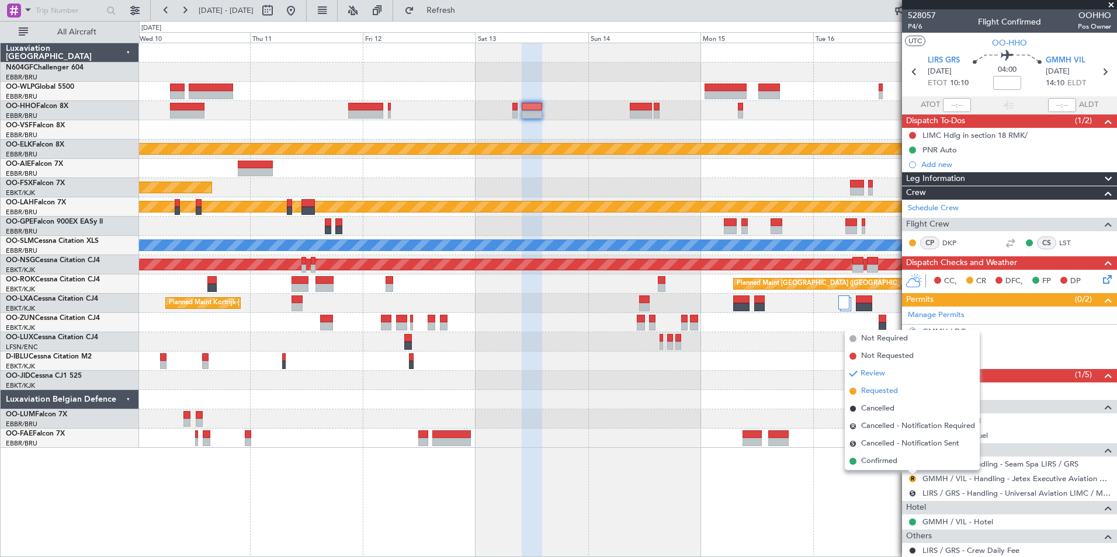
click at [880, 388] on span "Requested" at bounding box center [879, 392] width 37 height 12
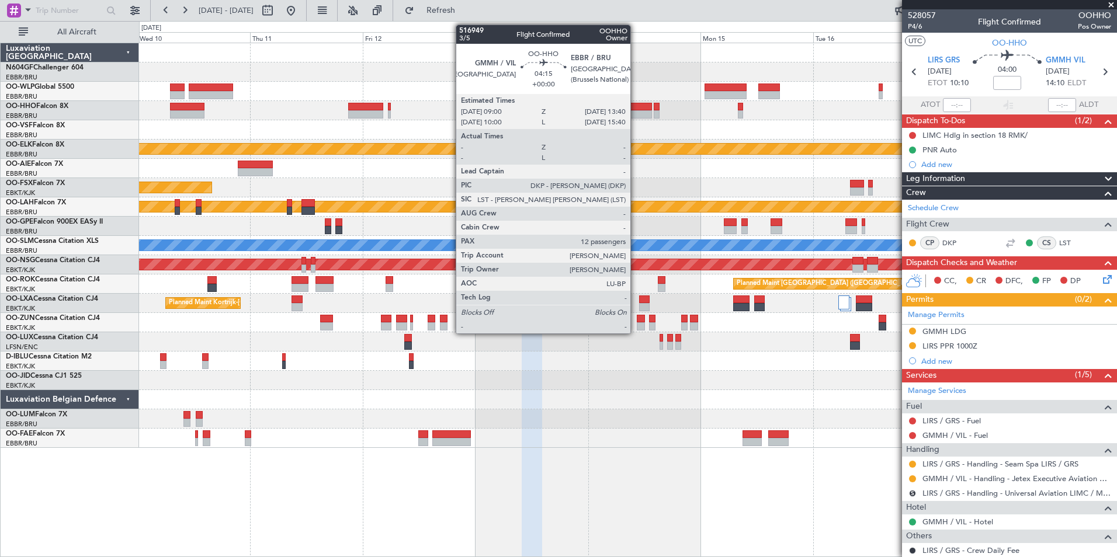
click at [636, 112] on div at bounding box center [641, 114] width 22 height 8
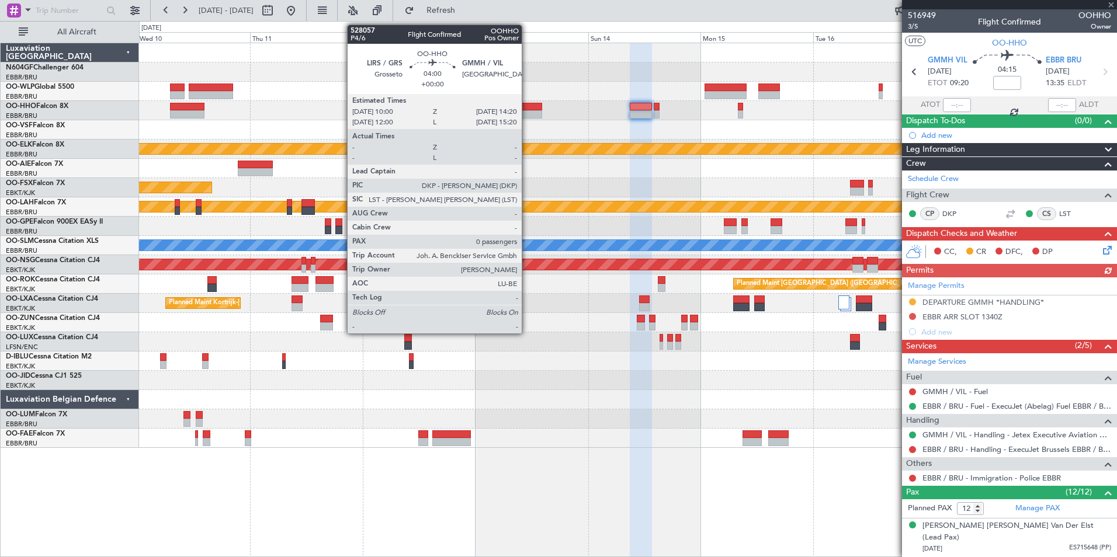
click at [527, 110] on div at bounding box center [532, 114] width 20 height 8
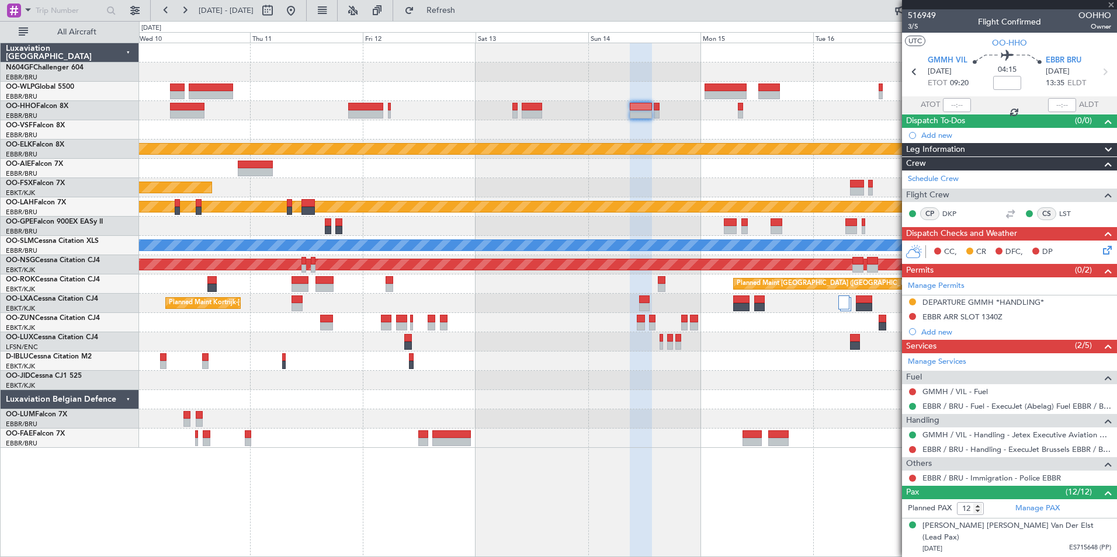
type input "0"
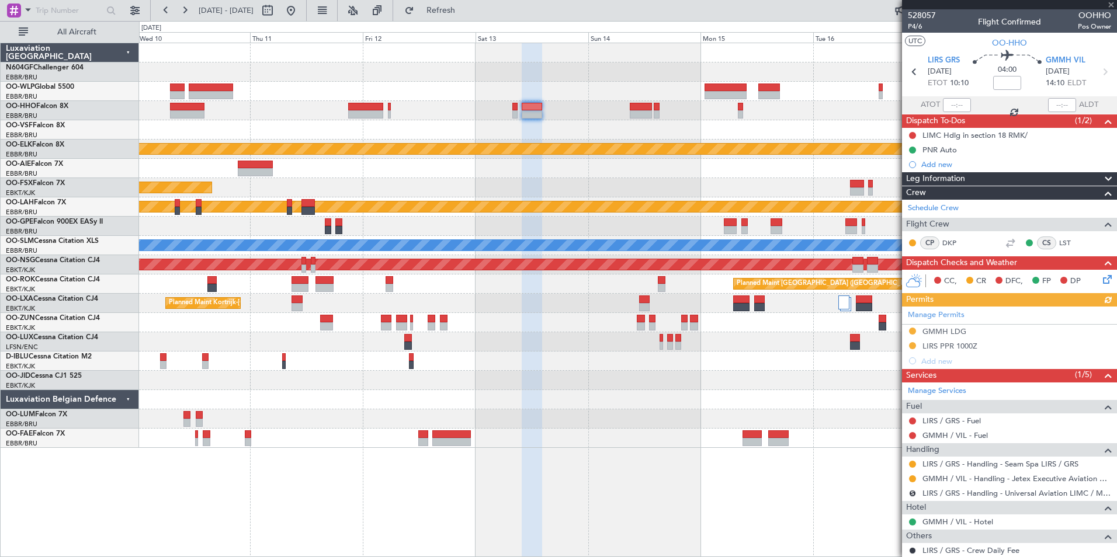
click at [1101, 279] on icon at bounding box center [1105, 277] width 9 height 9
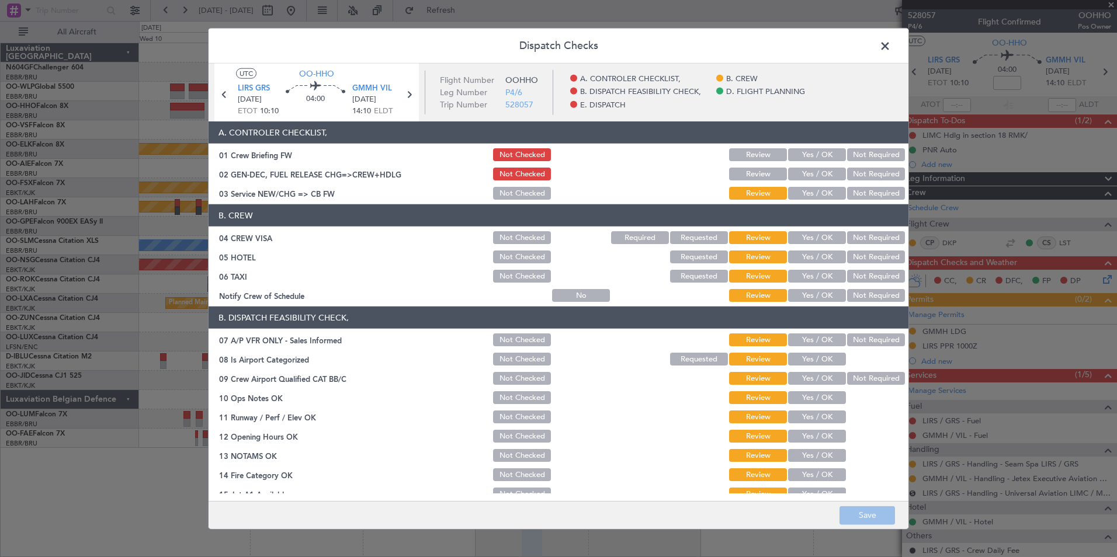
click at [798, 195] on button "Yes / OK" at bounding box center [817, 193] width 58 height 13
click at [860, 236] on button "Not Required" at bounding box center [876, 237] width 58 height 13
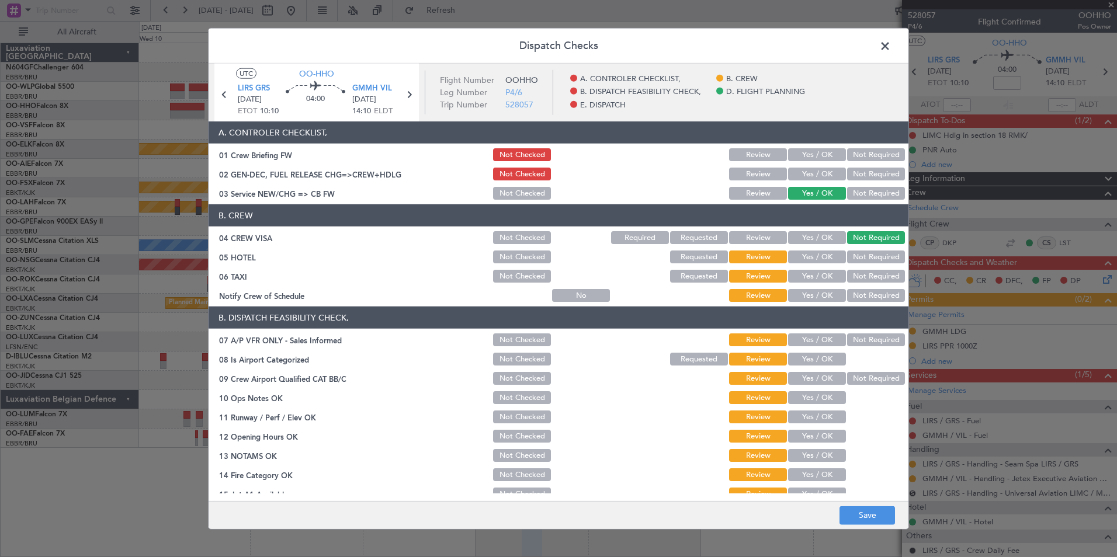
drag, startPoint x: 860, startPoint y: 254, endPoint x: 856, endPoint y: 273, distance: 19.7
click at [860, 255] on button "Not Required" at bounding box center [876, 257] width 58 height 13
click at [855, 277] on button "Not Required" at bounding box center [876, 276] width 58 height 13
click at [813, 292] on button "Yes / OK" at bounding box center [817, 295] width 58 height 13
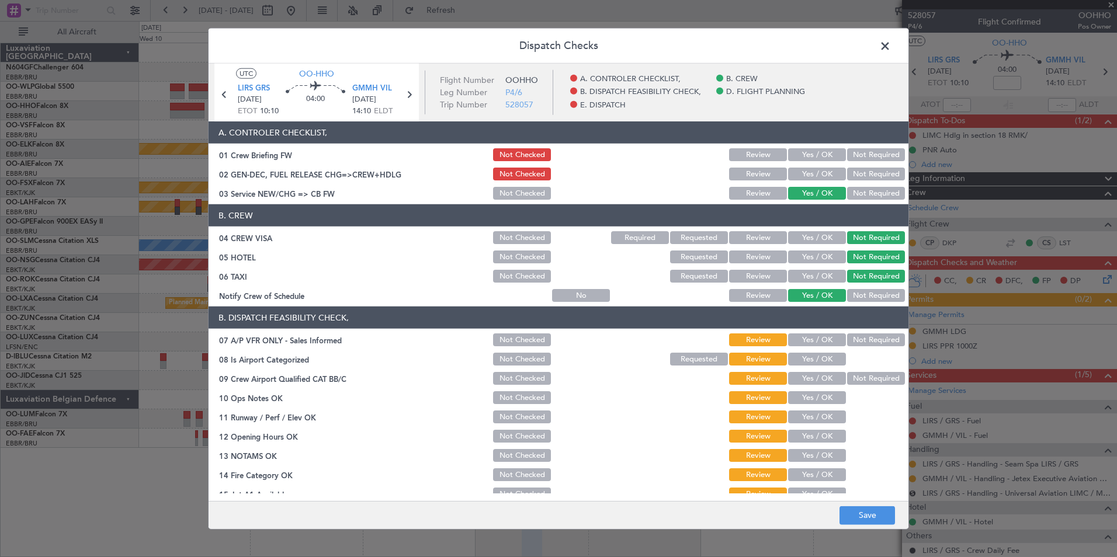
click at [851, 339] on button "Not Required" at bounding box center [876, 340] width 58 height 13
click at [817, 357] on button "Yes / OK" at bounding box center [817, 359] width 58 height 13
click at [848, 374] on button "Not Required" at bounding box center [876, 378] width 58 height 13
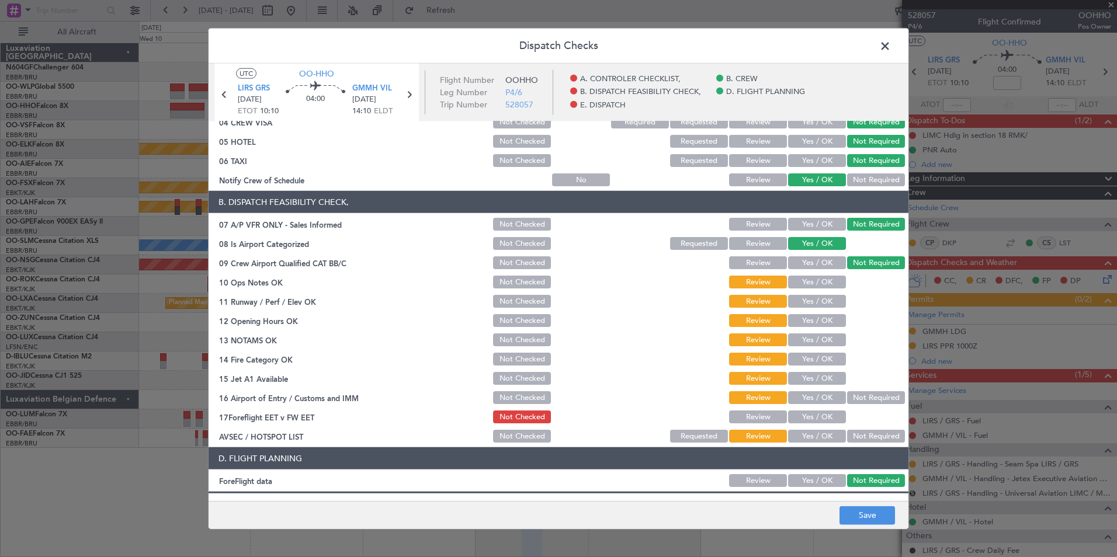
scroll to position [175, 0]
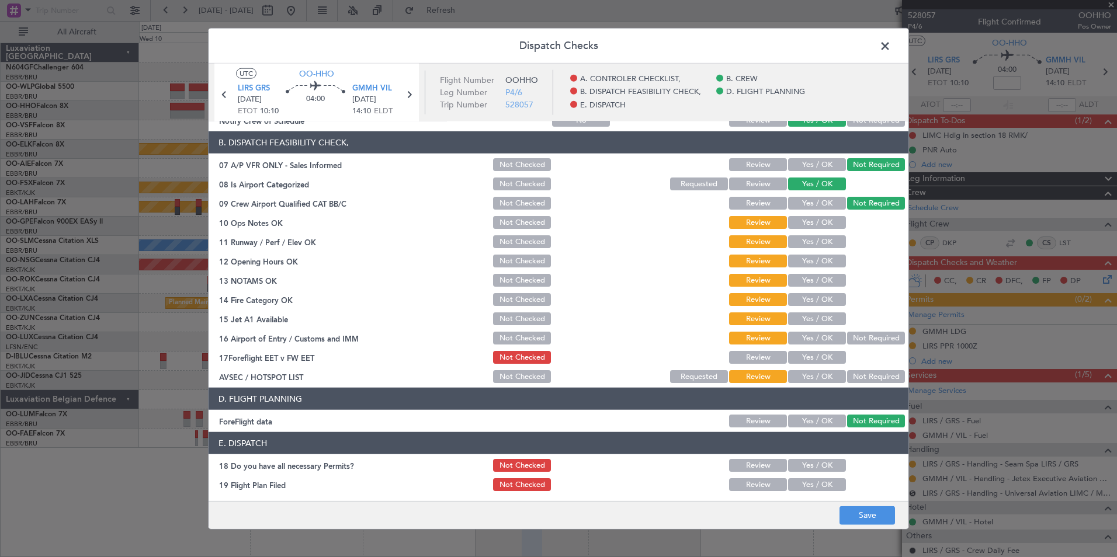
drag, startPoint x: 803, startPoint y: 226, endPoint x: 803, endPoint y: 251, distance: 24.5
click at [803, 227] on button "Yes / OK" at bounding box center [817, 222] width 58 height 13
drag, startPoint x: 803, startPoint y: 254, endPoint x: 804, endPoint y: 260, distance: 6.5
click at [804, 256] on div "Yes / OK" at bounding box center [815, 261] width 59 height 16
drag, startPoint x: 806, startPoint y: 242, endPoint x: 801, endPoint y: 259, distance: 17.6
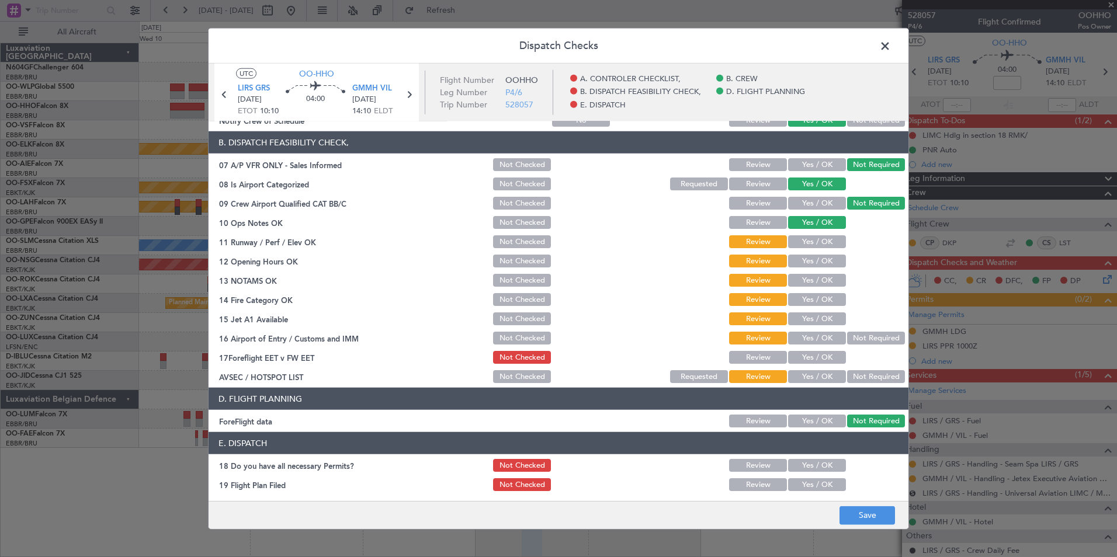
click at [803, 254] on section "B. DISPATCH FEASIBILITY CHECK, 07 A/P VFR ONLY - Sales Informed Not Checked Rev…" at bounding box center [559, 258] width 700 height 254
drag, startPoint x: 801, startPoint y: 259, endPoint x: 802, endPoint y: 268, distance: 9.4
click at [801, 260] on button "Yes / OK" at bounding box center [817, 261] width 58 height 13
click at [806, 279] on button "Yes / OK" at bounding box center [817, 280] width 58 height 13
click at [808, 290] on section "B. DISPATCH FEASIBILITY CHECK, 07 A/P VFR ONLY - Sales Informed Not Checked Rev…" at bounding box center [559, 258] width 700 height 254
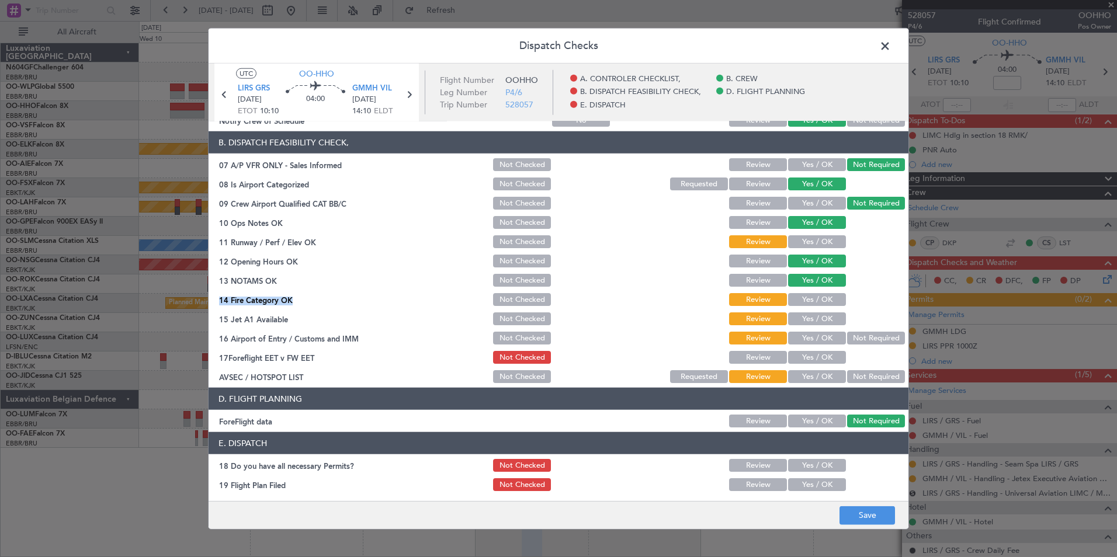
click at [808, 298] on button "Yes / OK" at bounding box center [817, 299] width 58 height 13
click at [796, 238] on button "Yes / OK" at bounding box center [817, 241] width 58 height 13
click at [807, 321] on button "Yes / OK" at bounding box center [817, 319] width 58 height 13
click at [862, 336] on button "Not Required" at bounding box center [876, 338] width 58 height 13
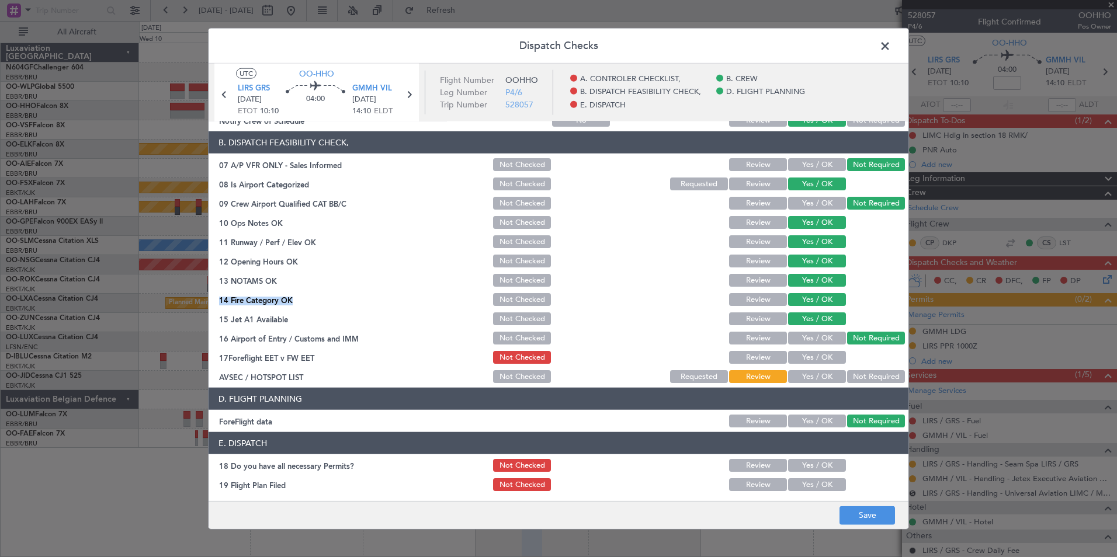
drag, startPoint x: 815, startPoint y: 371, endPoint x: 825, endPoint y: 394, distance: 24.9
click at [815, 372] on button "Yes / OK" at bounding box center [817, 376] width 58 height 13
click at [848, 515] on button "Save" at bounding box center [866, 515] width 55 height 19
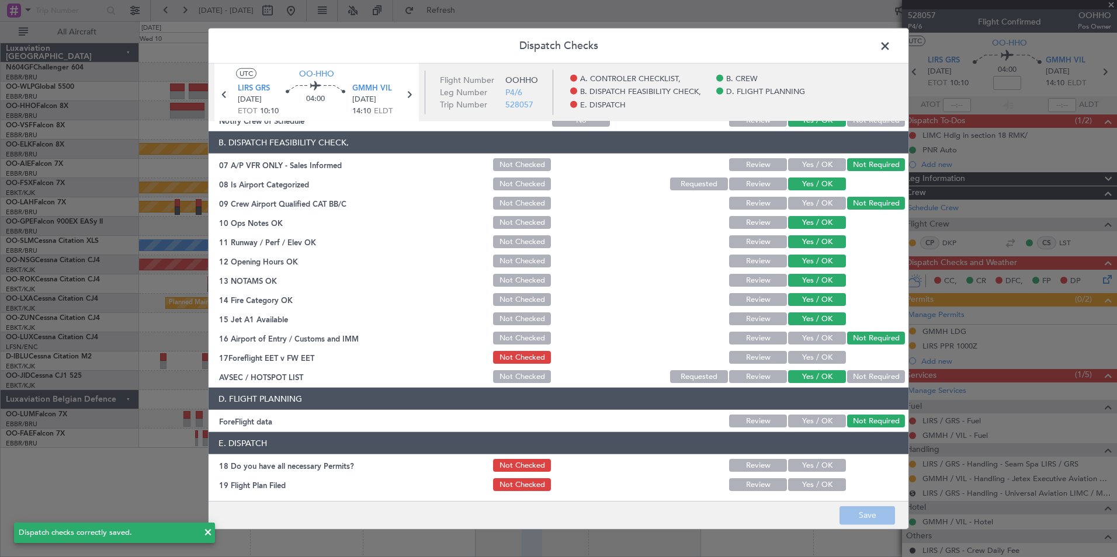
click at [891, 51] on span at bounding box center [891, 48] width 0 height 23
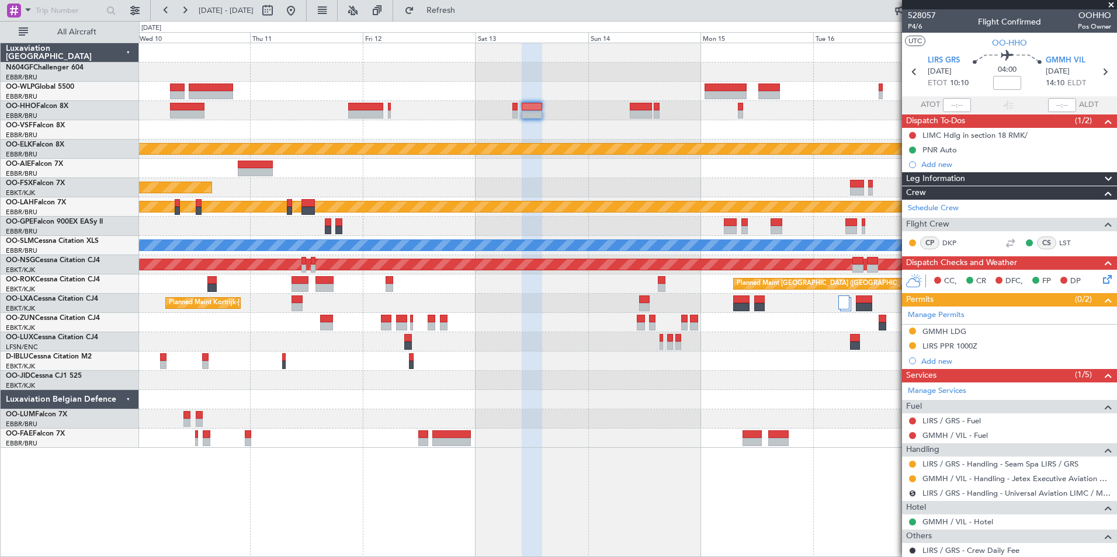
click at [307, 20] on fb-range-datepicker "10 Sep 2025 - 18 Sep 2025" at bounding box center [228, 10] width 157 height 21
click at [300, 14] on button at bounding box center [291, 10] width 19 height 19
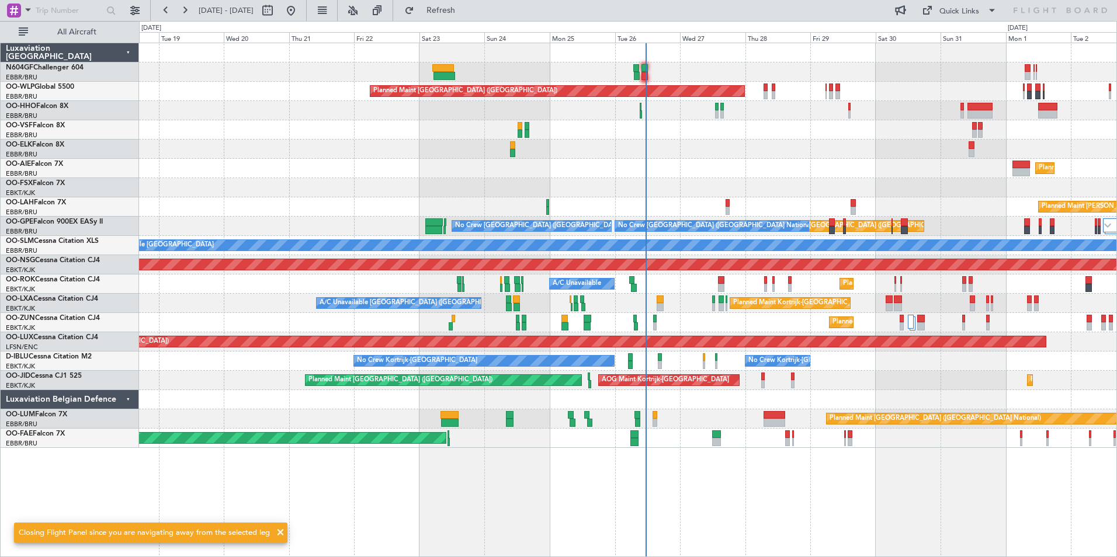
click at [449, 142] on div "Planned Maint Berlin (Brandenburg) Planned Maint London (Farnborough) Planned M…" at bounding box center [627, 245] width 977 height 405
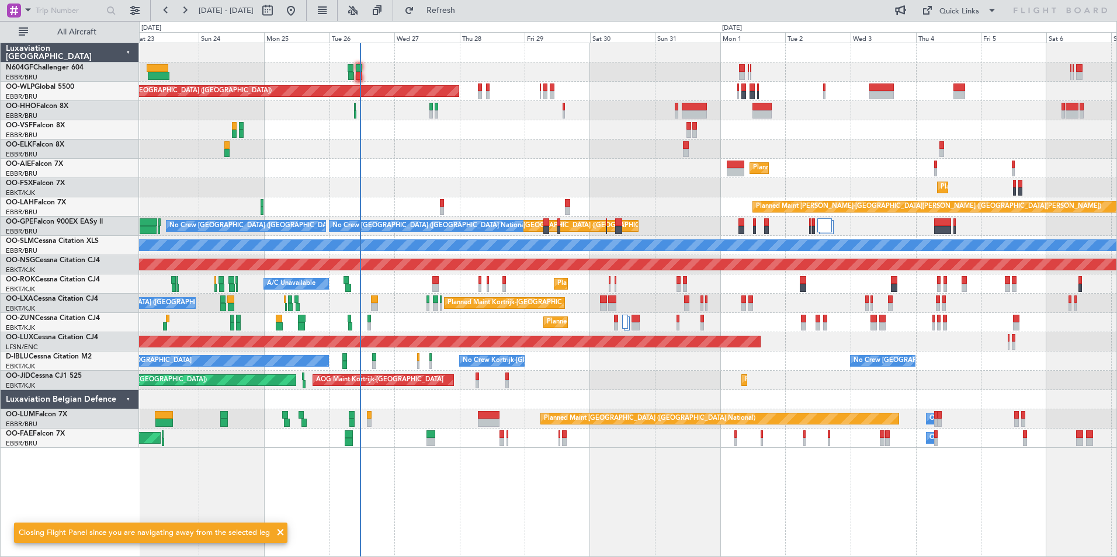
click at [428, 151] on div "Planned Maint Kortrijk-[GEOGRAPHIC_DATA]" at bounding box center [627, 149] width 977 height 19
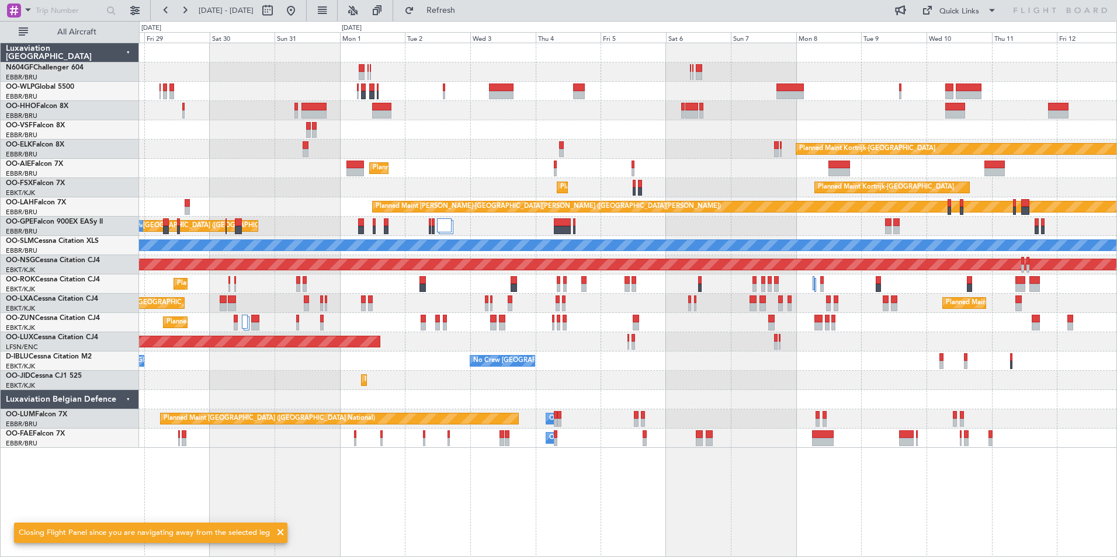
click at [650, 146] on div "Planned Maint Kortrijk-[GEOGRAPHIC_DATA]" at bounding box center [627, 149] width 977 height 19
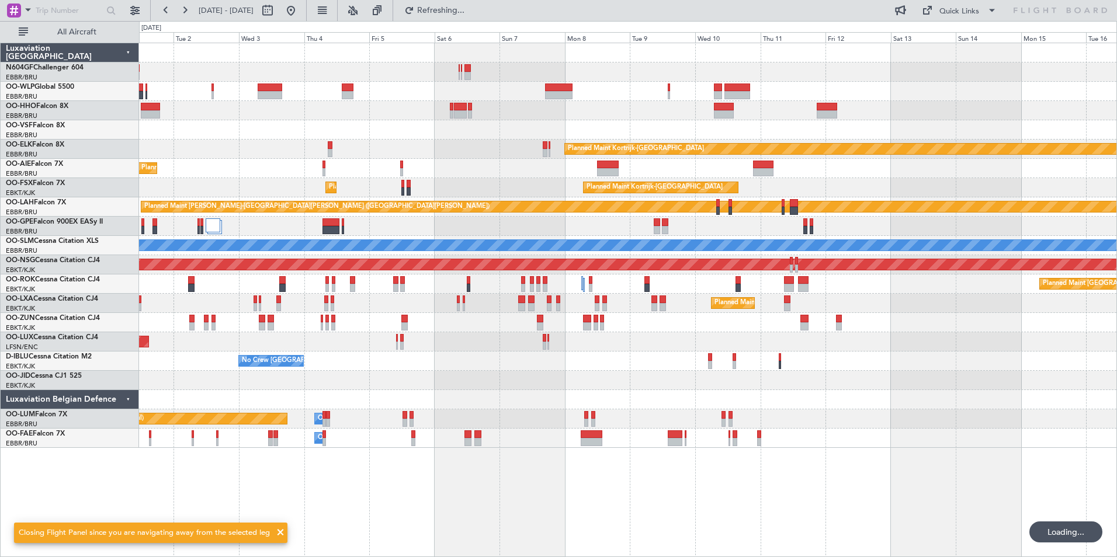
click at [623, 127] on div at bounding box center [627, 129] width 977 height 19
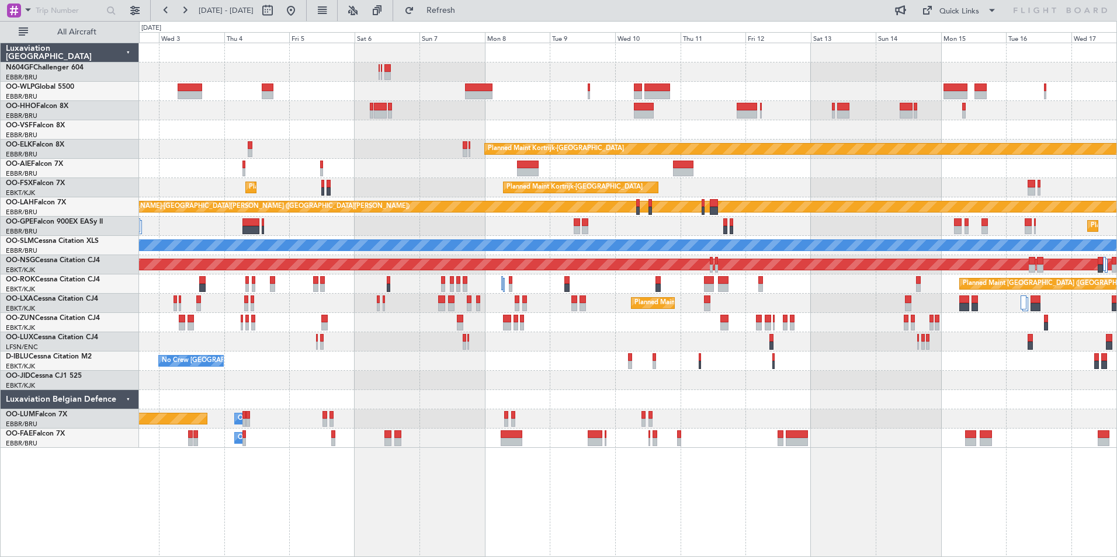
click at [737, 130] on div "Planned Maint Kortrijk-Wevelgem Planned Maint London (Farnborough) Planned Main…" at bounding box center [627, 245] width 977 height 405
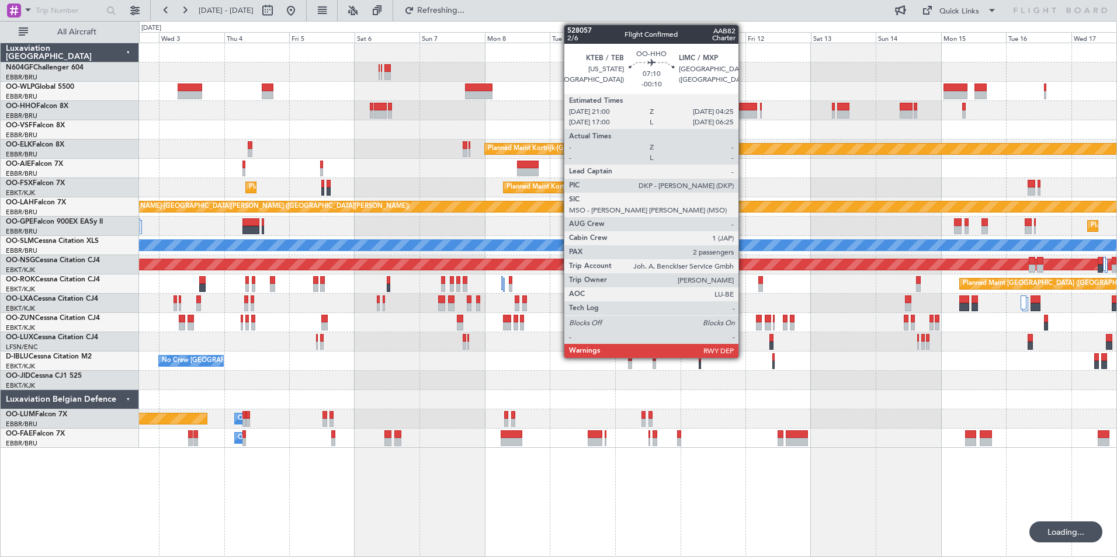
click at [744, 112] on div at bounding box center [747, 114] width 20 height 8
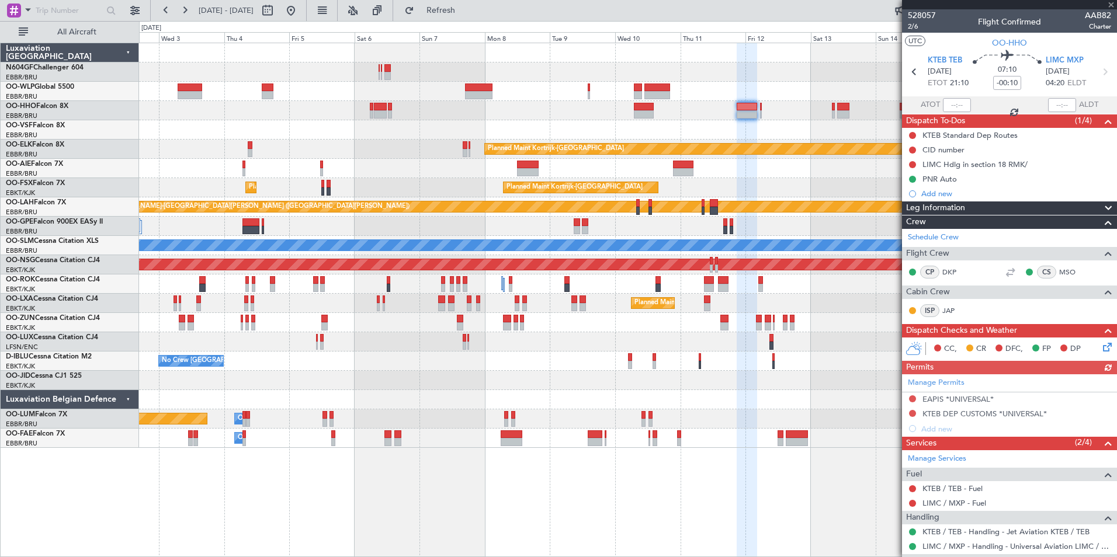
click at [1101, 344] on icon at bounding box center [1105, 345] width 9 height 9
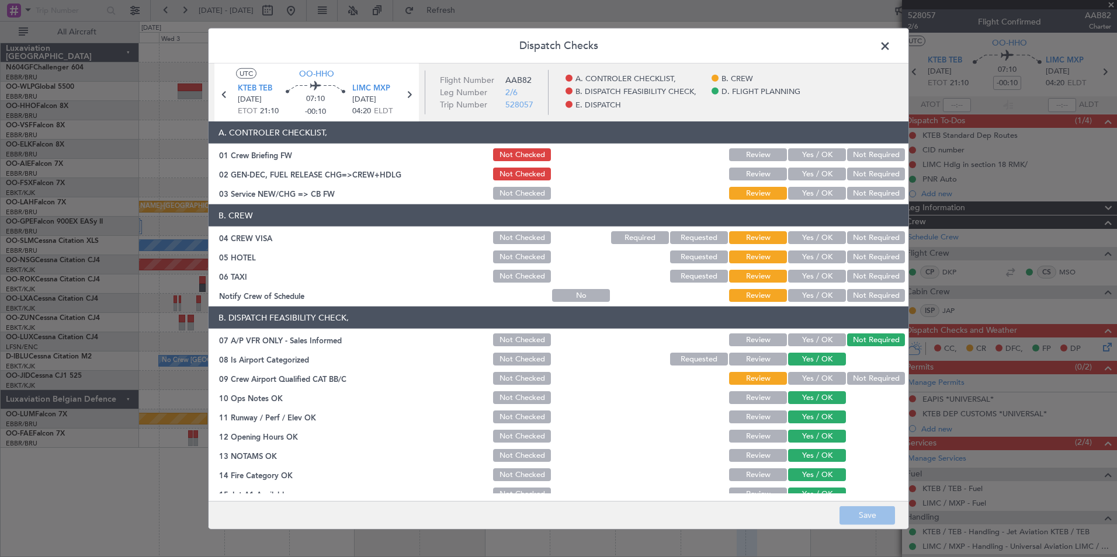
click at [814, 192] on button "Yes / OK" at bounding box center [817, 193] width 58 height 13
click at [867, 235] on button "Not Required" at bounding box center [876, 237] width 58 height 13
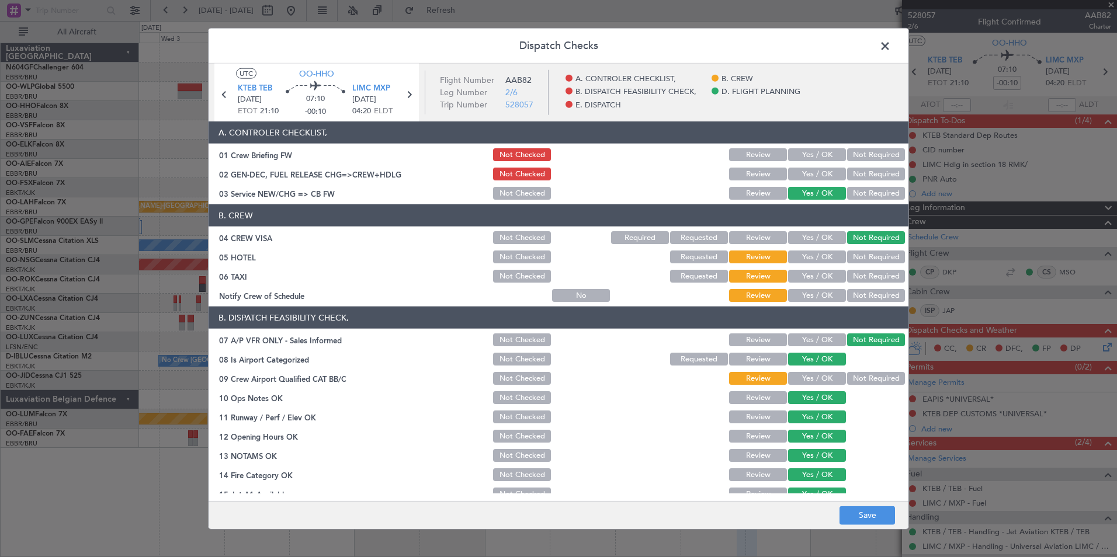
click at [867, 256] on button "Not Required" at bounding box center [876, 257] width 58 height 13
click at [864, 276] on button "Not Required" at bounding box center [876, 276] width 58 height 13
click at [813, 301] on button "Yes / OK" at bounding box center [817, 295] width 58 height 13
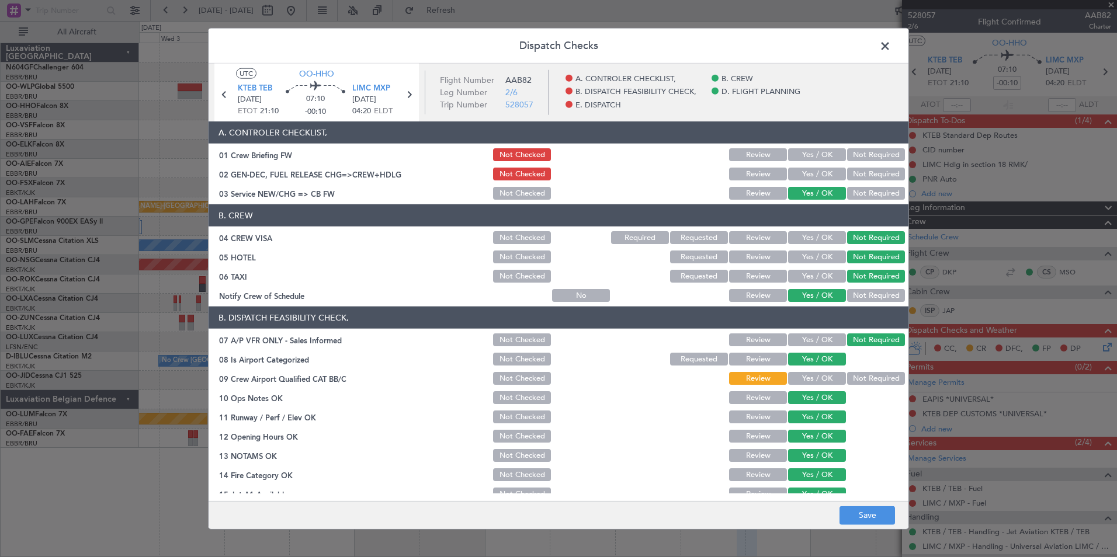
click at [863, 381] on button "Not Required" at bounding box center [876, 378] width 58 height 13
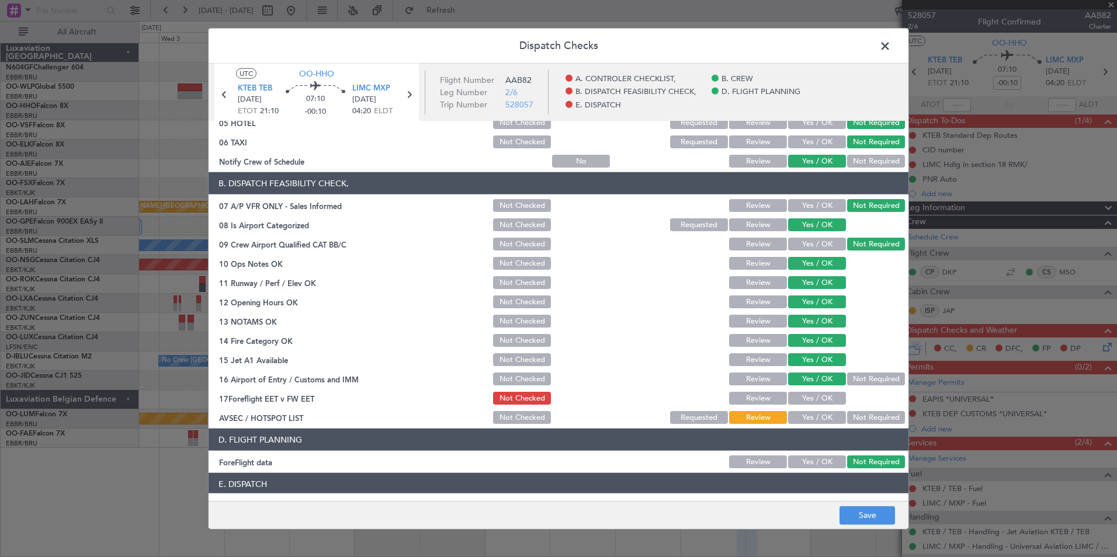
scroll to position [216, 0]
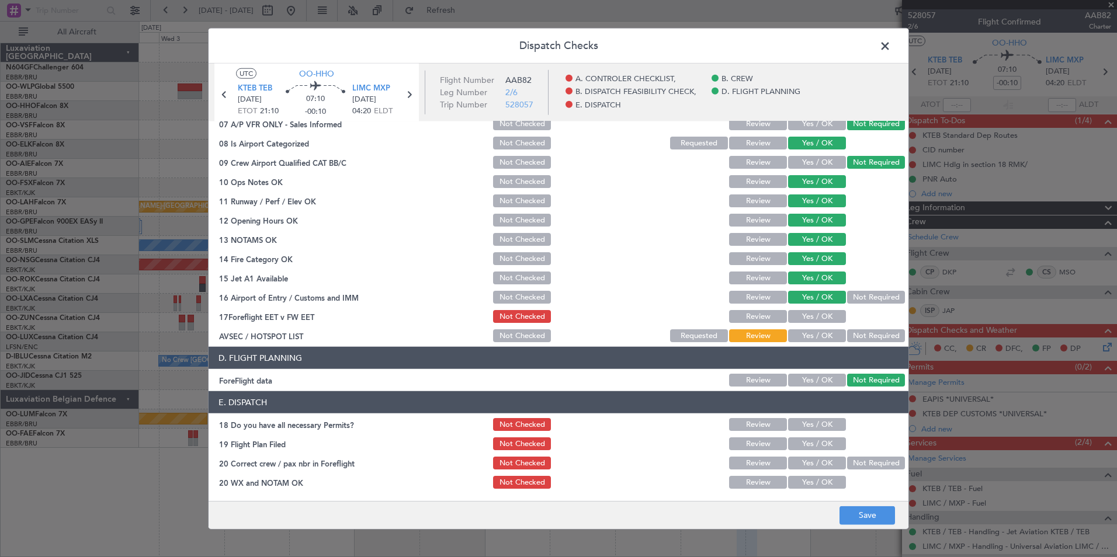
click at [811, 335] on button "Yes / OK" at bounding box center [817, 335] width 58 height 13
click at [852, 522] on button "Save" at bounding box center [866, 515] width 55 height 19
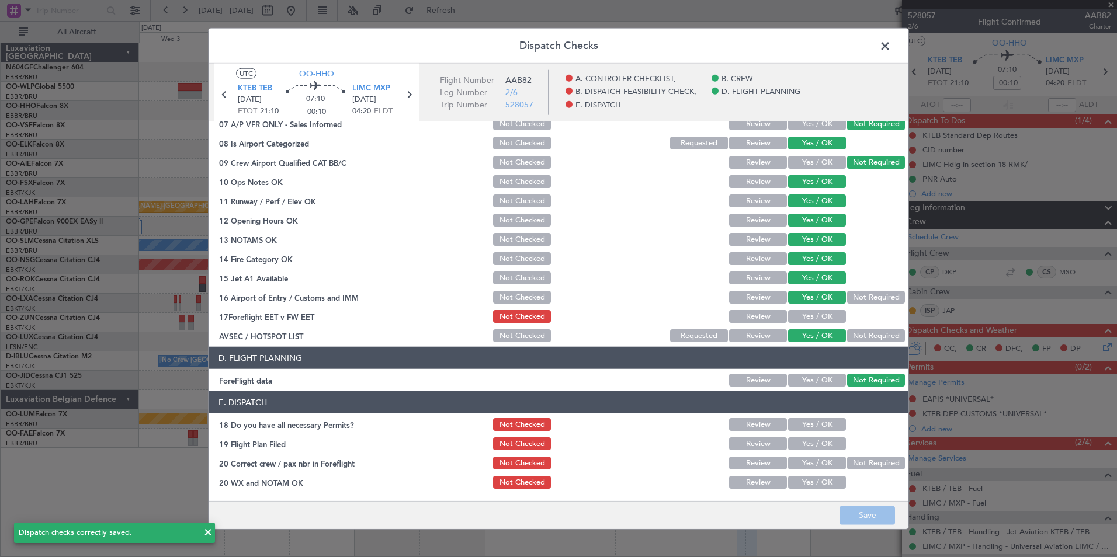
click at [891, 48] on span at bounding box center [891, 48] width 0 height 23
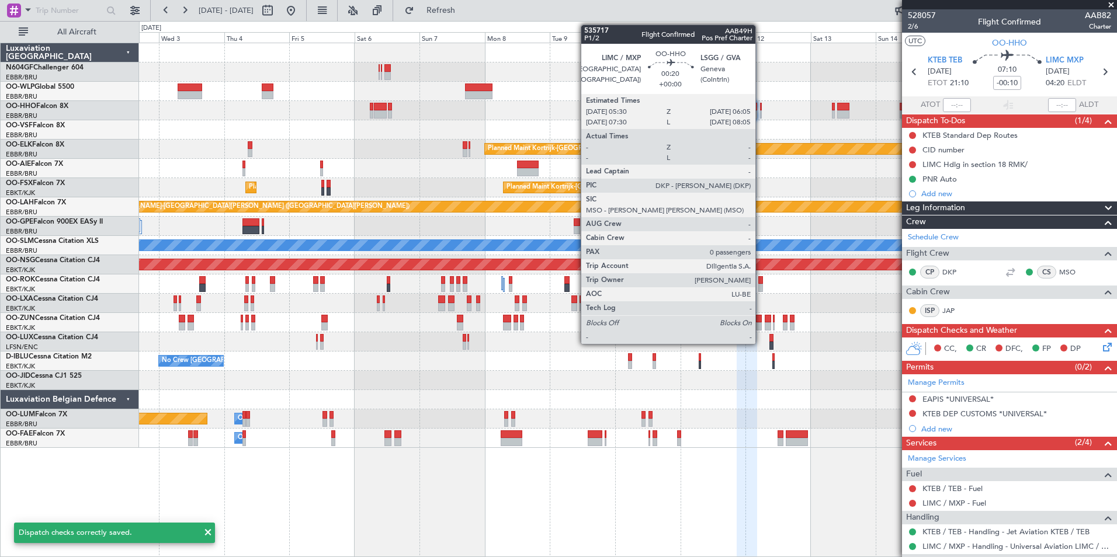
click at [761, 116] on div at bounding box center [761, 114] width 2 height 8
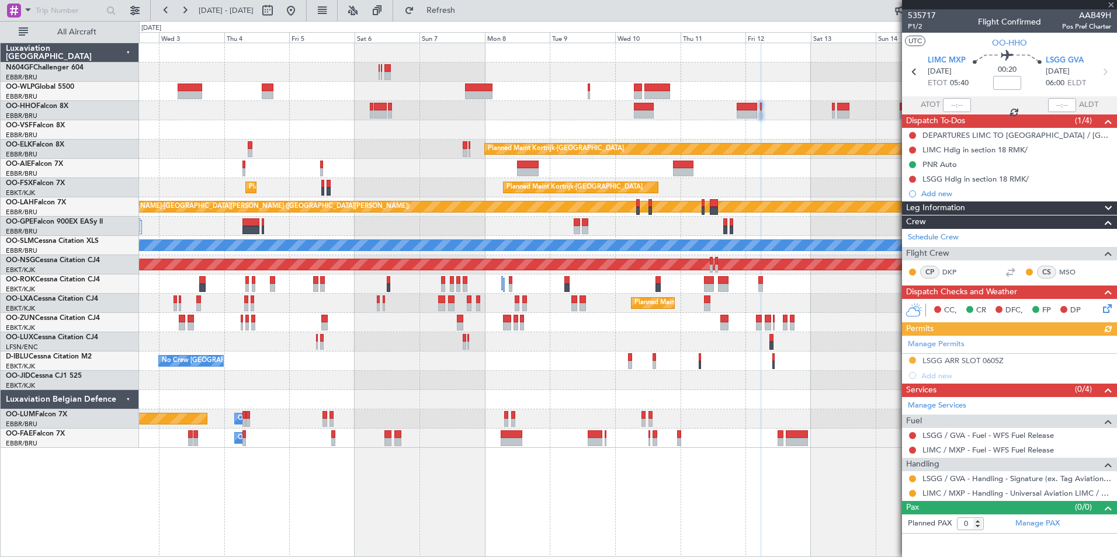
click at [1103, 308] on icon at bounding box center [1105, 306] width 9 height 9
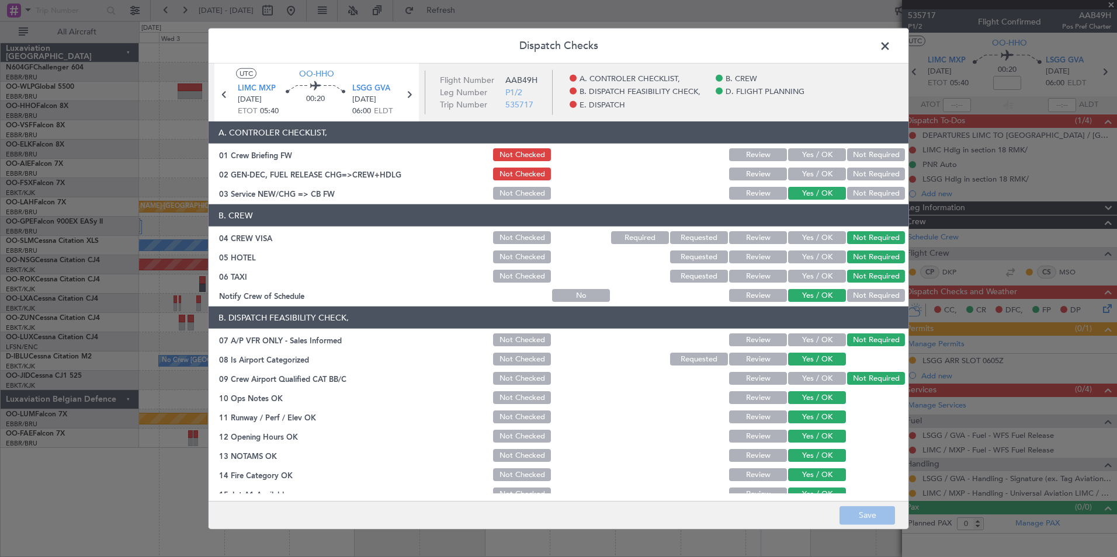
click at [891, 47] on span at bounding box center [891, 48] width 0 height 23
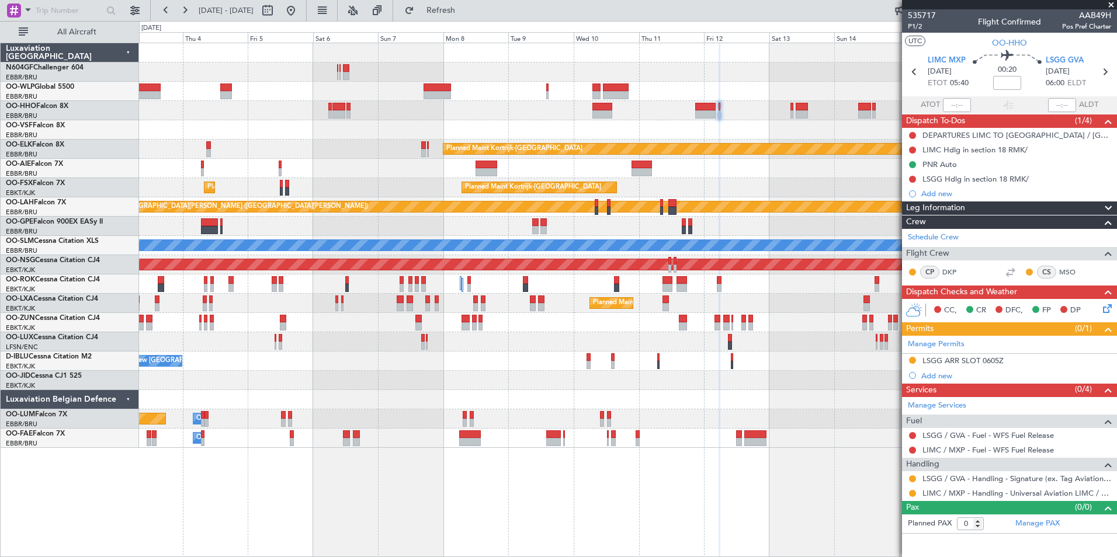
click at [741, 114] on div at bounding box center [627, 110] width 977 height 19
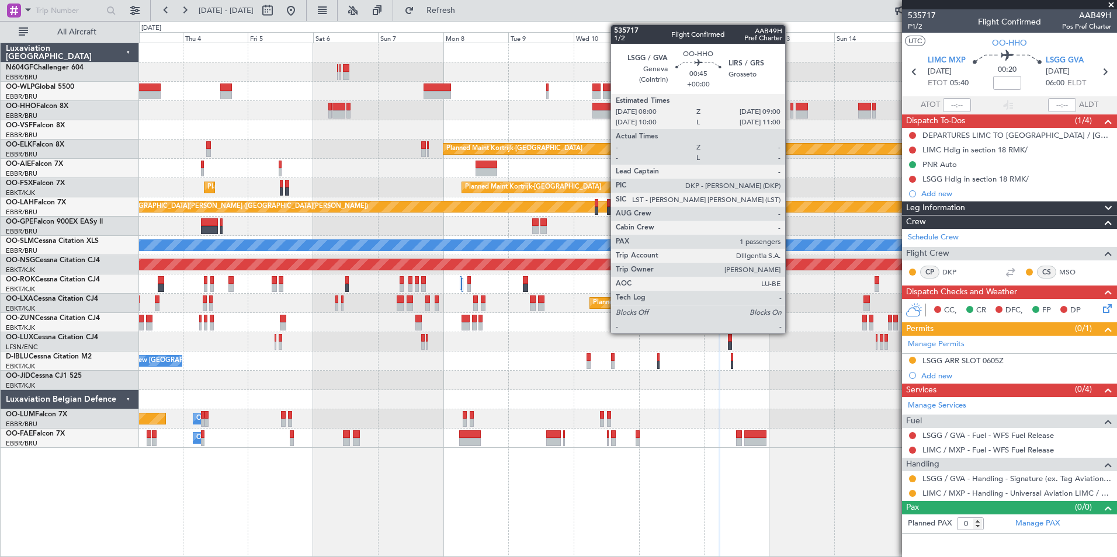
click at [790, 109] on div at bounding box center [791, 107] width 3 height 8
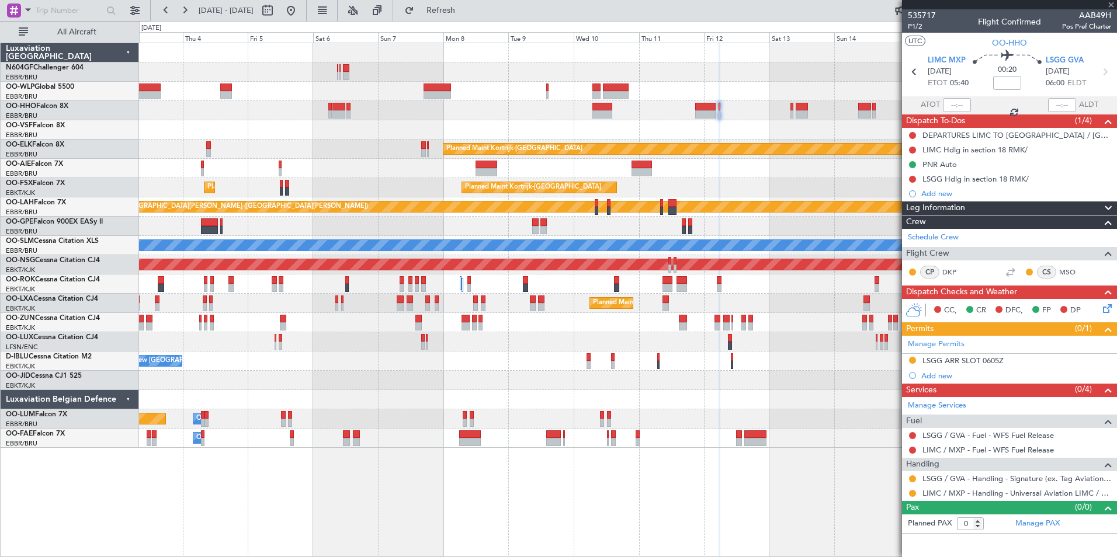
type input "1"
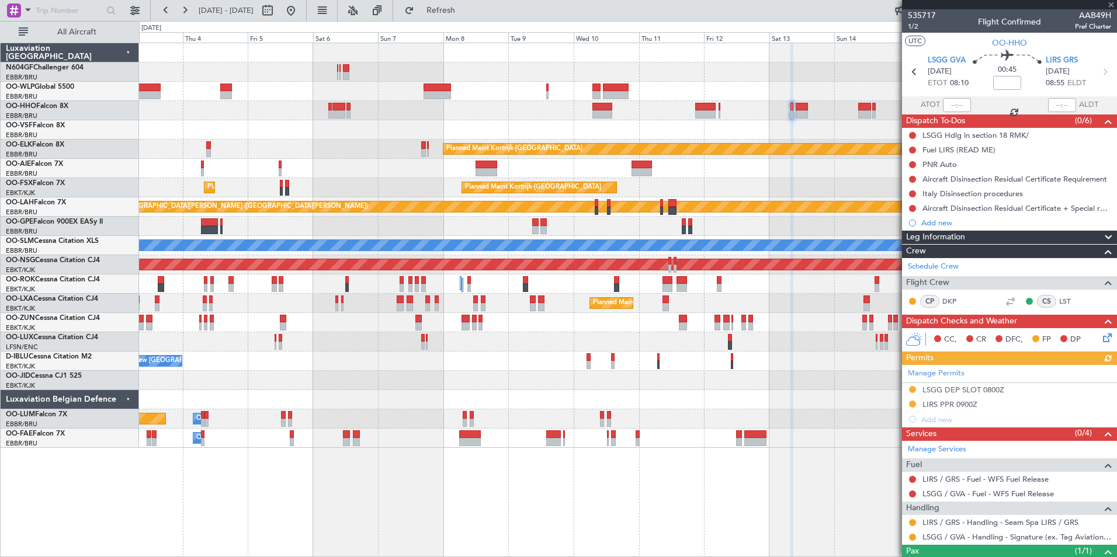
click at [1101, 338] on icon at bounding box center [1105, 335] width 9 height 9
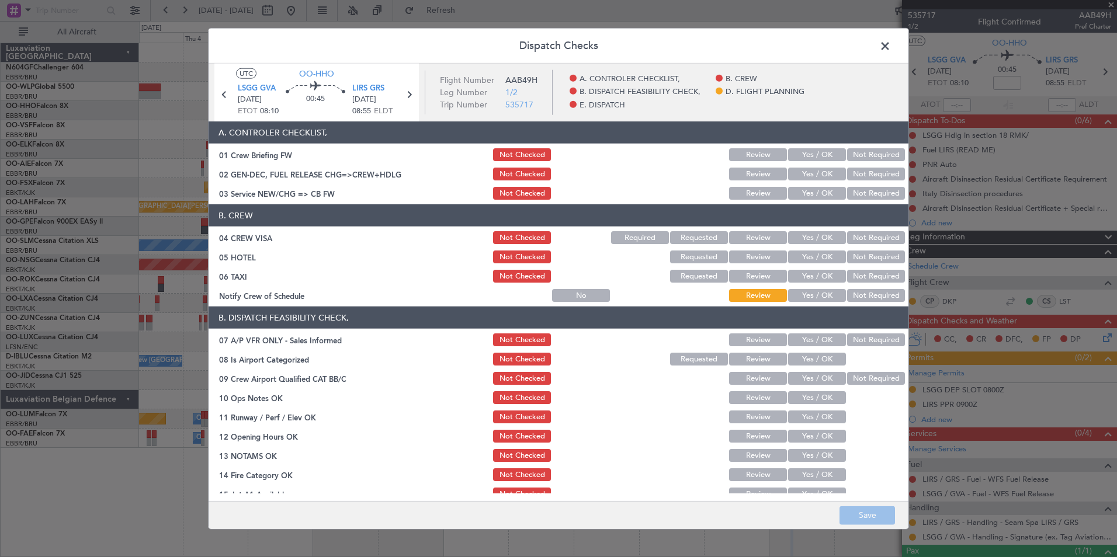
click at [797, 195] on button "Yes / OK" at bounding box center [817, 193] width 58 height 13
click at [872, 238] on button "Not Required" at bounding box center [876, 237] width 58 height 13
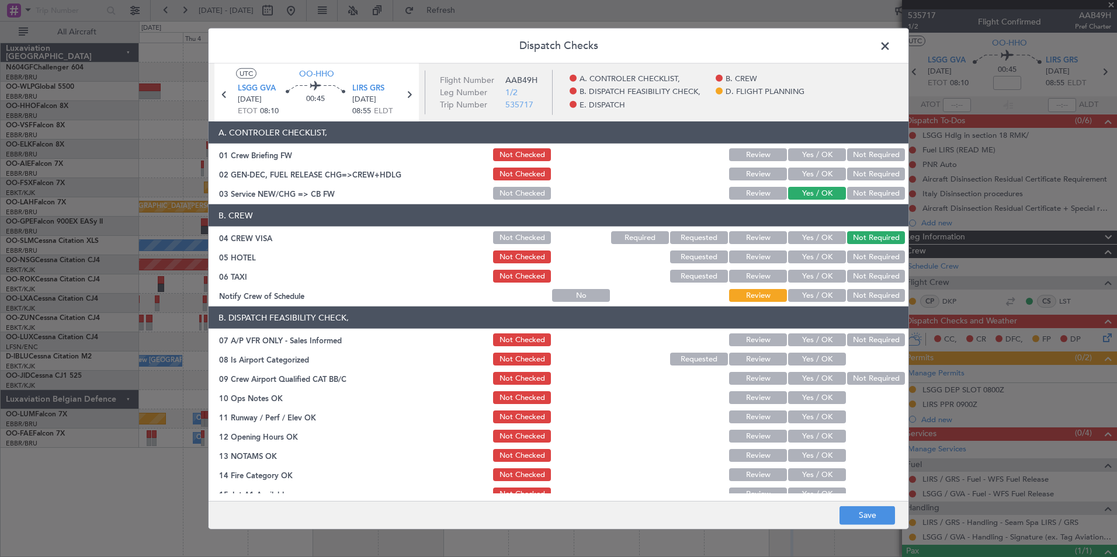
click at [865, 254] on button "Not Required" at bounding box center [876, 257] width 58 height 13
click at [859, 272] on button "Not Required" at bounding box center [876, 276] width 58 height 13
click at [817, 302] on div "Yes / OK" at bounding box center [815, 295] width 59 height 16
click at [813, 298] on button "Yes / OK" at bounding box center [817, 295] width 58 height 13
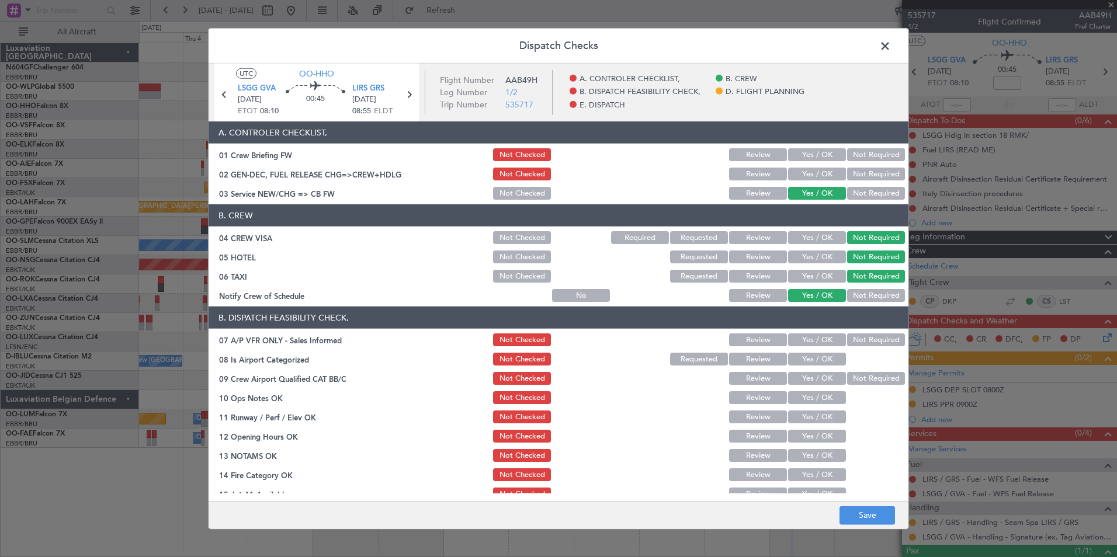
click at [849, 332] on div "Not Required" at bounding box center [874, 340] width 59 height 16
click at [847, 342] on button "Not Required" at bounding box center [876, 340] width 58 height 13
click at [824, 356] on button "Yes / OK" at bounding box center [817, 359] width 58 height 13
click at [847, 379] on button "Not Required" at bounding box center [876, 378] width 58 height 13
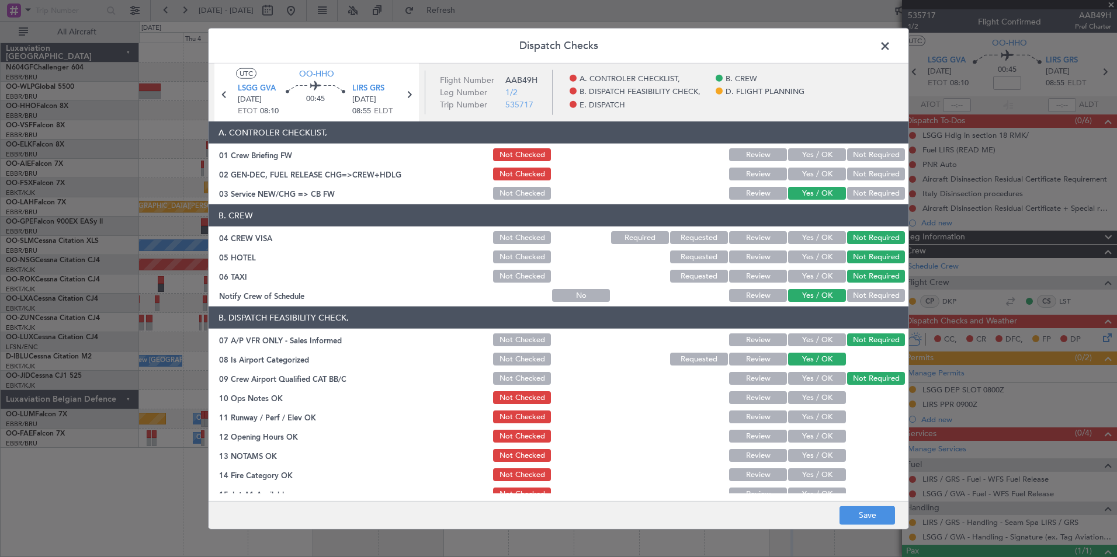
click at [819, 396] on button "Yes / OK" at bounding box center [817, 397] width 58 height 13
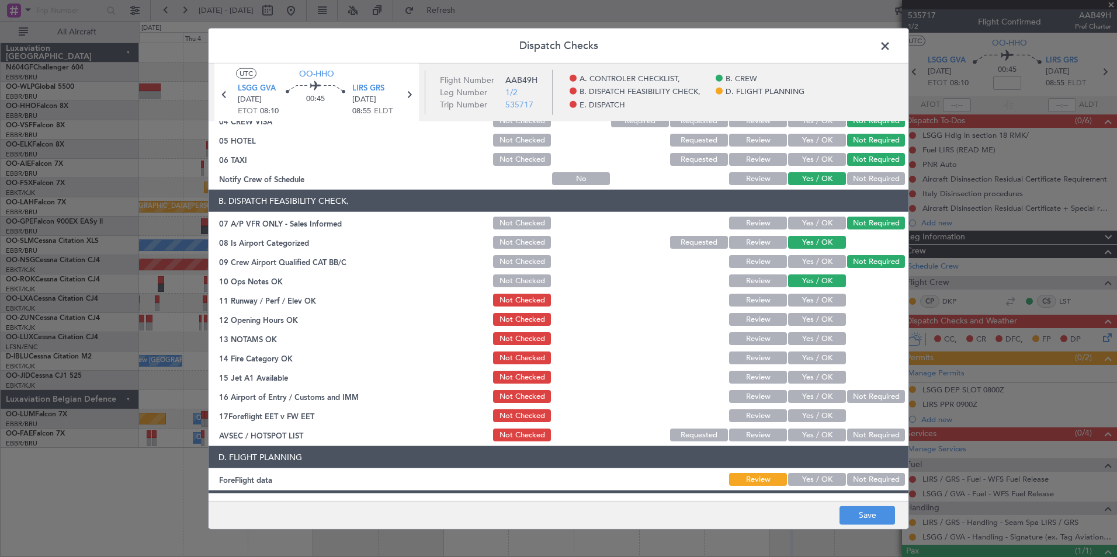
click at [801, 312] on div "Yes / OK" at bounding box center [815, 319] width 59 height 16
click at [811, 301] on button "Yes / OK" at bounding box center [817, 300] width 58 height 13
click at [807, 331] on div "Yes / OK" at bounding box center [815, 339] width 59 height 16
click at [807, 320] on button "Yes / OK" at bounding box center [817, 319] width 58 height 13
click at [806, 337] on button "Yes / OK" at bounding box center [817, 338] width 58 height 13
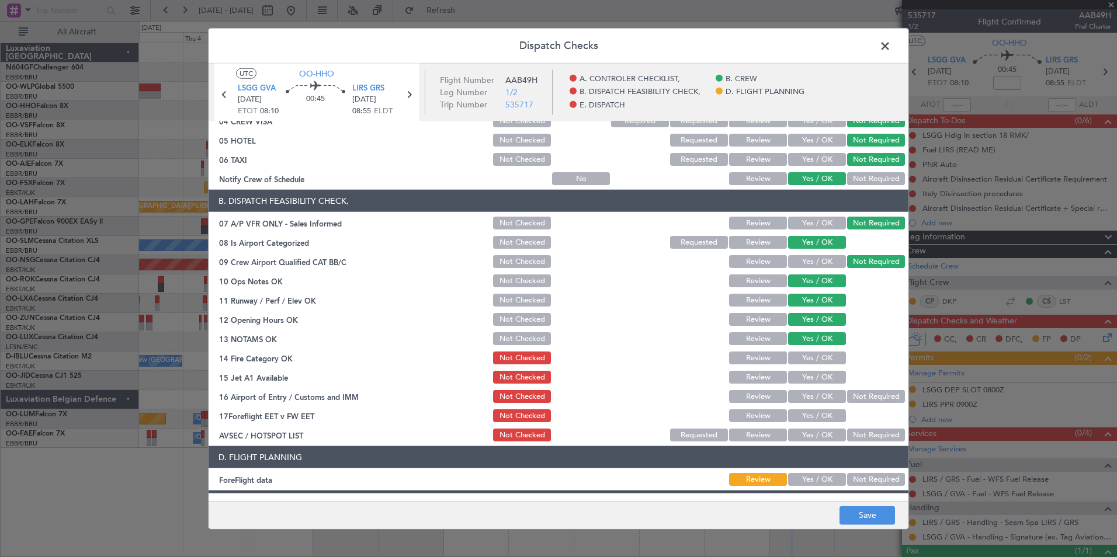
click at [808, 359] on button "Yes / OK" at bounding box center [817, 358] width 58 height 13
drag, startPoint x: 815, startPoint y: 372, endPoint x: 831, endPoint y: 387, distance: 21.5
click at [815, 373] on button "Yes / OK" at bounding box center [817, 377] width 58 height 13
click at [847, 400] on button "Not Required" at bounding box center [876, 396] width 58 height 13
click at [828, 438] on button "Yes / OK" at bounding box center [817, 435] width 58 height 13
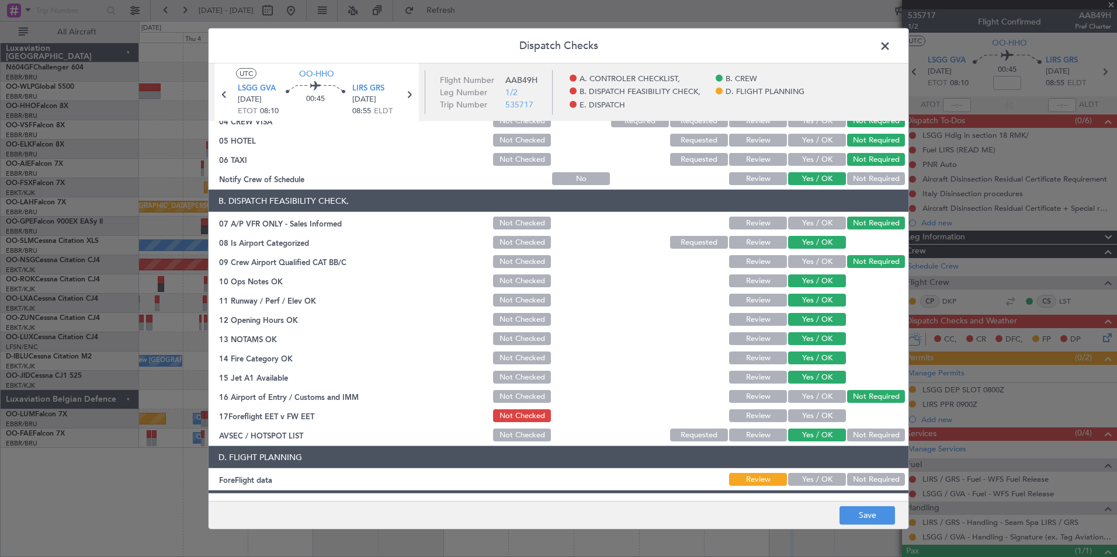
click at [804, 471] on section "D. FLIGHT PLANNING ForeFlight data Review Yes / OK Not Required" at bounding box center [559, 466] width 700 height 41
click at [807, 484] on button "Yes / OK" at bounding box center [817, 479] width 58 height 13
click at [846, 522] on button "Save" at bounding box center [866, 515] width 55 height 19
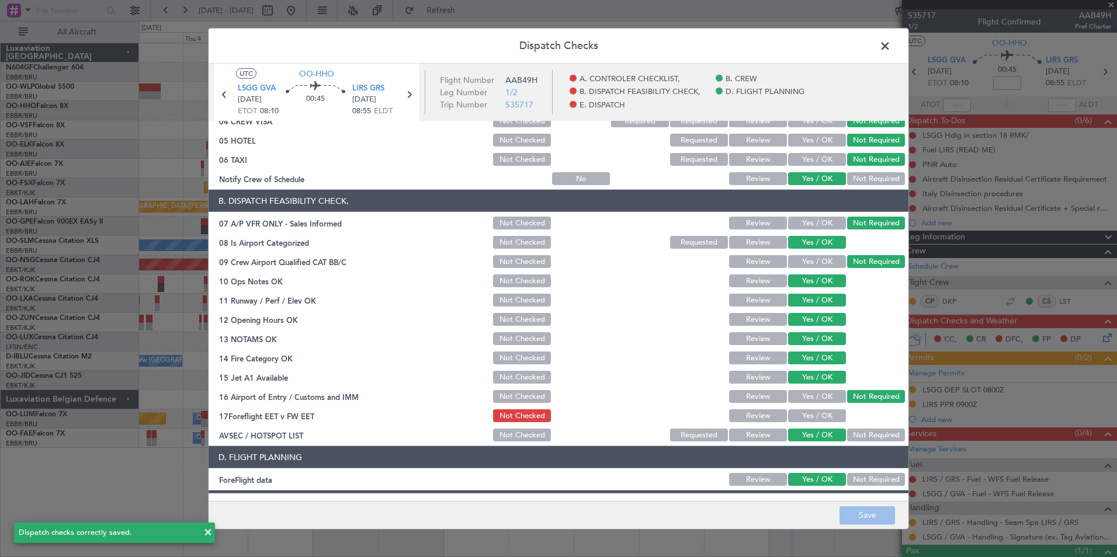
click at [891, 48] on span at bounding box center [891, 48] width 0 height 23
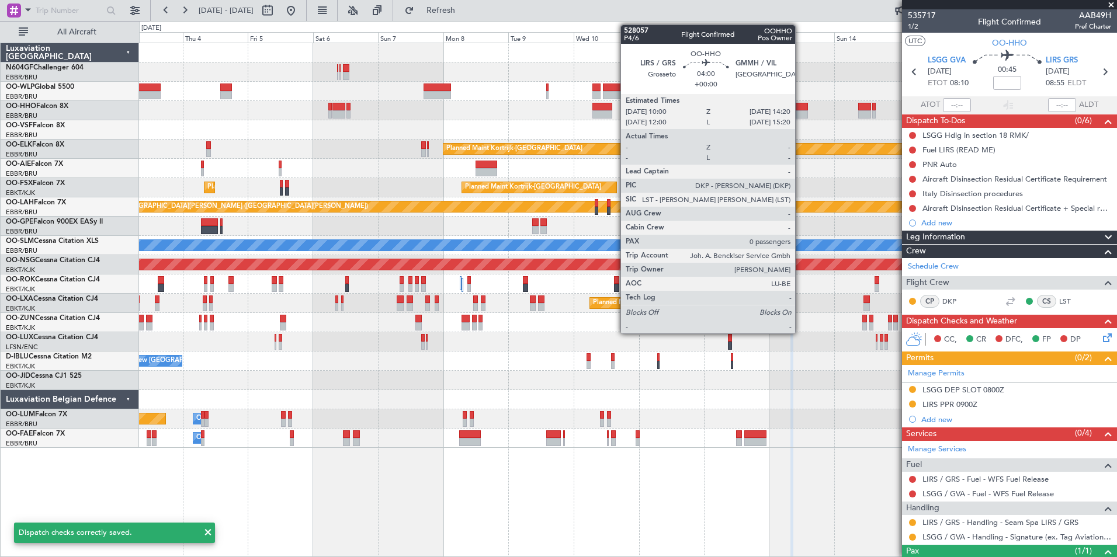
click at [800, 113] on div at bounding box center [802, 114] width 12 height 8
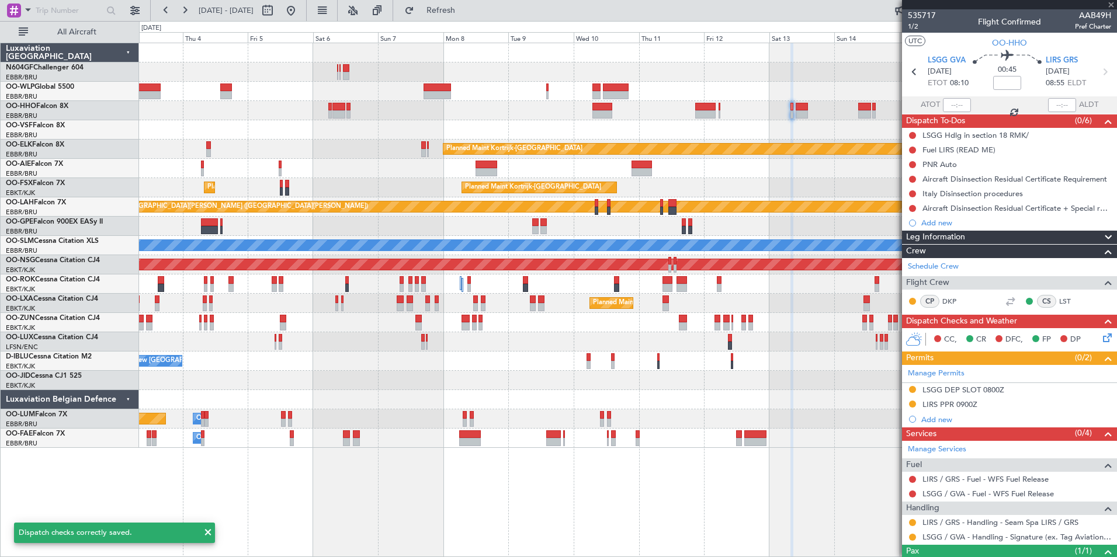
type input "0"
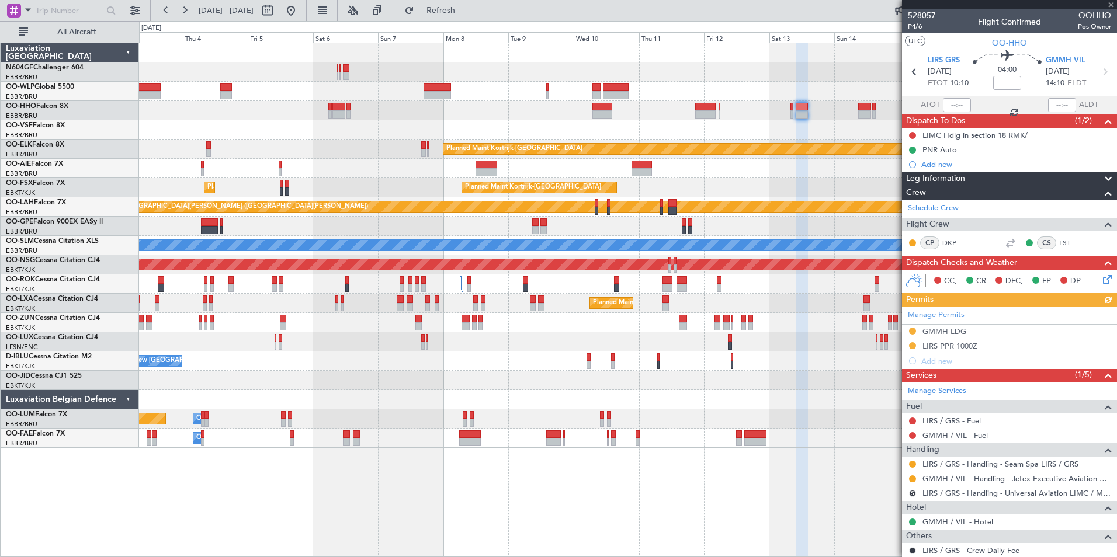
click at [1101, 276] on icon at bounding box center [1105, 277] width 9 height 9
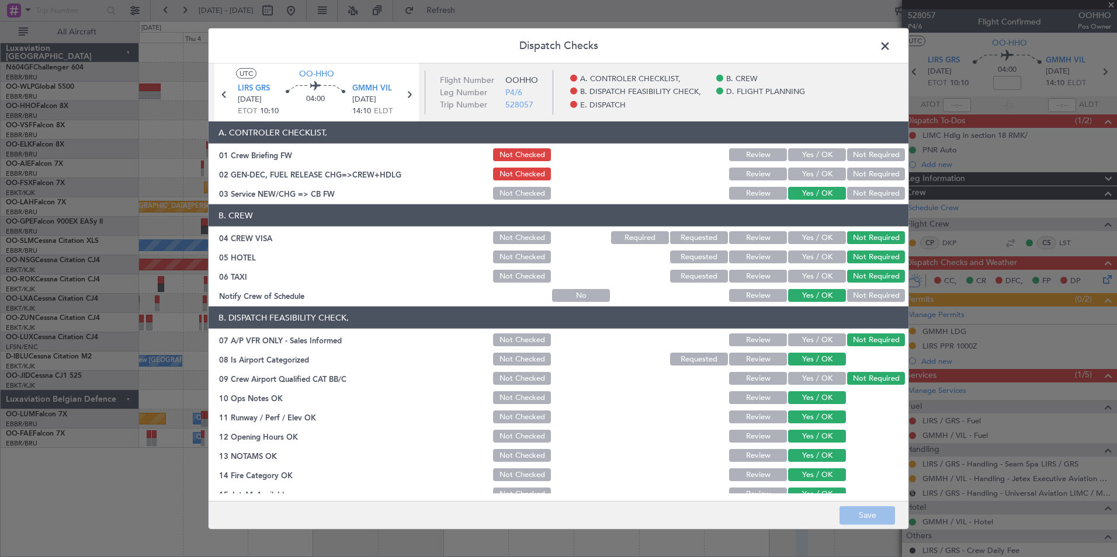
click at [891, 46] on span at bounding box center [891, 48] width 0 height 23
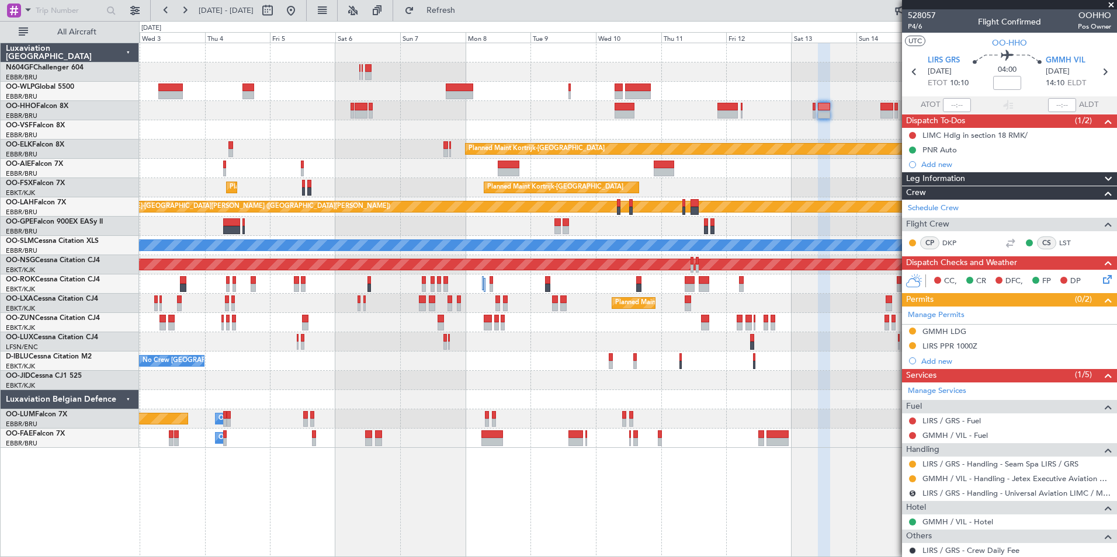
click at [737, 183] on div "Planned Maint Kortrijk-Wevelgem Planned Maint Kortrijk-Wevelgem" at bounding box center [627, 187] width 977 height 19
click at [300, 8] on button at bounding box center [291, 10] width 19 height 19
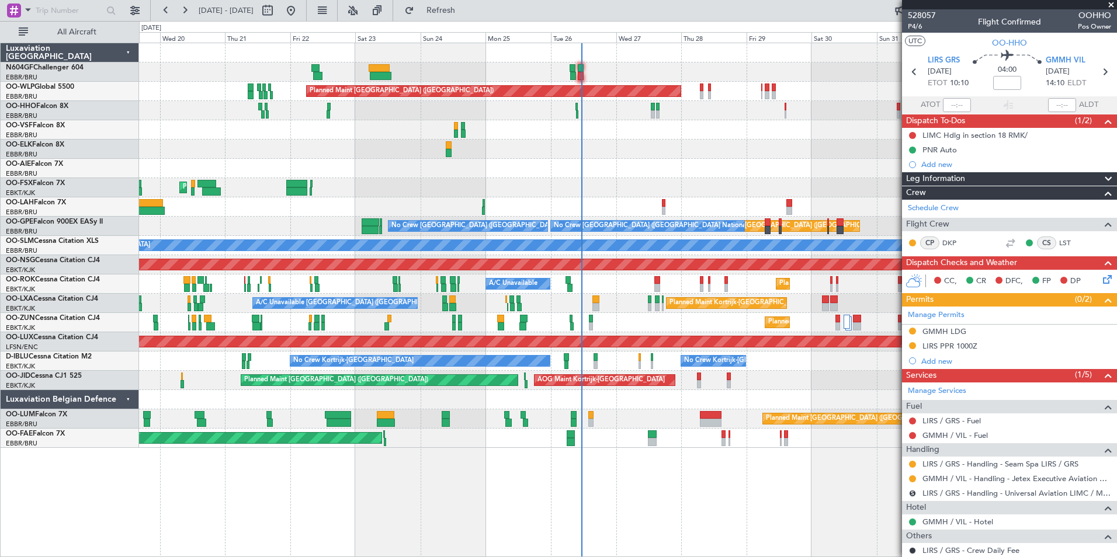
click at [578, 193] on div "Planned Maint Kortrijk-Wevelgem Planned Maint Kortrijk-Wevelgem" at bounding box center [627, 187] width 977 height 19
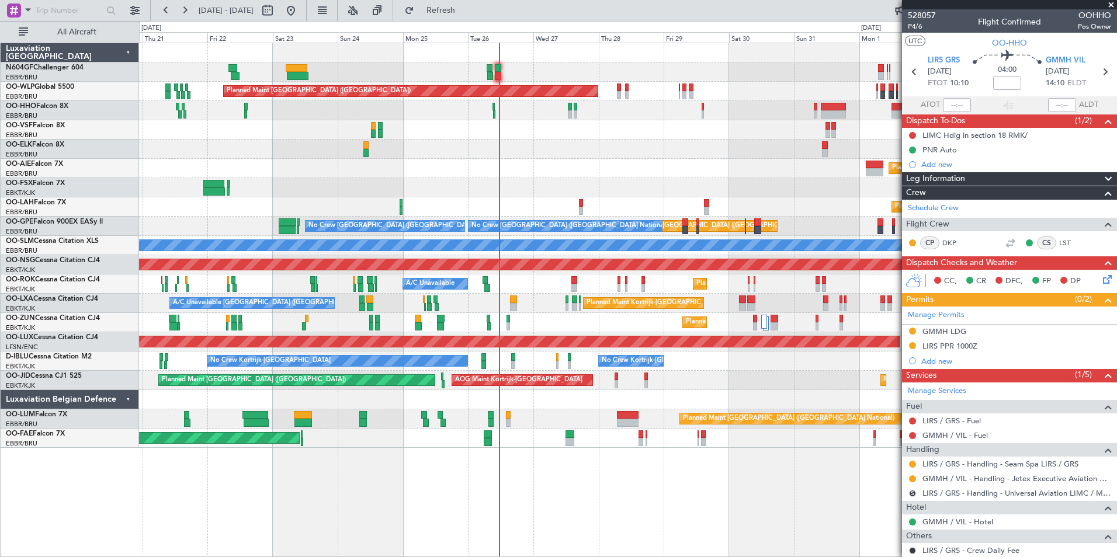
click at [568, 134] on div at bounding box center [627, 129] width 977 height 19
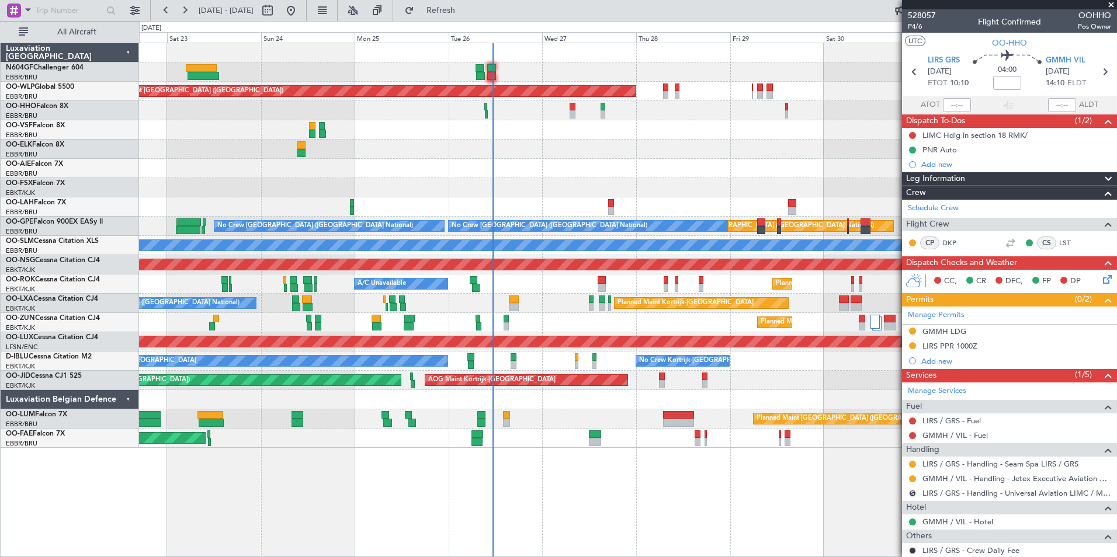
click at [478, 182] on div "Planned Maint Kortrijk-Wevelgem Planned Maint Kortrijk-Wevelgem" at bounding box center [627, 187] width 977 height 19
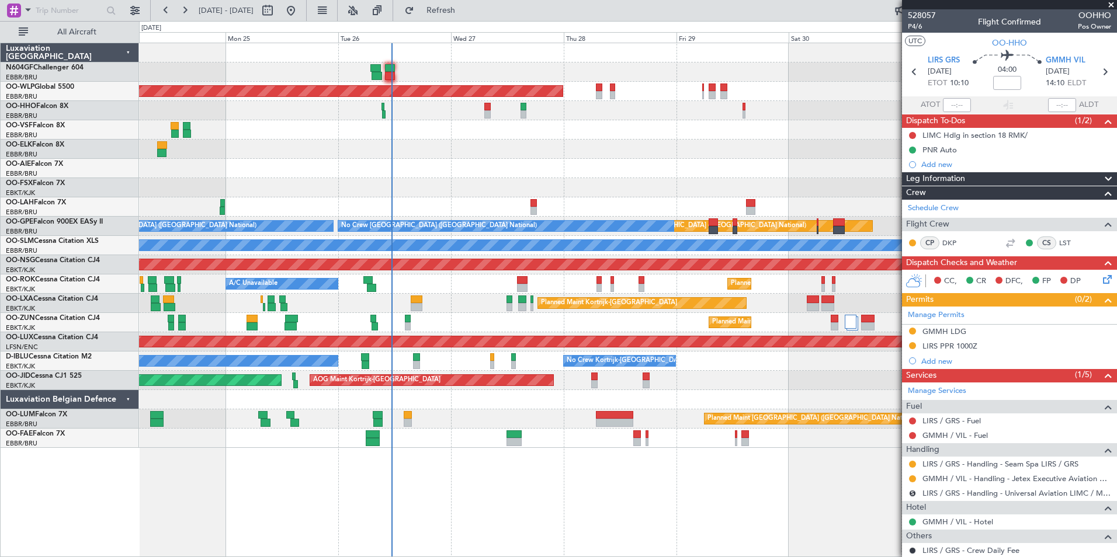
click at [495, 183] on div at bounding box center [627, 187] width 977 height 19
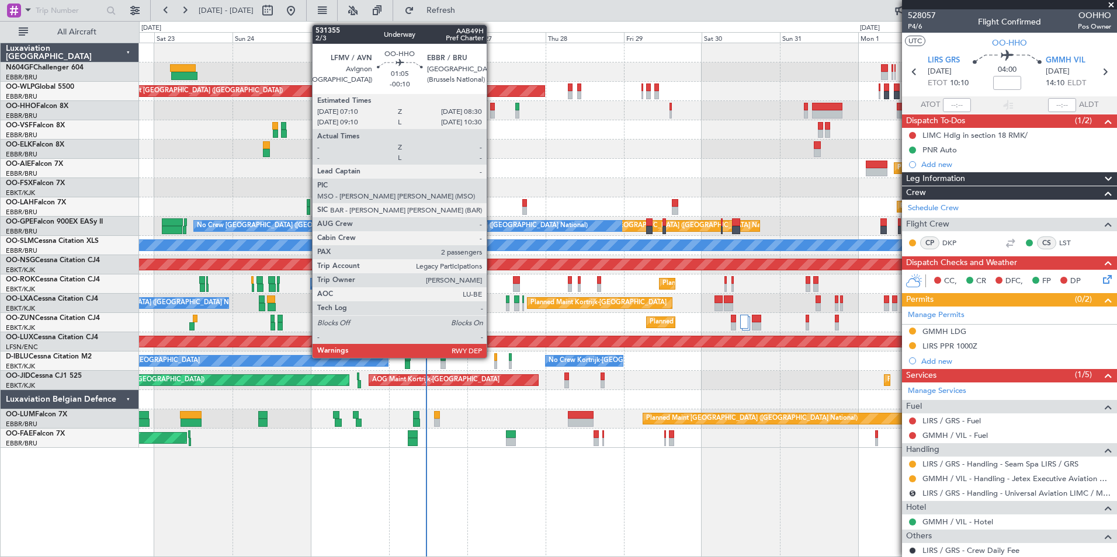
click at [492, 117] on div at bounding box center [492, 114] width 5 height 8
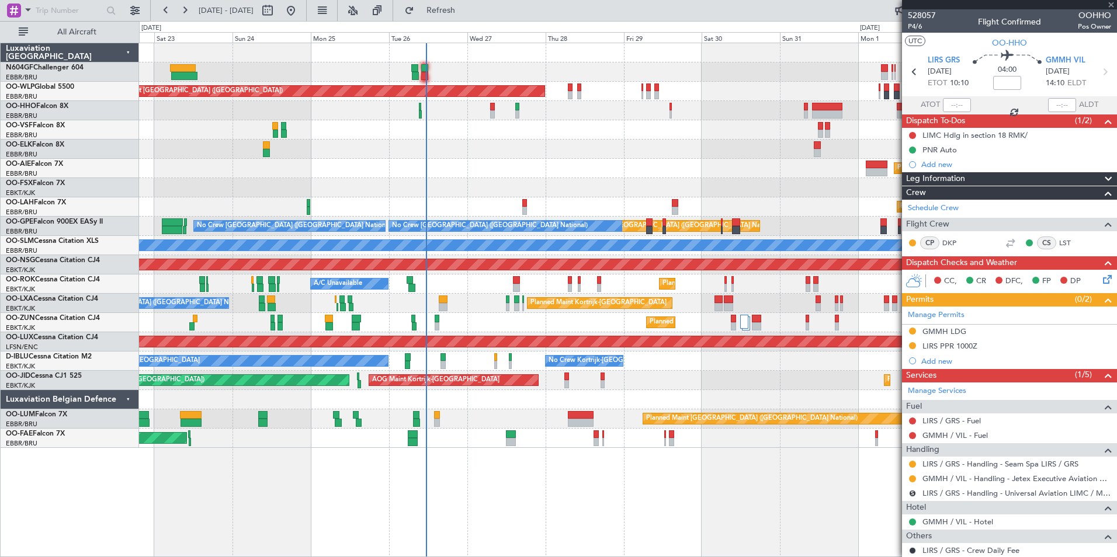
type input "-00:10"
type input "2"
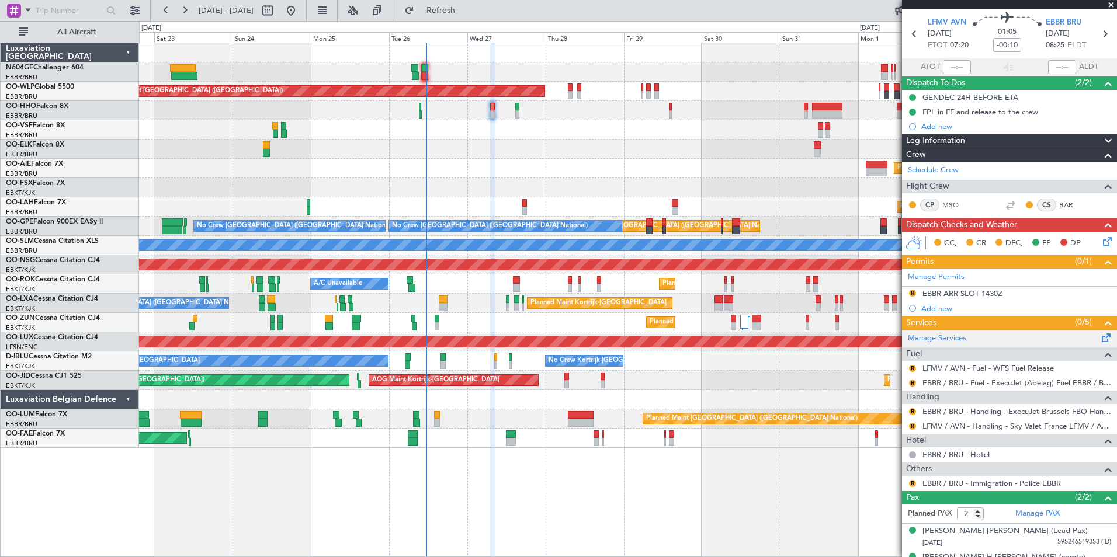
scroll to position [57, 0]
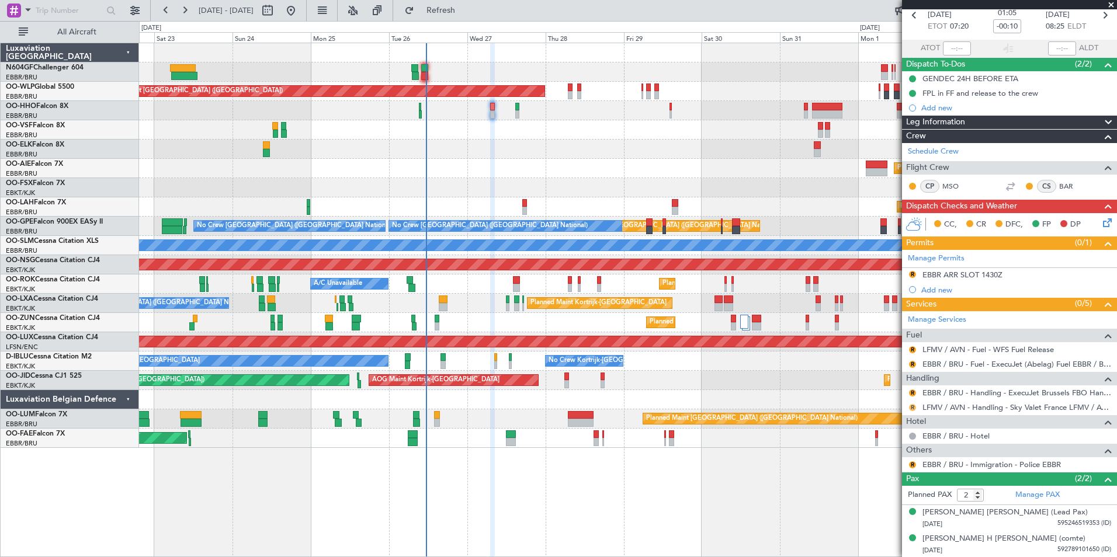
click at [912, 407] on button "R" at bounding box center [912, 407] width 7 height 7
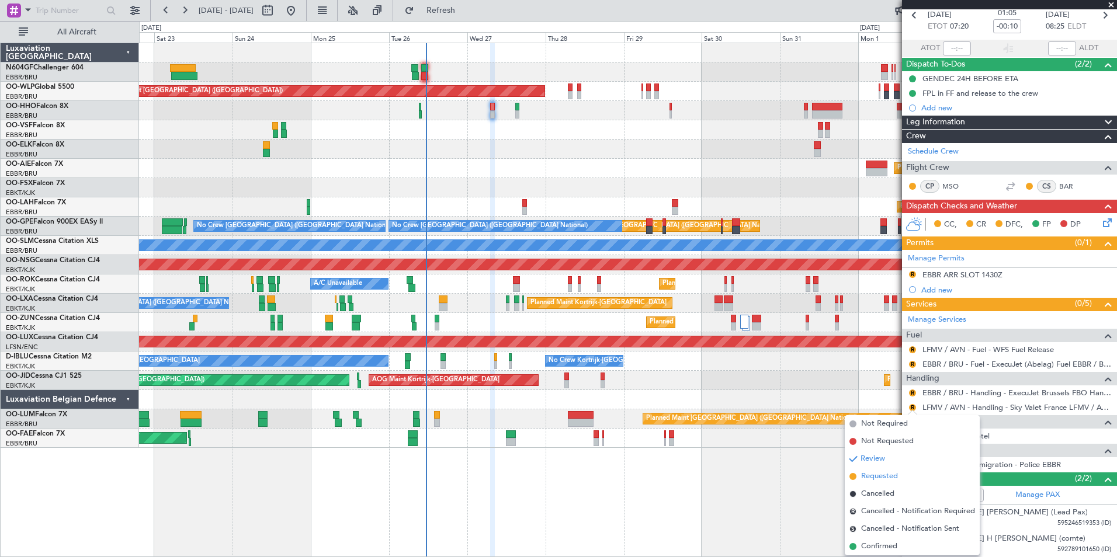
click at [880, 468] on li "Requested" at bounding box center [912, 477] width 135 height 18
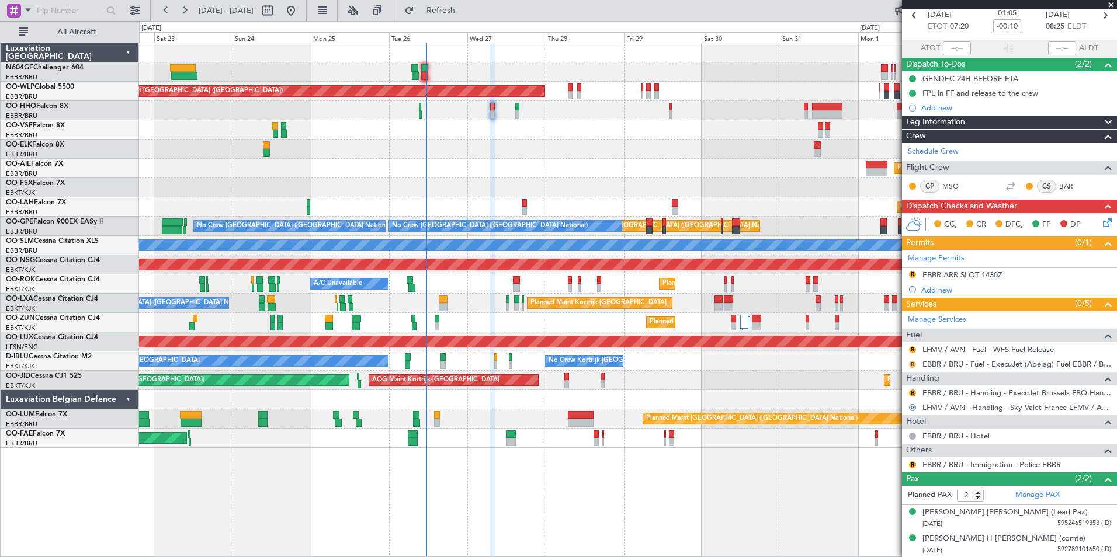
click at [915, 366] on button "R" at bounding box center [912, 364] width 7 height 7
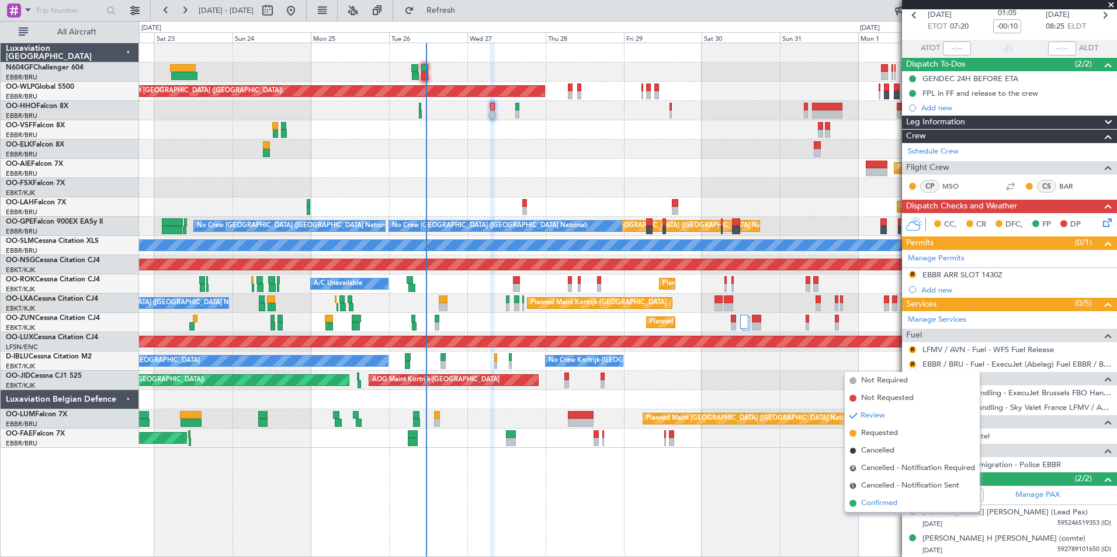
click at [866, 505] on span "Confirmed" at bounding box center [879, 504] width 36 height 12
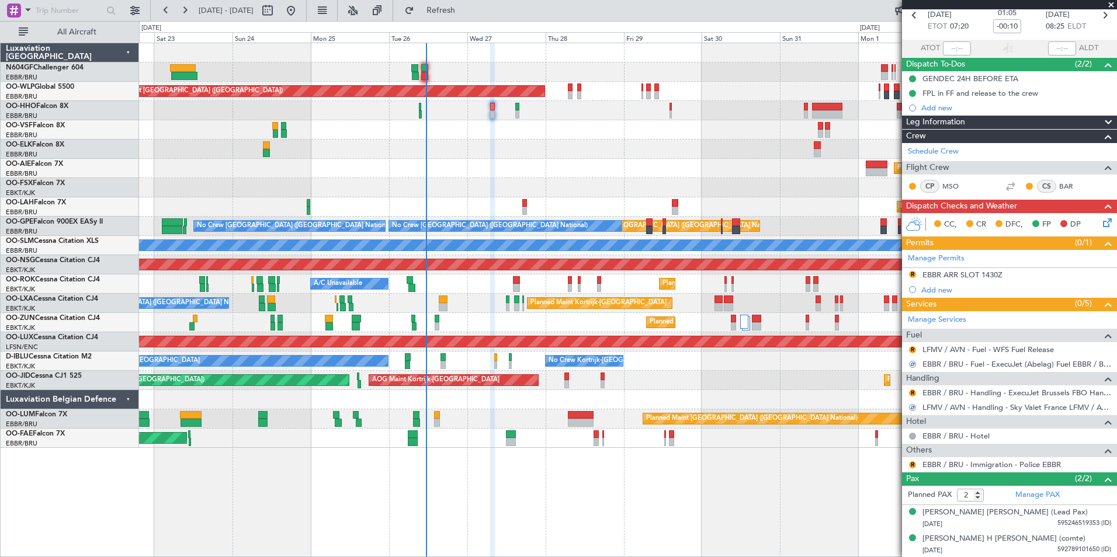
click at [481, 148] on div at bounding box center [627, 149] width 977 height 19
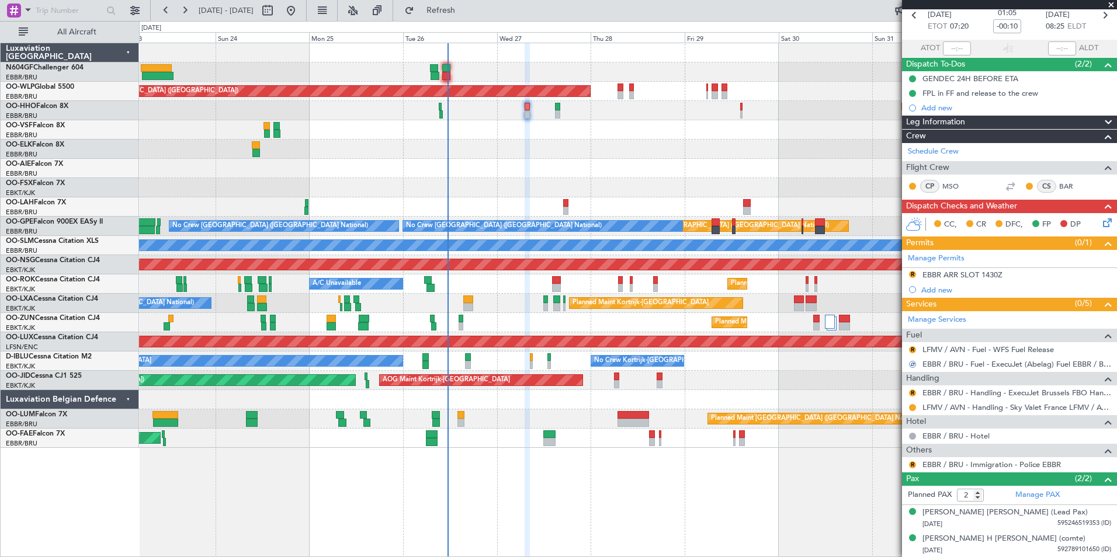
click at [473, 131] on div at bounding box center [627, 129] width 977 height 19
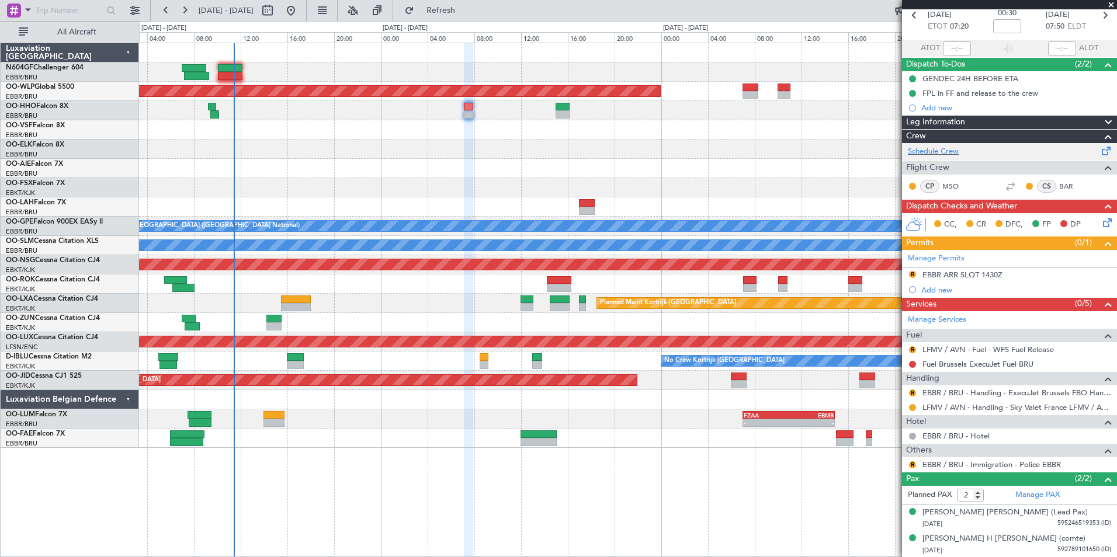
scroll to position [0, 0]
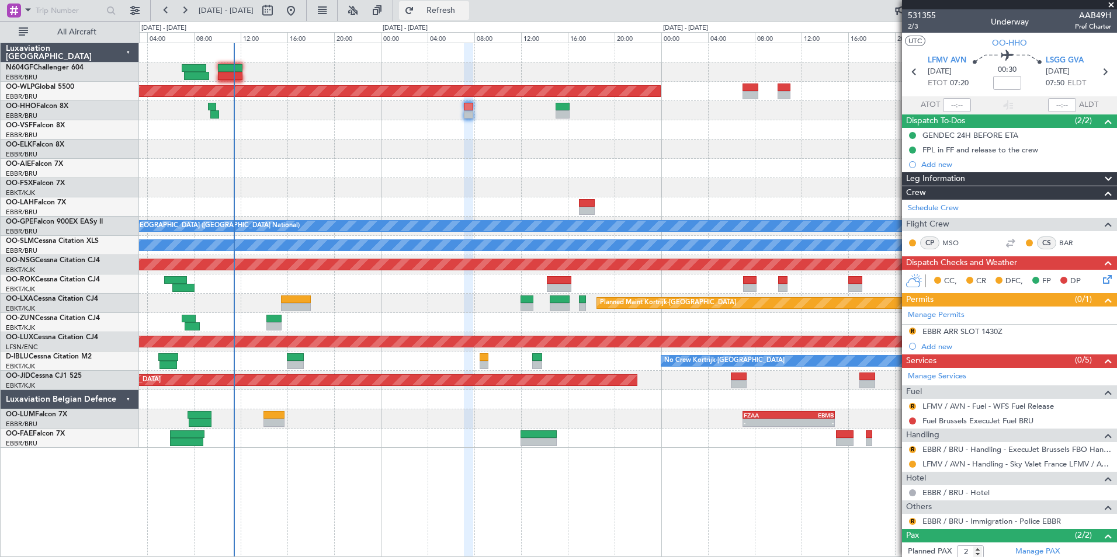
click at [466, 12] on span "Refresh" at bounding box center [440, 10] width 49 height 8
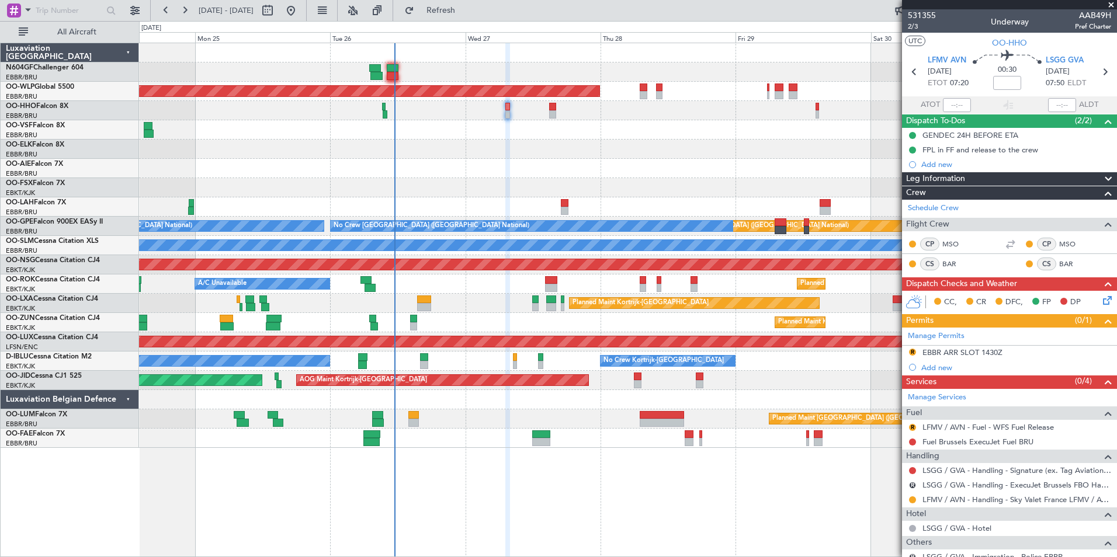
click at [497, 154] on div at bounding box center [627, 149] width 977 height 19
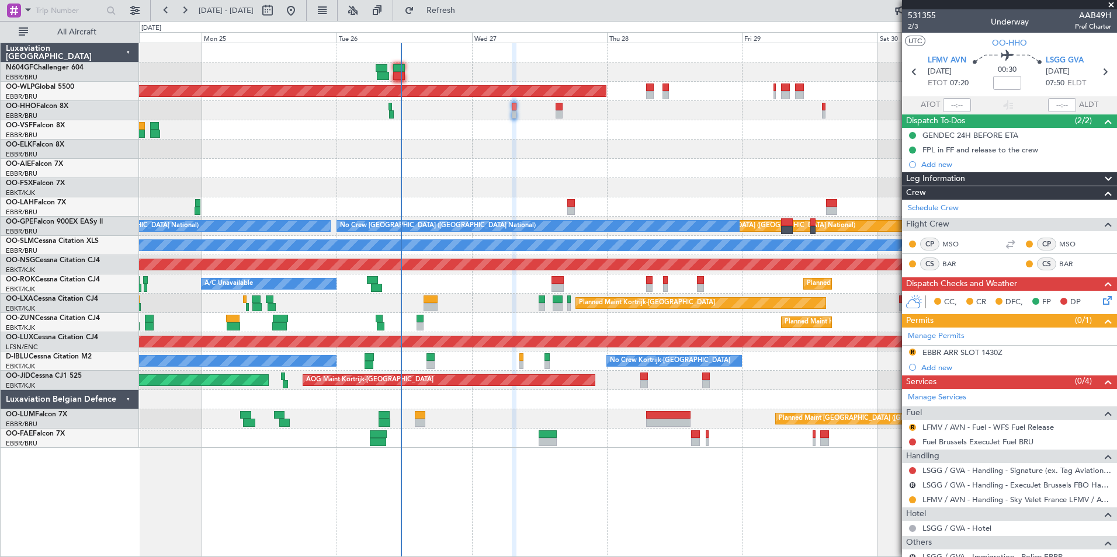
click at [526, 166] on div "Planned Maint [GEOGRAPHIC_DATA] ([GEOGRAPHIC_DATA])" at bounding box center [627, 168] width 977 height 19
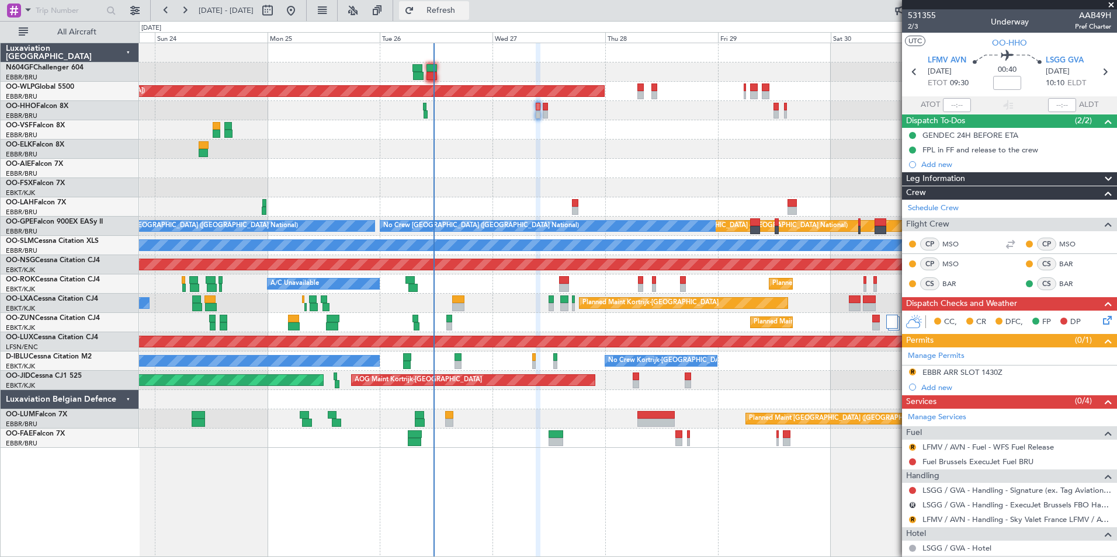
click at [449, 13] on button "Refresh" at bounding box center [434, 10] width 70 height 19
click at [469, 15] on button "Refresh" at bounding box center [434, 10] width 70 height 19
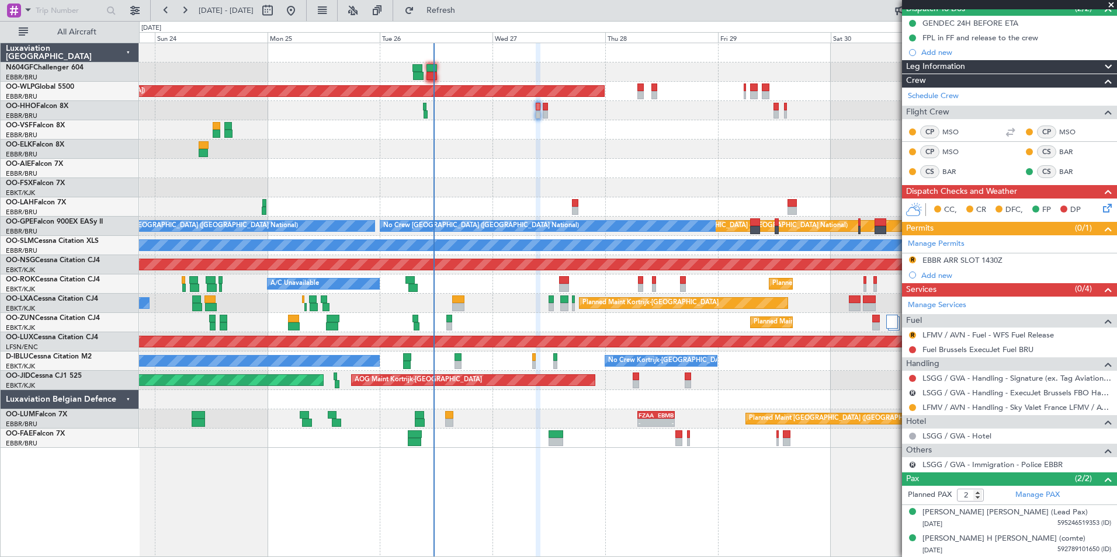
click at [552, 143] on div at bounding box center [627, 149] width 977 height 19
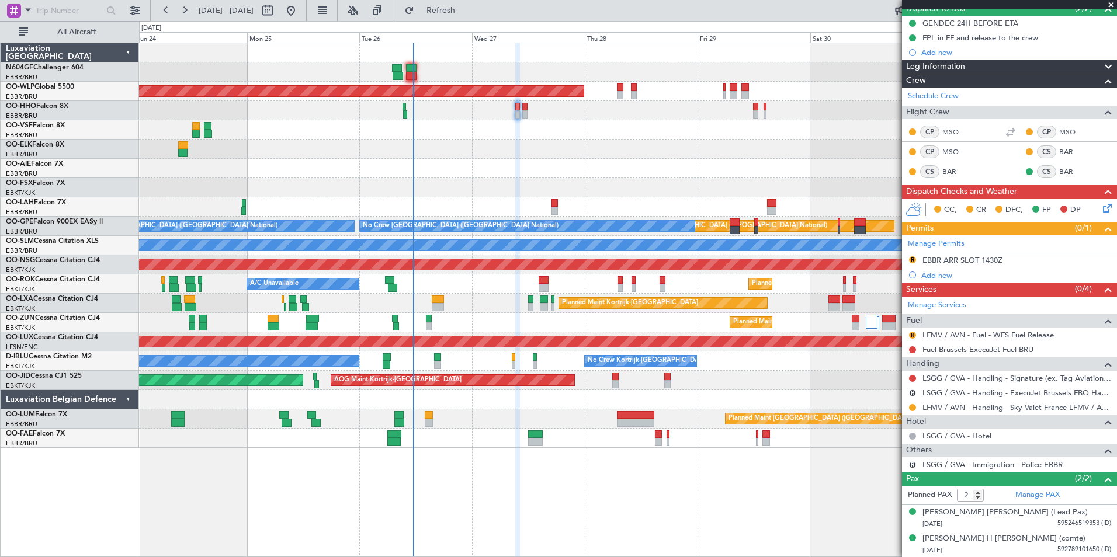
click at [694, 150] on div at bounding box center [627, 149] width 977 height 19
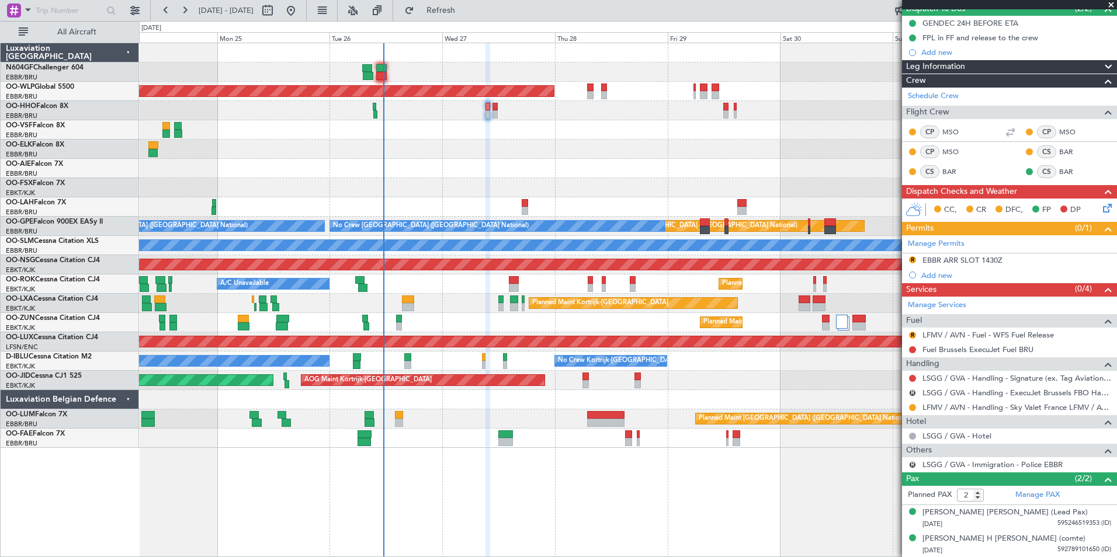
click at [651, 155] on div at bounding box center [627, 149] width 977 height 19
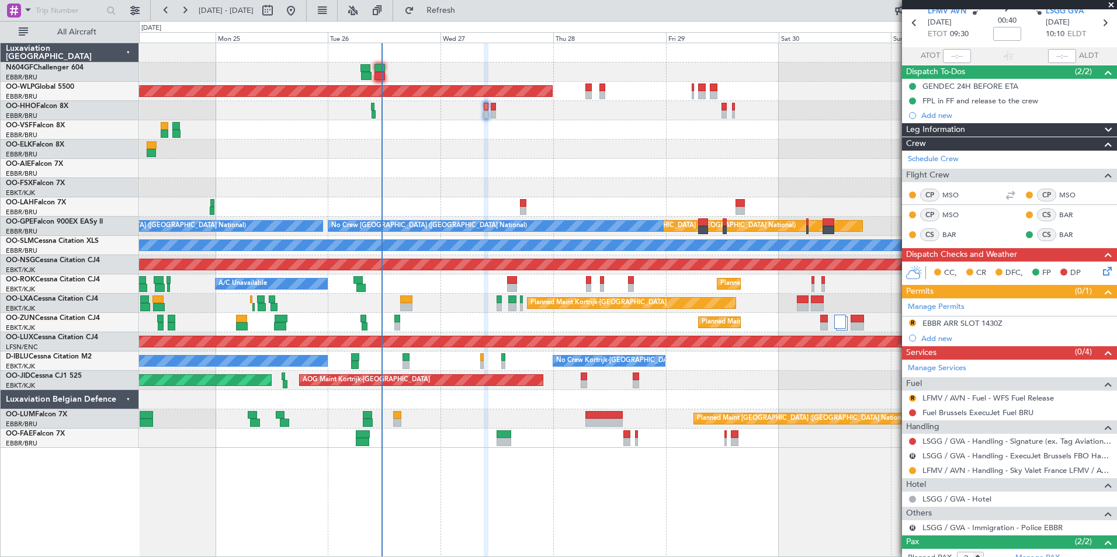
scroll to position [0, 0]
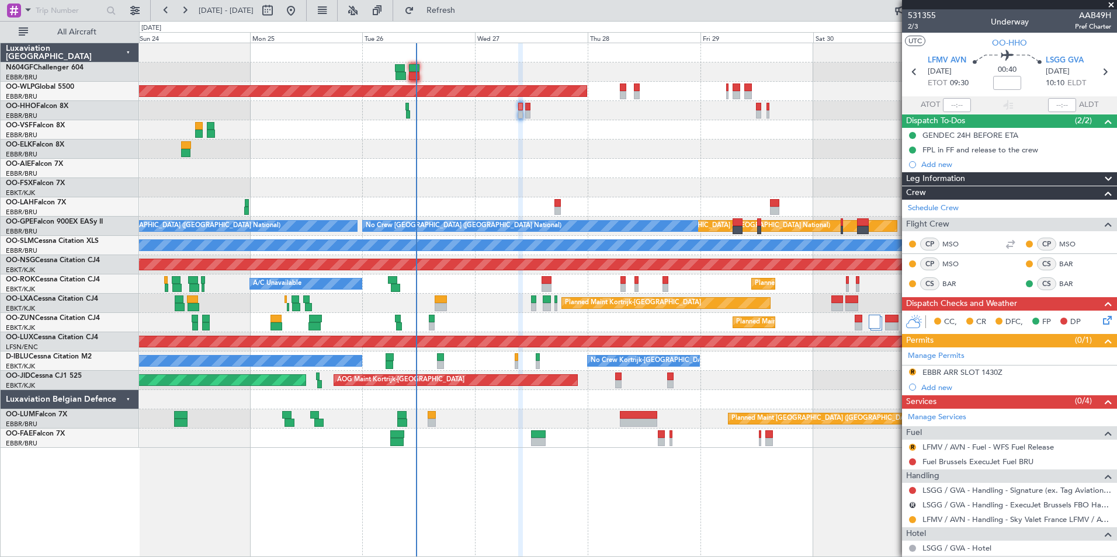
click at [448, 158] on div at bounding box center [627, 149] width 977 height 19
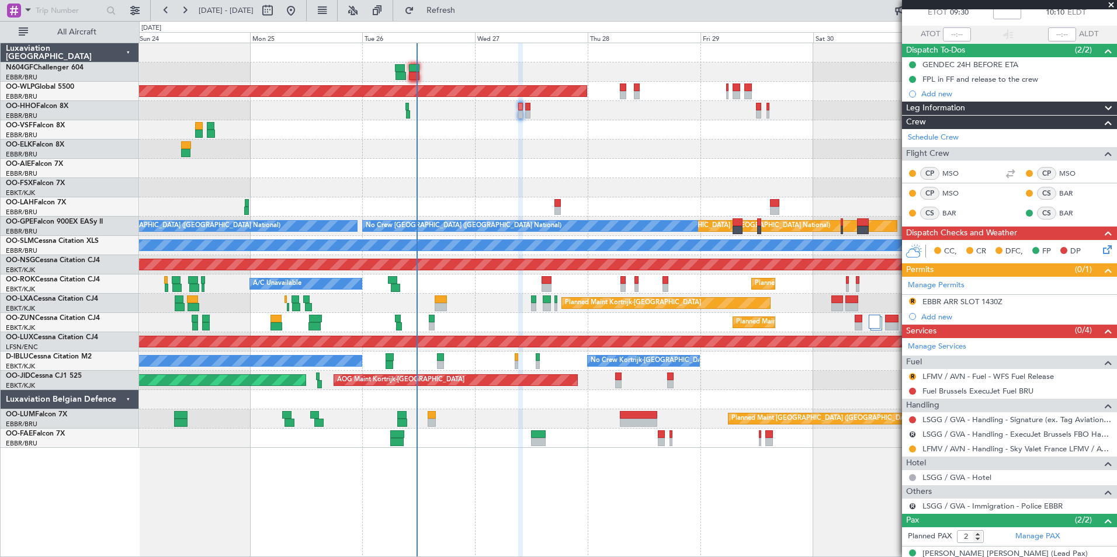
scroll to position [112, 0]
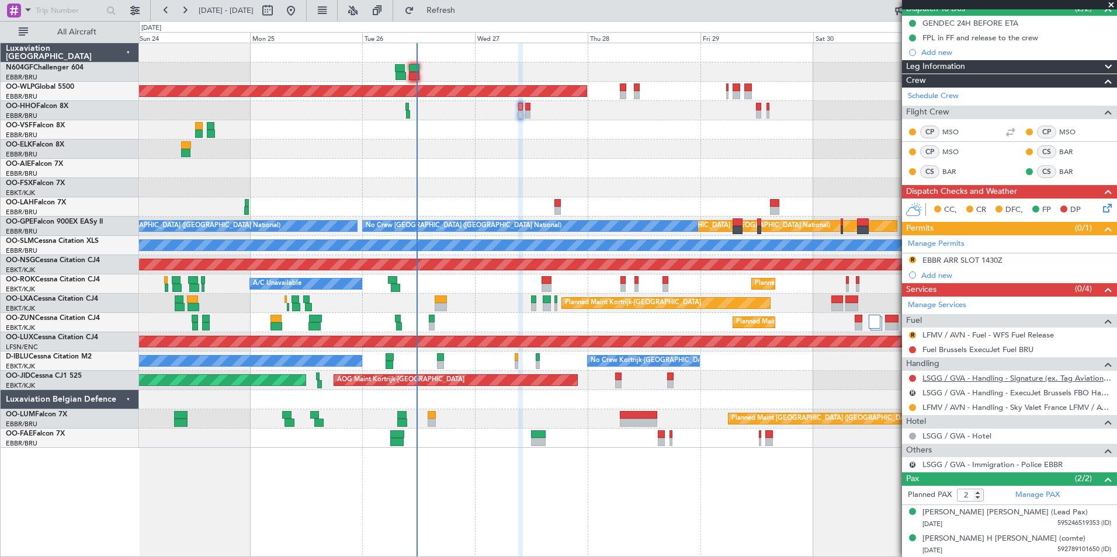
click at [963, 380] on link "LSGG / GVA - Handling - Signature (ex. Tag Aviation) LSGG / GVA" at bounding box center [1016, 378] width 189 height 10
click at [913, 377] on button at bounding box center [912, 378] width 7 height 7
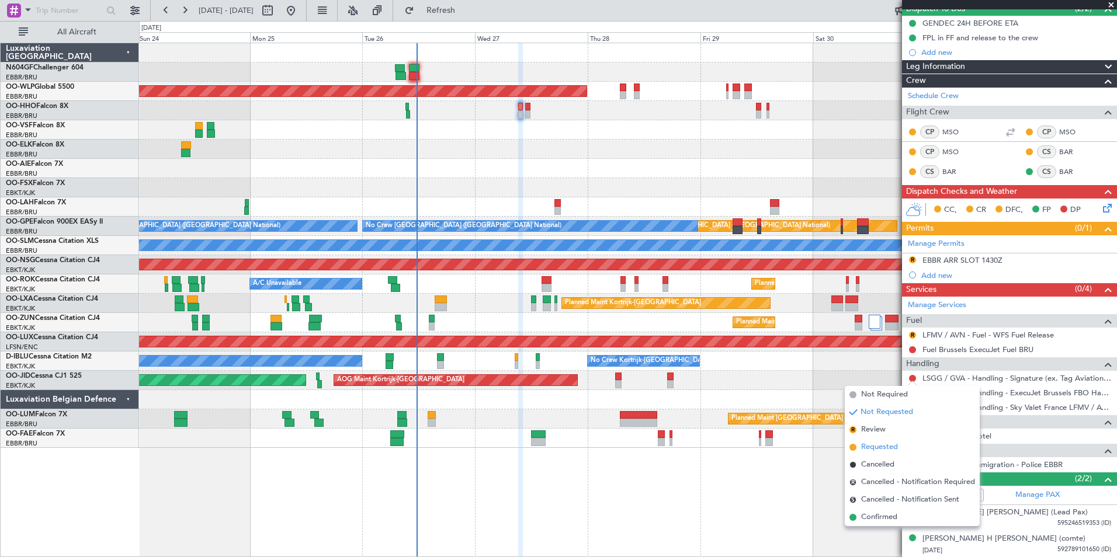
click at [879, 446] on span "Requested" at bounding box center [879, 448] width 37 height 12
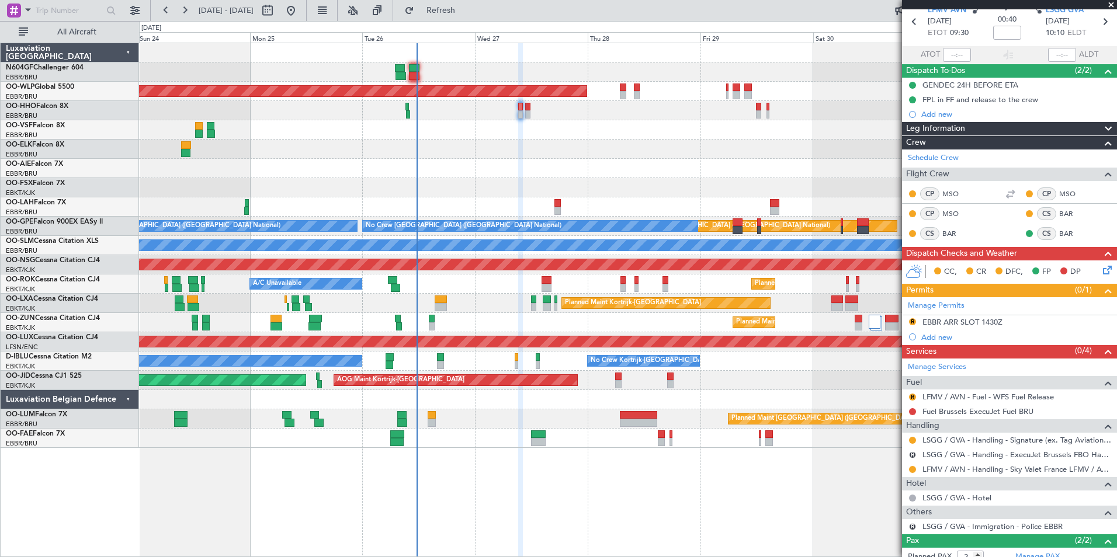
scroll to position [0, 0]
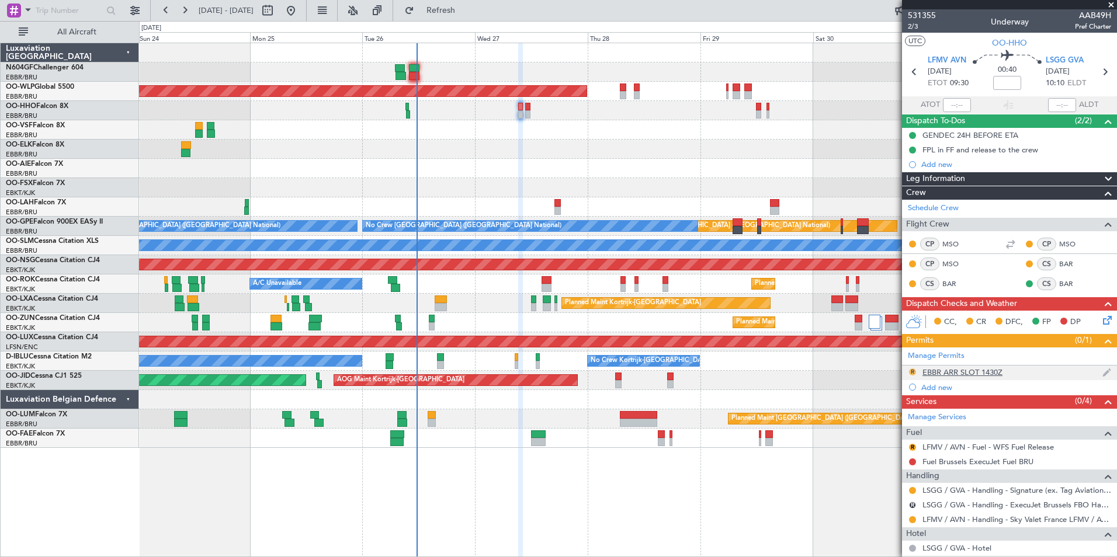
click at [911, 369] on button "R" at bounding box center [912, 372] width 7 height 7
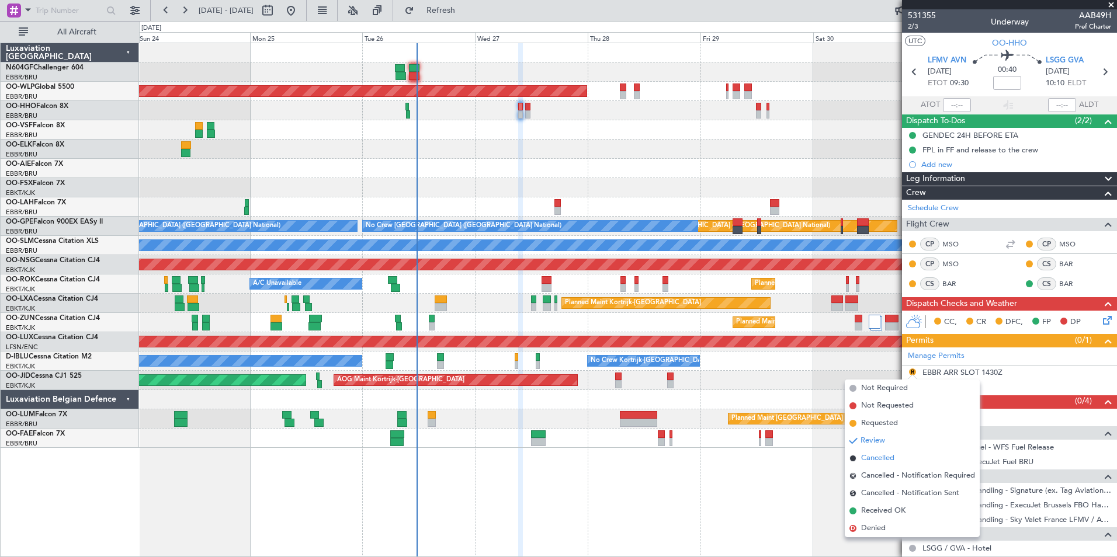
click at [866, 459] on span "Cancelled" at bounding box center [877, 459] width 33 height 12
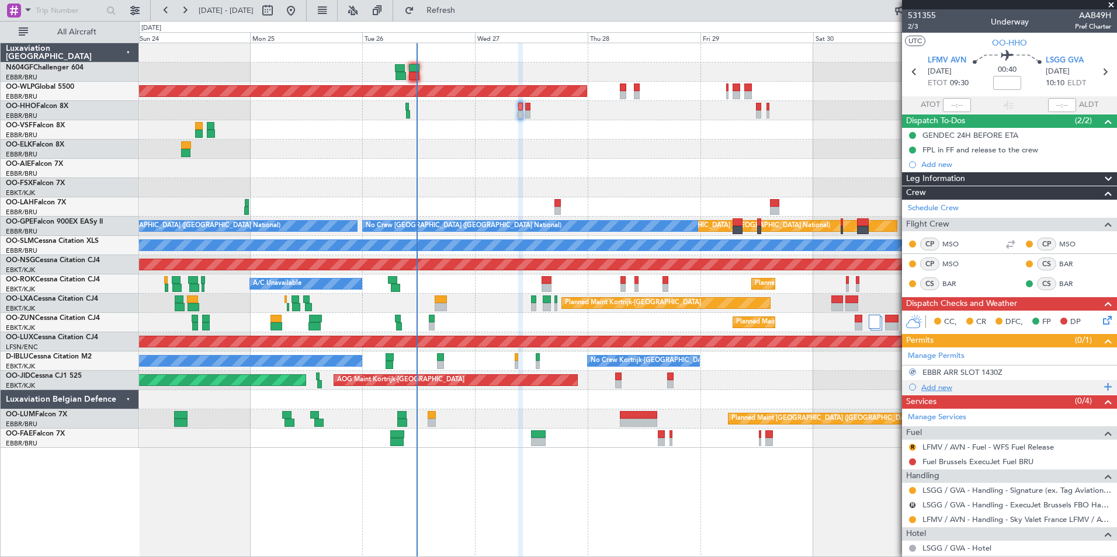
click at [929, 389] on div "Add new" at bounding box center [1010, 388] width 179 height 10
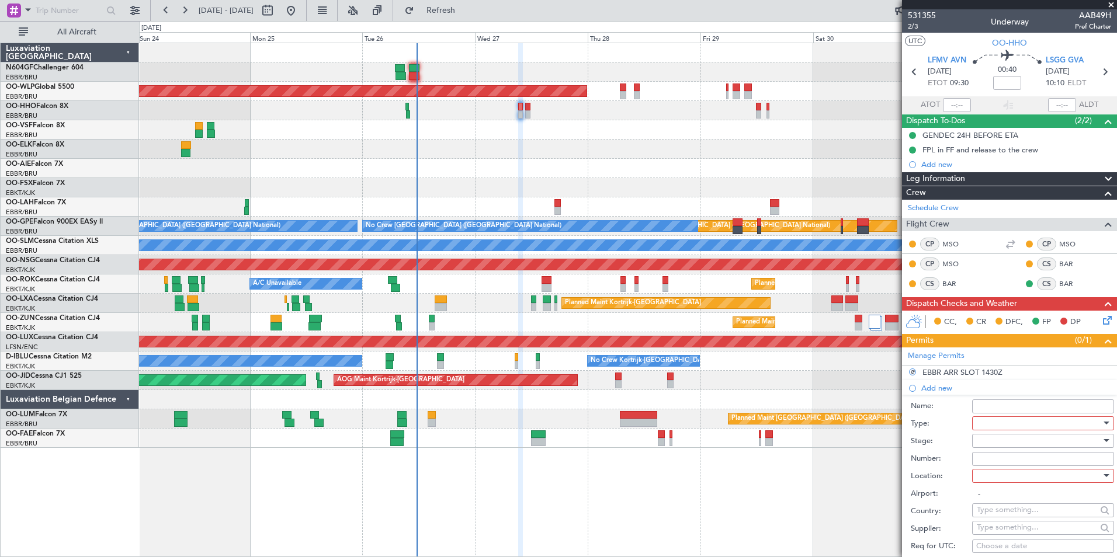
click at [985, 428] on div at bounding box center [1039, 424] width 124 height 18
click at [984, 531] on span "Slot" at bounding box center [1038, 534] width 123 height 18
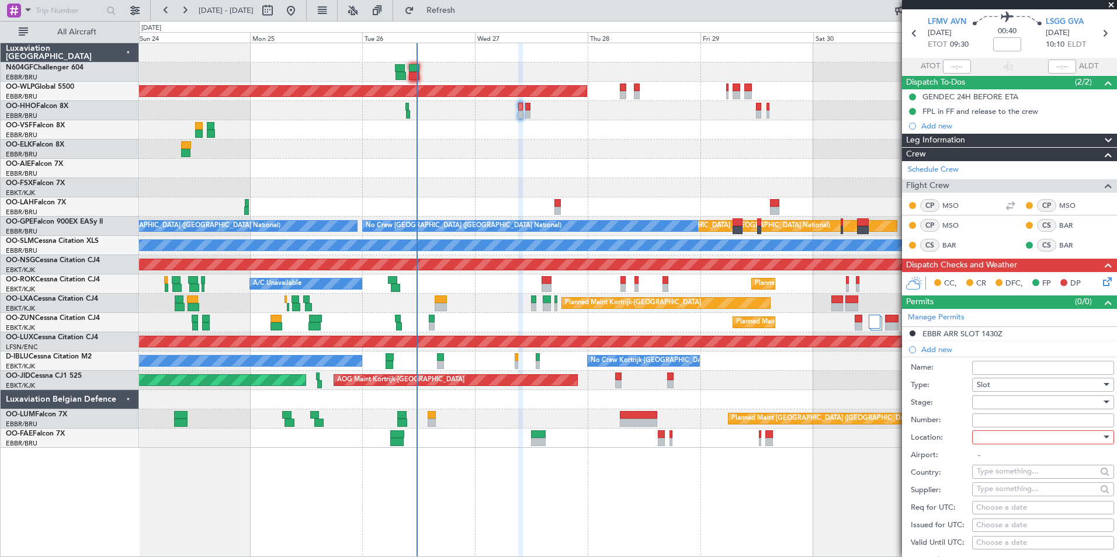
scroll to position [58, 0]
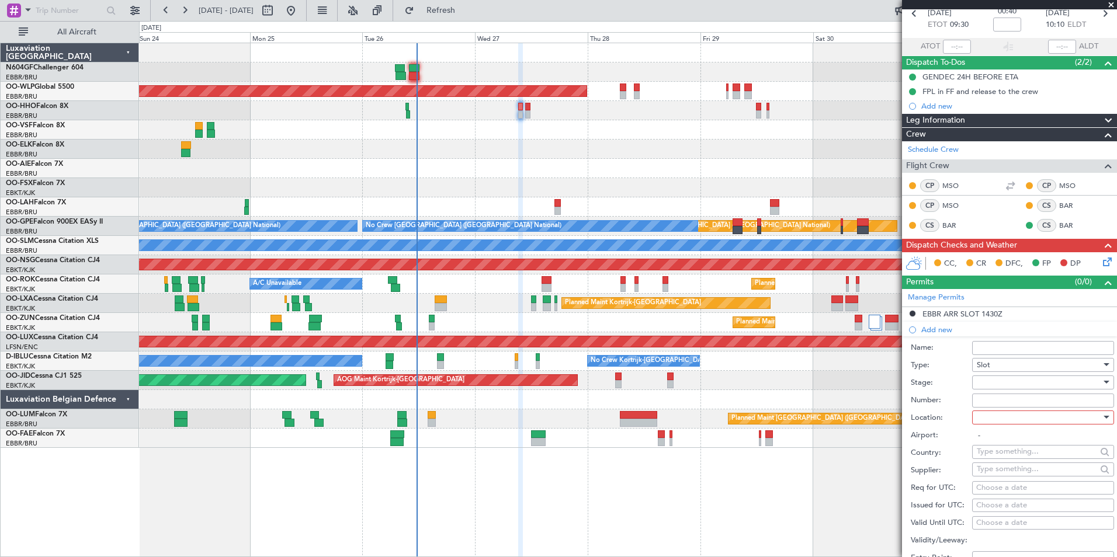
click at [1002, 377] on div at bounding box center [1039, 383] width 124 height 18
click at [1012, 462] on span "Requested" at bounding box center [1038, 459] width 123 height 18
click at [1008, 412] on div at bounding box center [1039, 418] width 124 height 18
click at [992, 476] on span "Arrival" at bounding box center [1038, 476] width 123 height 18
type input "LSGG / GVA"
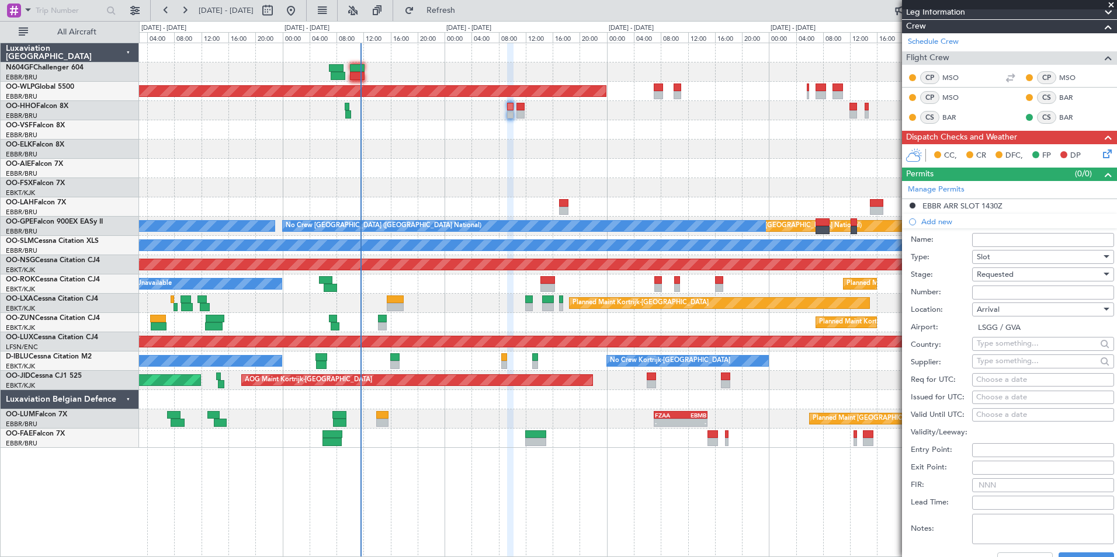
scroll to position [175, 0]
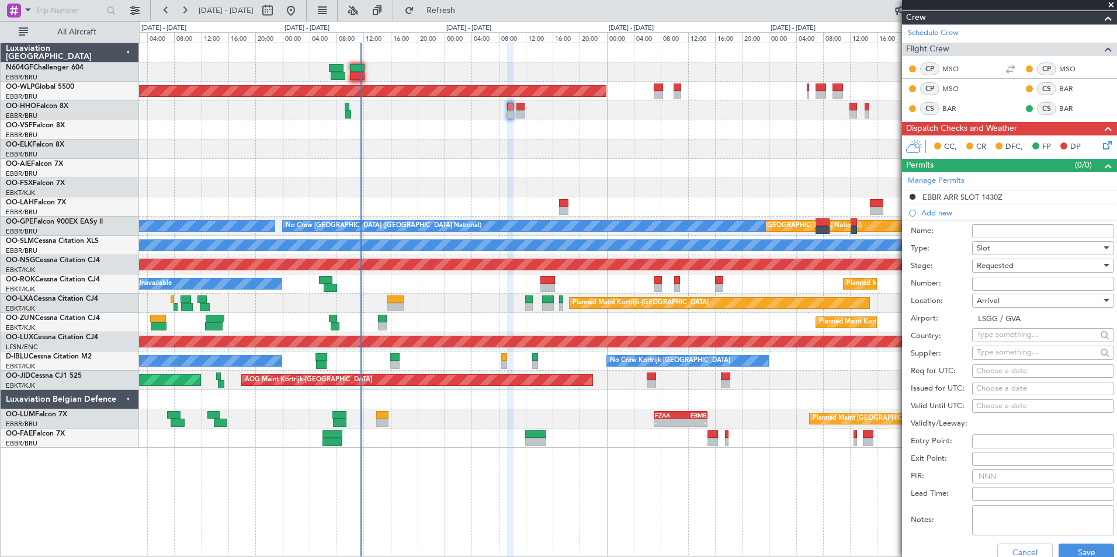
click at [987, 371] on div "Choose a date" at bounding box center [1043, 372] width 134 height 12
select select "8"
select select "2025"
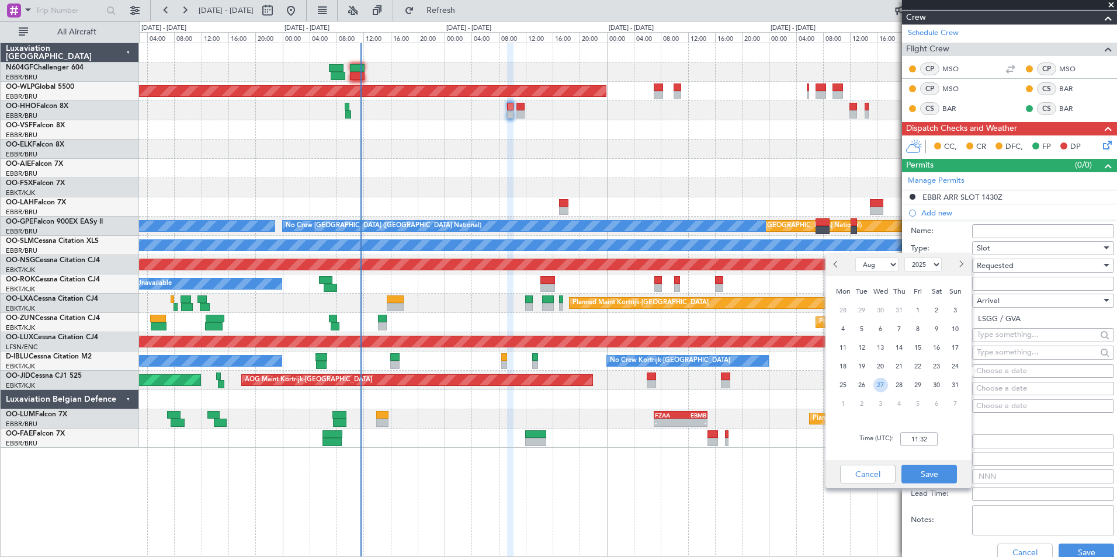
click at [883, 381] on span "27" at bounding box center [880, 385] width 15 height 15
click at [905, 450] on div "Time (UTC): 00:00" at bounding box center [898, 439] width 146 height 42
click at [915, 440] on input "00:00" at bounding box center [918, 439] width 37 height 14
type input "10:15"
click at [947, 438] on div "Time (UTC): 10:15" at bounding box center [898, 439] width 146 height 42
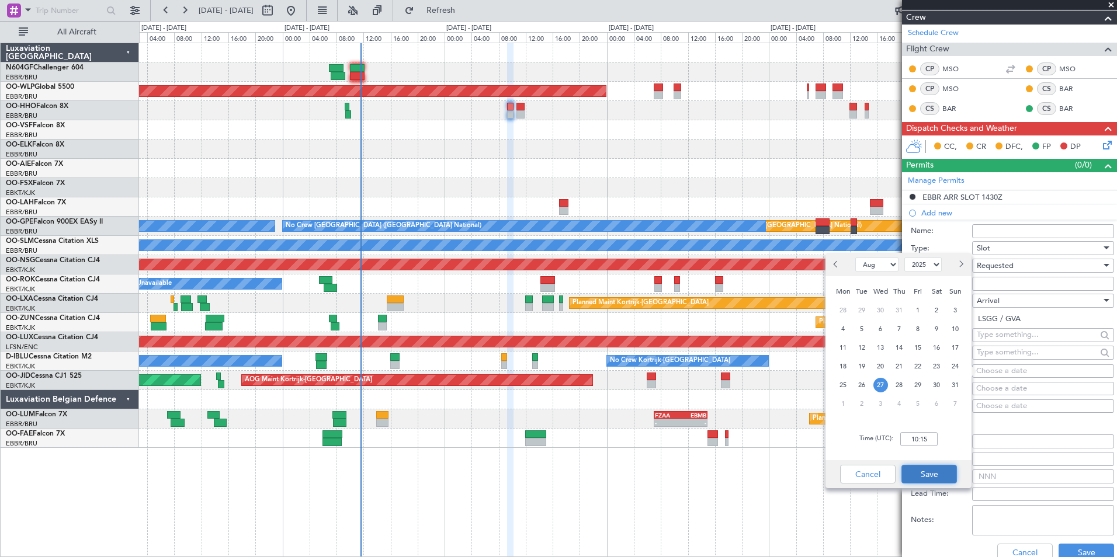
click at [921, 474] on button "Save" at bounding box center [928, 474] width 55 height 19
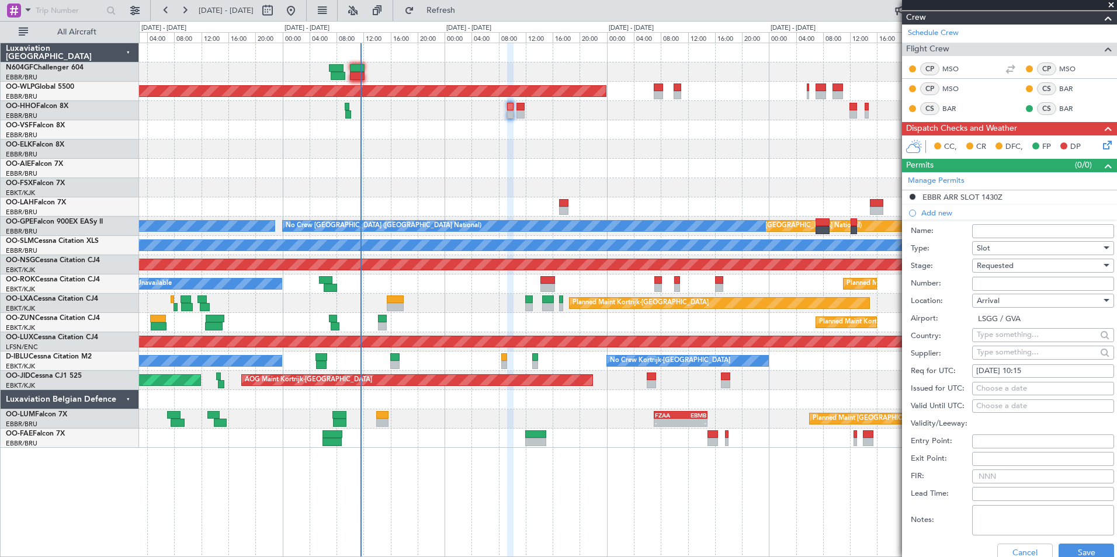
scroll to position [292, 0]
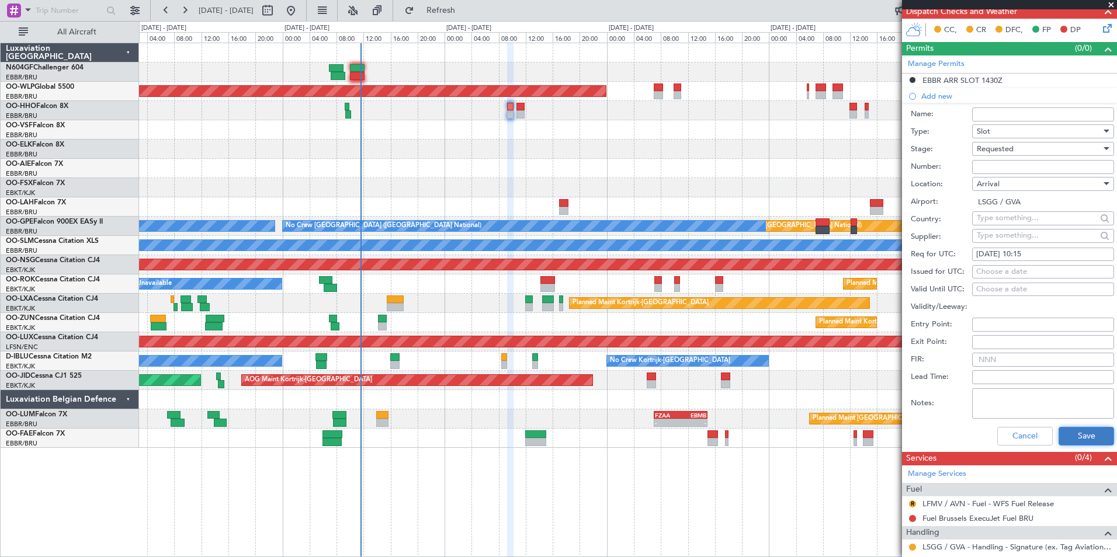
click at [1075, 432] on button "Save" at bounding box center [1085, 436] width 55 height 19
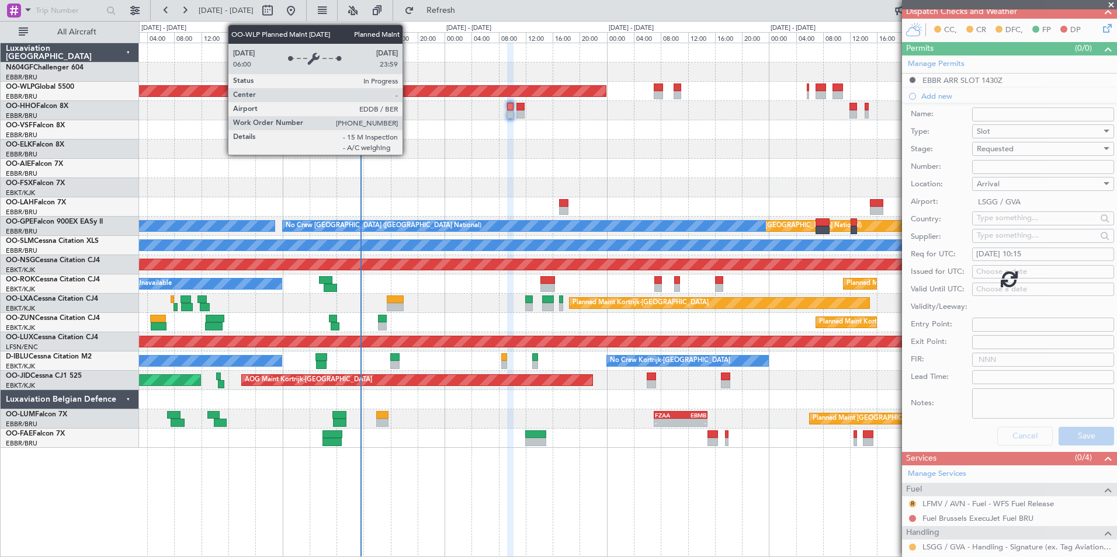
scroll to position [127, 0]
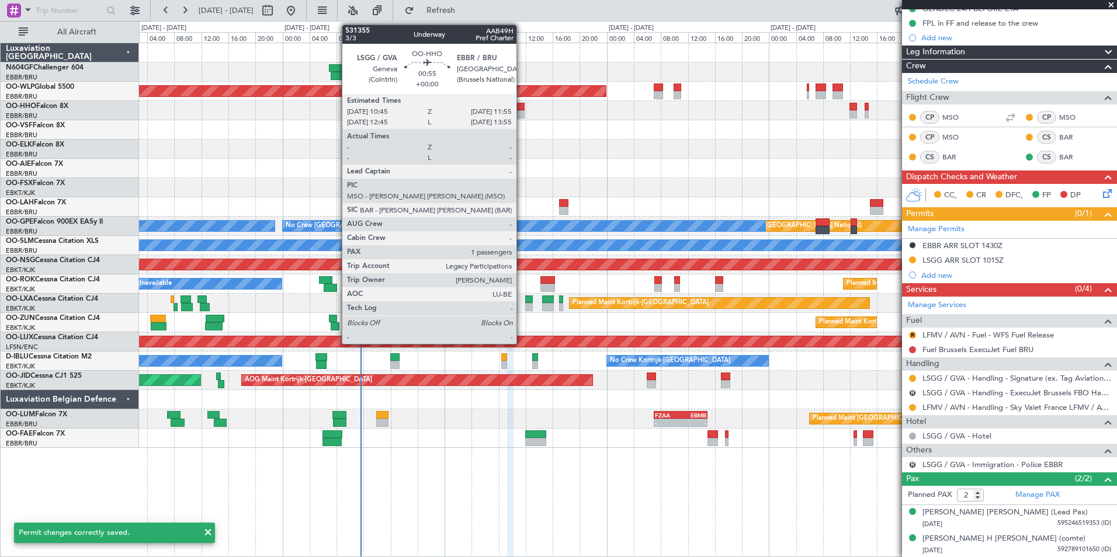
click at [522, 111] on div at bounding box center [520, 114] width 8 height 8
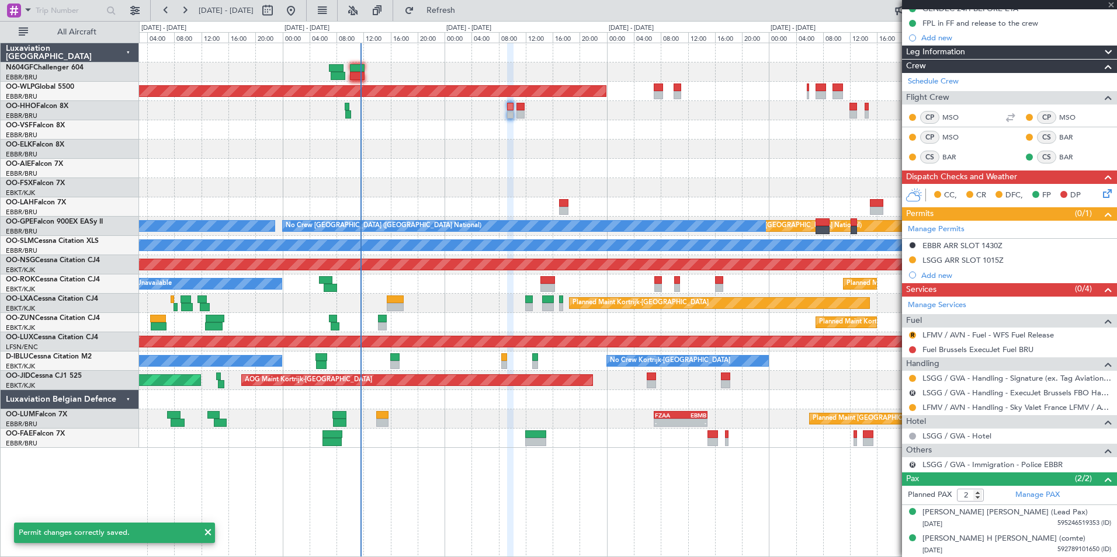
type input "1"
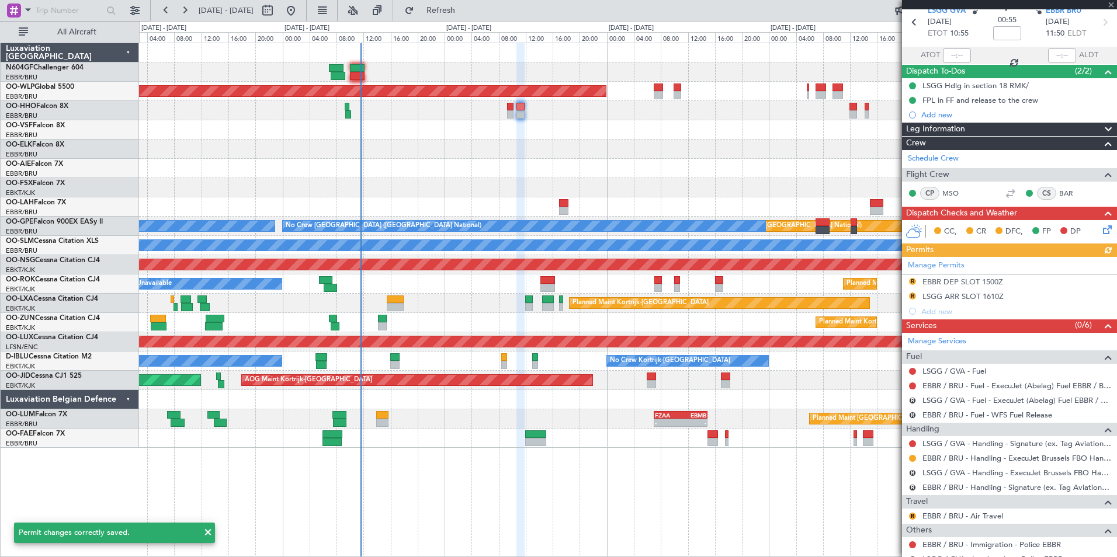
scroll to position [117, 0]
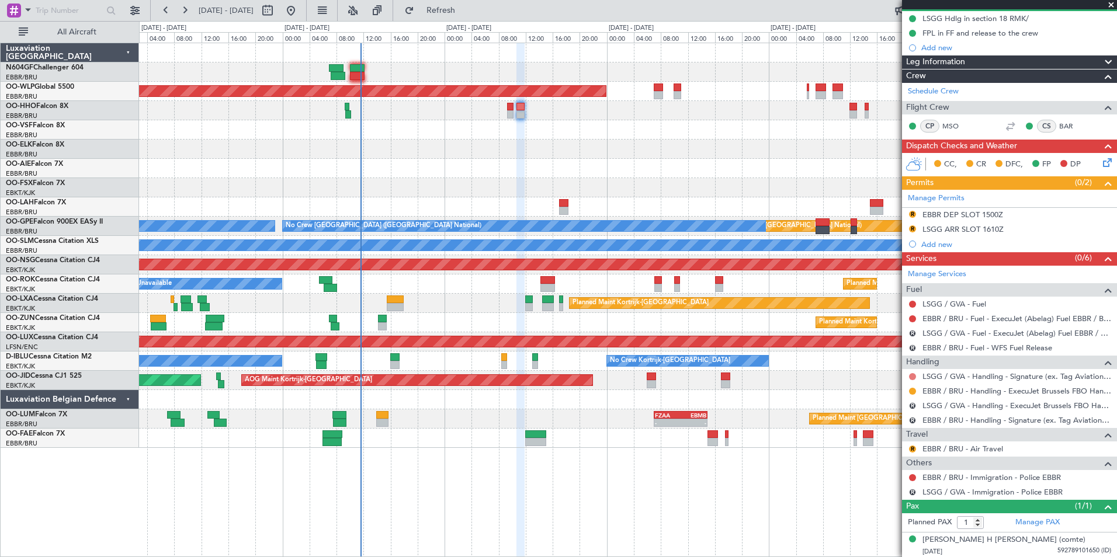
click at [914, 379] on button at bounding box center [912, 376] width 7 height 7
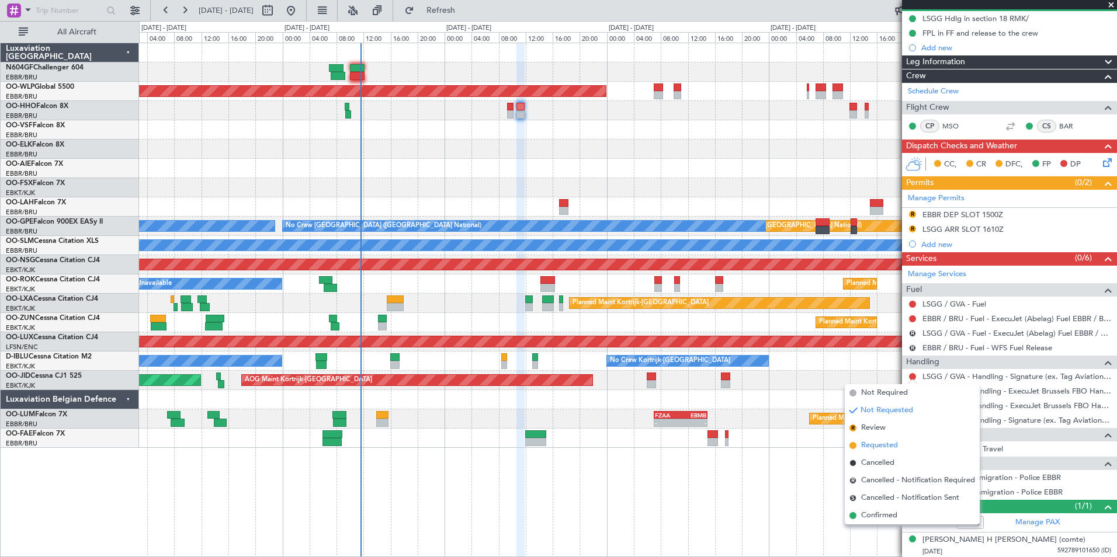
click at [881, 443] on span "Requested" at bounding box center [879, 446] width 37 height 12
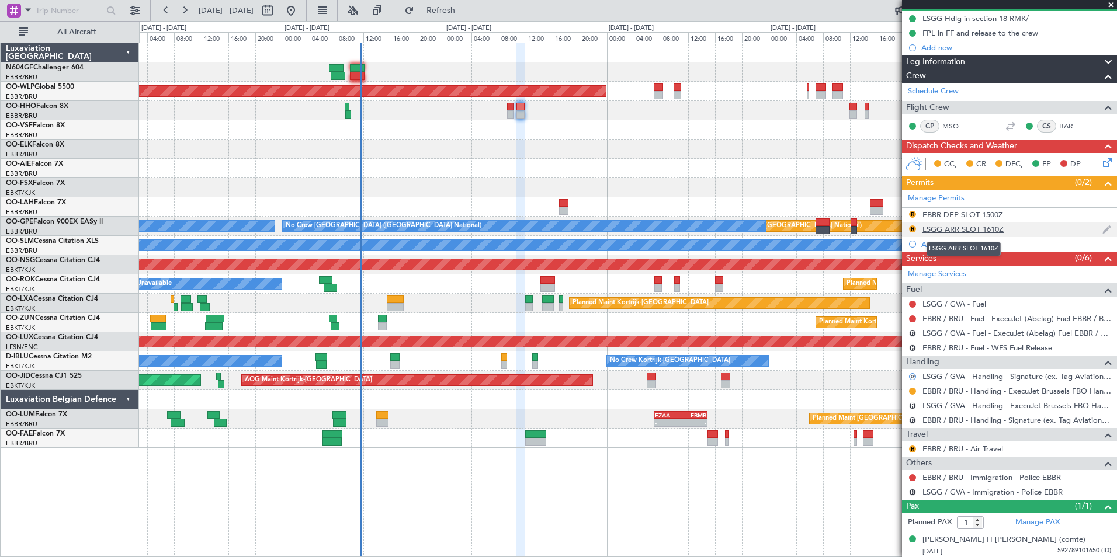
click at [964, 230] on div "LSGG ARR SLOT 1610Z" at bounding box center [962, 229] width 81 height 10
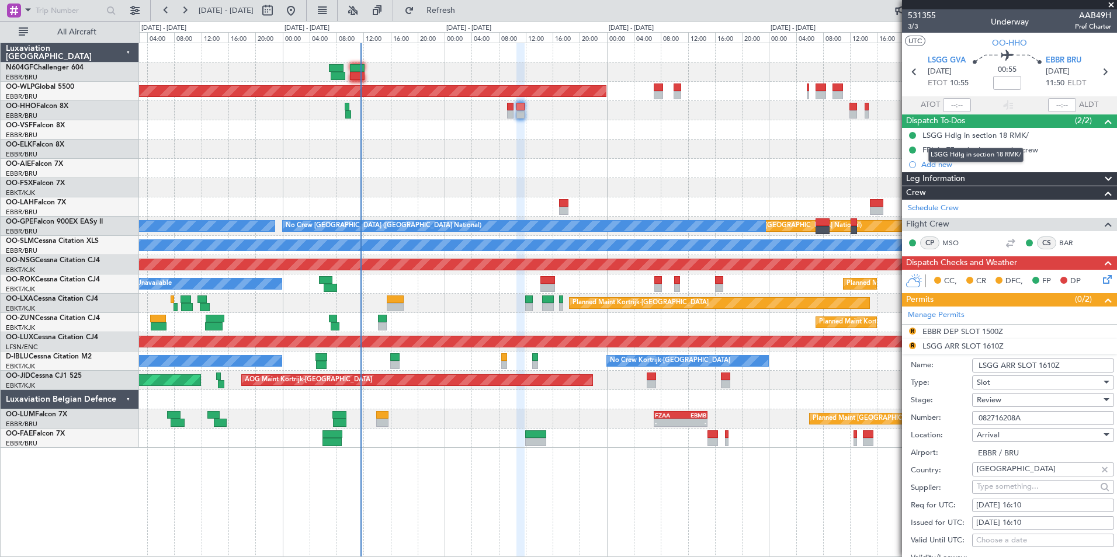
scroll to position [175, 0]
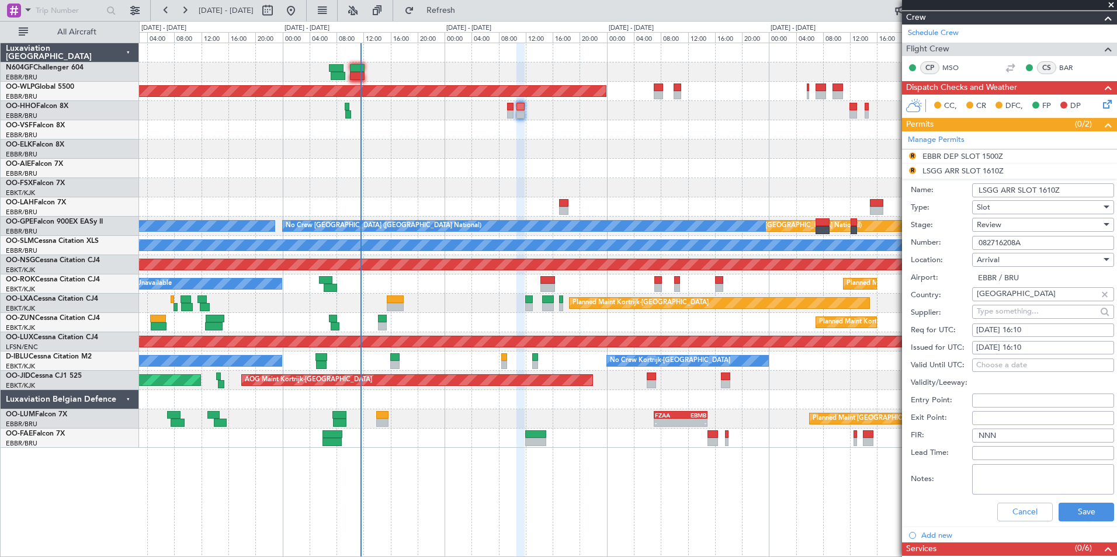
click at [1009, 221] on div "Review" at bounding box center [1039, 225] width 124 height 18
click at [953, 218] on div at bounding box center [558, 278] width 1117 height 557
click at [1010, 225] on div "Review" at bounding box center [1039, 225] width 124 height 18
click at [952, 231] on div at bounding box center [558, 278] width 1117 height 557
click at [1014, 505] on button "Cancel" at bounding box center [1024, 512] width 55 height 19
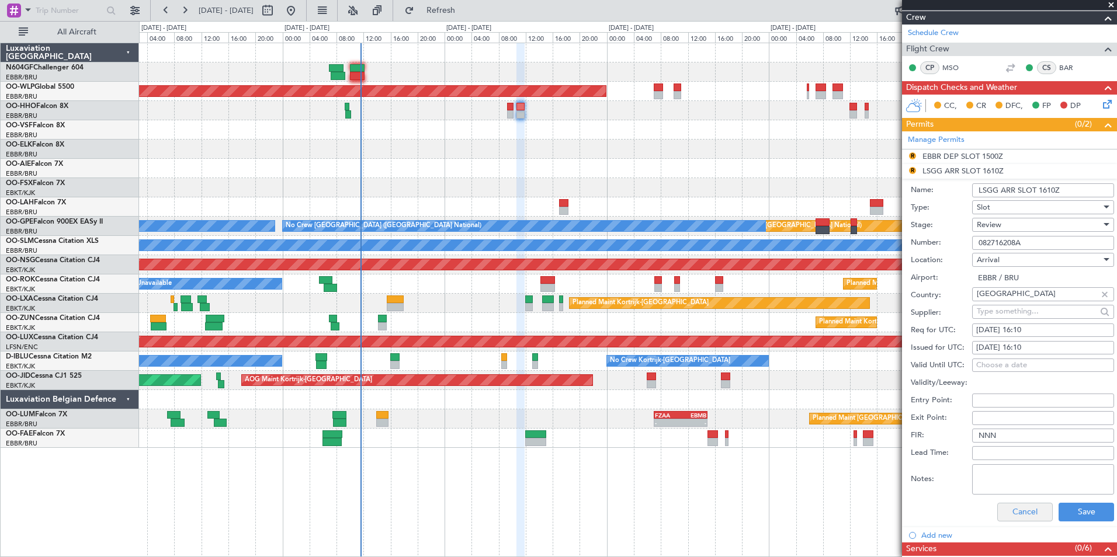
scroll to position [118, 0]
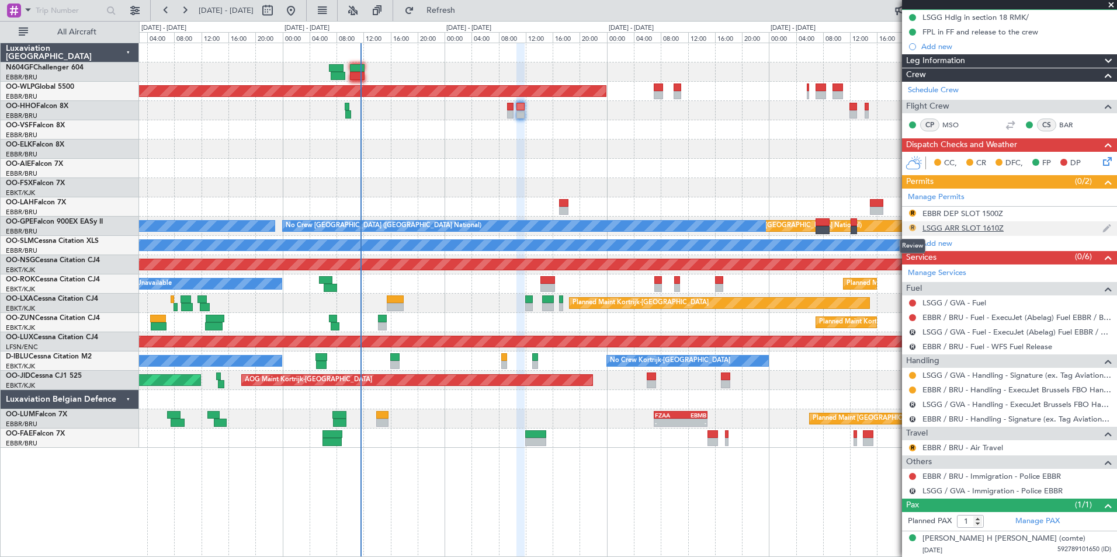
click at [912, 227] on button "R" at bounding box center [912, 227] width 7 height 7
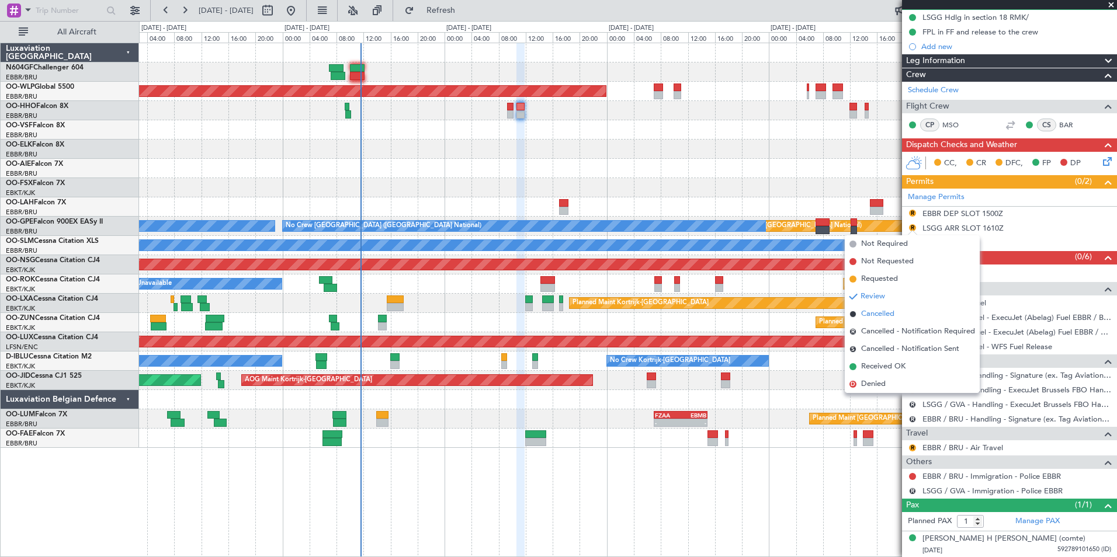
click at [889, 309] on span "Cancelled" at bounding box center [877, 314] width 33 height 12
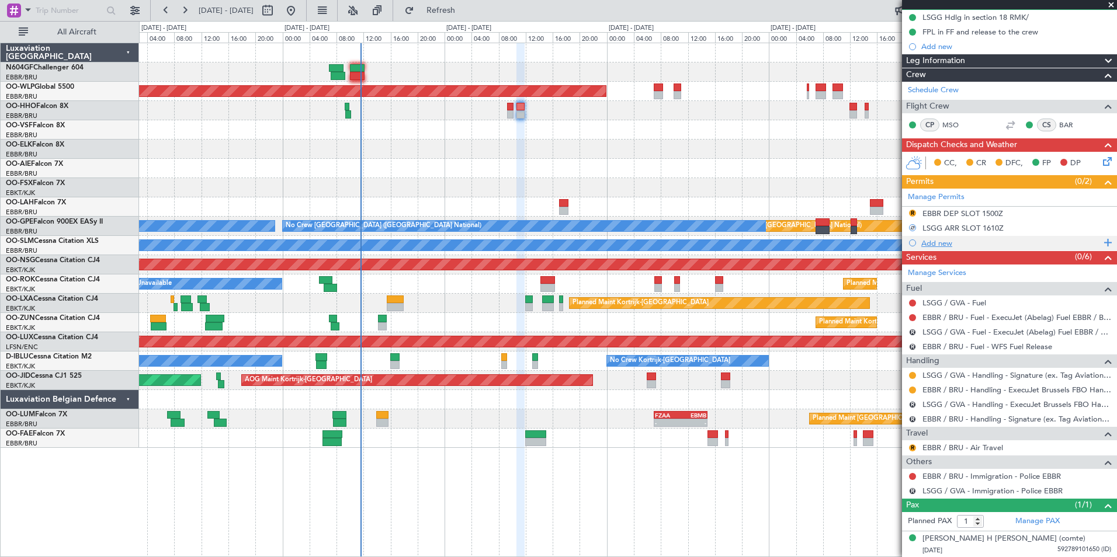
click at [938, 241] on div "Add new" at bounding box center [1010, 243] width 179 height 10
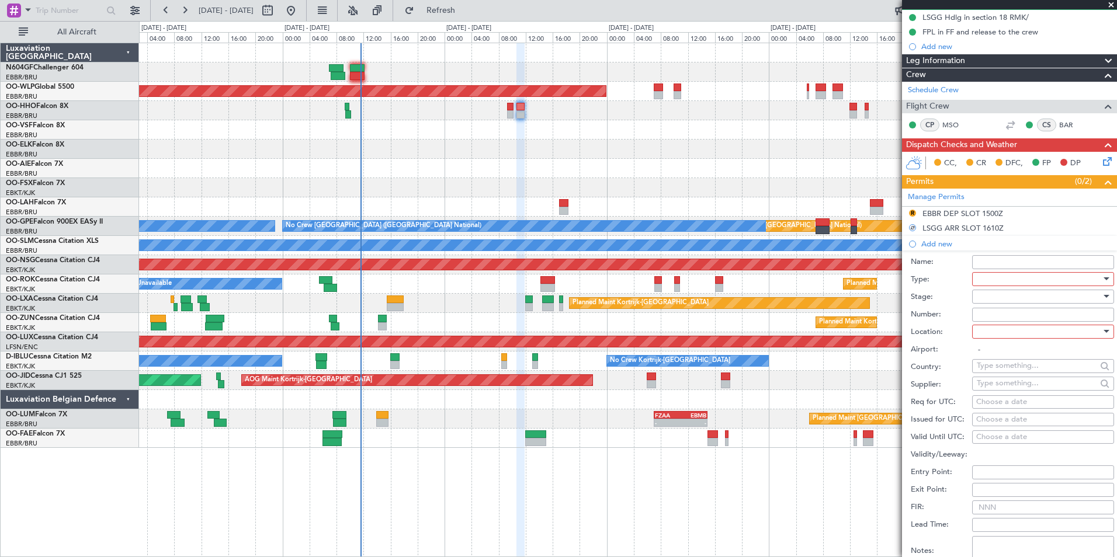
click at [998, 276] on div at bounding box center [1039, 279] width 124 height 18
click at [1007, 395] on span "Slot" at bounding box center [1038, 389] width 123 height 18
click at [987, 296] on div at bounding box center [1039, 297] width 124 height 18
click at [1011, 367] on span "Requested" at bounding box center [1038, 373] width 123 height 18
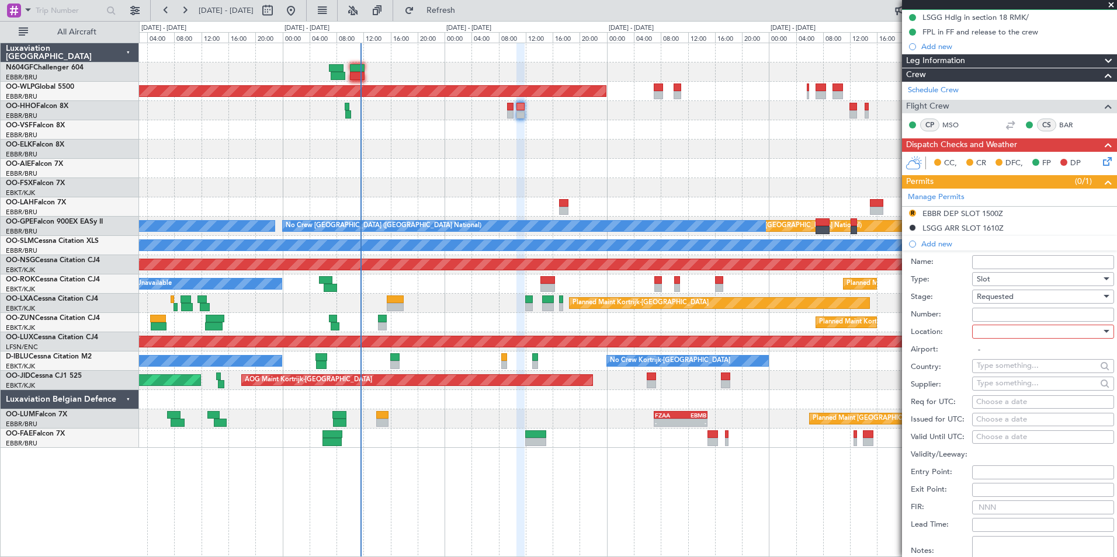
click at [1015, 330] on div at bounding box center [1039, 332] width 124 height 18
click at [999, 392] on span "Arrival" at bounding box center [1038, 390] width 123 height 18
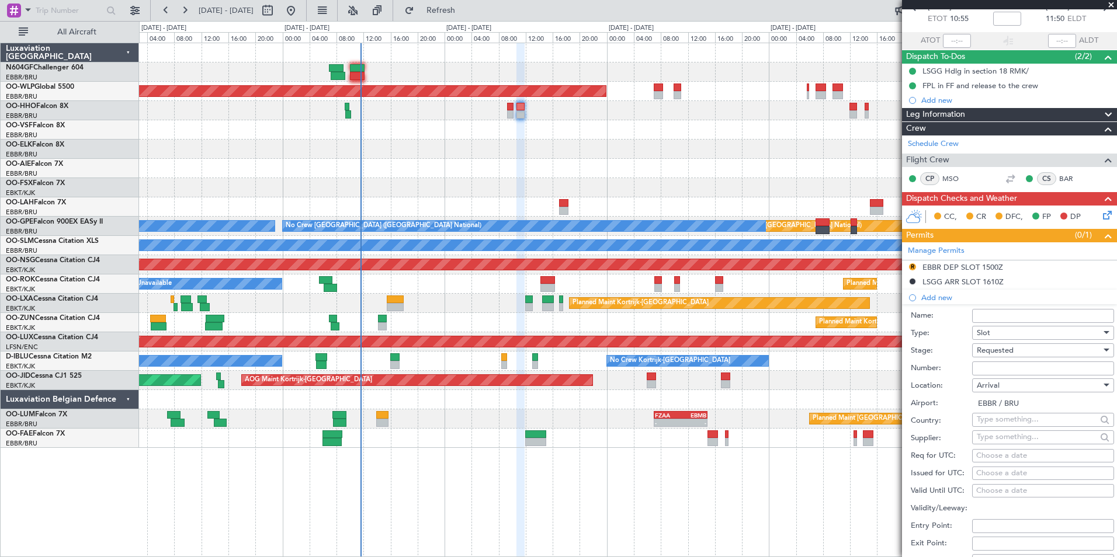
scroll to position [117, 0]
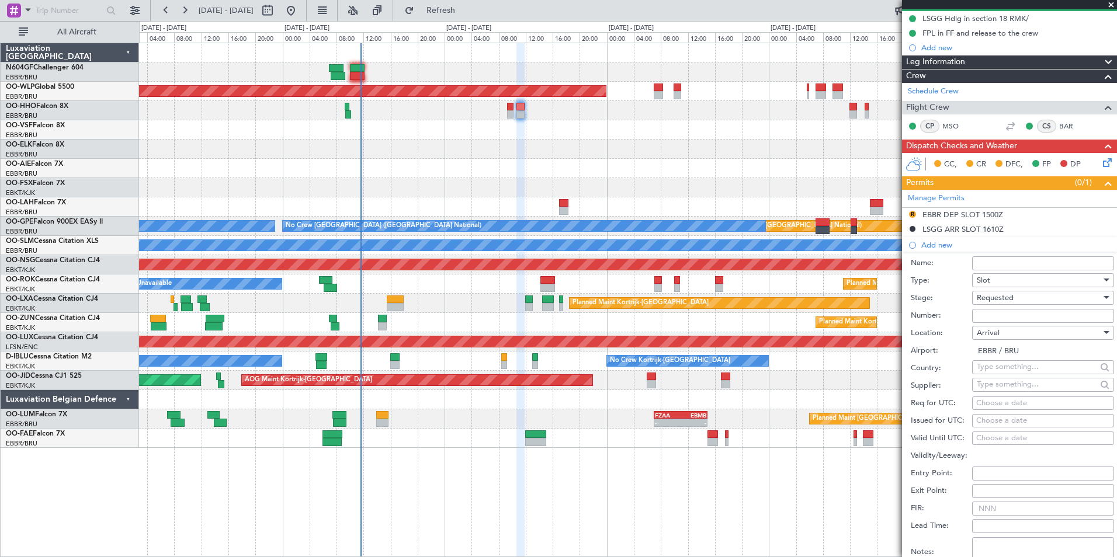
click at [996, 339] on div "Arrival" at bounding box center [1039, 333] width 124 height 18
click at [1016, 363] on span "Departure" at bounding box center [1038, 357] width 123 height 18
type input "LSGG / GVA"
click at [993, 403] on div "Choose a date" at bounding box center [1043, 404] width 134 height 12
select select "8"
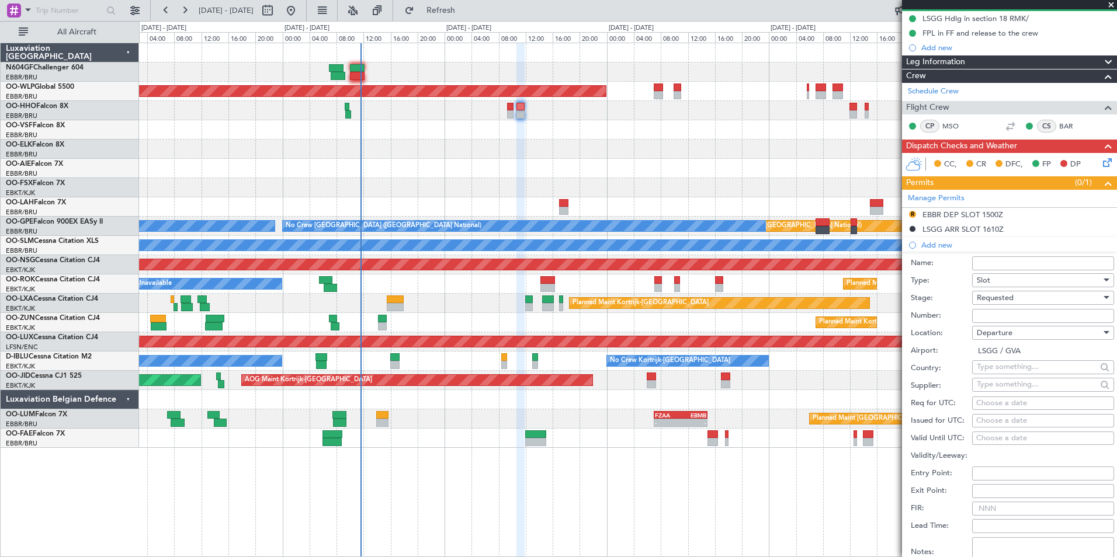
select select "2025"
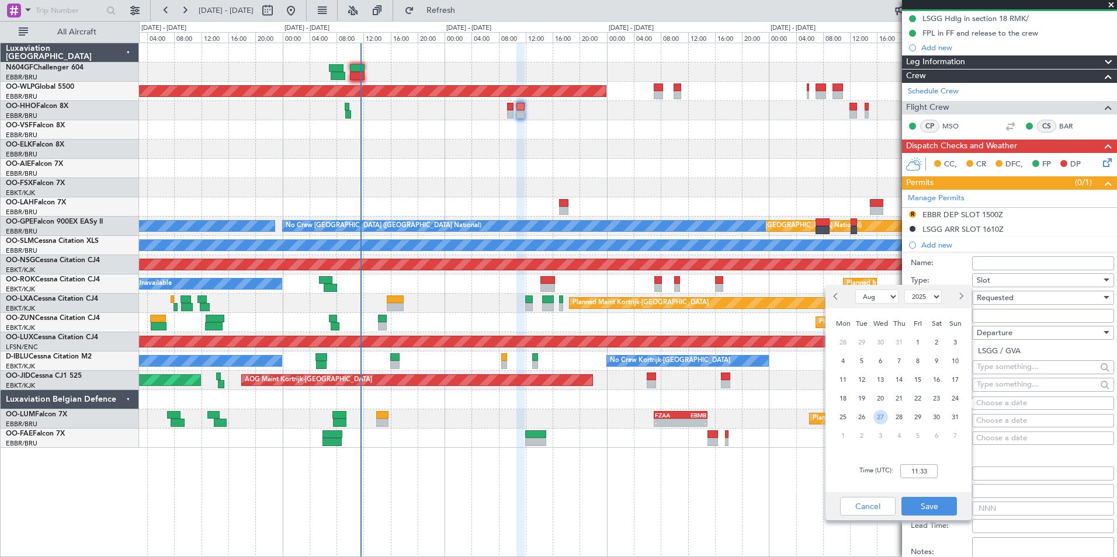
click at [880, 419] on span "27" at bounding box center [880, 417] width 15 height 15
click at [926, 474] on input "00:00" at bounding box center [918, 471] width 37 height 14
type input "10:45"
click at [926, 457] on div "Time (UTC): 10:45" at bounding box center [898, 471] width 146 height 42
click at [936, 501] on button "Save" at bounding box center [928, 506] width 55 height 19
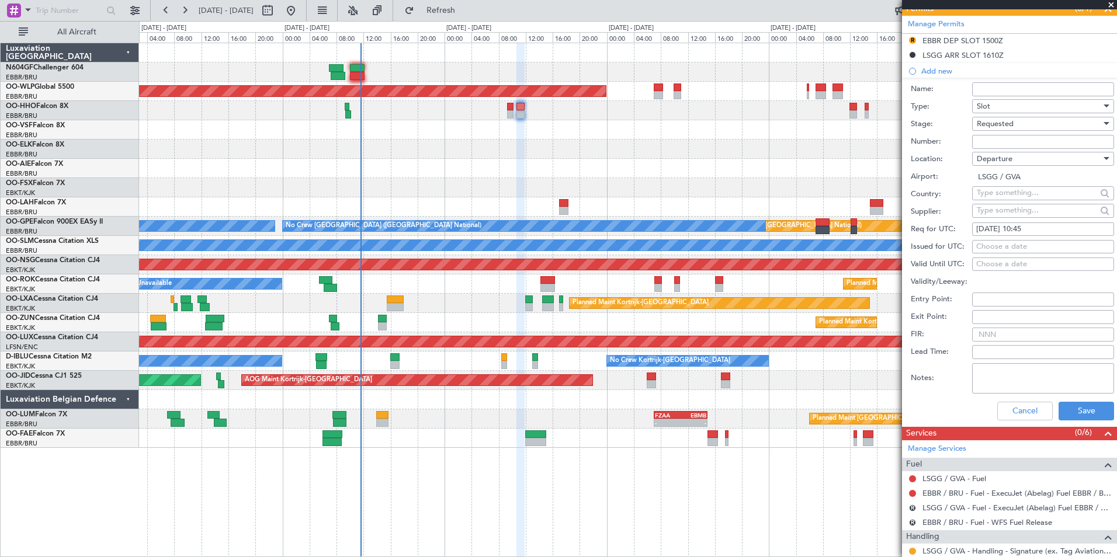
scroll to position [292, 0]
click at [1063, 404] on button "Save" at bounding box center [1085, 410] width 55 height 19
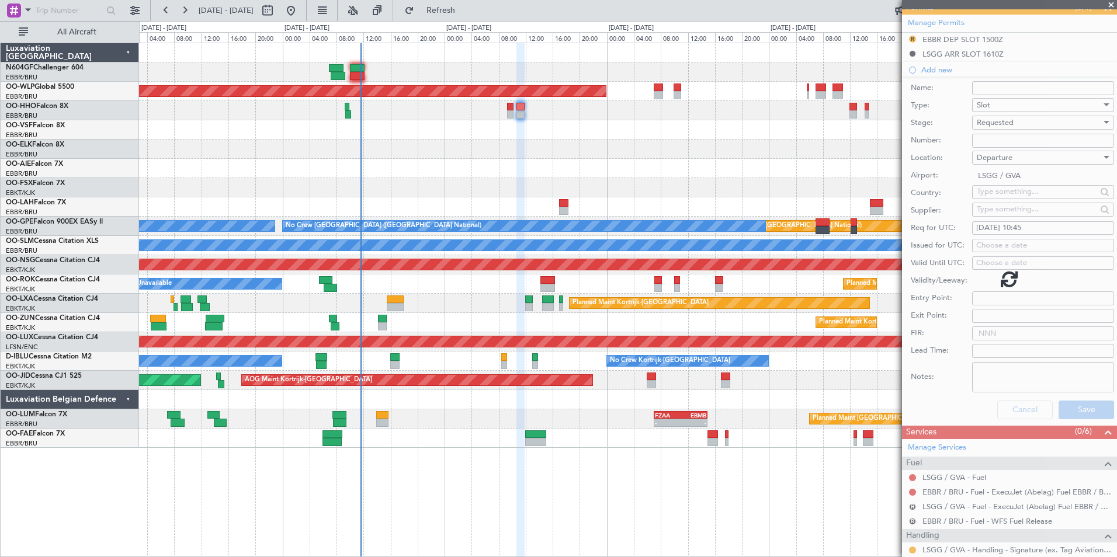
scroll to position [133, 0]
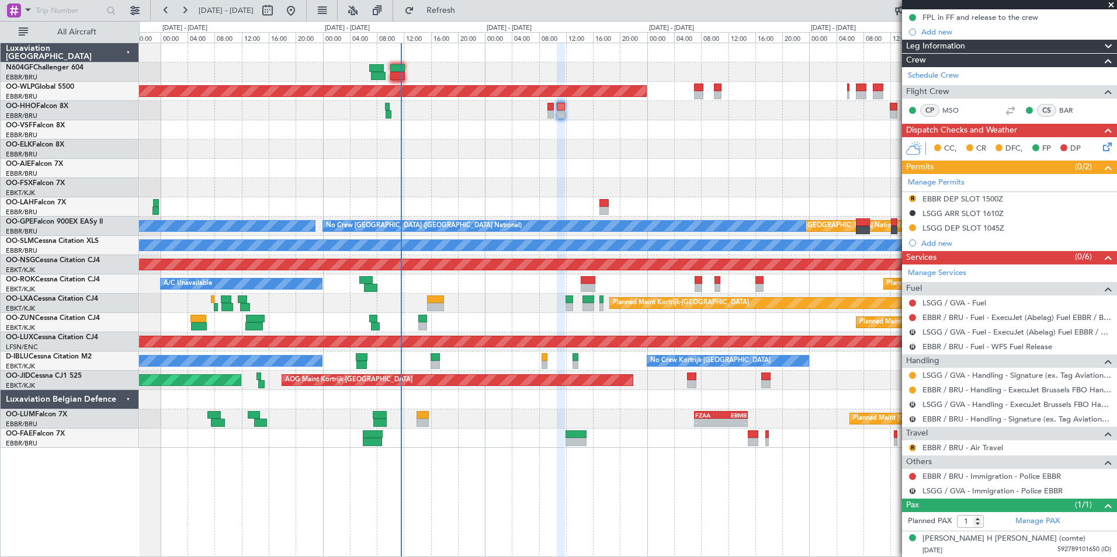
click at [509, 150] on div at bounding box center [627, 149] width 977 height 19
click at [466, 8] on span "Refresh" at bounding box center [440, 10] width 49 height 8
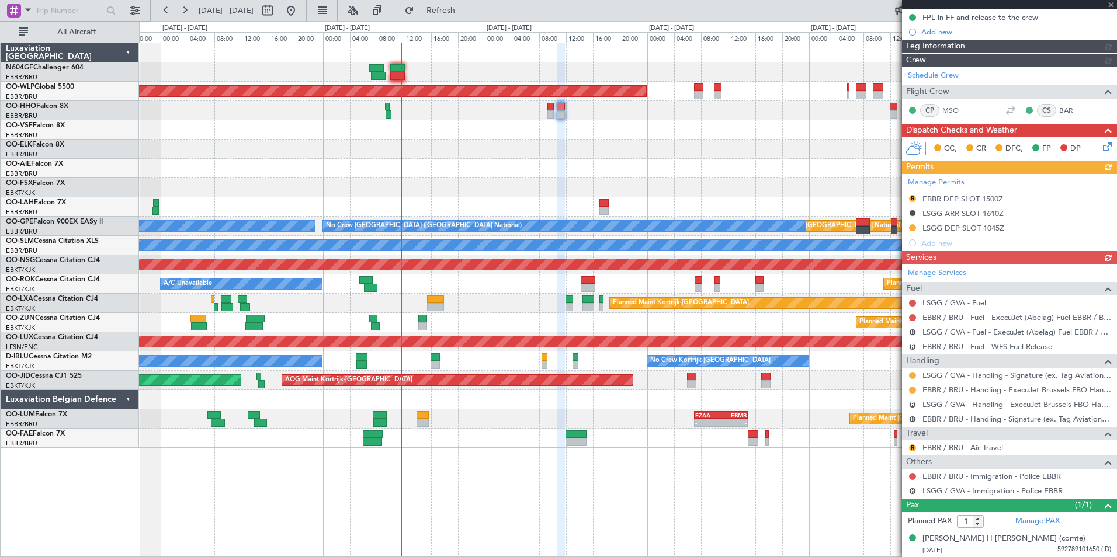
scroll to position [162, 0]
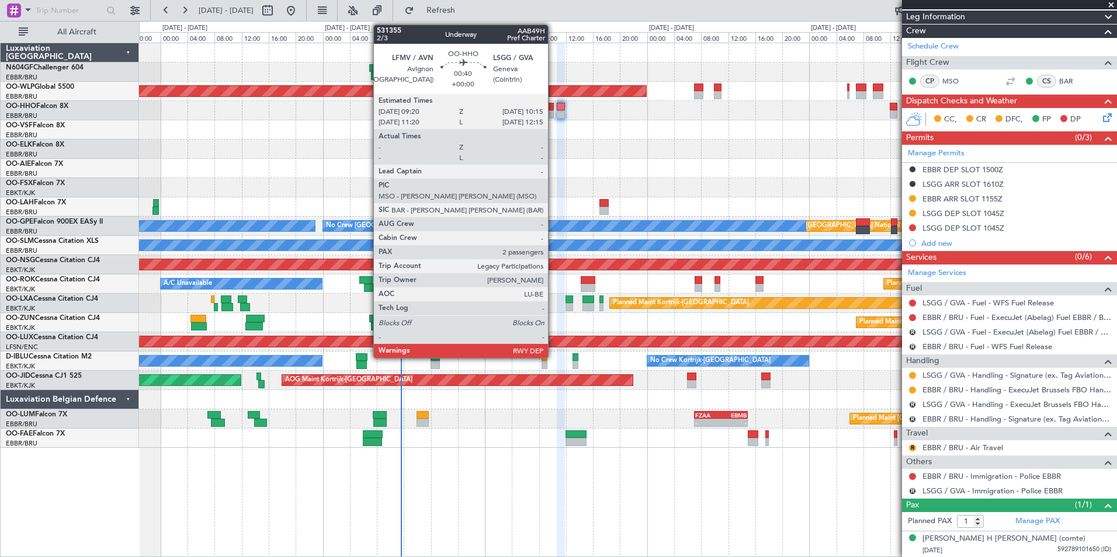
click at [553, 108] on div at bounding box center [550, 107] width 6 height 8
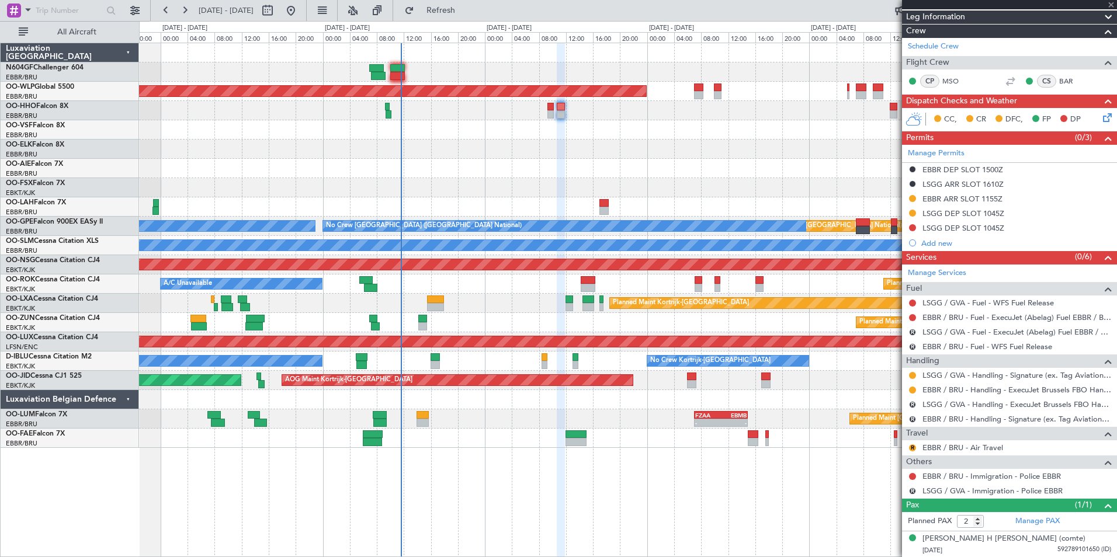
scroll to position [0, 0]
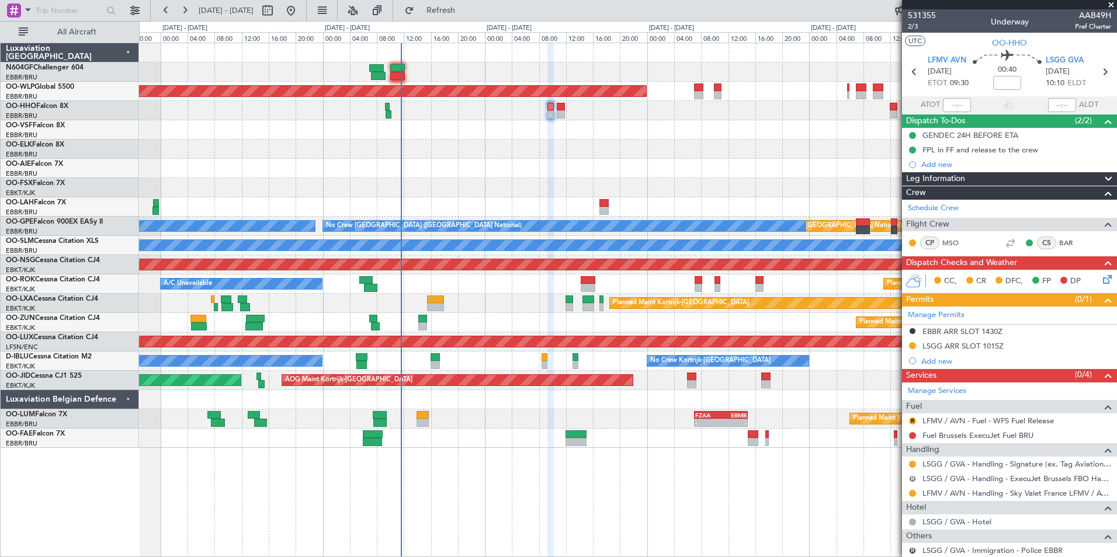
click at [912, 479] on button "R" at bounding box center [912, 478] width 7 height 7
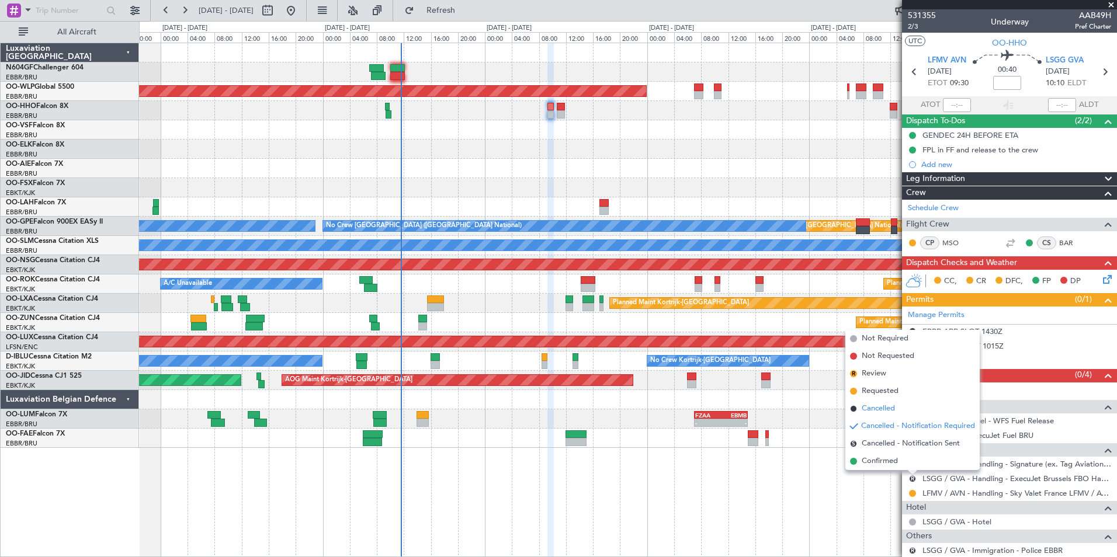
click at [880, 408] on span "Cancelled" at bounding box center [878, 409] width 33 height 12
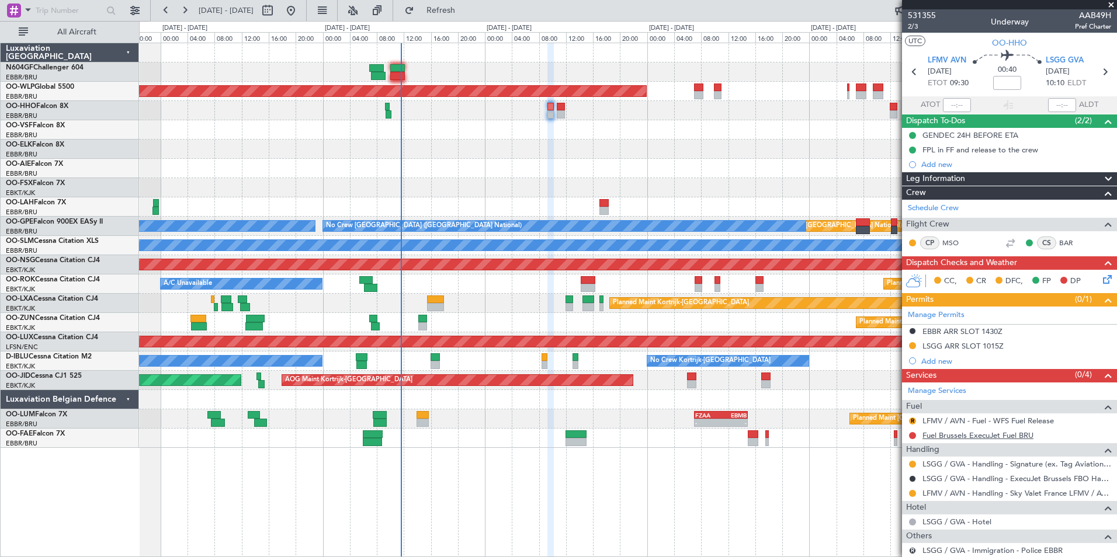
click at [939, 432] on link "Fuel Brussels ExecuJet Fuel BRU" at bounding box center [977, 436] width 111 height 10
click at [466, 8] on span "Refresh" at bounding box center [440, 10] width 49 height 8
click at [453, 3] on button "Refresh" at bounding box center [434, 10] width 70 height 19
click at [979, 433] on link "Fuel Brussels ExecuJet Fuel BRU" at bounding box center [977, 436] width 111 height 10
click at [463, 13] on span "Refresh" at bounding box center [440, 10] width 49 height 8
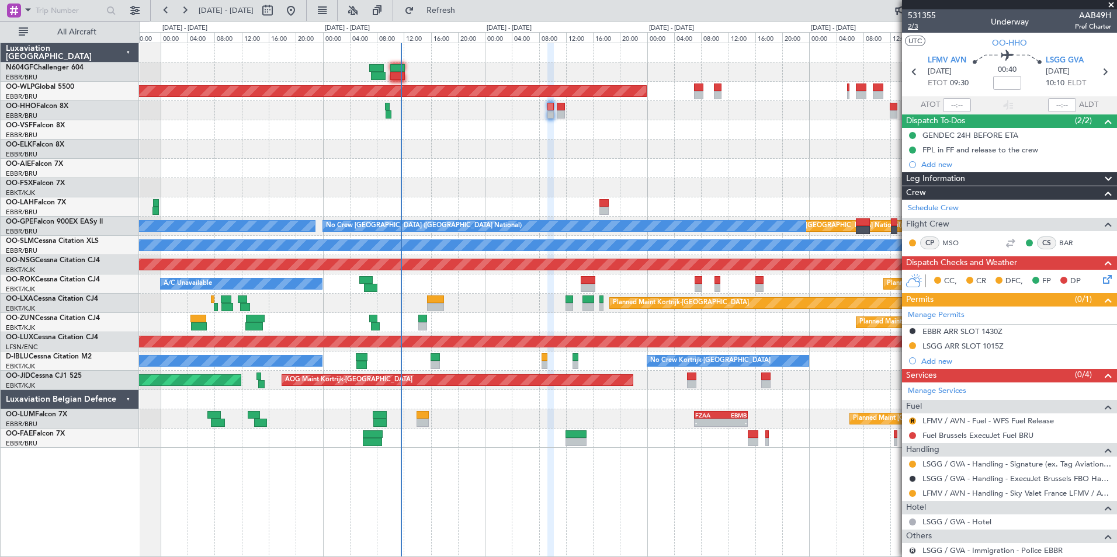
click at [914, 26] on span "2/3" at bounding box center [922, 27] width 28 height 10
click at [454, 8] on button "Refresh" at bounding box center [434, 10] width 70 height 19
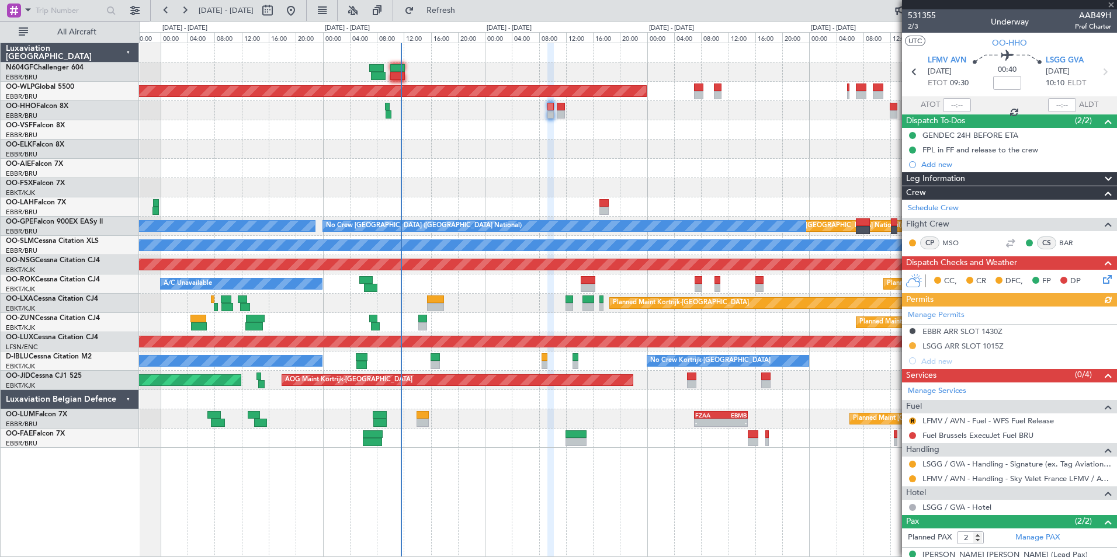
click at [542, 158] on div at bounding box center [627, 149] width 977 height 19
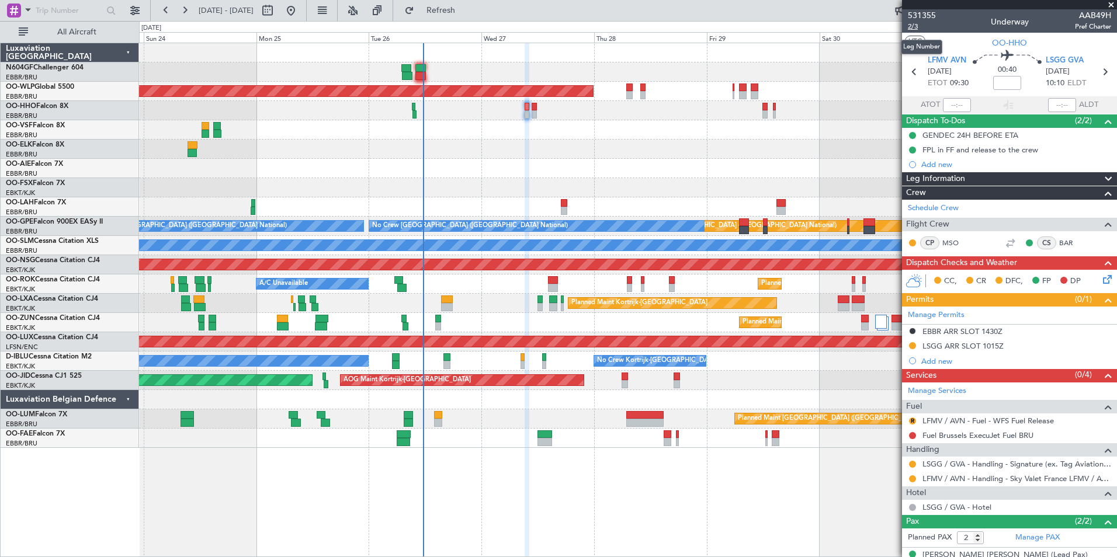
click at [917, 25] on span "2/3" at bounding box center [922, 27] width 28 height 10
click at [536, 119] on div at bounding box center [627, 110] width 977 height 19
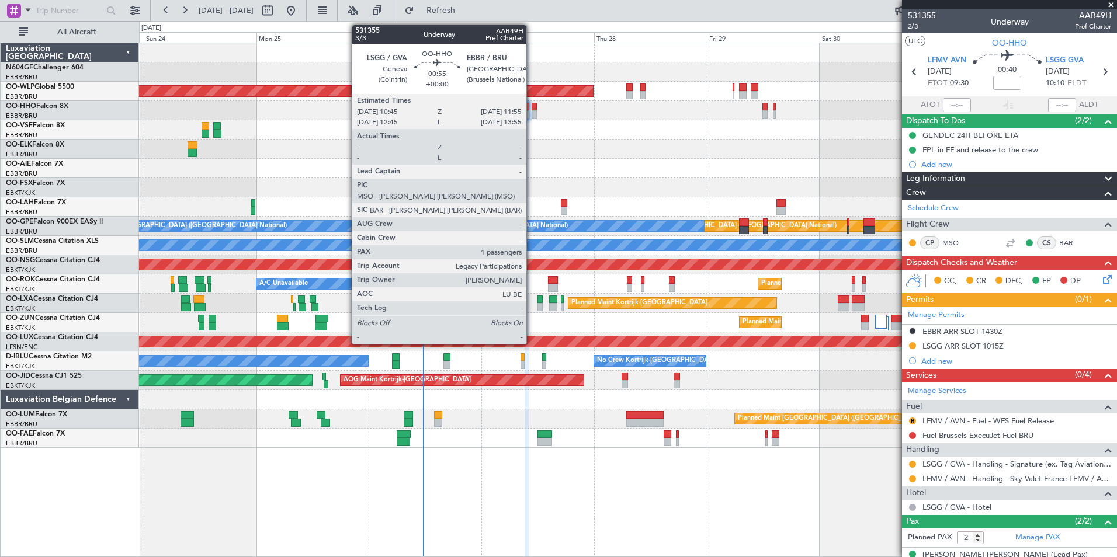
click at [532, 112] on div at bounding box center [535, 114] width 6 height 8
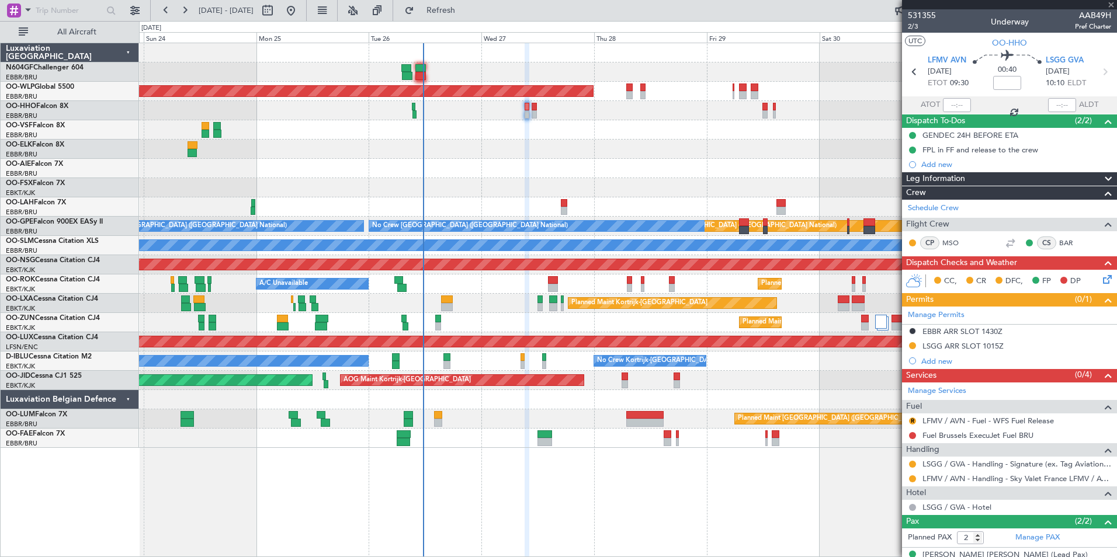
type input "1"
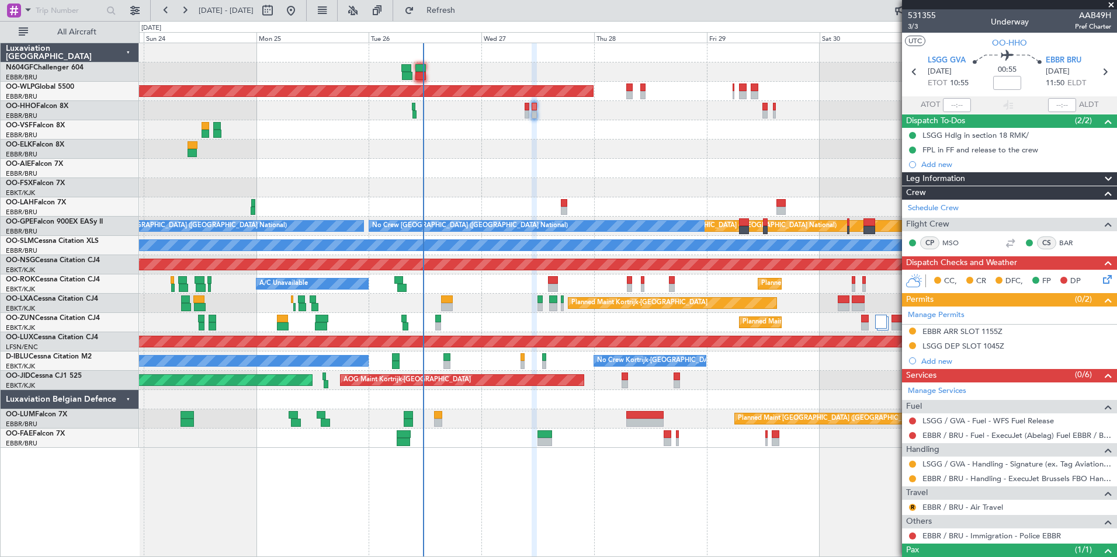
click at [1101, 280] on icon at bounding box center [1105, 277] width 9 height 9
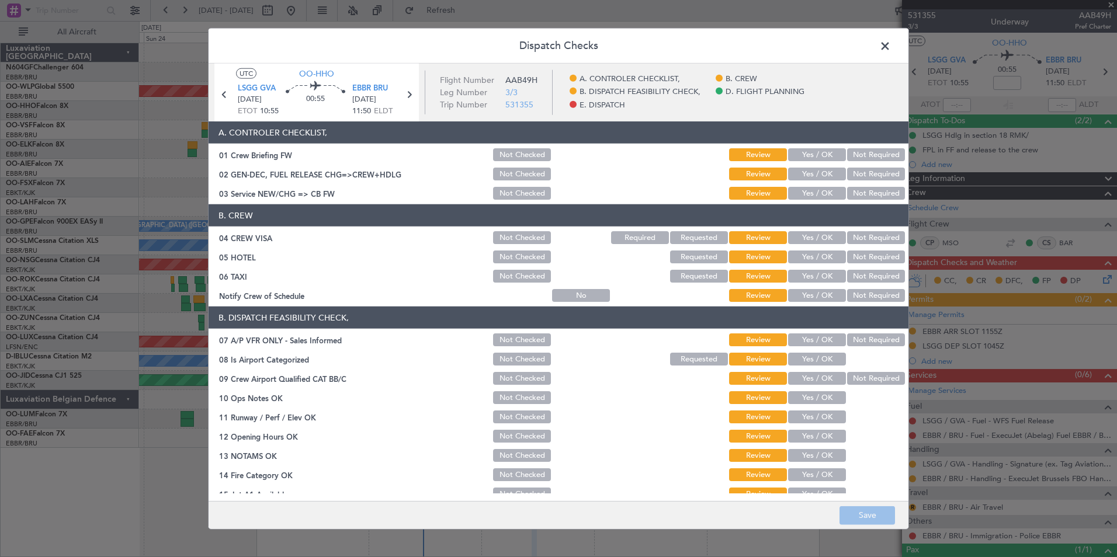
click at [800, 154] on button "Yes / OK" at bounding box center [817, 154] width 58 height 13
click at [770, 155] on button "Review" at bounding box center [758, 154] width 58 height 13
click at [891, 44] on span at bounding box center [891, 48] width 0 height 23
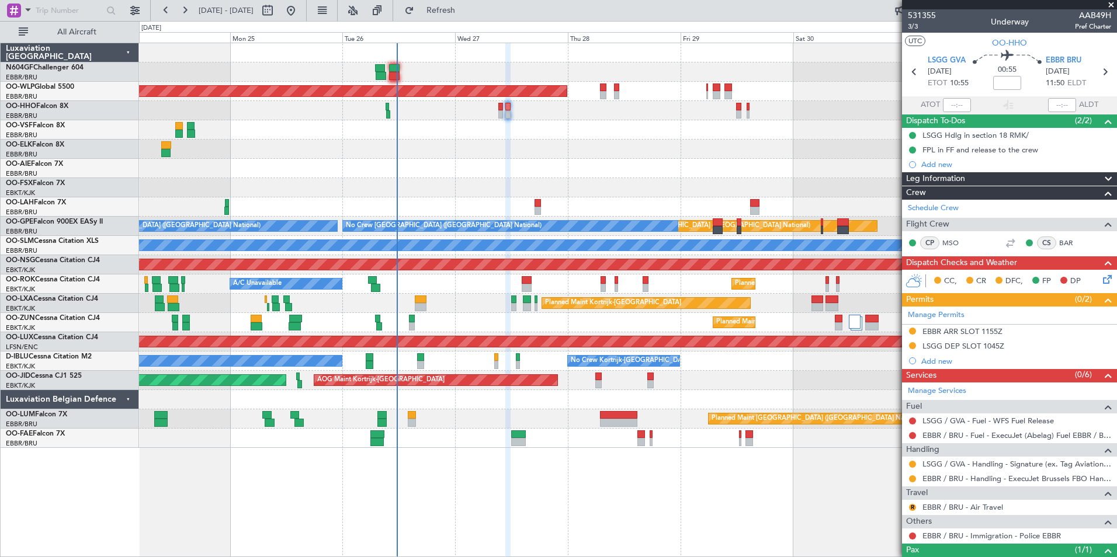
click at [482, 298] on div "Planned Maint Kortrijk-[GEOGRAPHIC_DATA] A/C Unavailable [GEOGRAPHIC_DATA] ([GE…" at bounding box center [627, 303] width 977 height 19
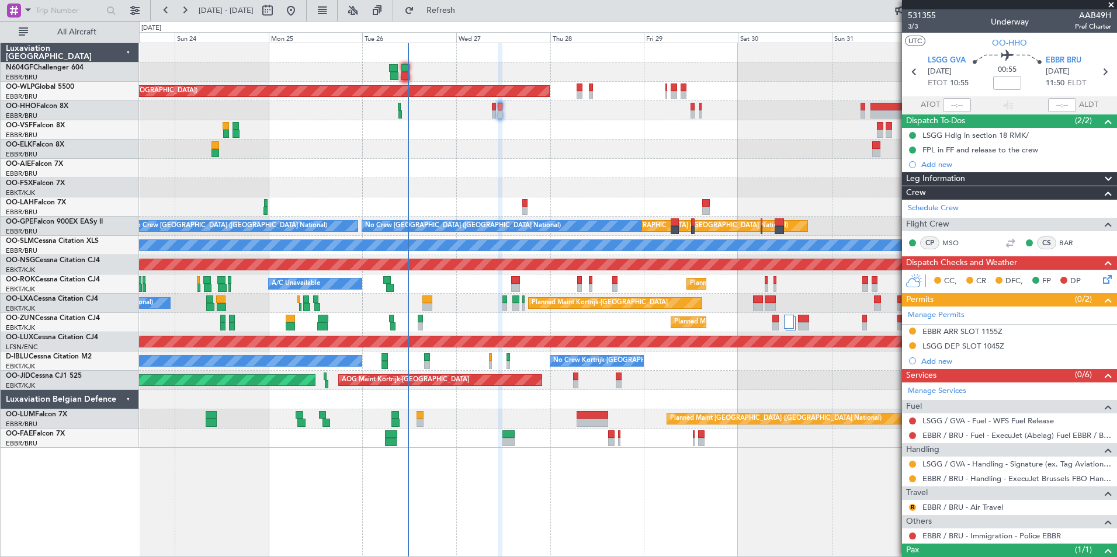
click at [555, 178] on div "Planned Maint [GEOGRAPHIC_DATA] ([GEOGRAPHIC_DATA])" at bounding box center [627, 168] width 977 height 19
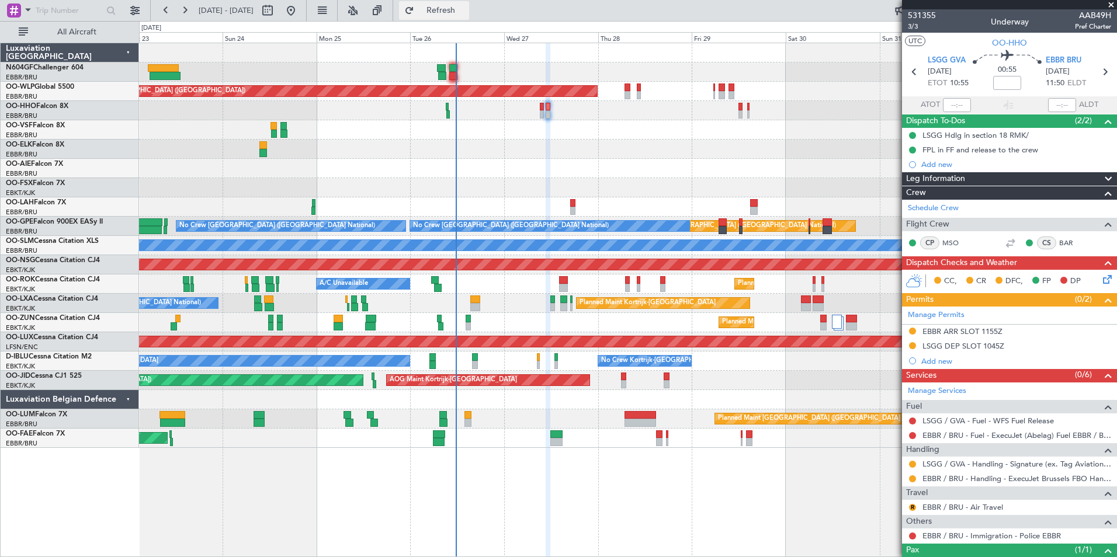
click at [449, 12] on button "Refresh" at bounding box center [434, 10] width 70 height 19
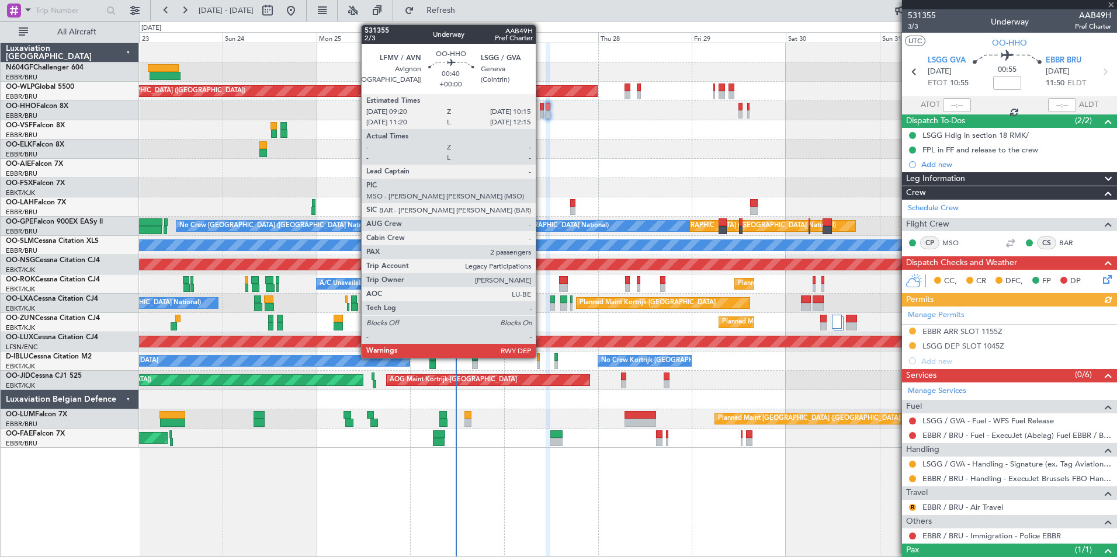
click at [541, 111] on div at bounding box center [542, 114] width 4 height 8
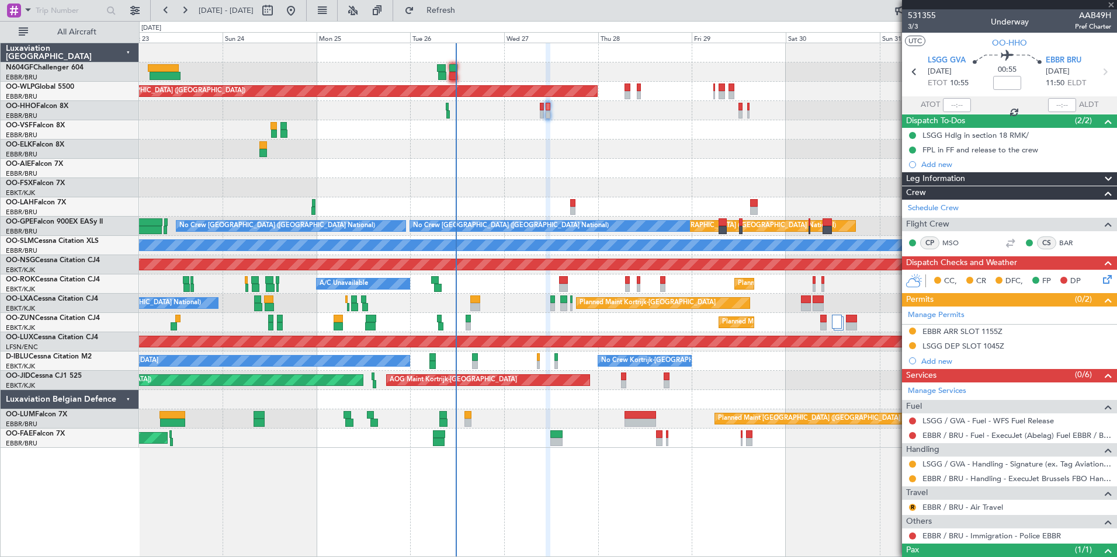
type input "2"
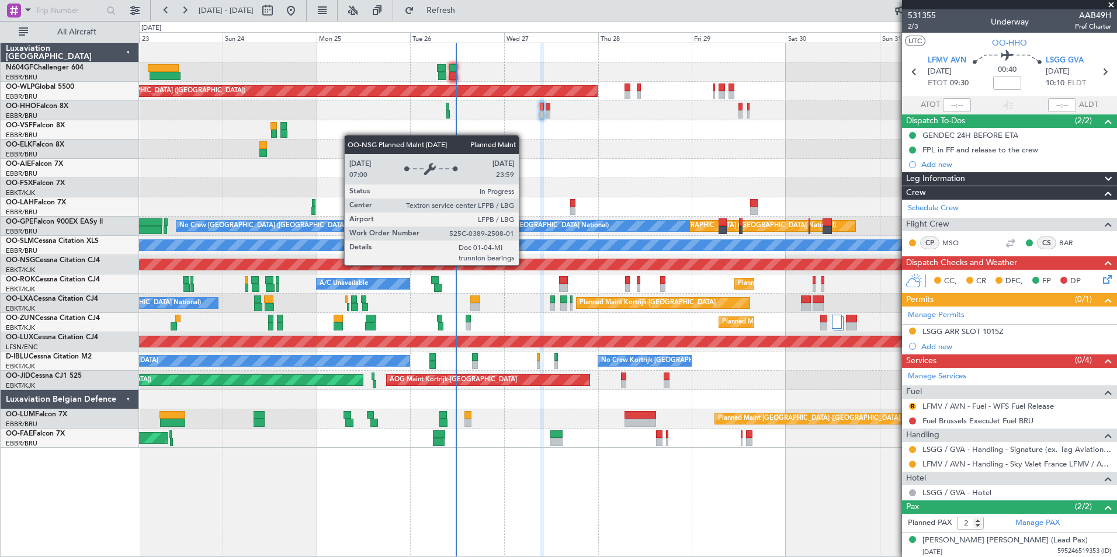
click at [561, 280] on div "Planned Maint [GEOGRAPHIC_DATA] ([GEOGRAPHIC_DATA]) Planned Maint [GEOGRAPHIC_D…" at bounding box center [627, 245] width 977 height 405
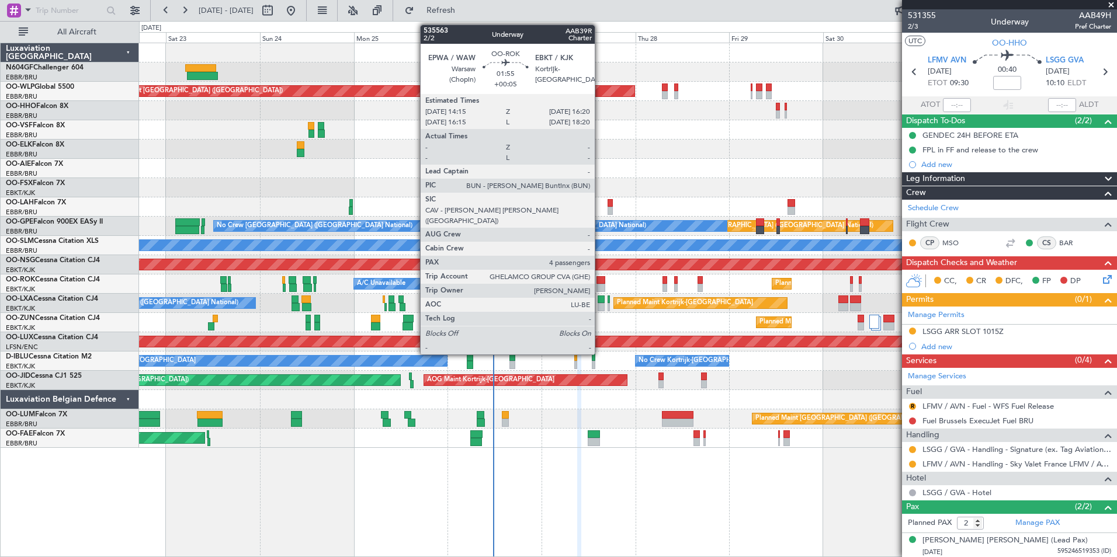
click at [600, 282] on div at bounding box center [600, 280] width 8 height 8
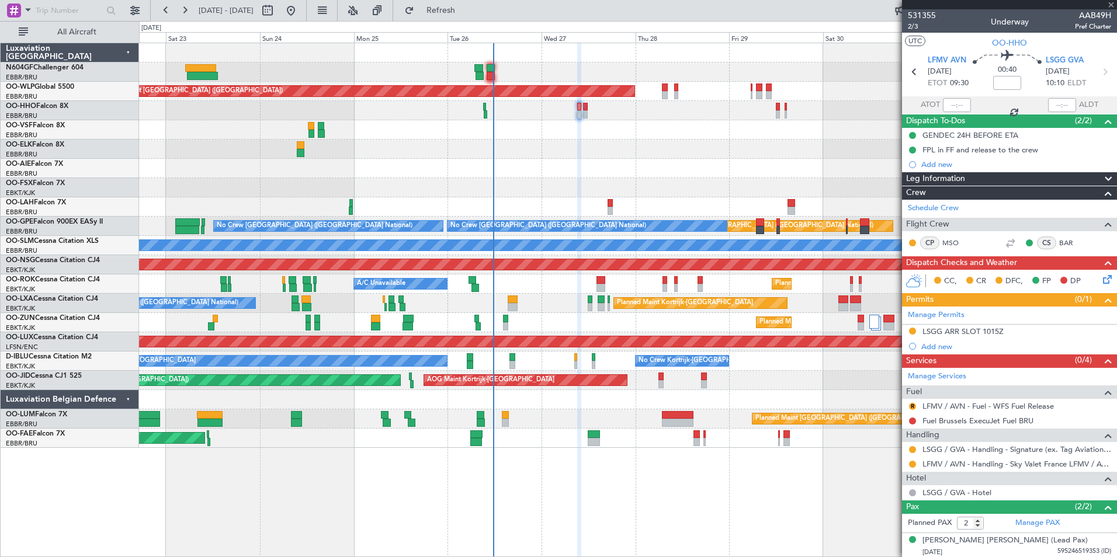
type input "+00:05"
type input "4"
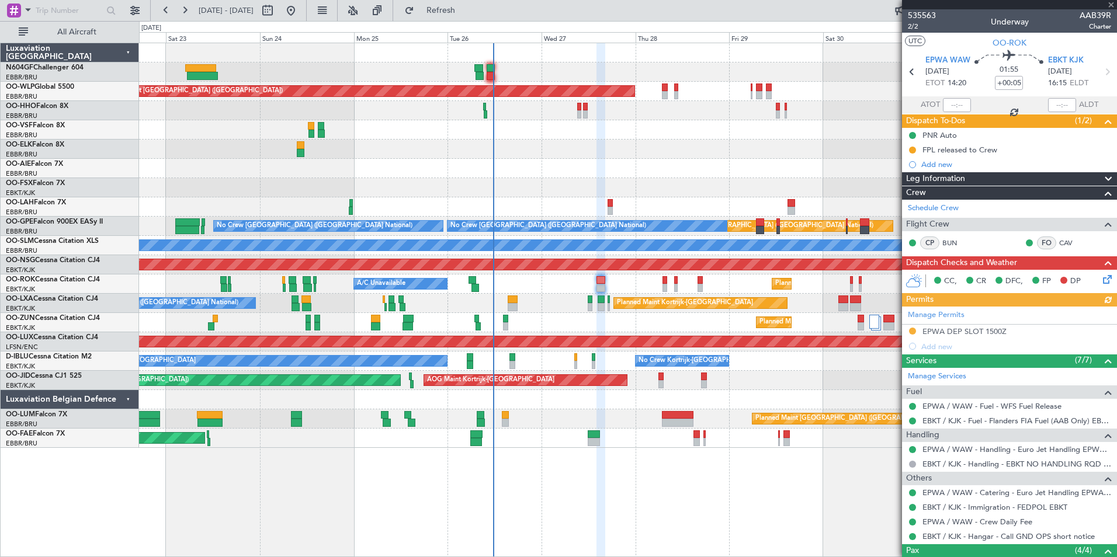
click at [1101, 277] on icon at bounding box center [1105, 277] width 9 height 9
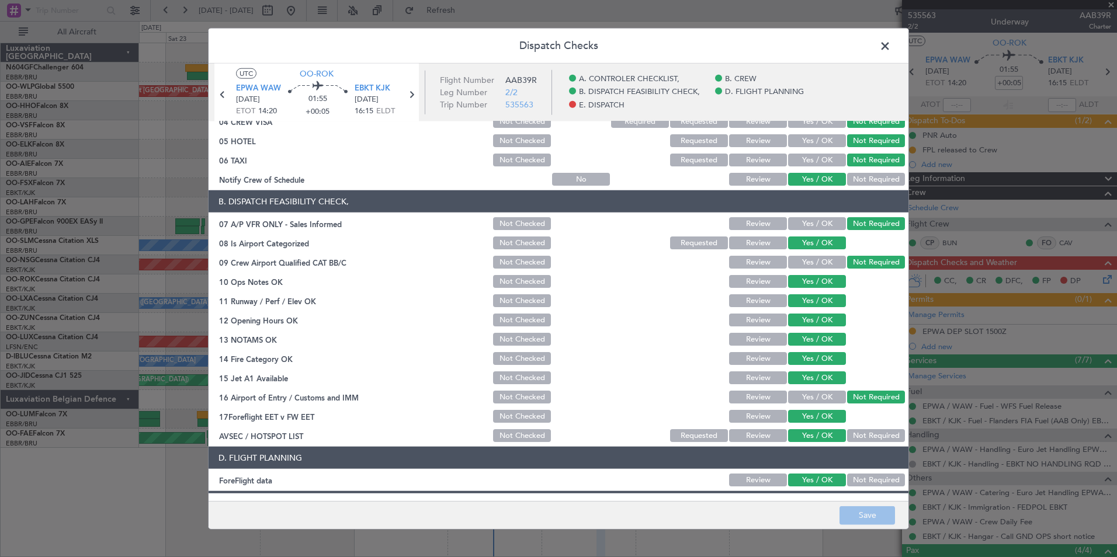
scroll to position [216, 0]
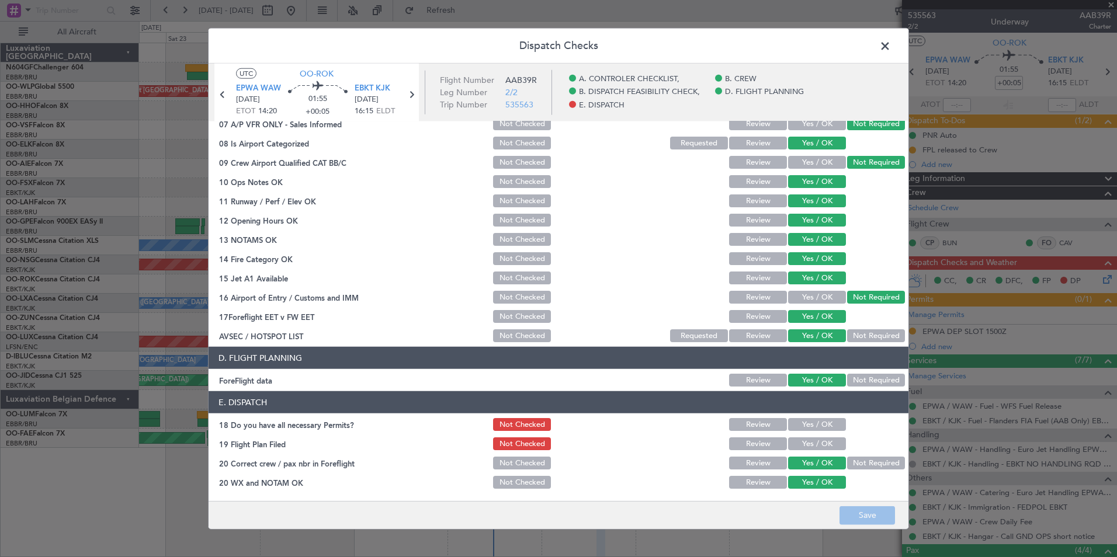
click at [891, 48] on span at bounding box center [891, 48] width 0 height 23
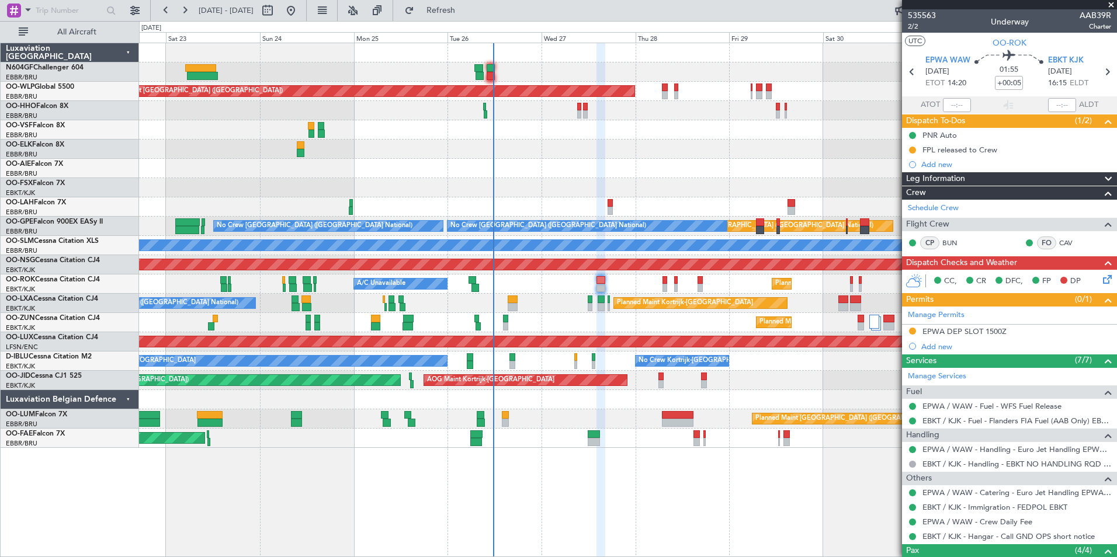
click at [798, 118] on div at bounding box center [627, 110] width 977 height 19
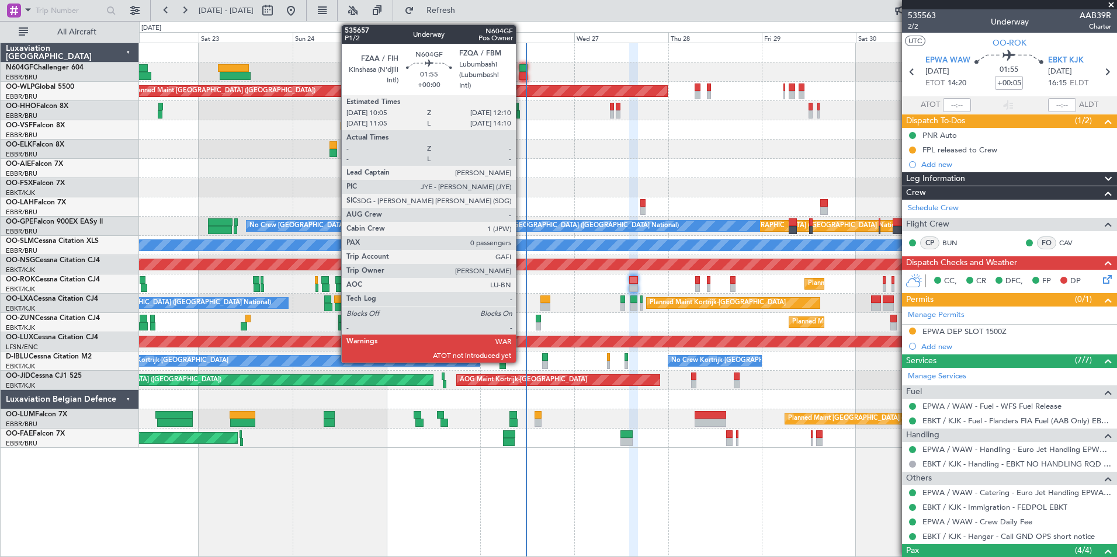
click at [521, 76] on div at bounding box center [523, 76] width 8 height 8
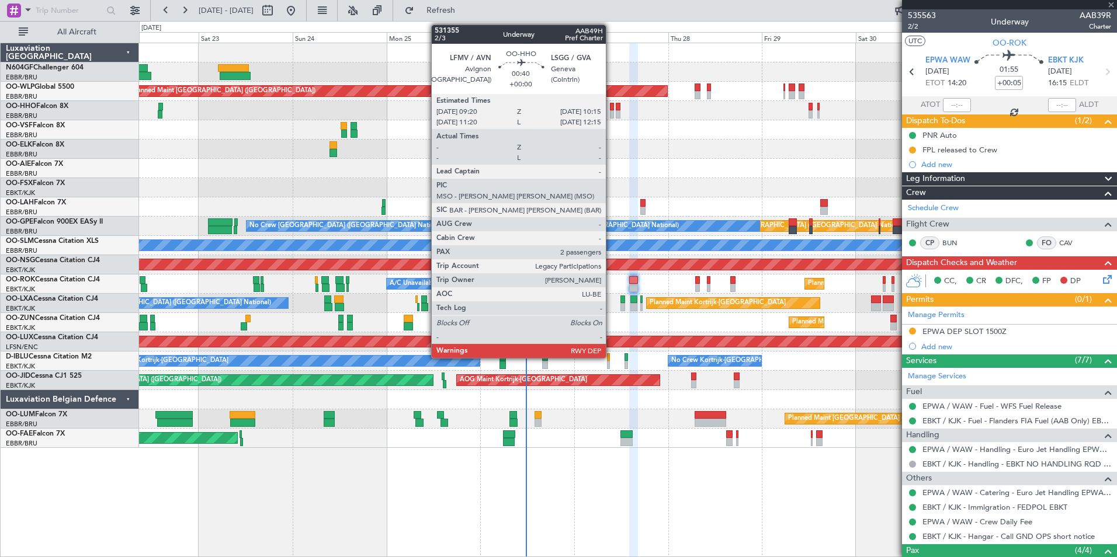
click at [611, 114] on div at bounding box center [612, 114] width 4 height 8
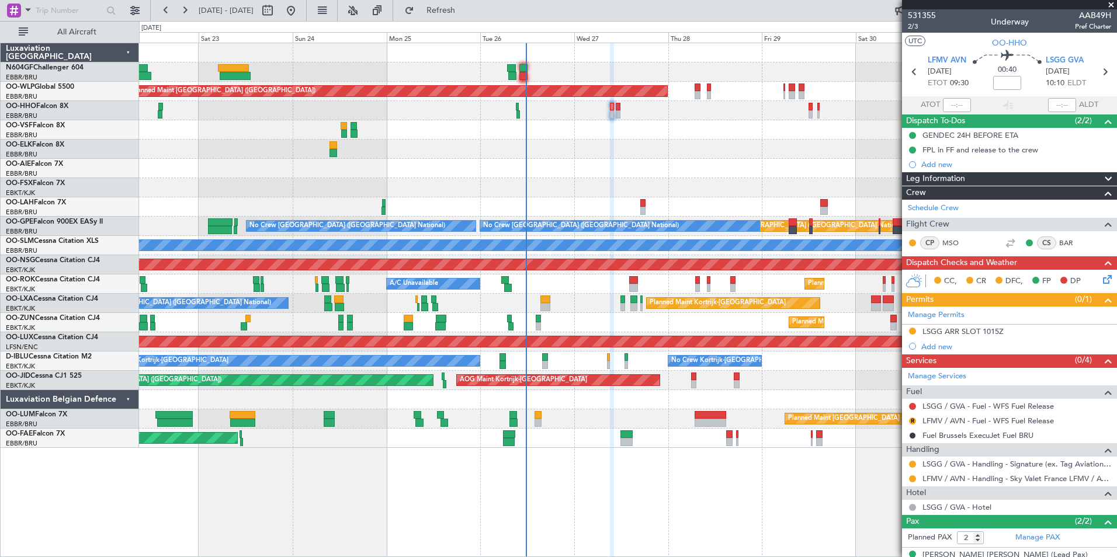
click at [665, 200] on div "Planned Maint [GEOGRAPHIC_DATA] ([GEOGRAPHIC_DATA]) Planned Maint [GEOGRAPHIC_D…" at bounding box center [627, 245] width 977 height 405
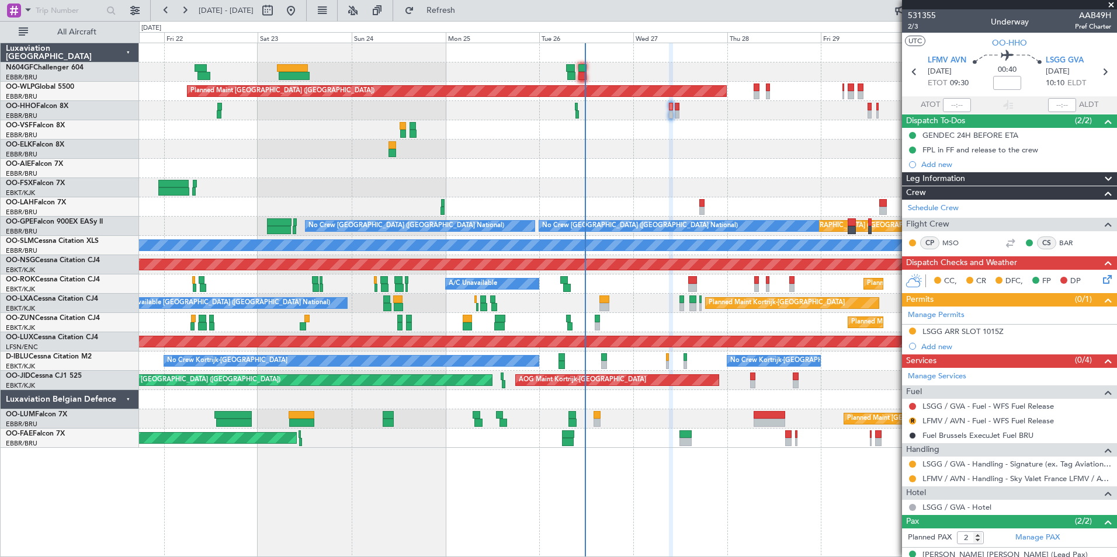
click at [585, 157] on div "Planned Maint [GEOGRAPHIC_DATA] ([GEOGRAPHIC_DATA]) Planned Maint [GEOGRAPHIC_D…" at bounding box center [627, 245] width 977 height 405
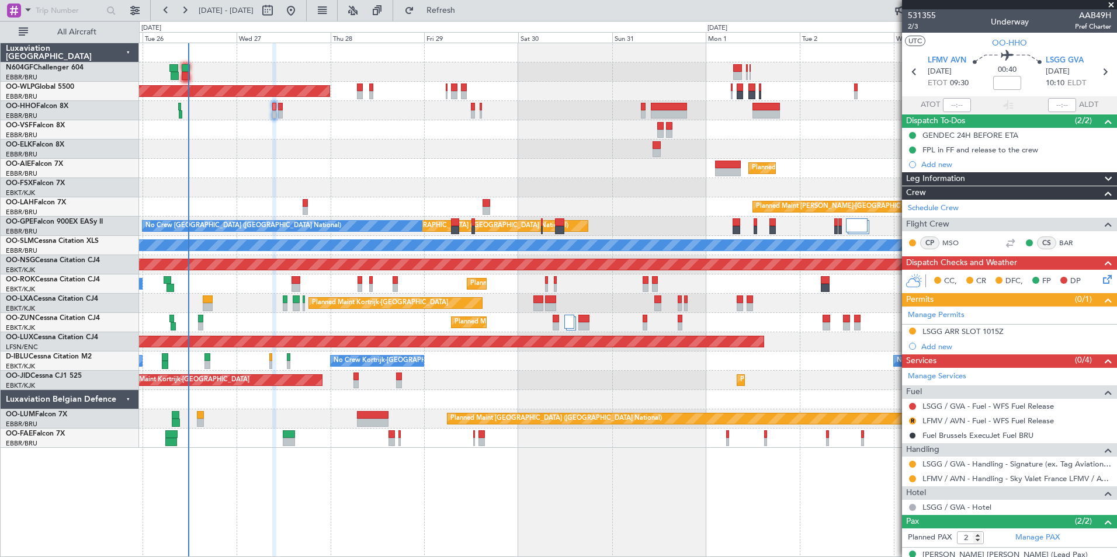
click at [642, 120] on div "Planned Maint [GEOGRAPHIC_DATA] ([GEOGRAPHIC_DATA]) Planned Maint [GEOGRAPHIC_D…" at bounding box center [627, 245] width 977 height 405
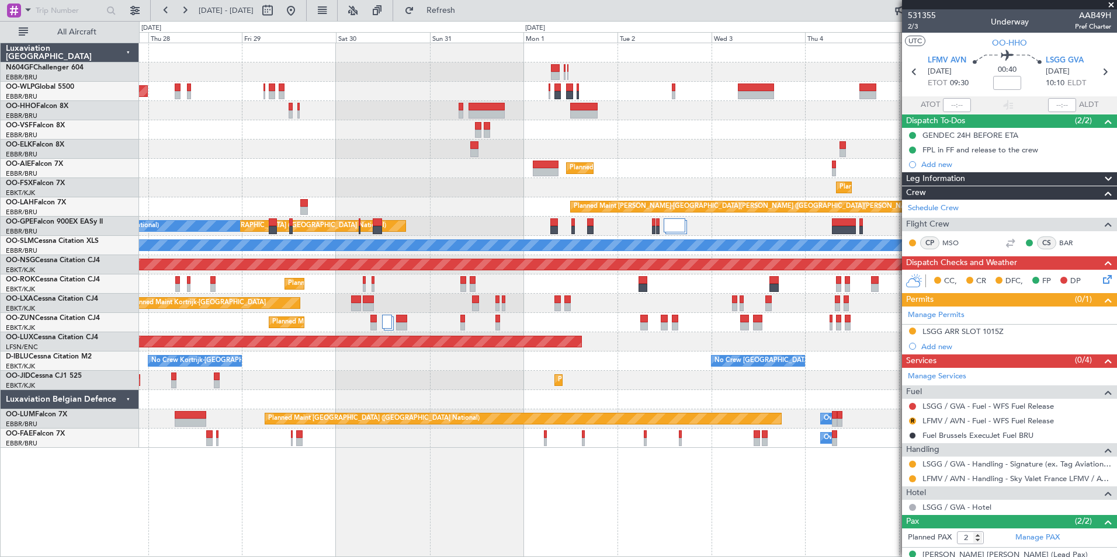
click at [546, 127] on div at bounding box center [627, 129] width 977 height 19
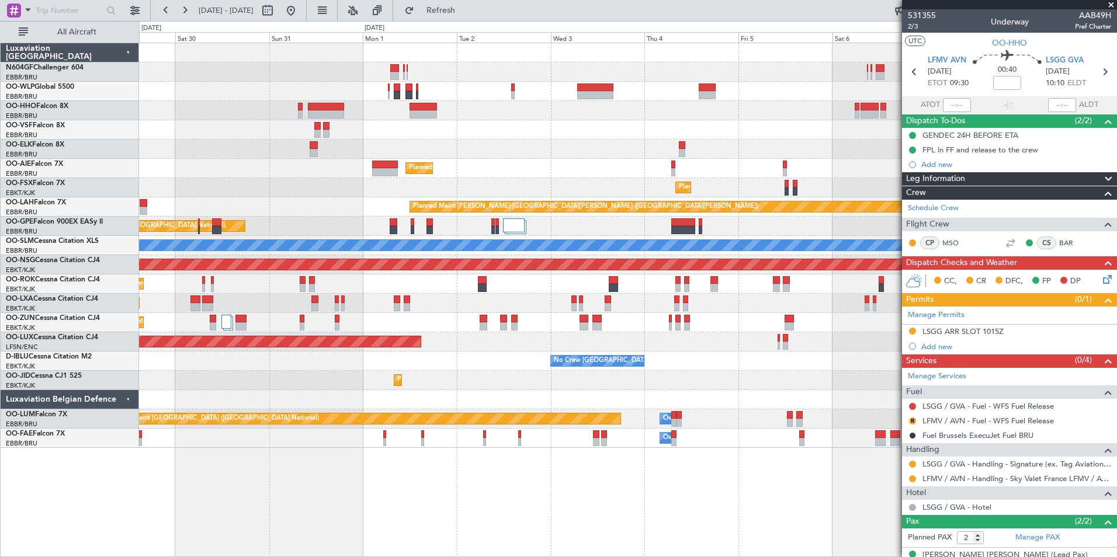
click at [490, 133] on div at bounding box center [627, 129] width 977 height 19
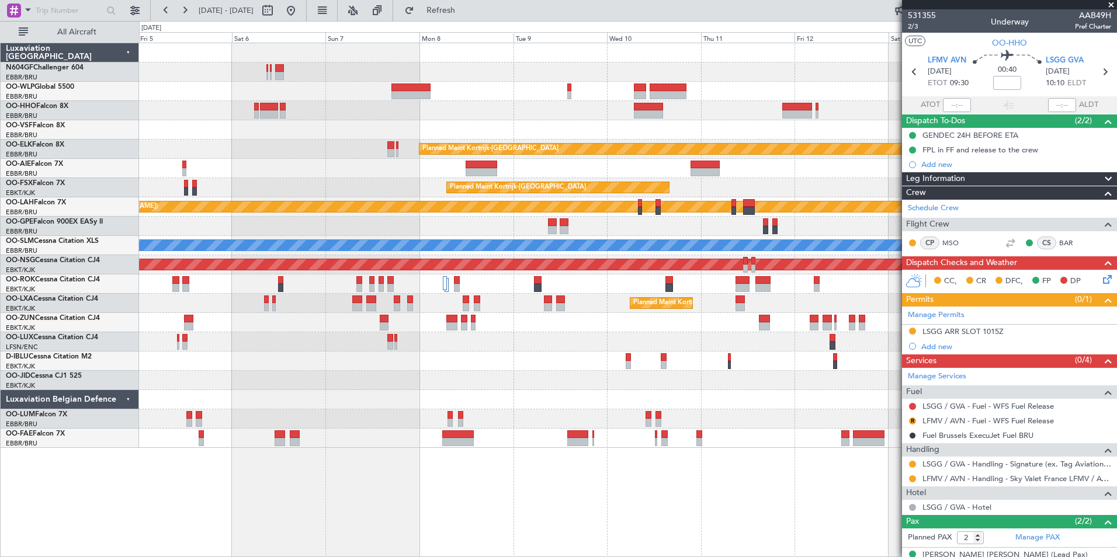
click at [545, 132] on div at bounding box center [627, 129] width 977 height 19
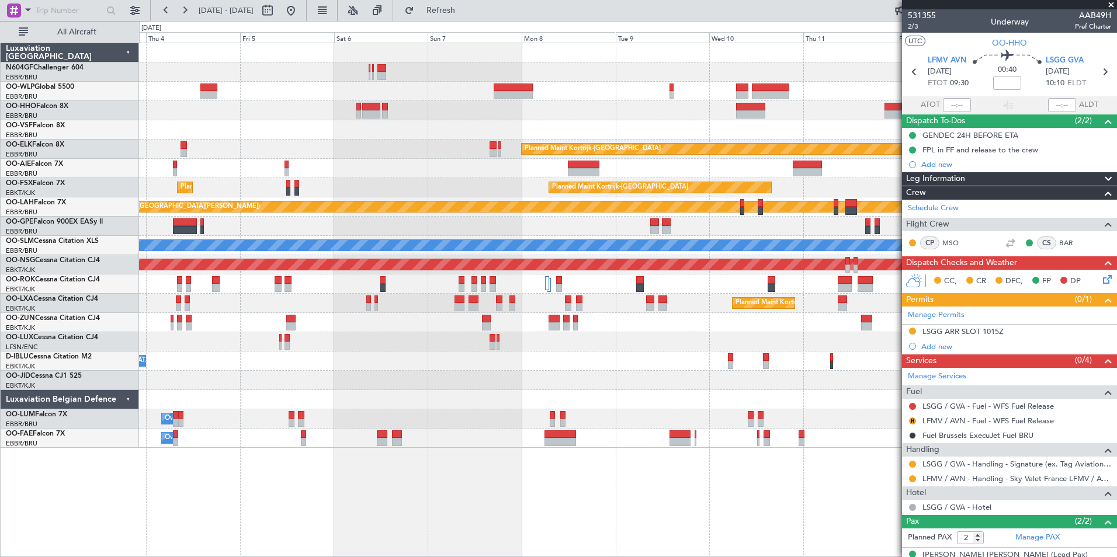
click at [504, 133] on div at bounding box center [627, 129] width 977 height 19
click at [117, 124] on div "Planned Maint Kortrijk-[GEOGRAPHIC_DATA] Planned Maint [GEOGRAPHIC_DATA] ([GEOG…" at bounding box center [558, 289] width 1117 height 536
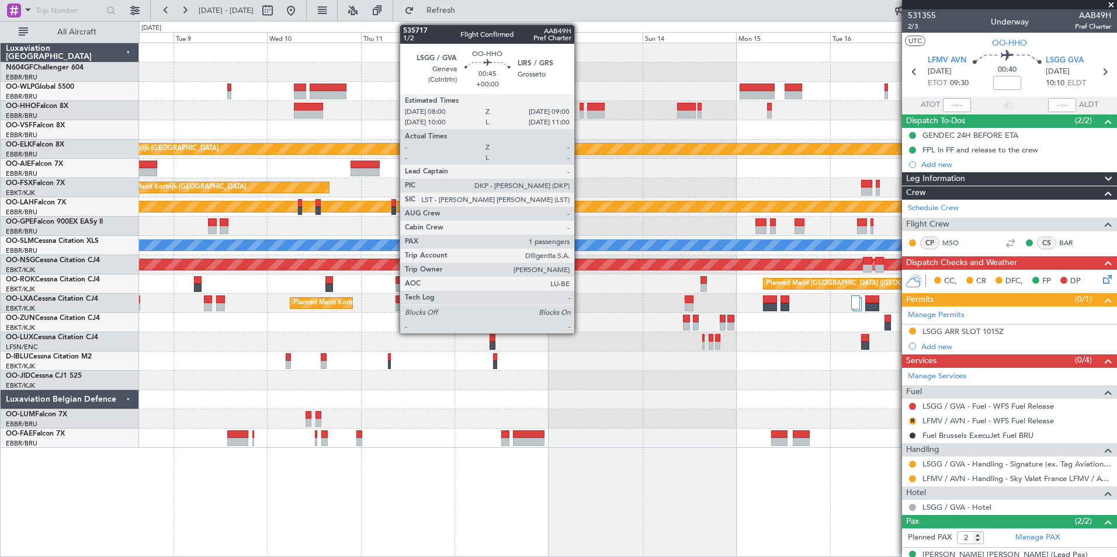
click at [579, 111] on div at bounding box center [581, 114] width 4 height 8
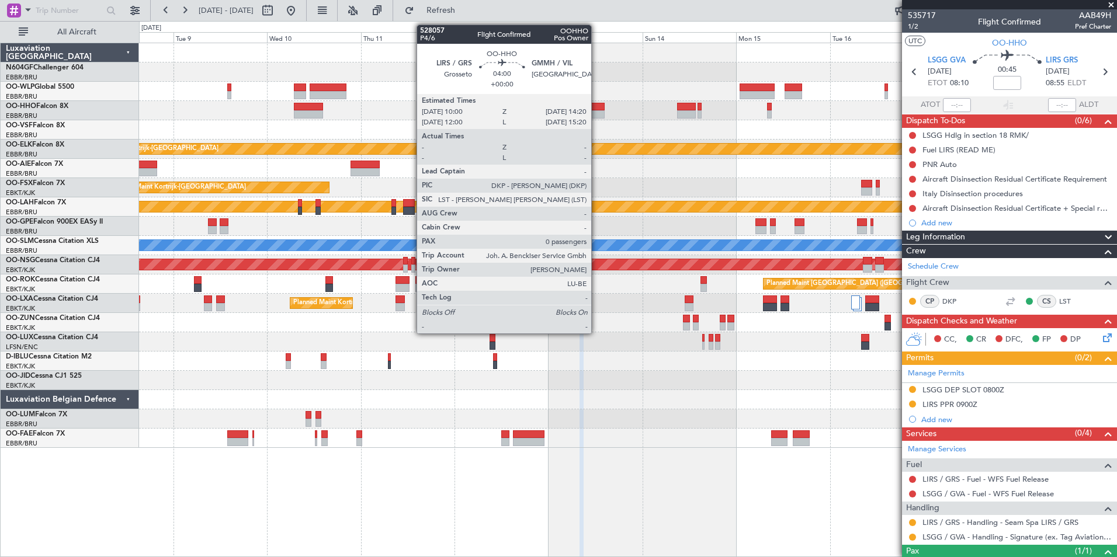
click at [596, 110] on div at bounding box center [596, 114] width 18 height 8
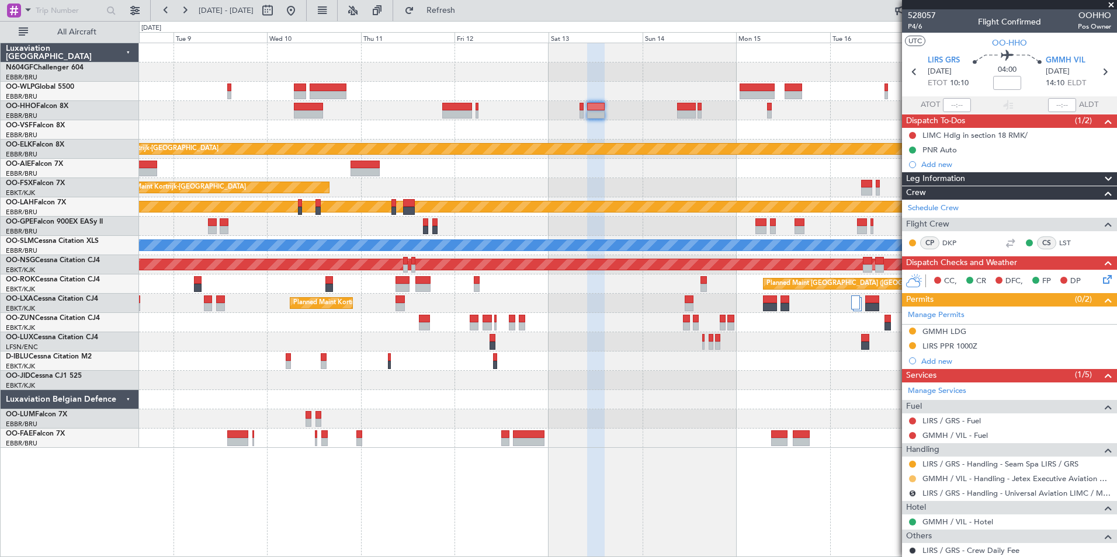
click at [914, 478] on button at bounding box center [912, 478] width 7 height 7
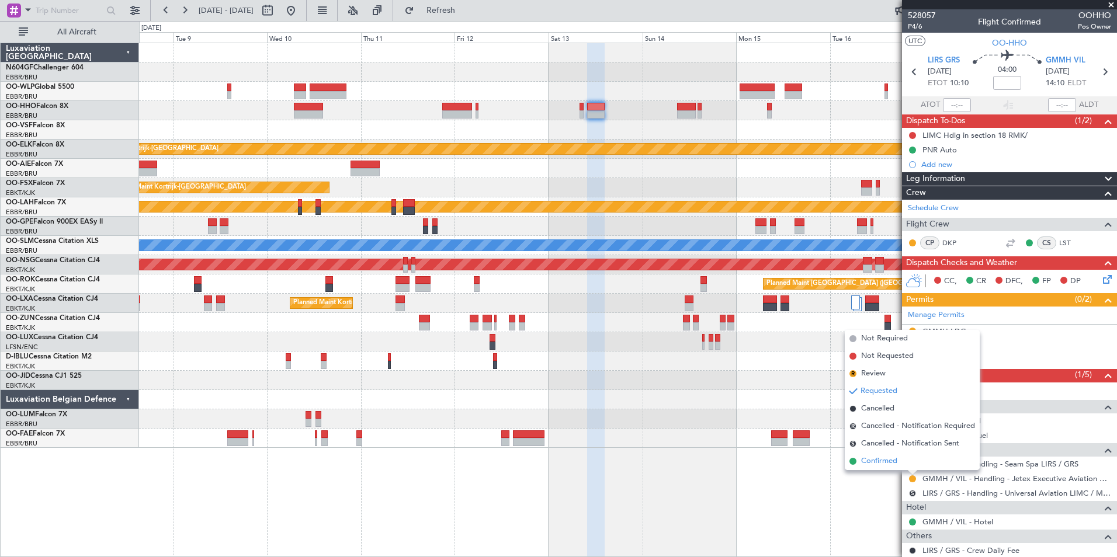
click at [891, 460] on span "Confirmed" at bounding box center [879, 462] width 36 height 12
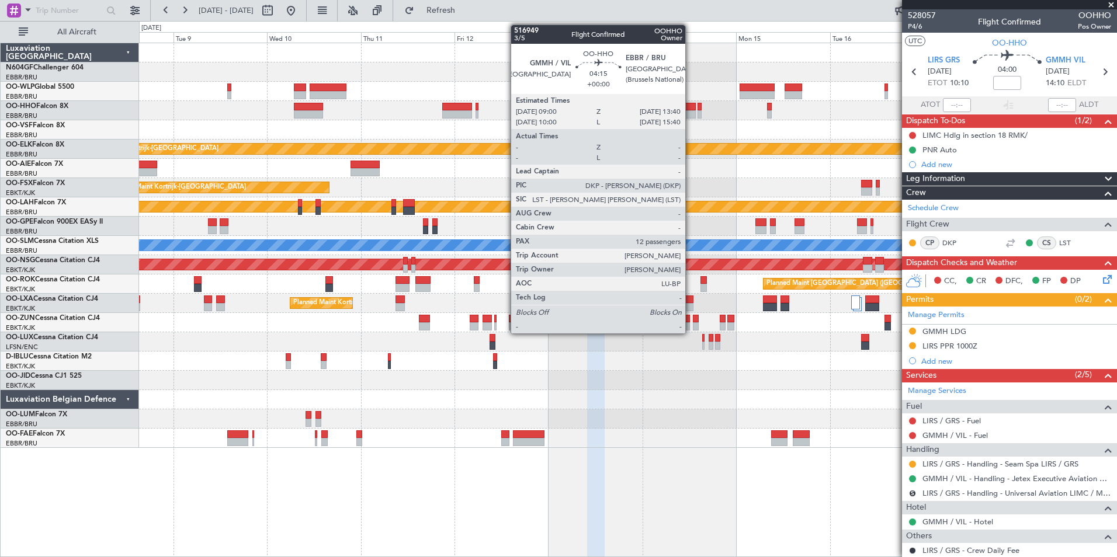
click at [683, 71] on div at bounding box center [627, 72] width 977 height 19
click at [689, 109] on div at bounding box center [686, 107] width 19 height 8
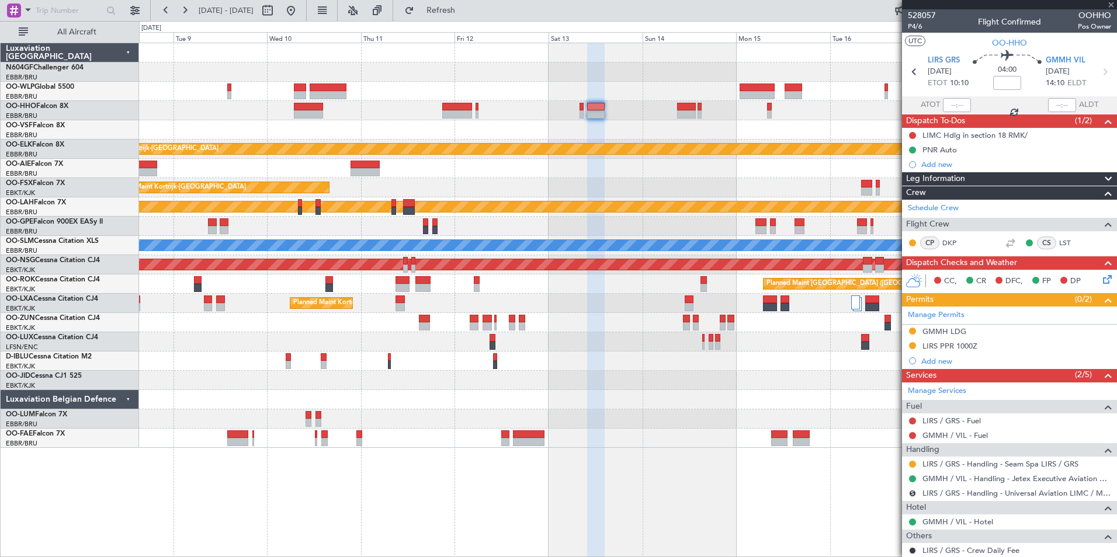
type input "12"
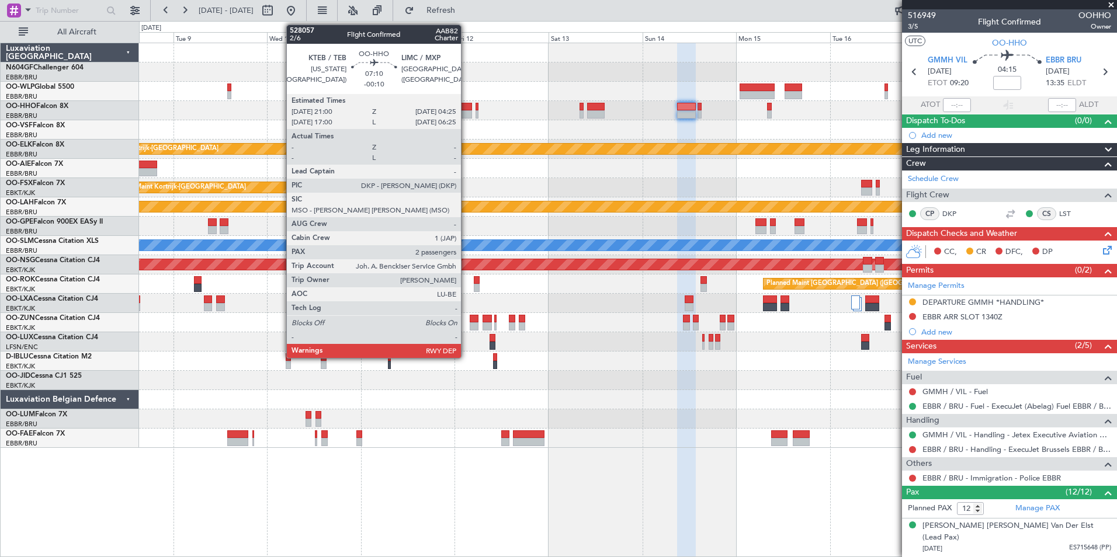
click at [472, 97] on div at bounding box center [627, 91] width 977 height 19
click at [464, 107] on div at bounding box center [456, 107] width 29 height 8
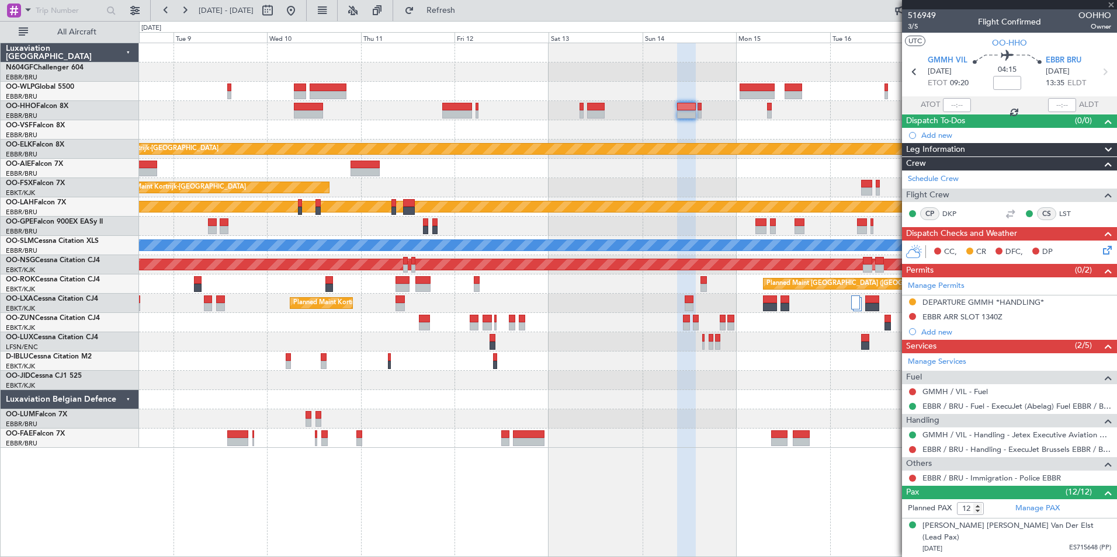
type input "-00:10"
type input "2"
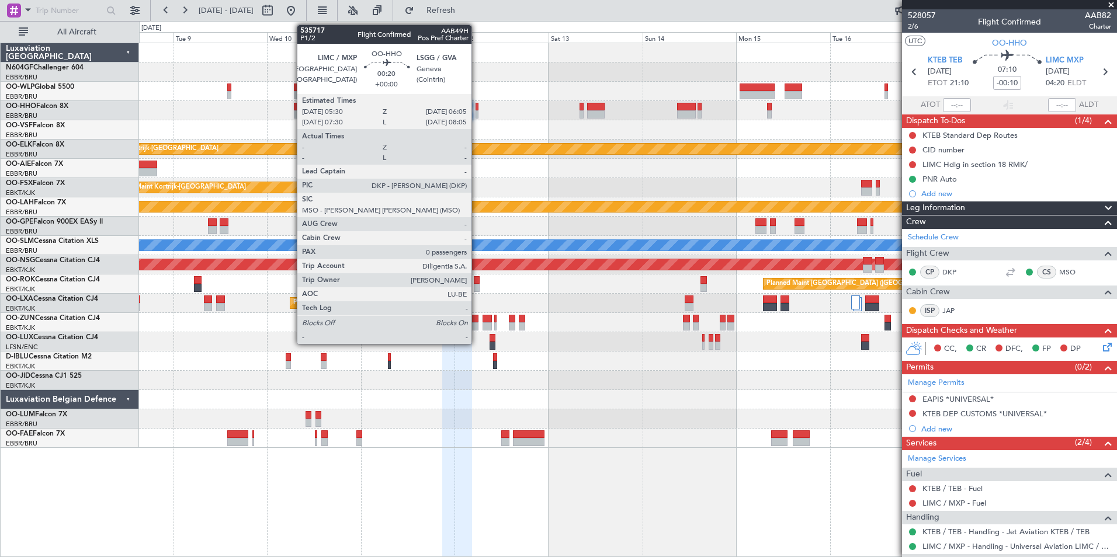
click at [477, 112] on div at bounding box center [476, 114] width 2 height 8
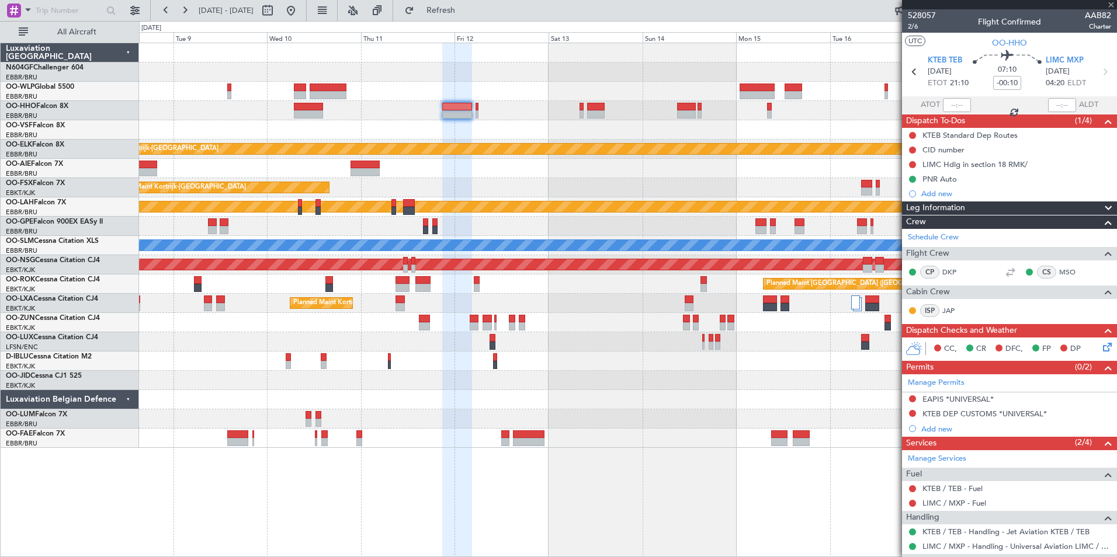
type input "0"
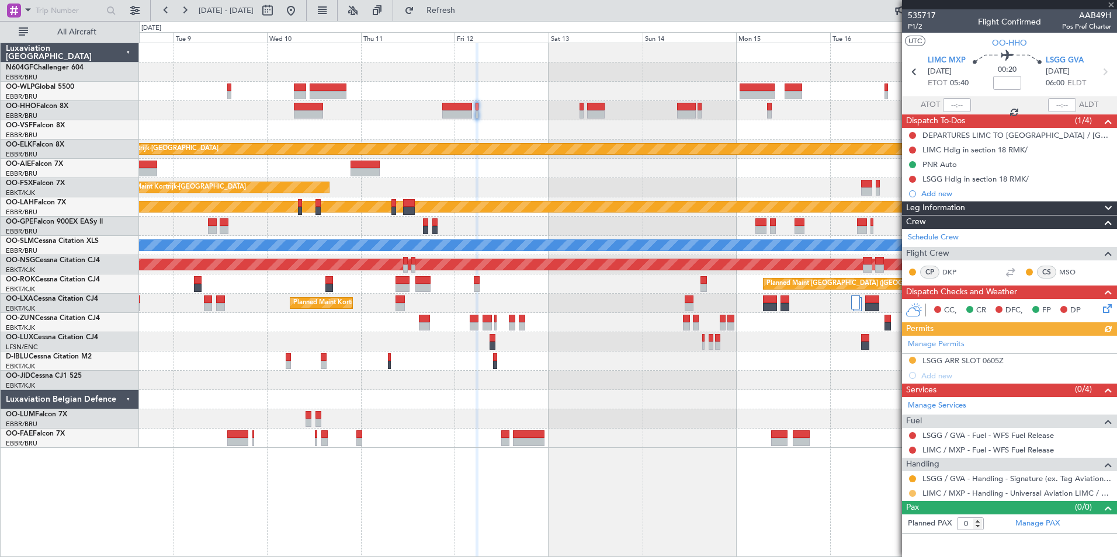
click at [912, 494] on button at bounding box center [912, 493] width 7 height 7
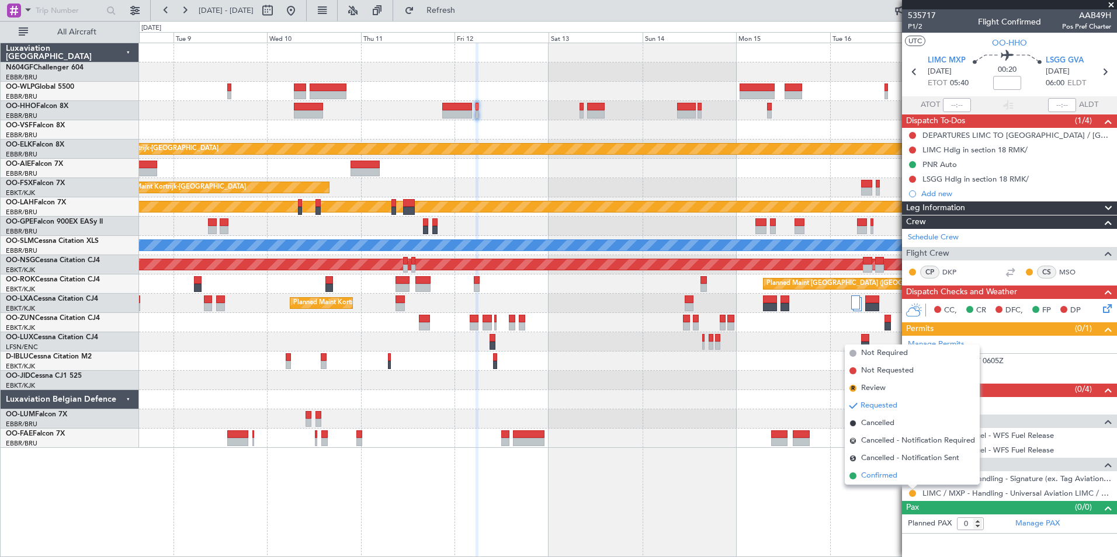
click at [895, 476] on span "Confirmed" at bounding box center [879, 476] width 36 height 12
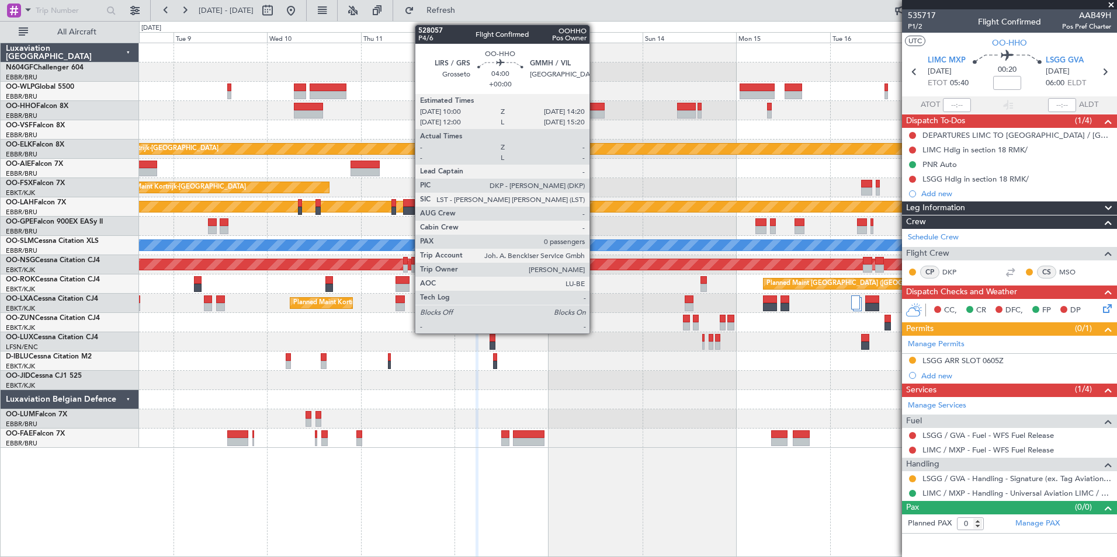
click at [595, 109] on div at bounding box center [596, 107] width 18 height 8
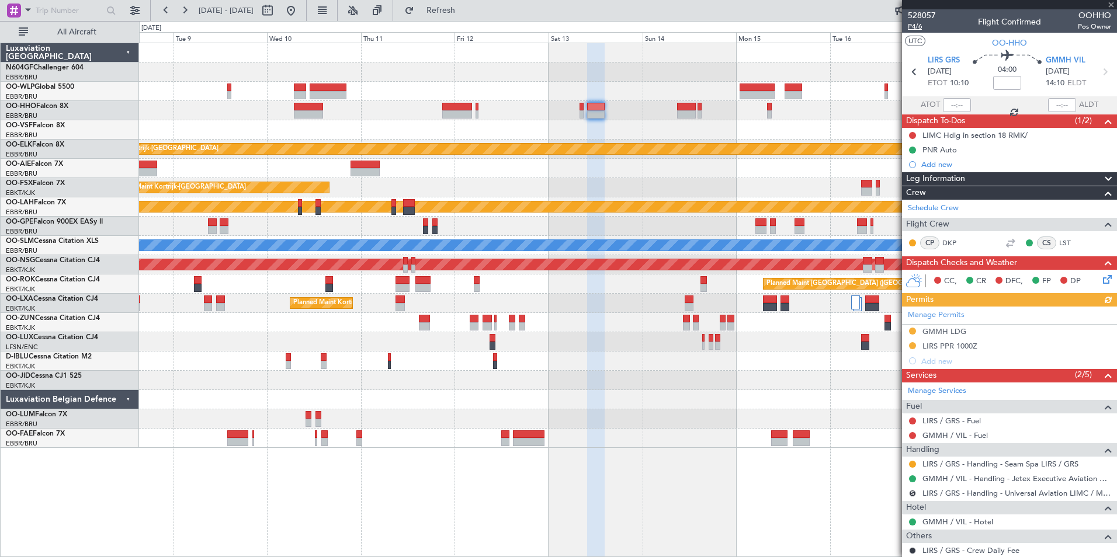
click at [917, 27] on span "P4/6" at bounding box center [922, 27] width 28 height 10
click at [442, 5] on button "Refresh" at bounding box center [434, 10] width 70 height 19
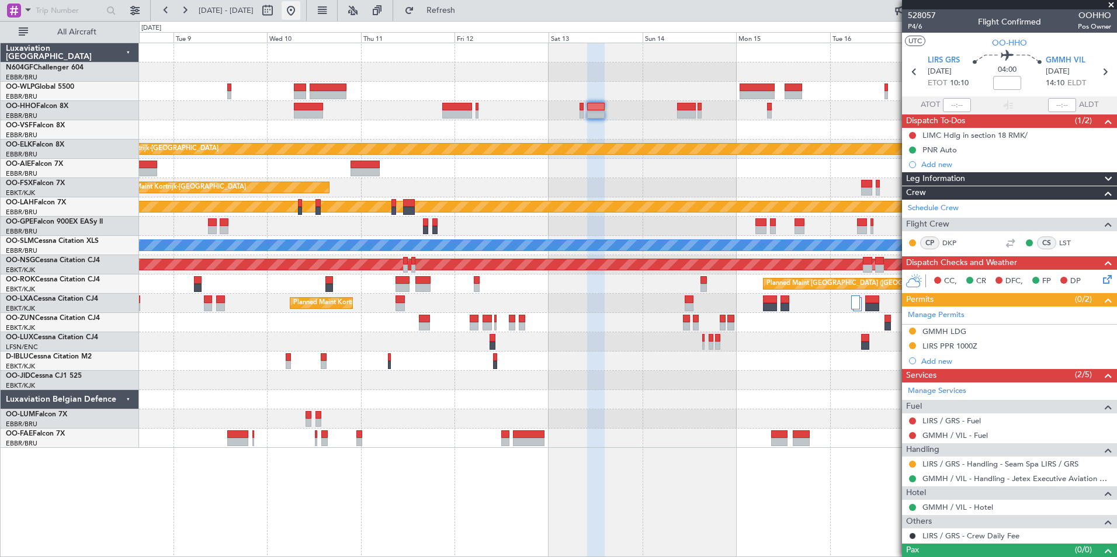
click at [300, 9] on button at bounding box center [291, 10] width 19 height 19
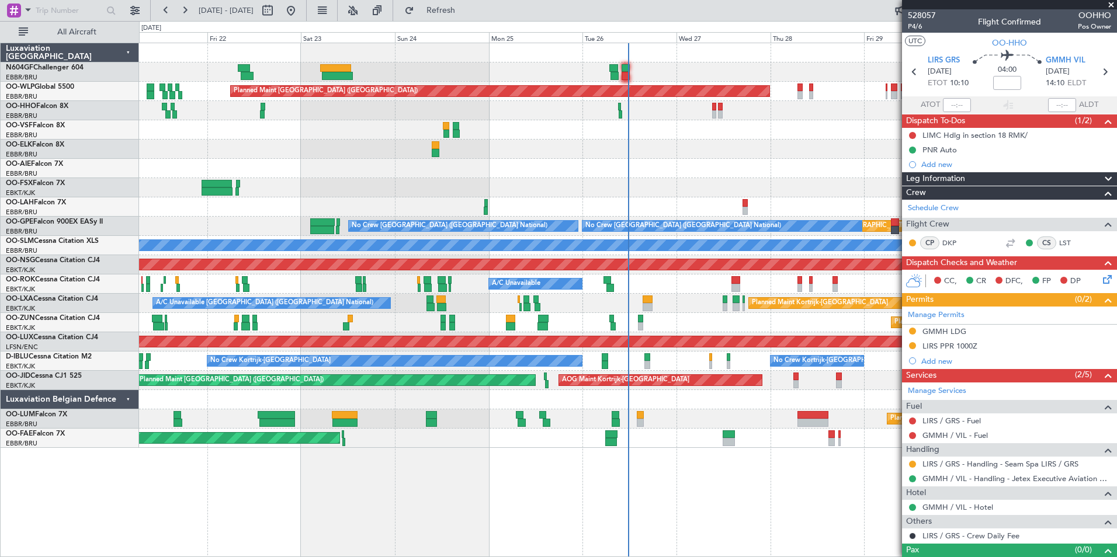
click at [550, 152] on div "Planned Maint [GEOGRAPHIC_DATA] ([GEOGRAPHIC_DATA]) Planned Maint [GEOGRAPHIC_D…" at bounding box center [627, 245] width 977 height 405
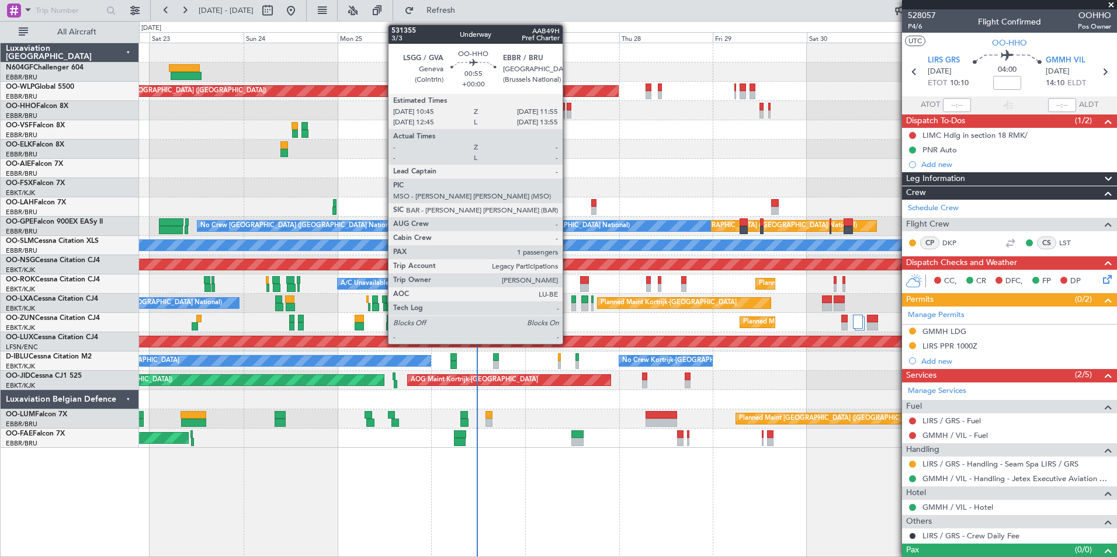
click at [568, 107] on div at bounding box center [569, 107] width 5 height 8
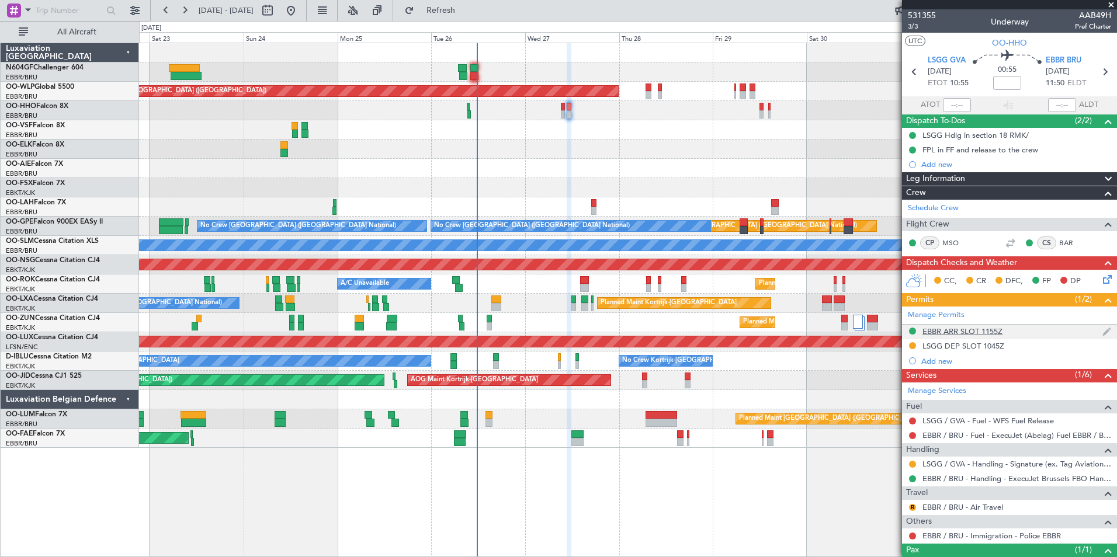
click at [949, 329] on div "EBBR ARR SLOT 1155Z" at bounding box center [962, 332] width 80 height 10
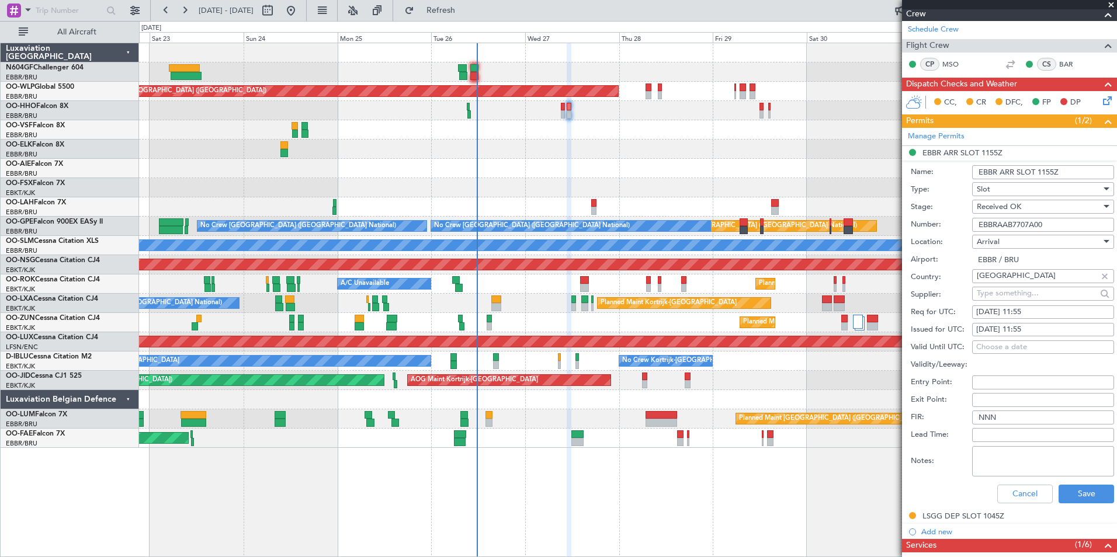
scroll to position [234, 0]
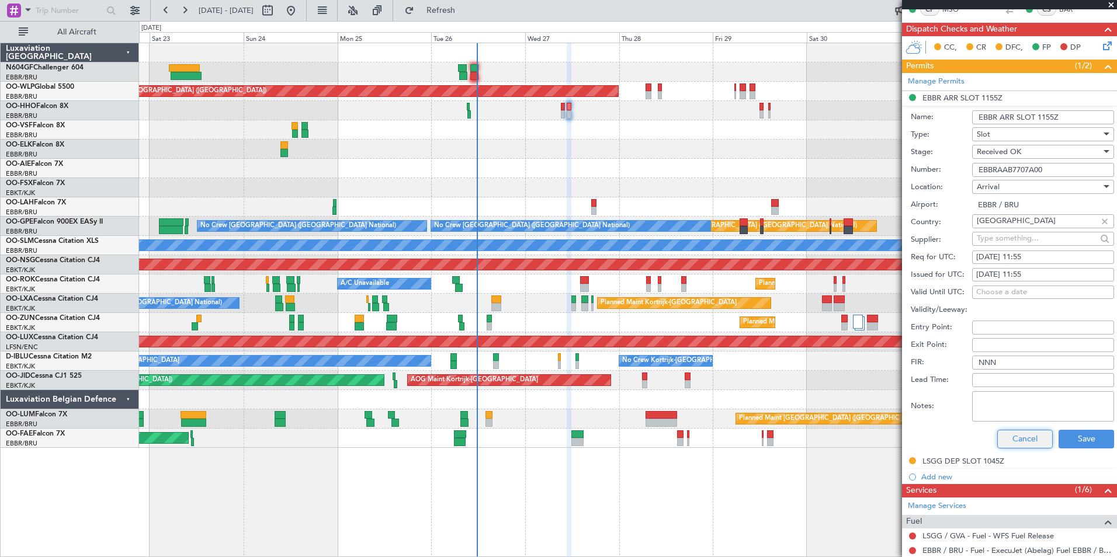
click at [1022, 441] on button "Cancel" at bounding box center [1024, 439] width 55 height 19
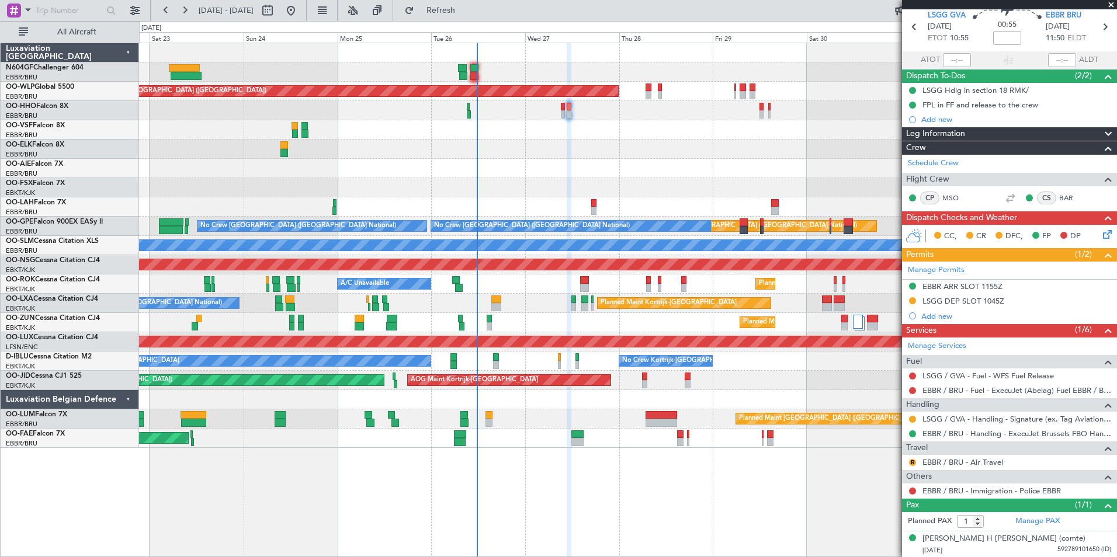
click at [721, 161] on div "Planned Maint [GEOGRAPHIC_DATA] ([GEOGRAPHIC_DATA])" at bounding box center [627, 168] width 977 height 19
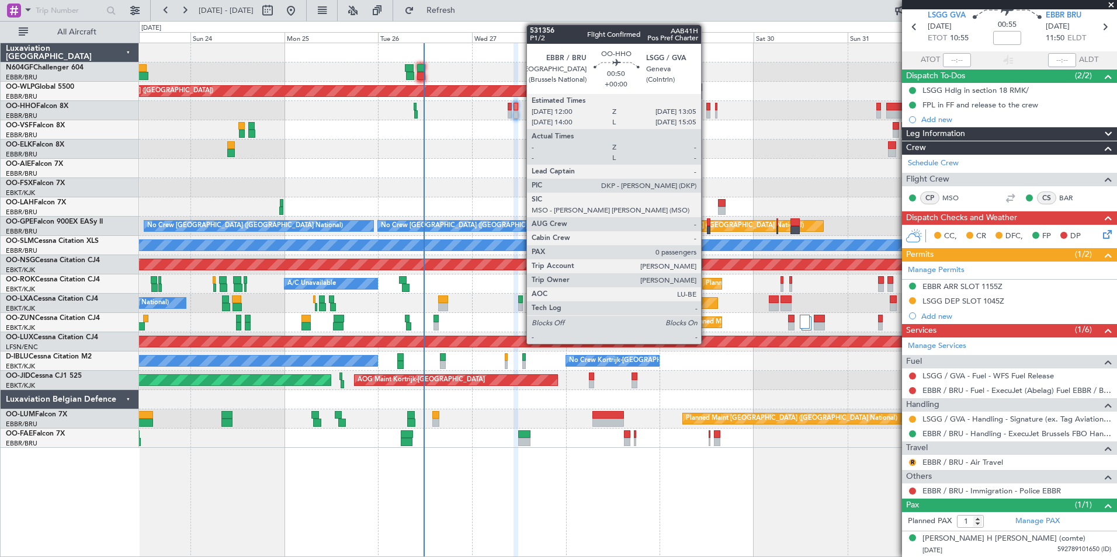
click at [706, 103] on div at bounding box center [708, 107] width 5 height 8
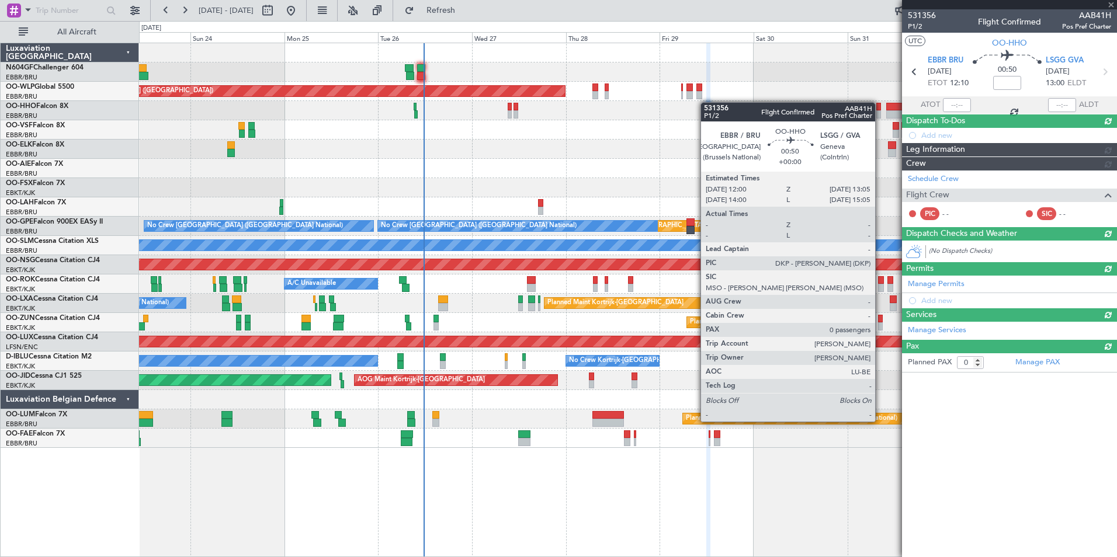
scroll to position [0, 0]
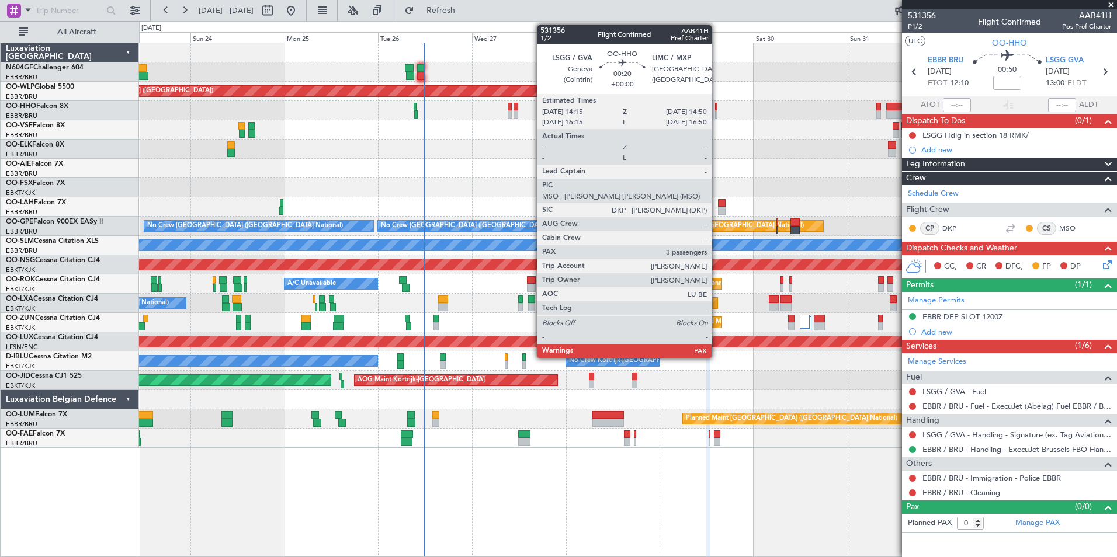
click at [717, 110] on div at bounding box center [716, 114] width 2 height 8
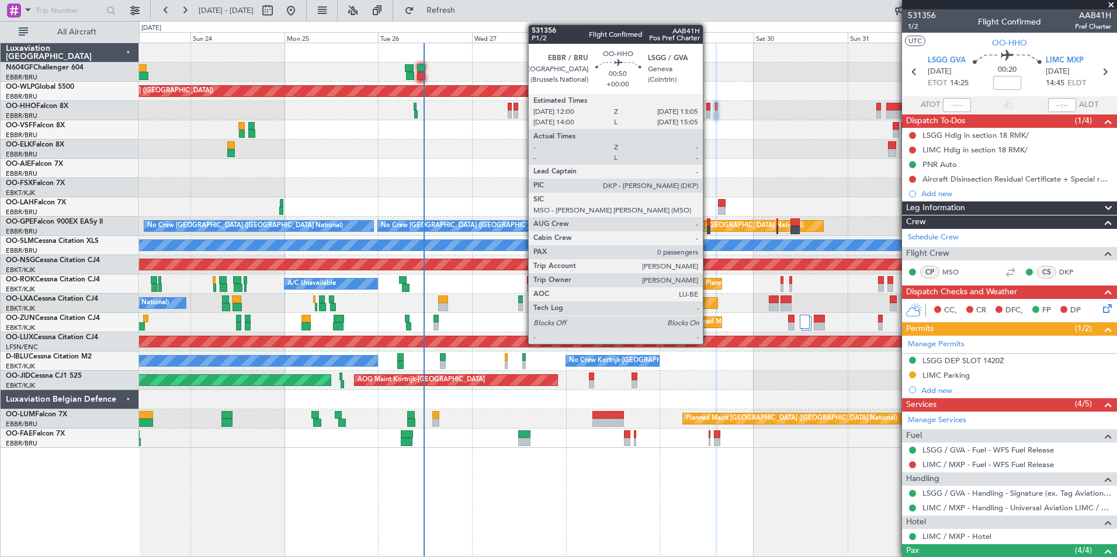
click at [708, 115] on div at bounding box center [708, 114] width 5 height 8
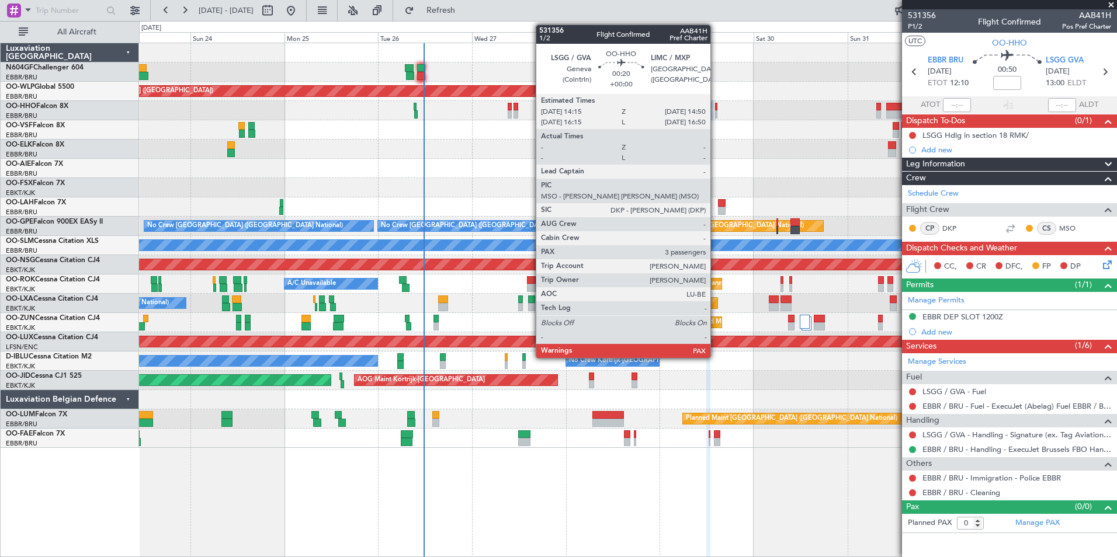
click at [716, 112] on div at bounding box center [716, 114] width 2 height 8
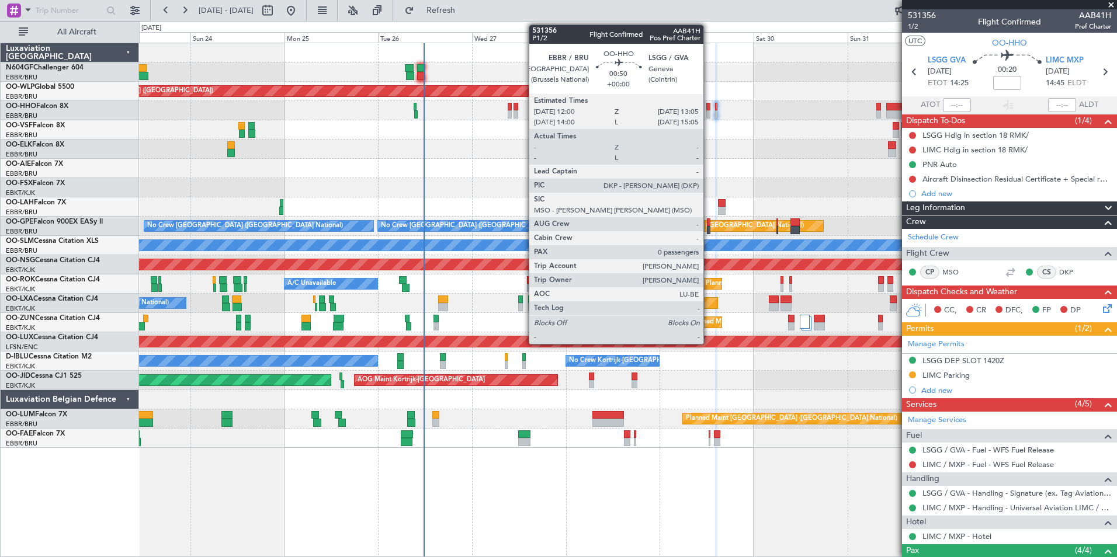
click at [709, 112] on div at bounding box center [708, 114] width 5 height 8
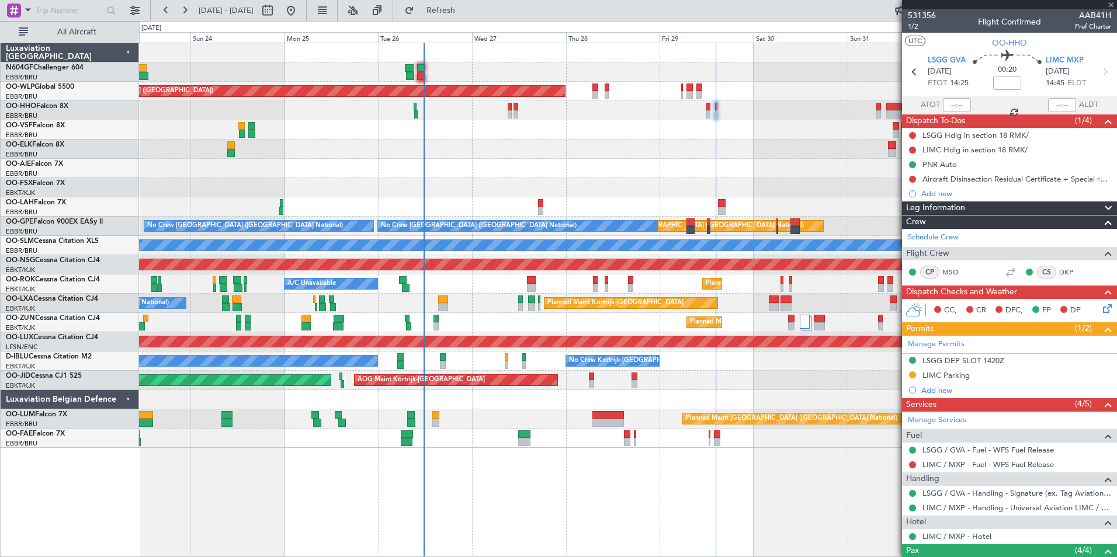
type input "0"
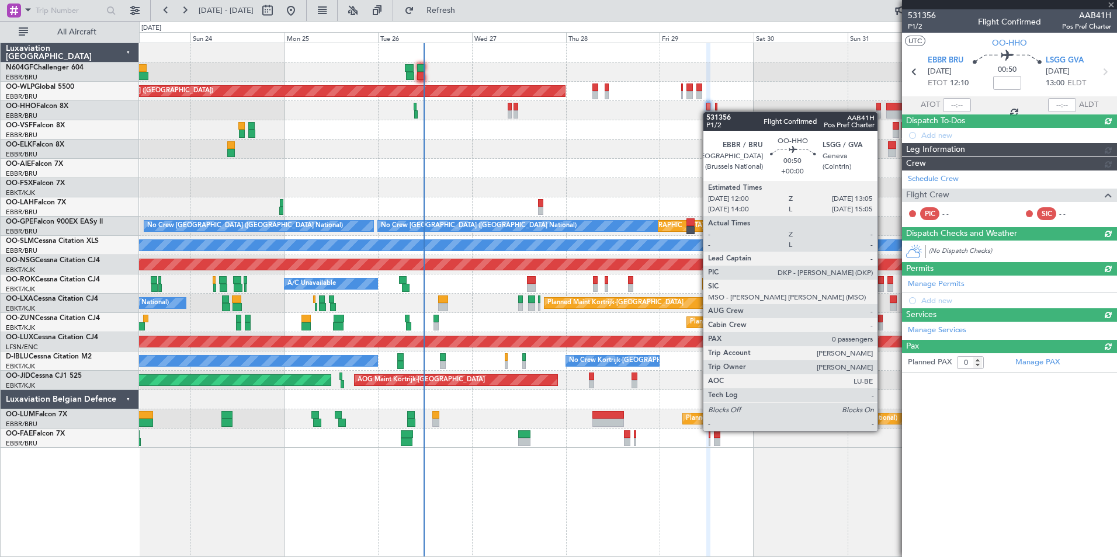
click at [662, 143] on div at bounding box center [627, 149] width 977 height 19
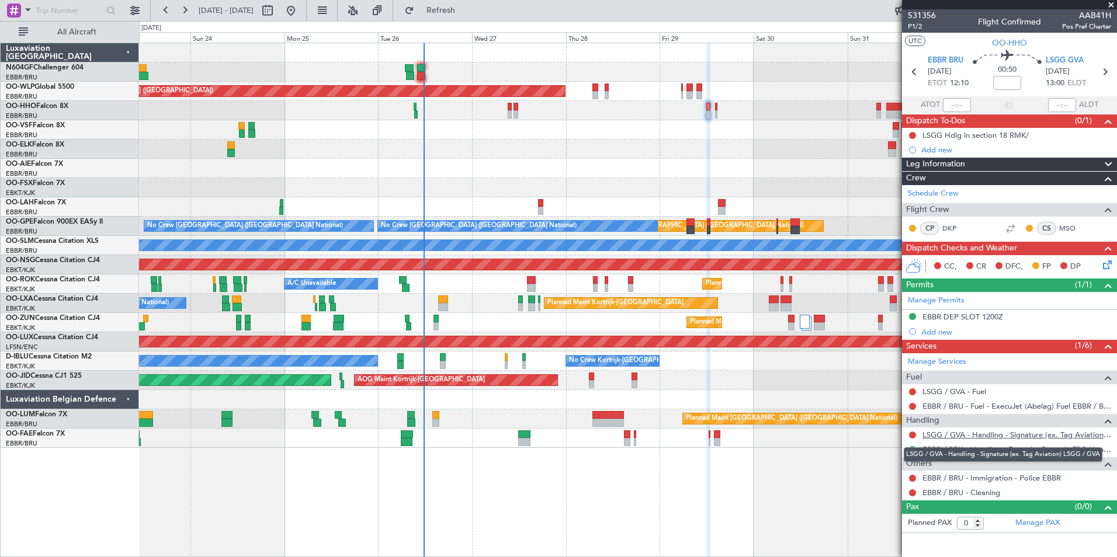
click at [961, 437] on link "LSGG / GVA - Handling - Signature (ex. Tag Aviation) LSGG / GVA" at bounding box center [1016, 435] width 189 height 10
click at [447, 2] on button "Refresh" at bounding box center [434, 10] width 70 height 19
click at [935, 332] on div "Add new" at bounding box center [1010, 332] width 179 height 10
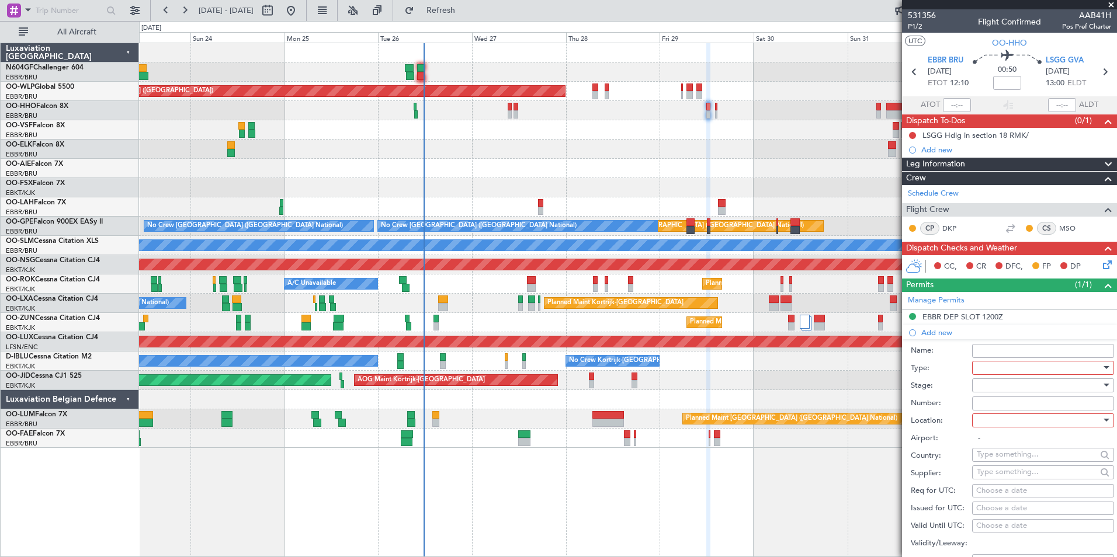
click at [999, 363] on div at bounding box center [1039, 368] width 124 height 18
click at [987, 484] on span "Slot" at bounding box center [1038, 478] width 123 height 18
click at [1001, 386] on div at bounding box center [1039, 386] width 124 height 18
click at [1008, 421] on span "Not Requested" at bounding box center [1038, 427] width 123 height 18
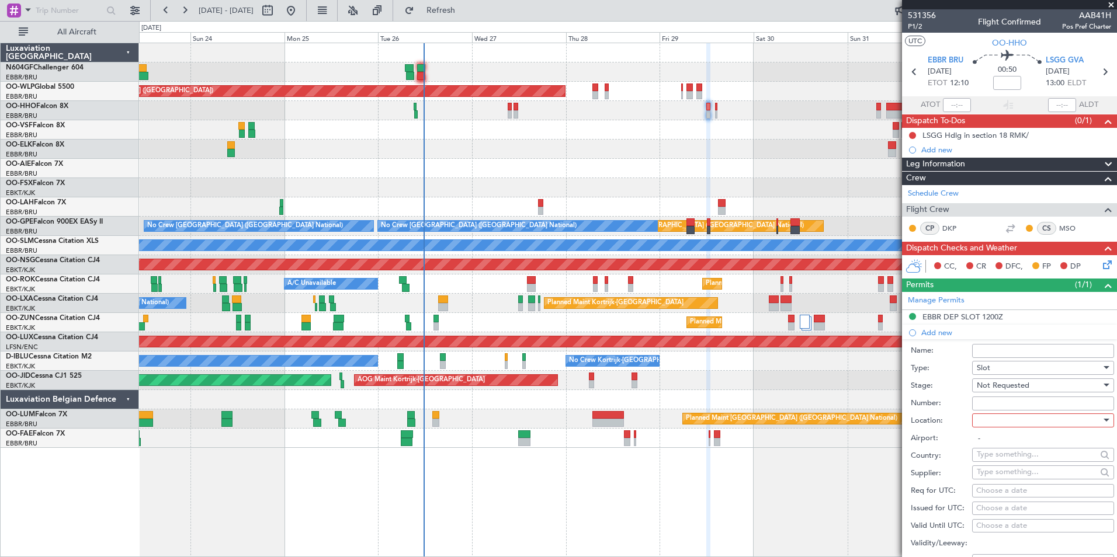
click at [1012, 420] on div at bounding box center [1039, 421] width 124 height 18
click at [1003, 480] on span "Arrival" at bounding box center [1038, 479] width 123 height 18
type input "LSGG / GVA"
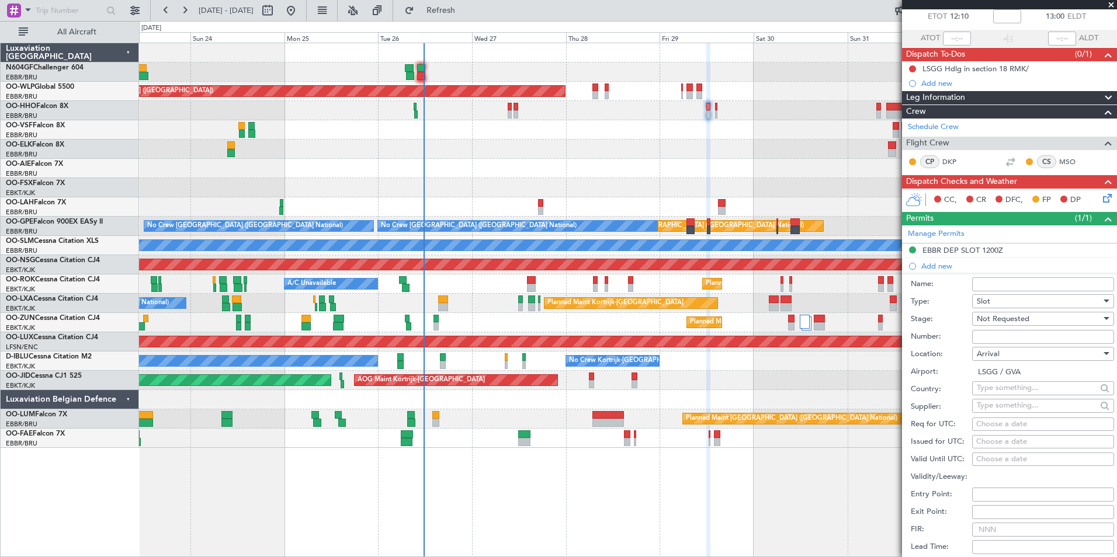
scroll to position [117, 0]
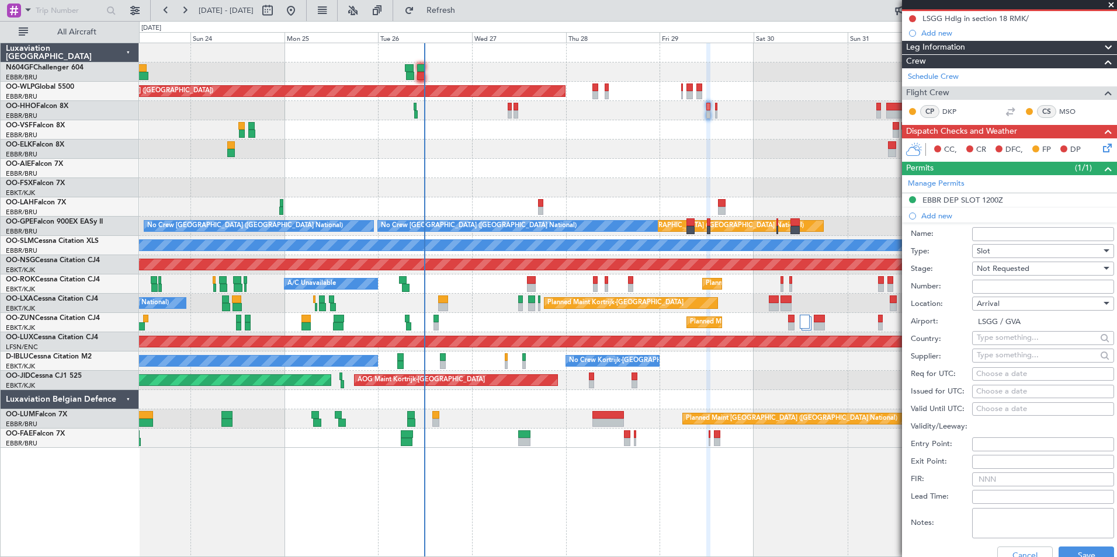
click at [1012, 379] on div "Choose a date" at bounding box center [1043, 375] width 134 height 12
select select "8"
select select "2025"
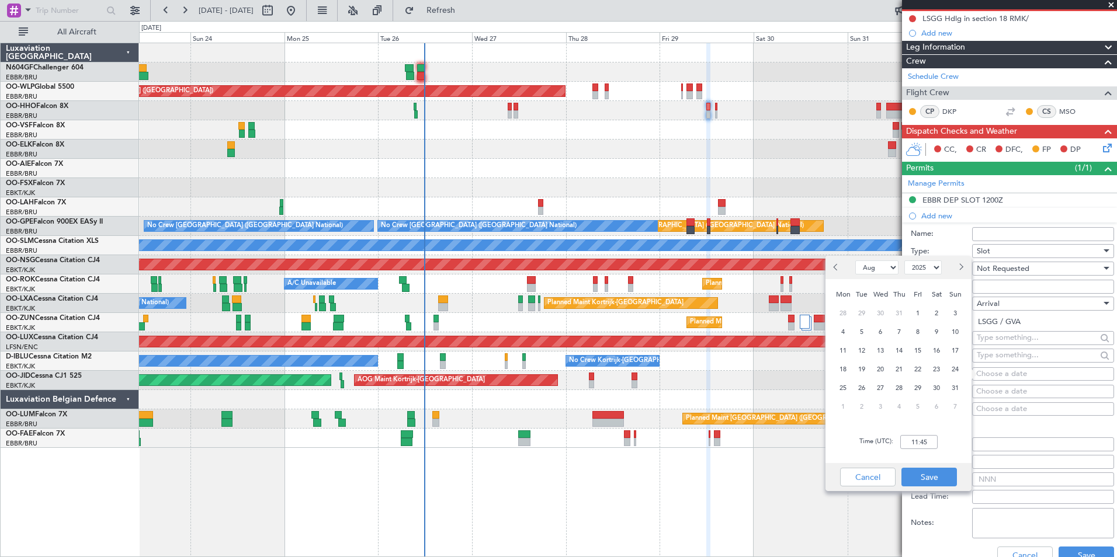
click at [908, 384] on div "28" at bounding box center [899, 388] width 19 height 19
click at [913, 387] on span "29" at bounding box center [918, 388] width 15 height 15
click at [921, 436] on input "00:00" at bounding box center [918, 442] width 37 height 14
type input "13:05"
click at [958, 428] on div "Time (UTC): 13:05" at bounding box center [898, 442] width 146 height 42
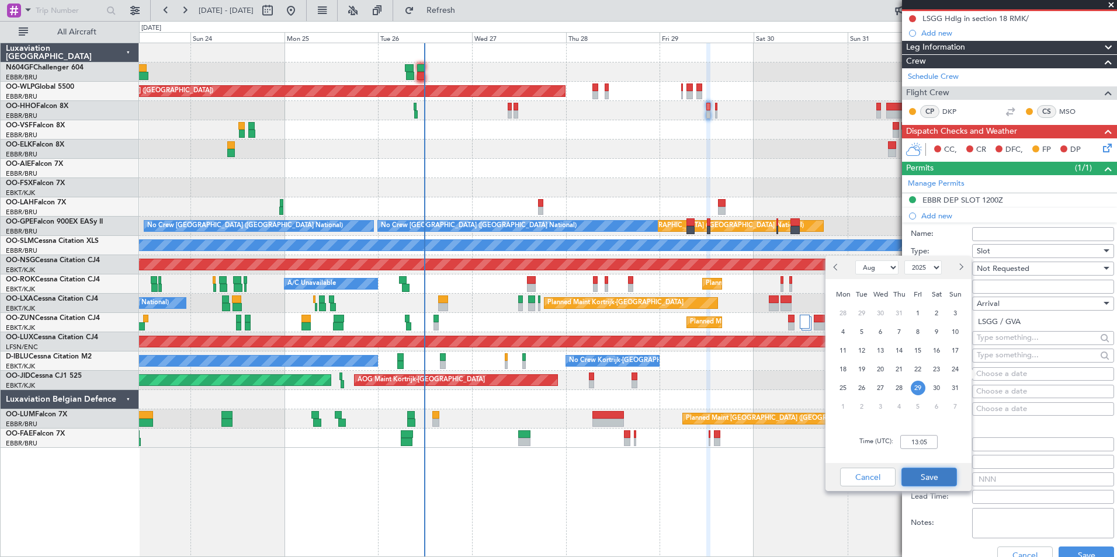
click at [933, 469] on button "Save" at bounding box center [928, 477] width 55 height 19
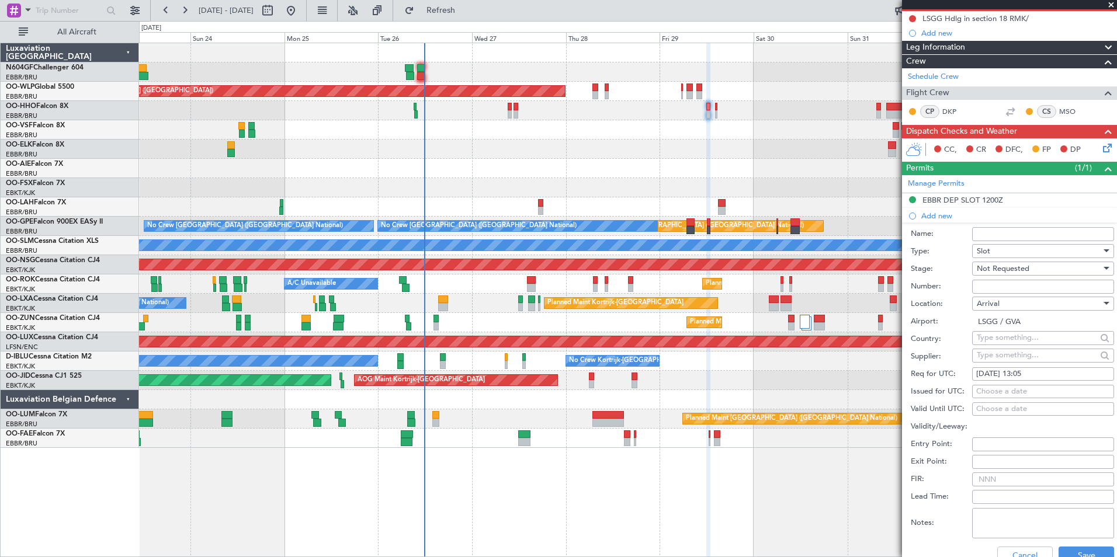
scroll to position [234, 0]
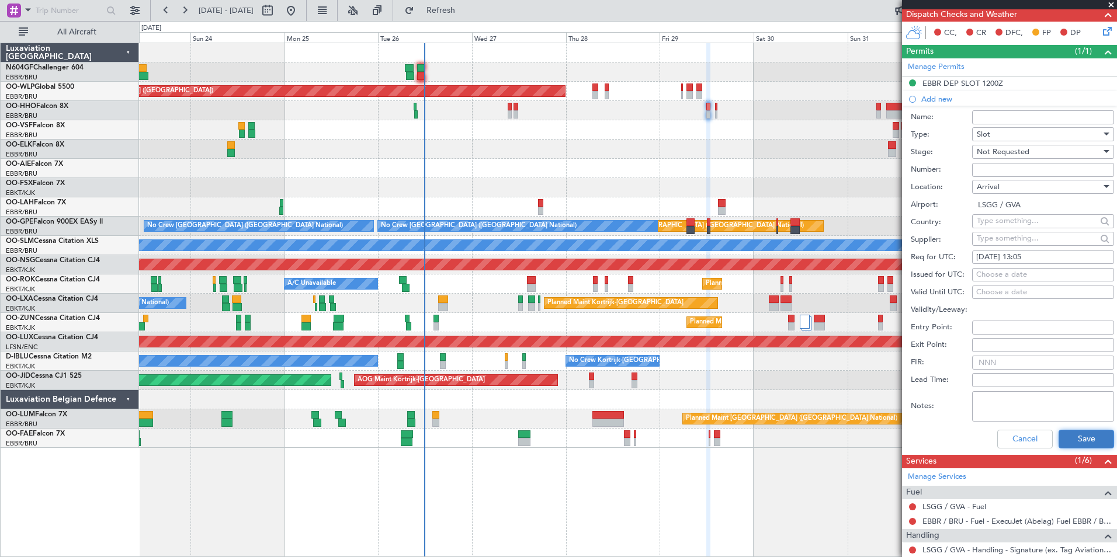
click at [1077, 437] on button "Save" at bounding box center [1085, 439] width 55 height 19
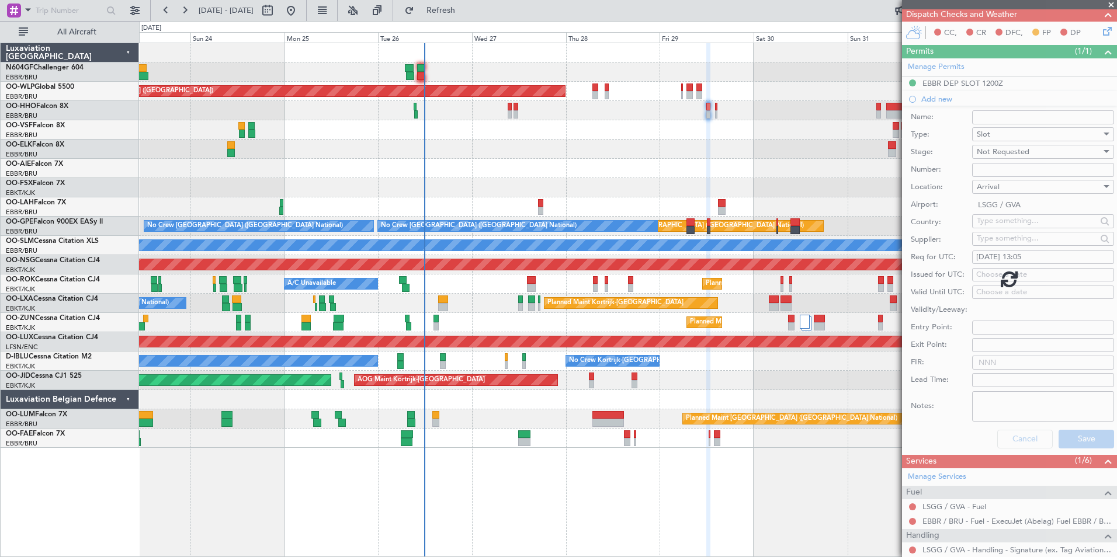
scroll to position [0, 0]
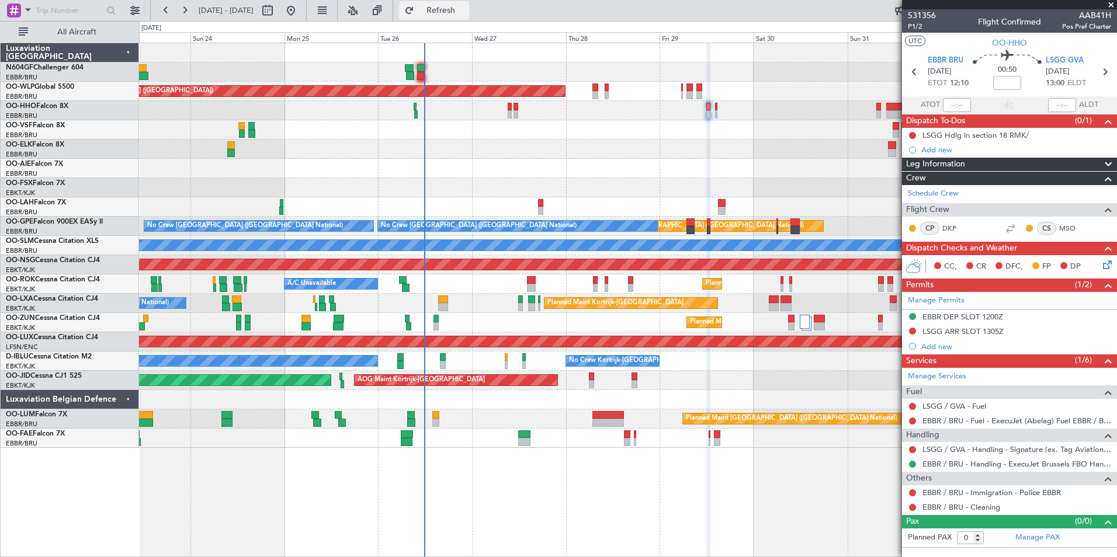
click at [441, 13] on button "Refresh" at bounding box center [434, 10] width 70 height 19
click at [913, 331] on button at bounding box center [912, 331] width 7 height 7
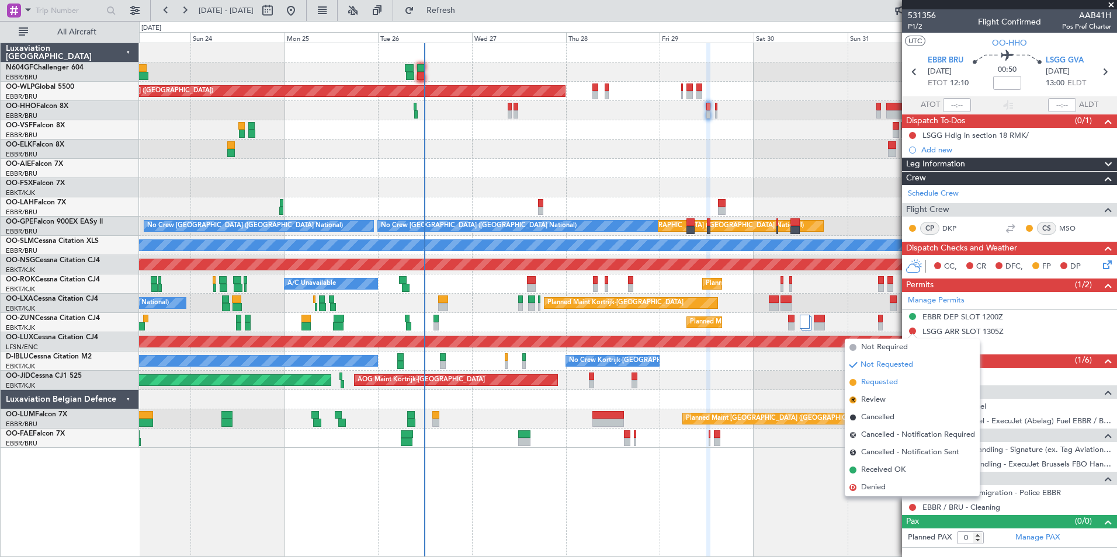
click at [885, 390] on li "Requested" at bounding box center [912, 383] width 135 height 18
